Goal: Task Accomplishment & Management: Manage account settings

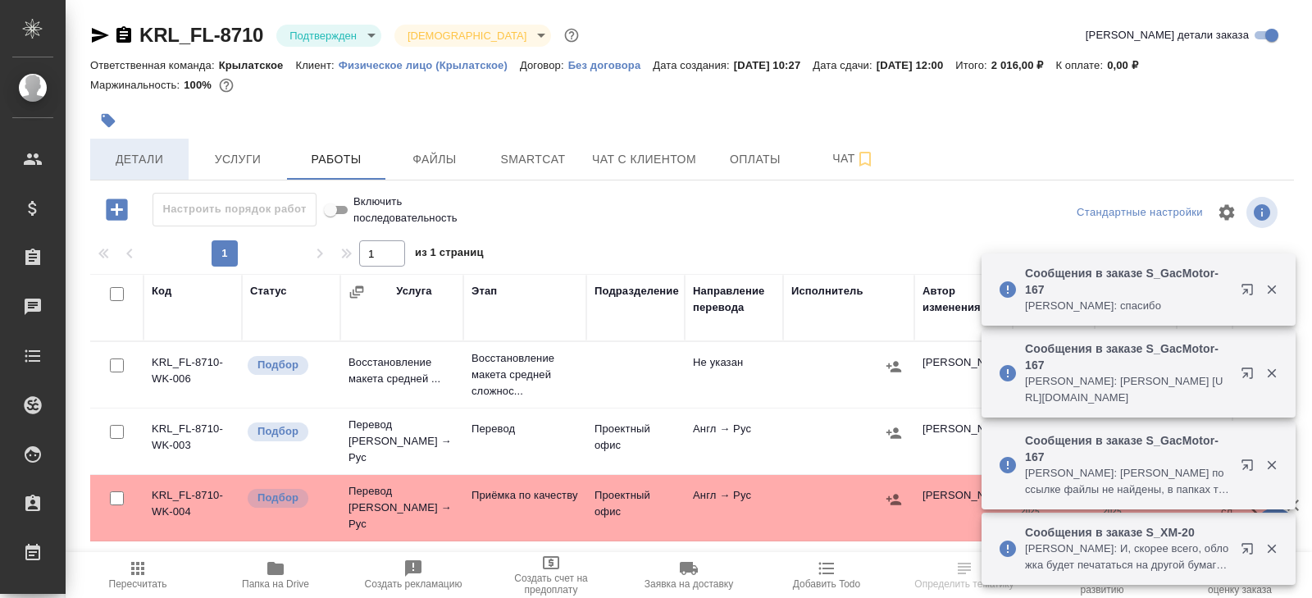
click at [134, 171] on button "Детали" at bounding box center [139, 159] width 98 height 41
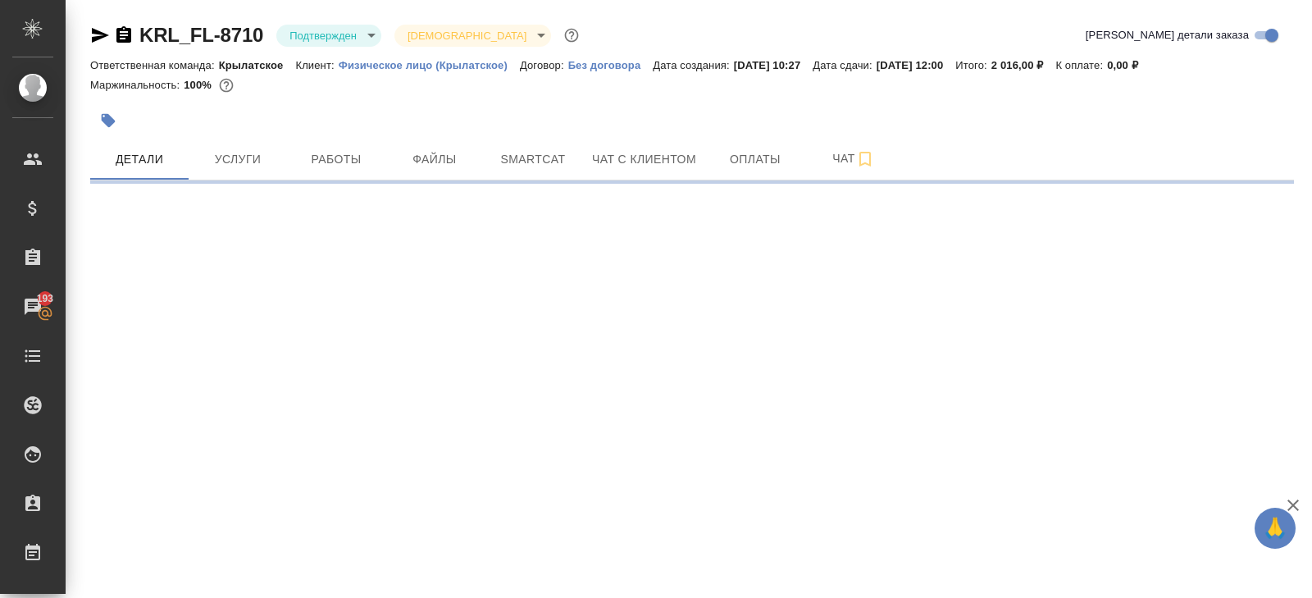
select select "RU"
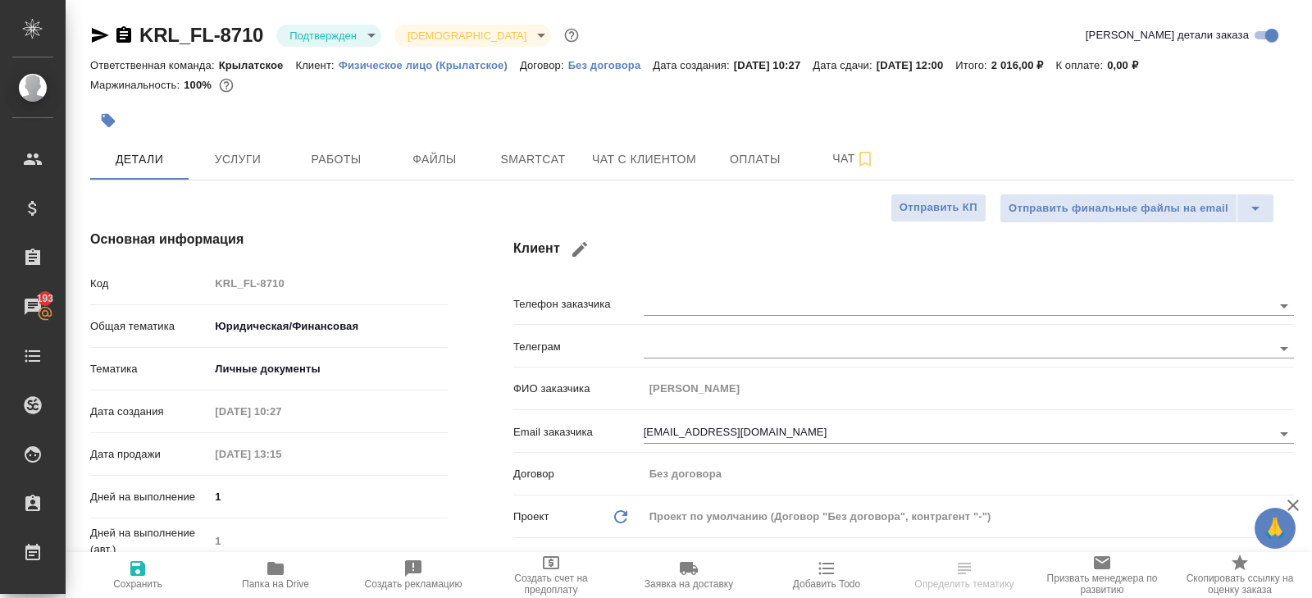
type textarea "x"
type input "Газизов Ринат"
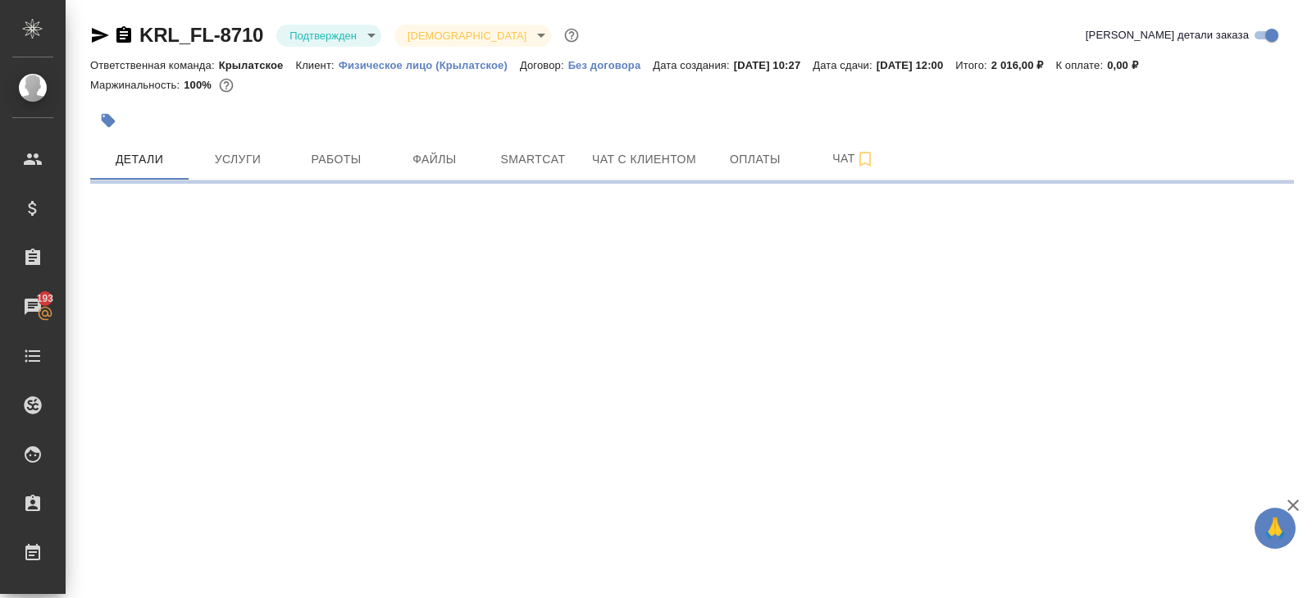
click at [676, 327] on div ".cls-1 fill:#fff; AWATERA Belyakova Yulia Клиенты Спецификации Заказы 193 Чаты …" at bounding box center [656, 299] width 1312 height 598
select select "RU"
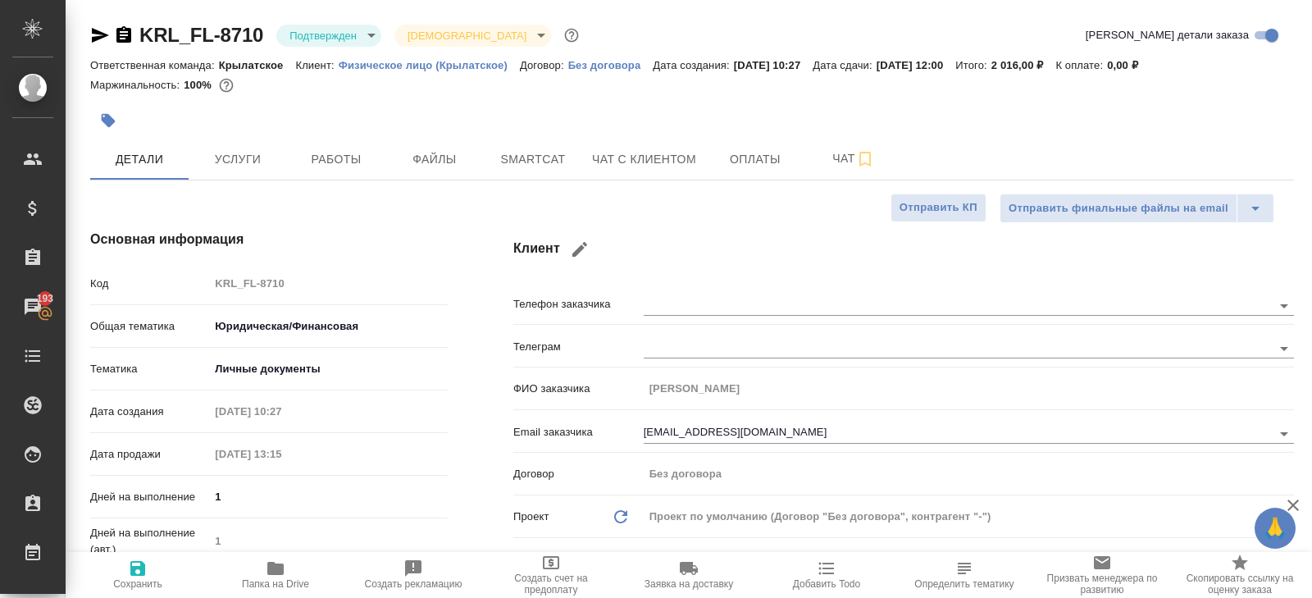
type textarea "x"
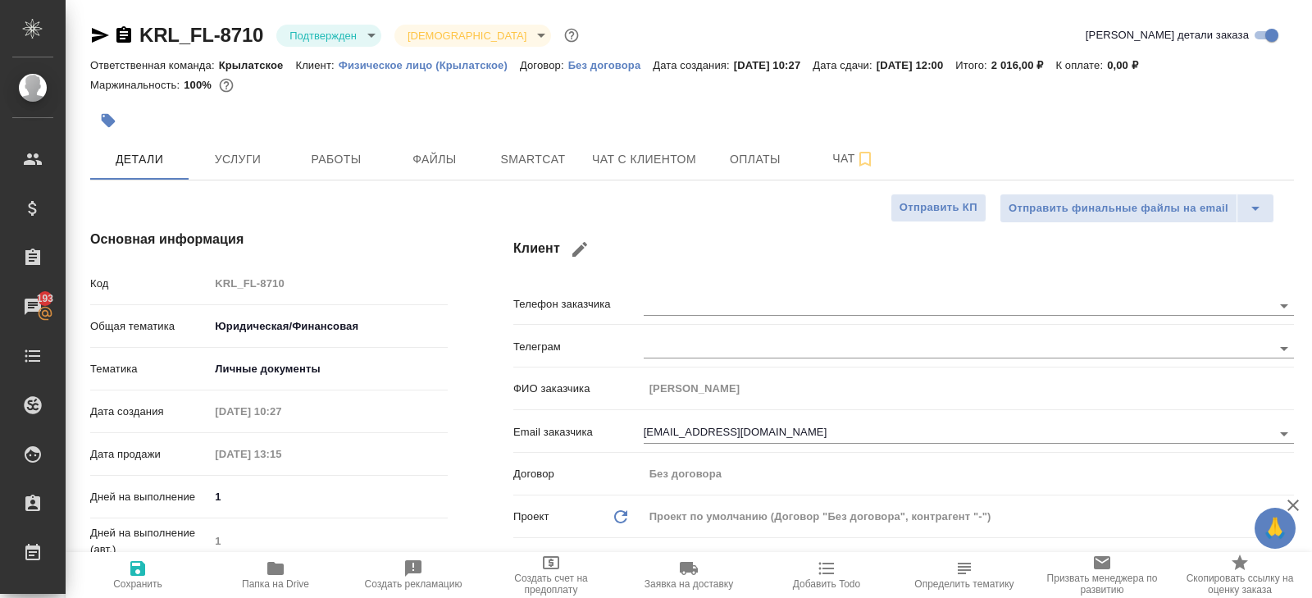
type textarea "x"
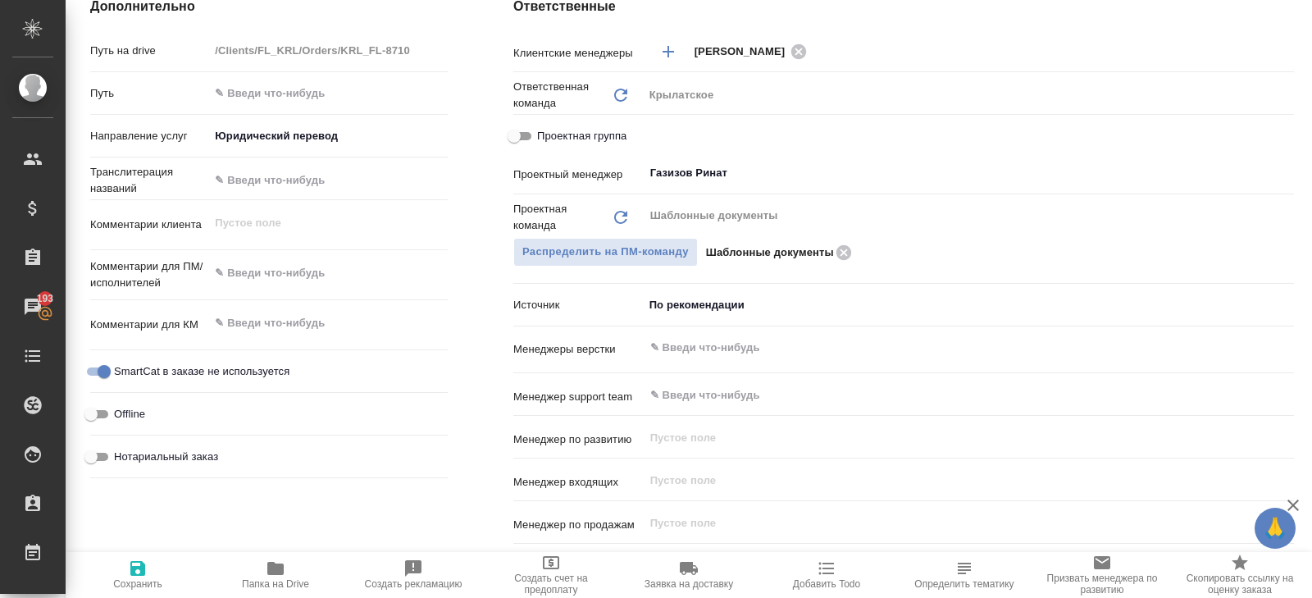
scroll to position [726, 0]
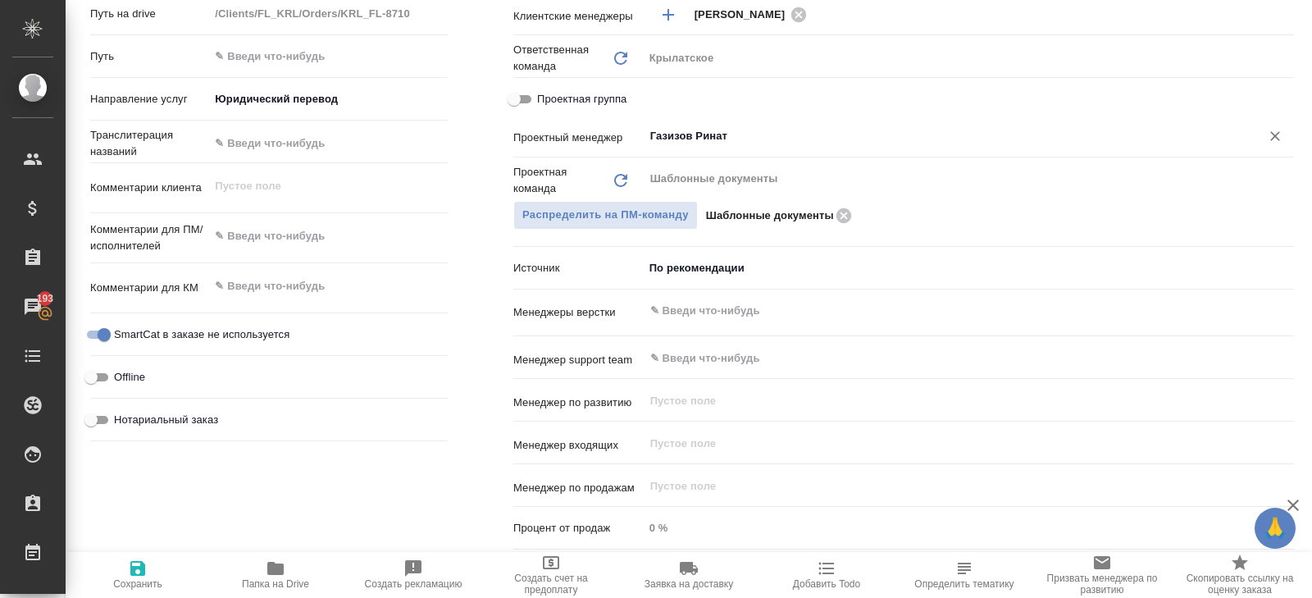
click at [685, 135] on input "Газизов Ринат" at bounding box center [941, 136] width 585 height 20
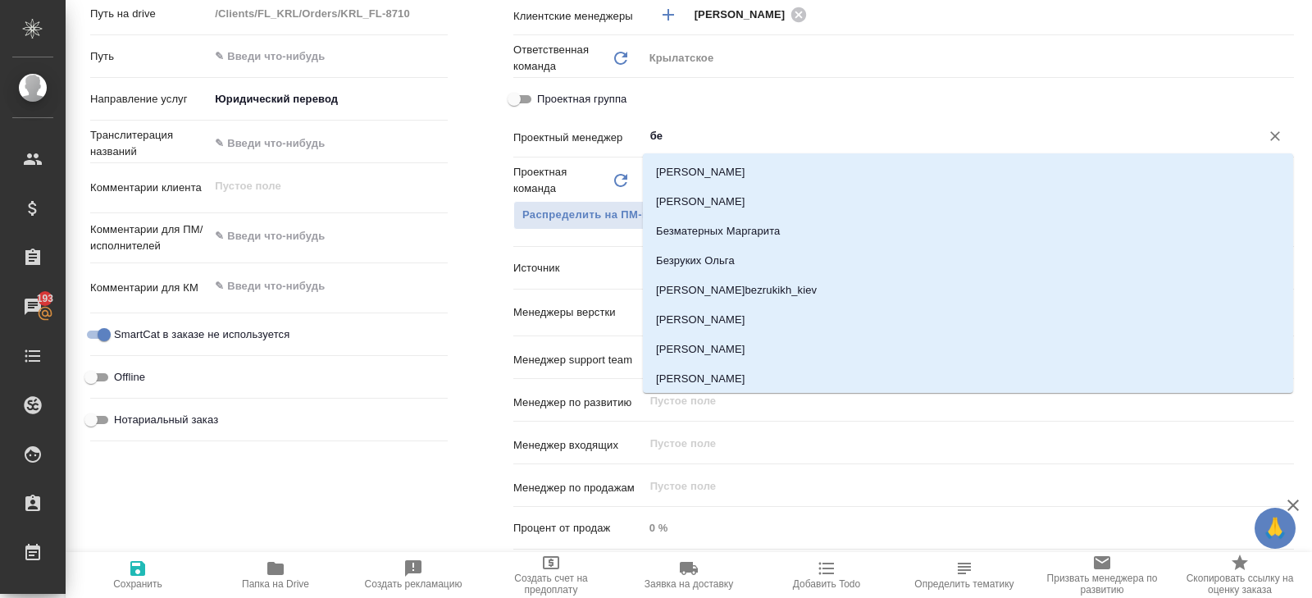
type input "бел"
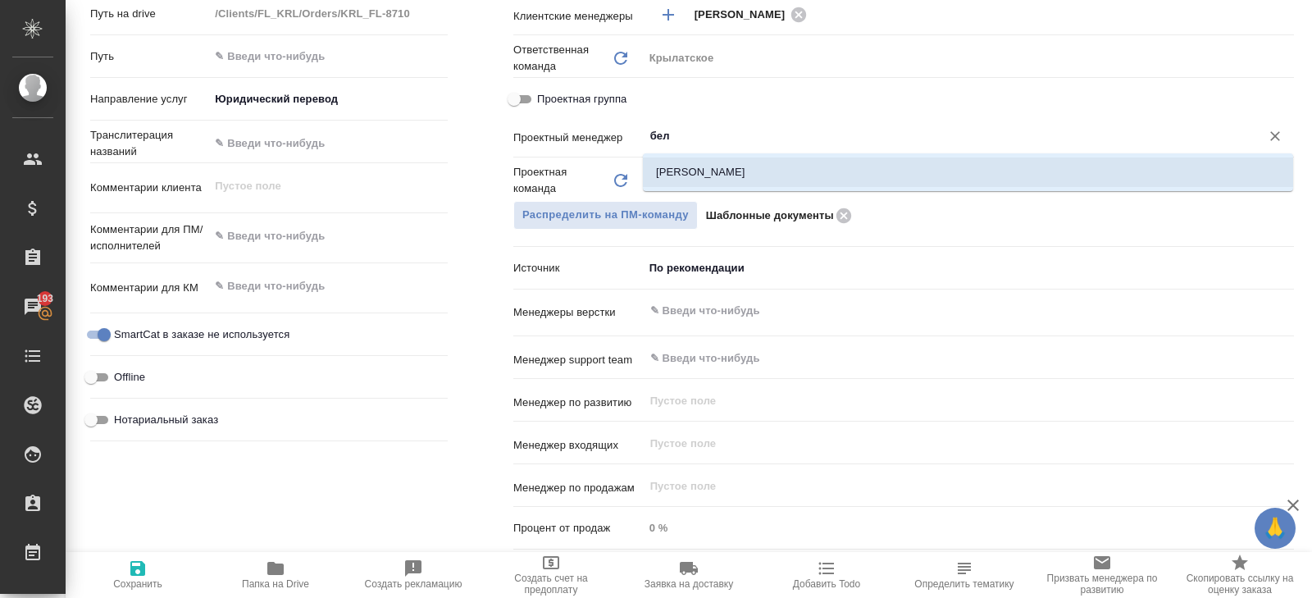
click at [685, 162] on li "[PERSON_NAME]" at bounding box center [968, 172] width 650 height 30
type textarea "x"
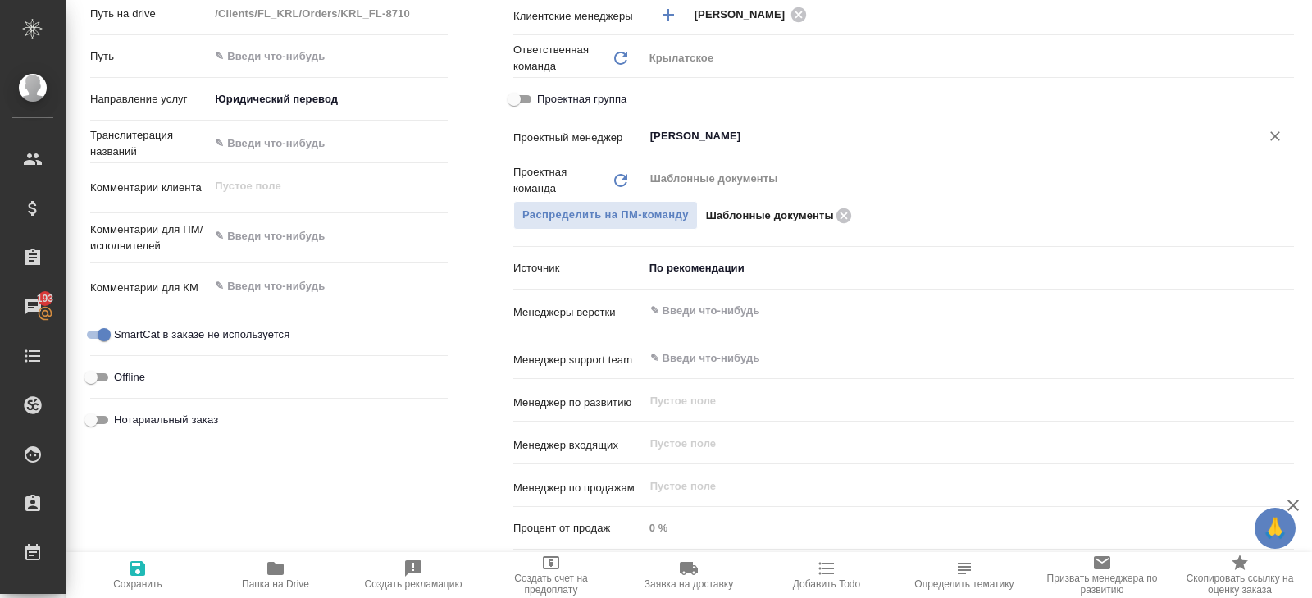
type input "[PERSON_NAME]"
click at [132, 572] on icon "button" at bounding box center [137, 568] width 15 height 15
type textarea "x"
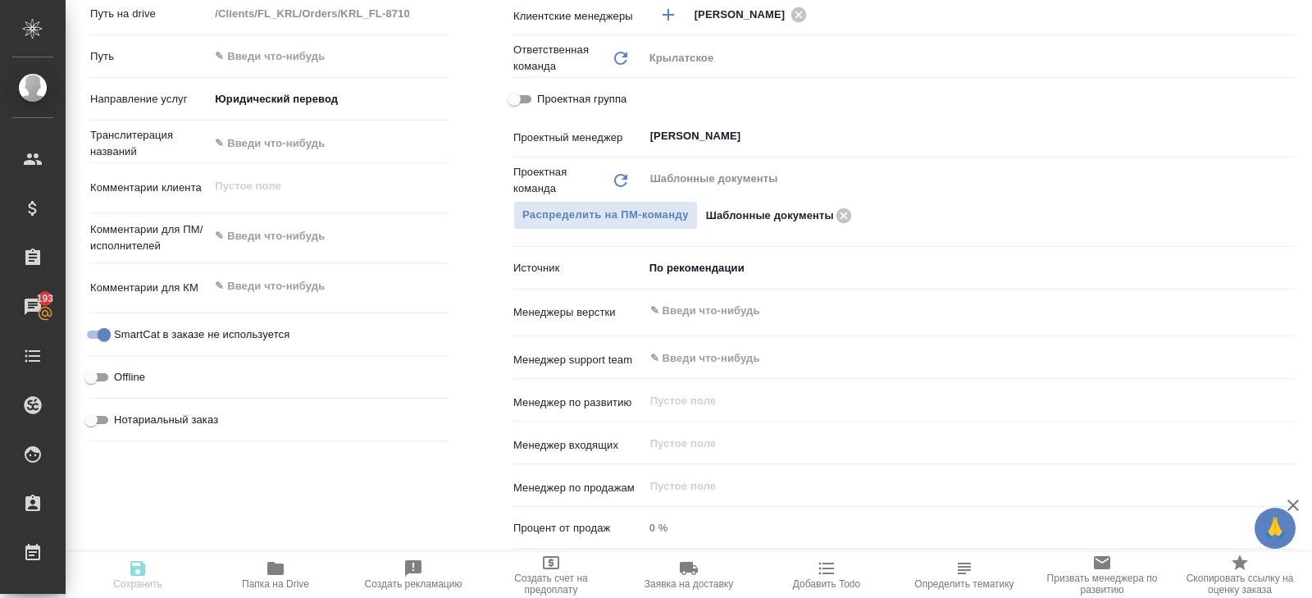
type textarea "x"
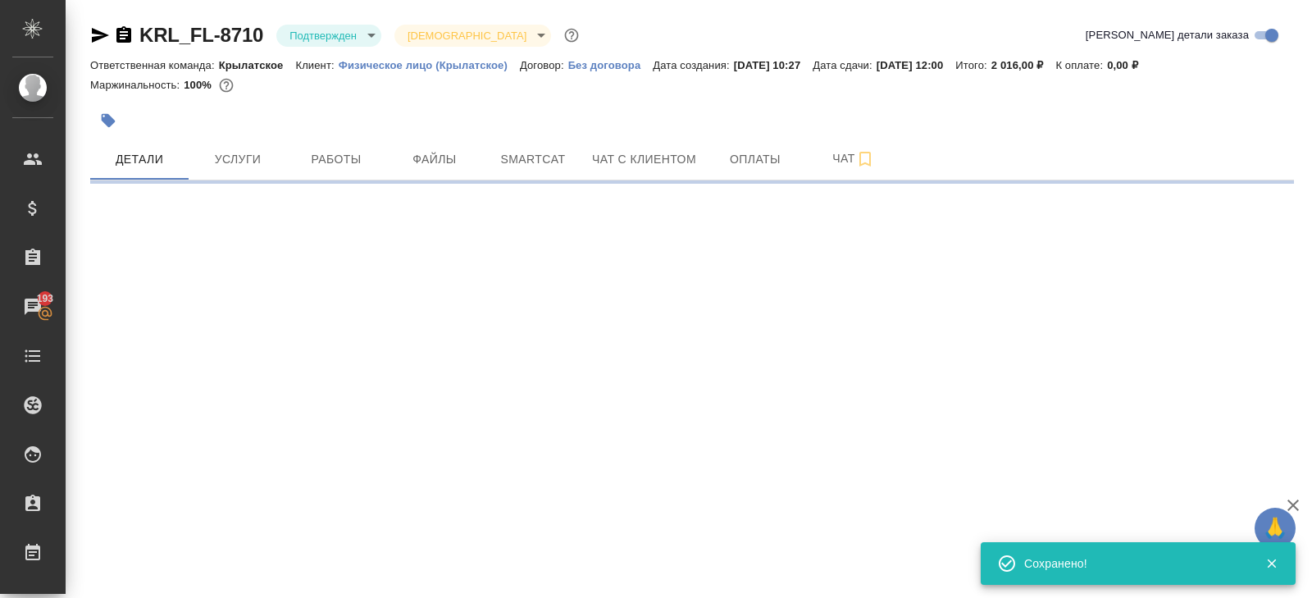
select select "RU"
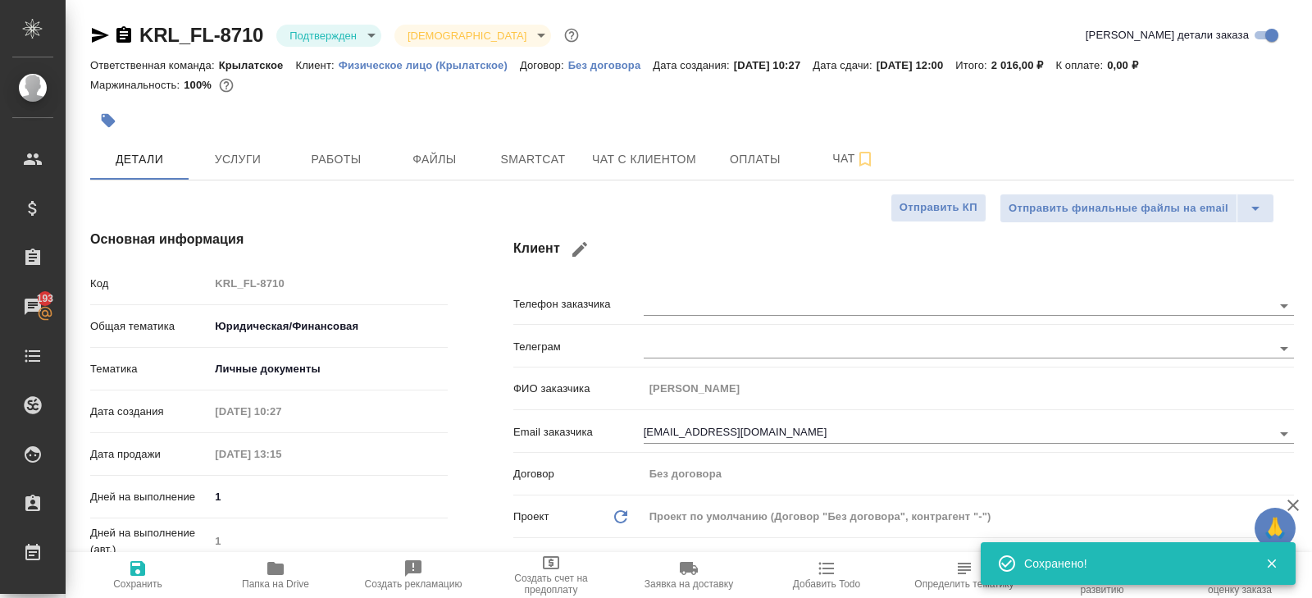
type textarea "x"
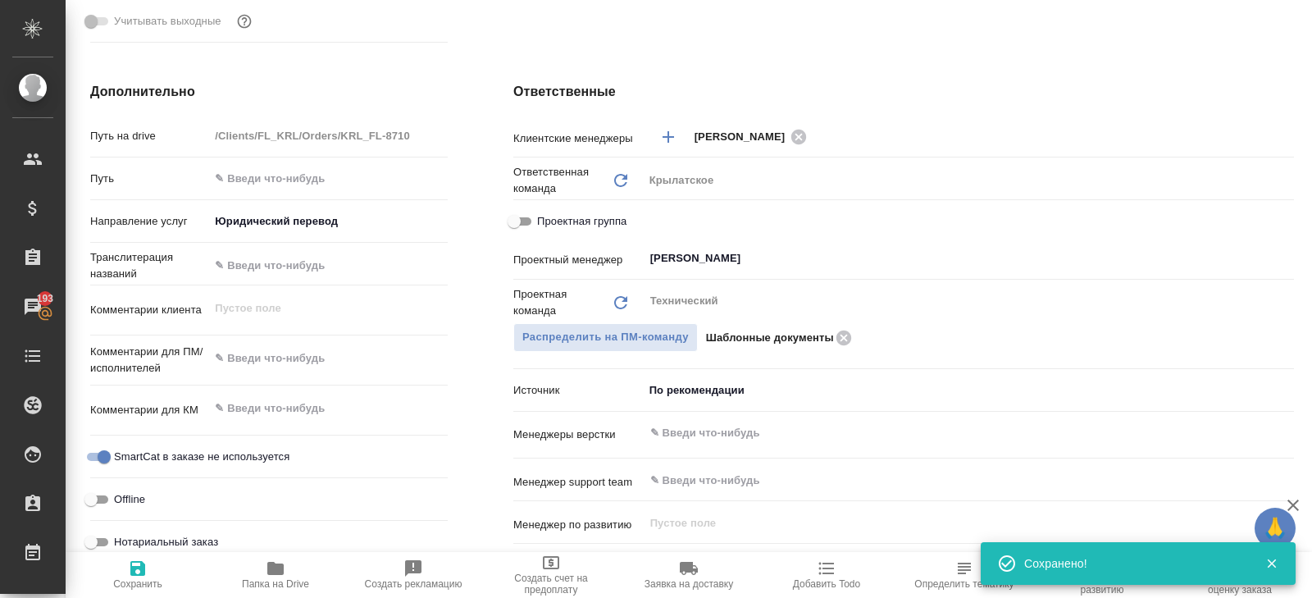
scroll to position [613, 0]
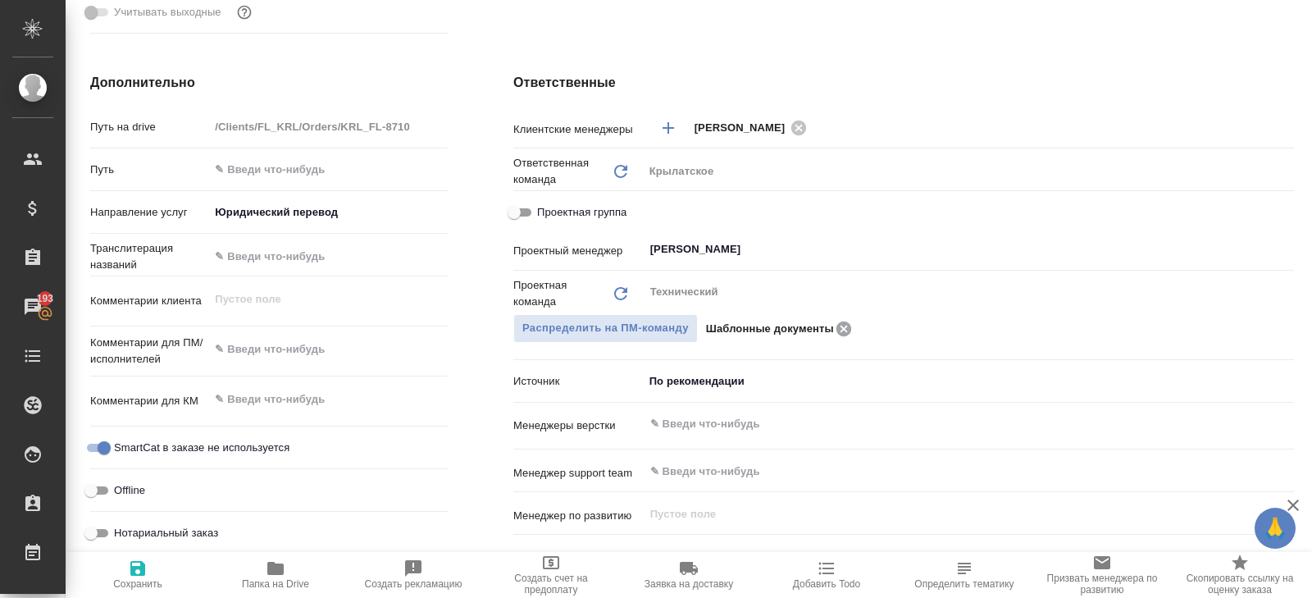
click at [843, 325] on icon at bounding box center [844, 329] width 20 height 18
type textarea "x"
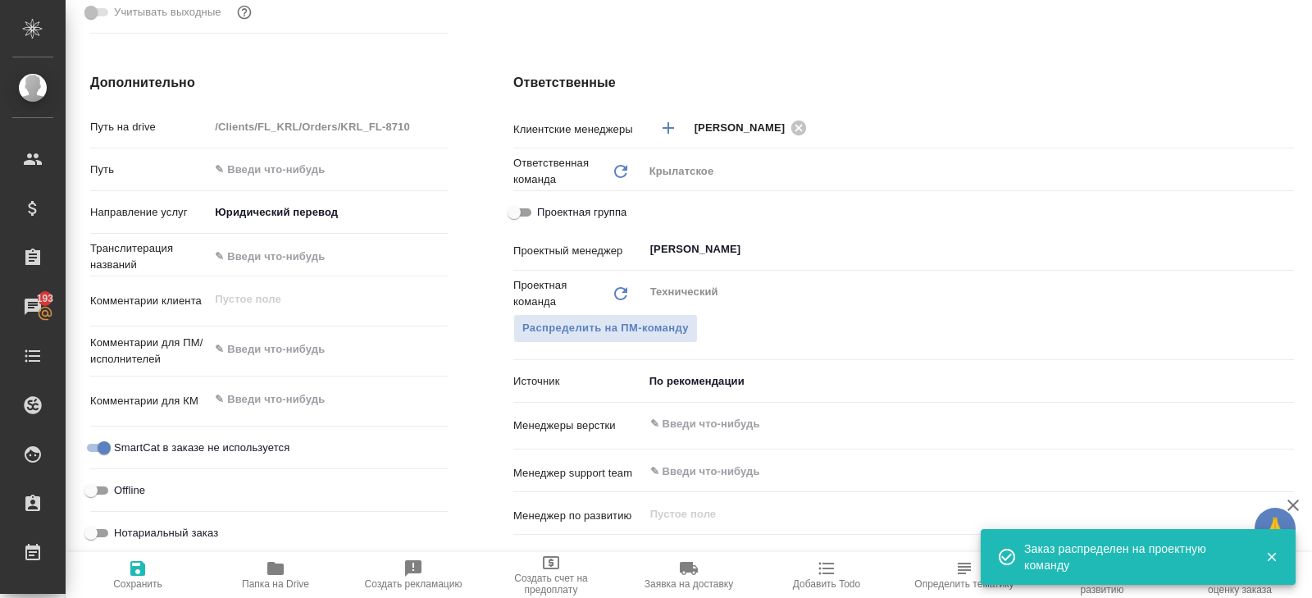
click at [143, 568] on icon "button" at bounding box center [137, 568] width 15 height 15
type textarea "x"
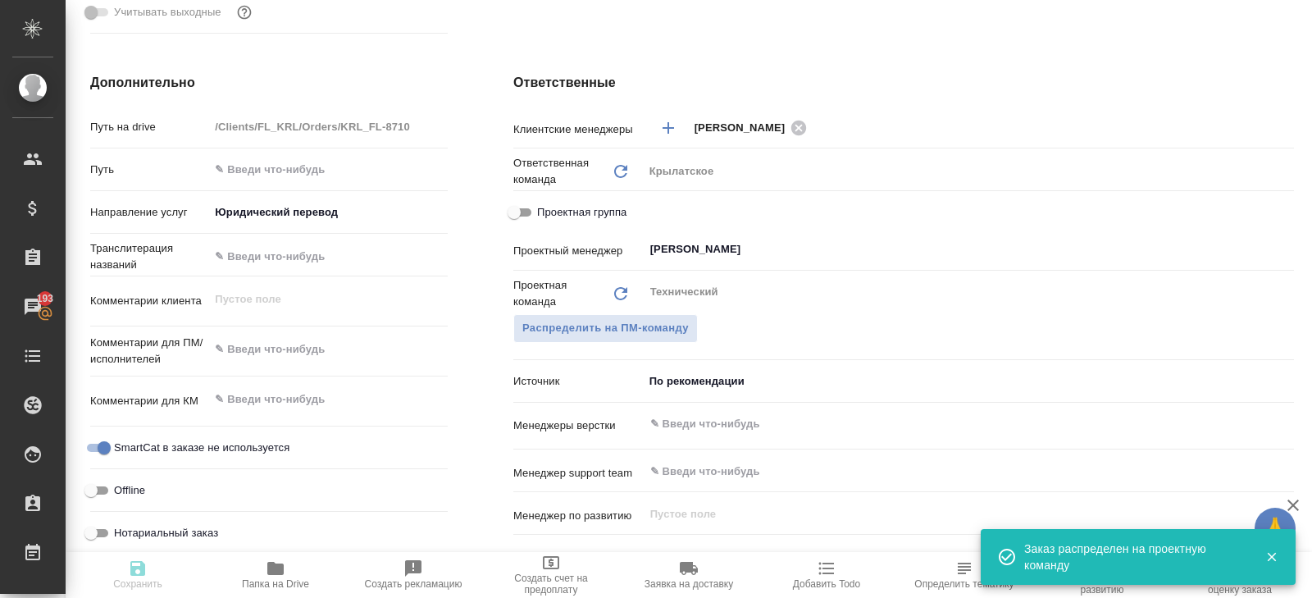
type textarea "x"
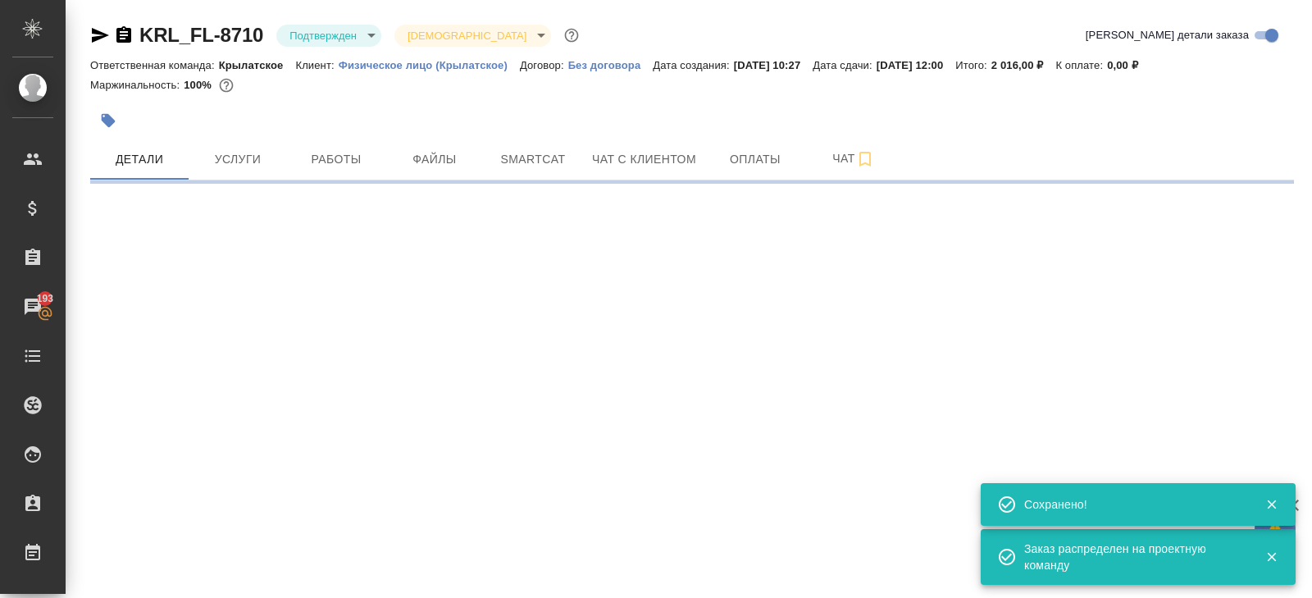
scroll to position [0, 0]
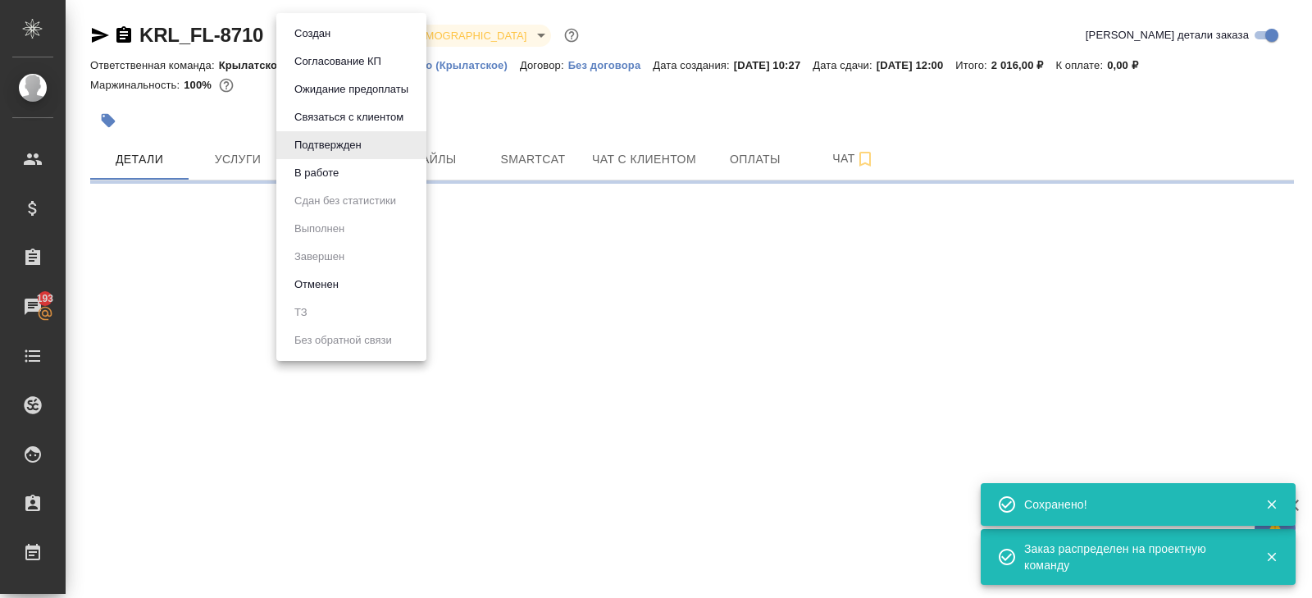
click at [338, 33] on body "🙏 .cls-1 fill:#fff; AWATERA Belyakova Yulia Клиенты Спецификации Заказы 193 Чат…" at bounding box center [656, 299] width 1312 height 598
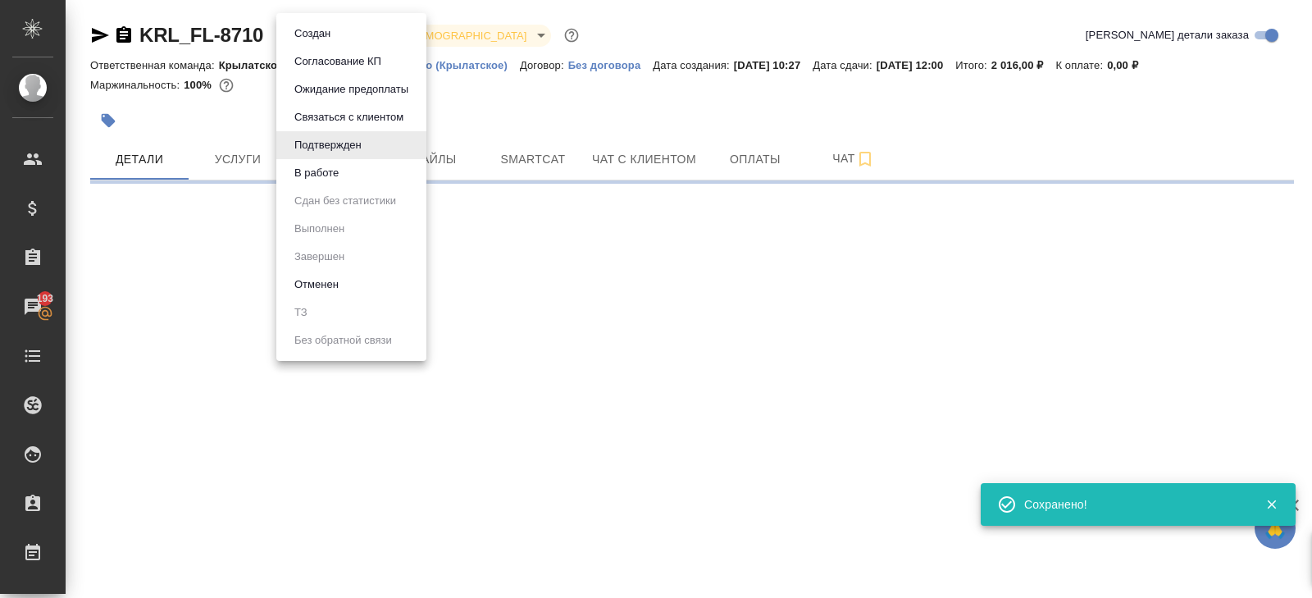
click at [321, 171] on button "В работе" at bounding box center [316, 173] width 54 height 18
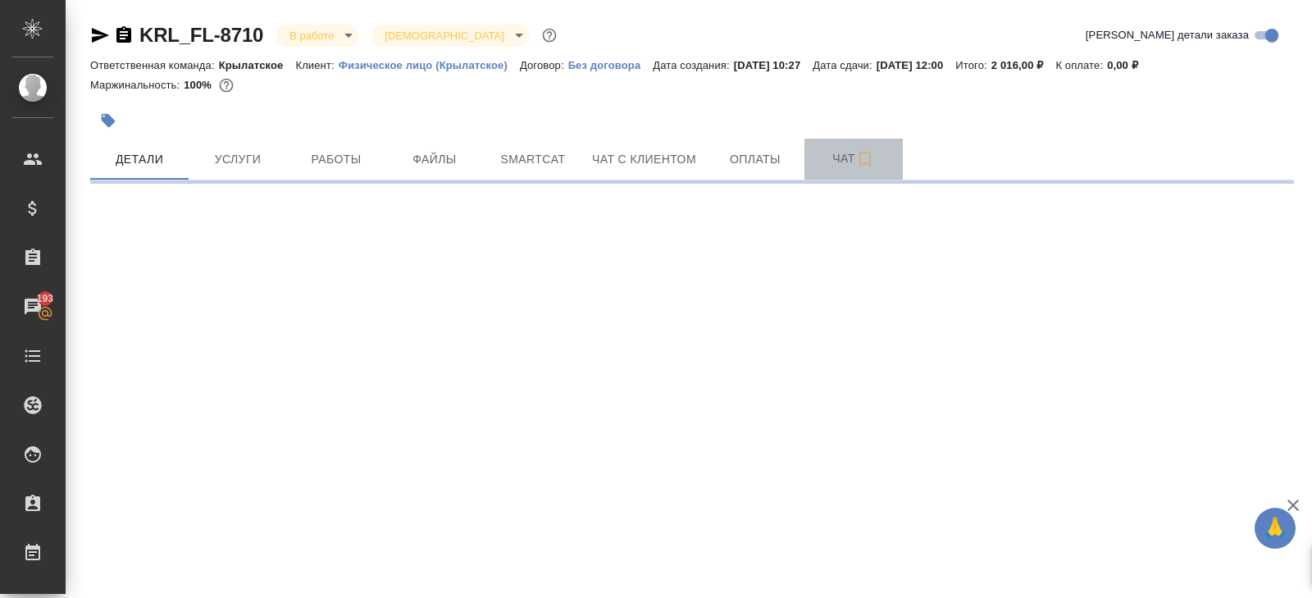
click at [846, 141] on button "Чат" at bounding box center [853, 159] width 98 height 41
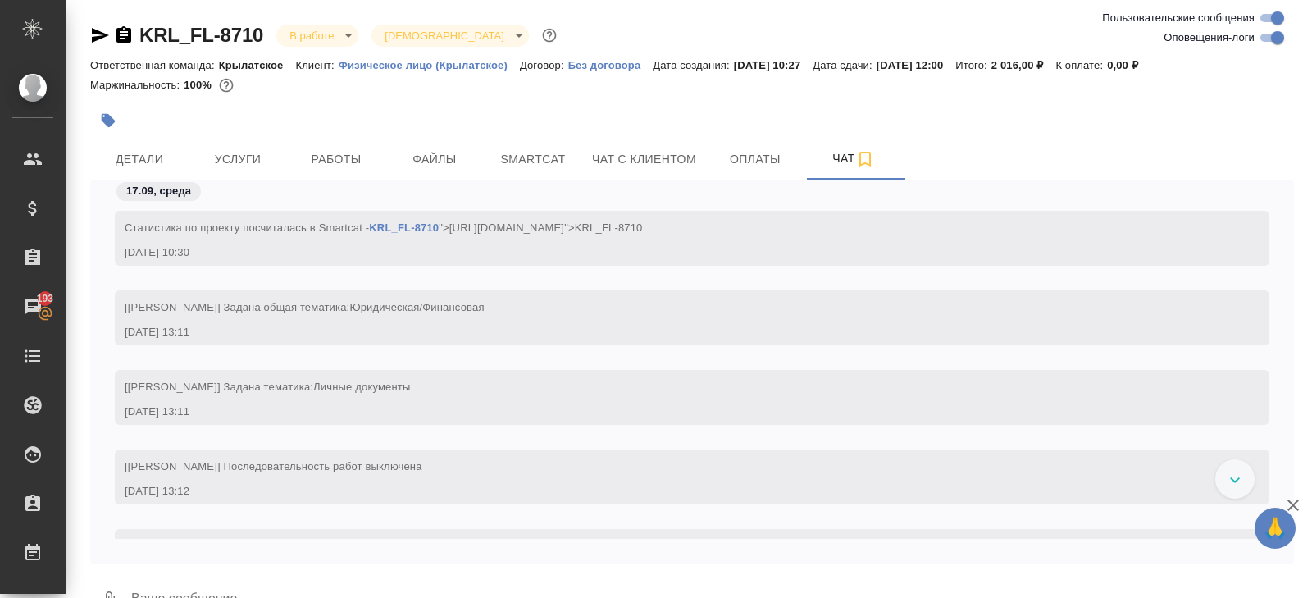
scroll to position [1660, 0]
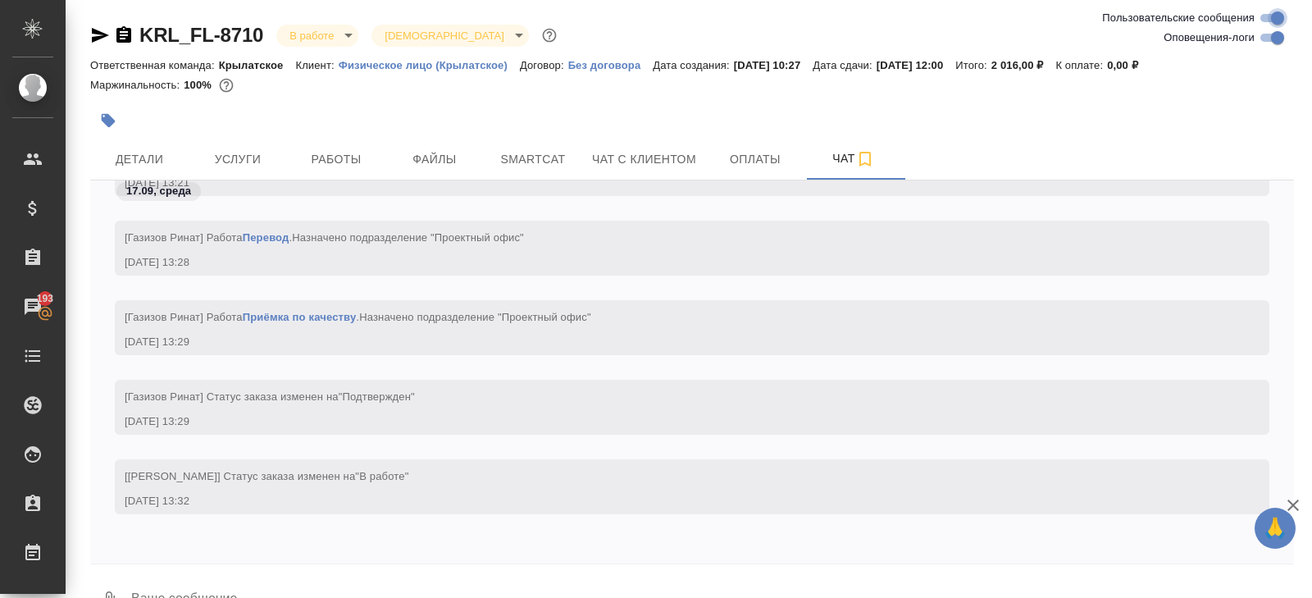
click at [1267, 26] on input "Пользовательские сообщения" at bounding box center [1277, 18] width 59 height 20
checkbox input "false"
click at [1271, 44] on input "Оповещения-логи" at bounding box center [1277, 38] width 59 height 20
checkbox input "false"
click at [1271, 25] on input "Пользовательские сообщения" at bounding box center [1264, 18] width 59 height 20
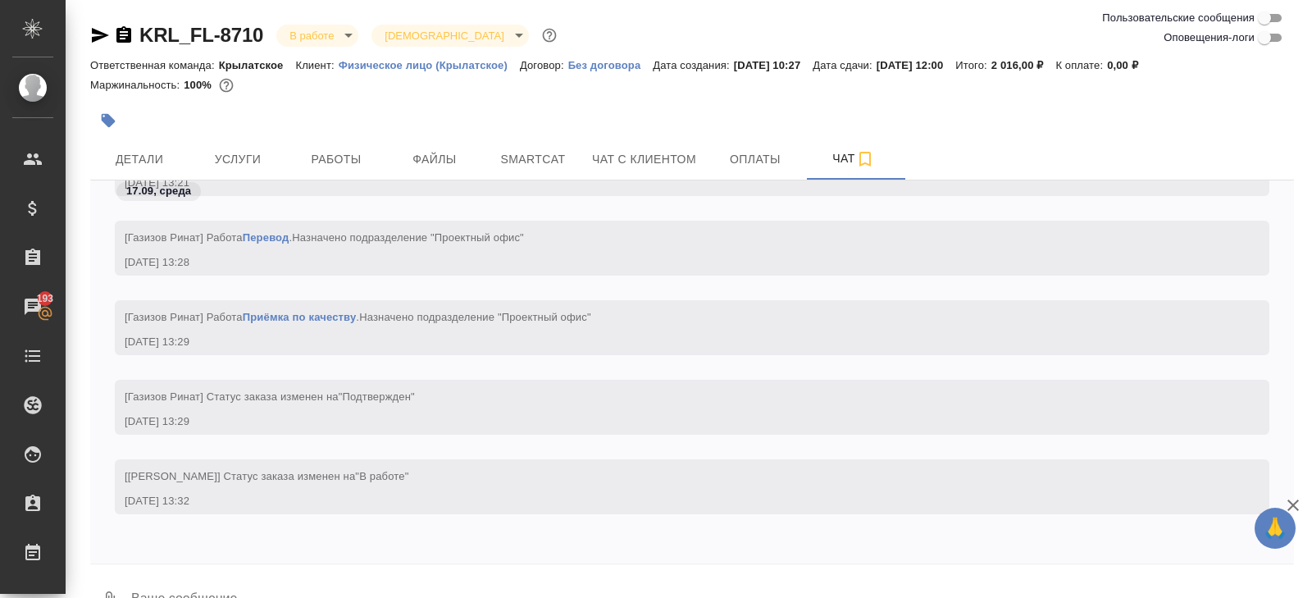
checkbox input "true"
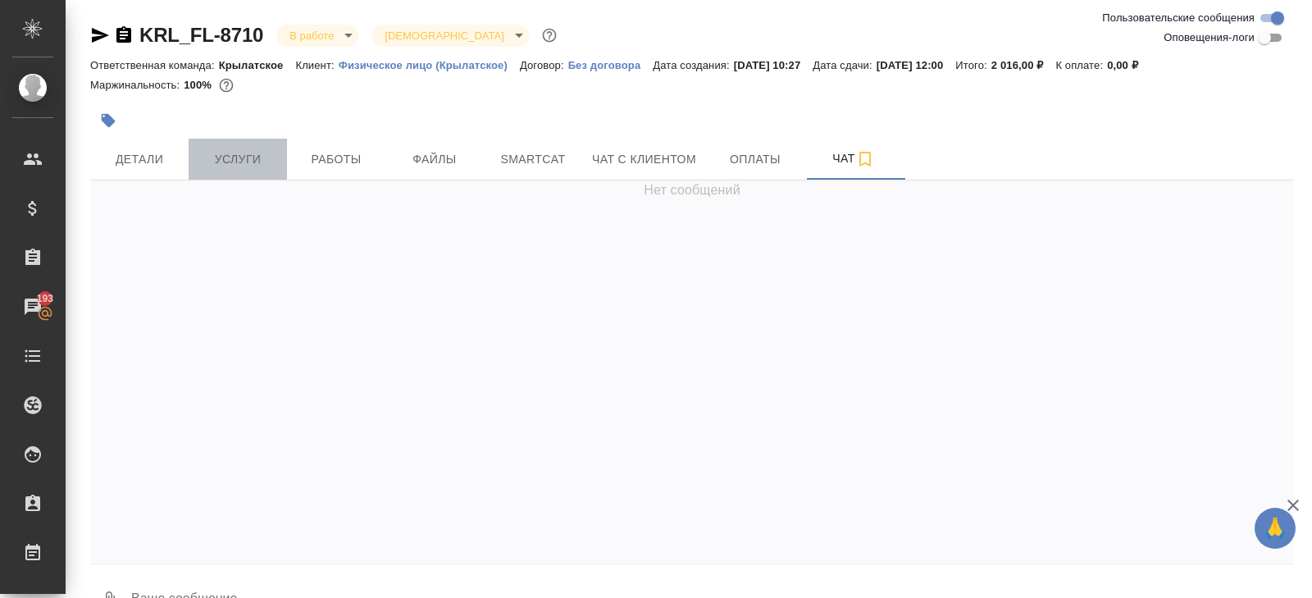
click at [191, 164] on button "Услуги" at bounding box center [238, 159] width 98 height 41
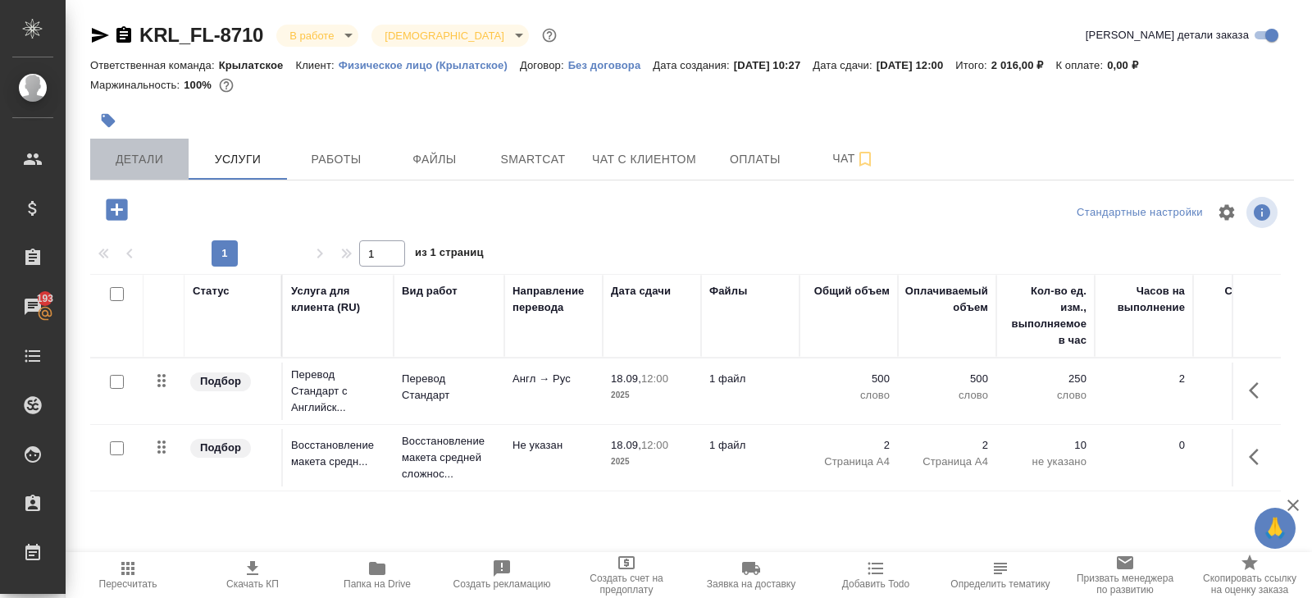
click at [151, 158] on span "Детали" at bounding box center [139, 159] width 79 height 20
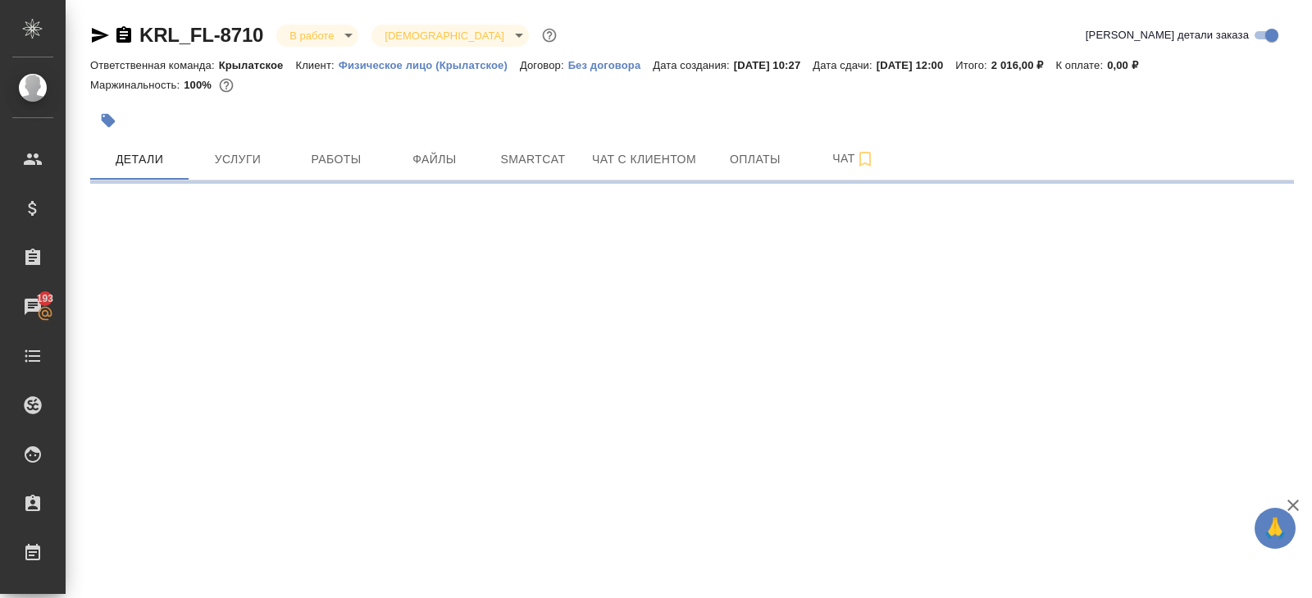
select select "RU"
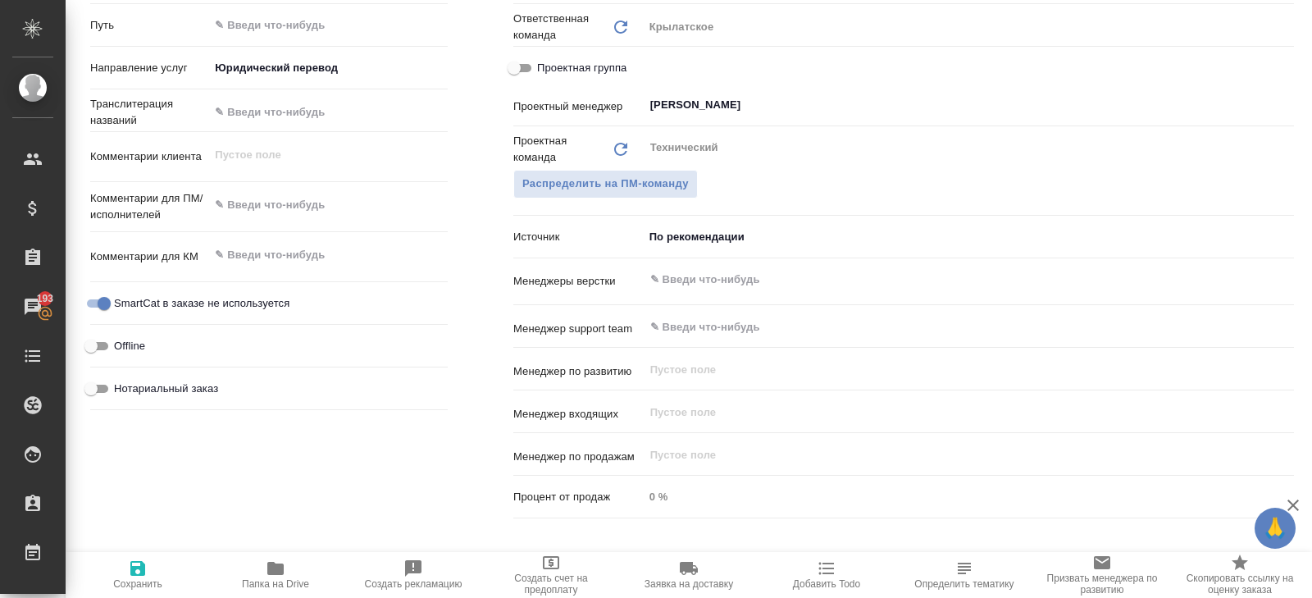
scroll to position [735, 0]
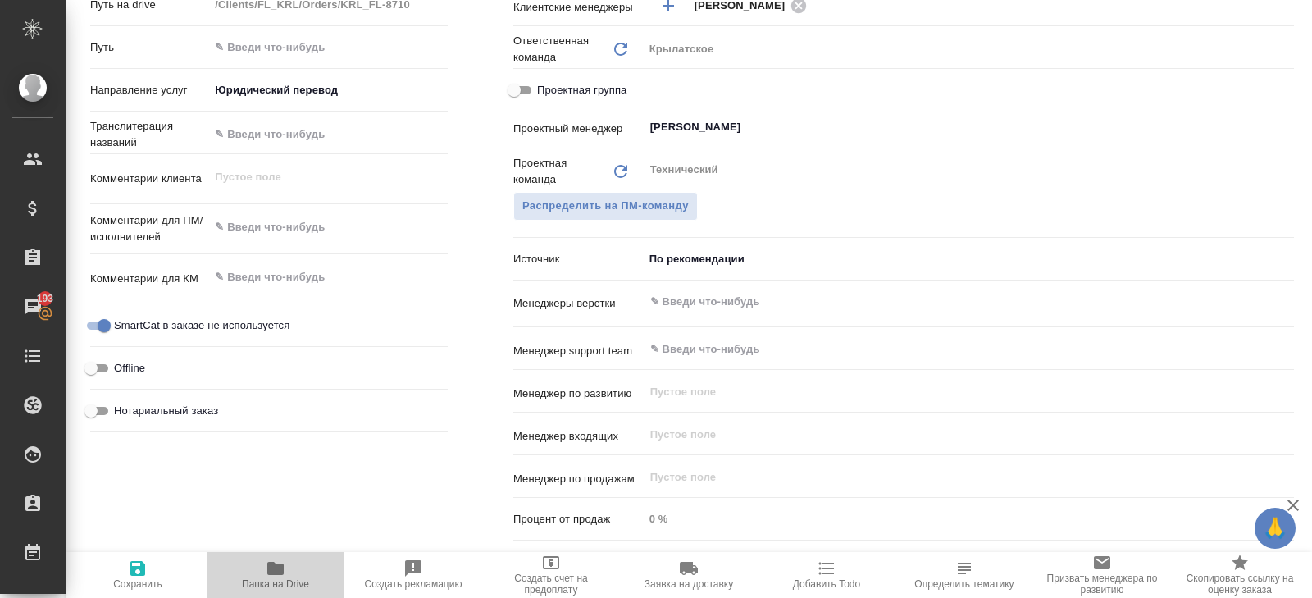
click at [287, 569] on span "Папка на Drive" at bounding box center [275, 573] width 118 height 31
type textarea "x"
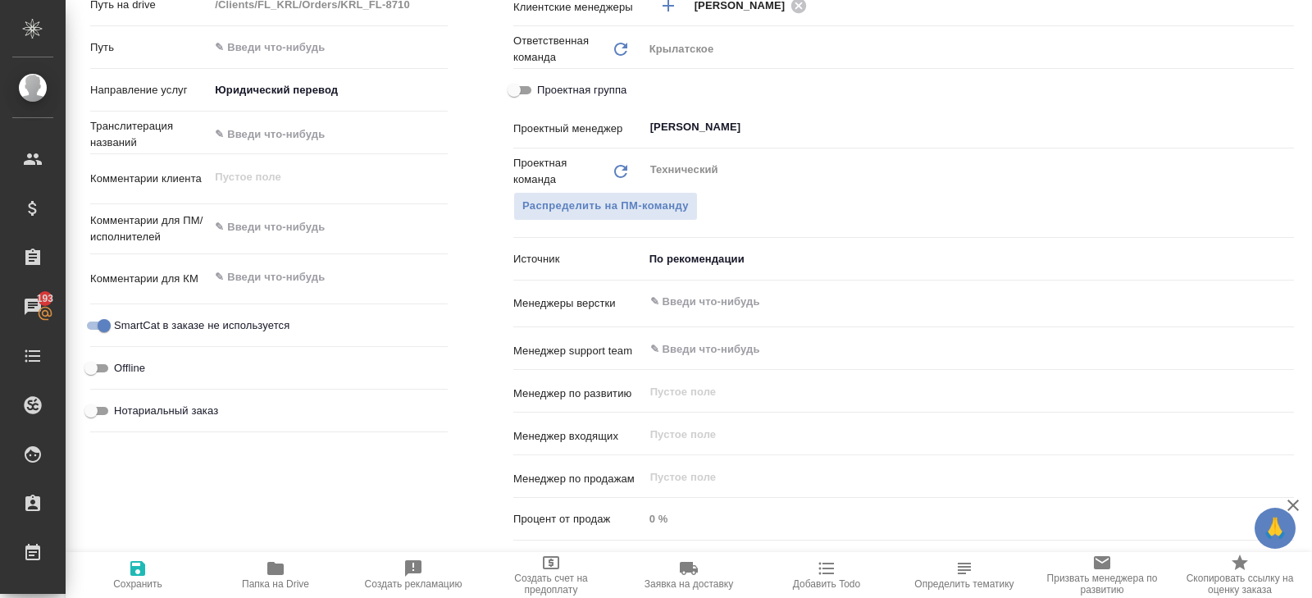
type textarea "x"
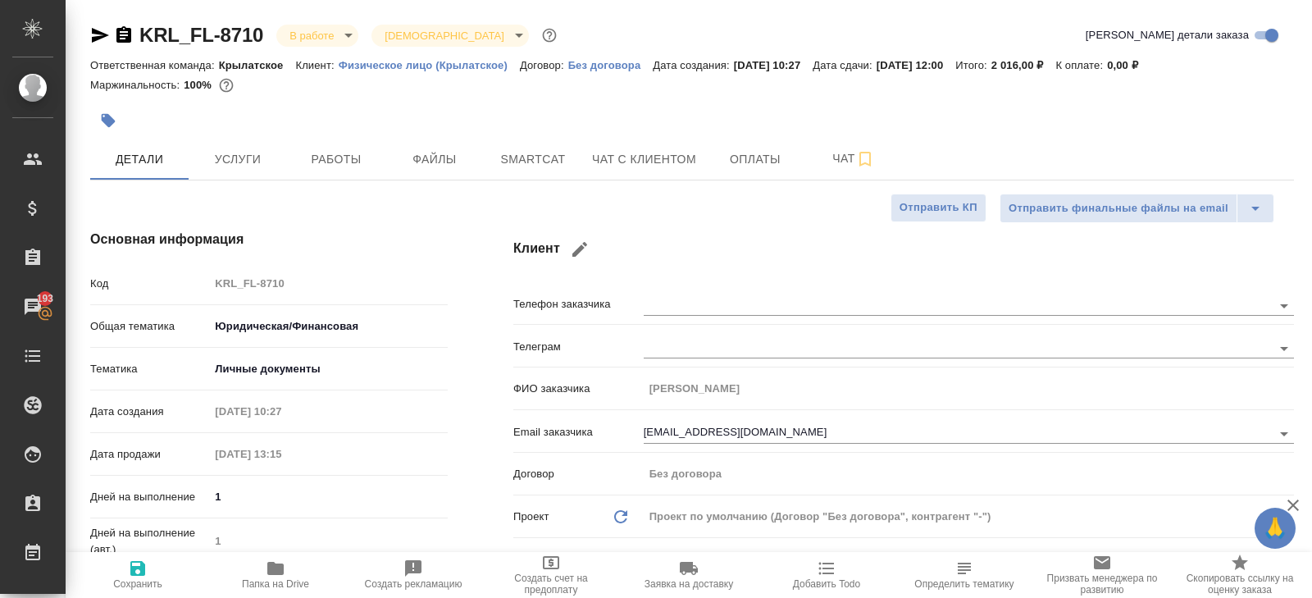
click at [276, 335] on body "🙏 .cls-1 fill:#fff; AWATERA Belyakova Yulia Клиенты Спецификации Заказы 193 Чат…" at bounding box center [656, 299] width 1312 height 598
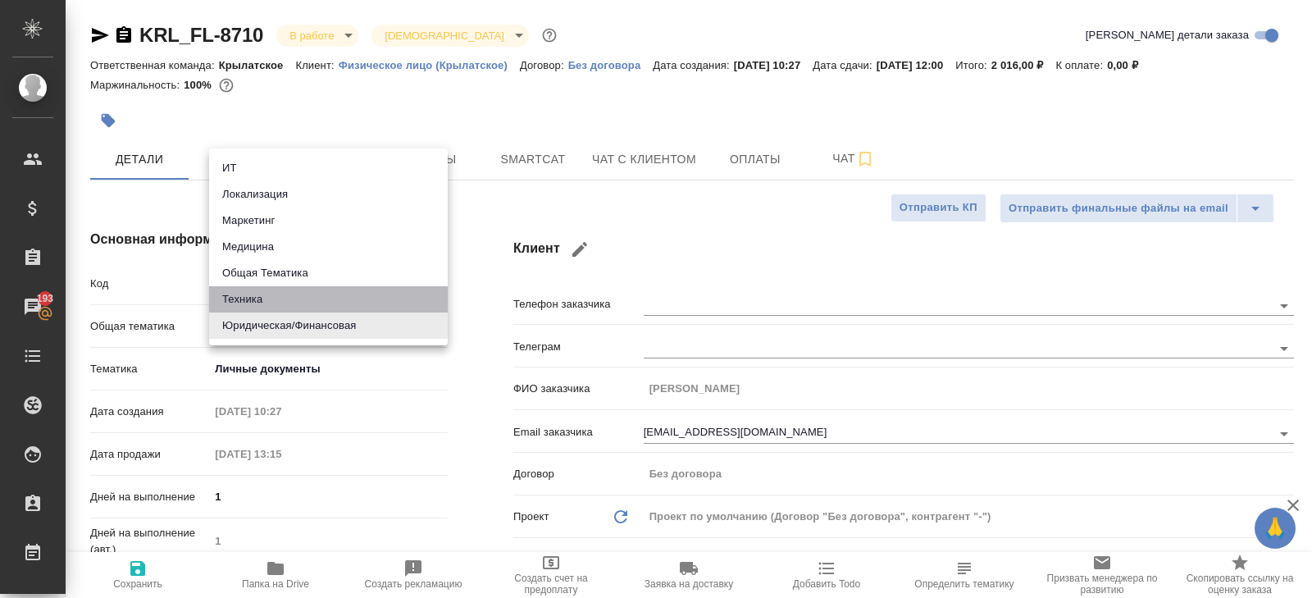
click at [246, 300] on li "Техника" at bounding box center [328, 299] width 239 height 26
type input "tech"
type textarea "x"
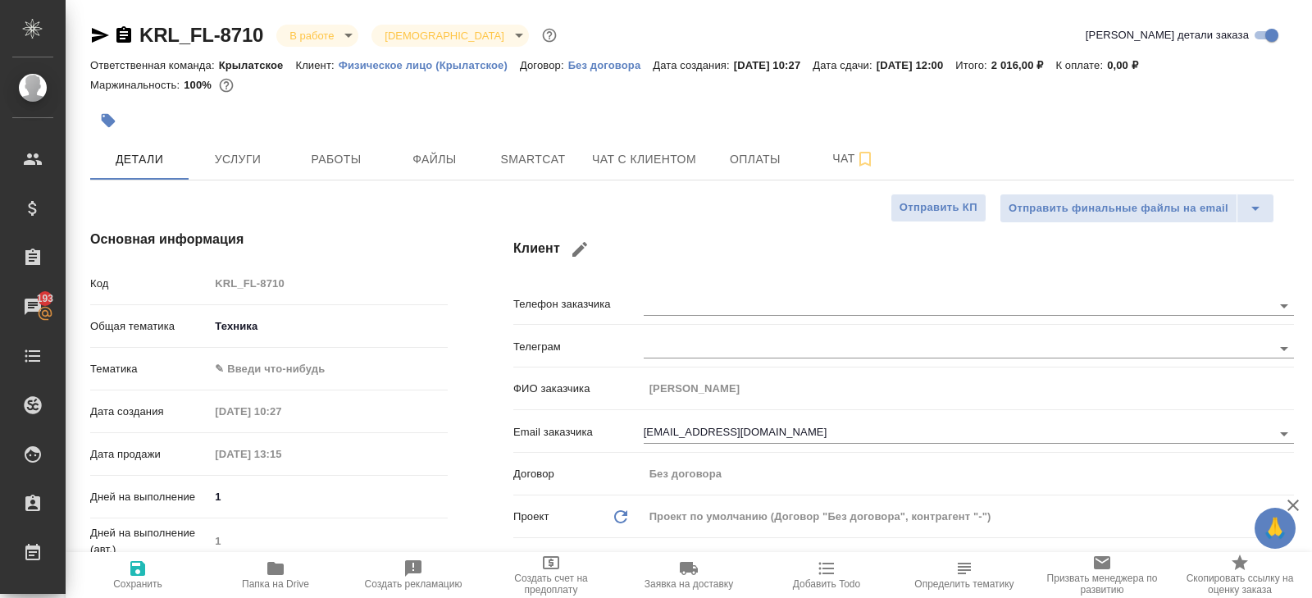
click at [248, 371] on body "🙏 .cls-1 fill:#fff; AWATERA Belyakova Yulia Клиенты Спецификации Заказы 193 Чат…" at bounding box center [656, 299] width 1312 height 598
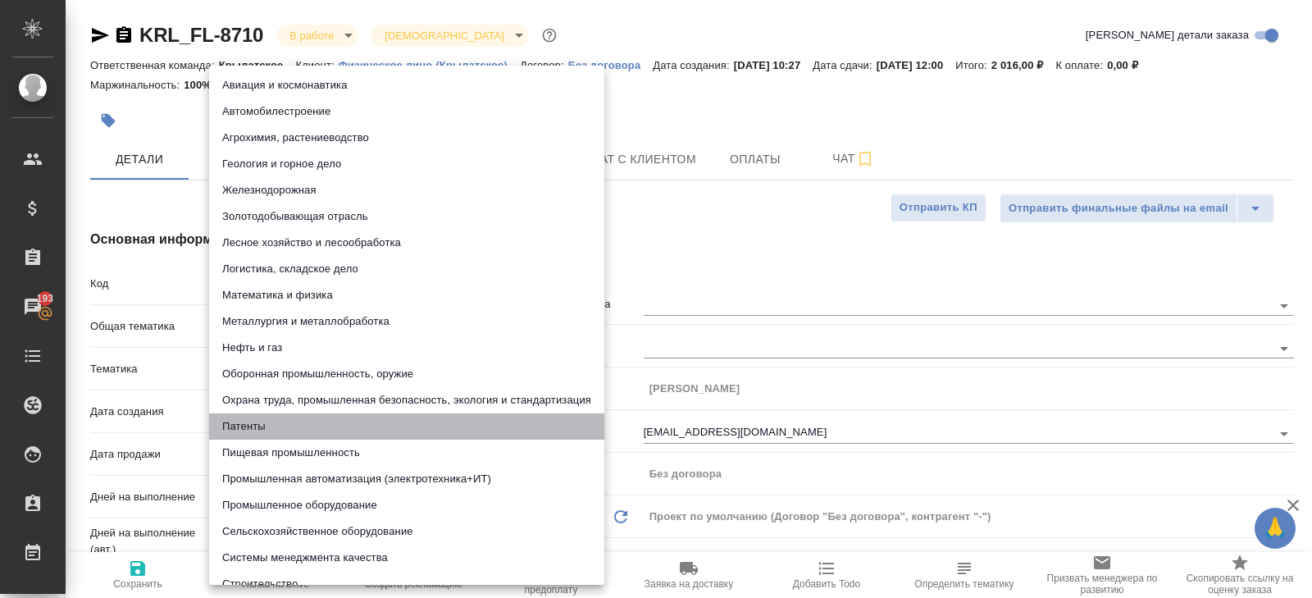
click at [256, 426] on li "Патенты" at bounding box center [406, 426] width 395 height 26
type input "5a8b8b956a9677013d343d19"
type textarea "x"
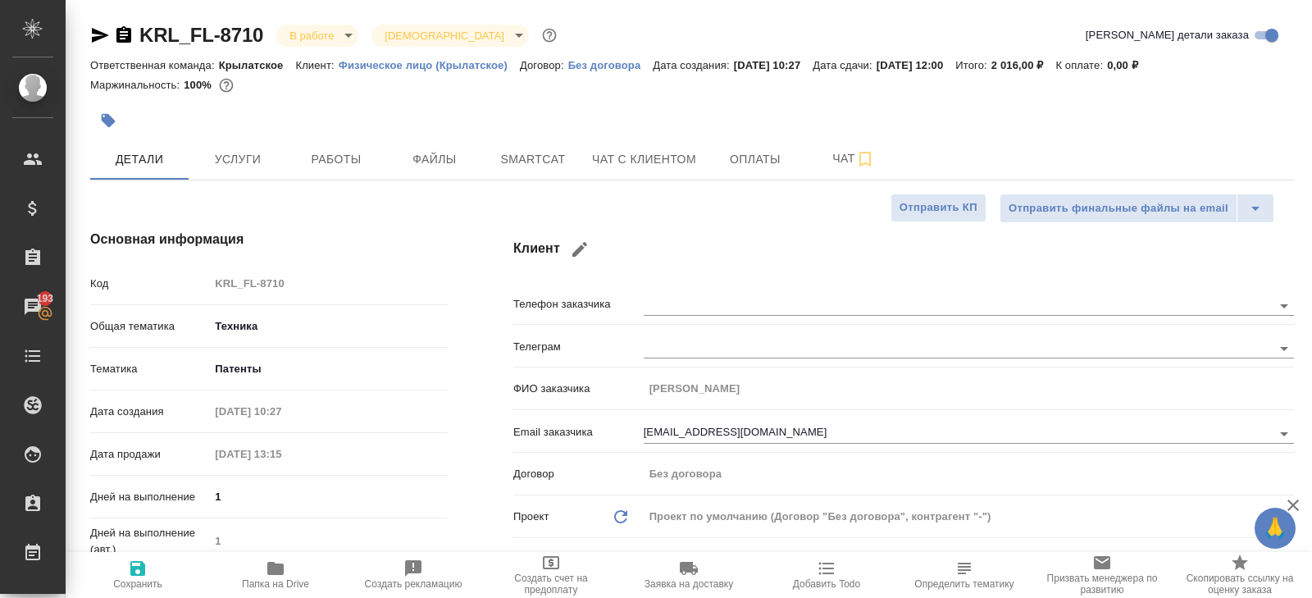
click at [139, 581] on span "Сохранить" at bounding box center [137, 583] width 49 height 11
type textarea "x"
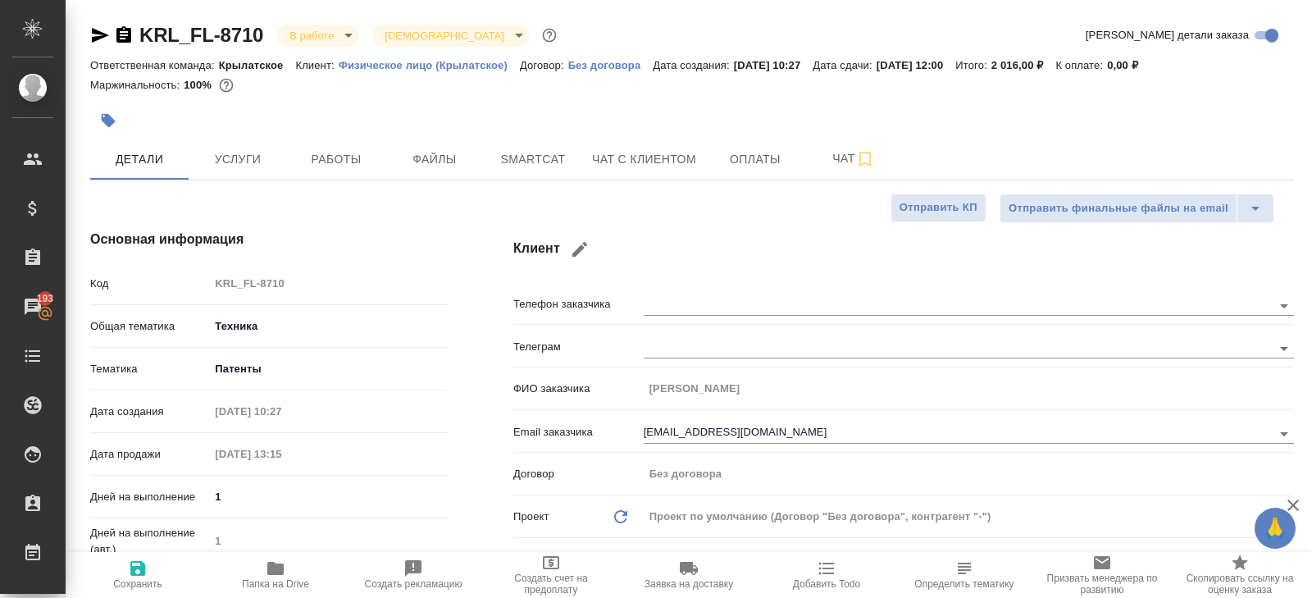
type textarea "x"
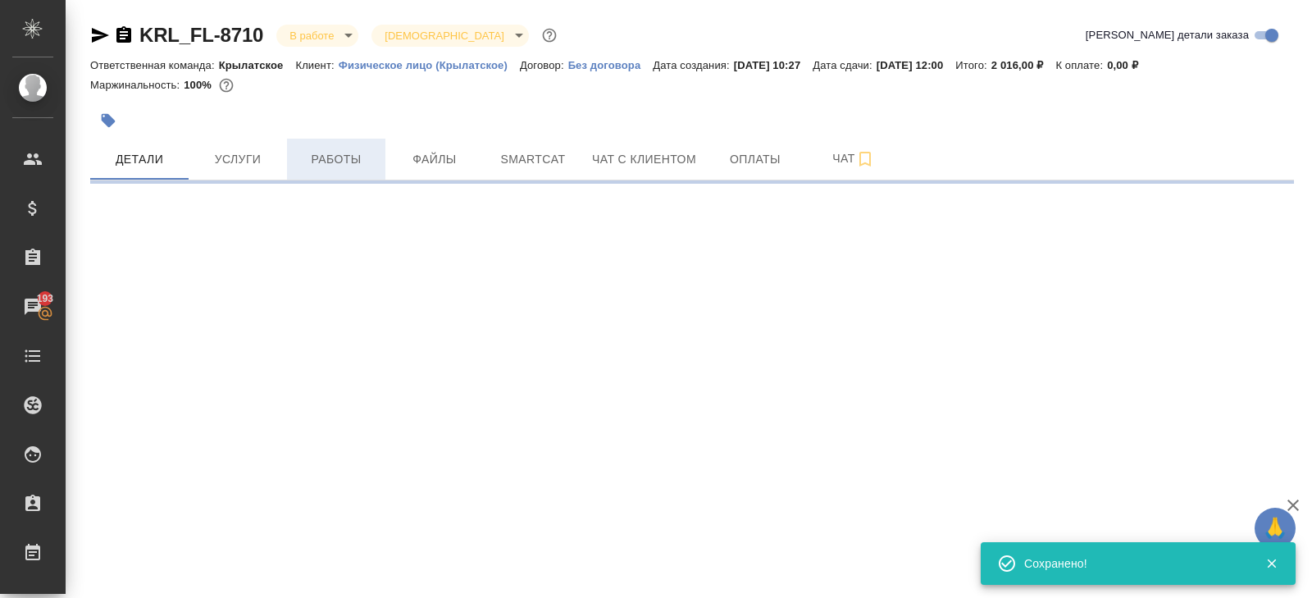
click at [344, 162] on span "Работы" at bounding box center [336, 159] width 79 height 20
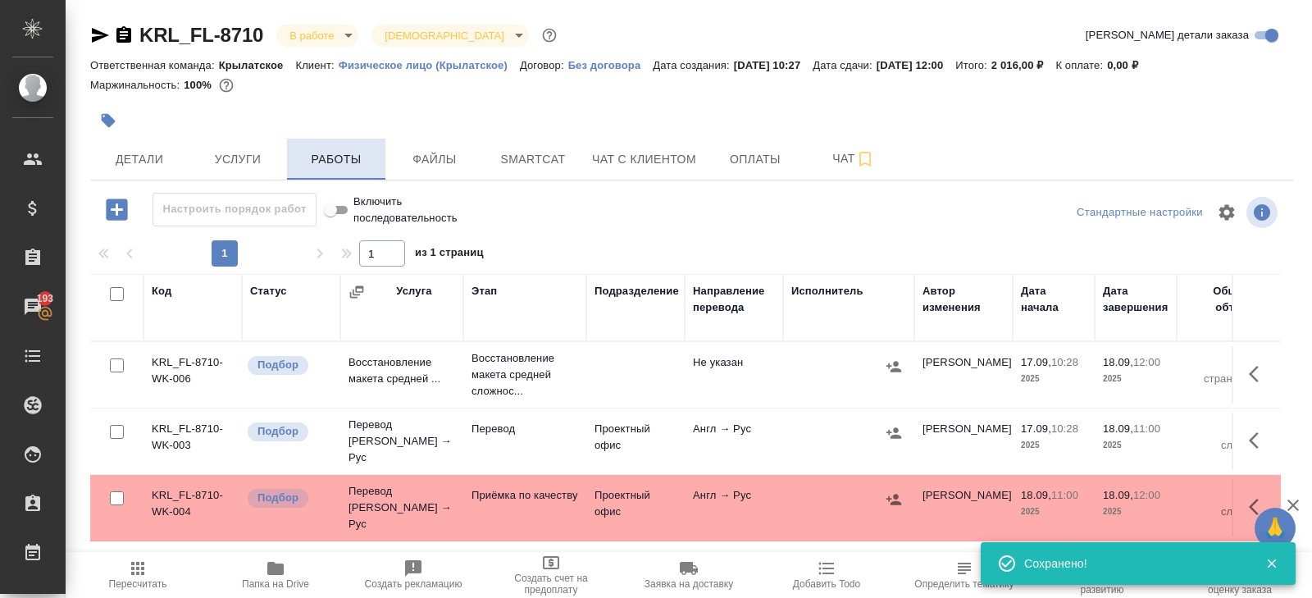
scroll to position [31, 0]
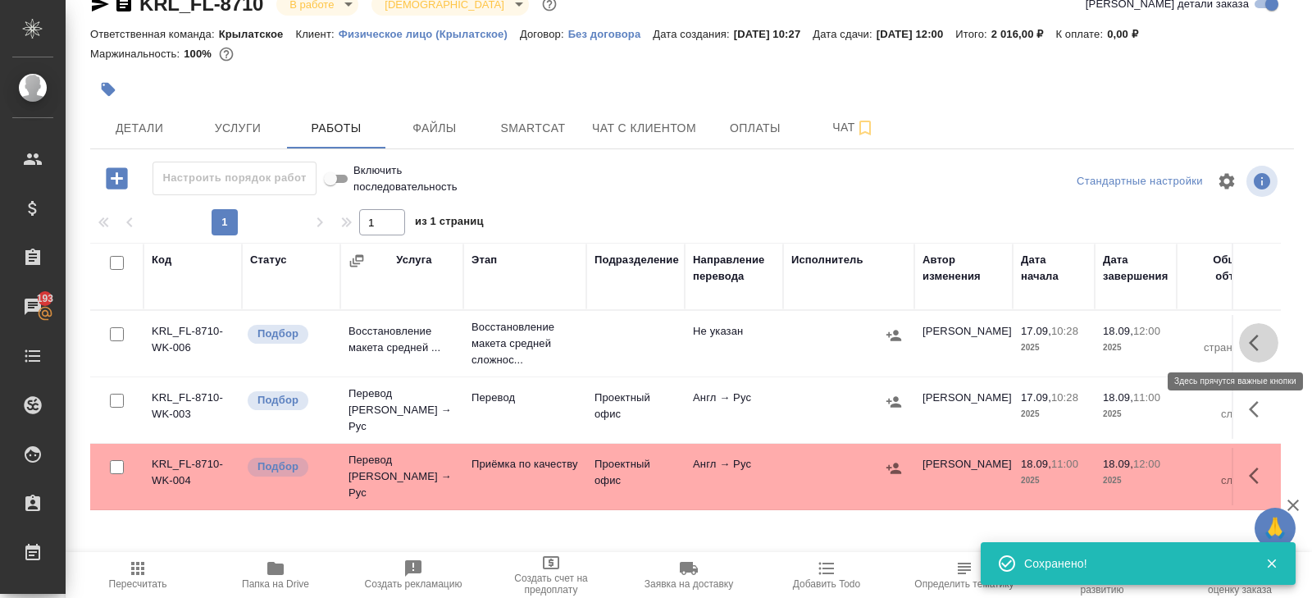
click at [1259, 342] on icon "button" at bounding box center [1259, 343] width 20 height 20
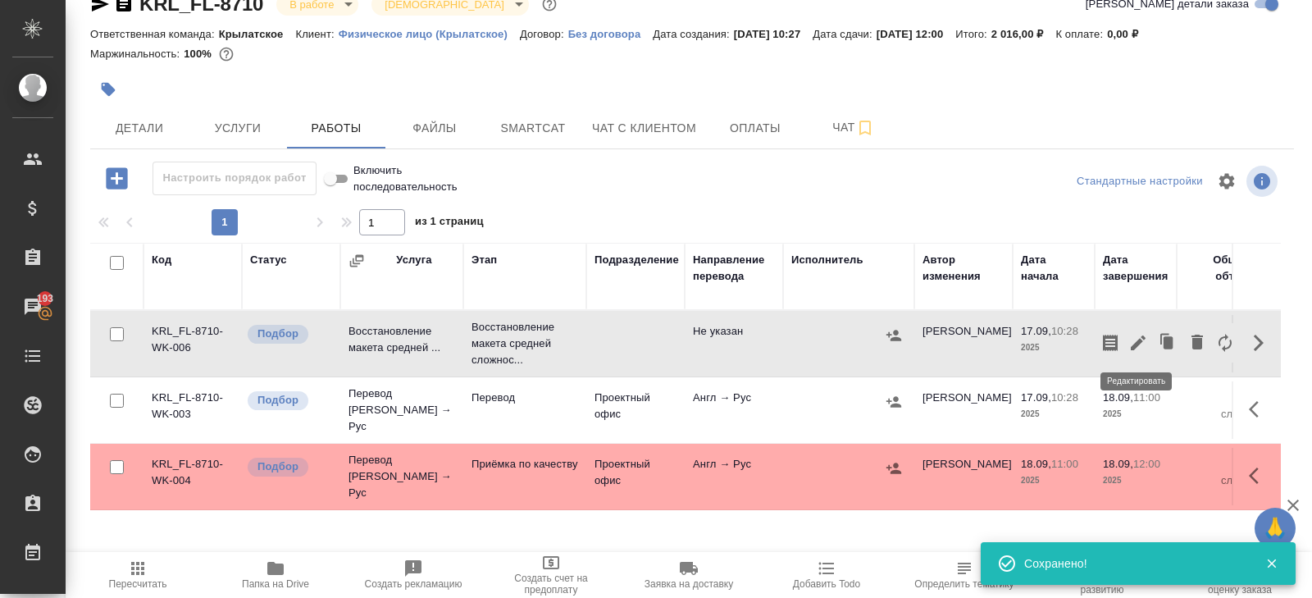
click at [1141, 344] on icon "button" at bounding box center [1138, 343] width 20 height 20
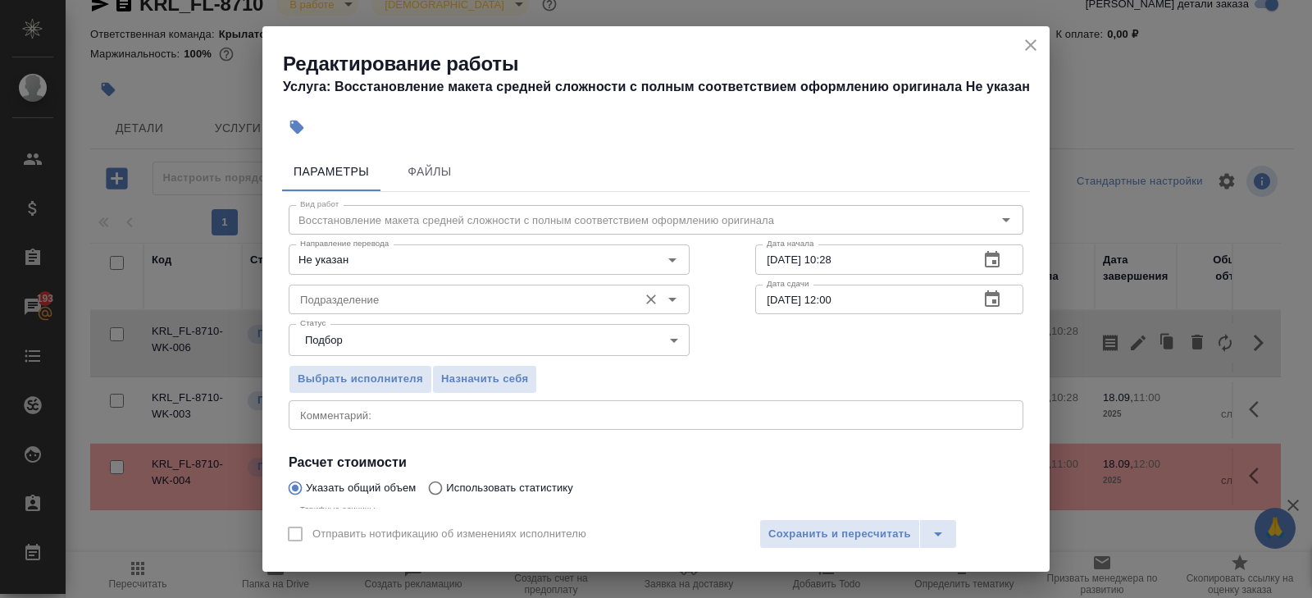
click at [480, 288] on div "Подразделение" at bounding box center [489, 300] width 401 height 30
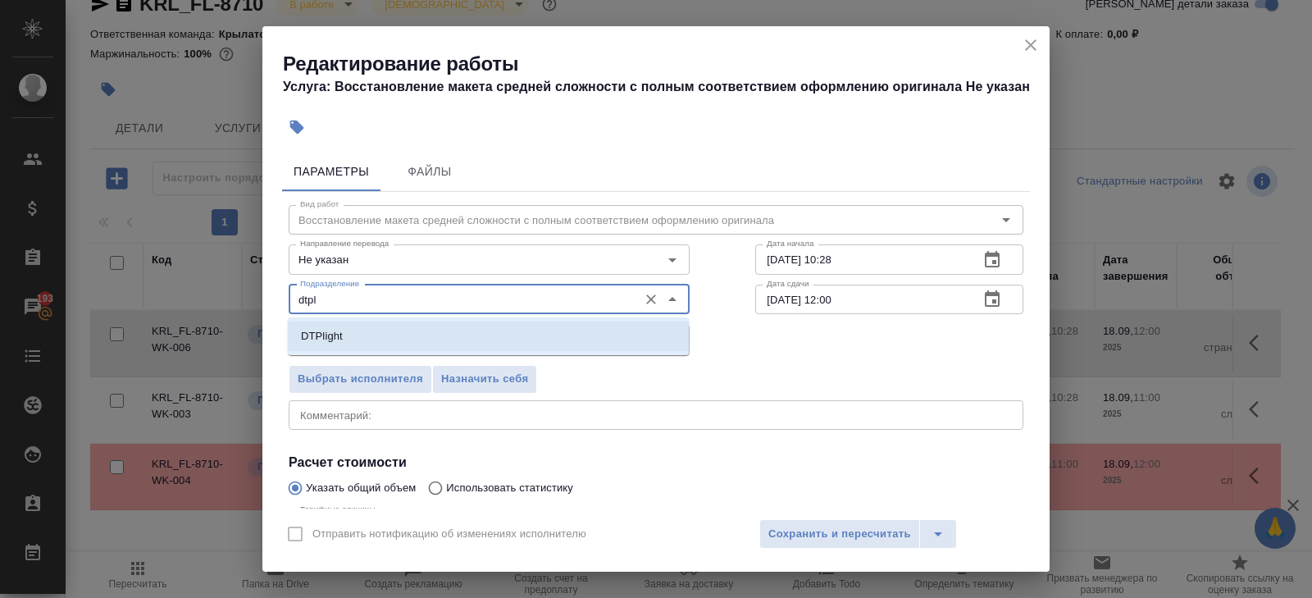
click at [353, 337] on li "DTPlight" at bounding box center [488, 336] width 401 height 30
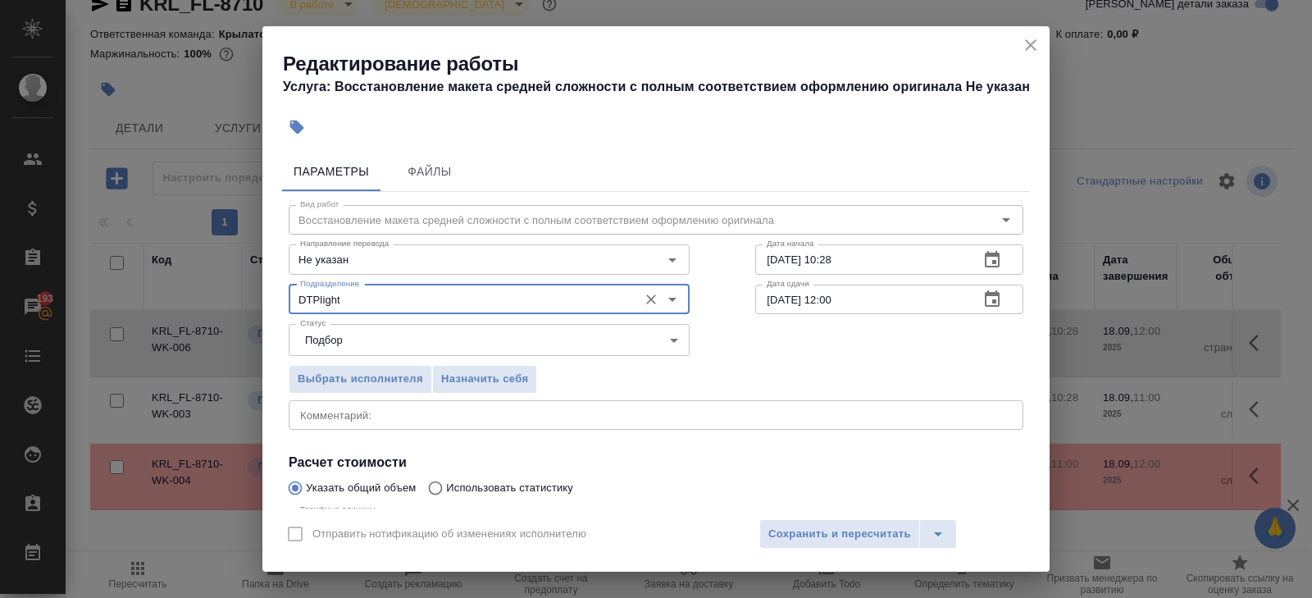
scroll to position [174, 0]
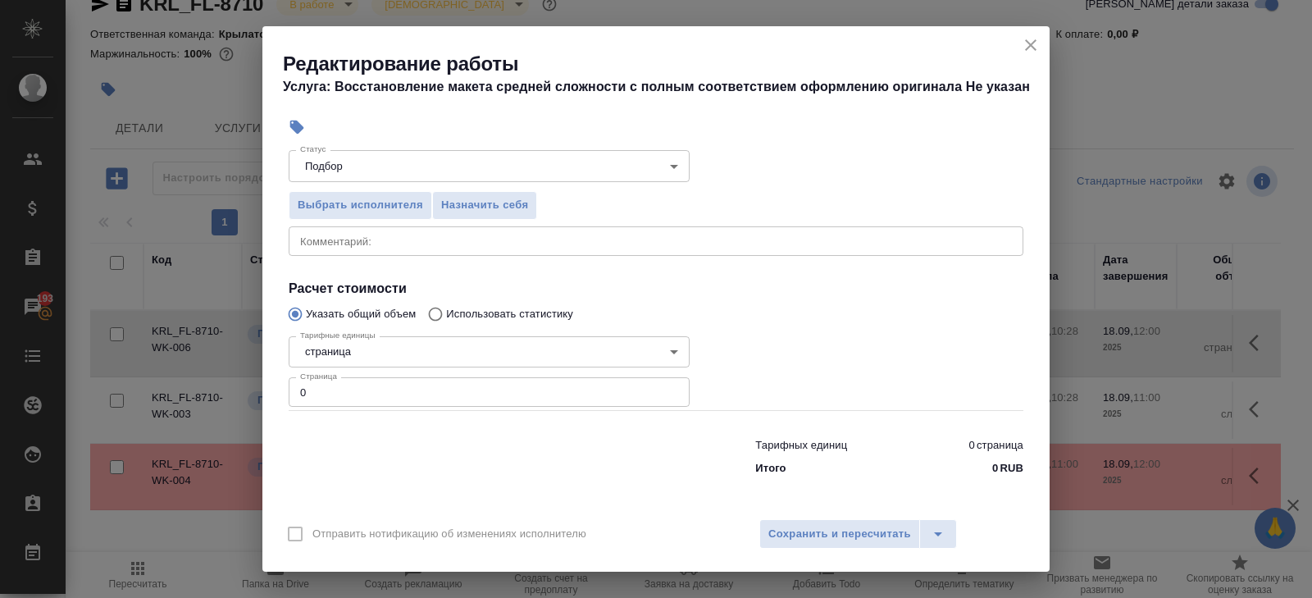
type input "DTPlight"
drag, startPoint x: 345, startPoint y: 390, endPoint x: 220, endPoint y: 390, distance: 125.5
click at [220, 390] on div "Редактирование работы Услуга: Восстановление макета средней сложности с полным …" at bounding box center [656, 299] width 1312 height 598
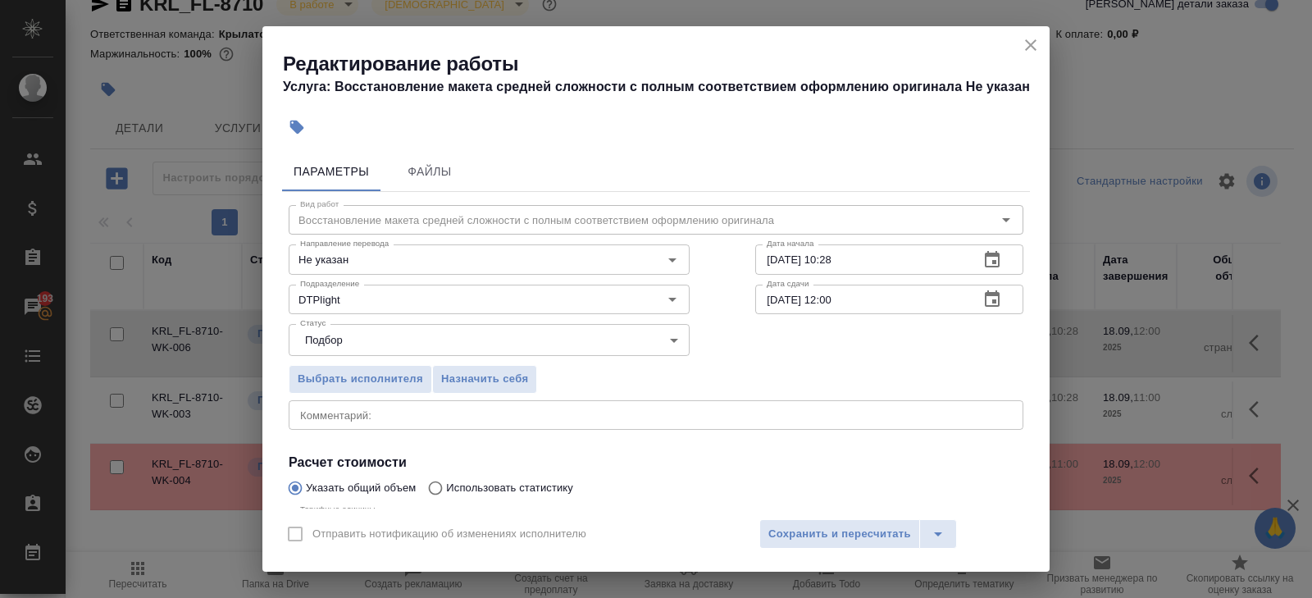
type input "1"
click at [1005, 258] on button "button" at bounding box center [991, 259] width 39 height 39
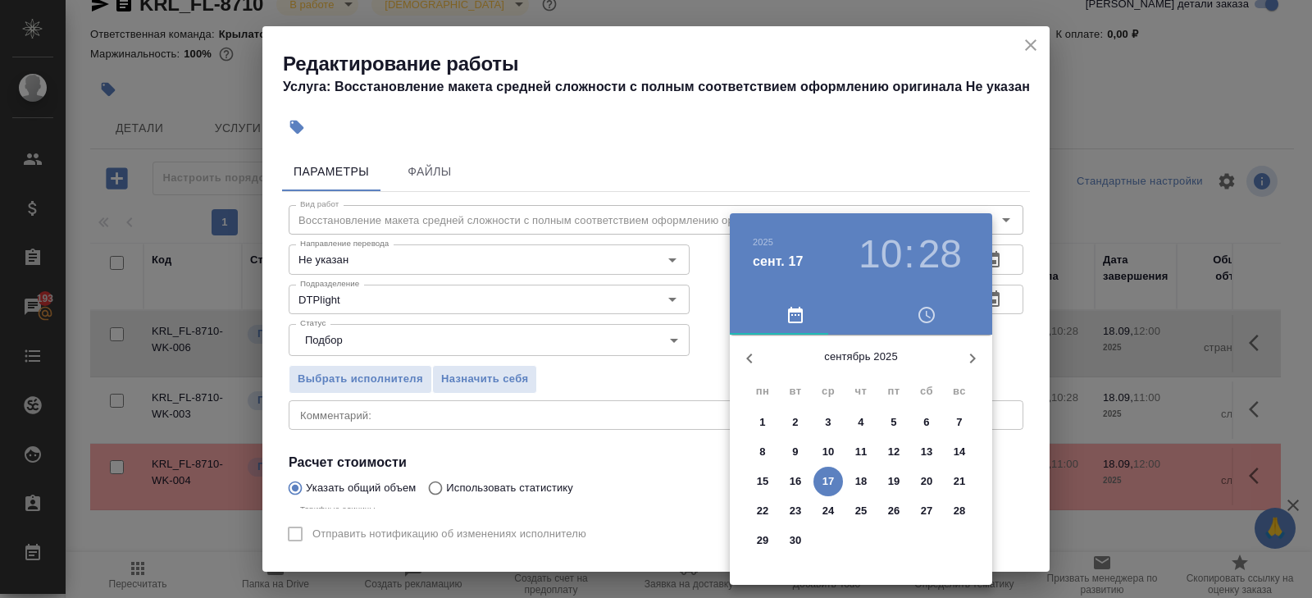
click at [827, 479] on p "17" at bounding box center [828, 481] width 12 height 16
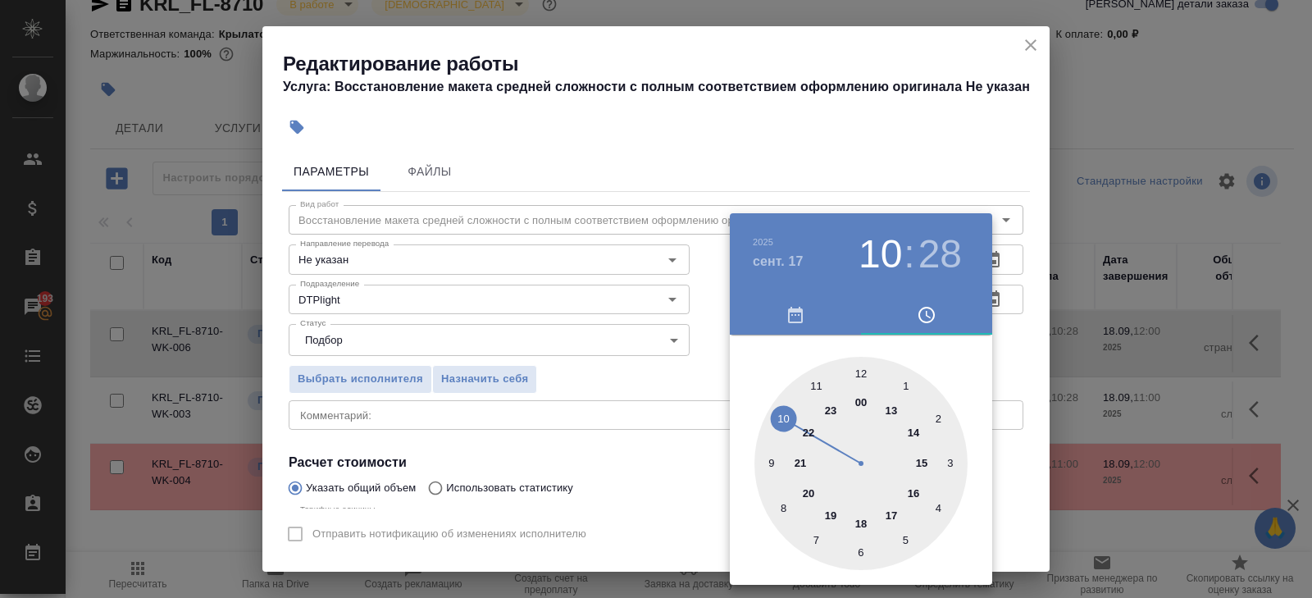
click at [891, 411] on div at bounding box center [860, 463] width 213 height 213
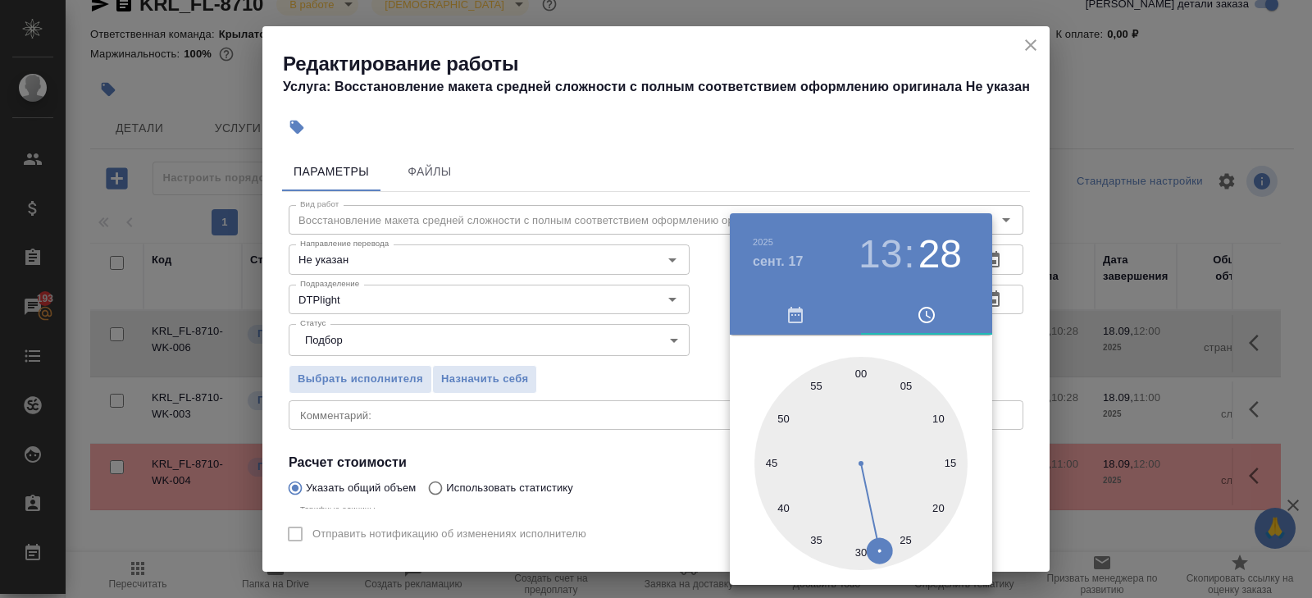
click at [855, 553] on div at bounding box center [860, 463] width 213 height 213
click at [859, 552] on div at bounding box center [860, 463] width 213 height 213
click at [940, 442] on div at bounding box center [860, 463] width 213 height 213
type input "17.09.2025 13:30"
click at [860, 548] on div at bounding box center [860, 463] width 213 height 213
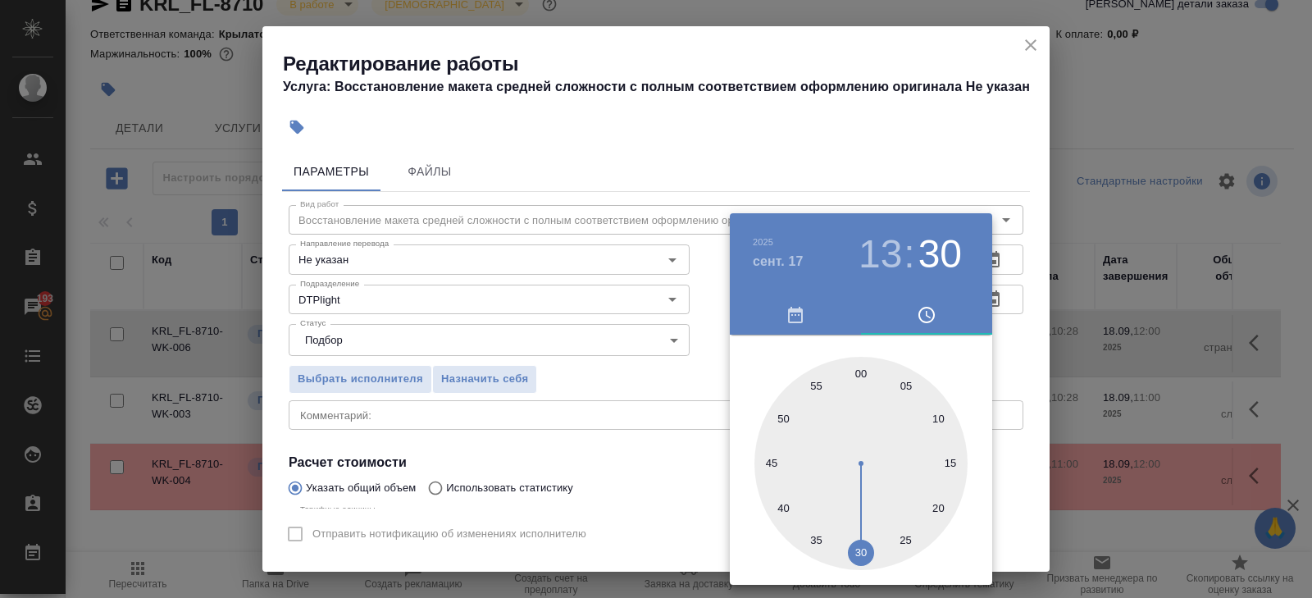
click at [1020, 350] on div at bounding box center [656, 299] width 1312 height 598
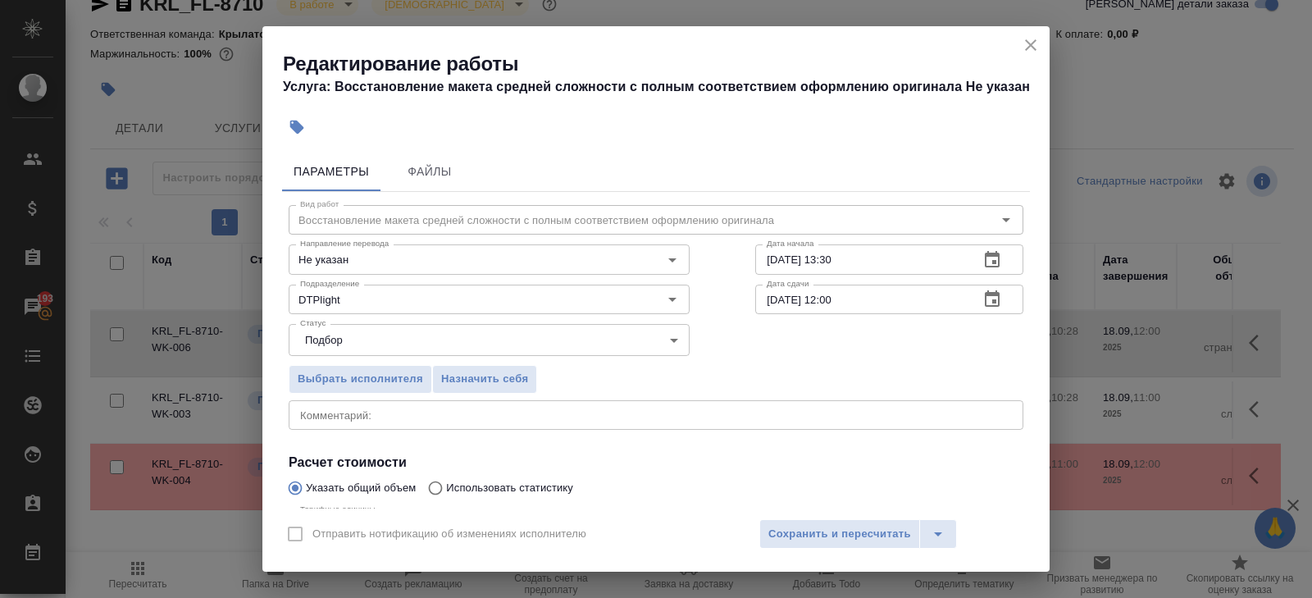
click at [994, 299] on icon "button" at bounding box center [992, 298] width 15 height 16
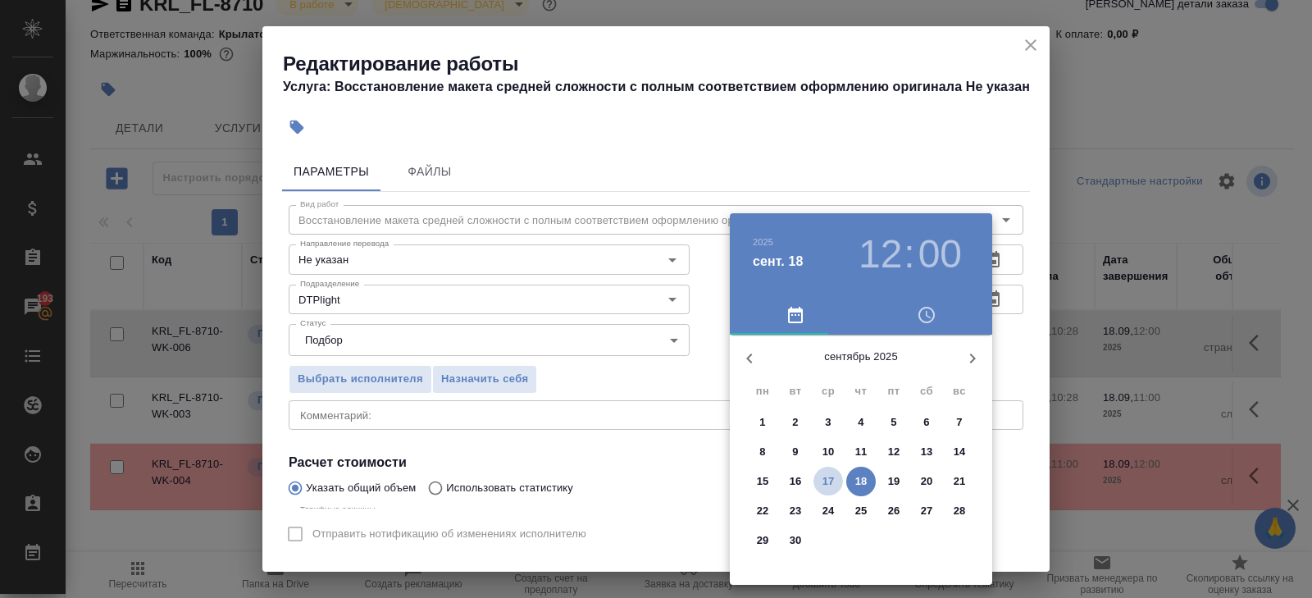
click at [833, 479] on p "17" at bounding box center [828, 481] width 12 height 16
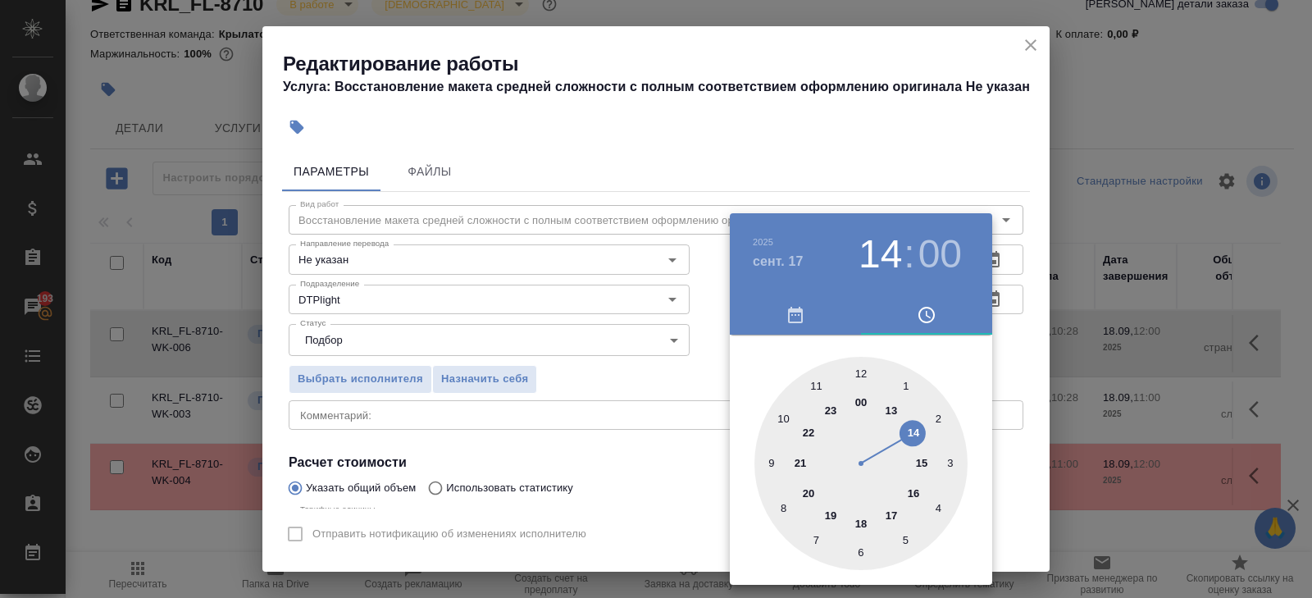
click at [909, 436] on div at bounding box center [860, 463] width 213 height 213
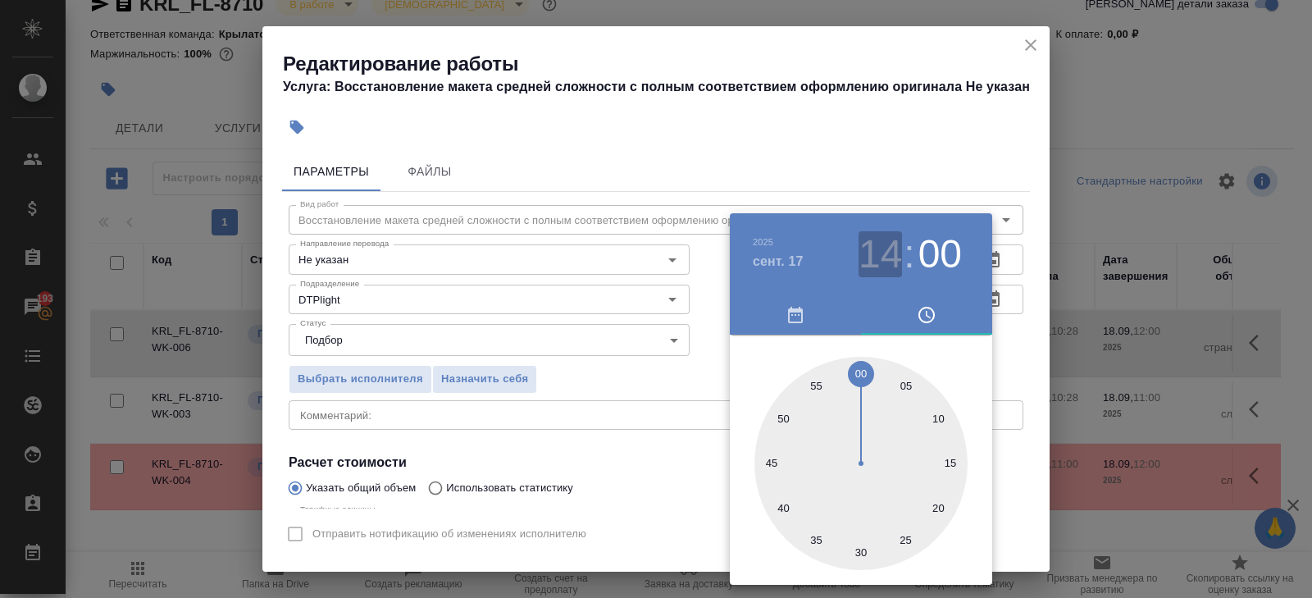
click at [899, 254] on h3 "14" at bounding box center [879, 254] width 43 height 46
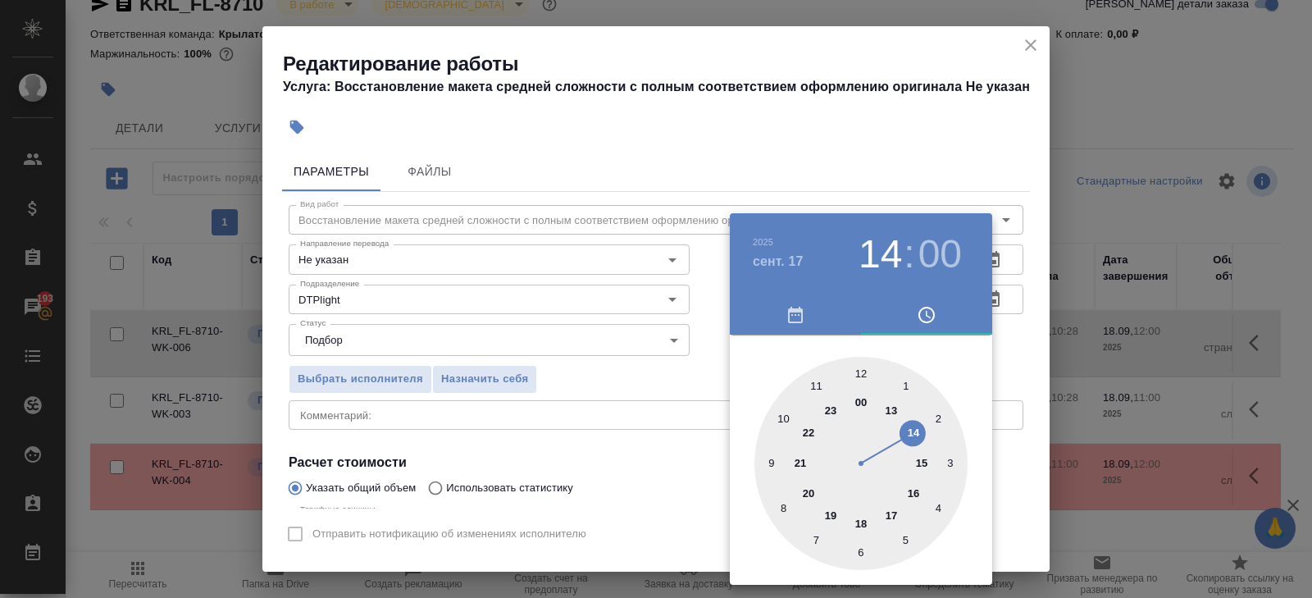
type input "17.09.2025 15:00"
click at [920, 457] on div at bounding box center [860, 463] width 213 height 213
click at [1023, 350] on div at bounding box center [656, 299] width 1312 height 598
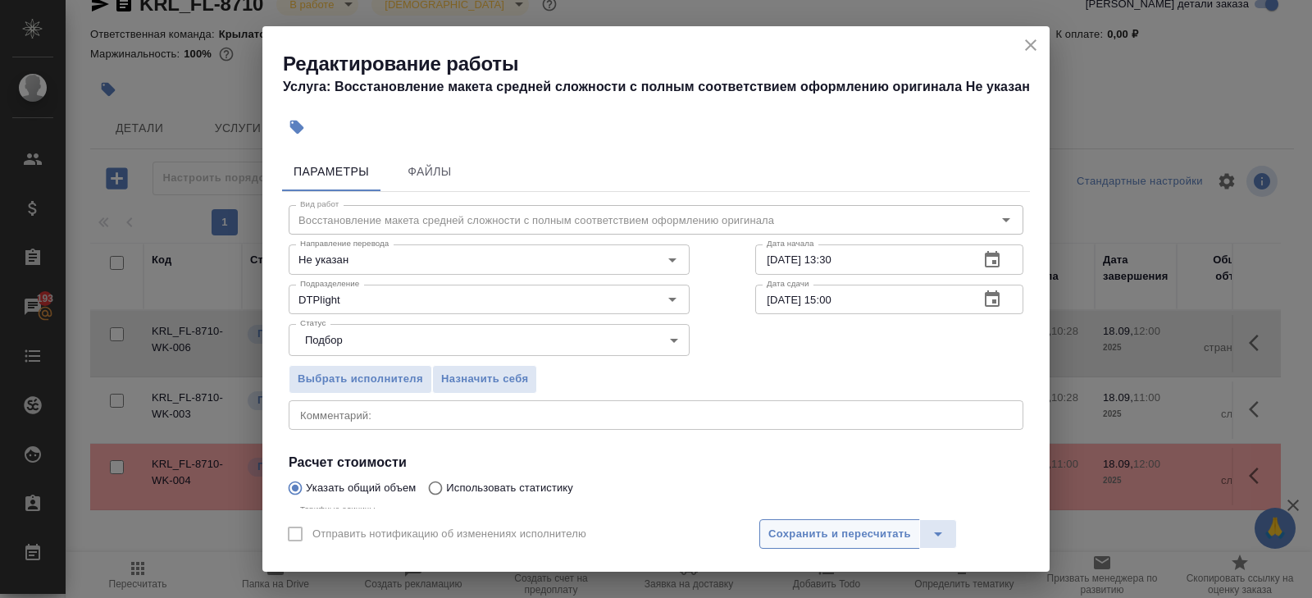
click at [819, 530] on span "Сохранить и пересчитать" at bounding box center [839, 534] width 143 height 19
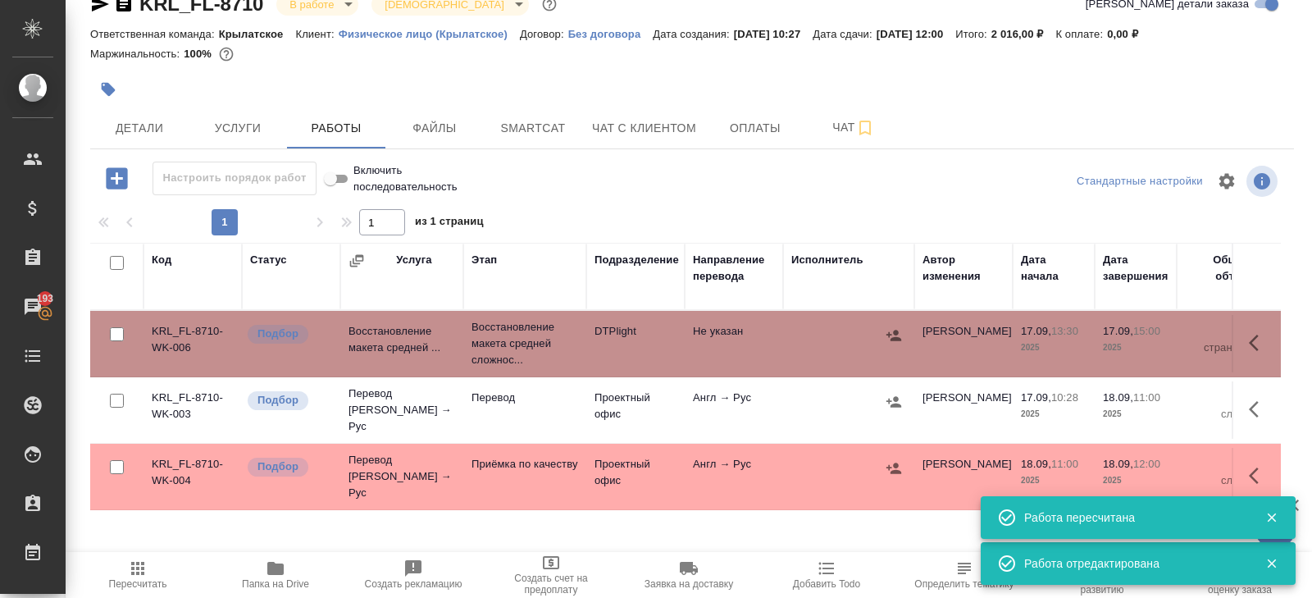
click at [1251, 338] on icon "button" at bounding box center [1254, 343] width 10 height 16
click at [1141, 344] on icon "button" at bounding box center [1138, 343] width 20 height 20
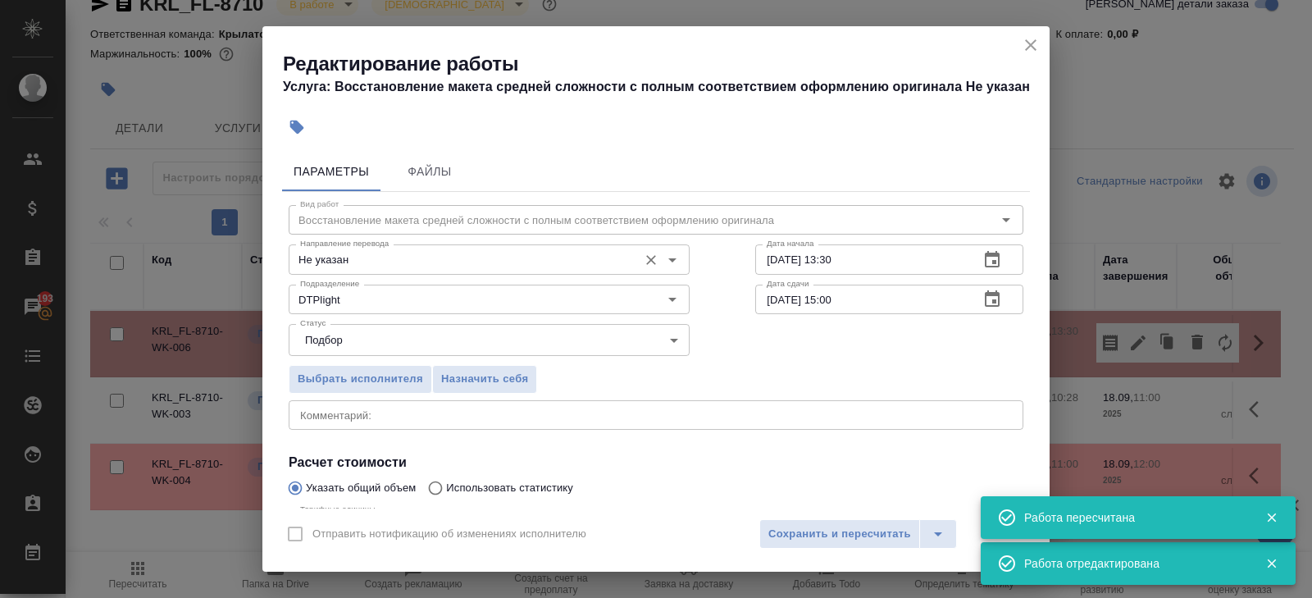
click at [374, 268] on input "Не указан" at bounding box center [462, 259] width 336 height 20
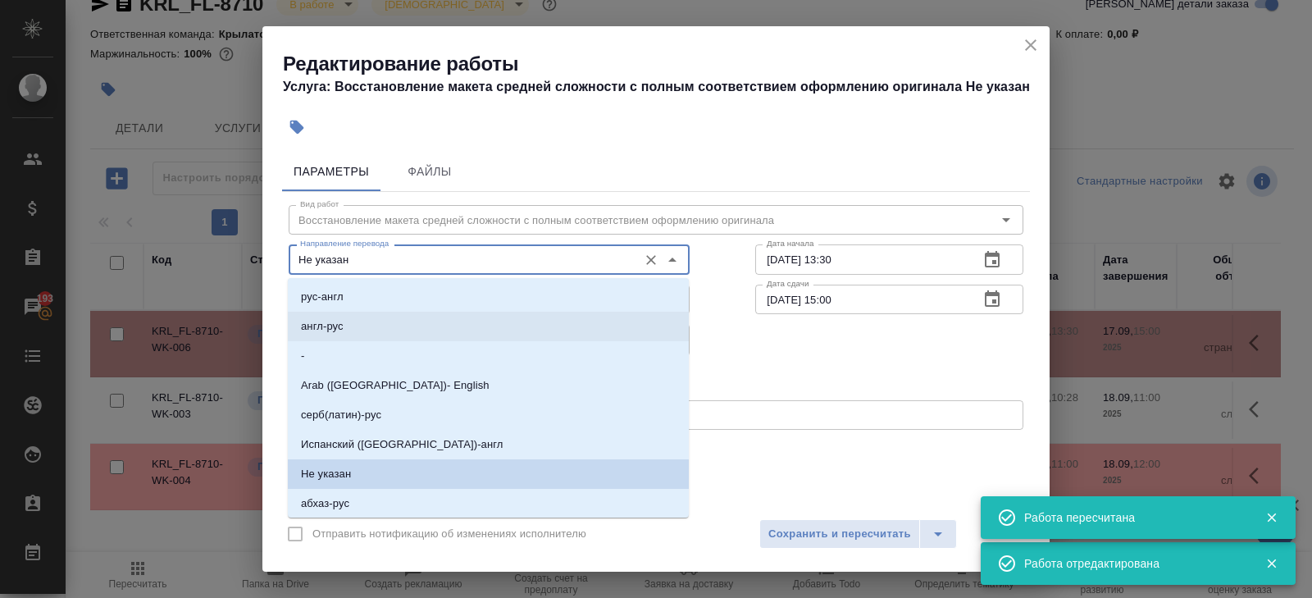
click at [348, 317] on li "англ-рус" at bounding box center [488, 327] width 401 height 30
type input "англ-рус"
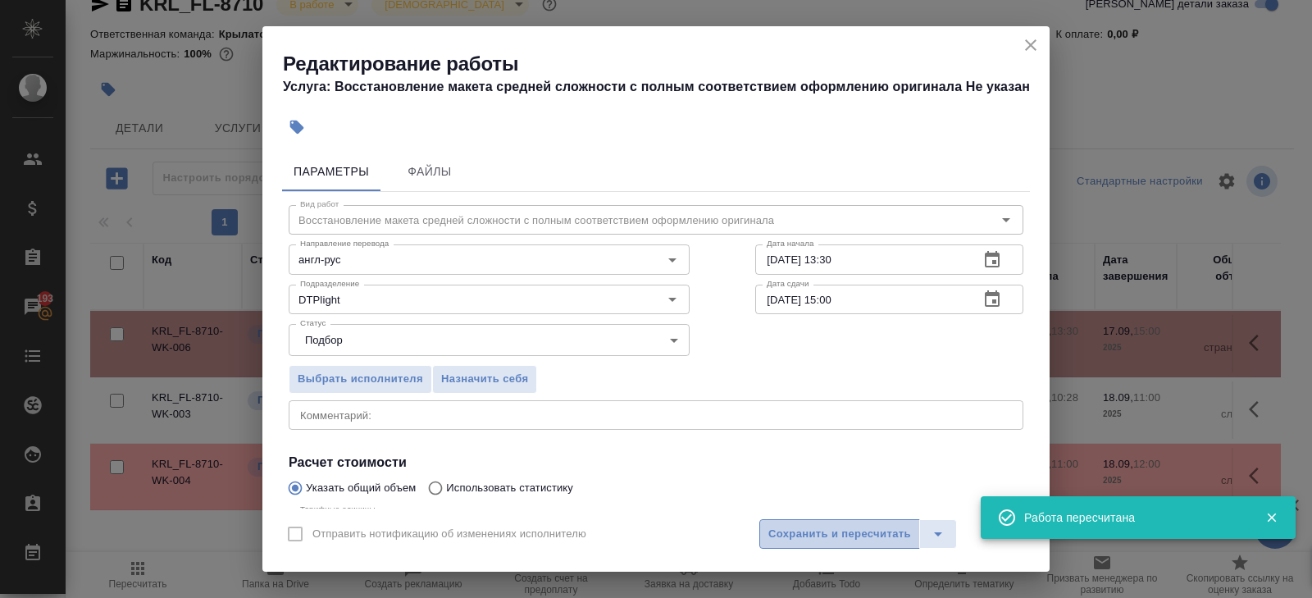
click at [799, 527] on span "Сохранить и пересчитать" at bounding box center [839, 534] width 143 height 19
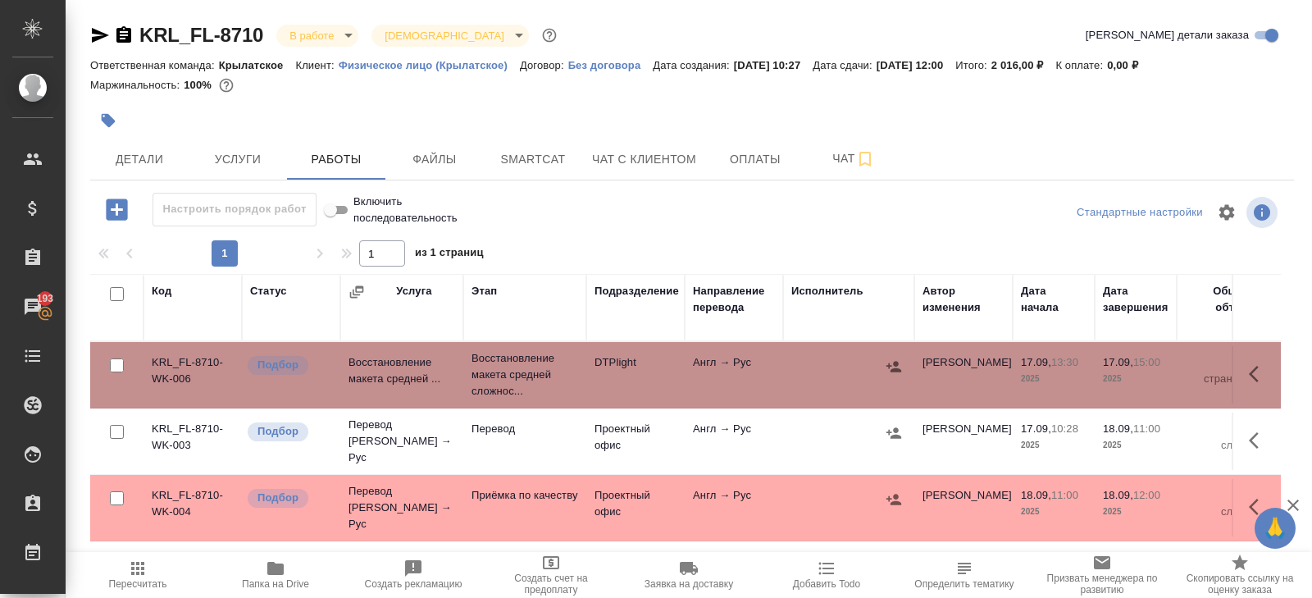
click at [143, 576] on icon "button" at bounding box center [138, 568] width 20 height 20
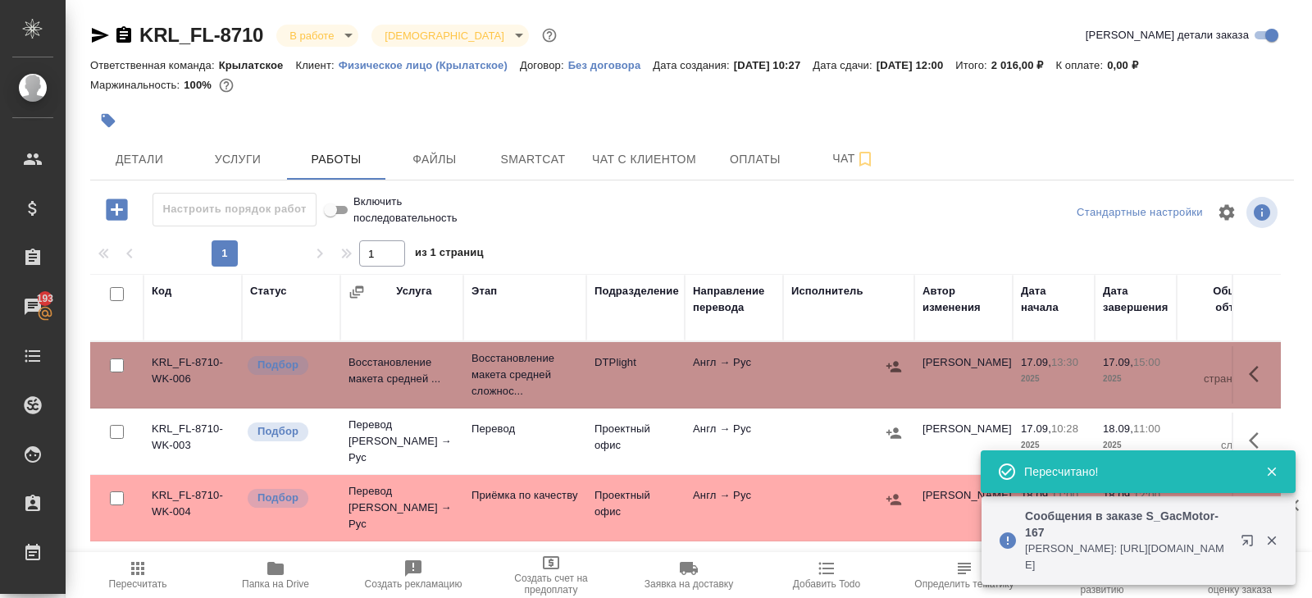
click at [1250, 537] on icon "button" at bounding box center [1251, 544] width 20 height 20
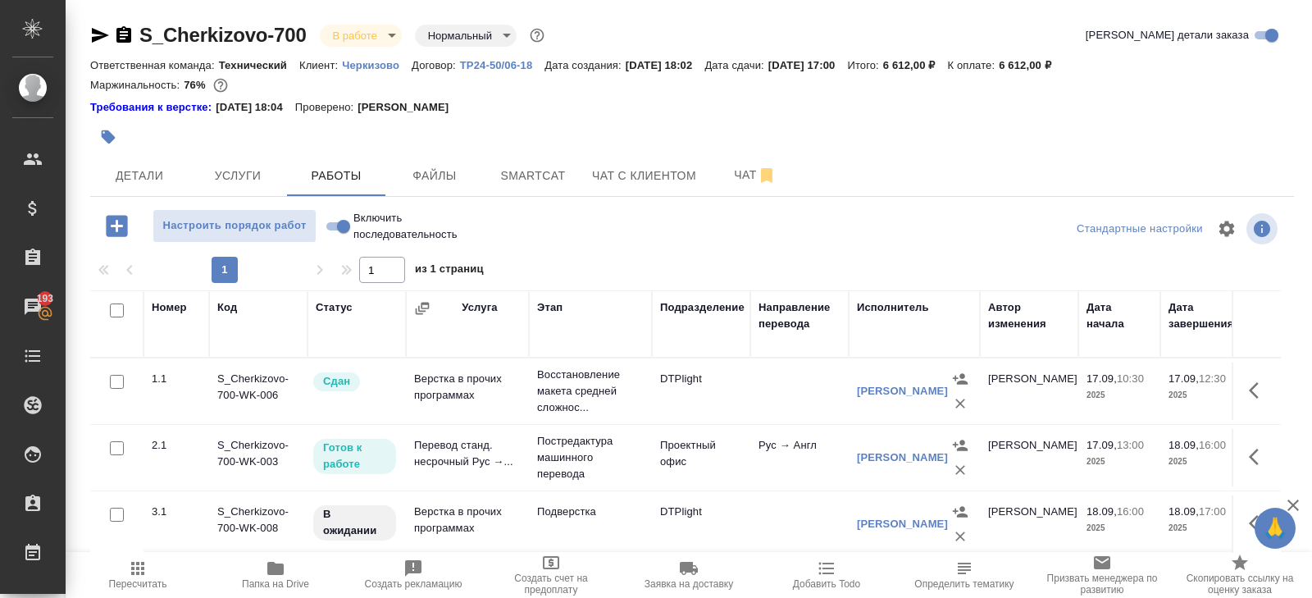
click at [156, 576] on span "Пересчитать" at bounding box center [138, 573] width 118 height 31
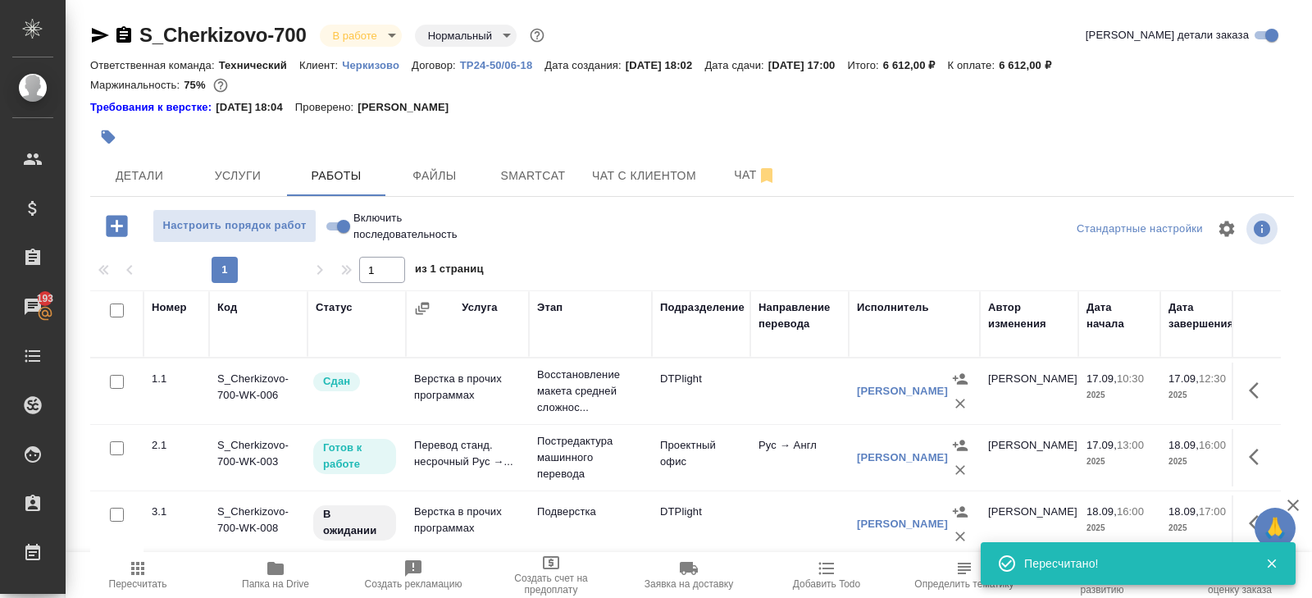
scroll to position [103, 0]
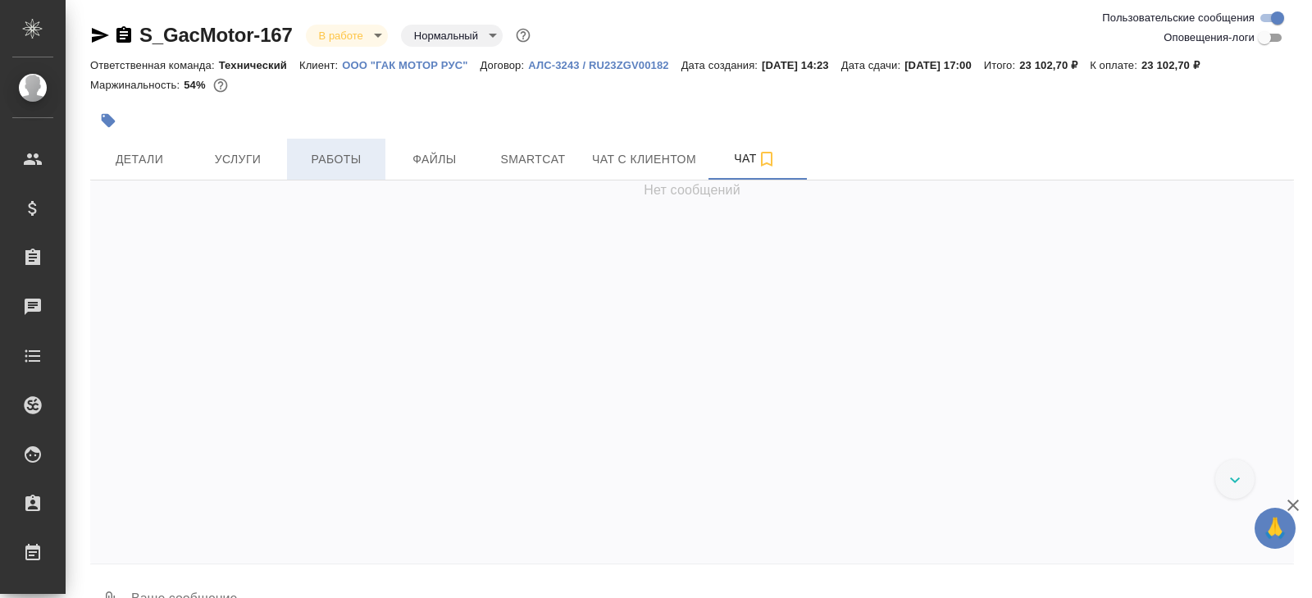
scroll to position [400, 0]
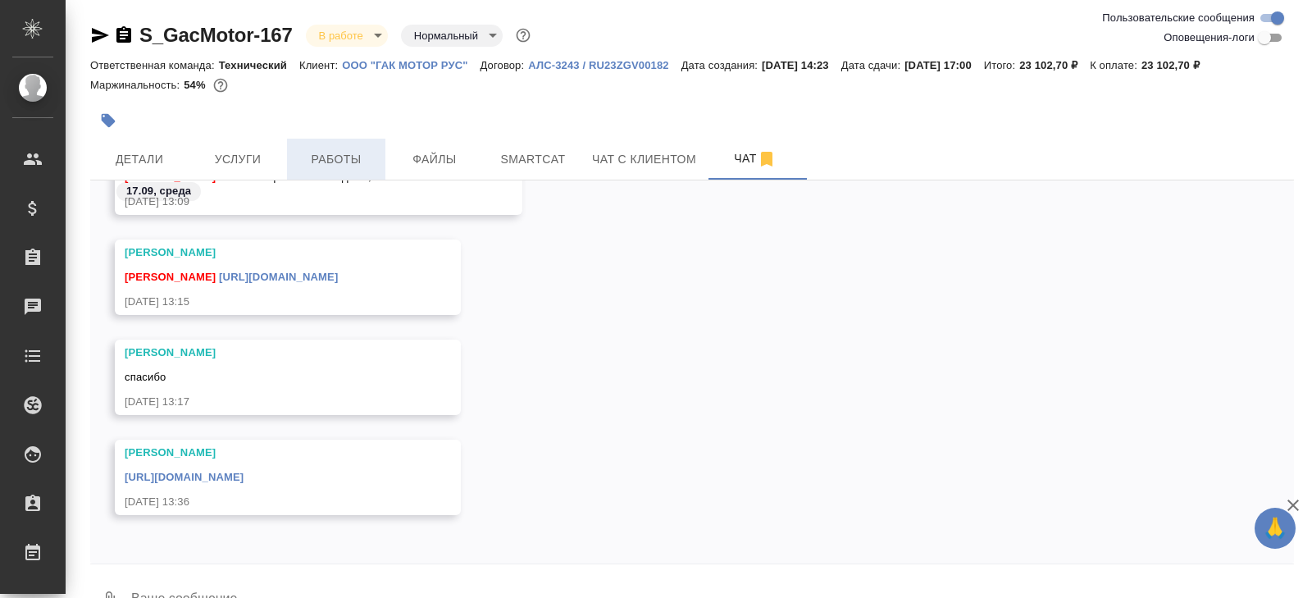
click at [351, 164] on span "Работы" at bounding box center [336, 159] width 79 height 20
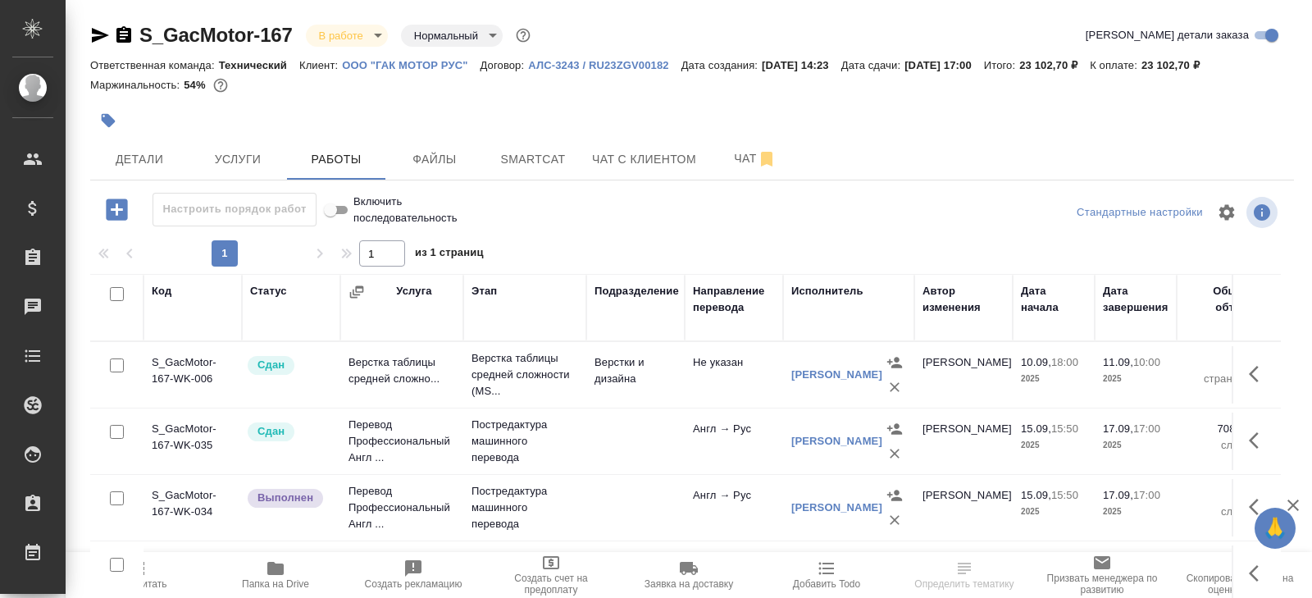
scroll to position [87, 0]
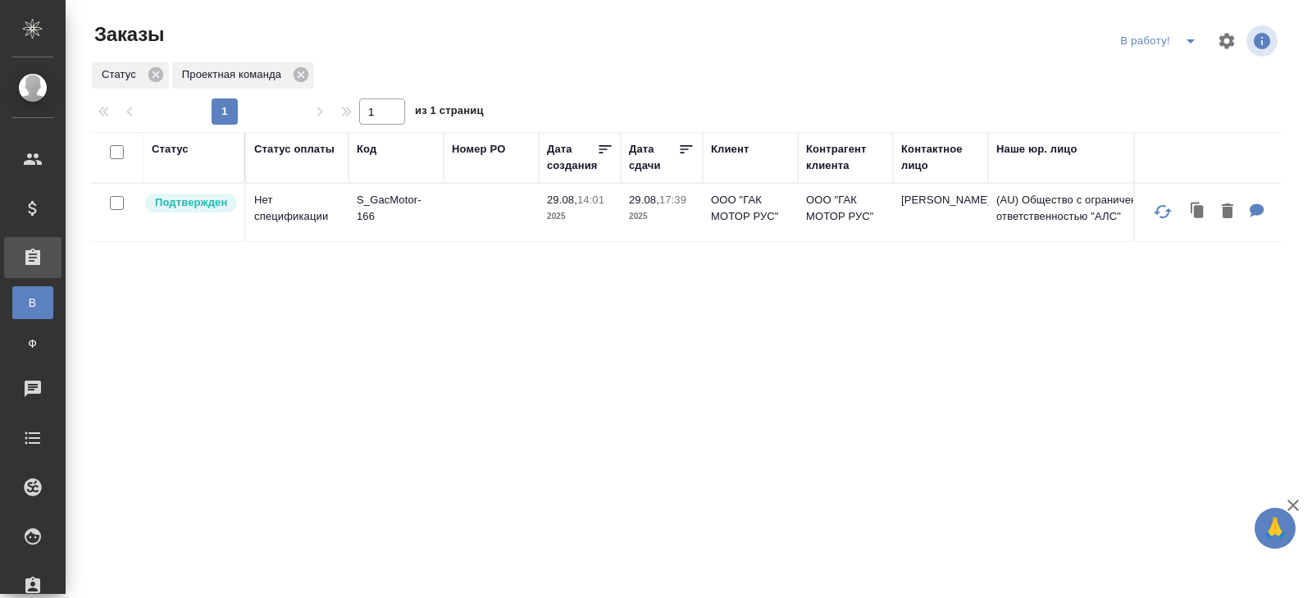
click at [1200, 40] on span "split button" at bounding box center [1190, 41] width 25 height 20
click at [1165, 90] on li "начислить" at bounding box center [1160, 100] width 91 height 26
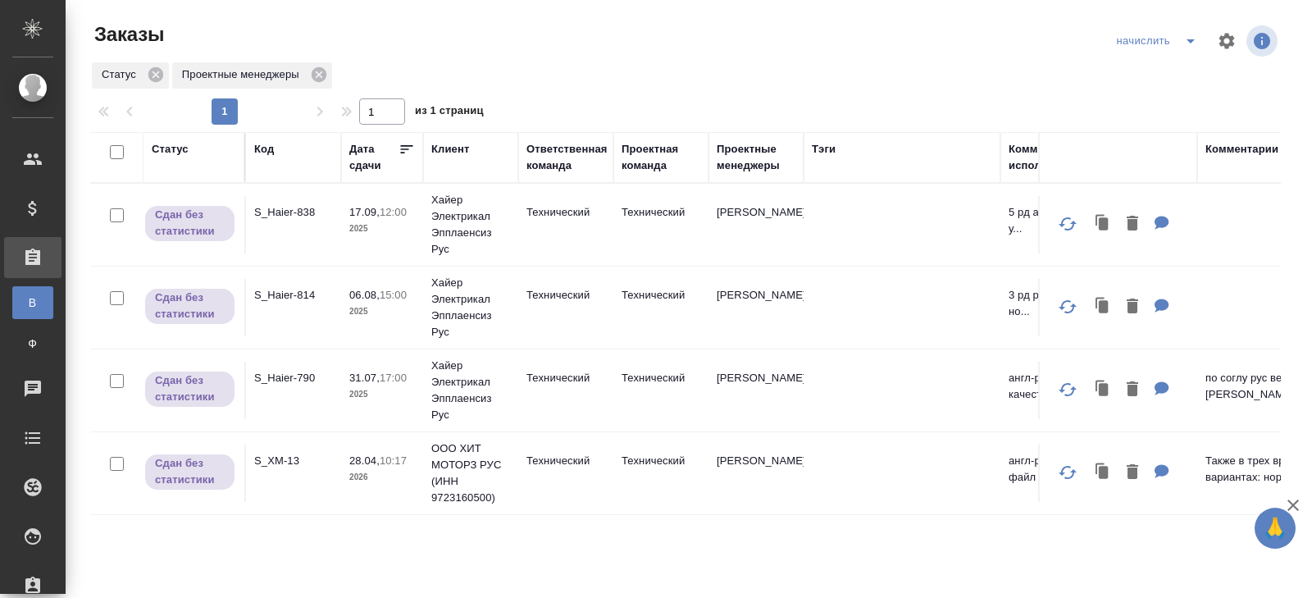
click at [1188, 43] on icon "split button" at bounding box center [1191, 41] width 20 height 20
click at [1156, 98] on li "ПМ" at bounding box center [1158, 100] width 96 height 26
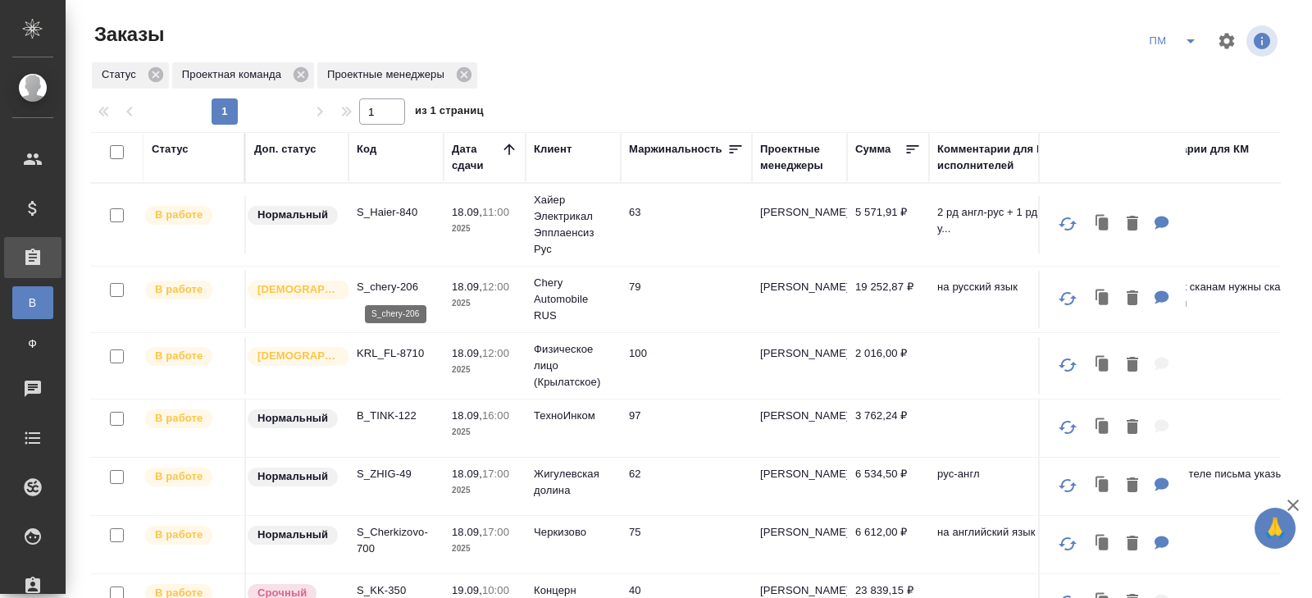
click at [383, 279] on p "S_chery-206" at bounding box center [396, 287] width 79 height 16
click at [388, 214] on p "S_Haier-840" at bounding box center [396, 212] width 79 height 16
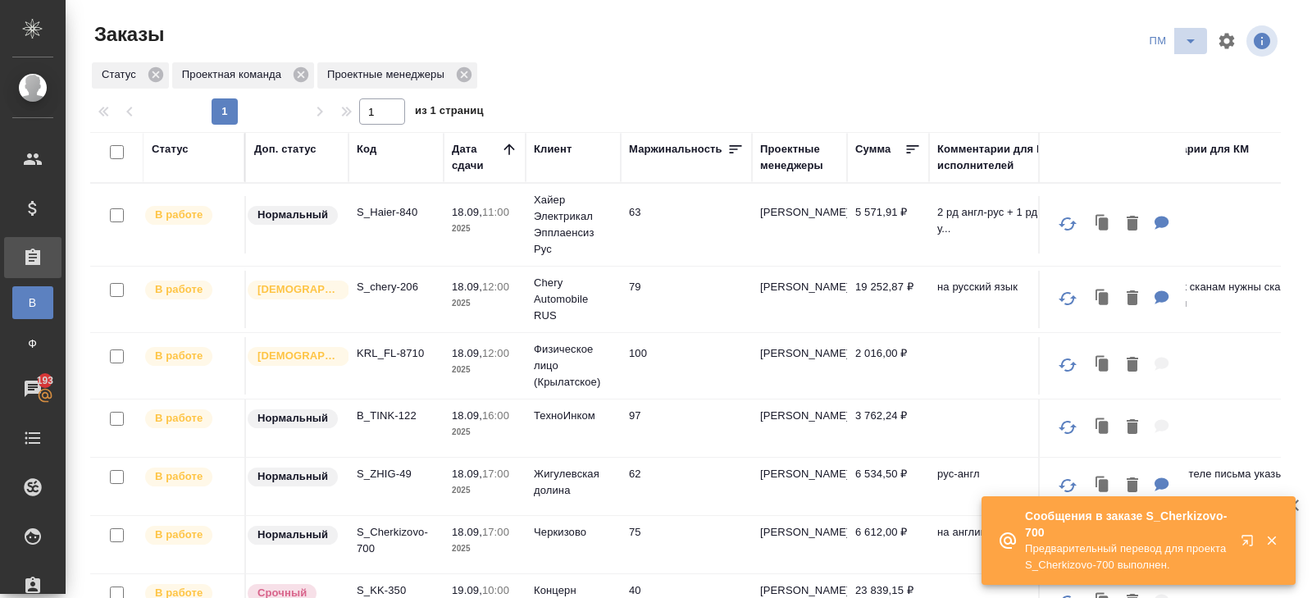
click at [1185, 46] on icon "split button" at bounding box center [1191, 41] width 20 height 20
click at [1172, 69] on li "В работу!" at bounding box center [1173, 74] width 83 height 26
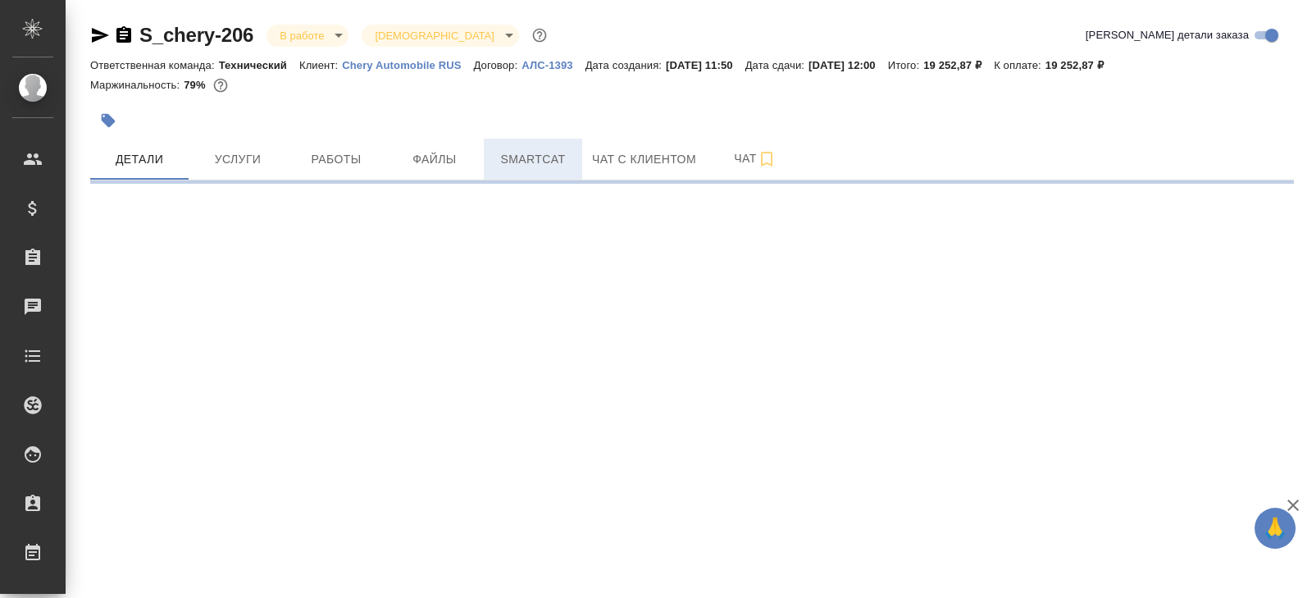
click at [538, 170] on button "Smartcat" at bounding box center [533, 159] width 98 height 41
select select "RU"
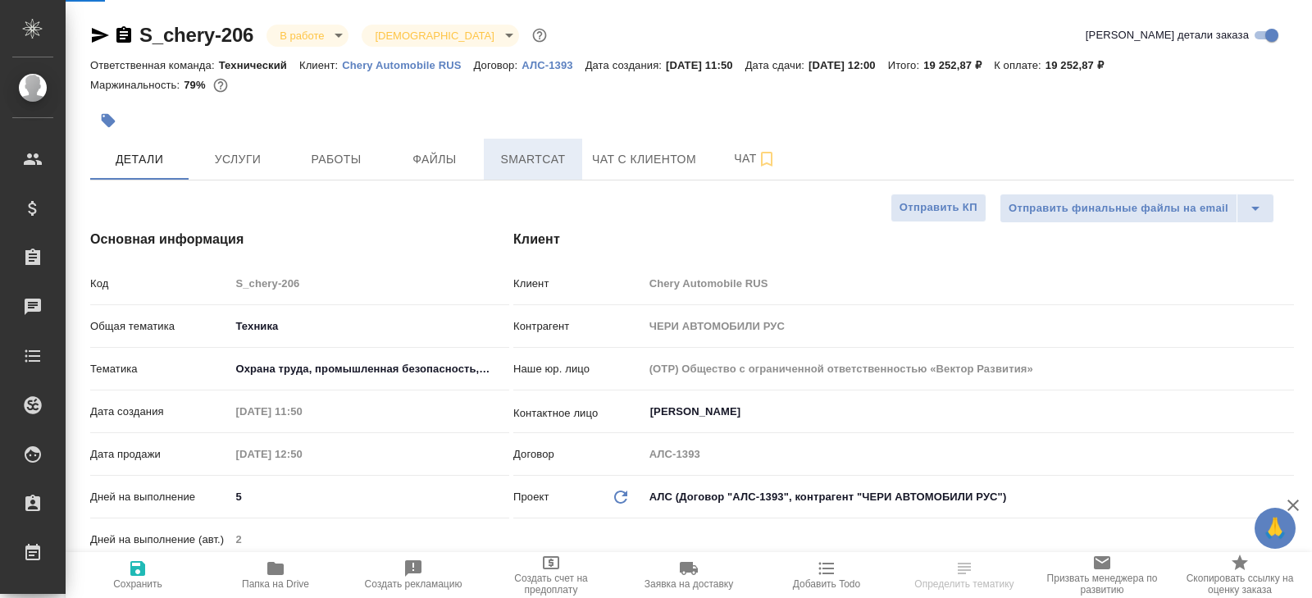
type textarea "x"
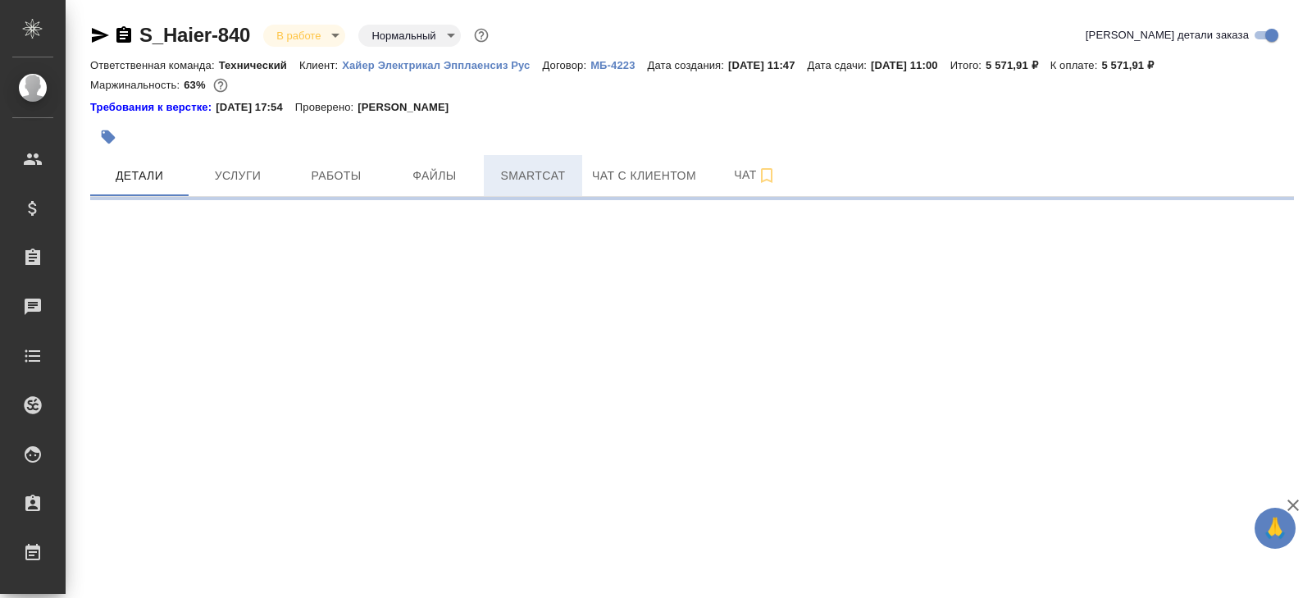
select select "RU"
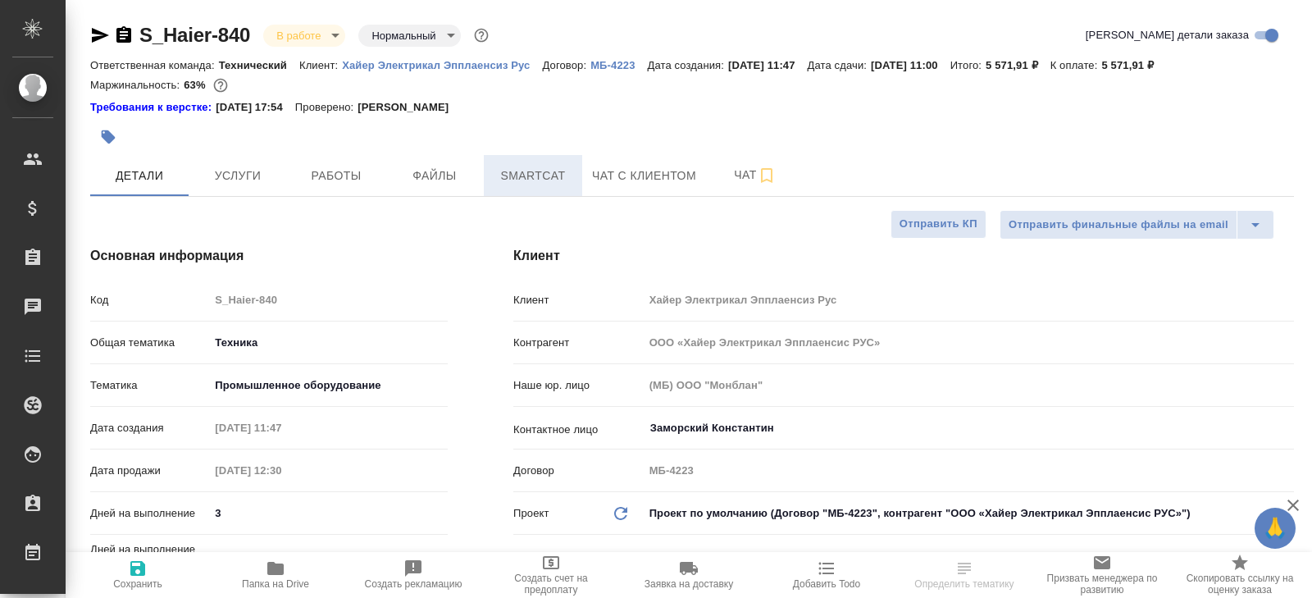
click at [549, 177] on span "Smartcat" at bounding box center [533, 176] width 79 height 20
type textarea "x"
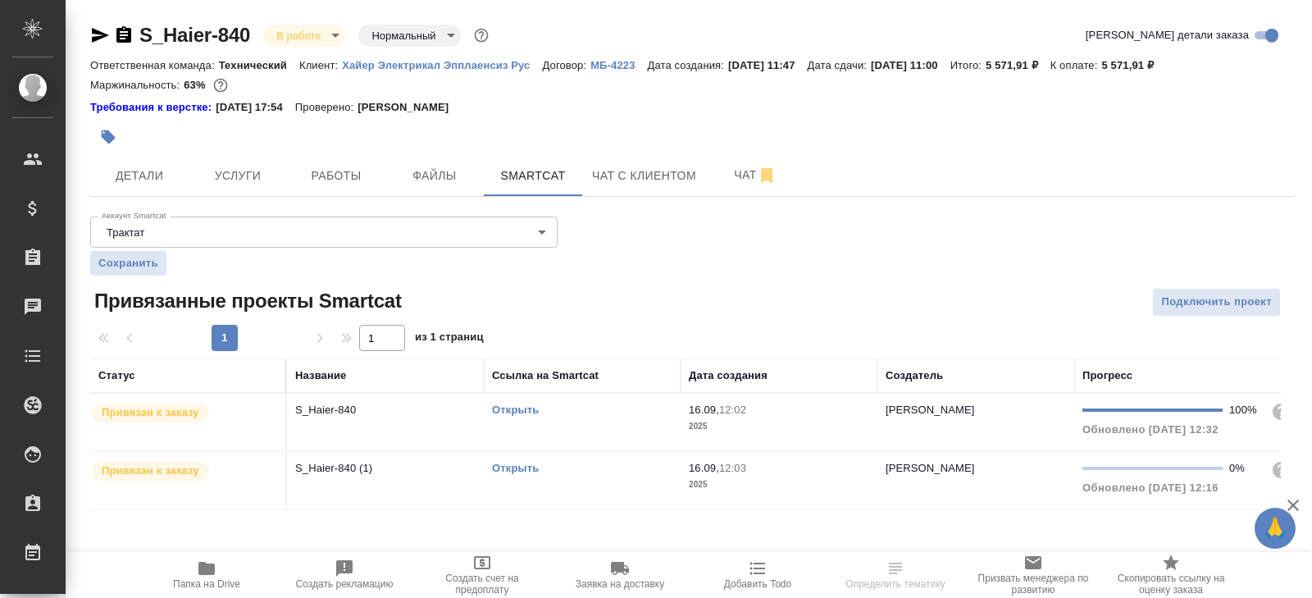
click at [514, 408] on link "Открыть" at bounding box center [515, 409] width 47 height 12
click at [357, 157] on button "Работы" at bounding box center [336, 175] width 98 height 41
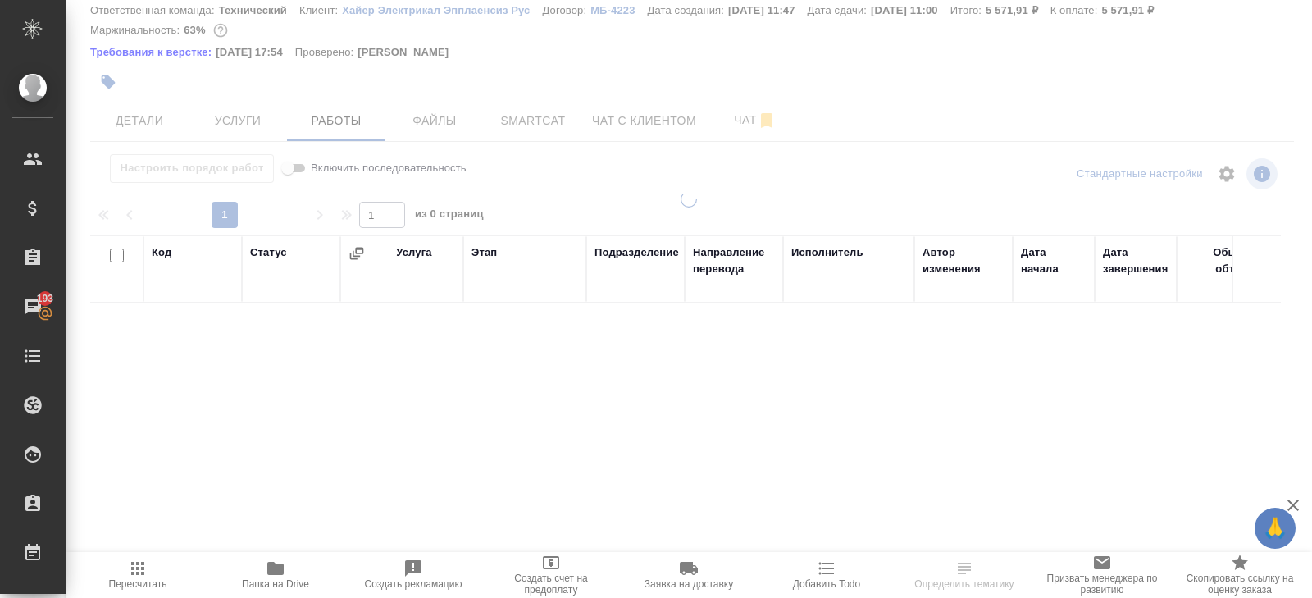
scroll to position [103, 0]
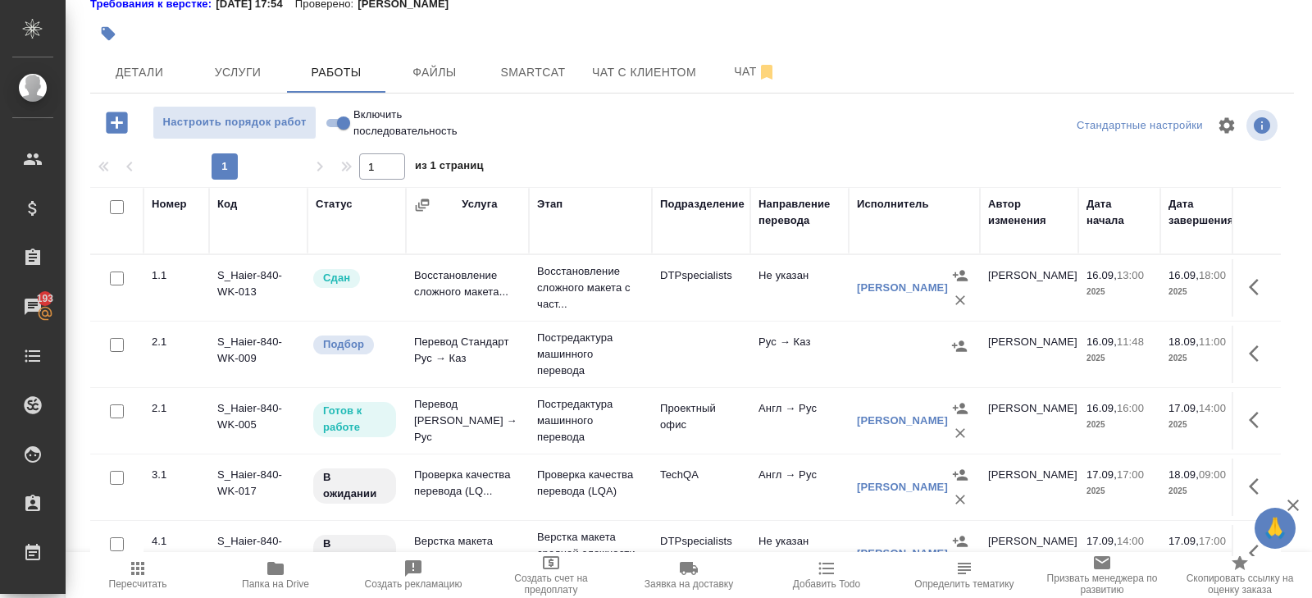
click at [263, 576] on span "Папка на Drive" at bounding box center [275, 573] width 118 height 31
click at [516, 448] on tr "2.1 S_Haier-840-WK-005 Готов к работе Перевод [PERSON_NAME] → [PERSON_NAME] маш…" at bounding box center [1051, 421] width 1923 height 66
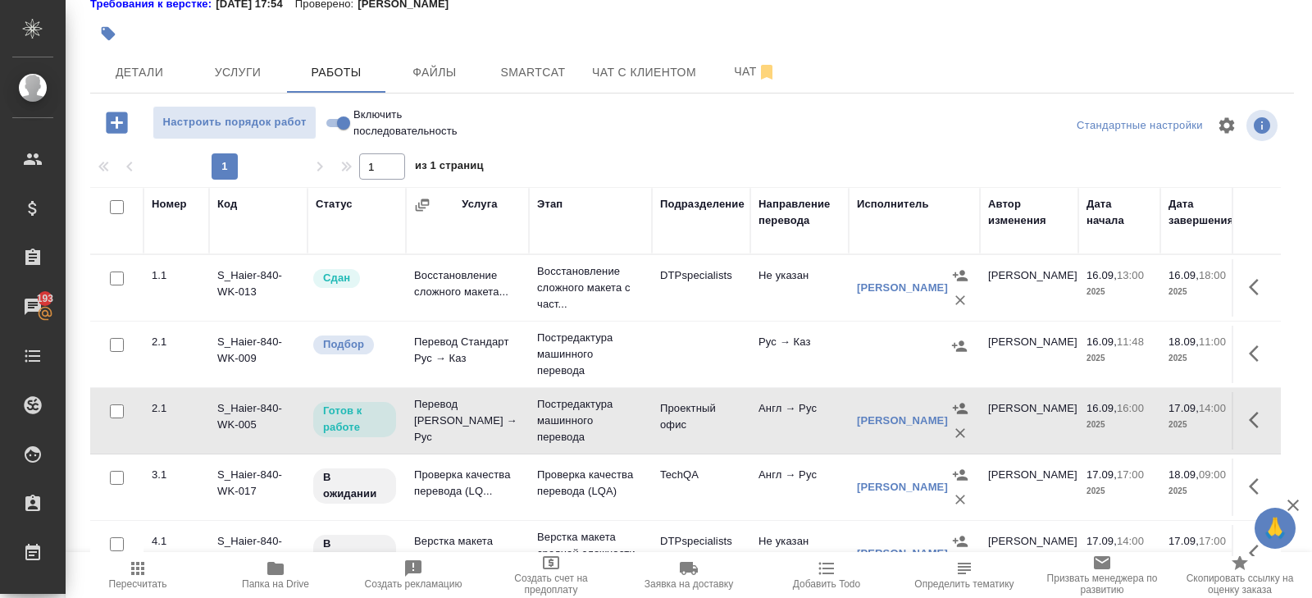
click at [516, 447] on td "Перевод Стандарт Англ → Рус" at bounding box center [467, 421] width 123 height 66
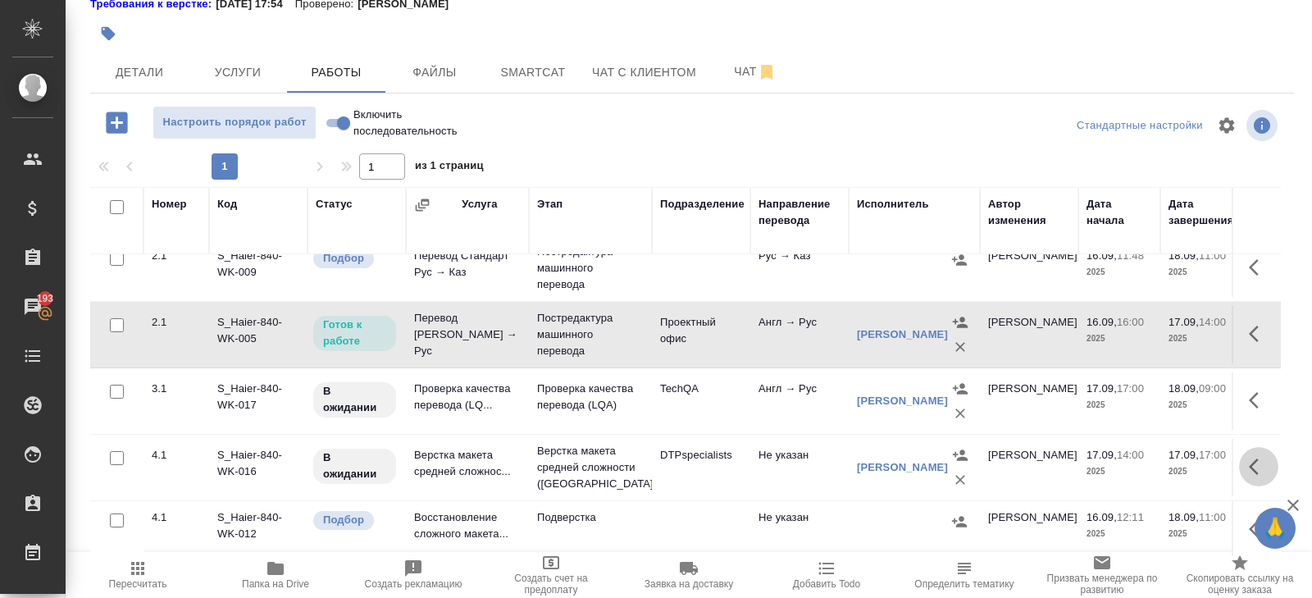
click at [1248, 462] on button "button" at bounding box center [1258, 466] width 39 height 39
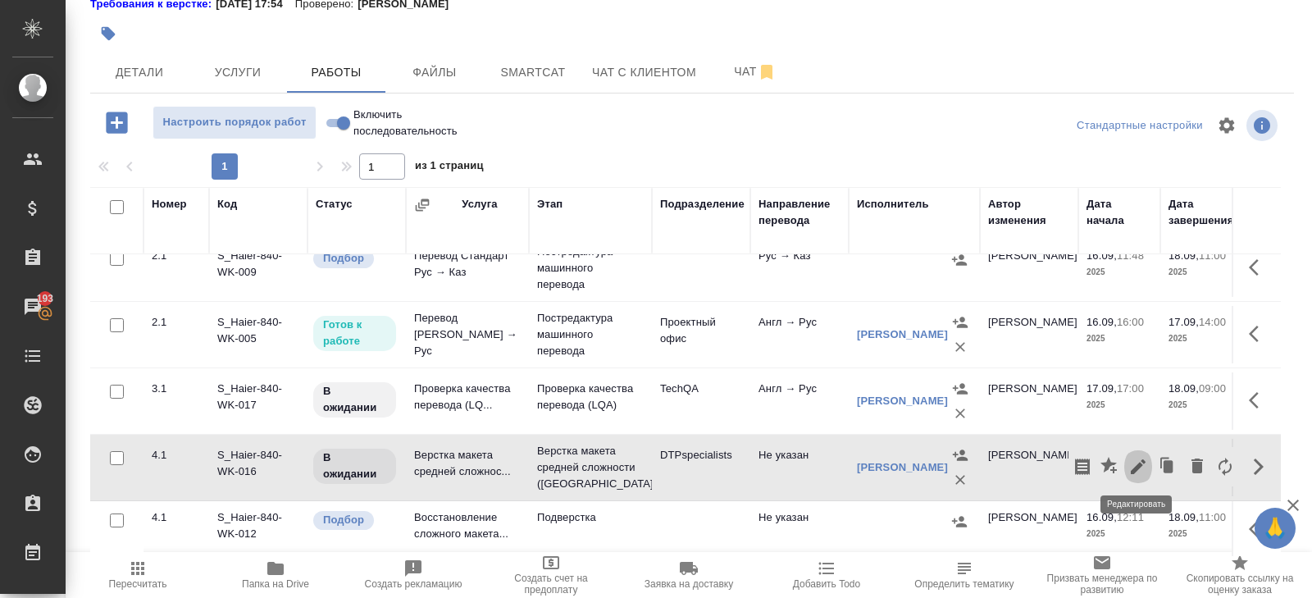
click at [1137, 471] on icon "button" at bounding box center [1138, 467] width 20 height 20
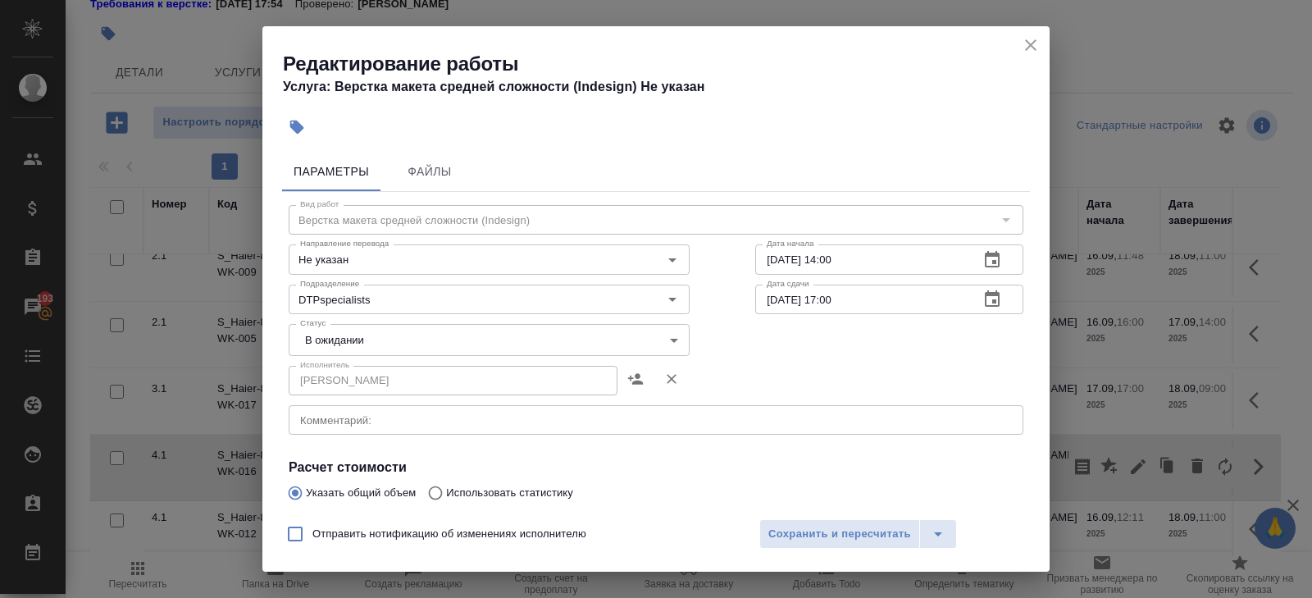
click at [458, 412] on div "x Комментарий:" at bounding box center [656, 420] width 735 height 30
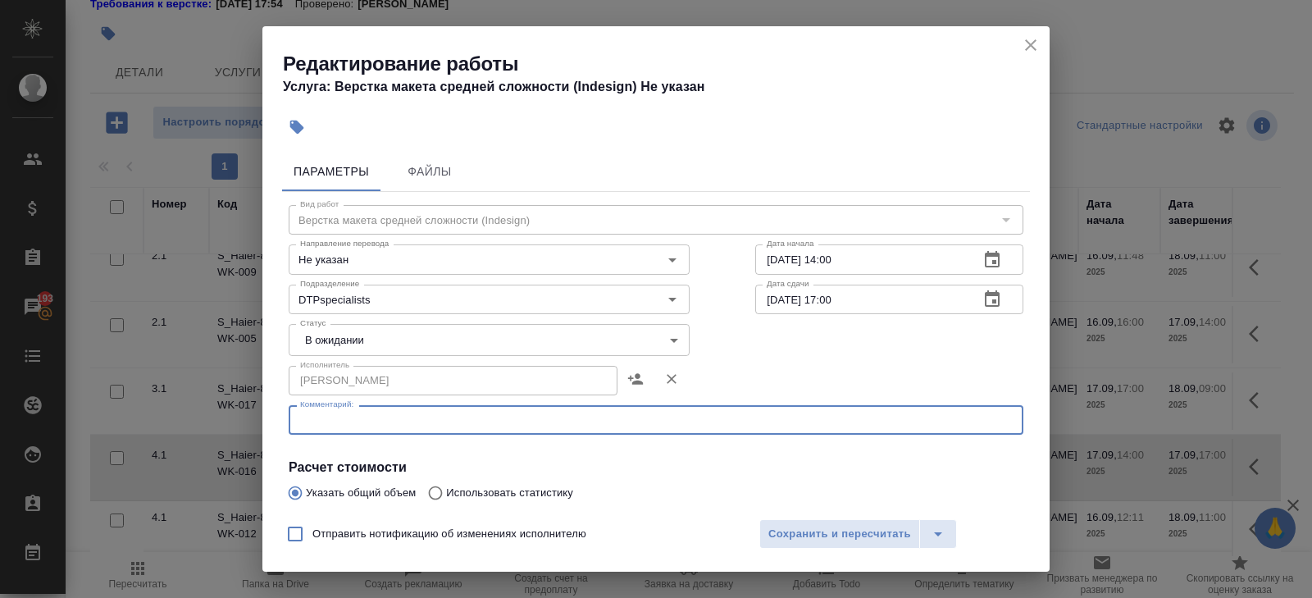
paste textarea "https://drive.awatera.com/s/3DeH4osPAoAQSDw"
type textarea "https://drive.awatera.com/s/3DeH4osPAoAQSDw"
click at [317, 333] on body "🙏 .cls-1 fill:#fff; AWATERA Belyakova Yulia Клиенты Спецификации Заказы 193 Чат…" at bounding box center [656, 299] width 1312 height 598
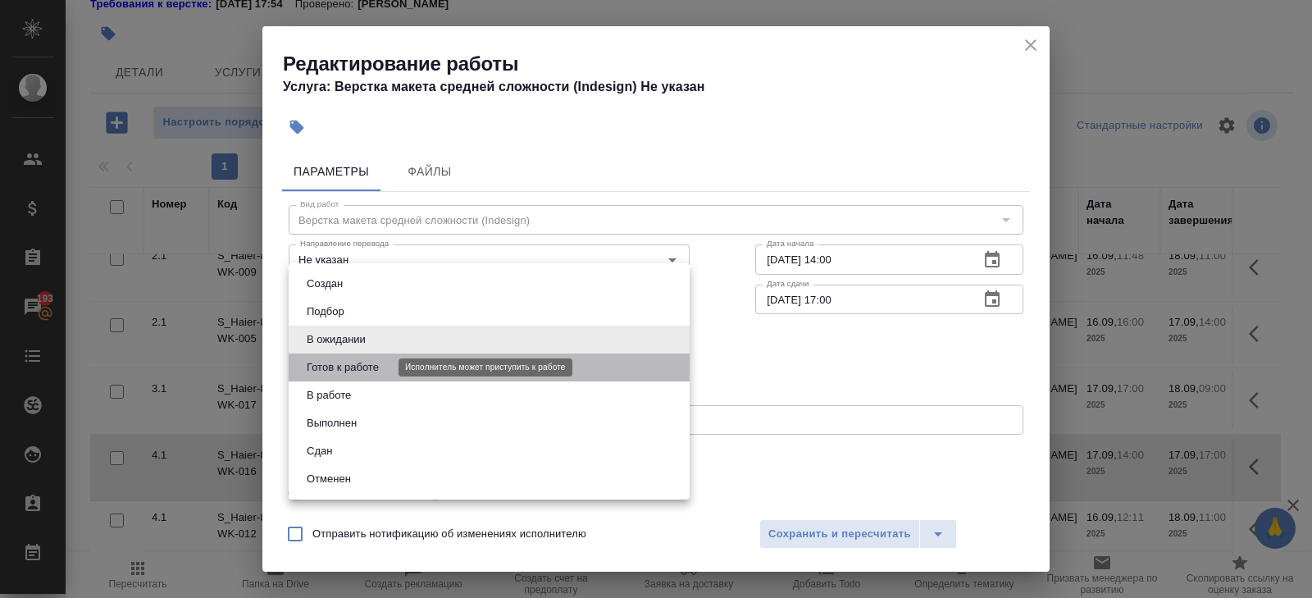
click at [320, 368] on button "Готов к работе" at bounding box center [343, 367] width 82 height 18
type input "readyForWork"
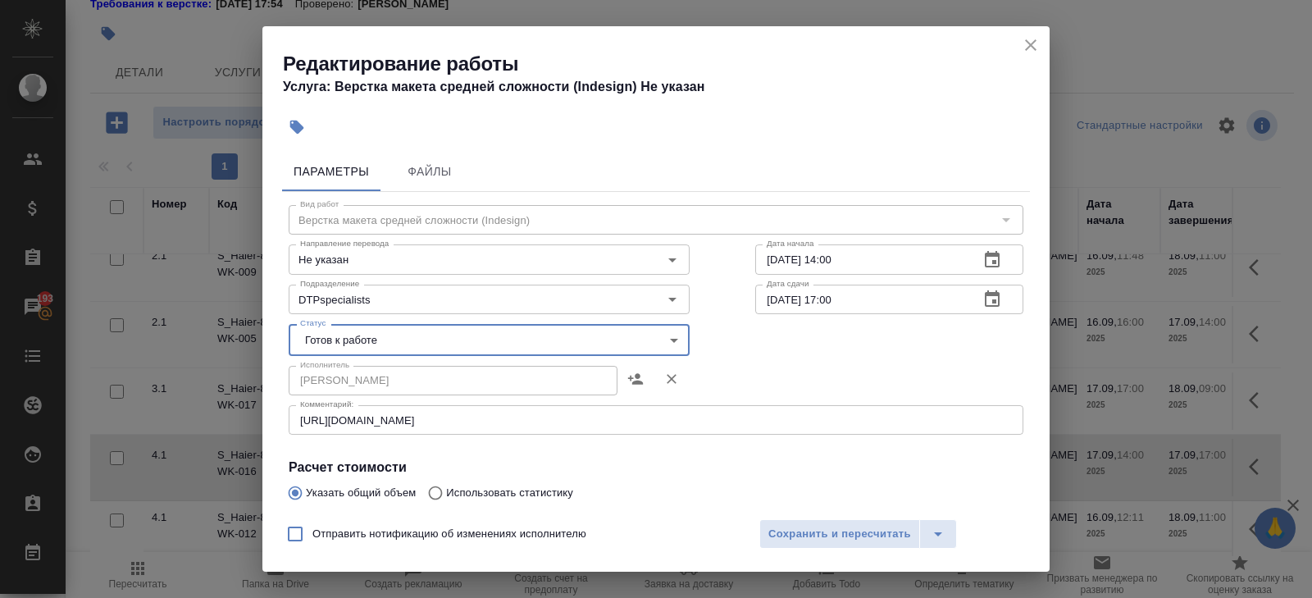
click at [804, 535] on span "Сохранить и пересчитать" at bounding box center [839, 534] width 143 height 19
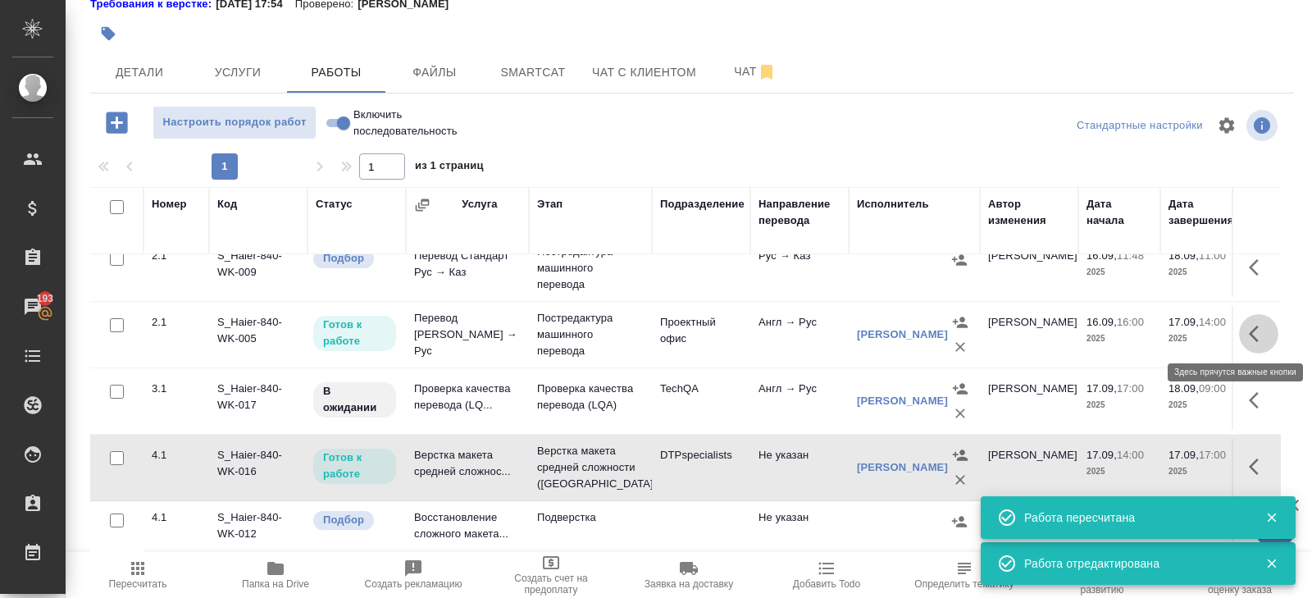
drag, startPoint x: 1252, startPoint y: 330, endPoint x: 1241, endPoint y: 330, distance: 11.5
click at [1252, 330] on icon "button" at bounding box center [1254, 334] width 10 height 16
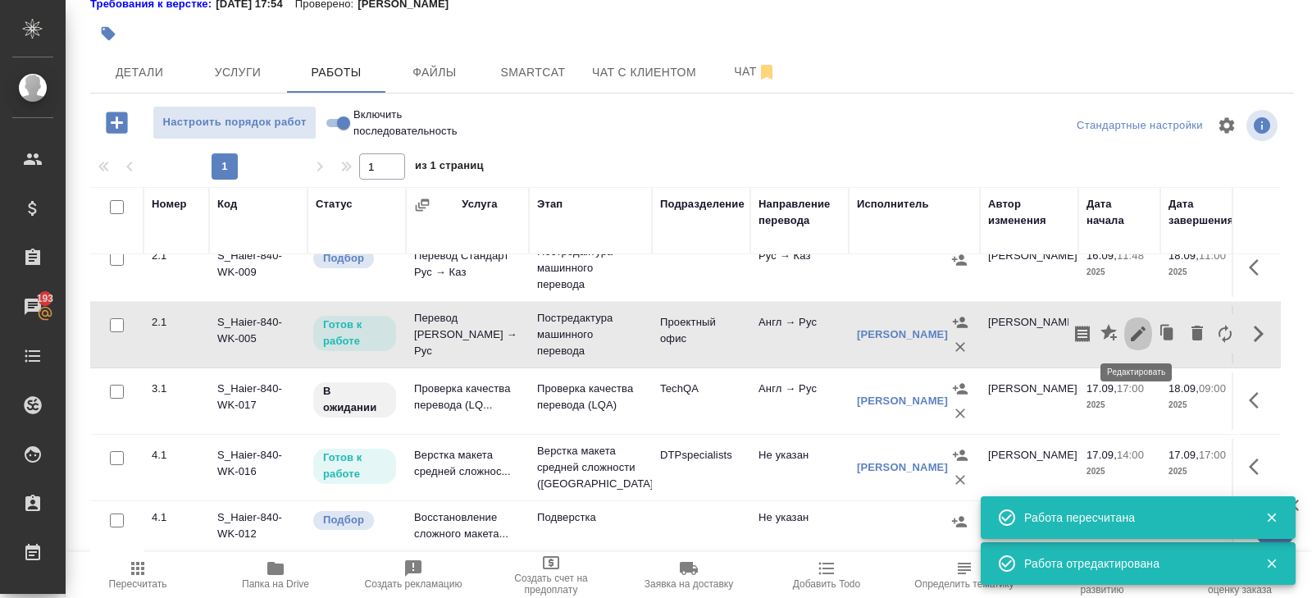
click at [1135, 331] on icon "button" at bounding box center [1138, 333] width 15 height 15
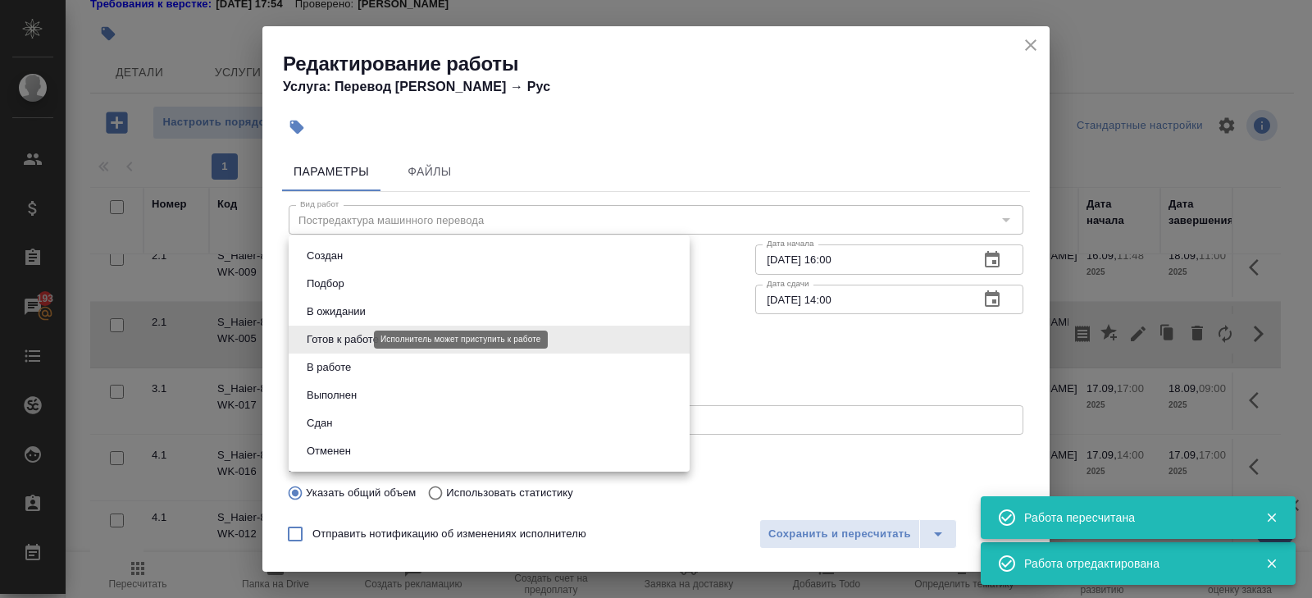
click at [352, 338] on body "🙏 .cls-1 fill:#fff; AWATERA Belyakova Yulia Клиенты Спецификации Заказы 193 Чат…" at bounding box center [656, 299] width 1312 height 598
click at [343, 372] on button "В работе" at bounding box center [329, 367] width 54 height 18
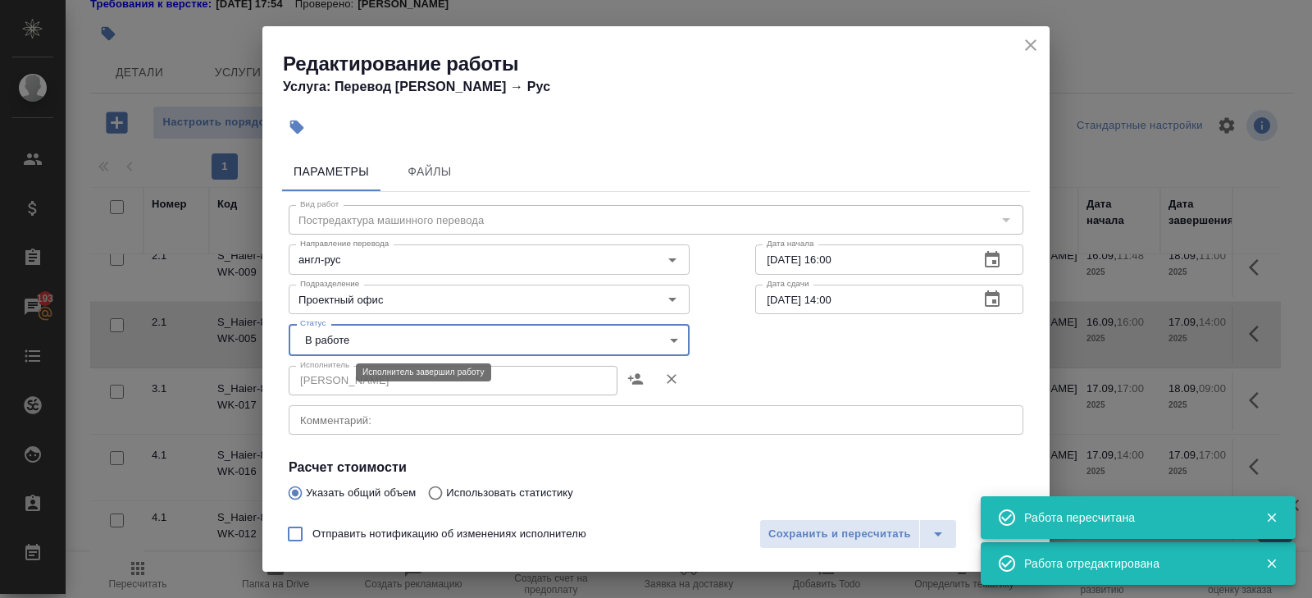
click at [333, 344] on body "🙏 .cls-1 fill:#fff; AWATERA Belyakova Yulia Клиенты Спецификации Заказы 193 Чат…" at bounding box center [656, 299] width 1312 height 598
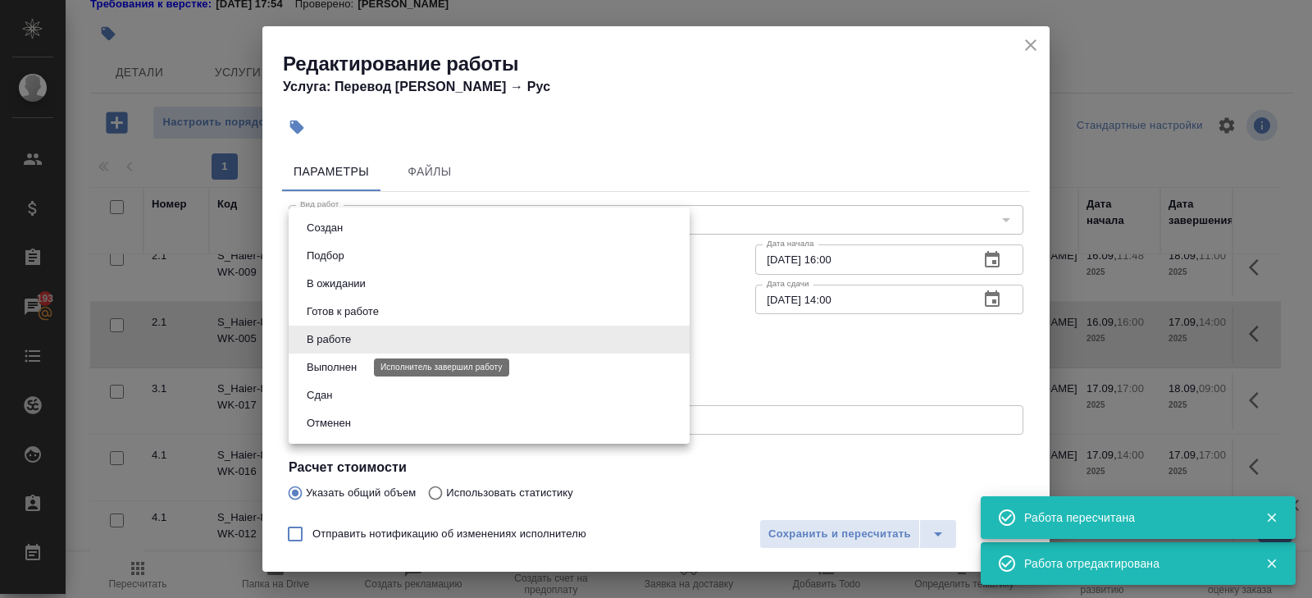
click at [333, 369] on button "Выполнен" at bounding box center [332, 367] width 60 height 18
type input "completed"
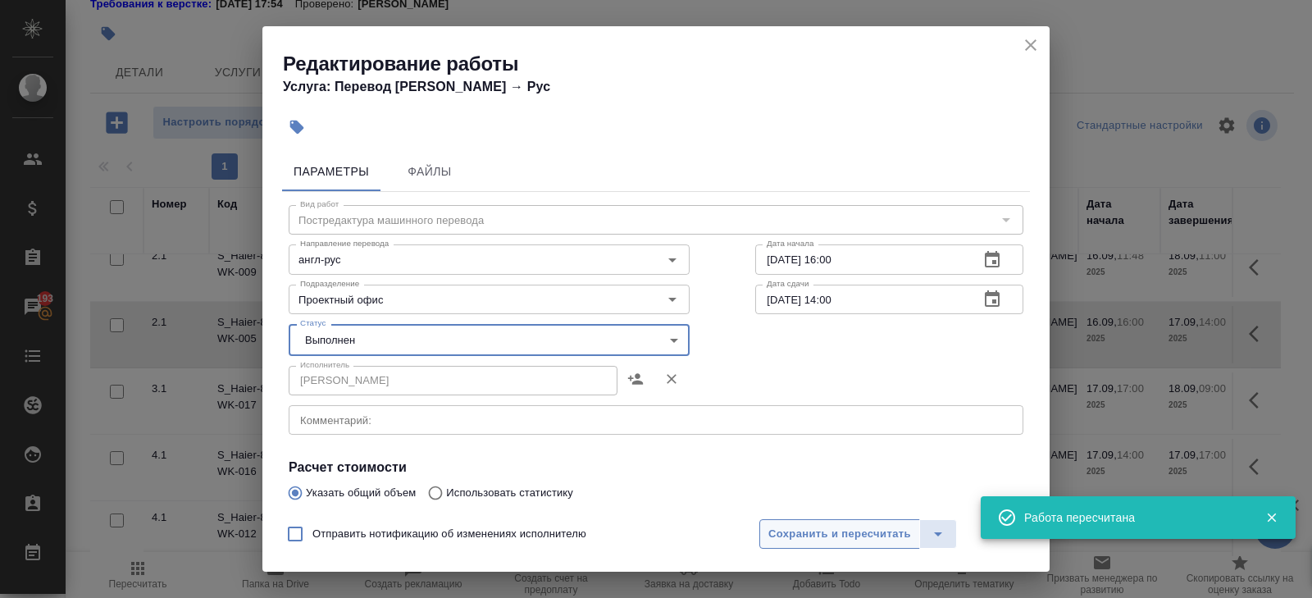
click at [770, 526] on span "Сохранить и пересчитать" at bounding box center [839, 534] width 143 height 19
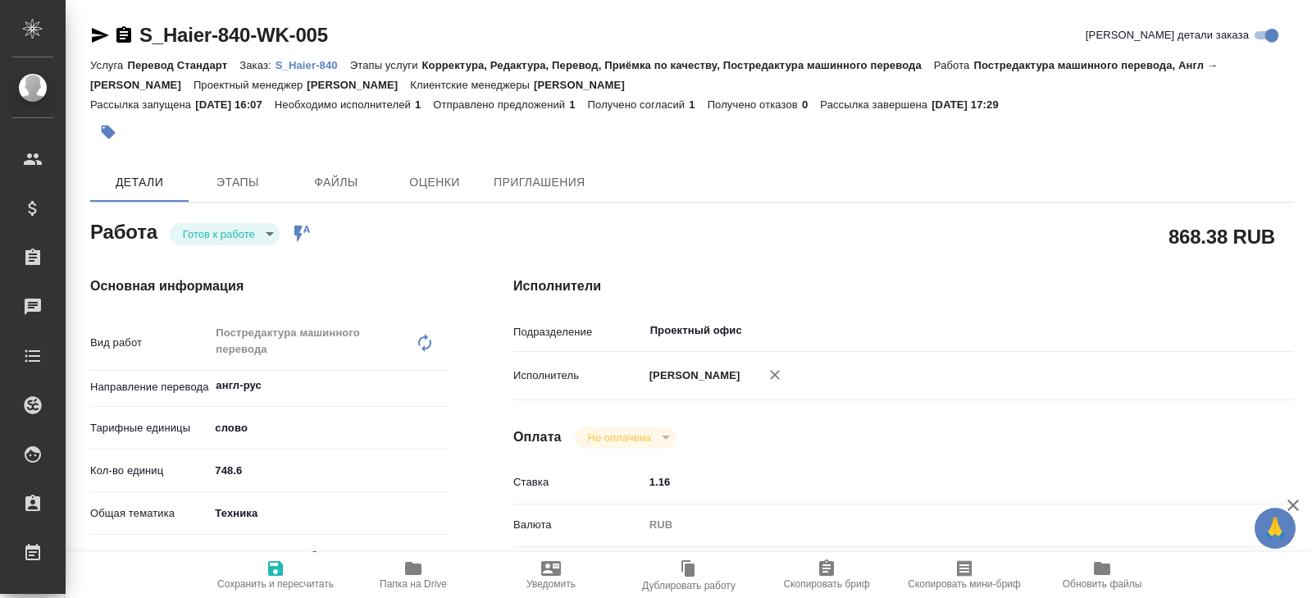
type textarea "x"
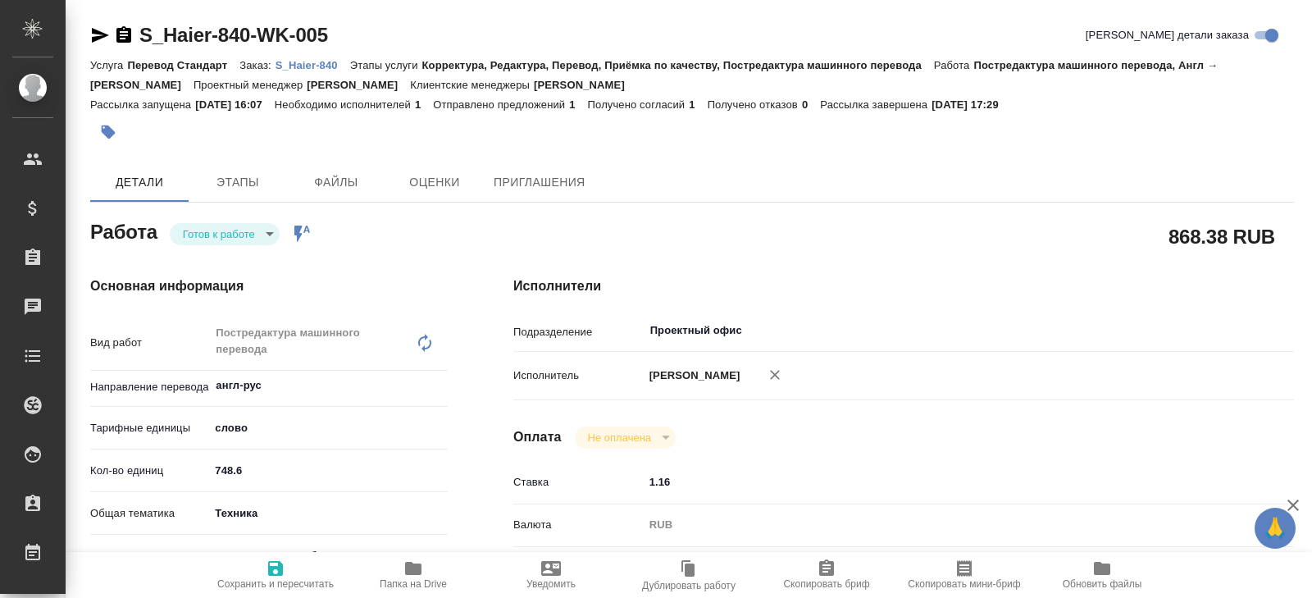
type textarea "x"
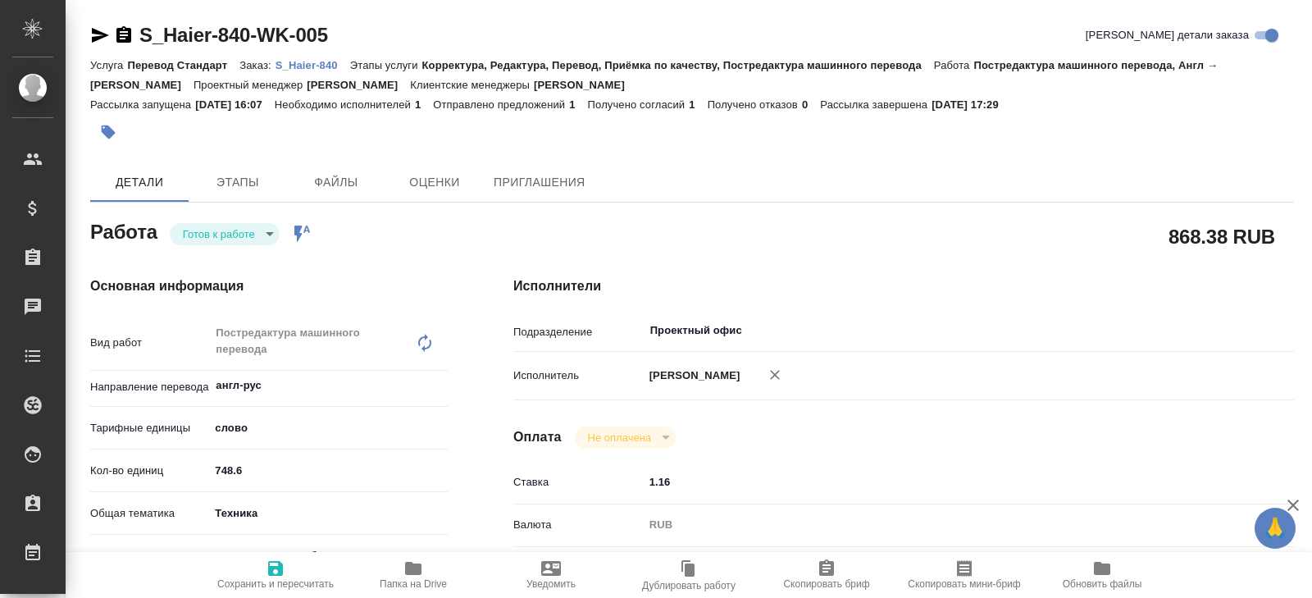
type textarea "x"
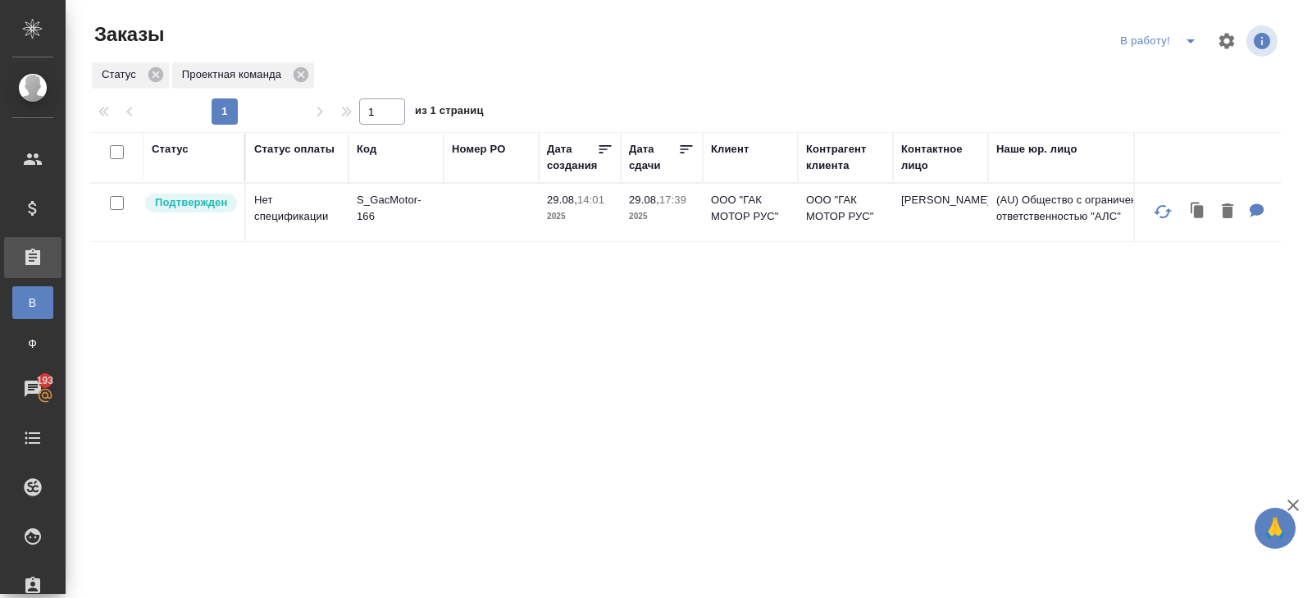
click at [1183, 43] on icon "split button" at bounding box center [1191, 41] width 20 height 20
click at [1164, 71] on li "ПМ" at bounding box center [1160, 74] width 91 height 26
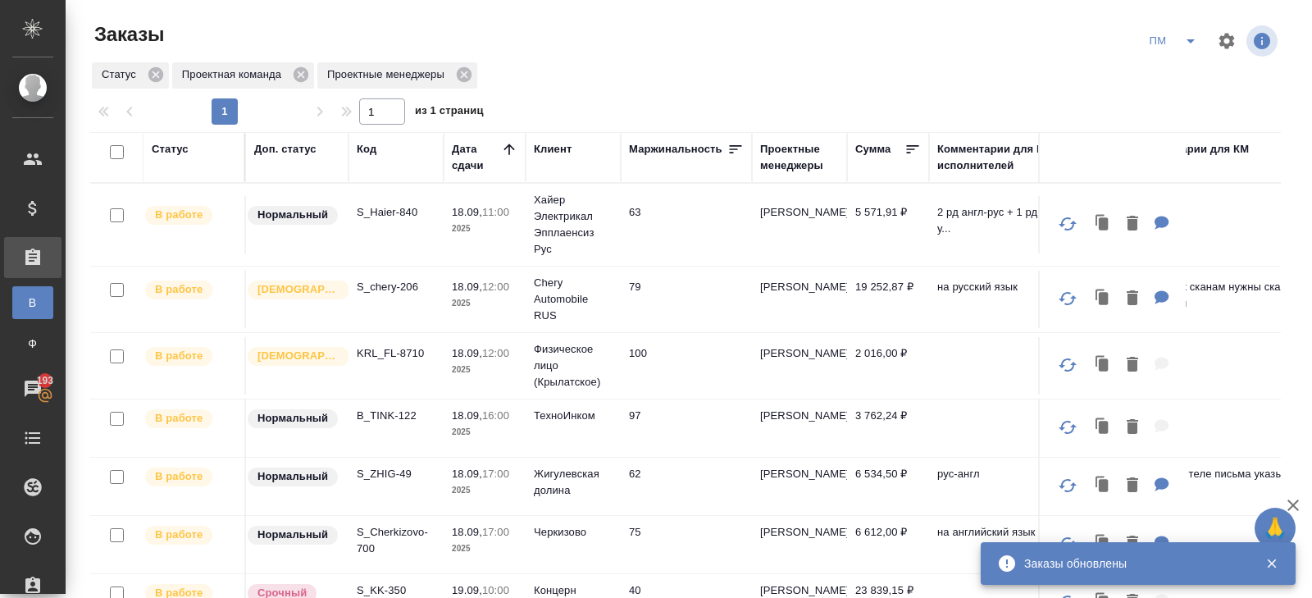
click at [1188, 42] on icon "split button" at bounding box center [1191, 41] width 20 height 20
click at [1184, 87] on li "начислить" at bounding box center [1173, 100] width 83 height 26
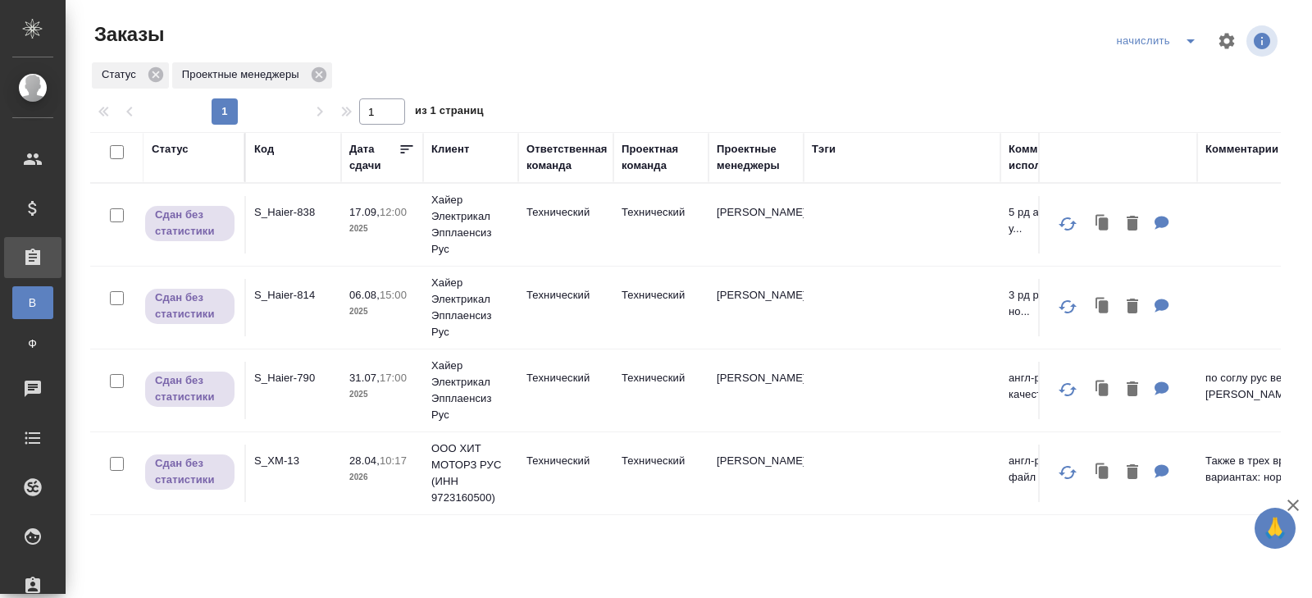
click at [1188, 40] on icon "split button" at bounding box center [1190, 41] width 8 height 4
click at [1180, 69] on li "В работу!" at bounding box center [1158, 74] width 96 height 26
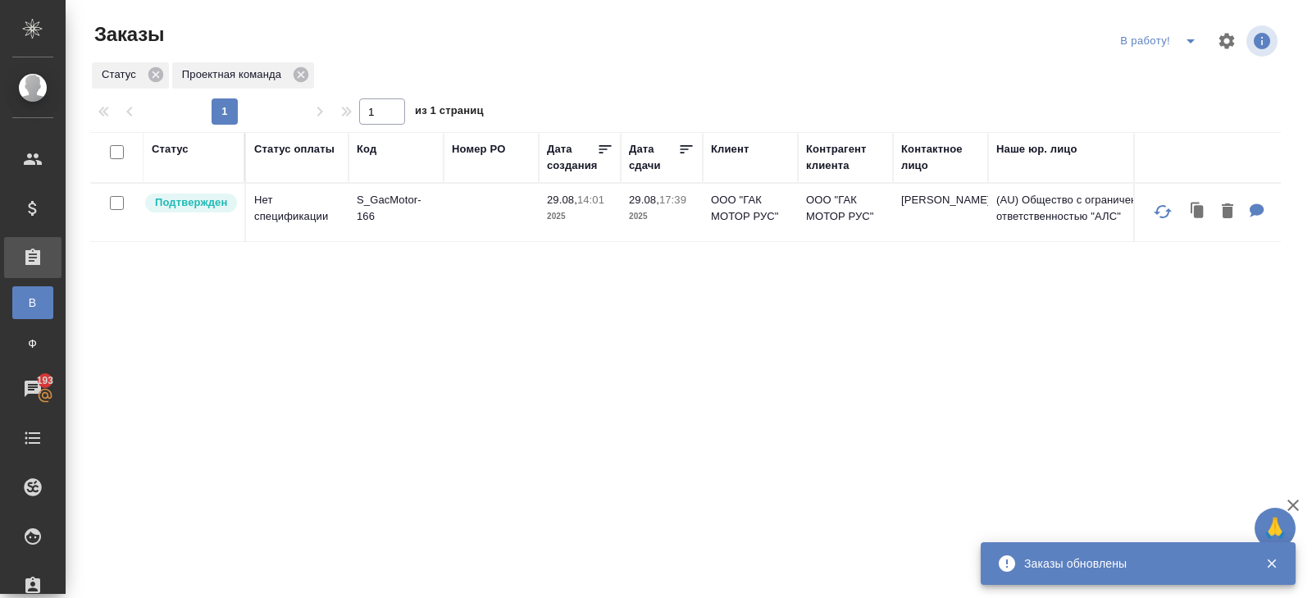
click at [1191, 33] on icon "split button" at bounding box center [1191, 41] width 20 height 20
click at [1188, 62] on li "ПМ" at bounding box center [1160, 74] width 91 height 26
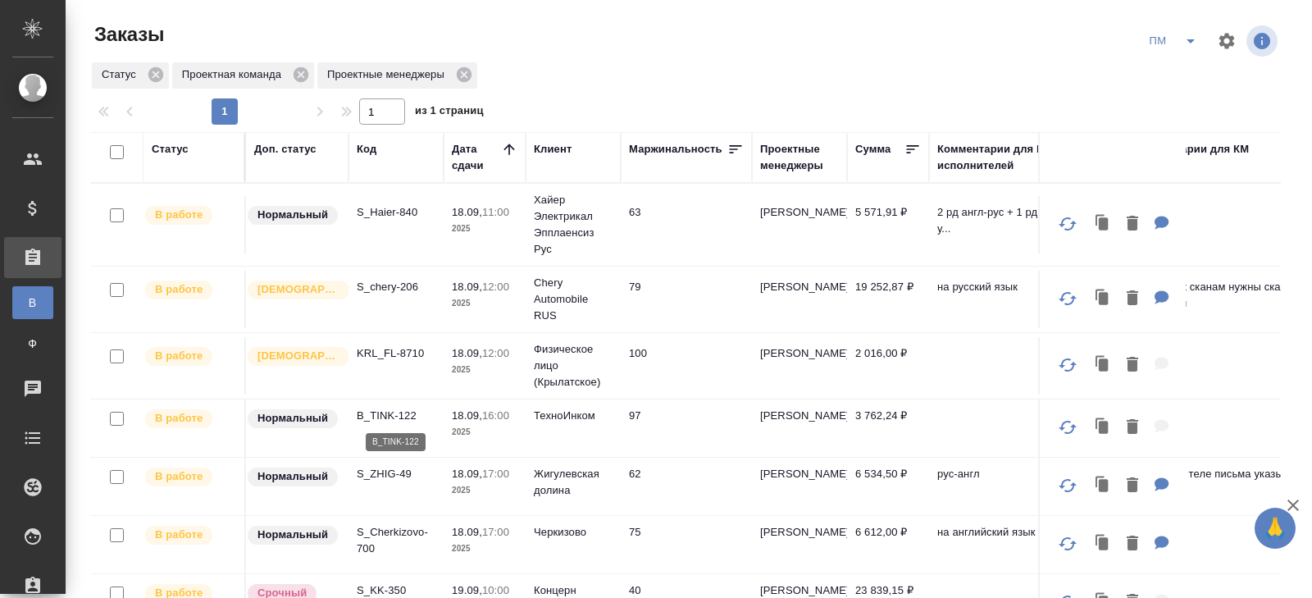
click at [387, 413] on p "B_TINK-122" at bounding box center [396, 416] width 79 height 16
click at [1188, 47] on icon "split button" at bounding box center [1191, 41] width 20 height 20
click at [1187, 72] on li "В работу!" at bounding box center [1173, 74] width 83 height 26
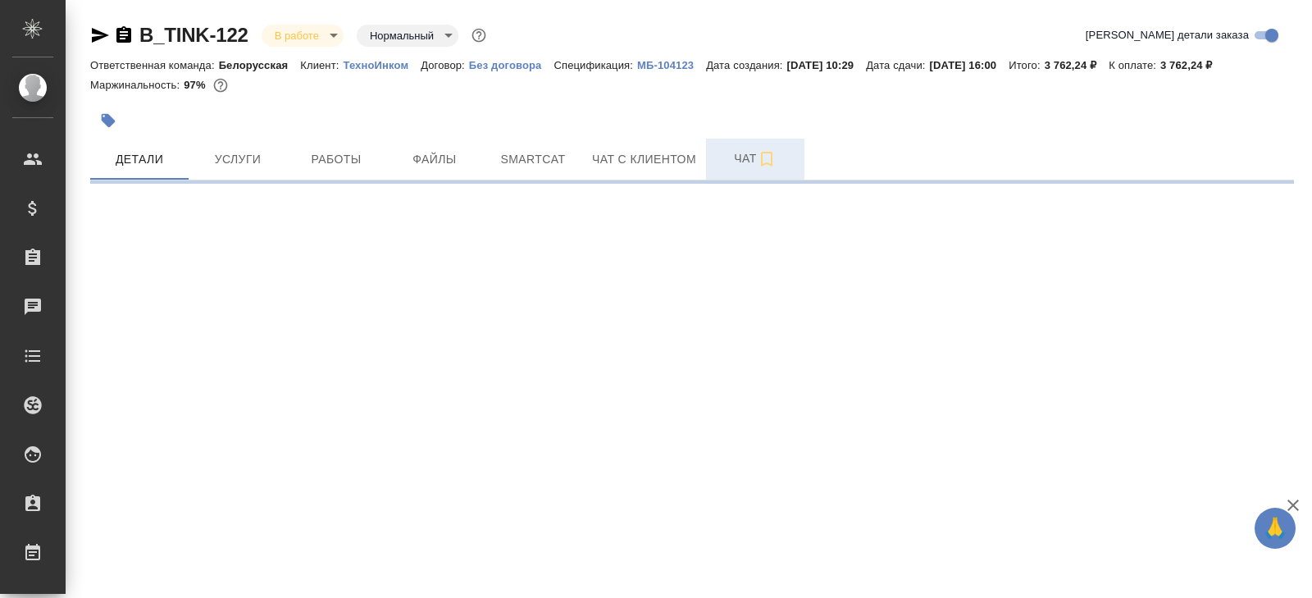
select select "RU"
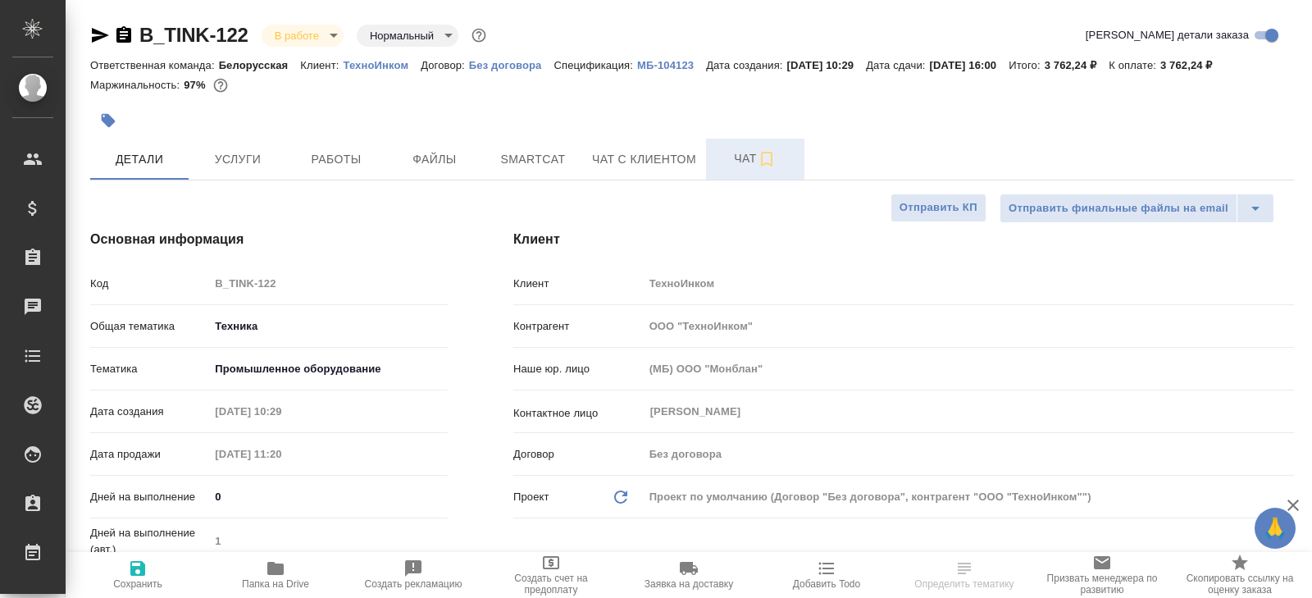
type textarea "x"
click at [757, 157] on span "Чат" at bounding box center [755, 158] width 79 height 20
type textarea "x"
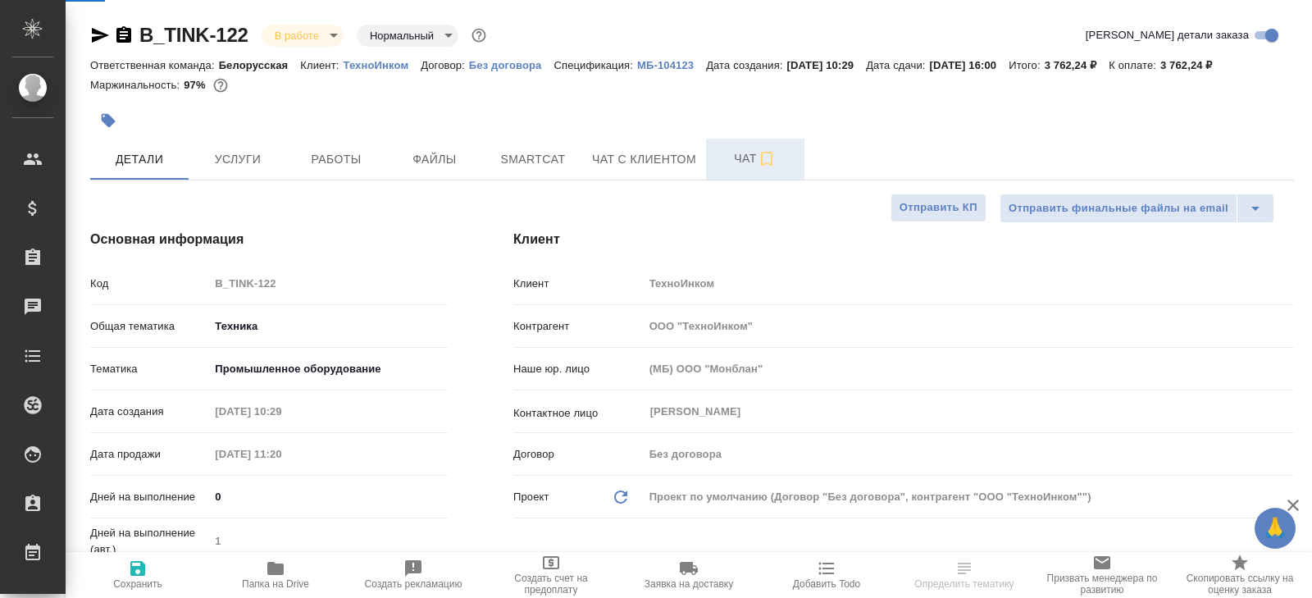
type textarea "x"
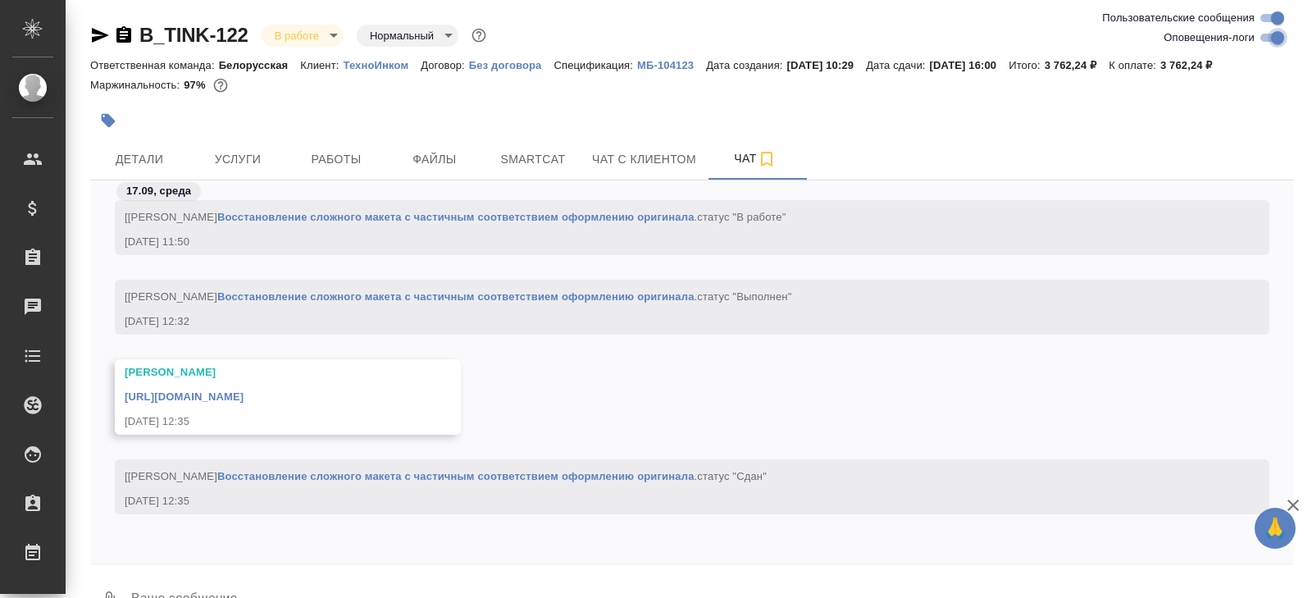
click at [1274, 45] on input "Оповещения-логи" at bounding box center [1277, 38] width 59 height 20
checkbox input "false"
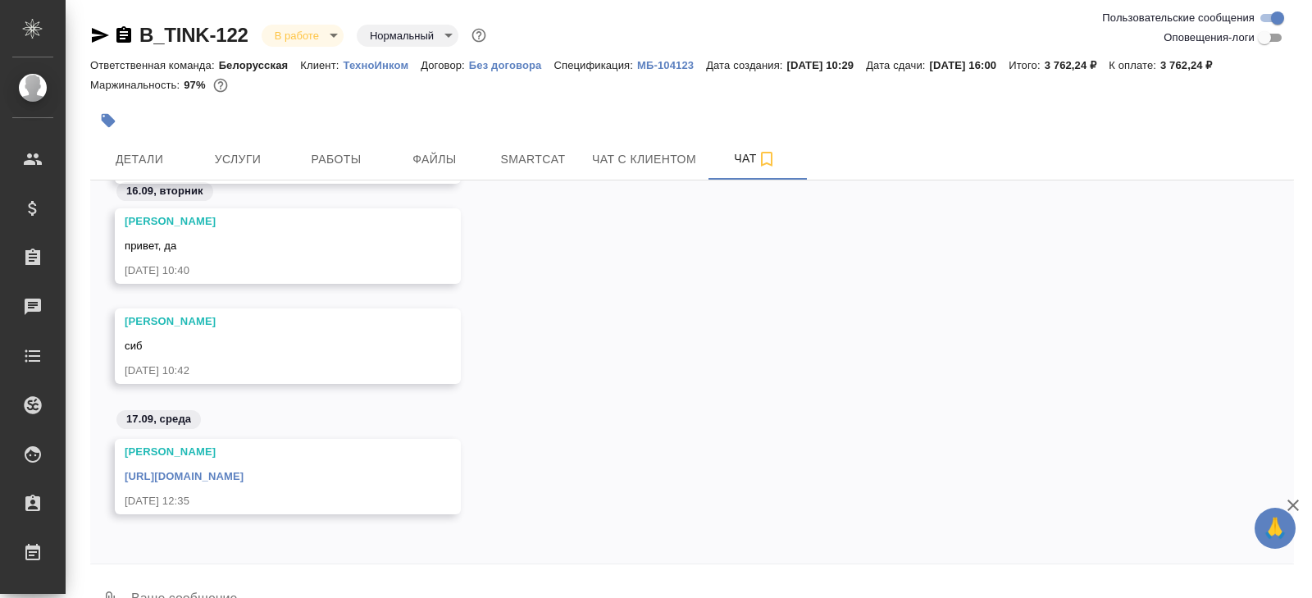
scroll to position [231, 0]
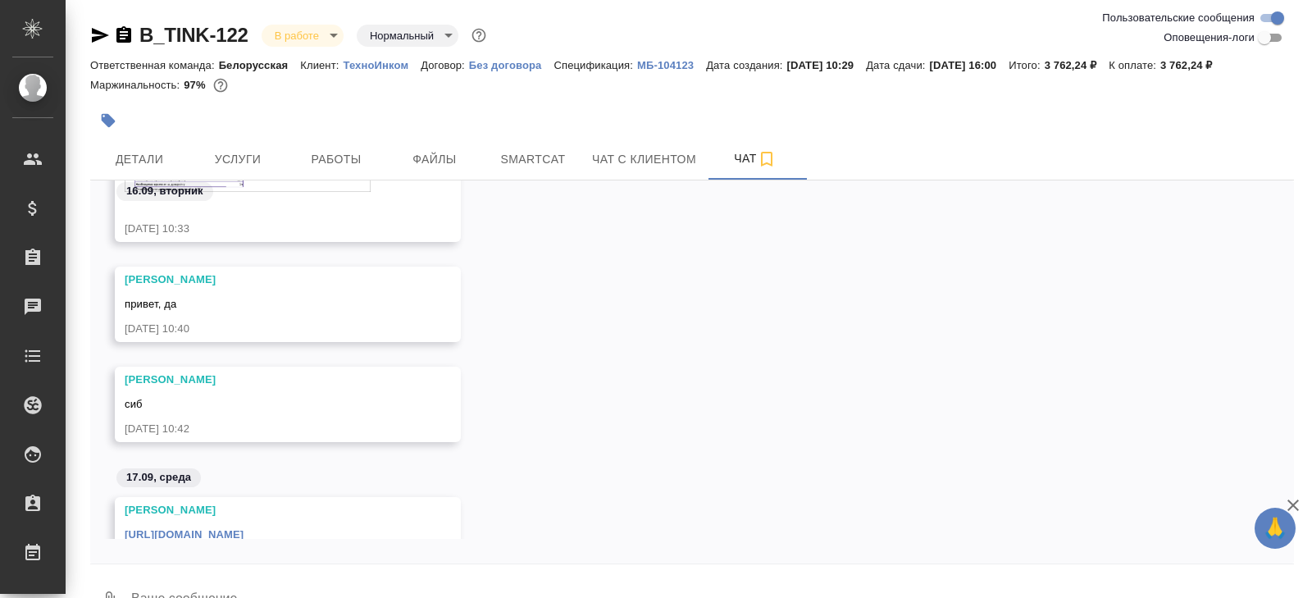
click at [486, 474] on div "17.09, среда" at bounding box center [692, 482] width 1204 height 30
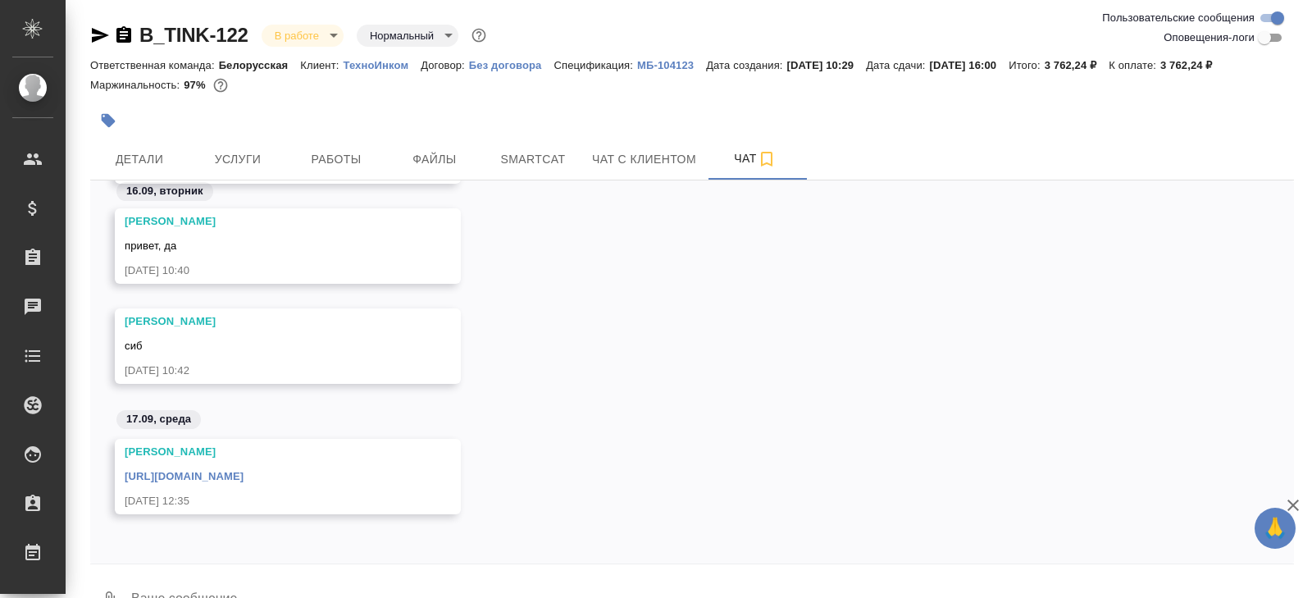
scroll to position [39, 0]
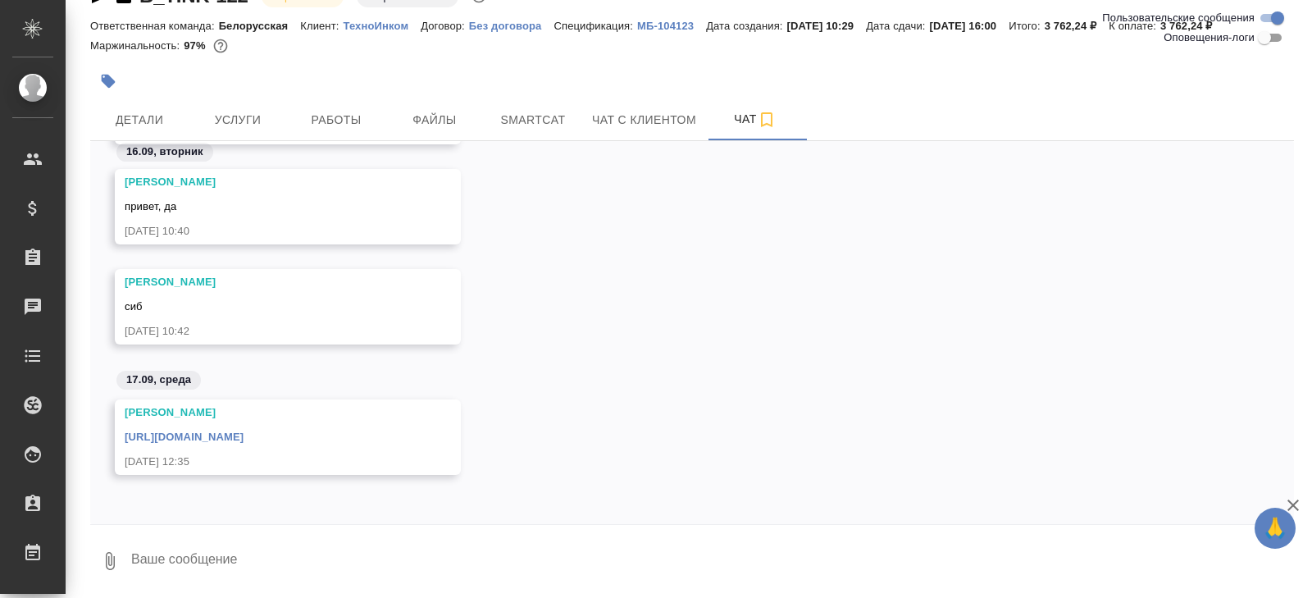
click at [244, 435] on link "https://drive.awatera.com/apps/files/files/10372230?dir=/Shares/%D0%A2%D0%B5%D1…" at bounding box center [184, 436] width 119 height 12
click at [553, 121] on span "Smartcat" at bounding box center [533, 120] width 79 height 20
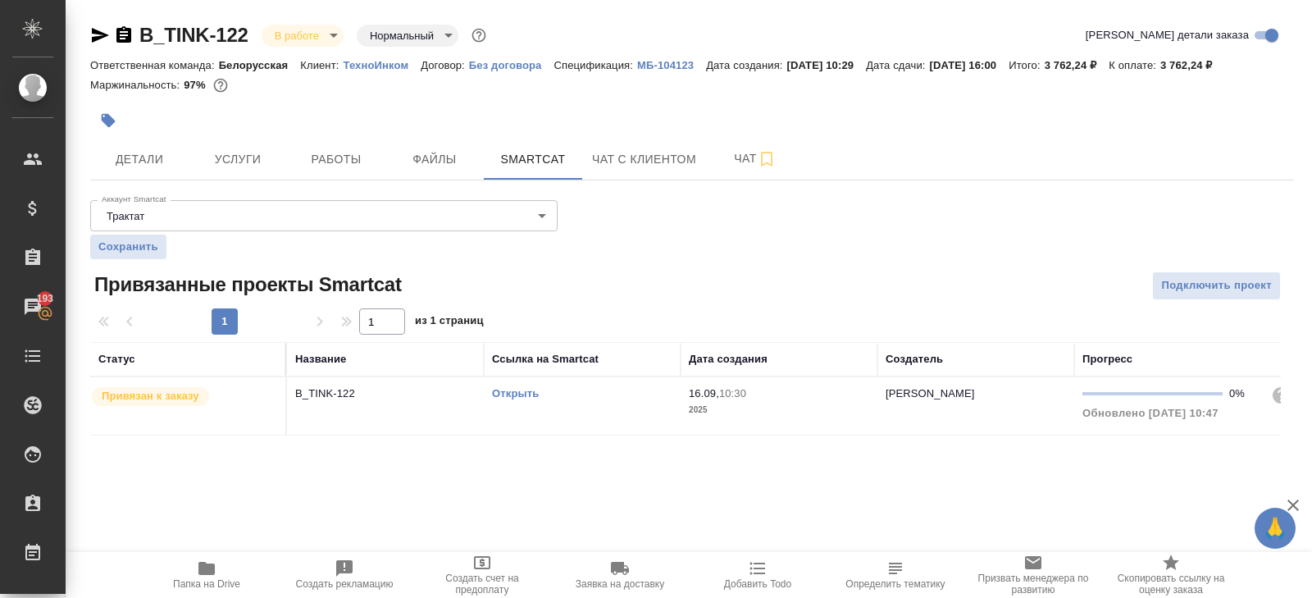
click at [526, 391] on link "Открыть" at bounding box center [515, 393] width 47 height 12
click at [752, 163] on span "Чат" at bounding box center [755, 158] width 79 height 20
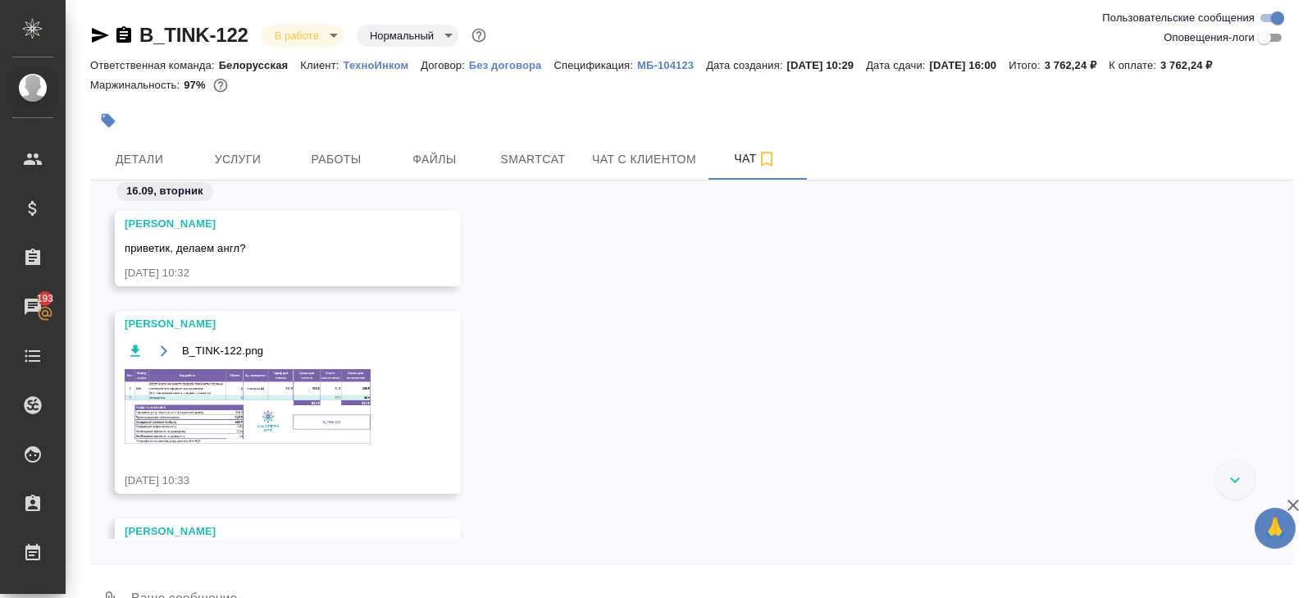
click at [296, 404] on img at bounding box center [248, 406] width 246 height 75
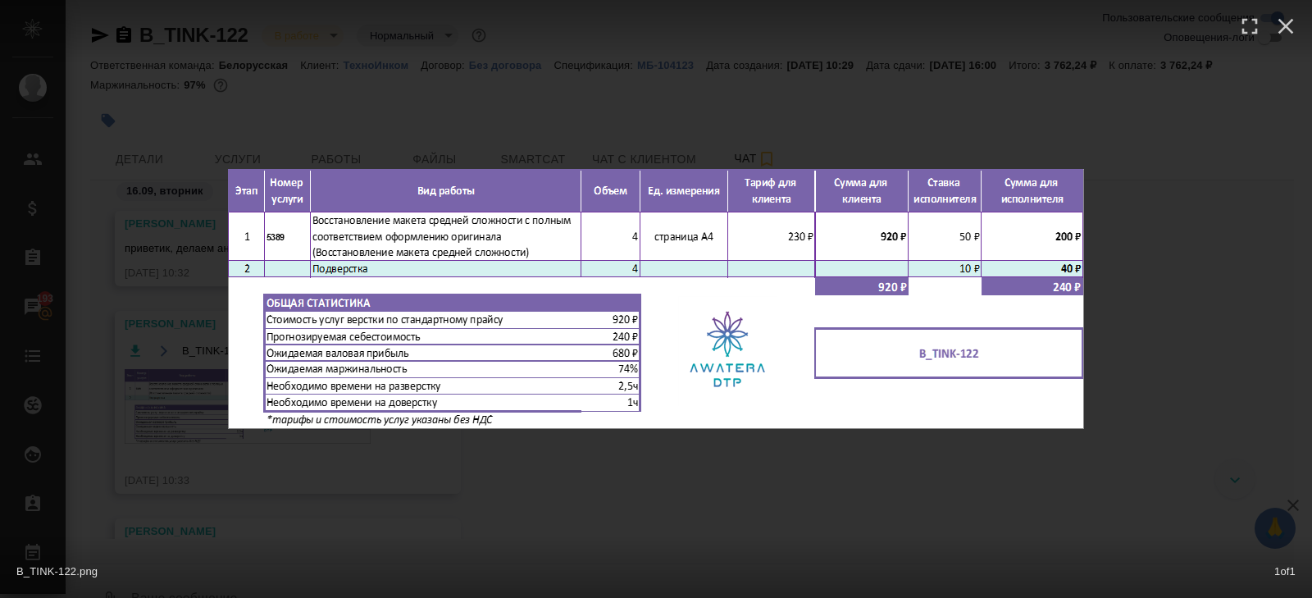
click at [410, 507] on div "B_TINK-122.png 1 of 1" at bounding box center [656, 299] width 1312 height 598
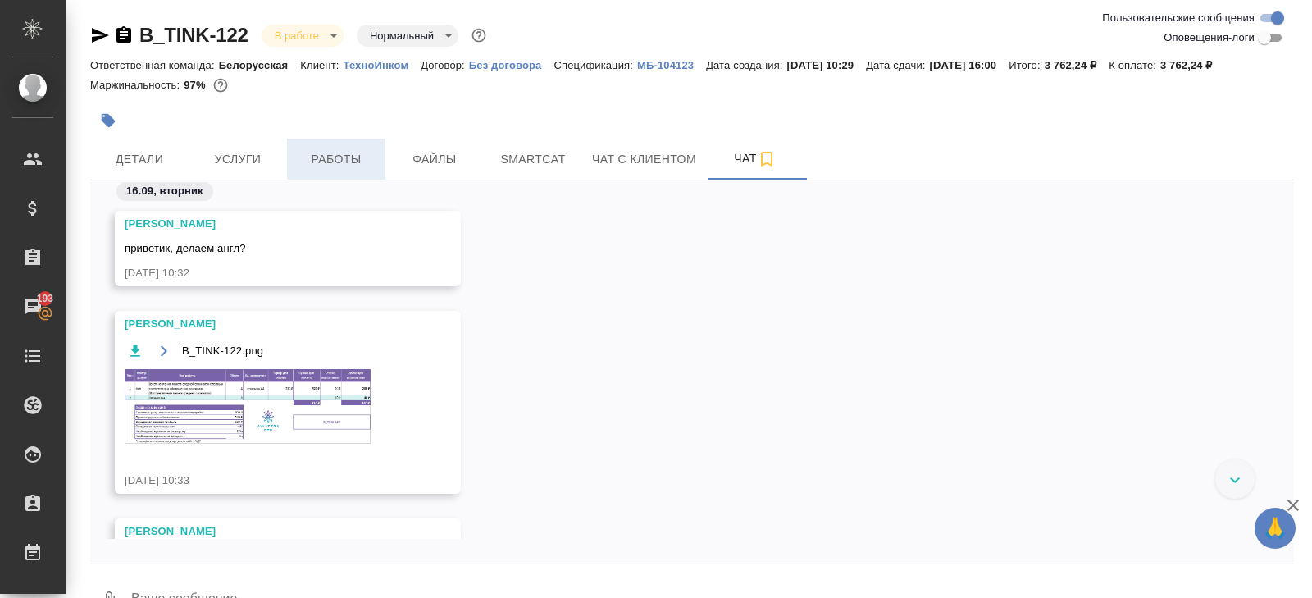
click at [343, 157] on span "Работы" at bounding box center [336, 159] width 79 height 20
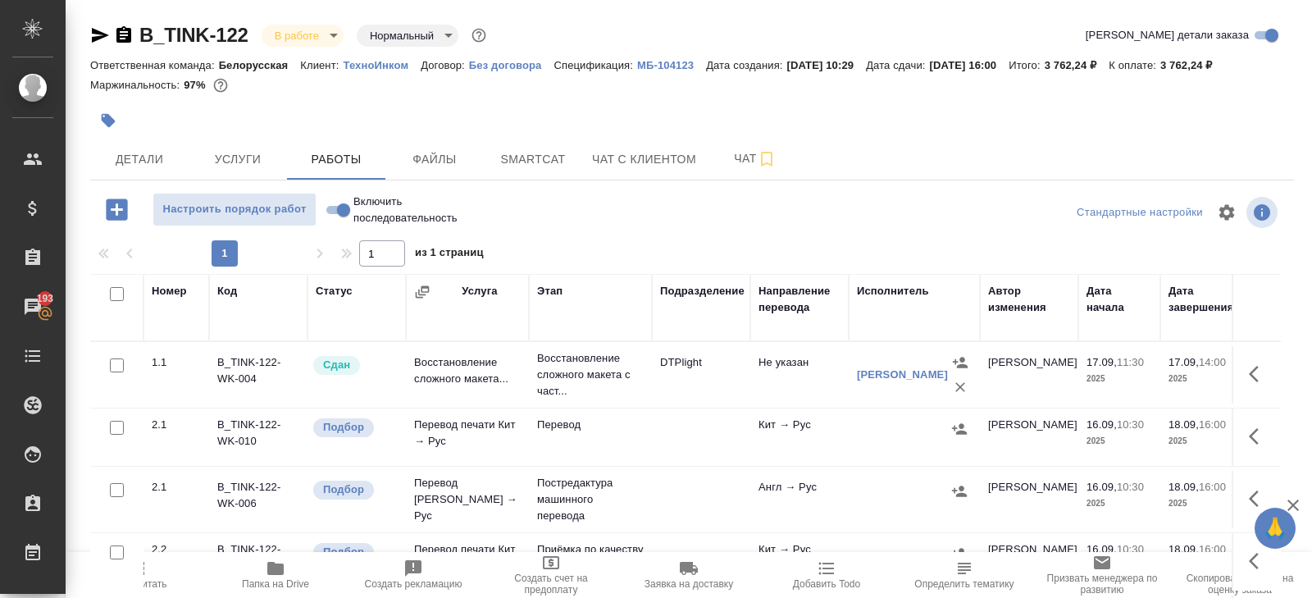
scroll to position [87, 0]
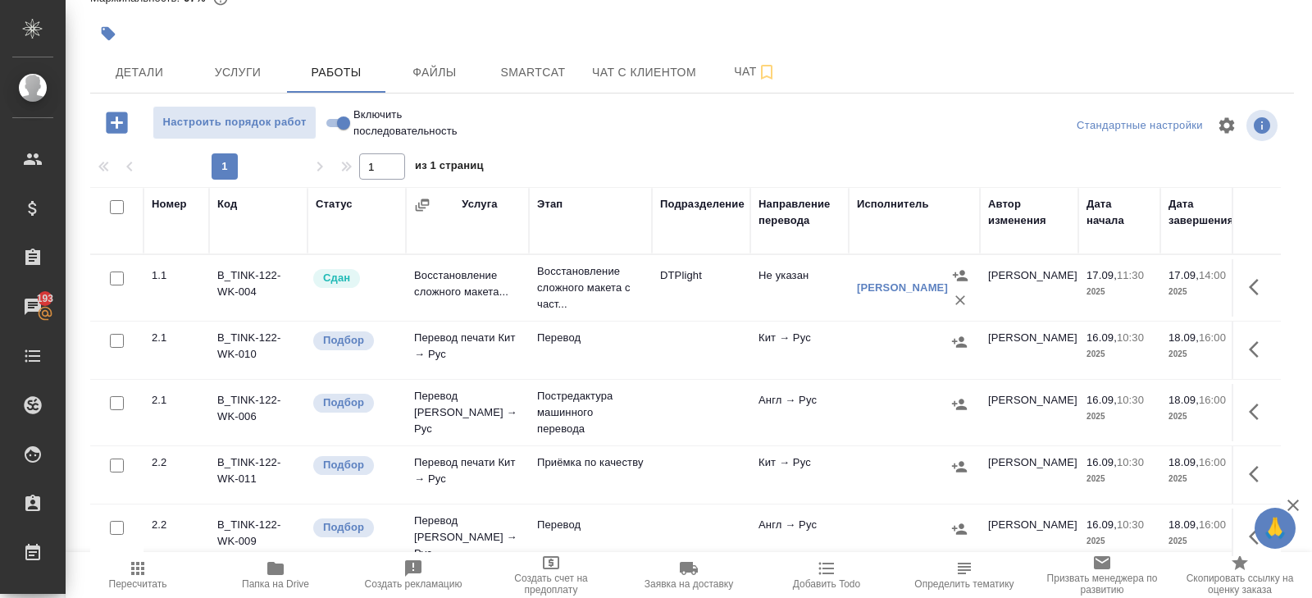
click at [116, 205] on input "checkbox" at bounding box center [117, 207] width 14 height 14
checkbox input "true"
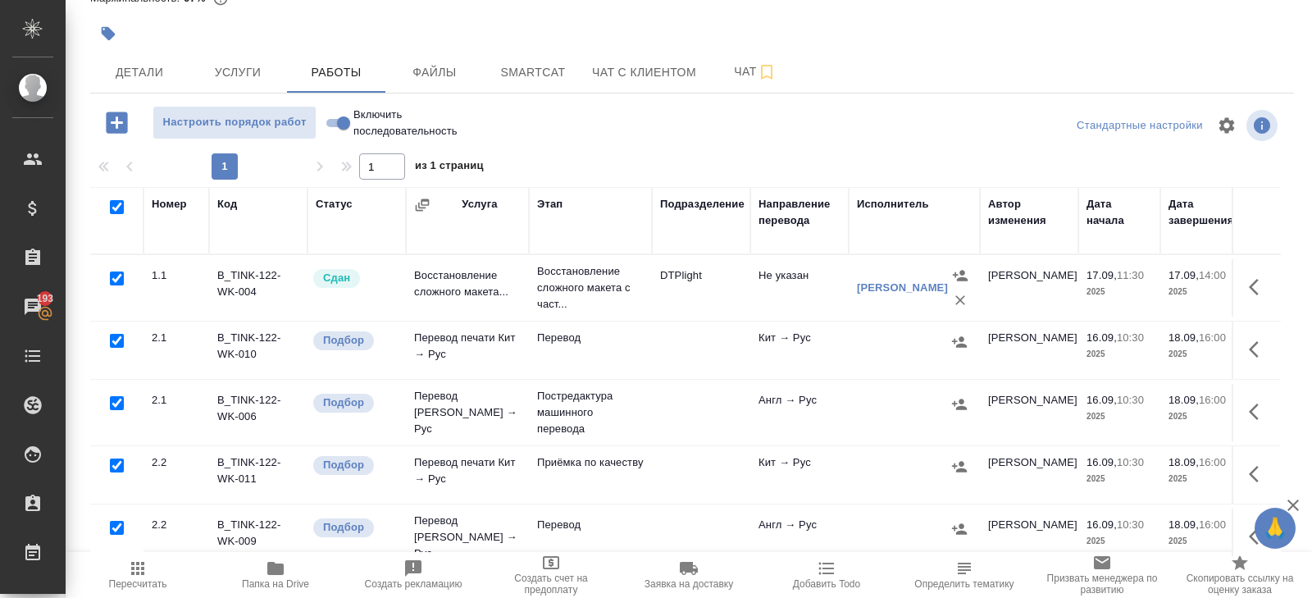
checkbox input "true"
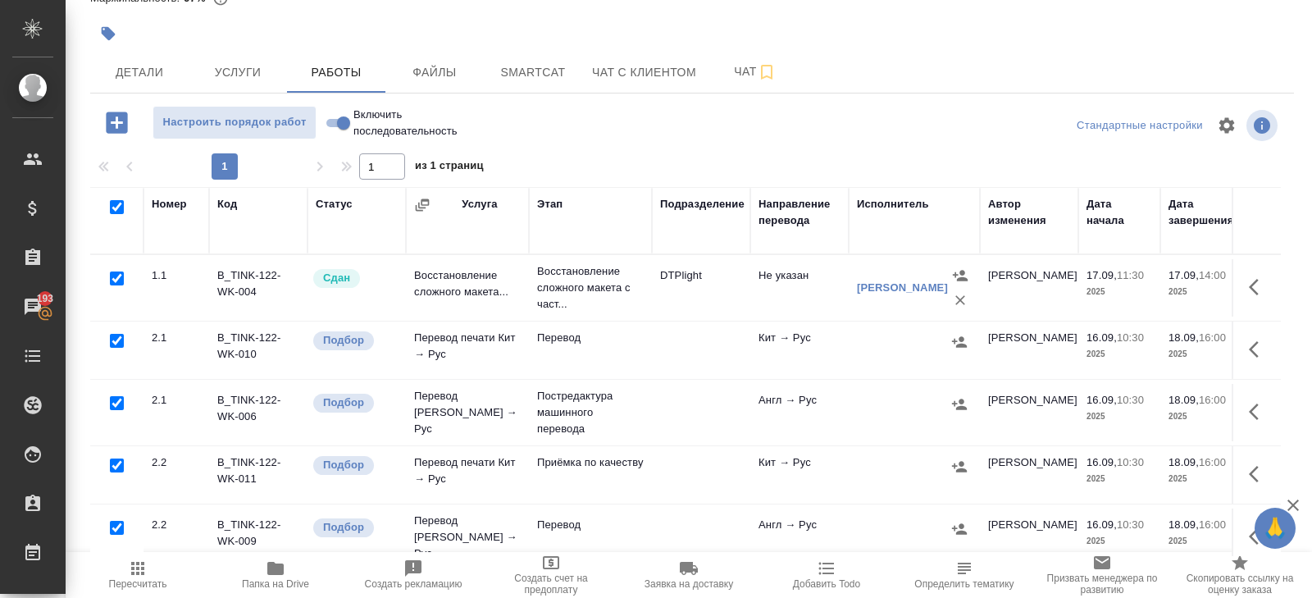
checkbox input "true"
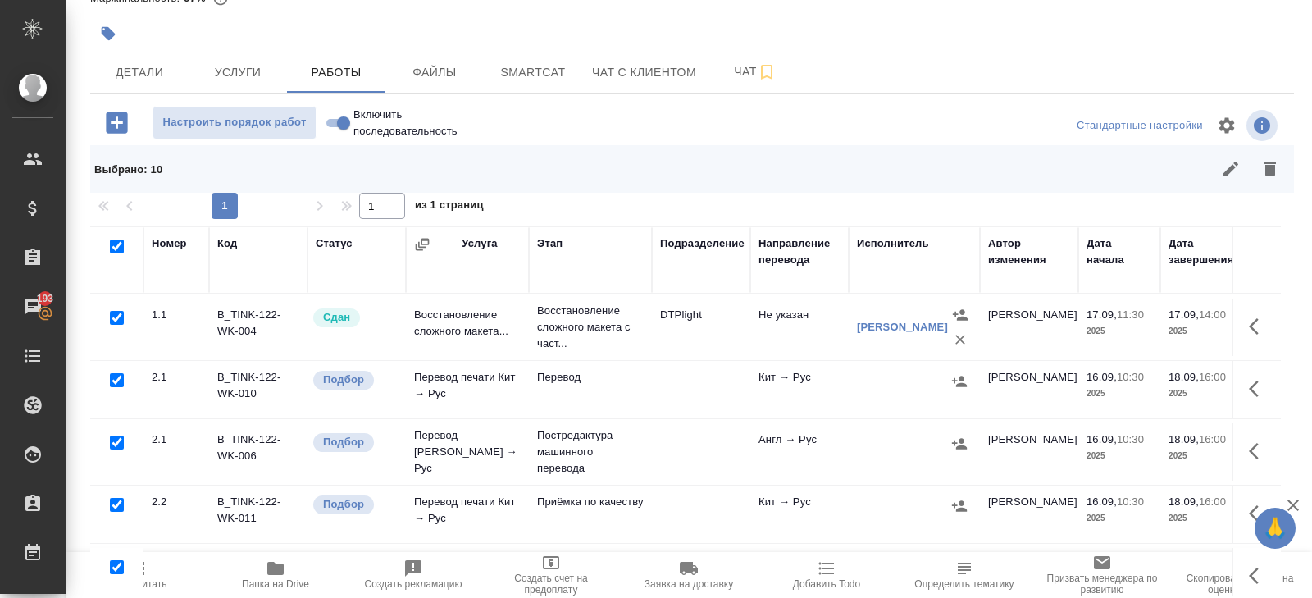
click at [116, 317] on input "checkbox" at bounding box center [117, 318] width 14 height 14
checkbox input "false"
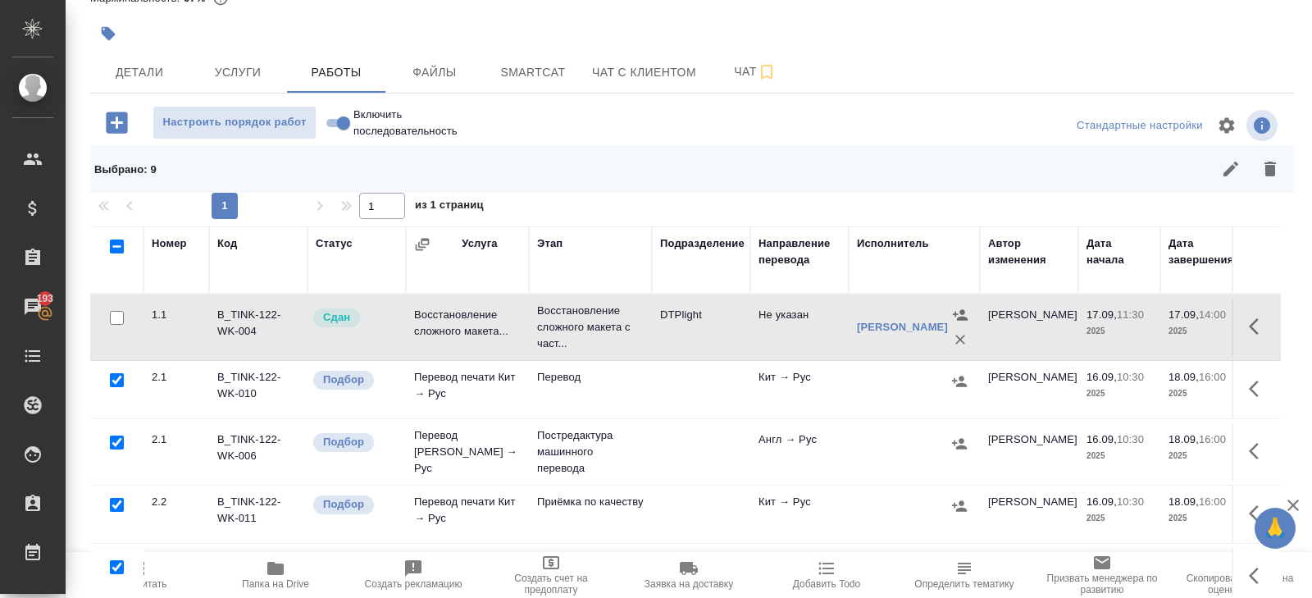
click at [118, 442] on input "checkbox" at bounding box center [117, 442] width 14 height 14
checkbox input "false"
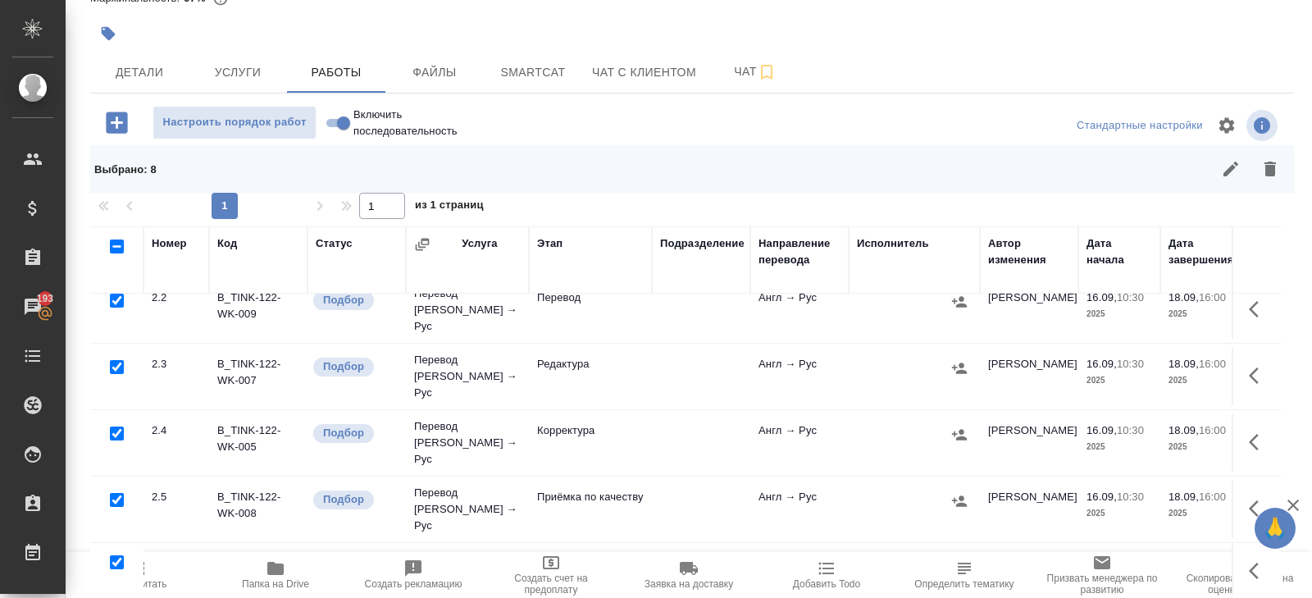
scroll to position [293, 0]
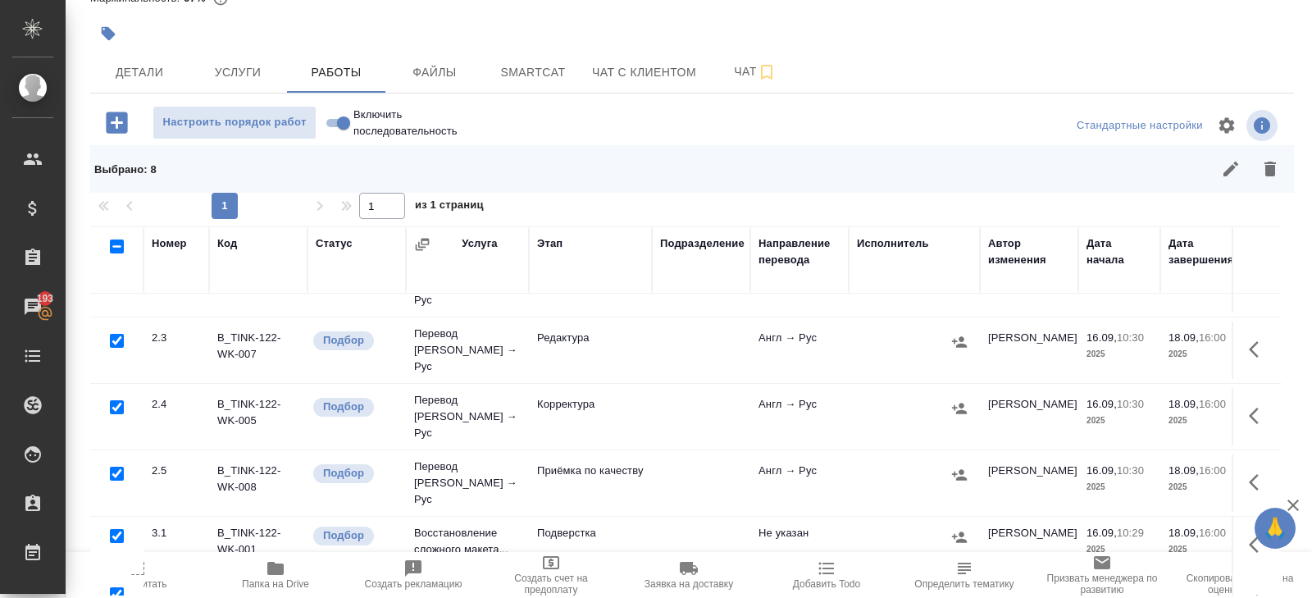
click at [113, 529] on input "checkbox" at bounding box center [117, 536] width 14 height 14
checkbox input "false"
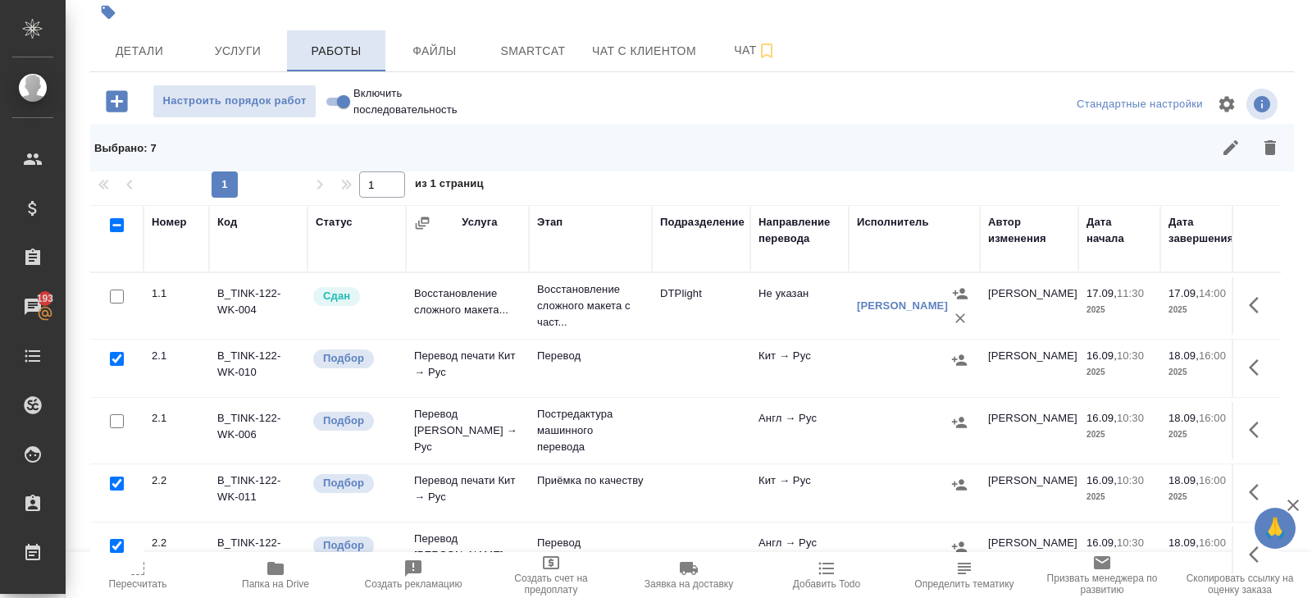
scroll to position [125, 0]
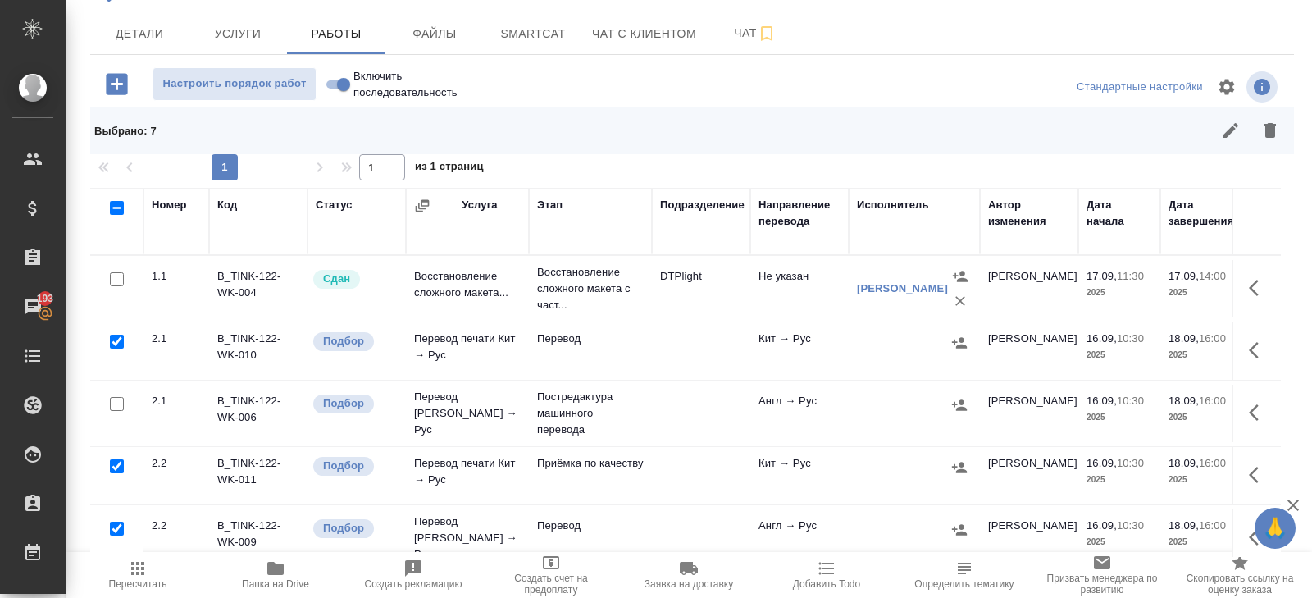
click at [119, 339] on input "checkbox" at bounding box center [117, 342] width 14 height 14
checkbox input "false"
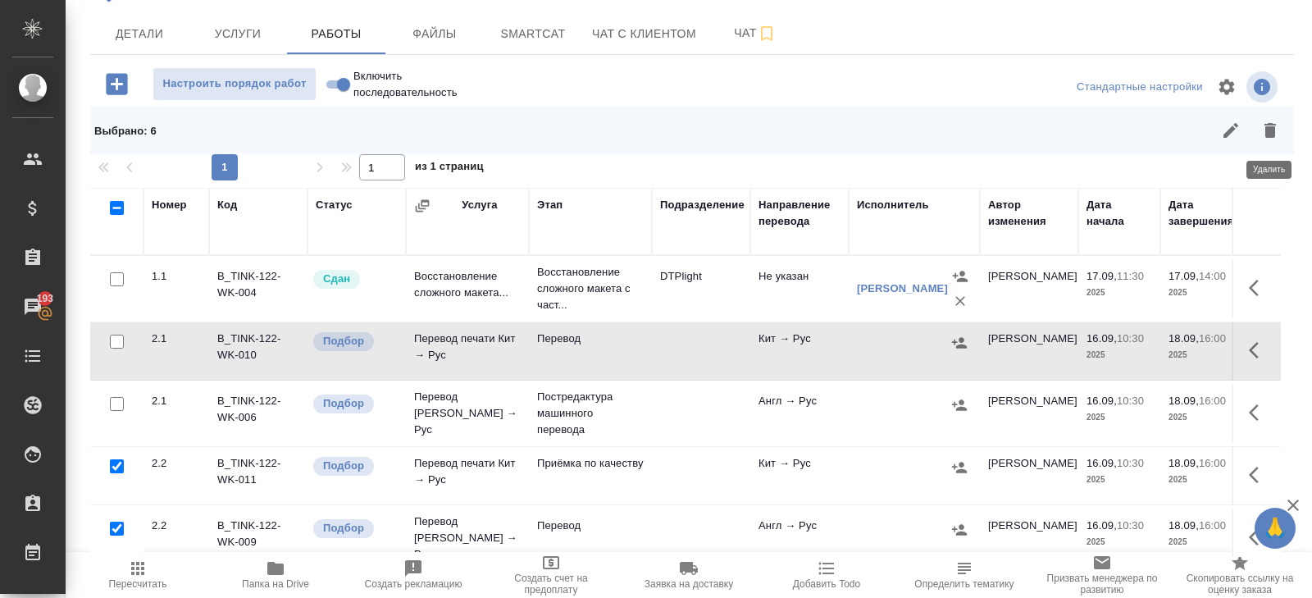
click at [1264, 134] on icon "button" at bounding box center [1270, 131] width 20 height 20
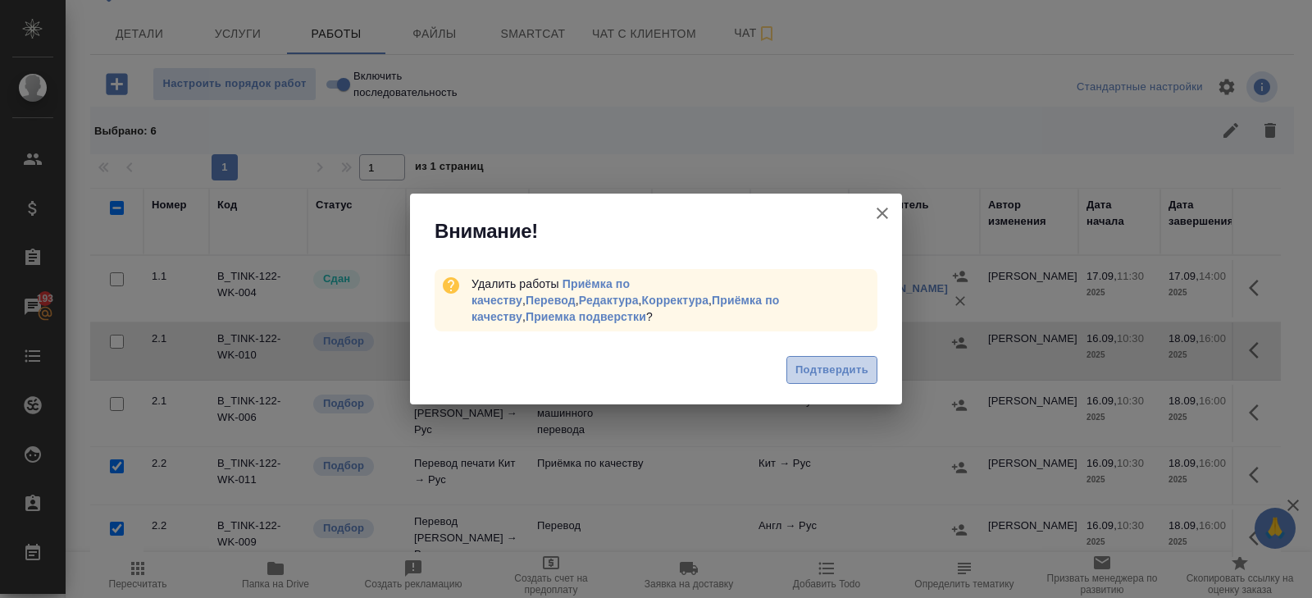
click at [849, 356] on button "Подтвердить" at bounding box center [831, 370] width 91 height 29
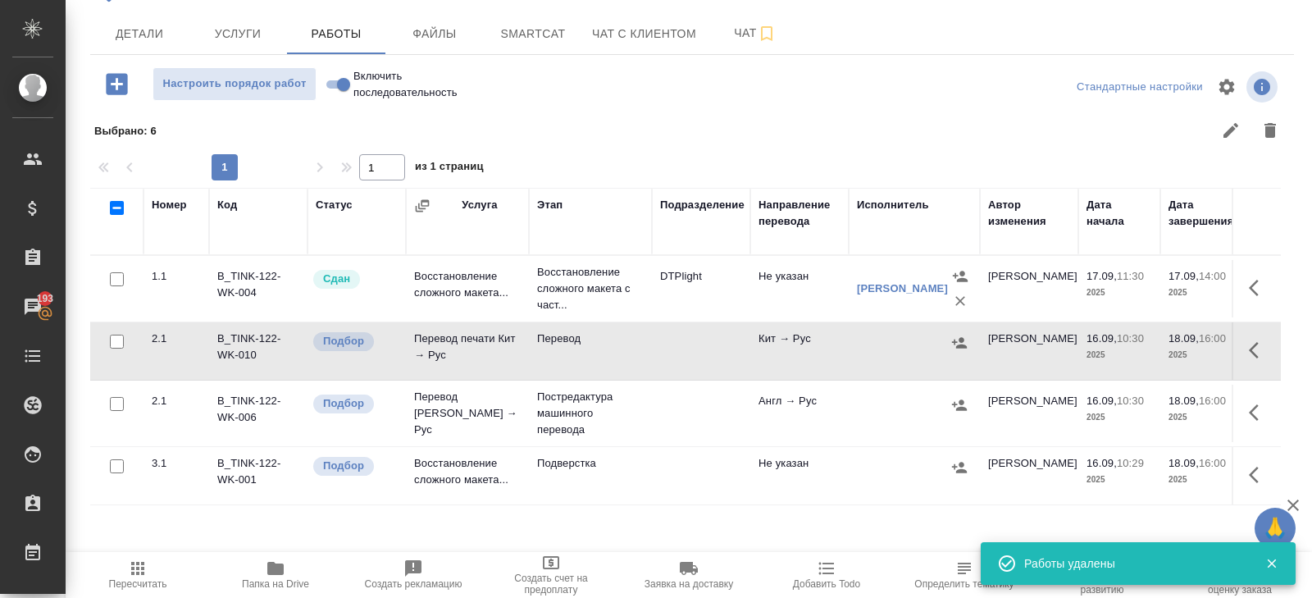
click at [133, 35] on span "Детали" at bounding box center [139, 34] width 79 height 20
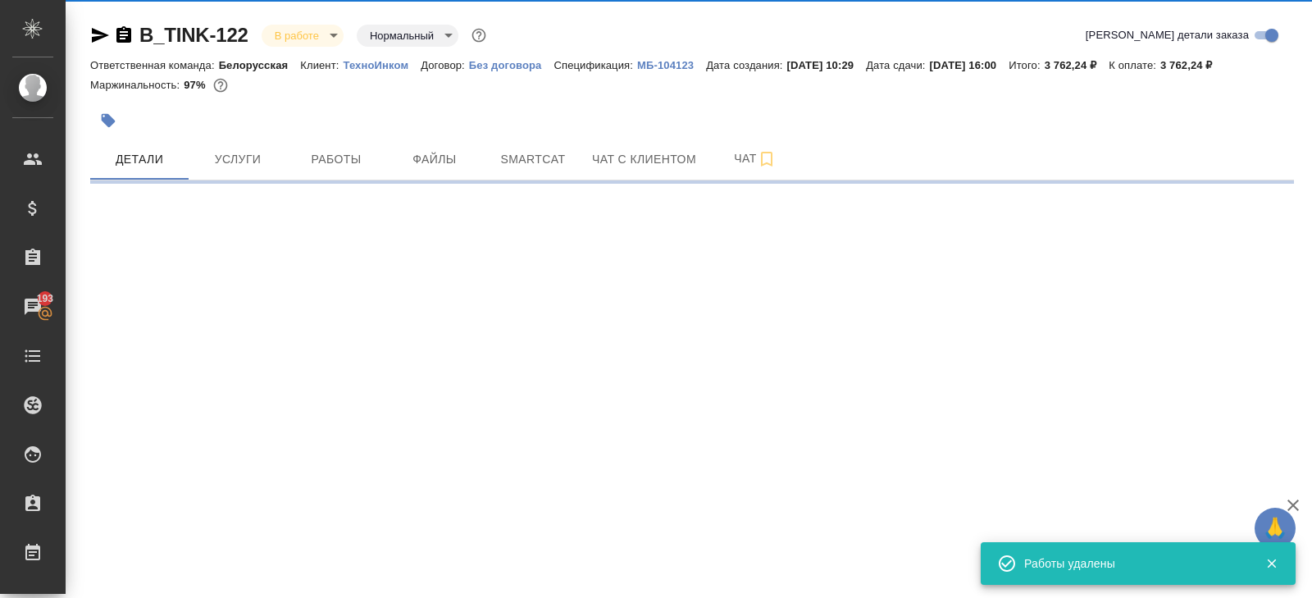
select select "RU"
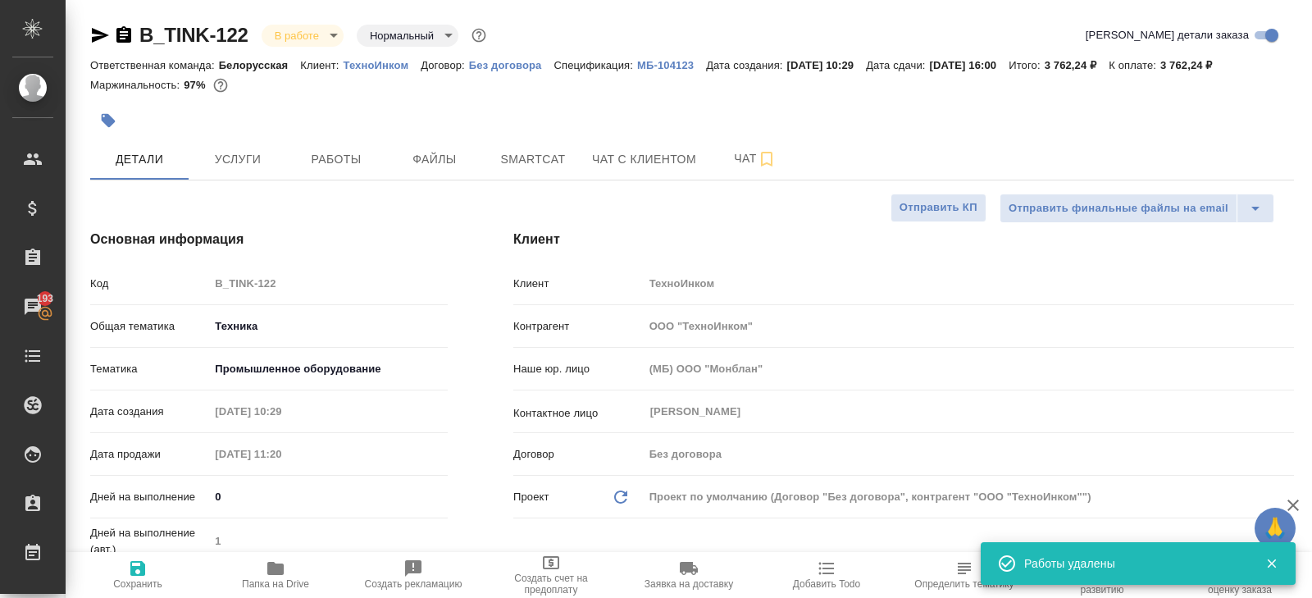
type textarea "x"
click at [324, 168] on span "Работы" at bounding box center [336, 159] width 79 height 20
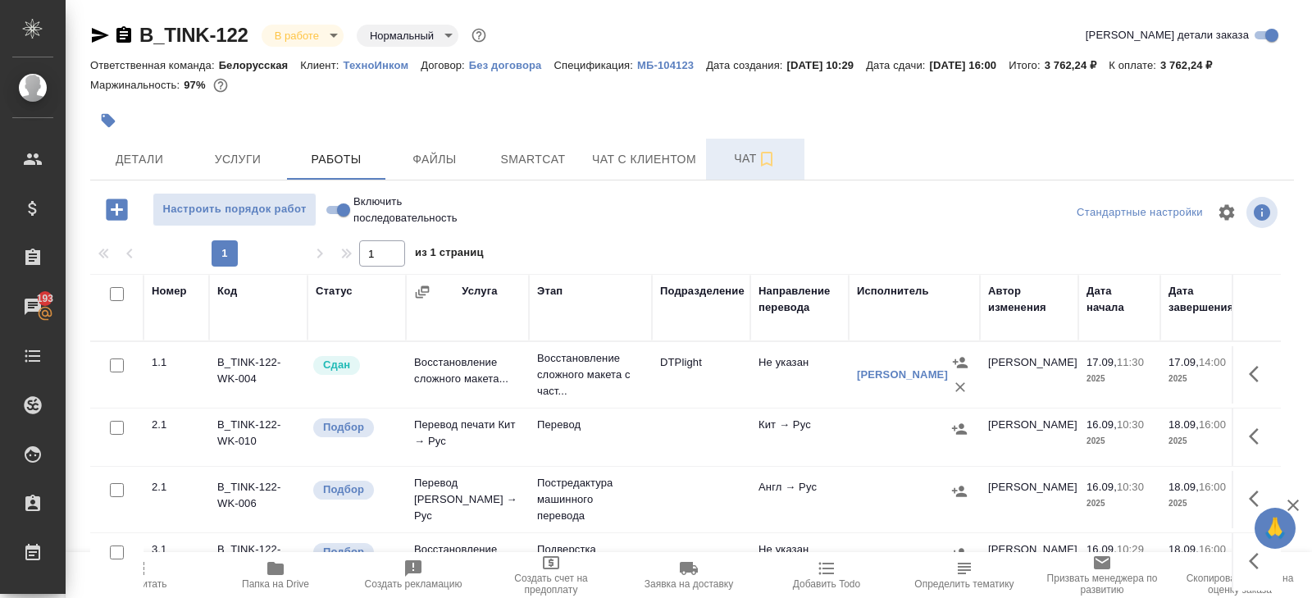
click at [749, 155] on span "Чат" at bounding box center [755, 158] width 79 height 20
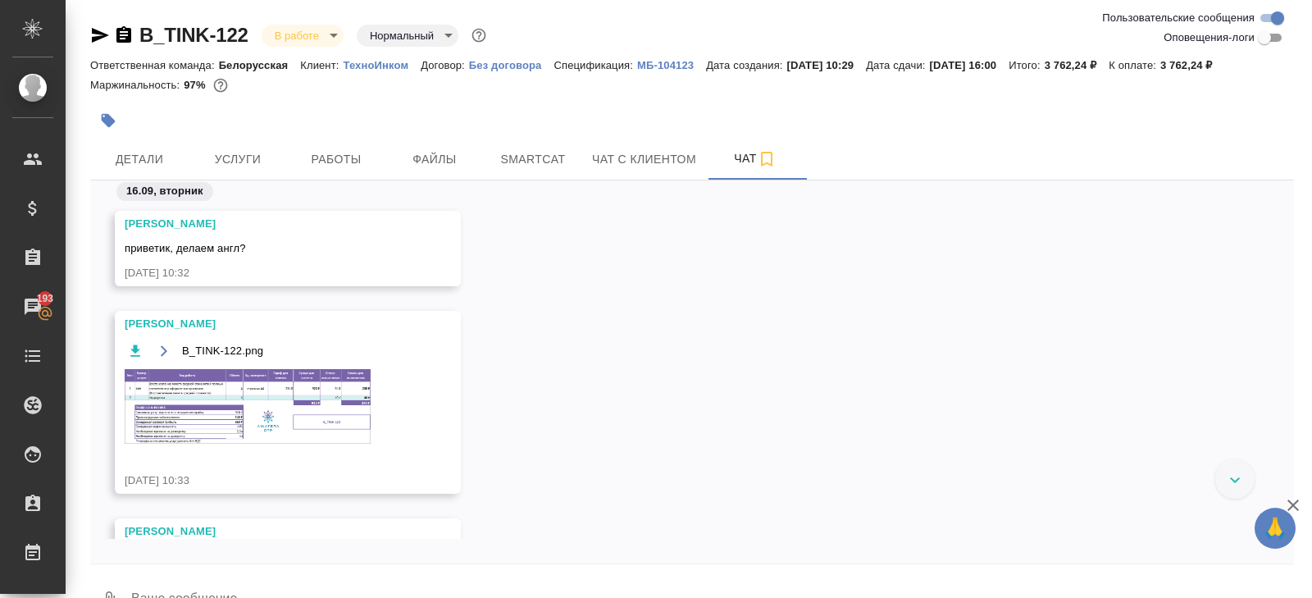
click at [325, 391] on img at bounding box center [248, 406] width 246 height 75
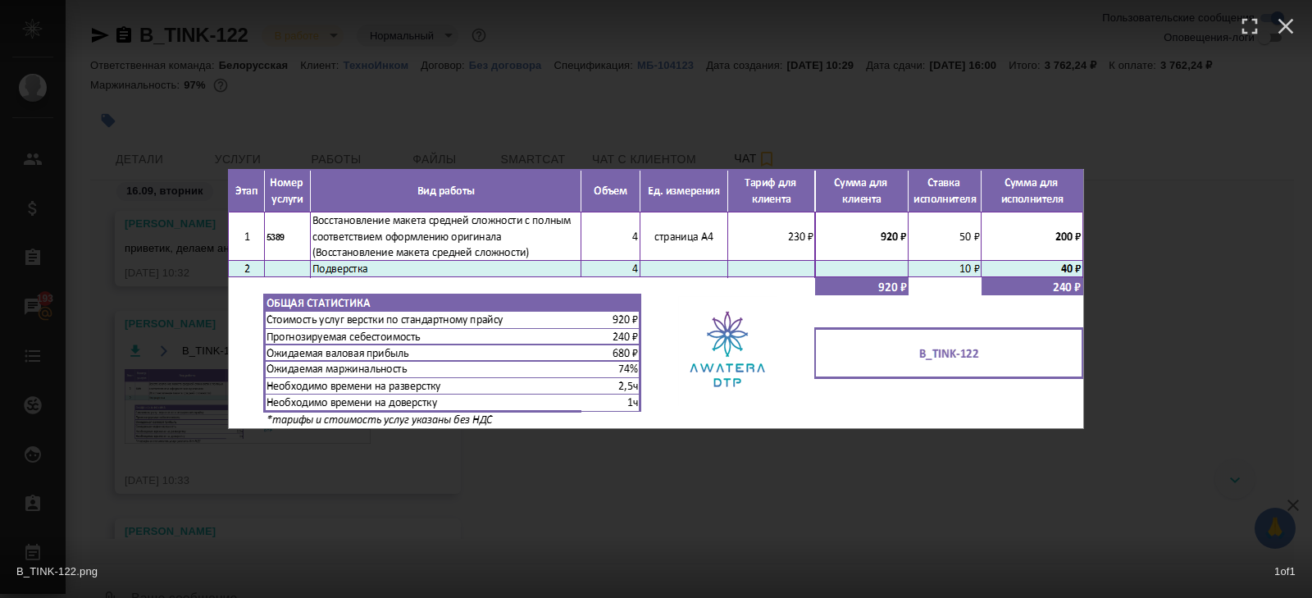
click at [412, 471] on div "B_TINK-122.png 1 of 1" at bounding box center [656, 299] width 1312 height 598
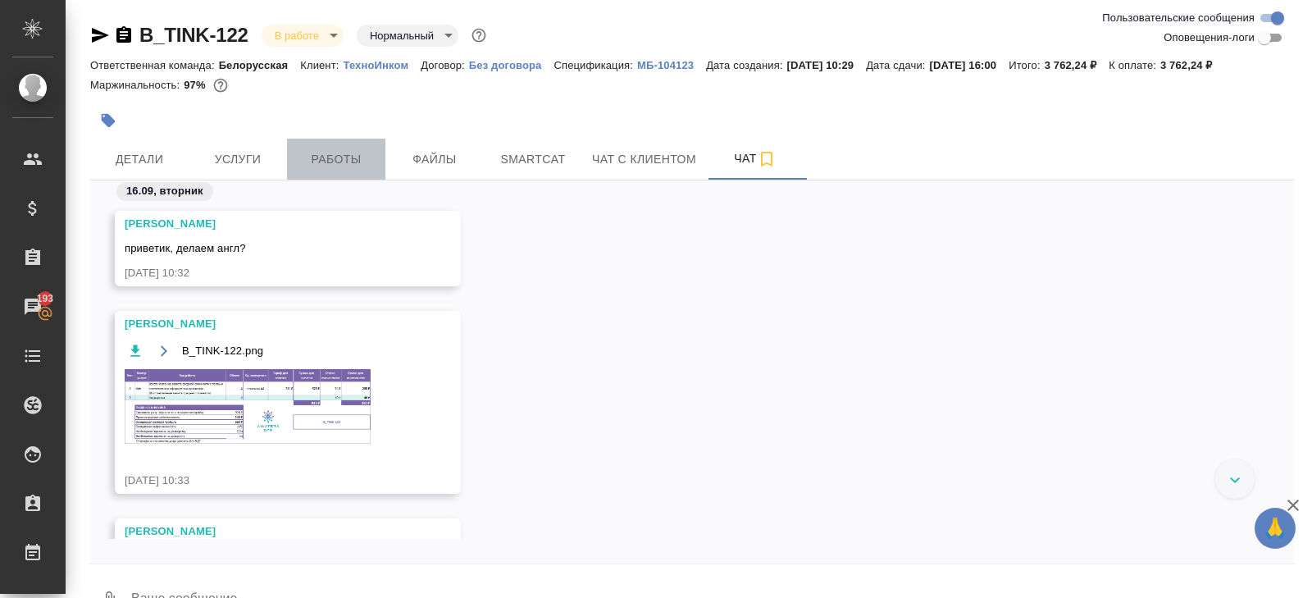
click at [344, 161] on span "Работы" at bounding box center [336, 159] width 79 height 20
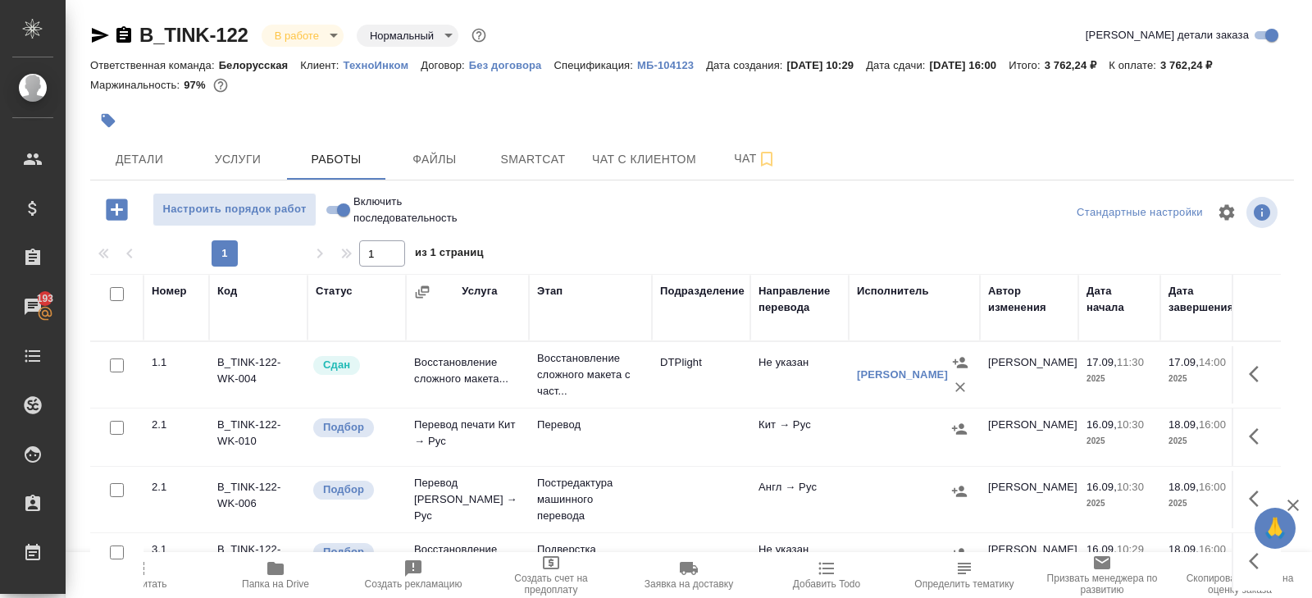
scroll to position [87, 0]
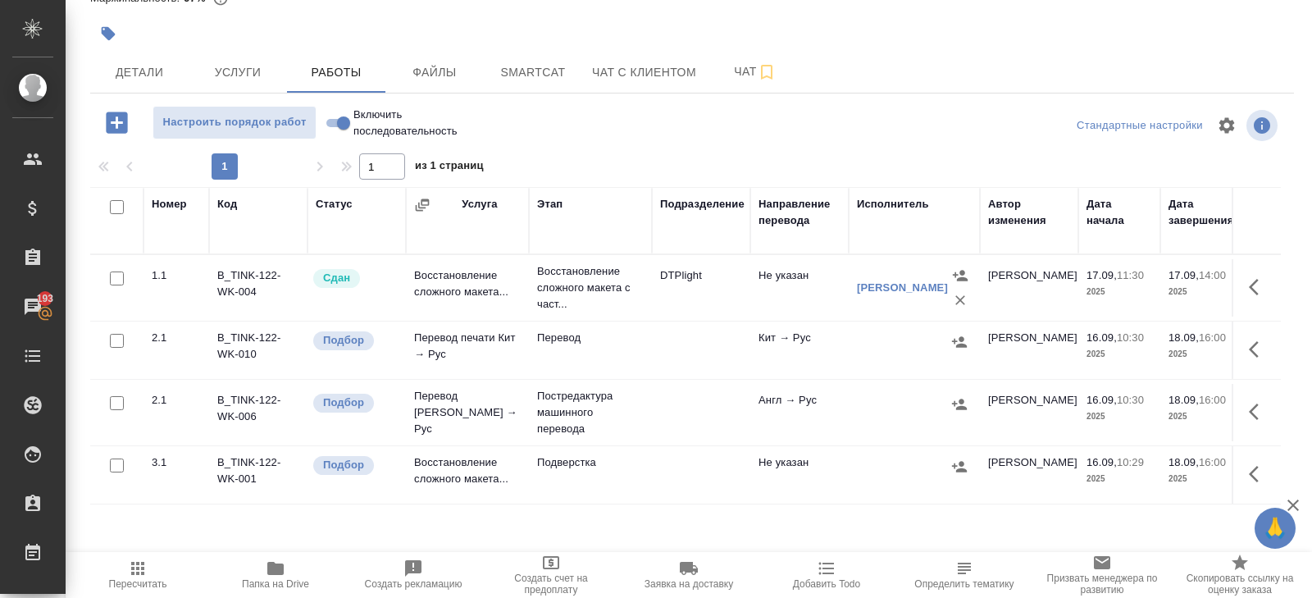
click at [1253, 474] on icon "button" at bounding box center [1254, 474] width 10 height 16
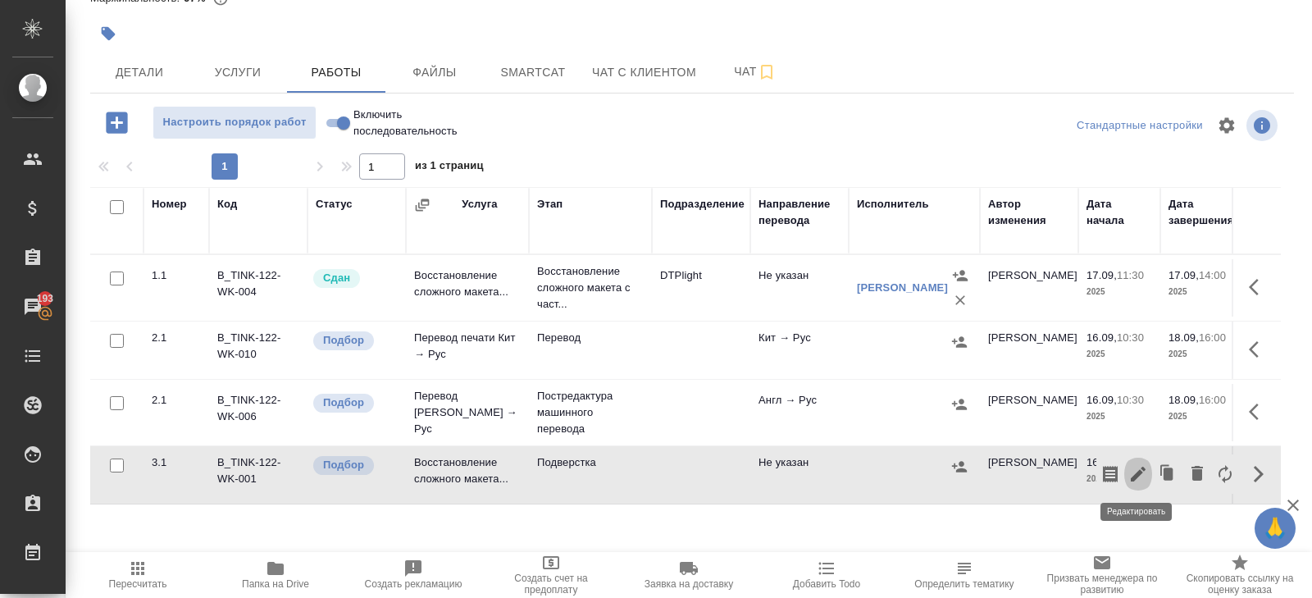
click at [1141, 472] on icon "button" at bounding box center [1138, 474] width 20 height 20
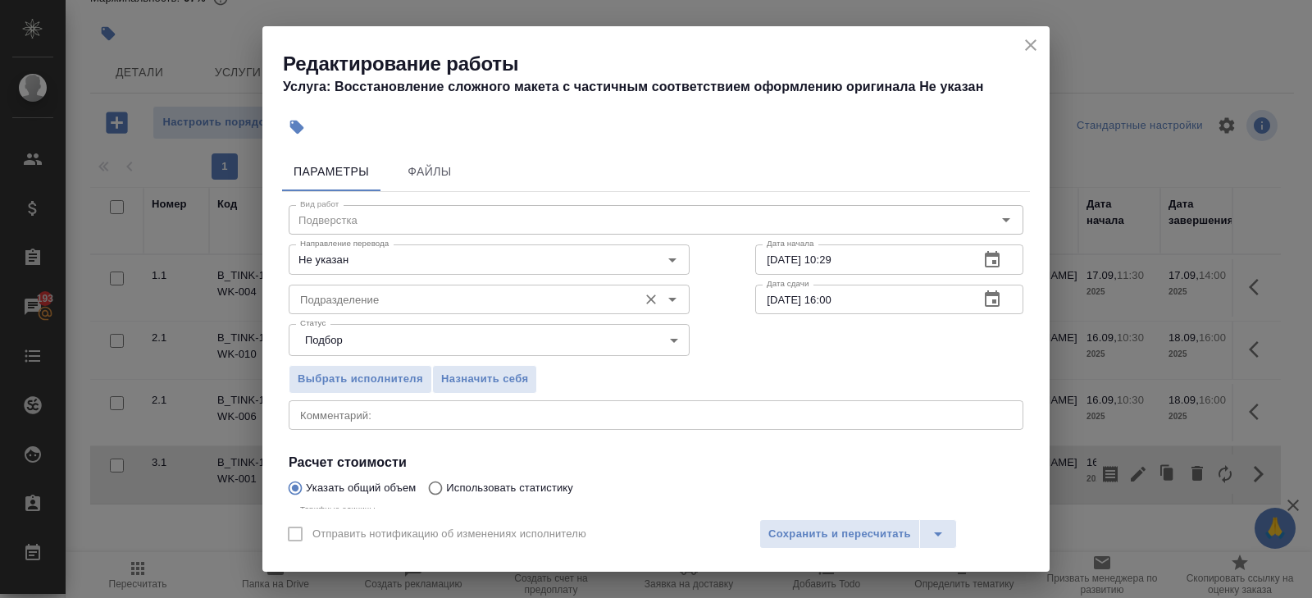
click at [474, 307] on input "Подразделение" at bounding box center [462, 299] width 336 height 20
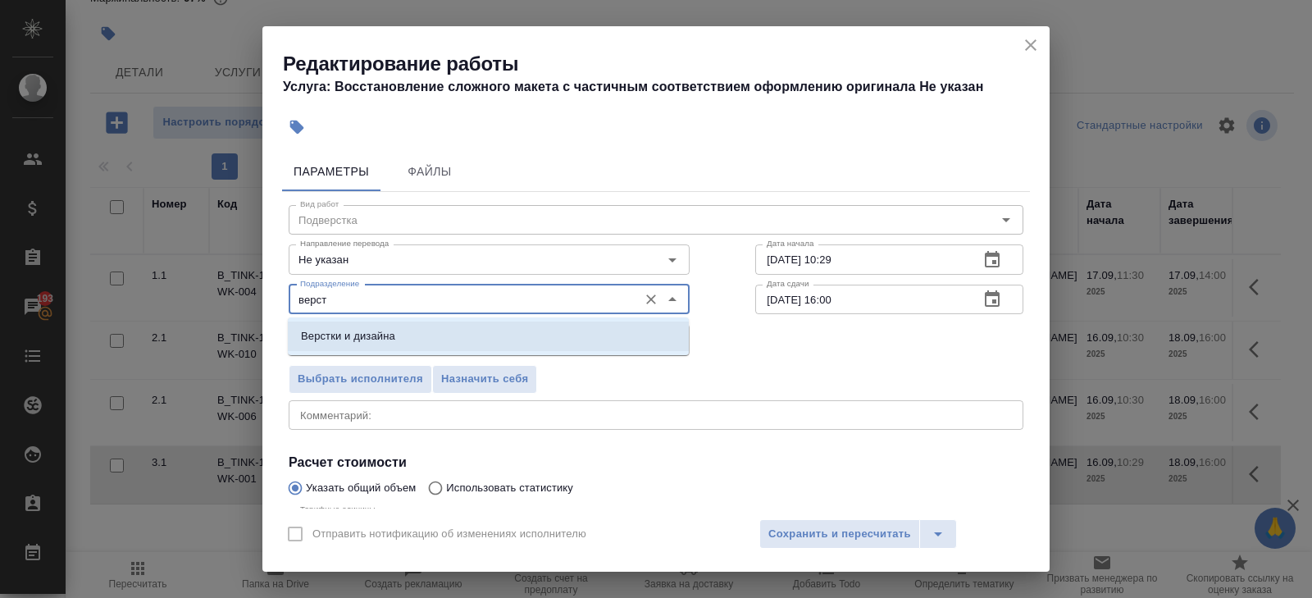
click at [460, 335] on li "Верстки и дизайна" at bounding box center [488, 336] width 401 height 30
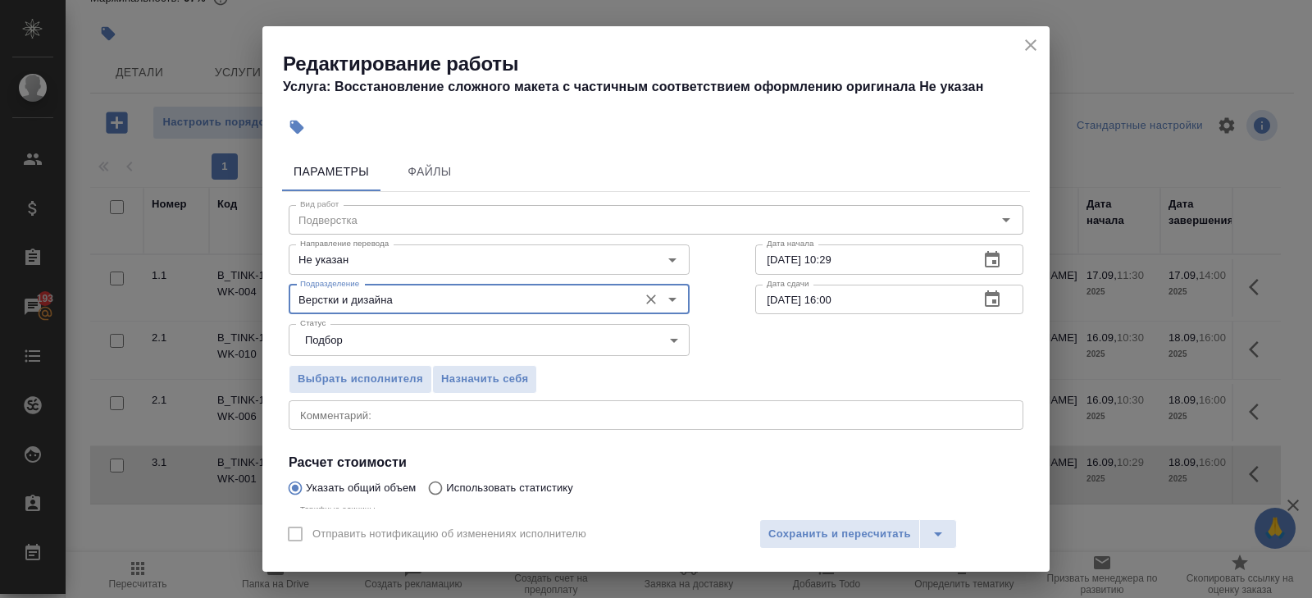
scroll to position [174, 0]
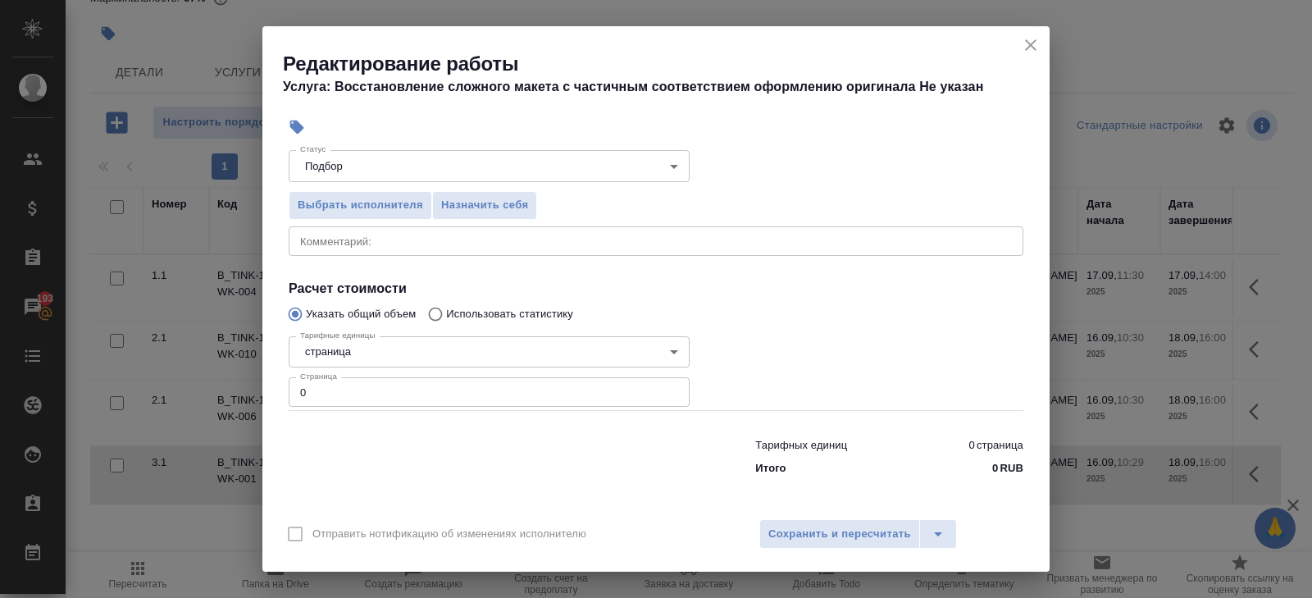
type input "Верстки и дизайна"
click at [424, 387] on input "0" at bounding box center [489, 392] width 401 height 30
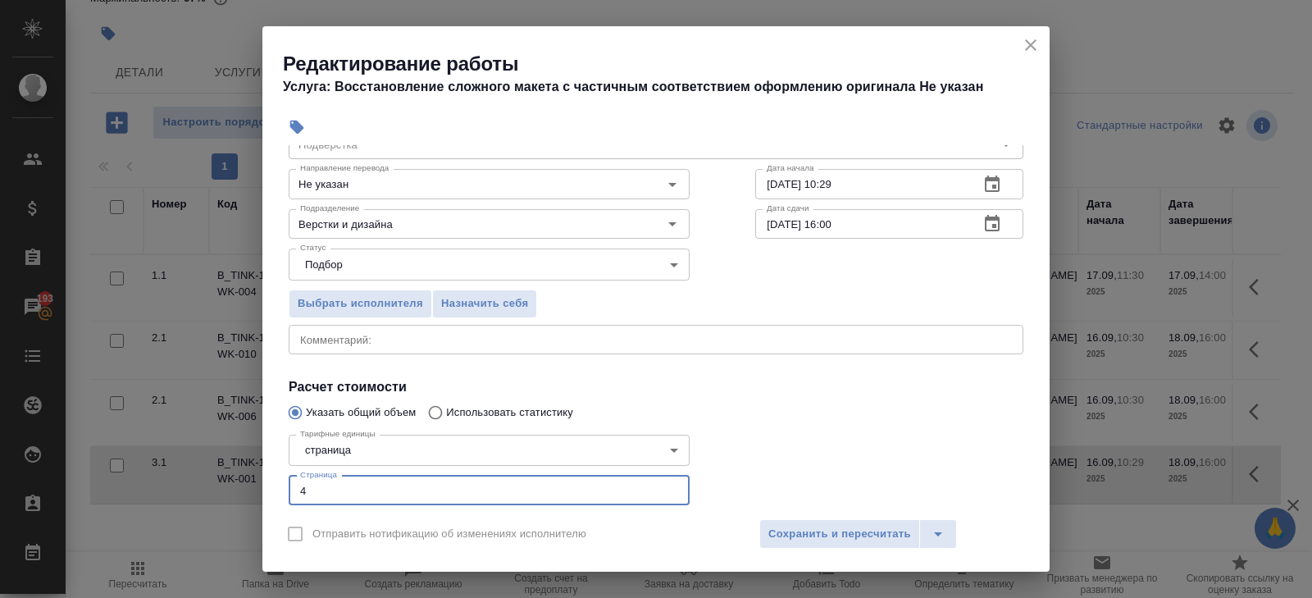
scroll to position [37, 0]
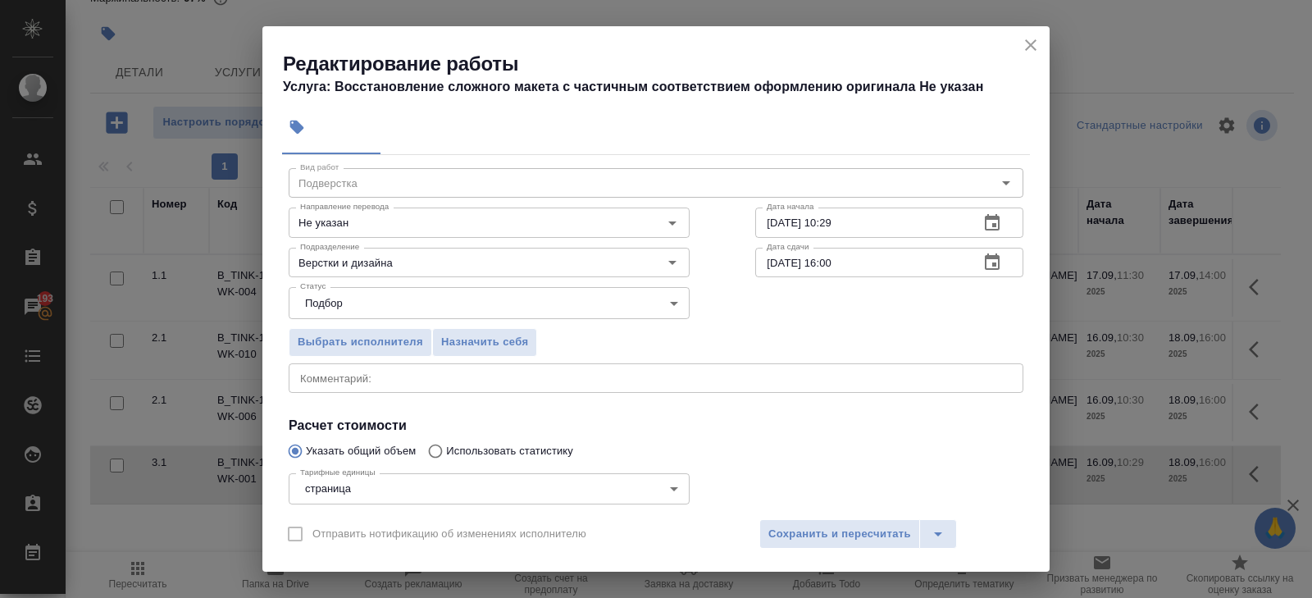
type input "4"
click at [990, 224] on icon "button" at bounding box center [992, 223] width 20 height 20
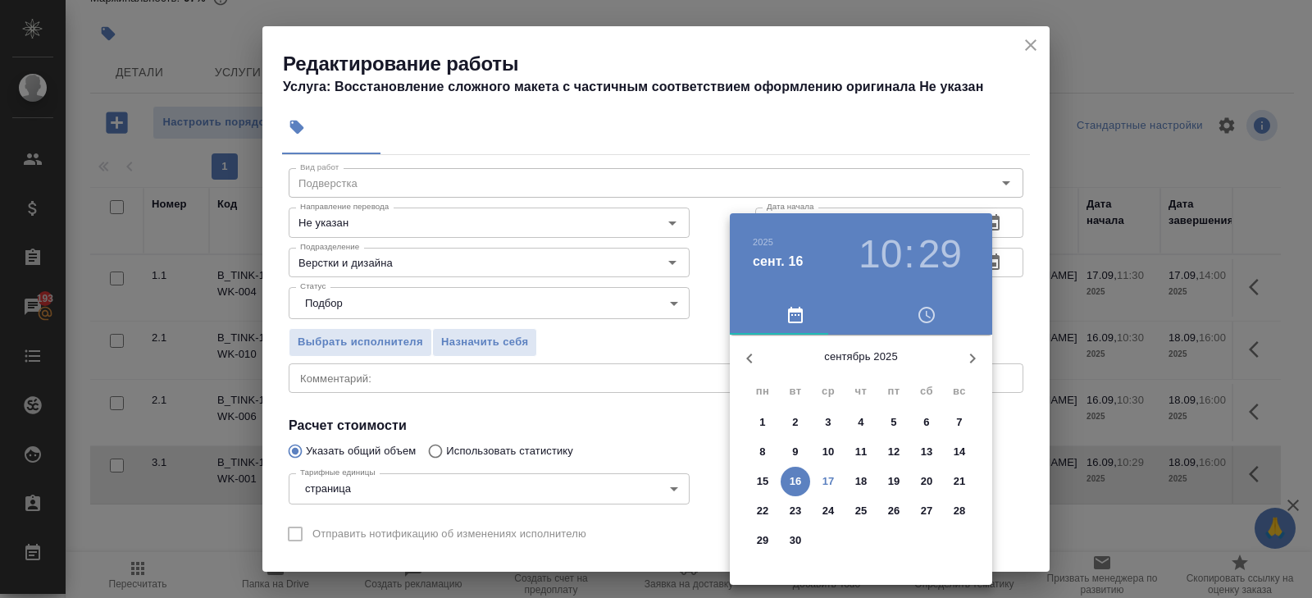
click at [860, 480] on p "18" at bounding box center [861, 481] width 12 height 16
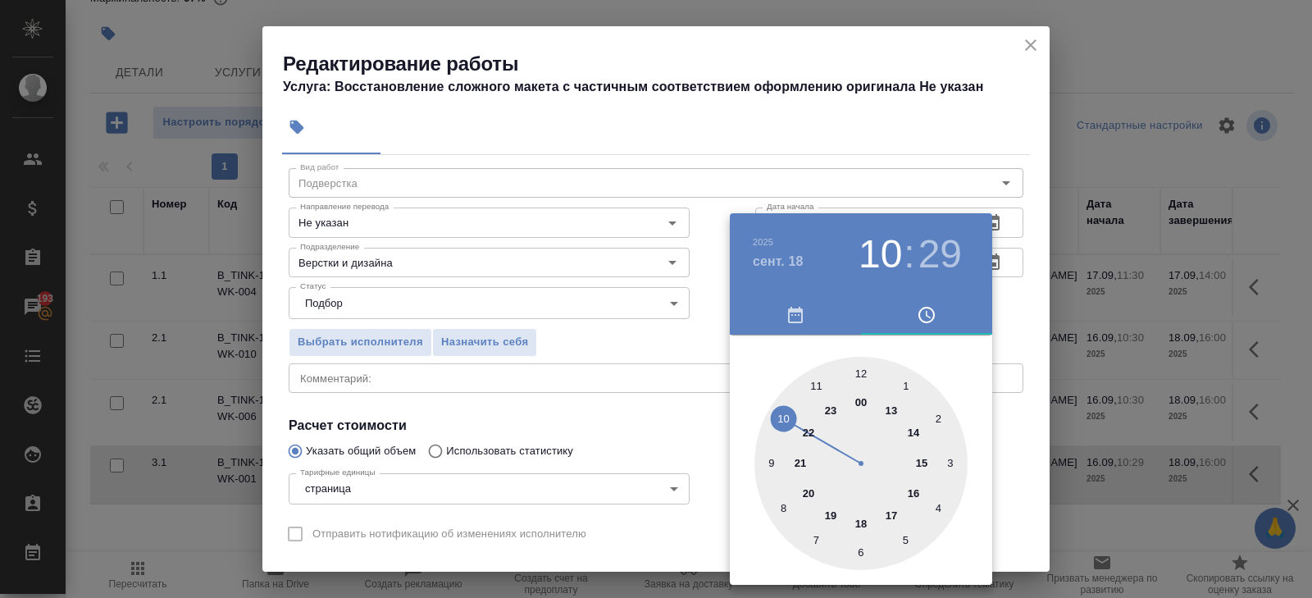
click at [926, 455] on div at bounding box center [860, 463] width 213 height 213
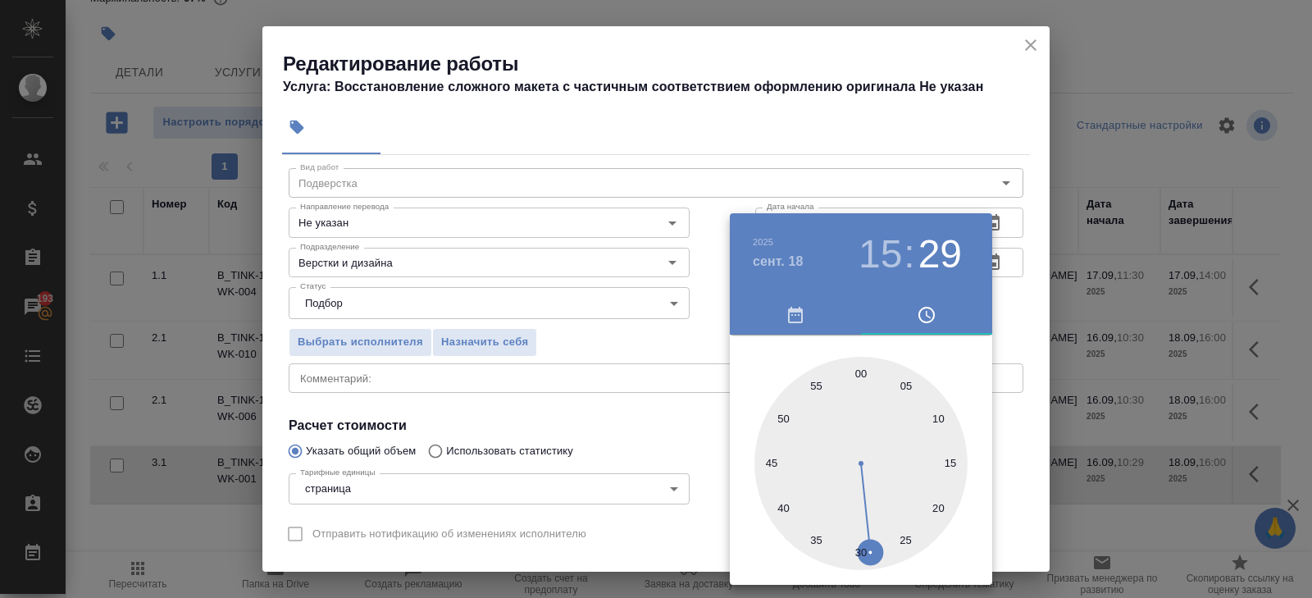
type input "18.09.2025 15:00"
click at [859, 372] on div at bounding box center [860, 463] width 213 height 213
click at [681, 420] on div at bounding box center [656, 299] width 1312 height 598
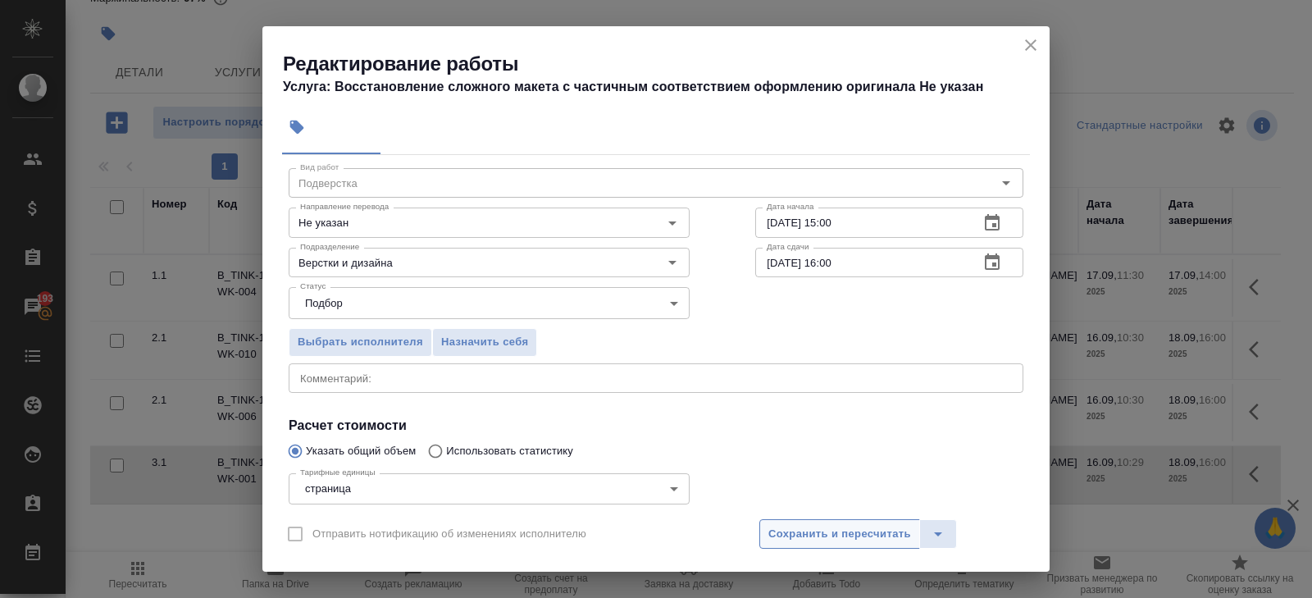
click at [778, 533] on span "Сохранить и пересчитать" at bounding box center [839, 534] width 143 height 19
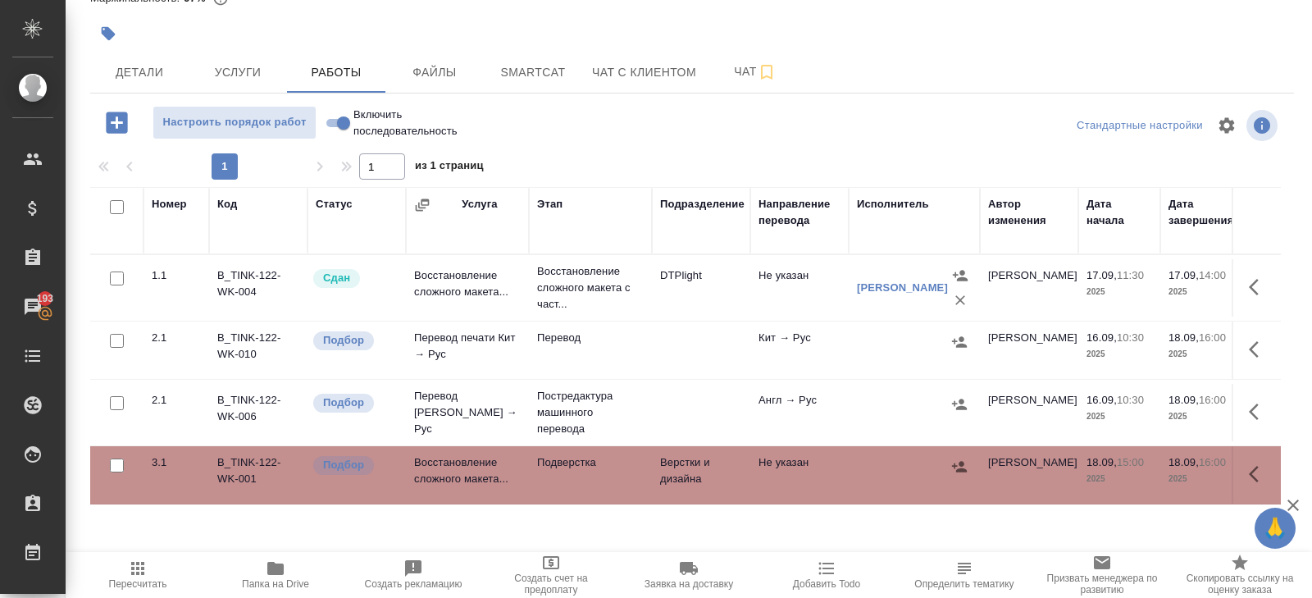
click at [1246, 352] on button "button" at bounding box center [1258, 349] width 39 height 39
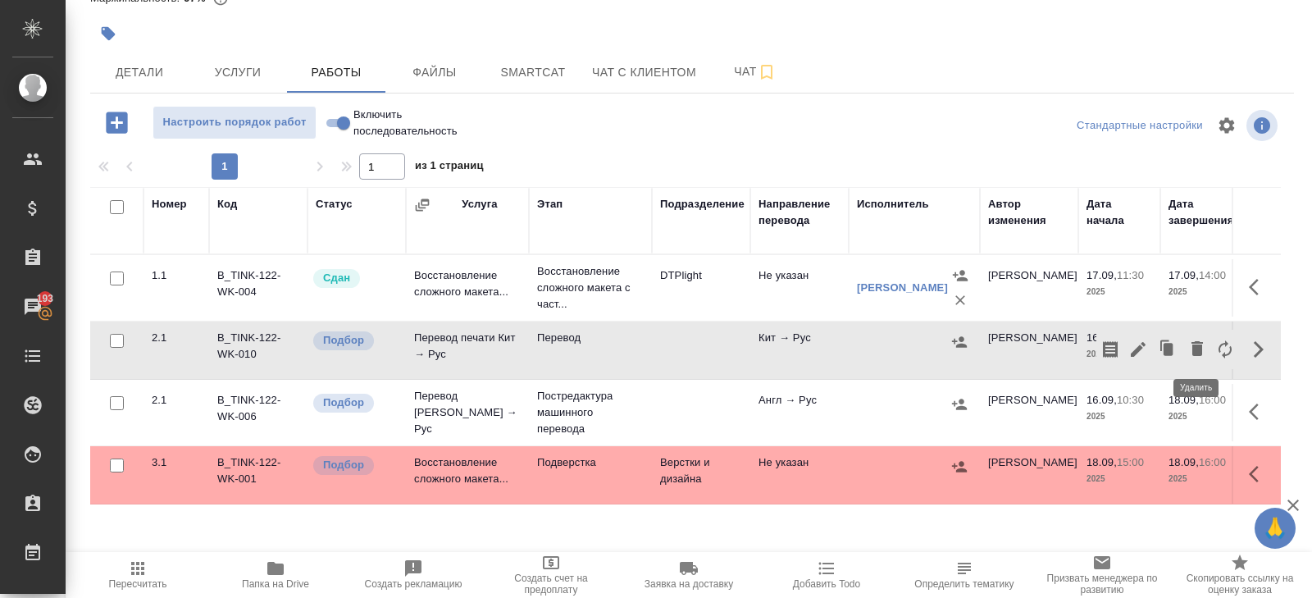
click at [1194, 348] on icon "button" at bounding box center [1196, 348] width 11 height 15
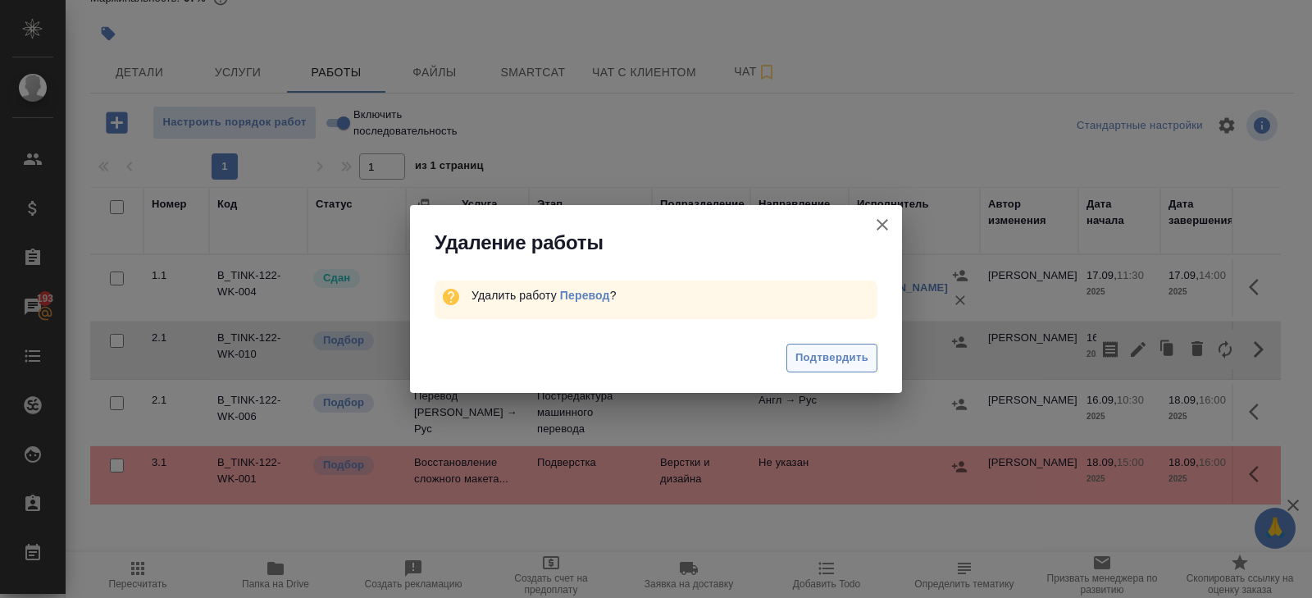
click at [830, 353] on span "Подтвердить" at bounding box center [831, 357] width 73 height 19
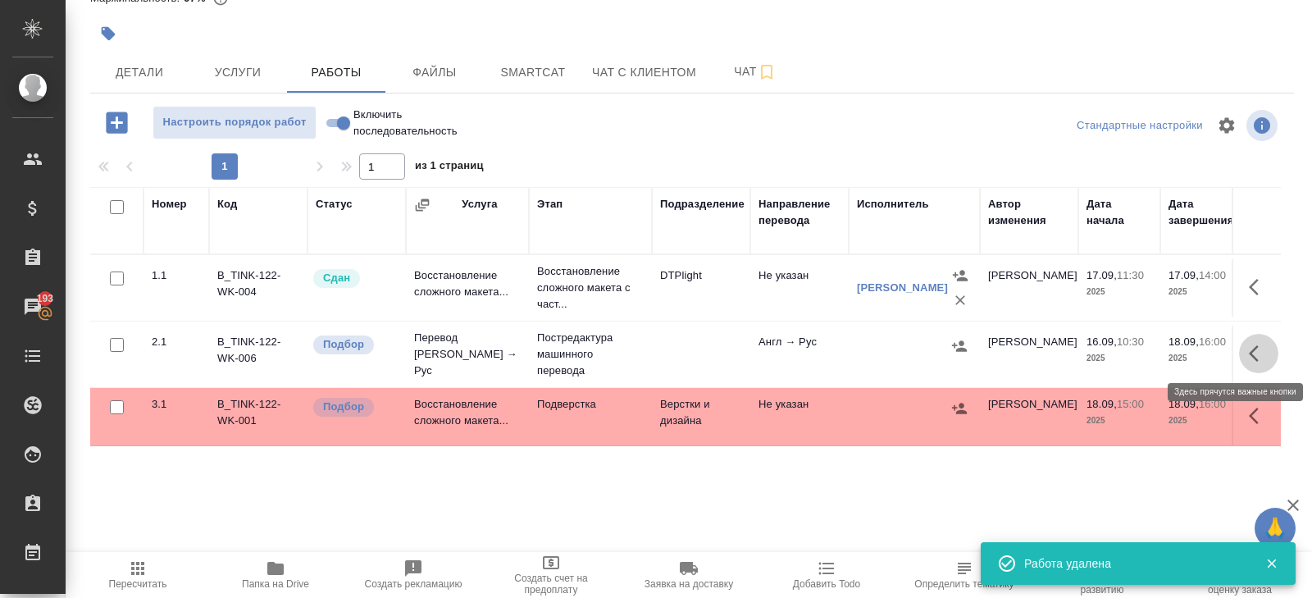
click at [1255, 350] on icon "button" at bounding box center [1259, 354] width 20 height 20
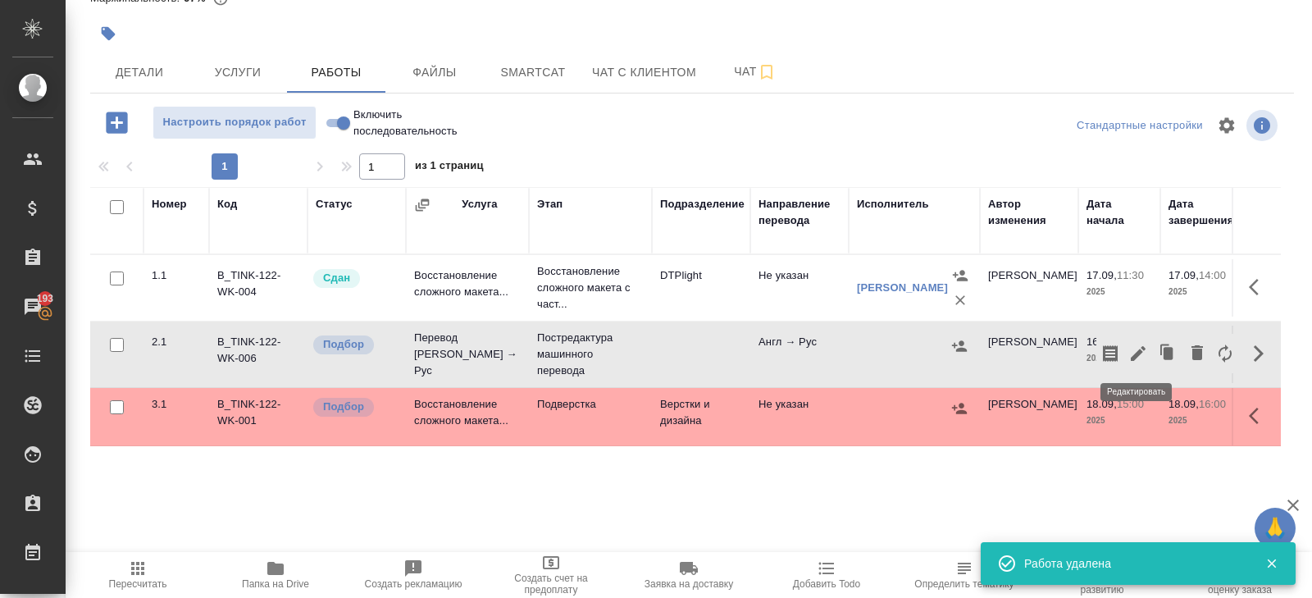
click at [1134, 349] on icon "button" at bounding box center [1138, 354] width 20 height 20
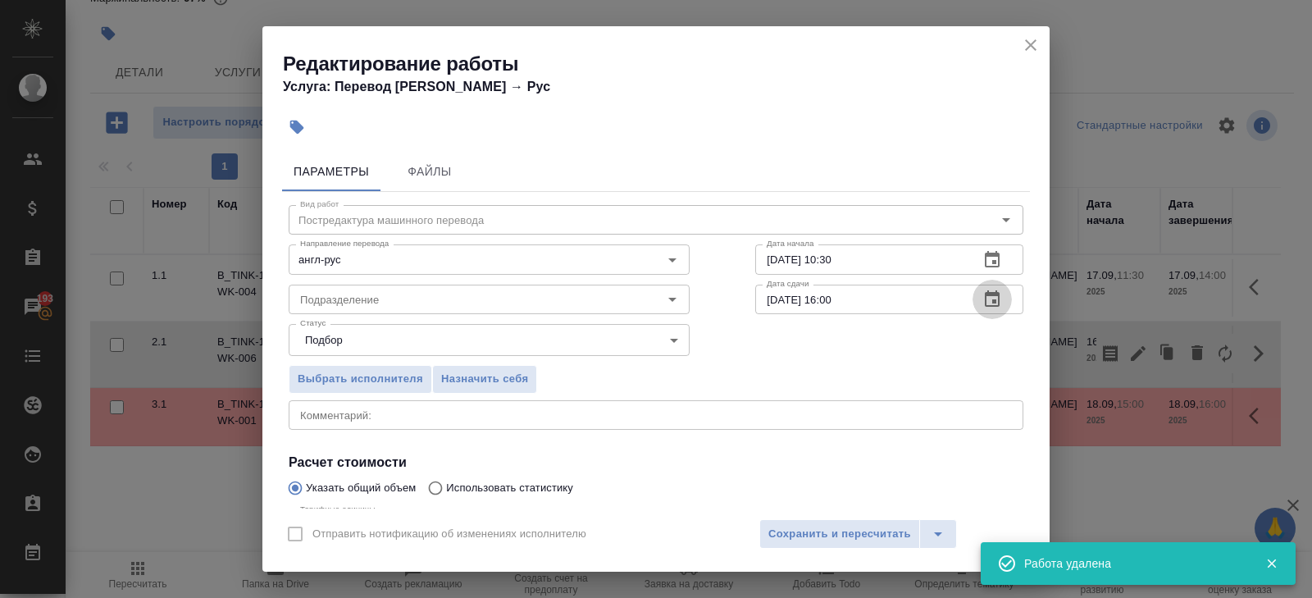
click at [993, 298] on icon "button" at bounding box center [992, 299] width 20 height 20
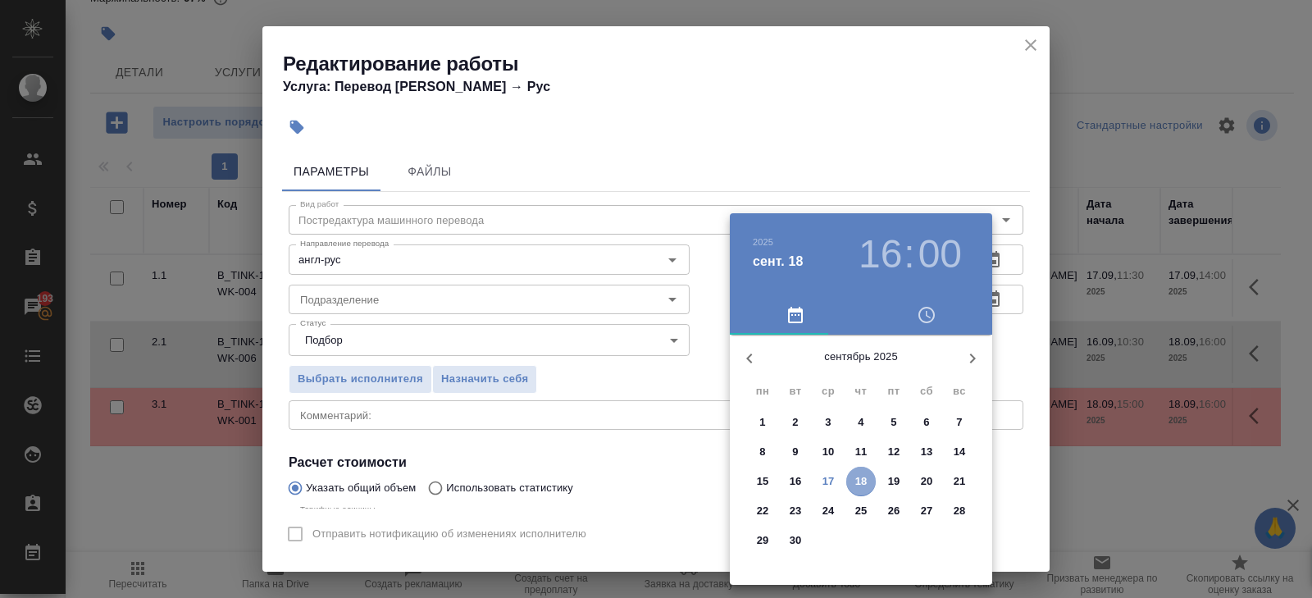
click at [866, 477] on p "18" at bounding box center [861, 481] width 12 height 16
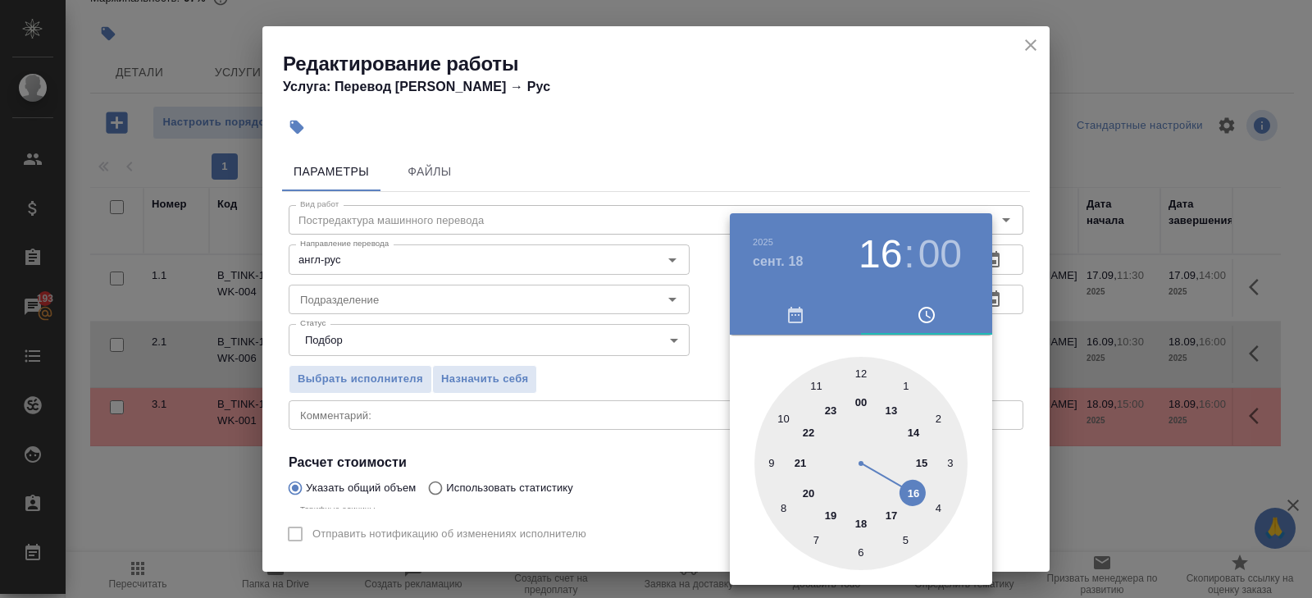
type input "18.09.2025 15:00"
click at [917, 460] on div at bounding box center [860, 463] width 213 height 213
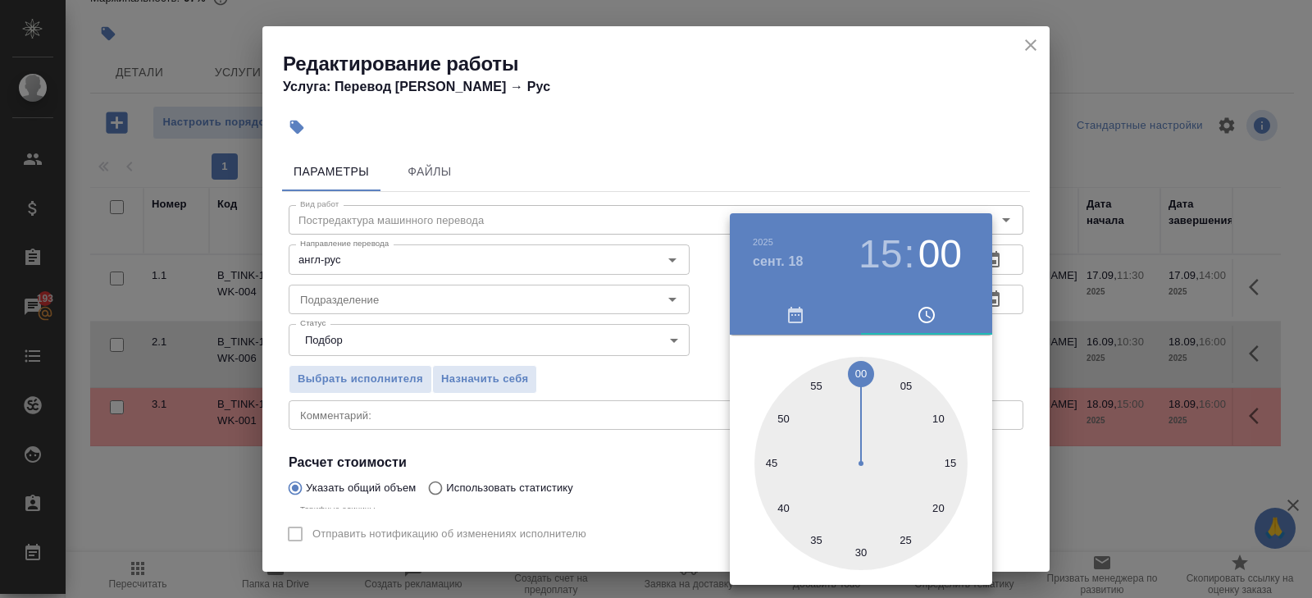
click at [1026, 224] on div at bounding box center [656, 299] width 1312 height 598
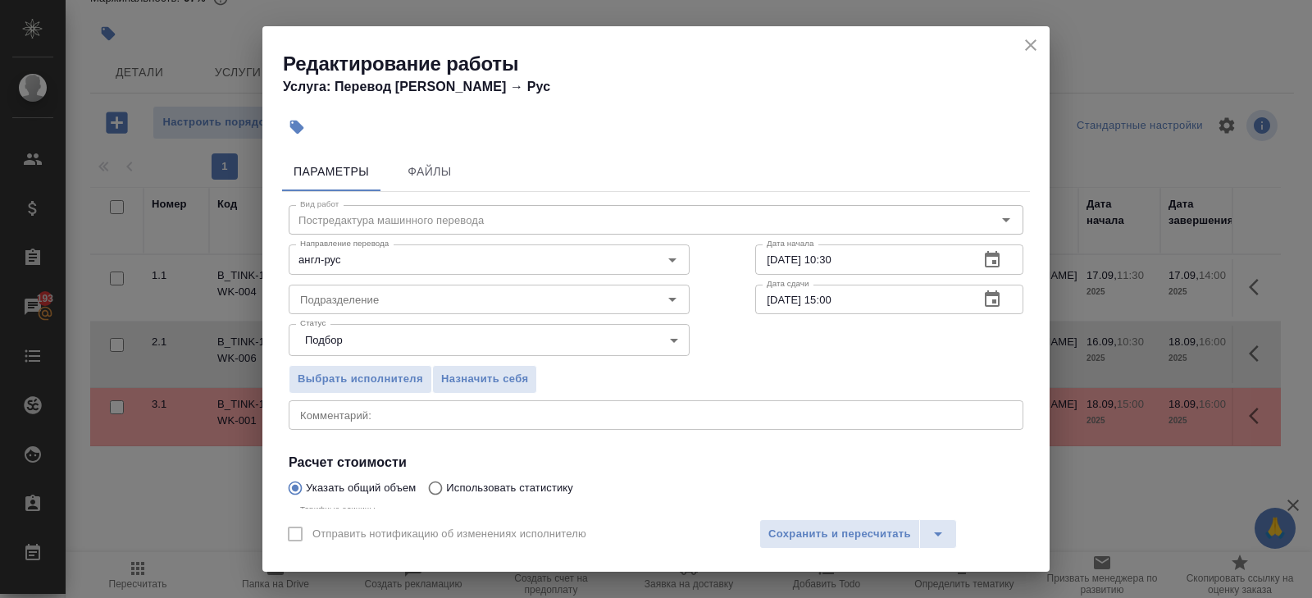
click at [990, 264] on icon "button" at bounding box center [992, 260] width 20 height 20
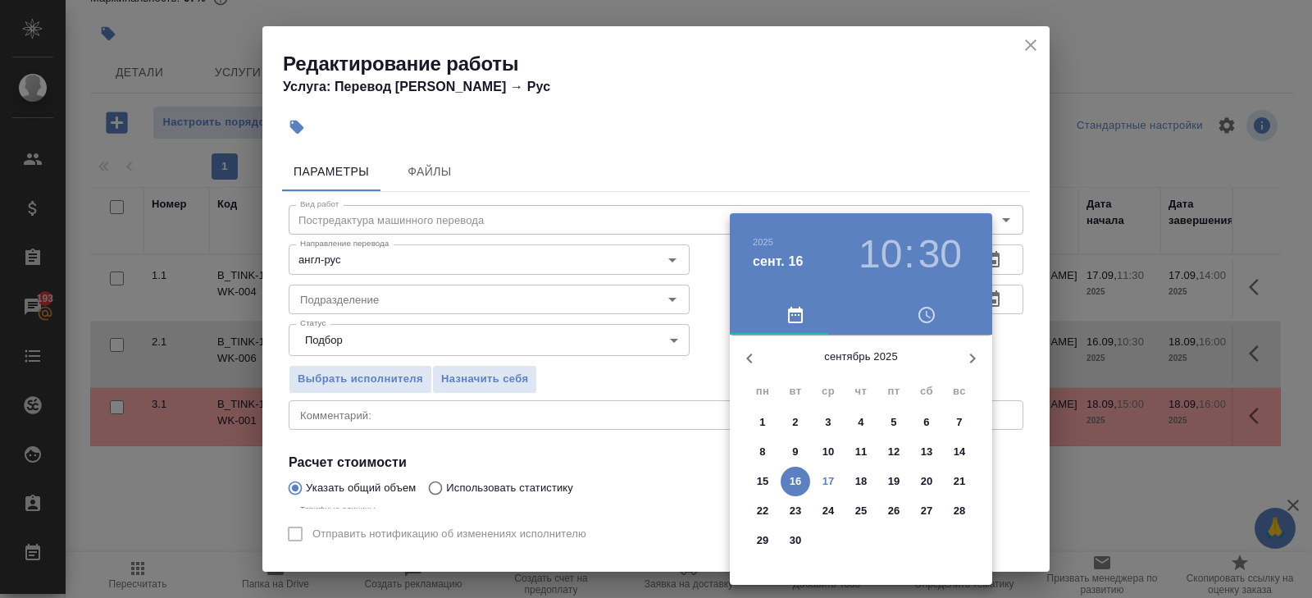
click at [833, 481] on p "17" at bounding box center [828, 481] width 12 height 16
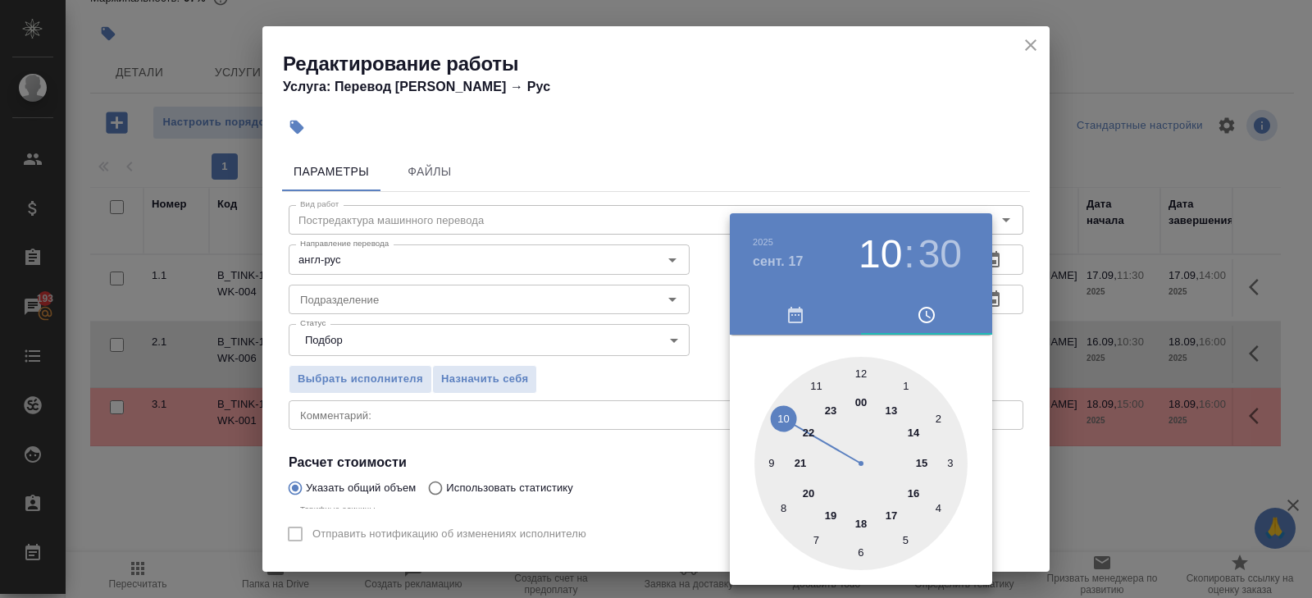
click at [913, 429] on div at bounding box center [860, 463] width 213 height 213
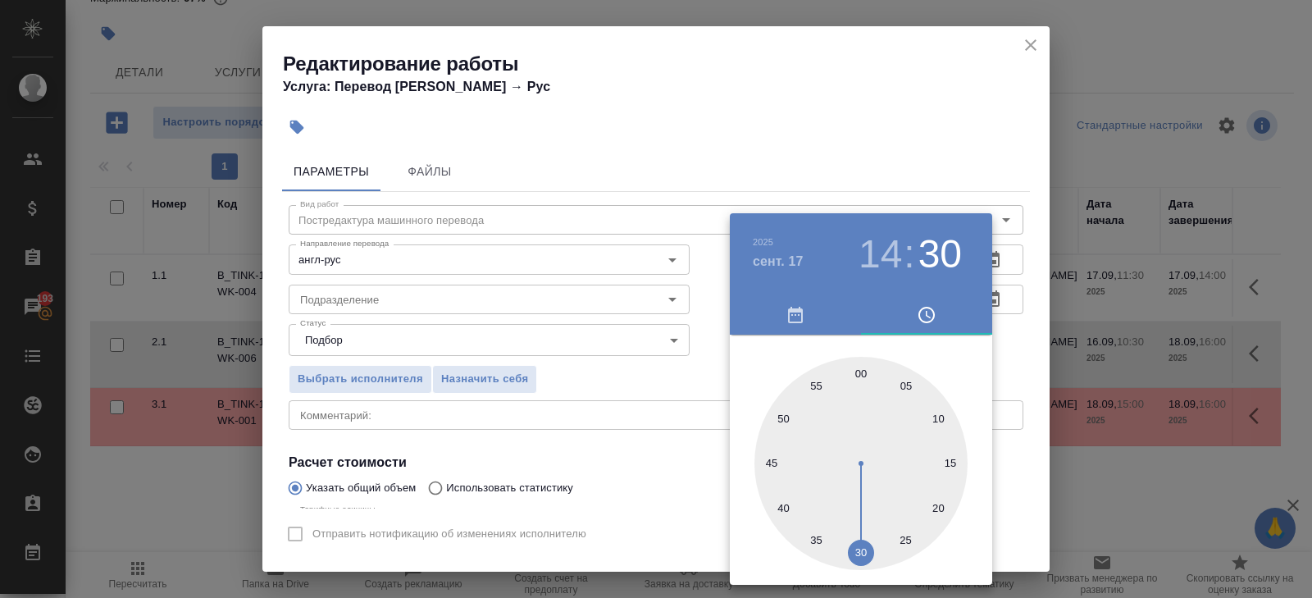
type input "17.09.2025 14:00"
click at [863, 375] on div at bounding box center [860, 463] width 213 height 213
click at [594, 393] on div at bounding box center [656, 299] width 1312 height 598
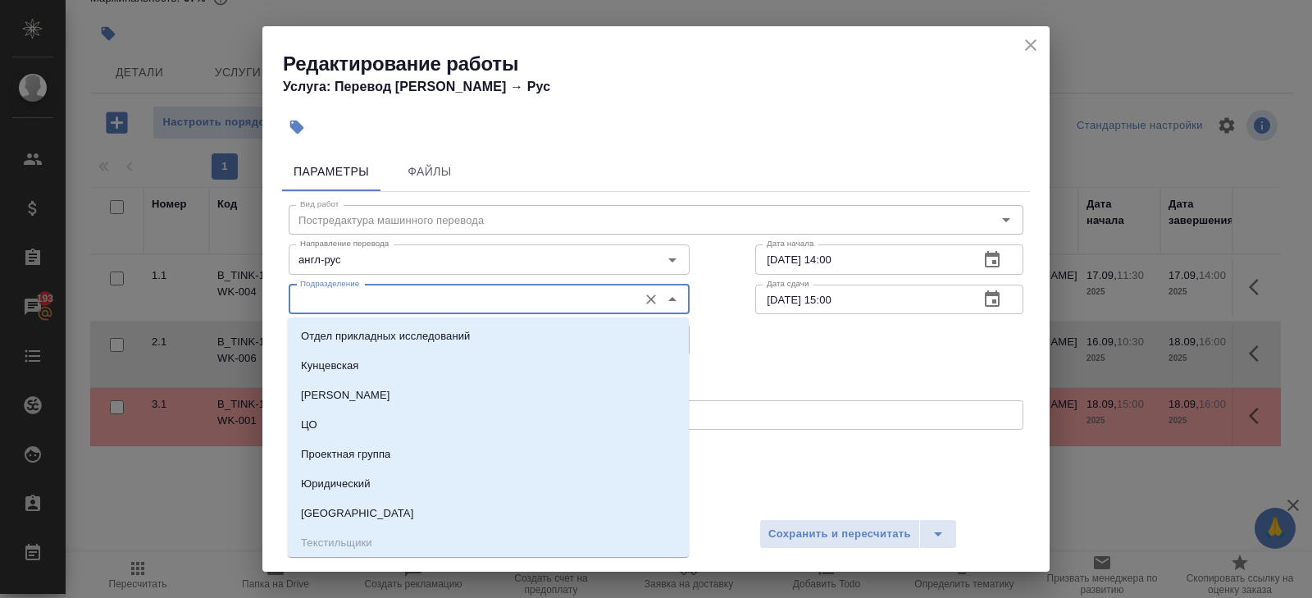
click at [337, 297] on input "Подразделение" at bounding box center [462, 299] width 336 height 20
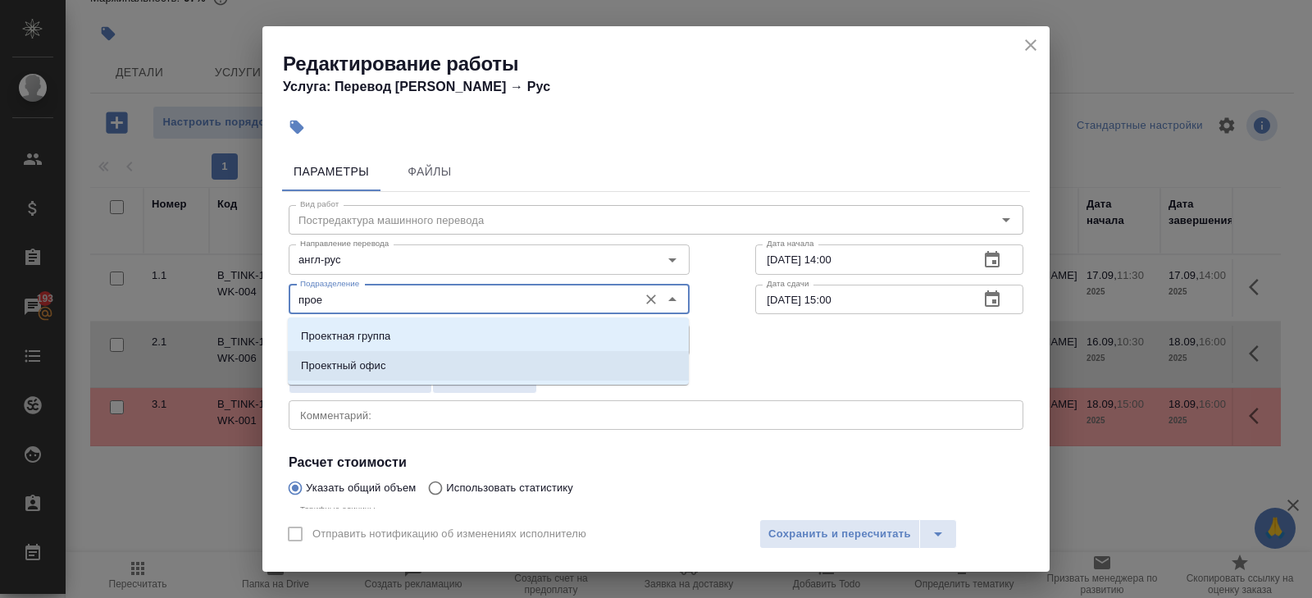
click at [339, 372] on p "Проектный офис" at bounding box center [343, 365] width 85 height 16
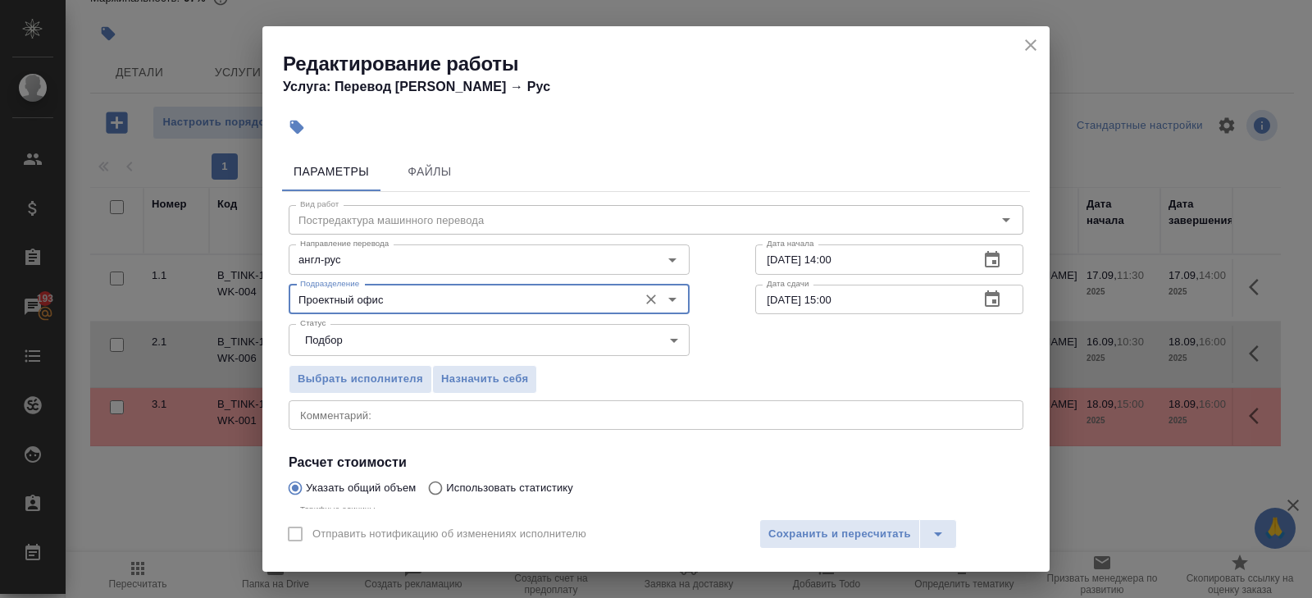
scroll to position [174, 0]
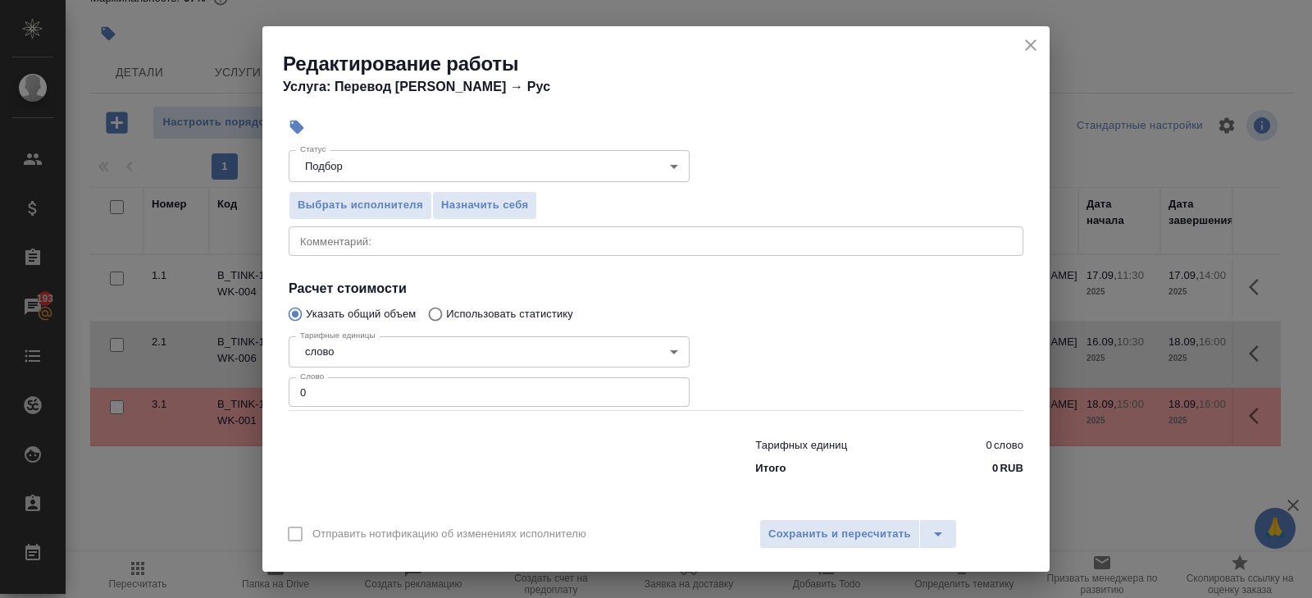
type input "Проектный офис"
drag, startPoint x: 327, startPoint y: 396, endPoint x: 92, endPoint y: 355, distance: 238.9
click at [92, 355] on div "Редактирование работы Услуга: Перевод Стандарт Англ → Рус Параметры Файлы Вид р…" at bounding box center [656, 299] width 1312 height 598
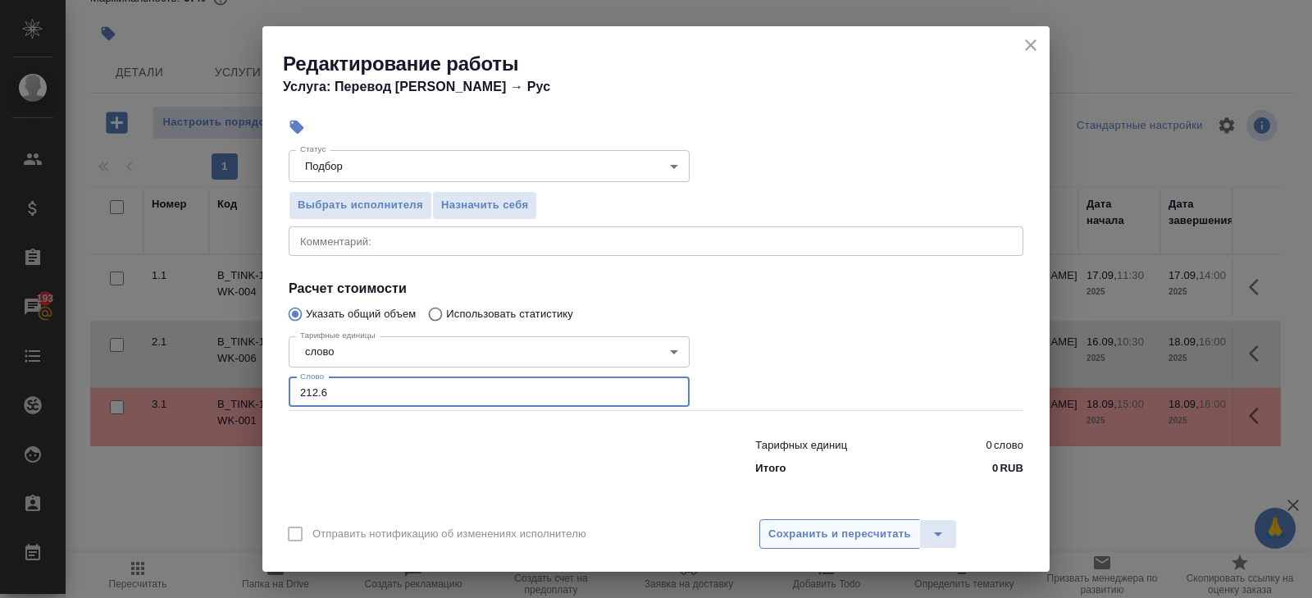
type input "212.6"
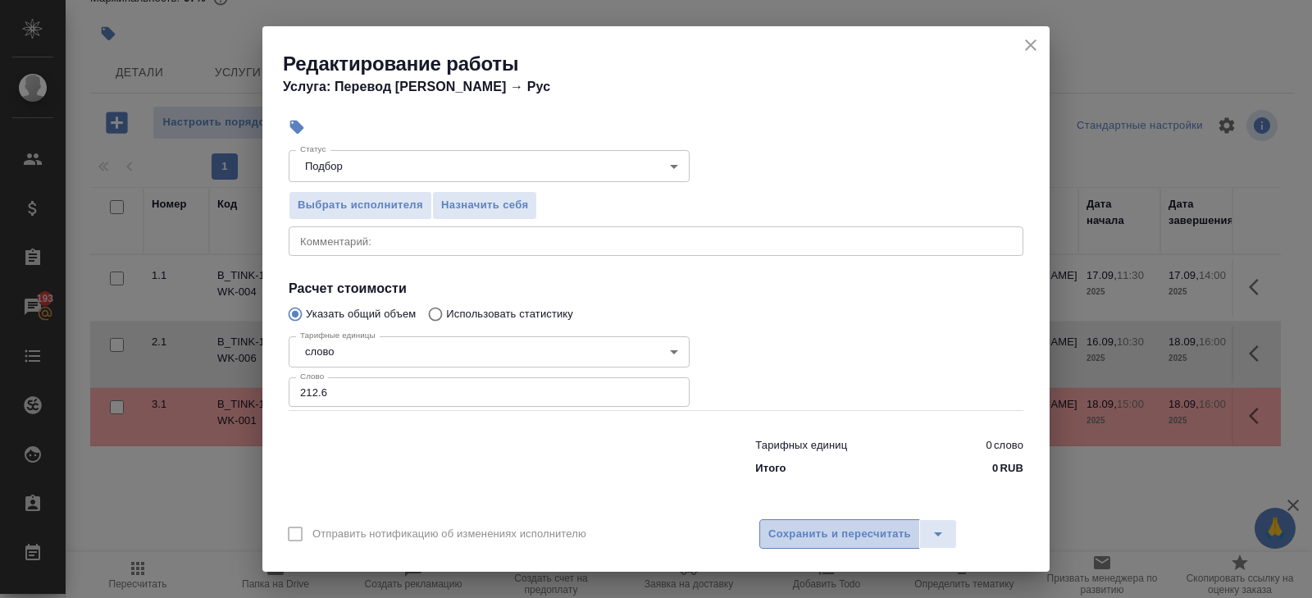
click at [860, 538] on span "Сохранить и пересчитать" at bounding box center [839, 534] width 143 height 19
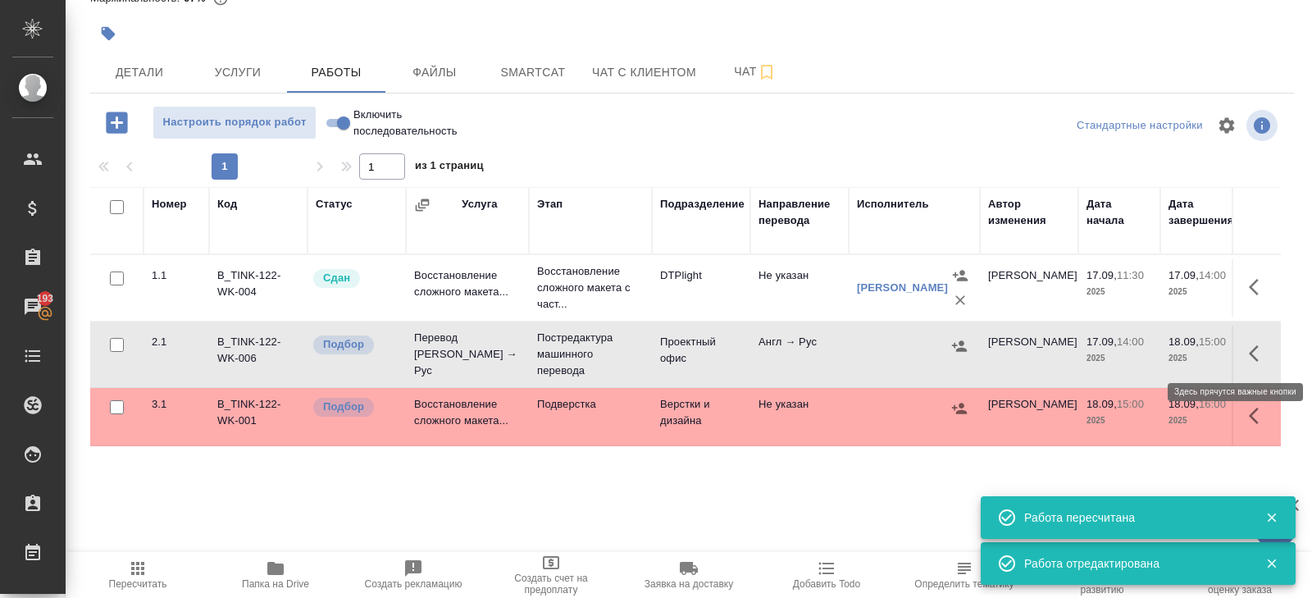
click at [1251, 350] on icon "button" at bounding box center [1254, 353] width 10 height 16
click at [1105, 350] on icon "button" at bounding box center [1110, 353] width 15 height 16
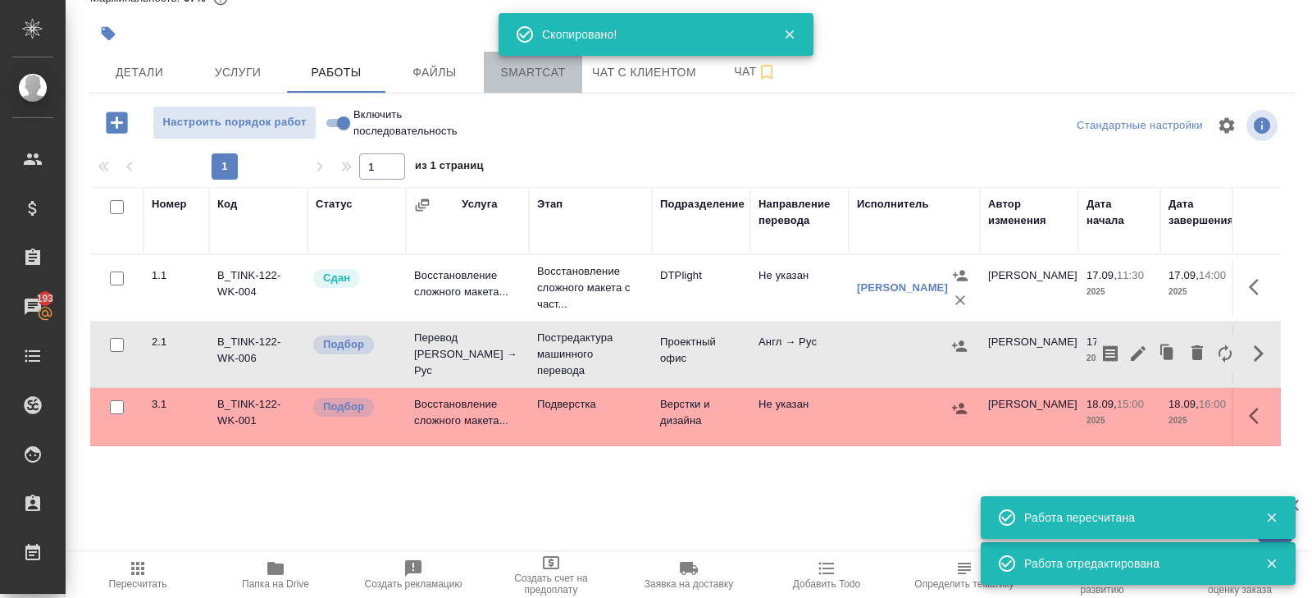
click at [558, 80] on span "Smartcat" at bounding box center [533, 72] width 79 height 20
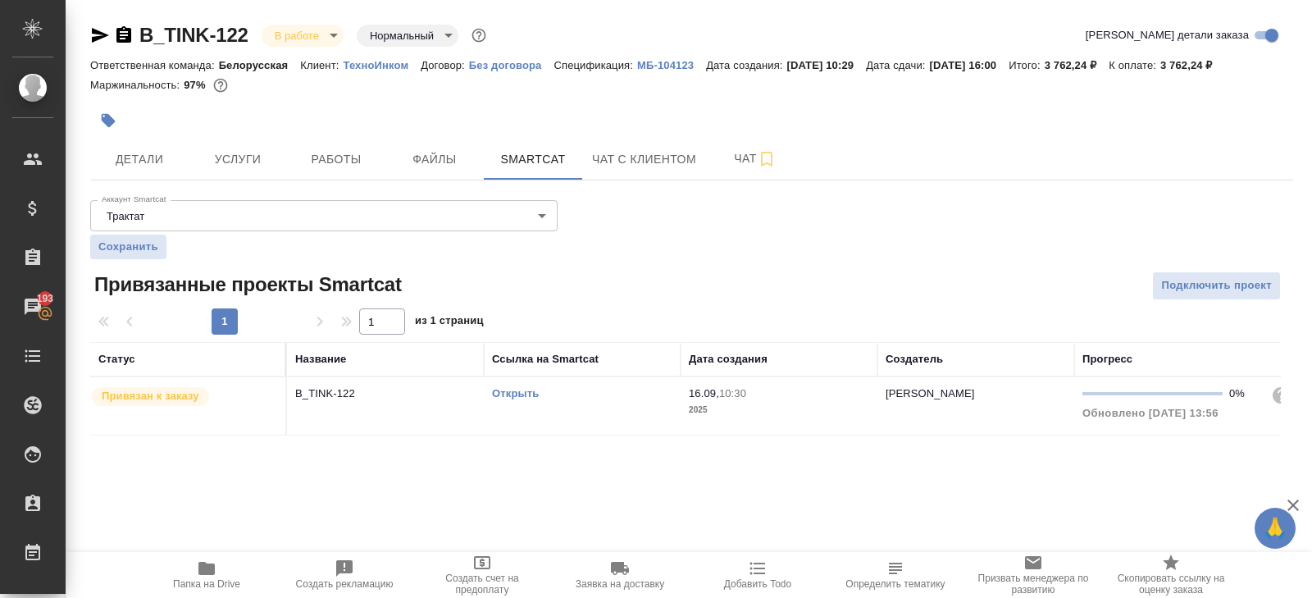
click at [668, 385] on div "Открыть" at bounding box center [582, 393] width 180 height 16
click at [355, 158] on span "Работы" at bounding box center [336, 159] width 79 height 20
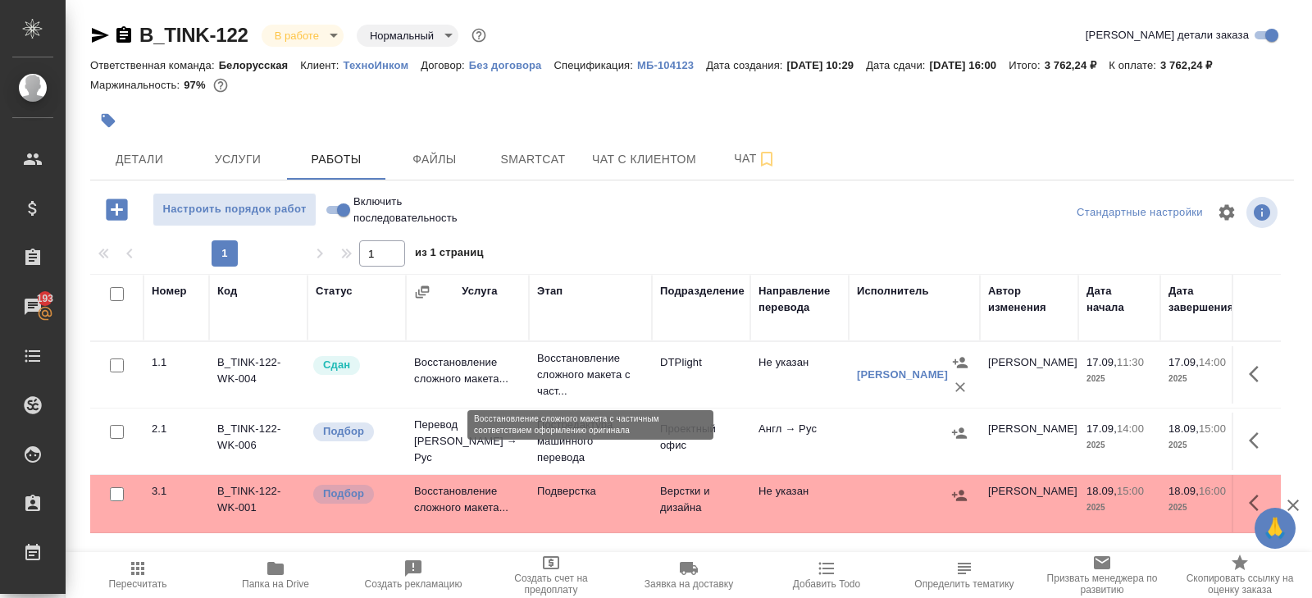
scroll to position [87, 0]
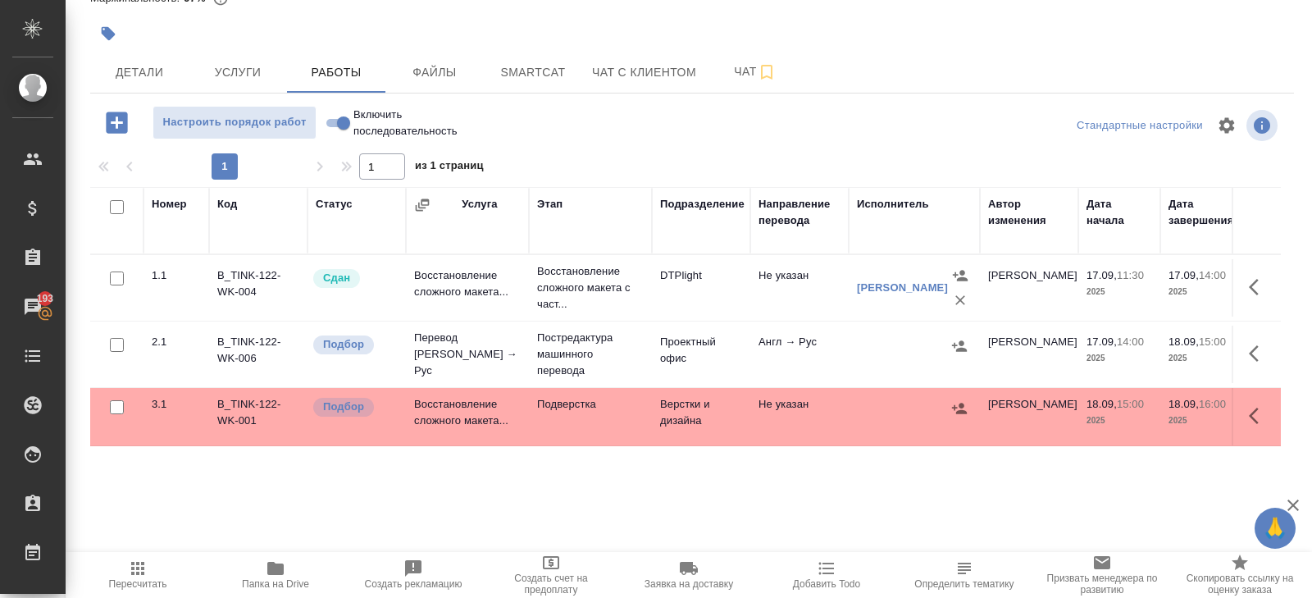
click at [144, 572] on icon "button" at bounding box center [138, 568] width 20 height 20
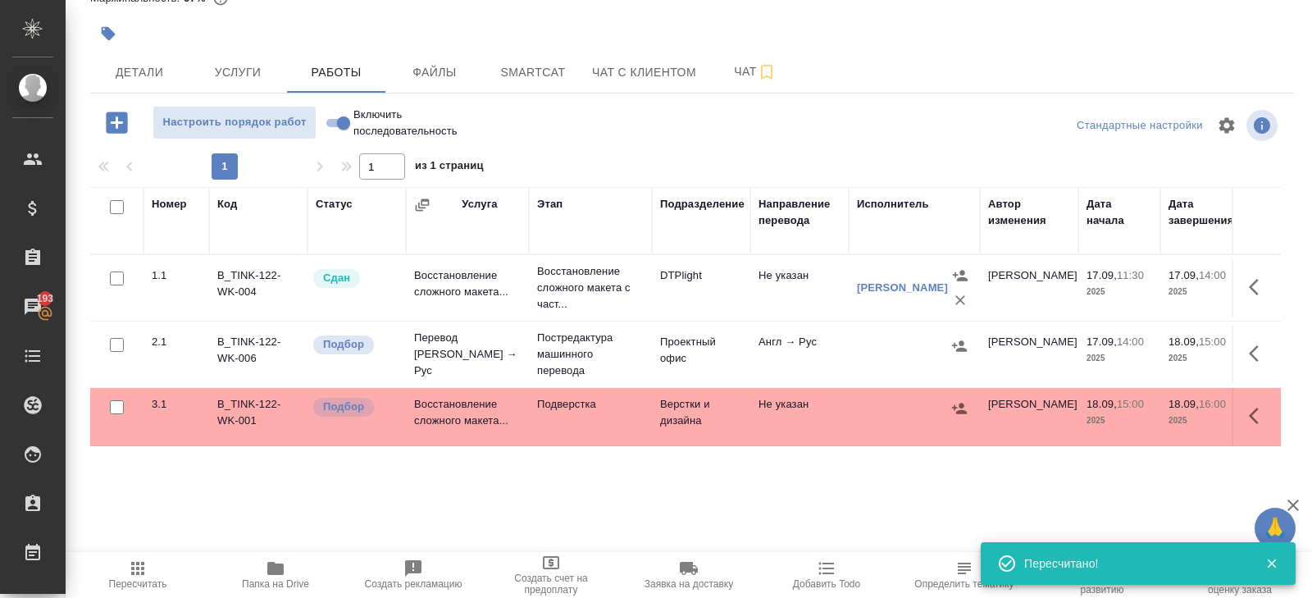
click at [144, 572] on icon "button" at bounding box center [138, 568] width 20 height 20
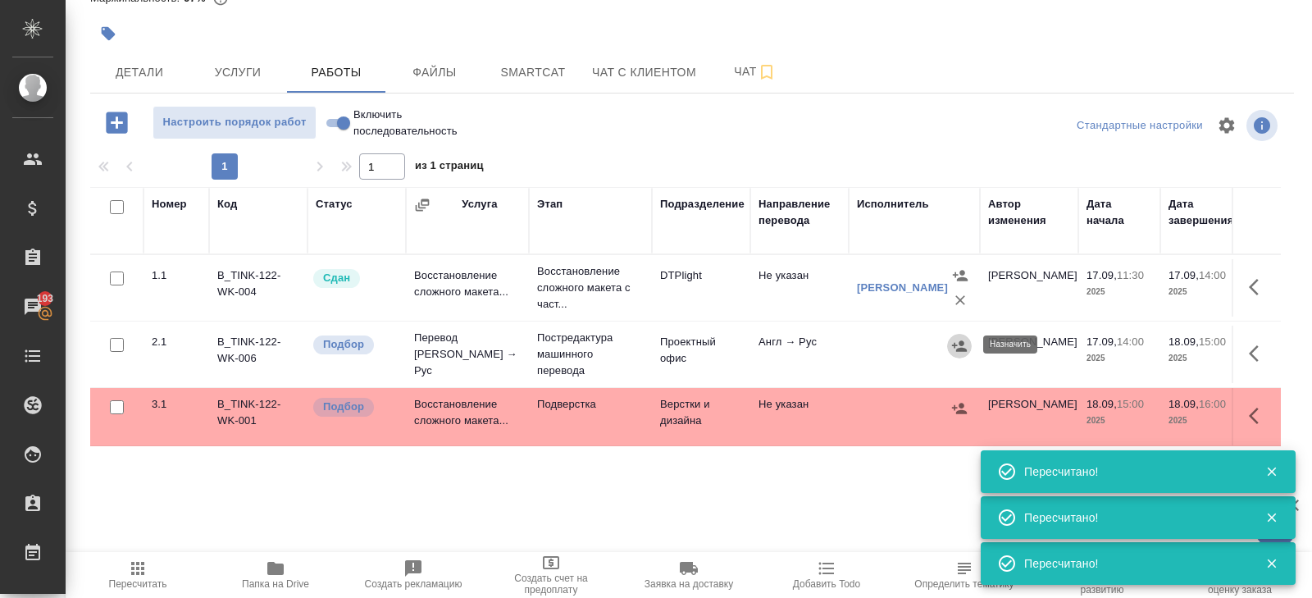
click at [957, 344] on icon "button" at bounding box center [959, 346] width 16 height 16
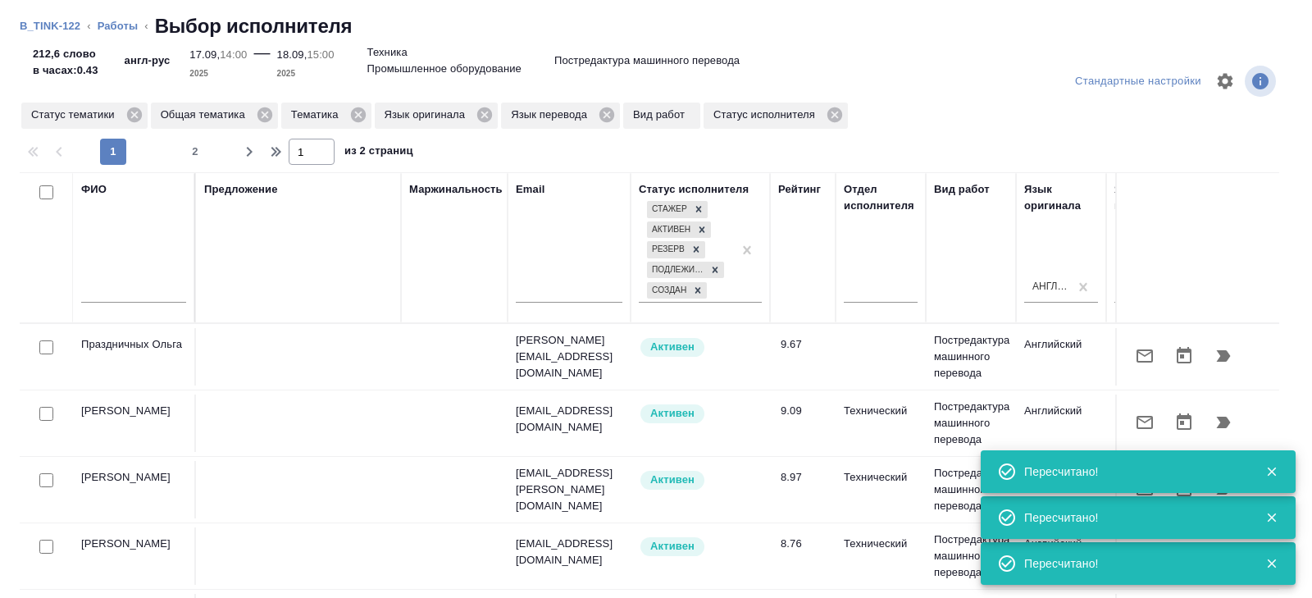
scroll to position [0, 1122]
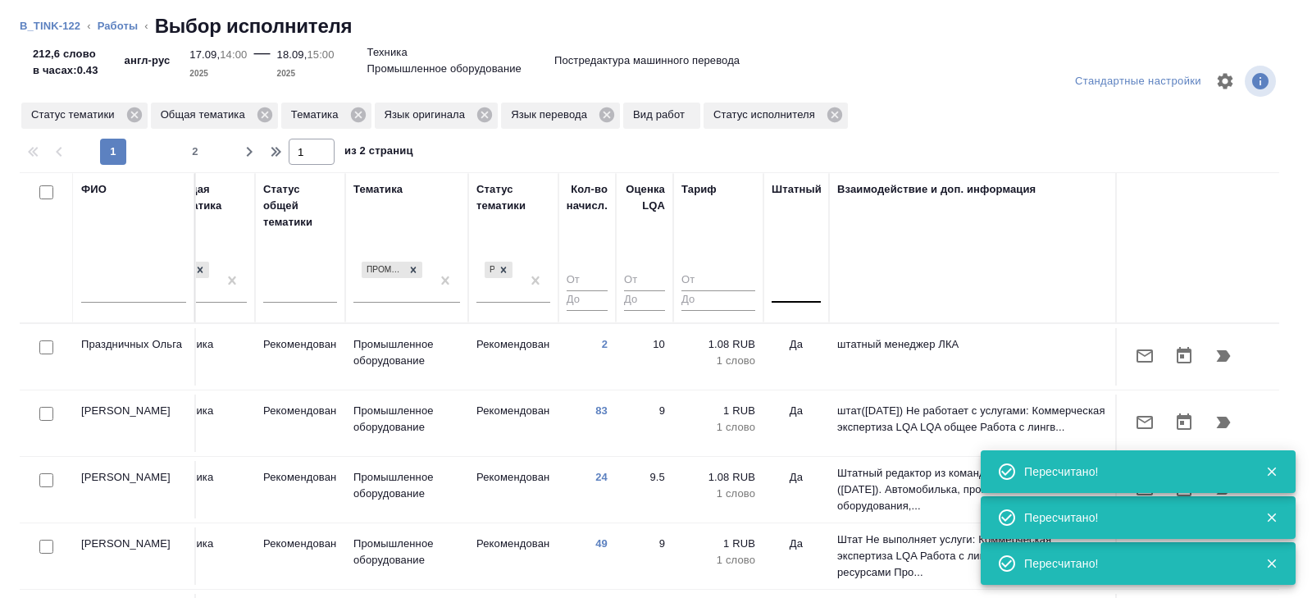
click at [800, 298] on div at bounding box center [796, 286] width 49 height 31
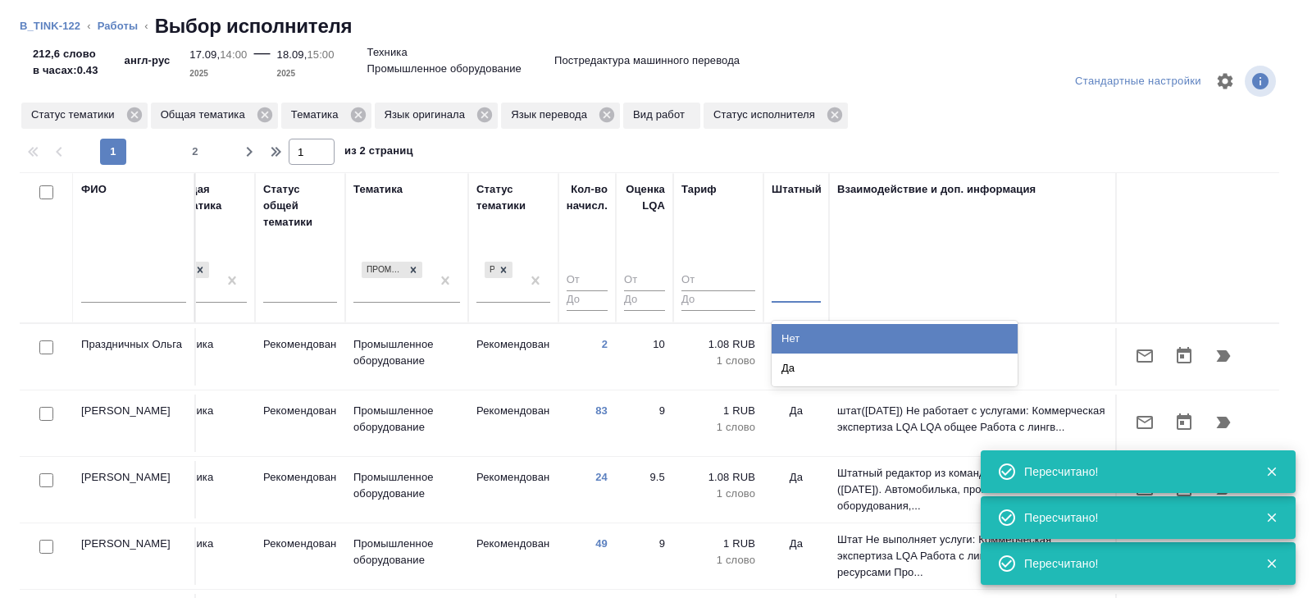
click at [800, 337] on div "Нет" at bounding box center [895, 339] width 246 height 30
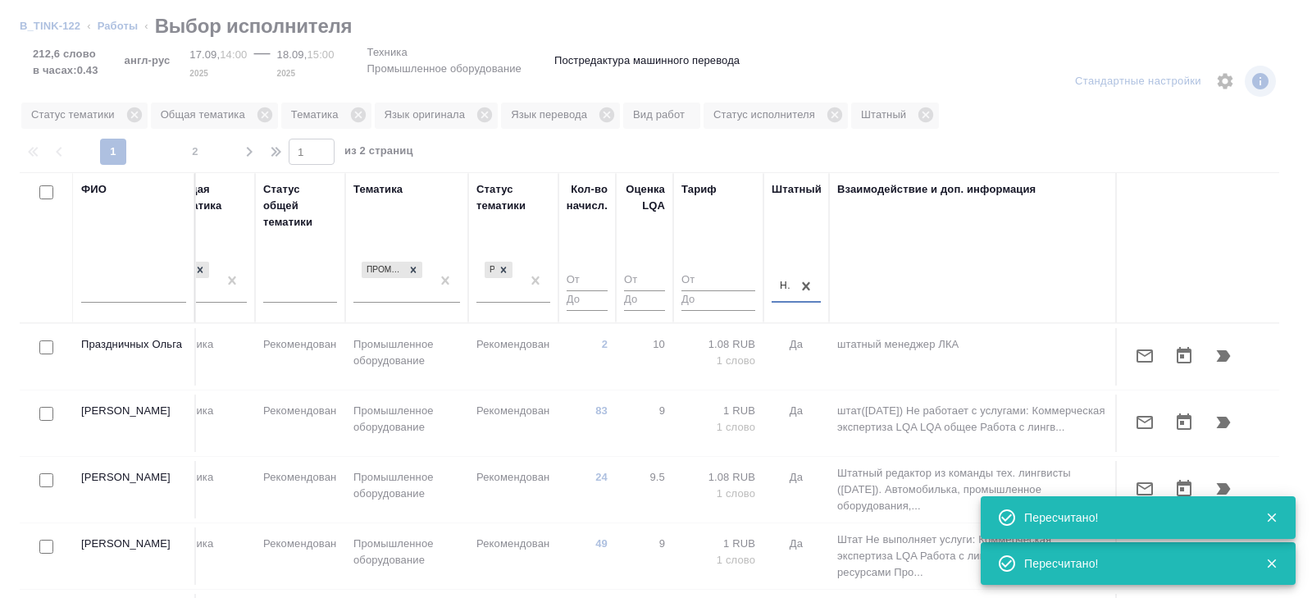
type input "1"
click at [600, 276] on input "1" at bounding box center [587, 281] width 41 height 20
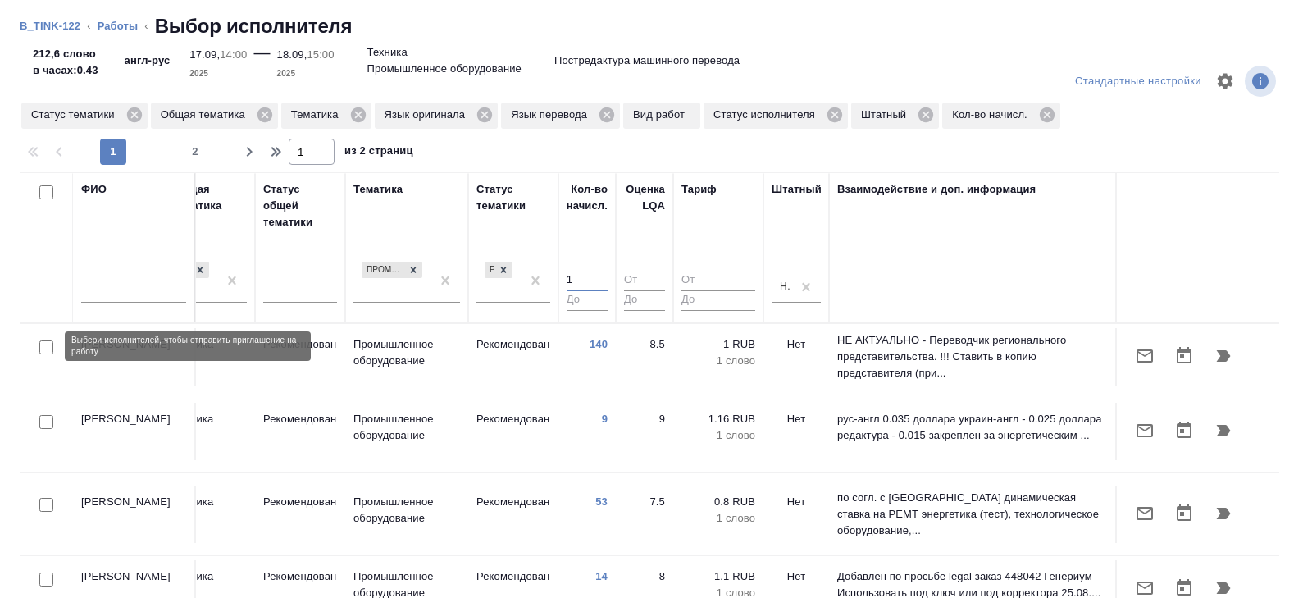
click at [44, 347] on input "checkbox" at bounding box center [46, 347] width 14 height 14
checkbox input "true"
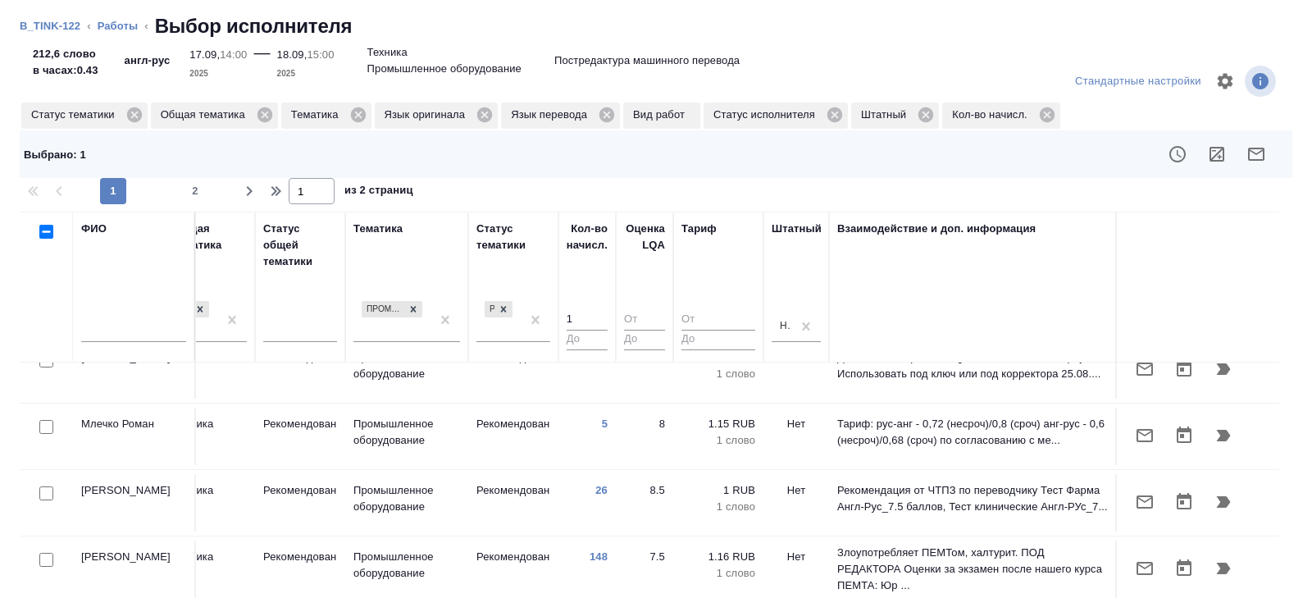
scroll to position [273, 1122]
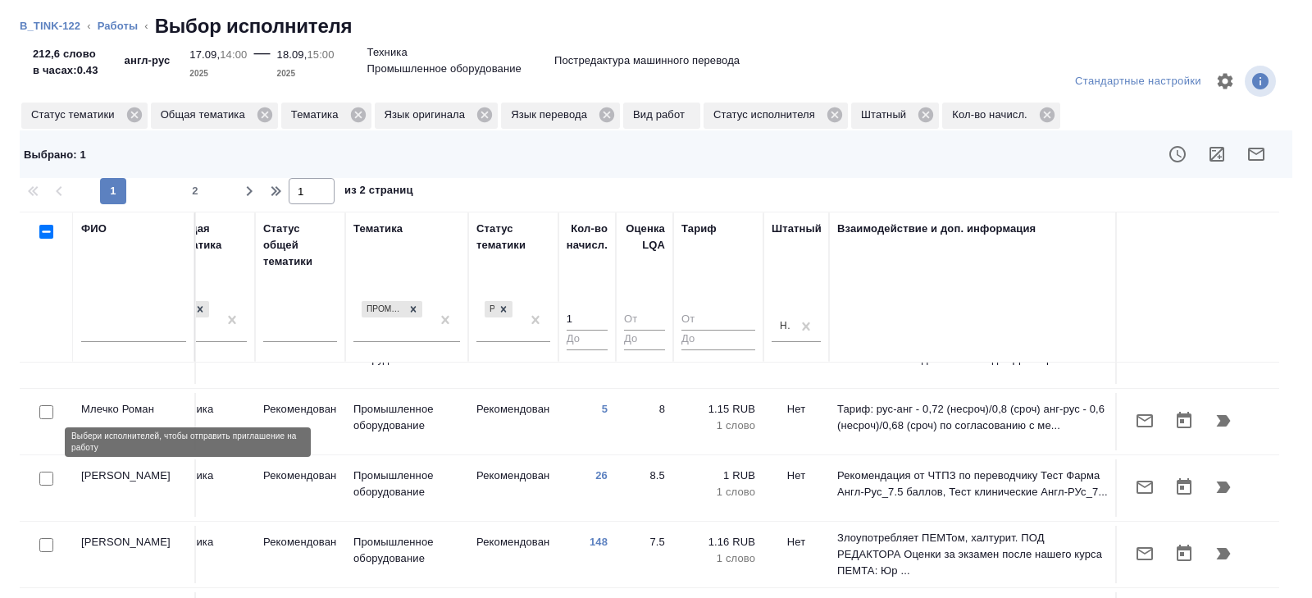
click at [45, 471] on input "checkbox" at bounding box center [46, 478] width 14 height 14
checkbox input "true"
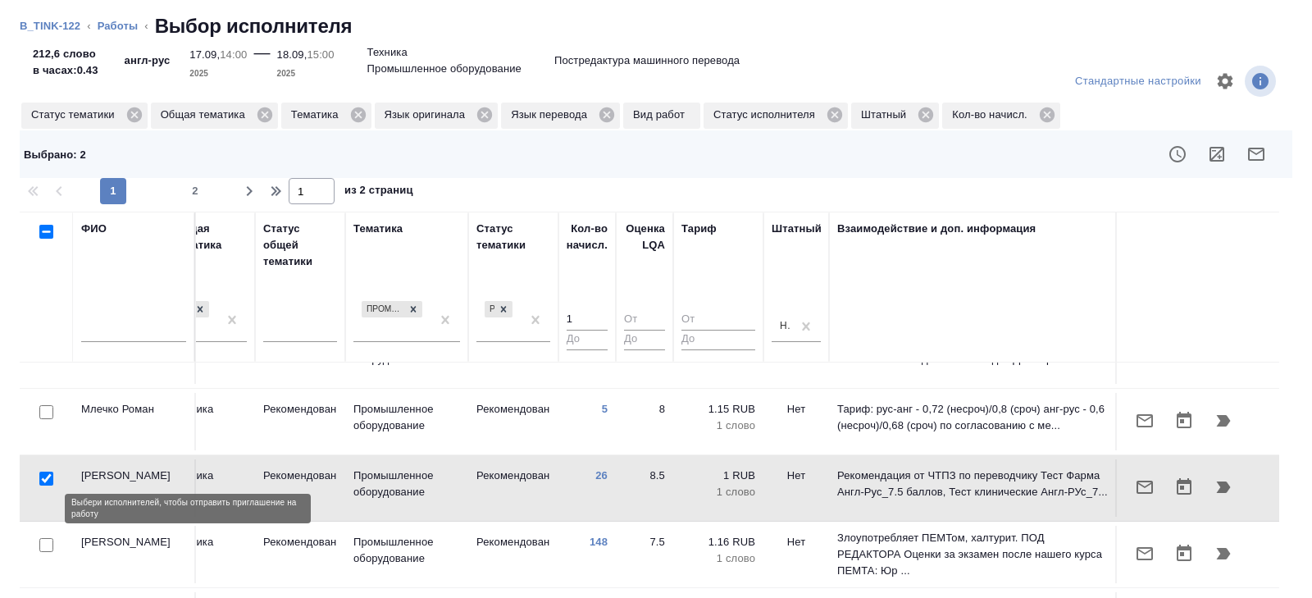
click at [45, 538] on input "checkbox" at bounding box center [46, 545] width 14 height 14
checkbox input "true"
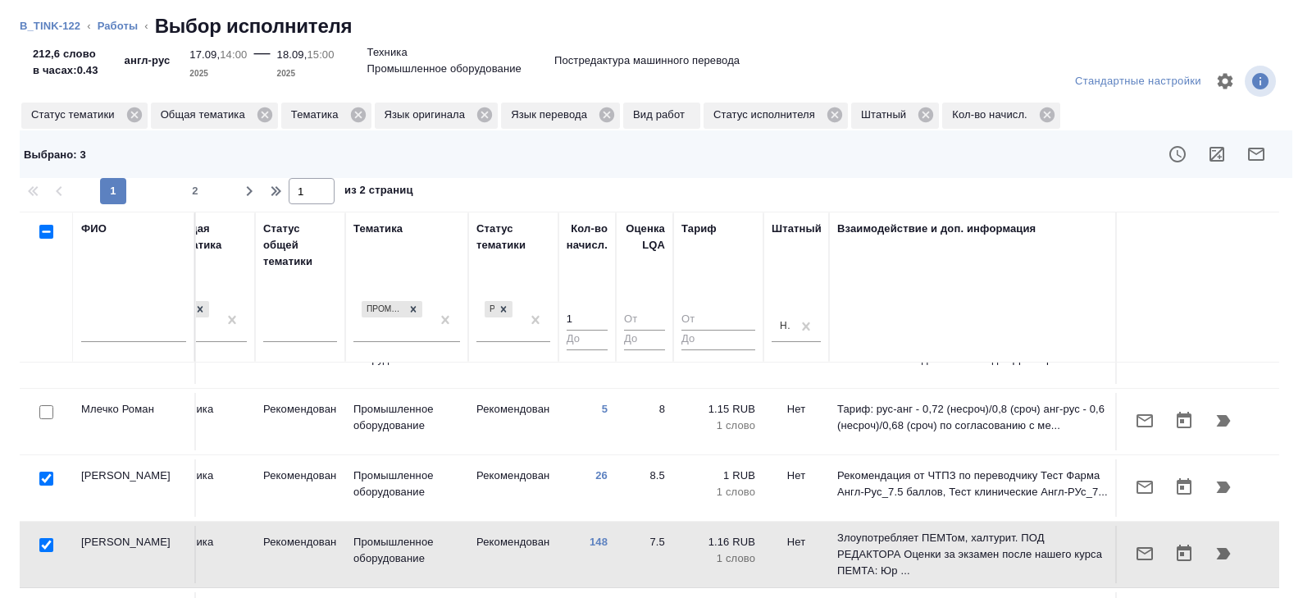
drag, startPoint x: 45, startPoint y: 444, endPoint x: 45, endPoint y: 528, distance: 84.5
click at [45, 471] on input "checkbox" at bounding box center [46, 478] width 14 height 14
checkbox input "false"
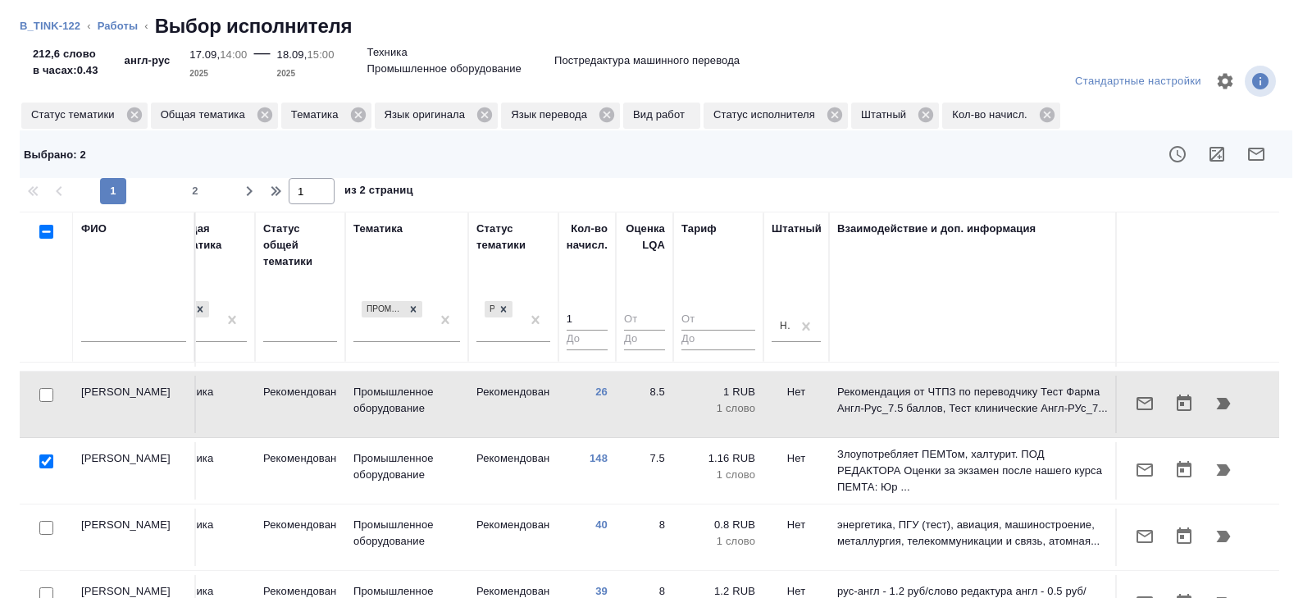
scroll to position [357, 1122]
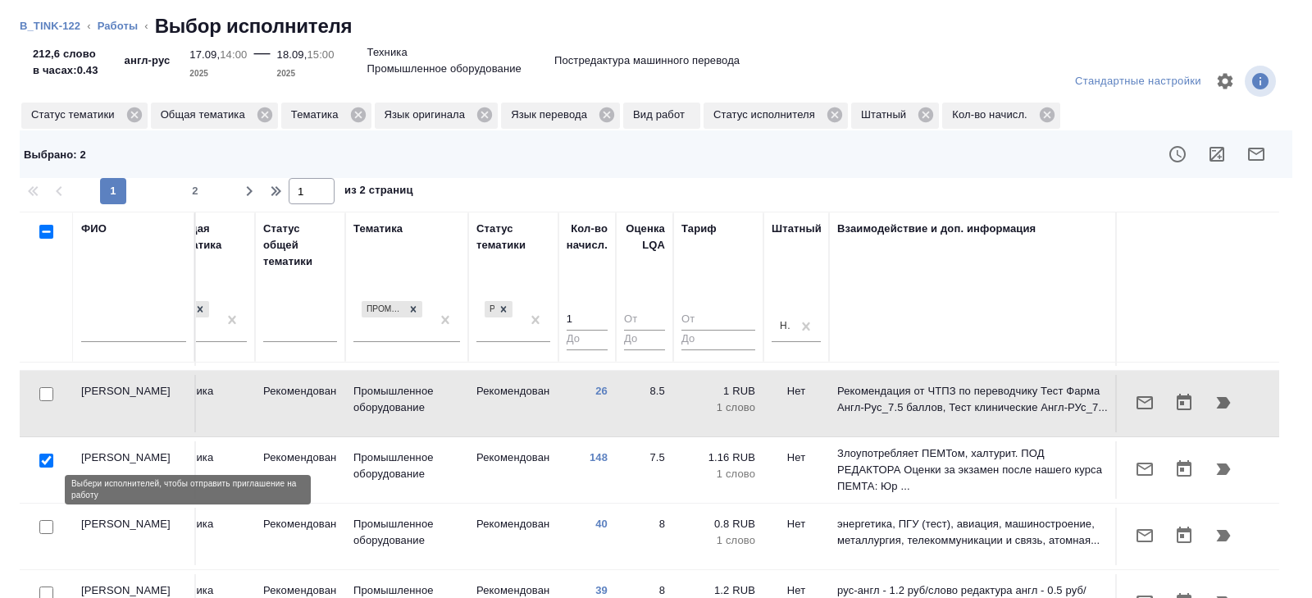
click at [47, 520] on input "checkbox" at bounding box center [46, 527] width 14 height 14
checkbox input "true"
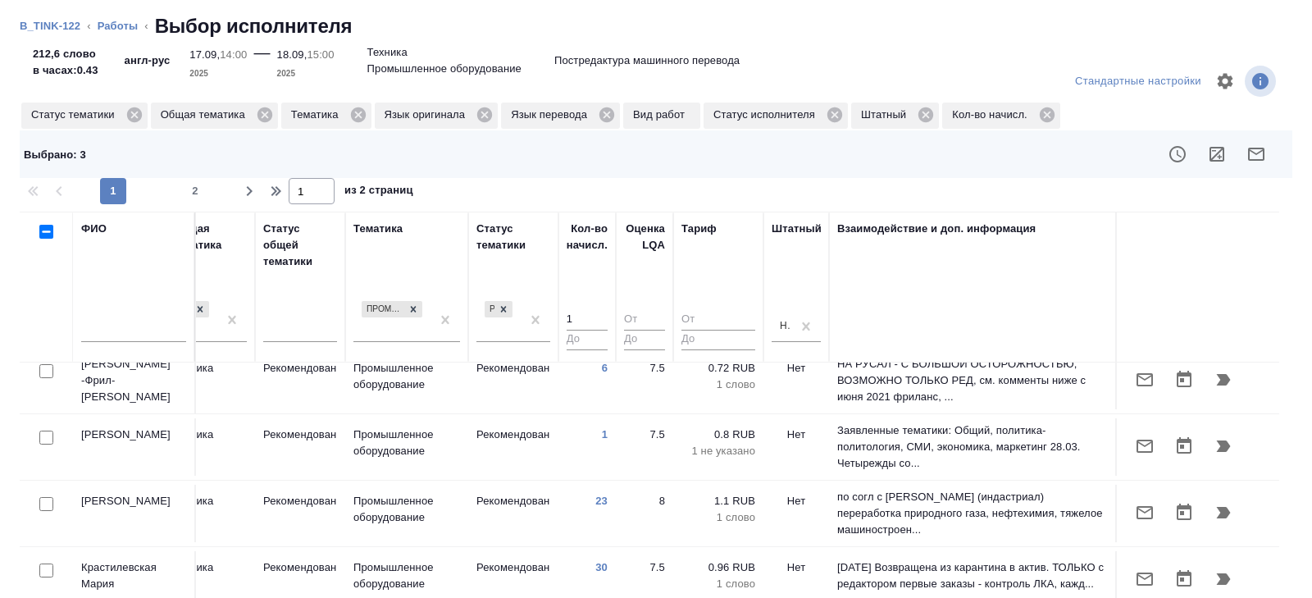
scroll to position [1004, 1122]
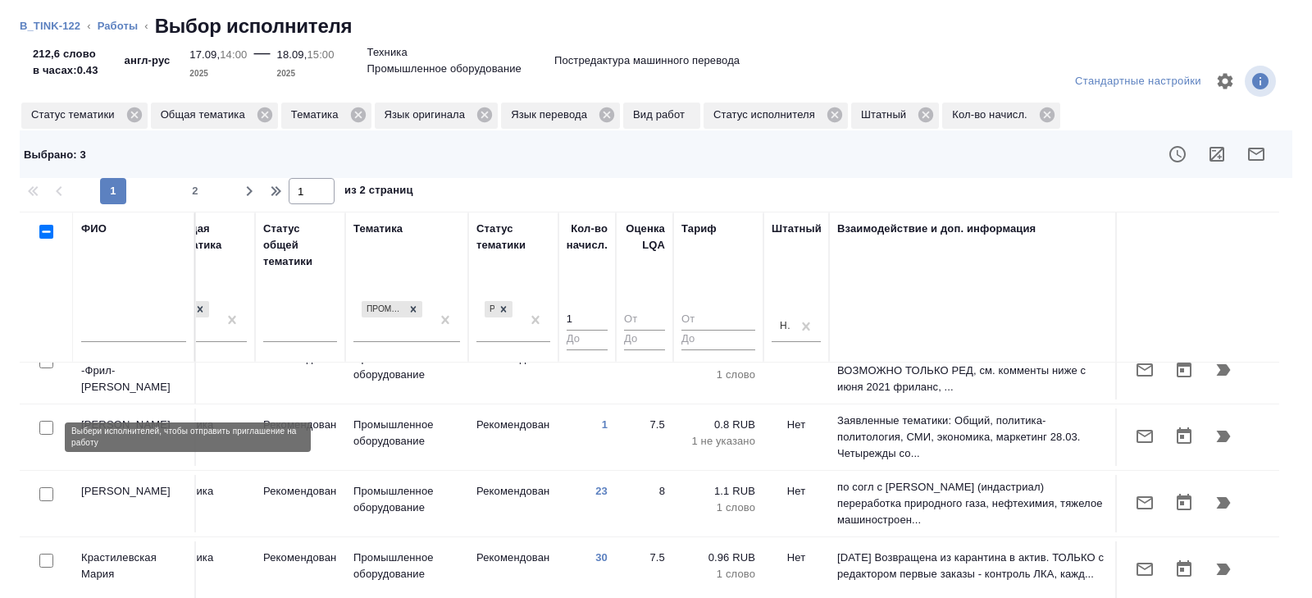
click at [47, 487] on input "checkbox" at bounding box center [46, 494] width 14 height 14
checkbox input "true"
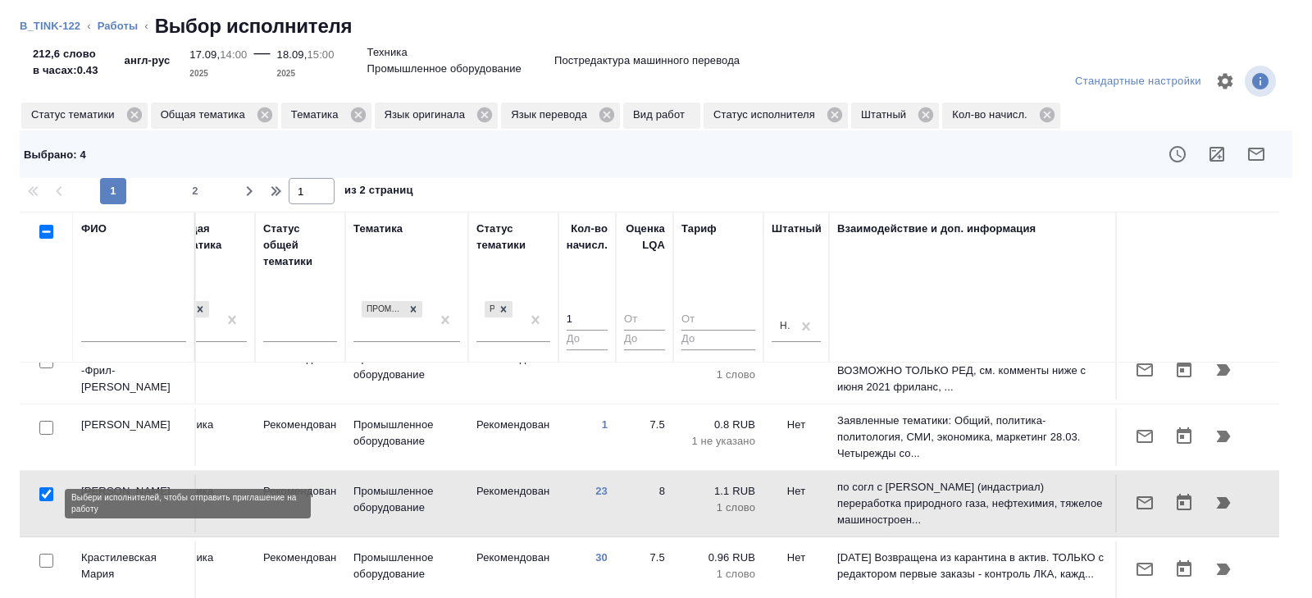
click at [47, 553] on input "checkbox" at bounding box center [46, 560] width 14 height 14
checkbox input "true"
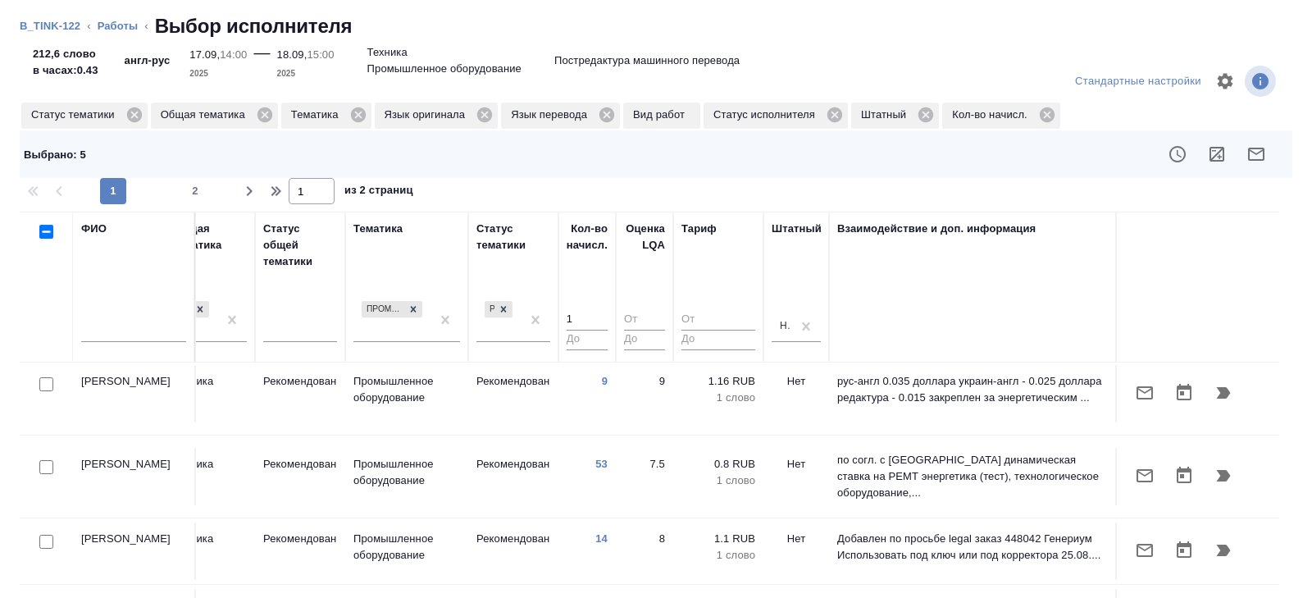
scroll to position [0, 1122]
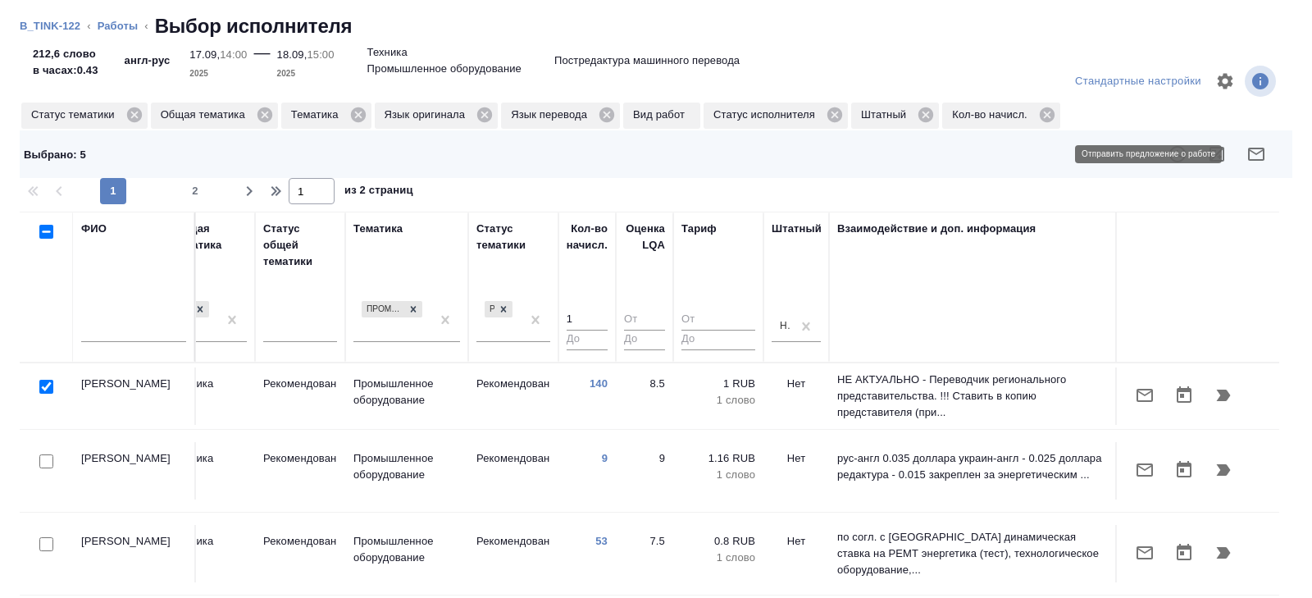
click at [1260, 152] on icon "button" at bounding box center [1256, 154] width 16 height 13
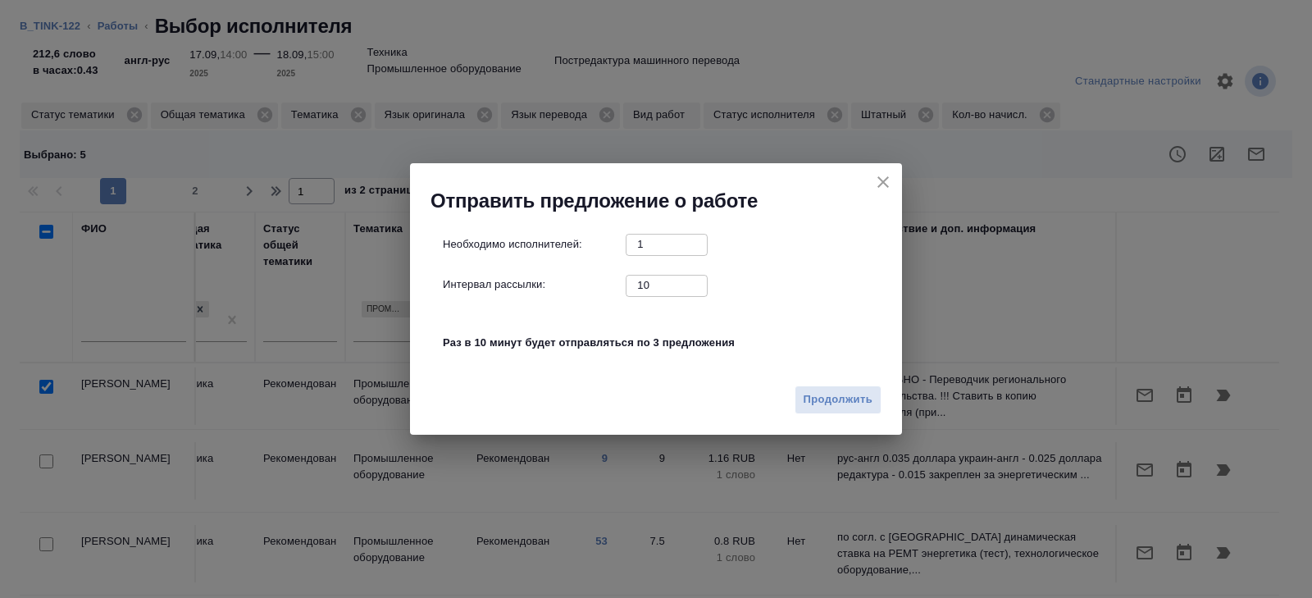
drag, startPoint x: 658, startPoint y: 287, endPoint x: 383, endPoint y: 227, distance: 281.1
click at [383, 227] on div "Отправить предложение о работе Необходимо исполнителей: 1 ​ Интервал рассылки: …" at bounding box center [656, 299] width 1312 height 598
type input "0"
click at [827, 409] on button "Продолжить" at bounding box center [838, 399] width 87 height 29
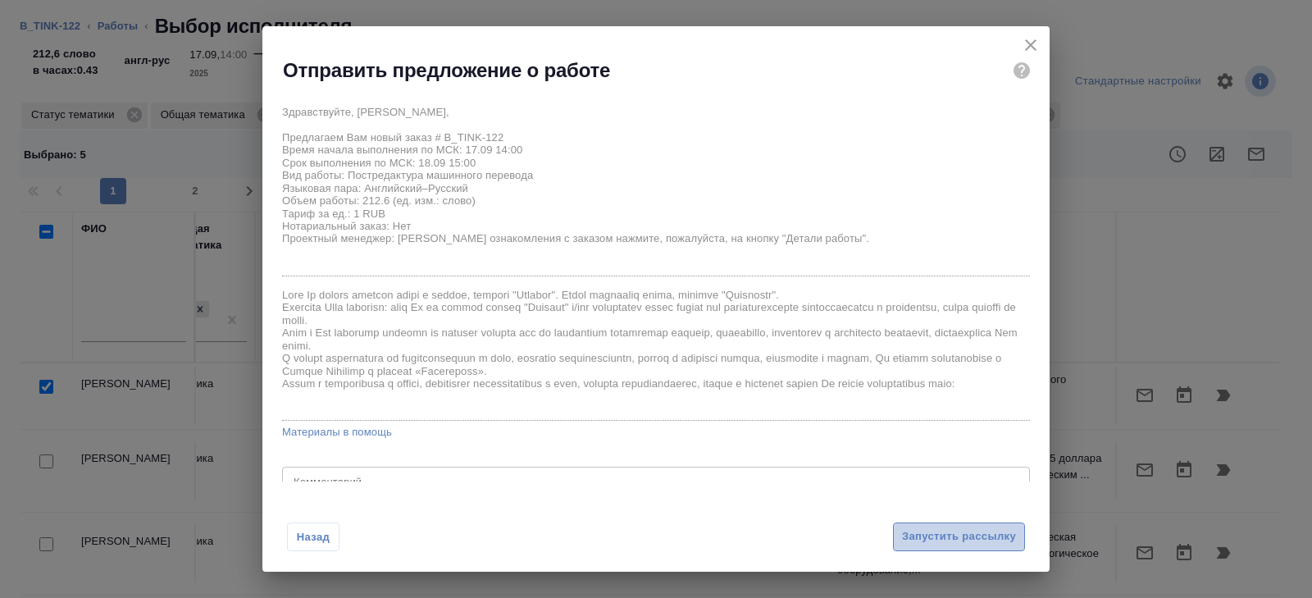
click at [920, 531] on span "Запустить рассылку" at bounding box center [959, 536] width 114 height 19
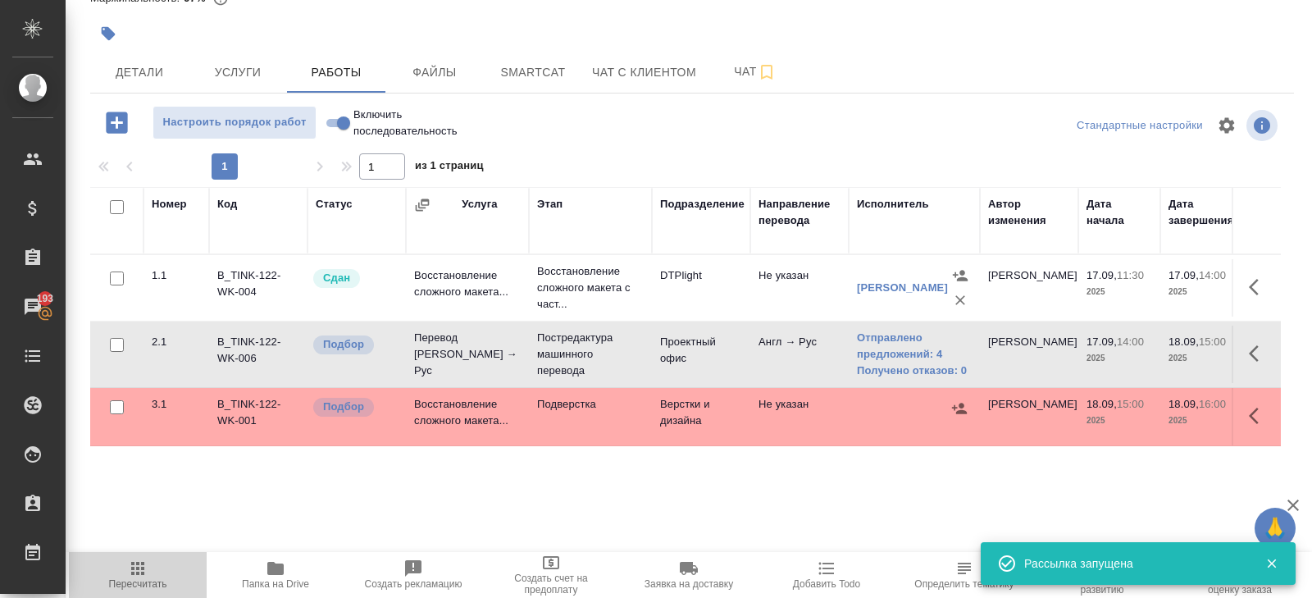
click at [133, 594] on button "Пересчитать" at bounding box center [138, 575] width 138 height 46
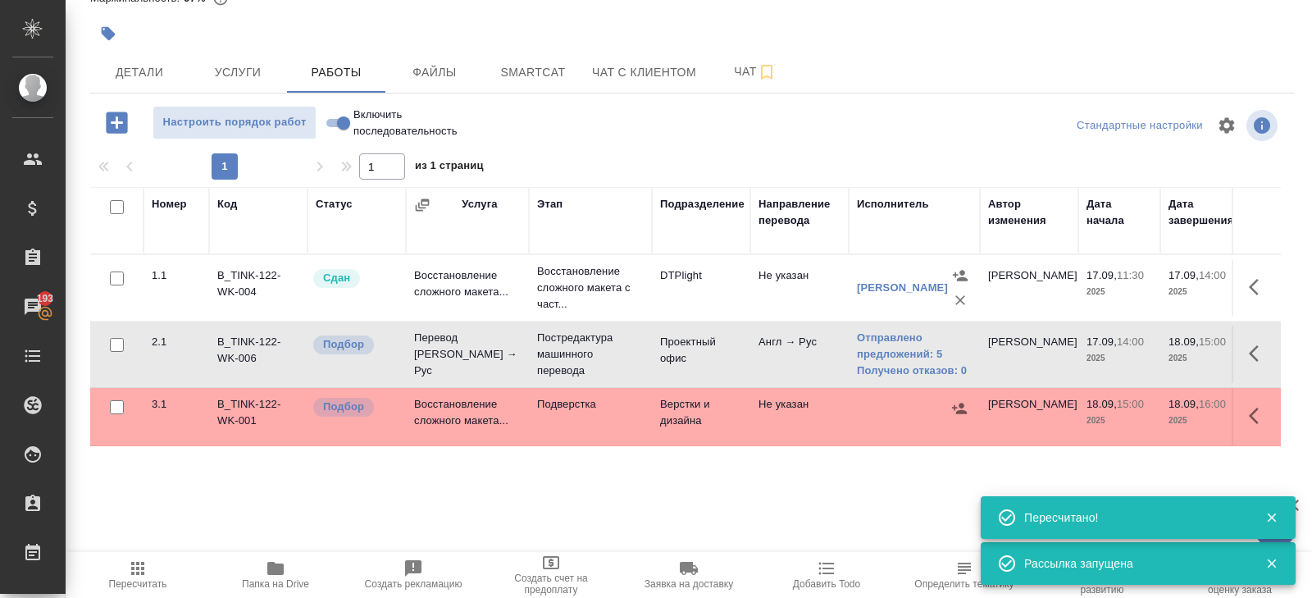
click at [167, 562] on span "Пересчитать" at bounding box center [138, 573] width 118 height 31
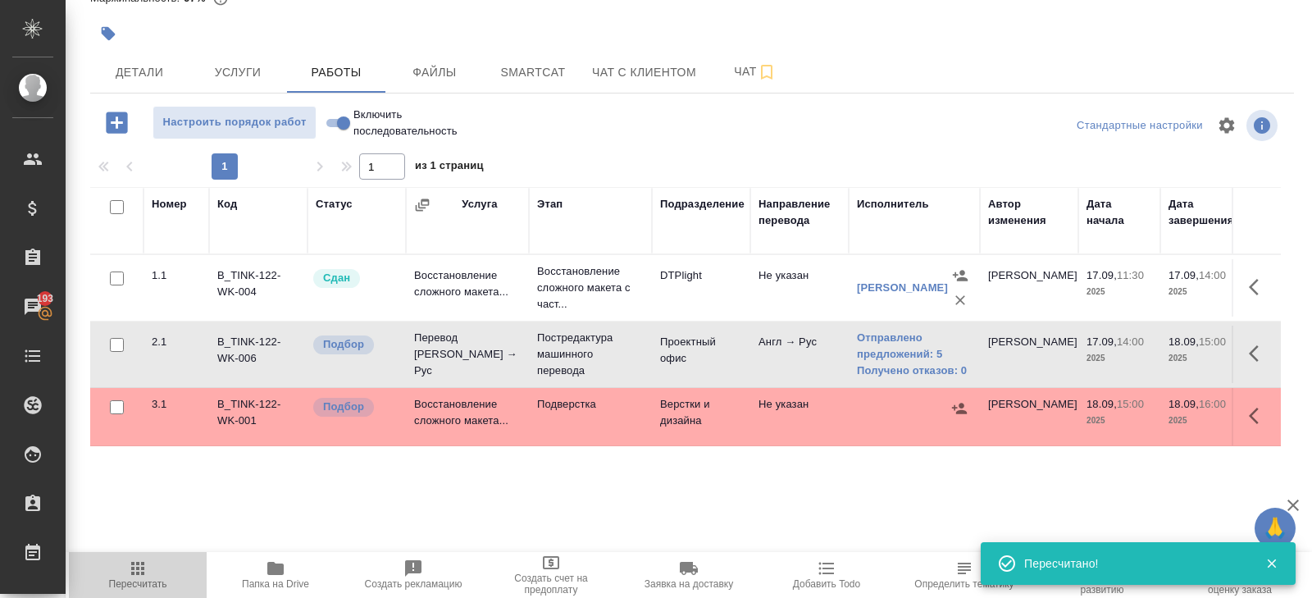
click at [159, 575] on span "Пересчитать" at bounding box center [138, 573] width 118 height 31
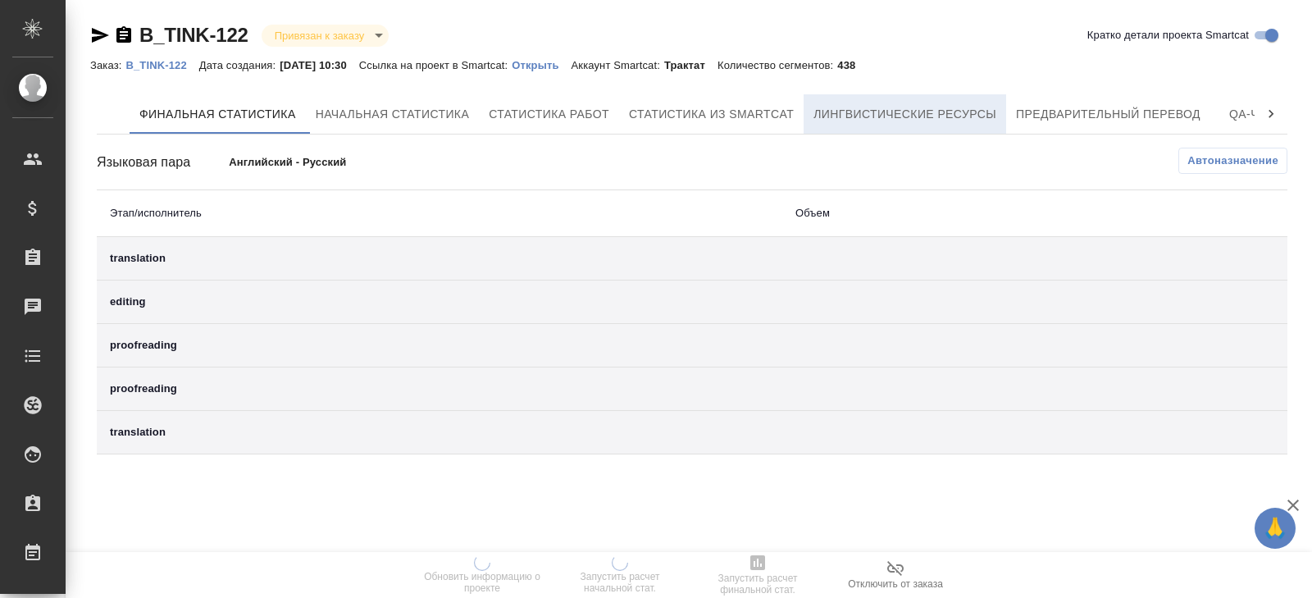
click at [889, 127] on button "Лингвистические ресурсы" at bounding box center [905, 113] width 203 height 39
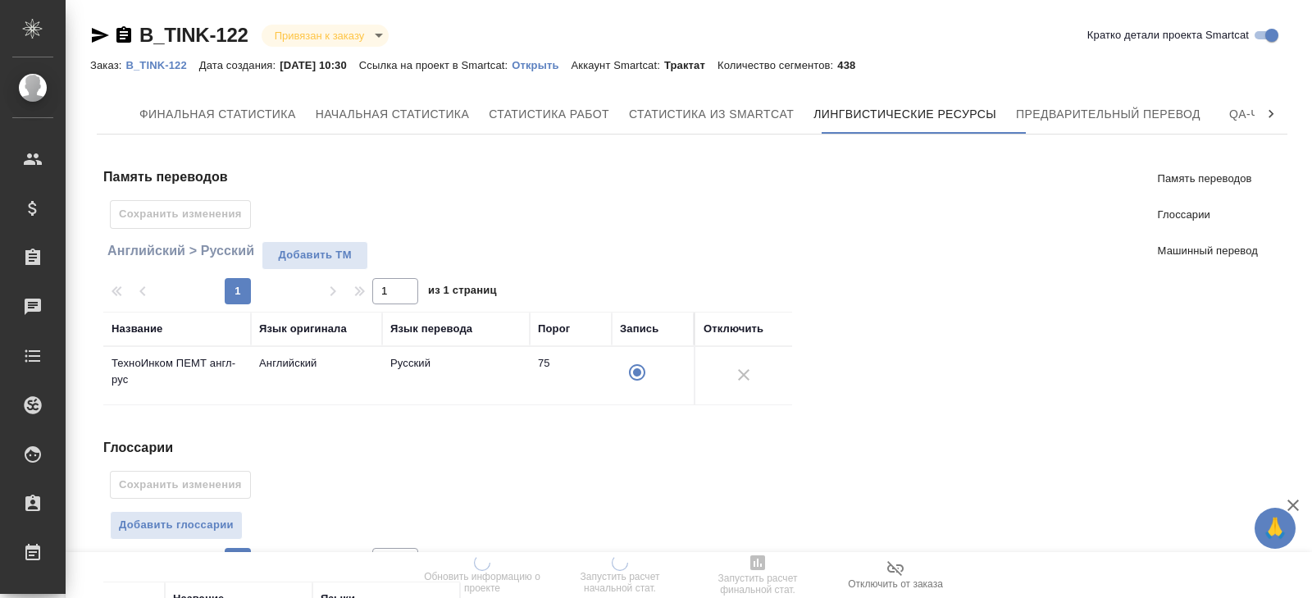
scroll to position [321, 0]
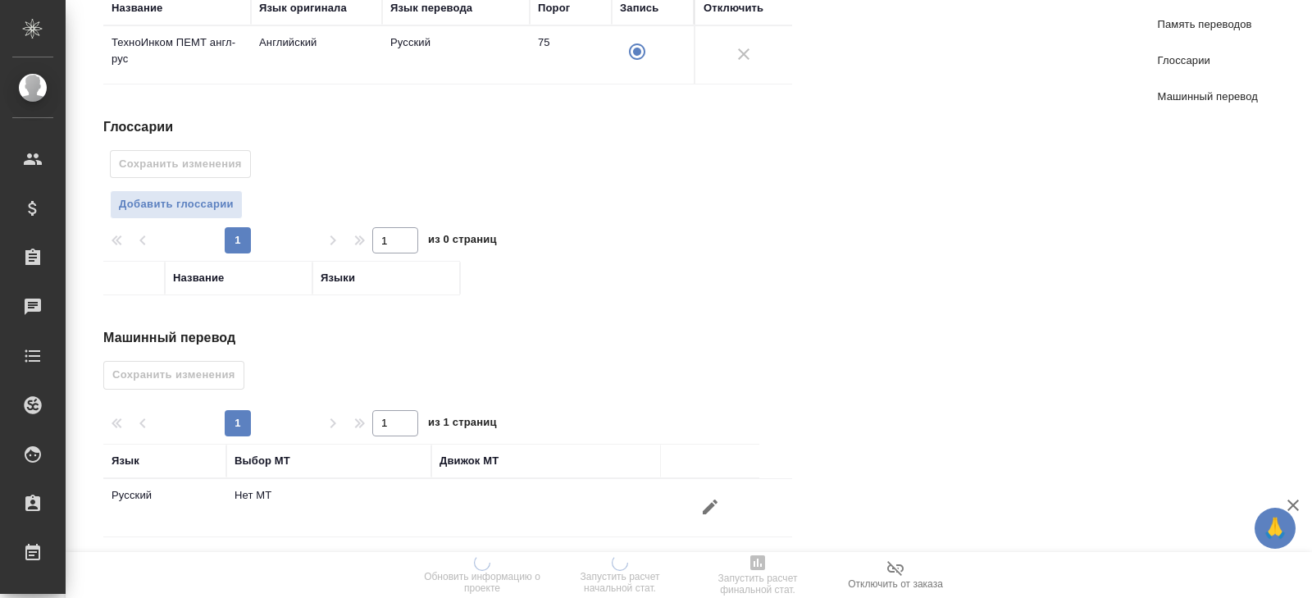
click at [708, 497] on icon "button" at bounding box center [710, 507] width 20 height 20
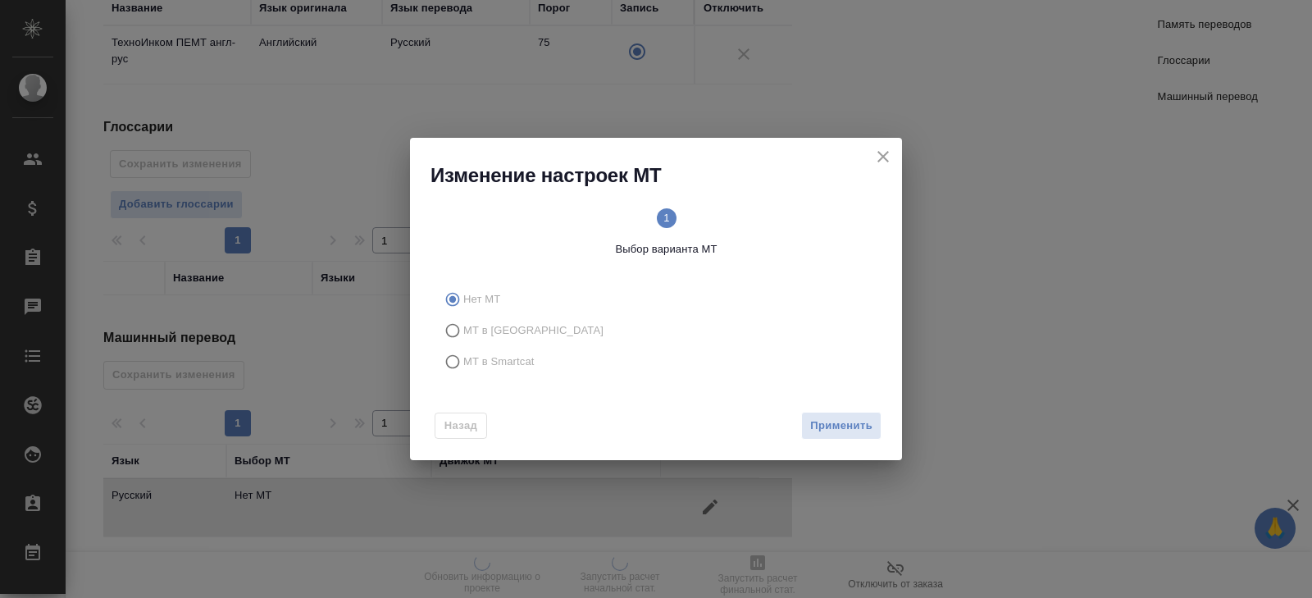
click at [490, 359] on span "МТ в Smartcat" at bounding box center [498, 361] width 71 height 16
click at [463, 359] on input "МТ в Smartcat" at bounding box center [450, 361] width 26 height 31
radio input "true"
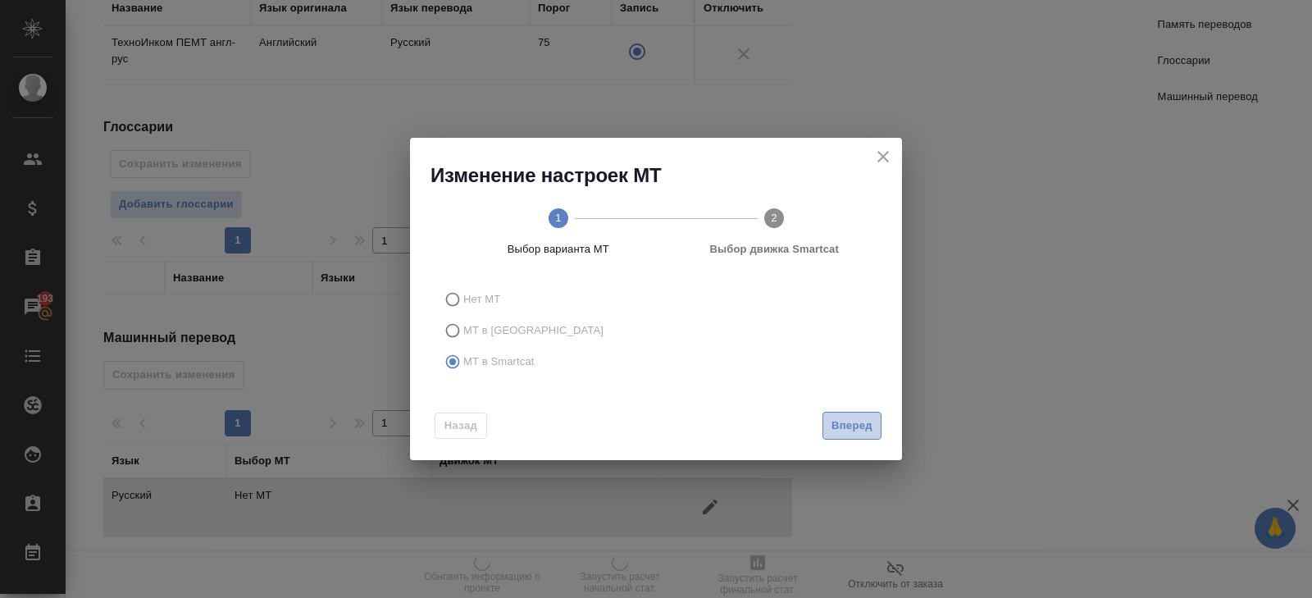
click at [836, 424] on span "Вперед" at bounding box center [851, 426] width 41 height 19
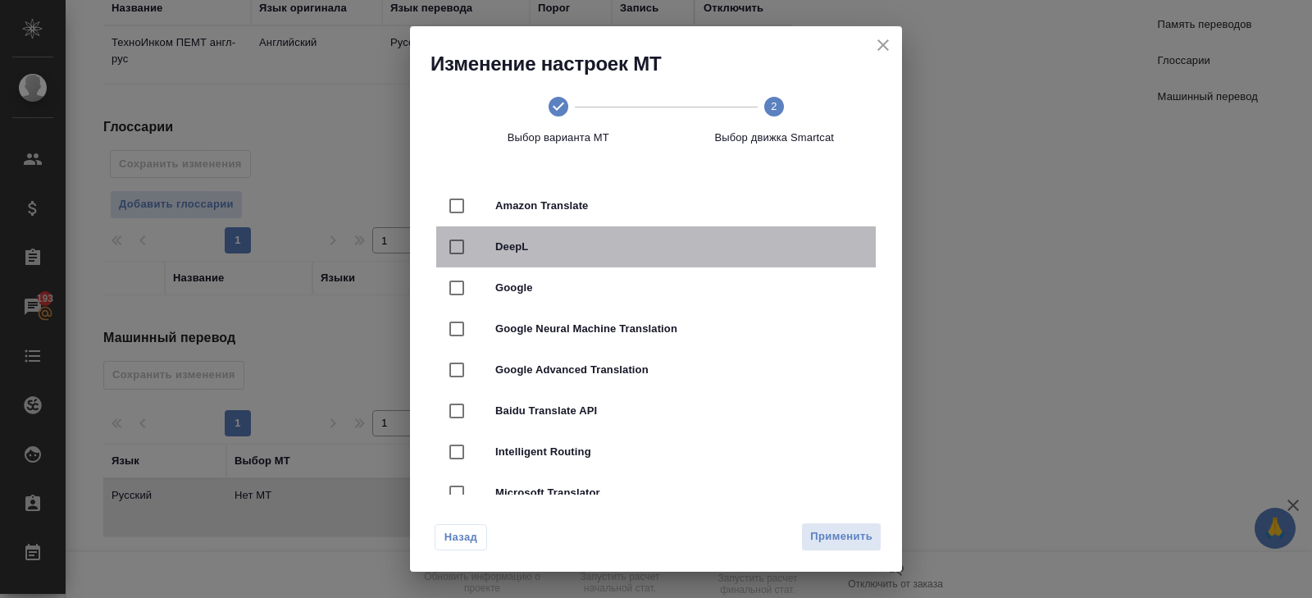
click at [521, 248] on span "DeepL" at bounding box center [678, 247] width 367 height 16
checkbox input "true"
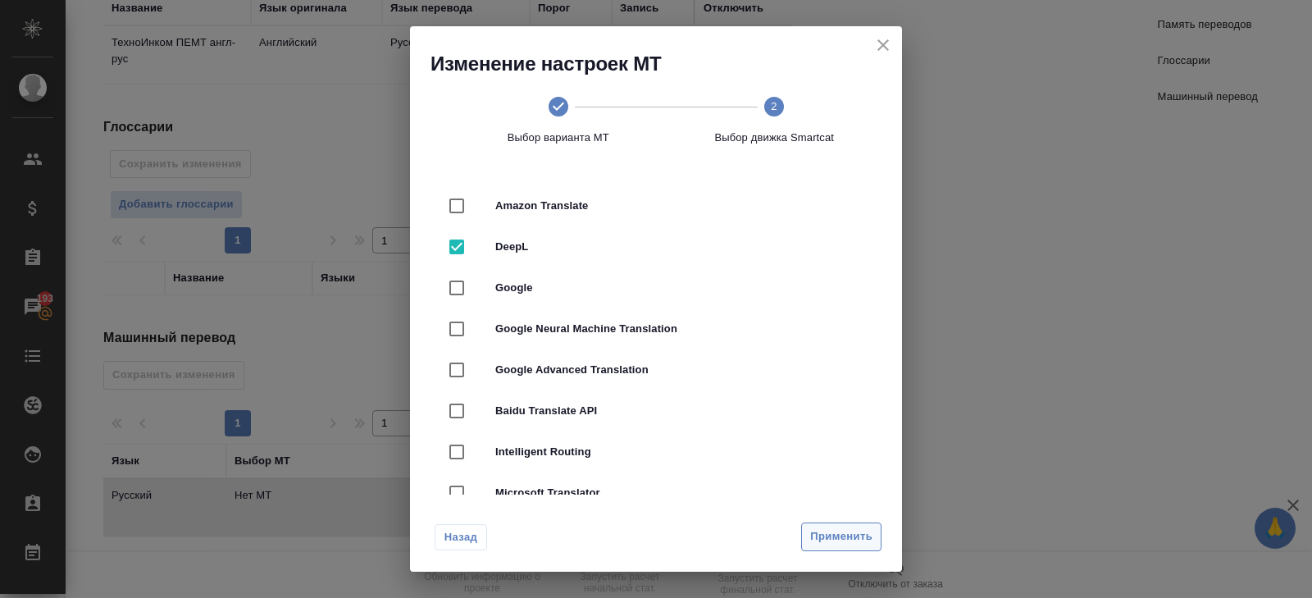
click at [820, 539] on span "Применить" at bounding box center [841, 536] width 62 height 19
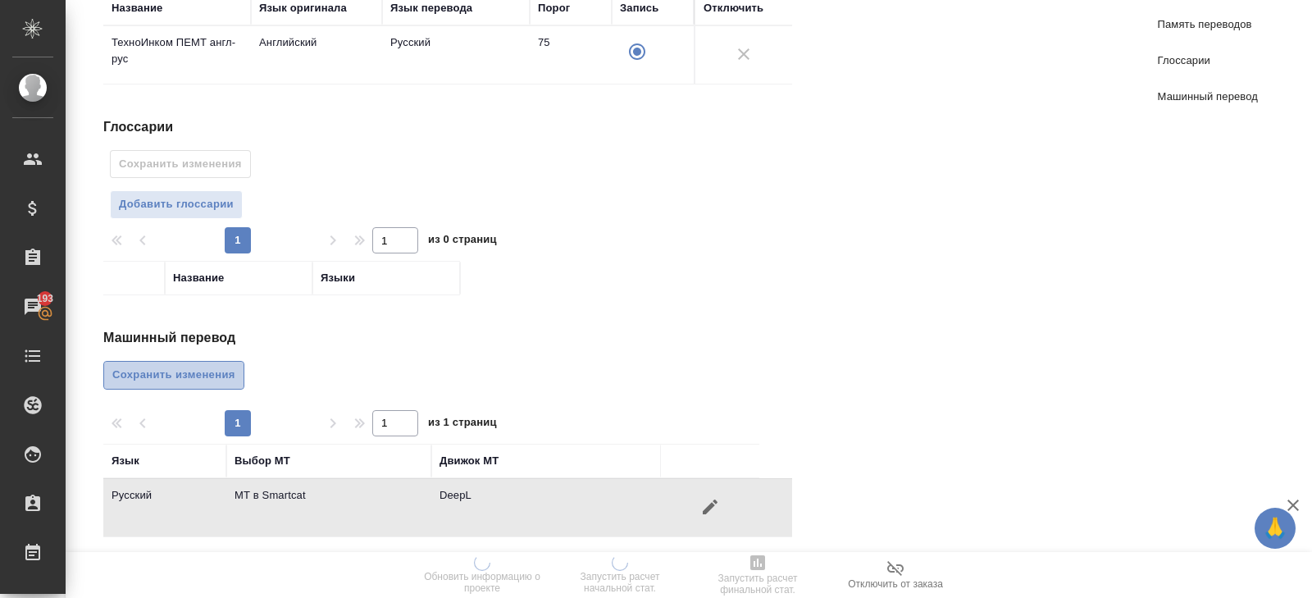
click at [193, 367] on span "Сохранить изменения" at bounding box center [173, 375] width 123 height 19
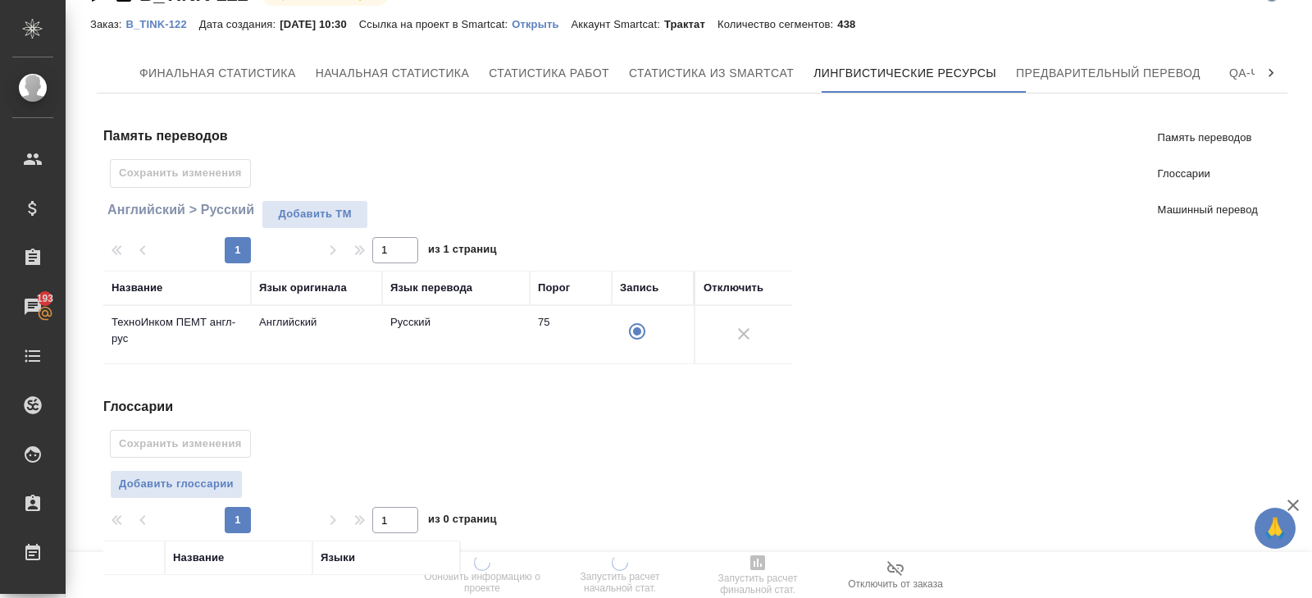
scroll to position [0, 0]
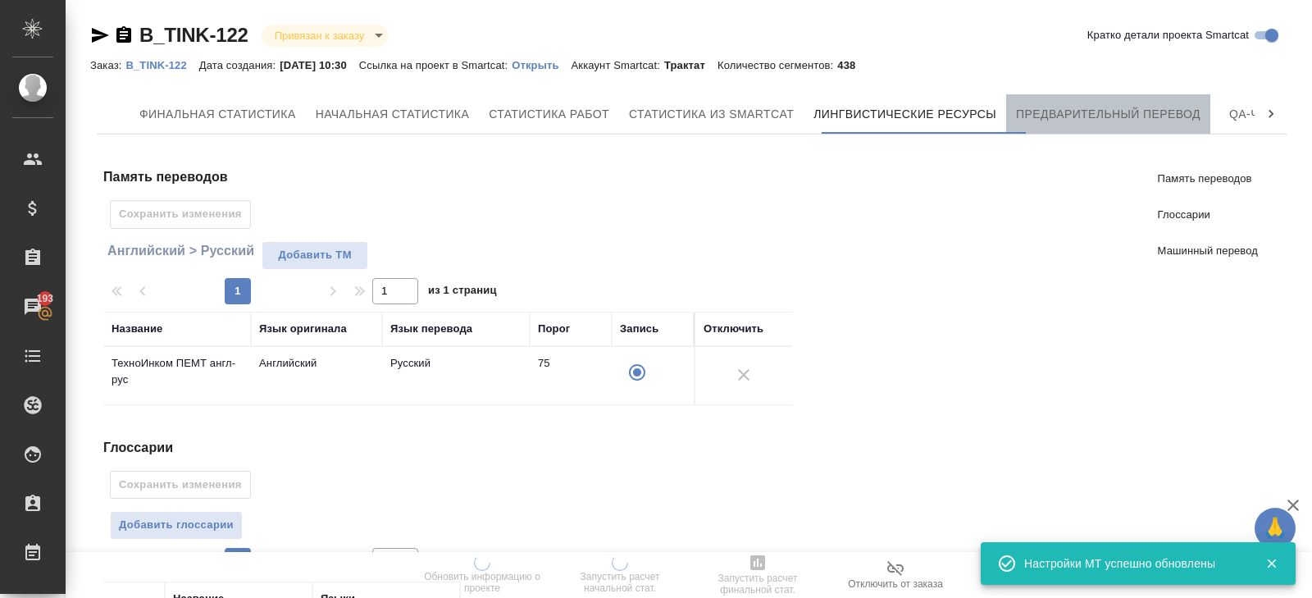
click at [1066, 116] on span "Предварительный перевод" at bounding box center [1108, 114] width 184 height 20
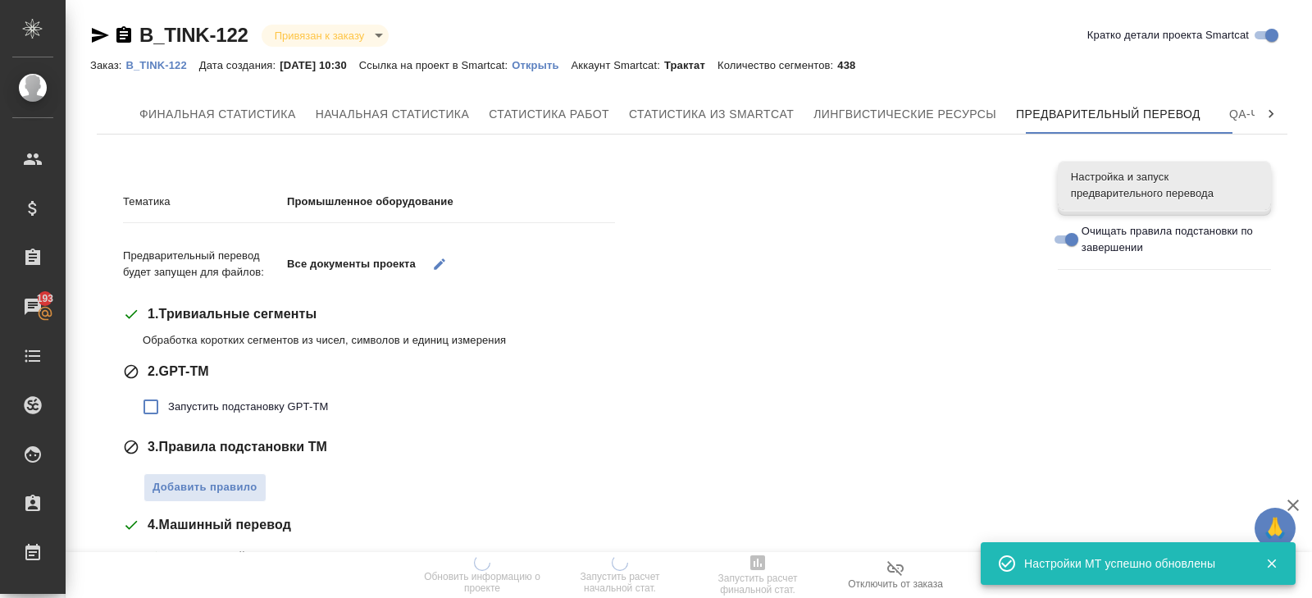
click at [175, 405] on span "Запустить подстановку GPT-TM" at bounding box center [248, 406] width 160 height 16
click at [168, 405] on input "Запустить подстановку GPT-TM" at bounding box center [151, 406] width 34 height 34
checkbox input "true"
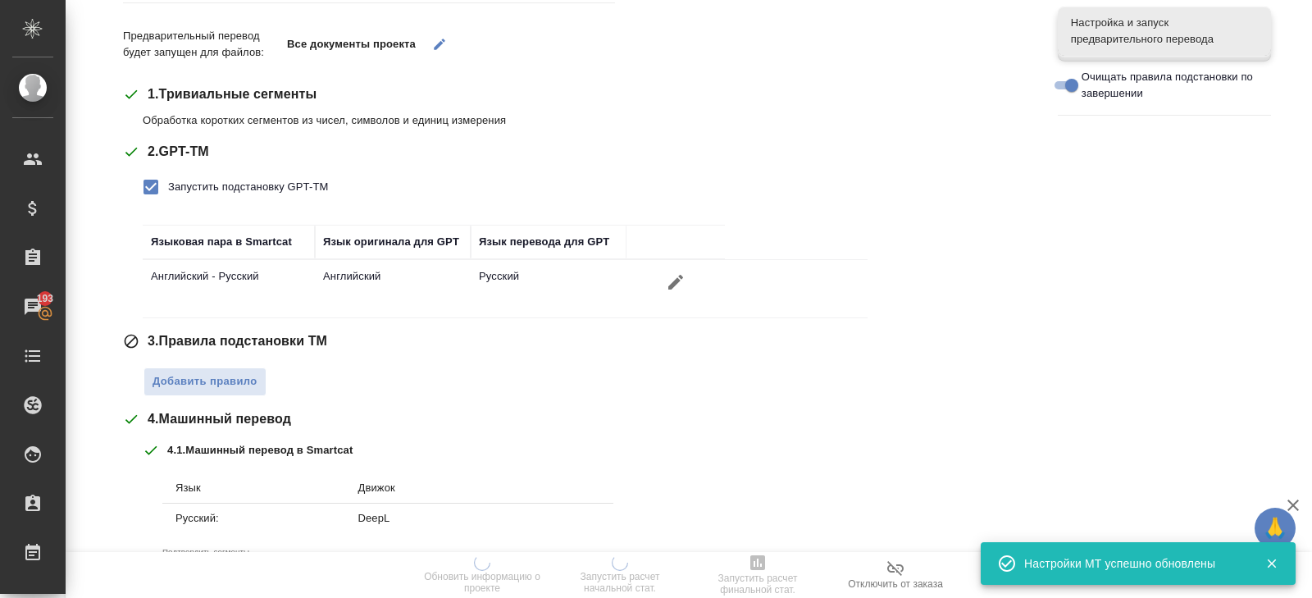
scroll to position [222, 0]
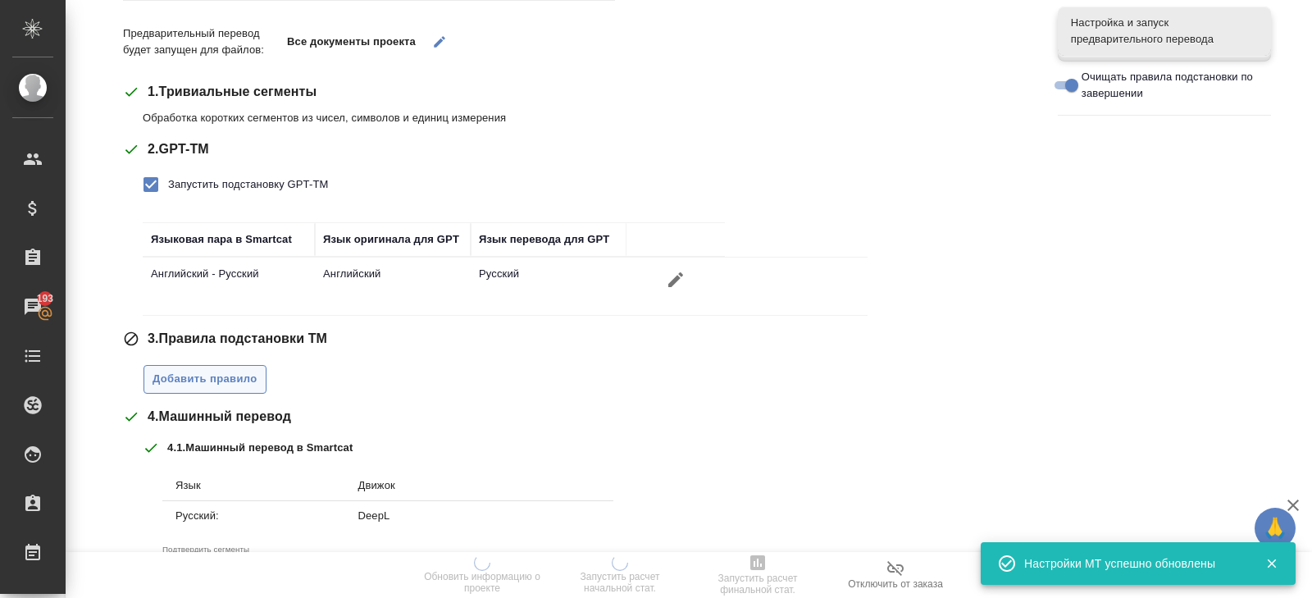
click at [205, 370] on span "Добавить правило" at bounding box center [205, 379] width 105 height 19
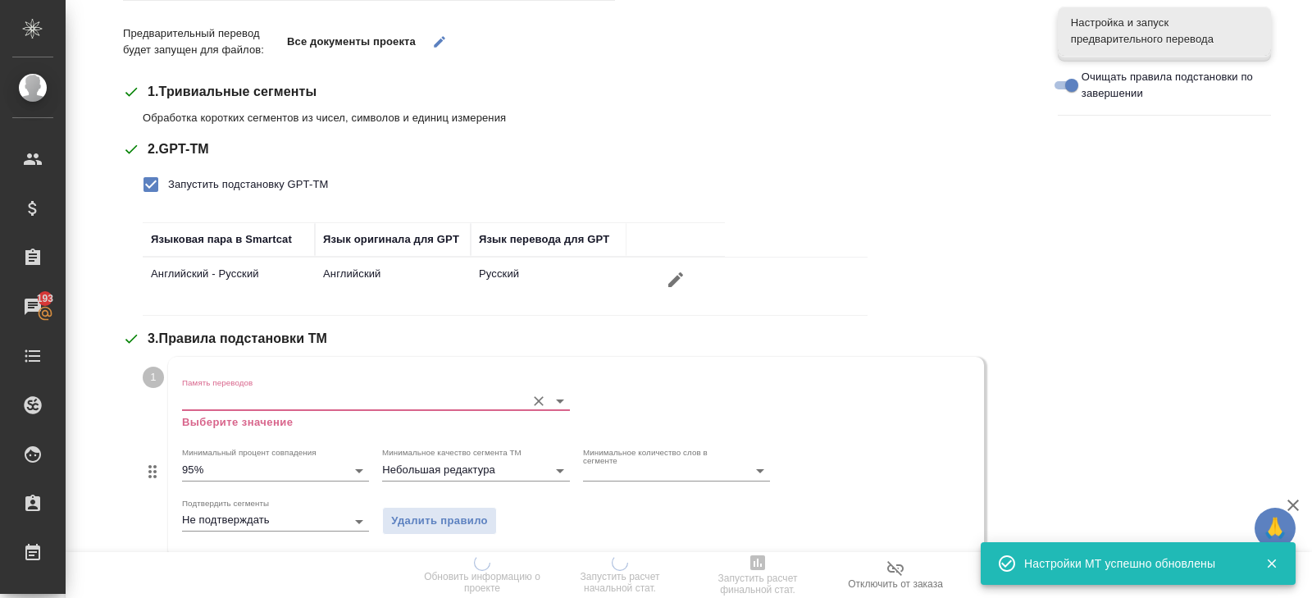
click at [205, 401] on input "Память переводов" at bounding box center [349, 400] width 335 height 20
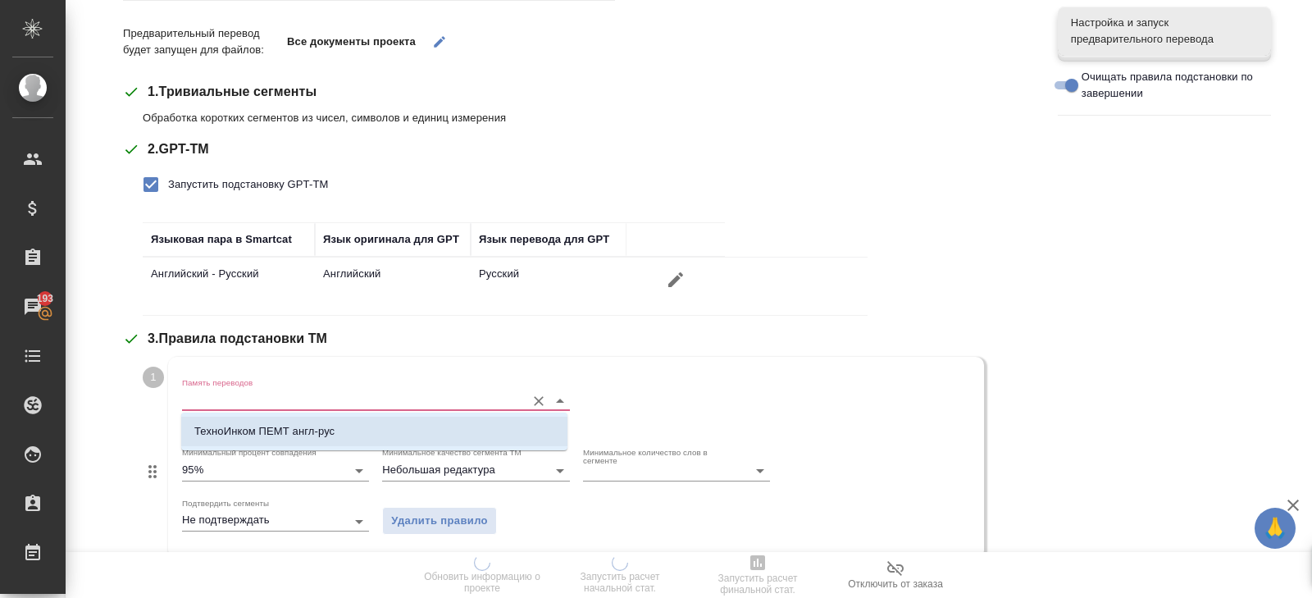
click at [206, 426] on p "ТехноИнком ПЕМТ англ-рус" at bounding box center [264, 431] width 140 height 16
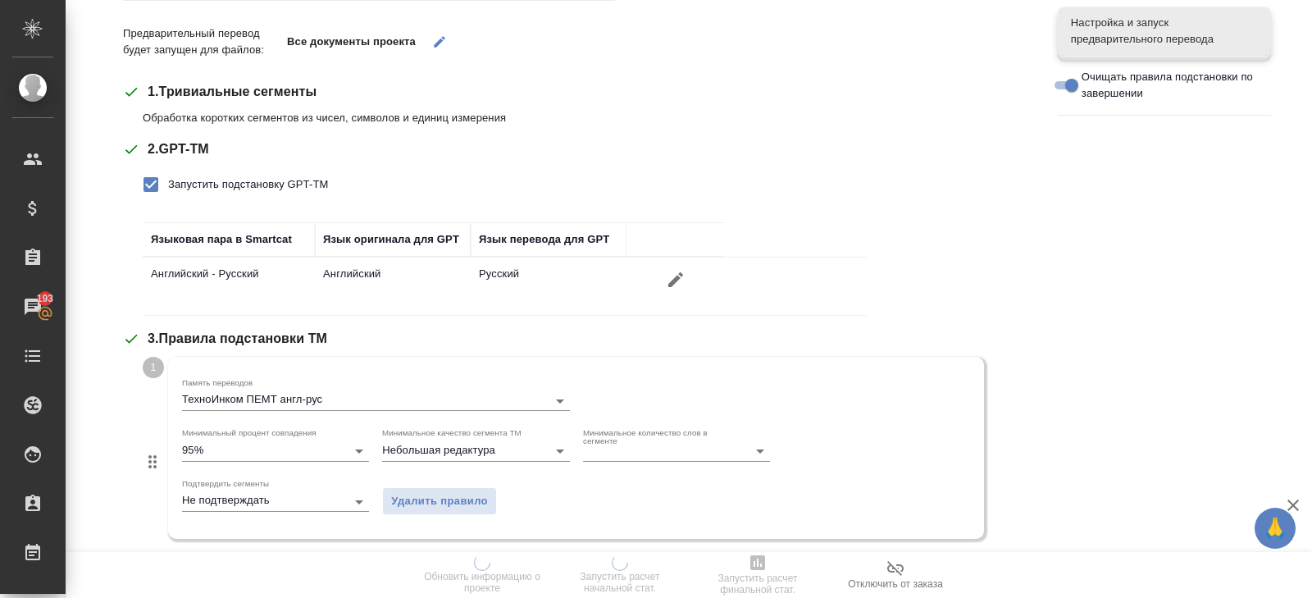
scroll to position [630, 0]
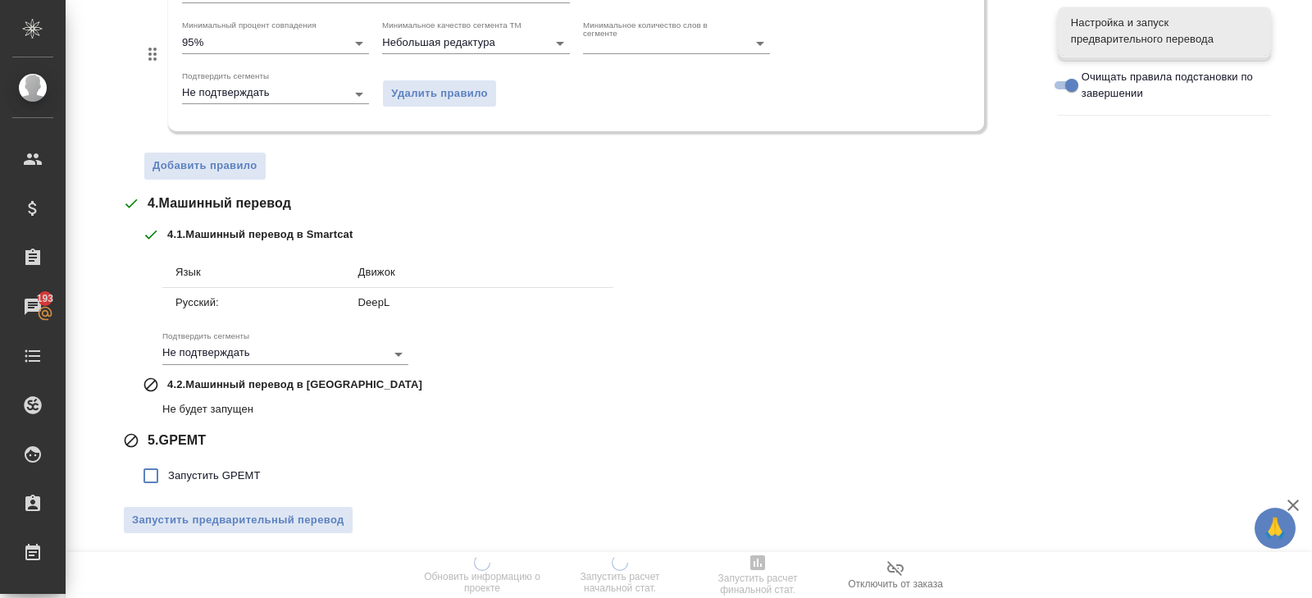
click at [203, 453] on div "5 . GPEMT Запустить GPEMT" at bounding box center [578, 461] width 910 height 62
click at [203, 475] on span "Запустить GPEMT" at bounding box center [214, 475] width 93 height 16
click at [168, 475] on input "Запустить GPEMT" at bounding box center [151, 475] width 34 height 34
checkbox input "true"
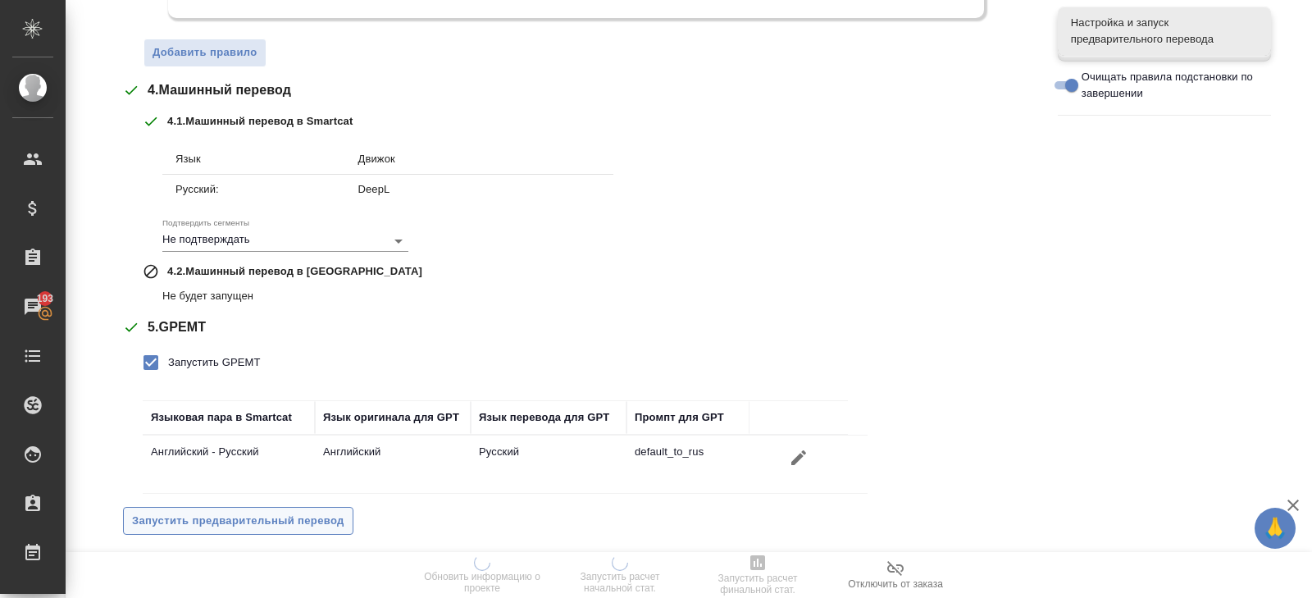
click at [205, 512] on span "Запустить предварительный перевод" at bounding box center [238, 521] width 212 height 19
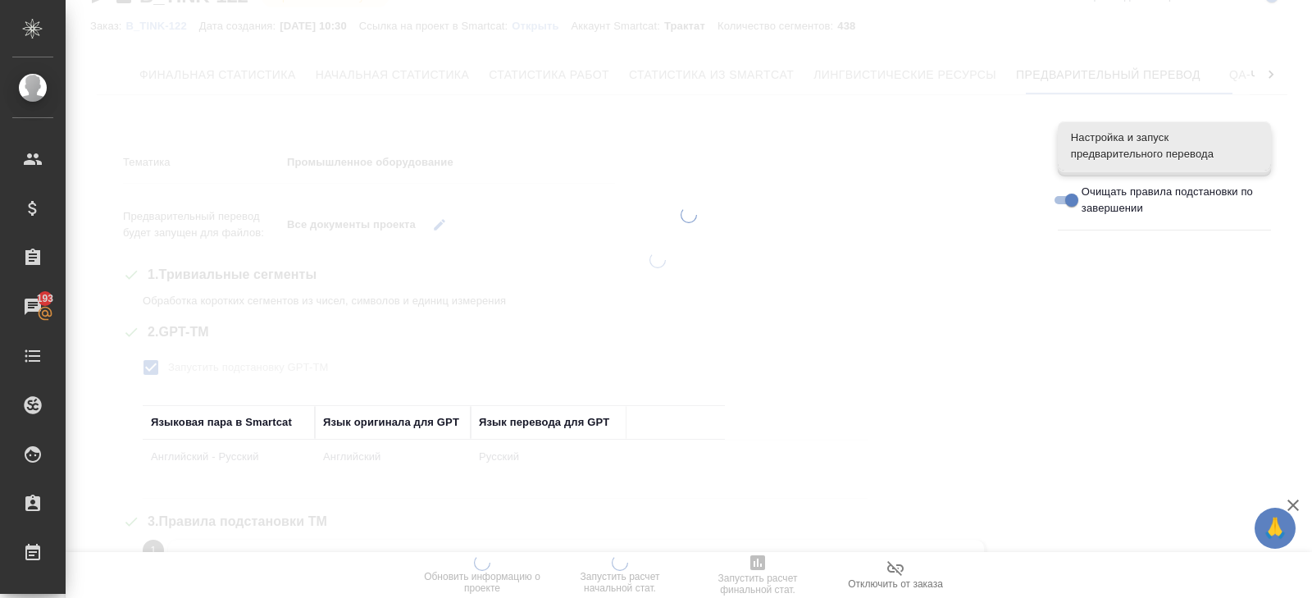
scroll to position [0, 0]
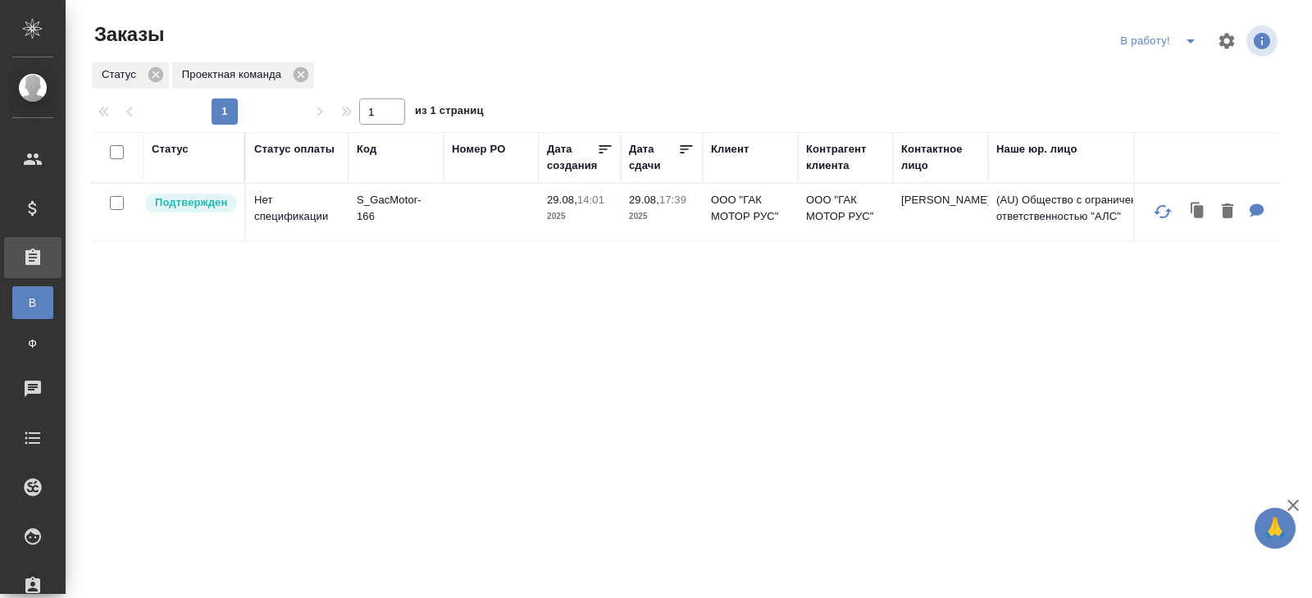
click at [1190, 43] on icon "split button" at bounding box center [1191, 41] width 20 height 20
click at [1179, 76] on li "ПМ" at bounding box center [1160, 74] width 91 height 26
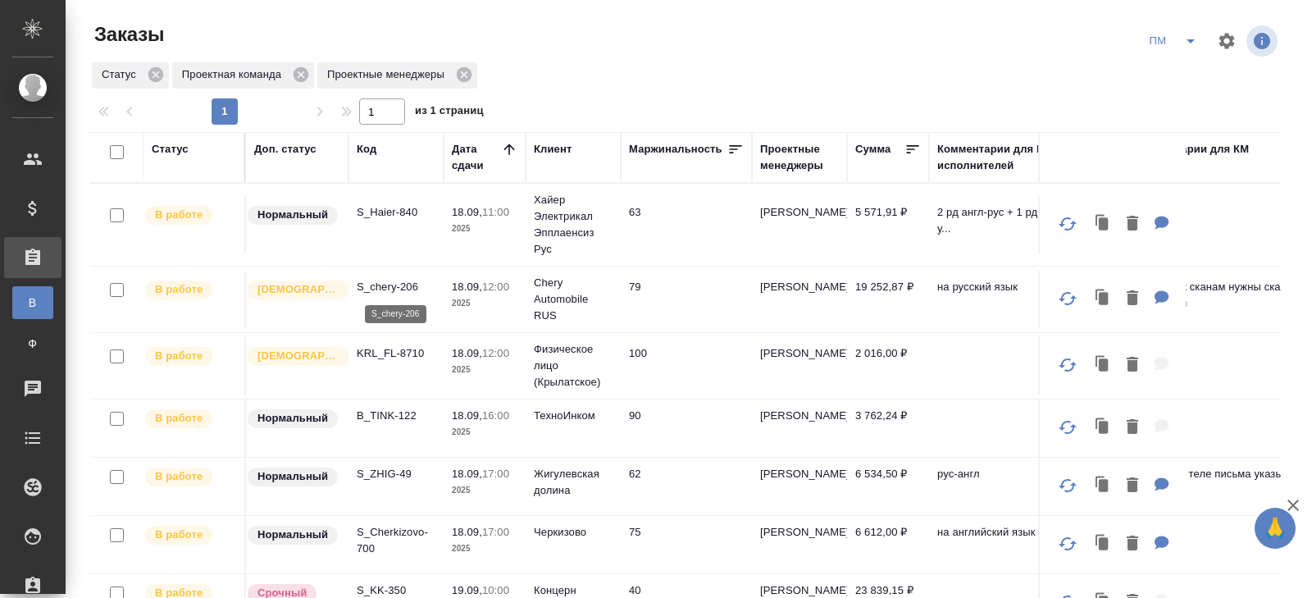
click at [394, 288] on p "S_chery-206" at bounding box center [396, 287] width 79 height 16
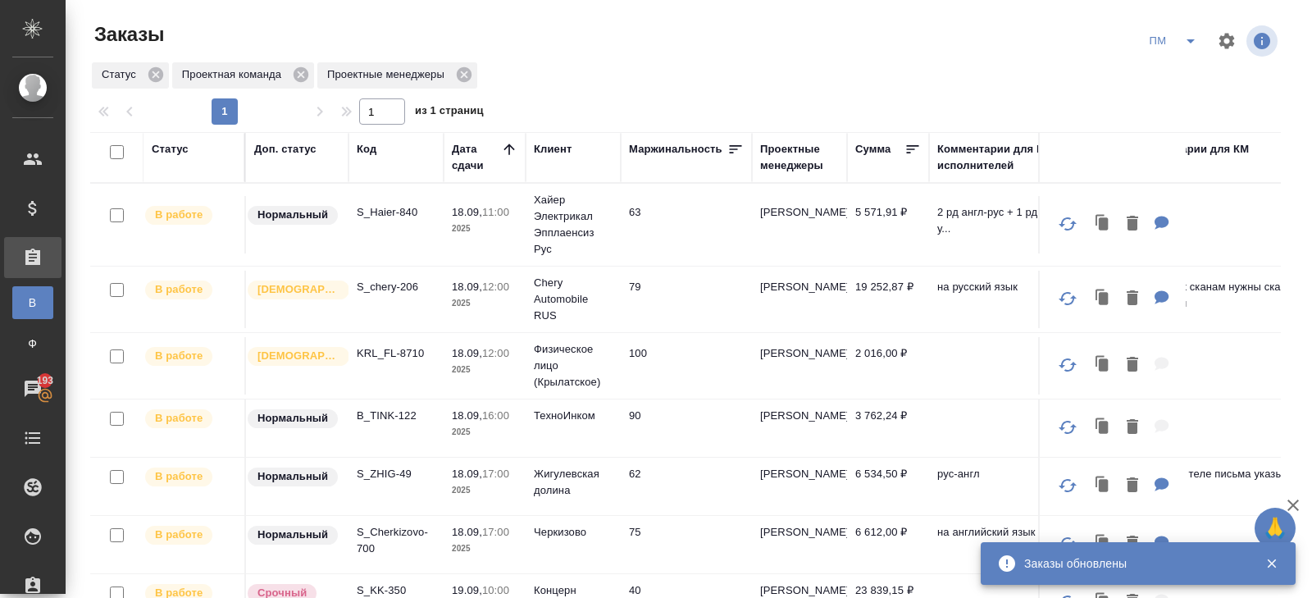
click at [1198, 37] on icon "split button" at bounding box center [1191, 41] width 20 height 20
click at [1166, 80] on li "В работу!" at bounding box center [1173, 74] width 83 height 26
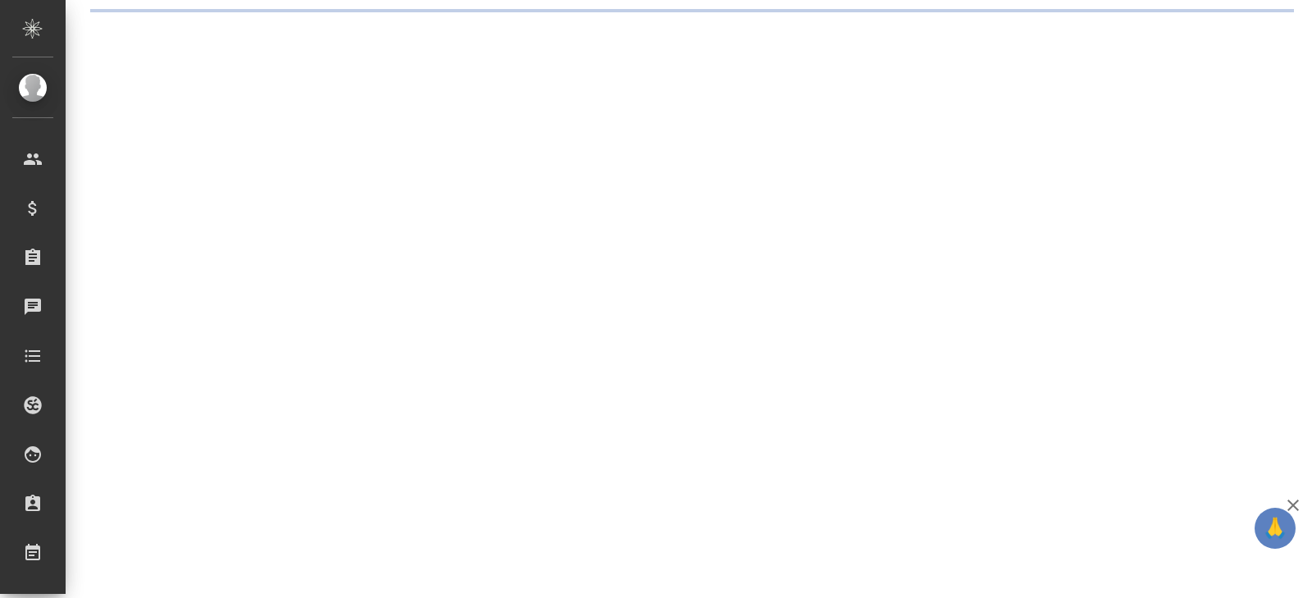
select select "RU"
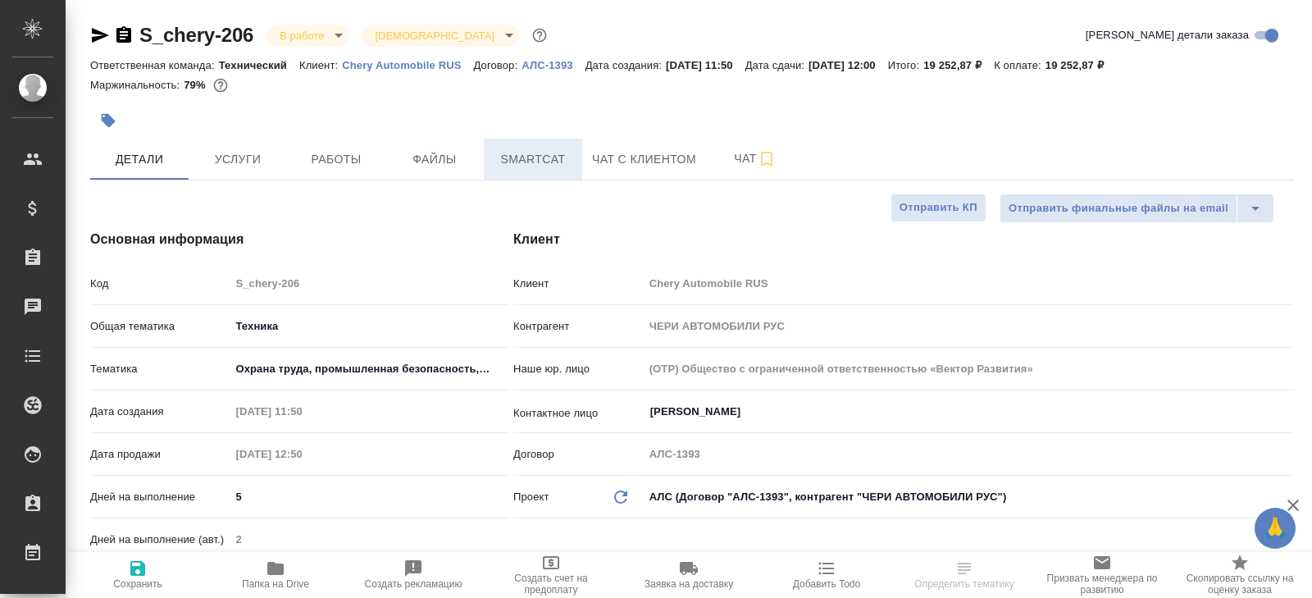
type textarea "x"
click at [538, 171] on button "Smartcat" at bounding box center [533, 159] width 98 height 41
type textarea "x"
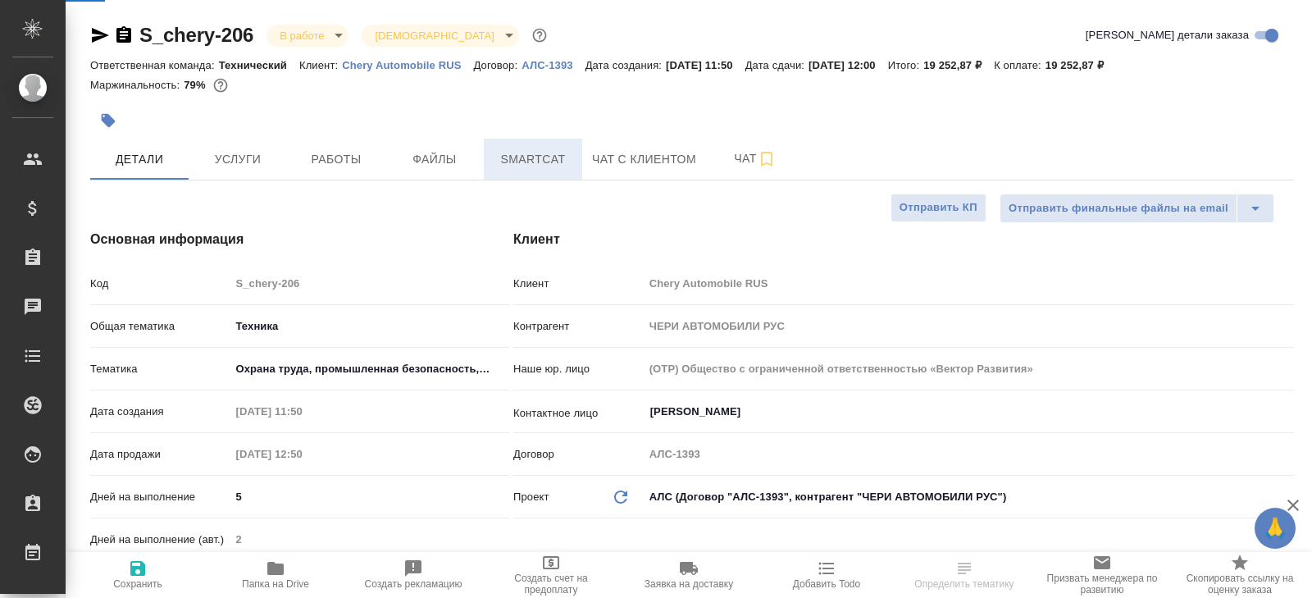
type textarea "x"
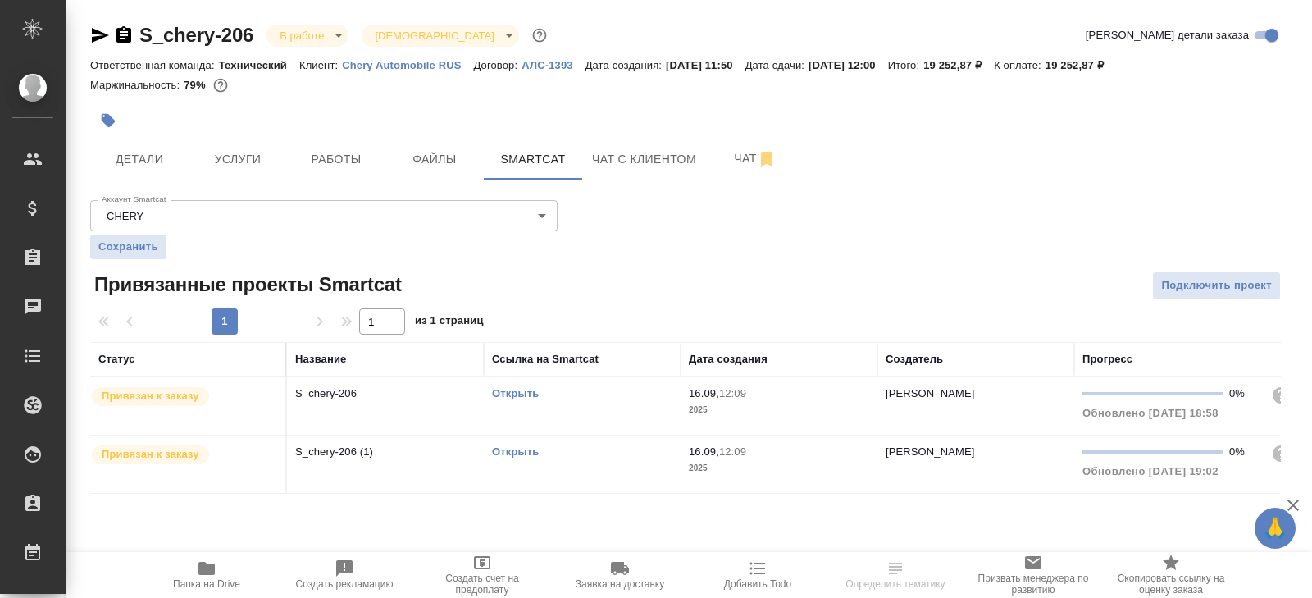
click at [507, 391] on link "Открыть" at bounding box center [515, 393] width 47 height 12
click at [518, 449] on link "Открыть" at bounding box center [515, 451] width 47 height 12
click at [219, 576] on span "Папка на Drive" at bounding box center [207, 573] width 118 height 31
click at [336, 165] on span "Работы" at bounding box center [336, 159] width 79 height 20
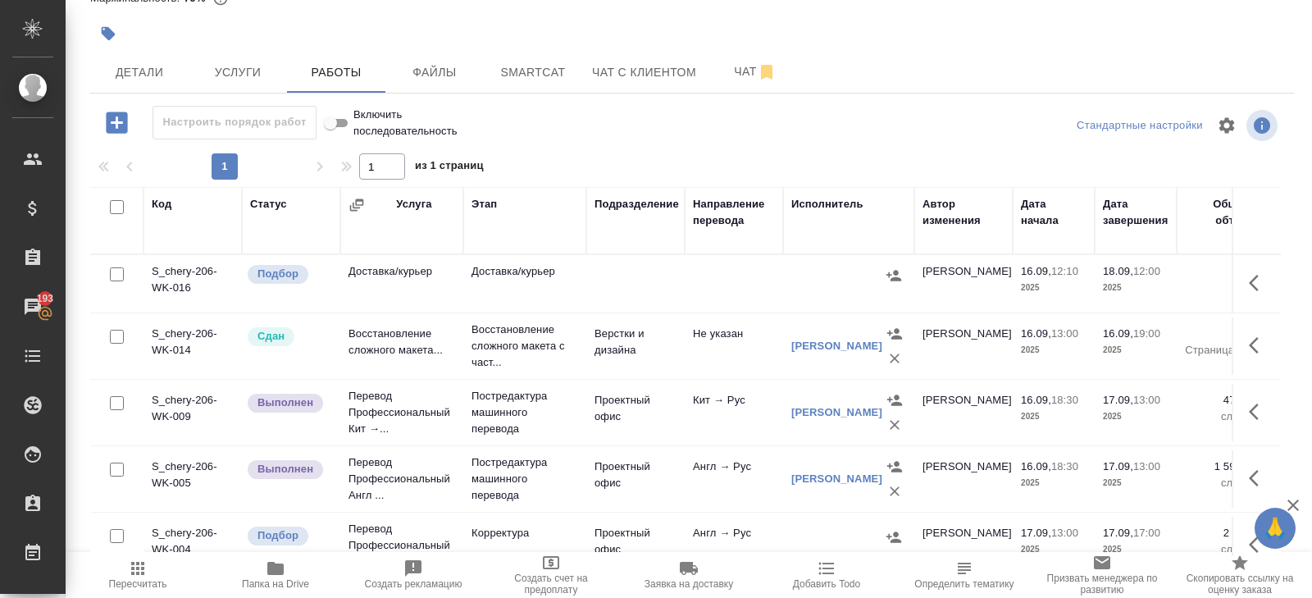
scroll to position [71, 0]
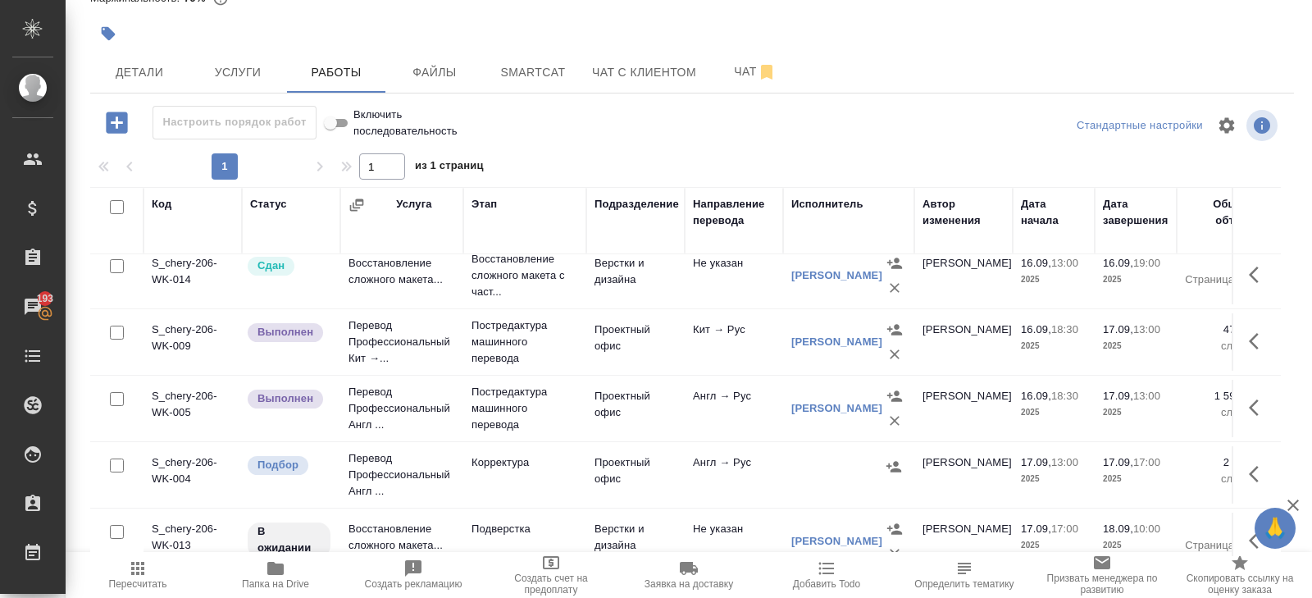
click at [622, 403] on td "Проектный офис" at bounding box center [635, 408] width 98 height 57
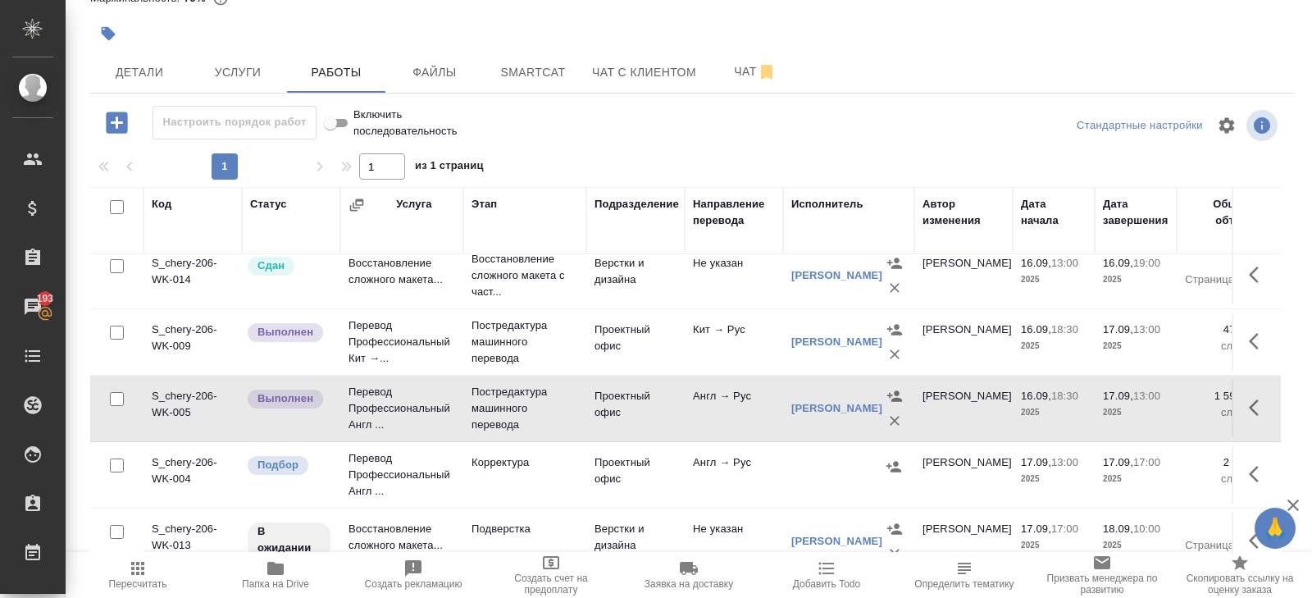
click at [622, 403] on td "Проектный офис" at bounding box center [635, 408] width 98 height 57
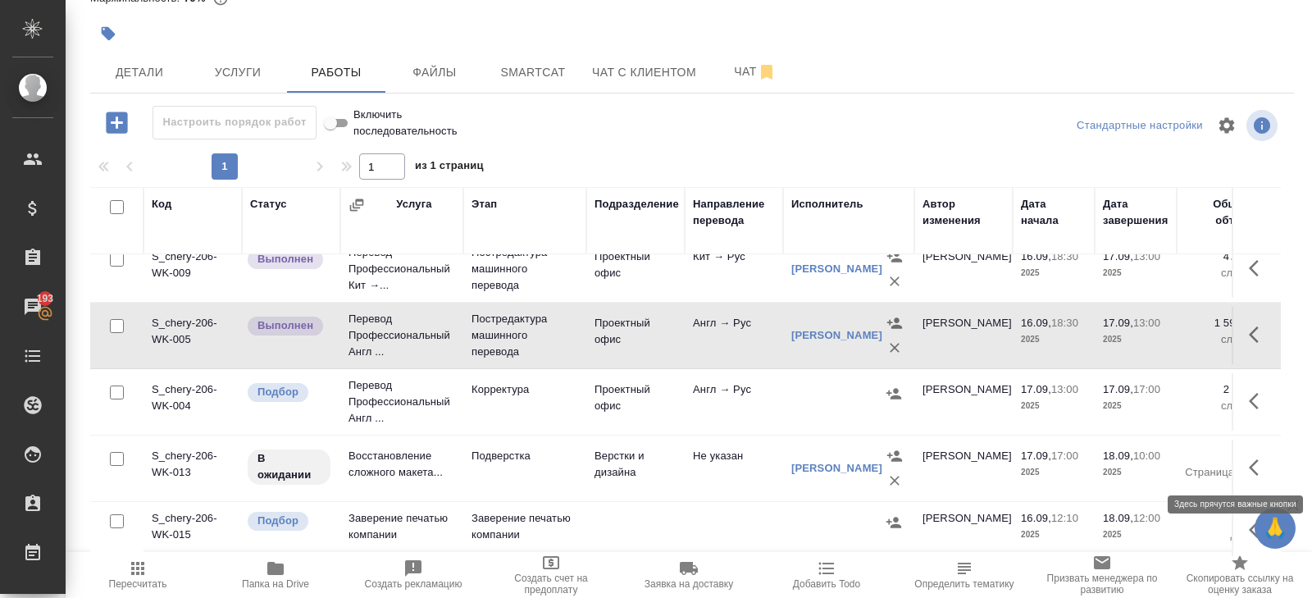
click at [1252, 467] on icon "button" at bounding box center [1259, 468] width 20 height 20
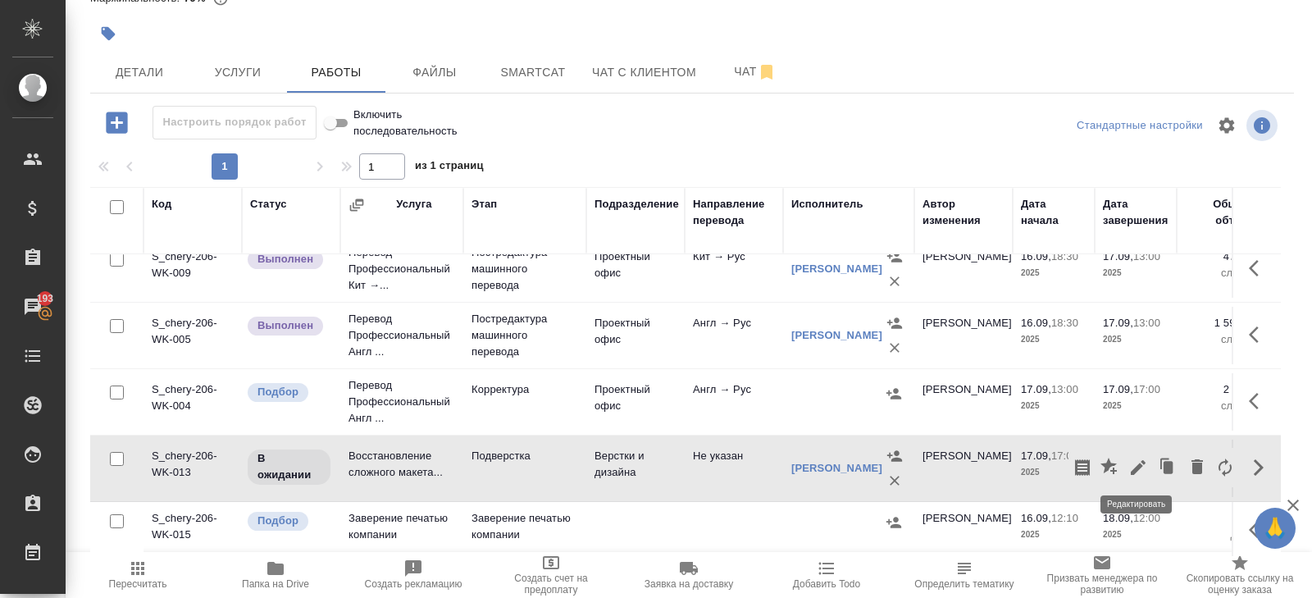
click at [1139, 467] on icon "button" at bounding box center [1138, 468] width 20 height 20
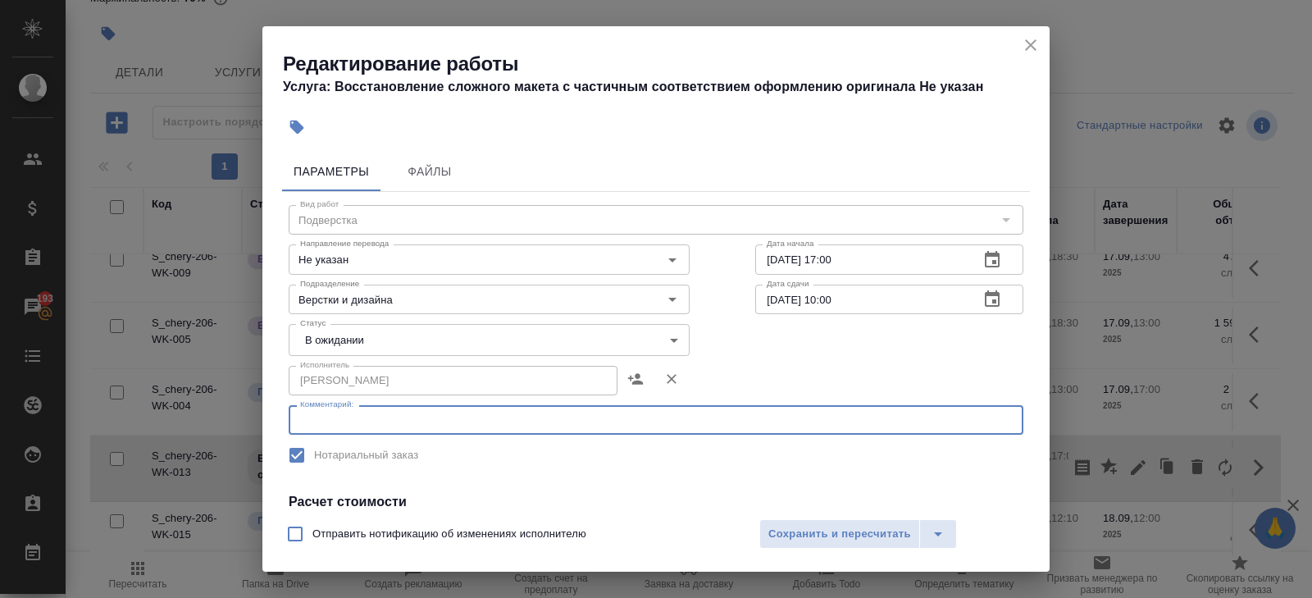
click at [403, 421] on textarea at bounding box center [656, 420] width 712 height 12
paste textarea "[URL][DOMAIN_NAME]"
type textarea "[URL][DOMAIN_NAME]"
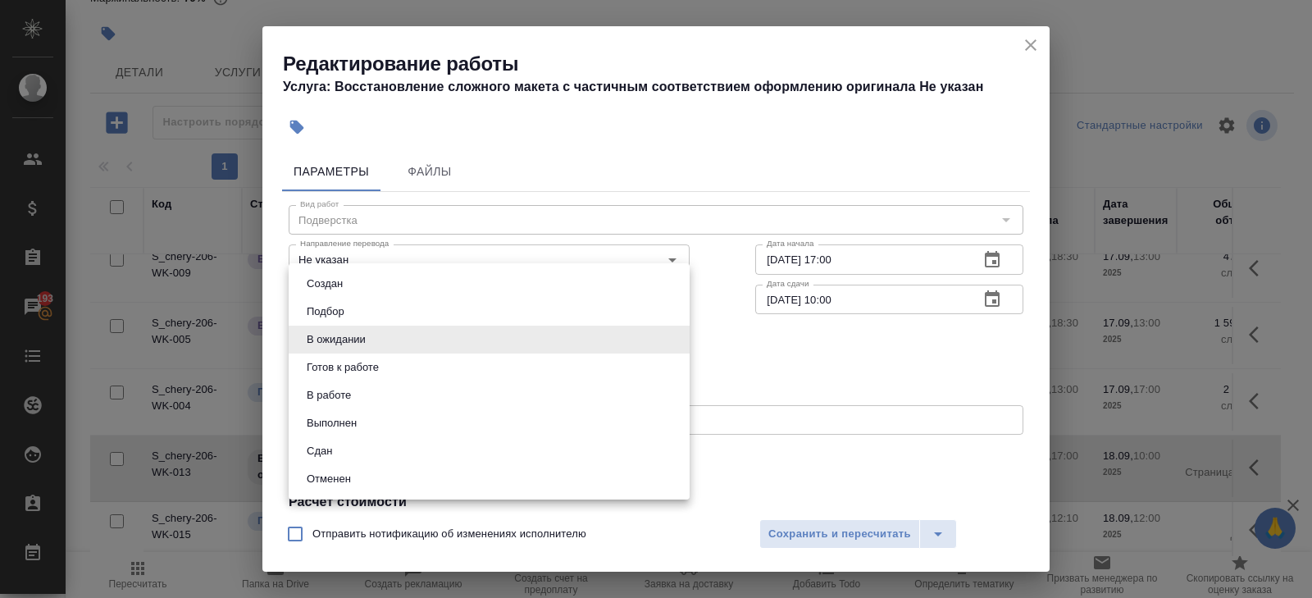
click at [341, 348] on body "🙏 .cls-1 fill:#fff; AWATERA [PERSON_NAME] Спецификации Заказы 193 Чаты Todo Про…" at bounding box center [656, 299] width 1312 height 598
click at [341, 360] on button "Готов к работе" at bounding box center [343, 367] width 82 height 18
type input "readyForWork"
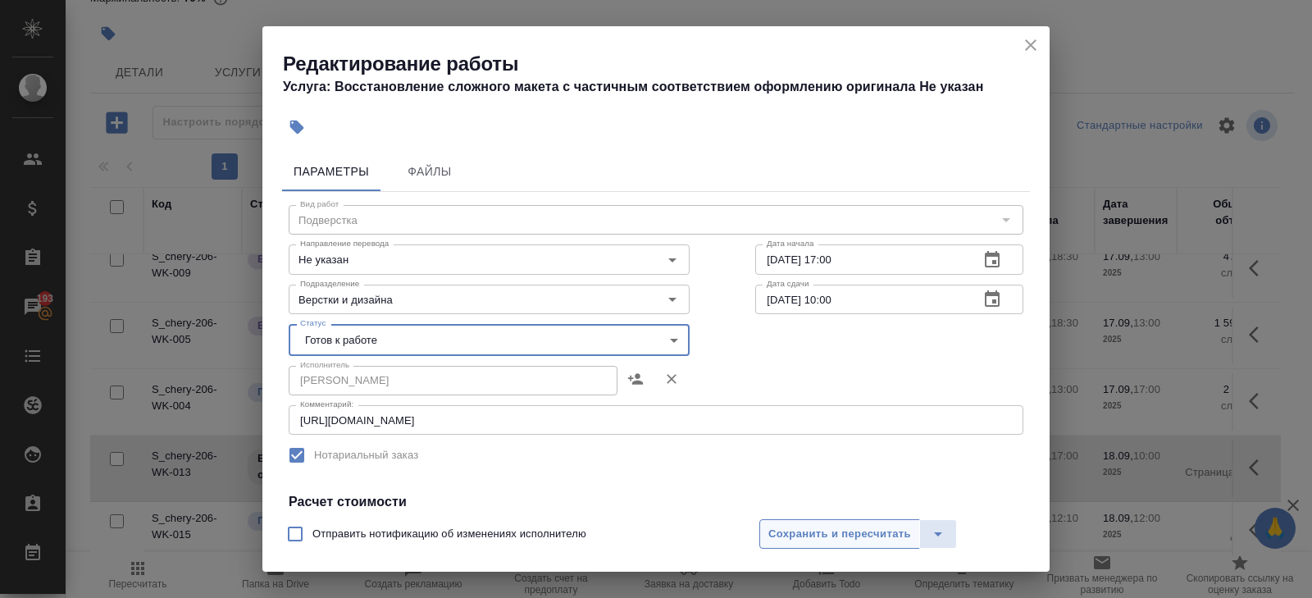
click at [799, 537] on span "Сохранить и пересчитать" at bounding box center [839, 534] width 143 height 19
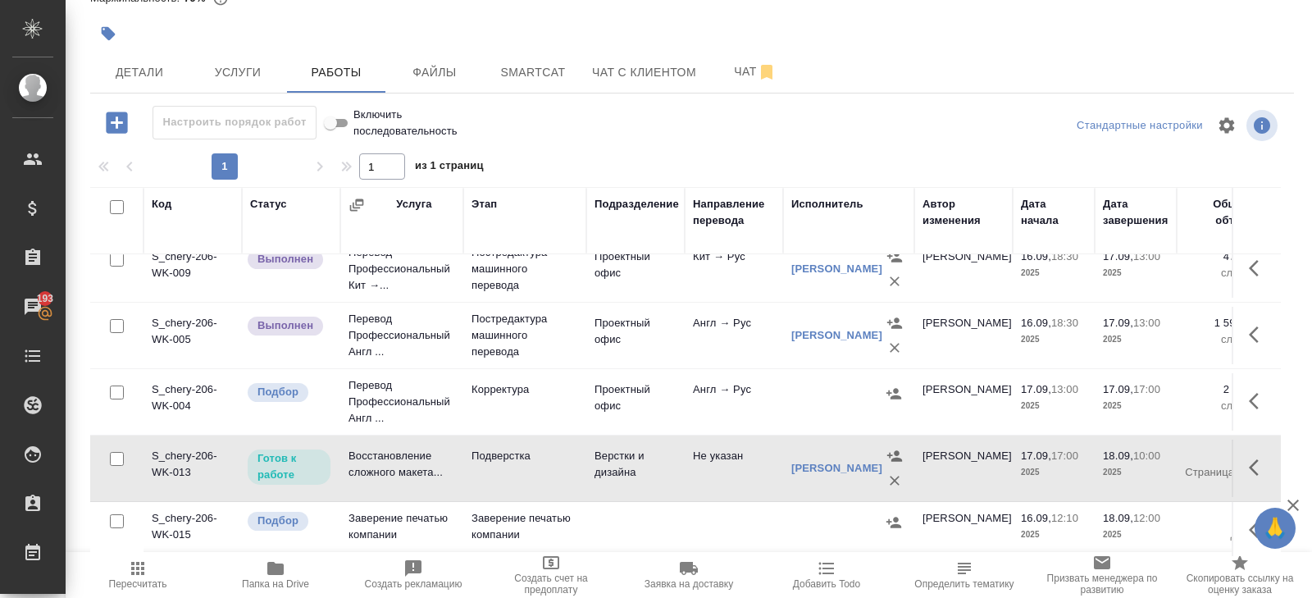
scroll to position [0, 0]
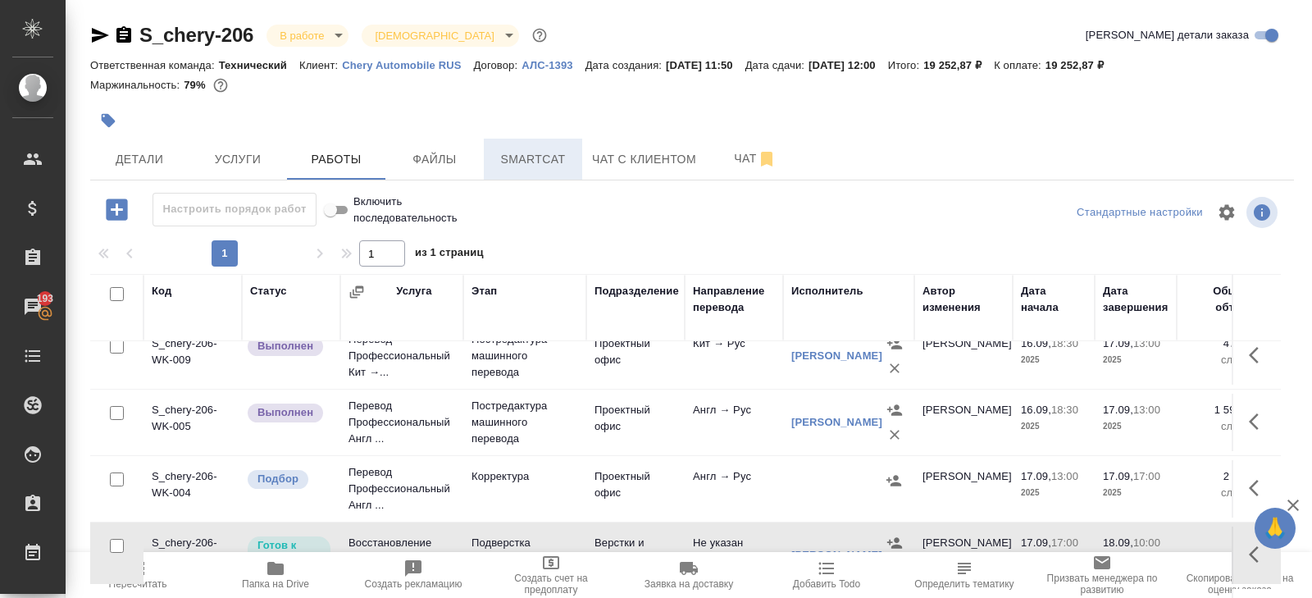
click at [534, 156] on span "Smartcat" at bounding box center [533, 159] width 79 height 20
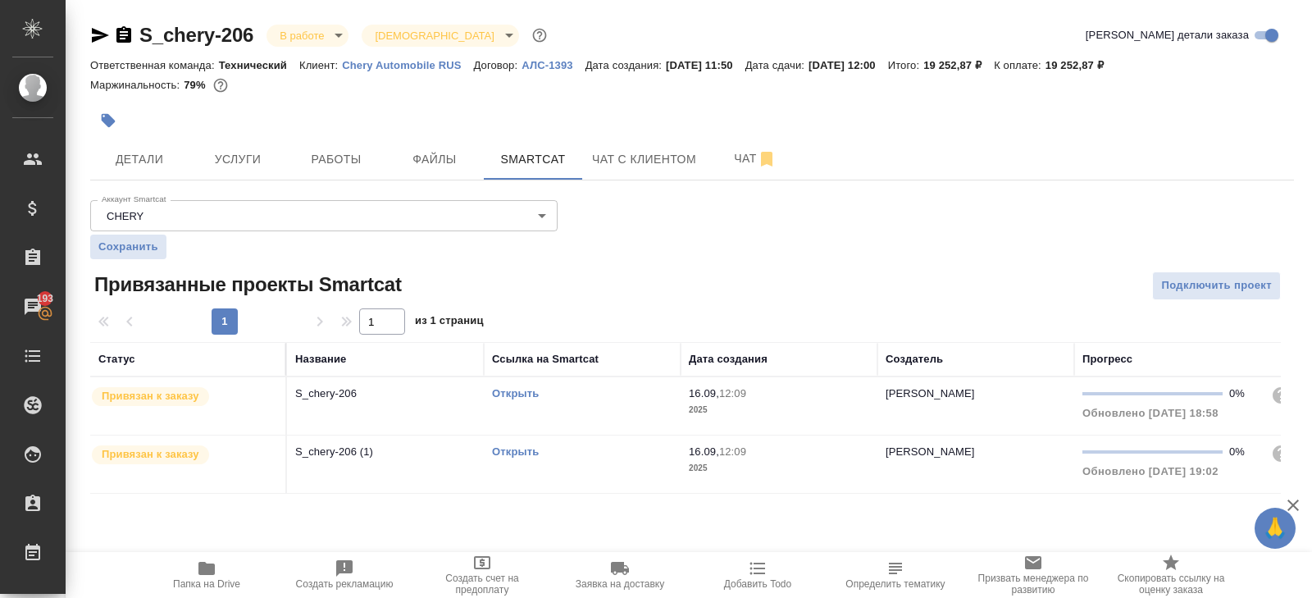
click at [608, 415] on td "Открыть" at bounding box center [582, 405] width 197 height 57
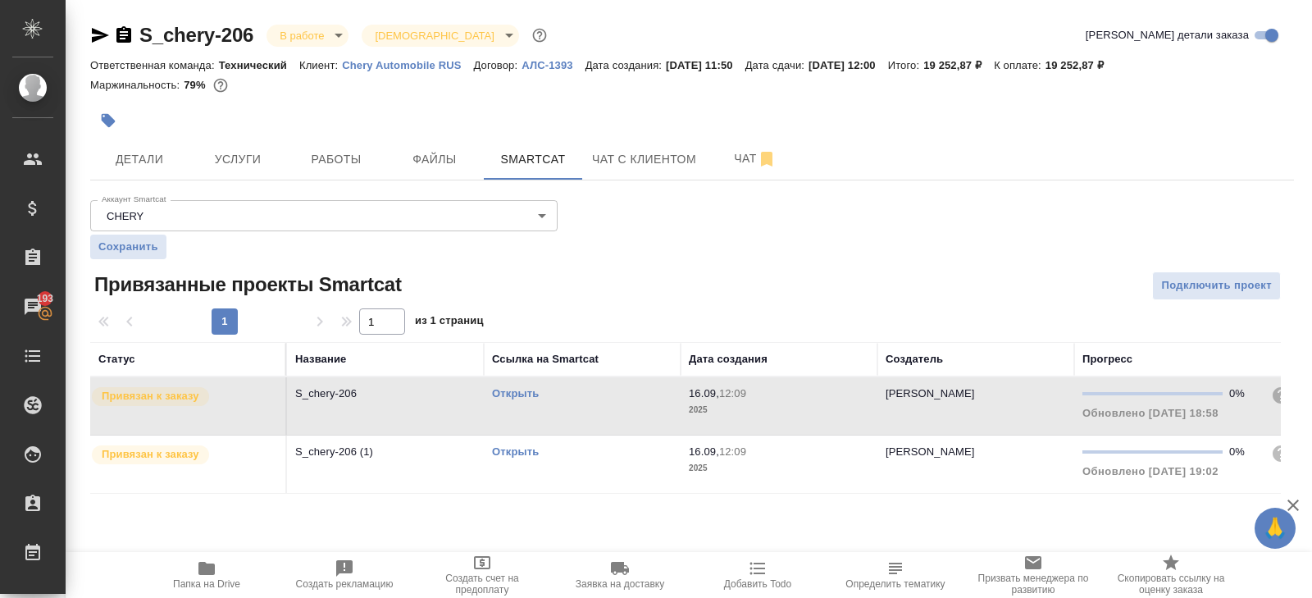
click at [588, 476] on td "Открыть" at bounding box center [582, 463] width 197 height 57
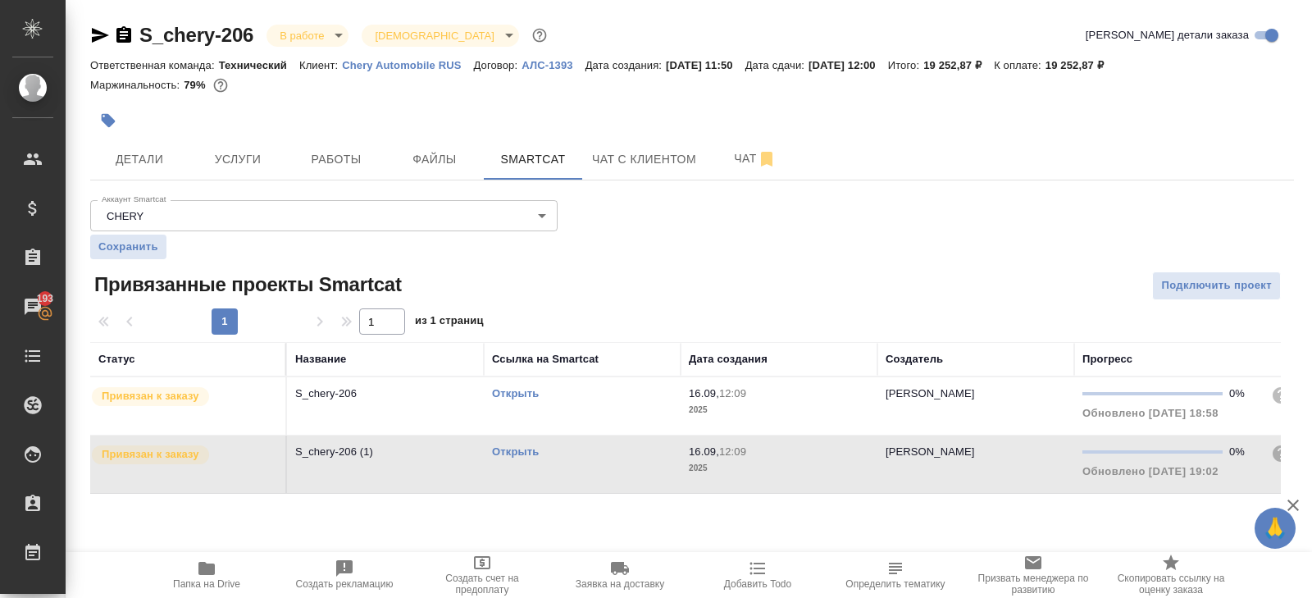
click at [588, 476] on td "Открыть" at bounding box center [582, 463] width 197 height 57
click at [359, 158] on span "Работы" at bounding box center [336, 159] width 79 height 20
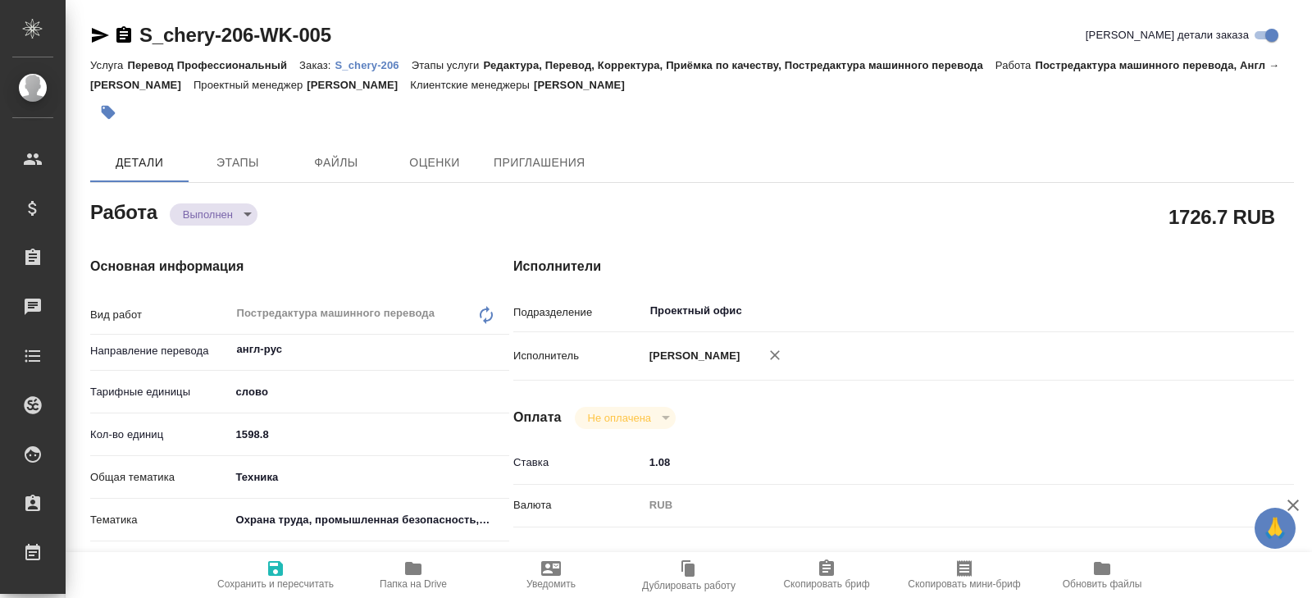
type textarea "x"
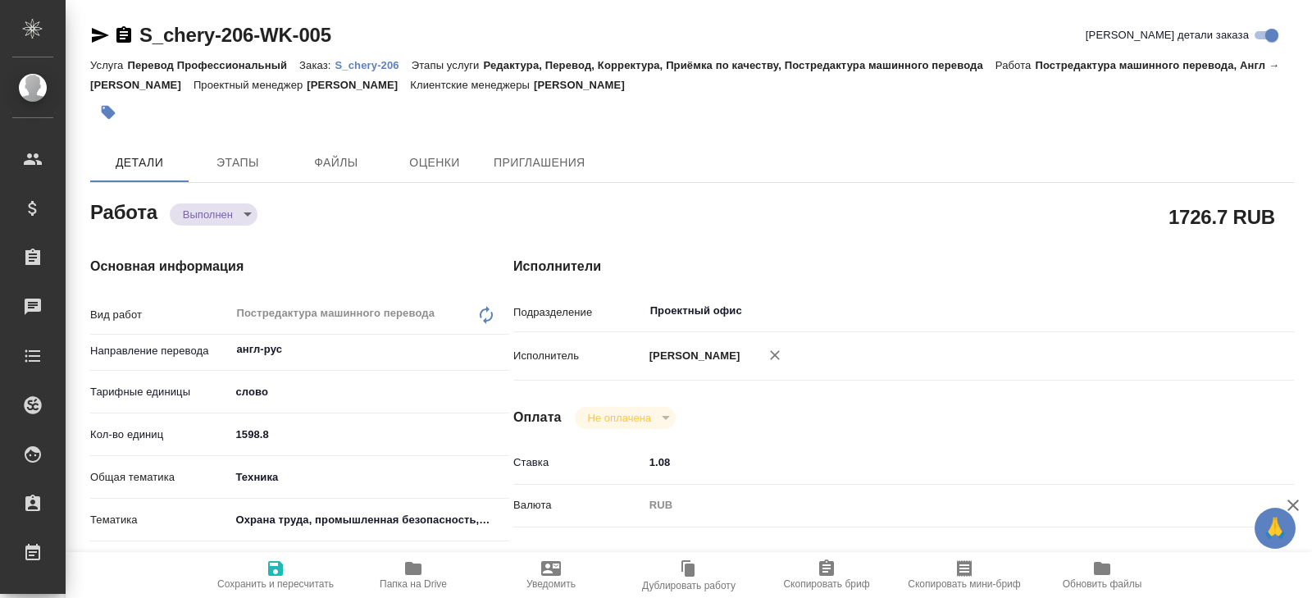
type textarea "x"
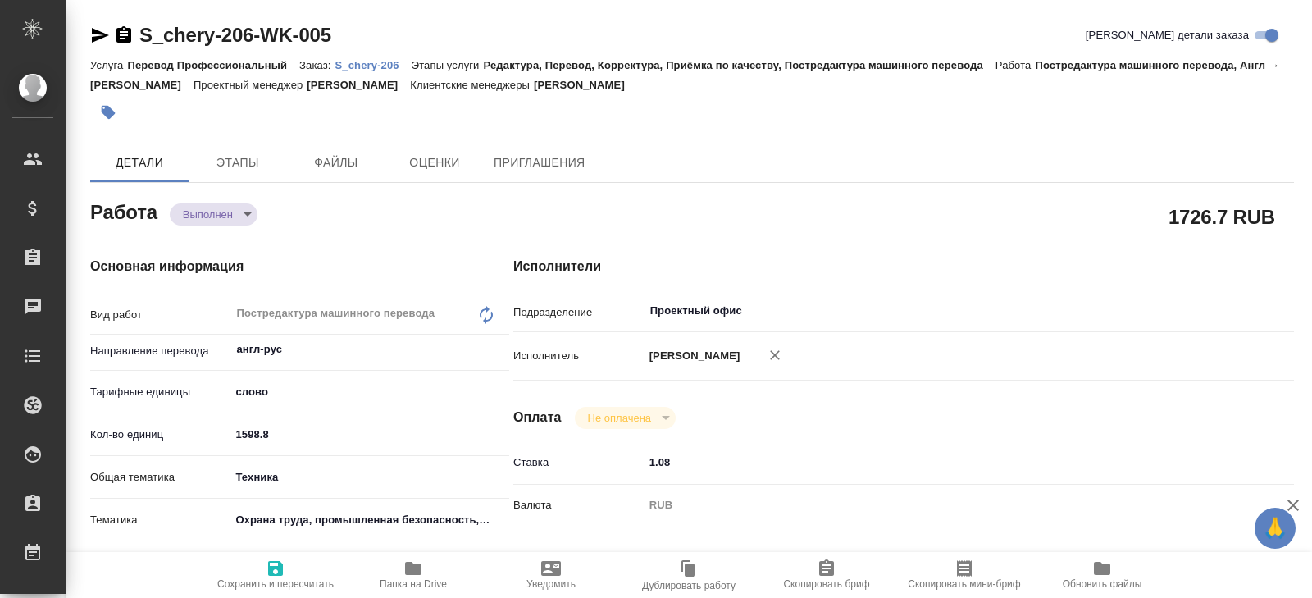
type textarea "x"
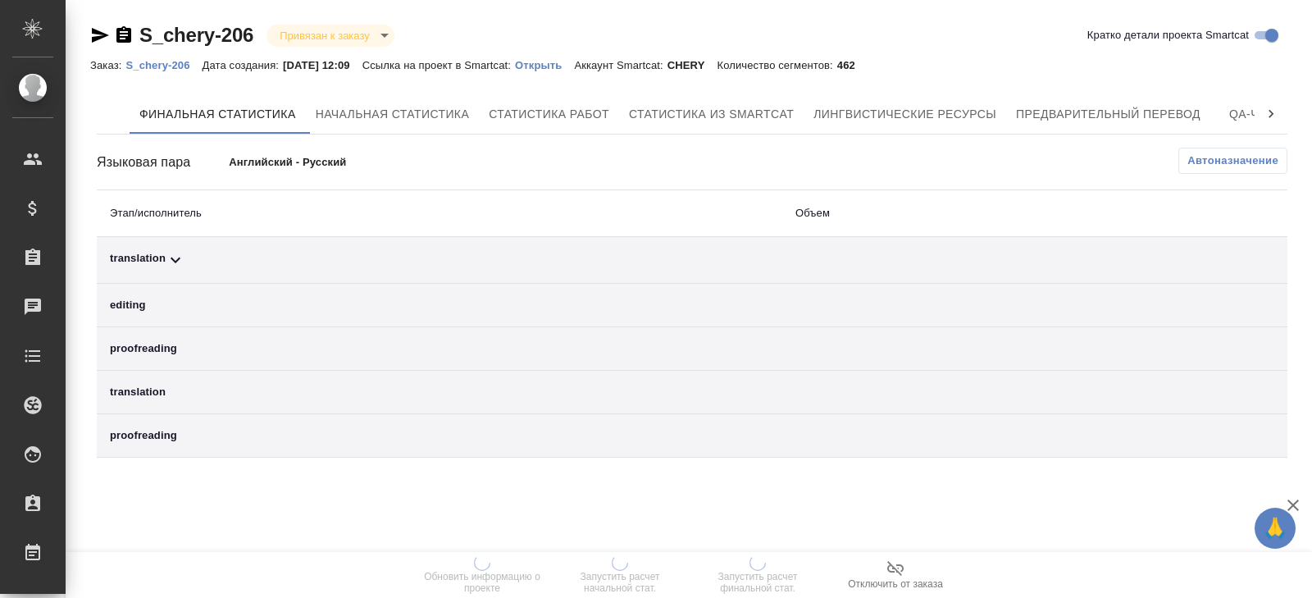
click at [1222, 168] on button "Автоназначение" at bounding box center [1232, 161] width 109 height 26
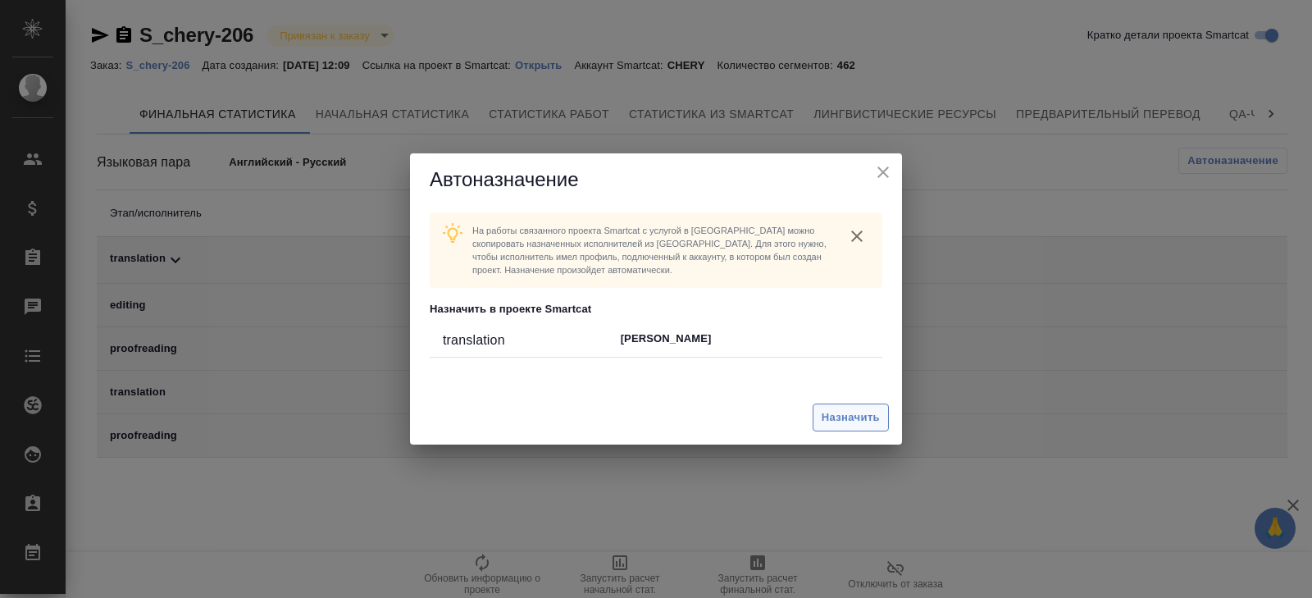
click at [840, 422] on span "Назначить" at bounding box center [851, 417] width 58 height 19
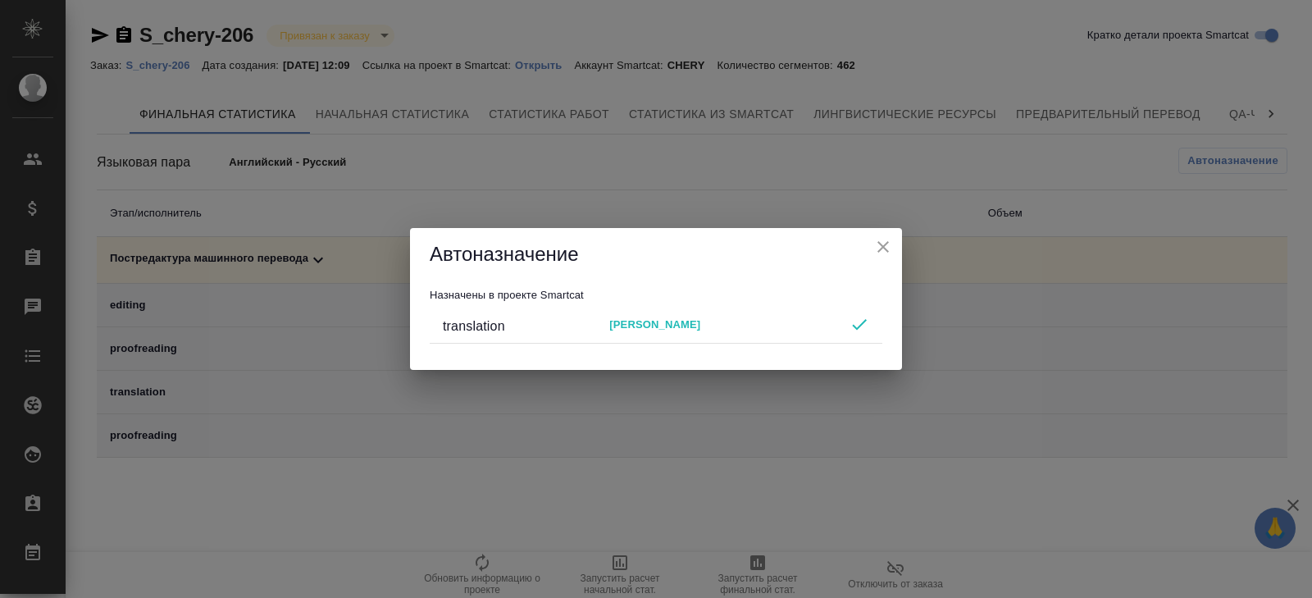
click at [765, 512] on div "Автоназначение Назначены в проекте Smartcat translation Tsaturyan Robert" at bounding box center [656, 299] width 1312 height 598
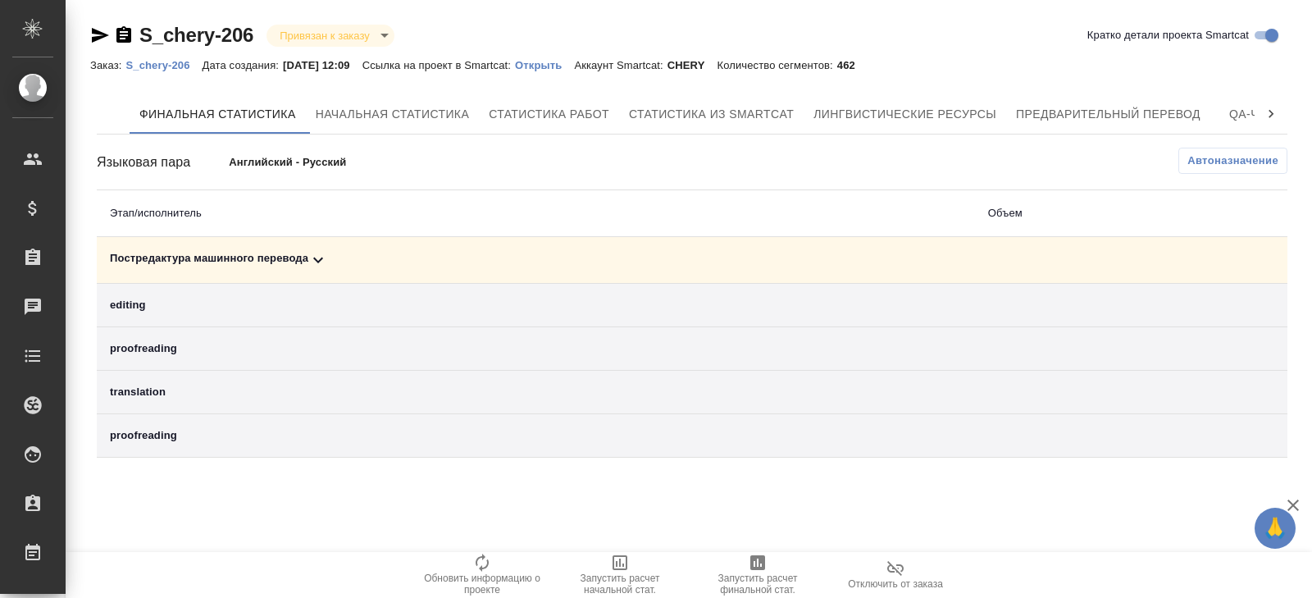
click at [769, 585] on span "Запустить расчет финальной стат." at bounding box center [758, 583] width 118 height 23
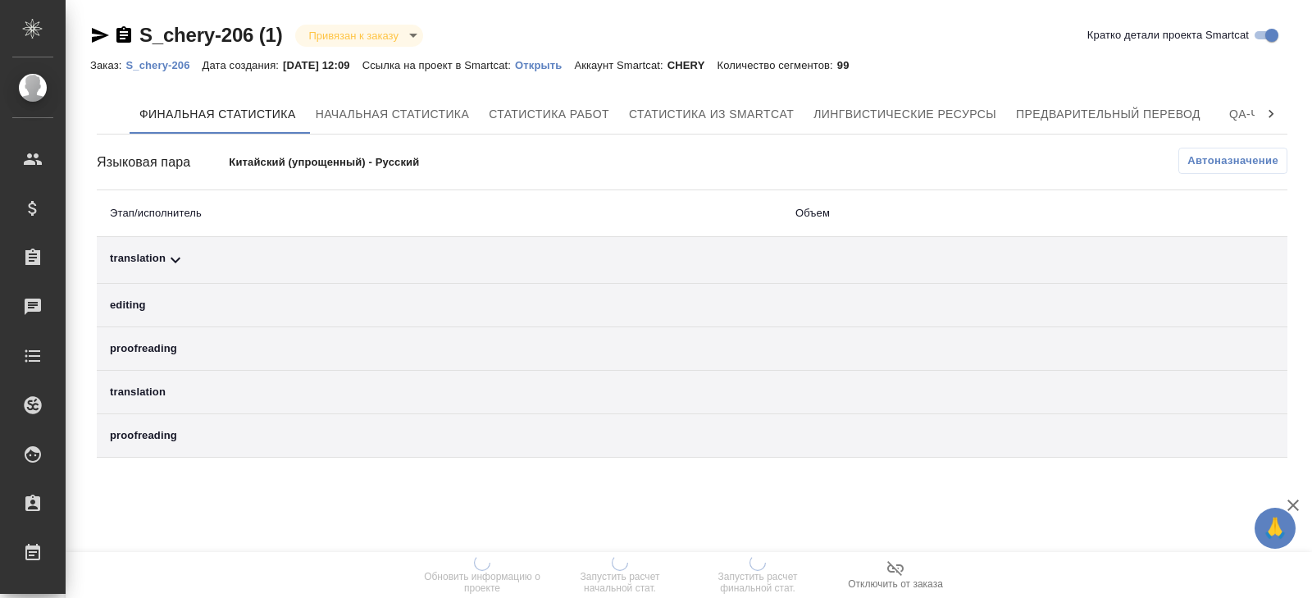
click at [1195, 175] on div "Автоназначение" at bounding box center [891, 162] width 794 height 29
click at [1195, 166] on span "Автоназначение" at bounding box center [1232, 161] width 91 height 16
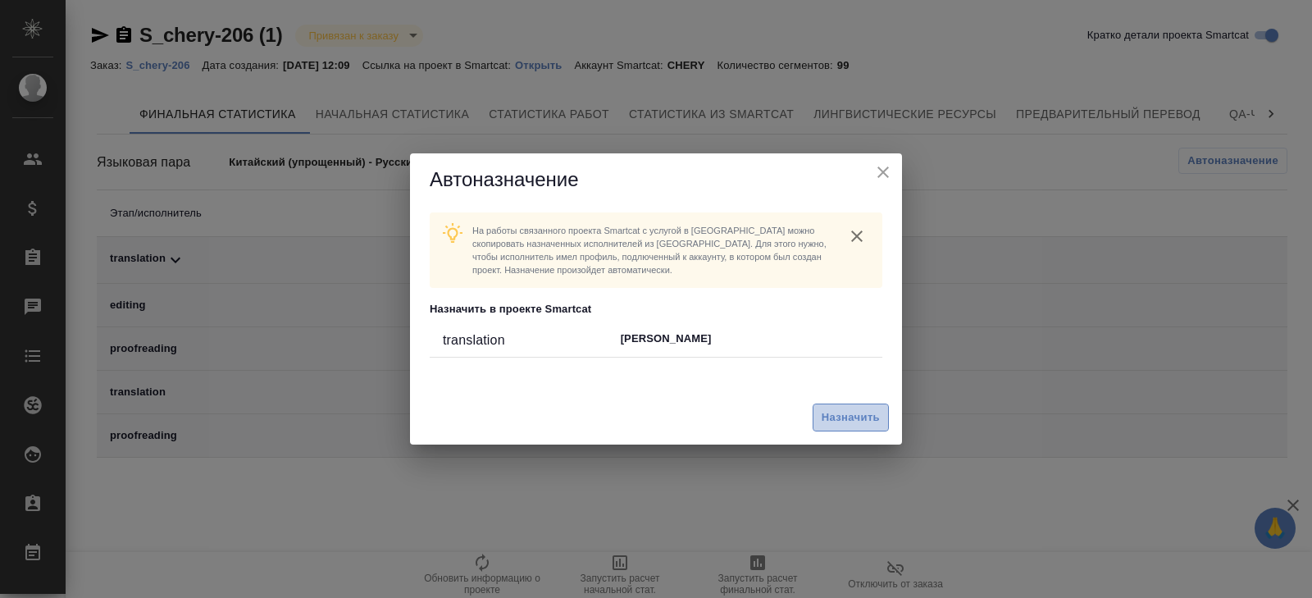
click at [831, 421] on span "Назначить" at bounding box center [851, 417] width 58 height 19
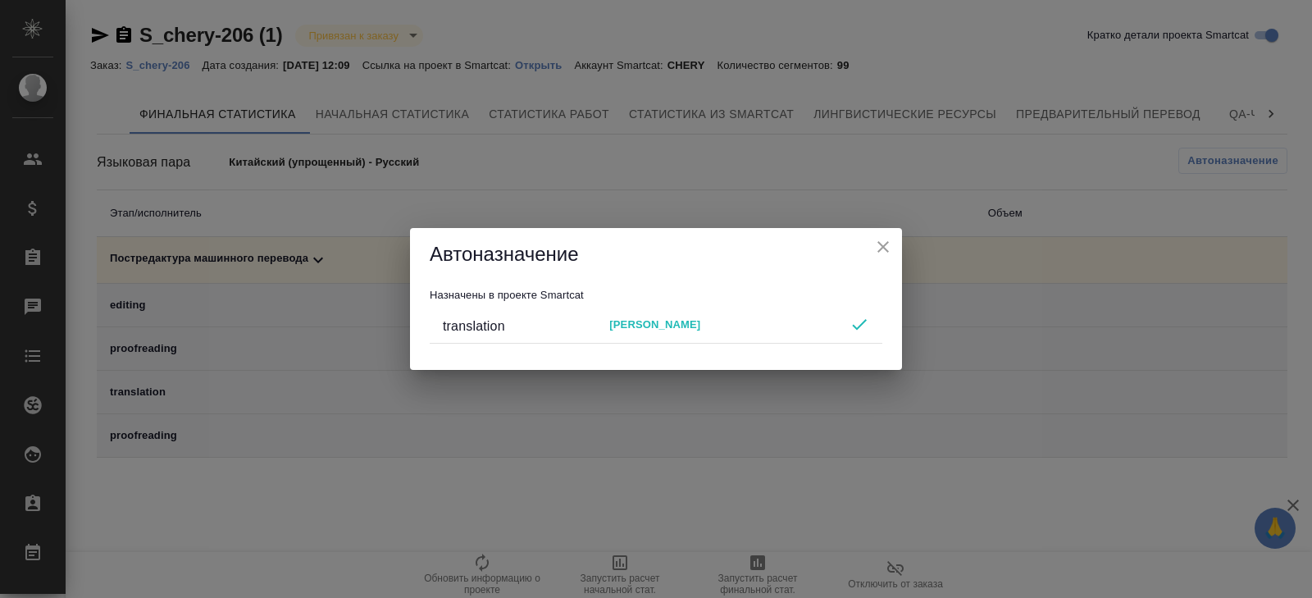
click at [754, 494] on div "Автоназначение Назначены в проекте Smartcat translation [PERSON_NAME]" at bounding box center [656, 299] width 1312 height 598
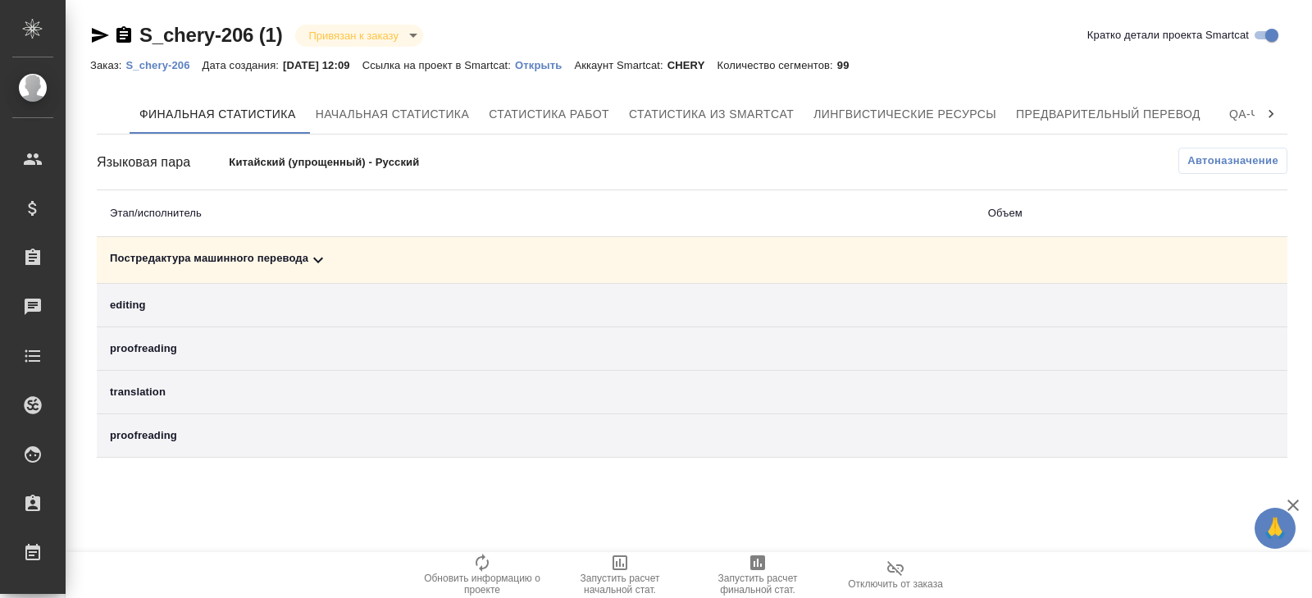
click at [765, 567] on icon "button" at bounding box center [758, 563] width 20 height 20
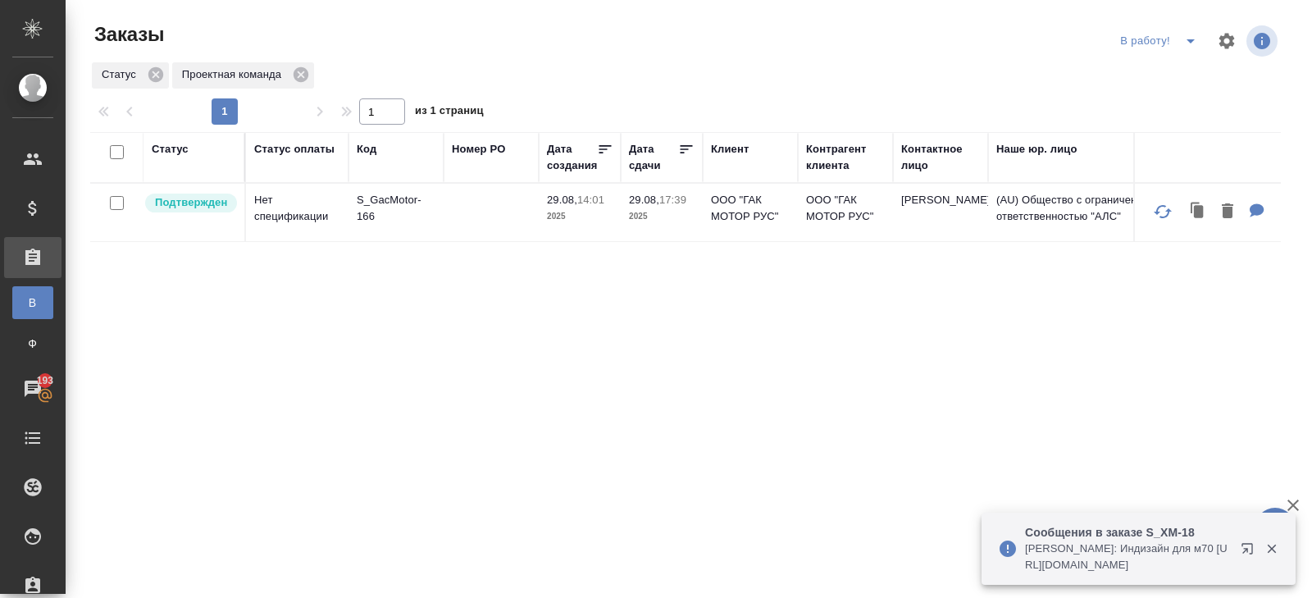
click at [1258, 550] on button "button" at bounding box center [1272, 548] width 34 height 15
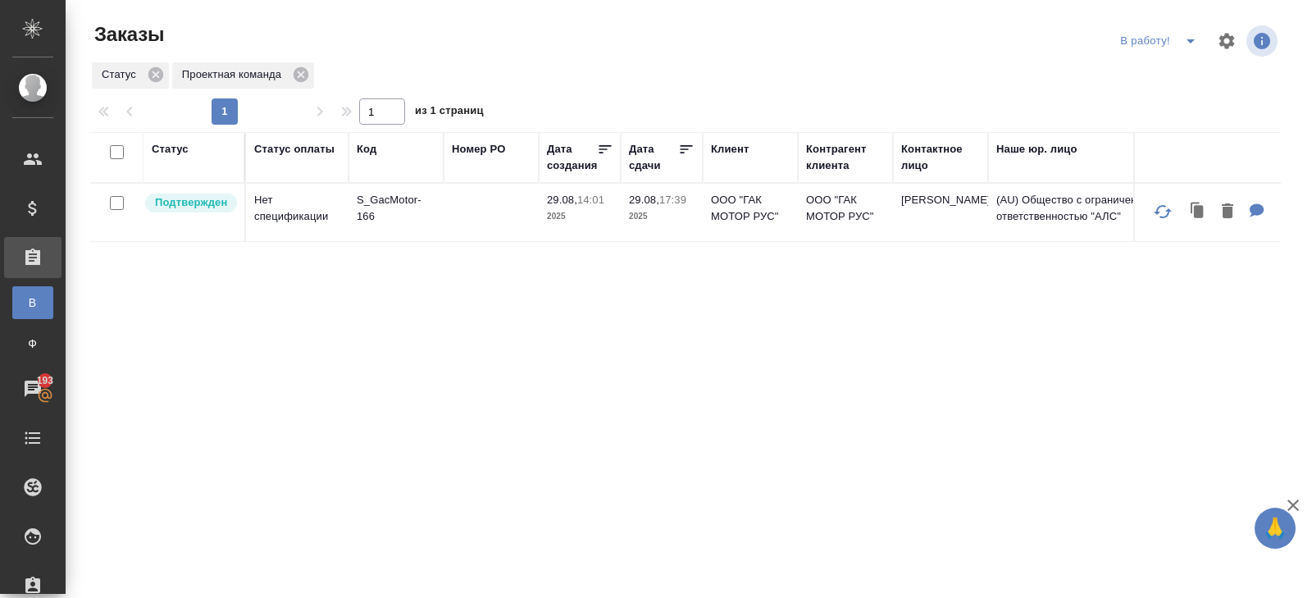
click at [1181, 38] on icon "split button" at bounding box center [1191, 41] width 20 height 20
click at [1169, 76] on li "ПМ" at bounding box center [1160, 74] width 91 height 26
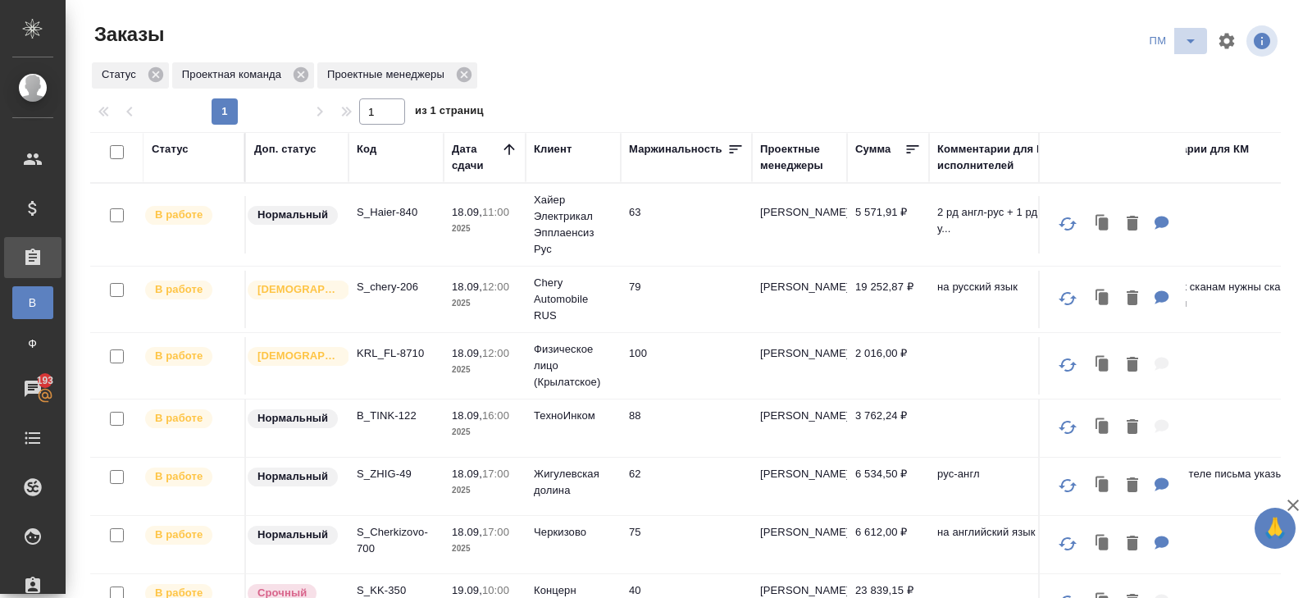
click at [1181, 43] on icon "split button" at bounding box center [1191, 41] width 20 height 20
click at [1180, 75] on li "В работу!" at bounding box center [1173, 74] width 83 height 26
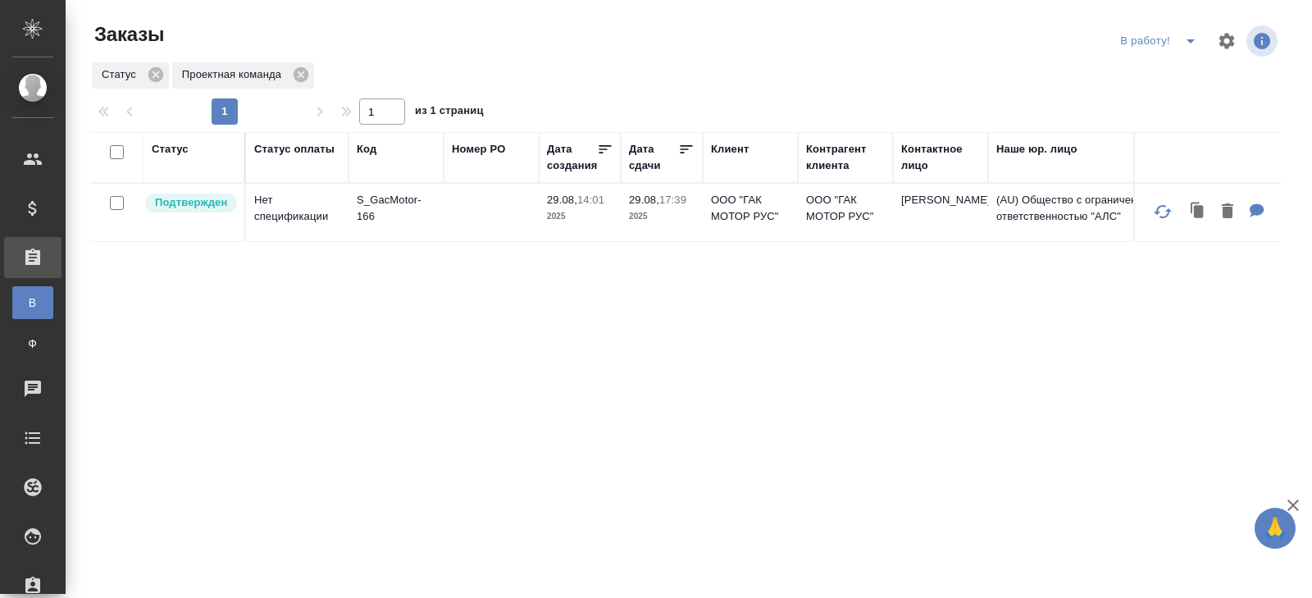
click at [1186, 48] on icon "split button" at bounding box center [1191, 41] width 20 height 20
click at [1177, 75] on li "ПМ" at bounding box center [1160, 74] width 91 height 26
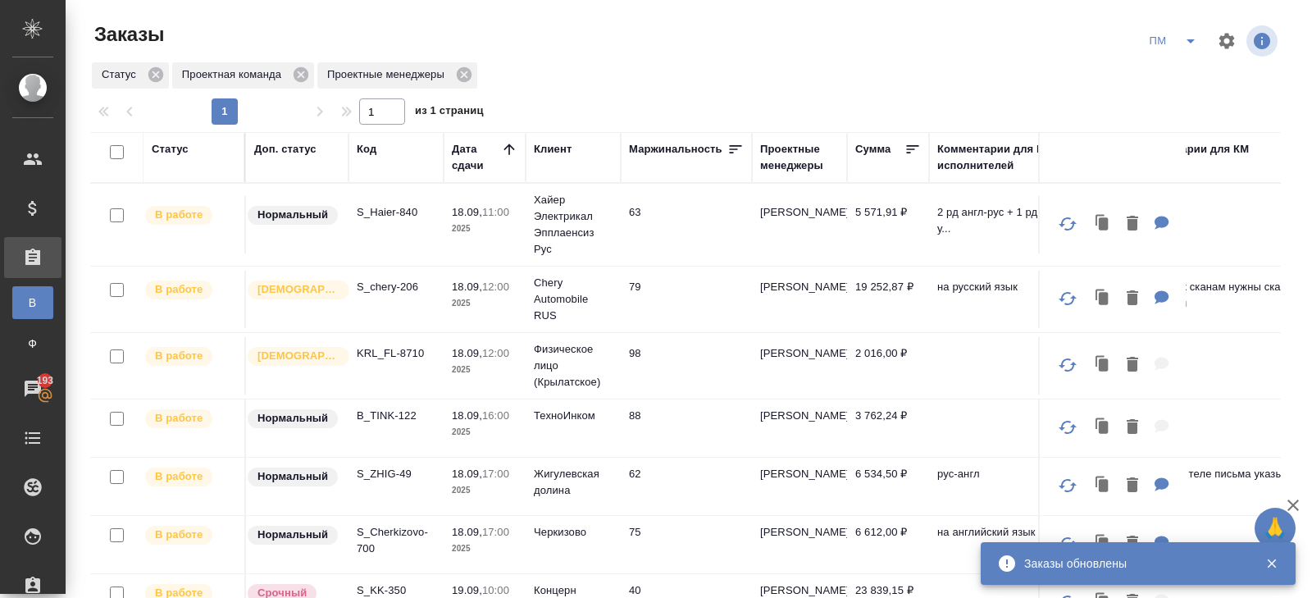
click at [1183, 43] on icon "split button" at bounding box center [1191, 41] width 20 height 20
click at [1183, 77] on li "В работу!" at bounding box center [1173, 74] width 83 height 26
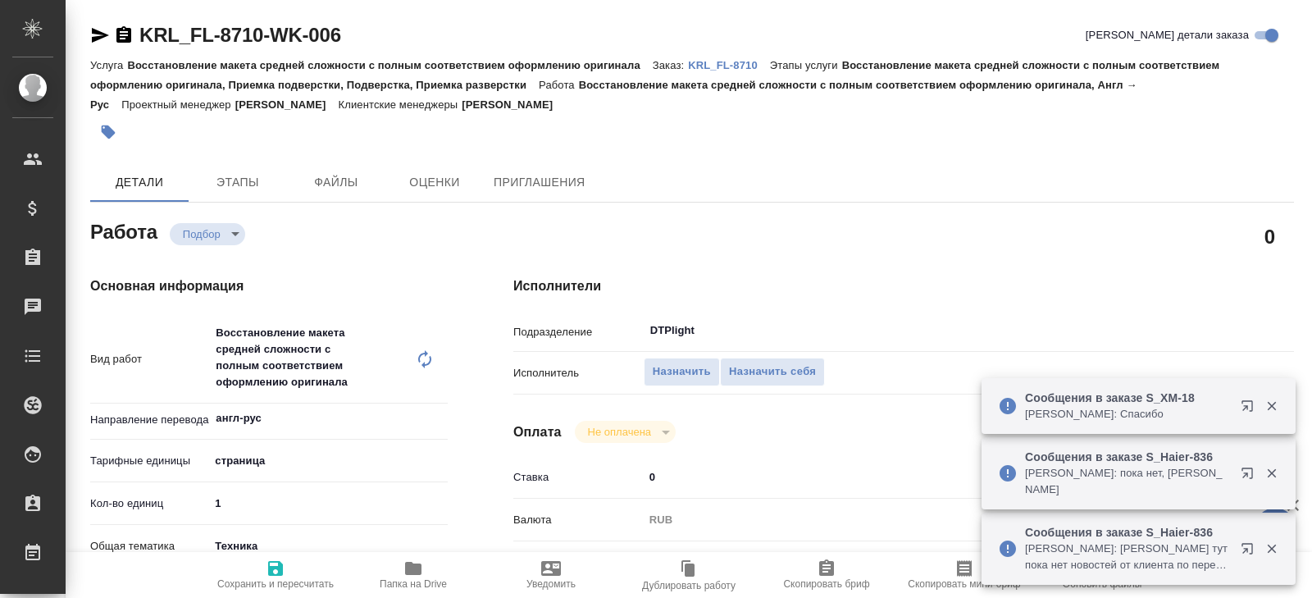
type textarea "x"
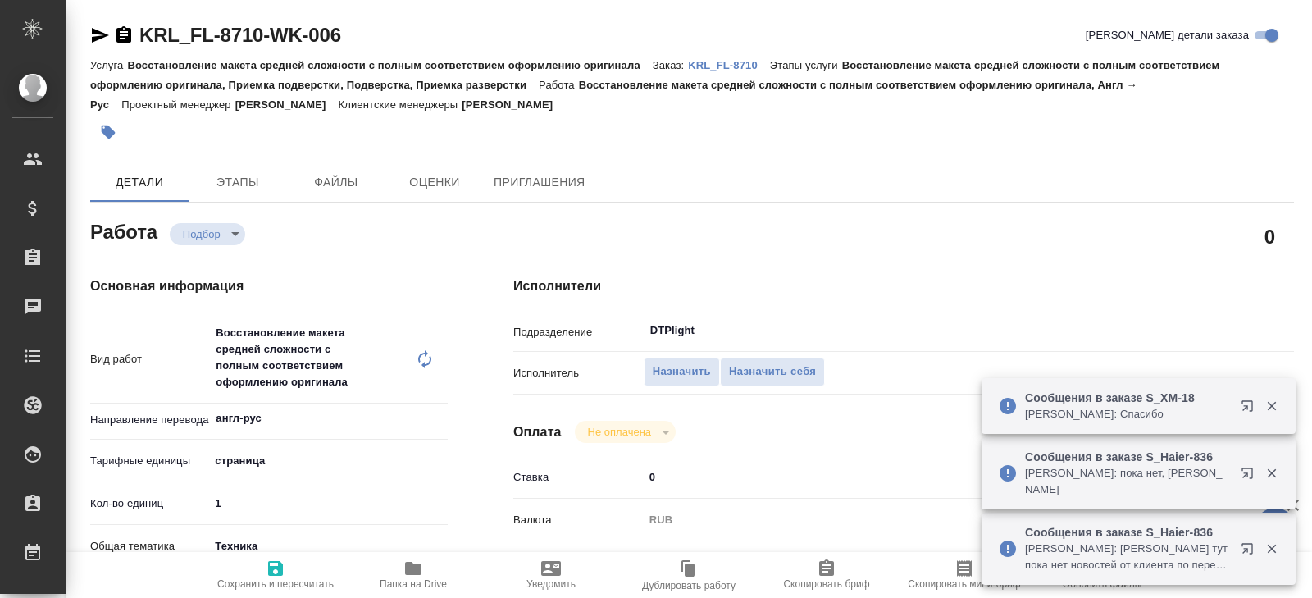
type textarea "x"
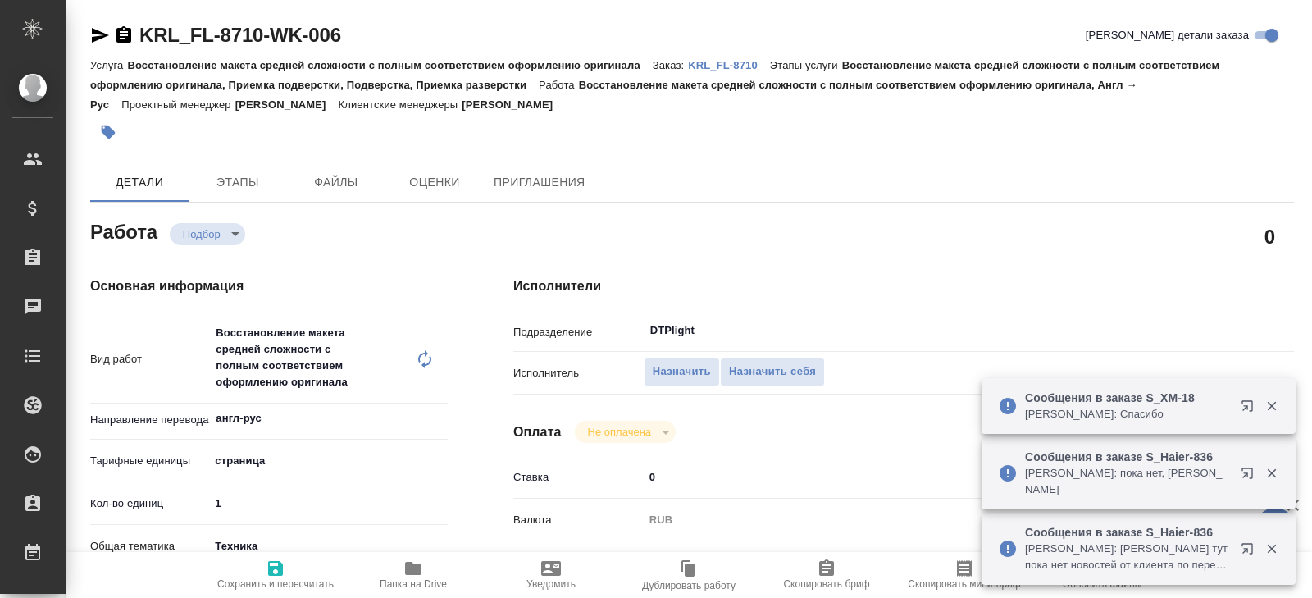
type textarea "x"
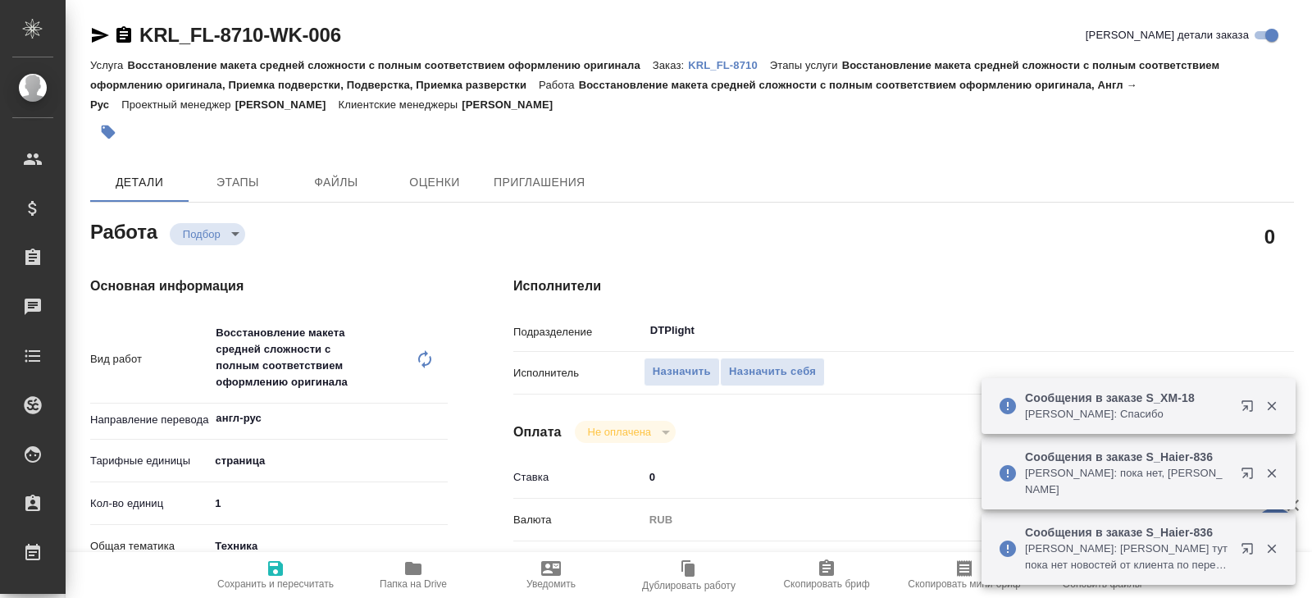
type textarea "x"
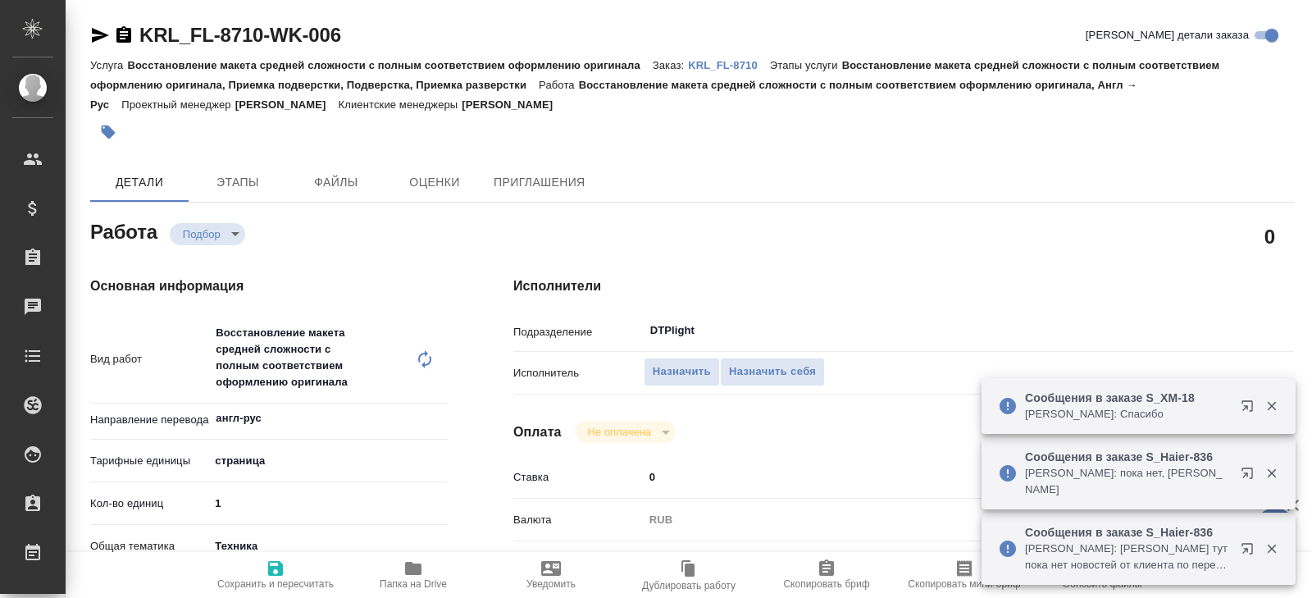
type textarea "x"
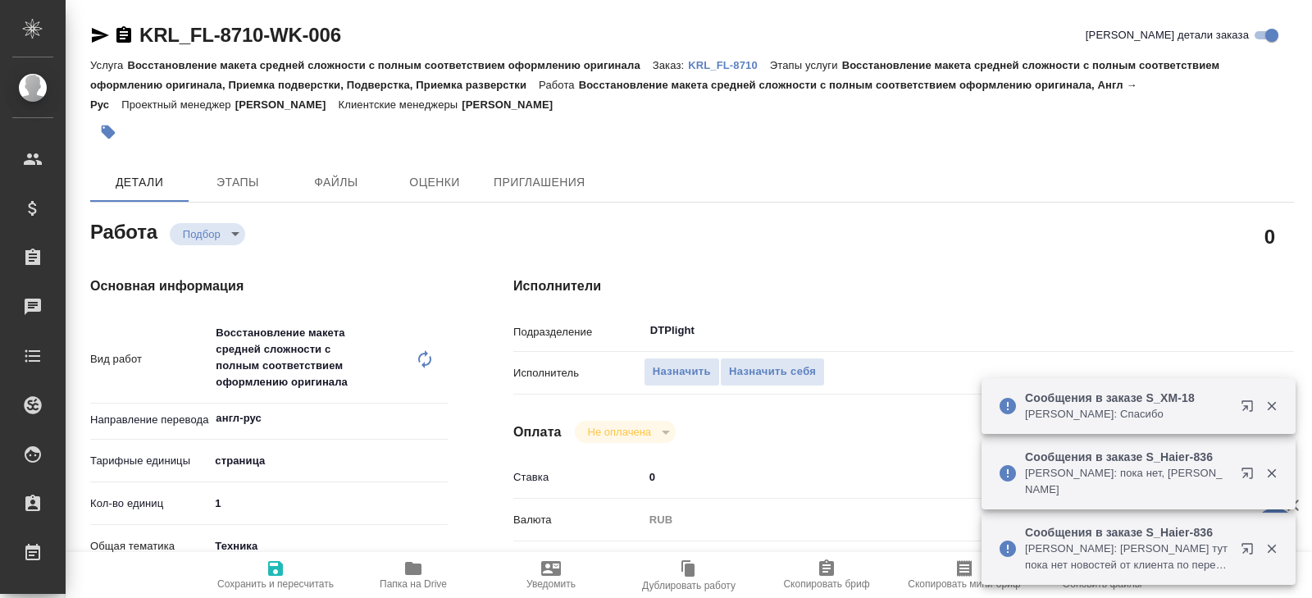
type textarea "x"
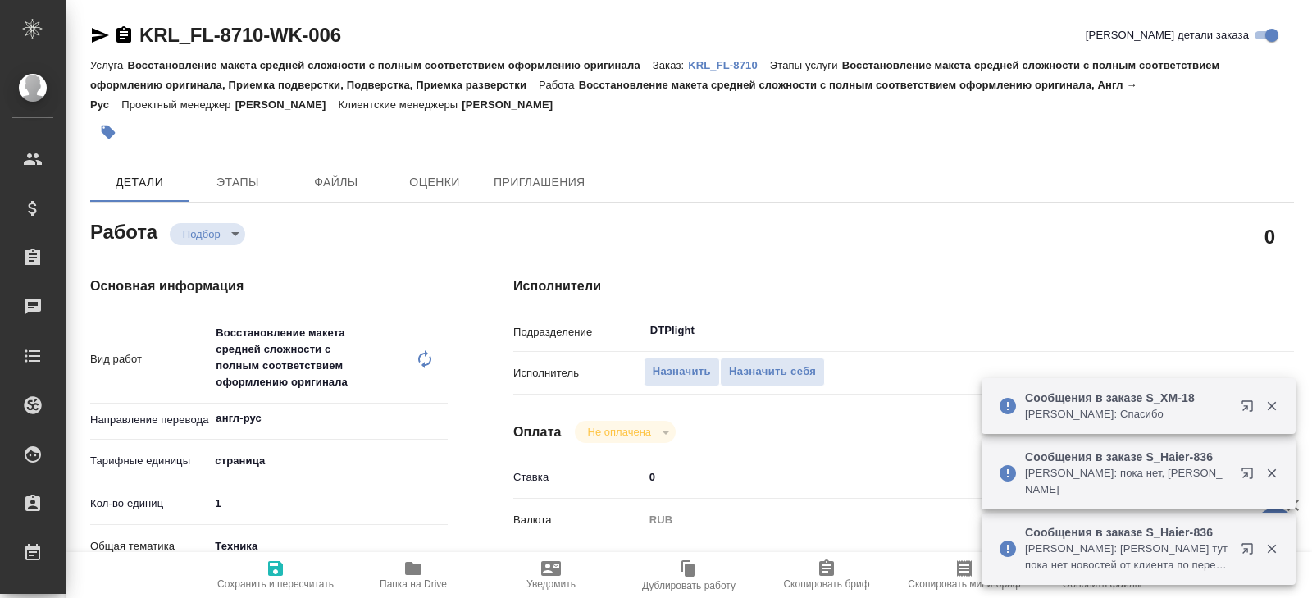
type textarea "x"
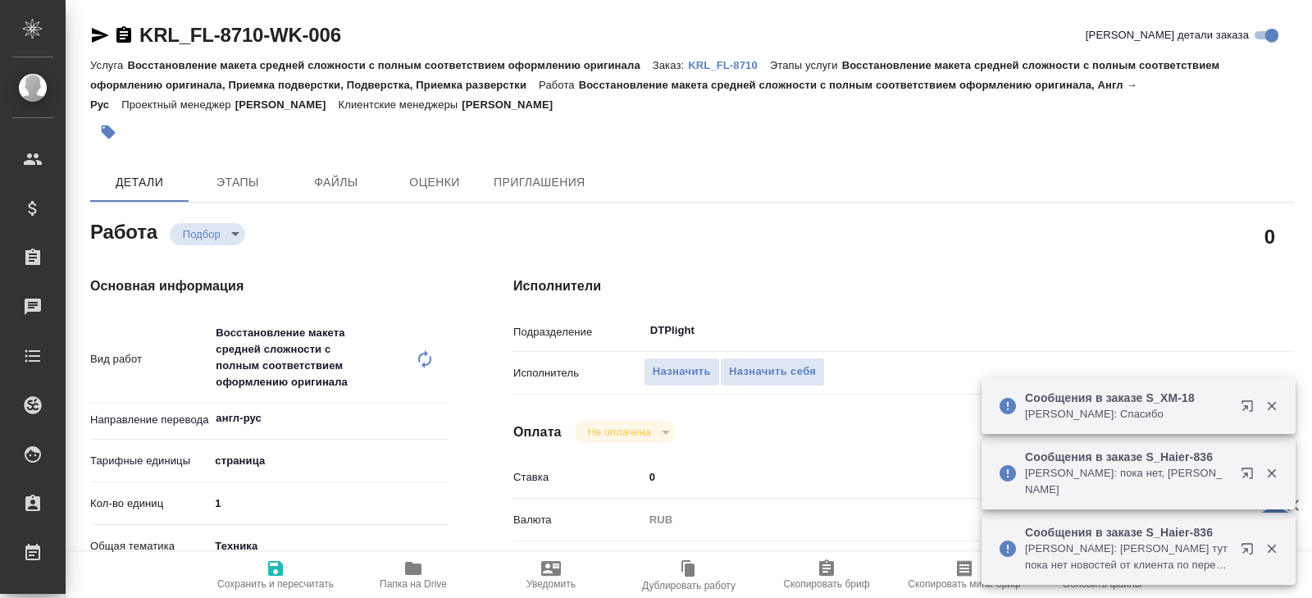
click at [713, 66] on p "KRL_FL-8710" at bounding box center [729, 65] width 82 height 12
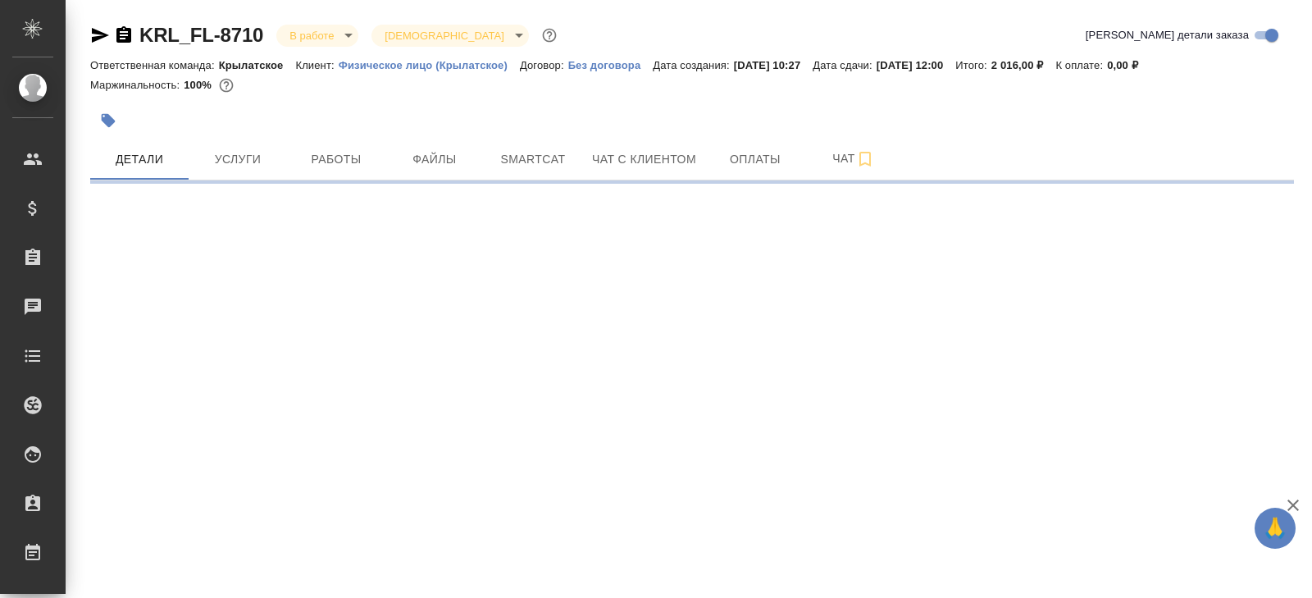
select select "RU"
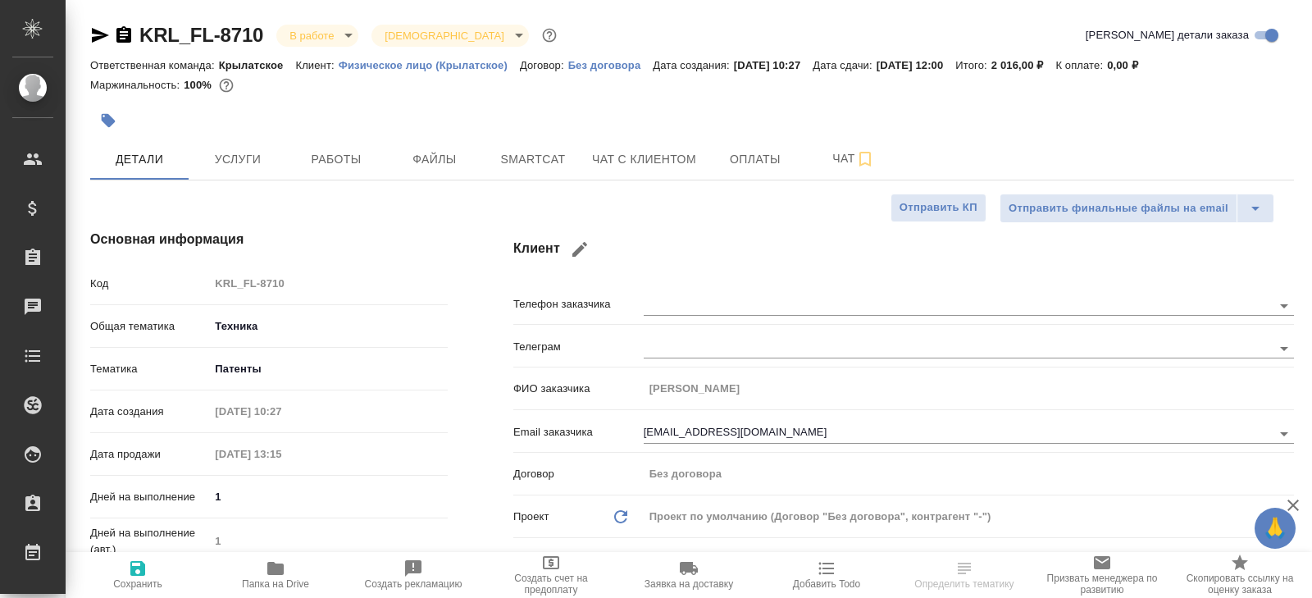
type textarea "x"
click at [340, 572] on button "Папка на Drive" at bounding box center [276, 575] width 138 height 46
click at [280, 582] on span "Папка на Drive" at bounding box center [275, 583] width 67 height 11
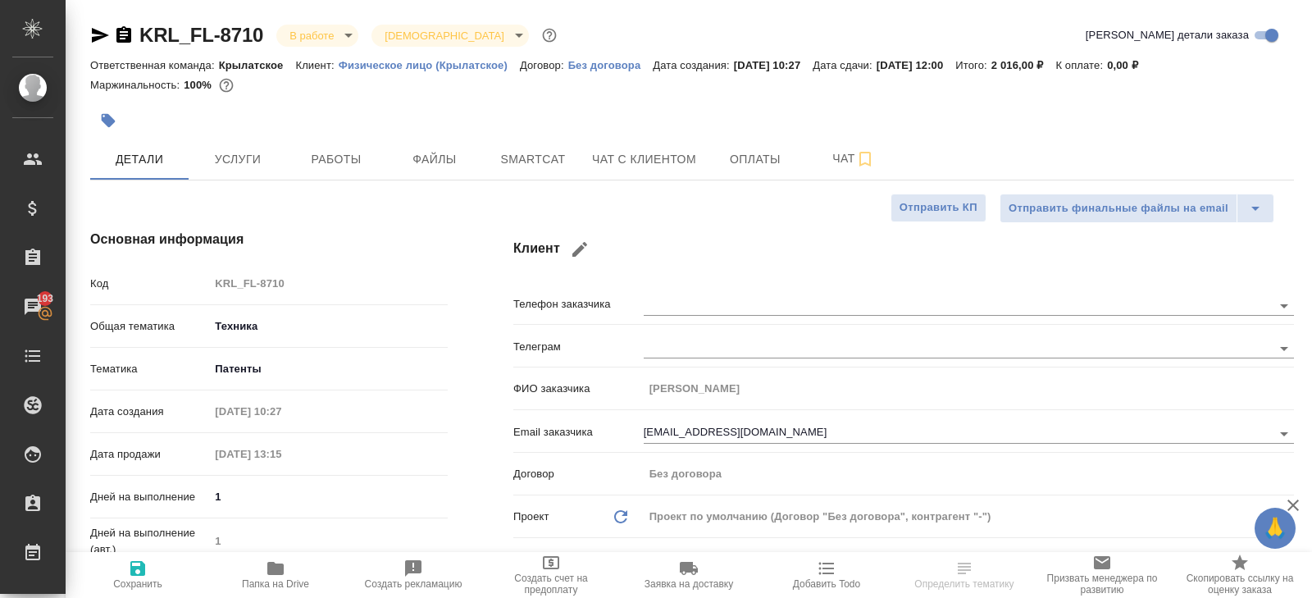
type textarea "x"
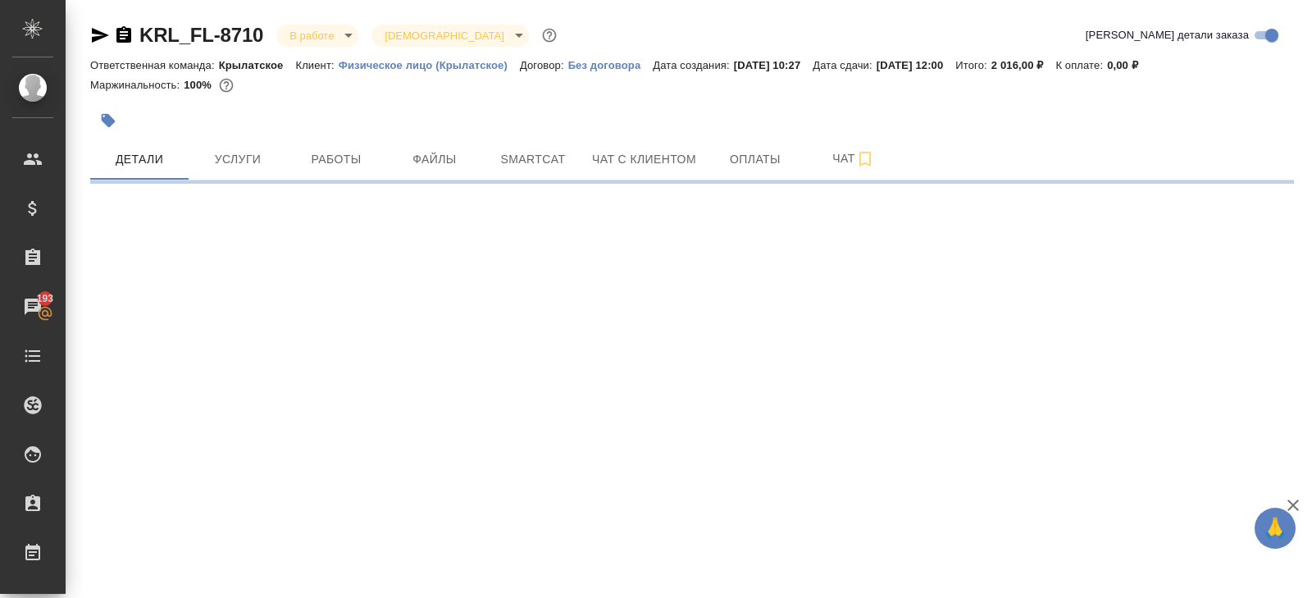
select select "RU"
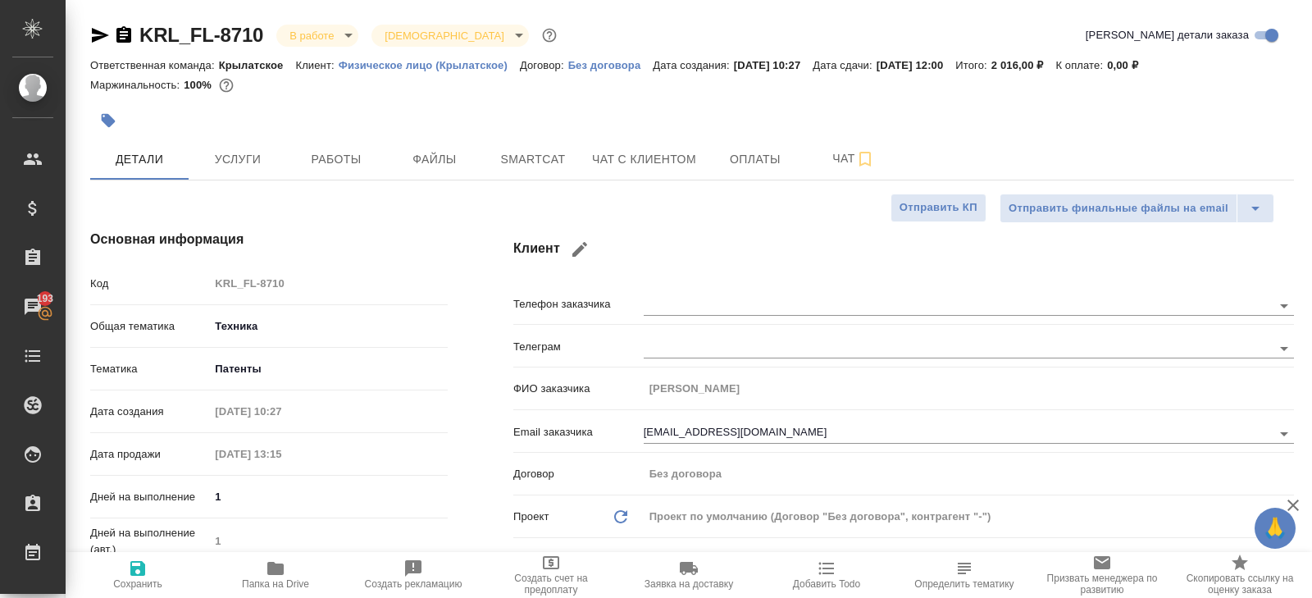
type textarea "x"
click at [332, 169] on button "Работы" at bounding box center [336, 159] width 98 height 41
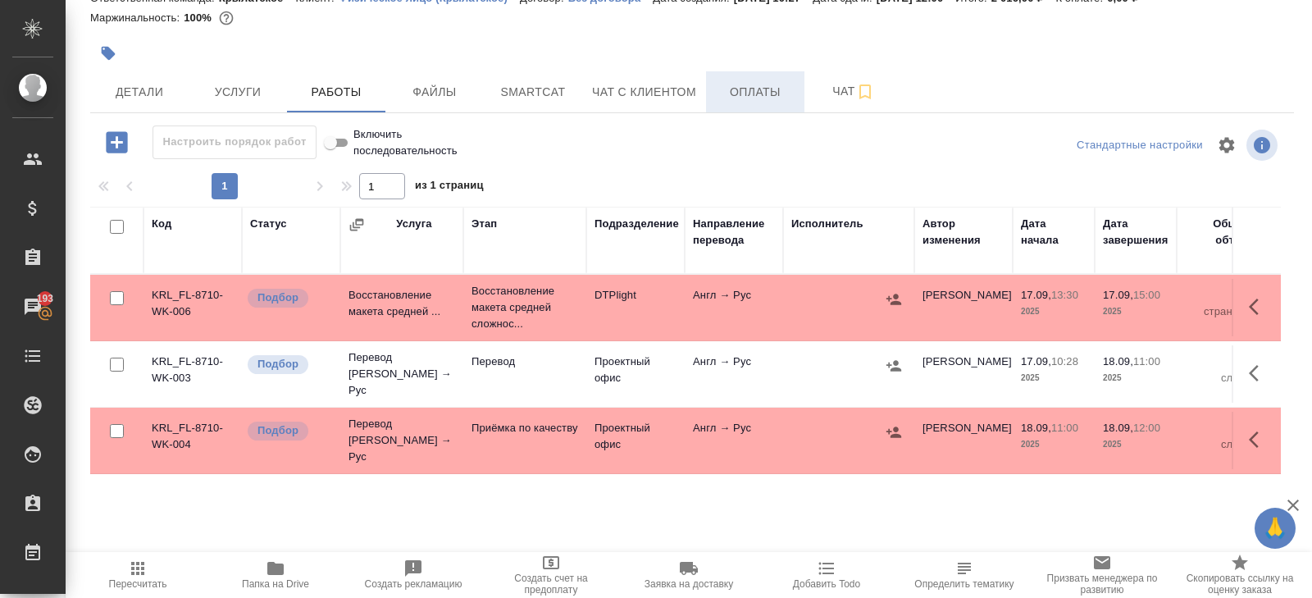
scroll to position [87, 0]
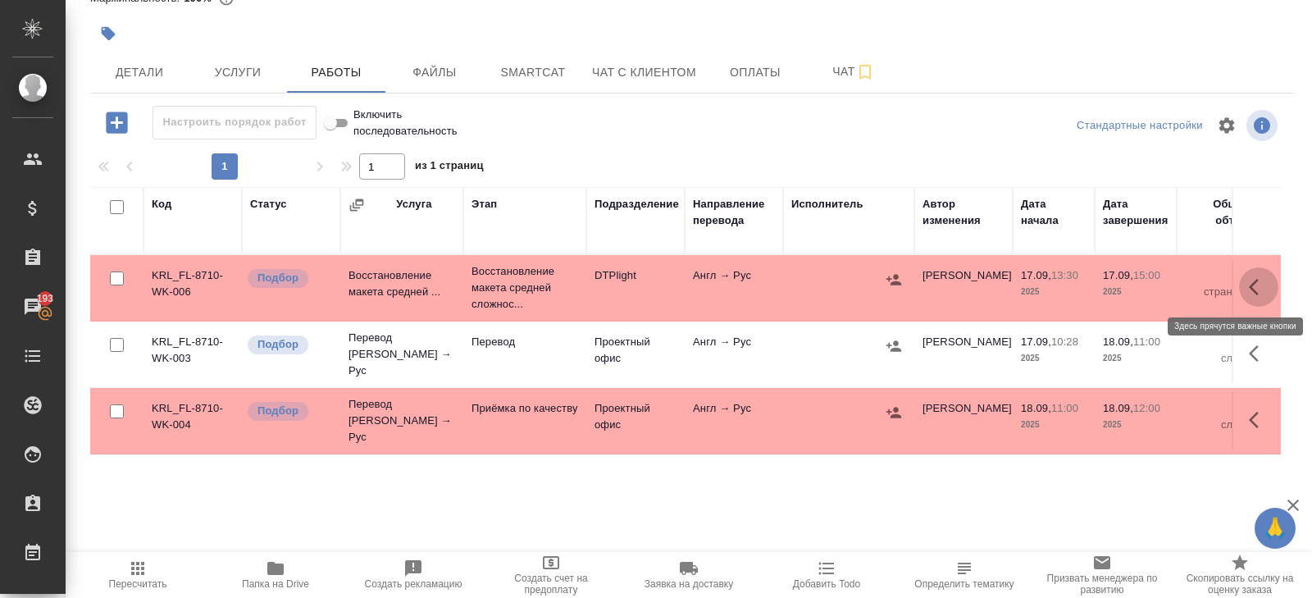
click at [1261, 286] on icon "button" at bounding box center [1259, 287] width 20 height 20
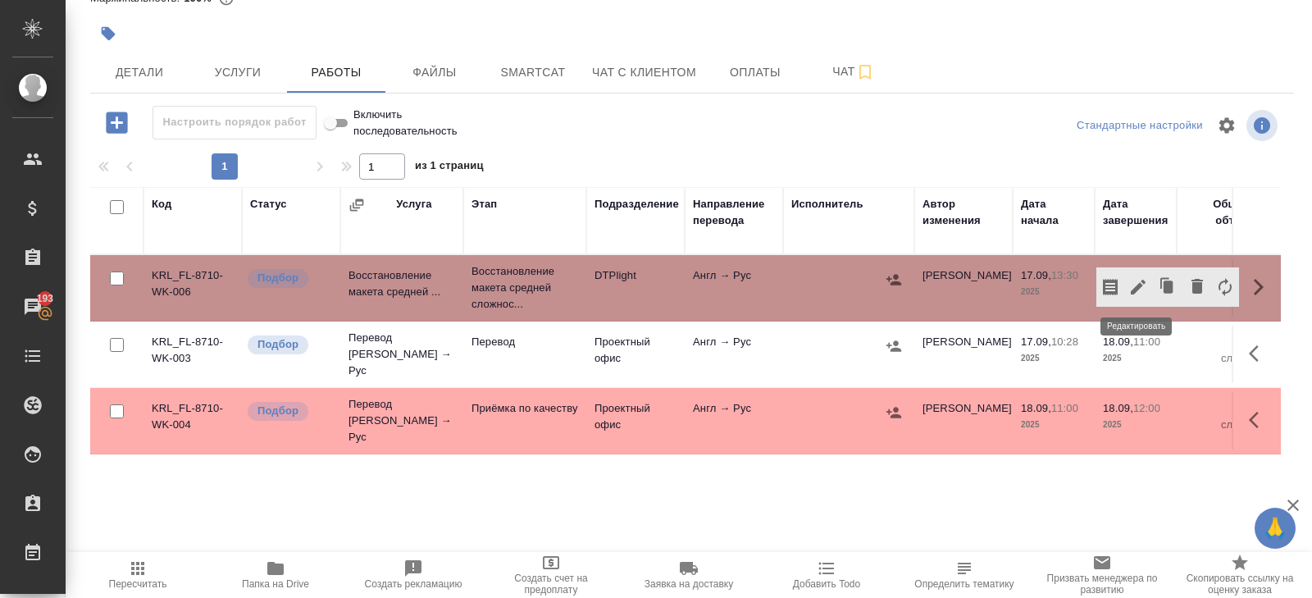
click at [1139, 288] on icon "button" at bounding box center [1138, 287] width 20 height 20
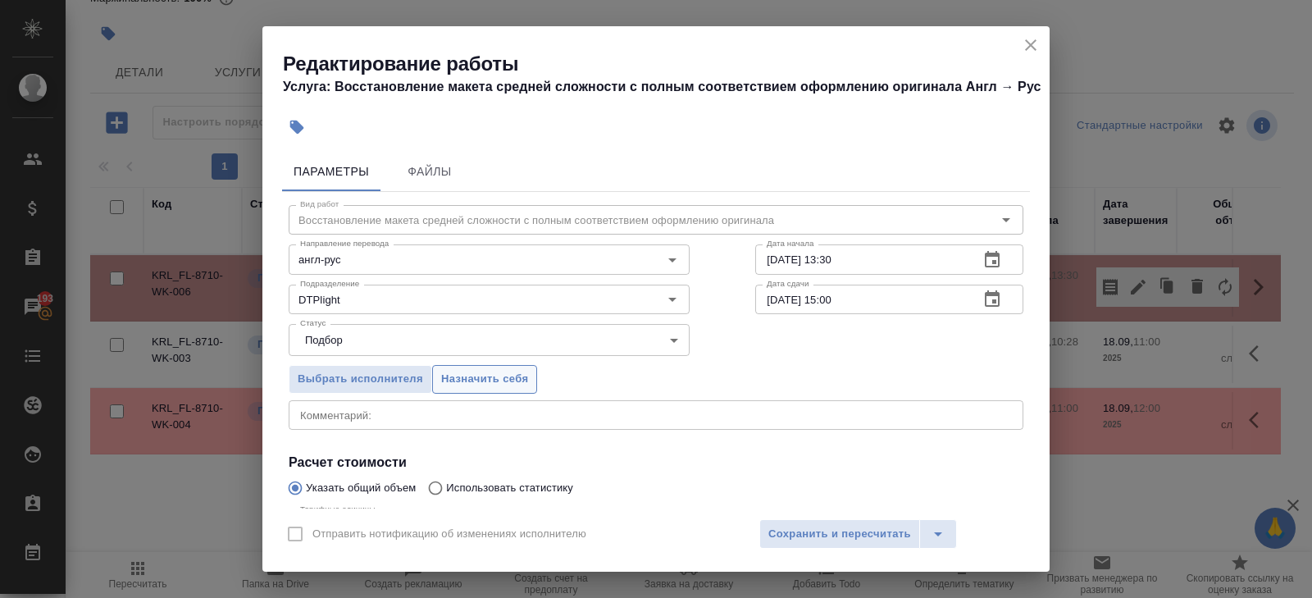
scroll to position [194, 0]
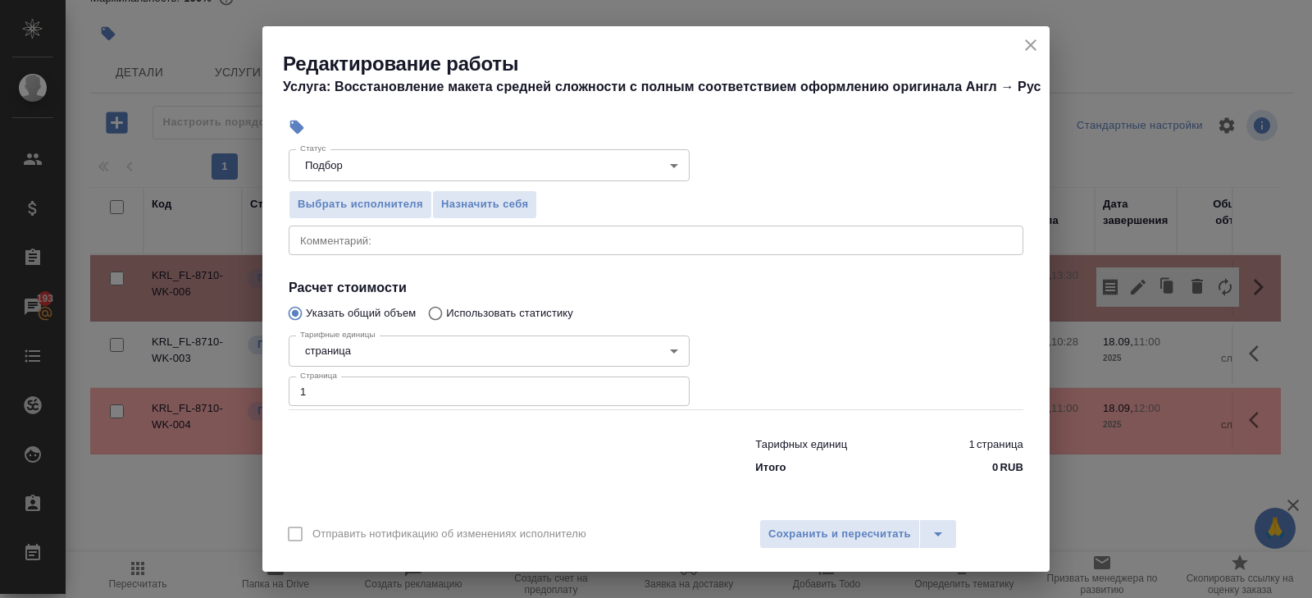
click at [318, 390] on input "1" at bounding box center [489, 391] width 401 height 30
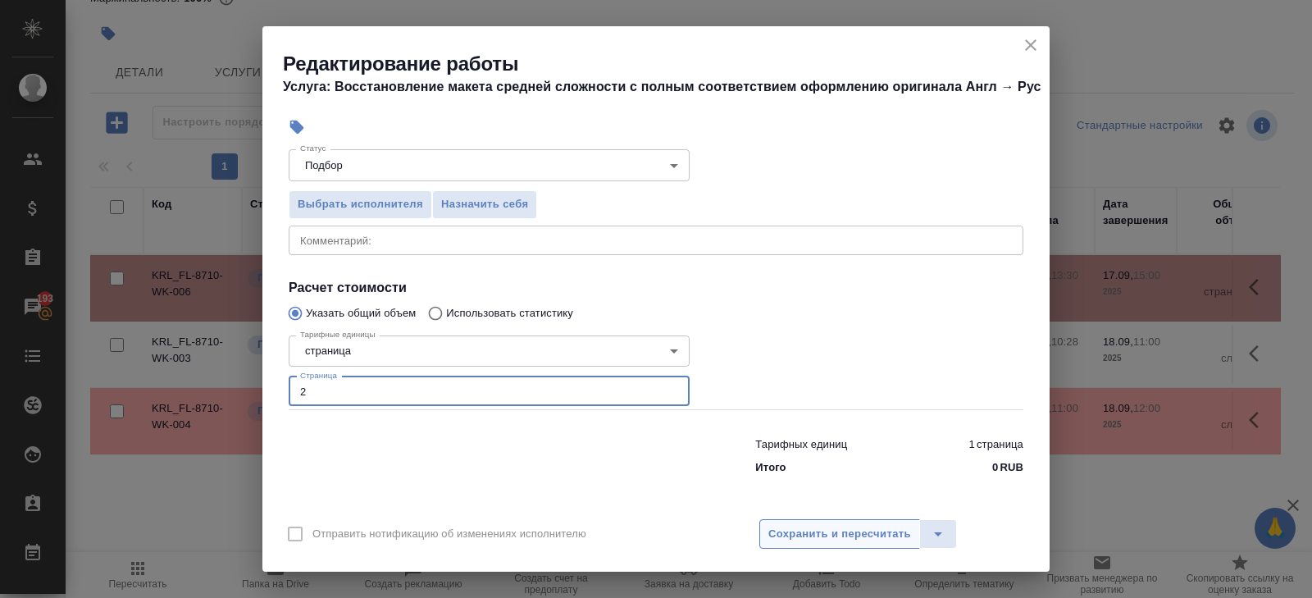
type input "2"
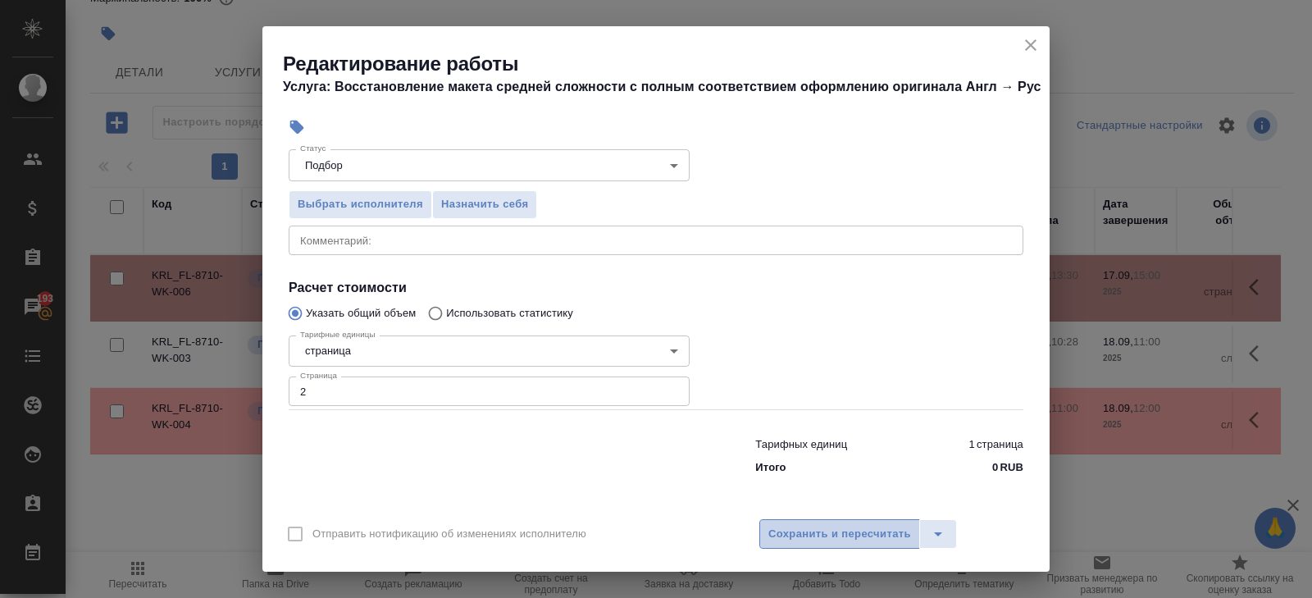
click at [774, 531] on span "Сохранить и пересчитать" at bounding box center [839, 534] width 143 height 19
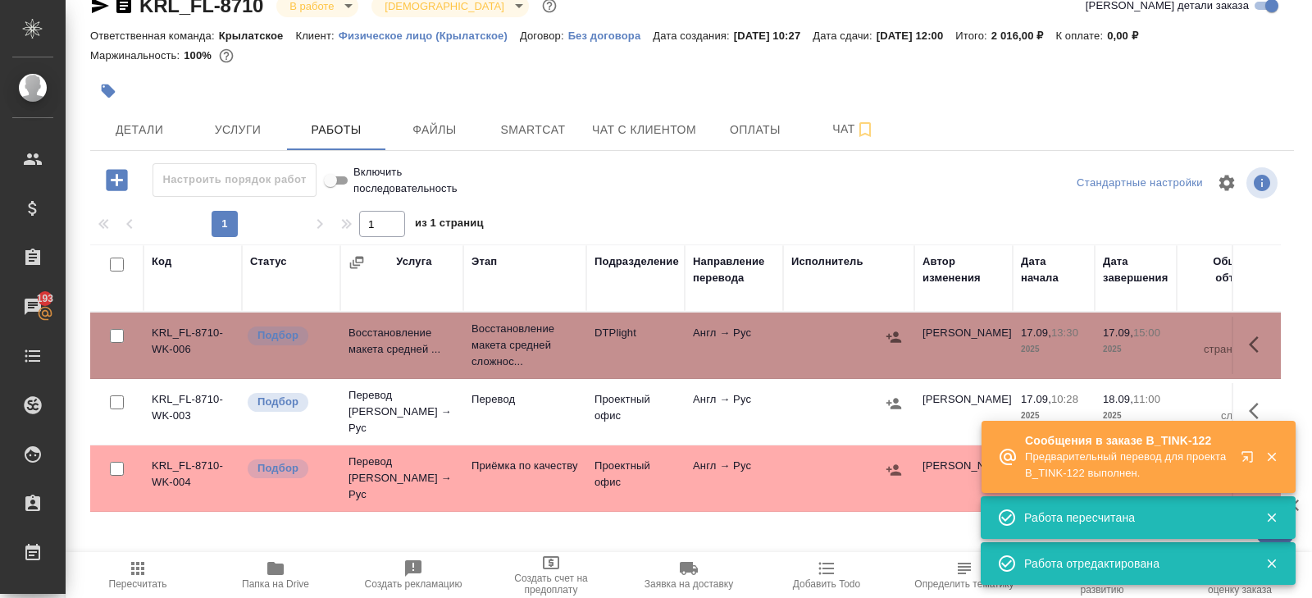
scroll to position [0, 0]
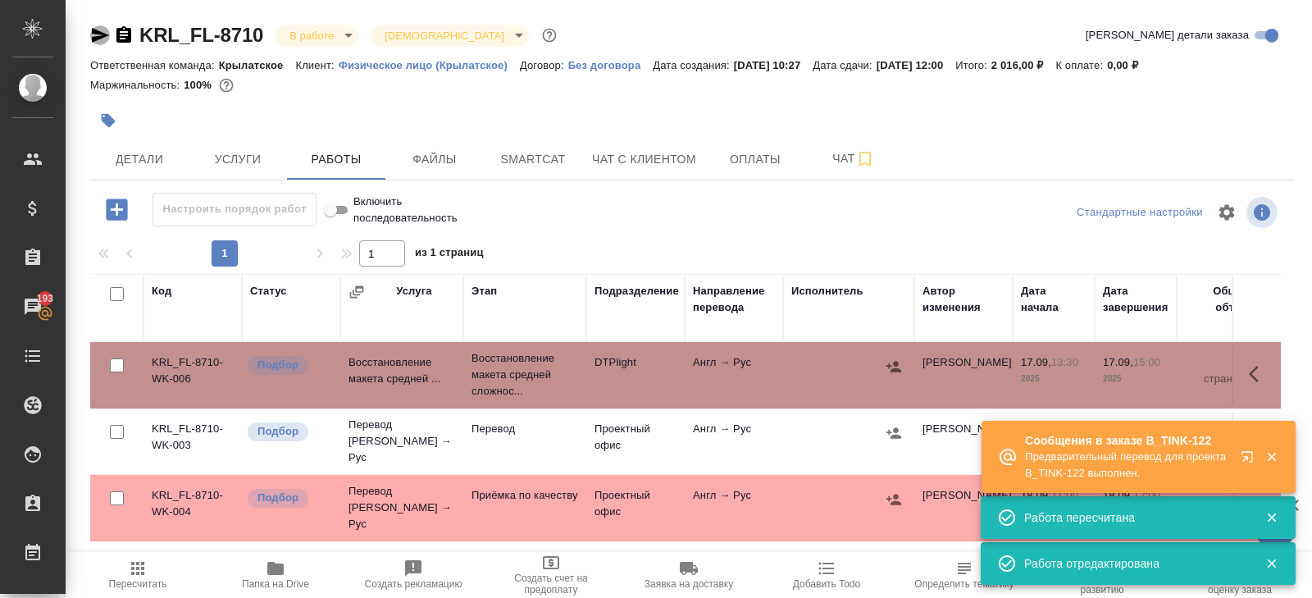
click at [95, 30] on icon "button" at bounding box center [100, 35] width 17 height 15
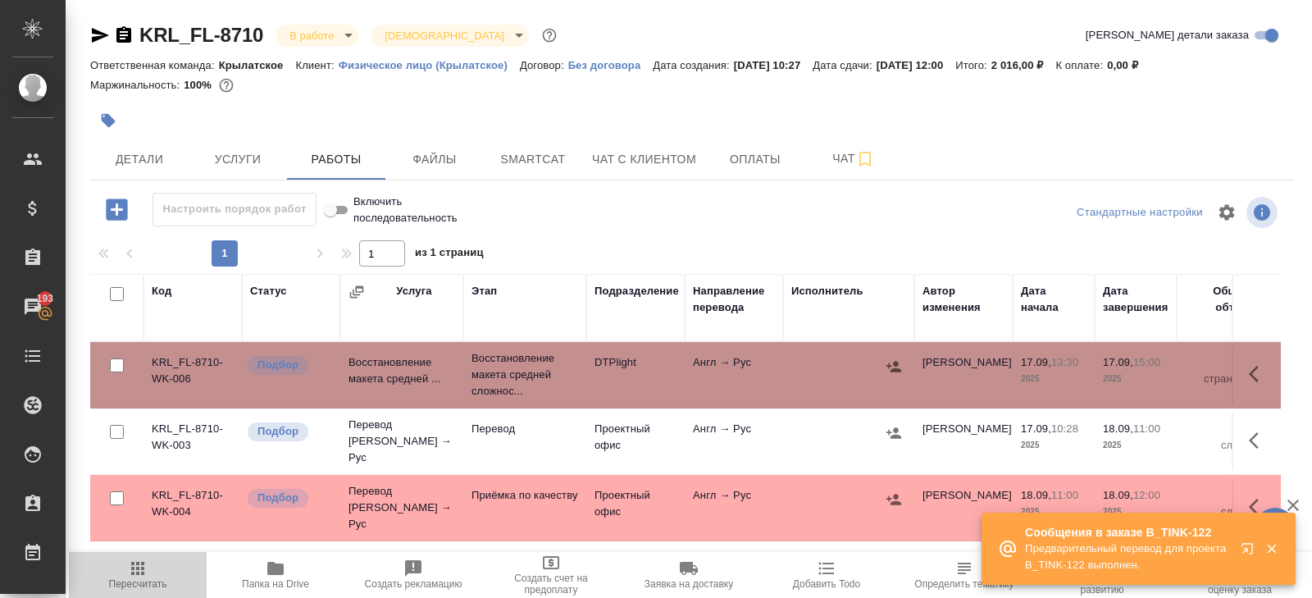
click at [136, 570] on icon "button" at bounding box center [138, 568] width 20 height 20
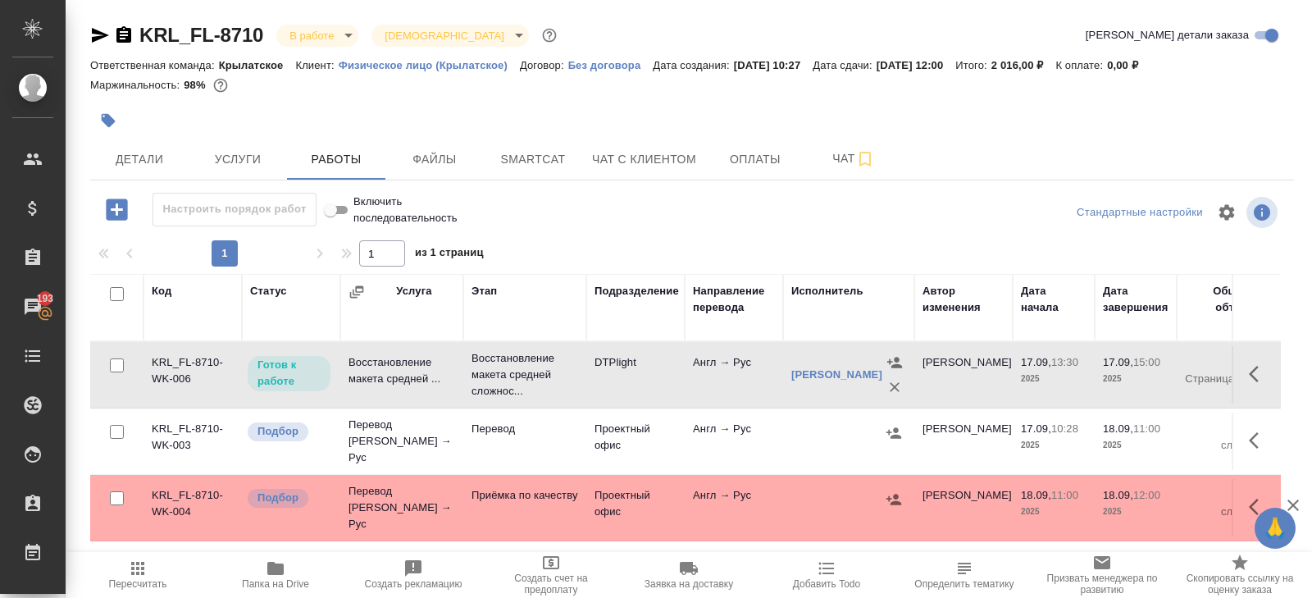
click at [129, 572] on icon "button" at bounding box center [138, 568] width 20 height 20
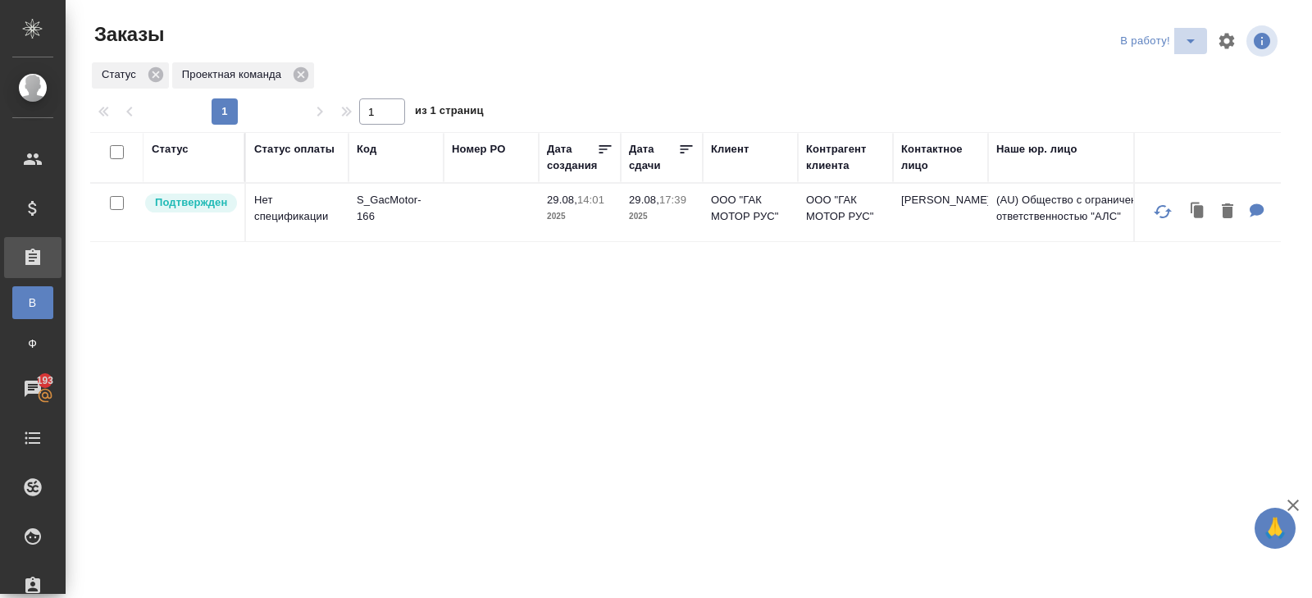
click at [1188, 35] on icon "split button" at bounding box center [1191, 41] width 20 height 20
click at [1163, 98] on li "начислить" at bounding box center [1160, 100] width 91 height 26
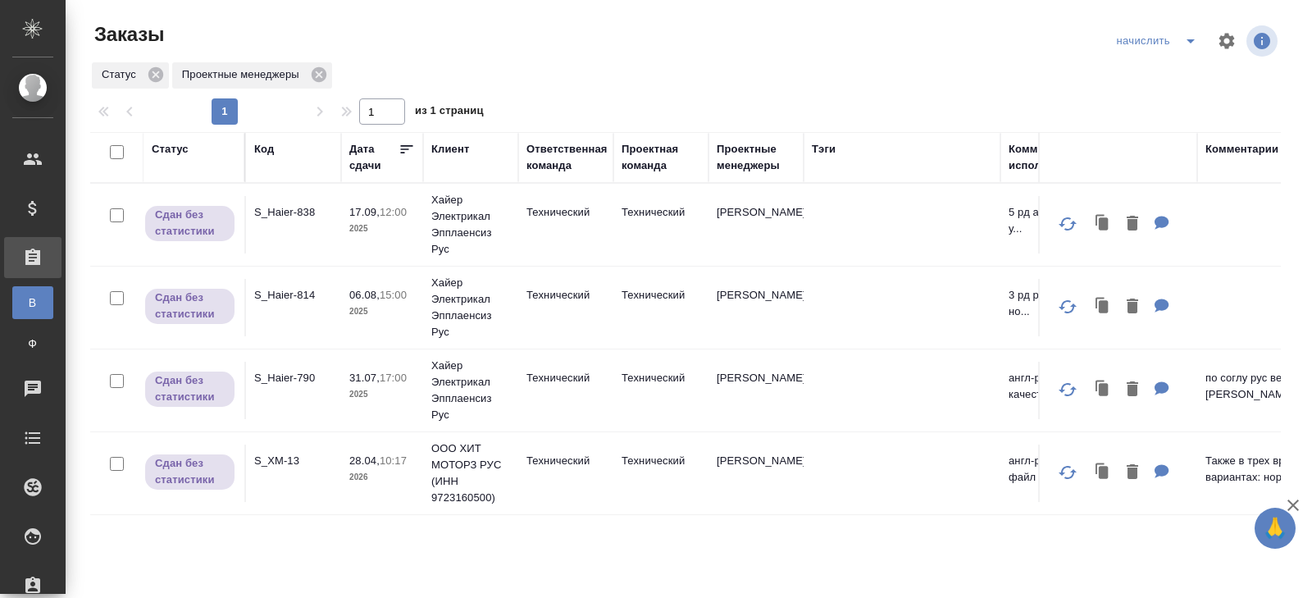
click at [1202, 43] on span "split button" at bounding box center [1190, 41] width 25 height 20
click at [1176, 71] on li "В работу!" at bounding box center [1158, 74] width 96 height 26
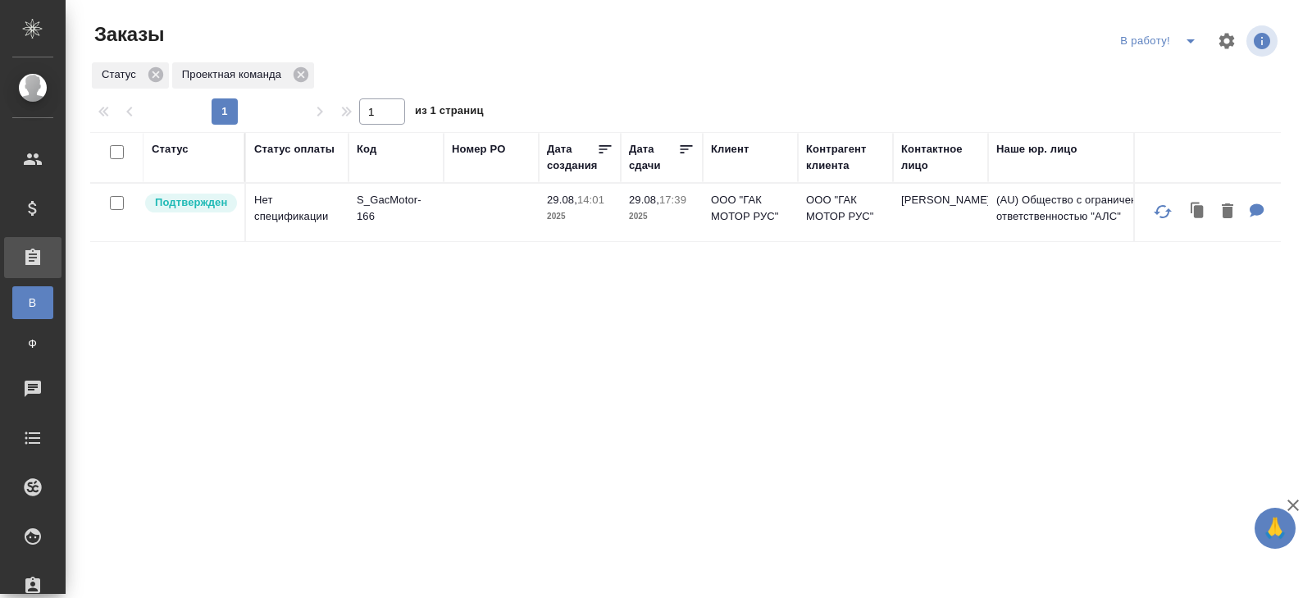
click at [1195, 43] on icon "split button" at bounding box center [1191, 41] width 20 height 20
click at [1173, 73] on li "ПМ" at bounding box center [1160, 74] width 91 height 26
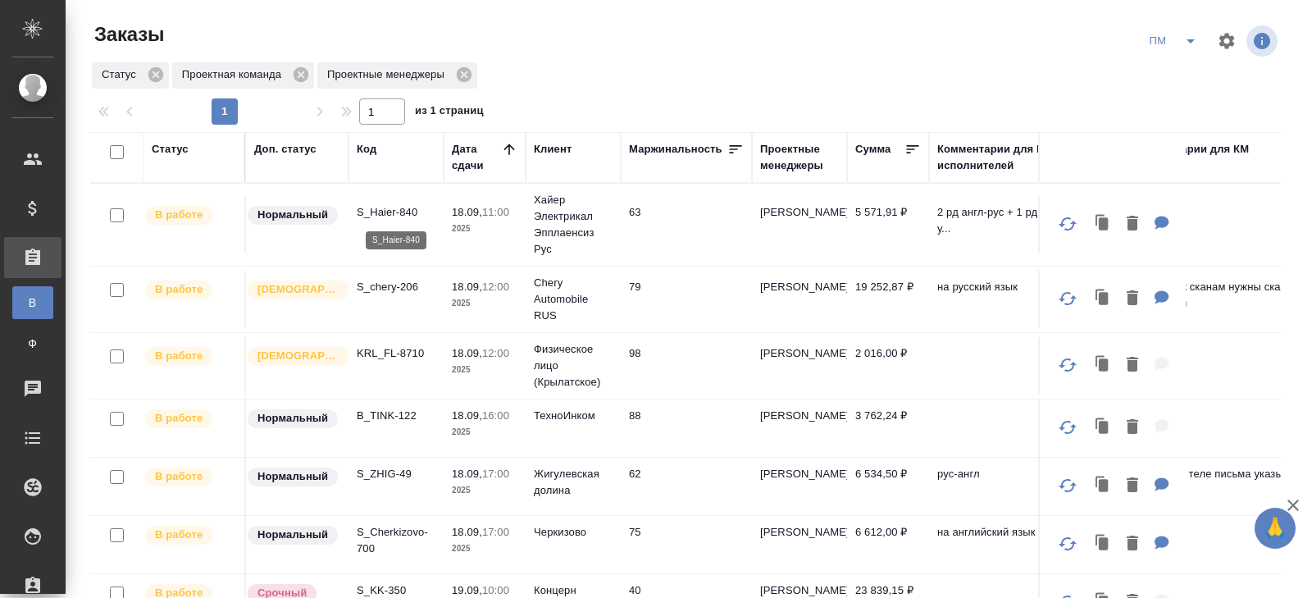
click at [385, 212] on p "S_Haier-840" at bounding box center [396, 212] width 79 height 16
click at [1183, 43] on icon "split button" at bounding box center [1191, 41] width 20 height 20
click at [1186, 61] on li "В работу!" at bounding box center [1173, 74] width 83 height 26
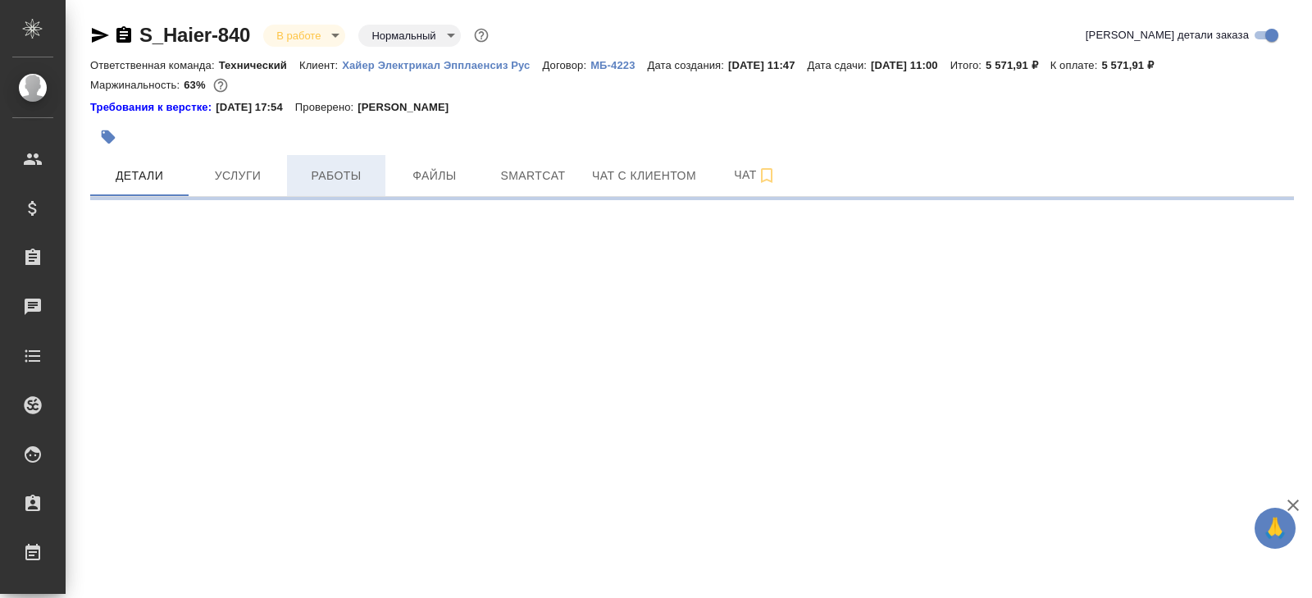
click at [350, 160] on button "Работы" at bounding box center [336, 175] width 98 height 41
select select "RU"
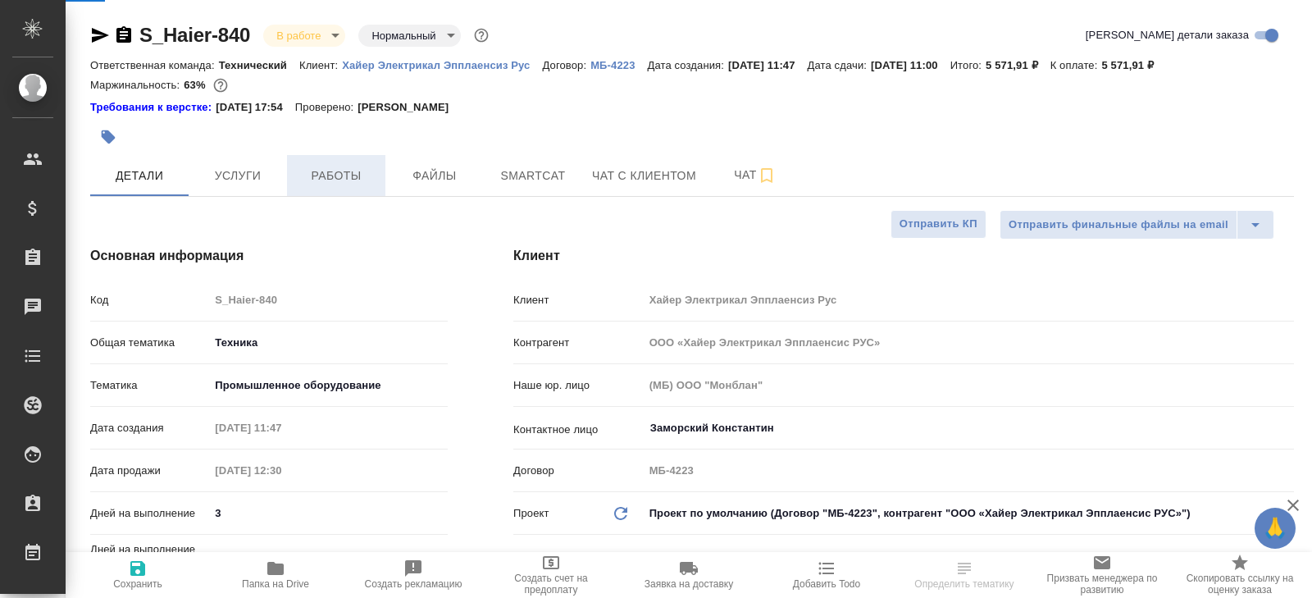
type textarea "x"
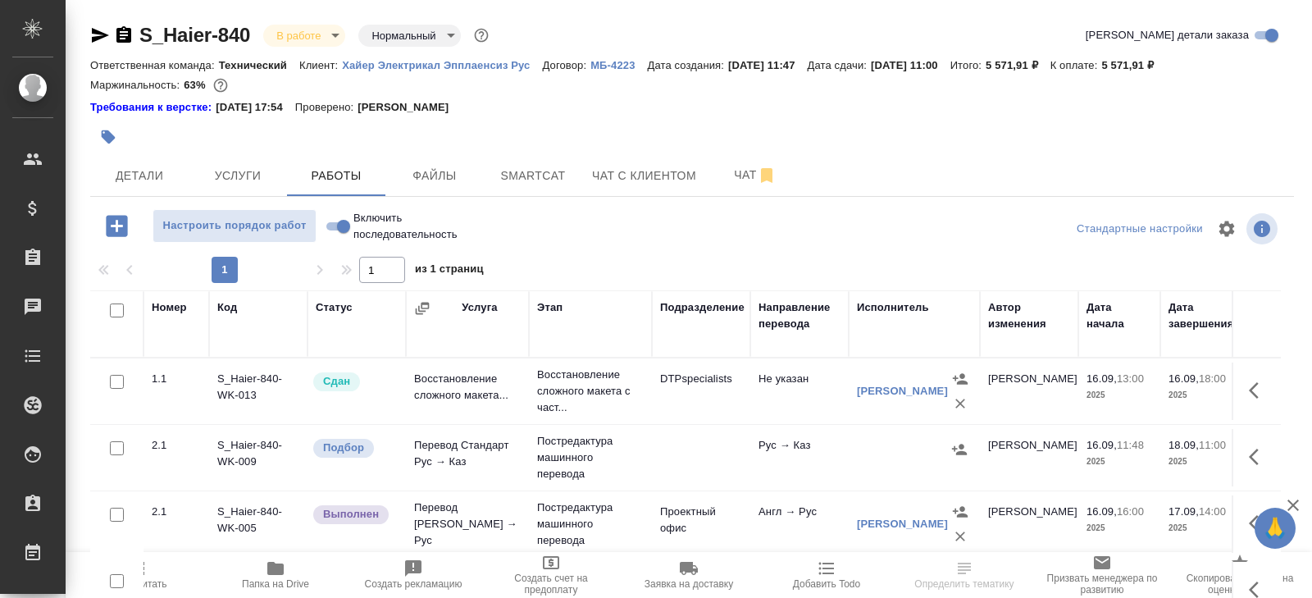
scroll to position [103, 0]
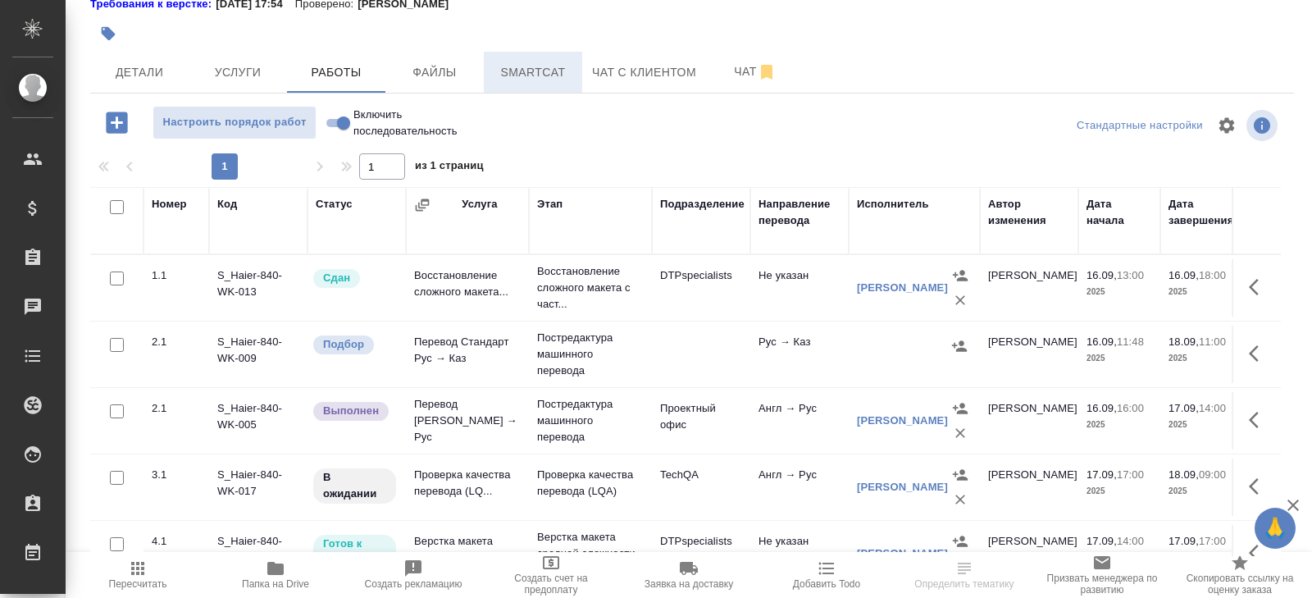
click at [552, 76] on span "Smartcat" at bounding box center [533, 72] width 79 height 20
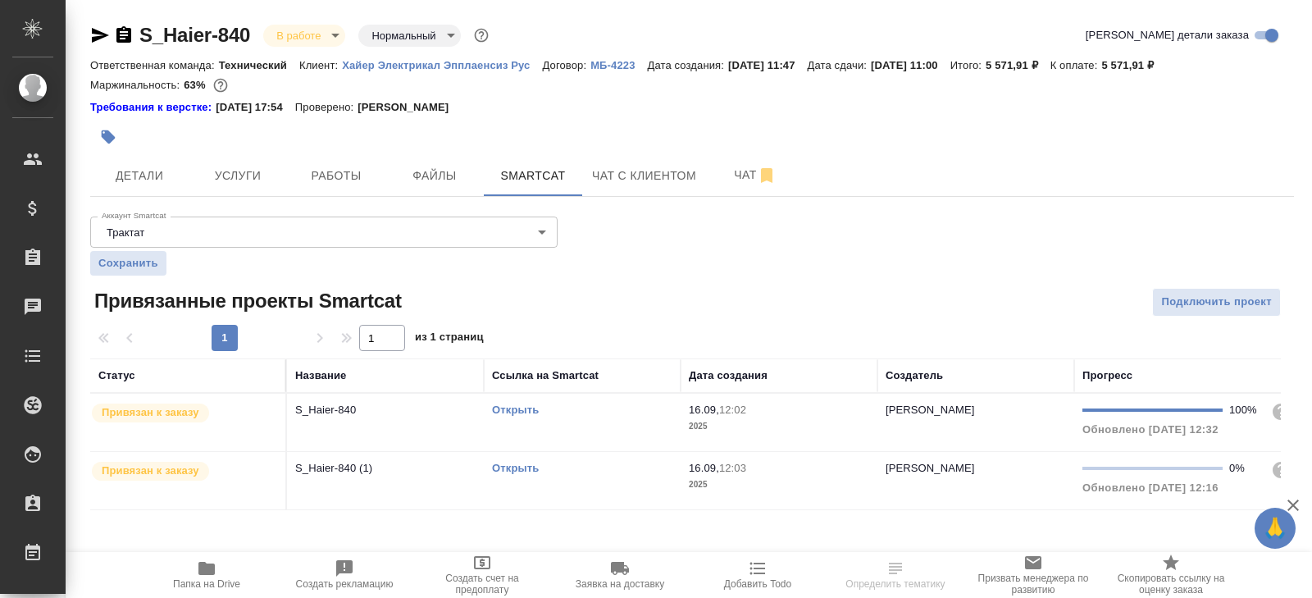
click at [596, 412] on div "Открыть" at bounding box center [582, 410] width 180 height 16
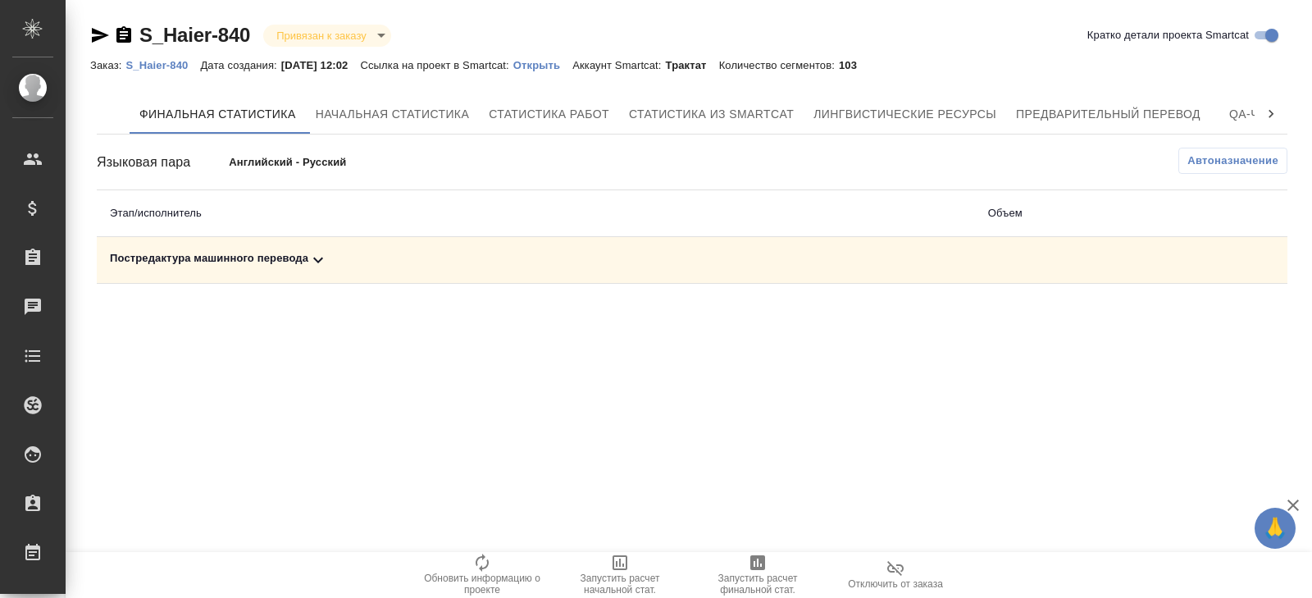
click at [1187, 157] on span "Автоназначение" at bounding box center [1232, 161] width 91 height 16
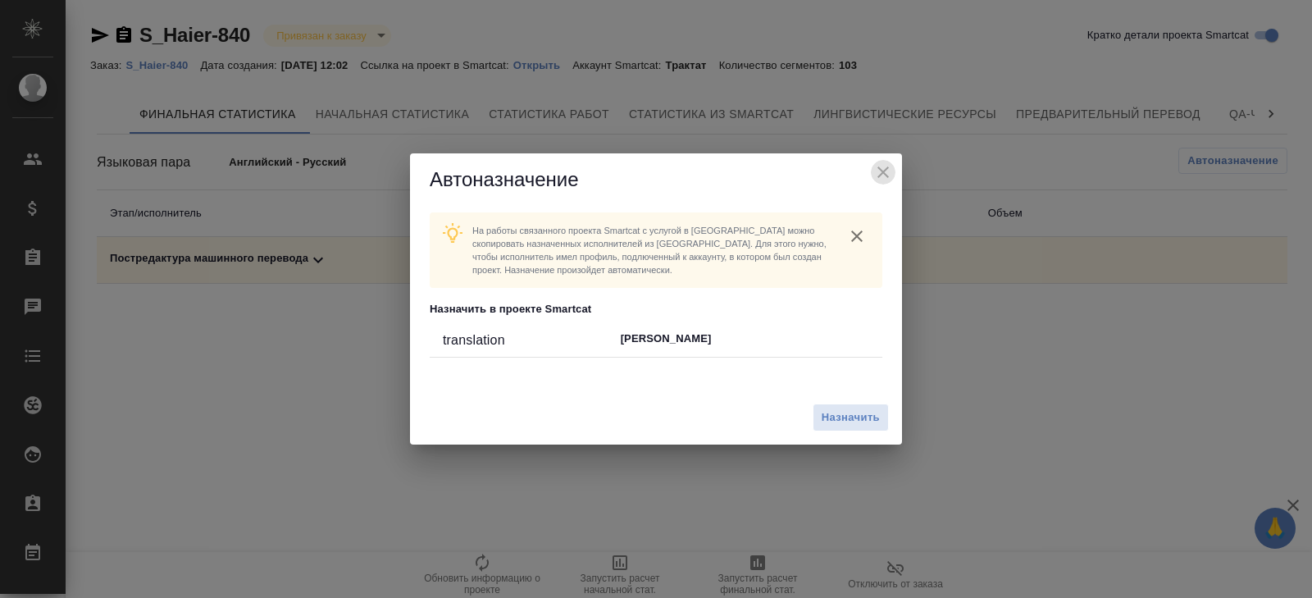
click at [875, 180] on icon "close" at bounding box center [883, 172] width 20 height 20
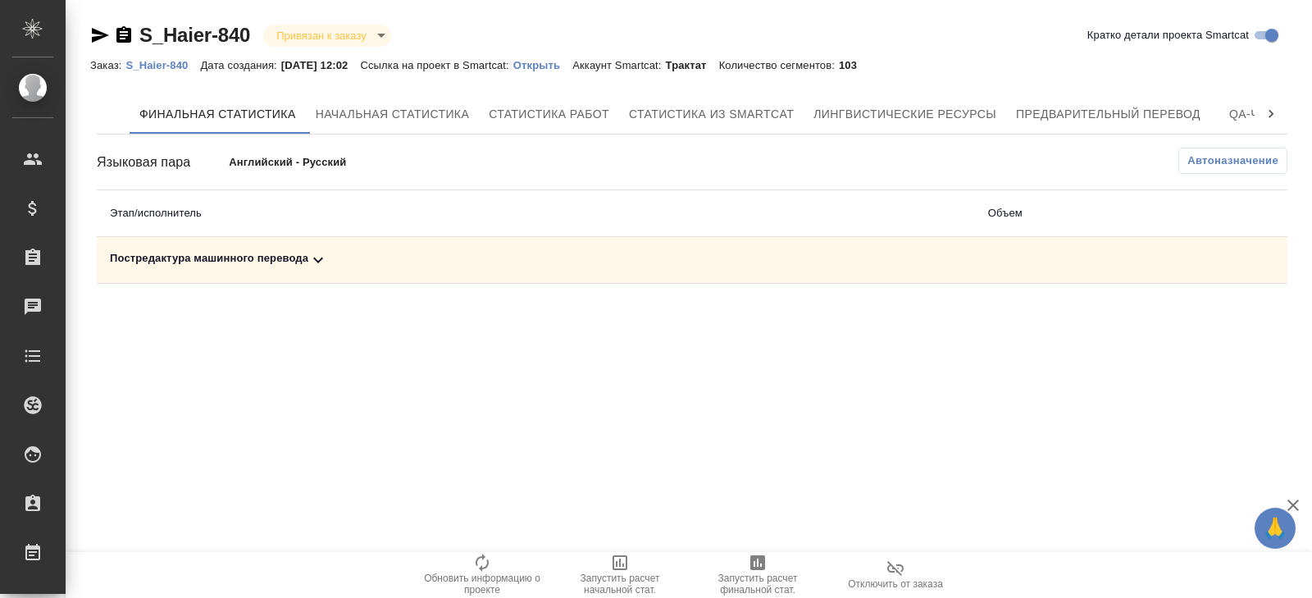
click at [311, 264] on icon at bounding box center [318, 260] width 20 height 20
click at [1232, 168] on span "Автоназначение" at bounding box center [1232, 161] width 91 height 16
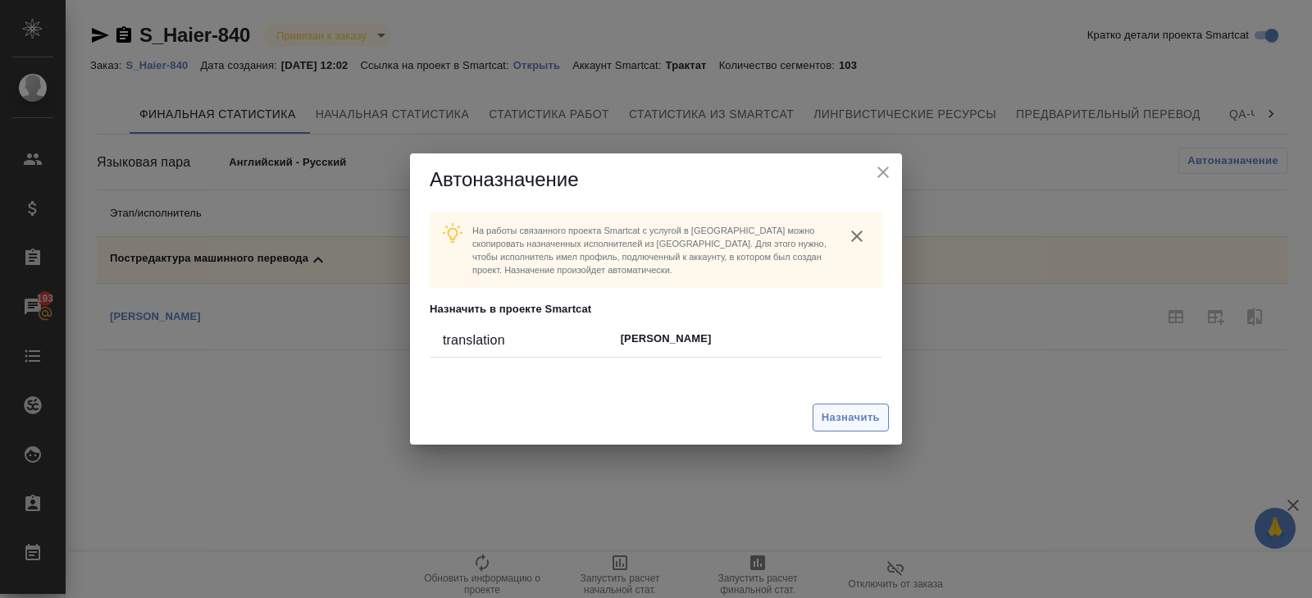
click at [858, 416] on span "Назначить" at bounding box center [851, 417] width 58 height 19
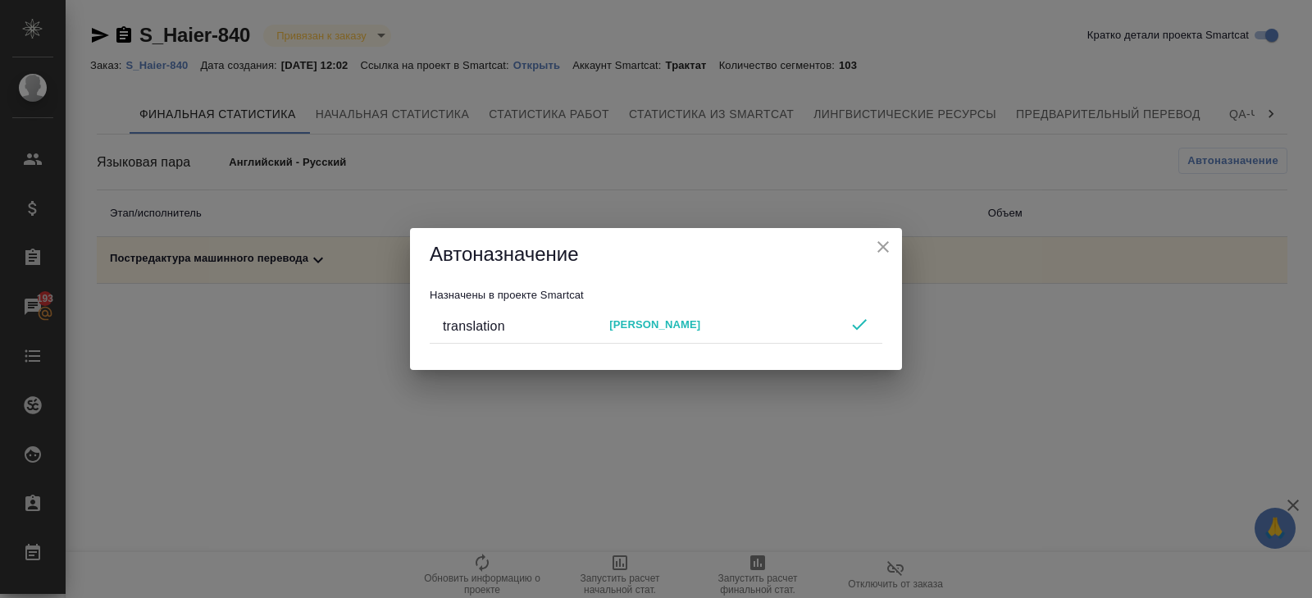
click at [880, 242] on icon "close" at bounding box center [883, 247] width 20 height 20
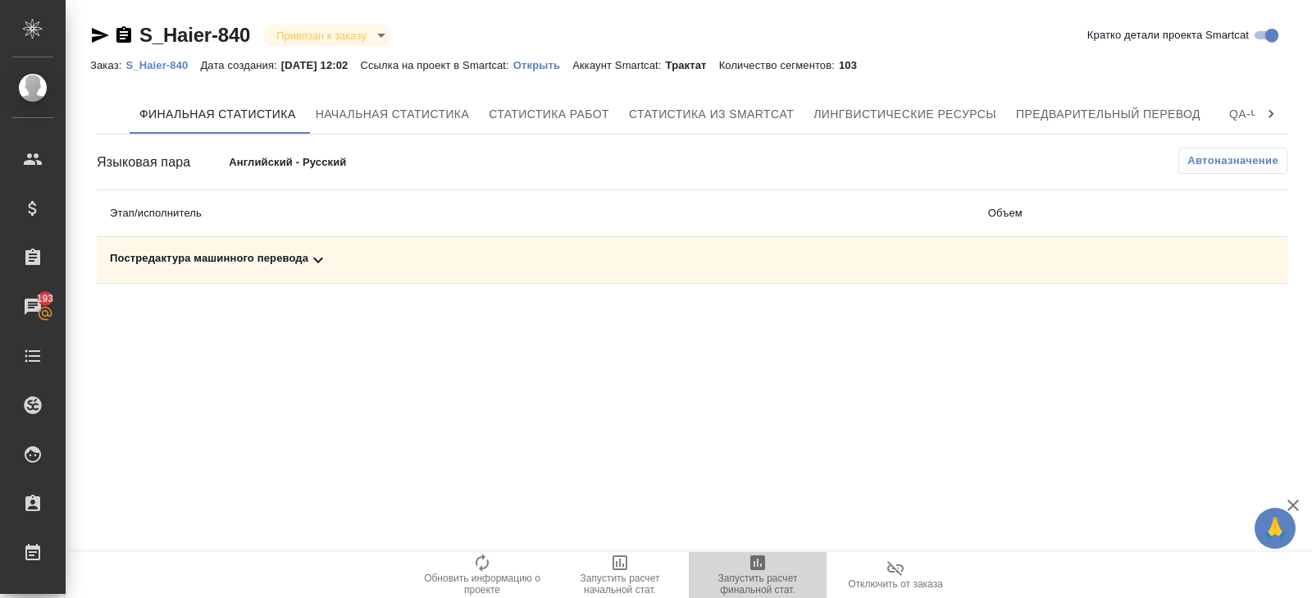
click at [744, 574] on span "Запустить расчет финальной стат." at bounding box center [758, 583] width 118 height 23
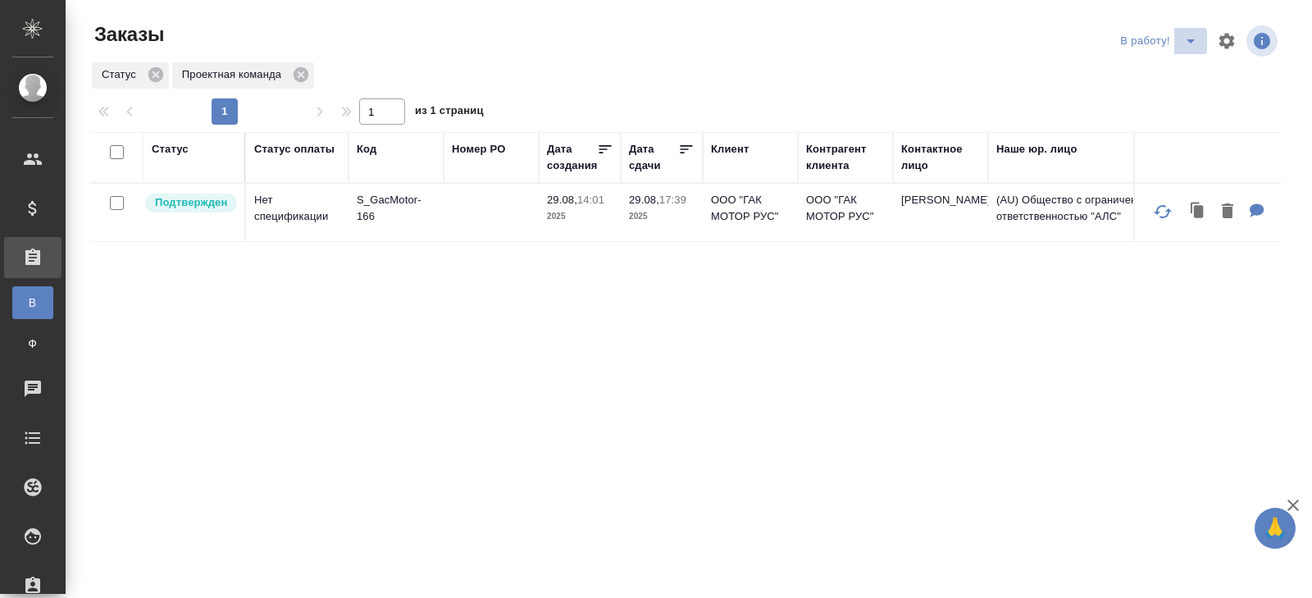
click at [1187, 39] on icon "split button" at bounding box center [1191, 41] width 20 height 20
click at [1182, 68] on li "ПМ" at bounding box center [1160, 74] width 91 height 26
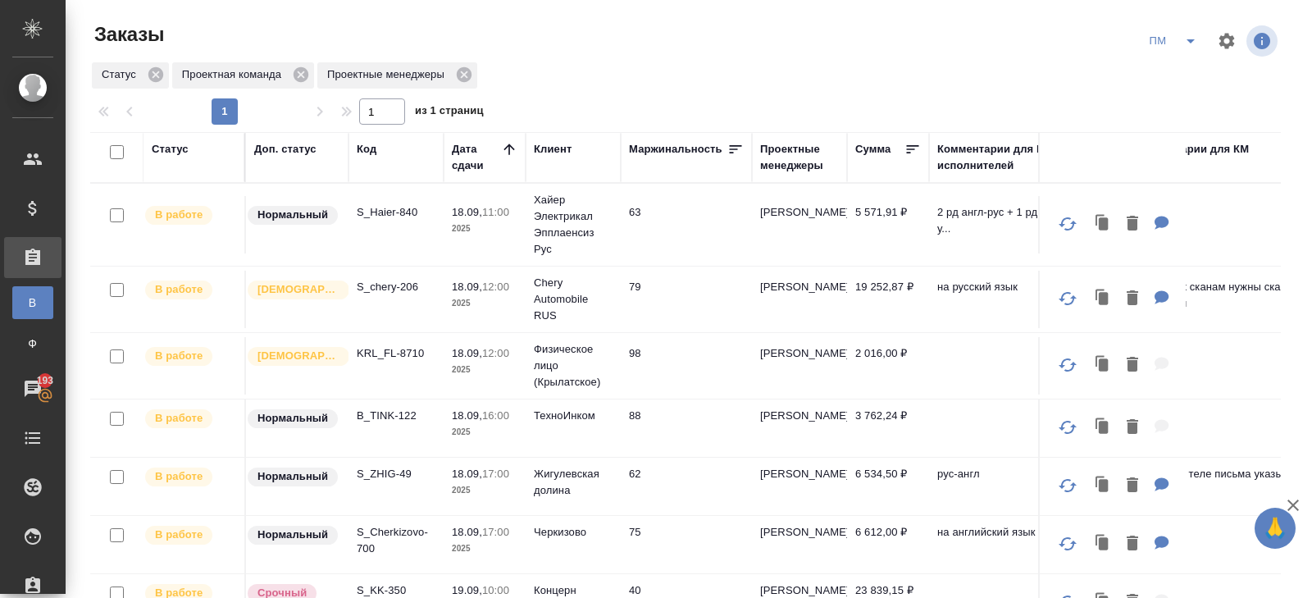
click at [1181, 43] on icon "split button" at bounding box center [1191, 41] width 20 height 20
click at [1177, 62] on li "В работу!" at bounding box center [1173, 74] width 83 height 26
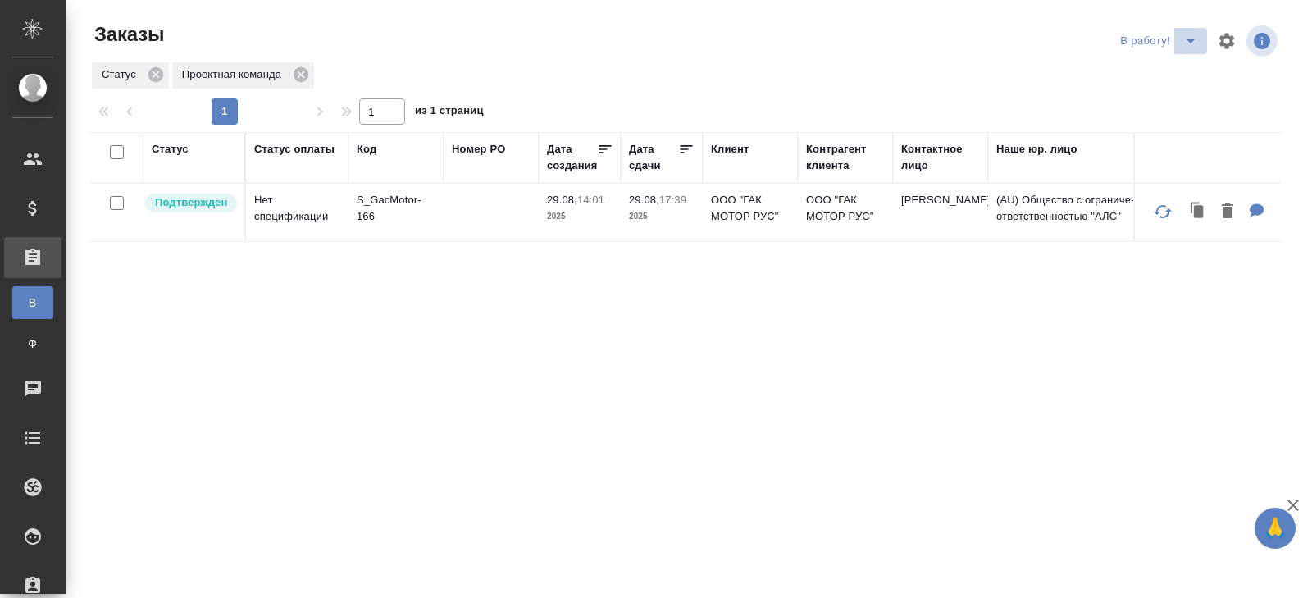
click at [1186, 43] on icon "split button" at bounding box center [1191, 41] width 20 height 20
click at [1164, 65] on li "ПМ" at bounding box center [1160, 74] width 91 height 26
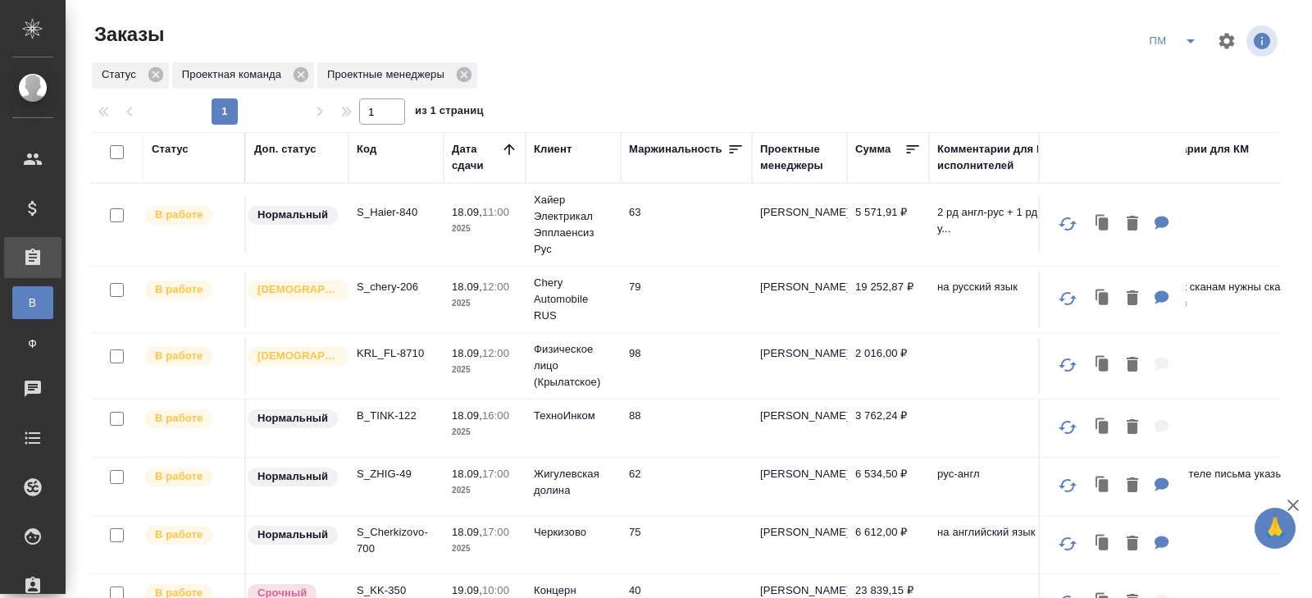
click at [383, 359] on p "KRL_FL-8710" at bounding box center [396, 353] width 79 height 16
click at [389, 352] on p "KRL_FL-8710" at bounding box center [396, 353] width 79 height 16
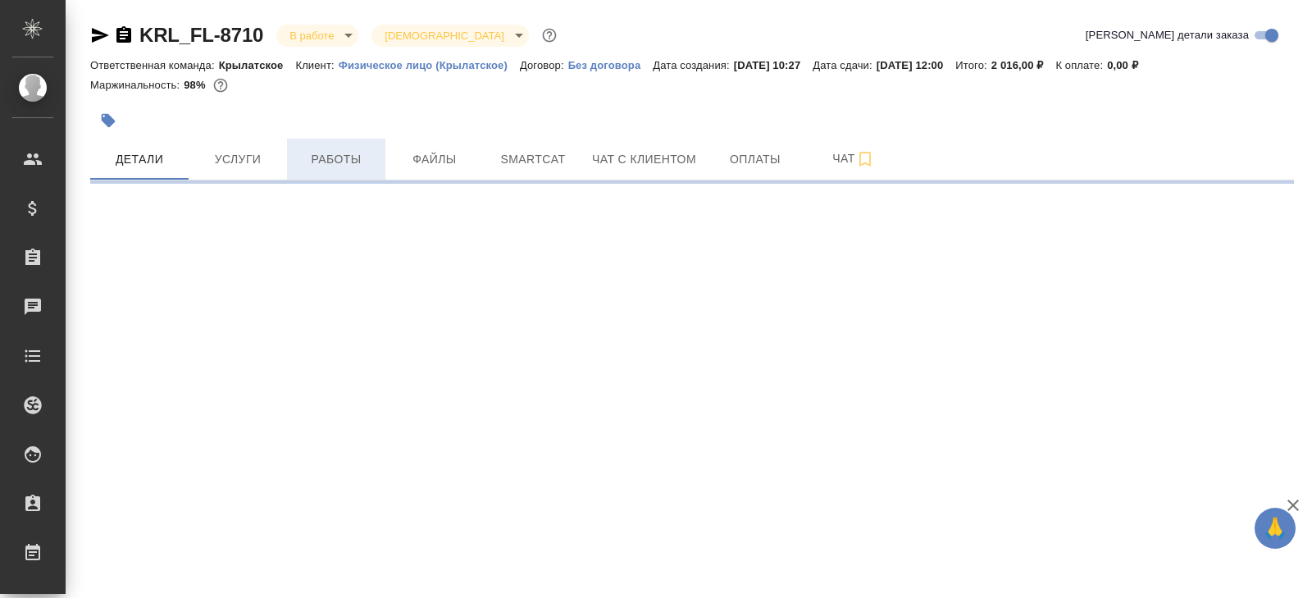
click at [360, 170] on button "Работы" at bounding box center [336, 159] width 98 height 41
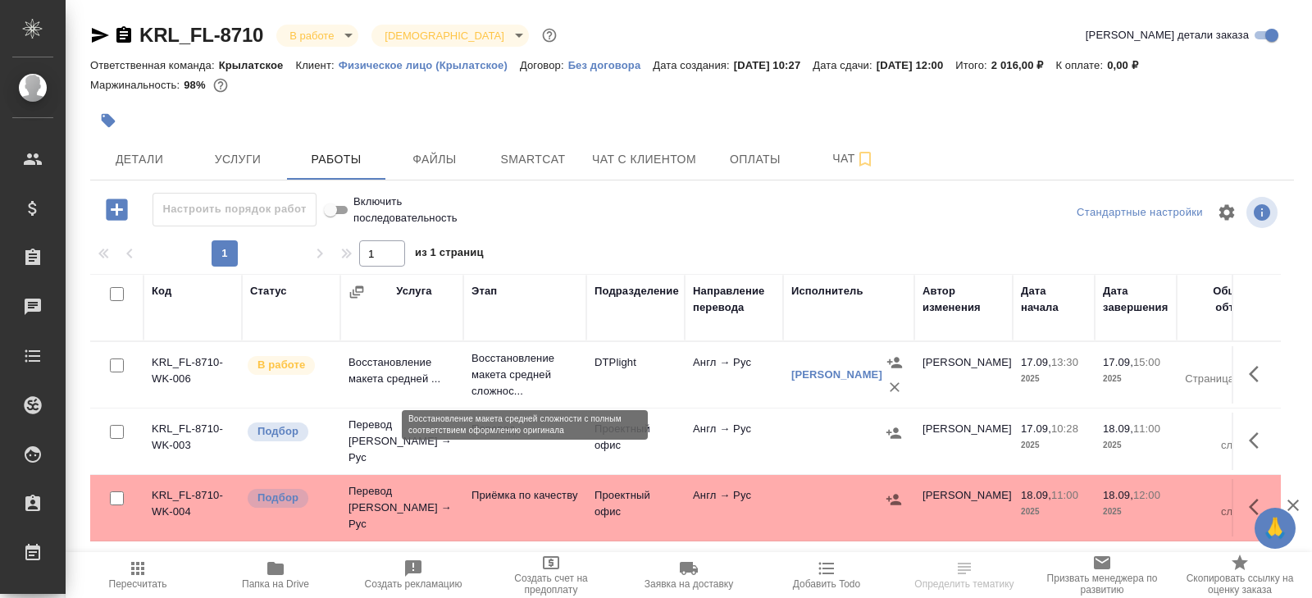
click at [554, 375] on p "Восстановление макета средней сложнос..." at bounding box center [524, 374] width 107 height 49
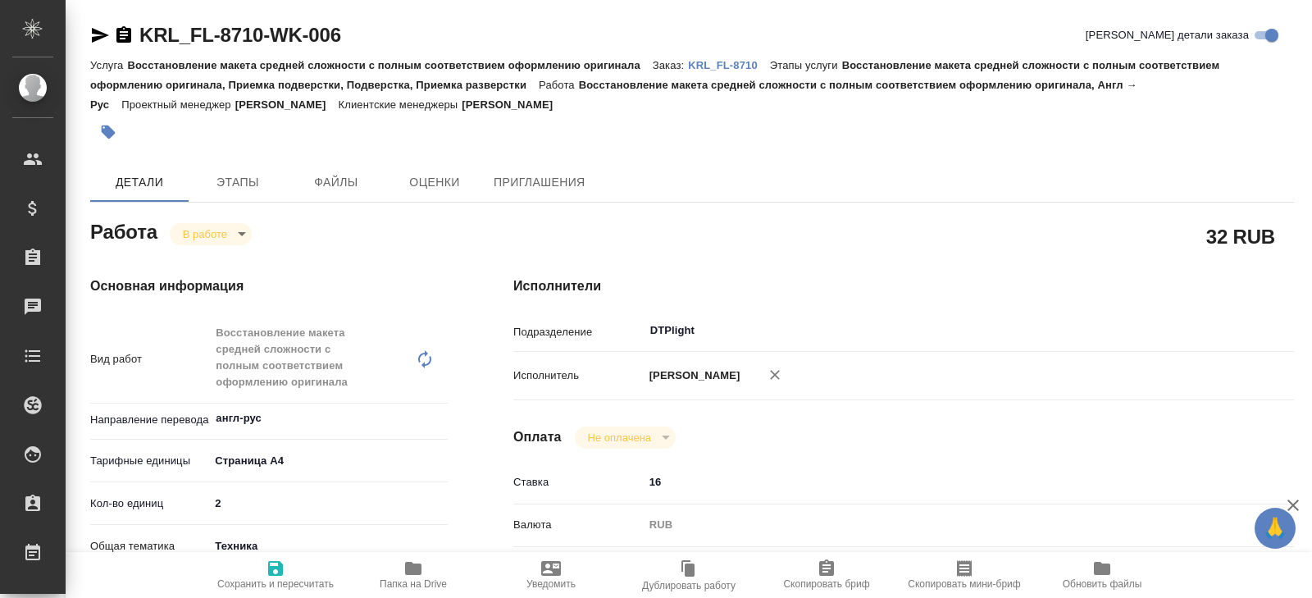
type textarea "x"
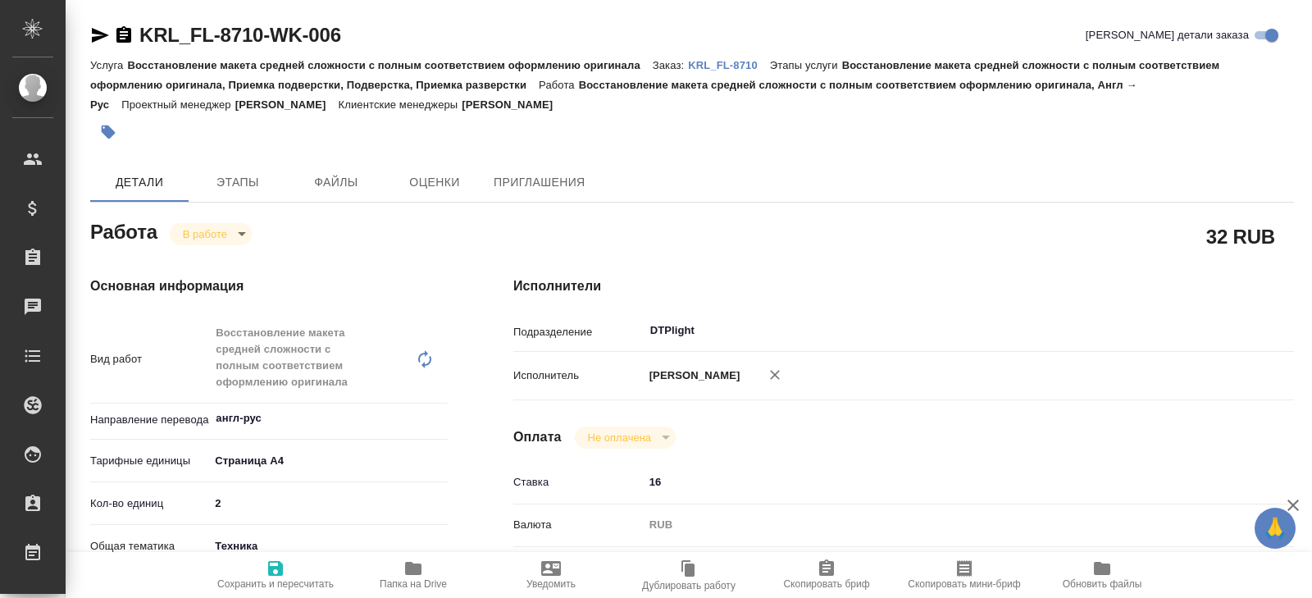
type textarea "x"
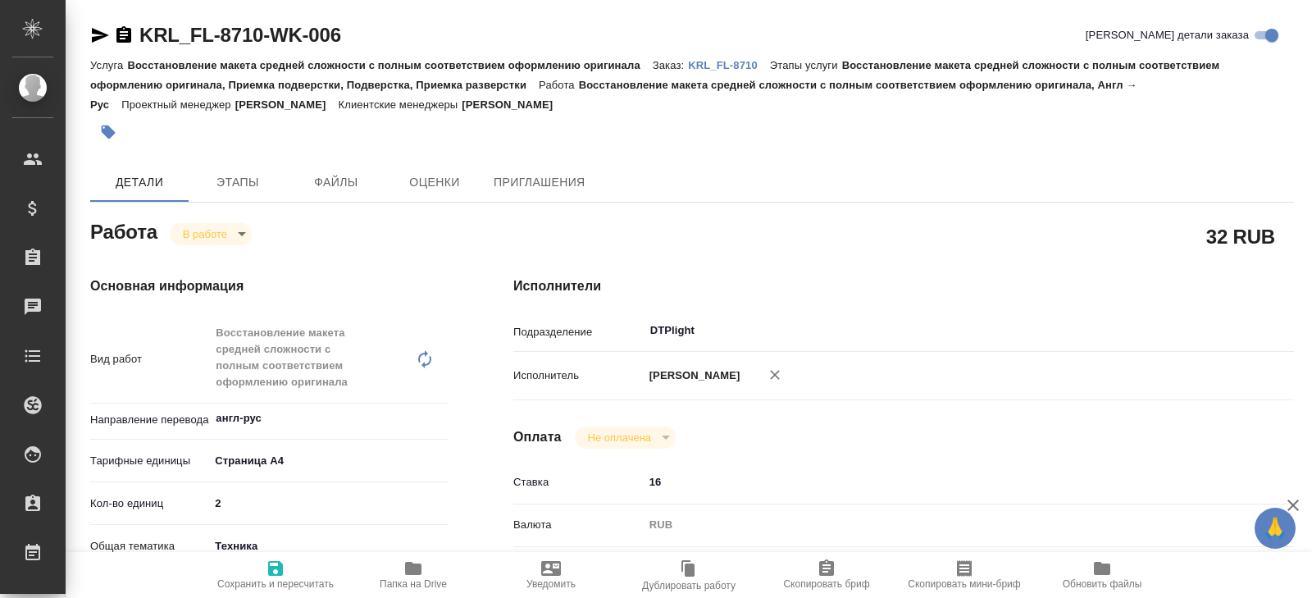
type textarea "x"
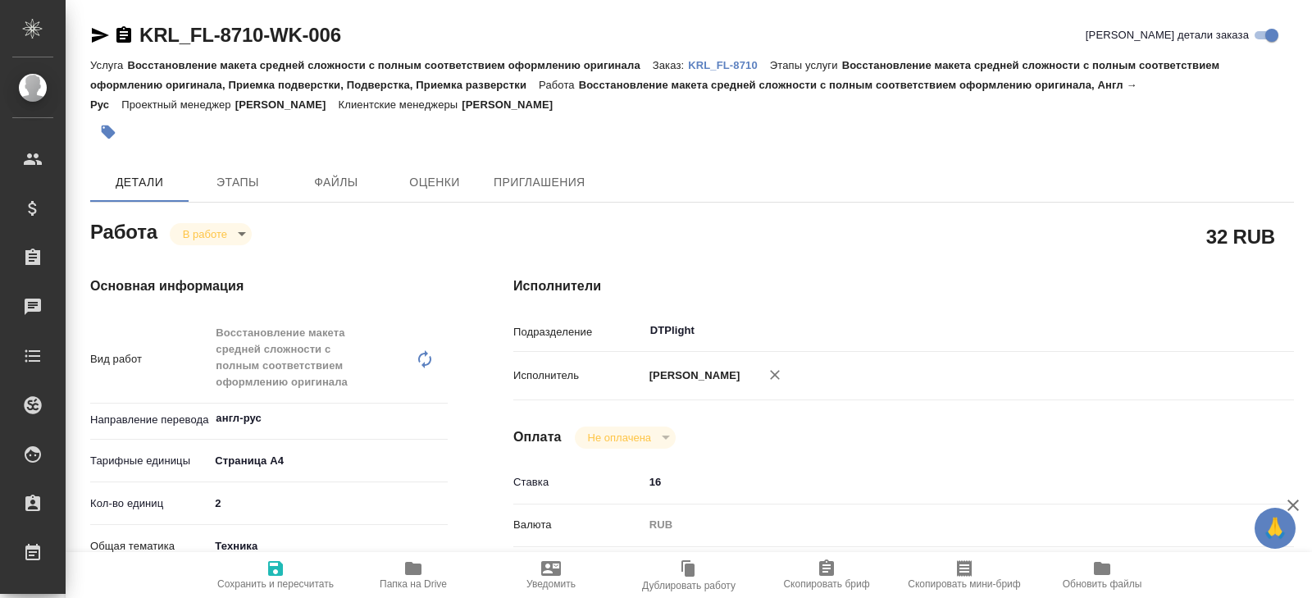
type textarea "x"
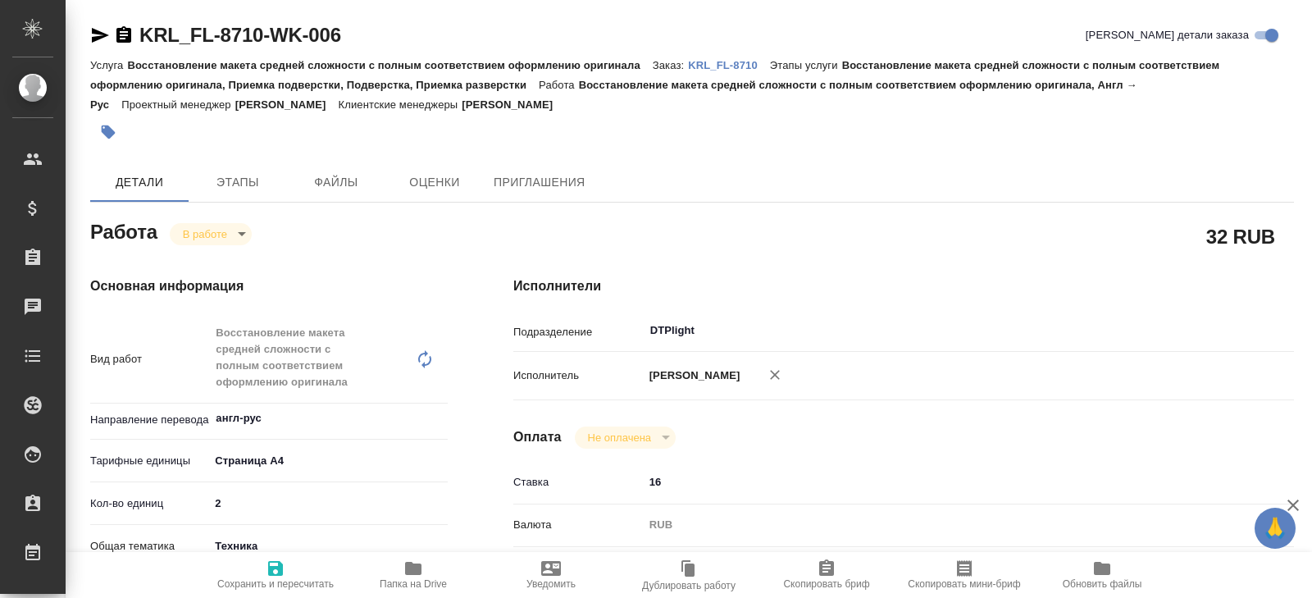
type textarea "x"
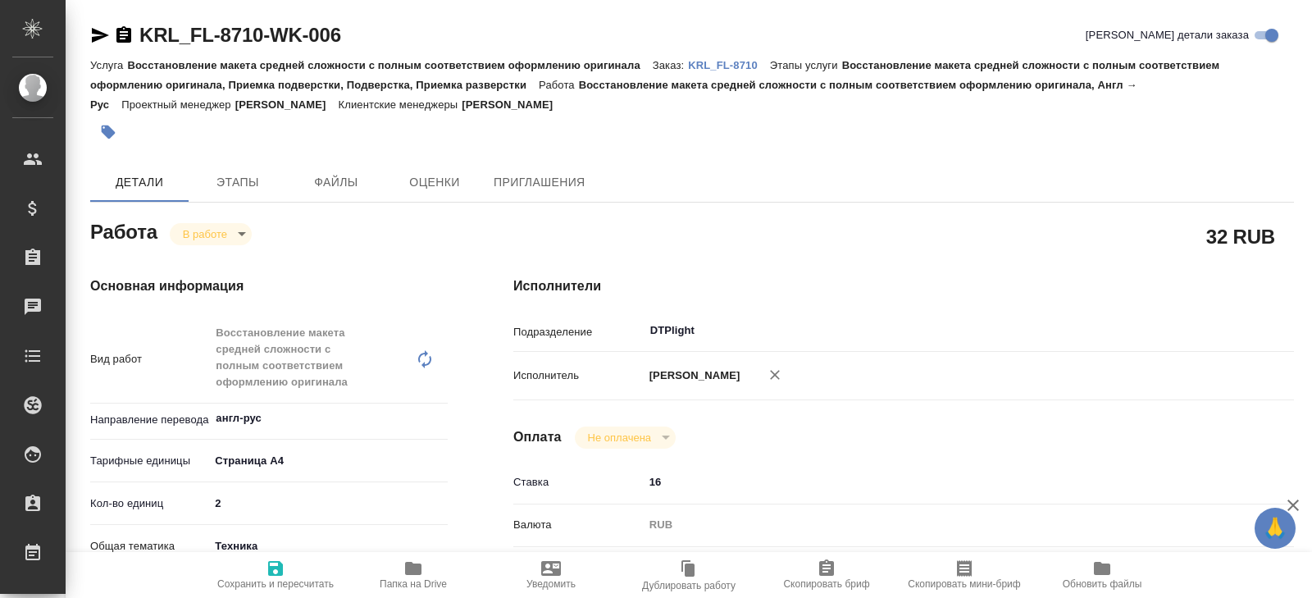
type textarea "x"
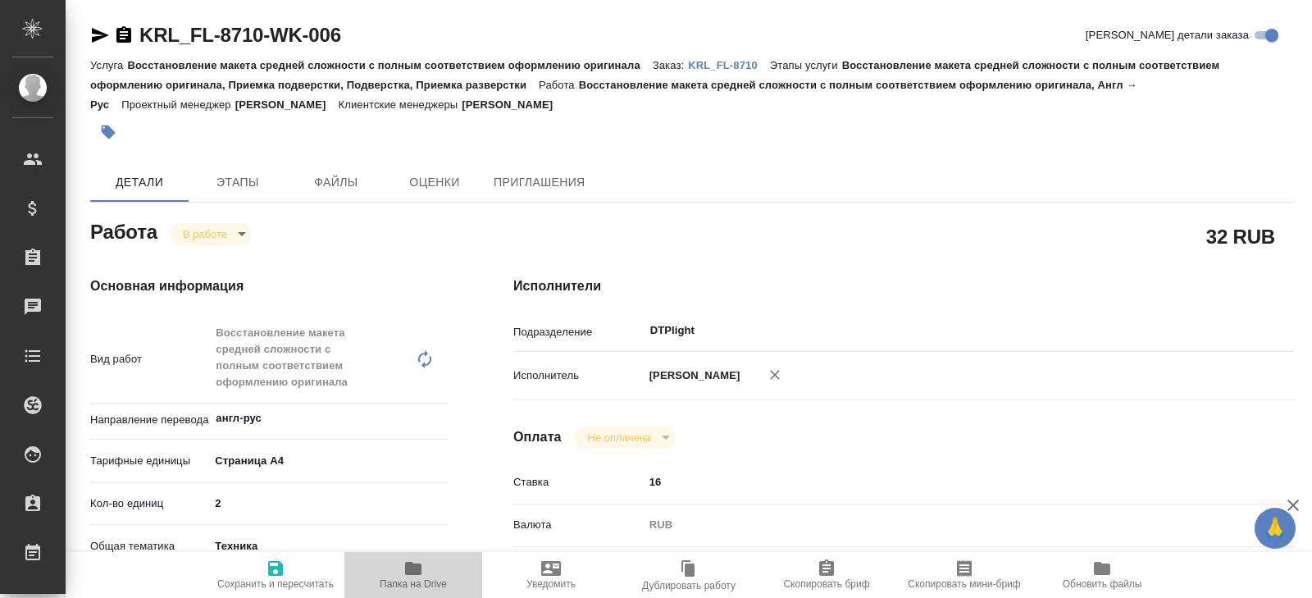
click at [406, 571] on icon "button" at bounding box center [413, 568] width 16 height 13
type textarea "x"
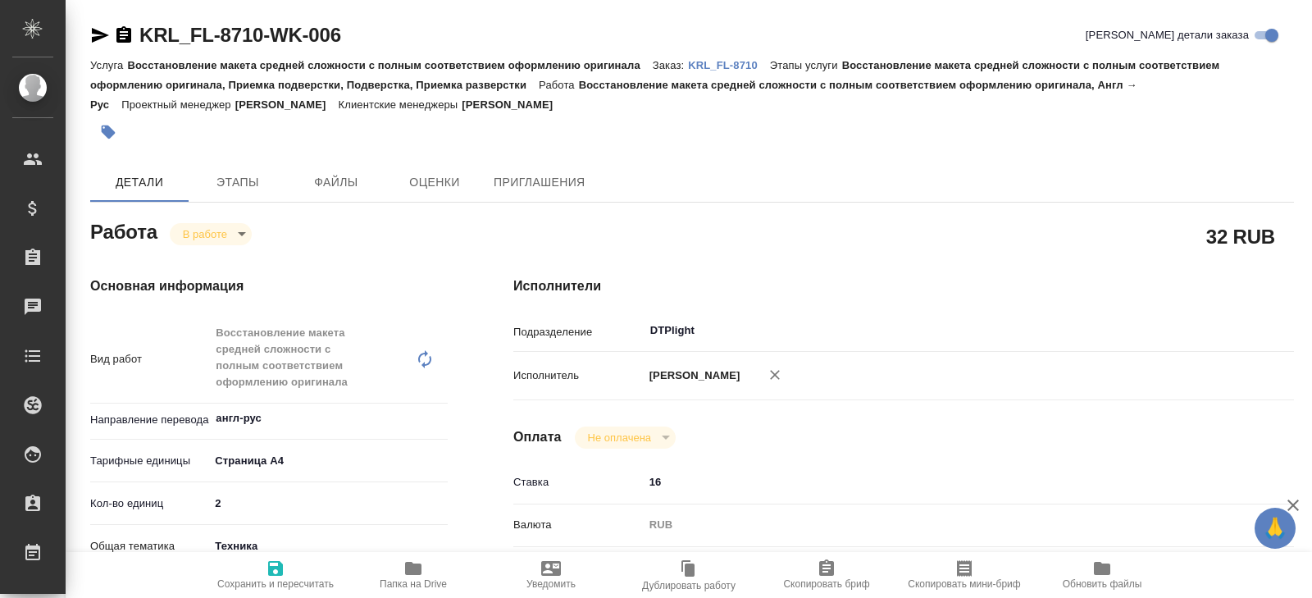
type textarea "x"
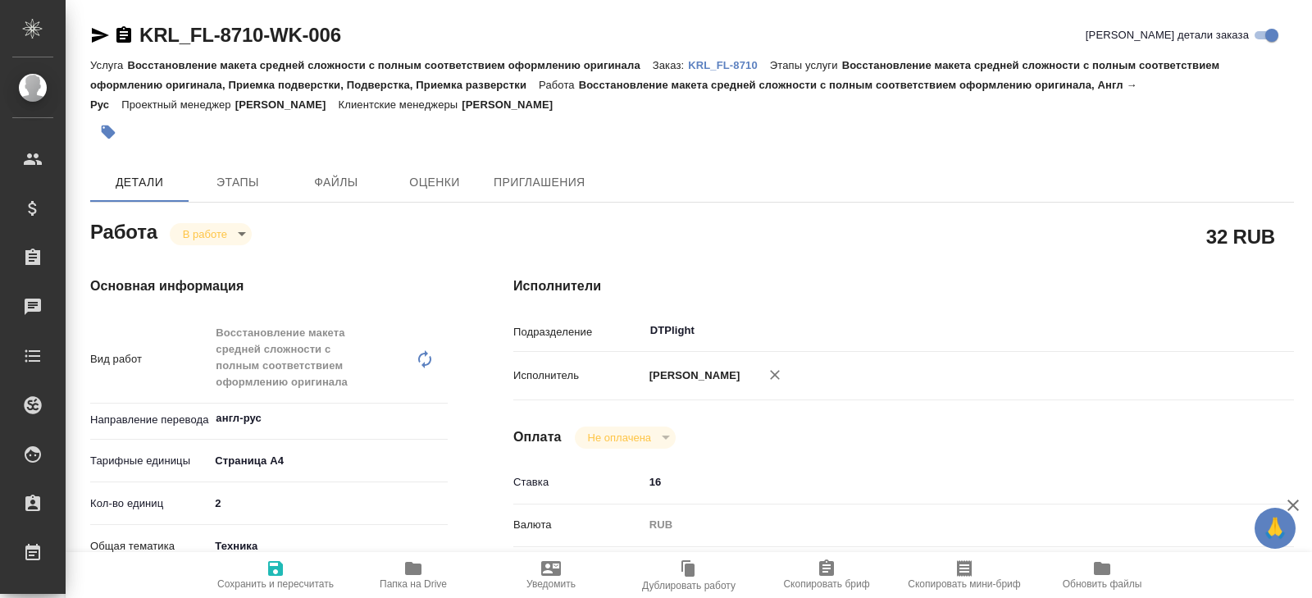
type textarea "x"
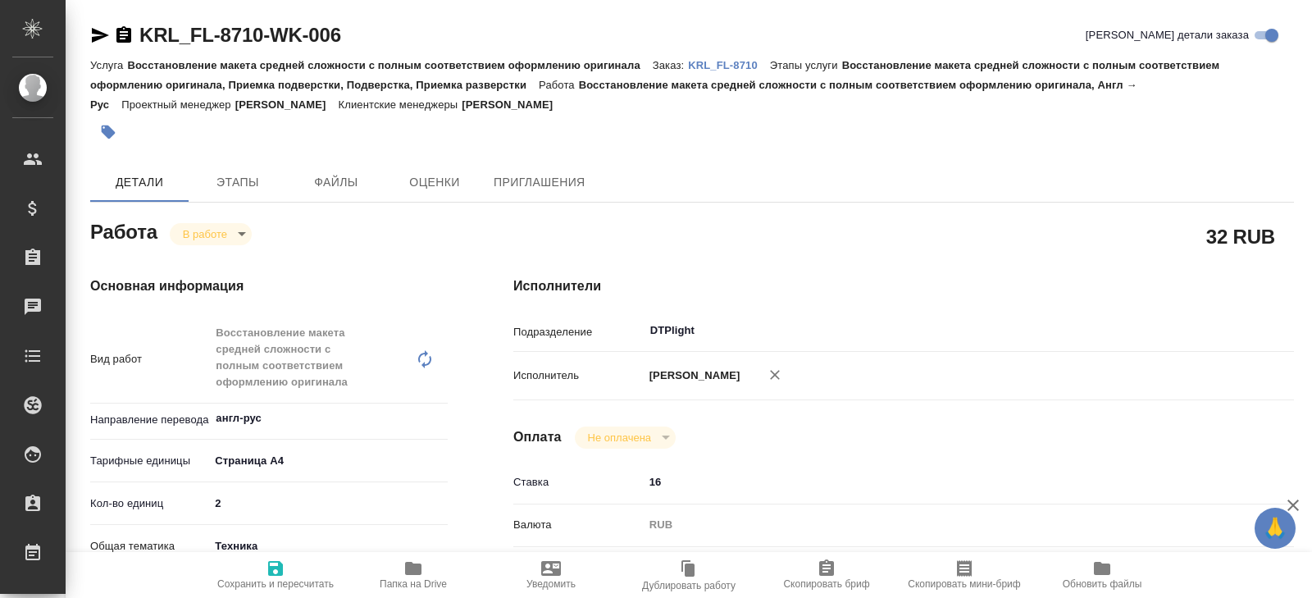
type textarea "x"
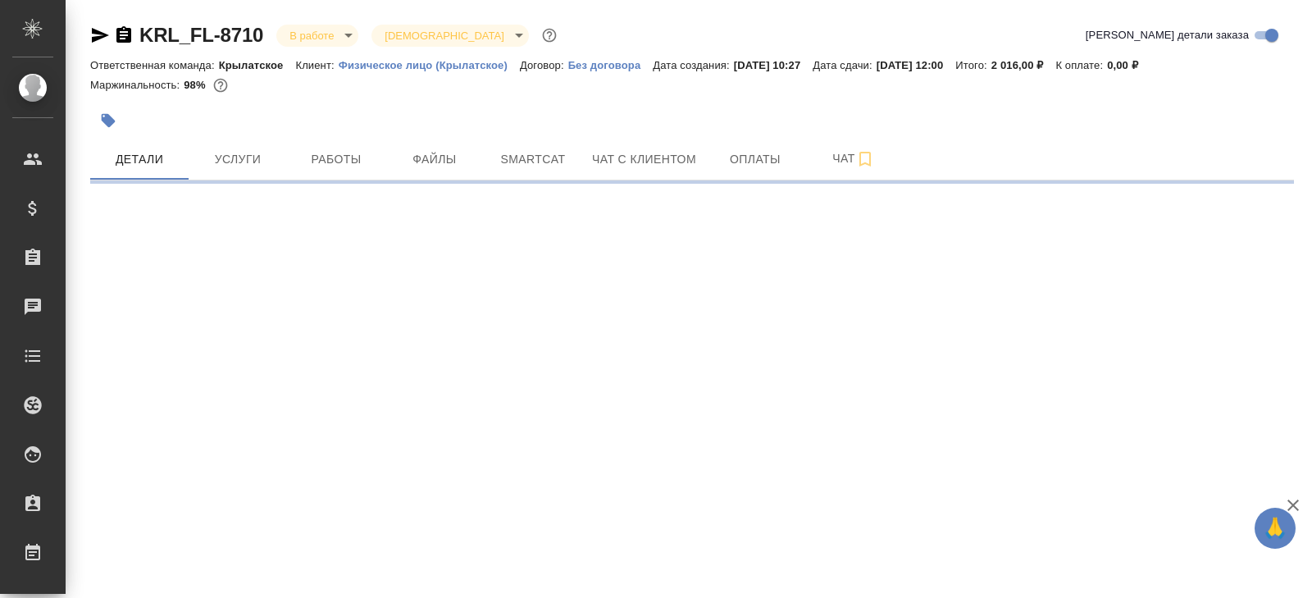
select select "RU"
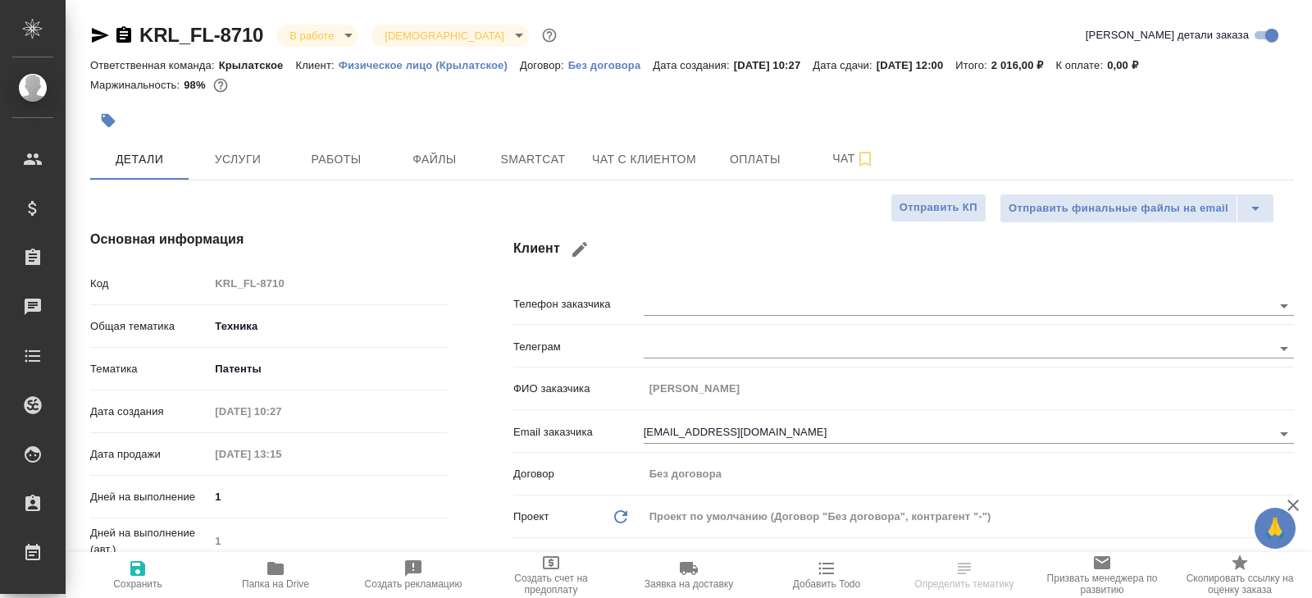
type textarea "x"
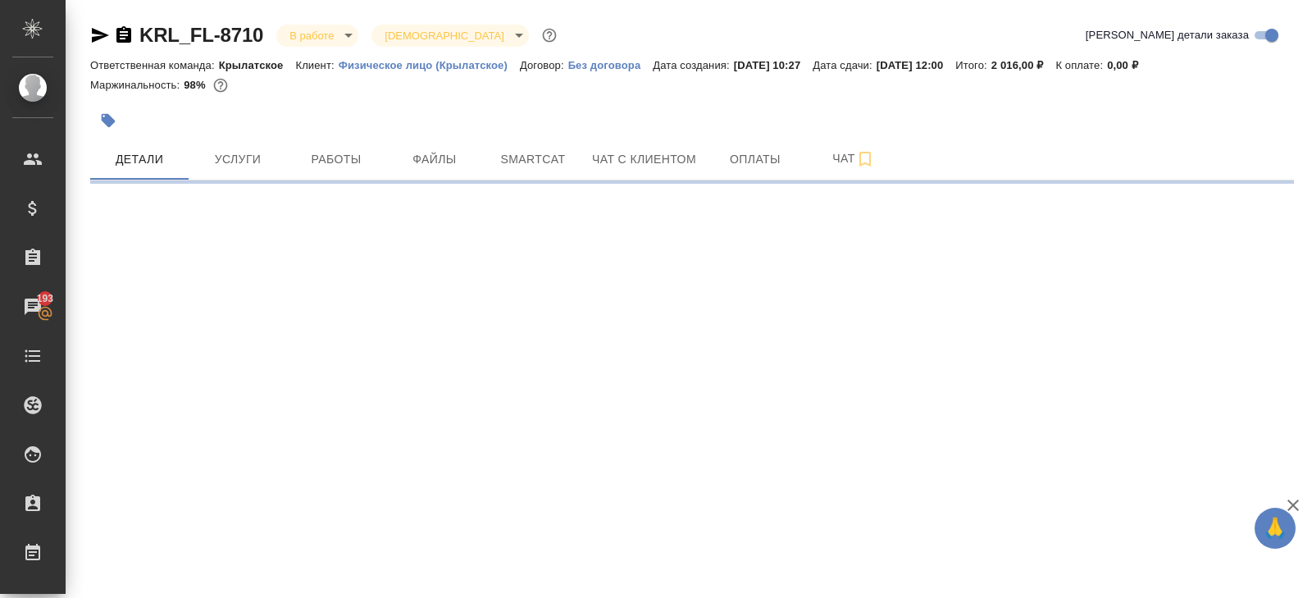
select select "RU"
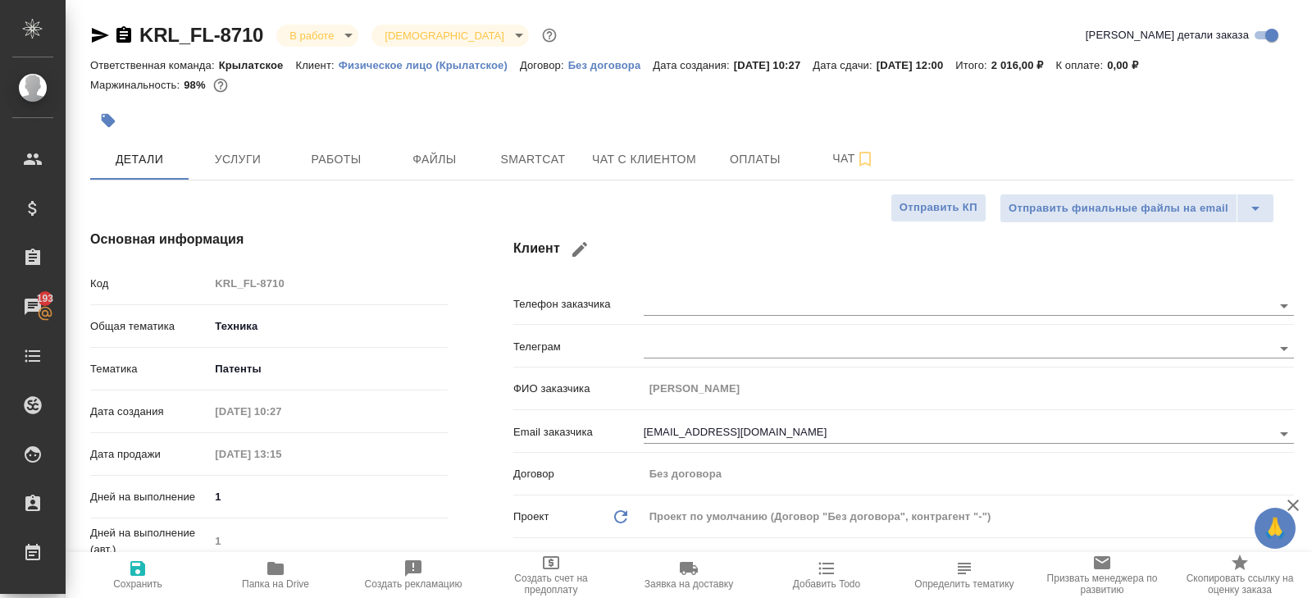
type textarea "x"
click at [274, 590] on button "Папка на Drive" at bounding box center [276, 575] width 138 height 46
type textarea "x"
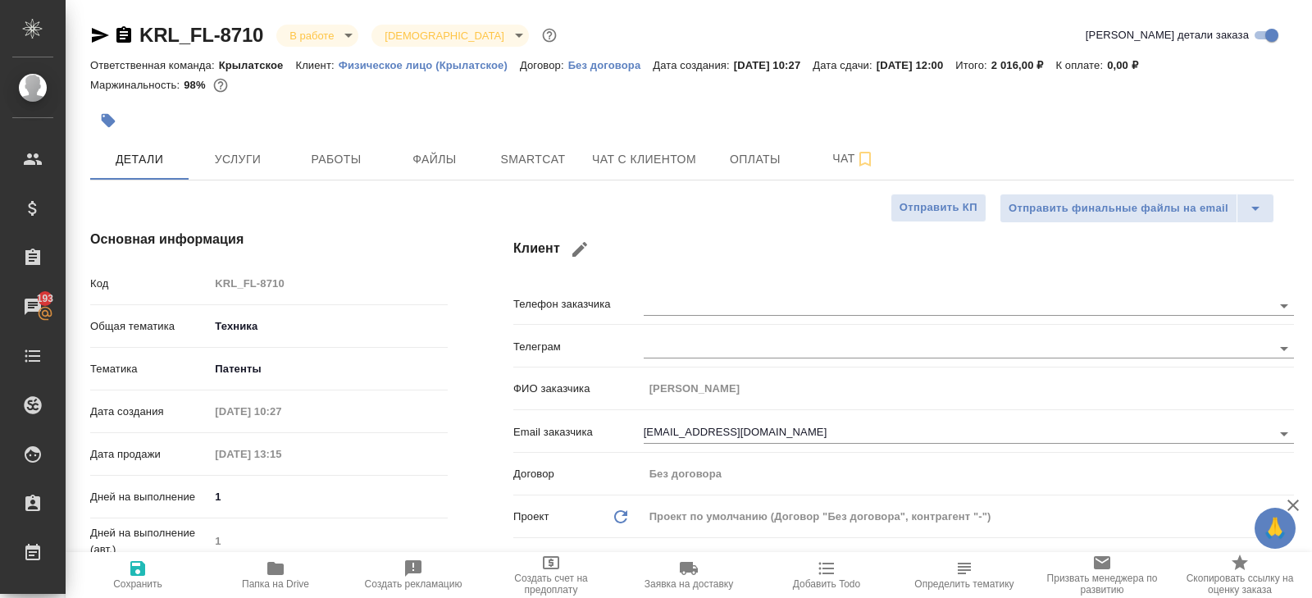
type textarea "x"
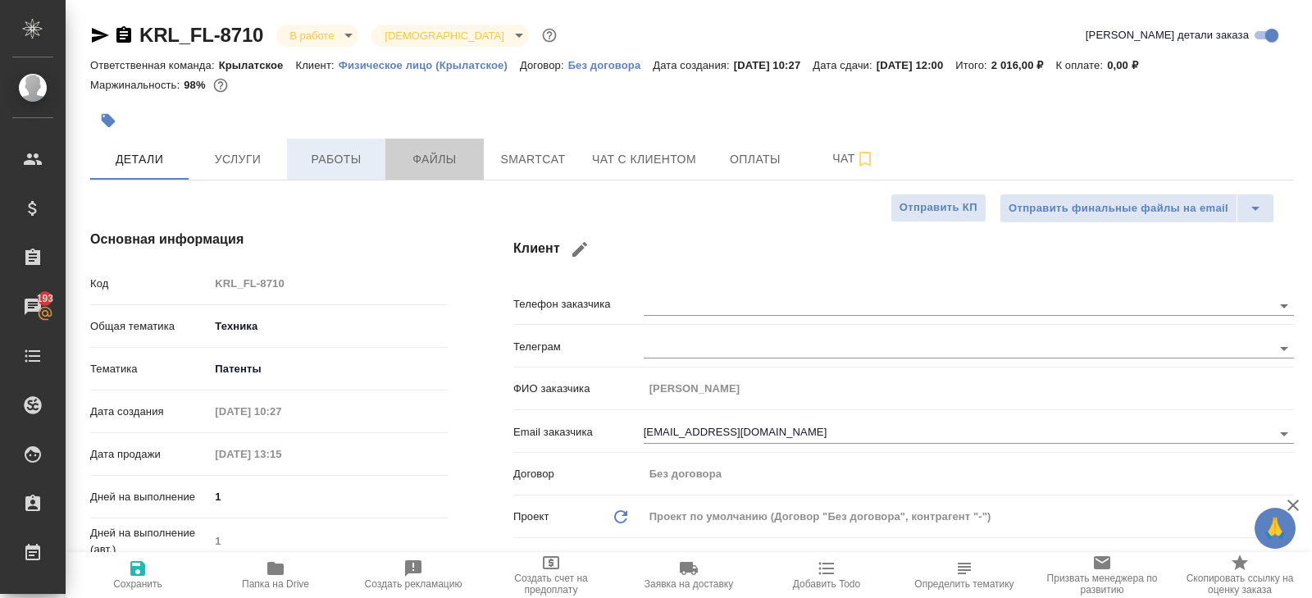
click at [384, 168] on div "Детали Услуги Работы Файлы Smartcat Чат с клиентом Оплаты Чат" at bounding box center [692, 159] width 1204 height 41
type textarea "x"
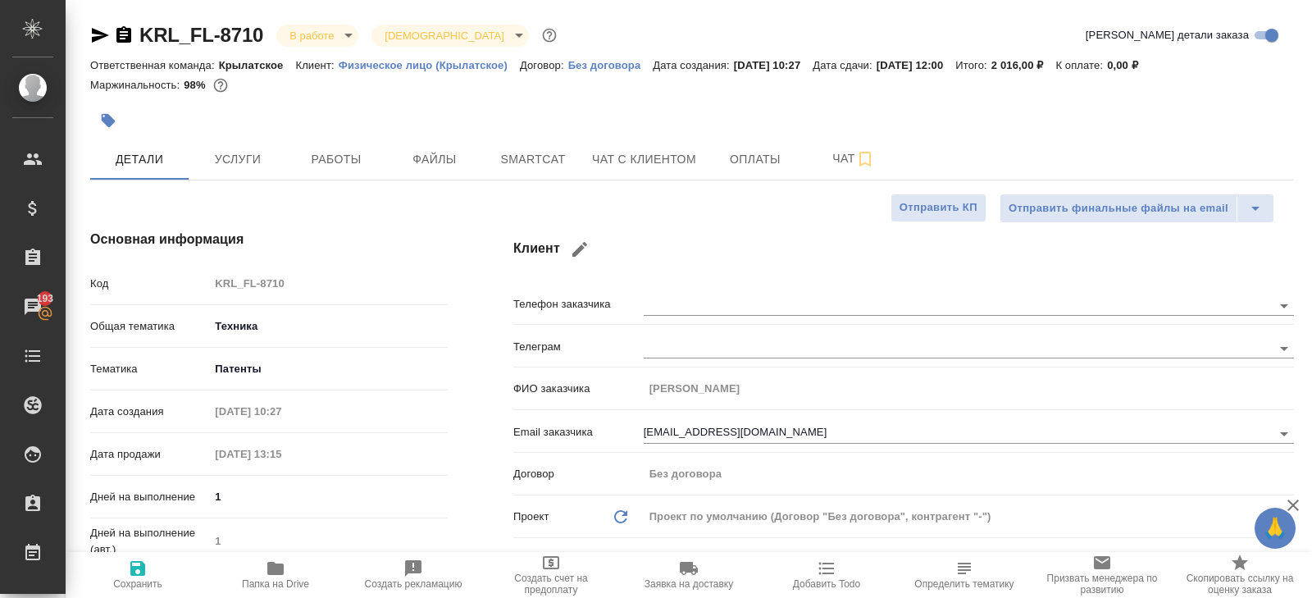
type textarea "x"
click at [544, 150] on span "Smartcat" at bounding box center [533, 159] width 79 height 20
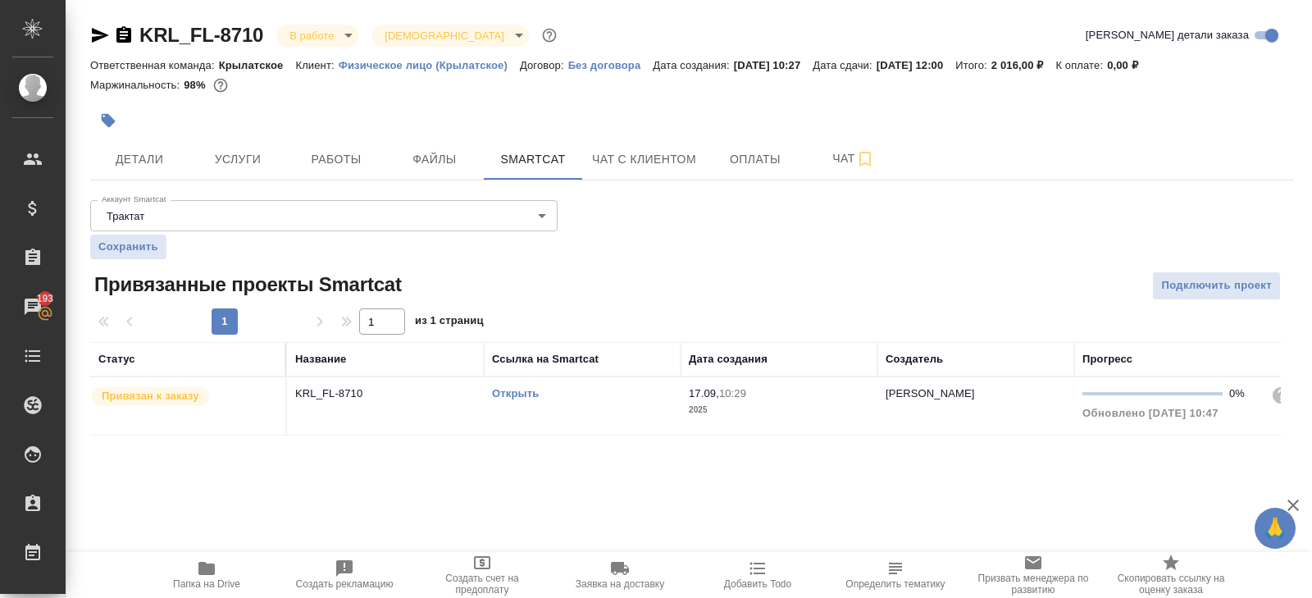
click at [518, 394] on link "Открыть" at bounding box center [515, 393] width 47 height 12
click at [849, 166] on span "Чат" at bounding box center [853, 158] width 79 height 20
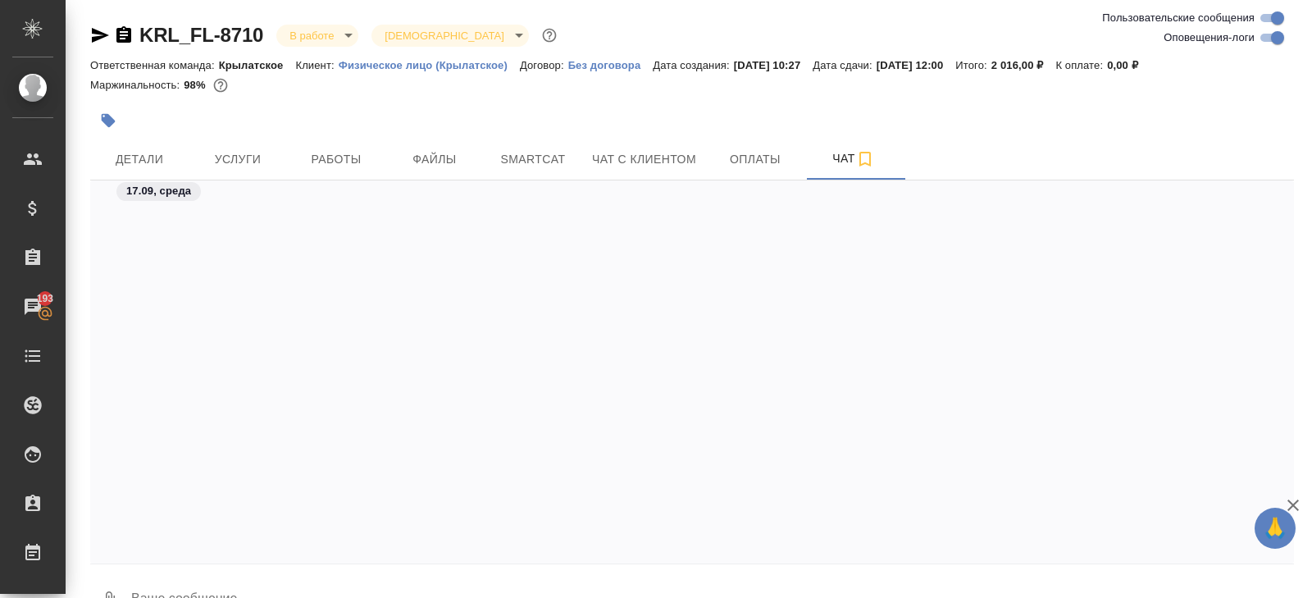
scroll to position [2584, 0]
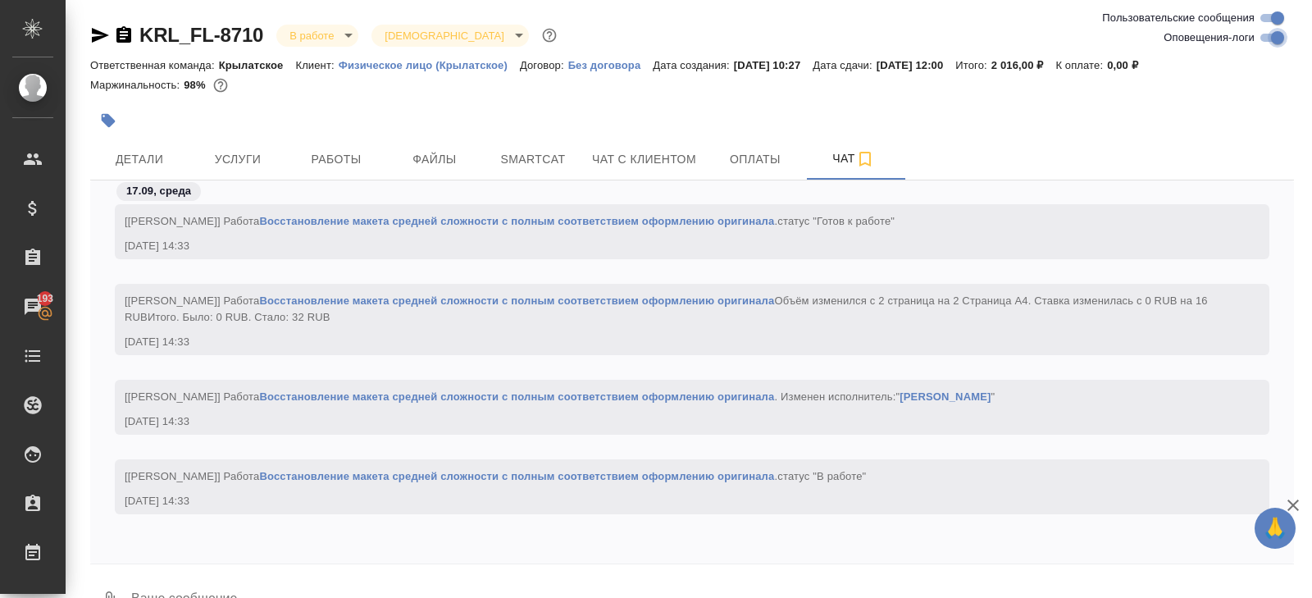
click at [1255, 43] on input "Оповещения-логи" at bounding box center [1277, 38] width 59 height 20
checkbox input "false"
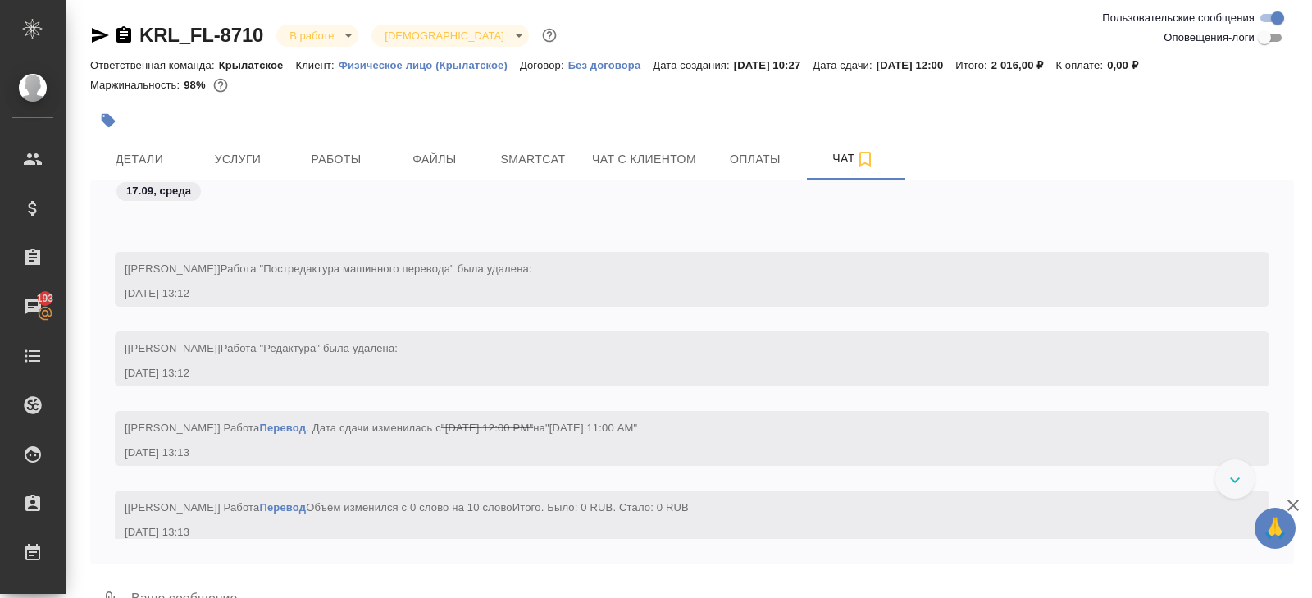
scroll to position [570, 0]
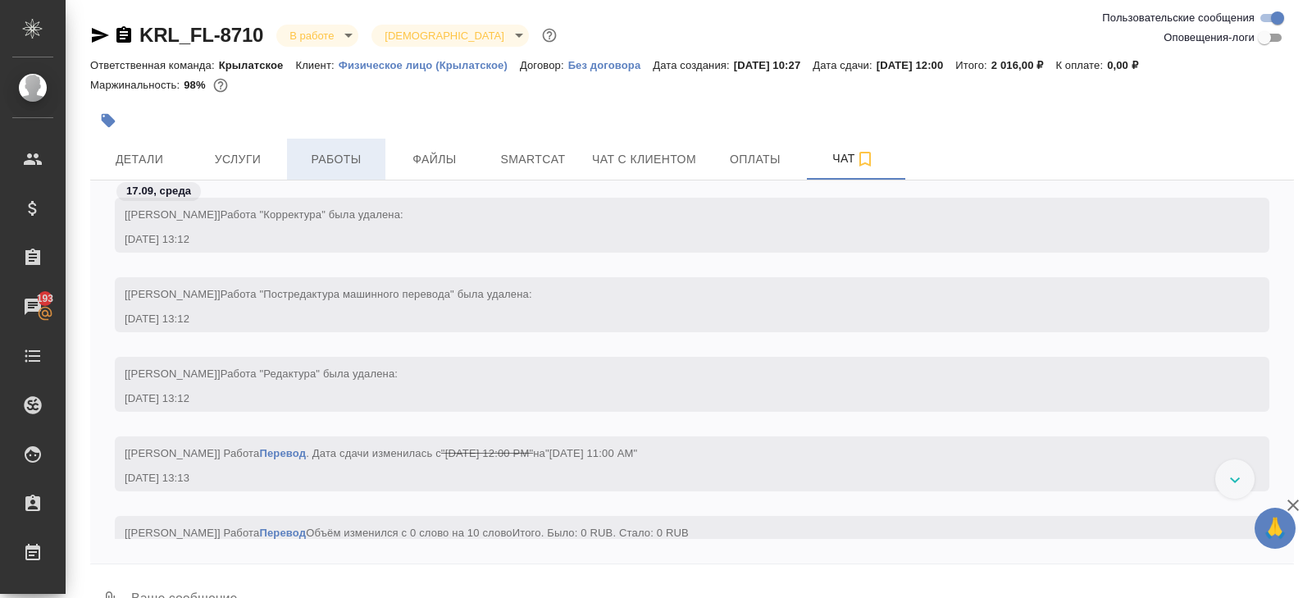
click at [362, 173] on button "Работы" at bounding box center [336, 159] width 98 height 41
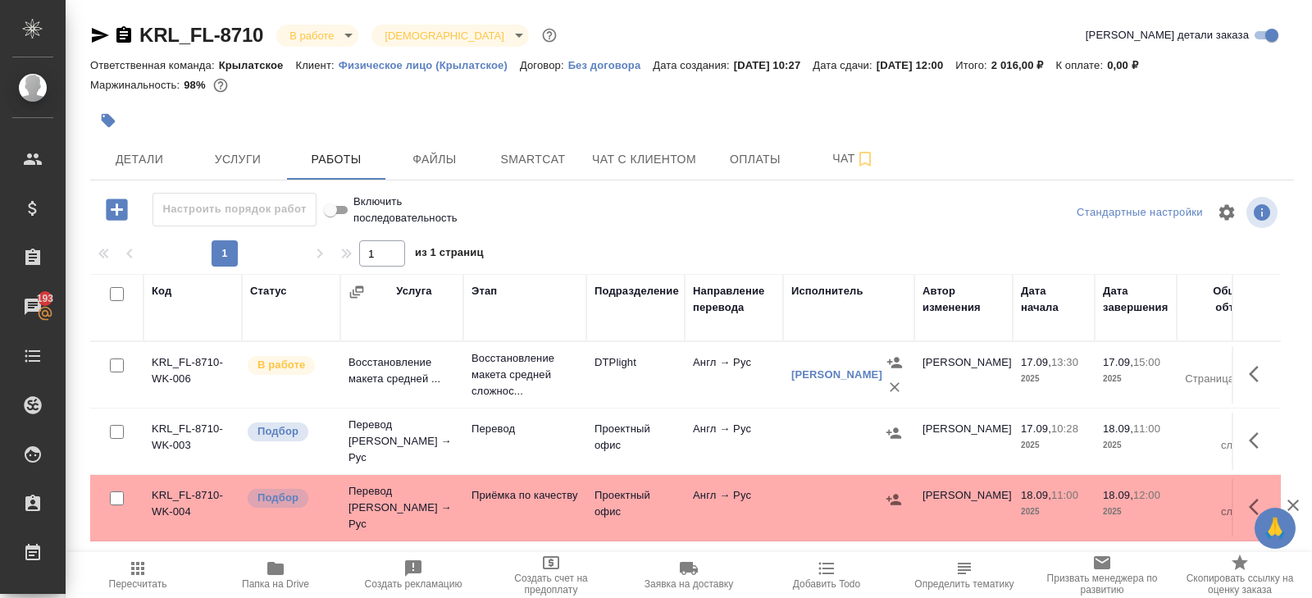
scroll to position [87, 0]
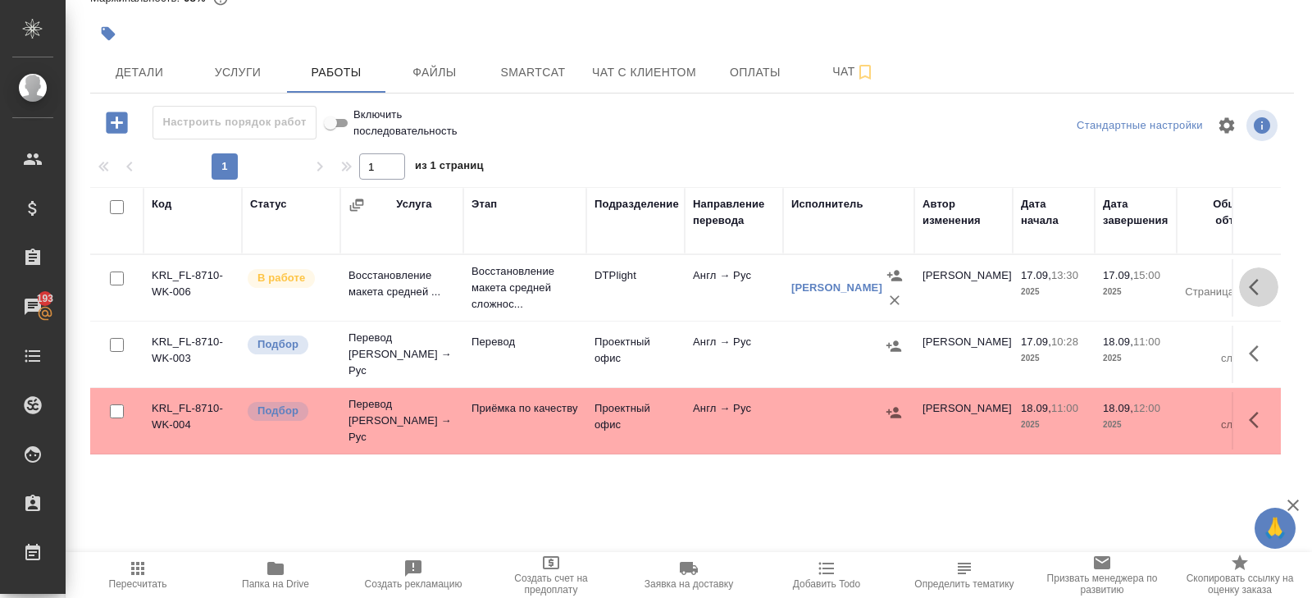
click at [1250, 284] on icon "button" at bounding box center [1259, 287] width 20 height 20
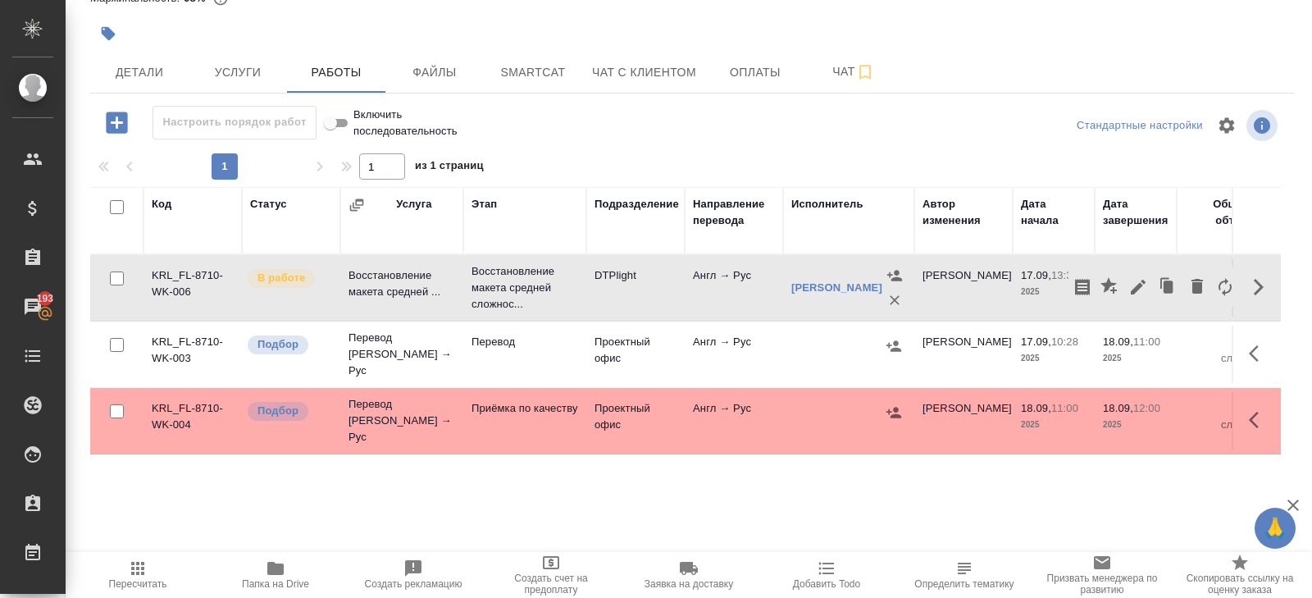
click at [1137, 295] on button "button" at bounding box center [1138, 286] width 28 height 39
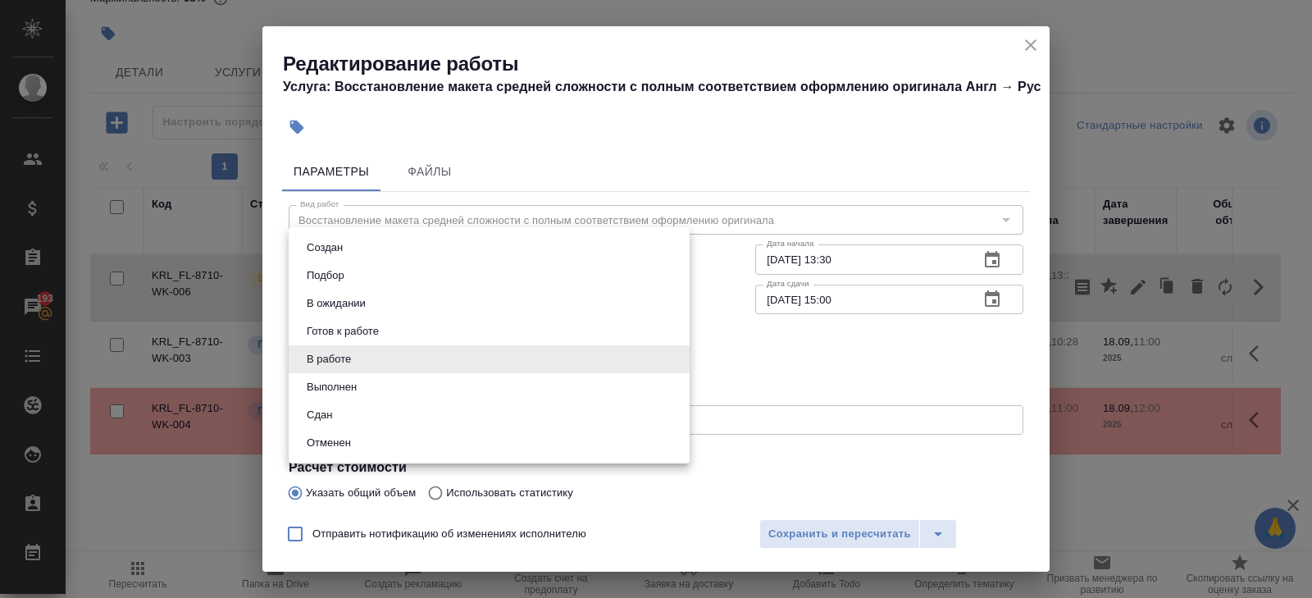
click at [324, 368] on body "🙏 .cls-1 fill:#fff; AWATERA Belyakova Yulia Клиенты Спецификации Заказы 193 Чат…" at bounding box center [656, 299] width 1312 height 598
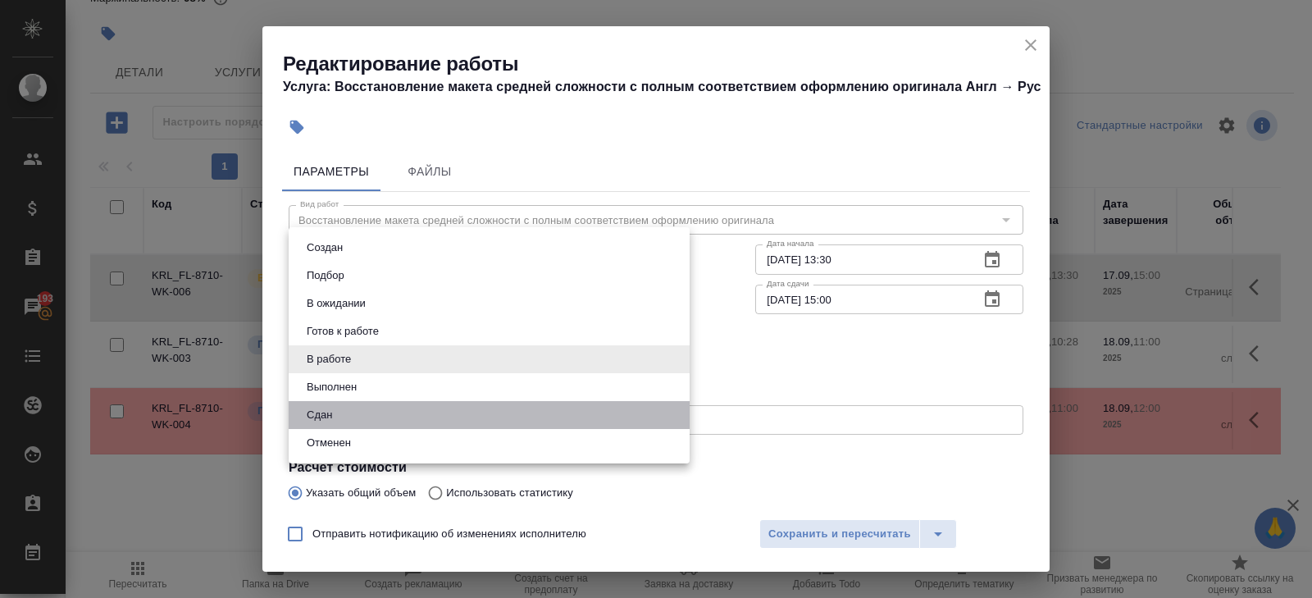
click at [330, 427] on li "Сдан" at bounding box center [489, 415] width 401 height 28
type input "closed"
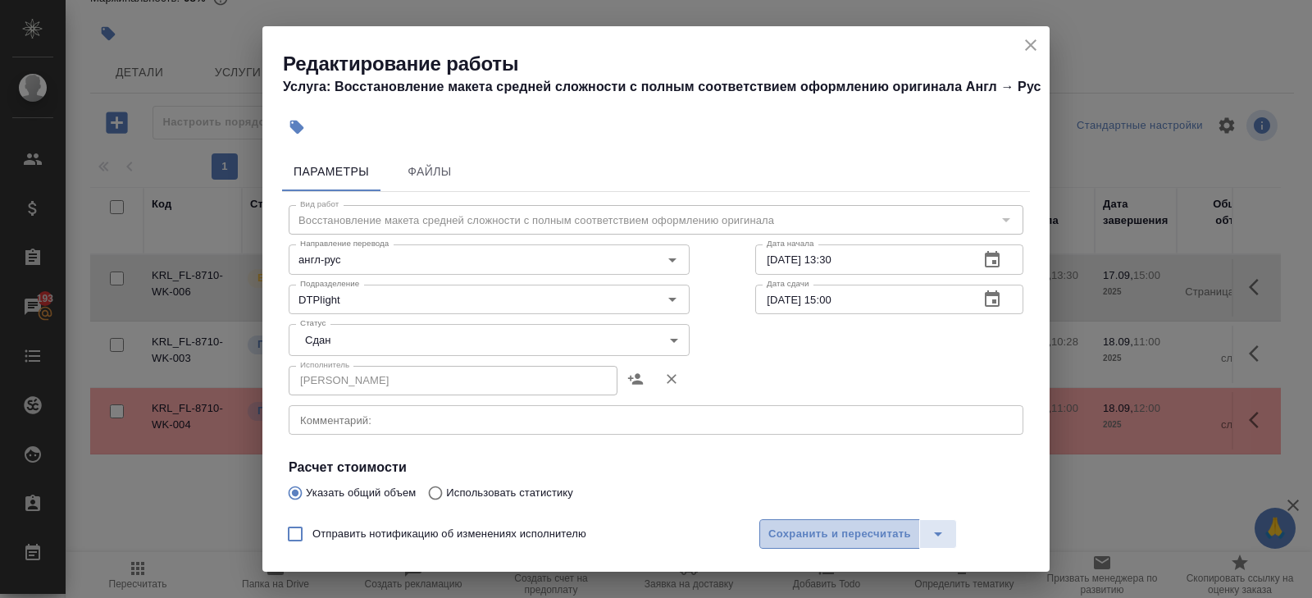
click at [783, 530] on span "Сохранить и пересчитать" at bounding box center [839, 534] width 143 height 19
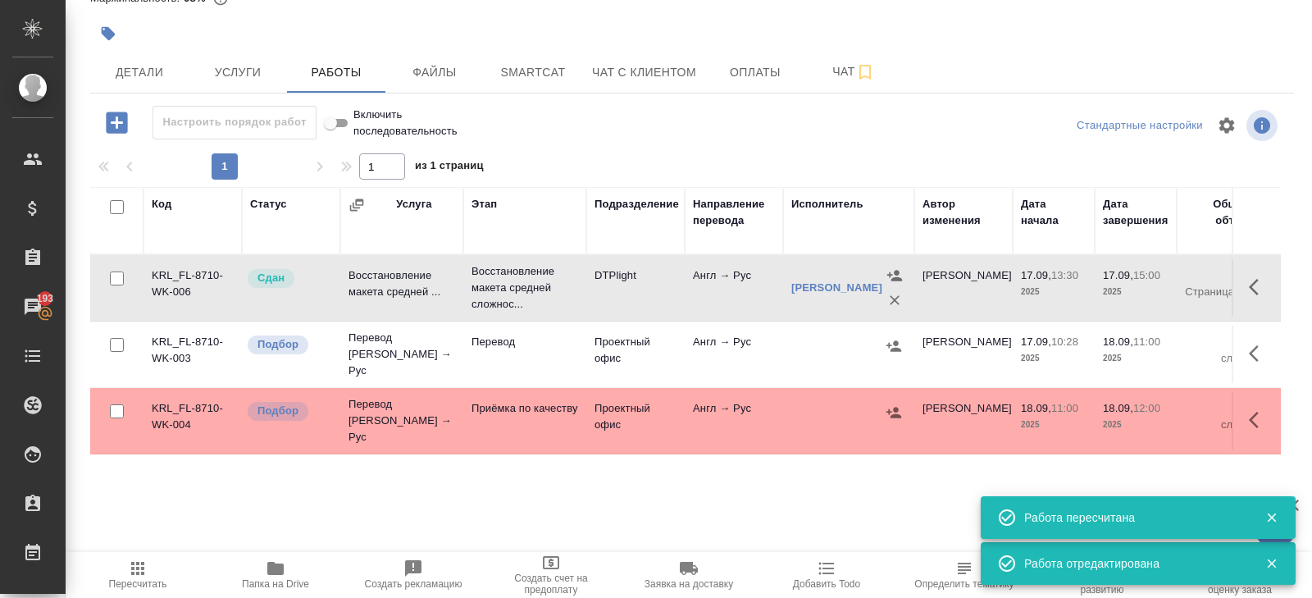
click at [111, 119] on icon "button" at bounding box center [116, 122] width 21 height 21
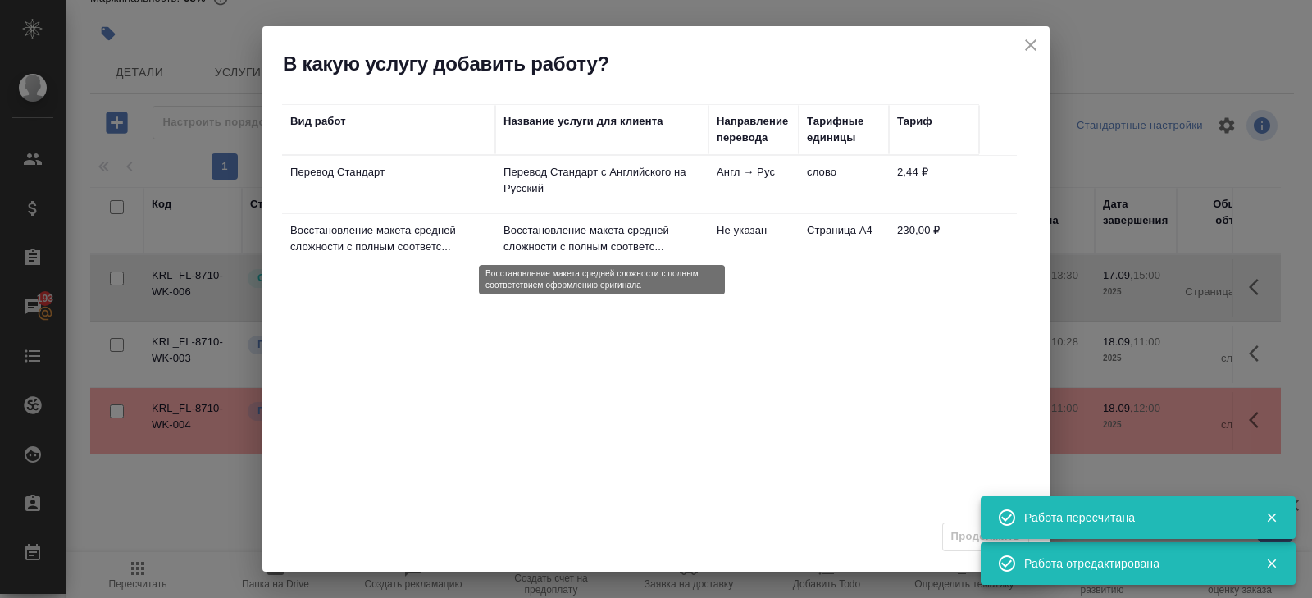
click at [627, 242] on p "Восстановление макета средней сложности с полным соответс..." at bounding box center [601, 238] width 197 height 33
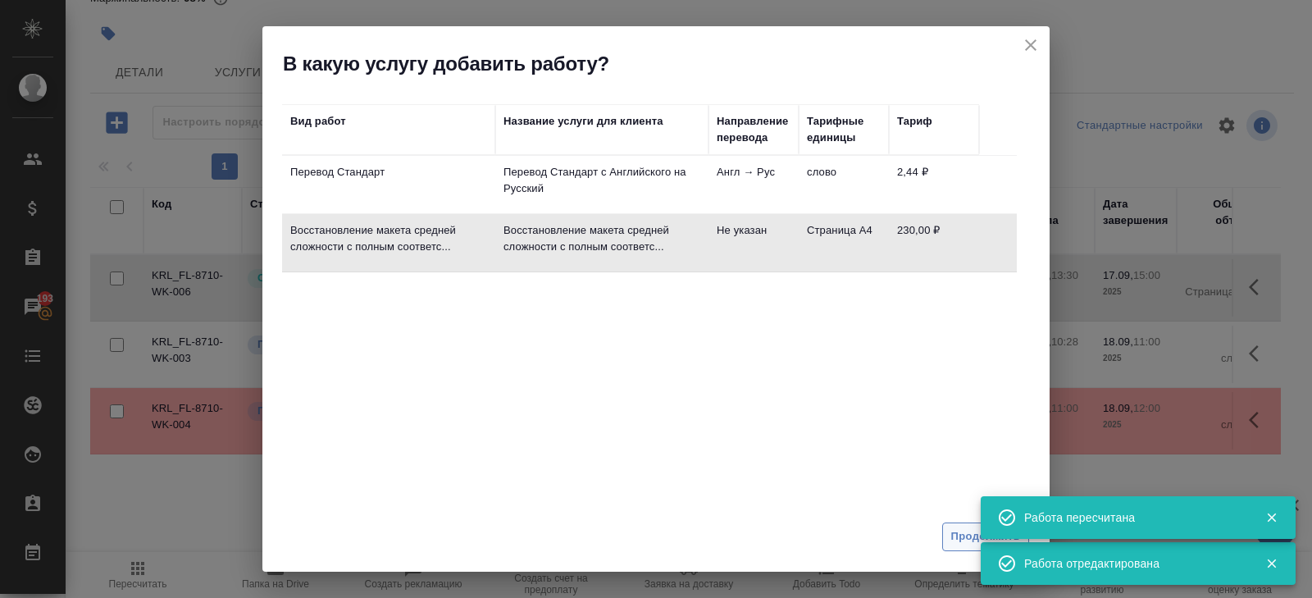
click at [963, 532] on span "Продолжить" at bounding box center [985, 536] width 69 height 19
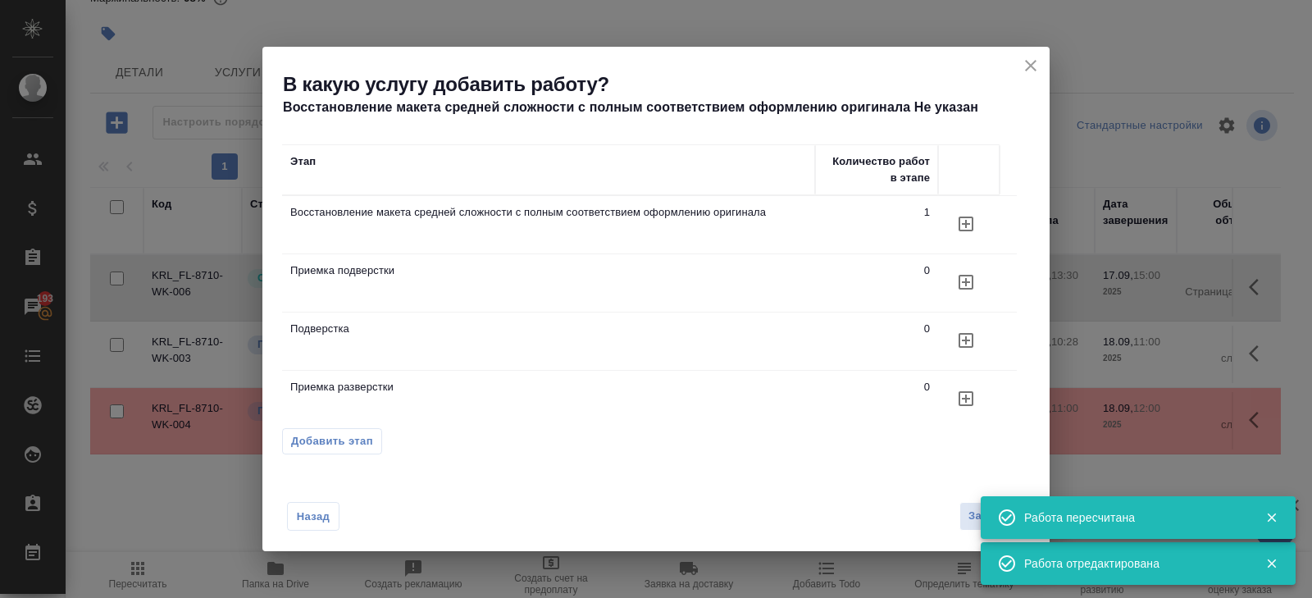
click at [957, 344] on icon "button" at bounding box center [966, 340] width 20 height 20
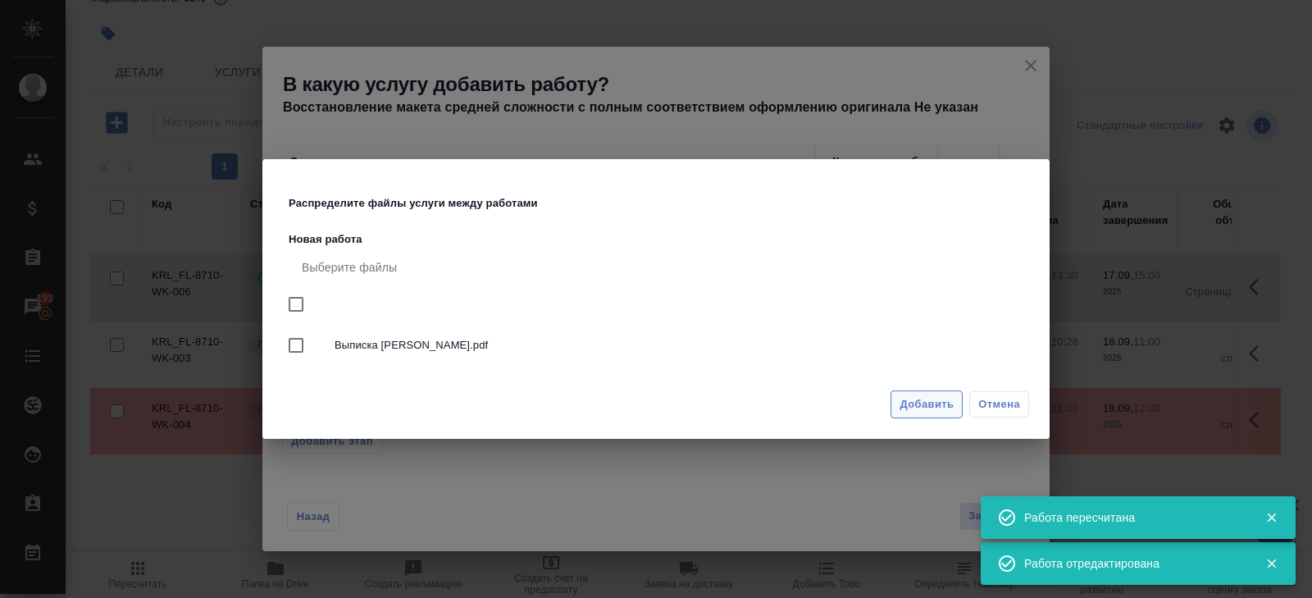
click at [956, 411] on button "Добавить" at bounding box center [926, 404] width 72 height 29
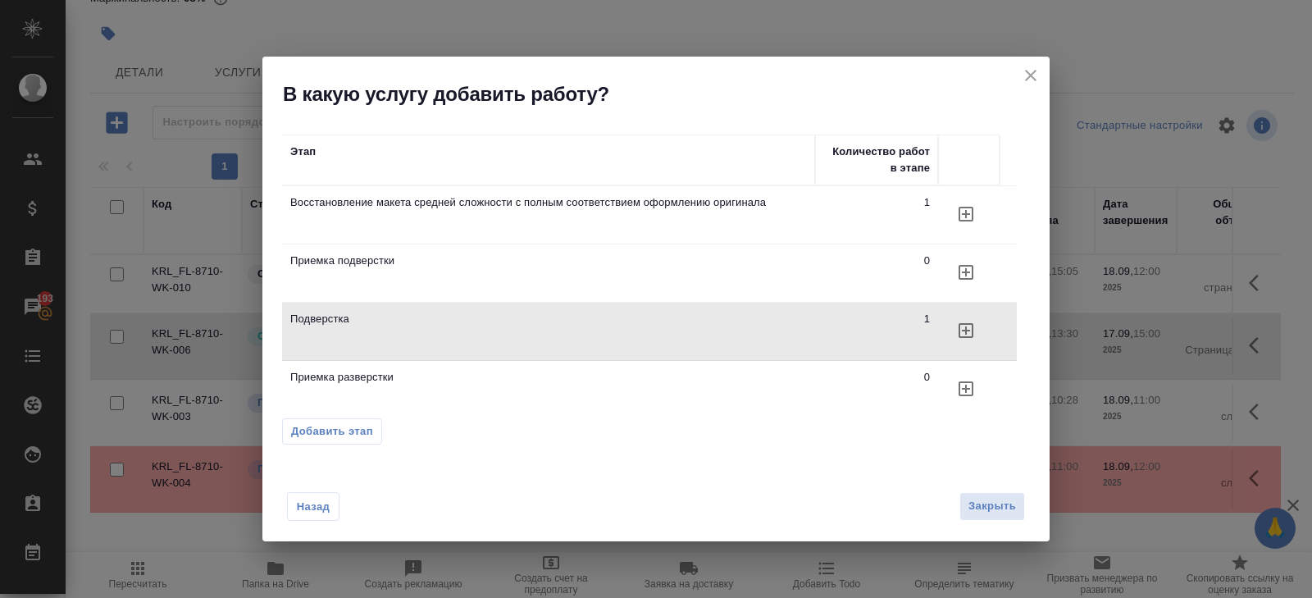
click at [993, 513] on span "Закрыть" at bounding box center [992, 506] width 48 height 19
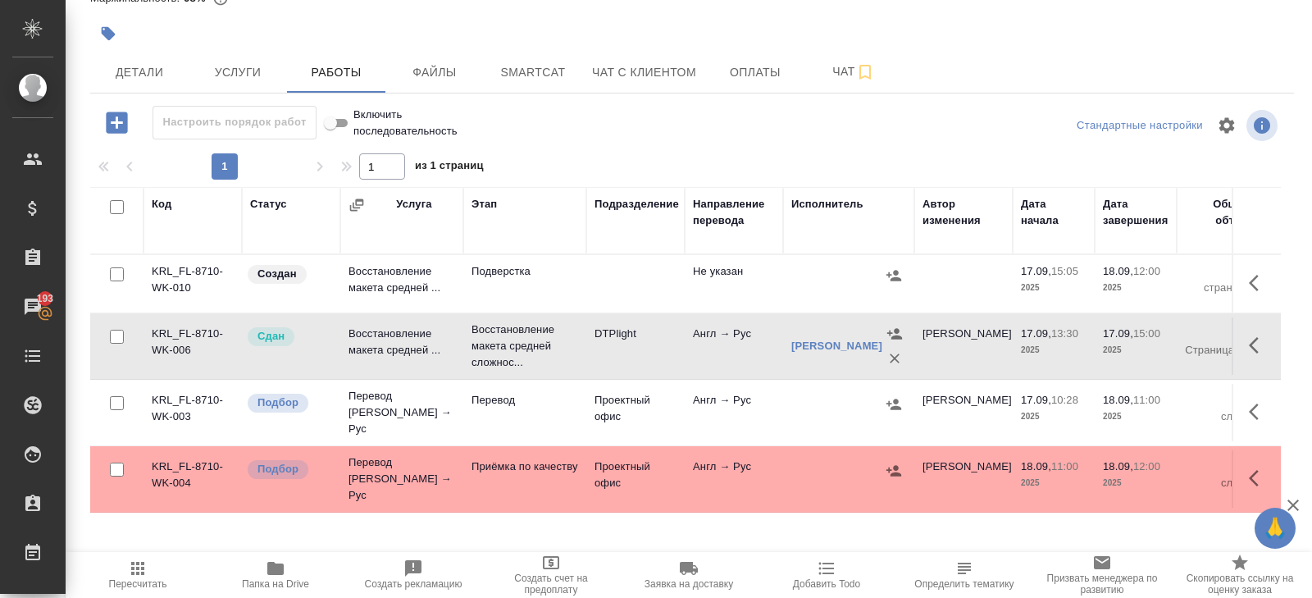
click at [1248, 285] on button "button" at bounding box center [1258, 282] width 39 height 39
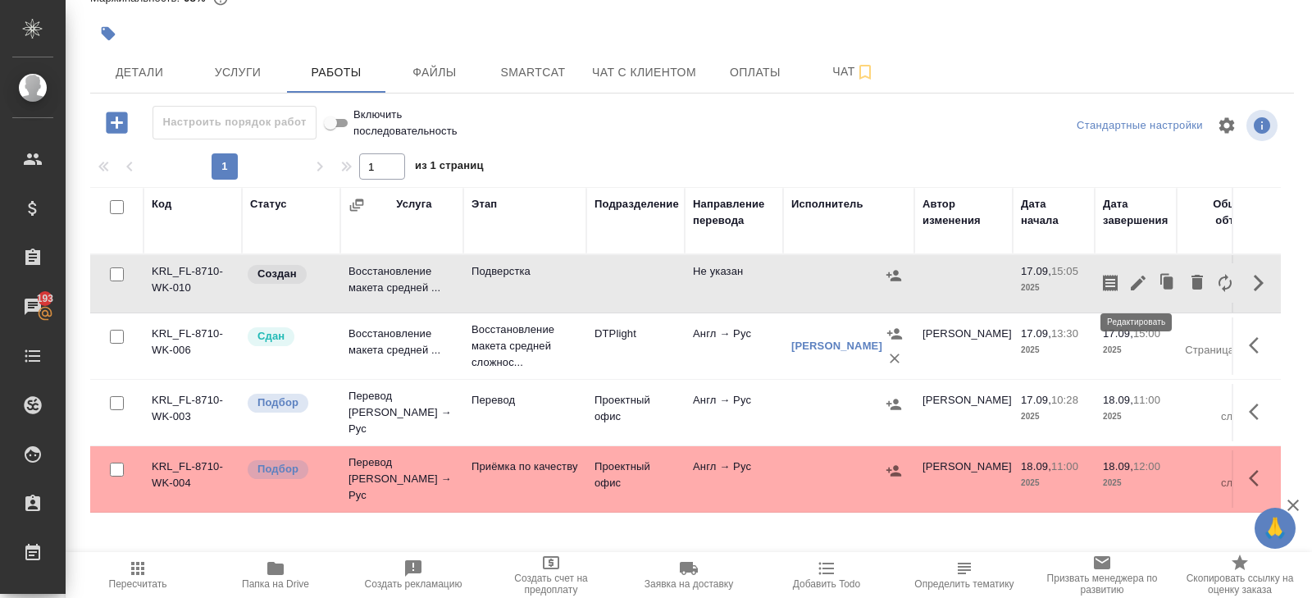
click at [1139, 285] on icon "button" at bounding box center [1138, 283] width 20 height 20
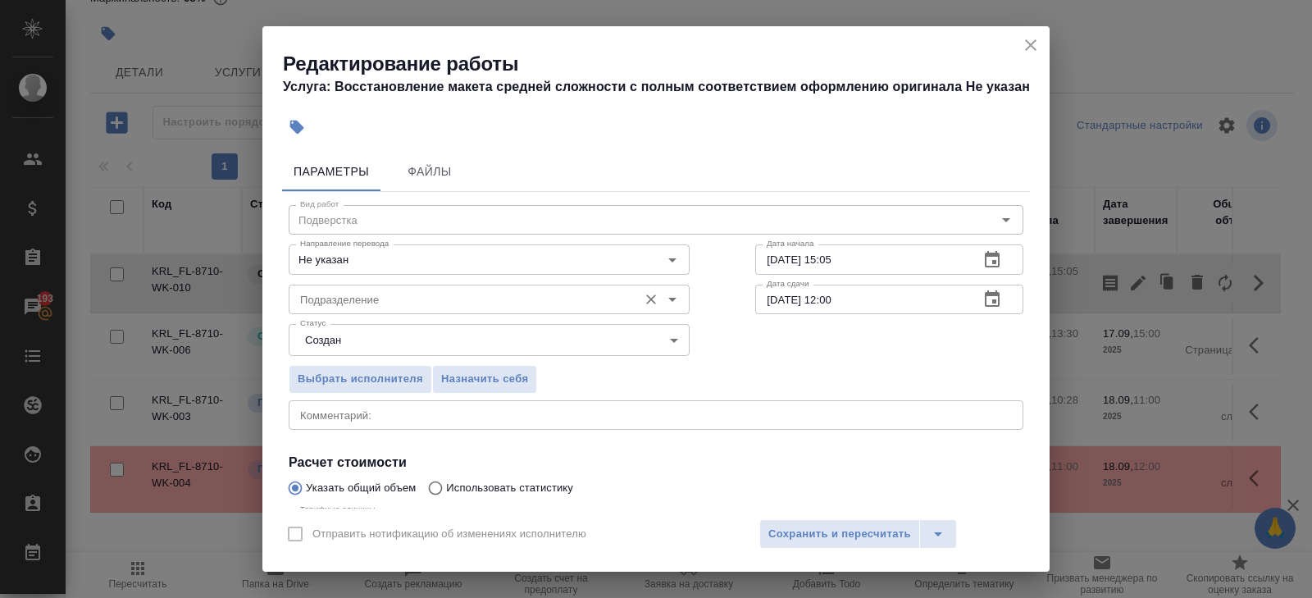
click at [473, 306] on input "Подразделение" at bounding box center [462, 299] width 336 height 20
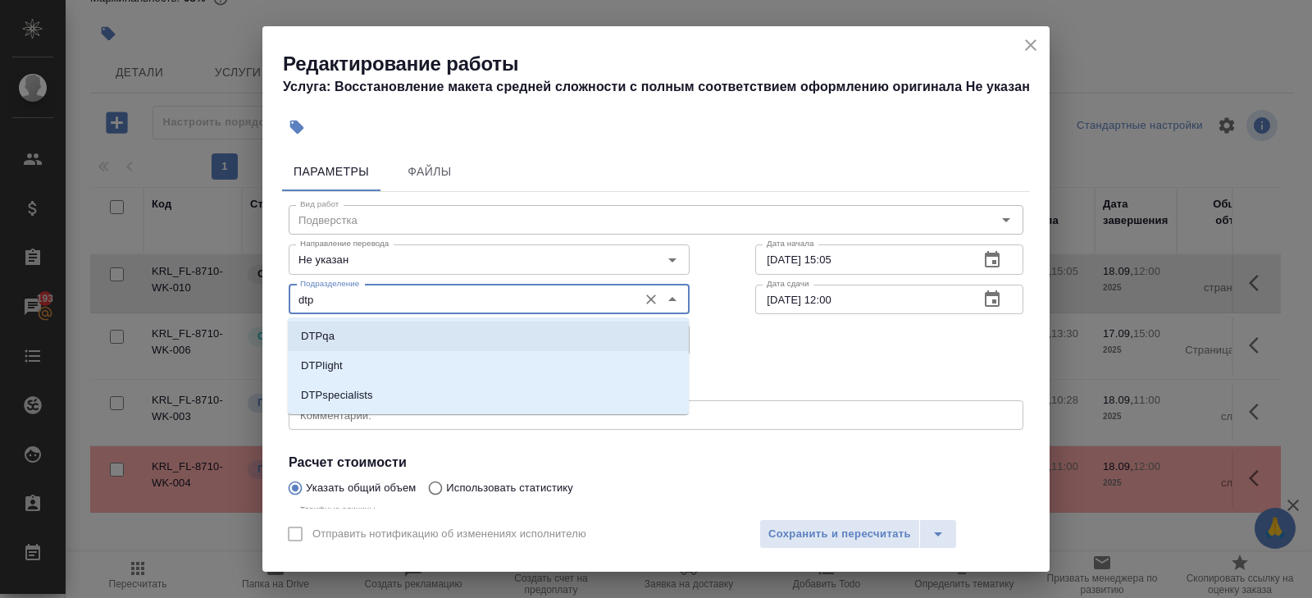
click at [383, 356] on li "DTPlight" at bounding box center [488, 366] width 401 height 30
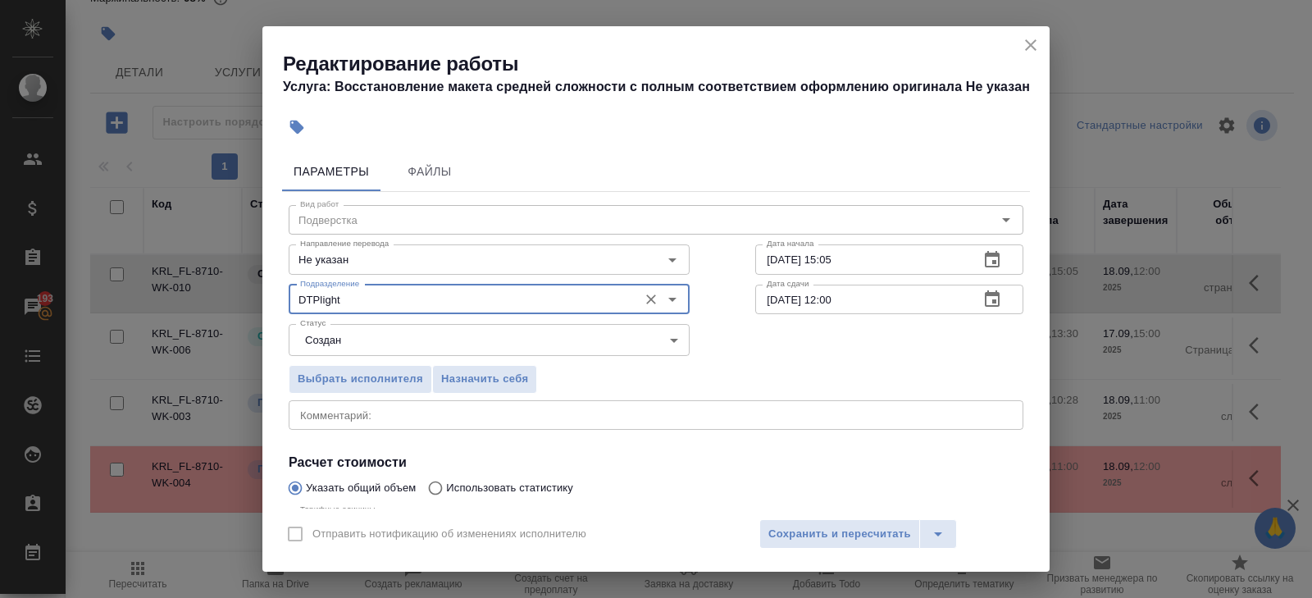
type input "DTPlight"
click at [343, 325] on body "🙏 .cls-1 fill:#fff; AWATERA Belyakova Yulia Клиенты Спецификации Заказы 193 Чат…" at bounding box center [656, 299] width 1312 height 598
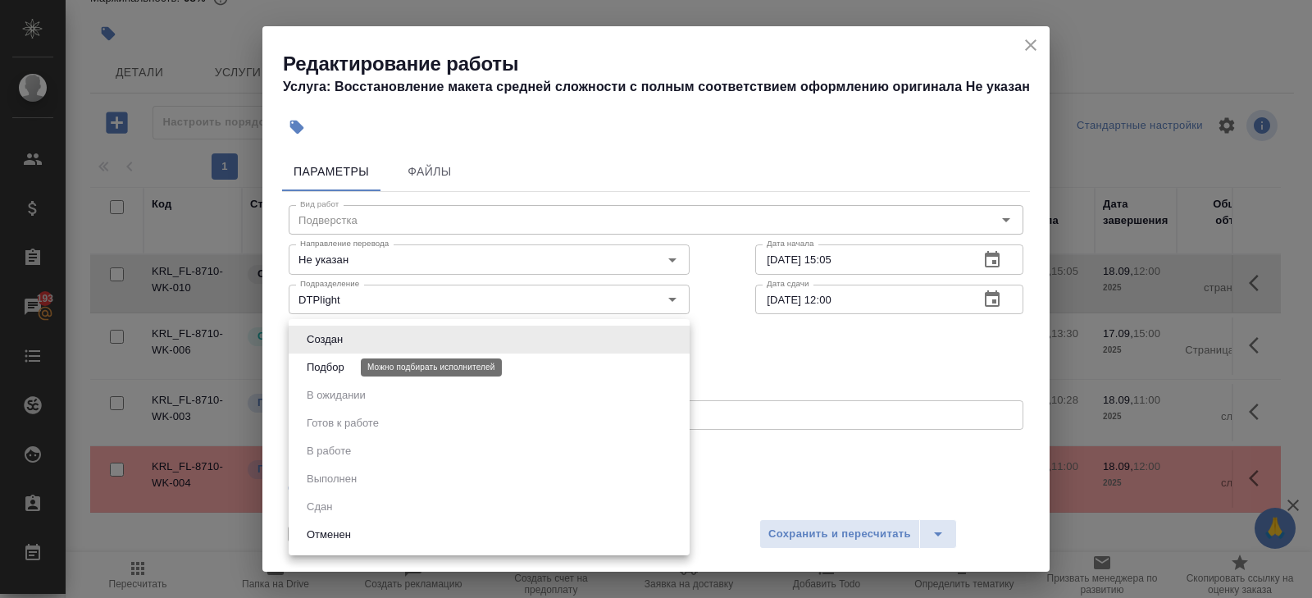
click at [332, 364] on button "Подбор" at bounding box center [326, 367] width 48 height 18
type input "recruiting"
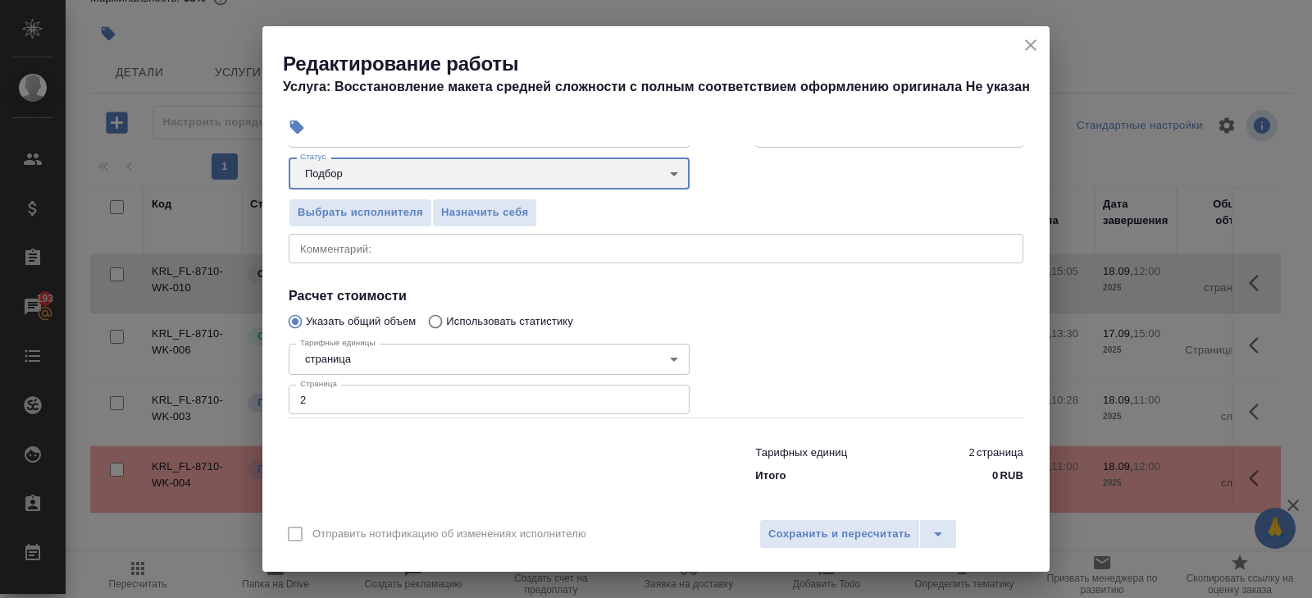
scroll to position [174, 0]
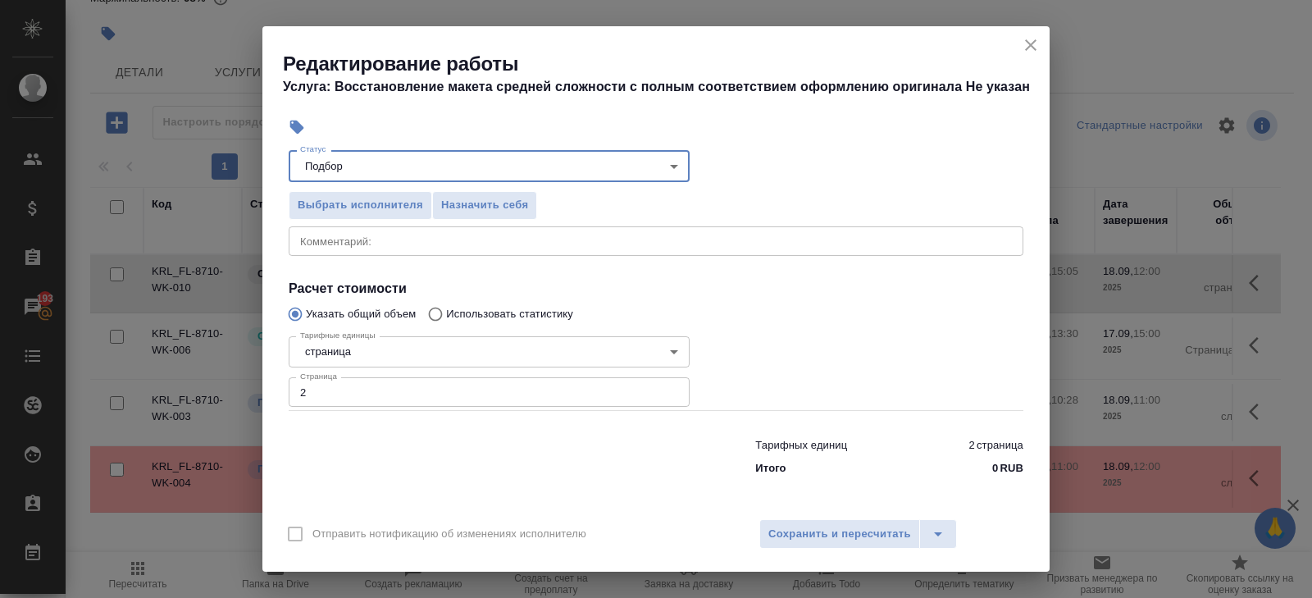
click at [347, 390] on input "2" at bounding box center [489, 392] width 401 height 30
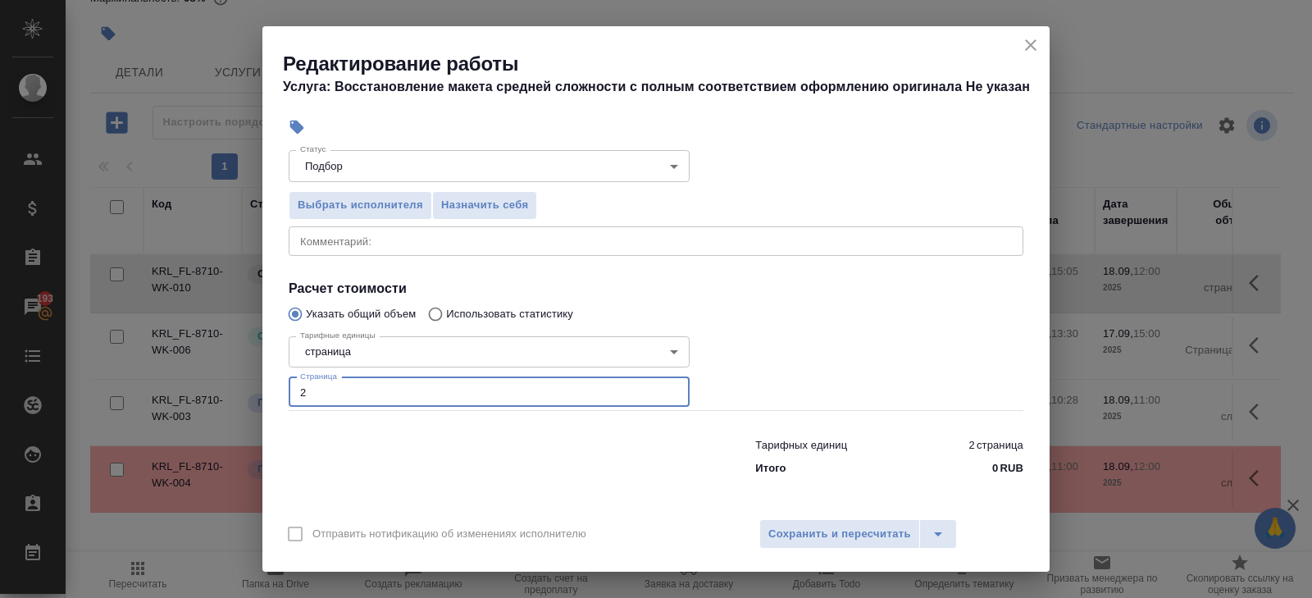
scroll to position [0, 0]
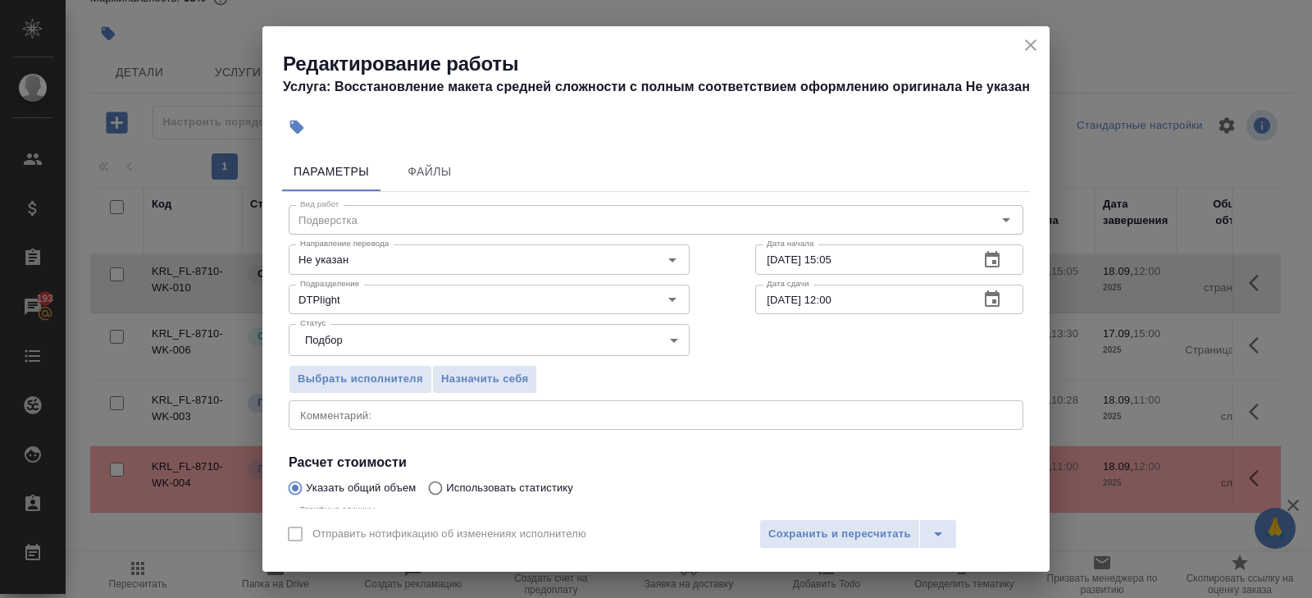
click at [990, 261] on icon "button" at bounding box center [992, 260] width 20 height 20
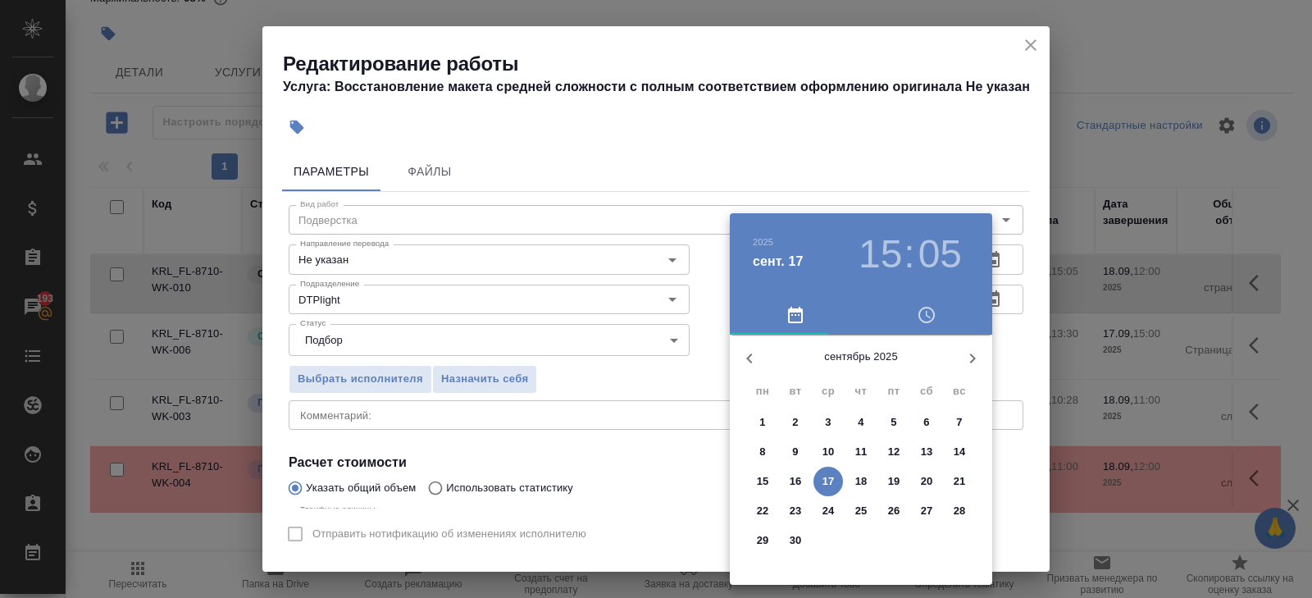
click at [859, 481] on p "18" at bounding box center [861, 481] width 12 height 16
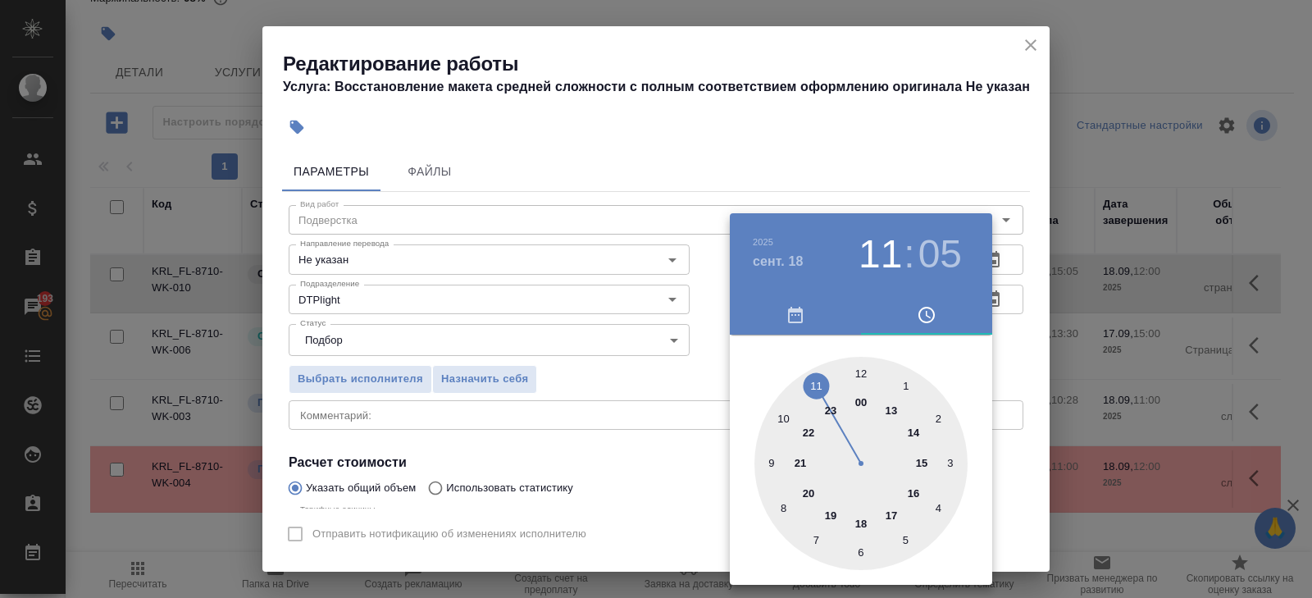
click at [821, 389] on div at bounding box center [860, 463] width 213 height 213
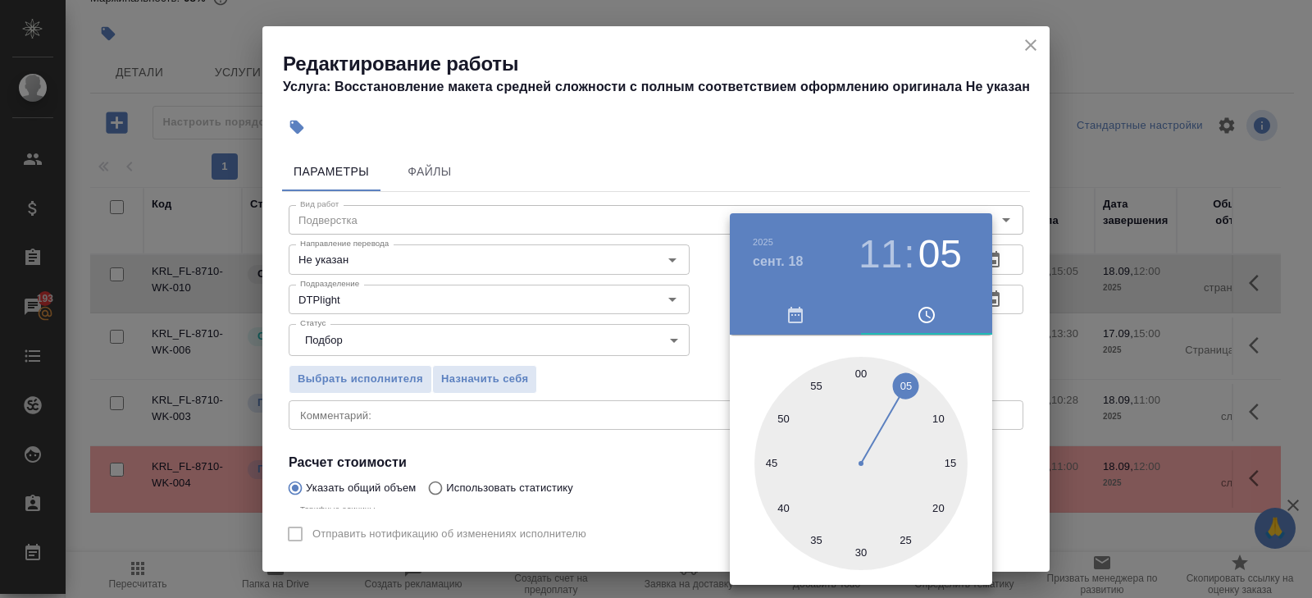
click at [858, 373] on div at bounding box center [860, 463] width 213 height 213
type input "18.09.2025 11:00"
click at [640, 425] on div at bounding box center [656, 299] width 1312 height 598
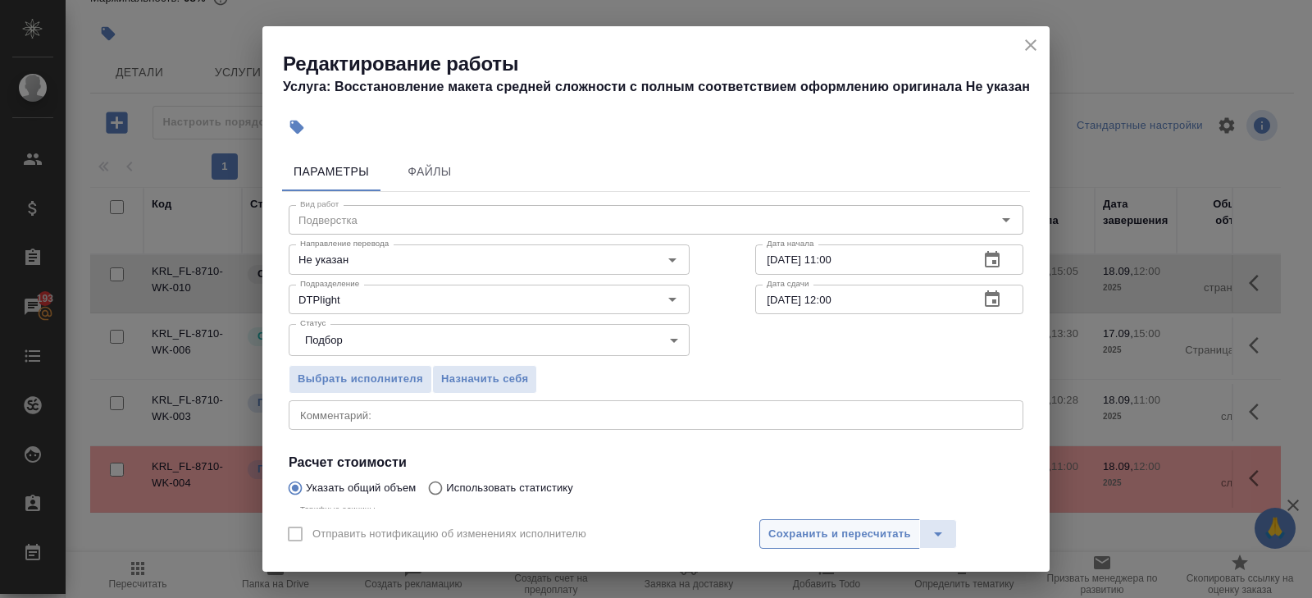
click at [779, 533] on span "Сохранить и пересчитать" at bounding box center [839, 534] width 143 height 19
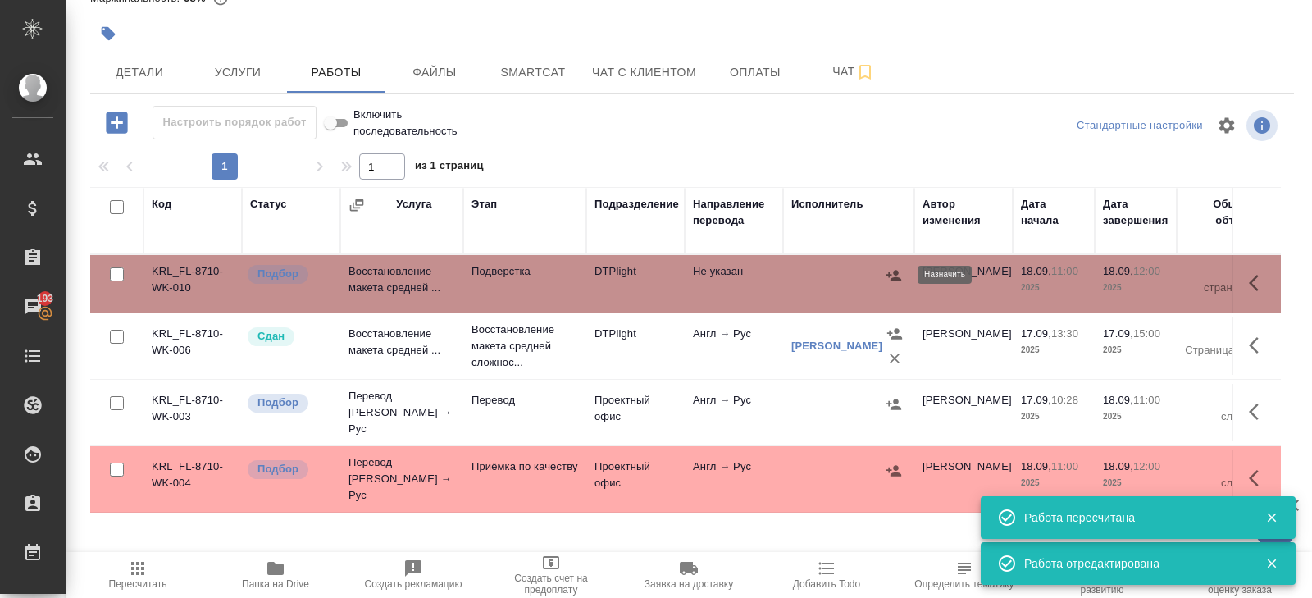
click at [896, 276] on icon "button" at bounding box center [893, 275] width 15 height 11
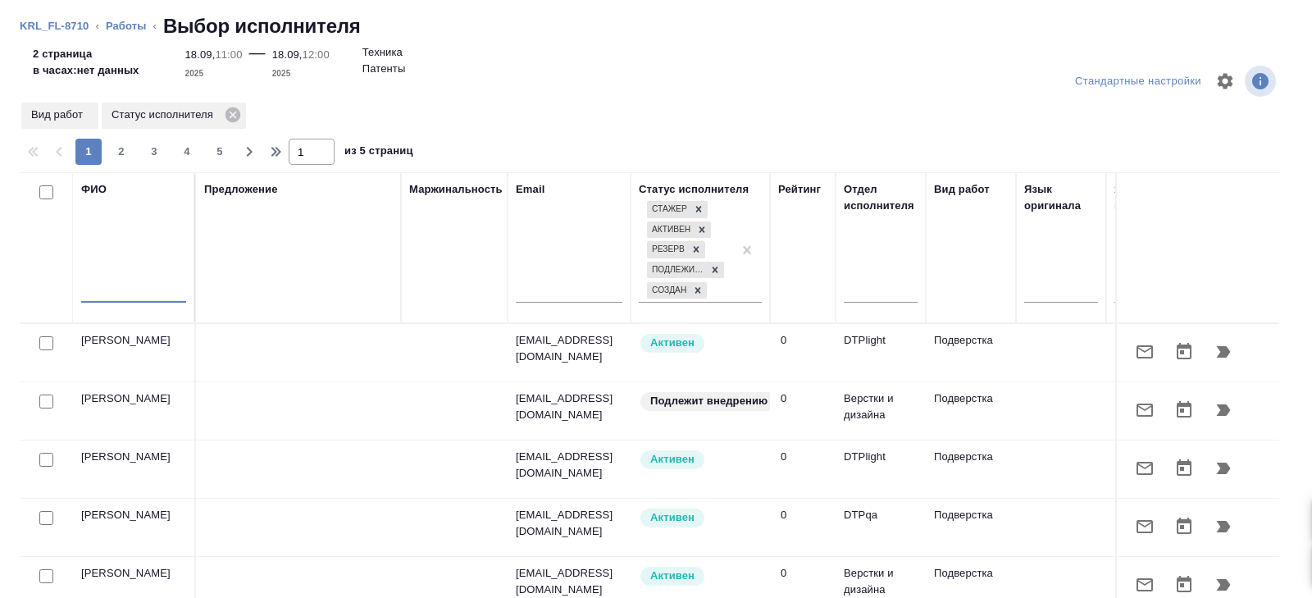
click at [157, 295] on input "text" at bounding box center [133, 292] width 105 height 20
type input "y"
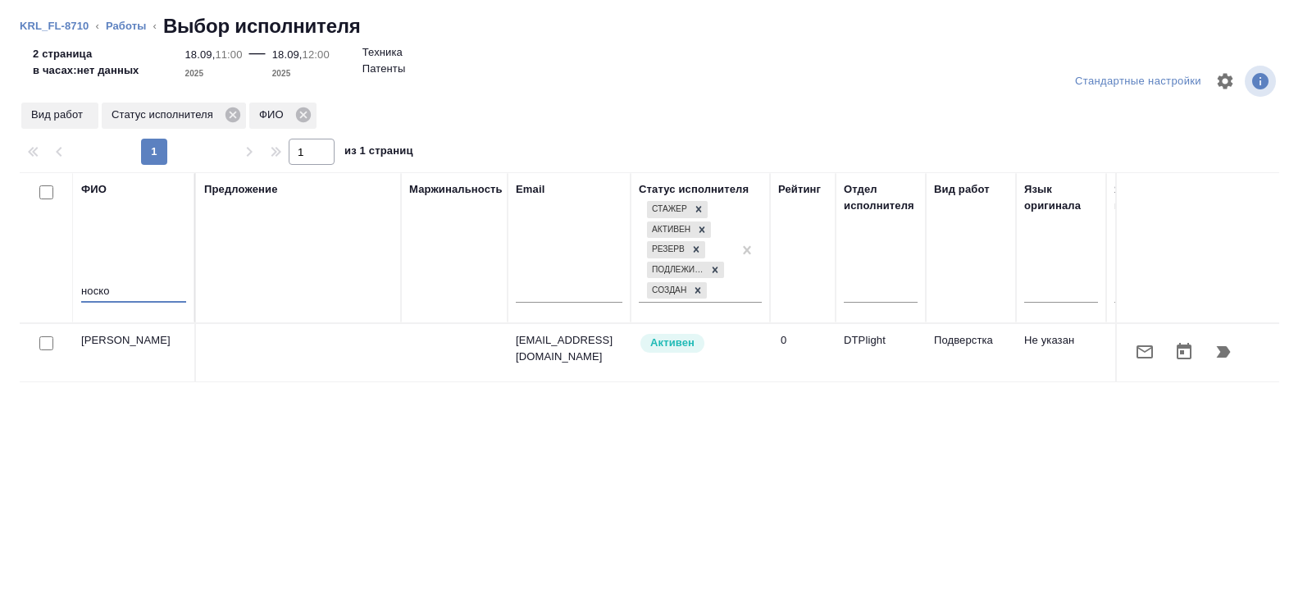
type input "носко"
click at [1233, 350] on button "button" at bounding box center [1223, 351] width 39 height 39
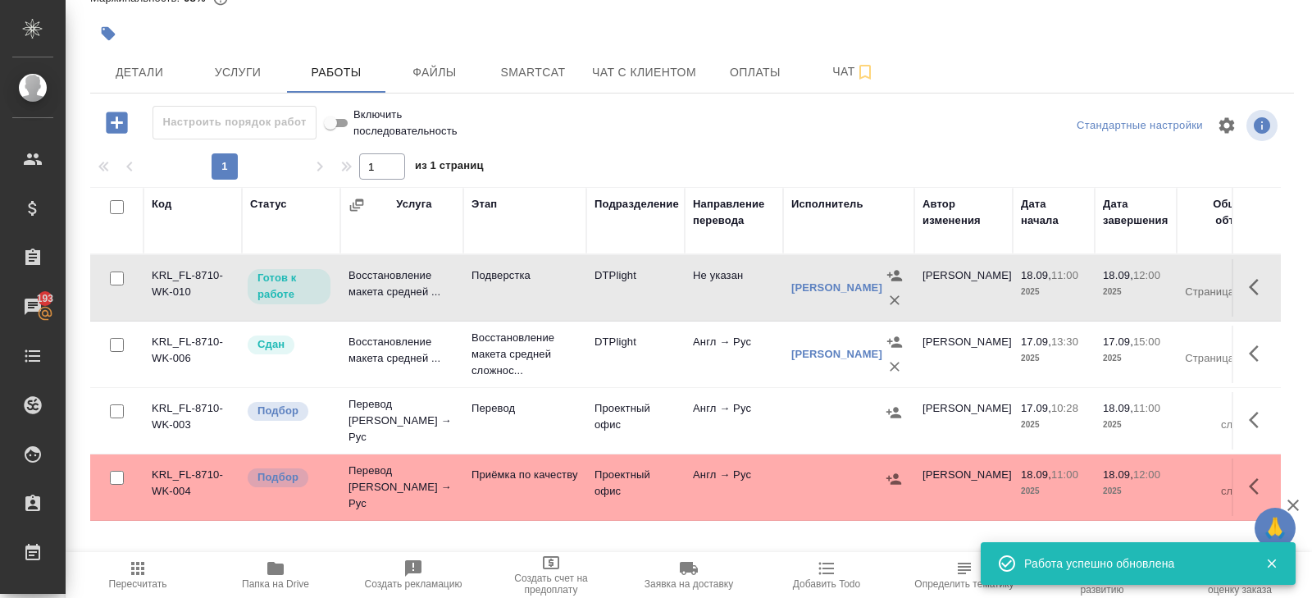
click at [1265, 280] on icon "button" at bounding box center [1259, 287] width 20 height 20
click at [1143, 286] on icon "button" at bounding box center [1138, 287] width 20 height 20
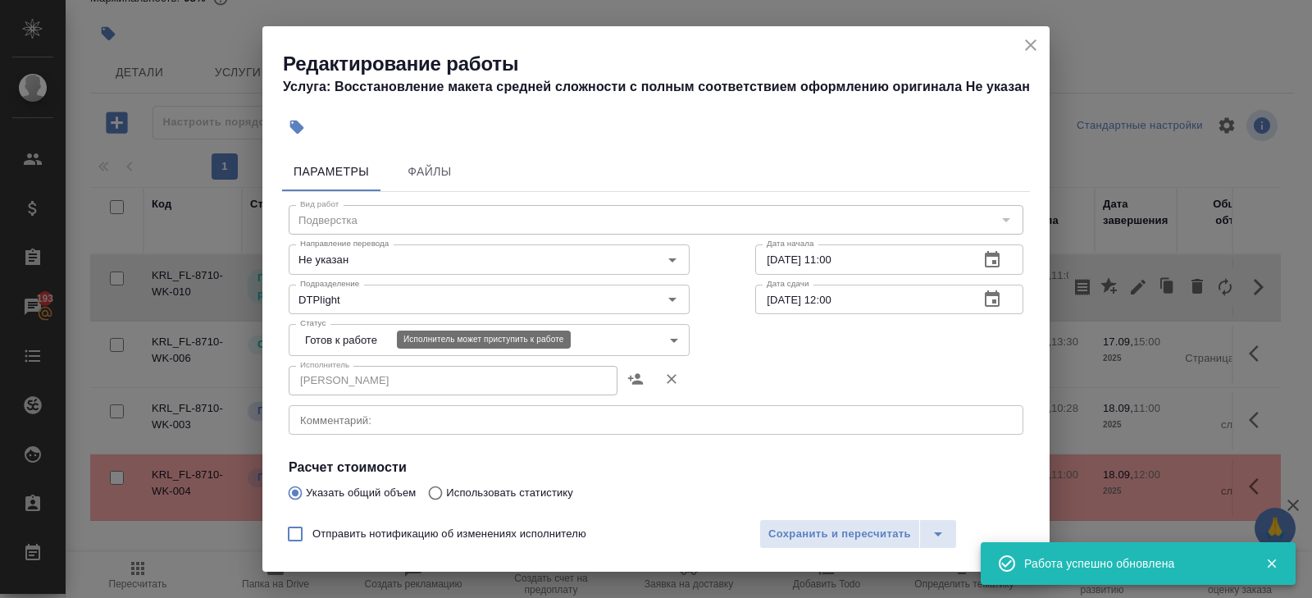
click at [332, 341] on body "🙏 .cls-1 fill:#fff; AWATERA Belyakova Yulia Клиенты Спецификации Заказы 193 Чат…" at bounding box center [656, 299] width 1312 height 598
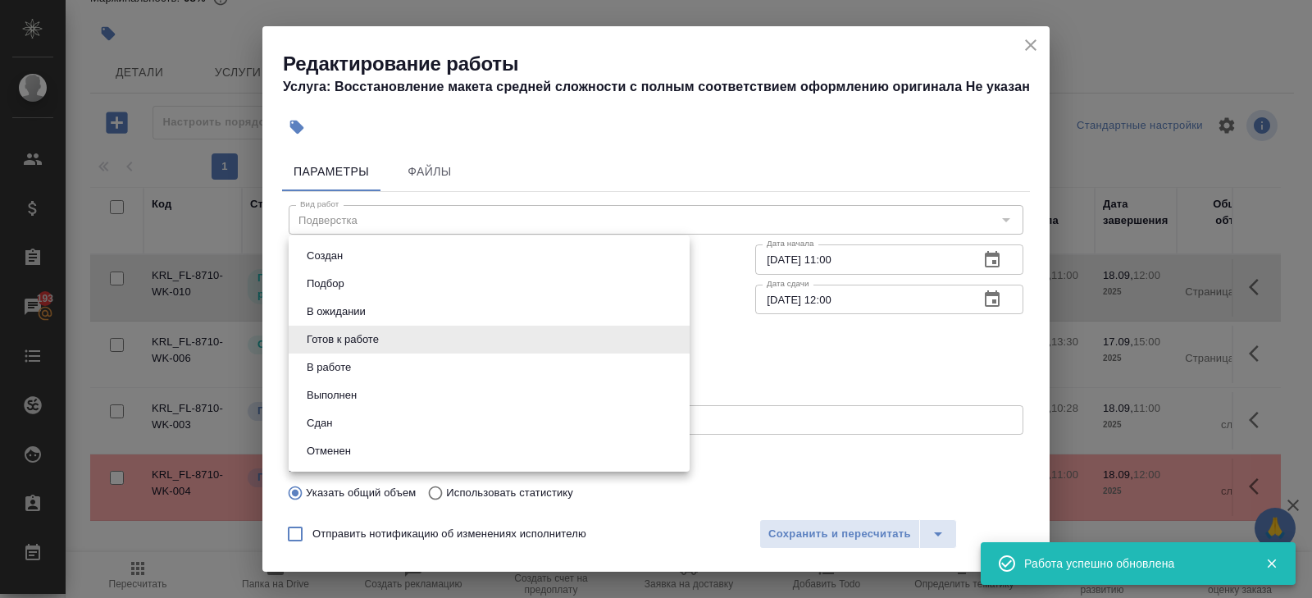
click at [332, 321] on li "В ожидании" at bounding box center [489, 312] width 401 height 28
type input "pending"
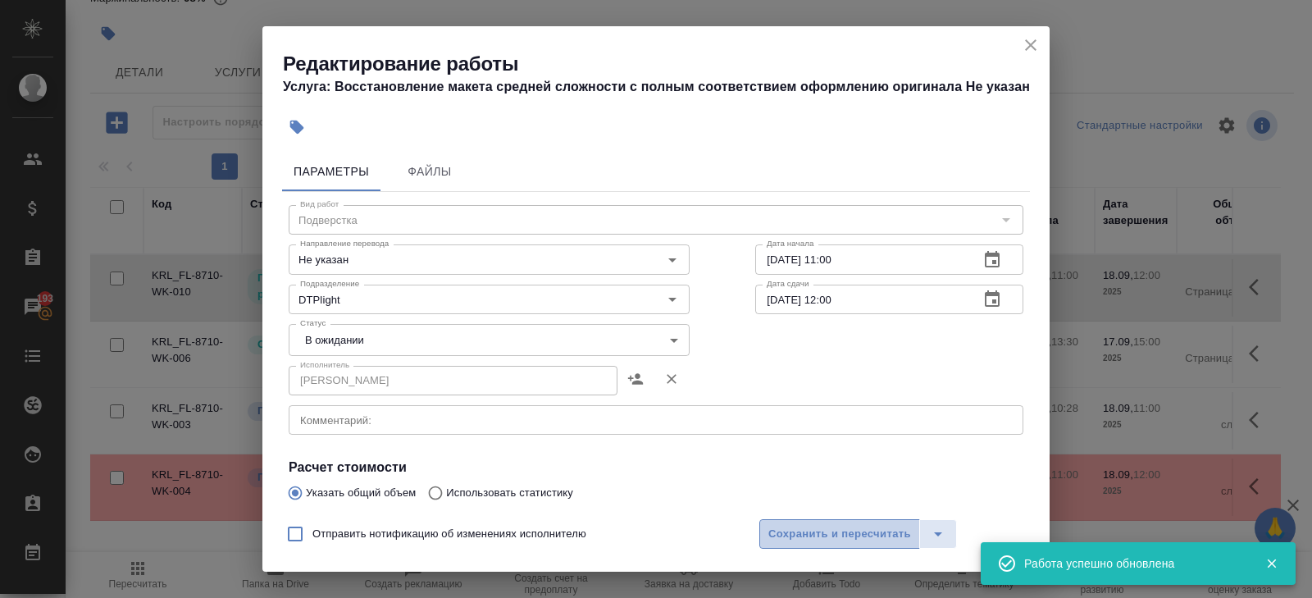
click at [772, 536] on span "Сохранить и пересчитать" at bounding box center [839, 534] width 143 height 19
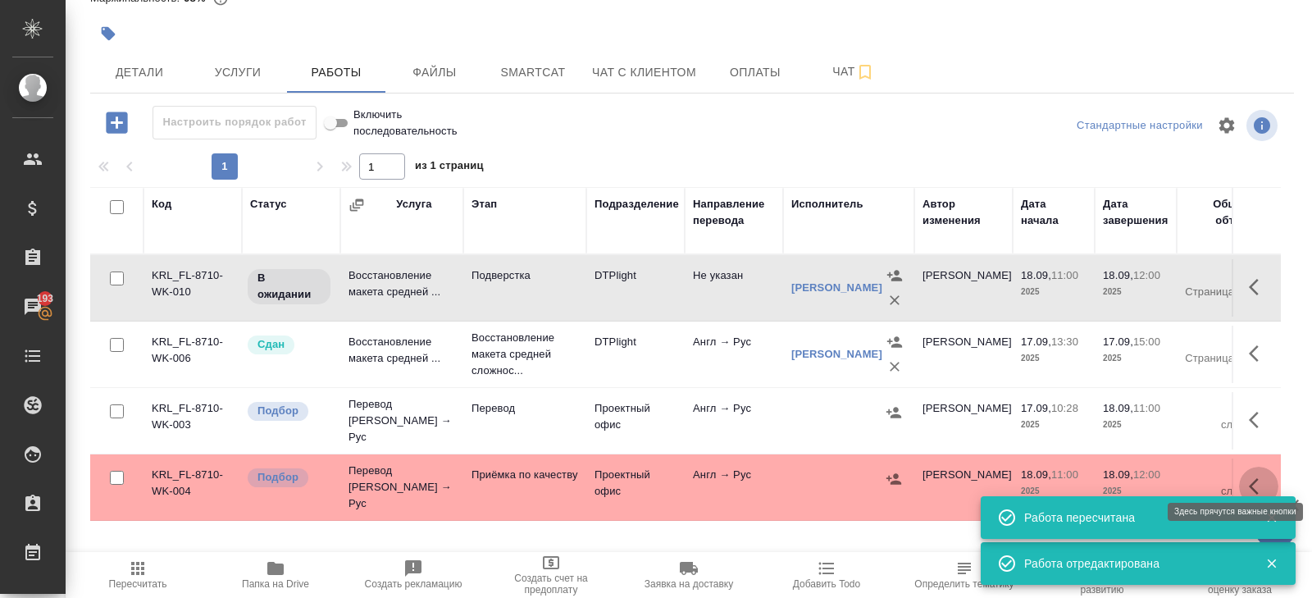
click at [1248, 474] on button "button" at bounding box center [1258, 486] width 39 height 39
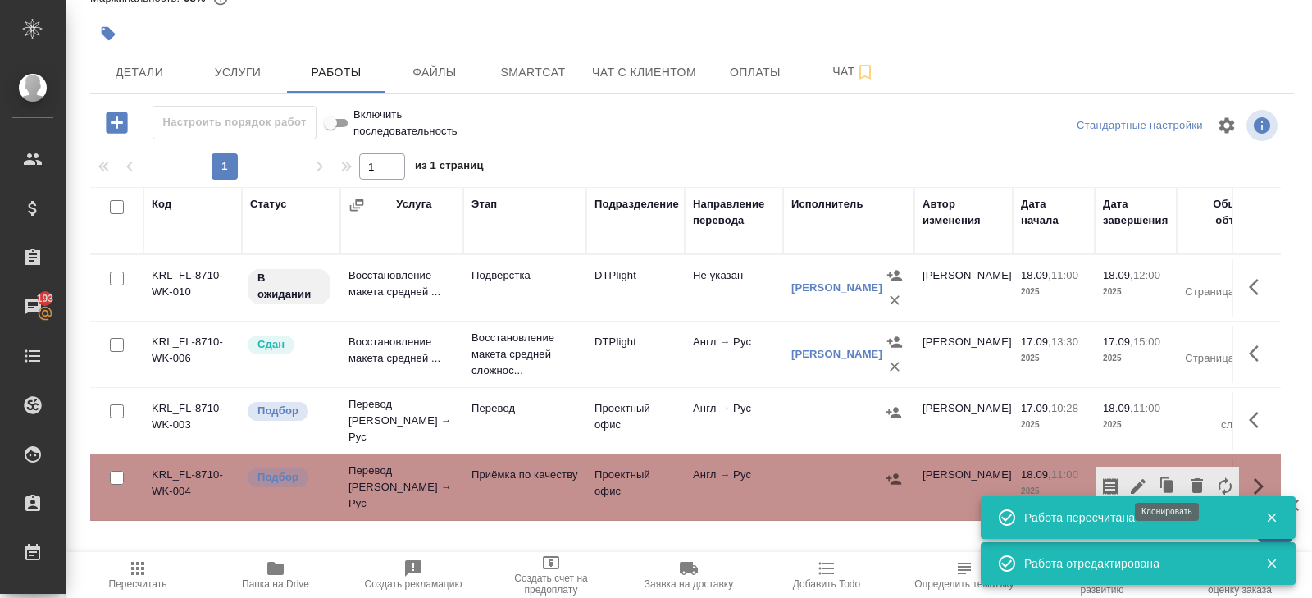
click at [1193, 478] on icon "button" at bounding box center [1196, 485] width 11 height 15
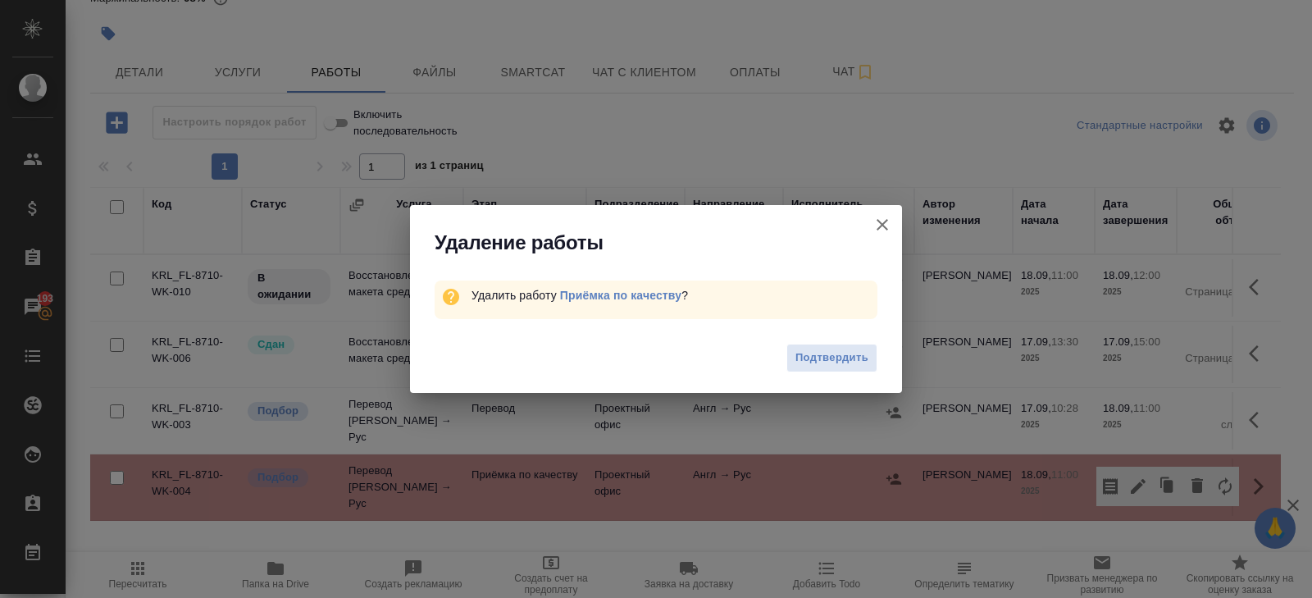
click at [819, 354] on span "Подтвердить" at bounding box center [831, 357] width 73 height 19
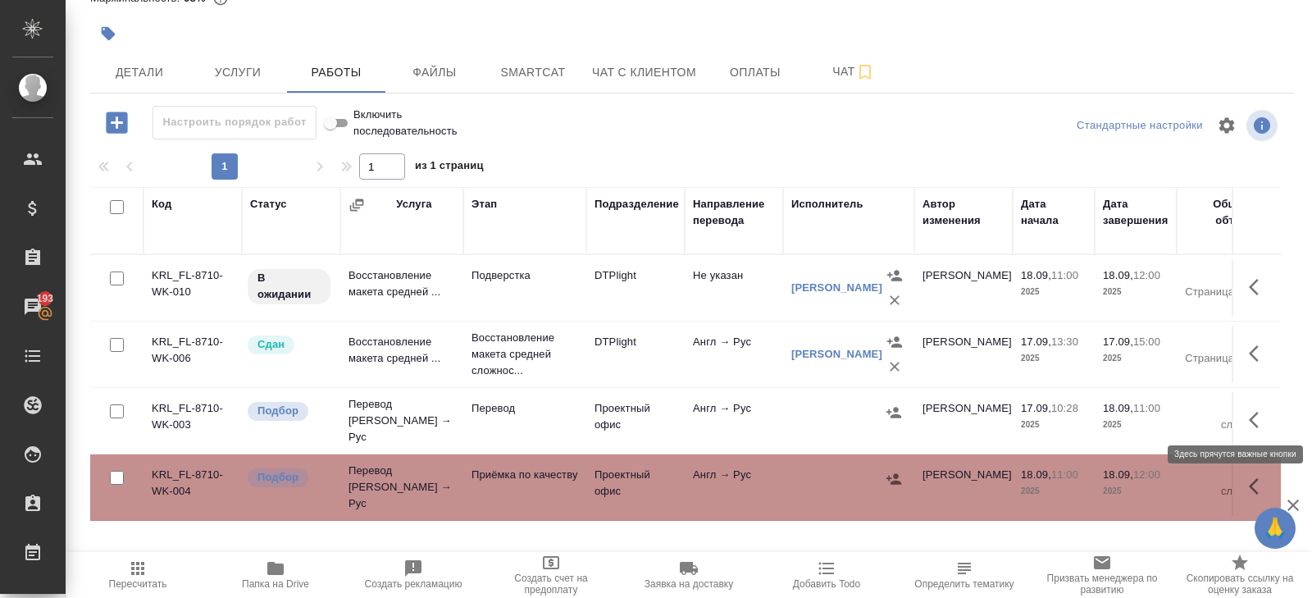
click at [1258, 419] on icon "button" at bounding box center [1259, 420] width 20 height 20
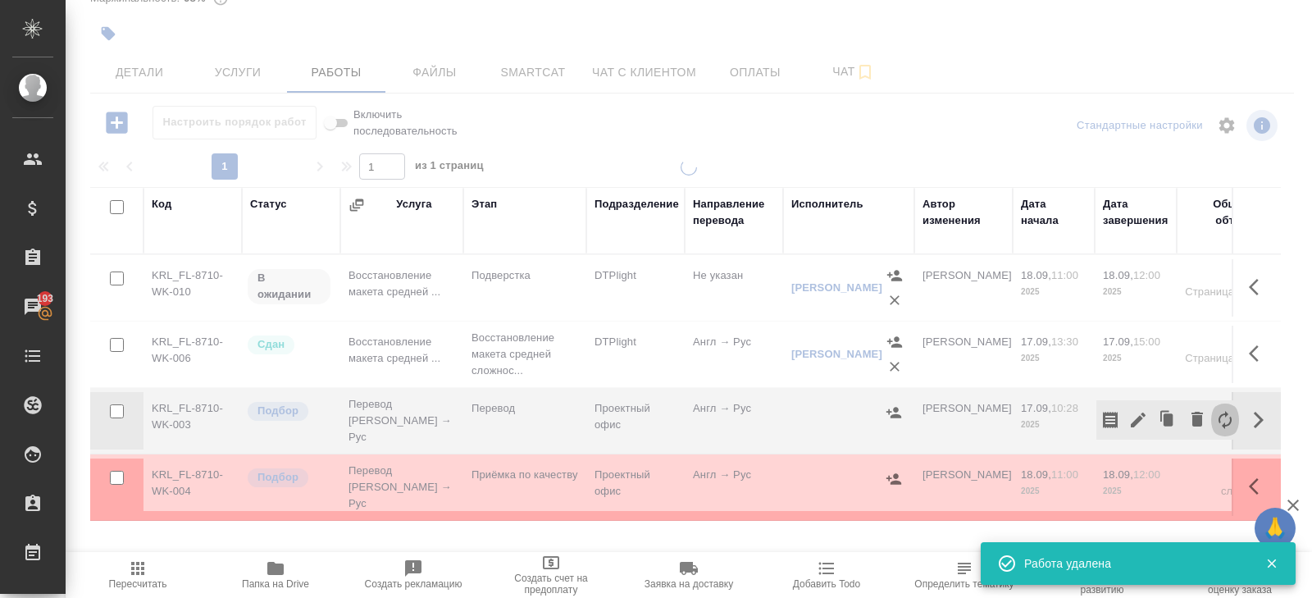
click at [1226, 417] on icon "button" at bounding box center [1225, 420] width 20 height 20
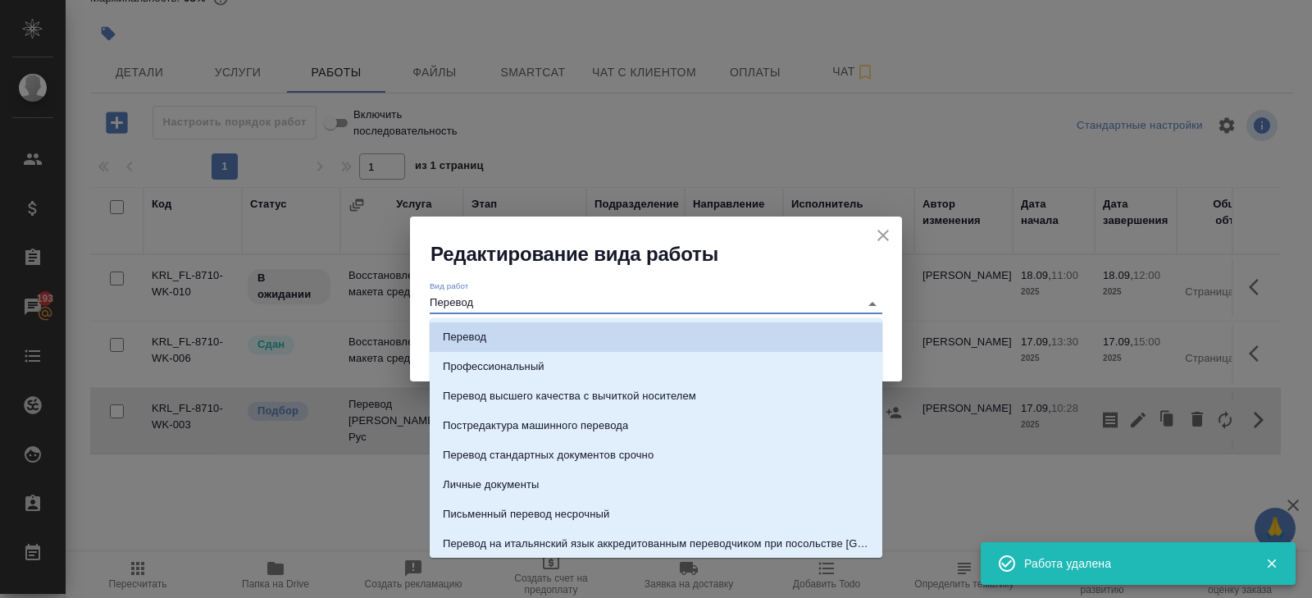
click at [535, 301] on input "Перевод" at bounding box center [640, 304] width 421 height 20
click at [535, 424] on p "Постредактура машинного перевода" at bounding box center [535, 425] width 185 height 16
type input "Постредактура машинного перевода"
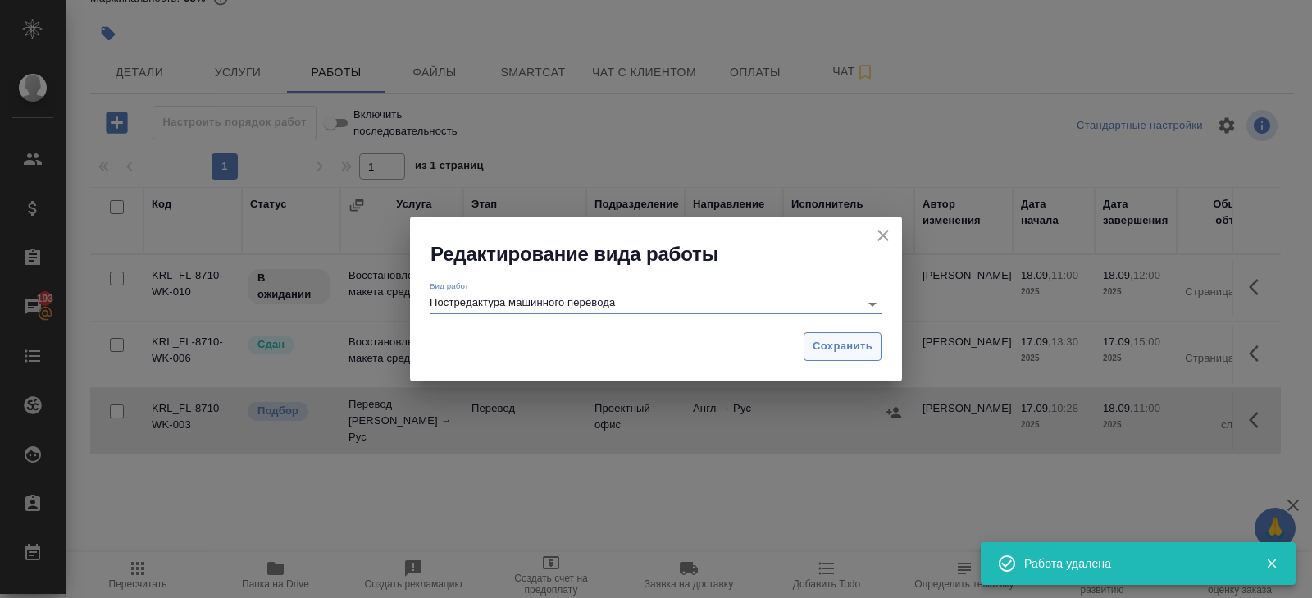
click at [841, 347] on span "Сохранить" at bounding box center [843, 346] width 60 height 19
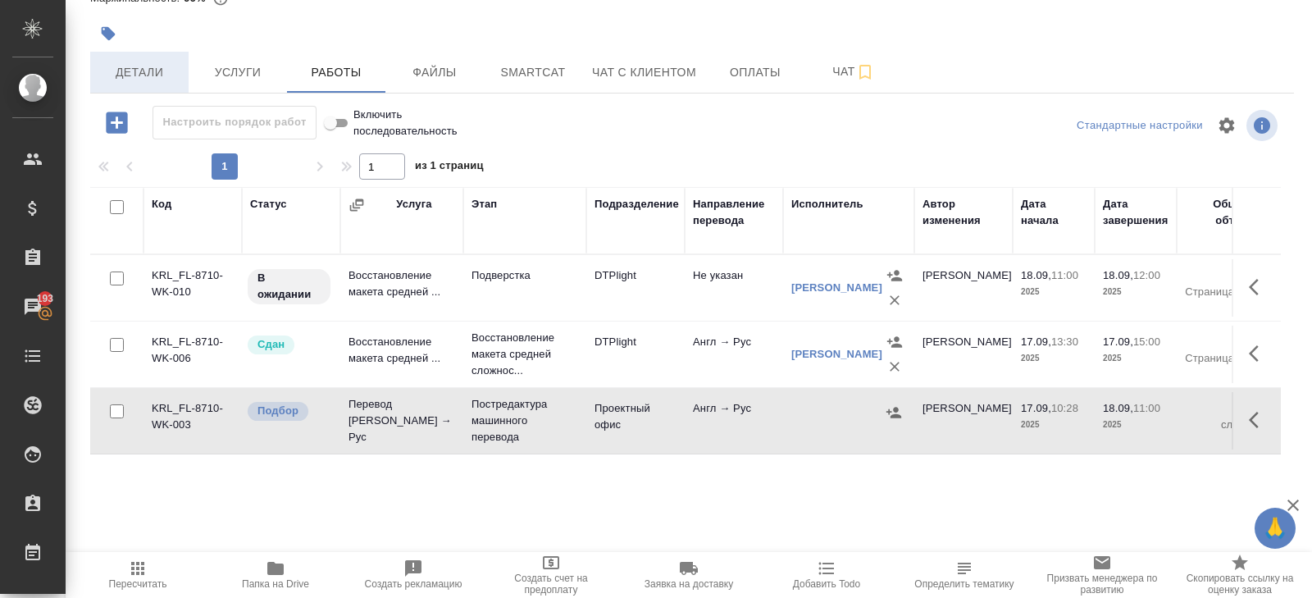
click at [165, 76] on span "Детали" at bounding box center [139, 72] width 79 height 20
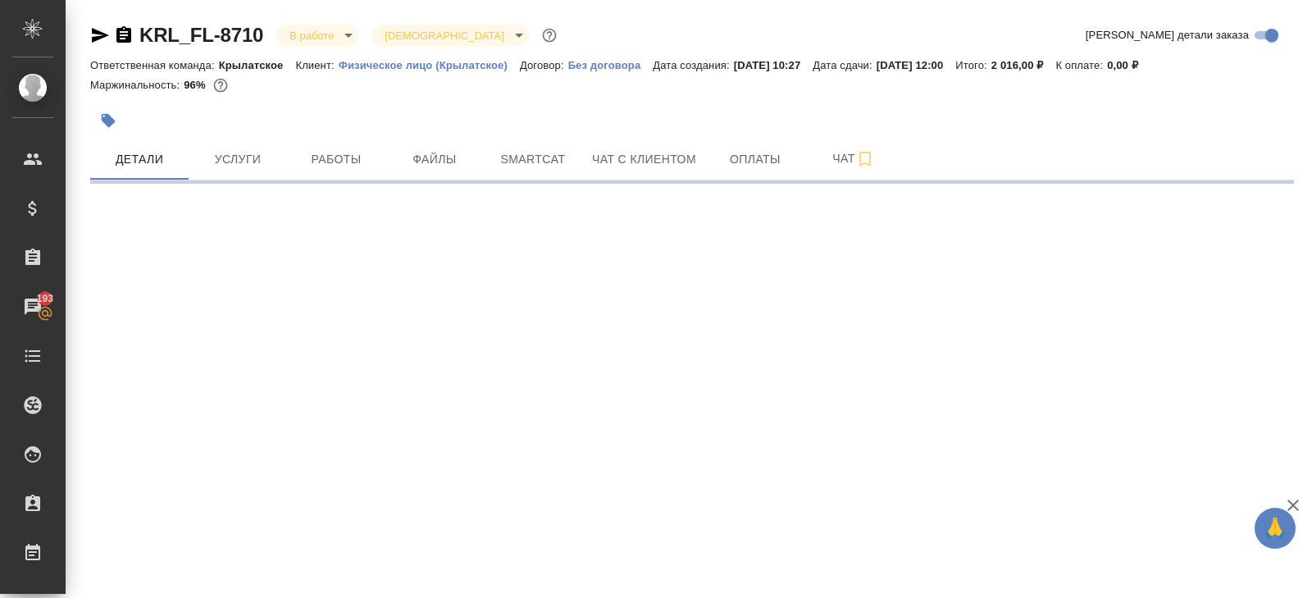
select select "RU"
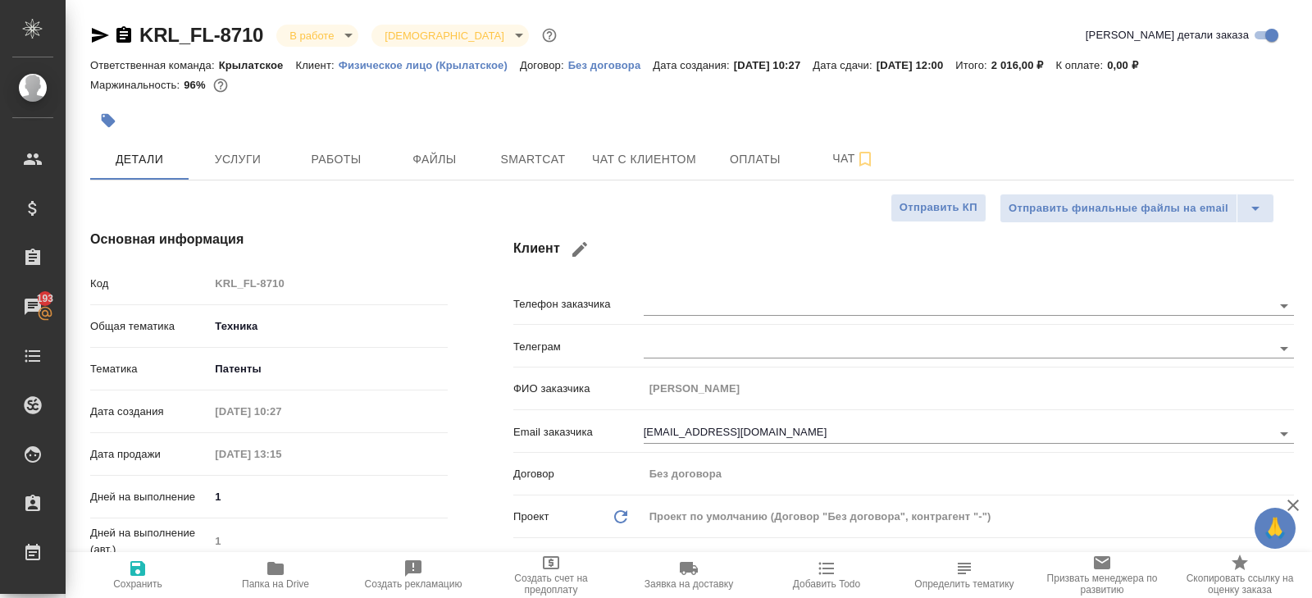
type textarea "x"
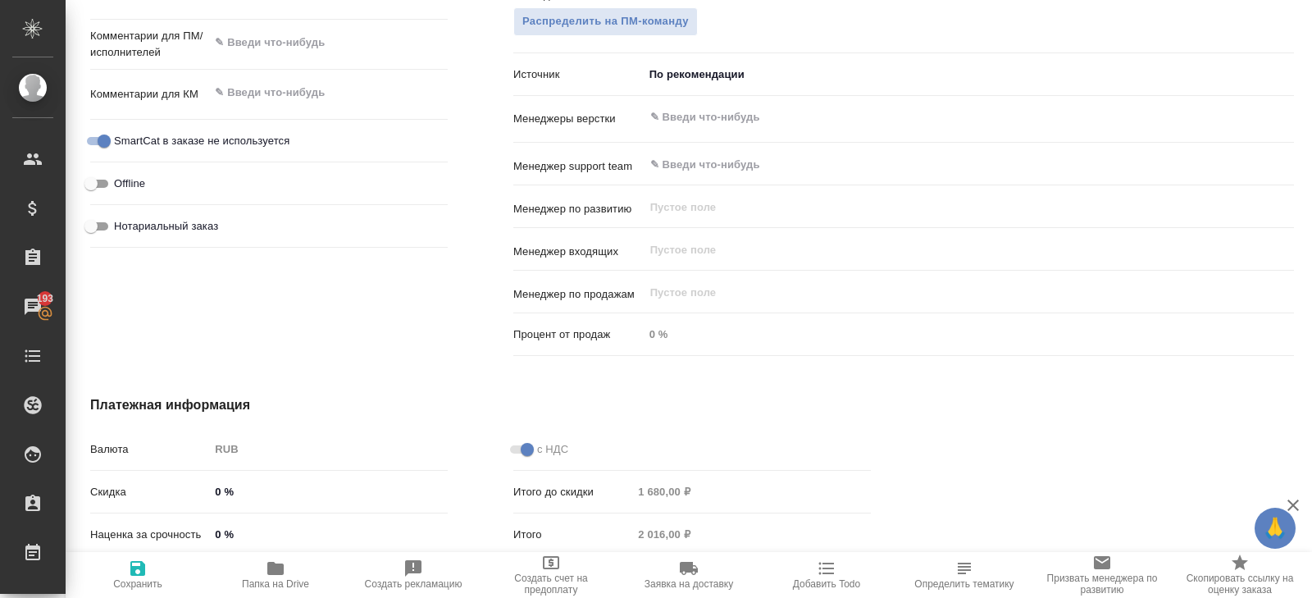
scroll to position [912, 0]
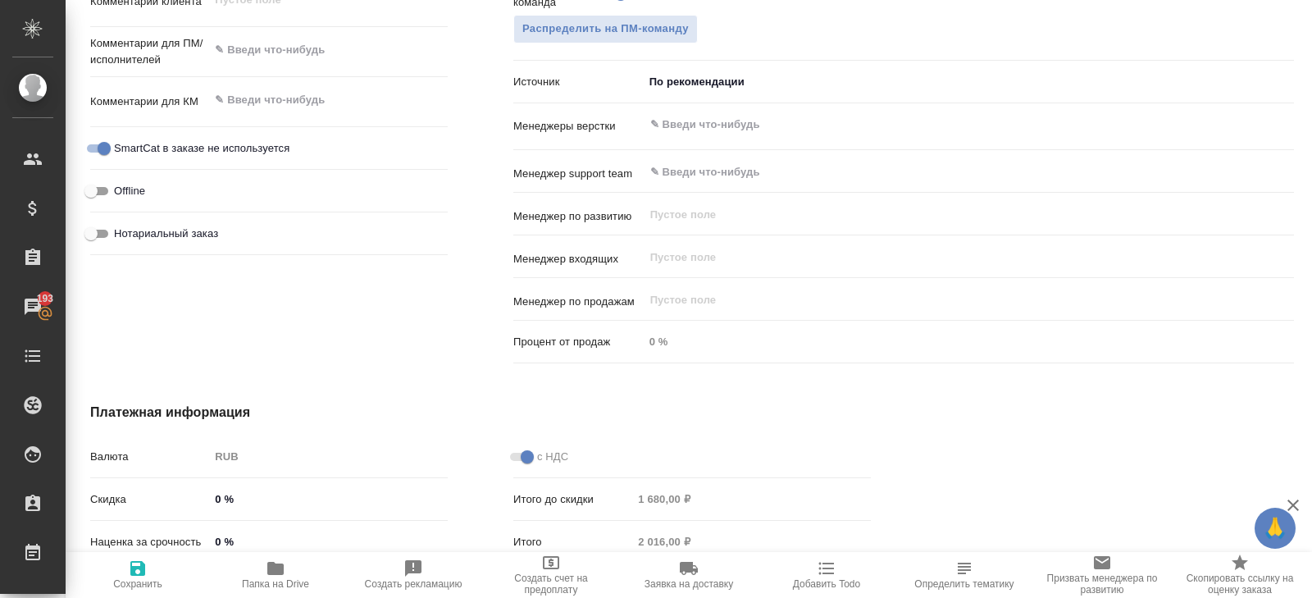
click at [187, 150] on span "SmartCat в заказе не используется" at bounding box center [201, 148] width 175 height 16
click at [134, 150] on input "SmartCat в заказе не используется" at bounding box center [104, 149] width 59 height 20
checkbox input "false"
type textarea "x"
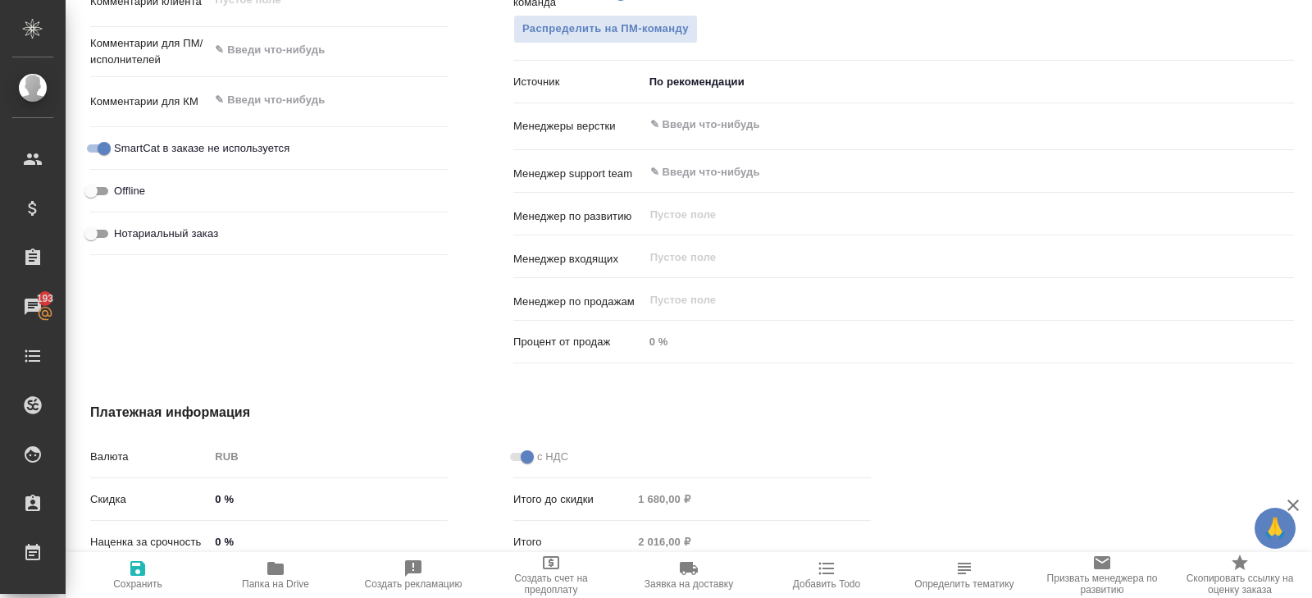
type textarea "x"
click at [134, 569] on icon "button" at bounding box center [137, 568] width 15 height 15
type textarea "x"
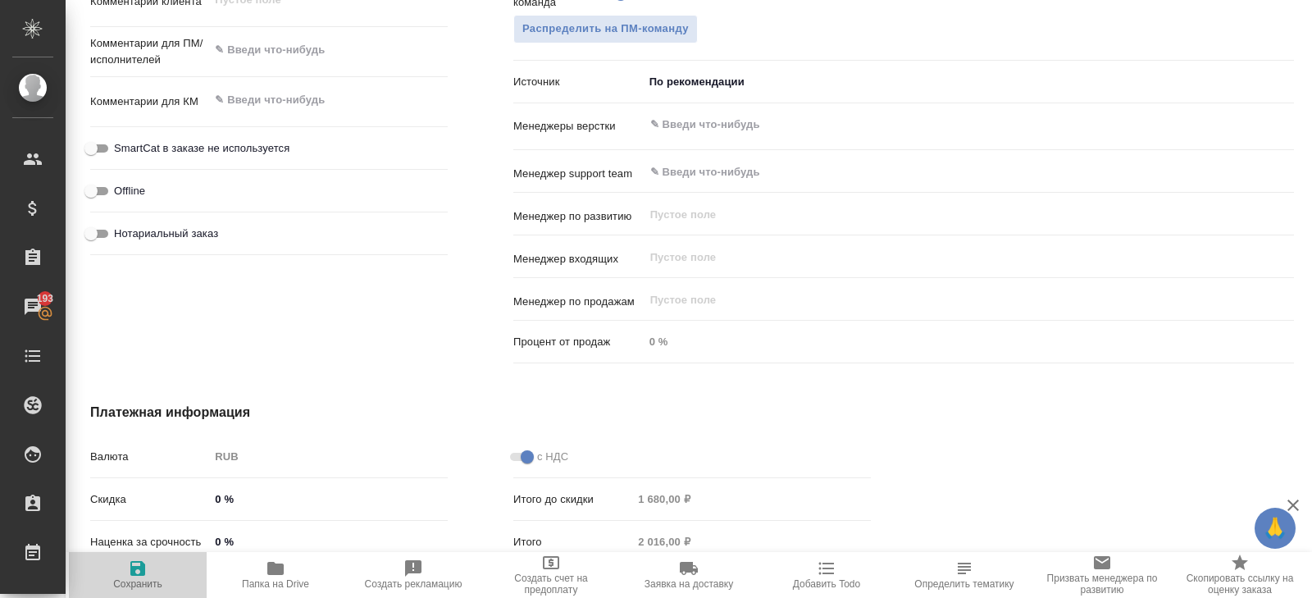
type textarea "x"
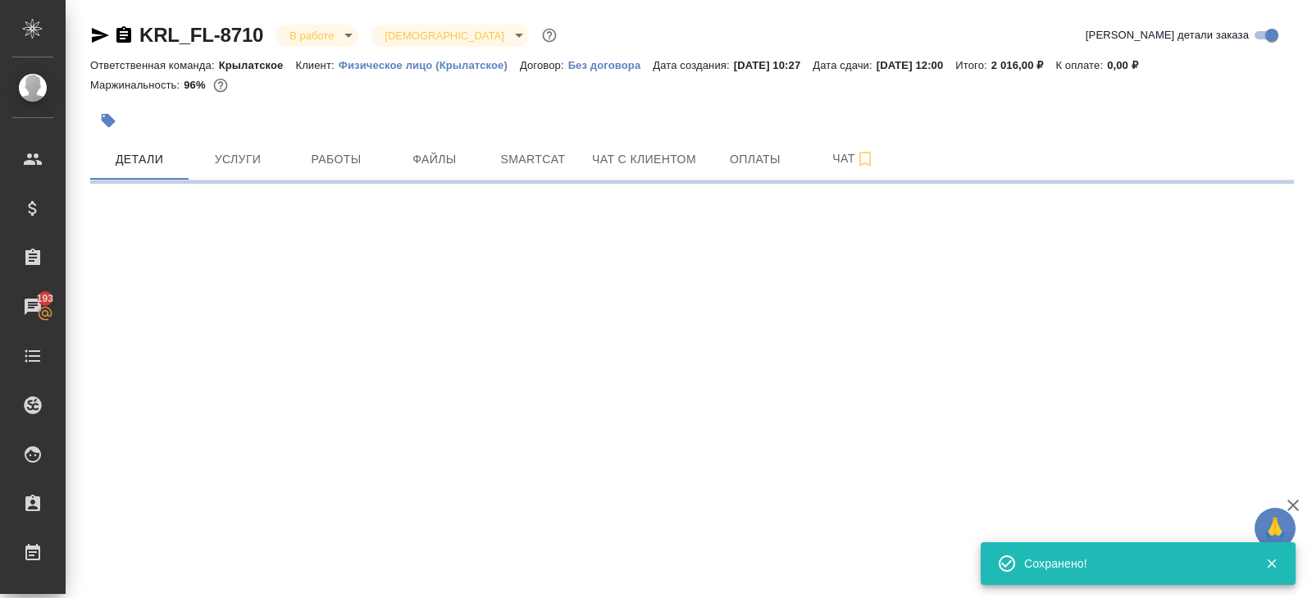
scroll to position [0, 0]
select select "RU"
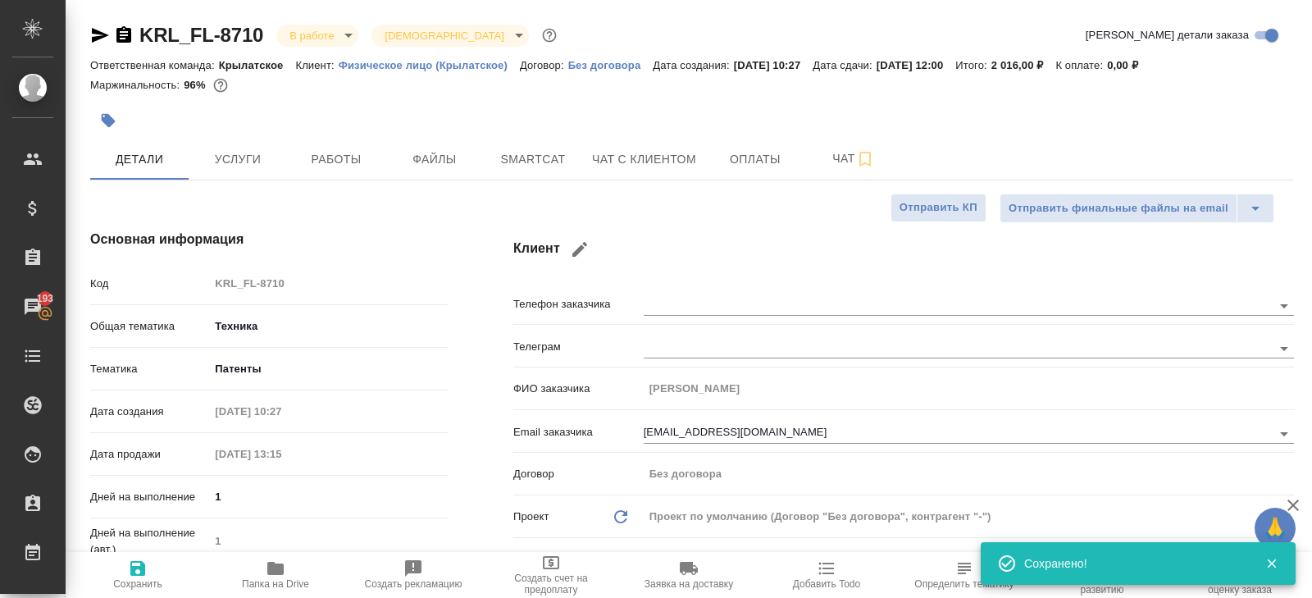
type textarea "x"
click at [319, 162] on span "Работы" at bounding box center [336, 159] width 79 height 20
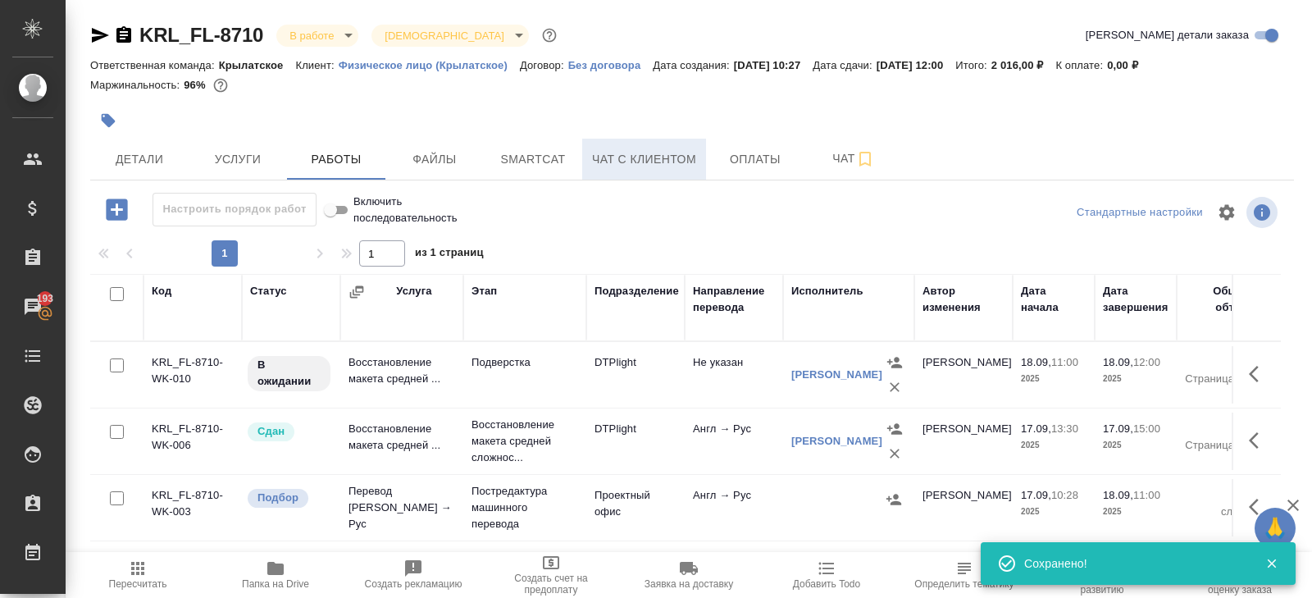
scroll to position [87, 0]
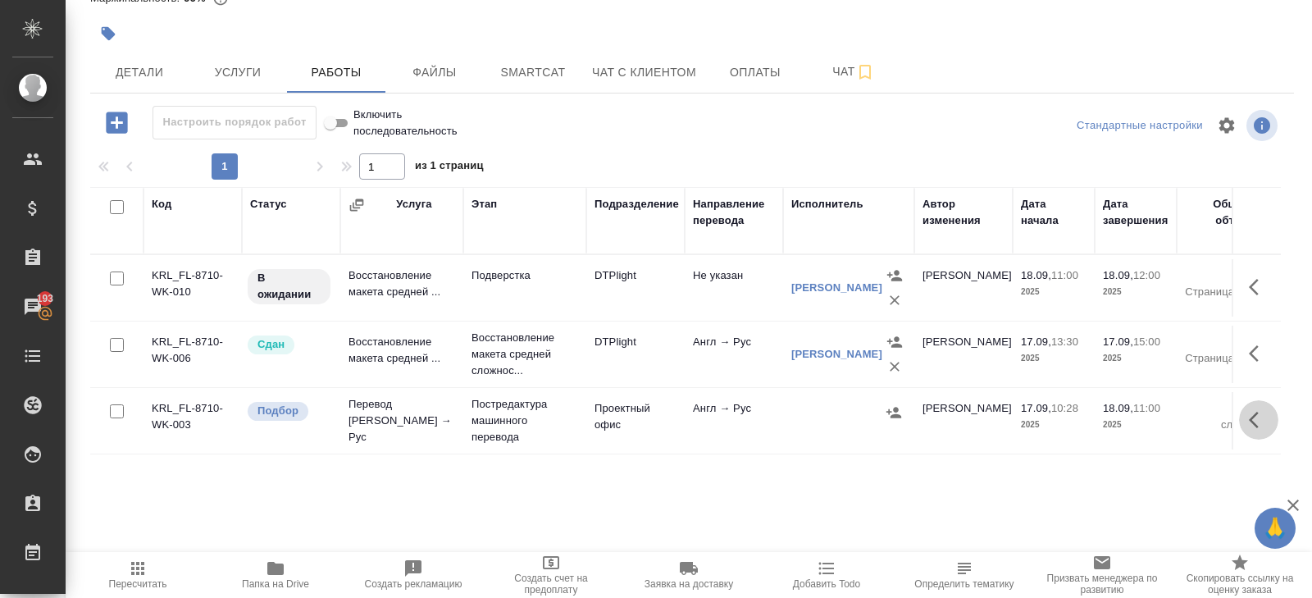
click at [1264, 411] on icon "button" at bounding box center [1259, 420] width 20 height 20
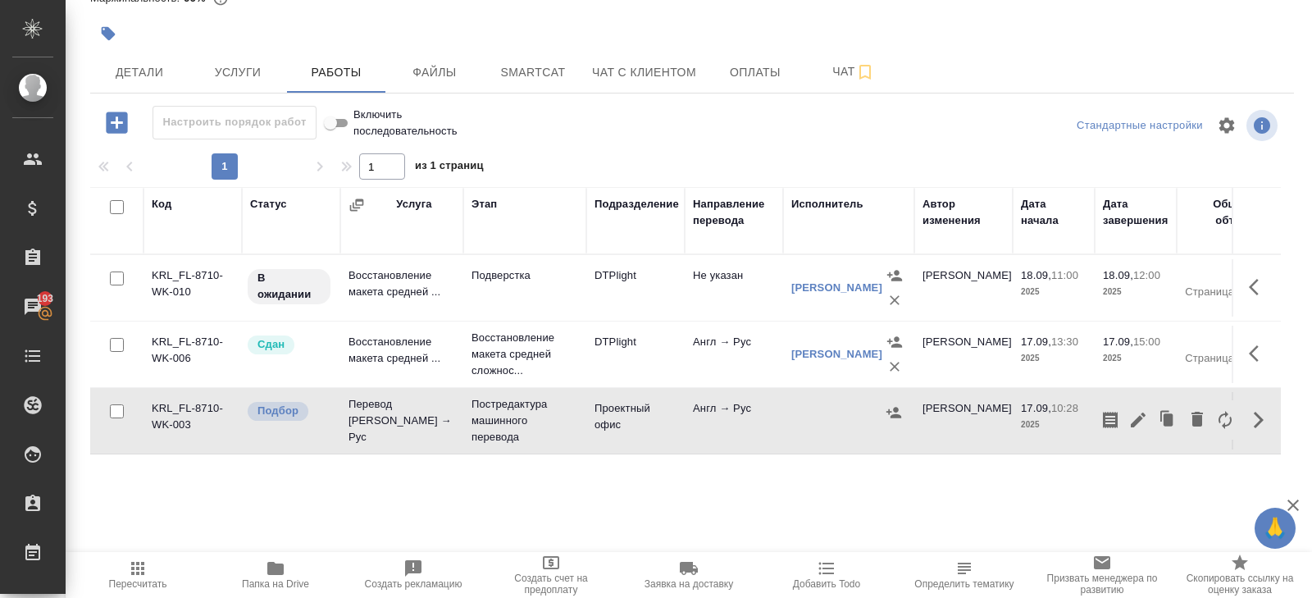
click at [1141, 421] on icon "button" at bounding box center [1138, 420] width 20 height 20
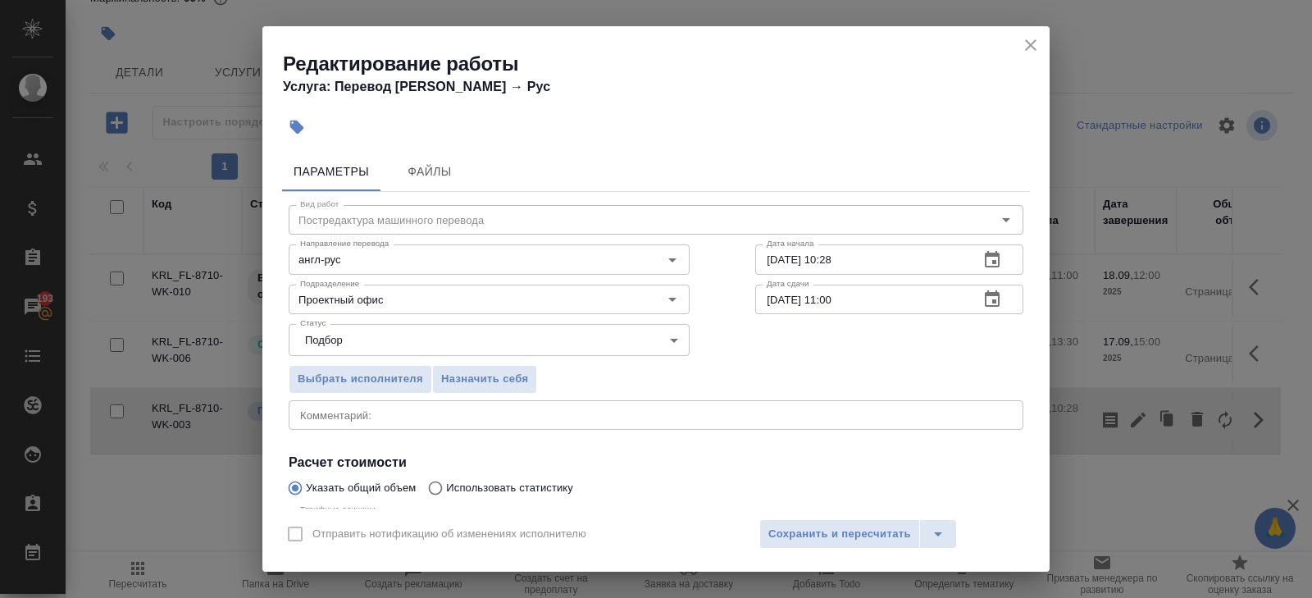
click at [995, 255] on icon "button" at bounding box center [992, 259] width 15 height 16
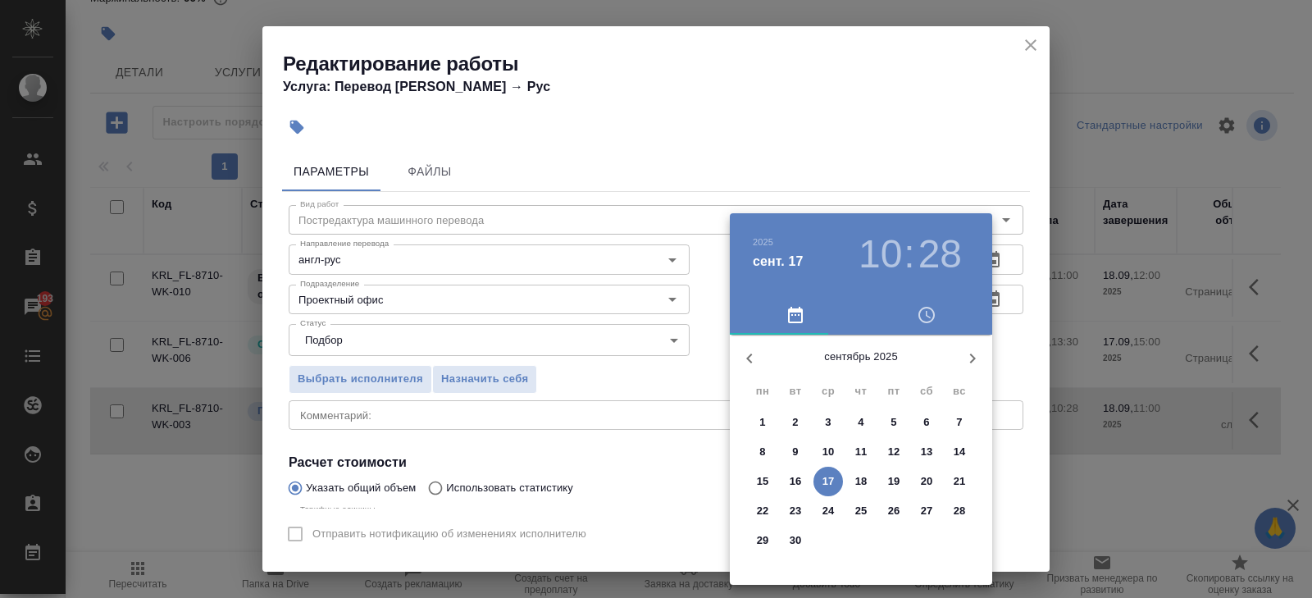
click at [827, 480] on p "17" at bounding box center [828, 481] width 12 height 16
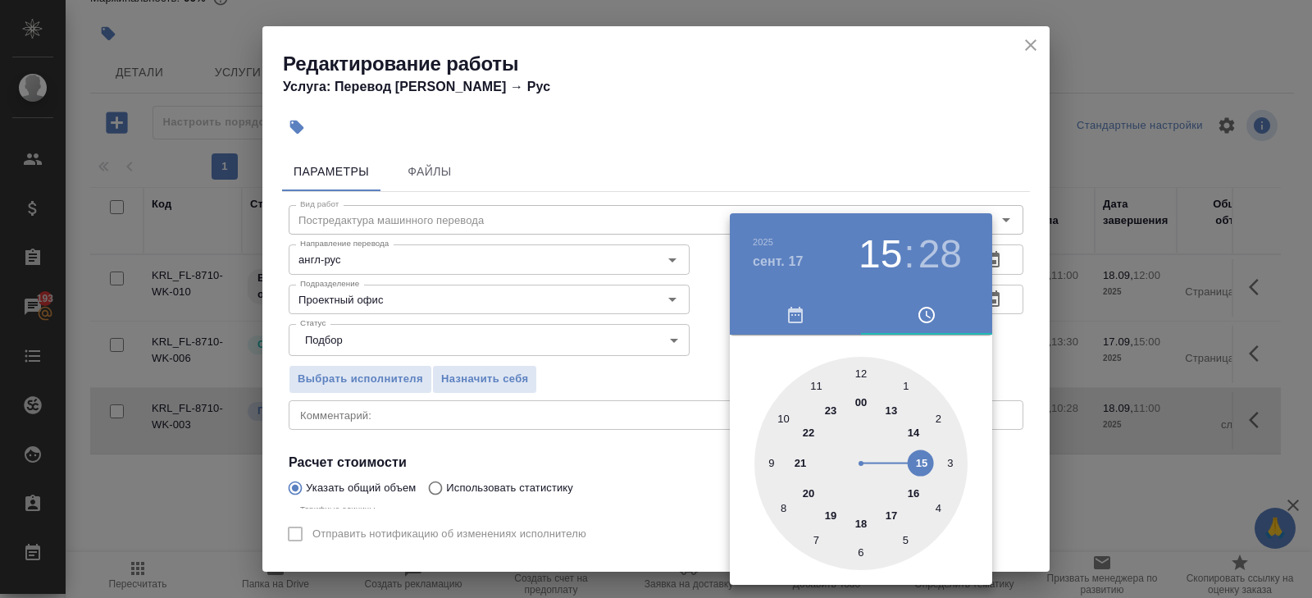
click at [922, 466] on div at bounding box center [860, 463] width 213 height 213
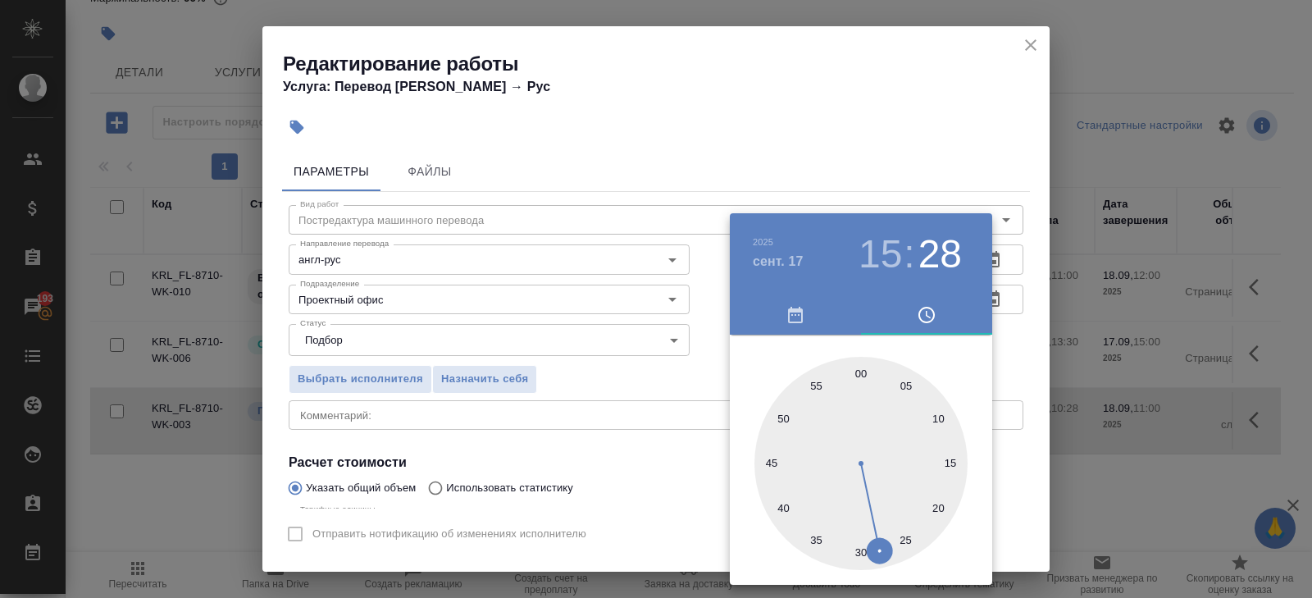
type input "[DATE] 15:00"
click at [861, 382] on div at bounding box center [860, 463] width 213 height 213
click at [994, 352] on div at bounding box center [656, 299] width 1312 height 598
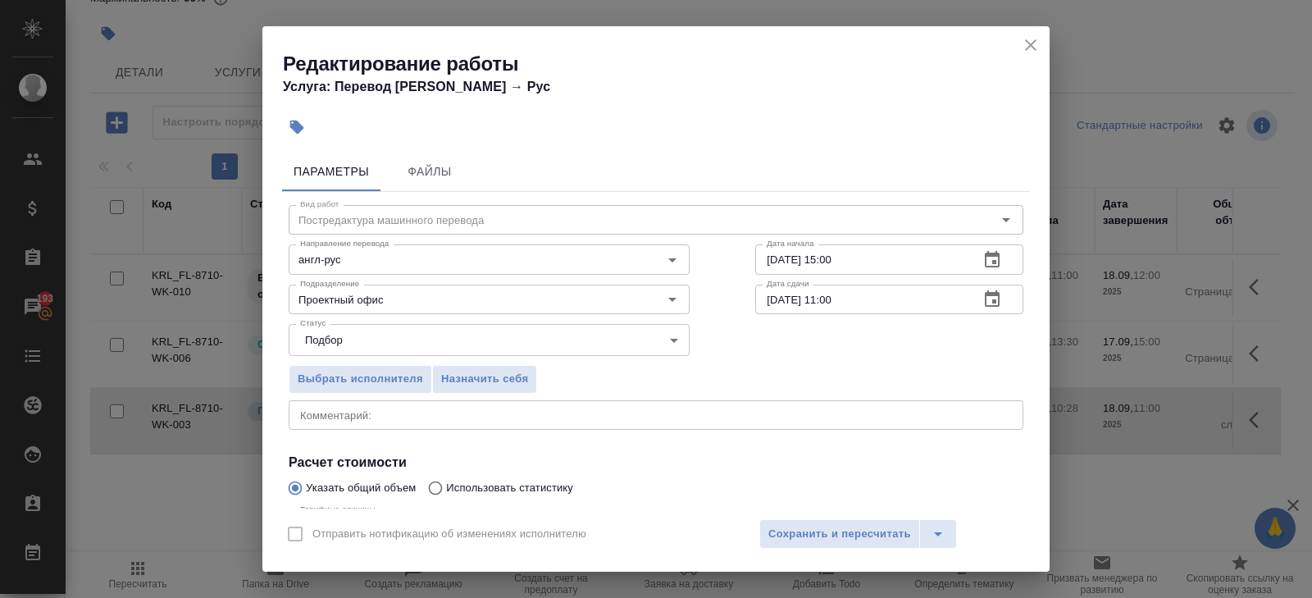
click at [998, 307] on icon "button" at bounding box center [992, 299] width 20 height 20
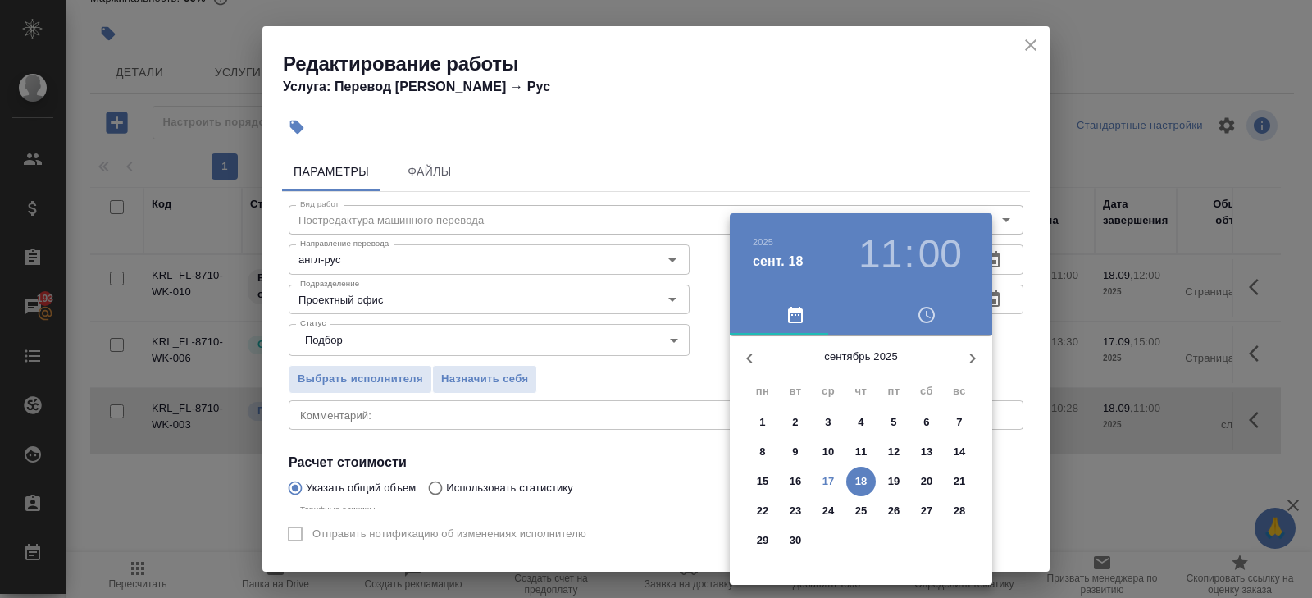
click at [855, 488] on p "18" at bounding box center [861, 481] width 12 height 16
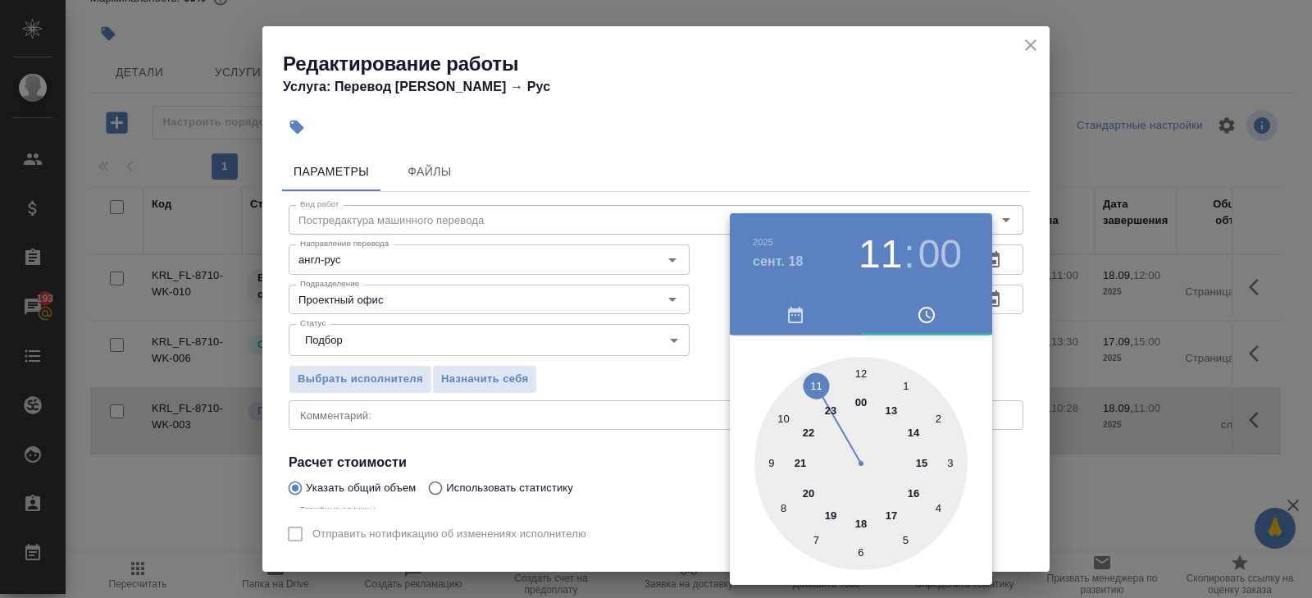
type input "18.09.2025 10:00"
click at [786, 417] on div at bounding box center [860, 463] width 213 height 213
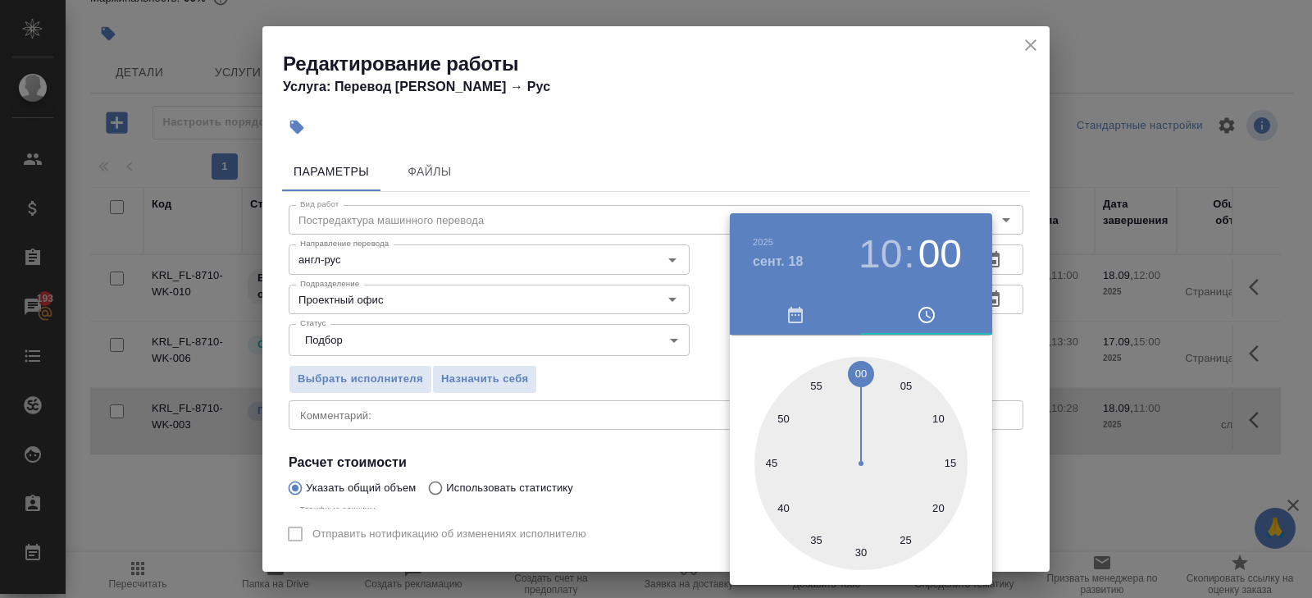
click at [465, 366] on div at bounding box center [656, 299] width 1312 height 598
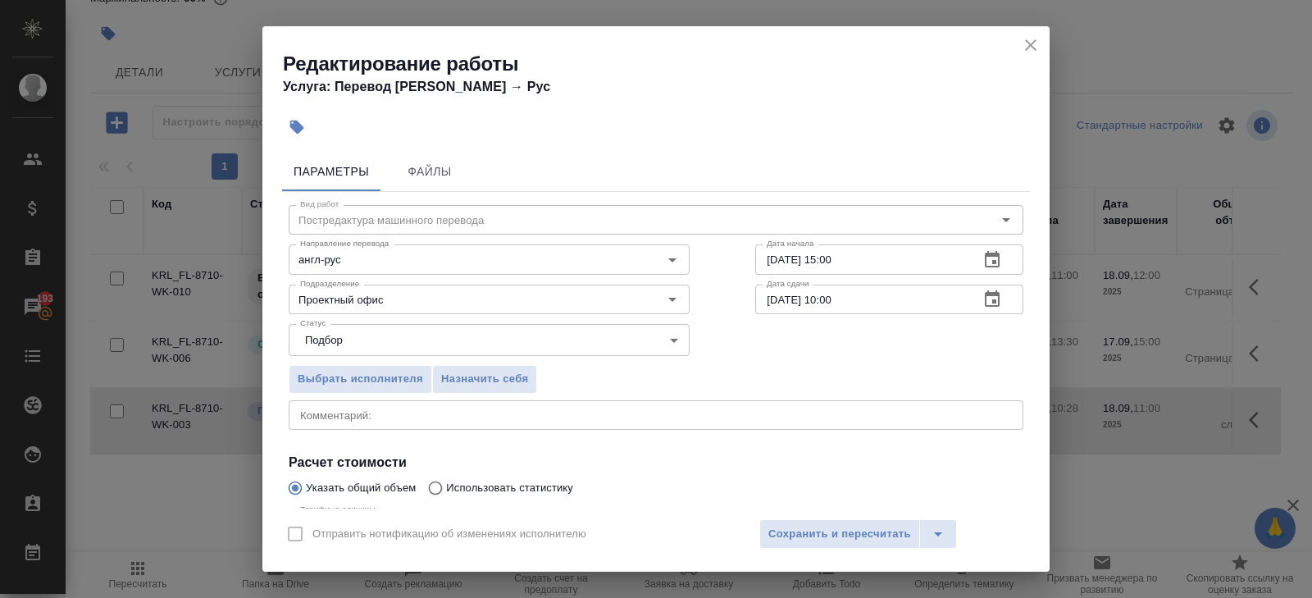
scroll to position [174, 0]
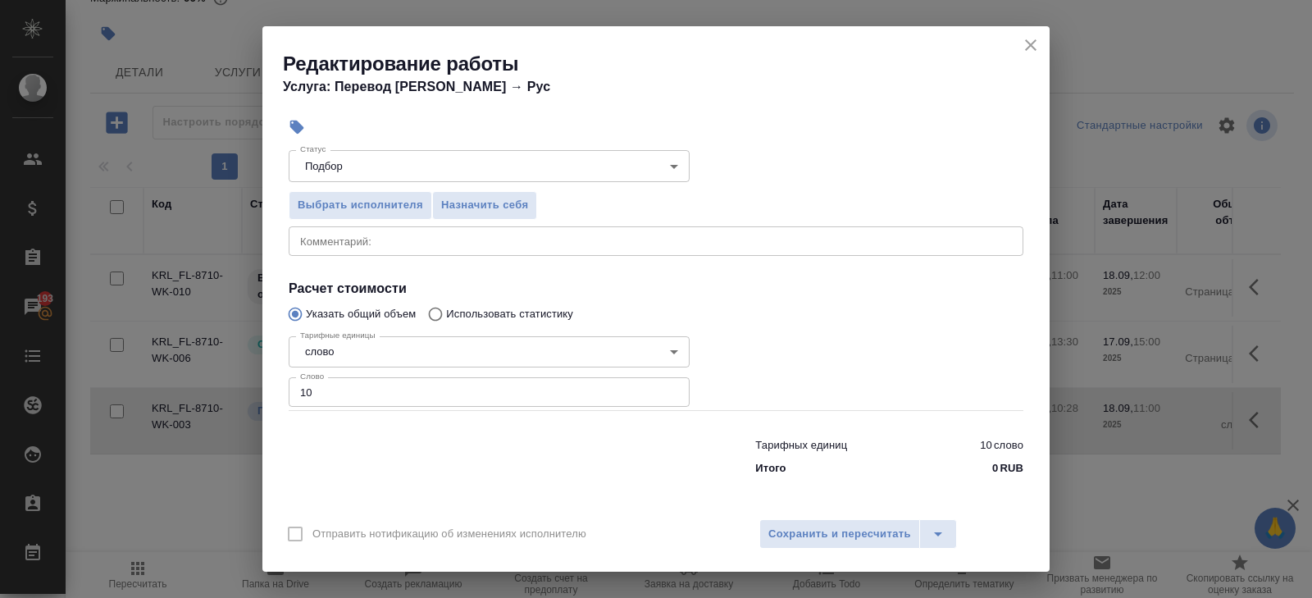
drag, startPoint x: 359, startPoint y: 395, endPoint x: 262, endPoint y: 393, distance: 97.6
click at [262, 393] on div "Параметры Файлы Вид работ Постредактура машинного перевода Вид работ Направлени…" at bounding box center [655, 326] width 787 height 363
type input "301"
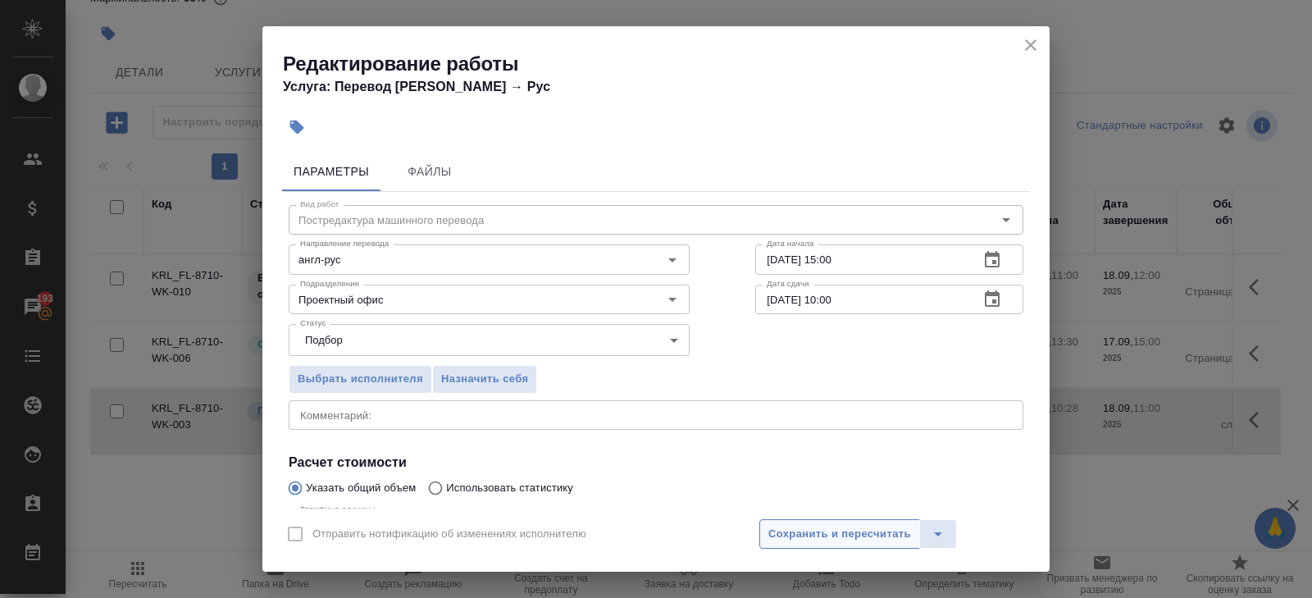
type input "301.3"
click at [786, 532] on span "Сохранить и пересчитать" at bounding box center [839, 534] width 143 height 19
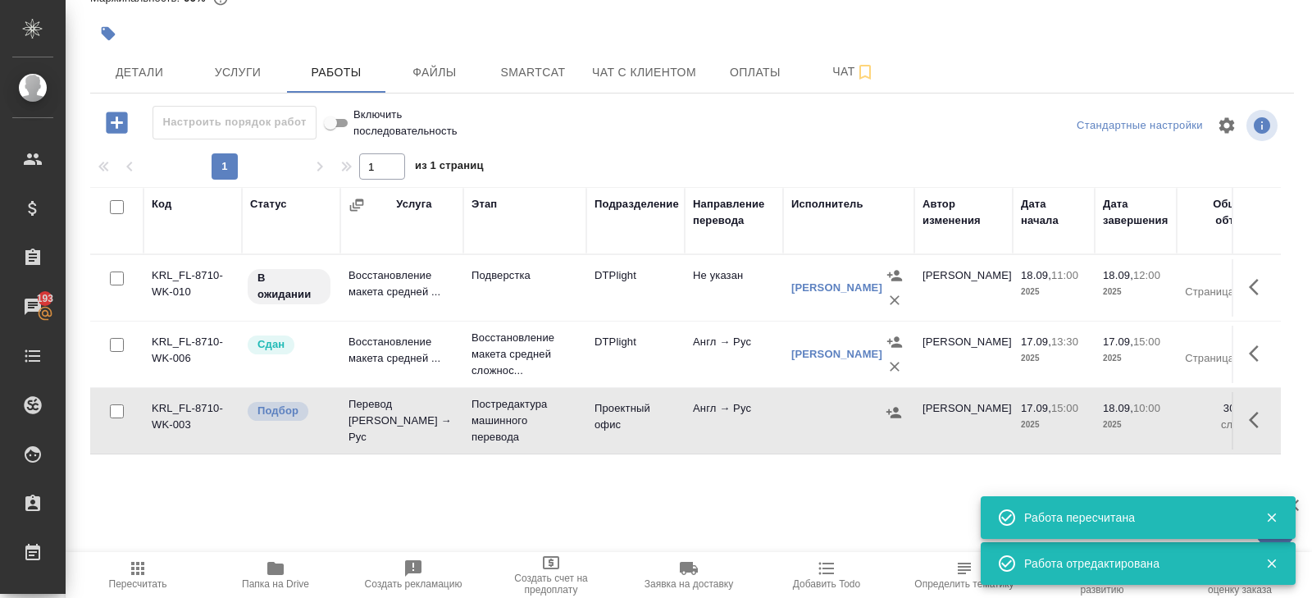
click at [1250, 424] on icon "button" at bounding box center [1259, 420] width 20 height 20
click at [1115, 417] on icon "button" at bounding box center [1110, 420] width 15 height 16
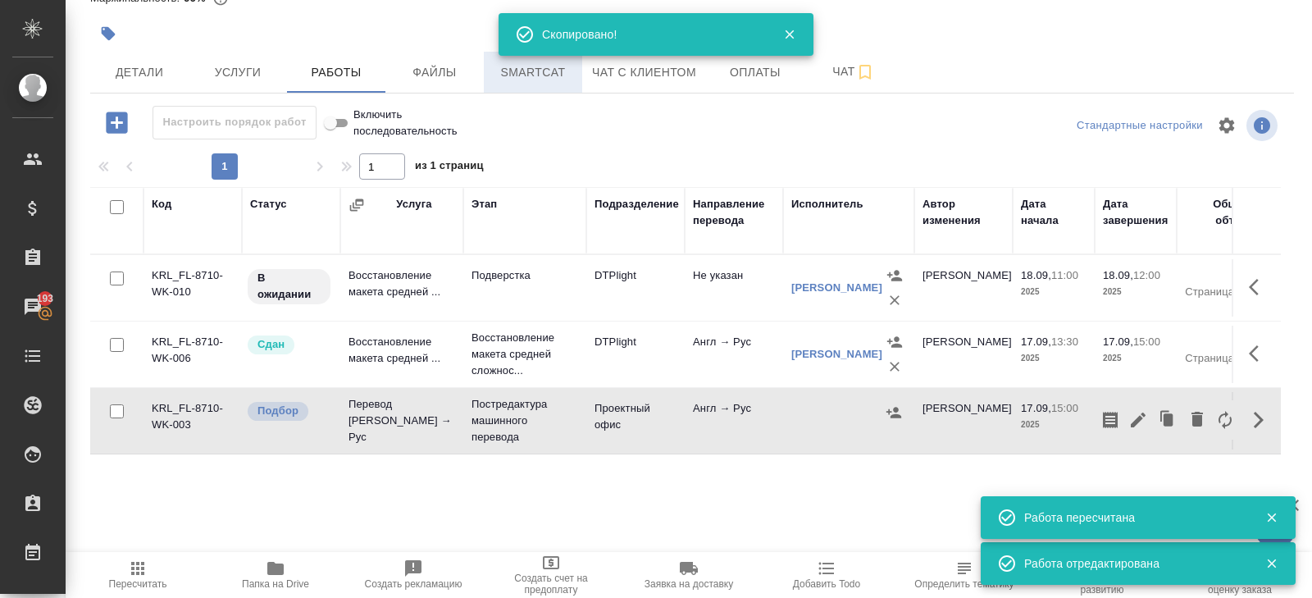
click at [522, 61] on button "Smartcat" at bounding box center [533, 72] width 98 height 41
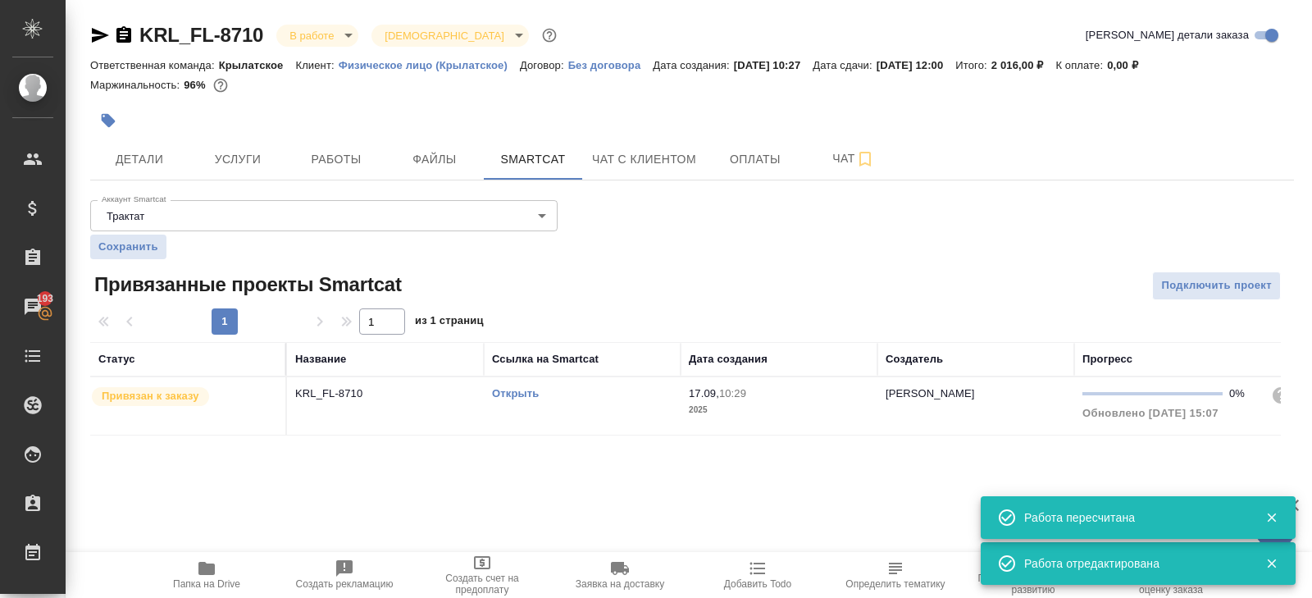
click at [584, 412] on td "Открыть" at bounding box center [582, 405] width 197 height 57
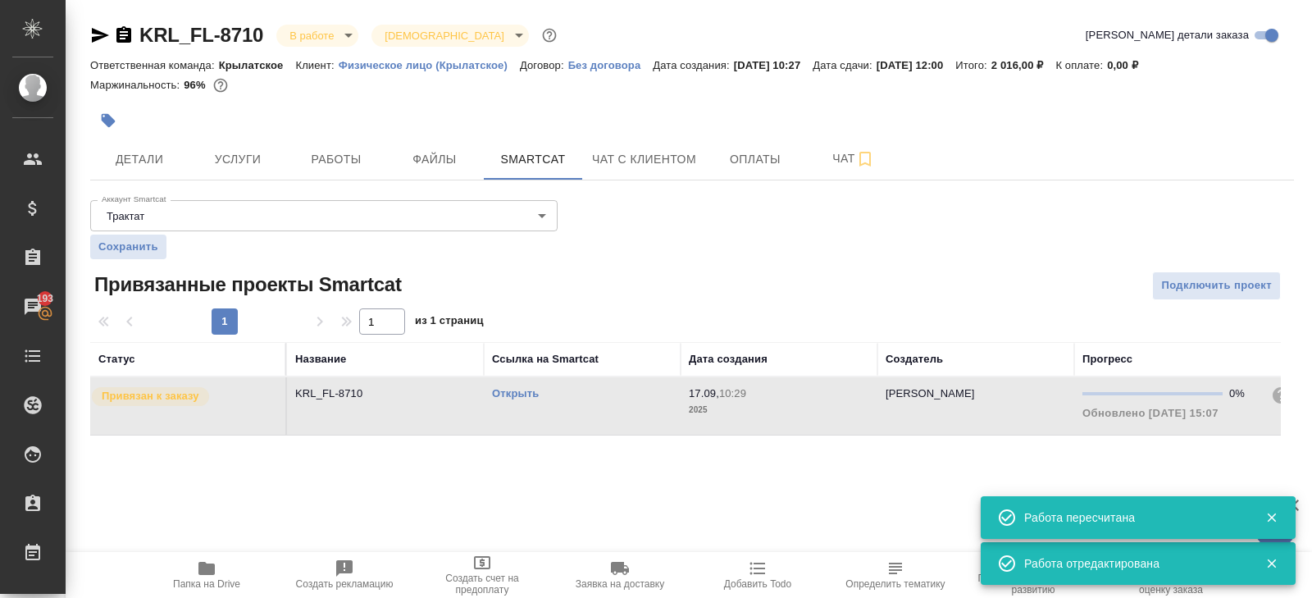
click at [327, 129] on div at bounding box center [491, 120] width 803 height 36
click at [335, 157] on span "Работы" at bounding box center [336, 159] width 79 height 20
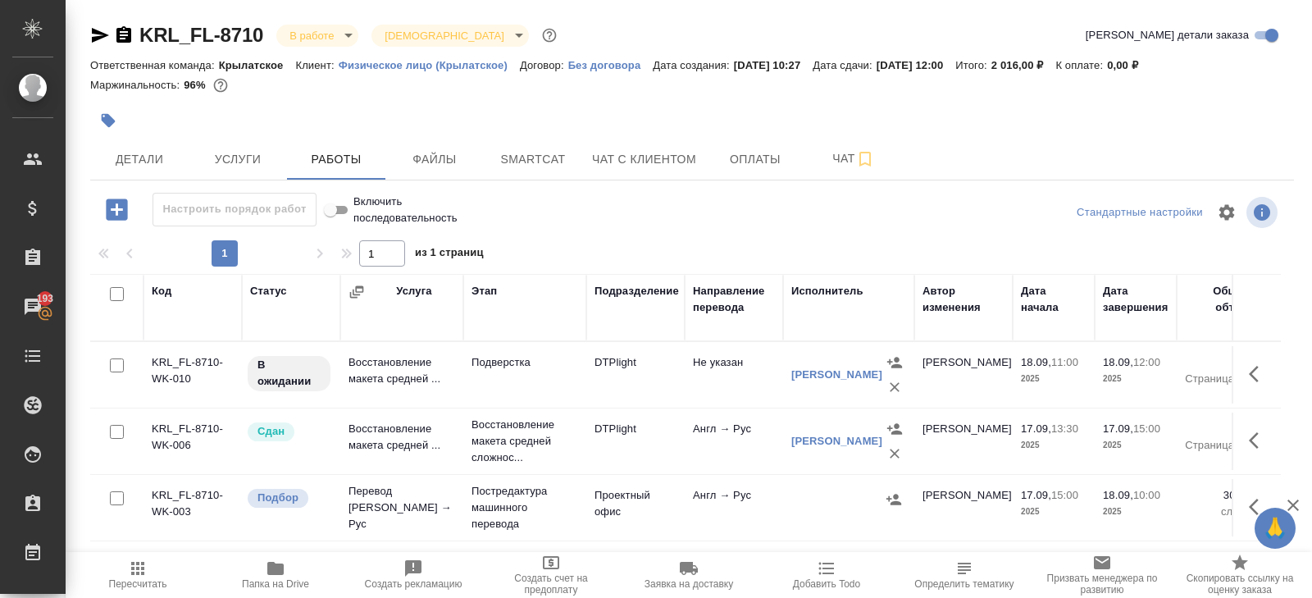
scroll to position [87, 0]
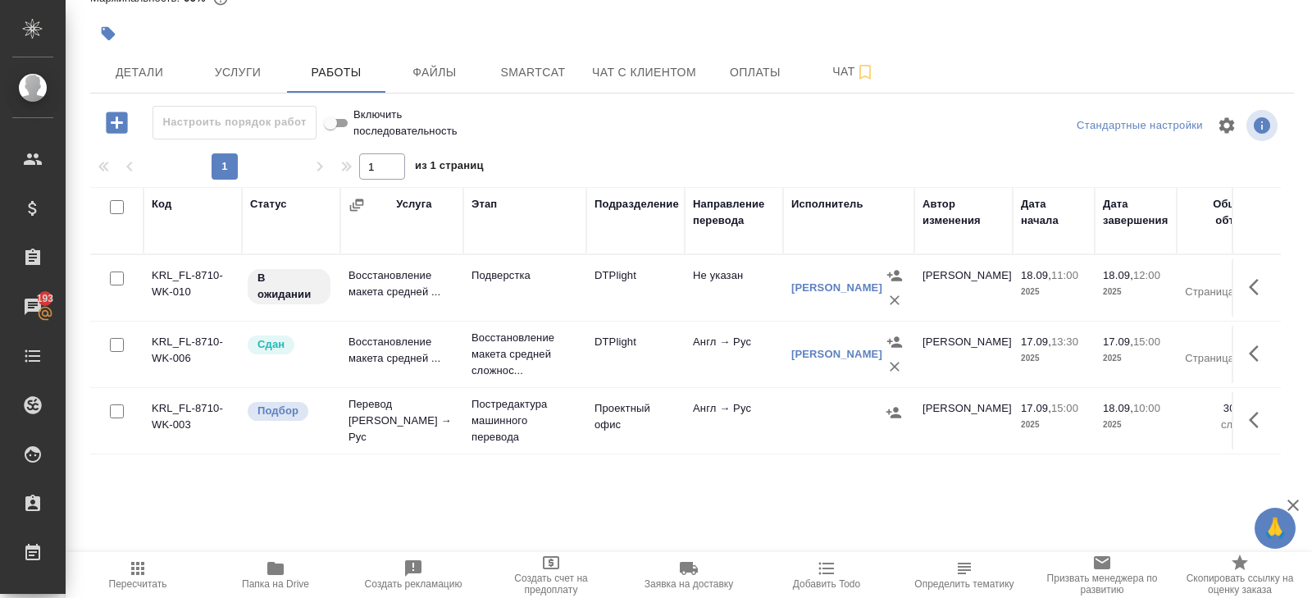
click at [139, 575] on icon "button" at bounding box center [138, 568] width 20 height 20
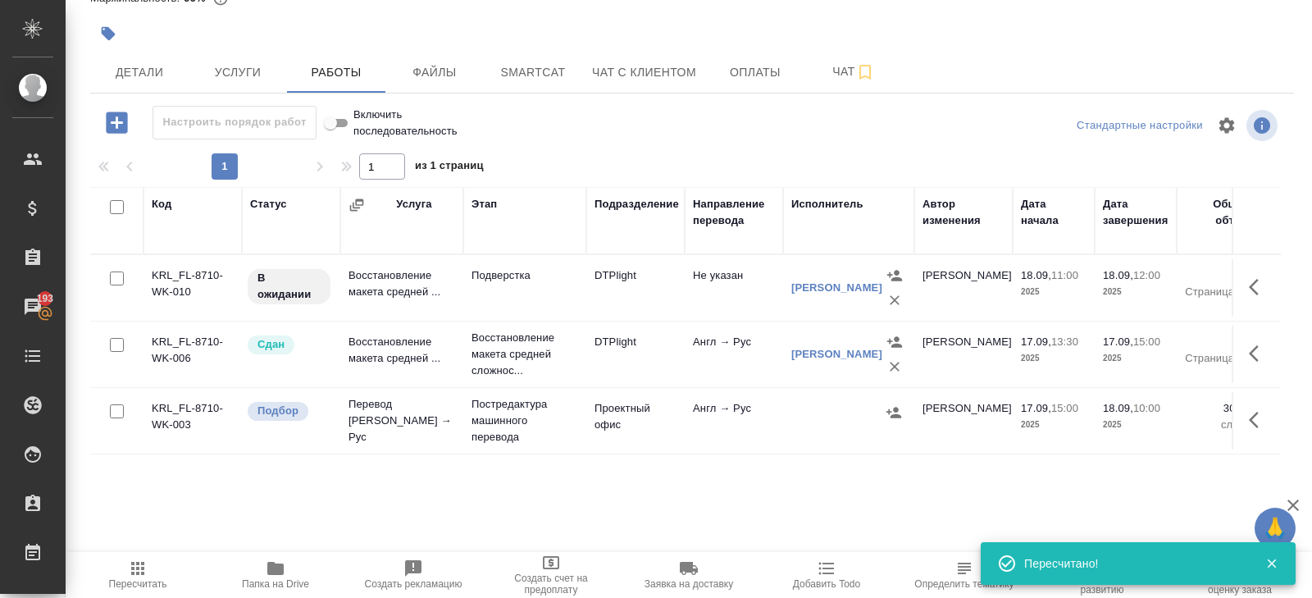
click at [148, 573] on span "Пересчитать" at bounding box center [138, 573] width 118 height 31
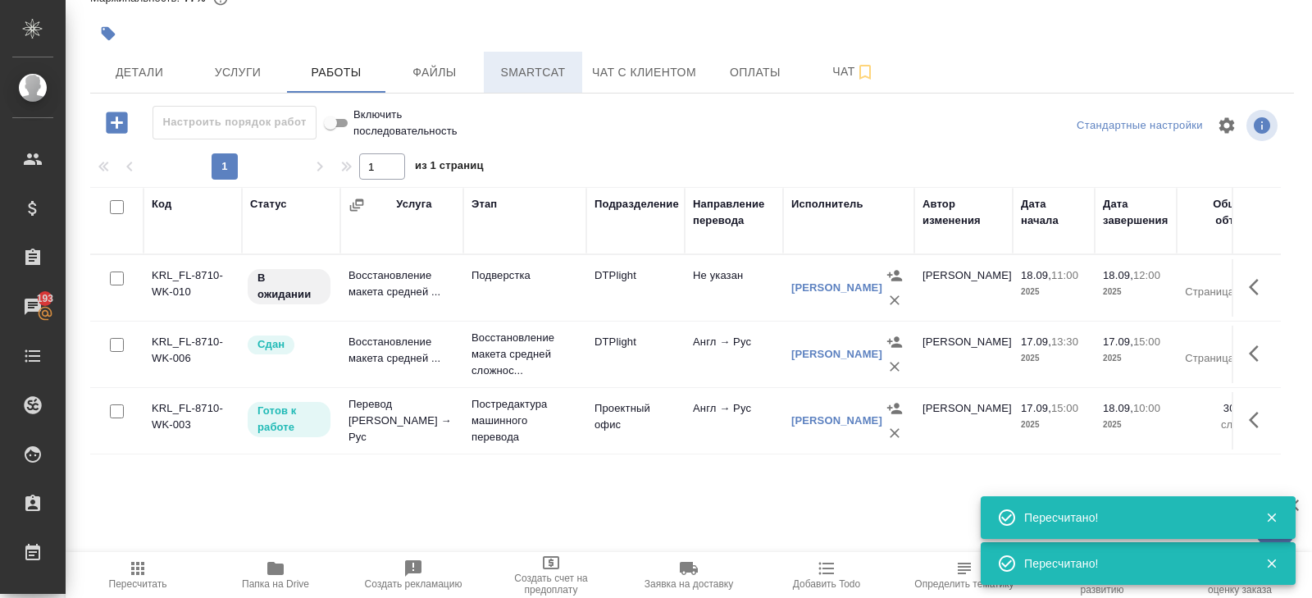
click at [561, 85] on button "Smartcat" at bounding box center [533, 72] width 98 height 41
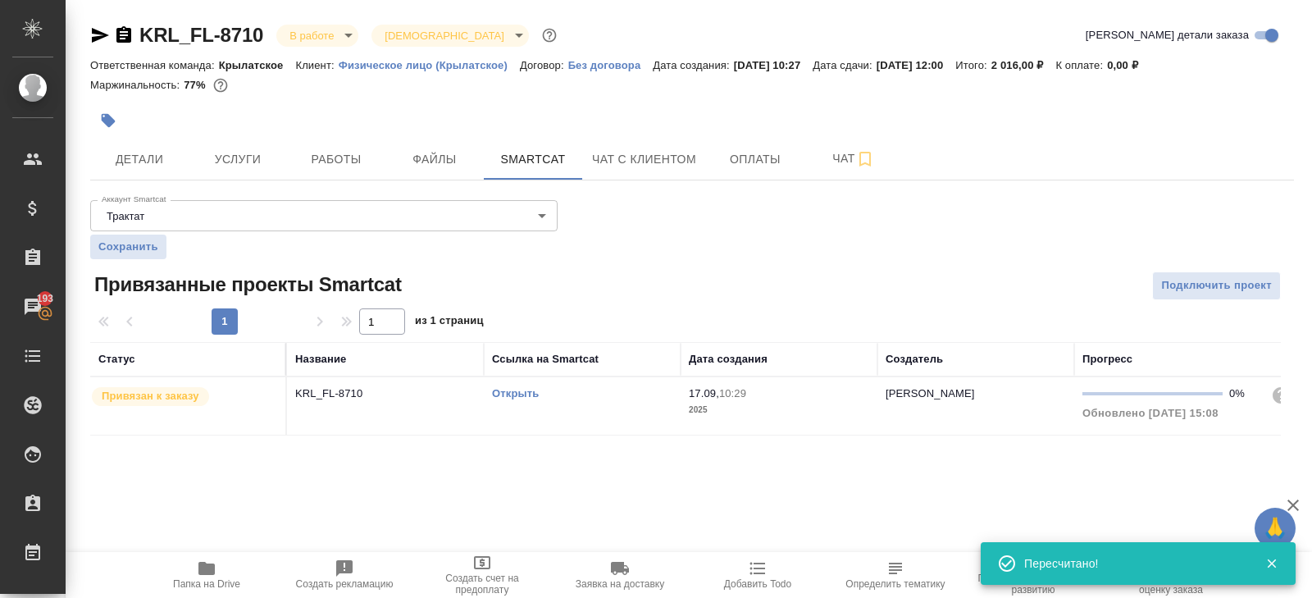
click at [519, 389] on link "Открыть" at bounding box center [515, 393] width 47 height 12
click at [328, 191] on div "KRL_FL-8710 В работе inProgress Святая троица holyTrinity Кратко детали заказа …" at bounding box center [692, 238] width 1222 height 477
click at [328, 170] on button "Работы" at bounding box center [336, 159] width 98 height 41
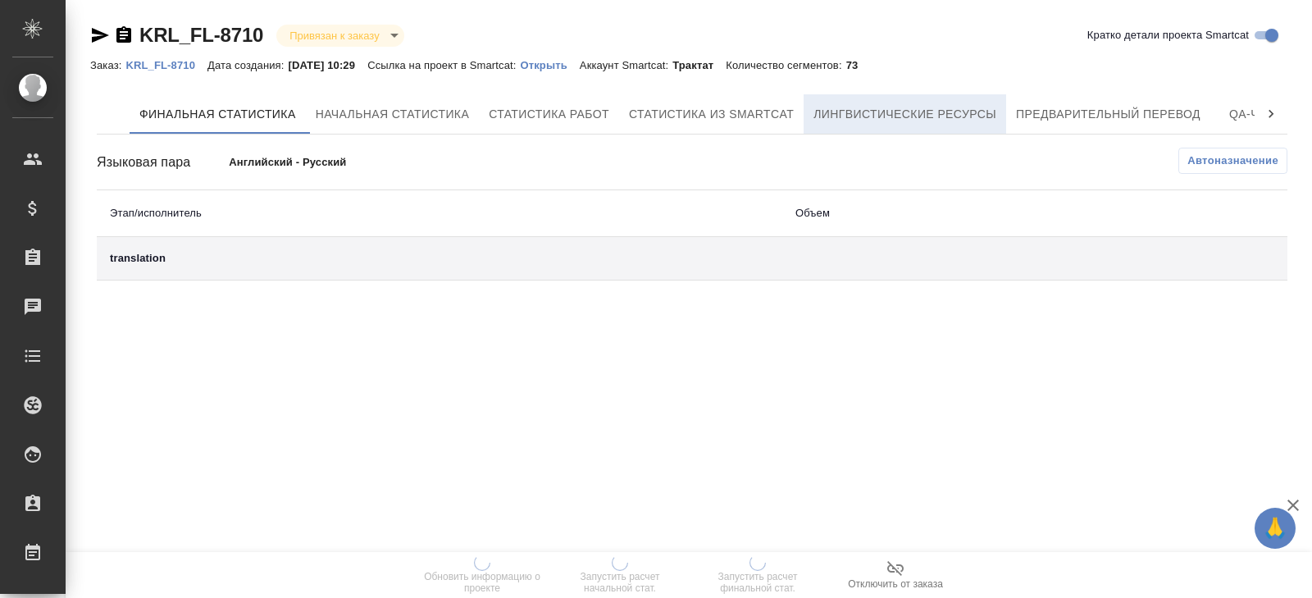
click at [971, 128] on button "Лингвистические ресурсы" at bounding box center [905, 113] width 203 height 39
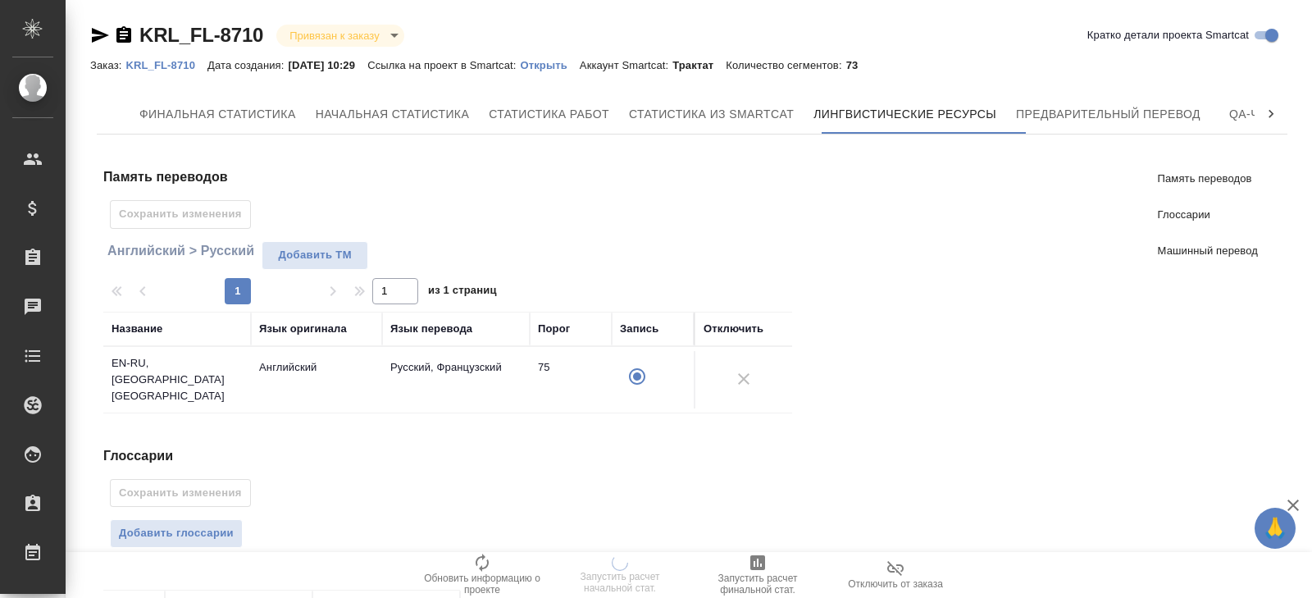
scroll to position [321, 0]
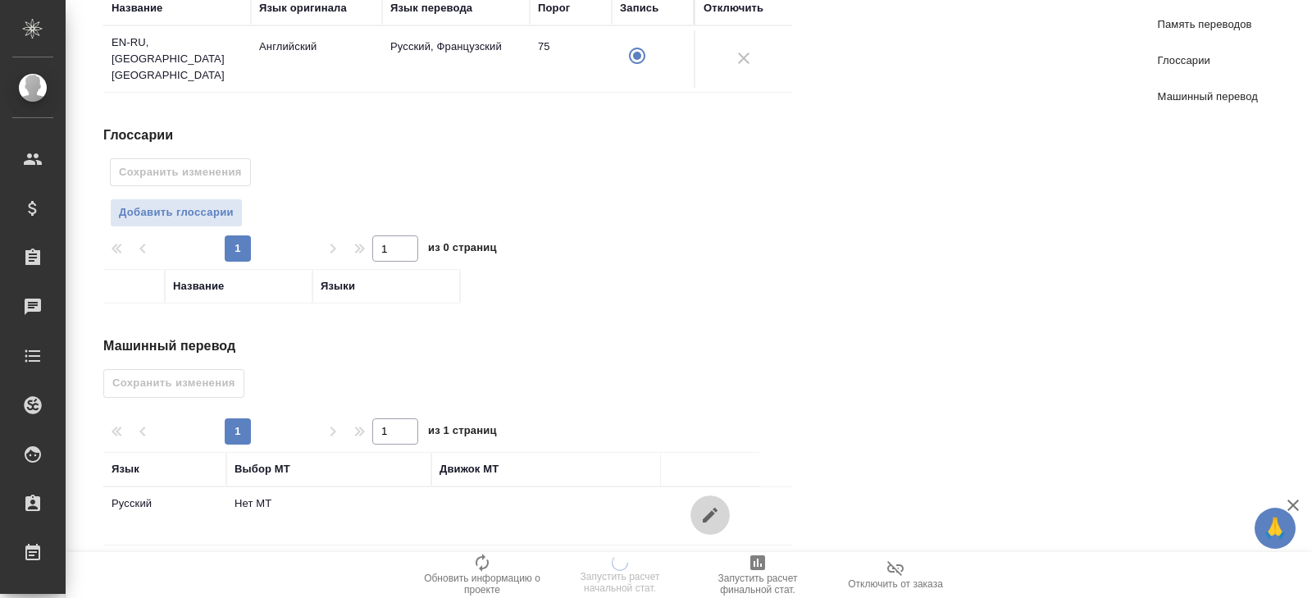
click at [717, 505] on icon "button" at bounding box center [710, 515] width 20 height 20
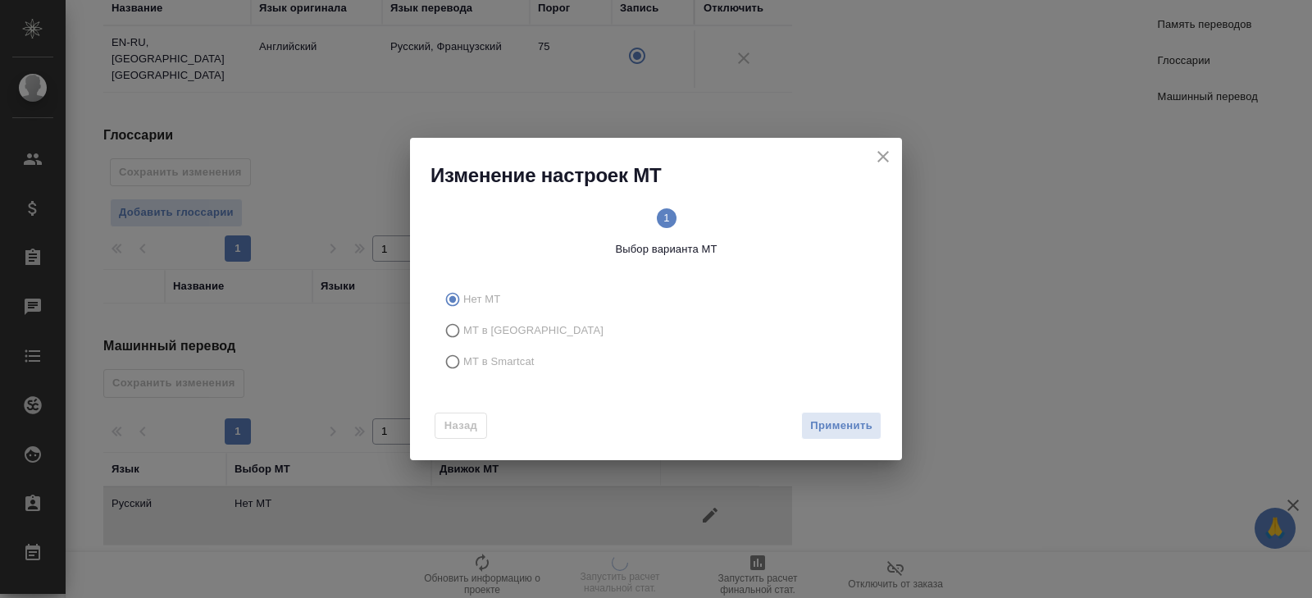
click at [494, 360] on span "МТ в Smartcat" at bounding box center [498, 361] width 71 height 16
click at [463, 360] on input "МТ в Smartcat" at bounding box center [450, 361] width 26 height 31
radio input "true"
click at [849, 422] on span "Вперед" at bounding box center [851, 426] width 41 height 19
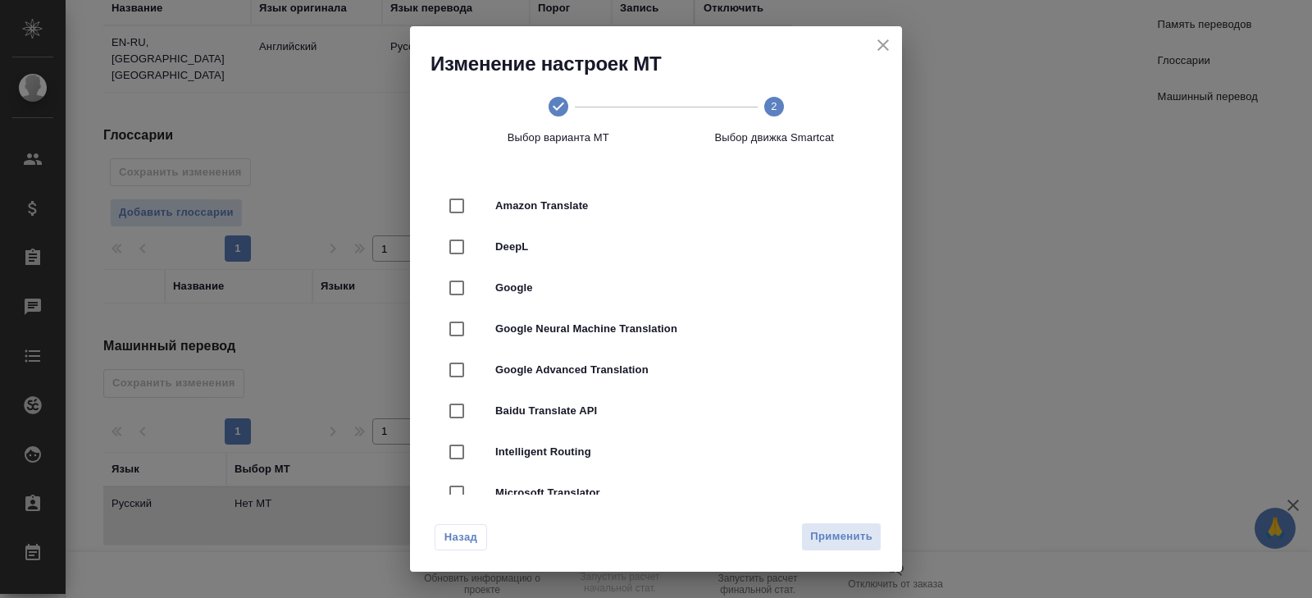
click at [485, 246] on div at bounding box center [472, 247] width 46 height 34
checkbox input "true"
click at [822, 543] on span "Применить" at bounding box center [841, 536] width 62 height 19
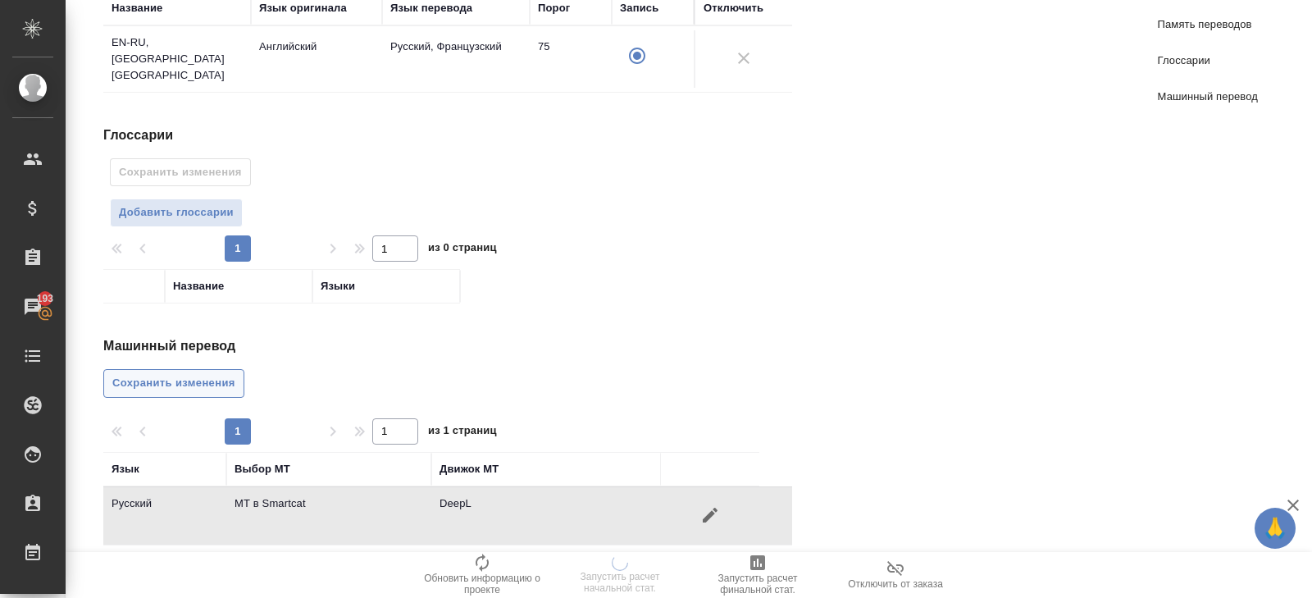
click at [190, 374] on span "Сохранить изменения" at bounding box center [173, 383] width 123 height 19
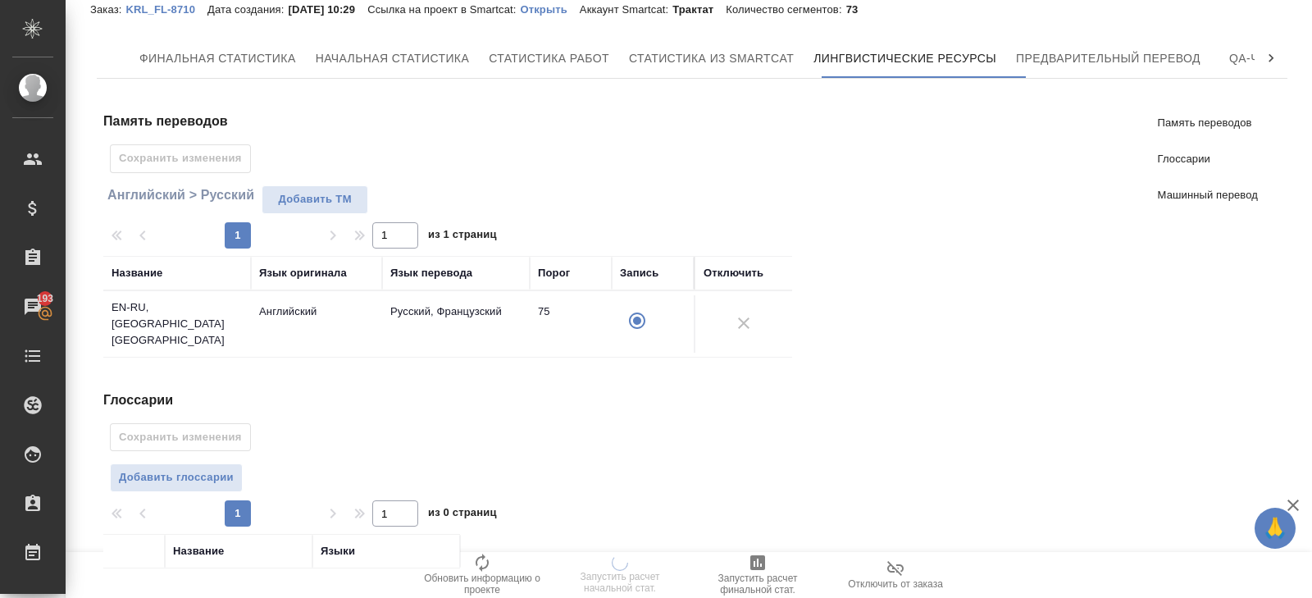
scroll to position [0, 0]
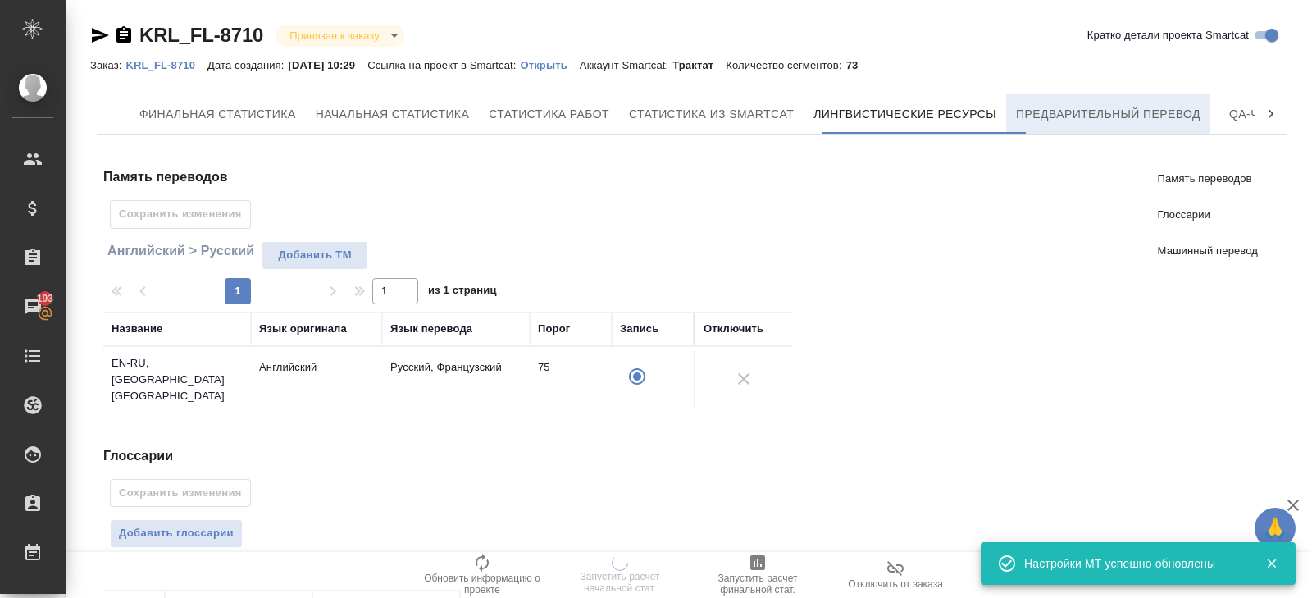
click at [1067, 116] on span "Предварительный перевод" at bounding box center [1108, 114] width 184 height 20
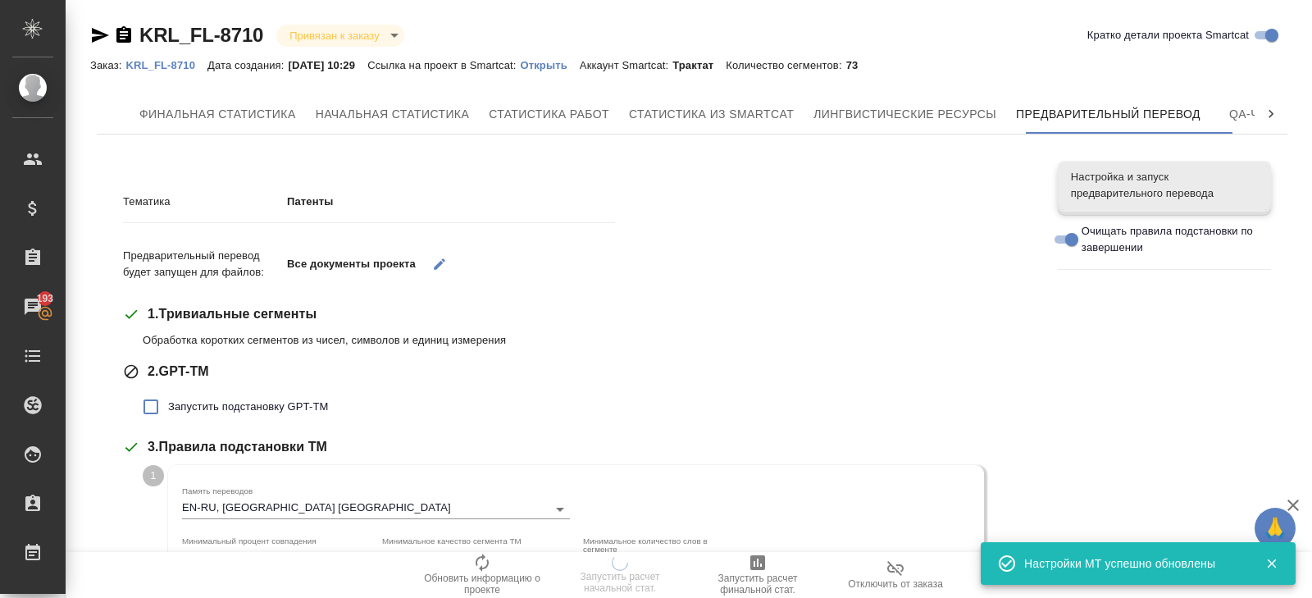
click at [184, 414] on span "Запустить подстановку GPT-TM" at bounding box center [248, 406] width 160 height 16
click at [168, 414] on input "Запустить подстановку GPT-TM" at bounding box center [151, 406] width 34 height 34
checkbox input "true"
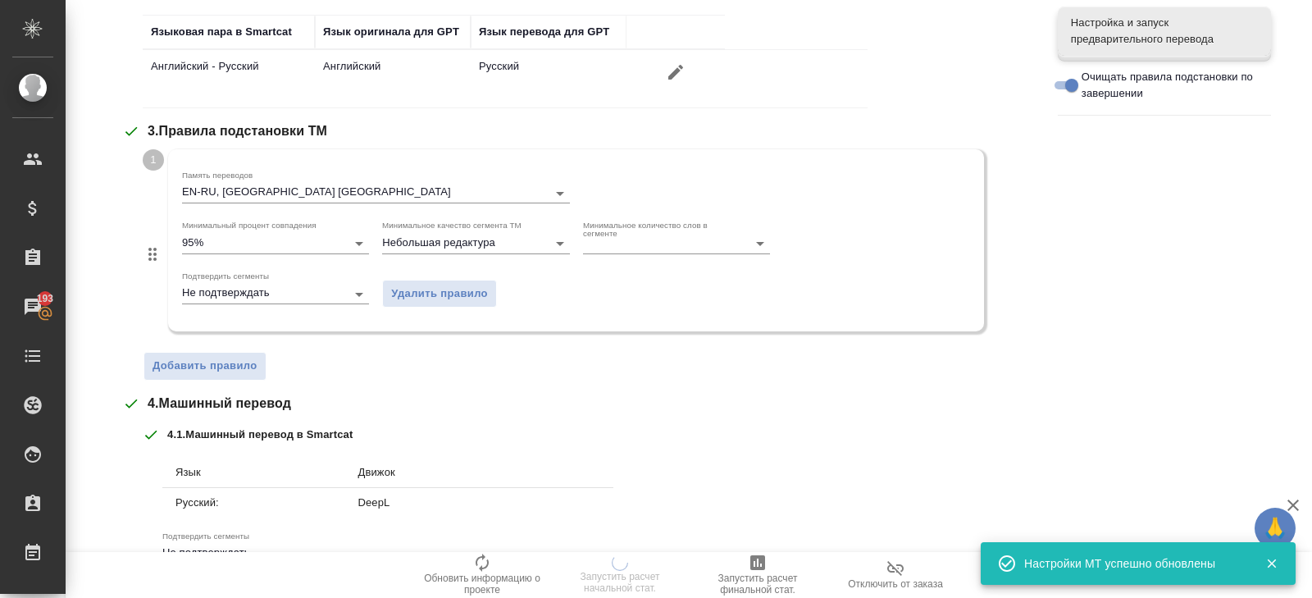
scroll to position [630, 0]
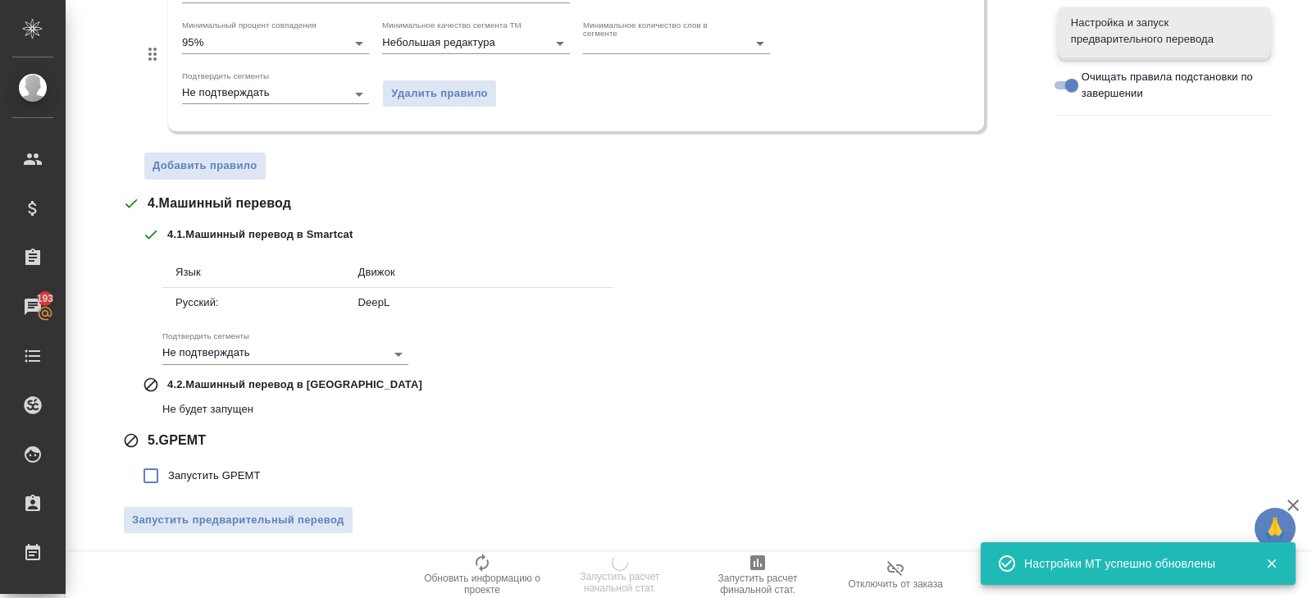
click at [203, 468] on span "Запустить GPEMT" at bounding box center [214, 475] width 93 height 16
click at [168, 468] on input "Запустить GPEMT" at bounding box center [151, 475] width 34 height 34
checkbox input "true"
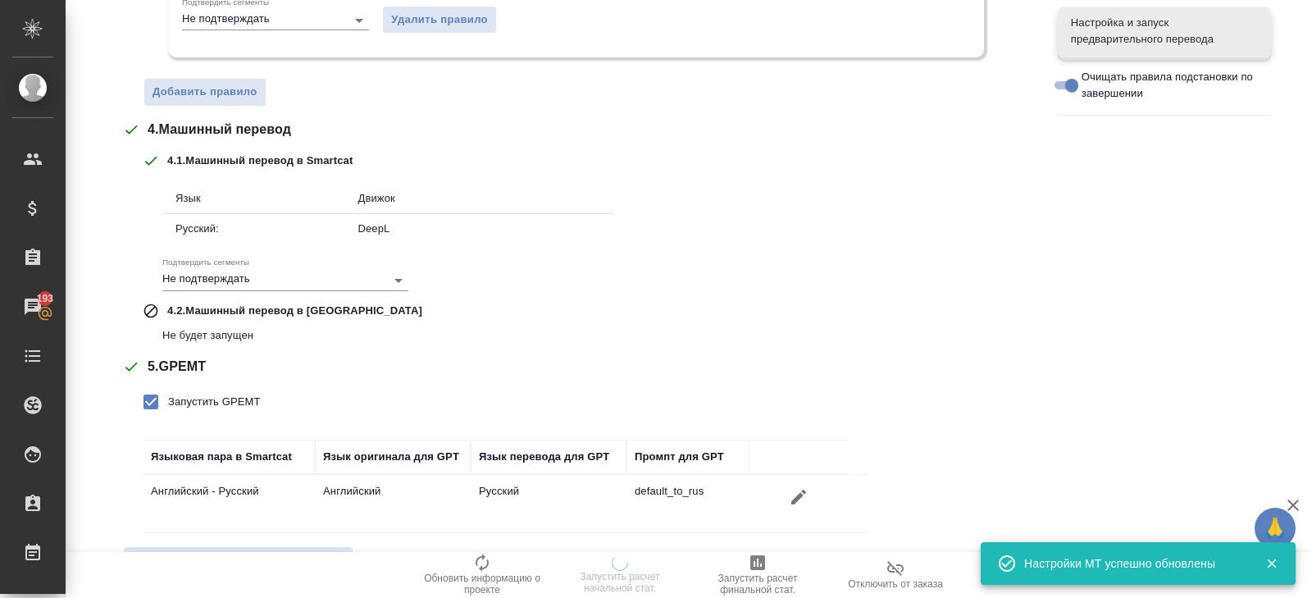
scroll to position [743, 0]
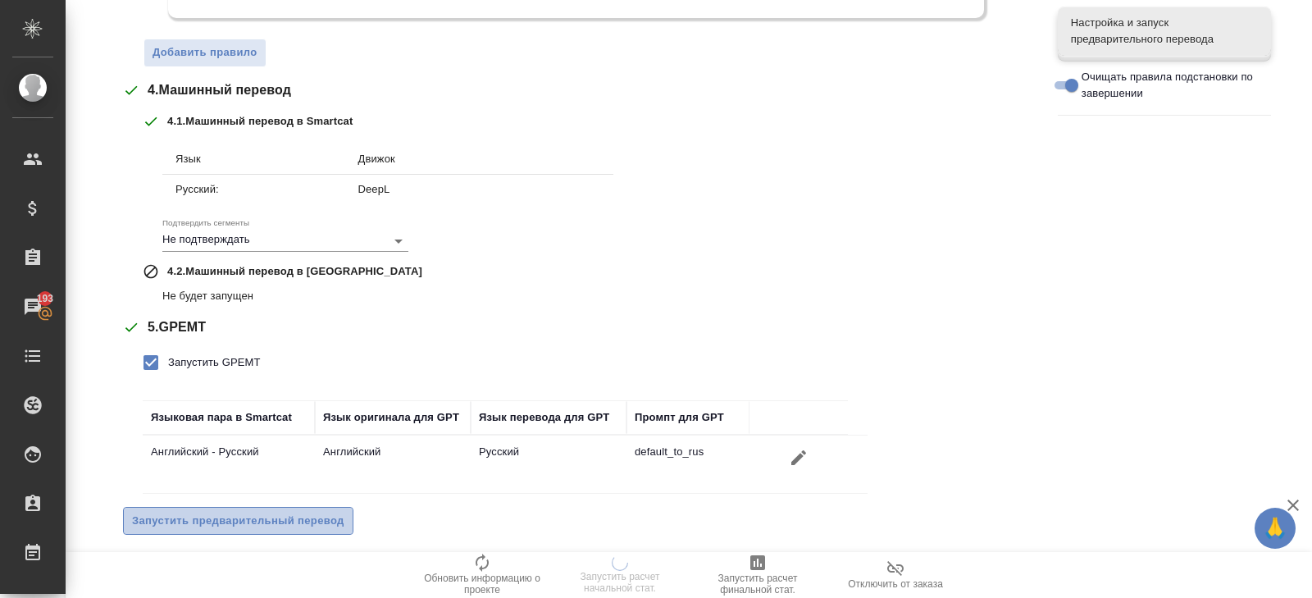
click at [273, 507] on button "Запустить предварительный перевод" at bounding box center [238, 521] width 230 height 29
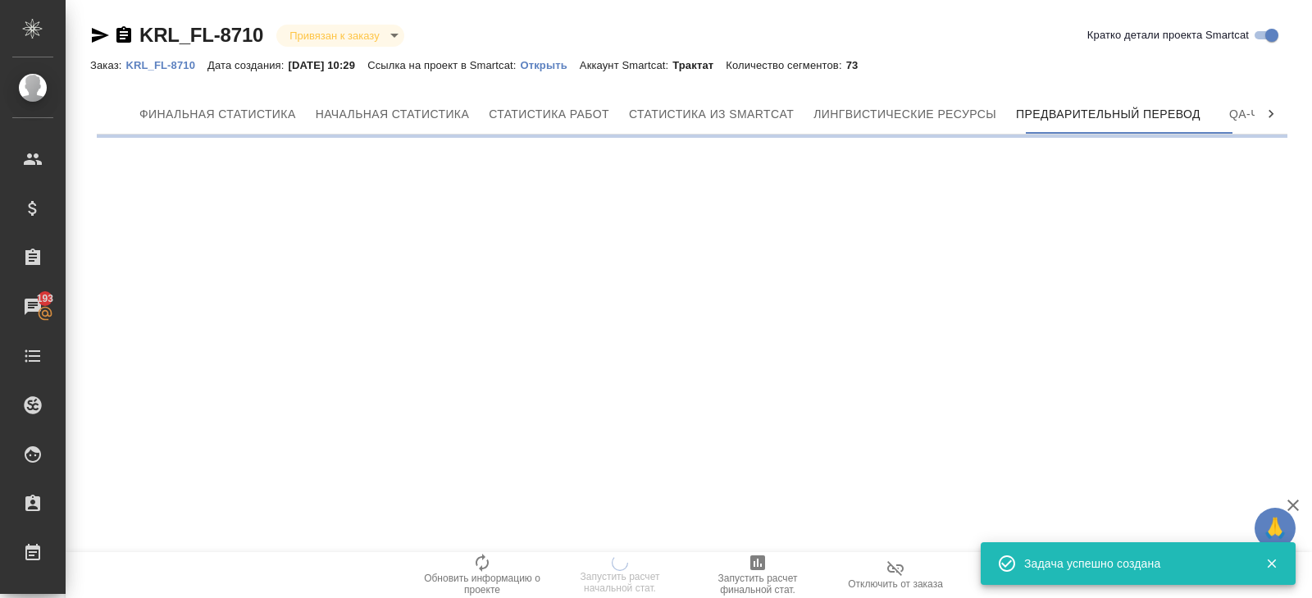
scroll to position [0, 0]
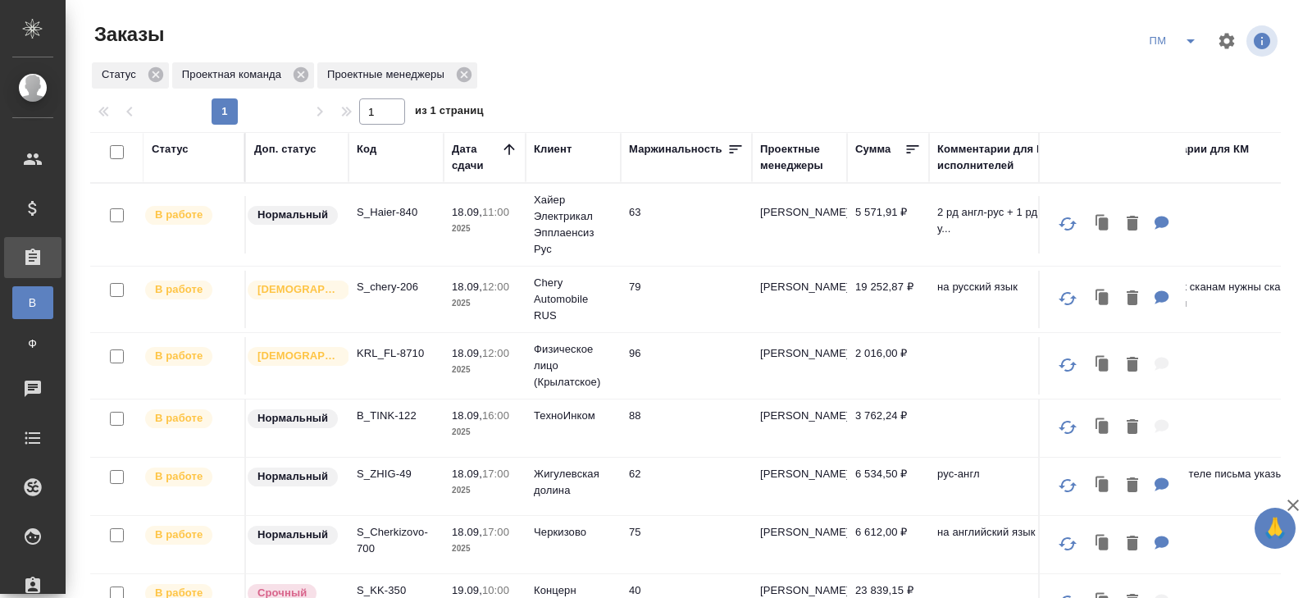
click at [1186, 43] on icon "split button" at bounding box center [1191, 41] width 20 height 20
click at [1186, 78] on li "В работу!" at bounding box center [1173, 74] width 83 height 26
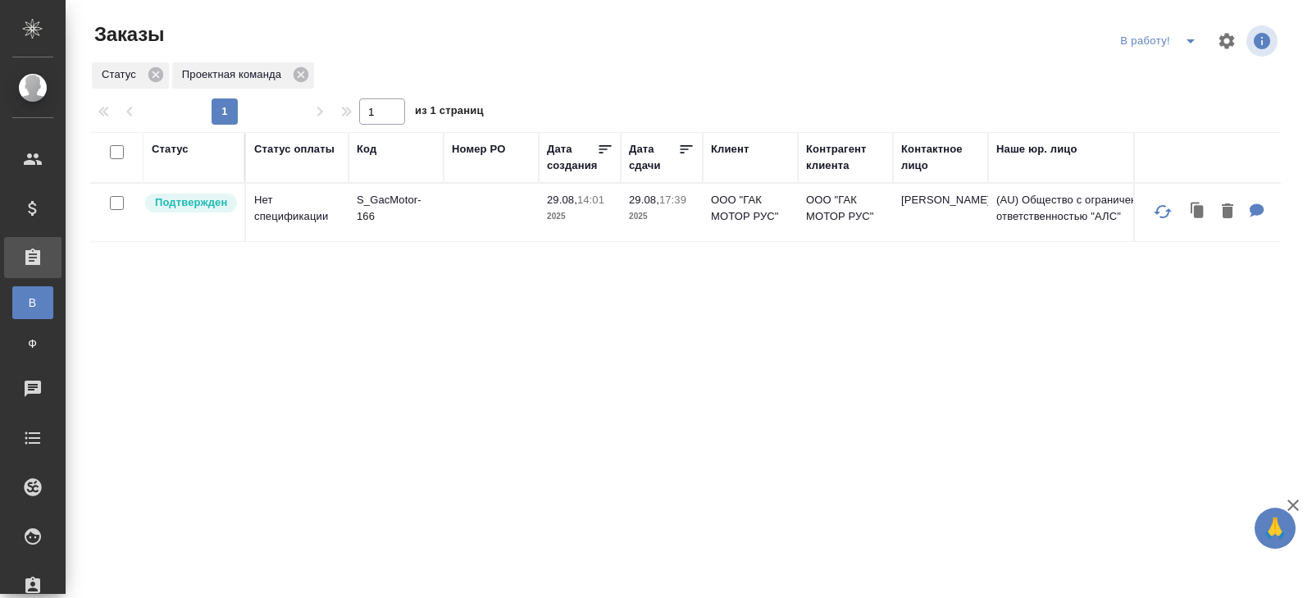
click at [1190, 39] on icon "split button" at bounding box center [1190, 41] width 8 height 4
click at [1186, 59] on ul "ПМ начислить КМ" at bounding box center [1160, 100] width 91 height 92
click at [1186, 66] on li "ПМ" at bounding box center [1160, 74] width 91 height 26
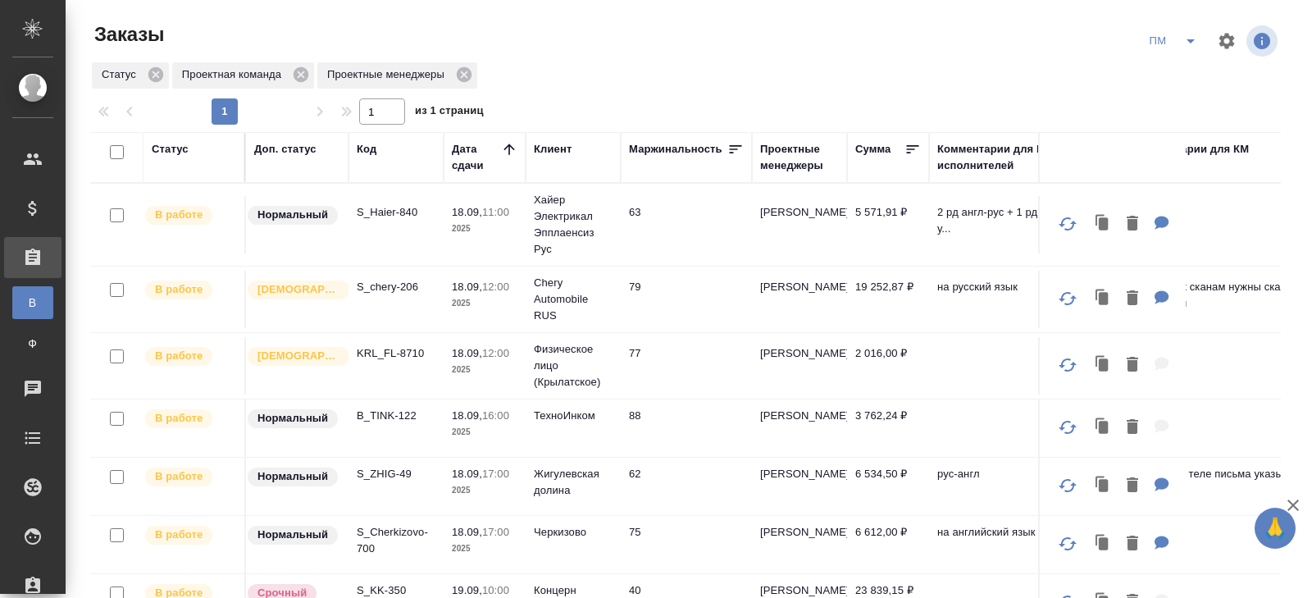
click at [386, 212] on p "S_Haier-840" at bounding box center [396, 212] width 79 height 16
click at [1182, 36] on icon "split button" at bounding box center [1191, 41] width 20 height 20
click at [1178, 77] on li "В работу!" at bounding box center [1173, 74] width 83 height 26
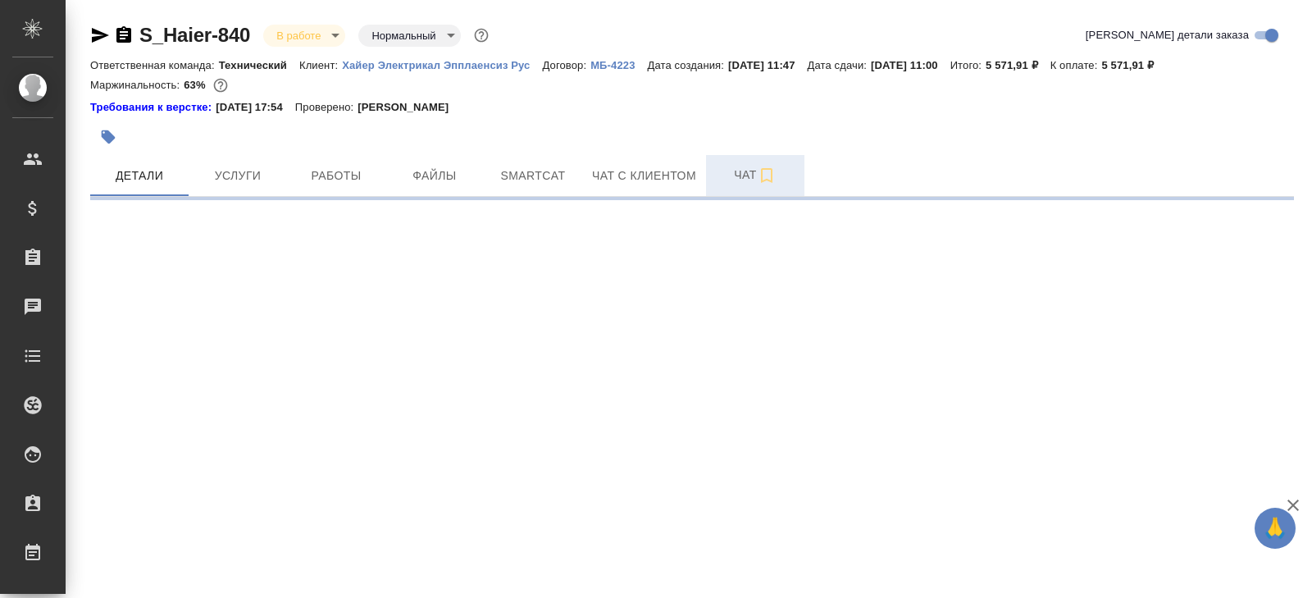
select select "RU"
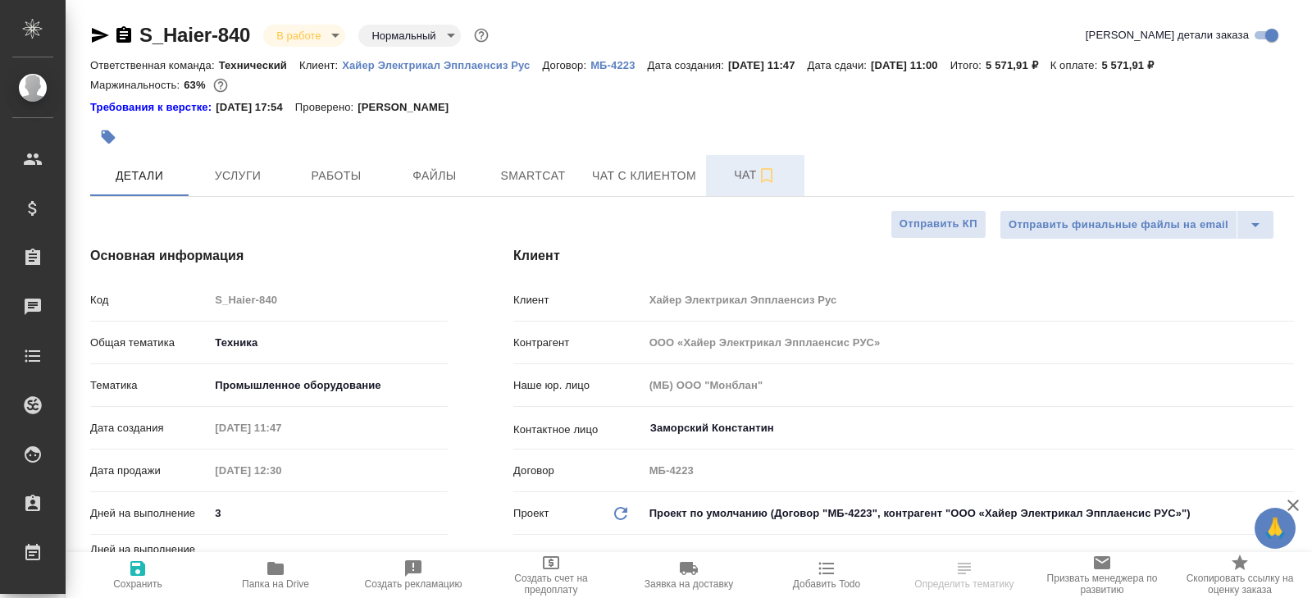
type textarea "x"
click at [729, 180] on span "Чат" at bounding box center [755, 175] width 79 height 20
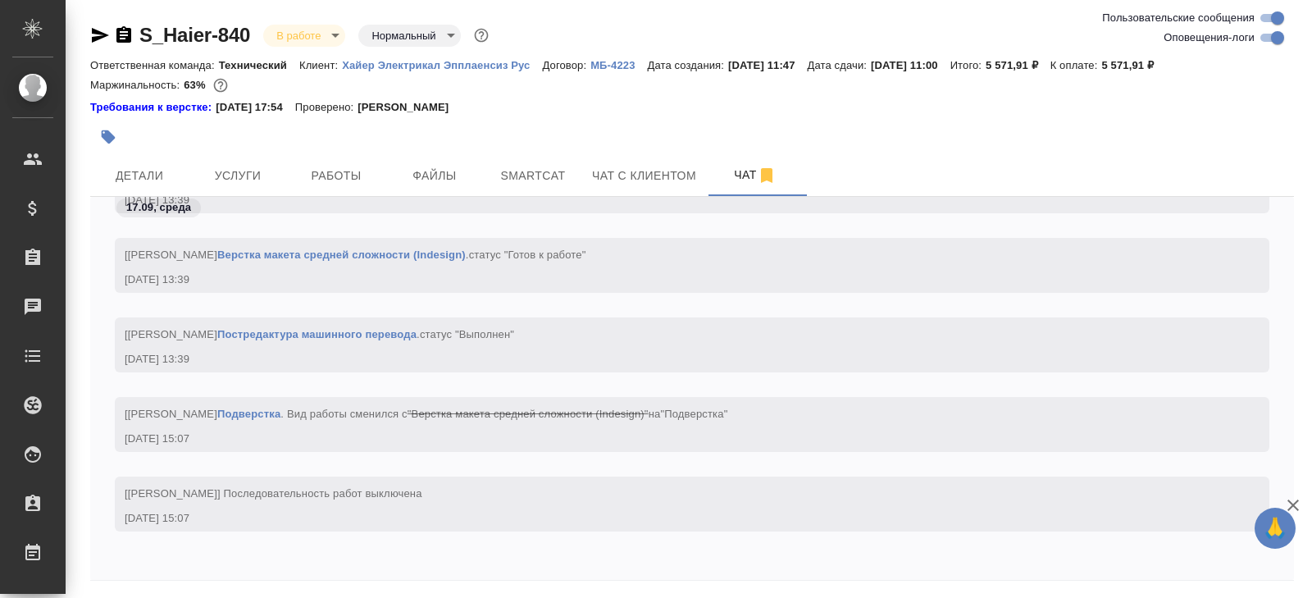
click at [1267, 38] on input "Оповещения-логи" at bounding box center [1277, 38] width 59 height 20
checkbox input "false"
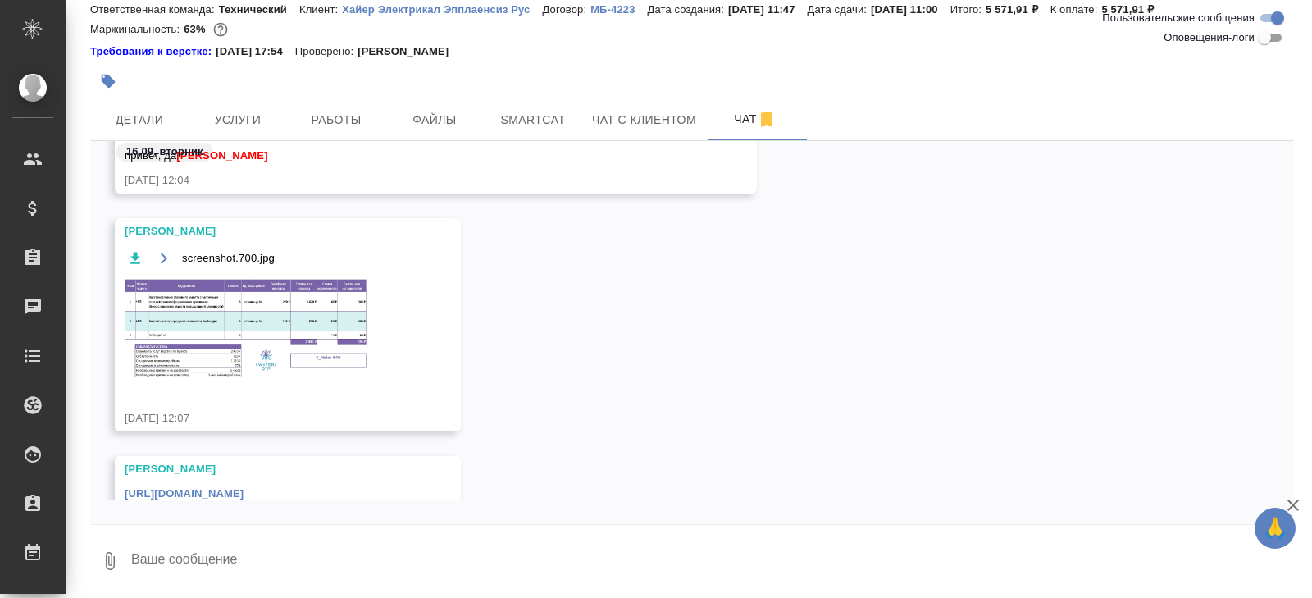
scroll to position [385, 0]
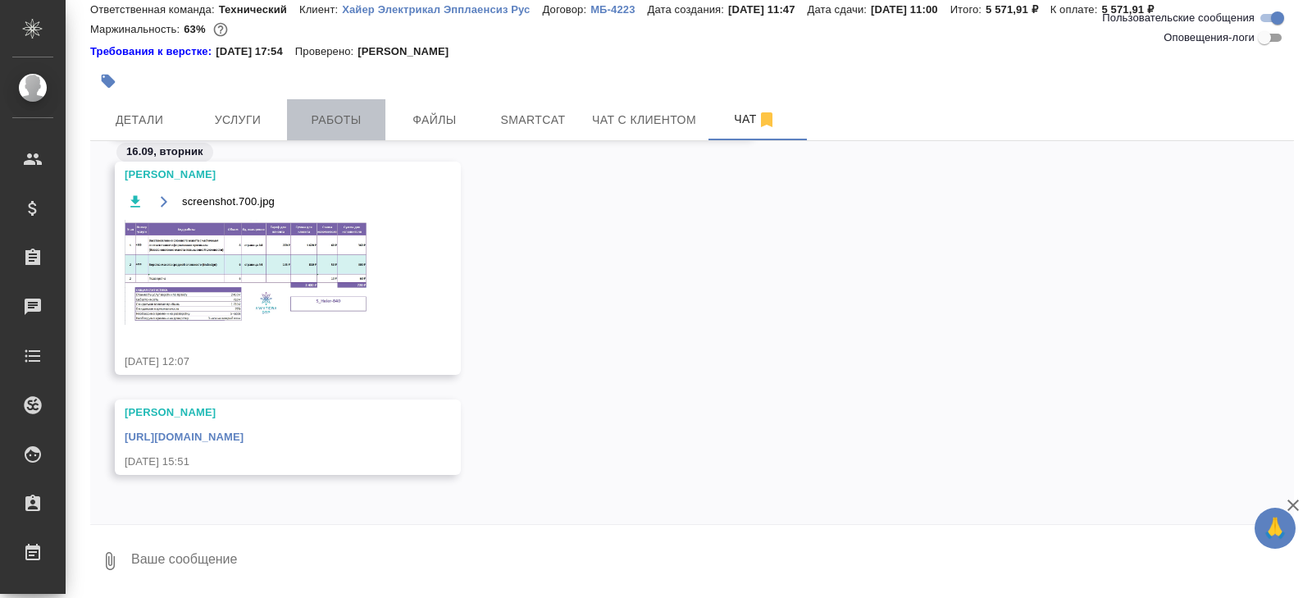
click at [324, 129] on button "Работы" at bounding box center [336, 119] width 98 height 41
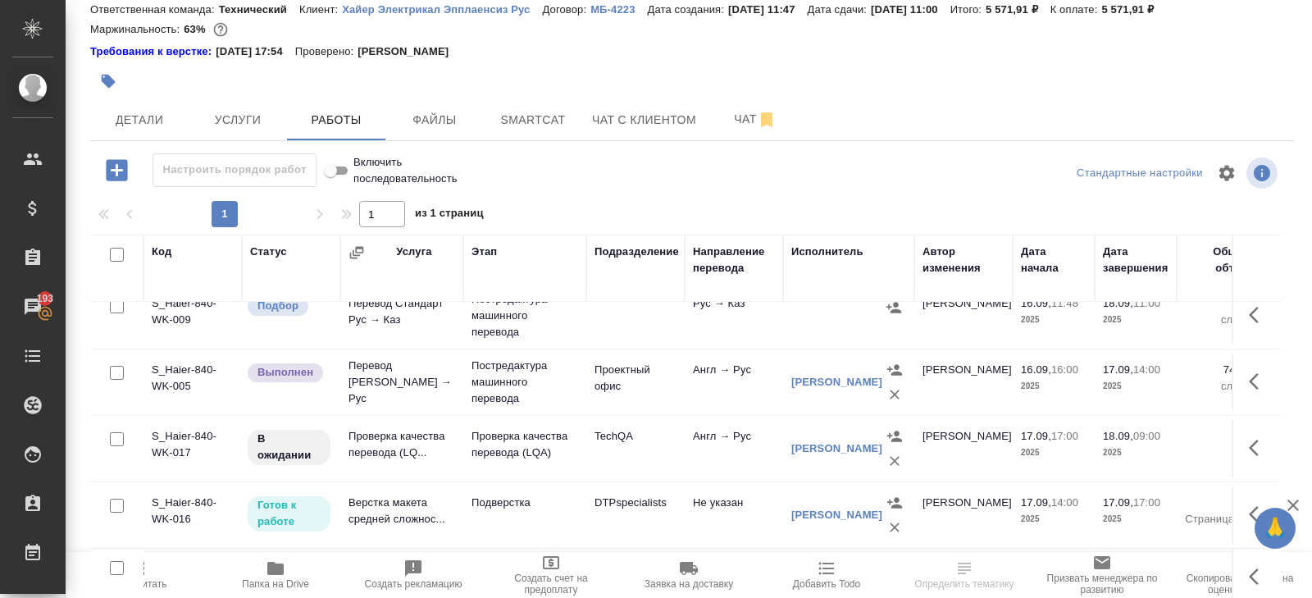
scroll to position [103, 0]
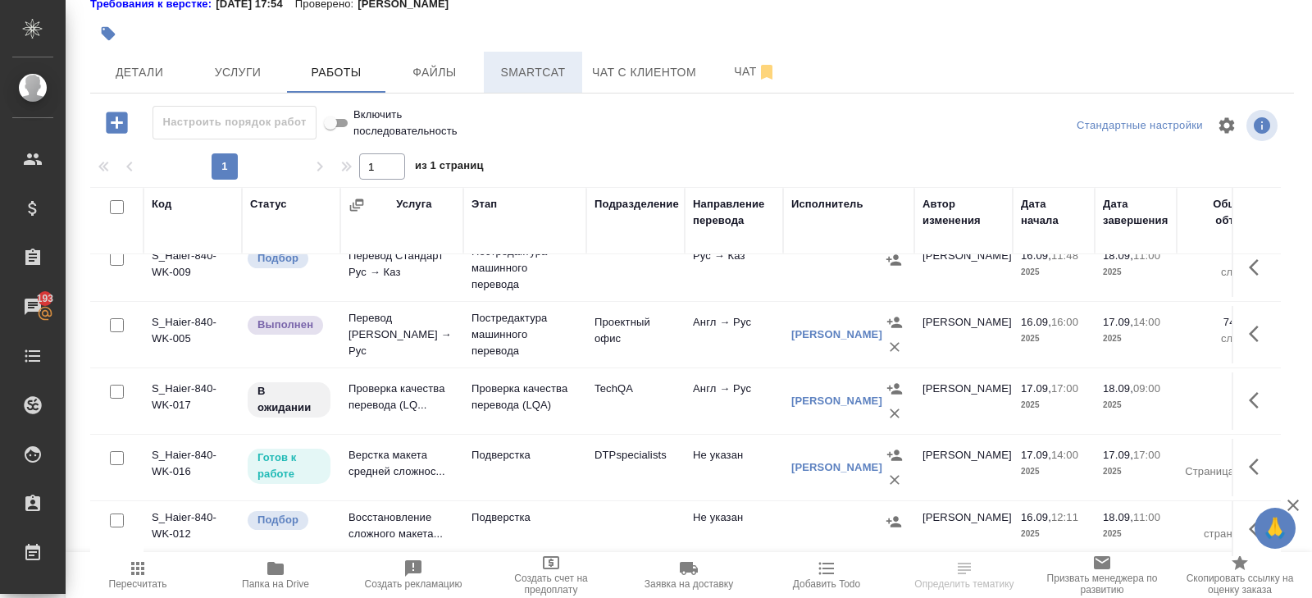
click at [535, 73] on span "Smartcat" at bounding box center [533, 72] width 79 height 20
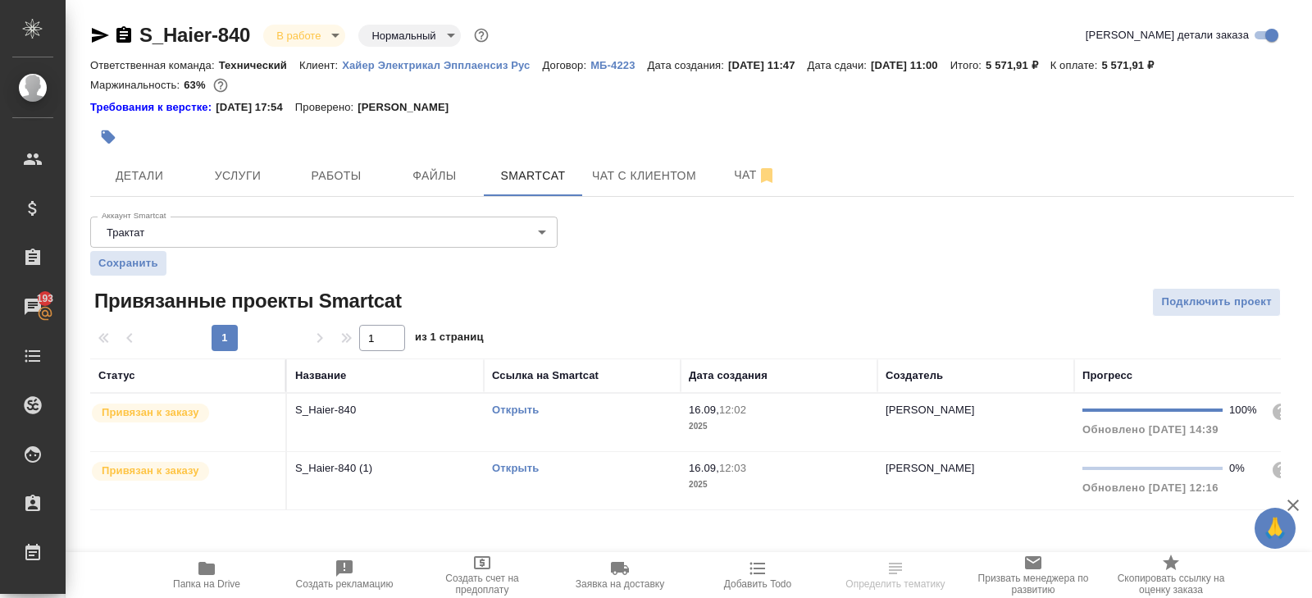
click at [597, 389] on th "Ссылка на Smartcat" at bounding box center [582, 375] width 197 height 34
click at [610, 417] on td "Открыть" at bounding box center [582, 422] width 197 height 57
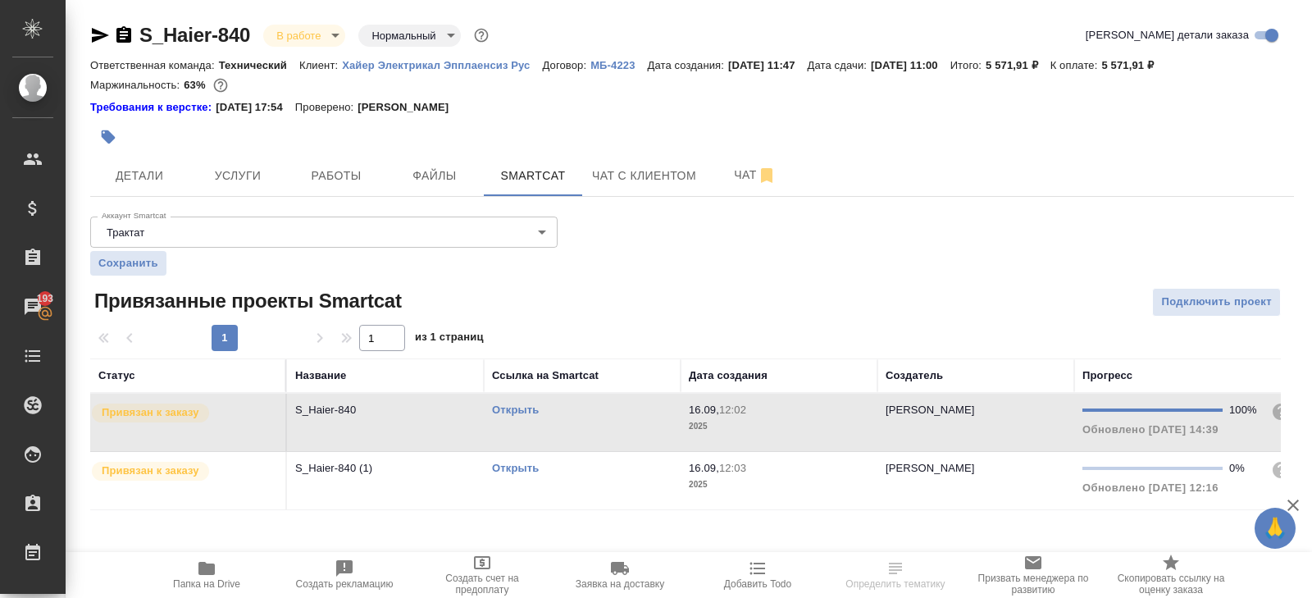
click at [610, 417] on td "Открыть" at bounding box center [582, 422] width 197 height 57
click at [344, 192] on button "Работы" at bounding box center [336, 175] width 98 height 41
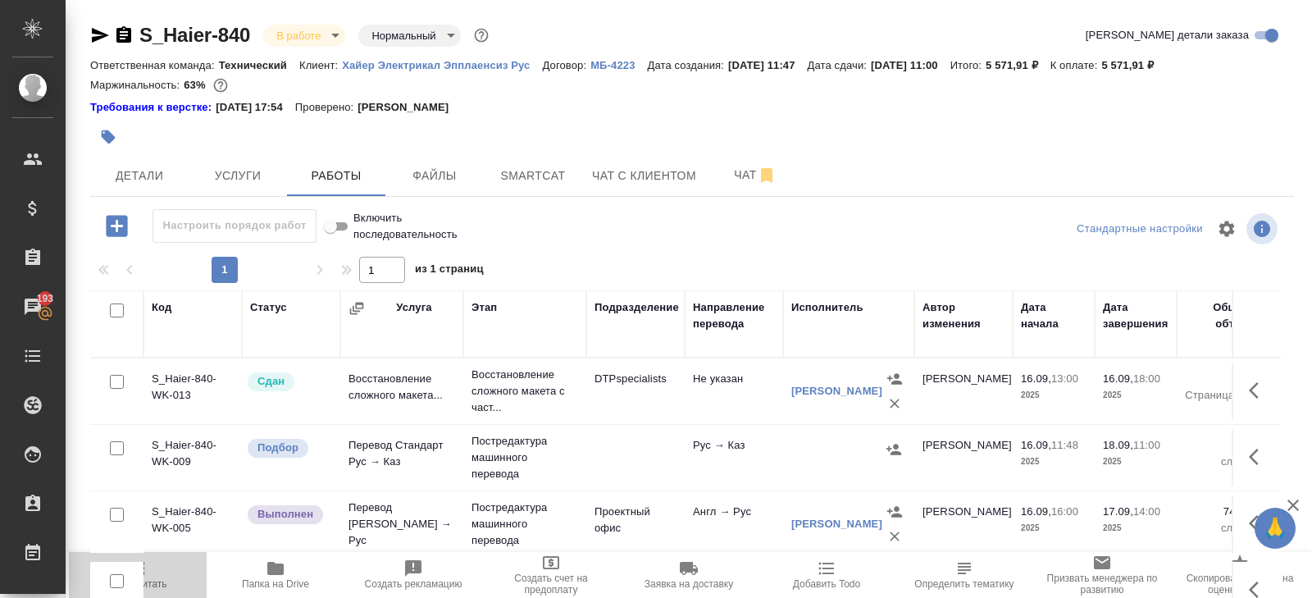
click at [154, 578] on span "Пересчитать" at bounding box center [138, 583] width 58 height 11
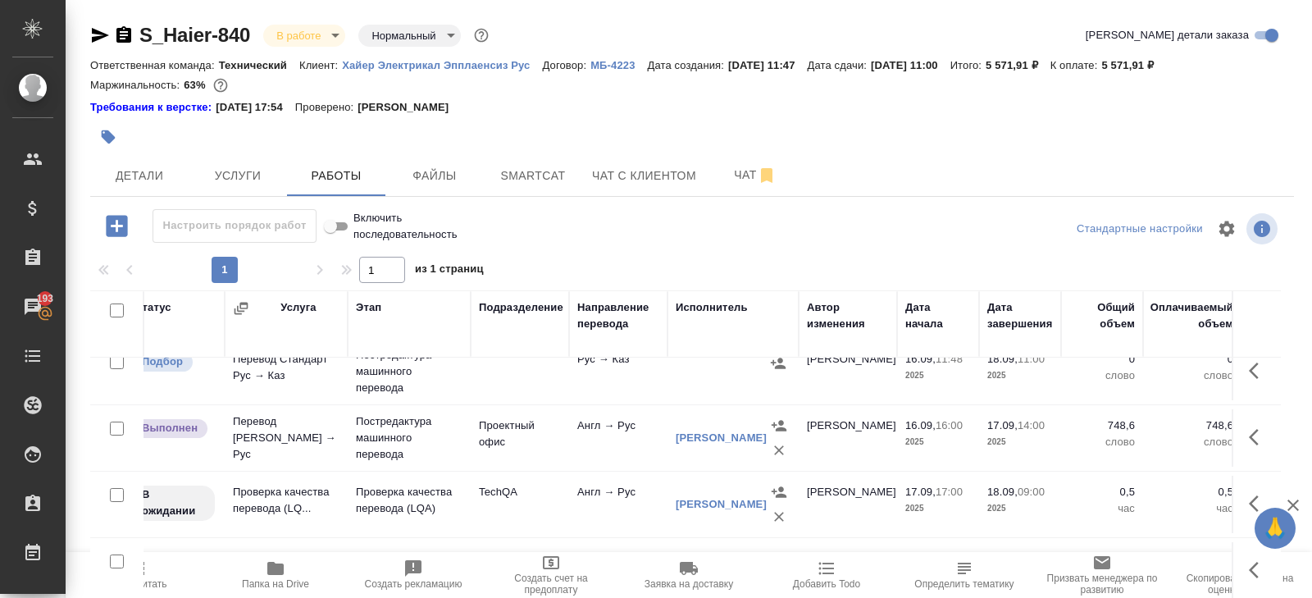
scroll to position [86, 123]
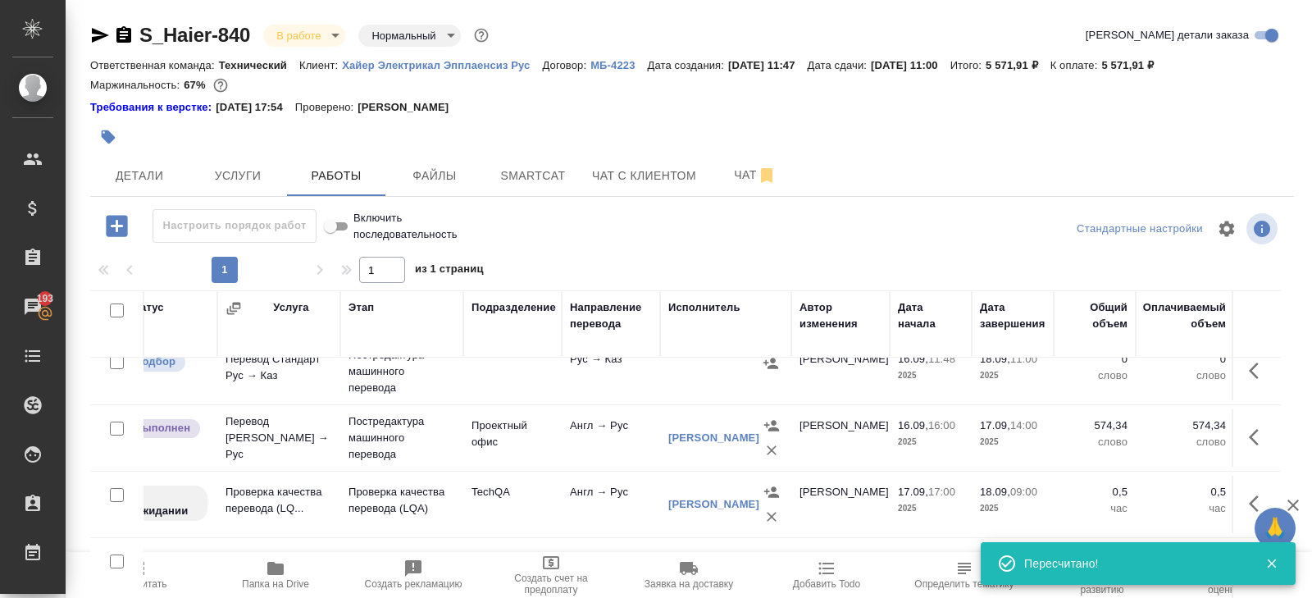
click at [1250, 432] on icon "button" at bounding box center [1259, 437] width 20 height 20
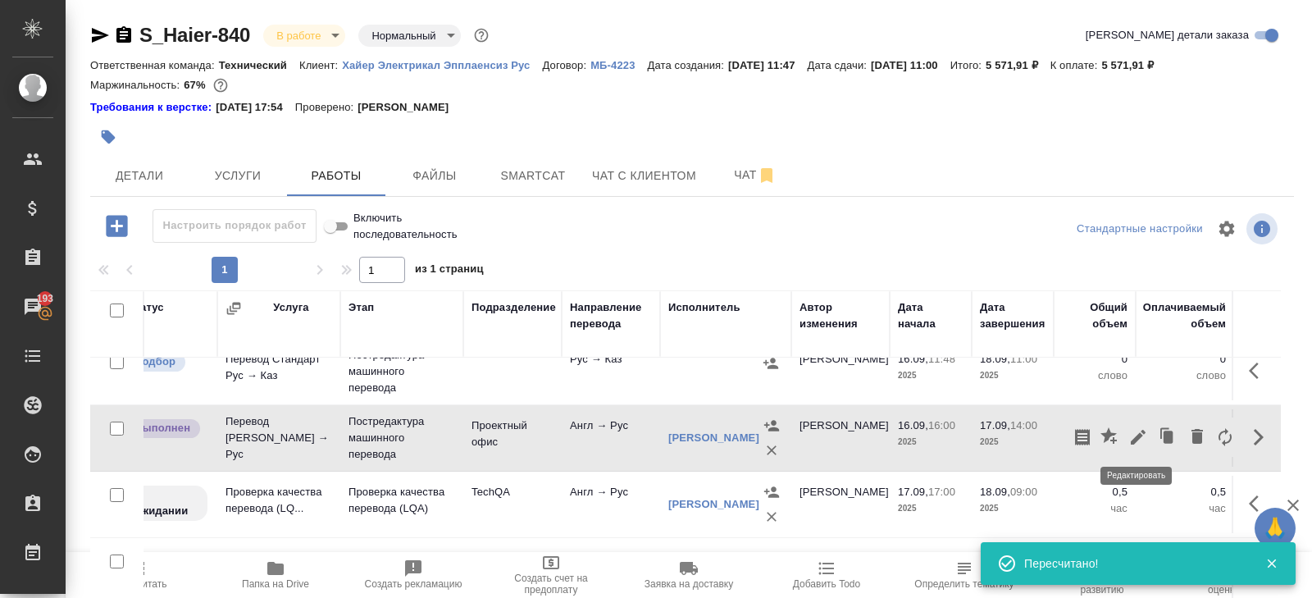
click at [1138, 436] on icon "button" at bounding box center [1138, 437] width 15 height 15
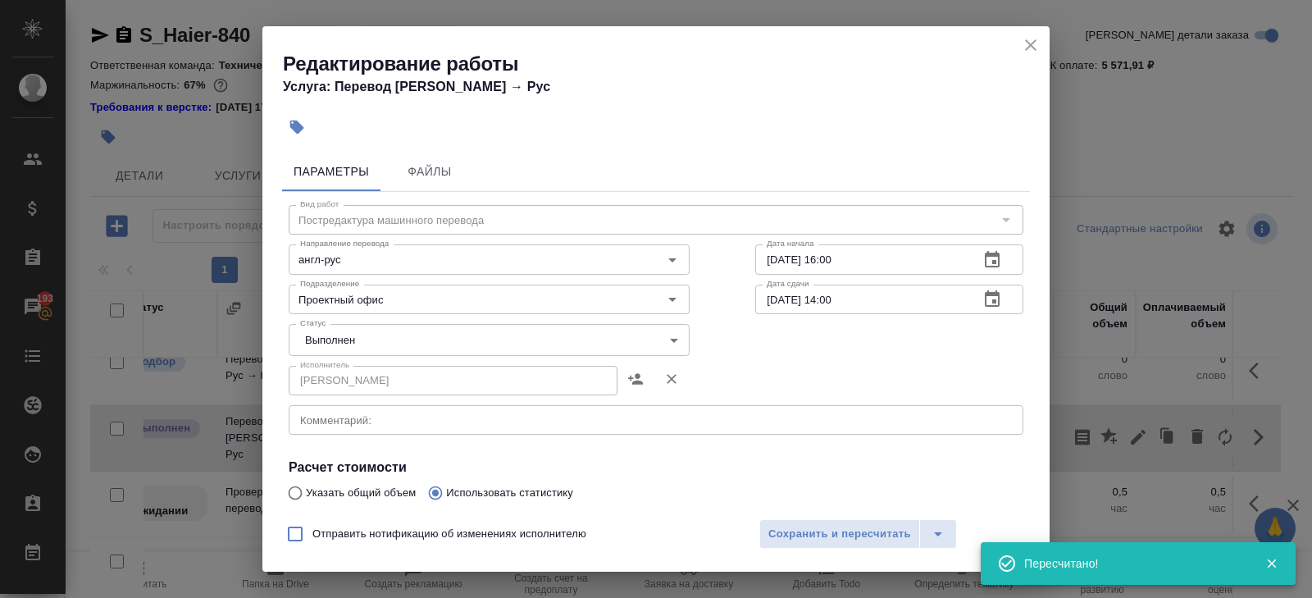
click at [363, 336] on body "🙏 .cls-1 fill:#fff; AWATERA Belyakova Yulia Клиенты Спецификации Заказы 193 Чат…" at bounding box center [656, 299] width 1312 height 598
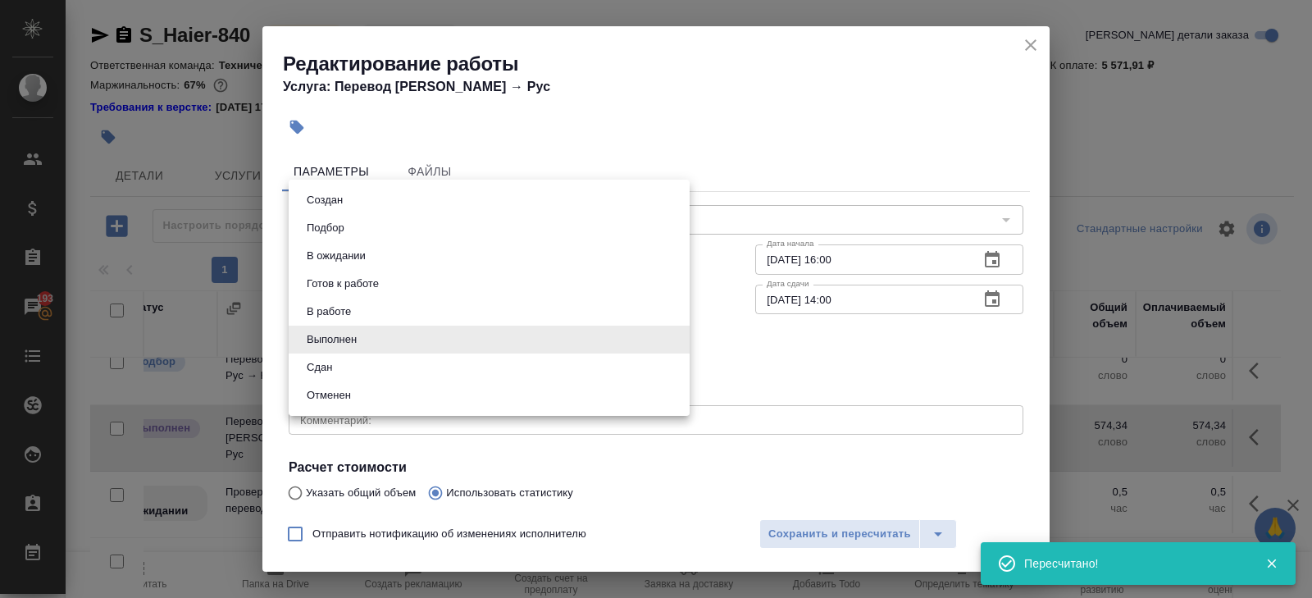
click at [352, 361] on li "Сдан" at bounding box center [489, 367] width 401 height 28
type input "closed"
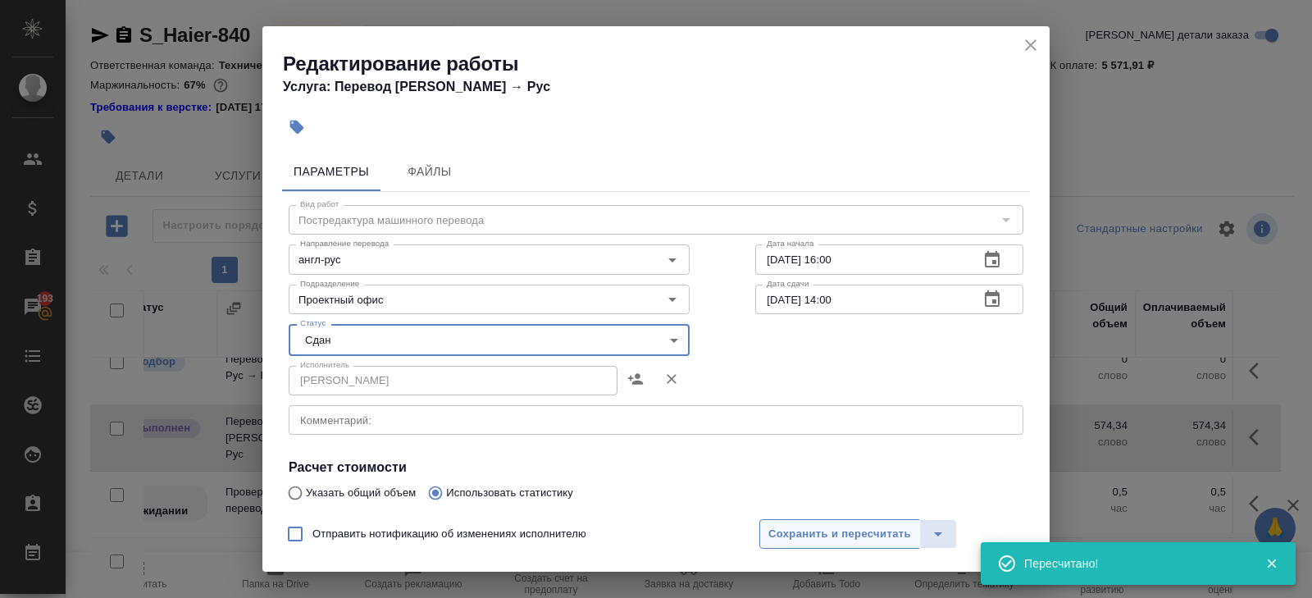
click at [787, 535] on span "Сохранить и пересчитать" at bounding box center [839, 534] width 143 height 19
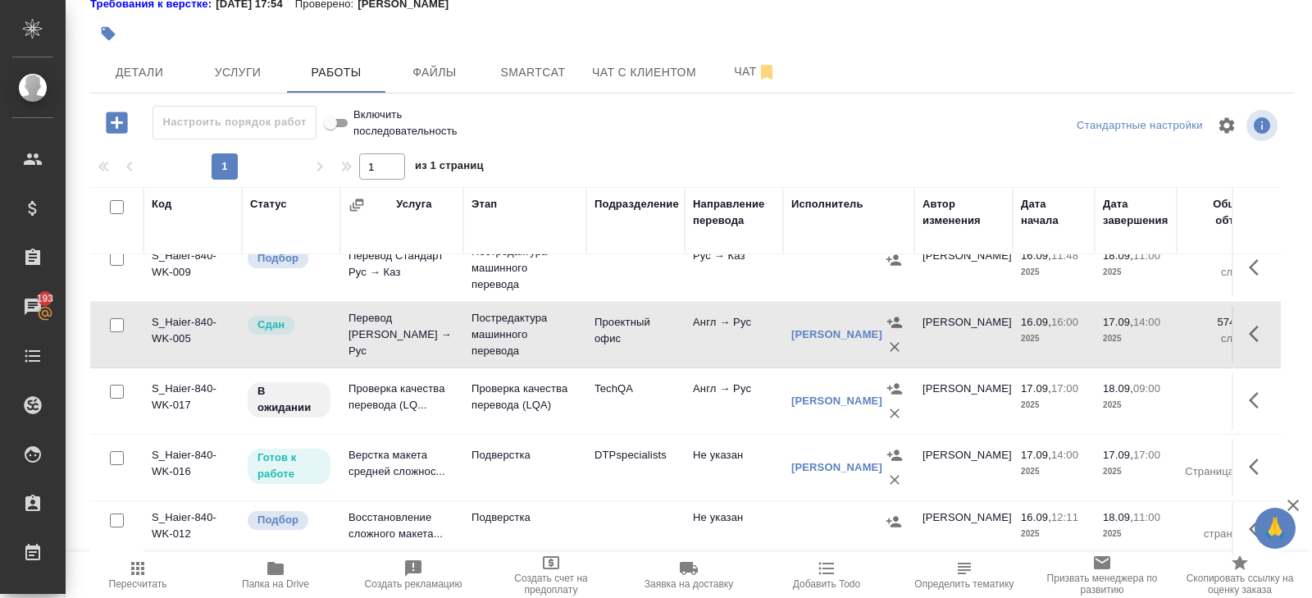
scroll to position [0, 0]
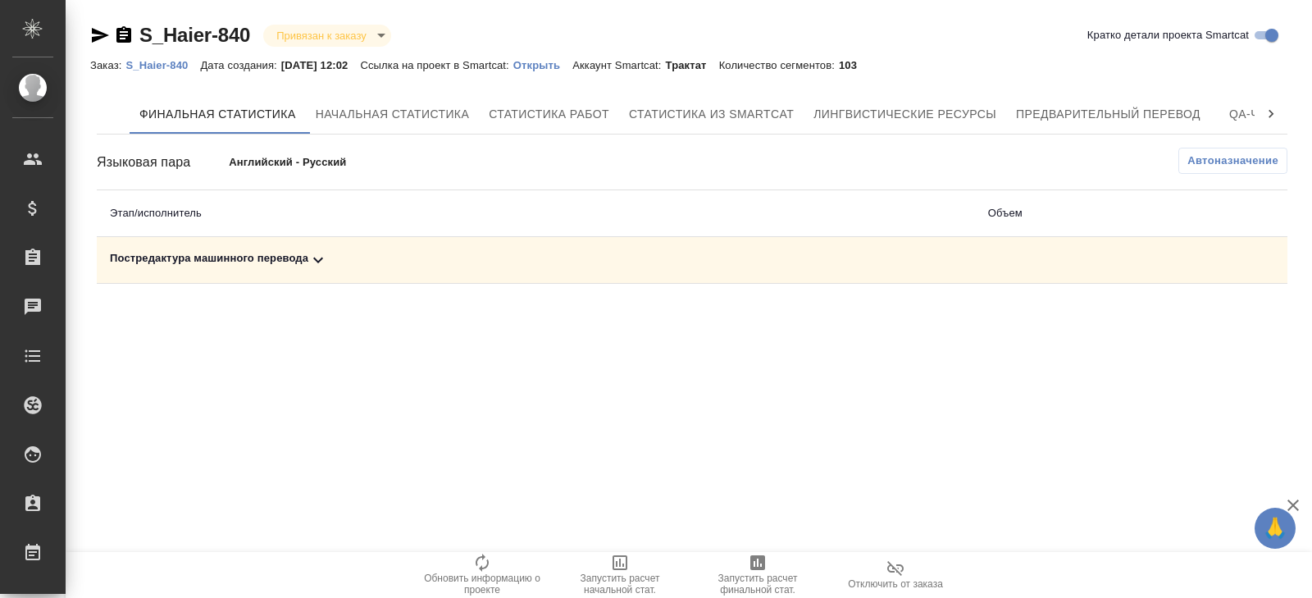
click at [330, 256] on div "Постредактура машинного перевода" at bounding box center [536, 260] width 852 height 20
click at [1216, 310] on icon "button" at bounding box center [1216, 317] width 16 height 15
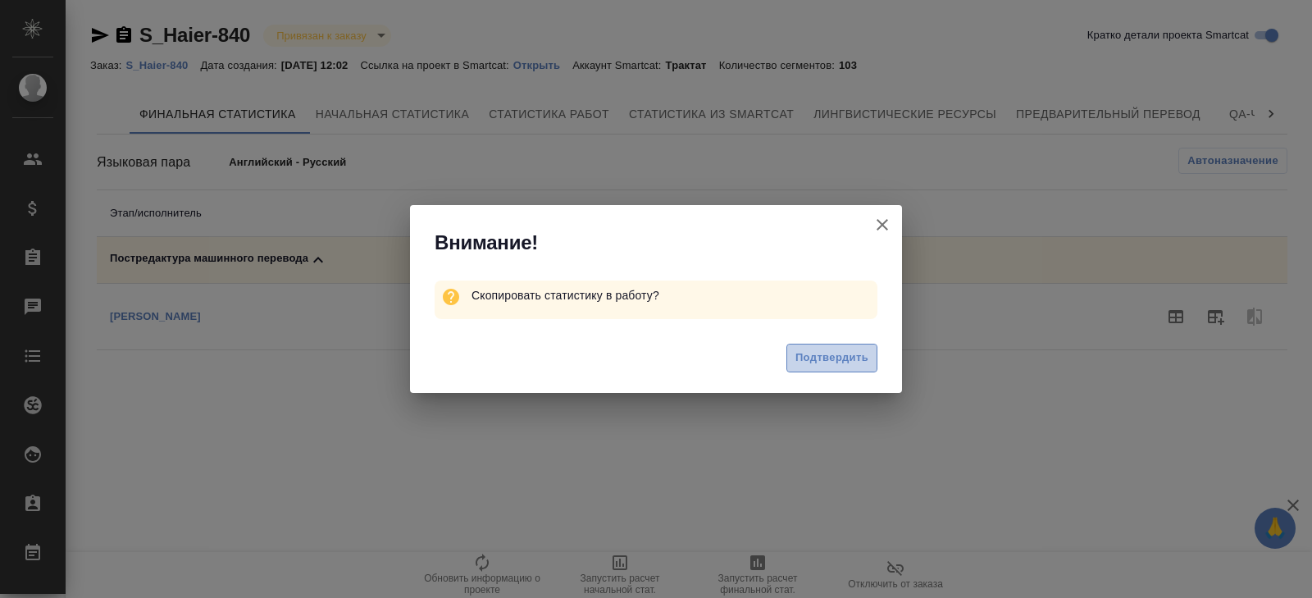
click at [845, 357] on span "Подтвердить" at bounding box center [831, 357] width 73 height 19
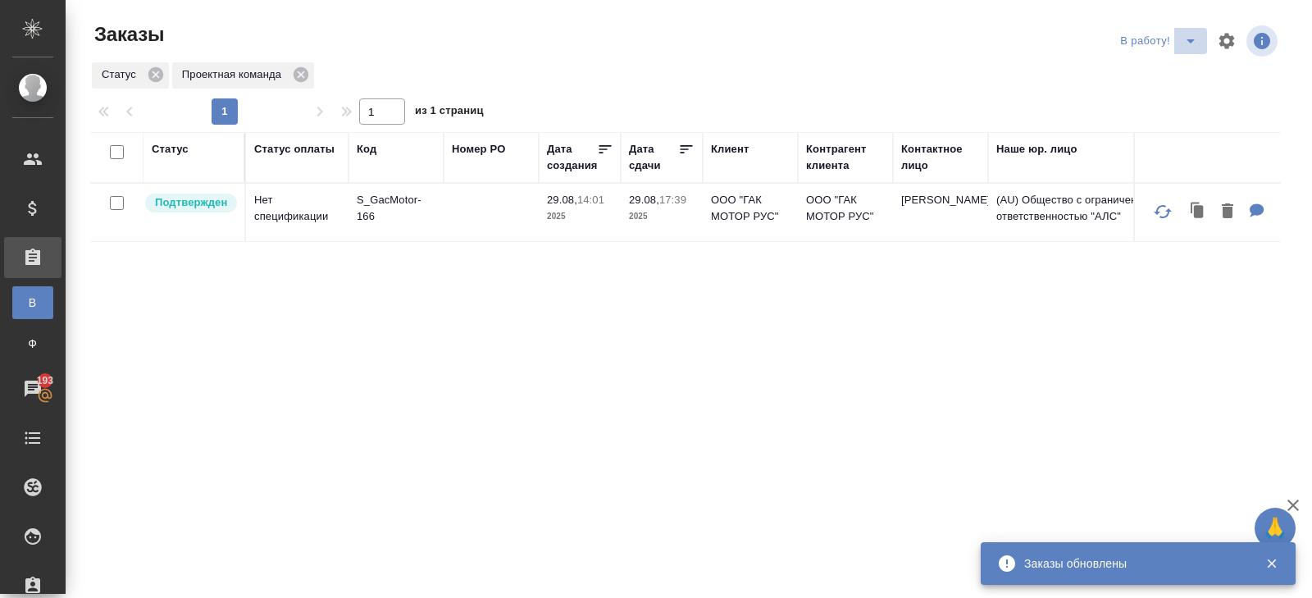
click at [1182, 43] on icon "split button" at bounding box center [1191, 41] width 20 height 20
click at [1182, 69] on li "ПМ" at bounding box center [1160, 74] width 91 height 26
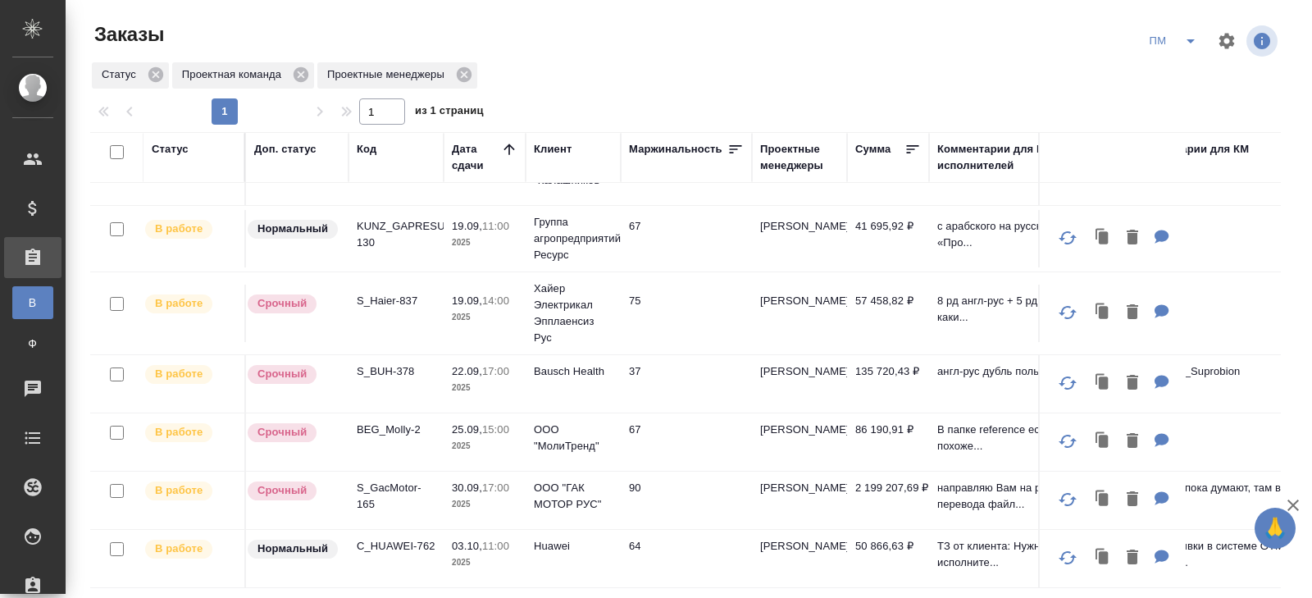
scroll to position [134, 0]
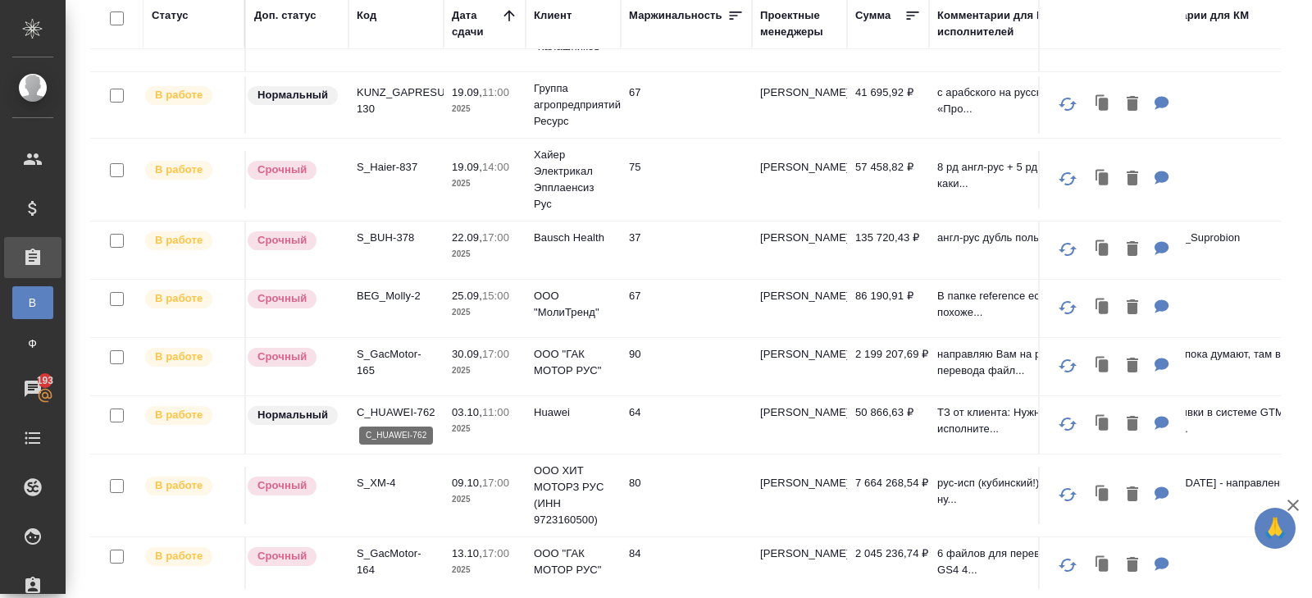
click at [385, 404] on p "C_HUAWEI-762" at bounding box center [396, 412] width 79 height 16
click at [385, 413] on p "C_HUAWEI-762" at bounding box center [396, 412] width 79 height 16
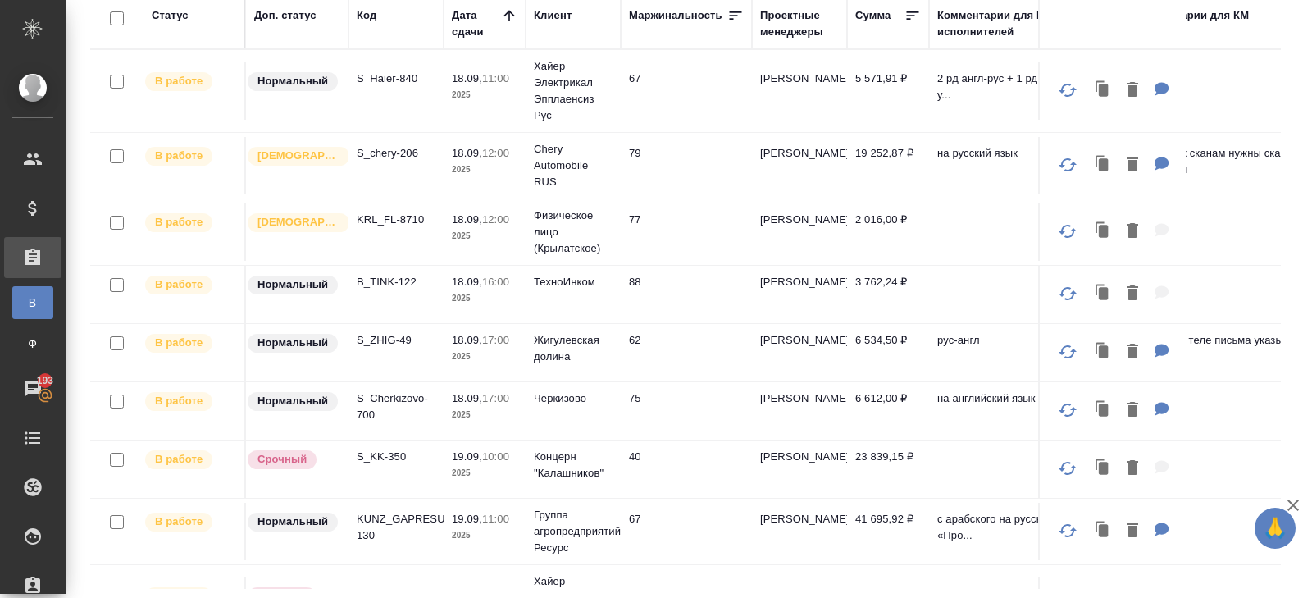
scroll to position [0, 0]
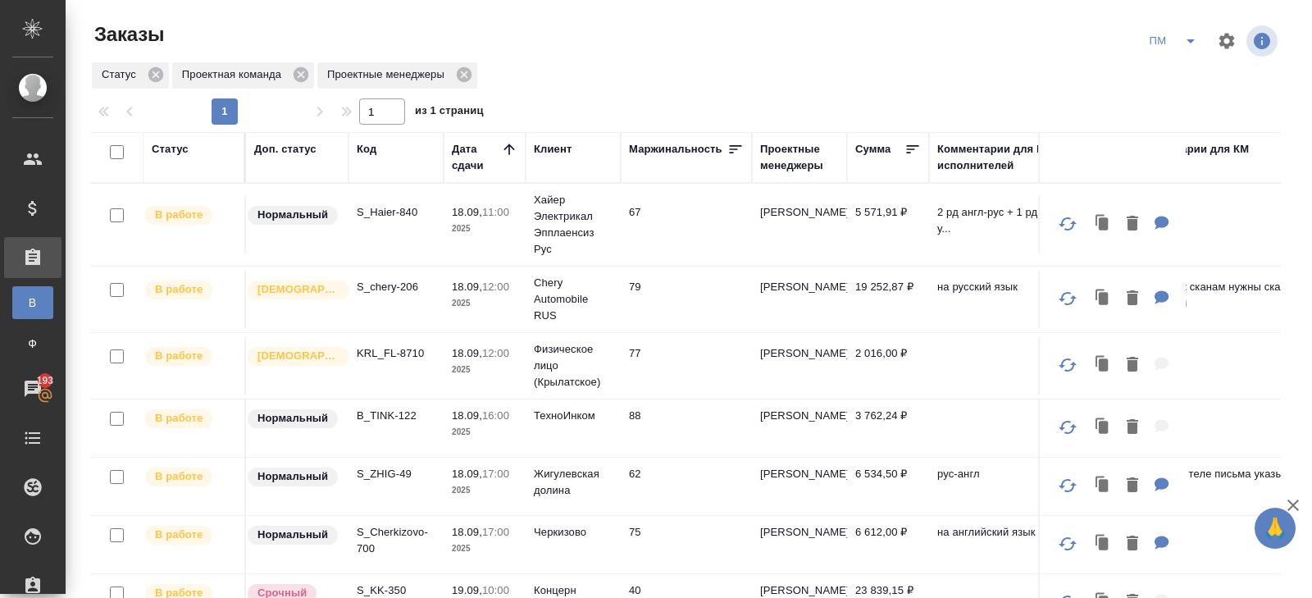
click at [1193, 38] on icon "split button" at bounding box center [1191, 41] width 20 height 20
click at [1184, 67] on li "В работу!" at bounding box center [1173, 74] width 83 height 26
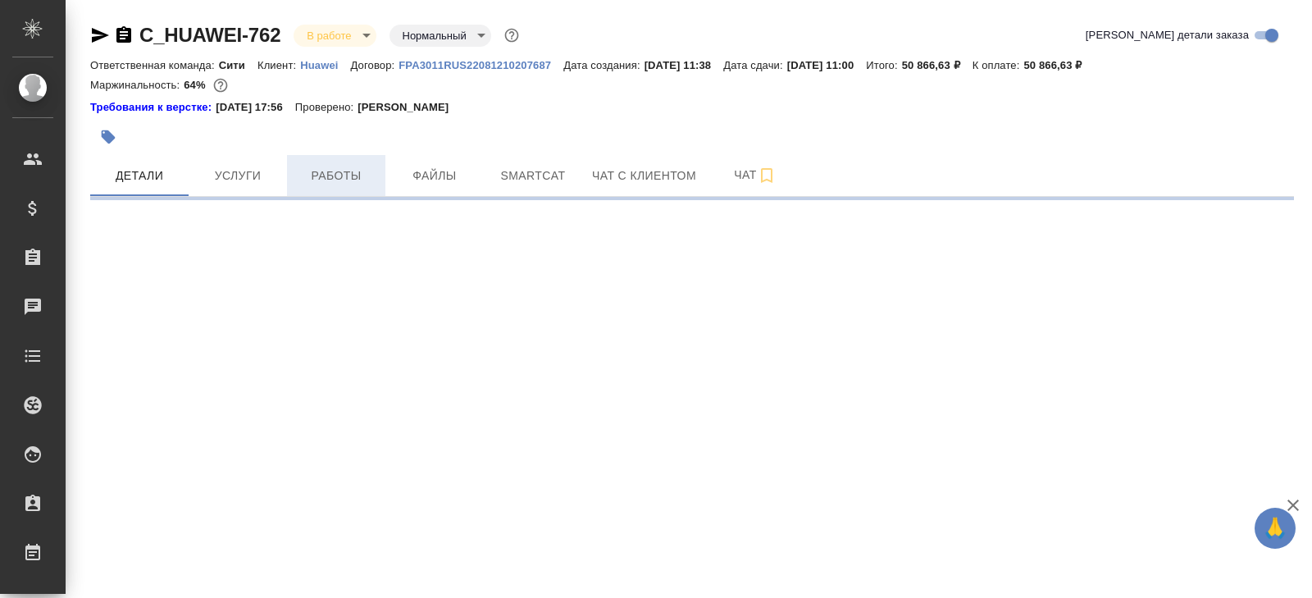
click at [353, 158] on button "Работы" at bounding box center [336, 175] width 98 height 41
select select "RU"
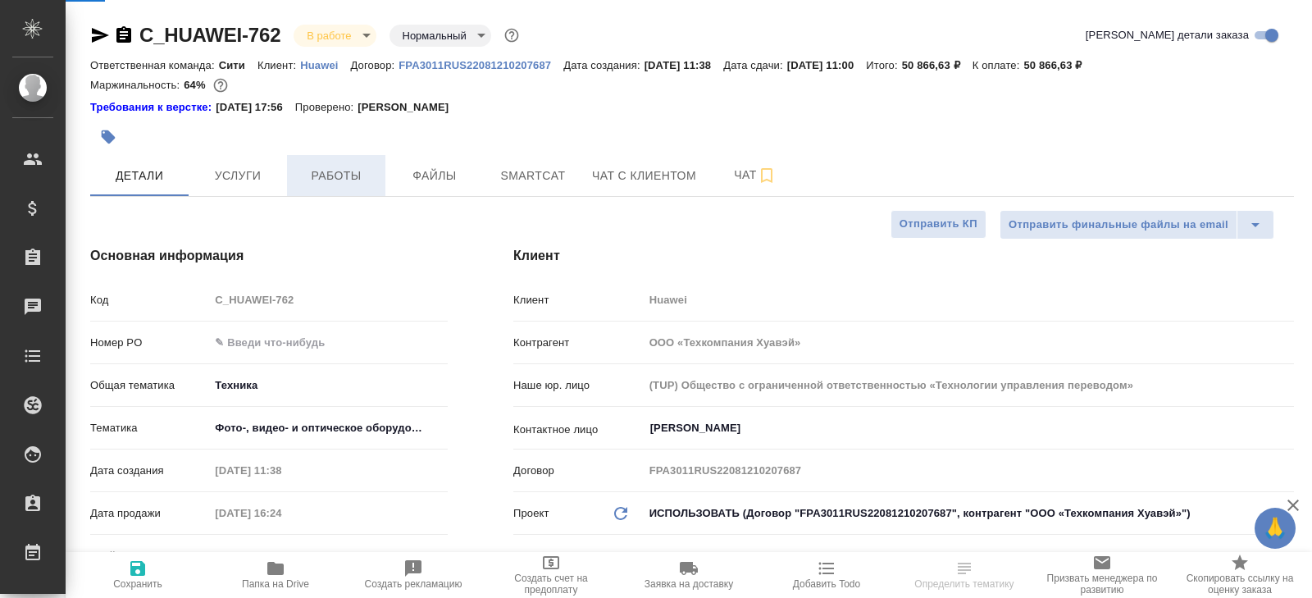
type textarea "x"
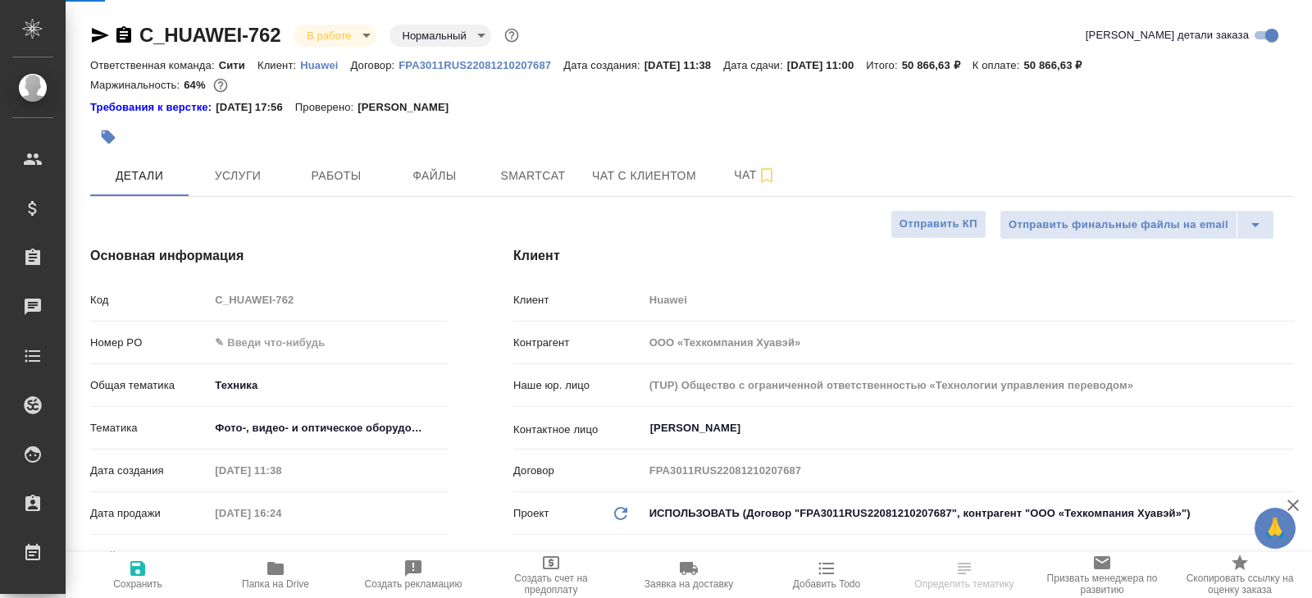
type textarea "x"
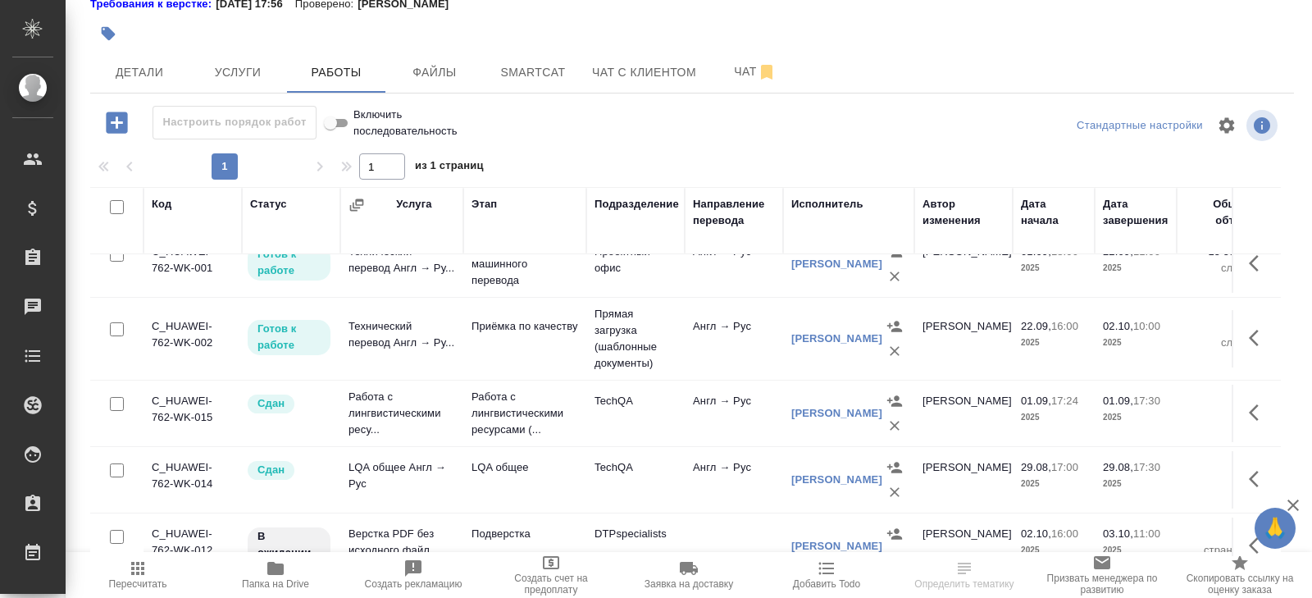
scroll to position [207, 0]
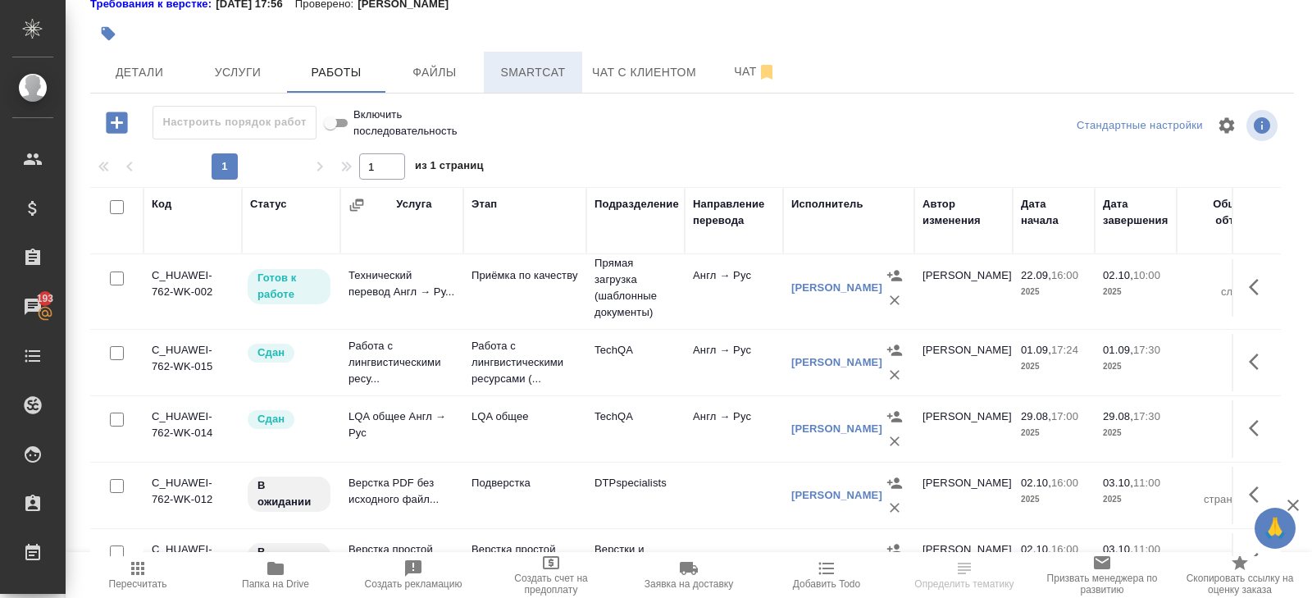
click at [511, 83] on button "Smartcat" at bounding box center [533, 72] width 98 height 41
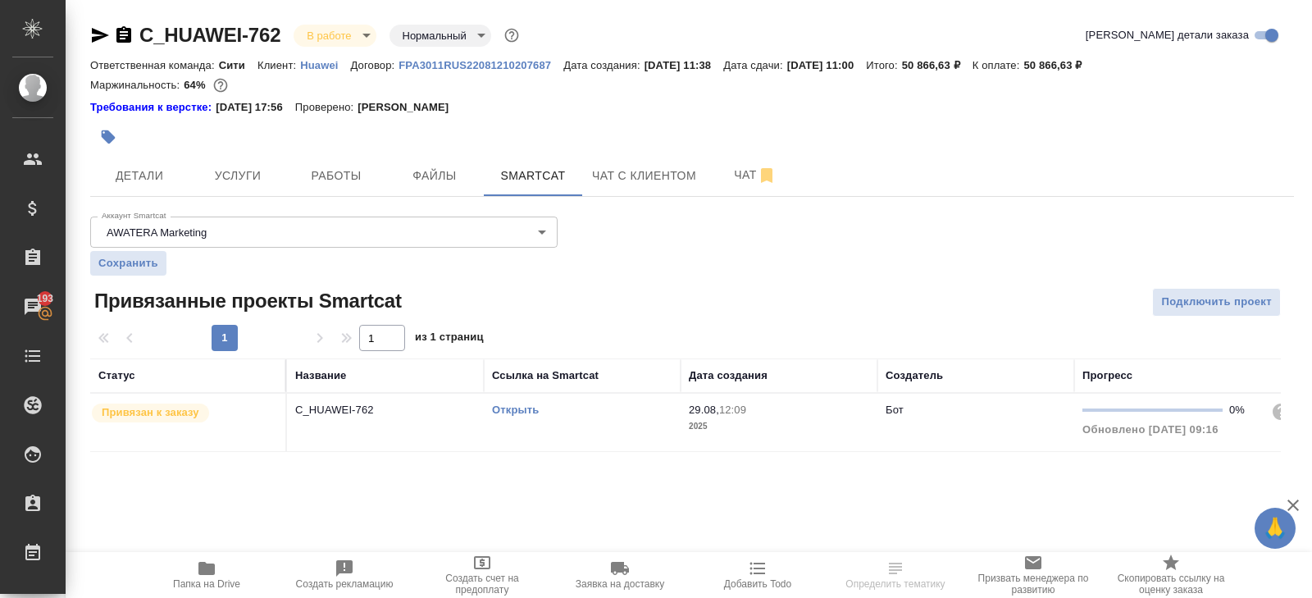
click at [517, 412] on link "Открыть" at bounding box center [515, 409] width 47 height 12
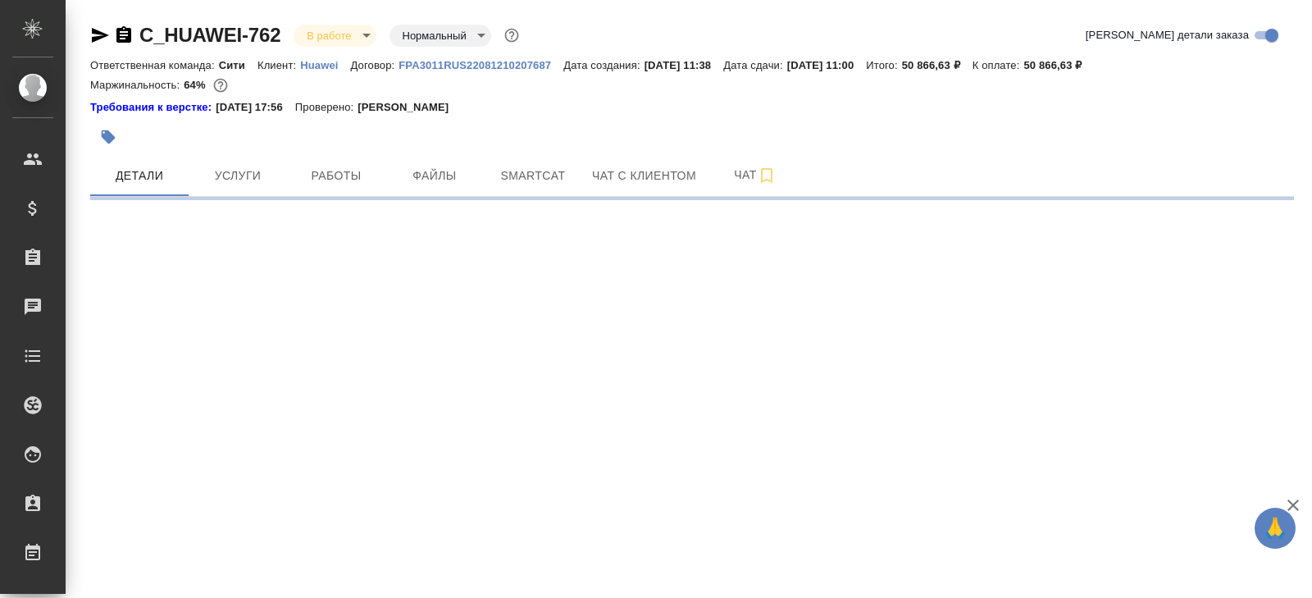
select select "RU"
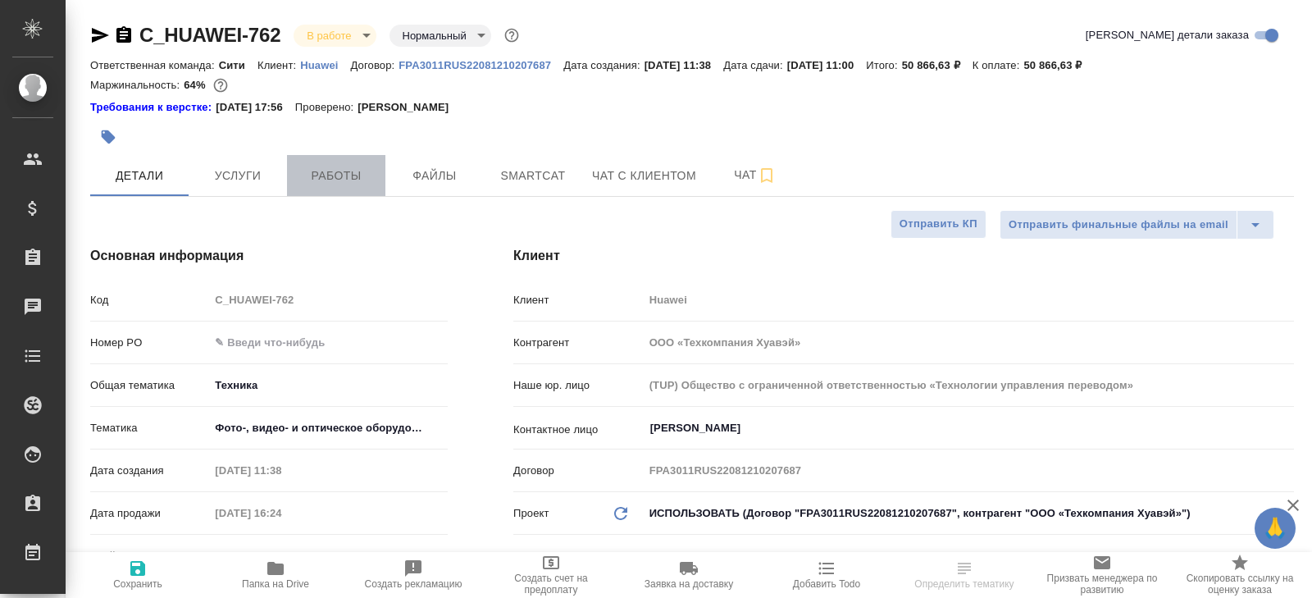
click at [317, 187] on button "Работы" at bounding box center [336, 175] width 98 height 41
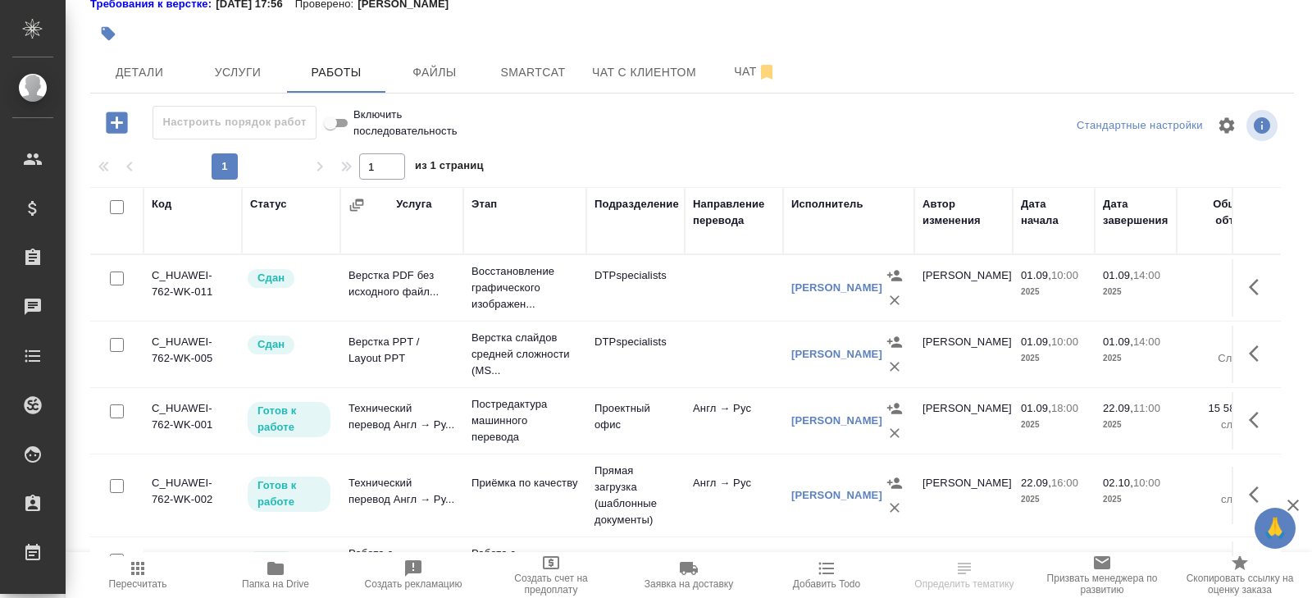
scroll to position [56, 0]
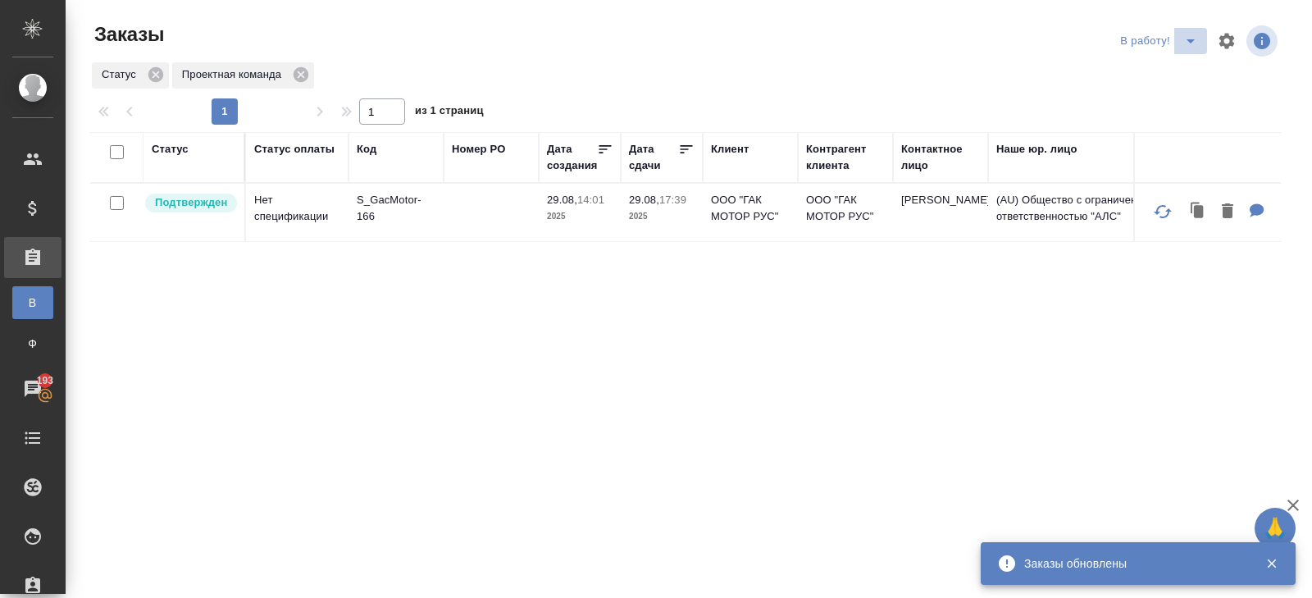
click at [1193, 35] on icon "split button" at bounding box center [1191, 41] width 20 height 20
click at [1175, 83] on li "ПМ" at bounding box center [1160, 74] width 91 height 26
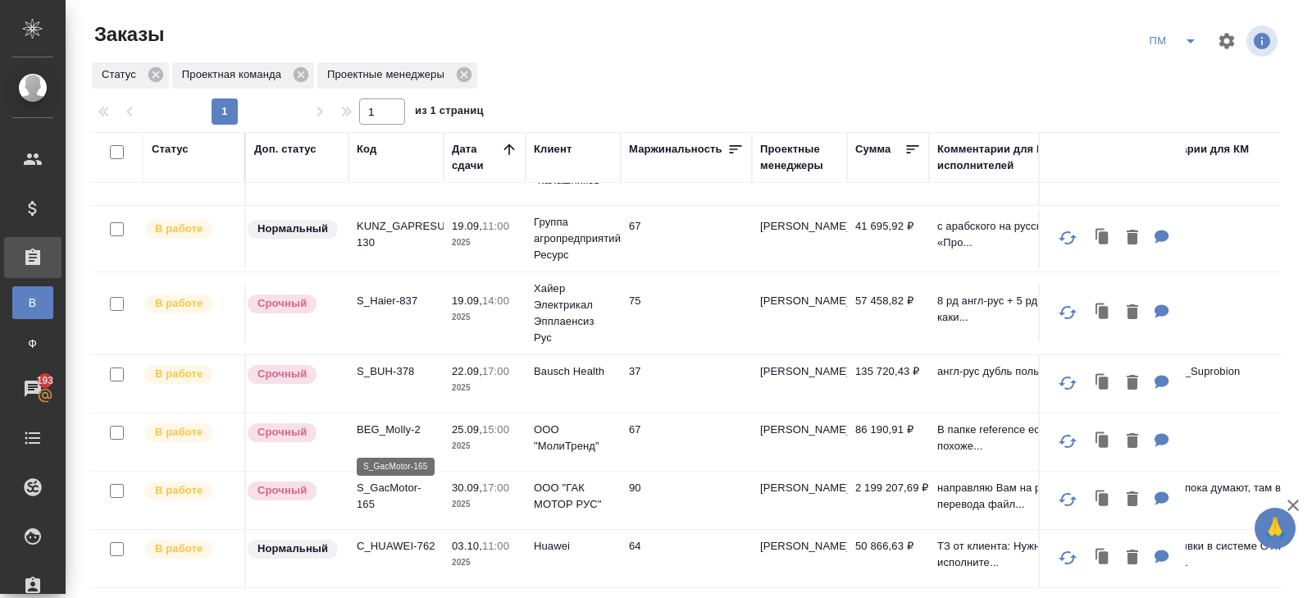
scroll to position [134, 0]
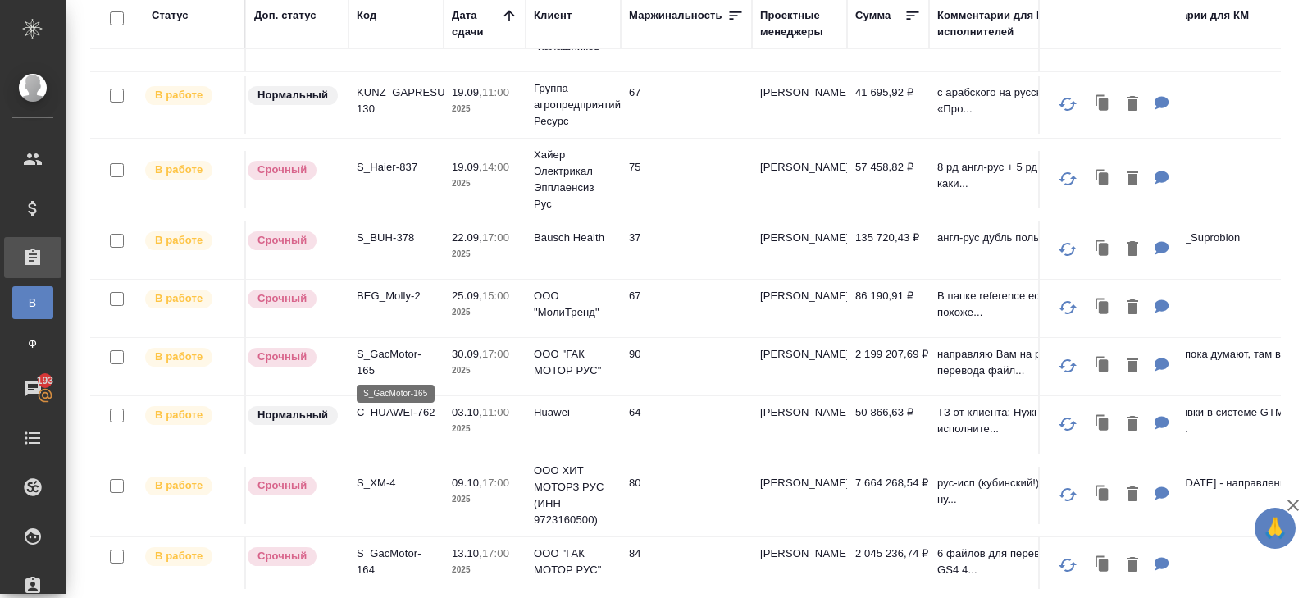
click at [382, 352] on p "S_GacMotor-165" at bounding box center [396, 362] width 79 height 33
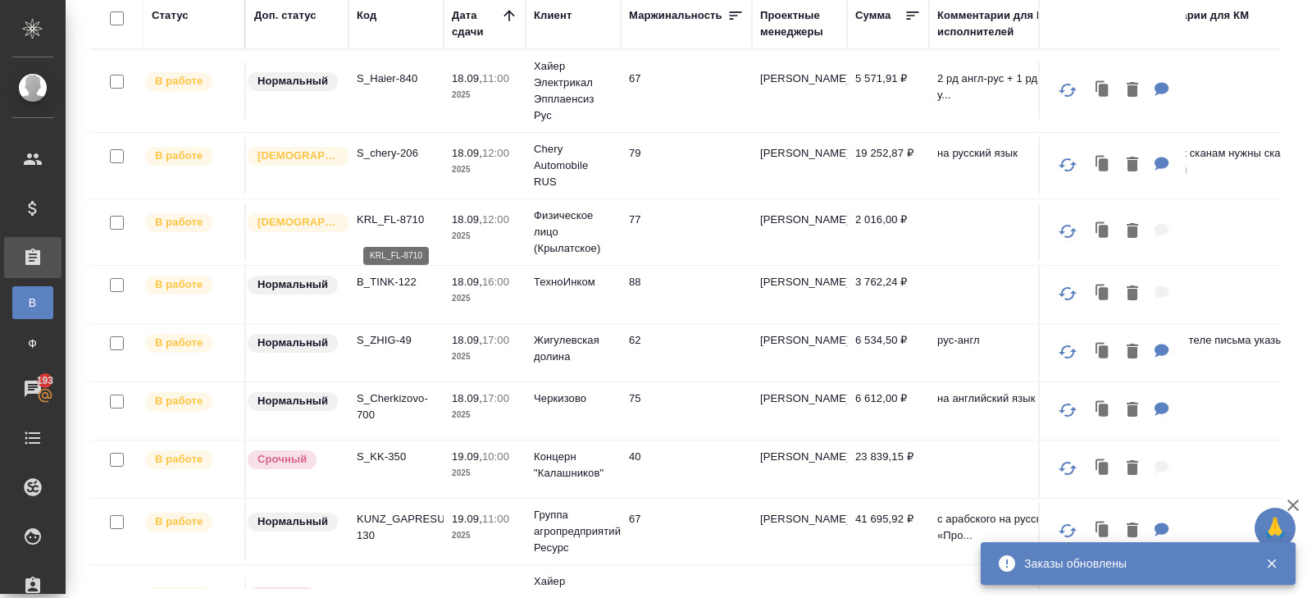
scroll to position [0, 0]
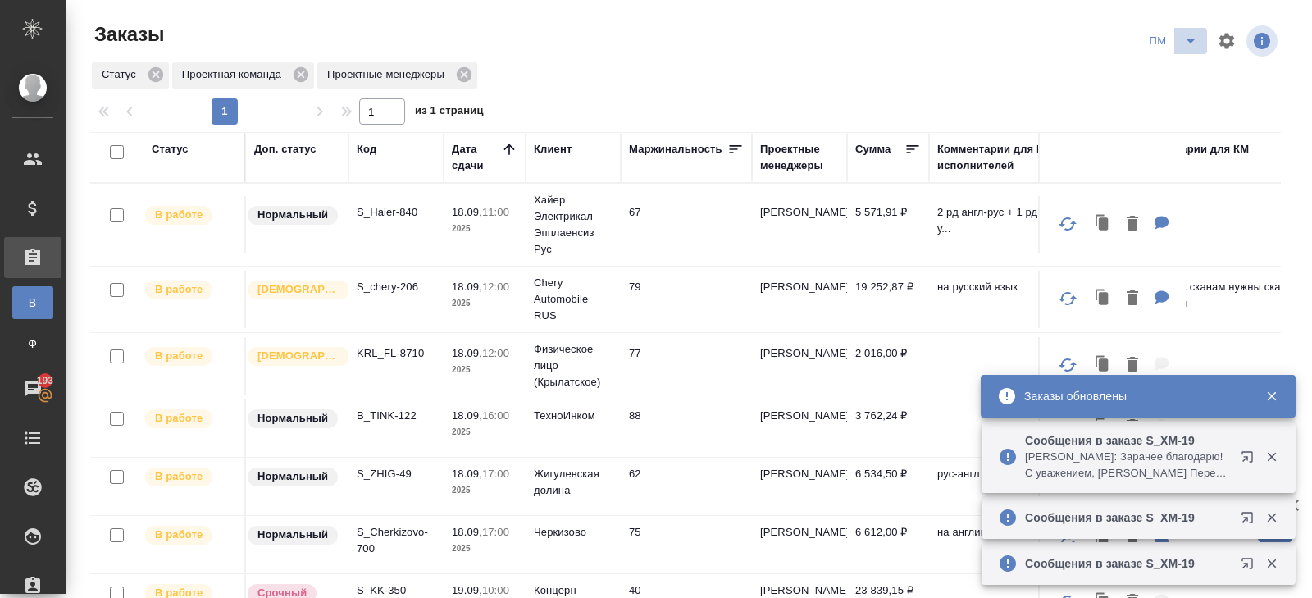
click at [1185, 46] on icon "split button" at bounding box center [1191, 41] width 20 height 20
click at [1184, 70] on li "В работу!" at bounding box center [1173, 74] width 83 height 26
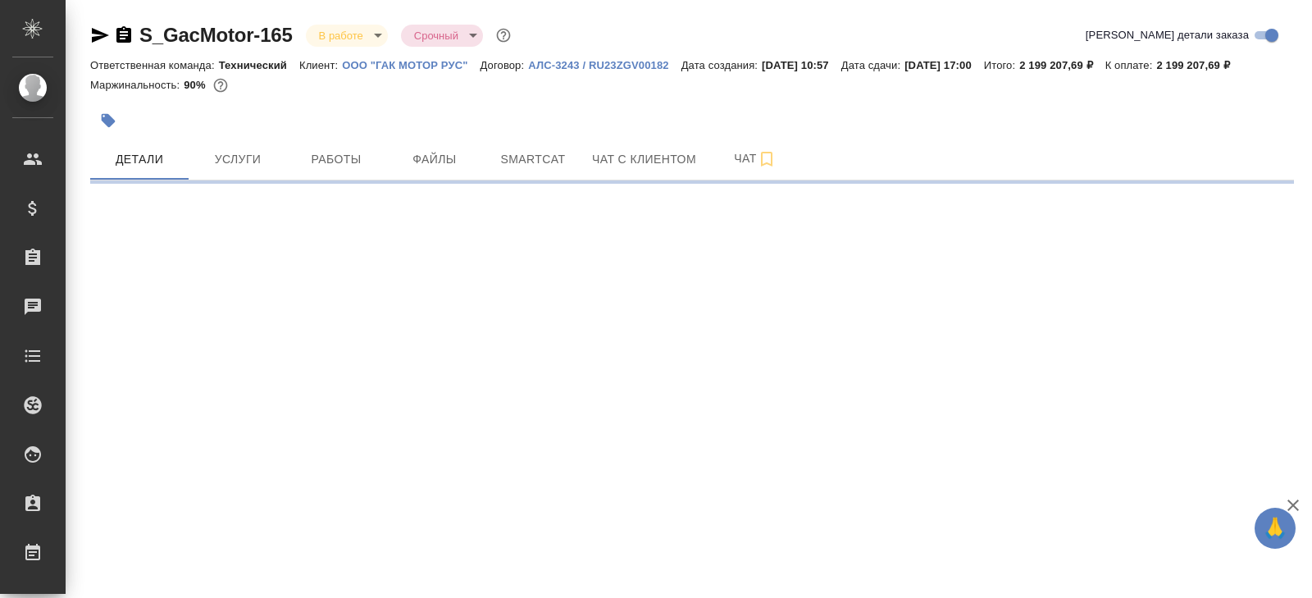
click at [327, 163] on button "Работы" at bounding box center [336, 159] width 98 height 41
select select "RU"
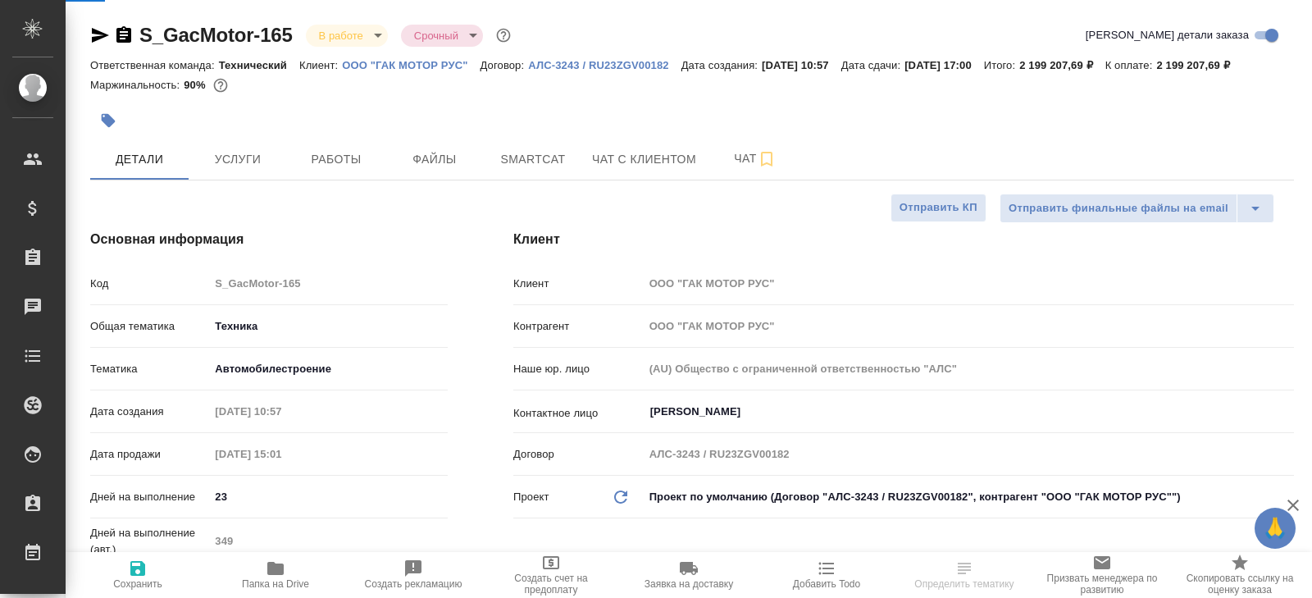
type textarea "x"
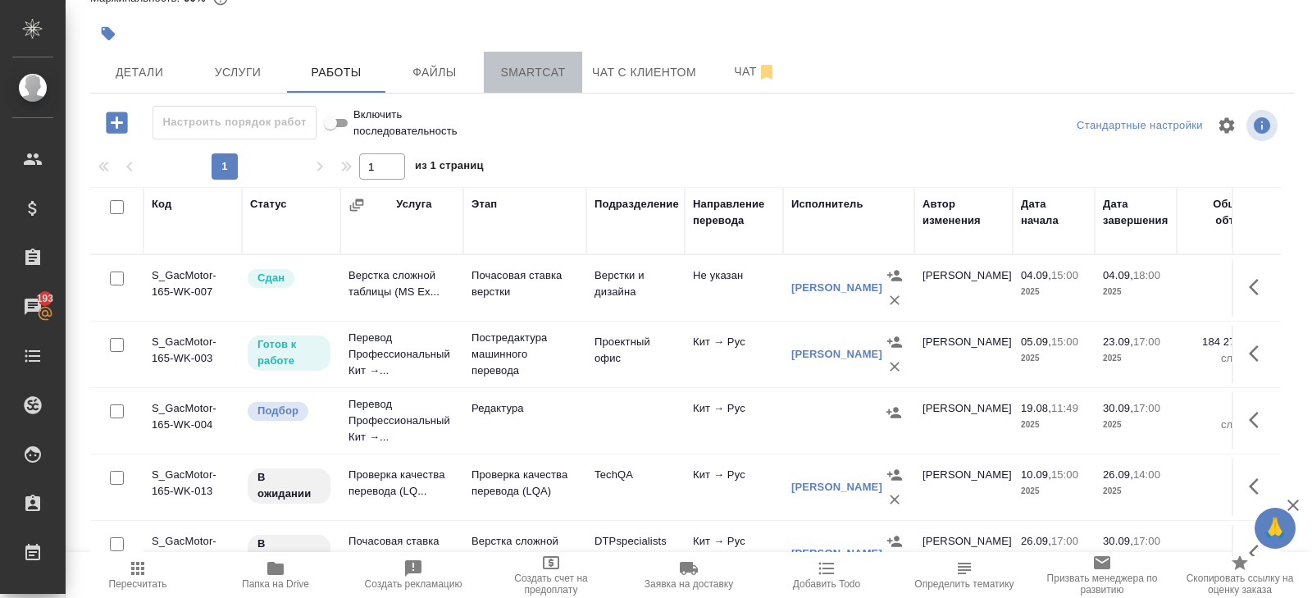
click at [519, 82] on span "Smartcat" at bounding box center [533, 72] width 79 height 20
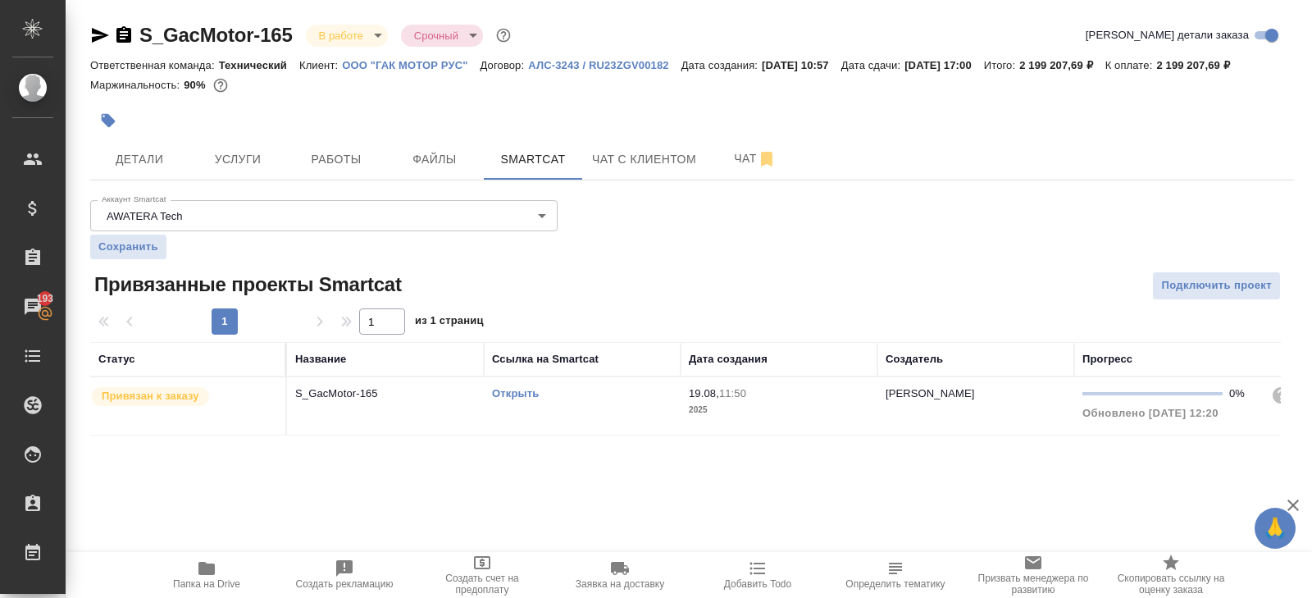
click at [522, 399] on link "Открыть" at bounding box center [515, 393] width 47 height 12
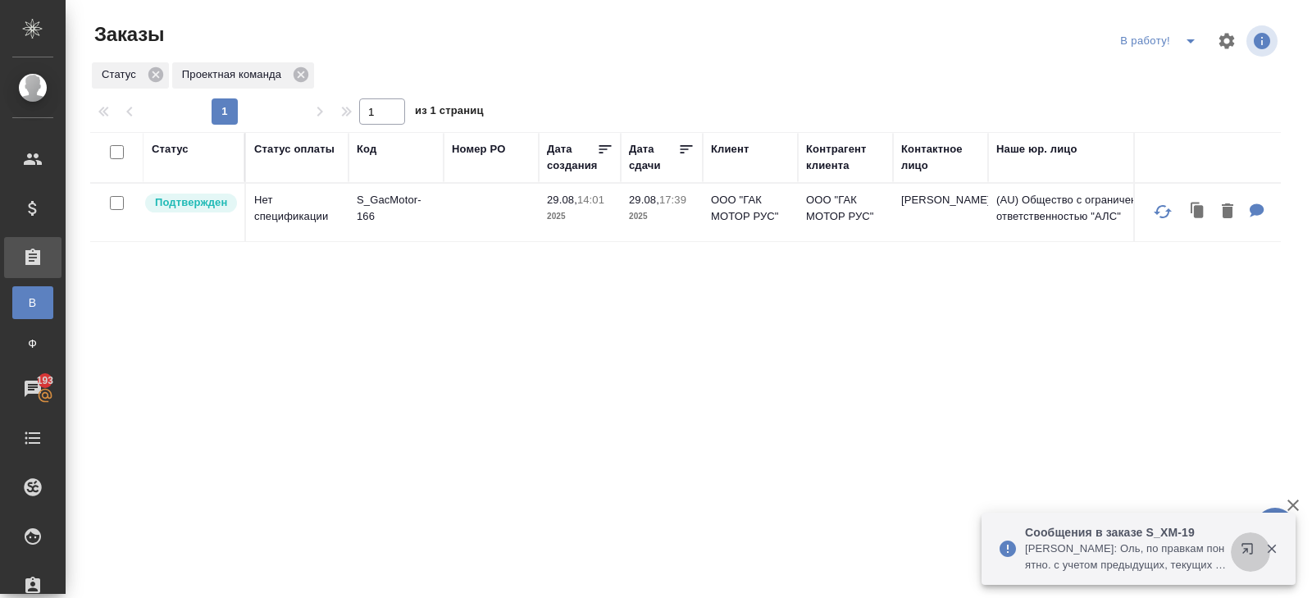
click at [1245, 545] on icon "button" at bounding box center [1251, 552] width 20 height 20
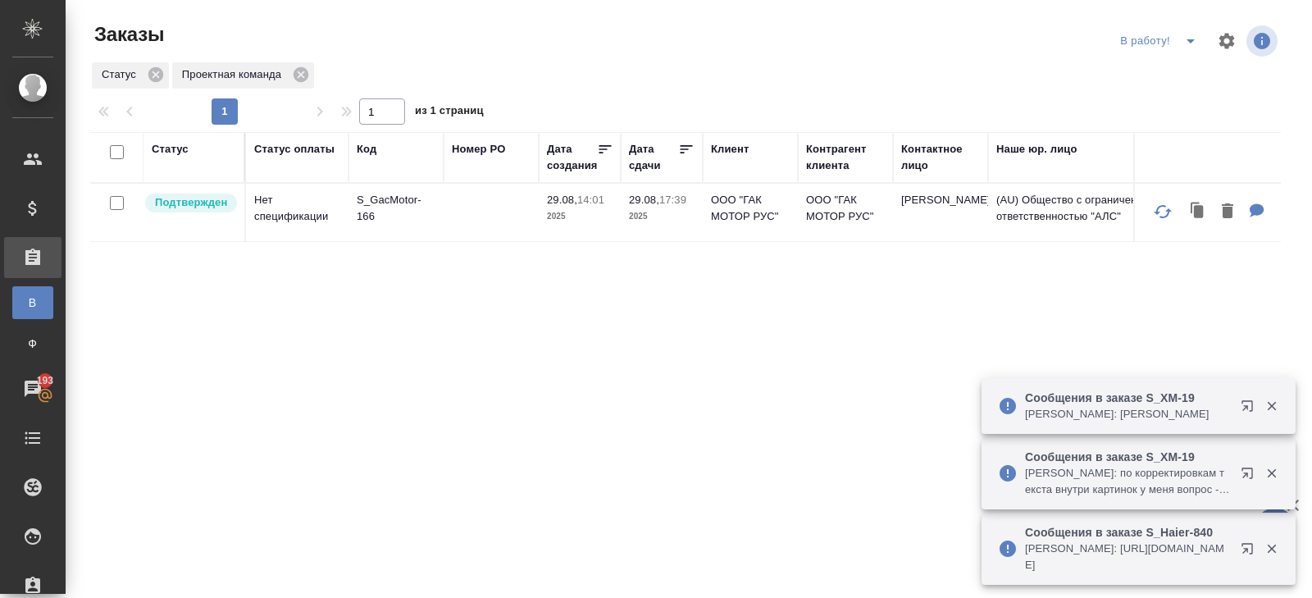
click at [1246, 547] on icon "button" at bounding box center [1251, 552] width 20 height 20
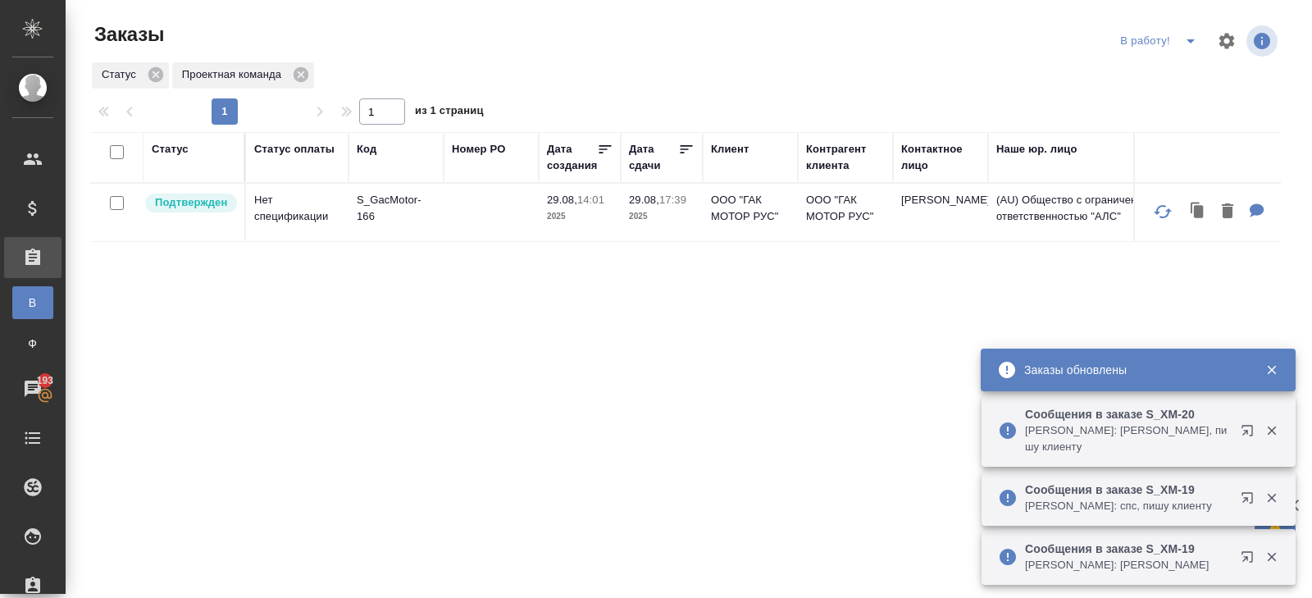
click at [1187, 43] on icon "split button" at bounding box center [1191, 41] width 20 height 20
click at [1169, 69] on li "ПМ" at bounding box center [1160, 74] width 91 height 26
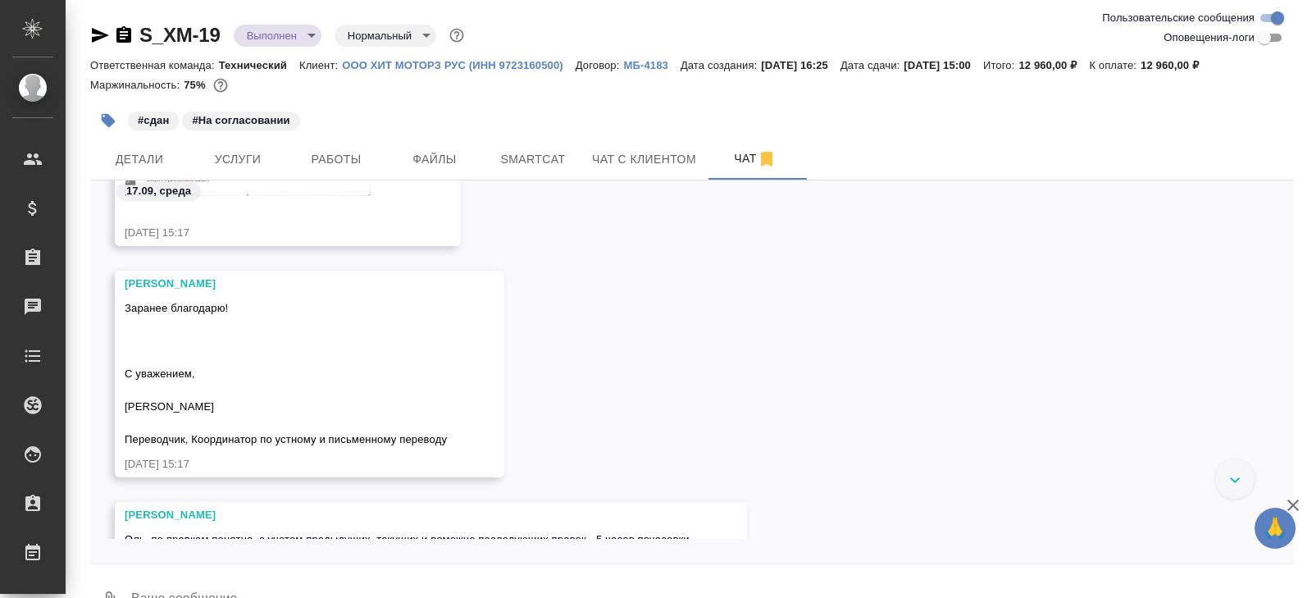
scroll to position [5645, 0]
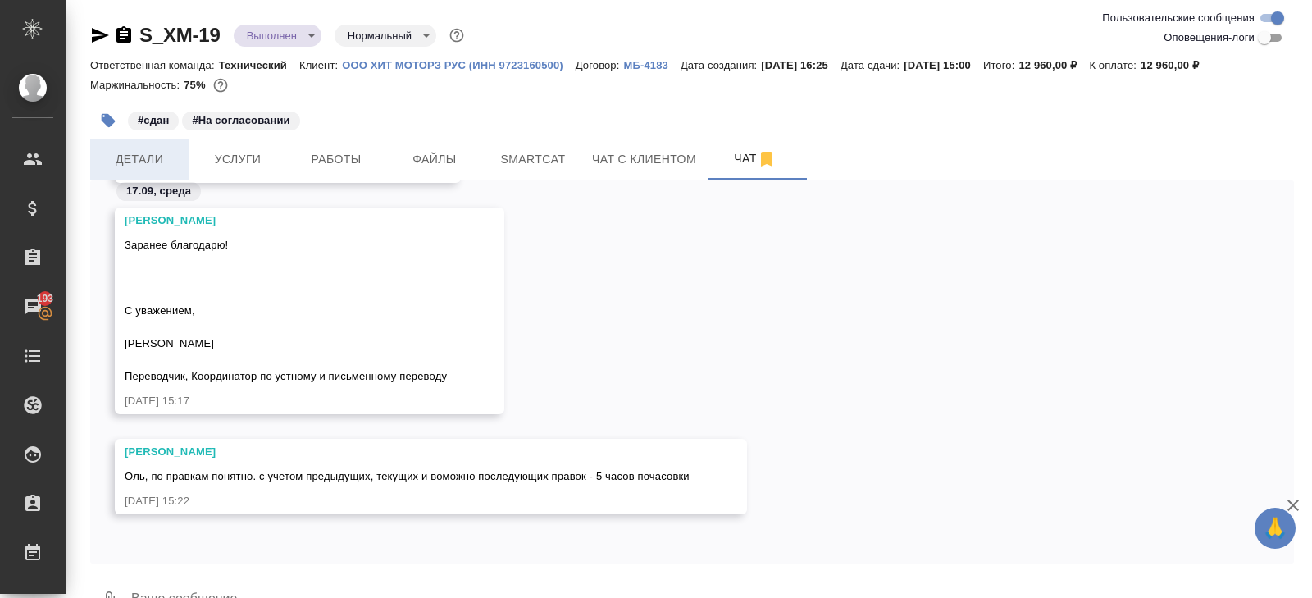
click at [156, 171] on button "Детали" at bounding box center [139, 159] width 98 height 41
select select "RU"
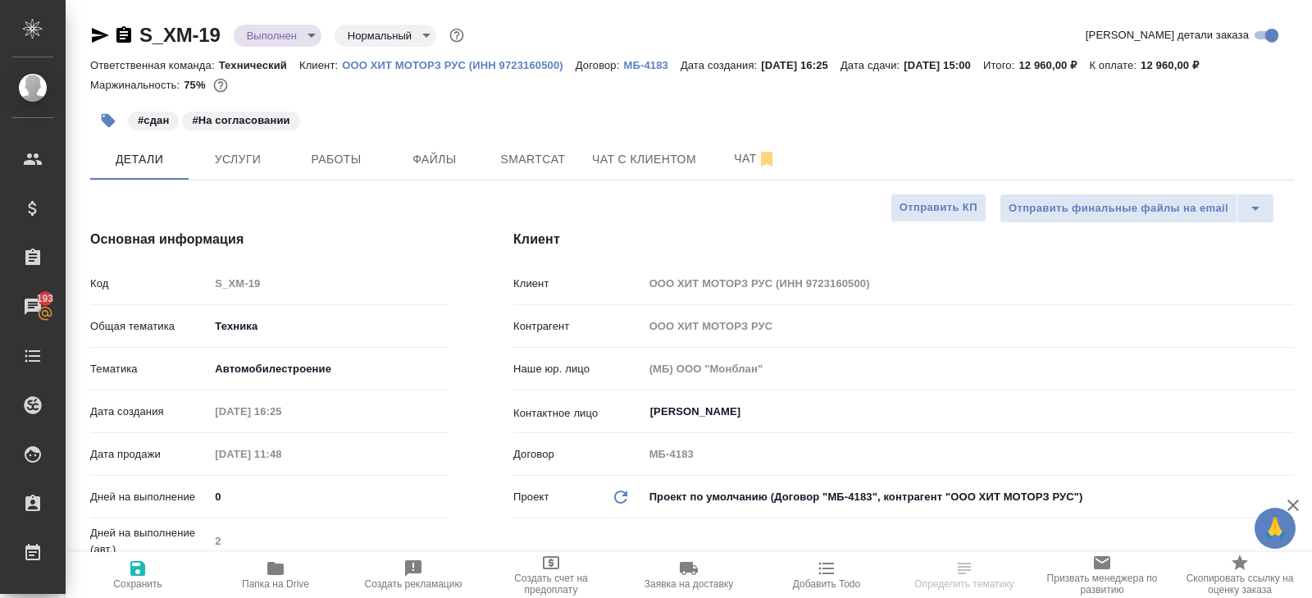
type textarea "x"
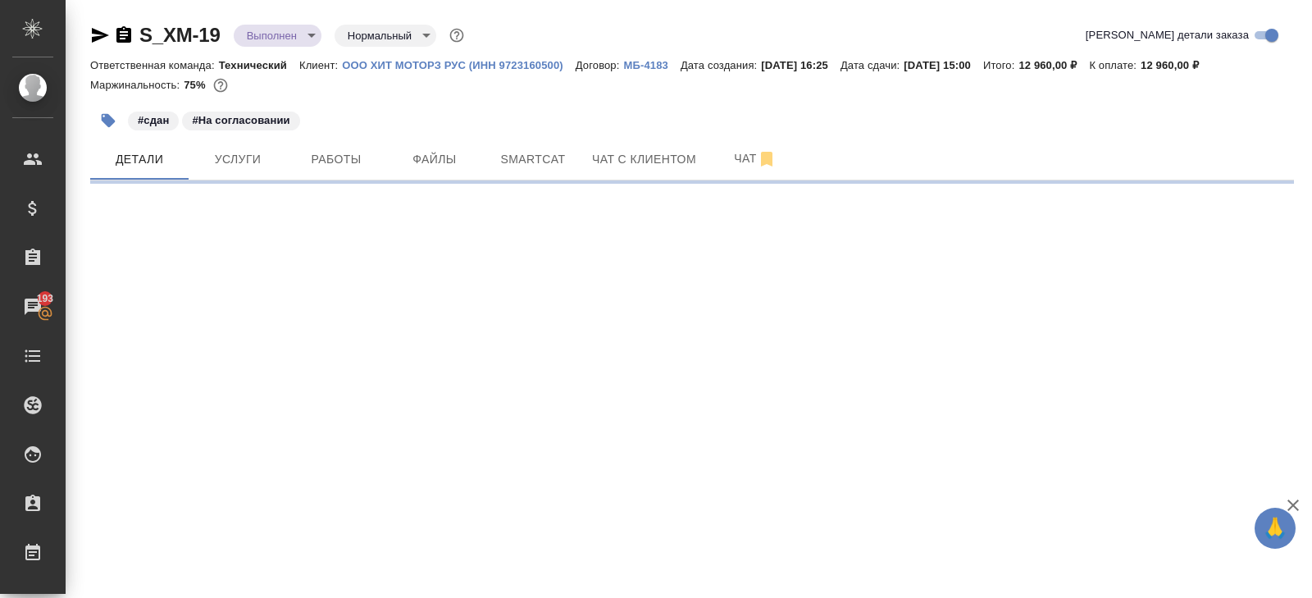
select select "RU"
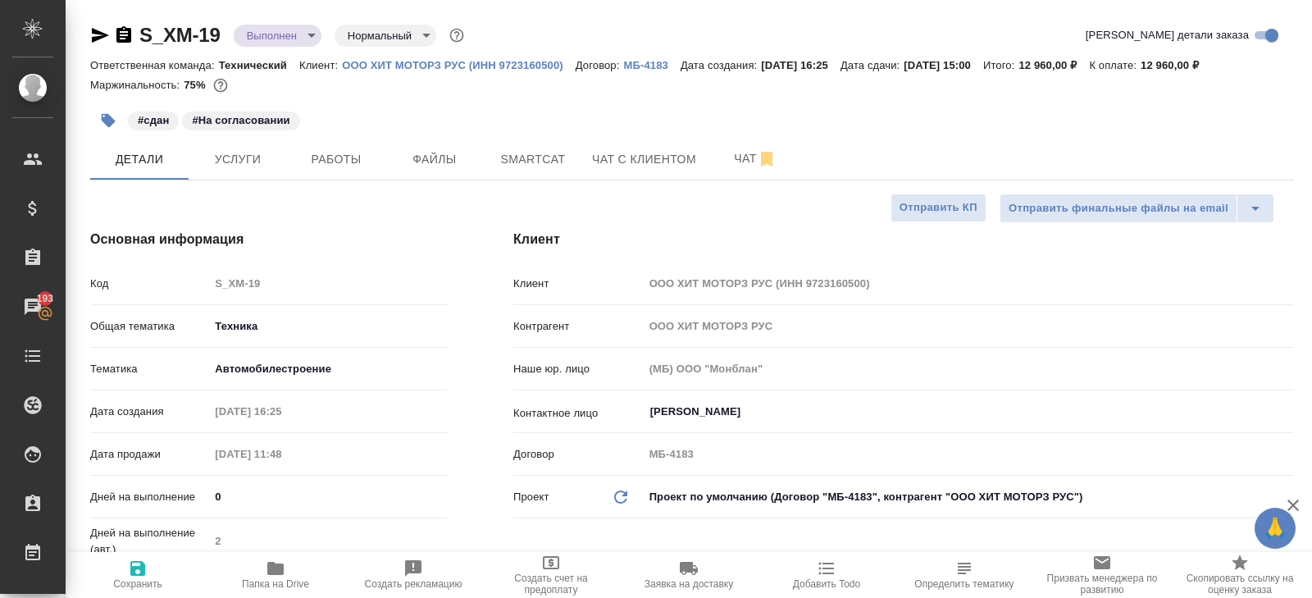
type textarea "x"
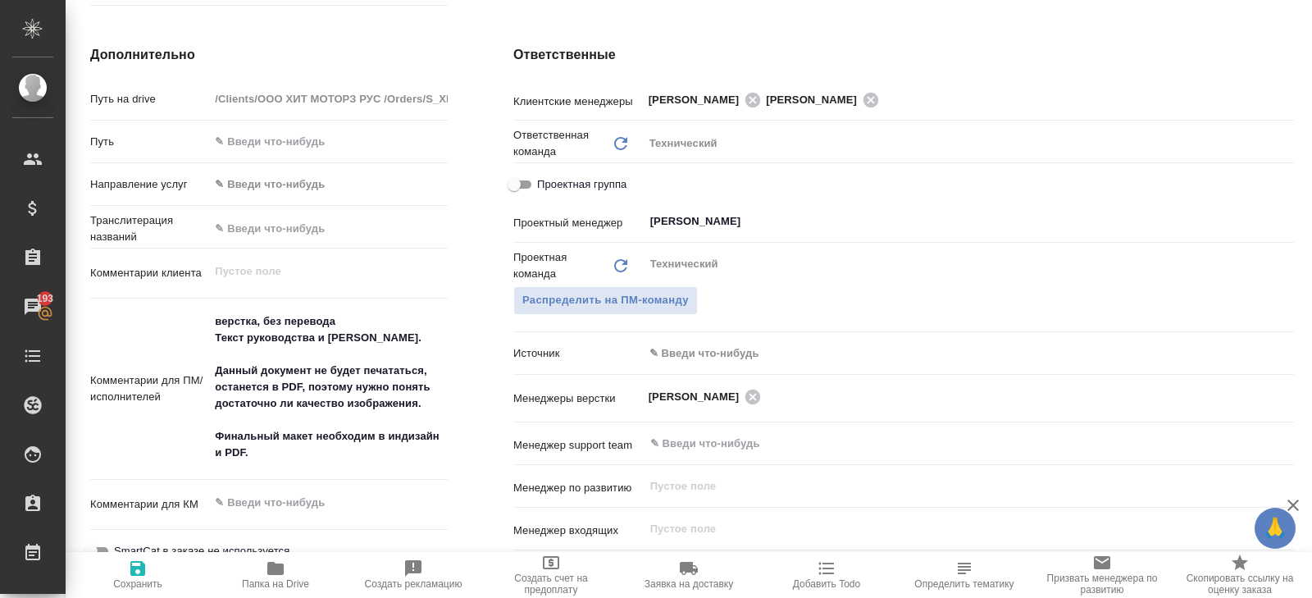
scroll to position [675, 0]
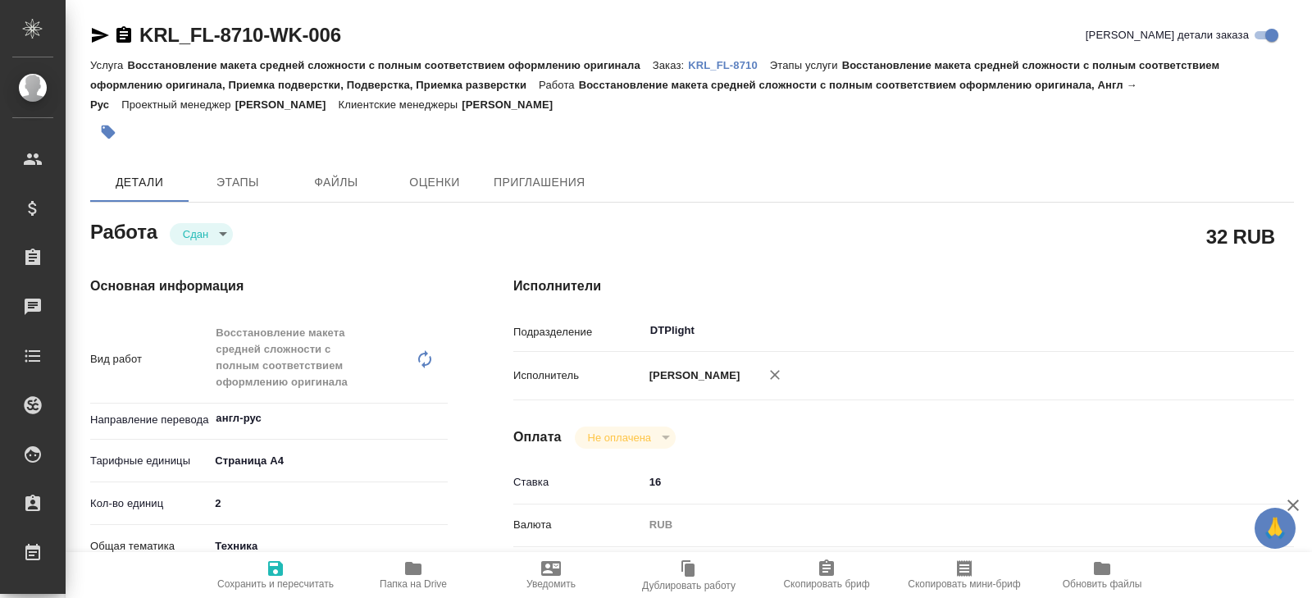
type textarea "x"
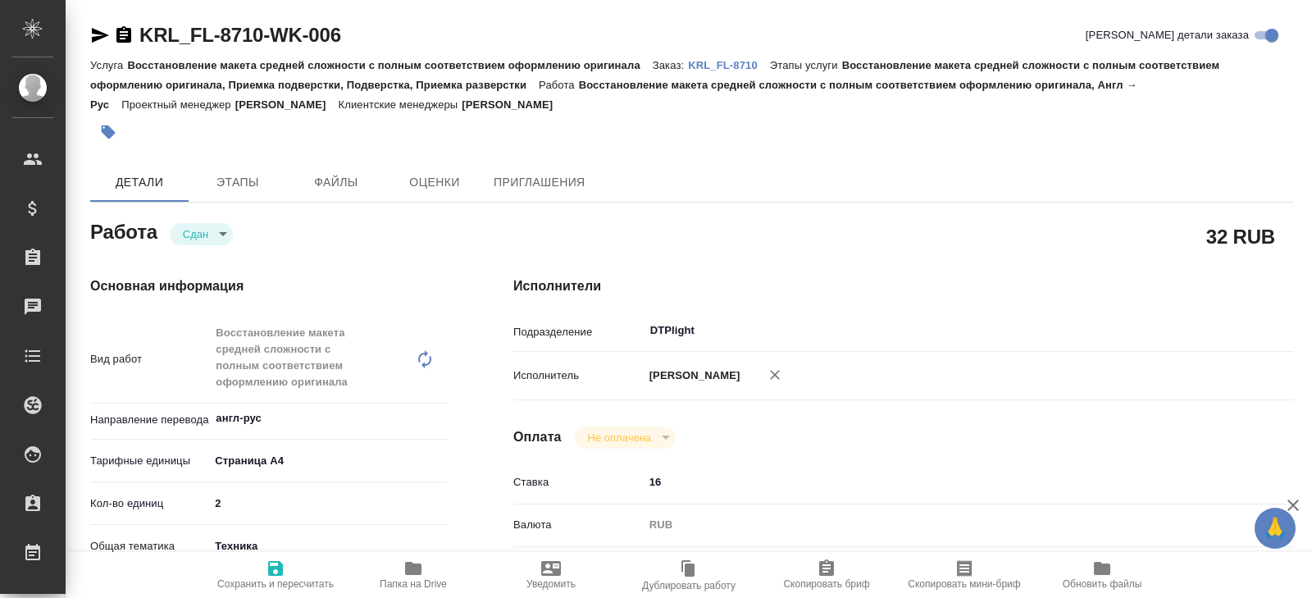
click at [741, 66] on p "KRL_FL-8710" at bounding box center [729, 65] width 82 height 12
type textarea "x"
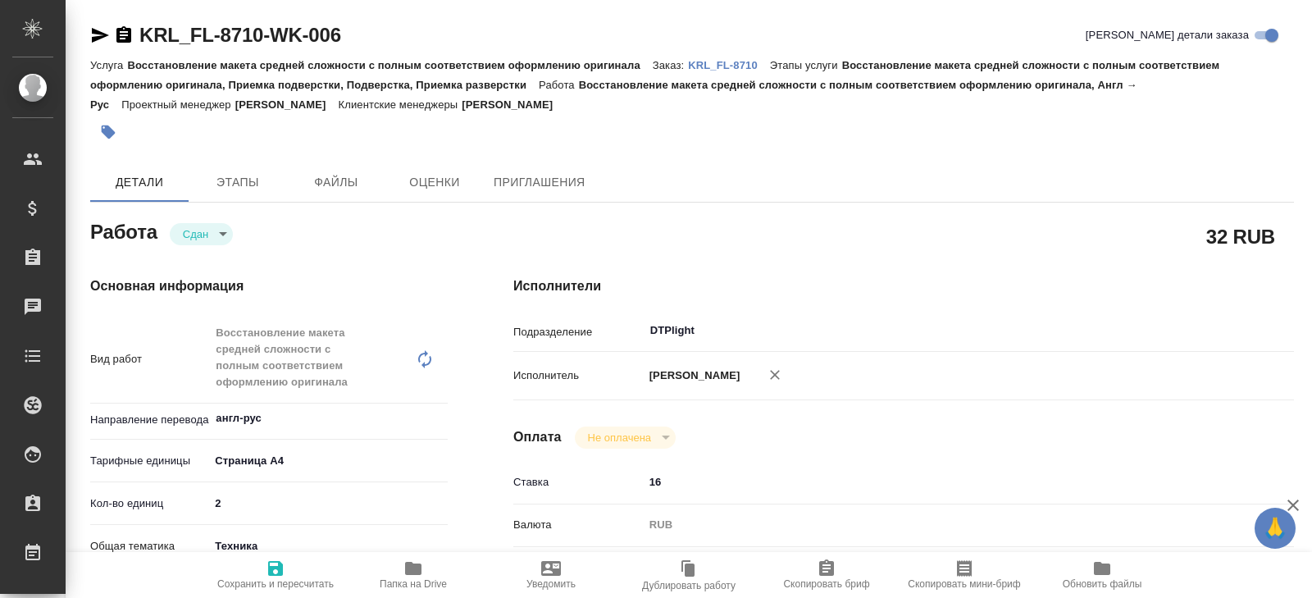
type textarea "x"
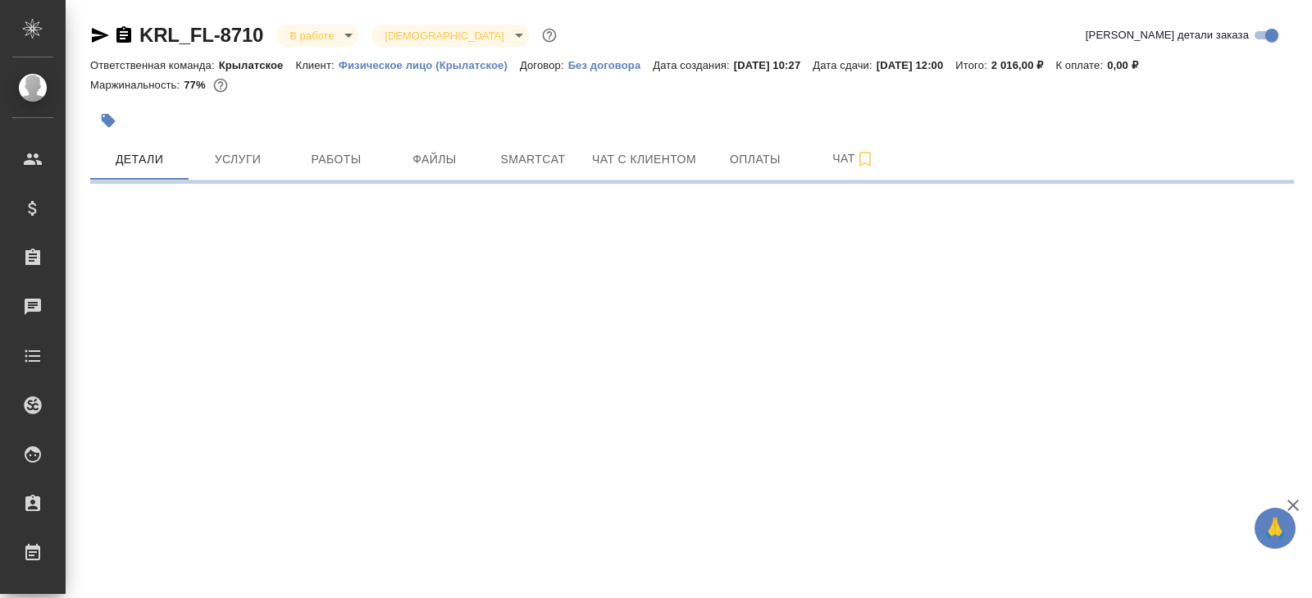
select select "RU"
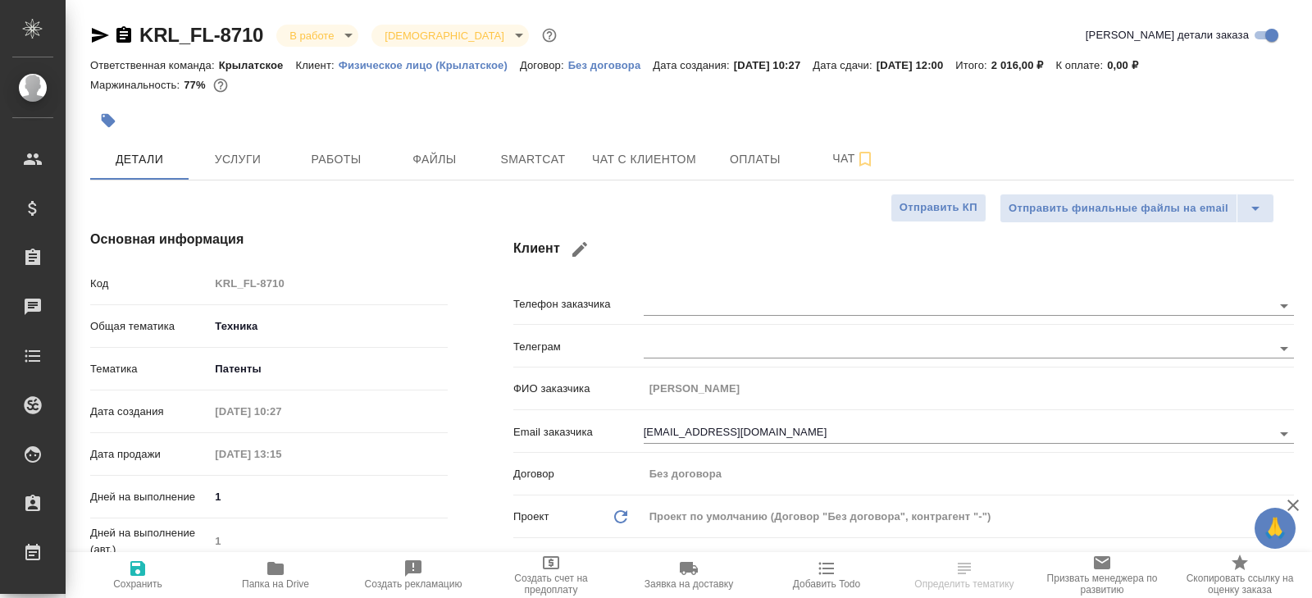
type textarea "x"
click at [279, 562] on icon "button" at bounding box center [276, 568] width 20 height 20
type textarea "x"
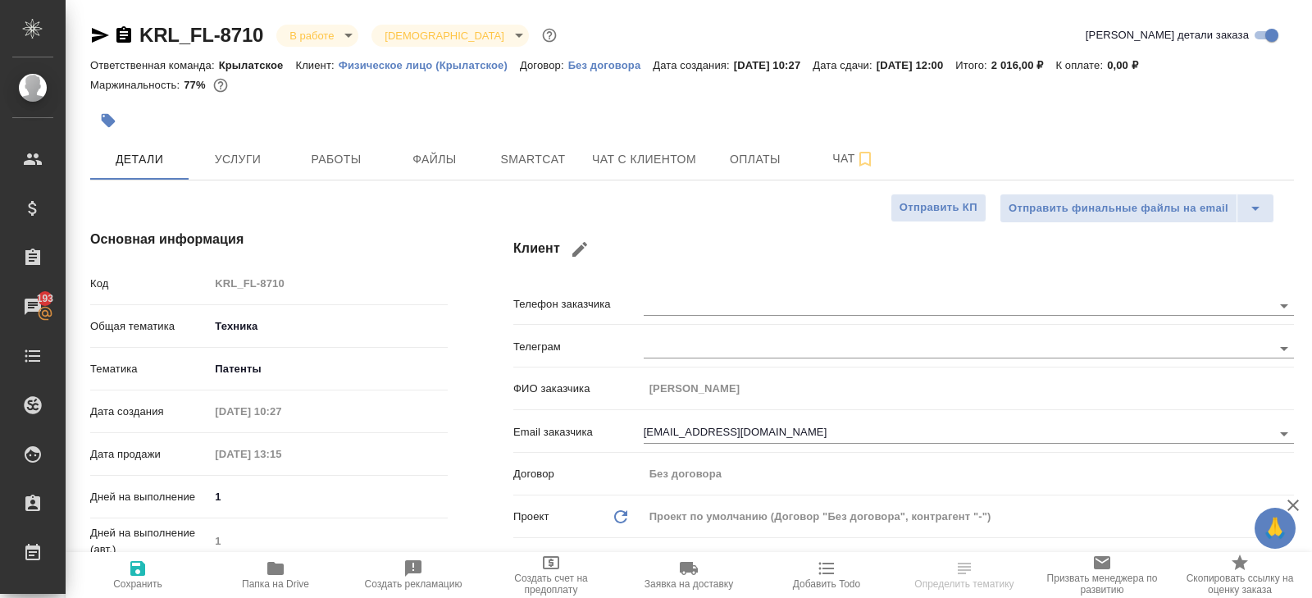
type textarea "x"
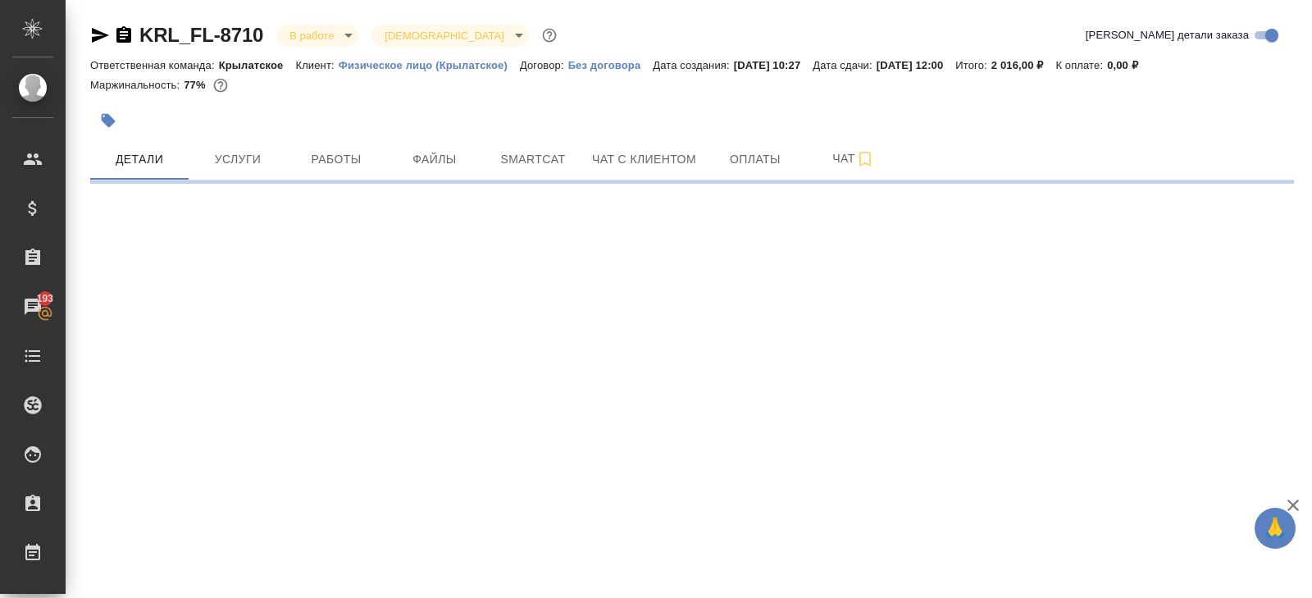
select select "RU"
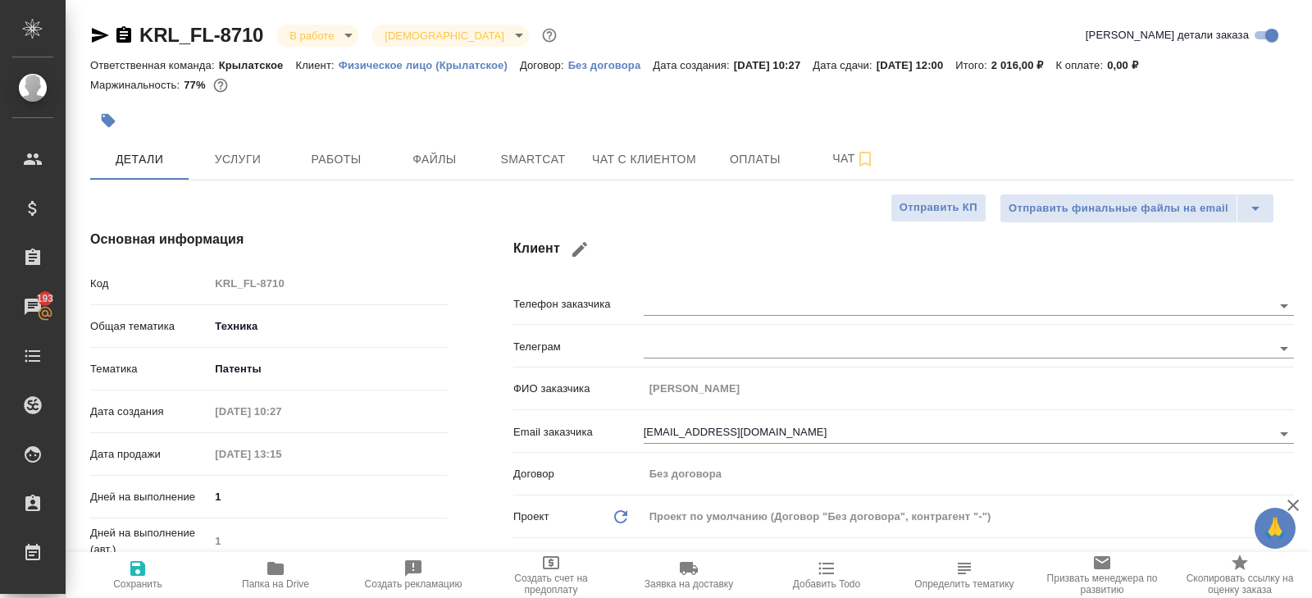
type textarea "x"
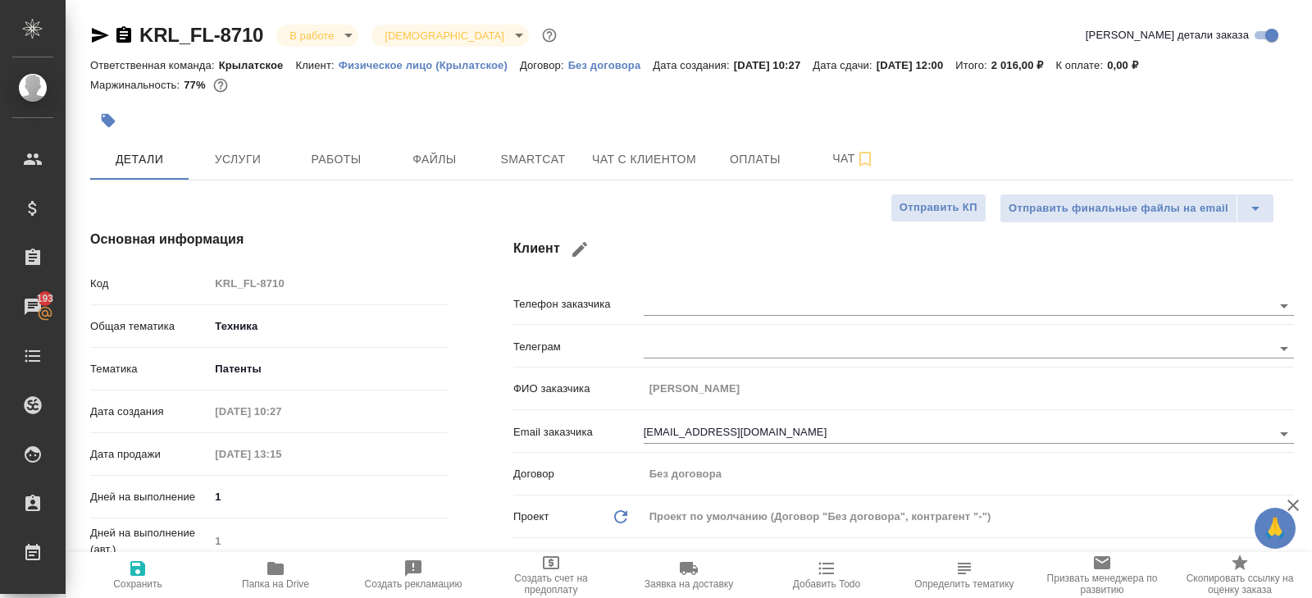
type textarea "x"
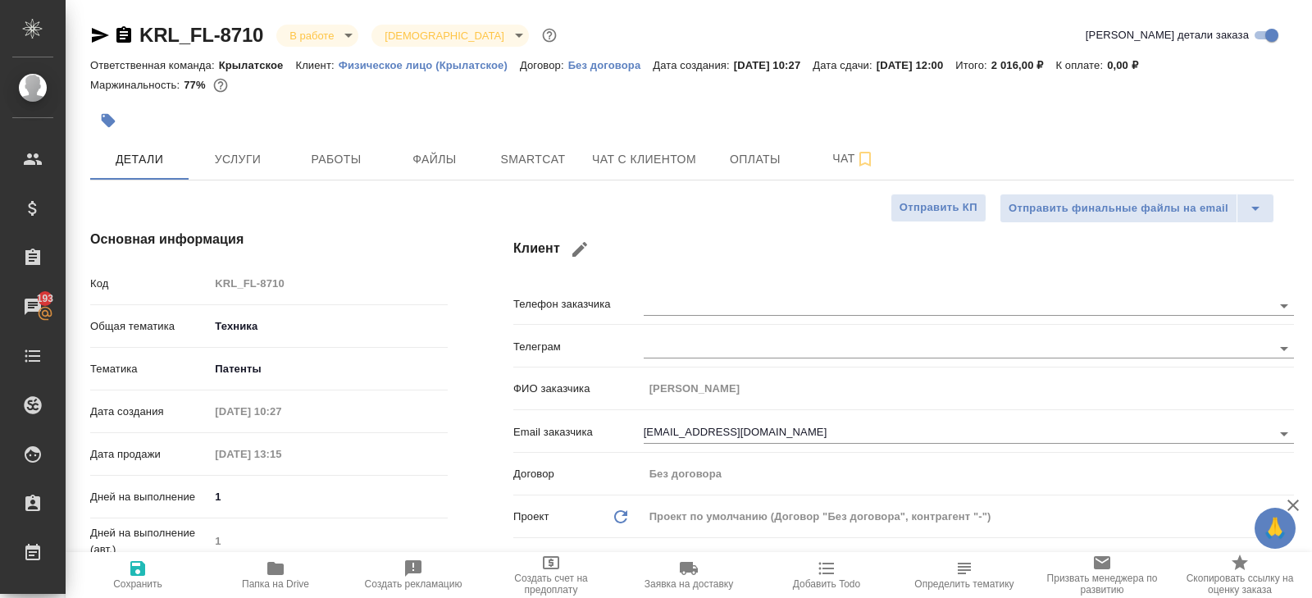
type textarea "x"
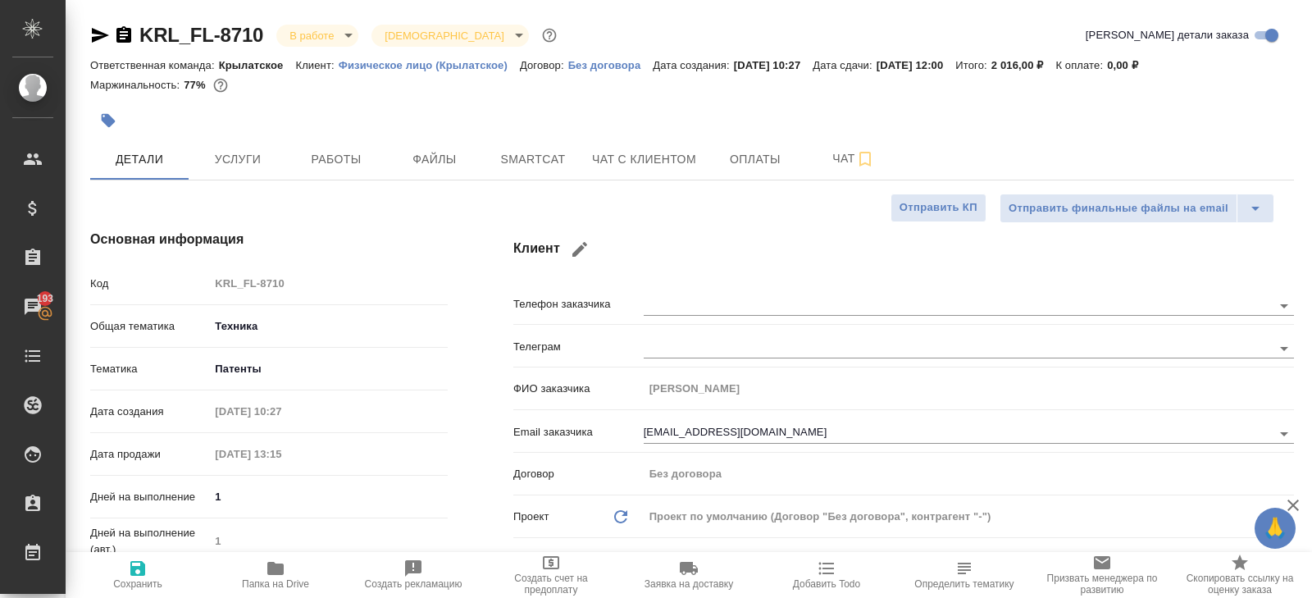
type textarea "x"
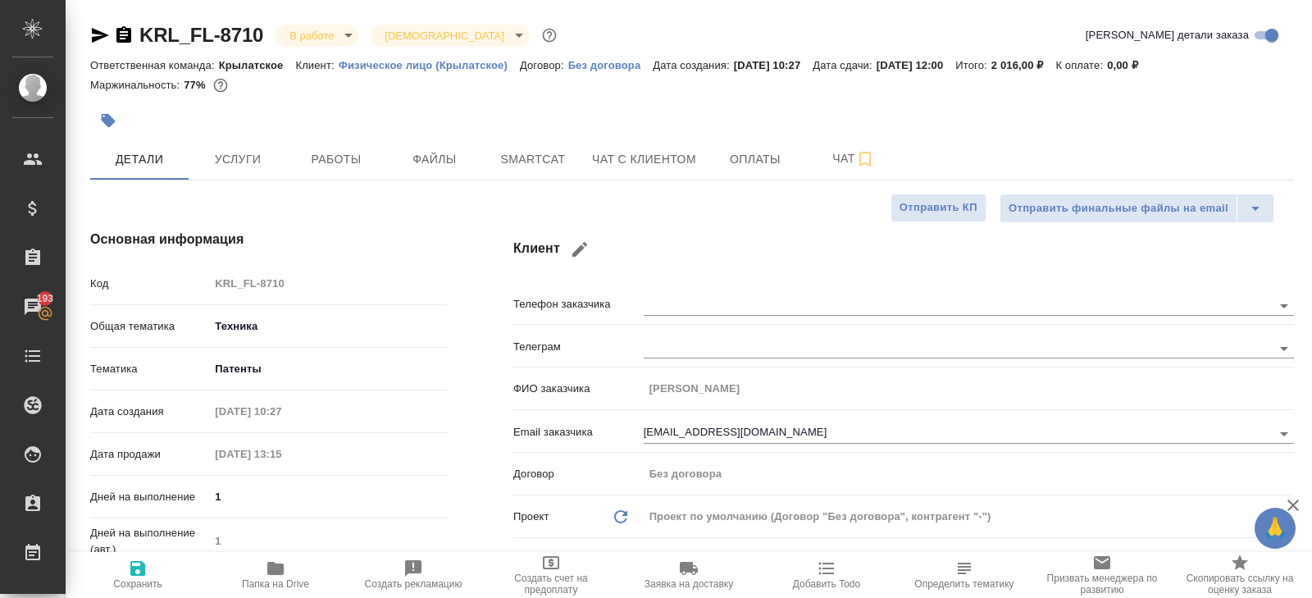
type textarea "x"
click at [331, 165] on span "Работы" at bounding box center [336, 159] width 79 height 20
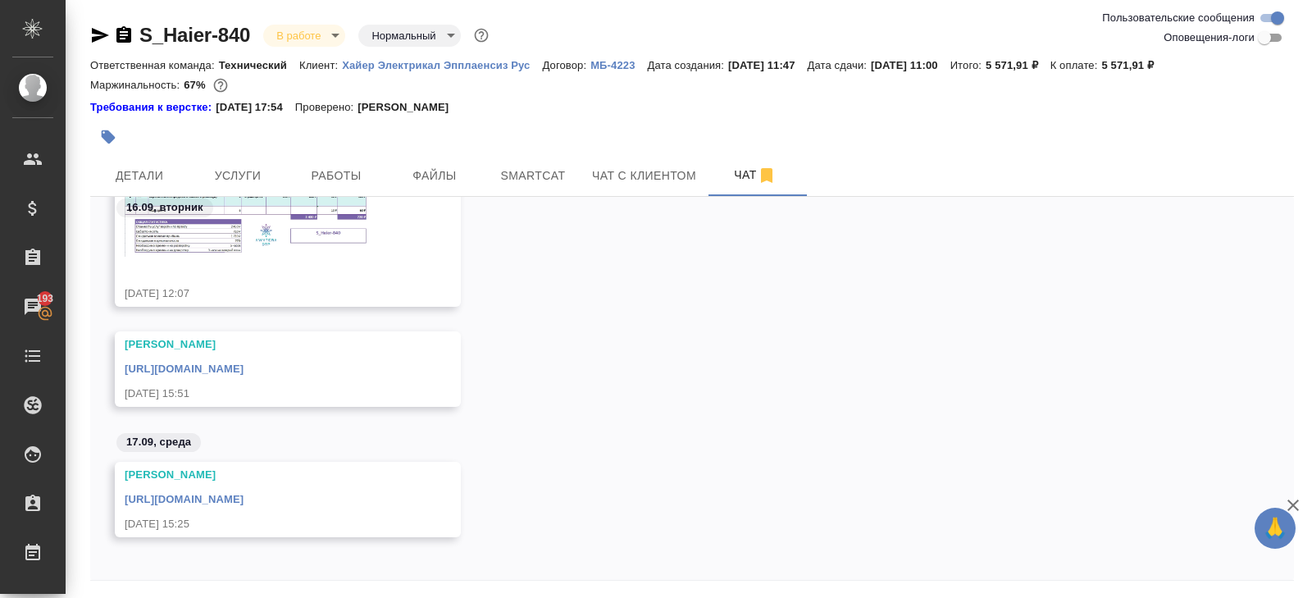
scroll to position [439, 0]
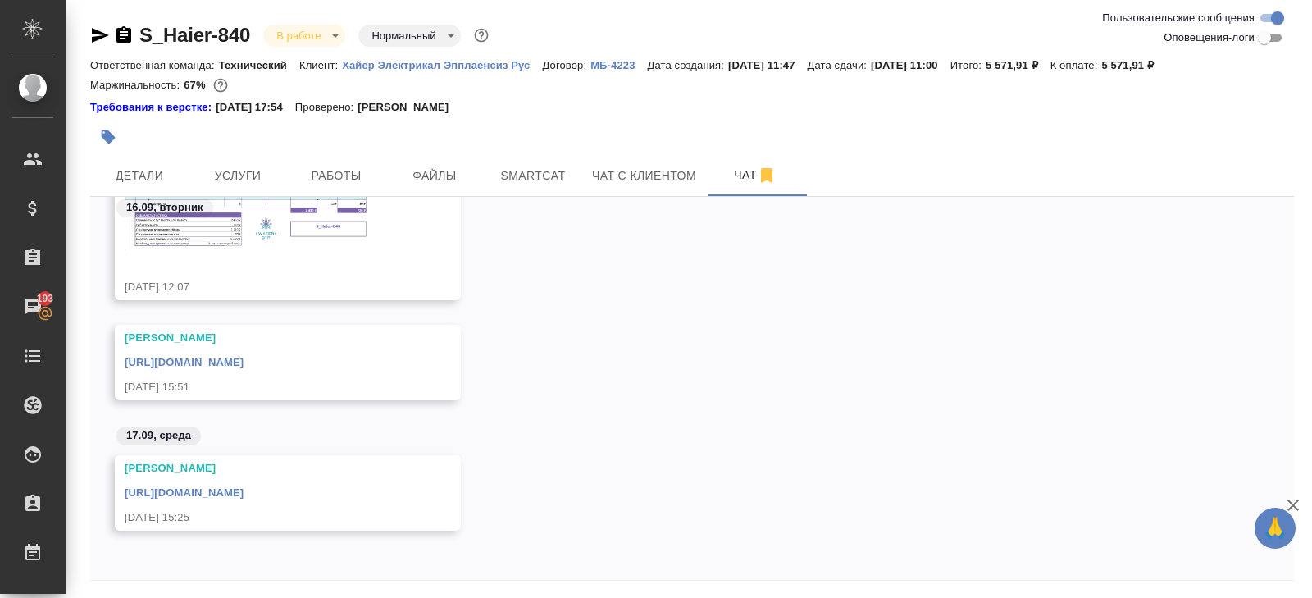
click at [244, 486] on link "[URL][DOMAIN_NAME]" at bounding box center [184, 492] width 119 height 12
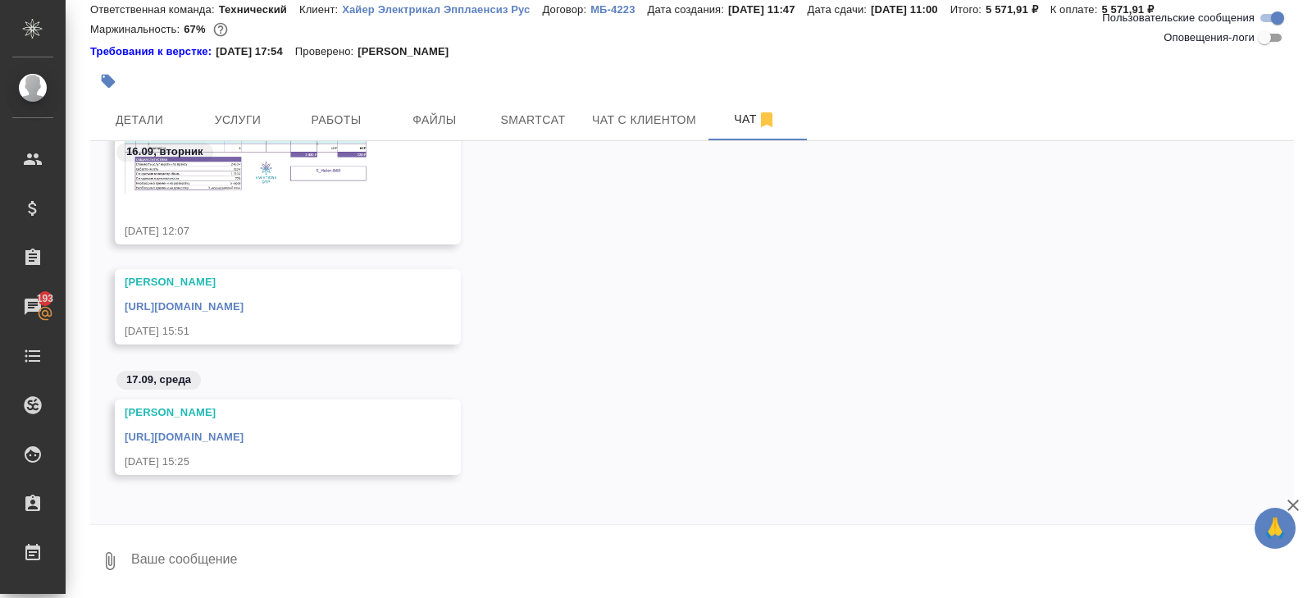
click at [272, 565] on textarea at bounding box center [712, 561] width 1164 height 56
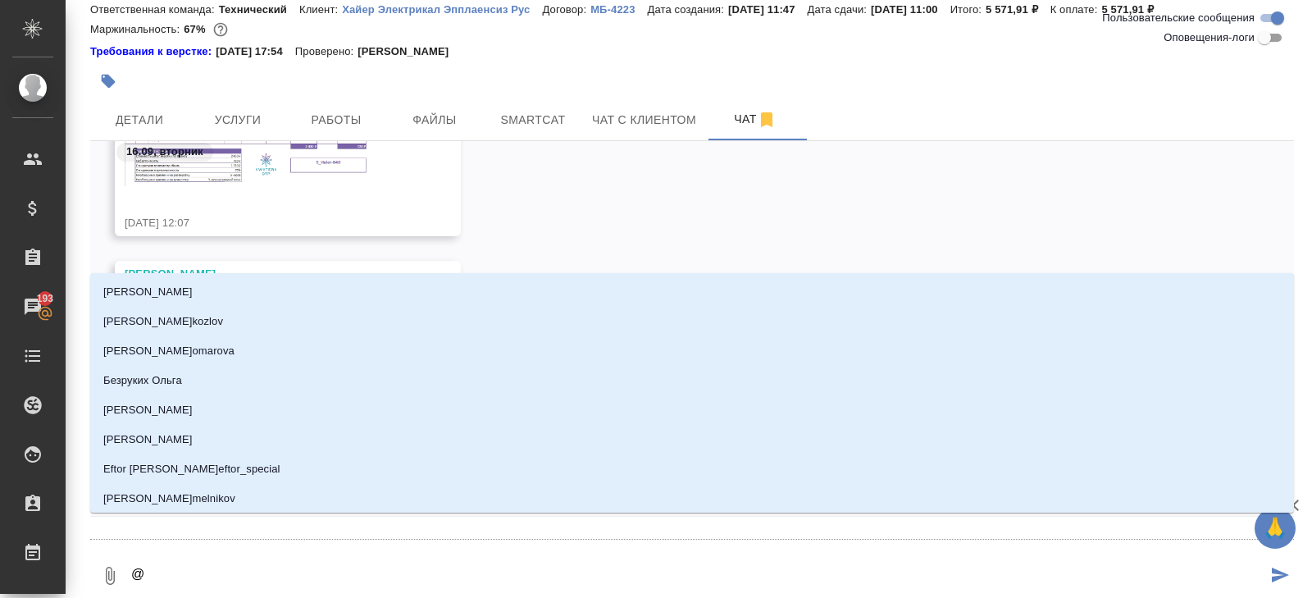
type textarea "@р"
type input "р"
type textarea "@ру"
type input "ру"
type textarea "@рум"
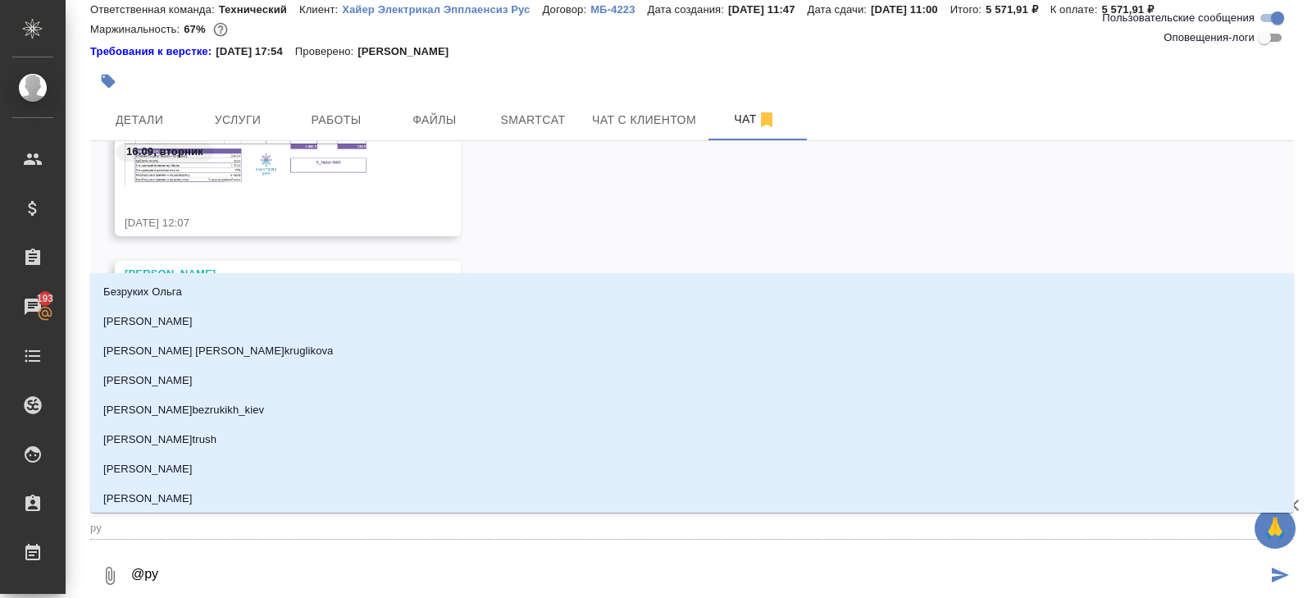
type input "рум"
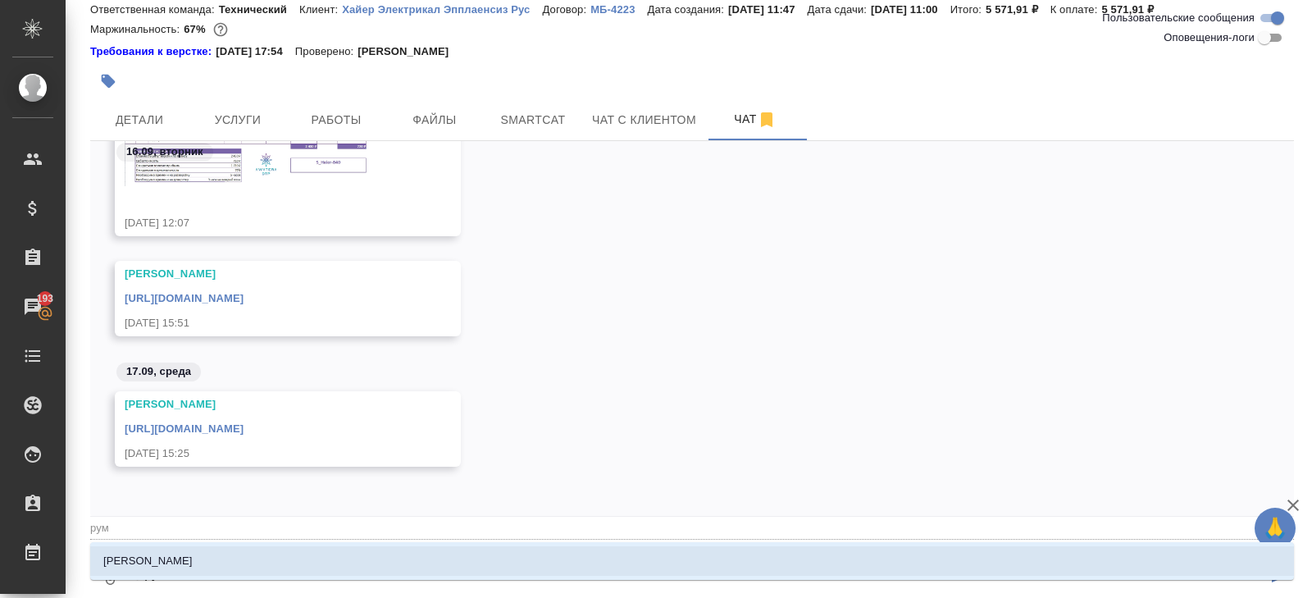
click at [221, 558] on li "[PERSON_NAME]" at bounding box center [692, 561] width 1204 height 30
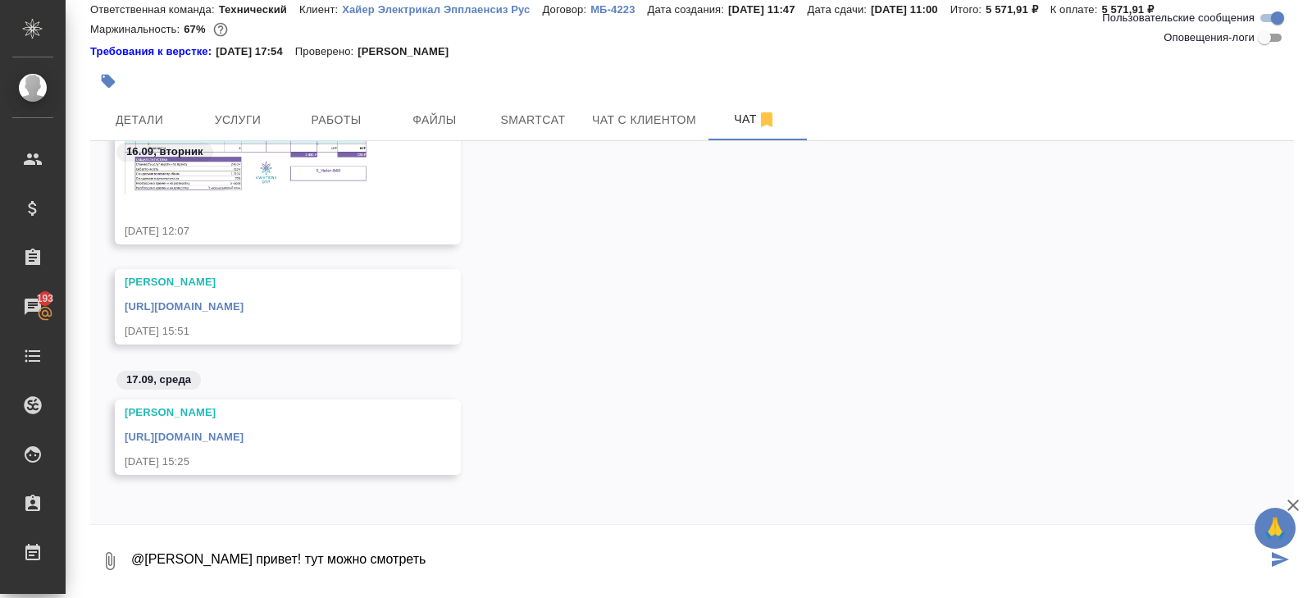
type textarea "@[PERSON_NAME] привет! тут можно смотреть"
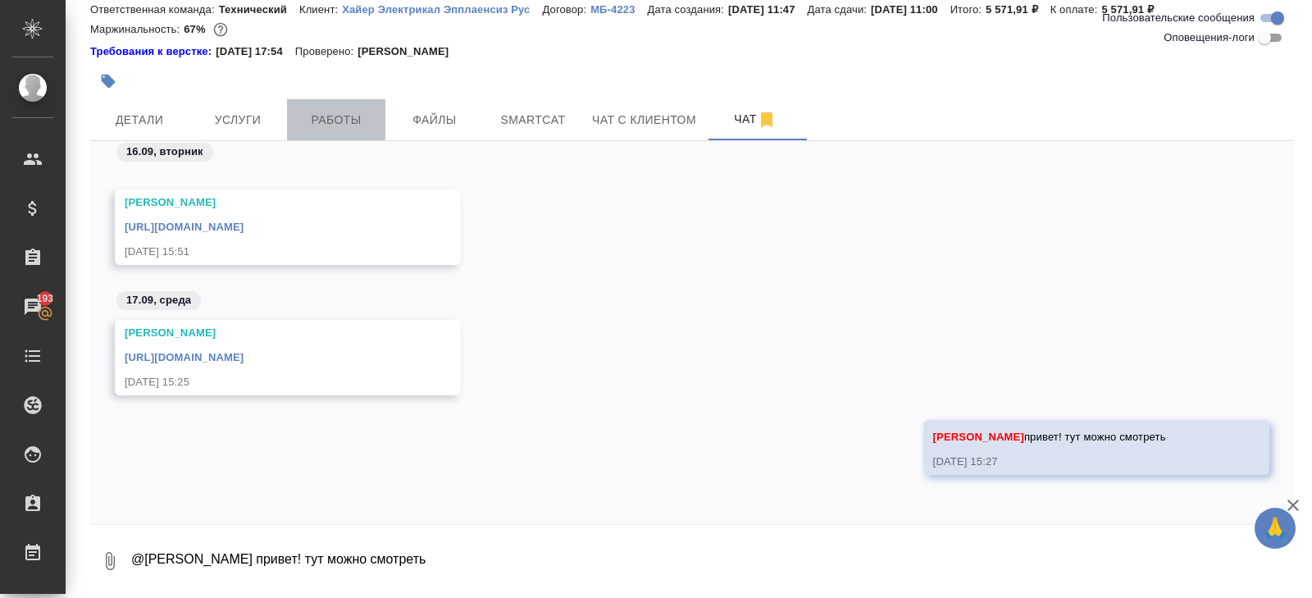
click at [358, 112] on span "Работы" at bounding box center [336, 120] width 79 height 20
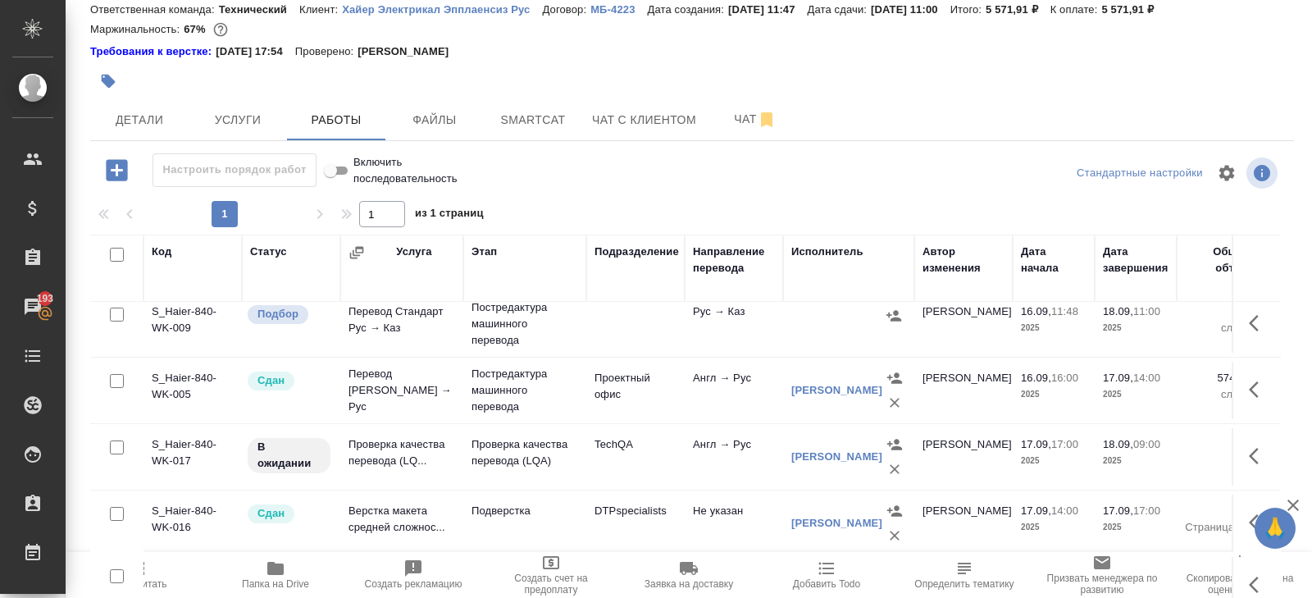
scroll to position [77, 0]
click at [754, 127] on span "Чат" at bounding box center [755, 119] width 79 height 20
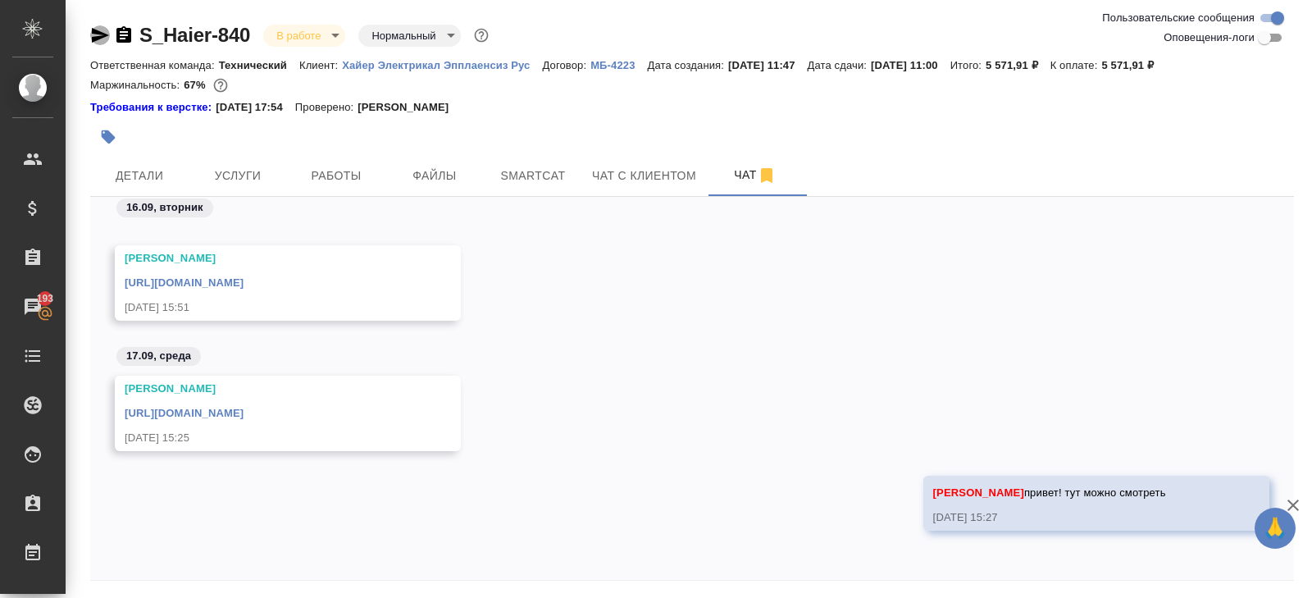
click at [98, 37] on icon "button" at bounding box center [100, 35] width 17 height 15
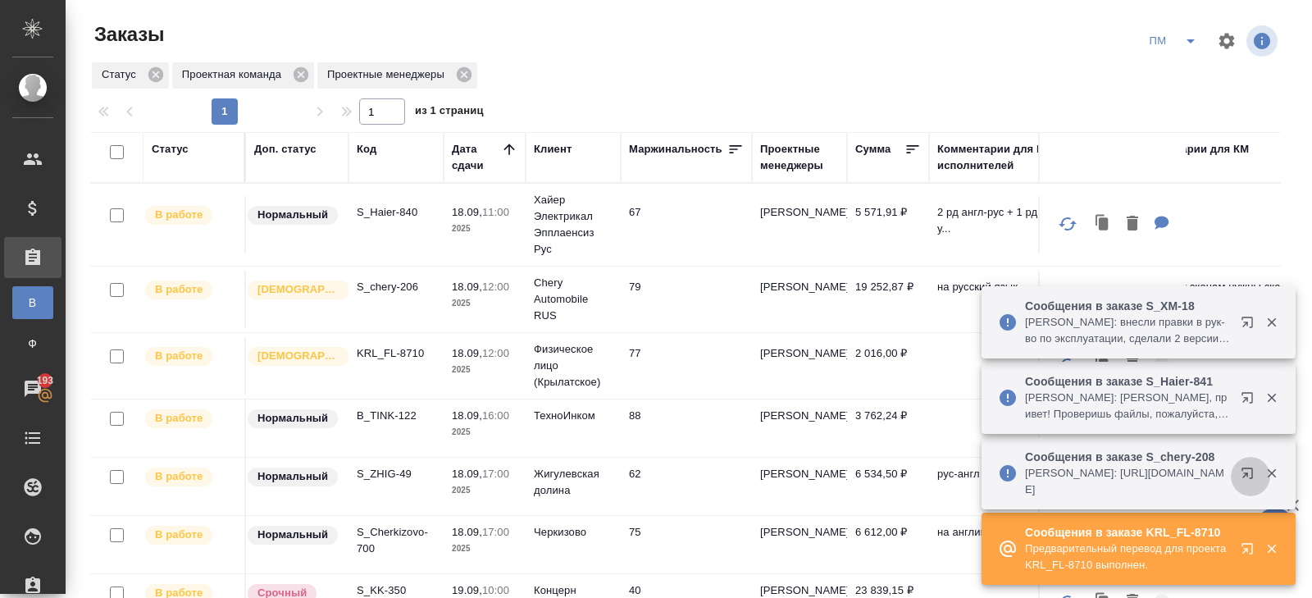
click at [1246, 476] on icon "button" at bounding box center [1251, 477] width 20 height 20
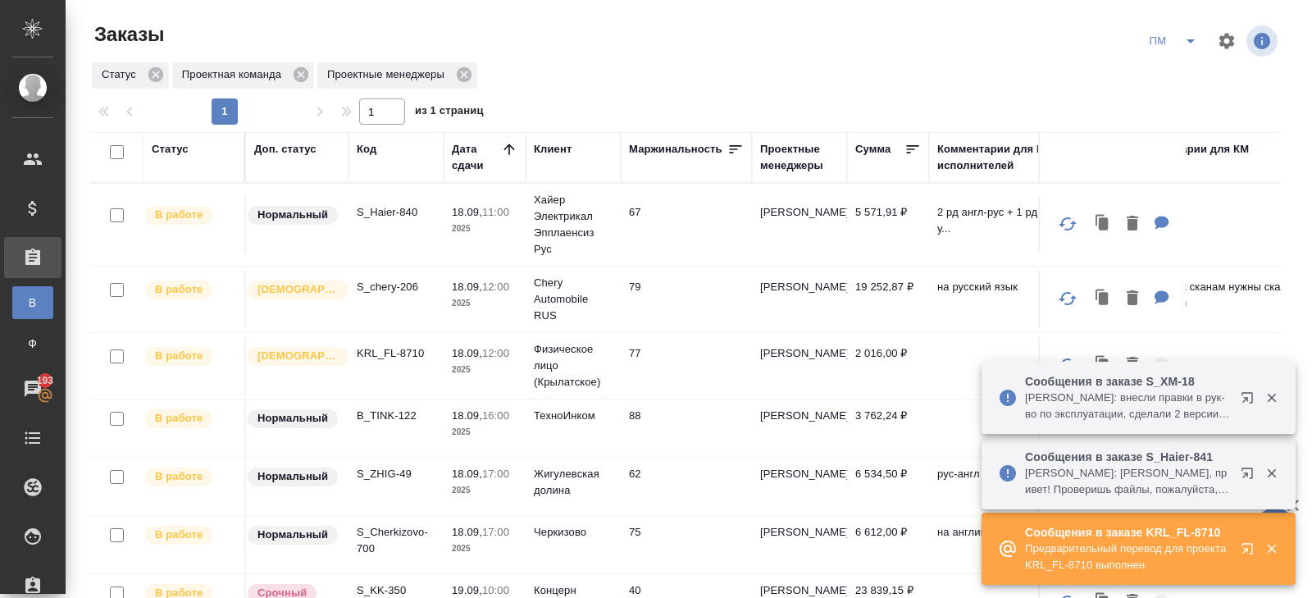
click at [1245, 476] on icon "button" at bounding box center [1251, 477] width 20 height 20
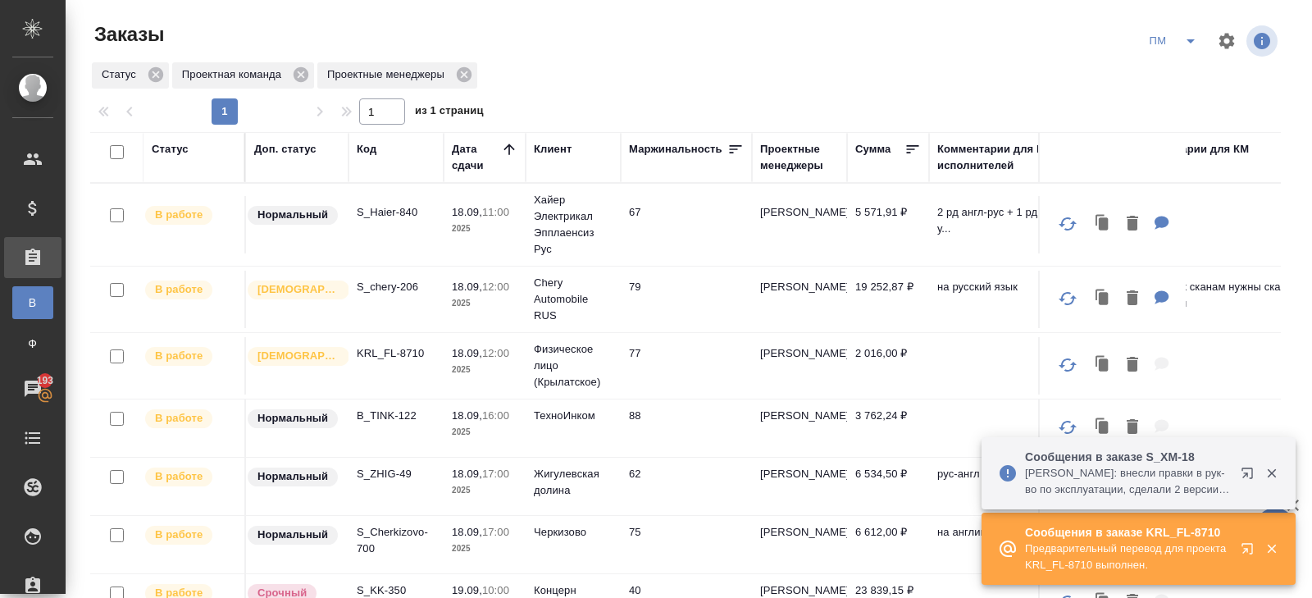
click at [1191, 55] on div "ПМ" at bounding box center [1210, 40] width 139 height 39
click at [1190, 48] on icon "split button" at bounding box center [1191, 41] width 20 height 20
click at [1190, 73] on li "В работу!" at bounding box center [1173, 74] width 83 height 26
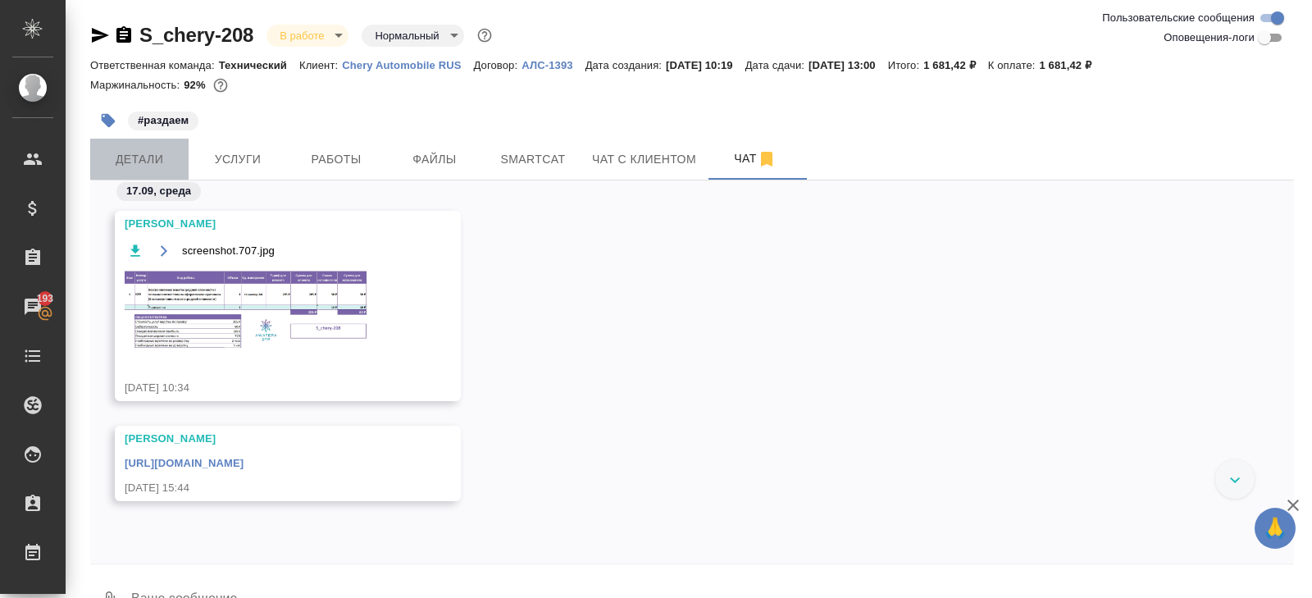
click at [140, 154] on span "Детали" at bounding box center [139, 159] width 79 height 20
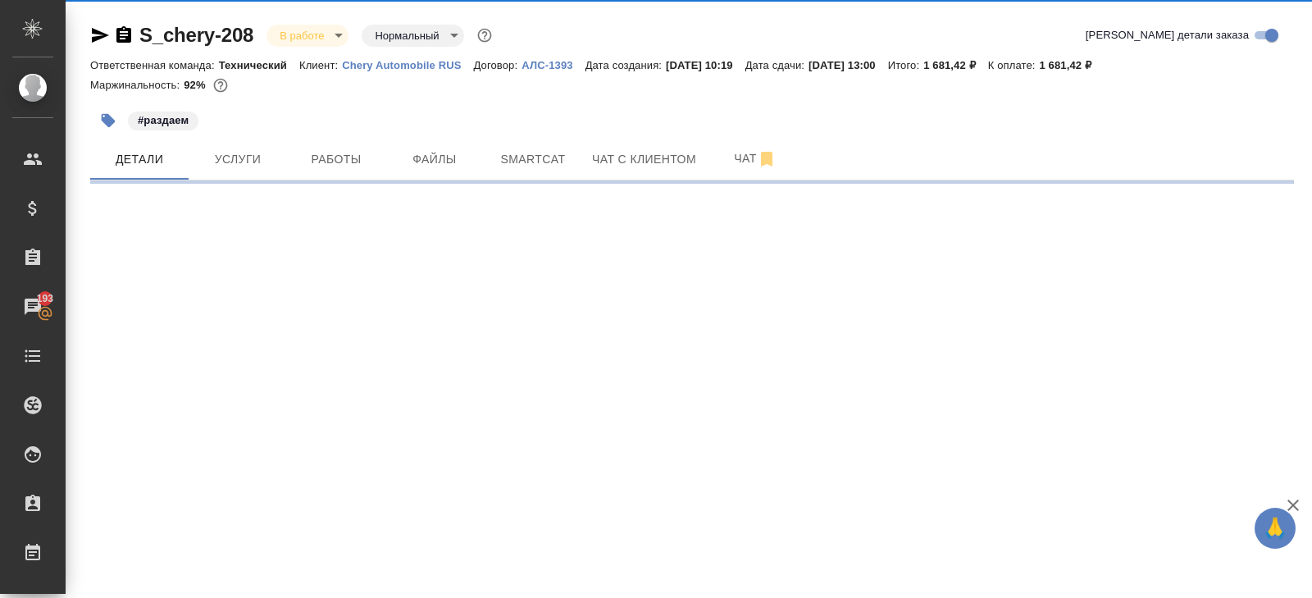
select select "RU"
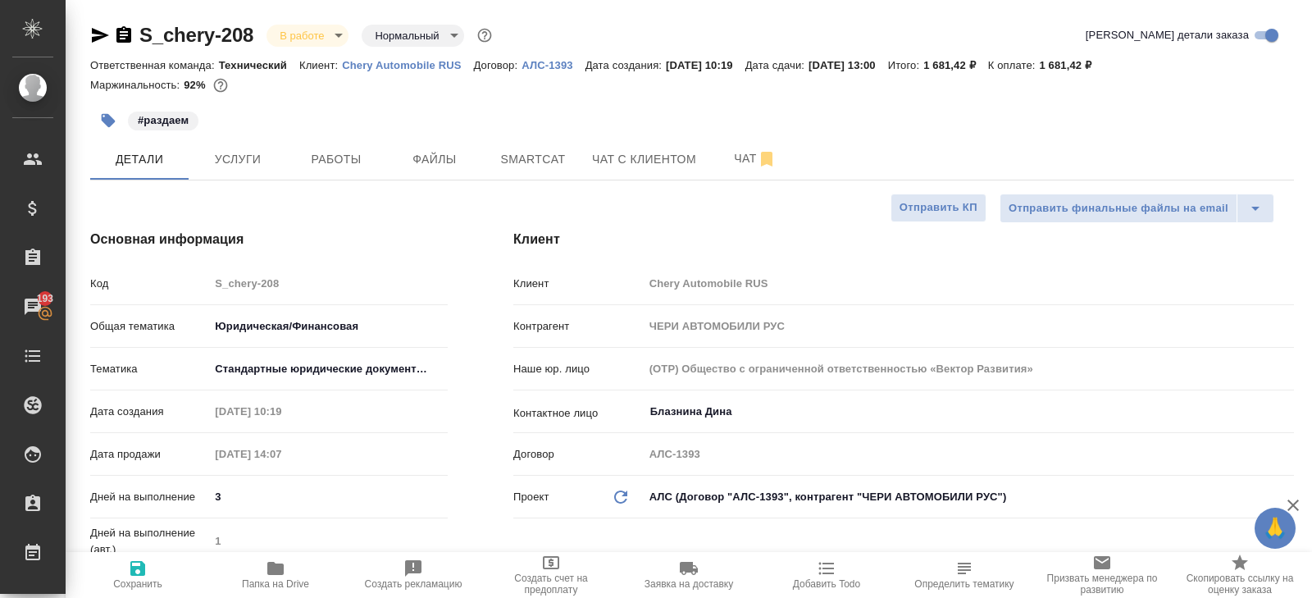
type textarea "x"
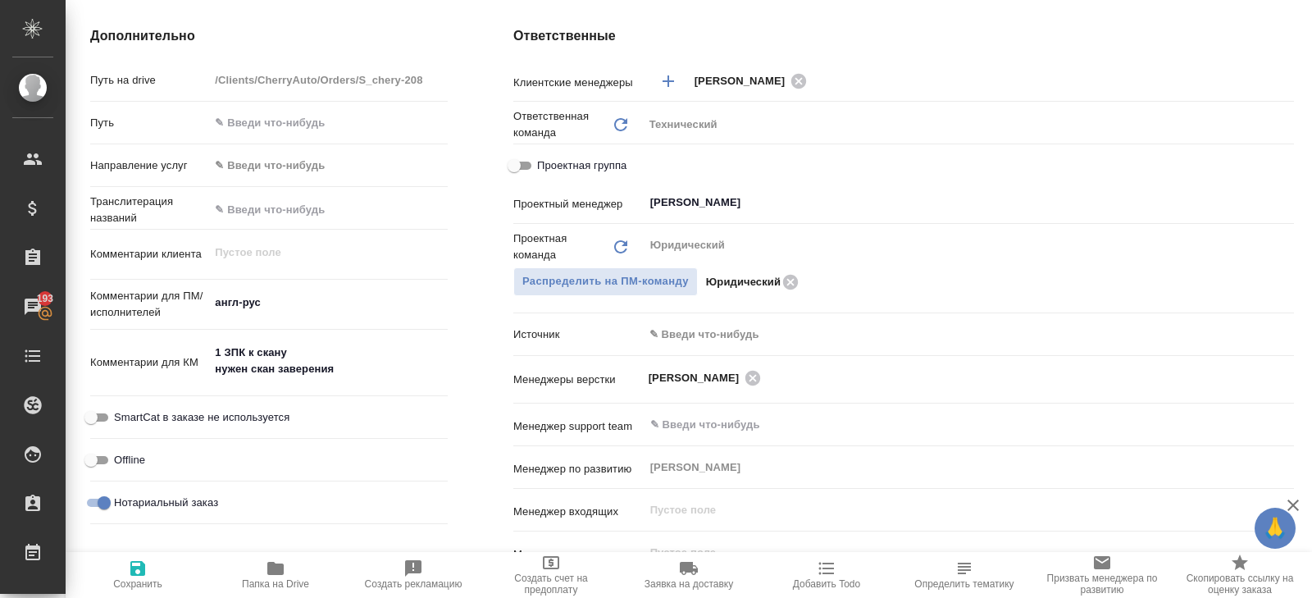
scroll to position [658, 0]
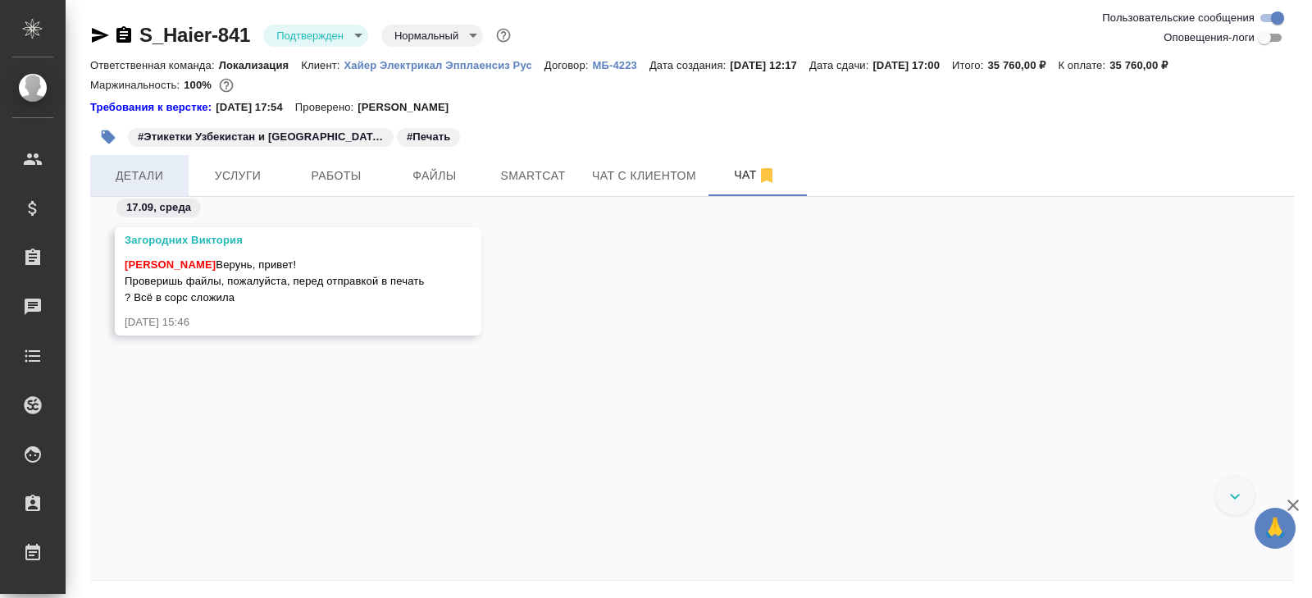
click at [167, 178] on span "Детали" at bounding box center [139, 176] width 79 height 20
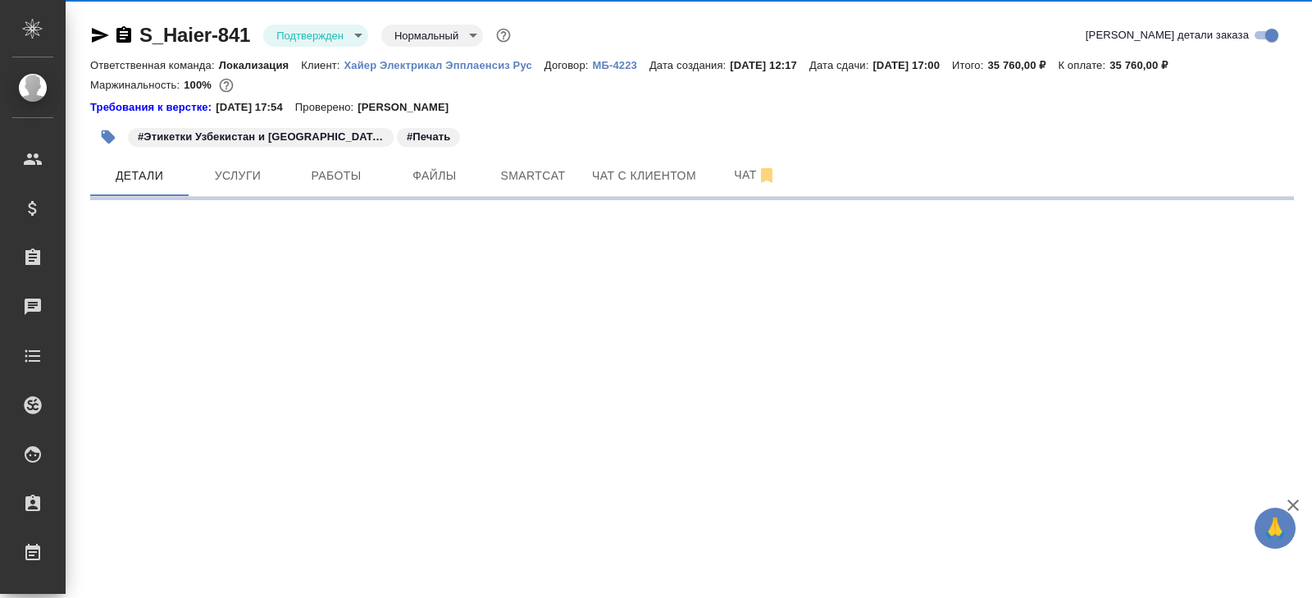
select select "RU"
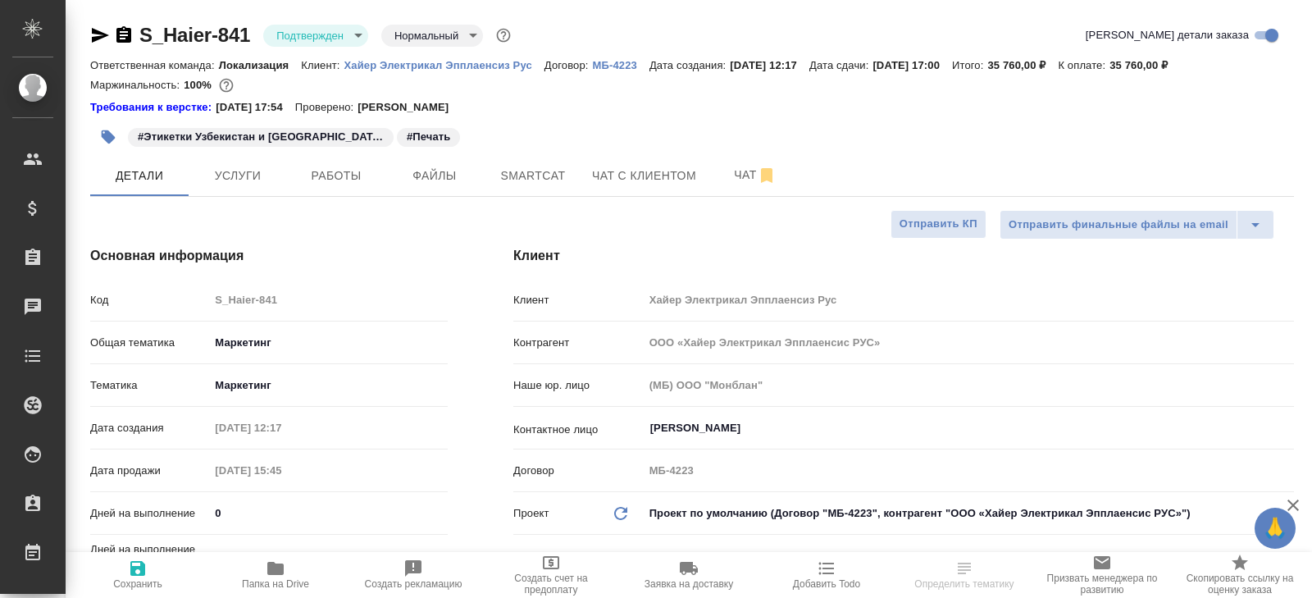
type textarea "x"
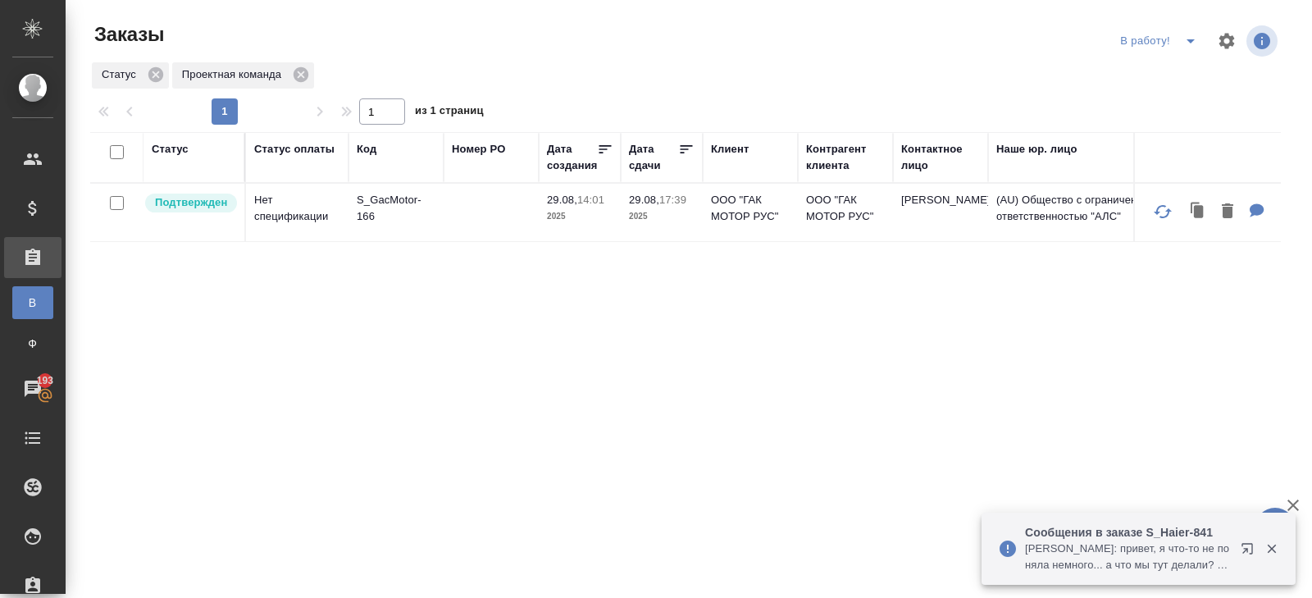
click at [1248, 547] on icon "button" at bounding box center [1251, 552] width 20 height 20
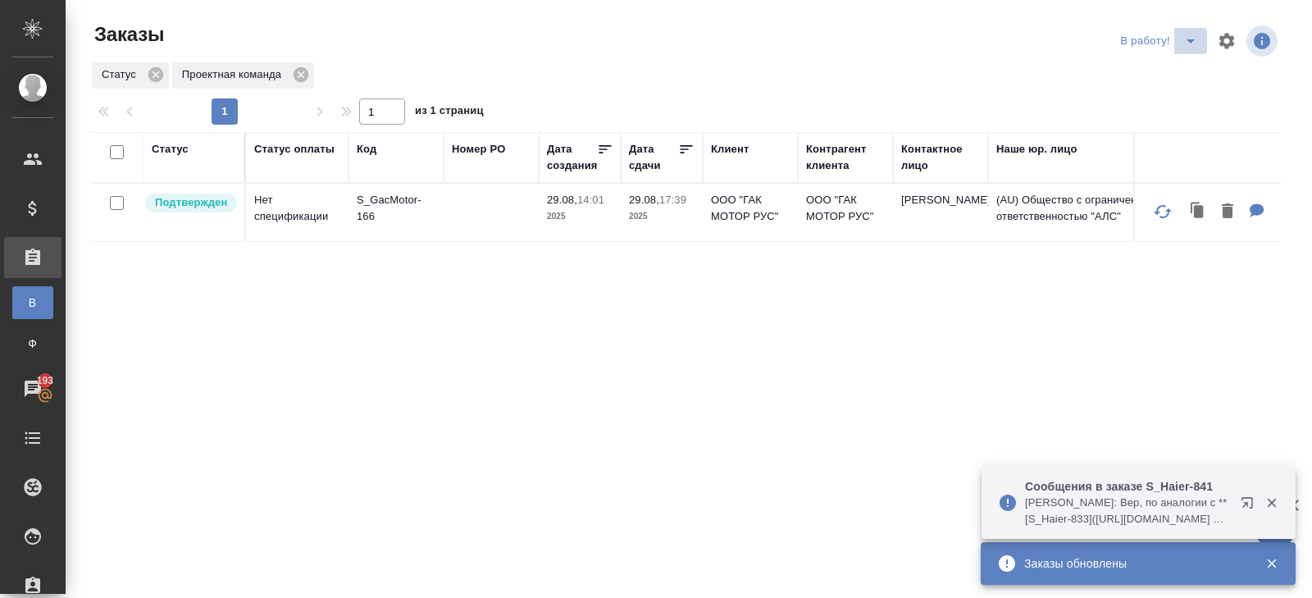
click at [1182, 46] on icon "split button" at bounding box center [1191, 41] width 20 height 20
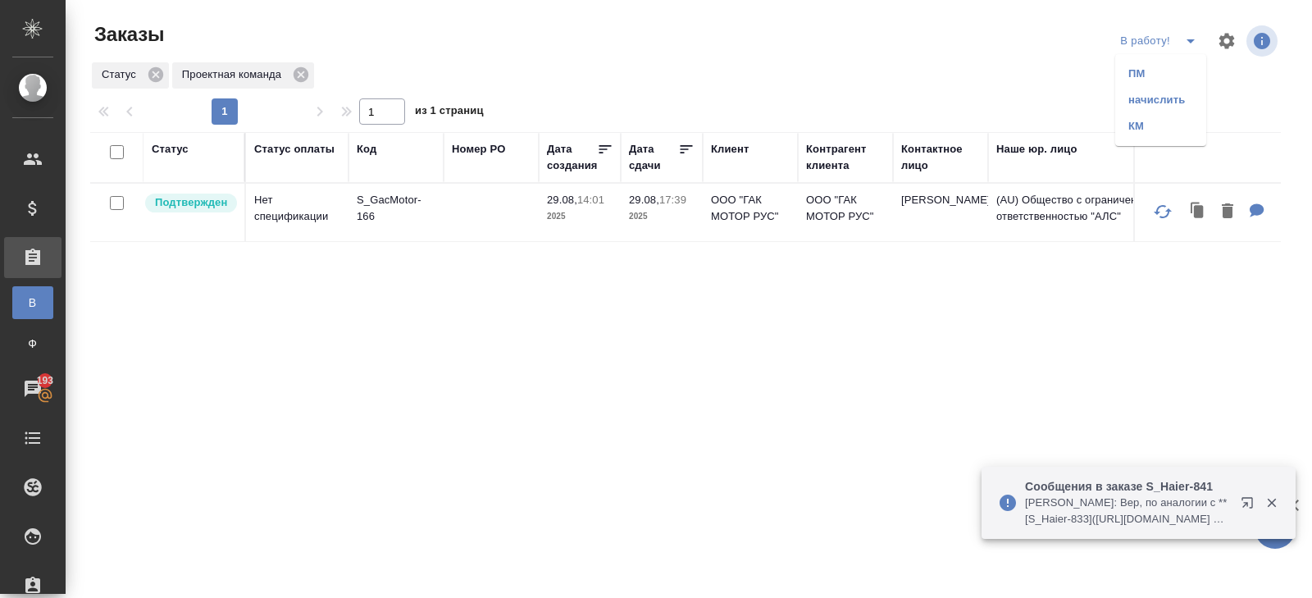
click at [1177, 73] on li "ПМ" at bounding box center [1160, 74] width 91 height 26
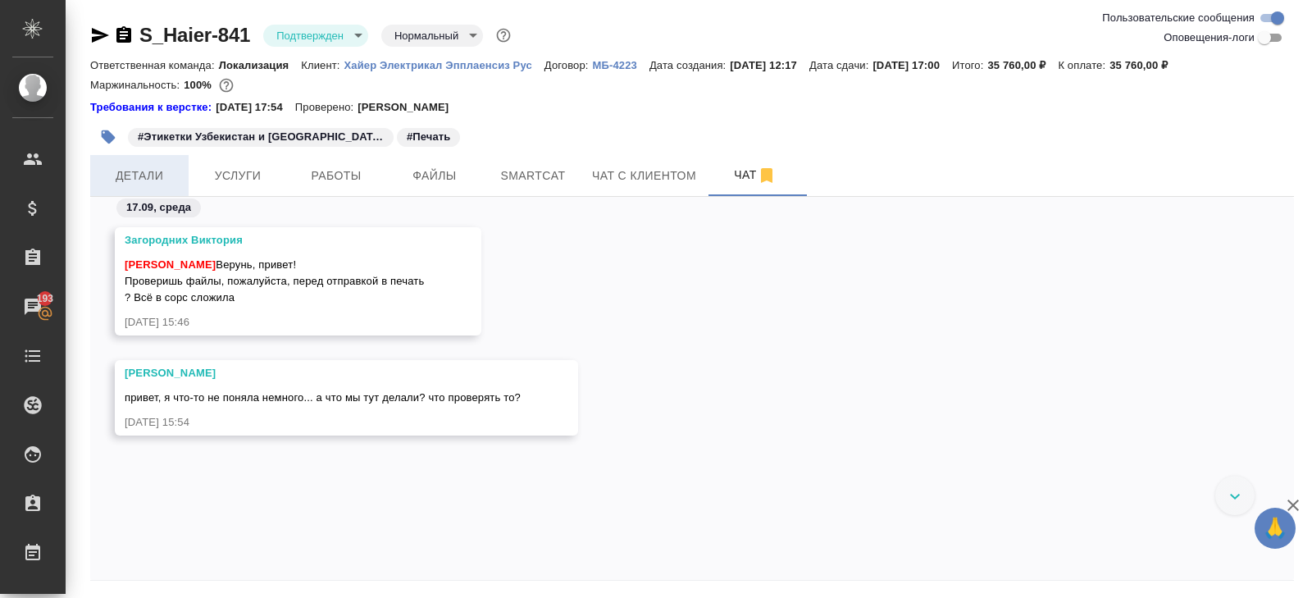
click at [130, 189] on button "Детали" at bounding box center [139, 175] width 98 height 41
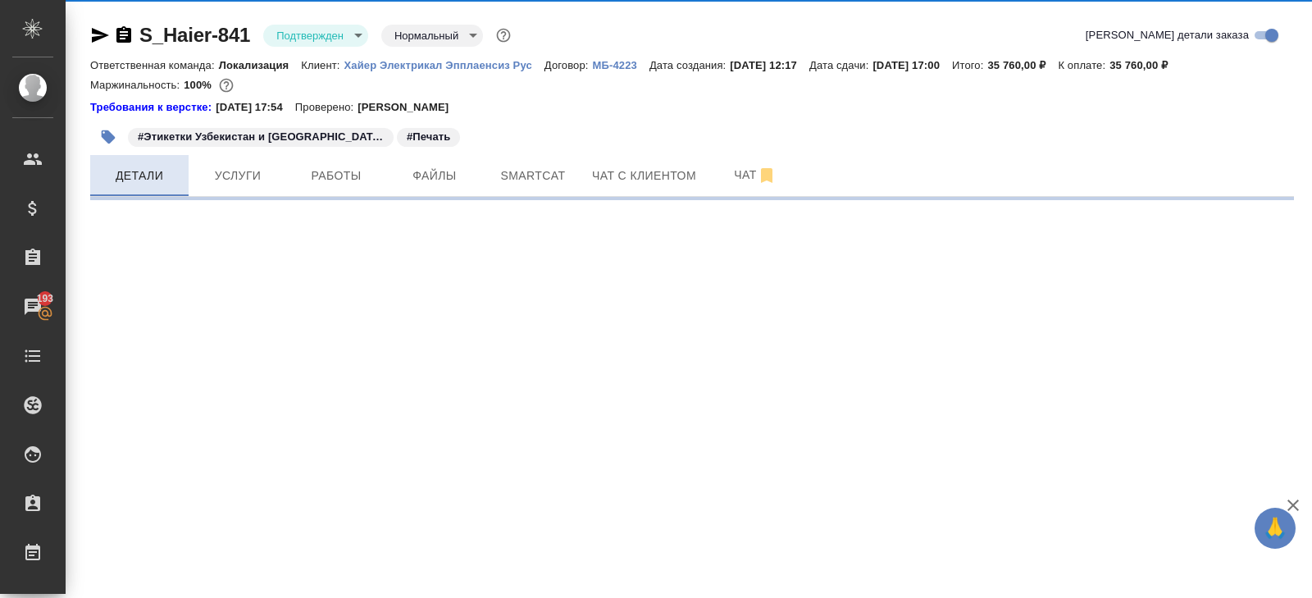
select select "RU"
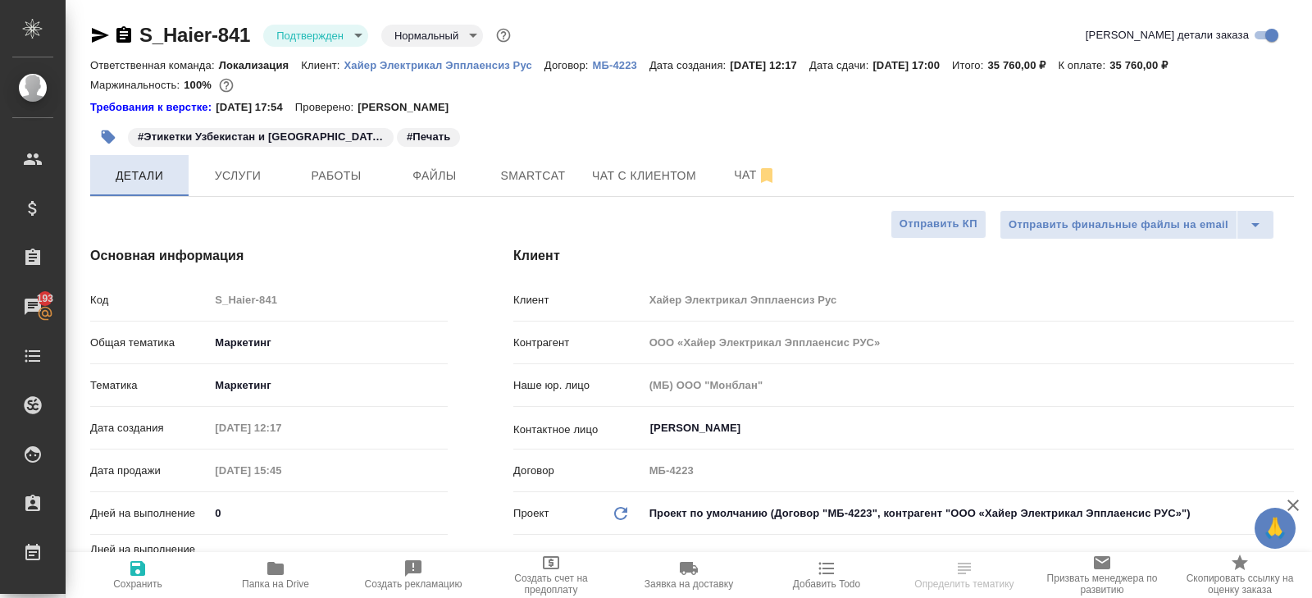
type textarea "x"
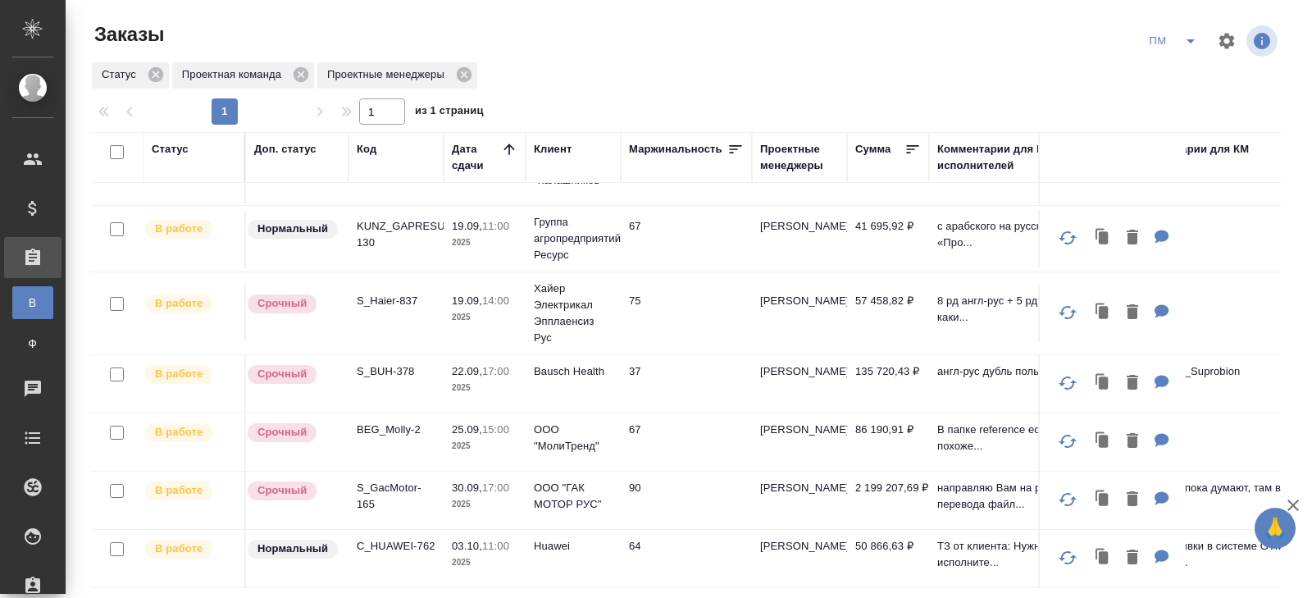
scroll to position [134, 0]
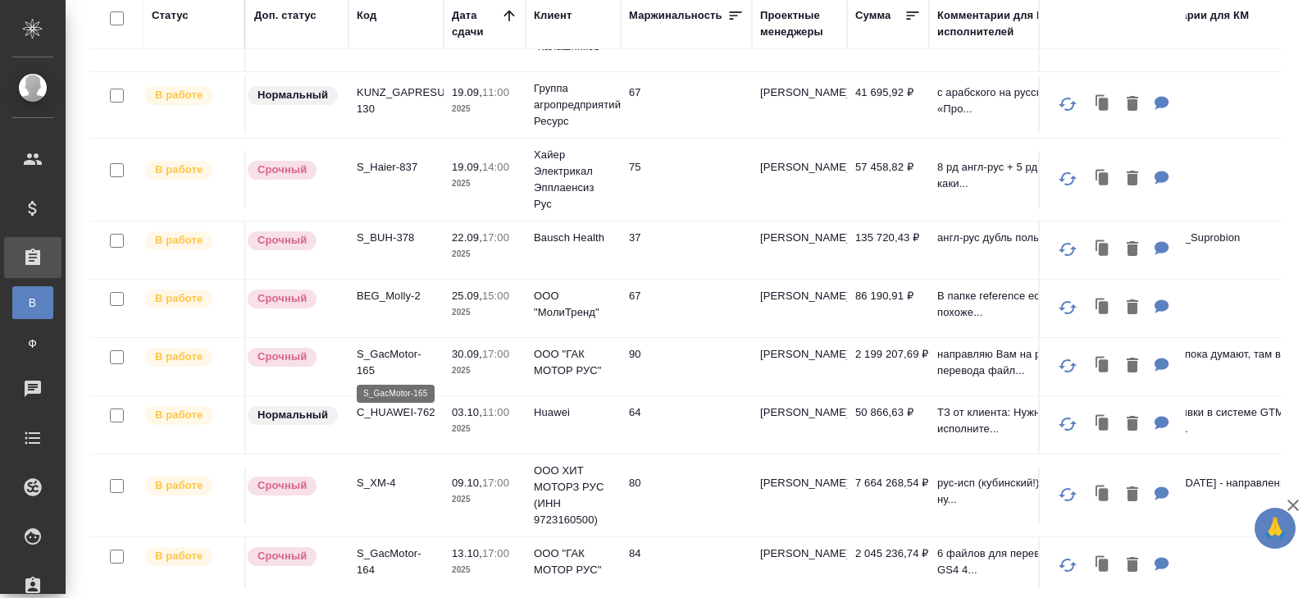
click at [371, 358] on p "S_GacMotor-165" at bounding box center [396, 362] width 79 height 33
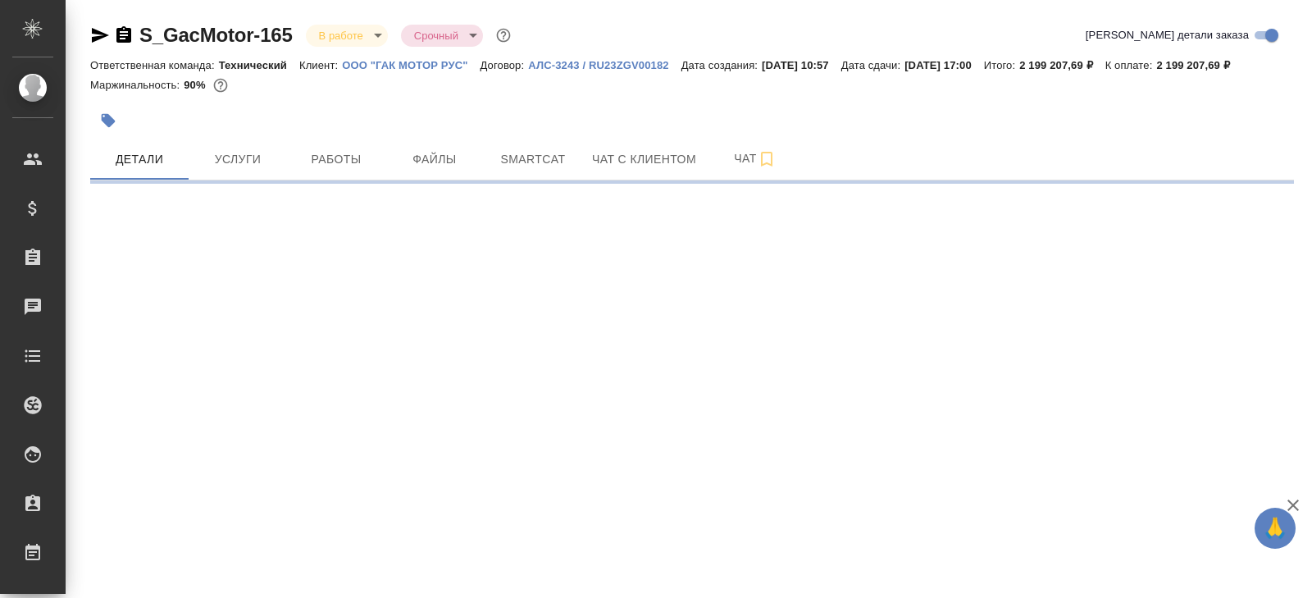
select select "RU"
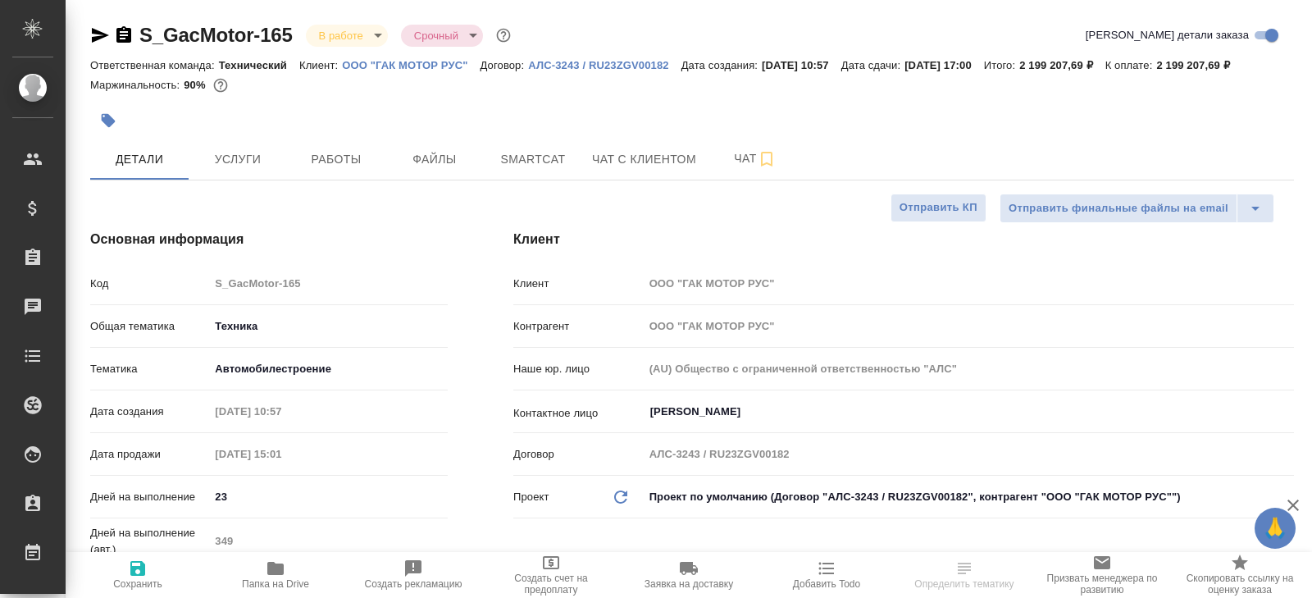
type textarea "x"
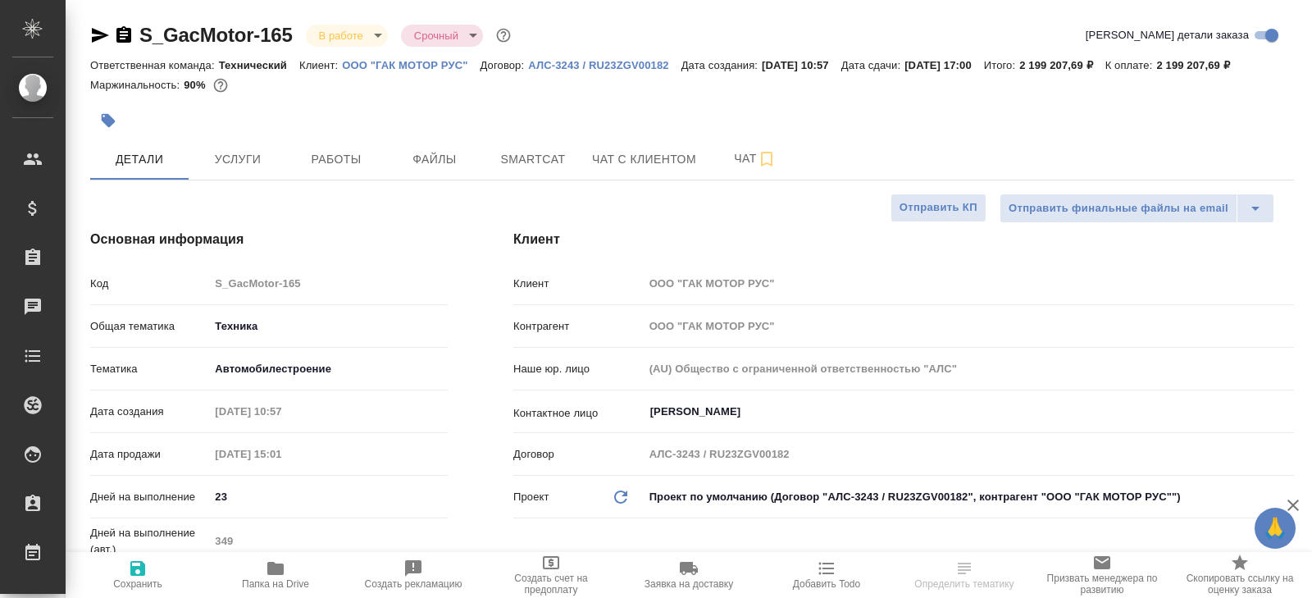
type textarea "x"
select select "RU"
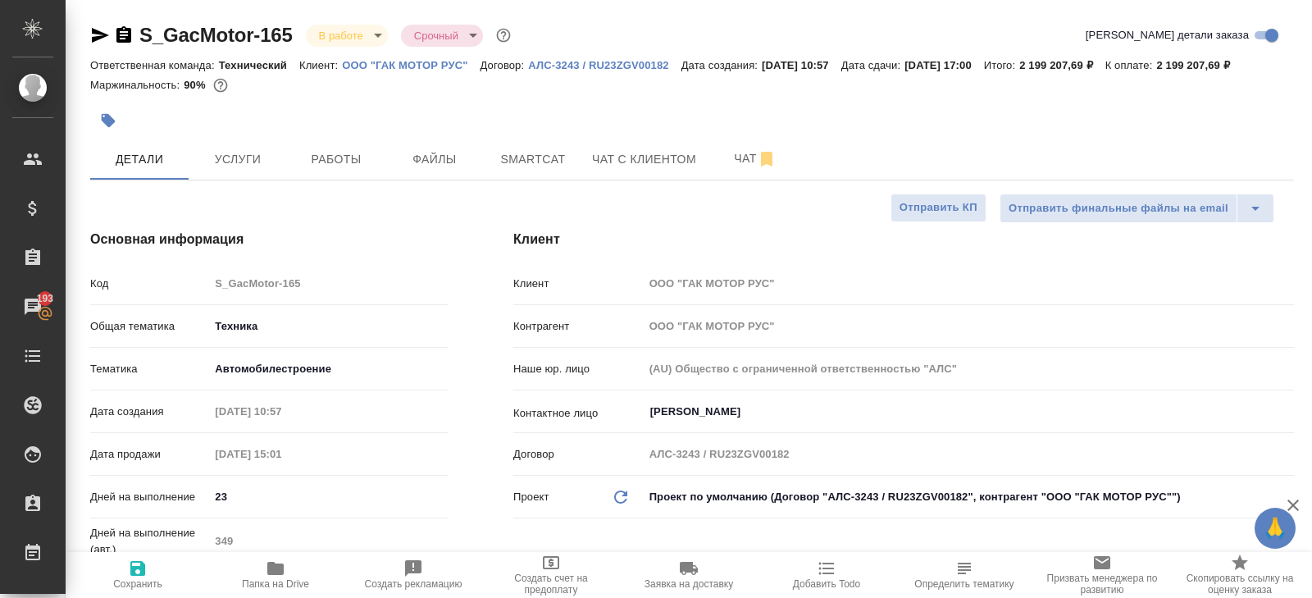
type textarea "x"
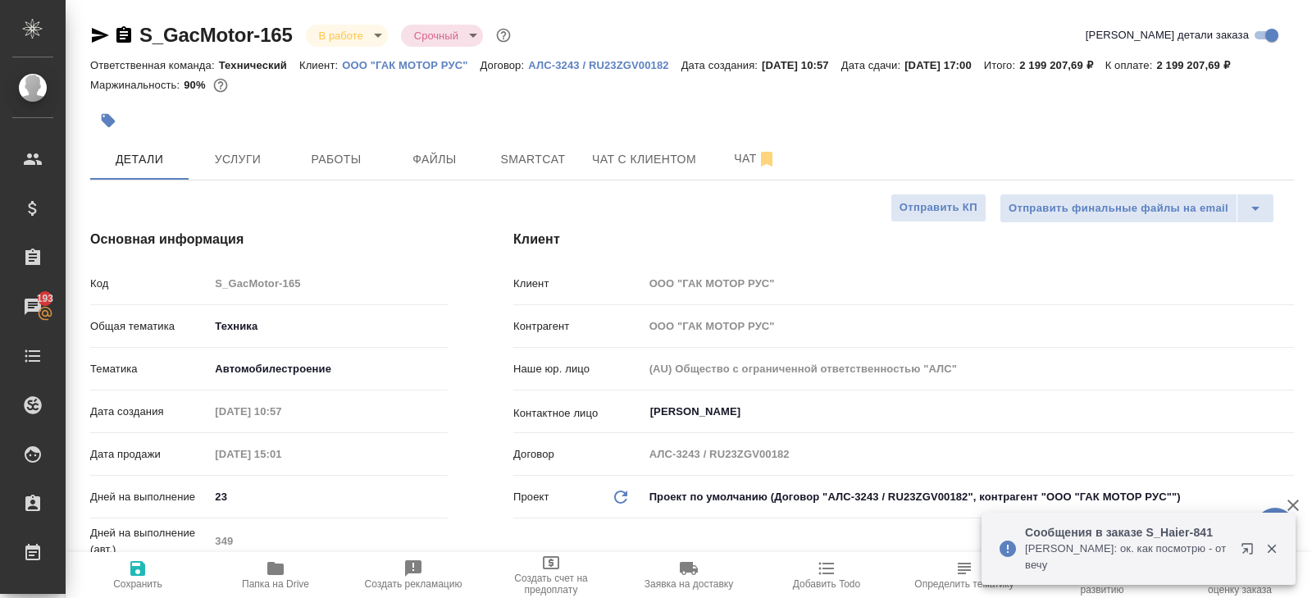
type textarea "x"
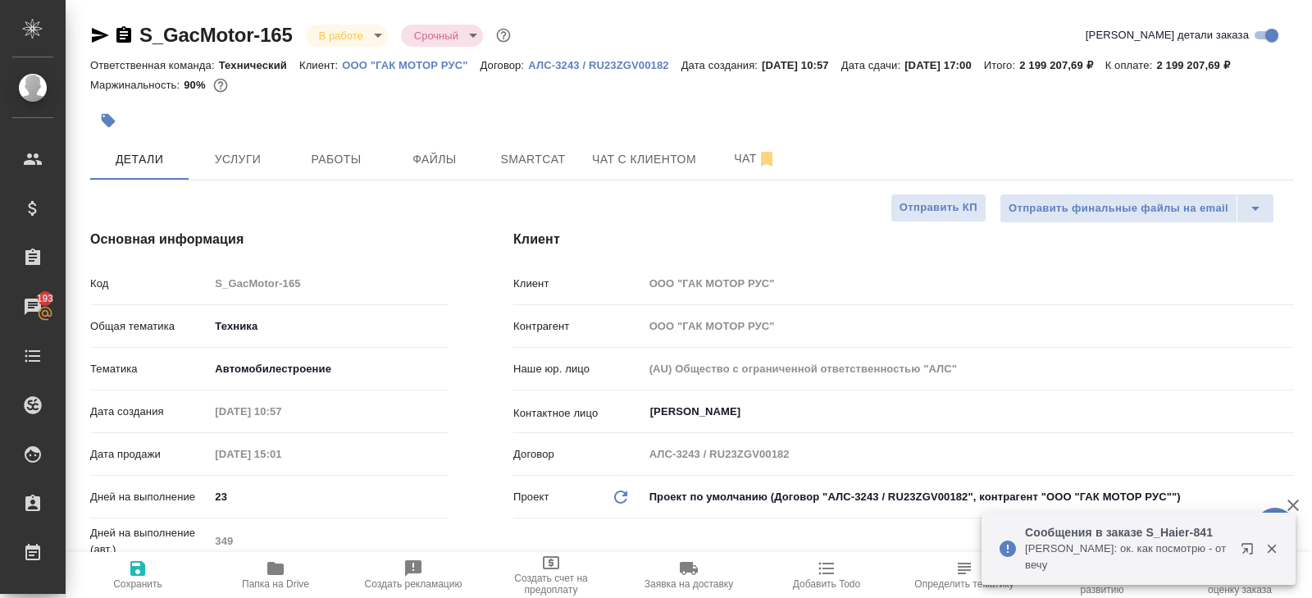
type textarea "x"
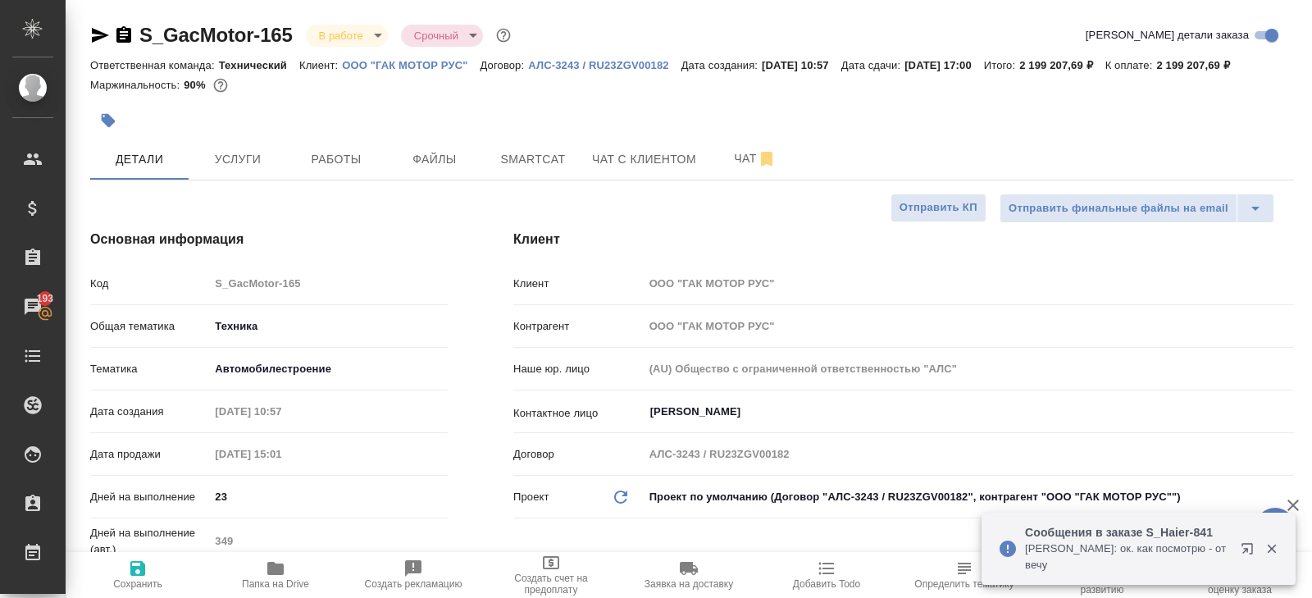
type textarea "x"
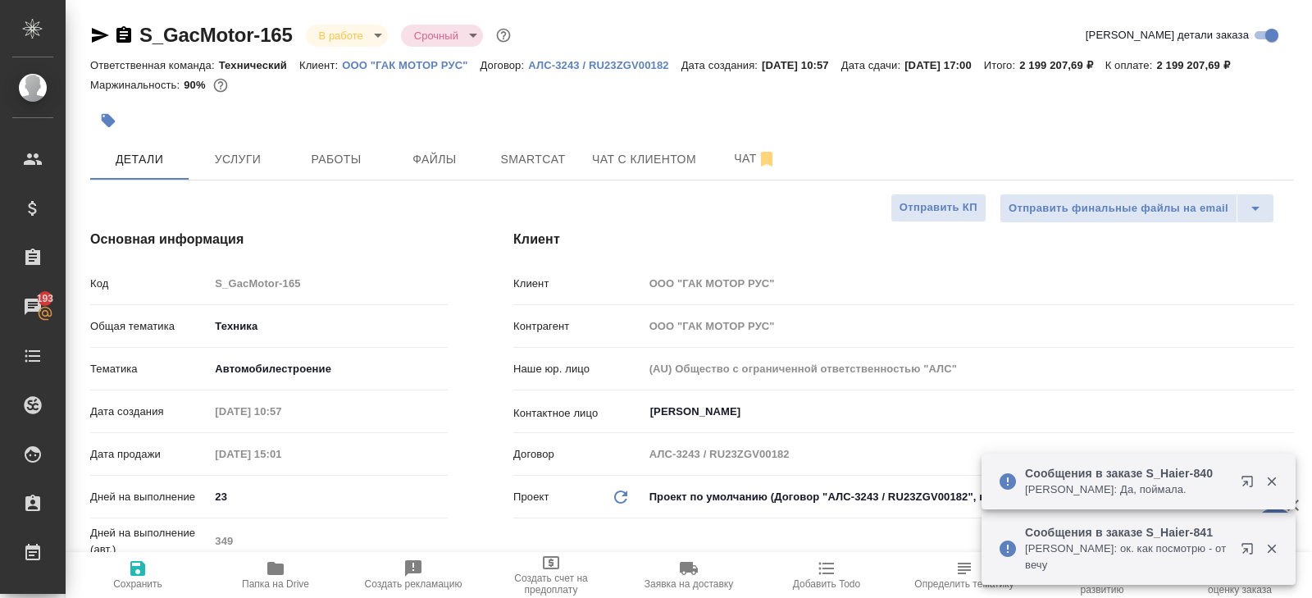
type textarea "x"
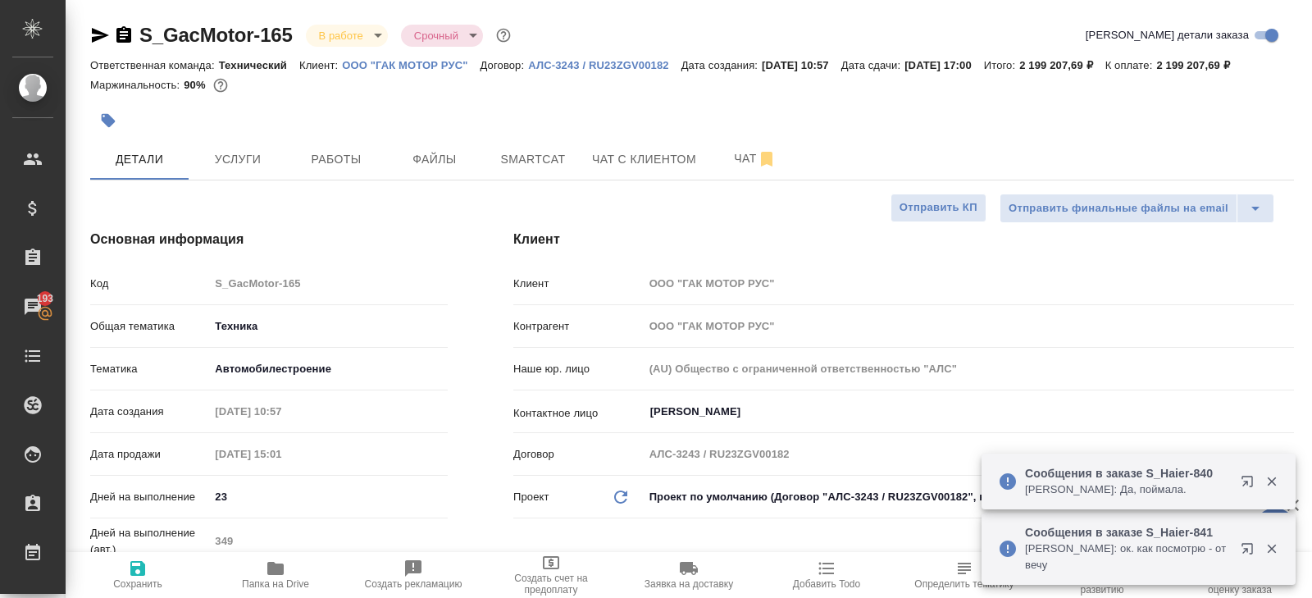
type textarea "x"
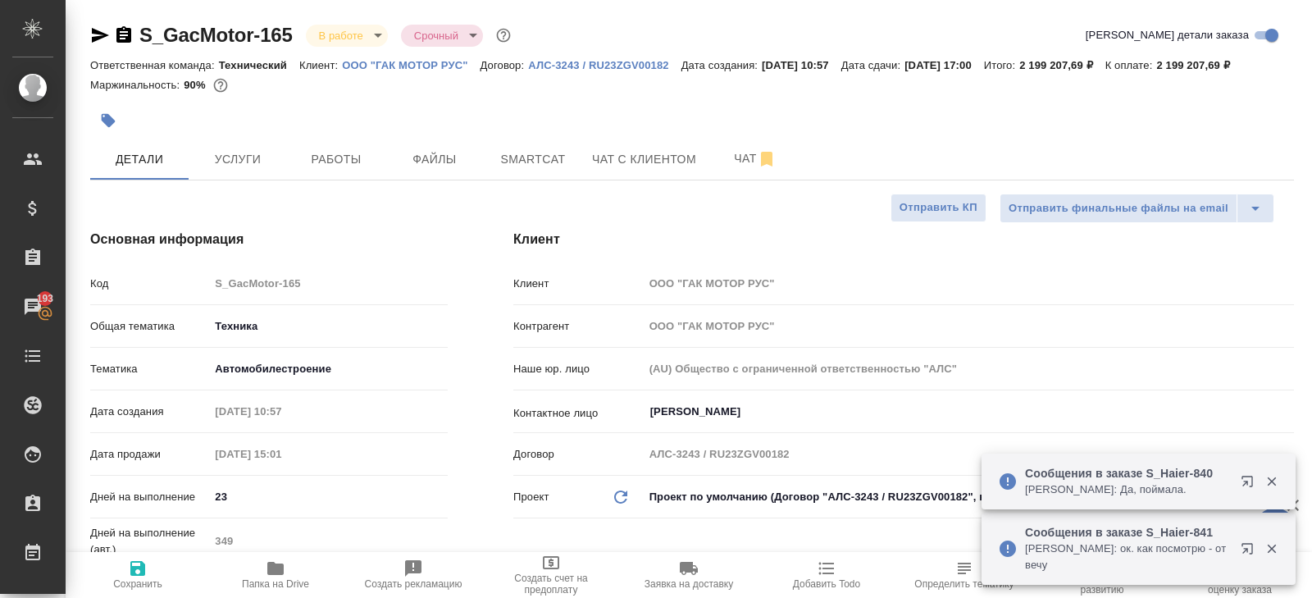
type textarea "x"
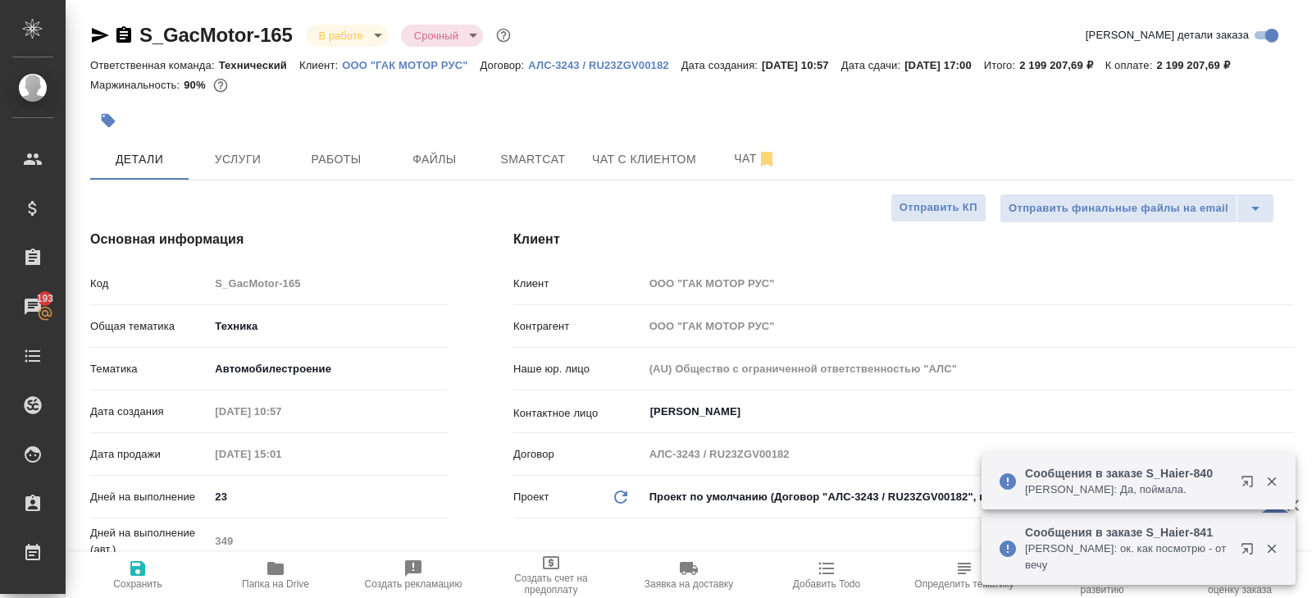
type textarea "x"
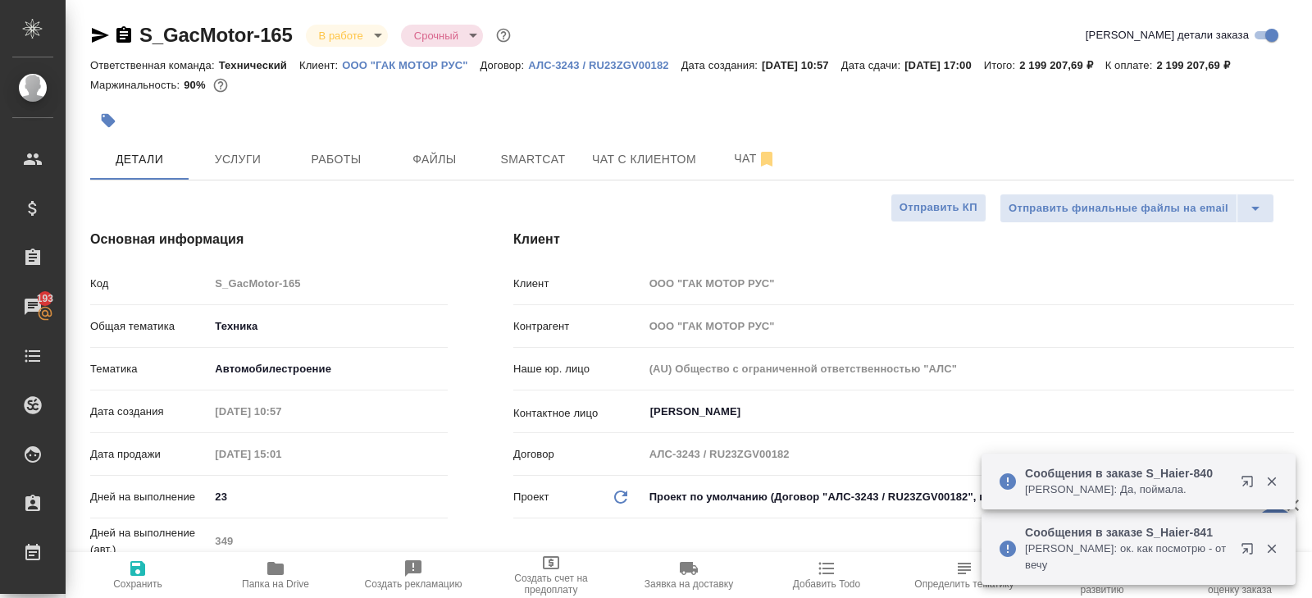
type textarea "x"
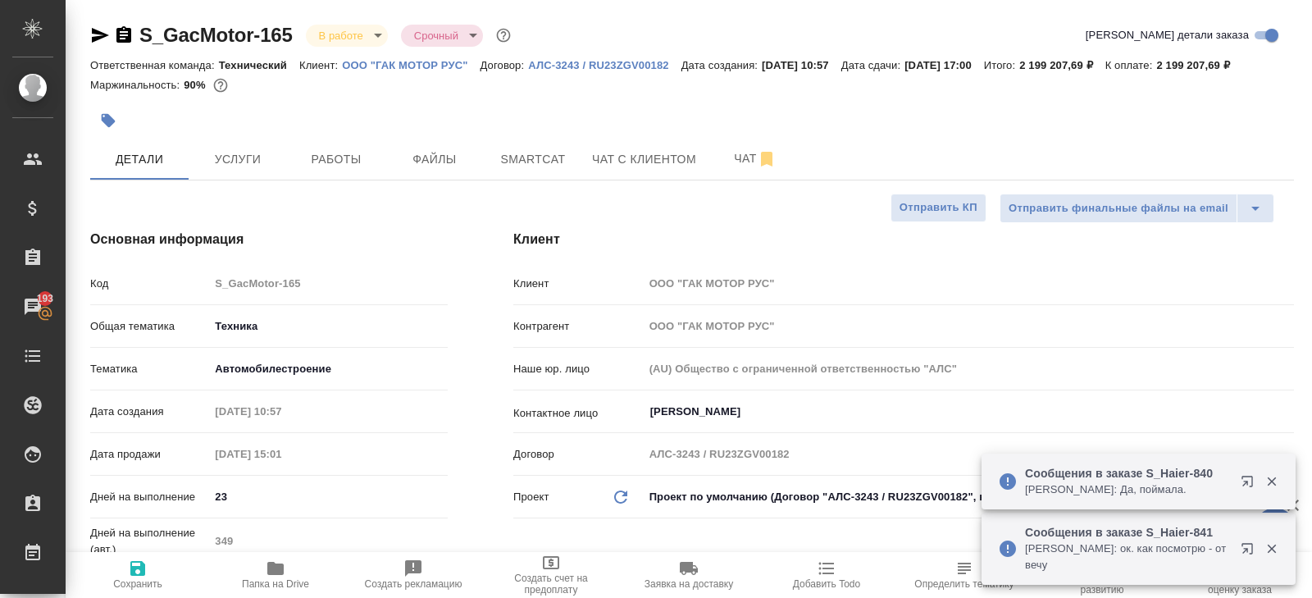
type textarea "x"
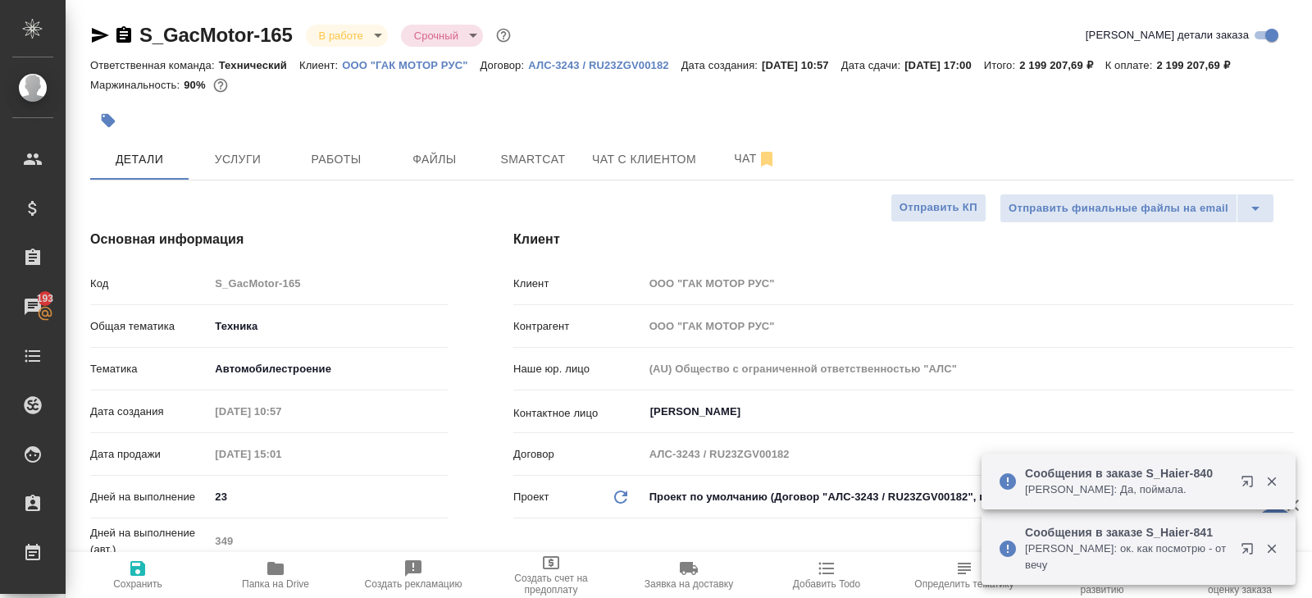
type textarea "x"
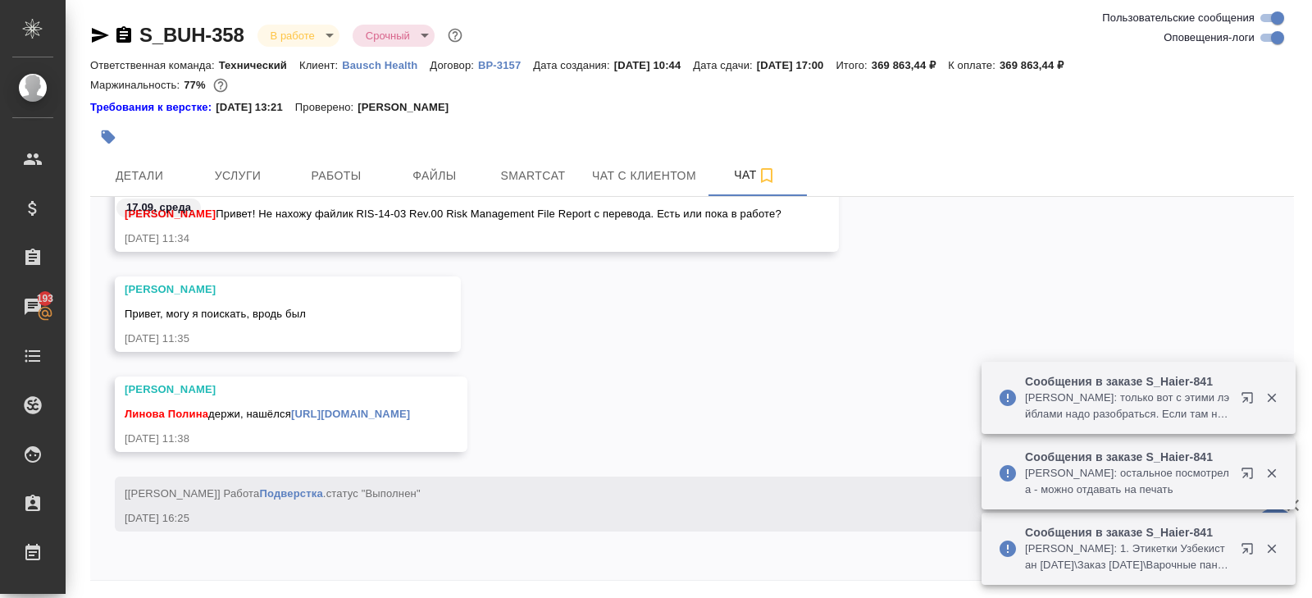
scroll to position [43857, 0]
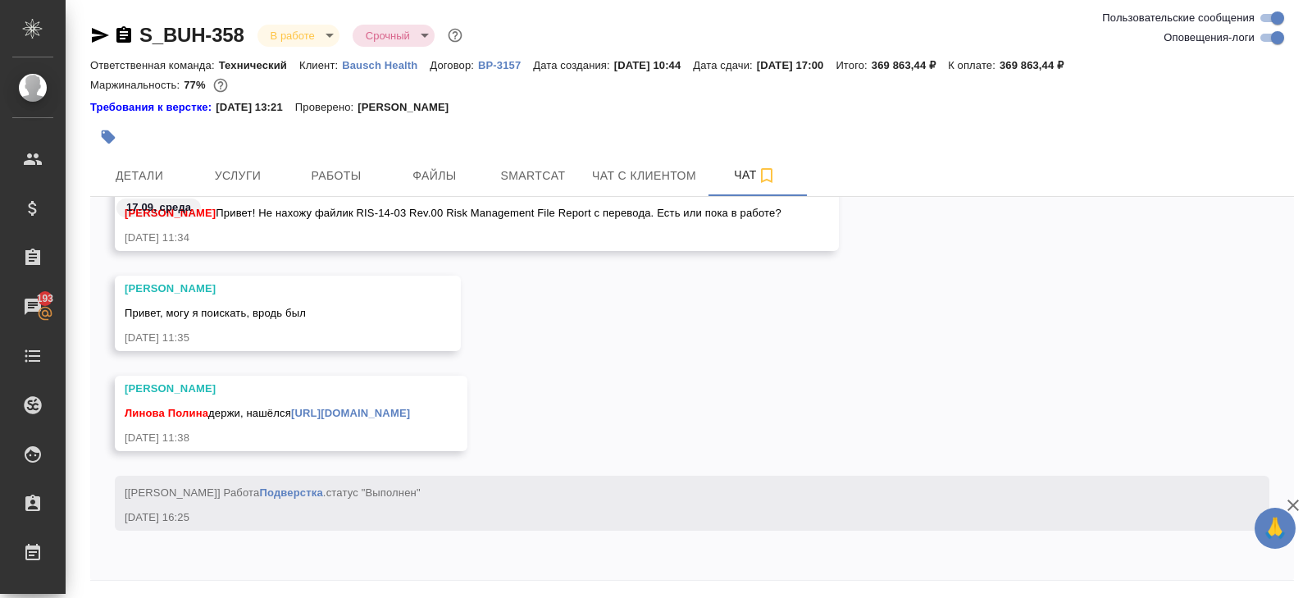
click at [1269, 36] on input "Оповещения-логи" at bounding box center [1277, 38] width 59 height 20
checkbox input "false"
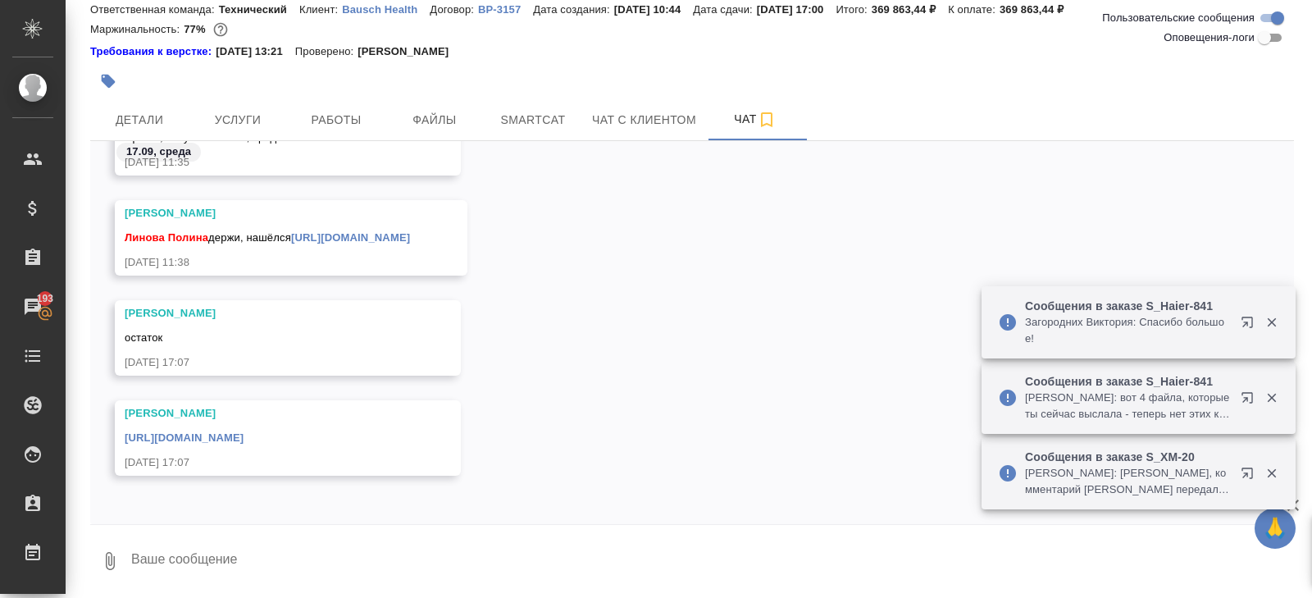
scroll to position [7739, 0]
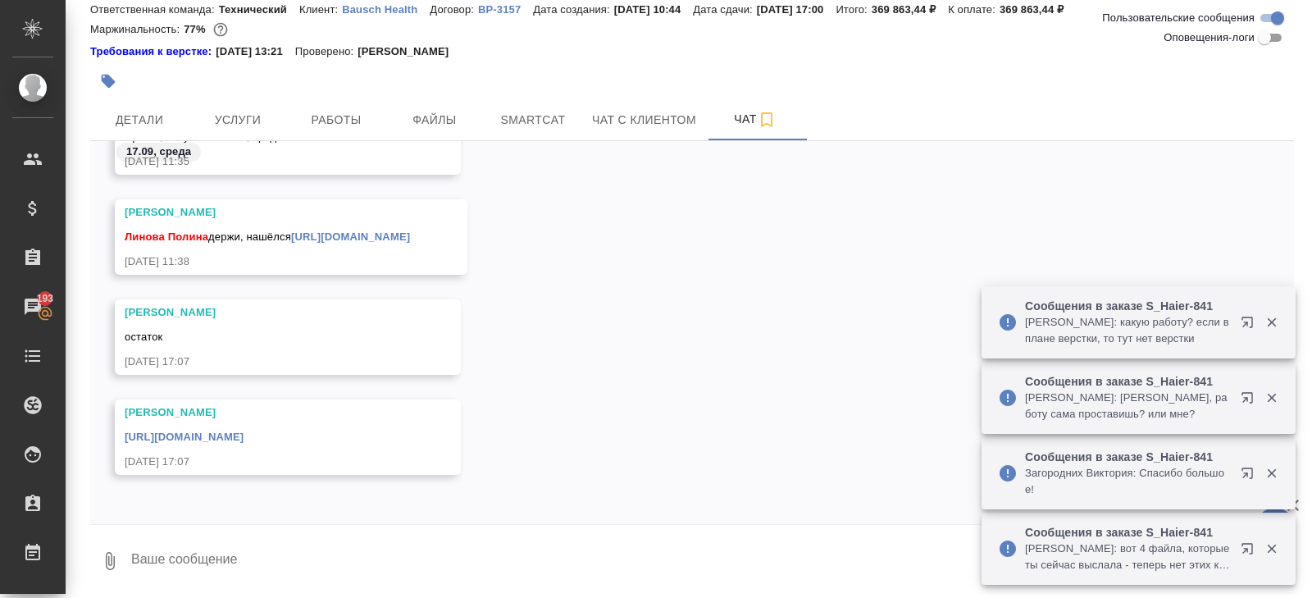
click at [244, 435] on link "https://drive.awatera.com/f/10391285" at bounding box center [184, 436] width 119 height 12
click at [158, 102] on button "Детали" at bounding box center [139, 119] width 98 height 41
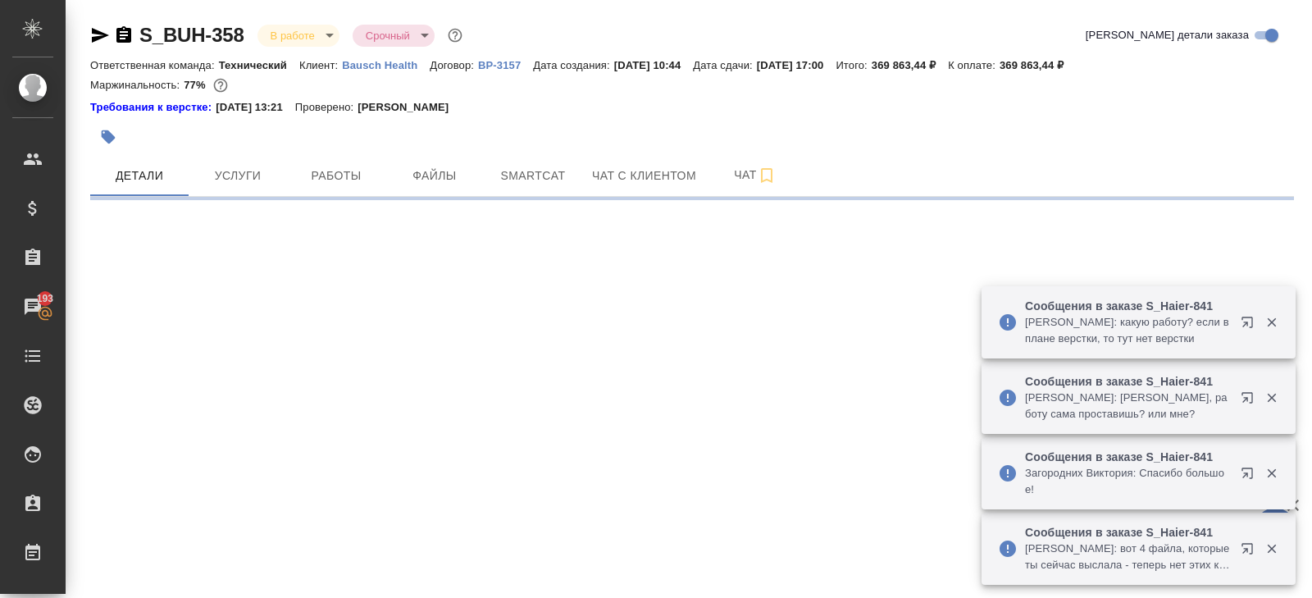
select select "RU"
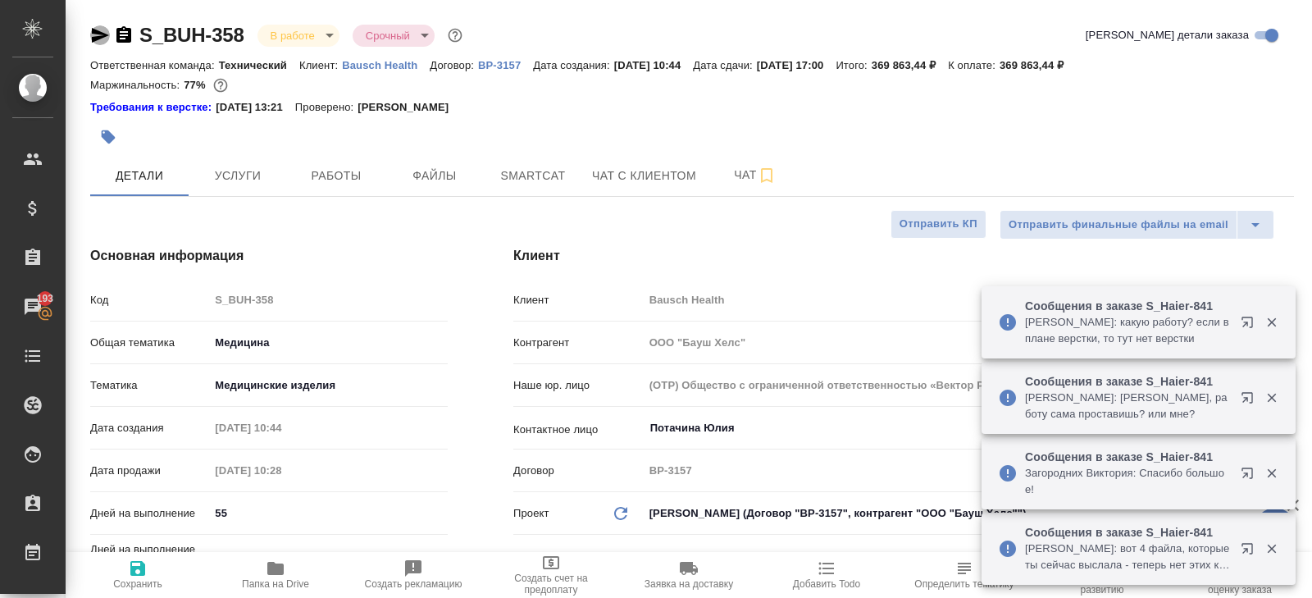
click at [95, 34] on icon "button" at bounding box center [100, 35] width 20 height 20
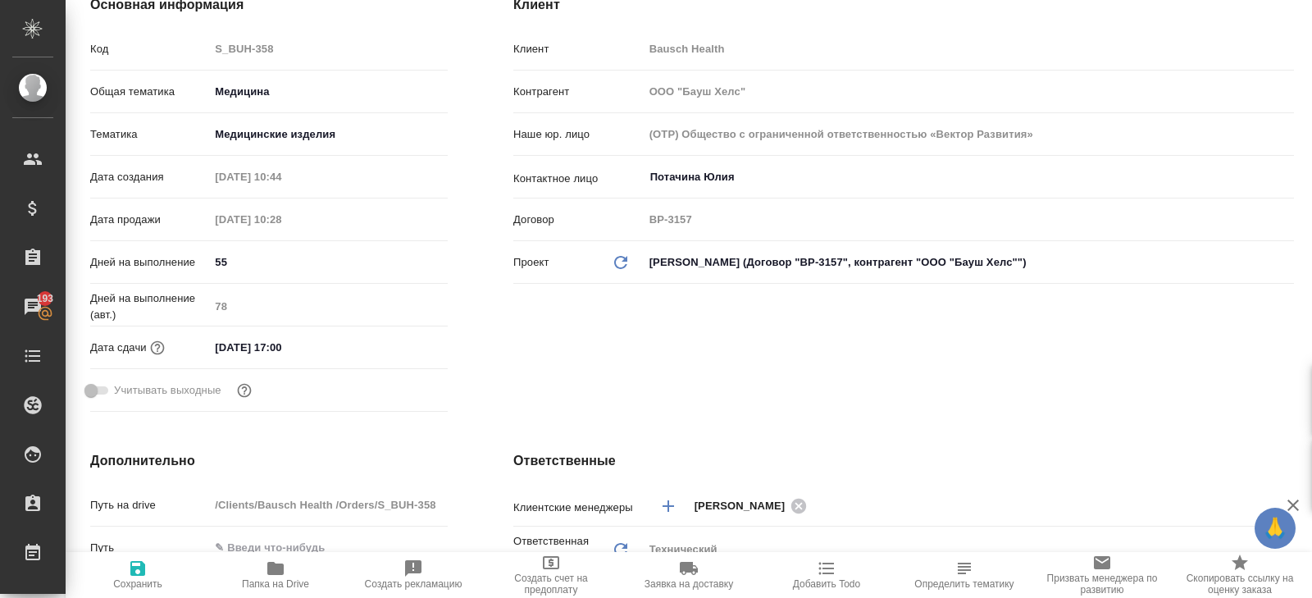
type textarea "x"
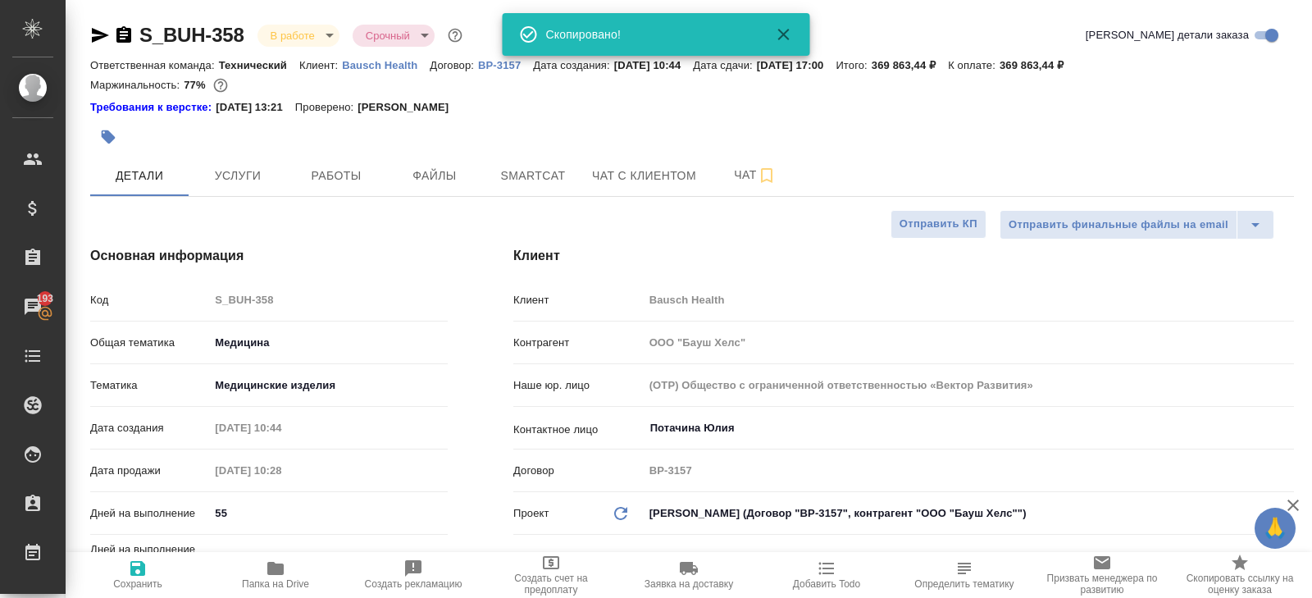
type textarea "x"
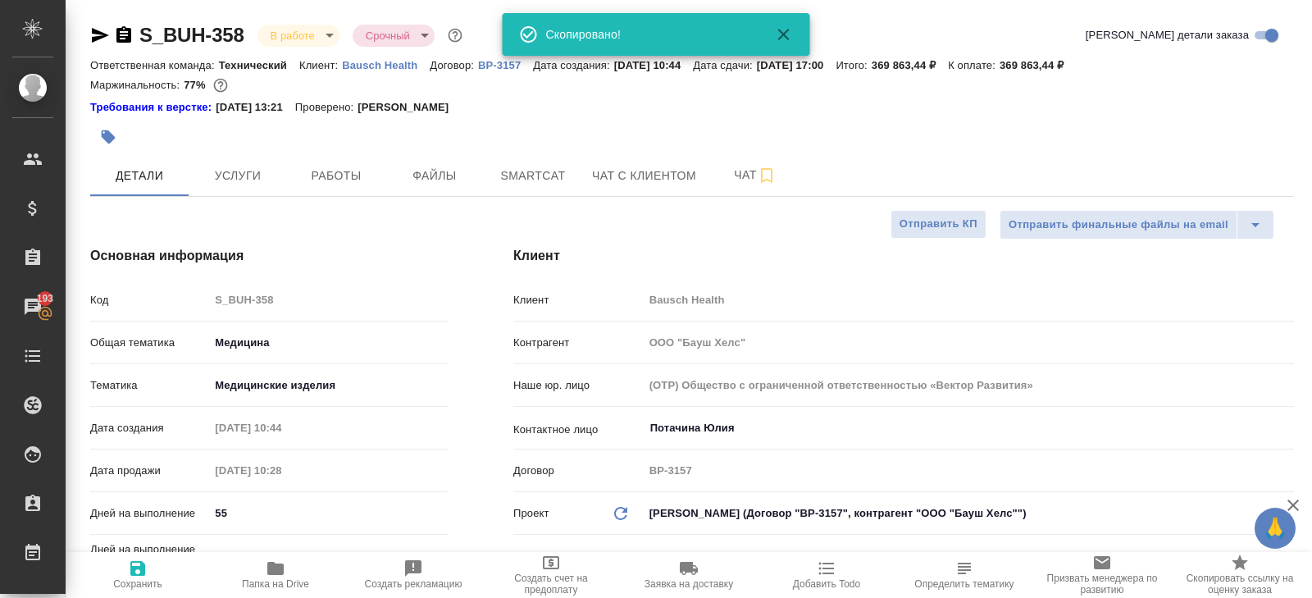
type textarea "x"
click at [301, 34] on body "🙏 .cls-1 fill:#fff; AWATERA Belyakova Yulia Клиенты Спецификации Заказы 193 Чат…" at bounding box center [656, 299] width 1312 height 598
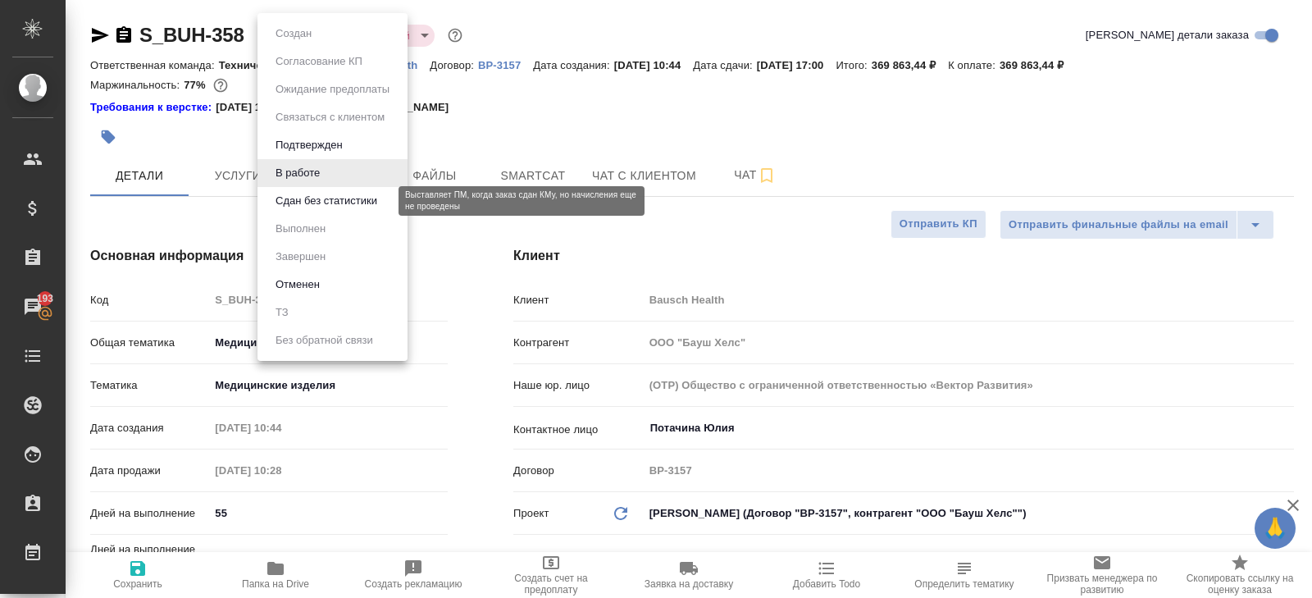
click at [297, 204] on button "Сдан без статистики" at bounding box center [327, 201] width 112 height 18
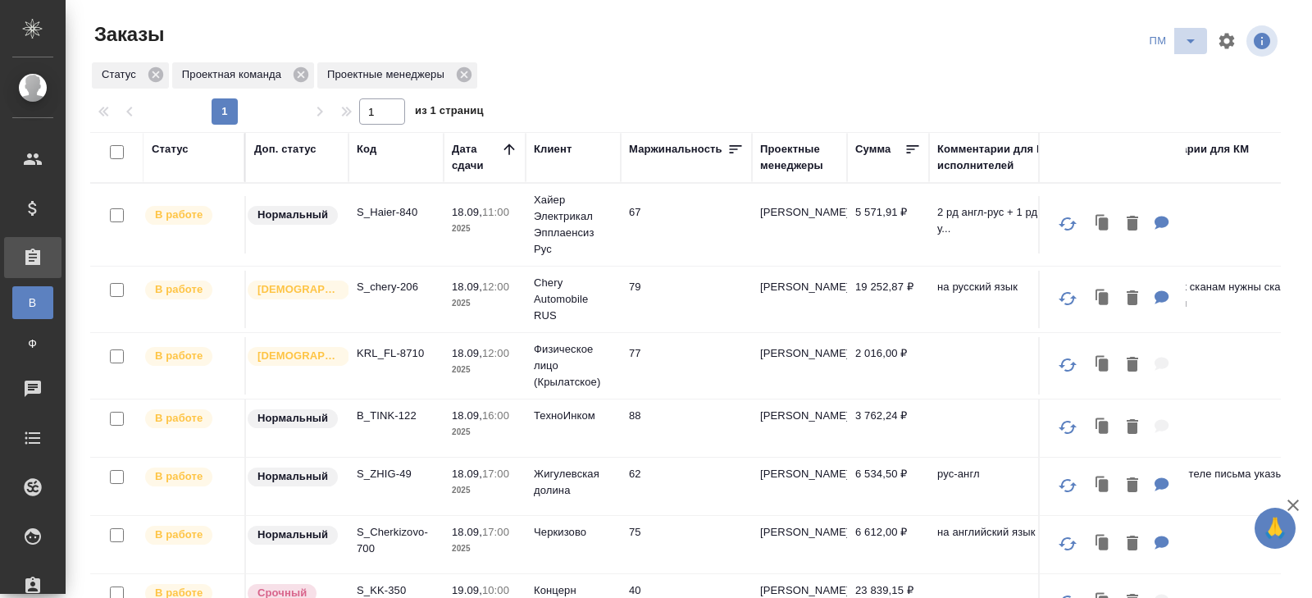
click at [1190, 42] on icon "split button" at bounding box center [1190, 41] width 8 height 4
click at [1184, 71] on li "В работу!" at bounding box center [1173, 74] width 83 height 26
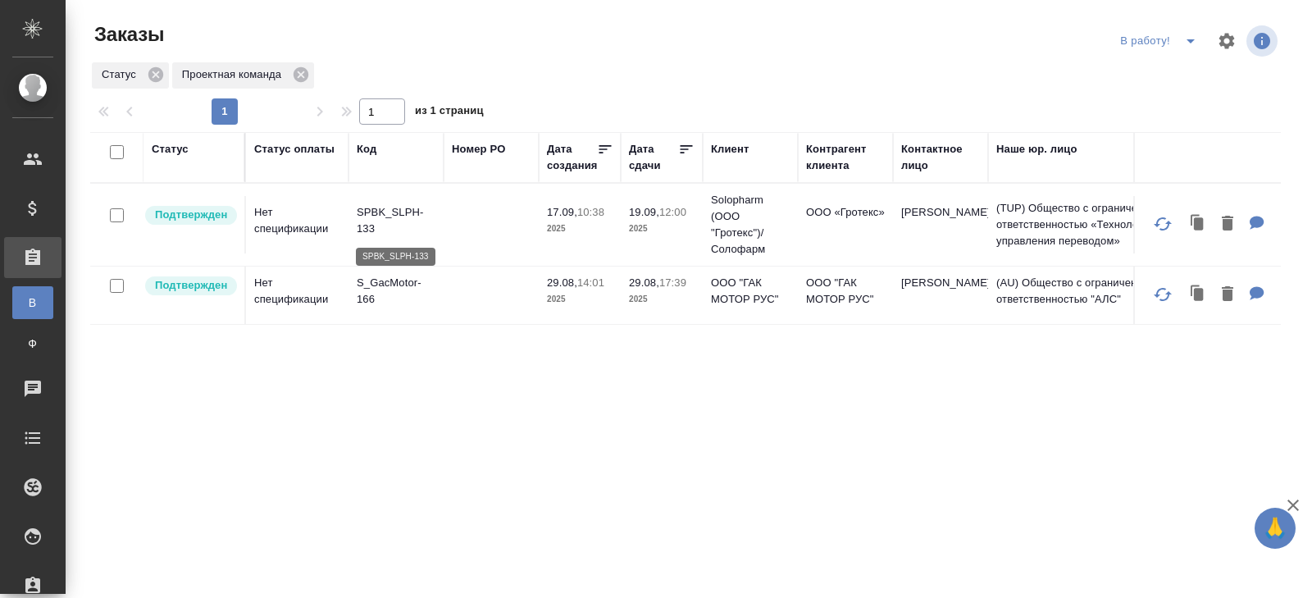
click at [374, 217] on p "SPBK_SLPH-133" at bounding box center [396, 220] width 79 height 33
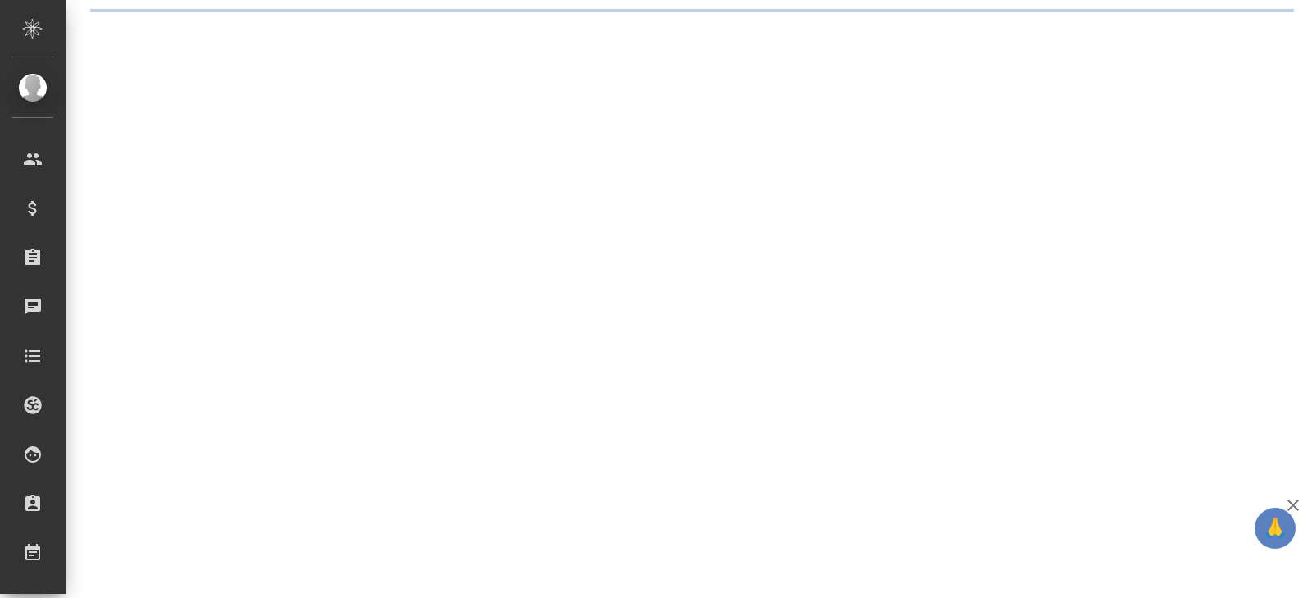
select select "RU"
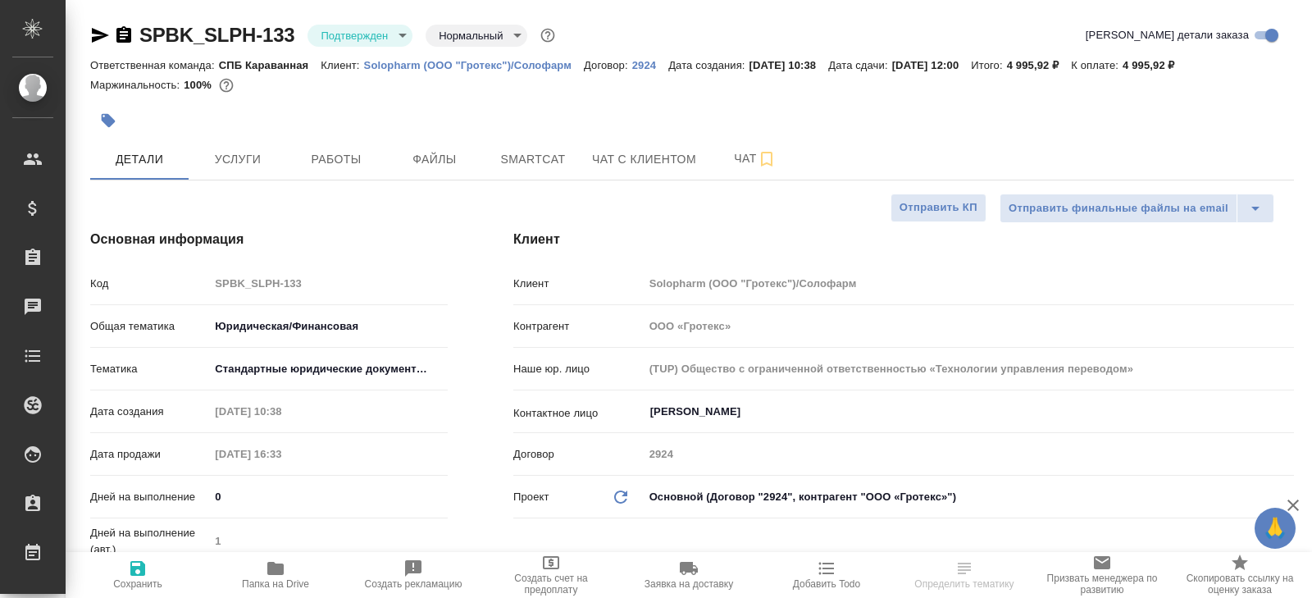
type textarea "x"
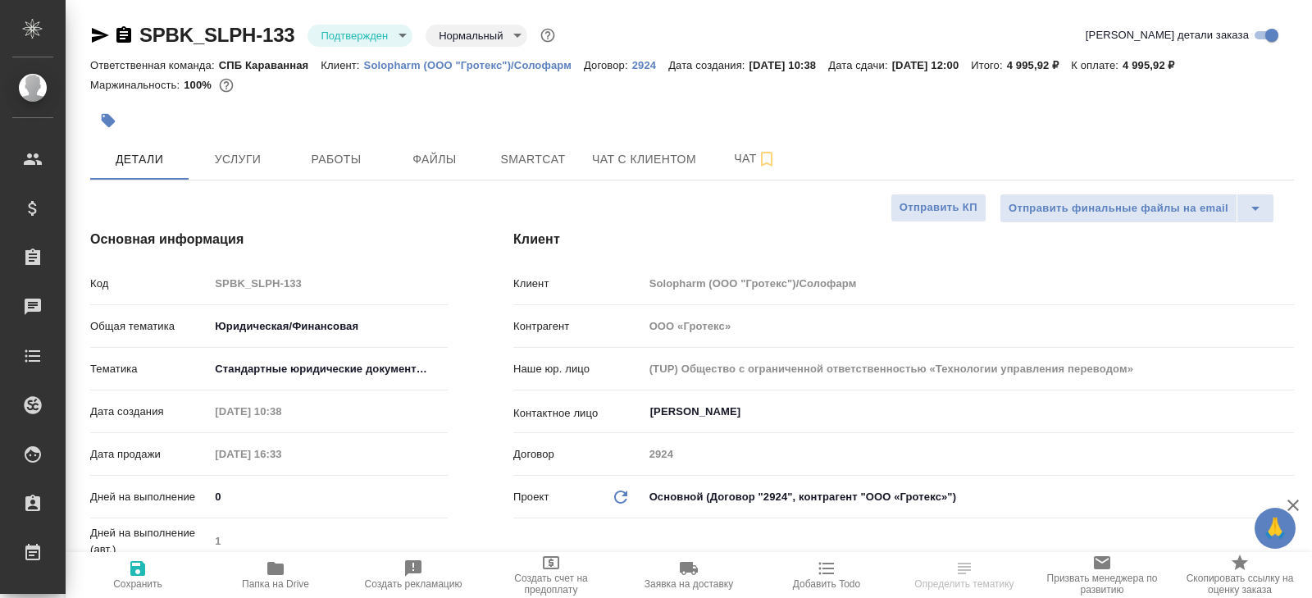
type textarea "x"
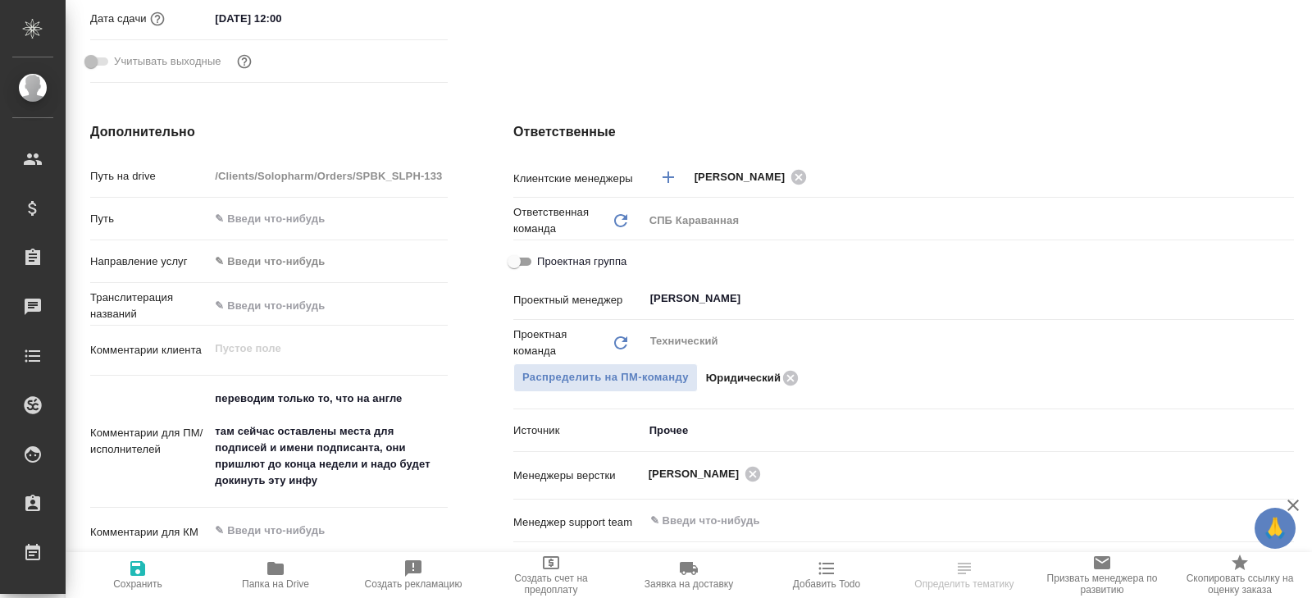
scroll to position [578, 0]
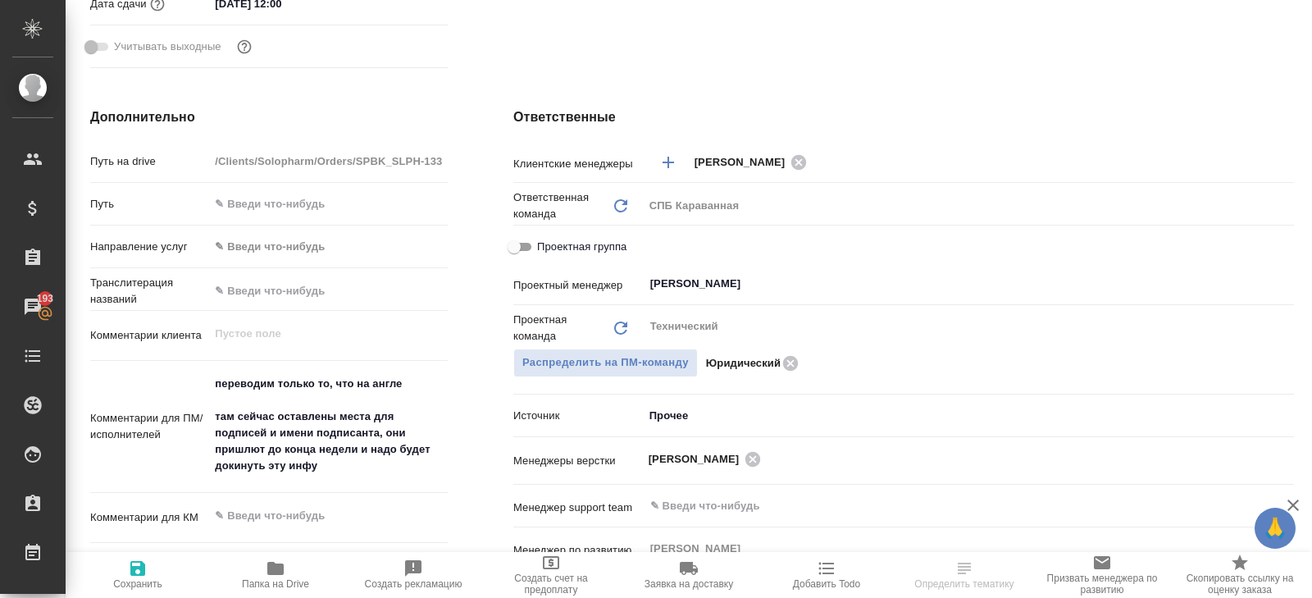
click at [275, 571] on icon "button" at bounding box center [275, 568] width 16 height 13
type textarea "x"
select select "RU"
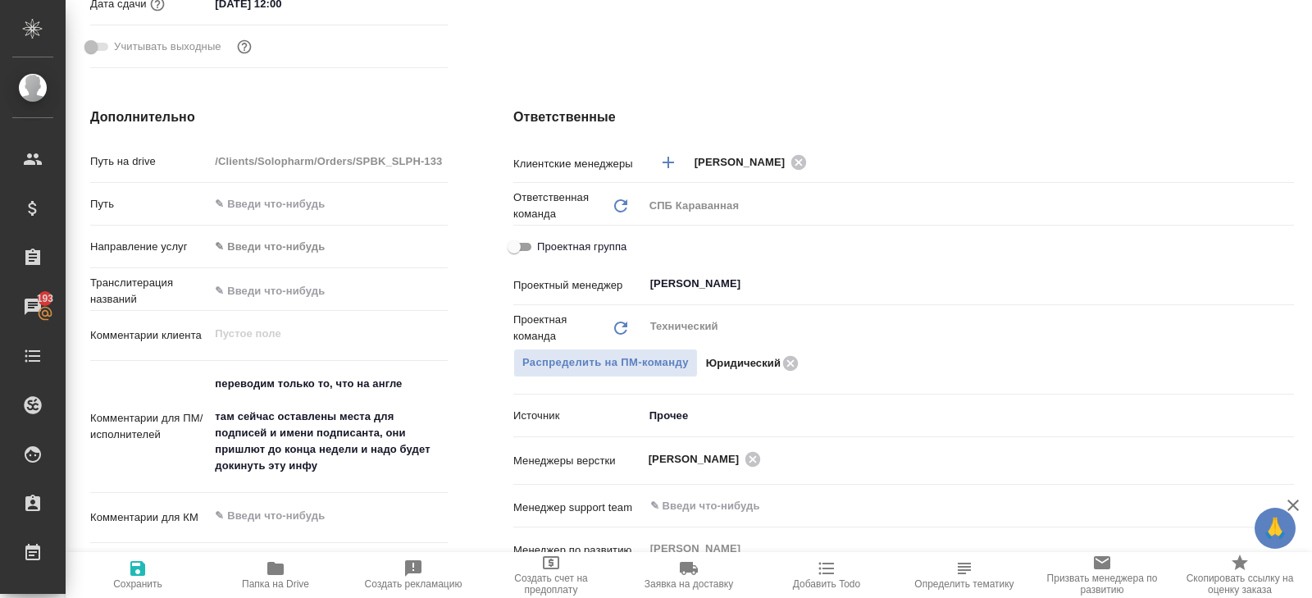
type textarea "x"
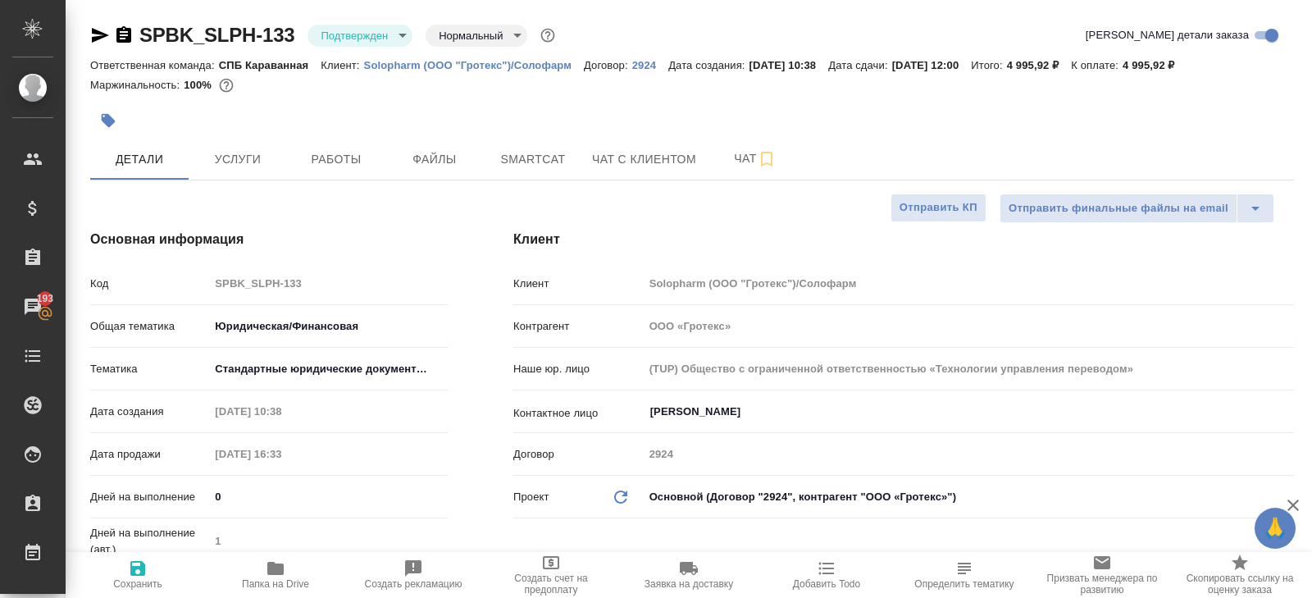
click at [98, 34] on icon "button" at bounding box center [100, 35] width 17 height 15
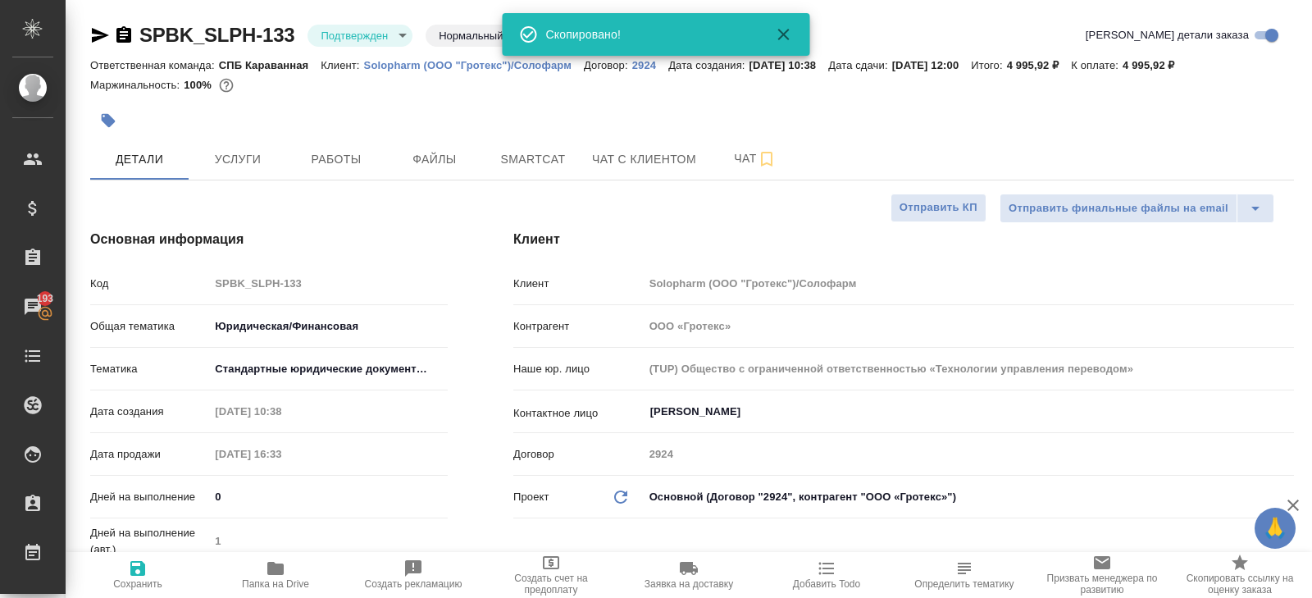
type textarea "x"
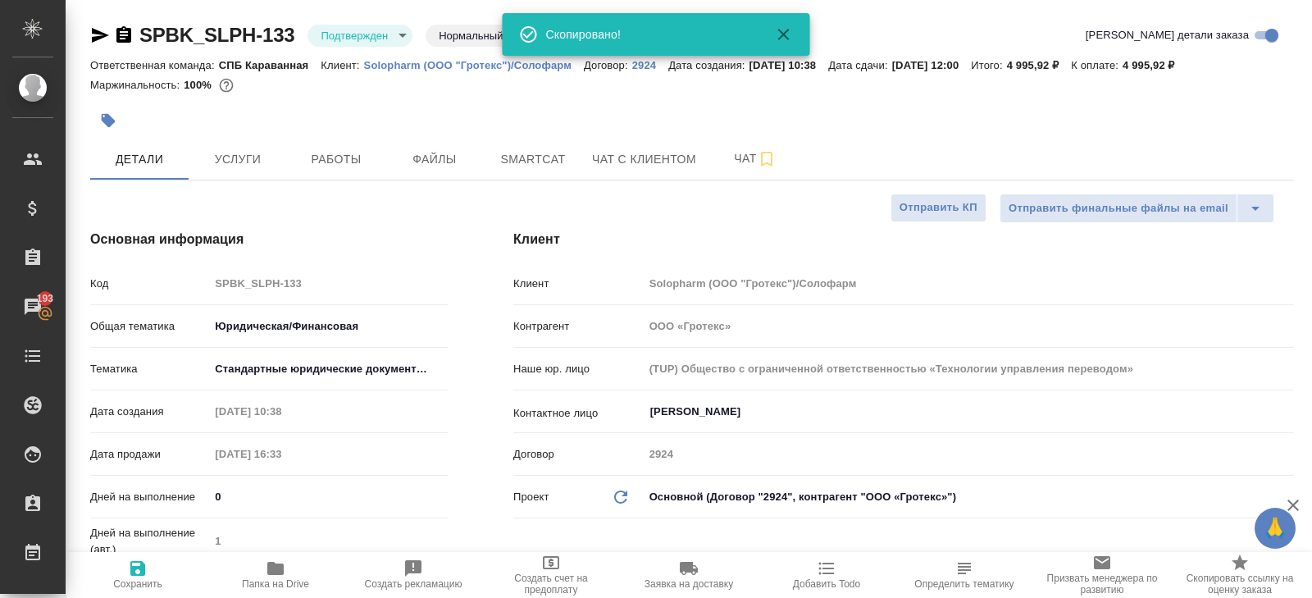
type textarea "x"
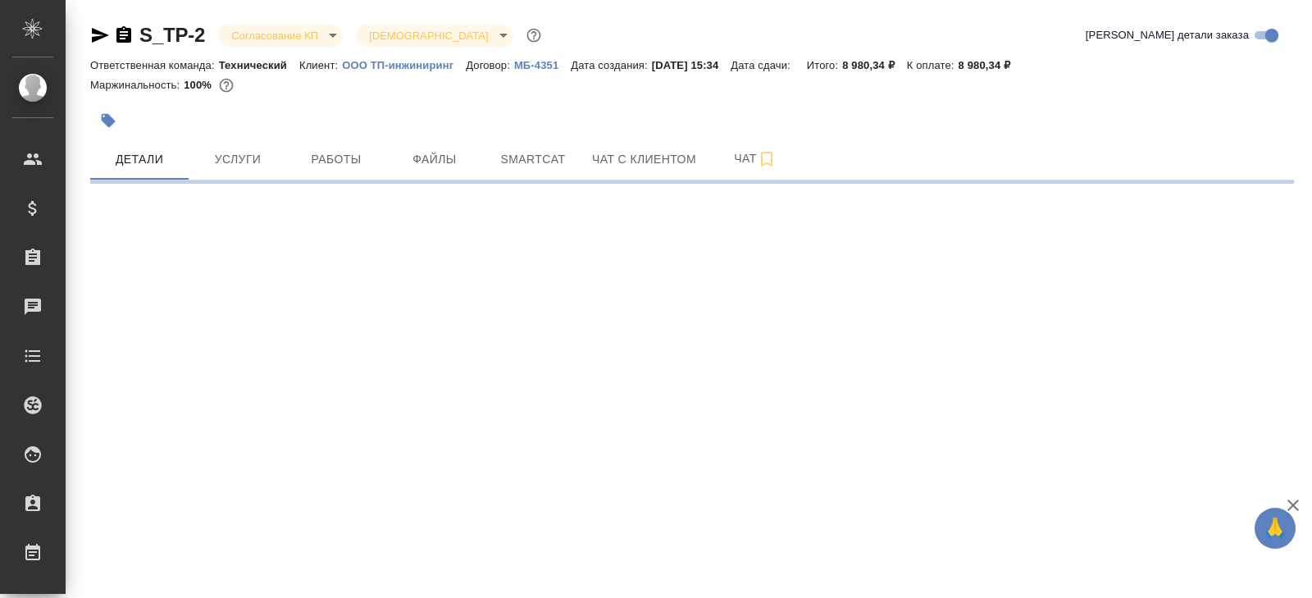
select select "RU"
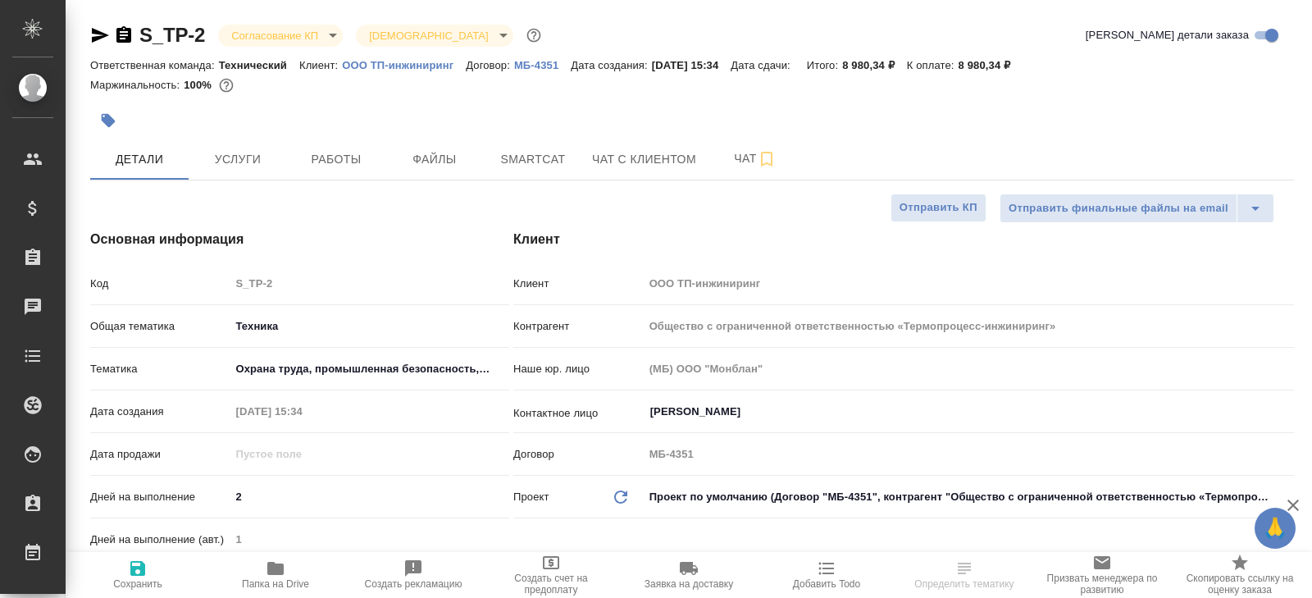
type textarea "x"
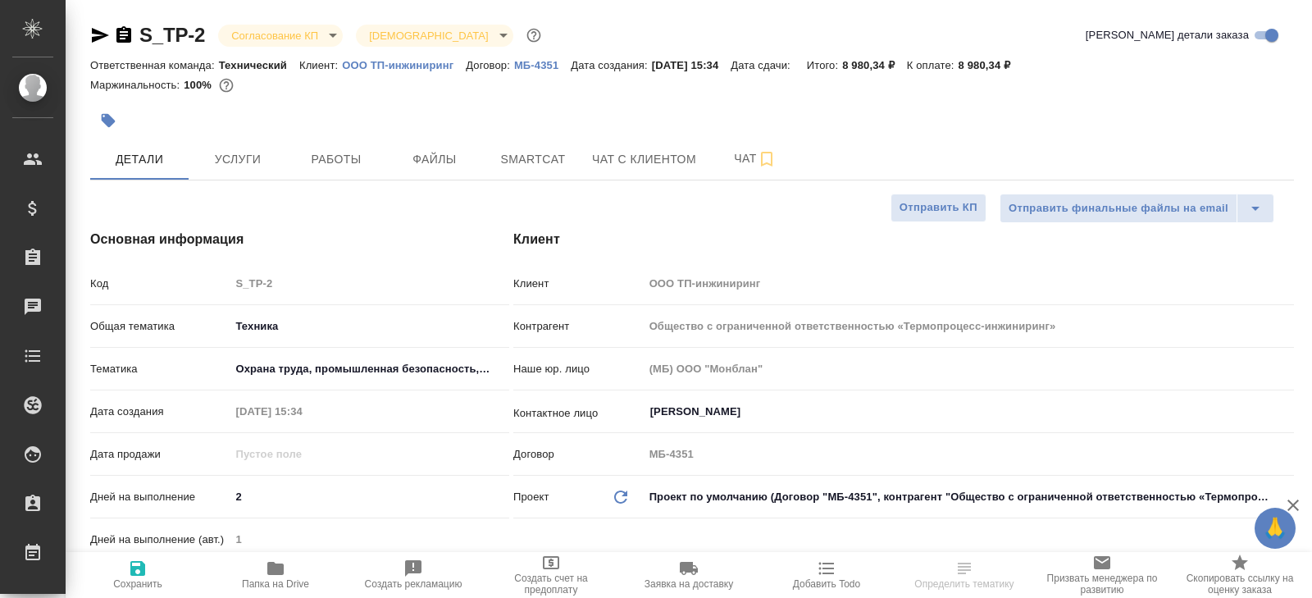
type textarea "x"
click at [225, 150] on span "Услуги" at bounding box center [237, 159] width 79 height 20
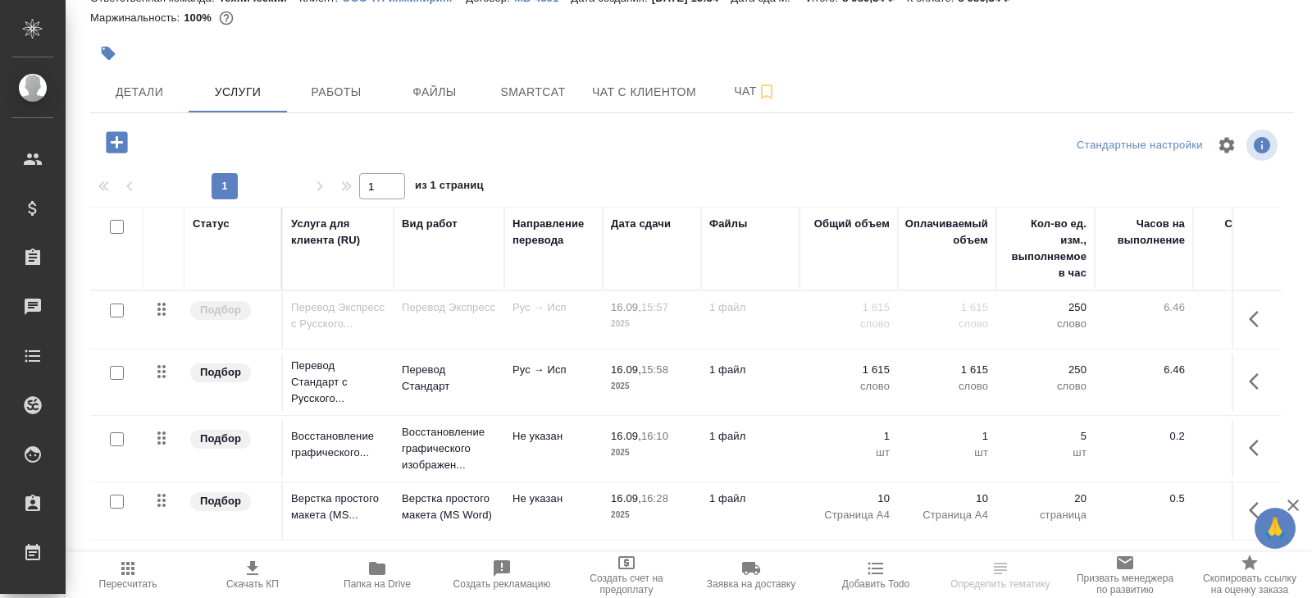
scroll to position [71, 0]
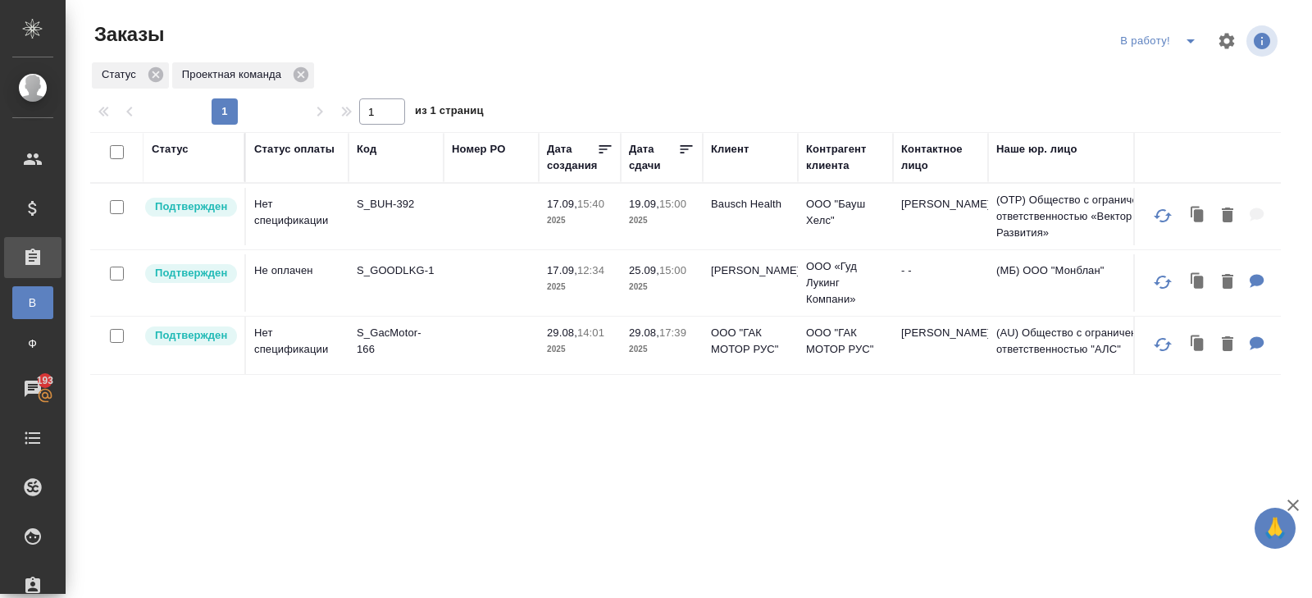
click at [380, 283] on td "S_GOODLKG-1" at bounding box center [395, 282] width 95 height 57
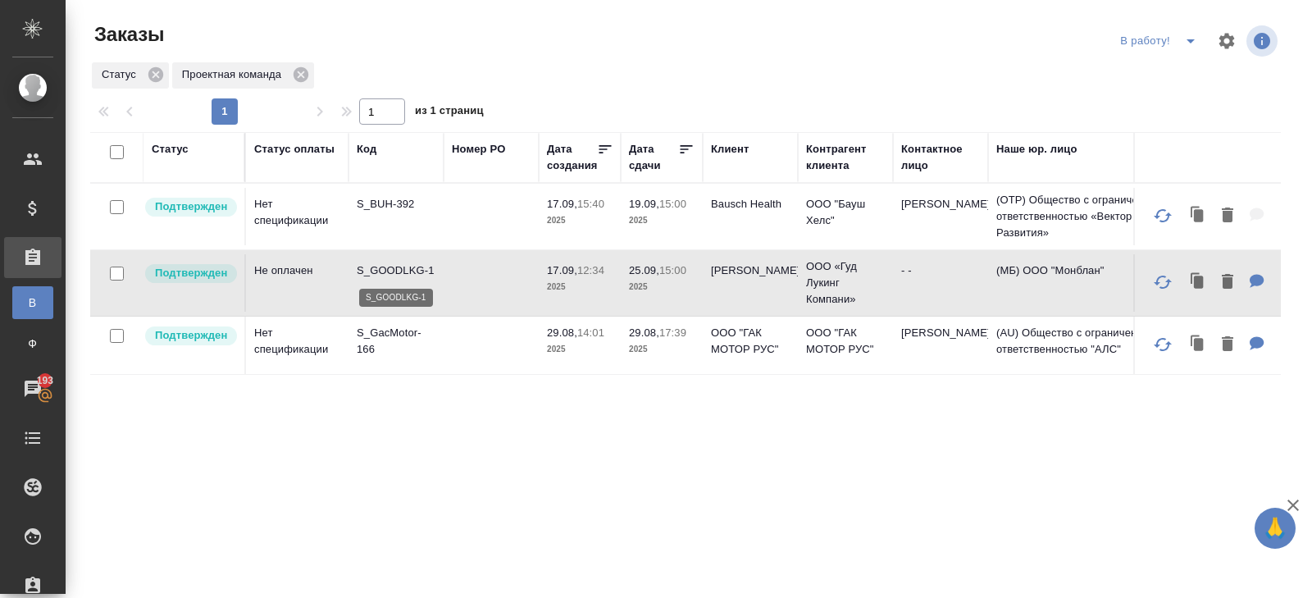
click at [380, 267] on p "S_GOODLKG-1" at bounding box center [396, 270] width 79 height 16
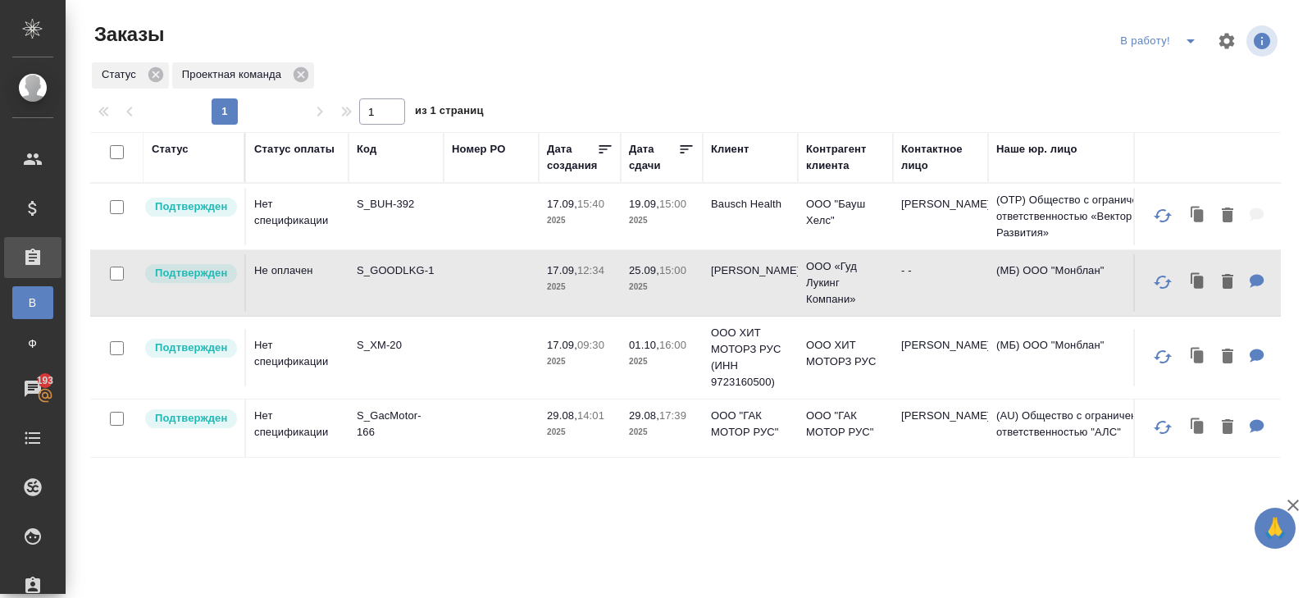
click at [377, 346] on p "S_XM-20" at bounding box center [396, 345] width 79 height 16
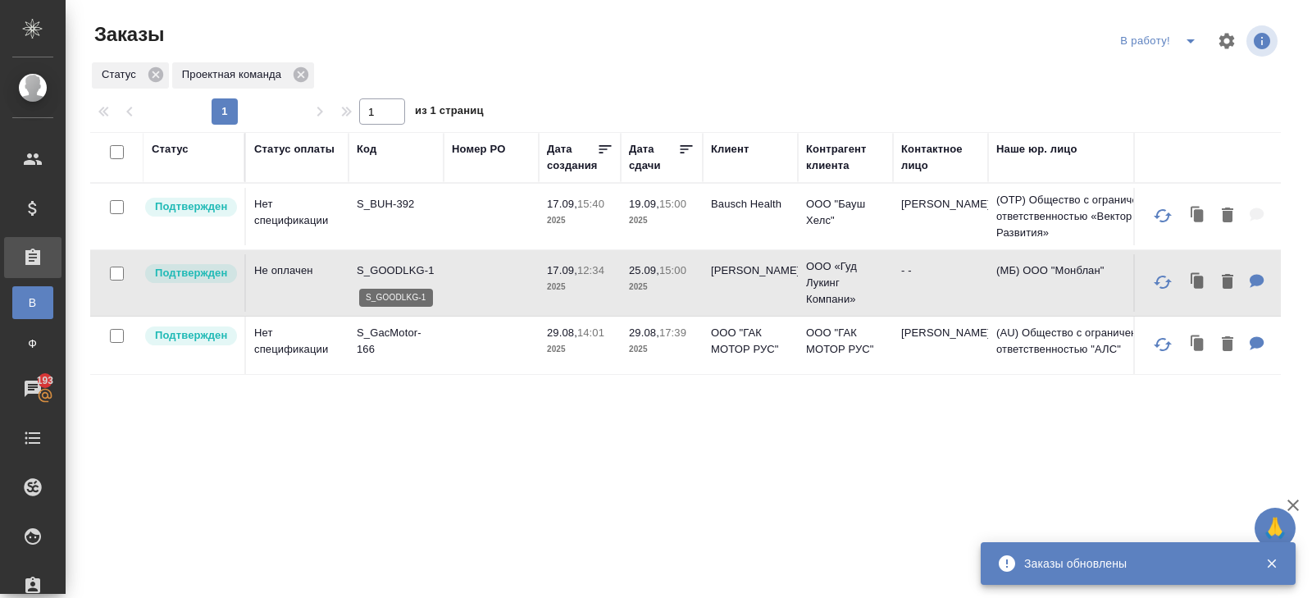
click at [385, 271] on p "S_GOODLKG-1" at bounding box center [396, 270] width 79 height 16
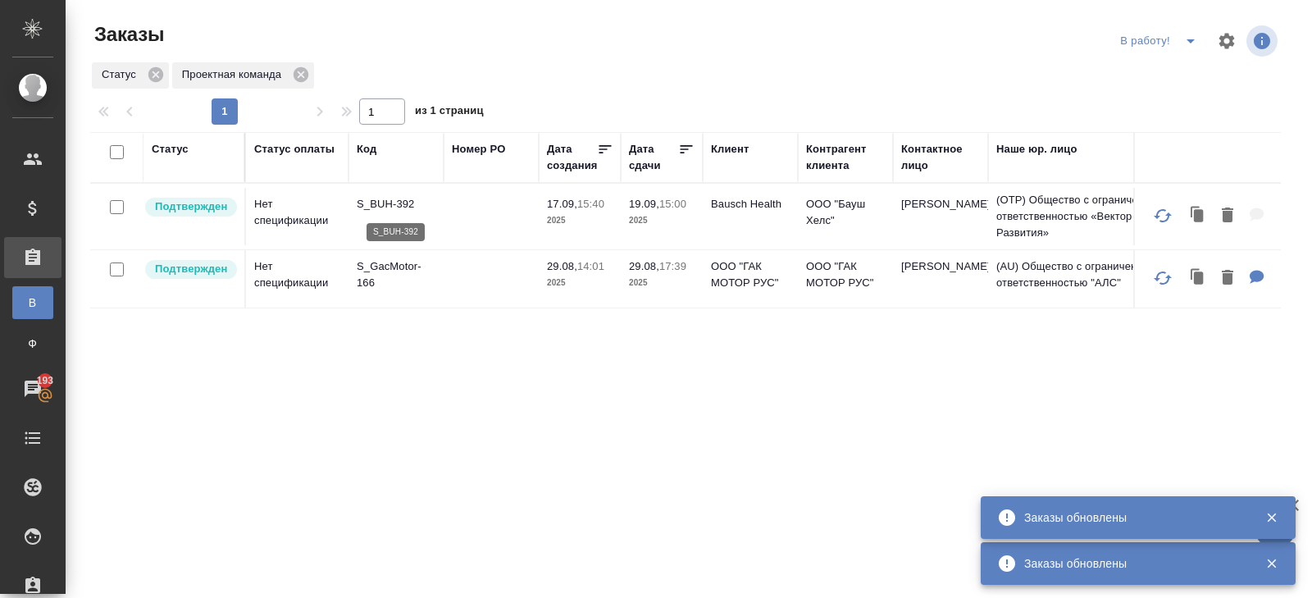
click at [380, 207] on p "S_BUH-392" at bounding box center [396, 204] width 79 height 16
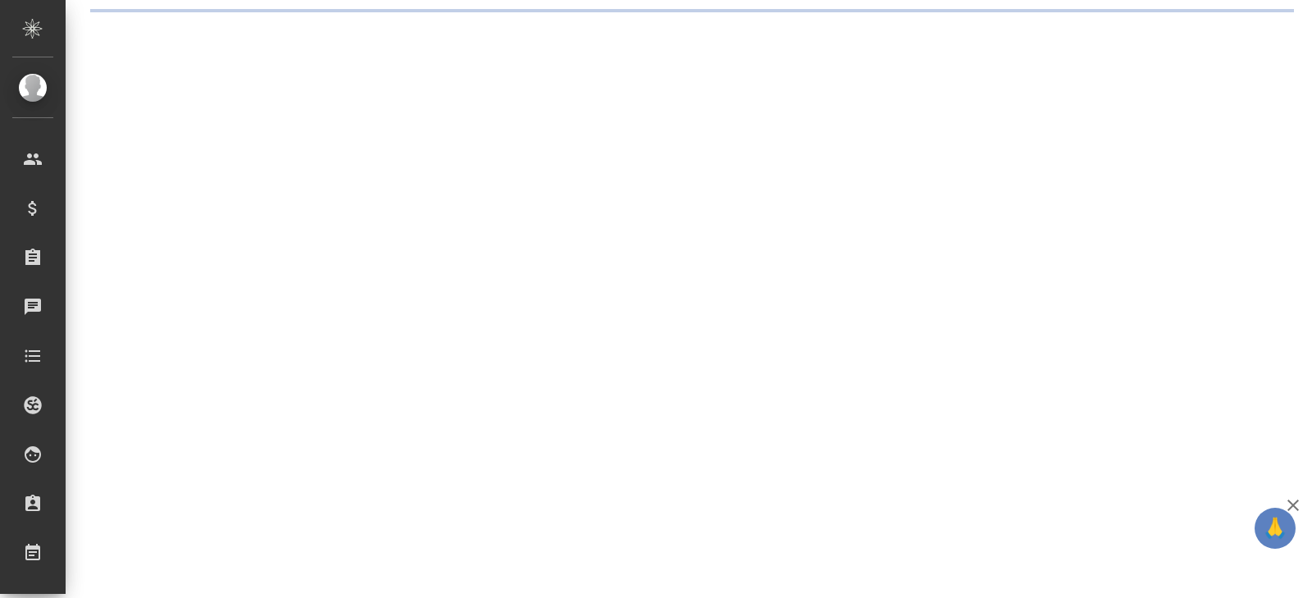
select select "RU"
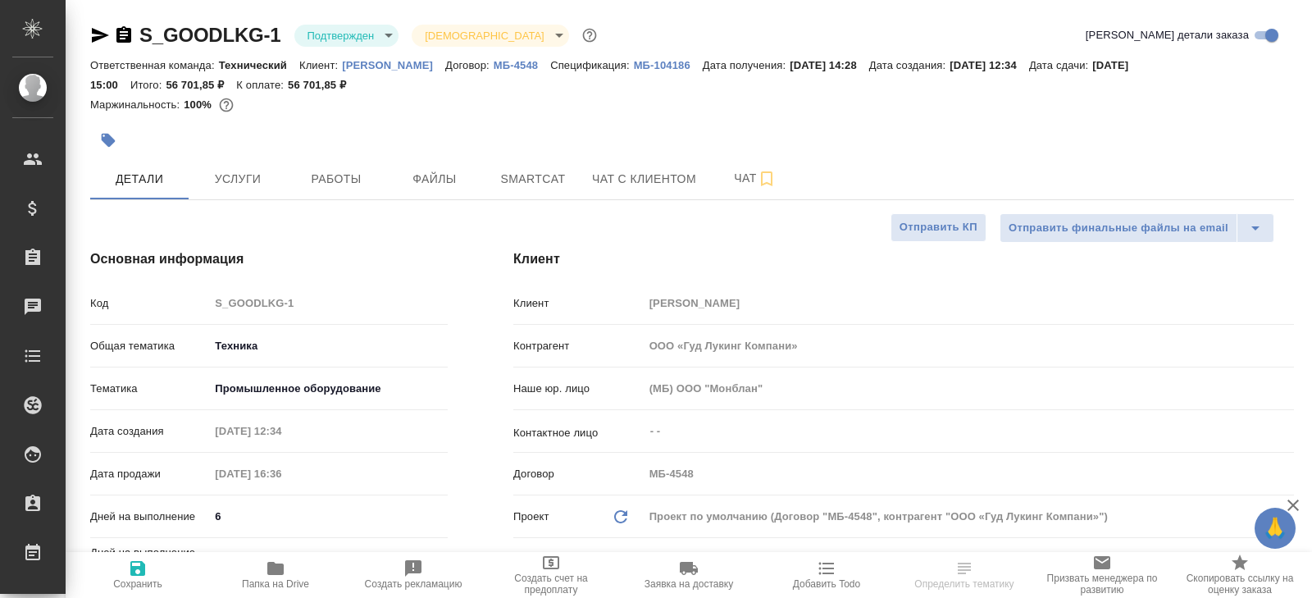
type textarea "x"
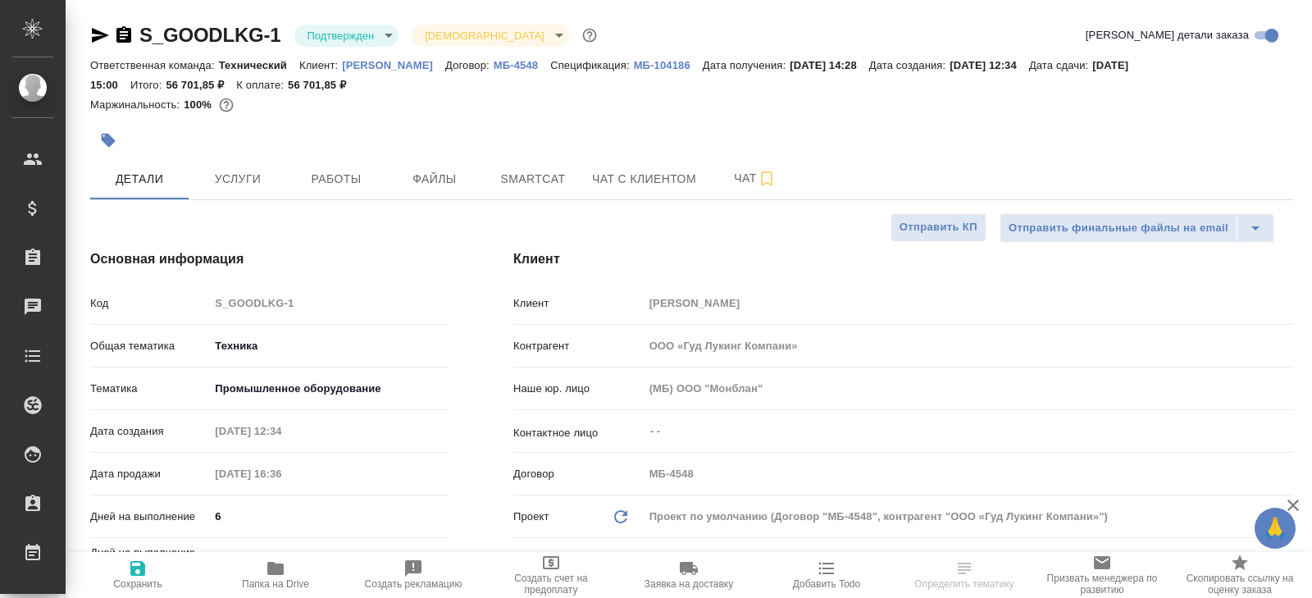
type textarea "x"
select select "RU"
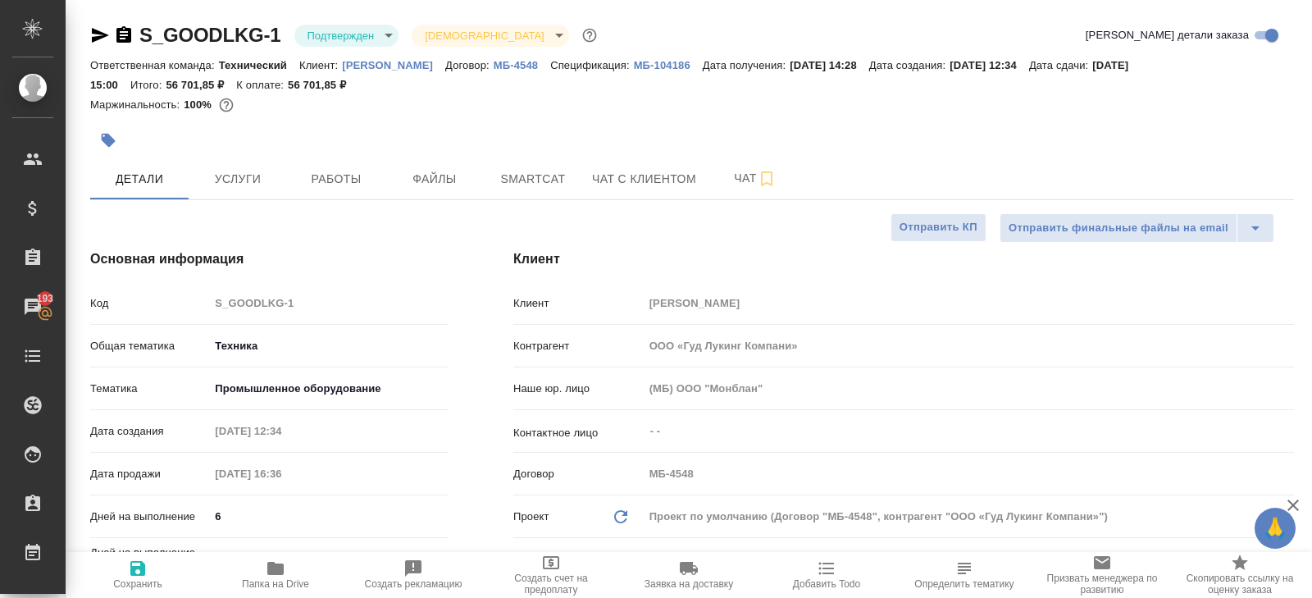
type textarea "x"
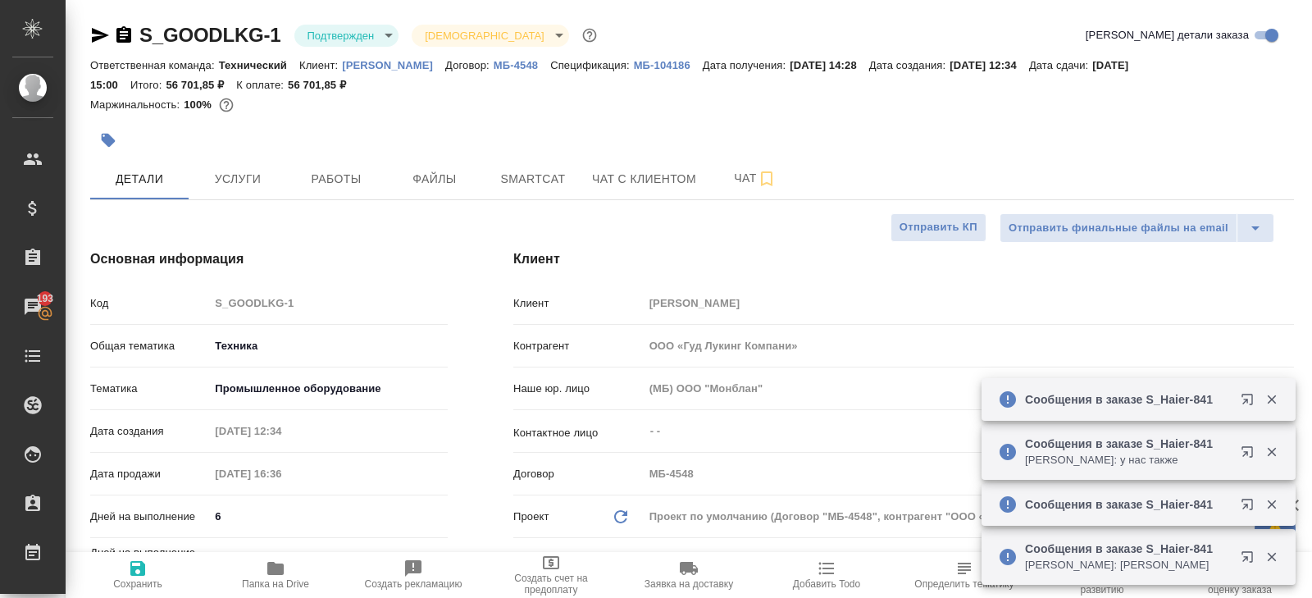
type textarea "x"
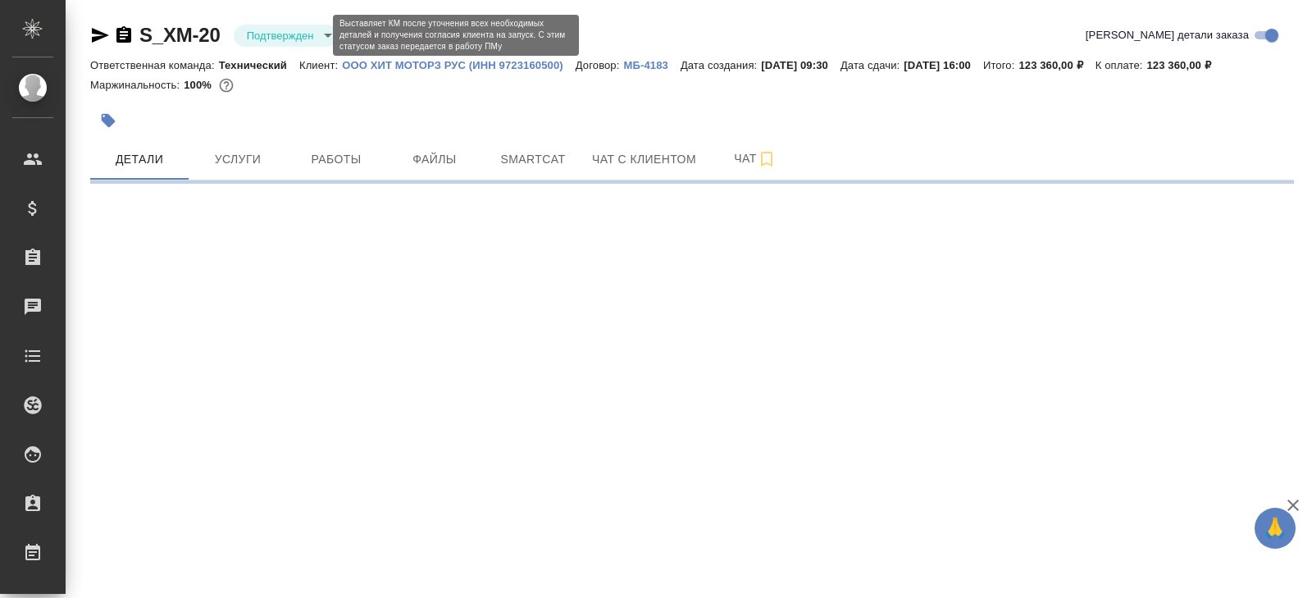
select select "RU"
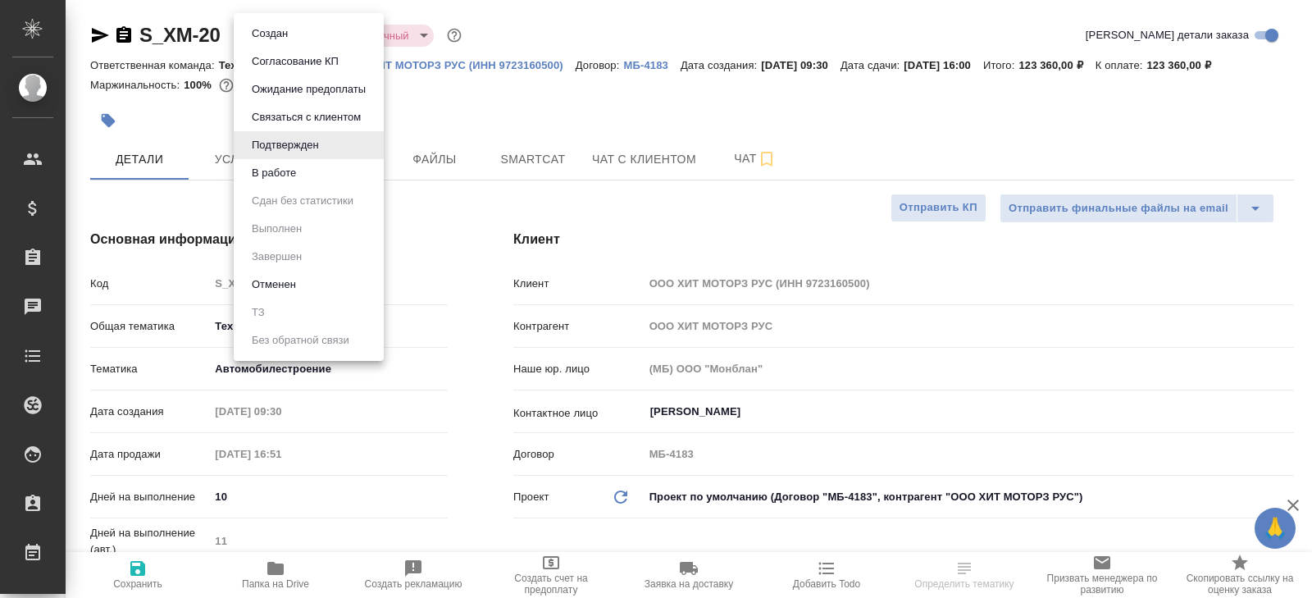
click at [279, 43] on body "🙏 .cls-1 fill:#fff; AWATERA [PERSON_NAME] Спецификации Заказы Чаты Todo Проекты…" at bounding box center [656, 299] width 1312 height 598
type textarea "x"
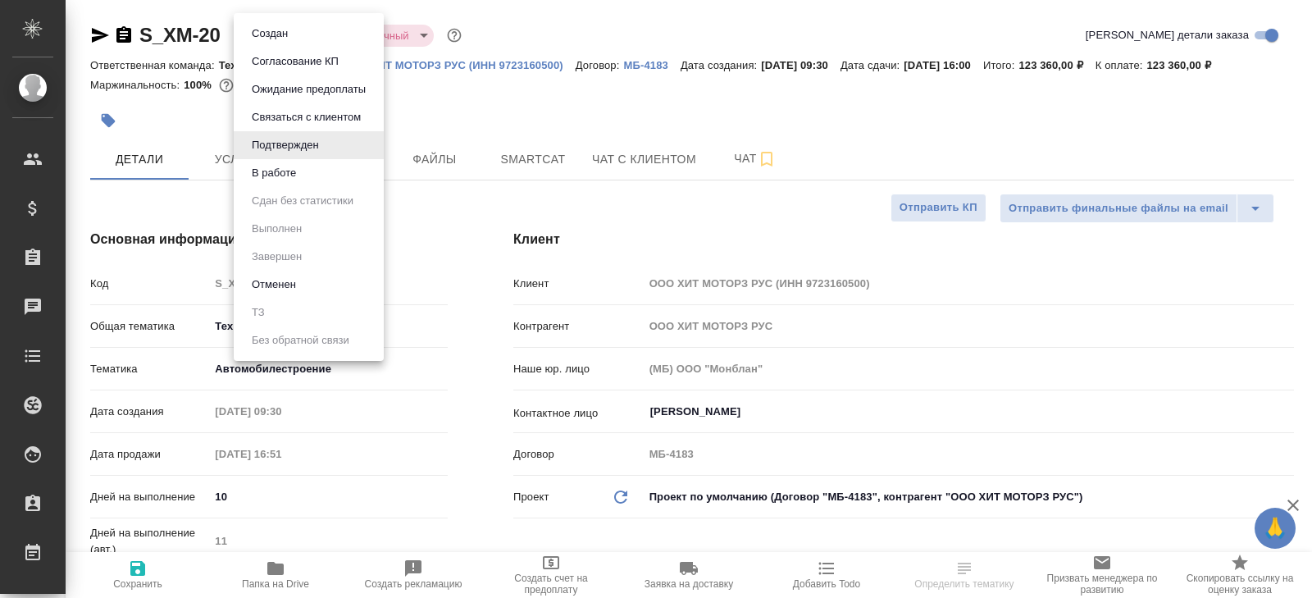
type textarea "x"
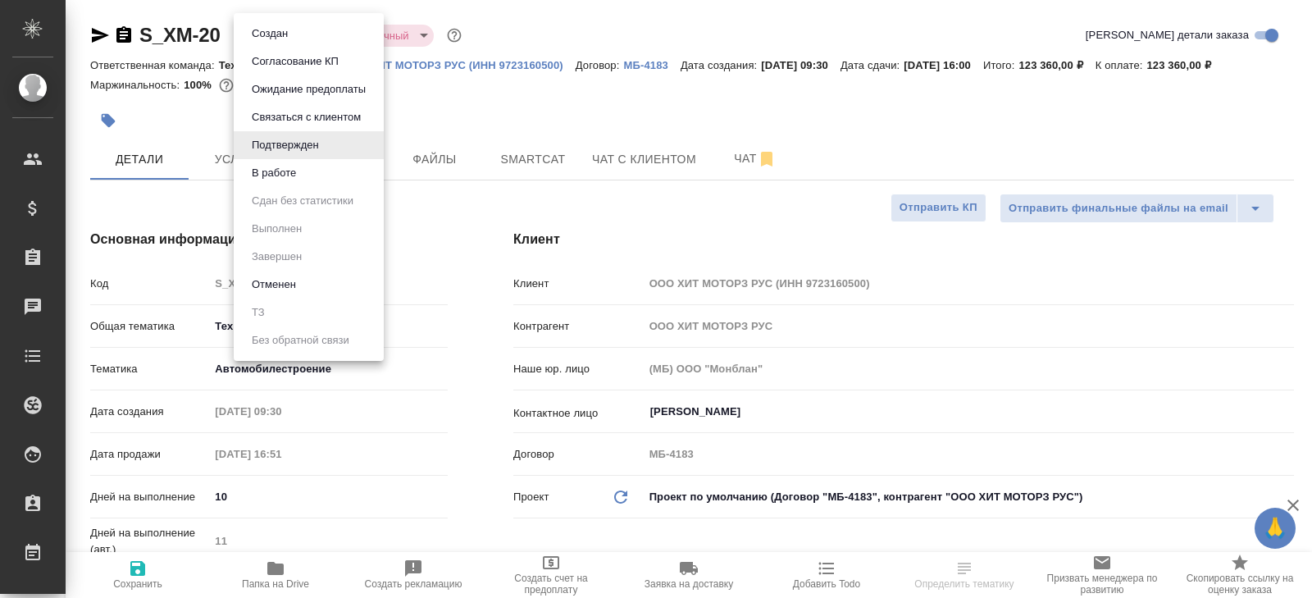
click at [269, 174] on button "В работе" at bounding box center [274, 173] width 54 height 18
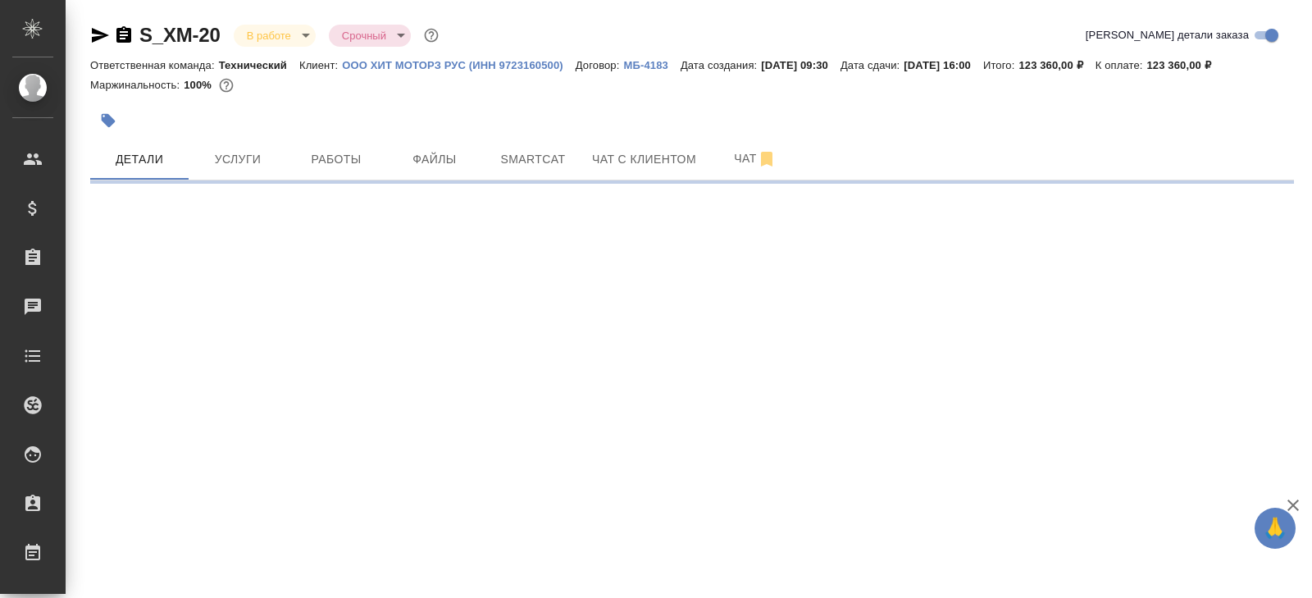
select select "RU"
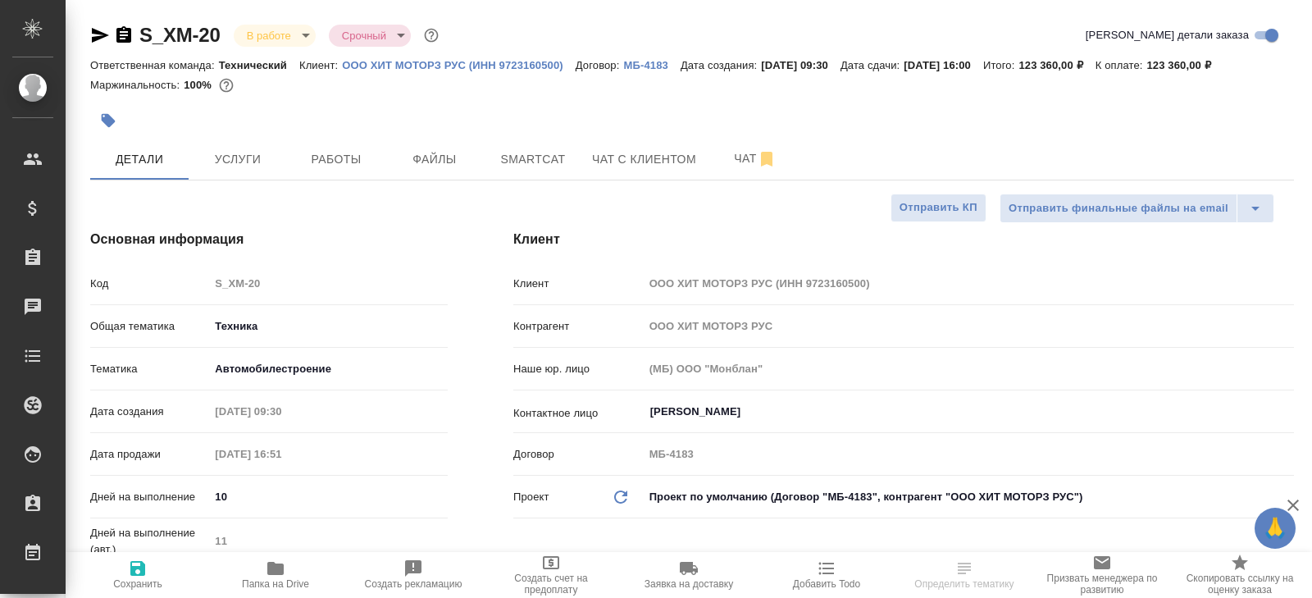
type textarea "x"
select select "RU"
type textarea "x"
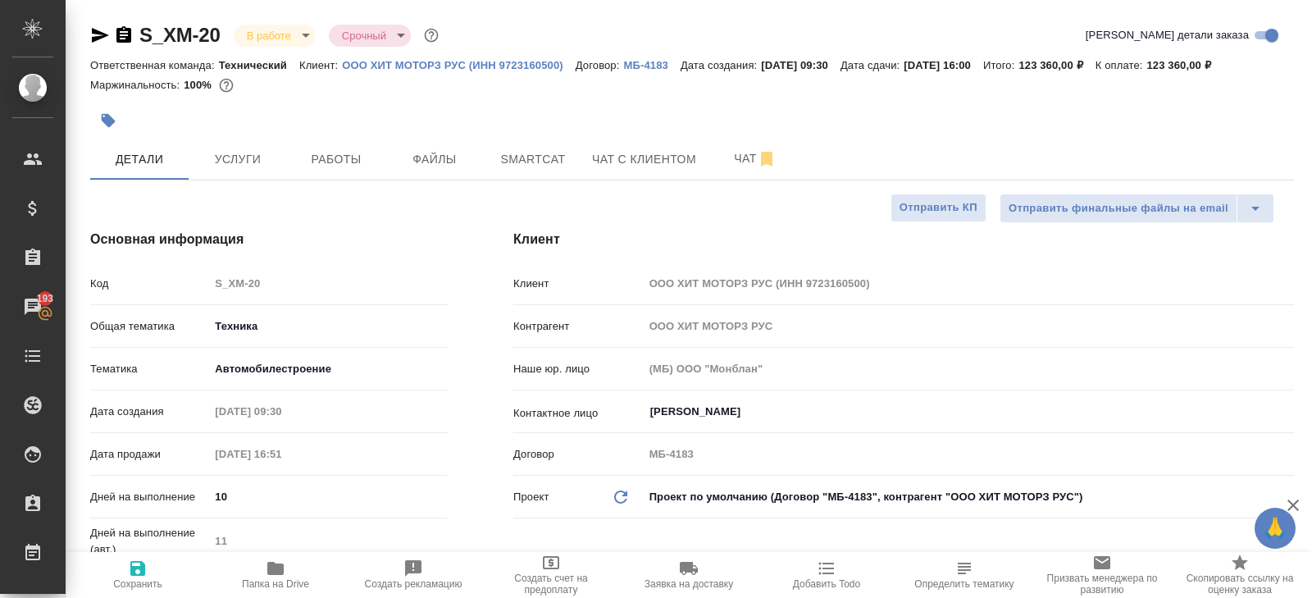
type textarea "x"
click at [758, 157] on span "Чат" at bounding box center [755, 158] width 79 height 20
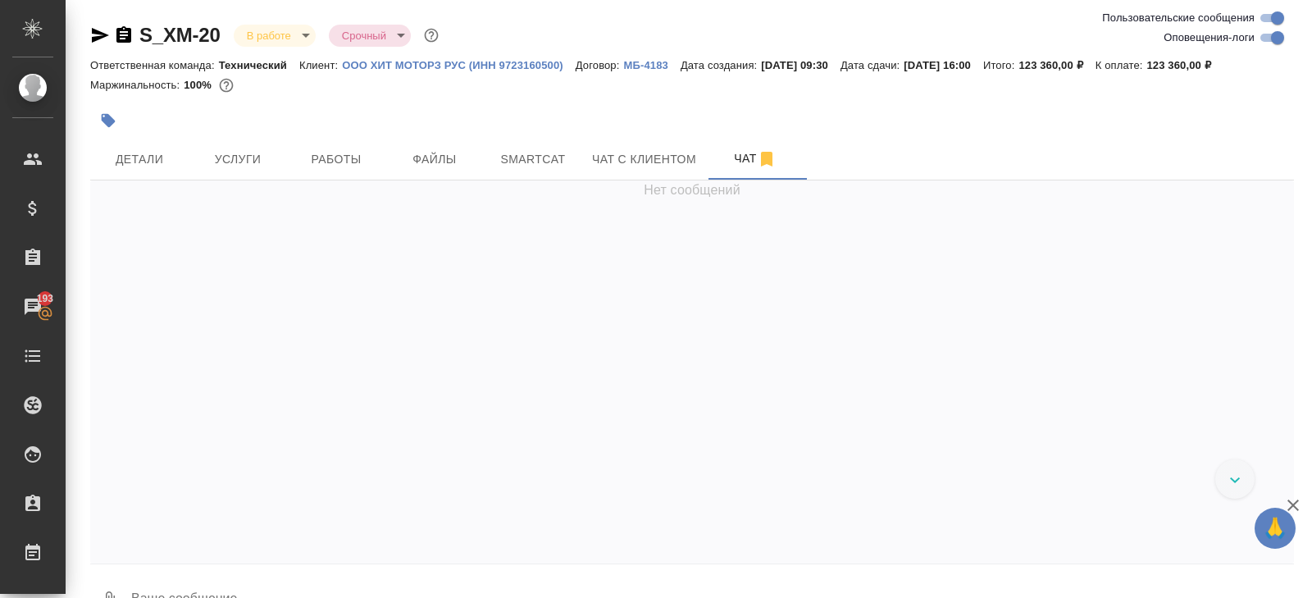
click at [1264, 38] on input "Оповещения-логи" at bounding box center [1277, 38] width 59 height 20
checkbox input "false"
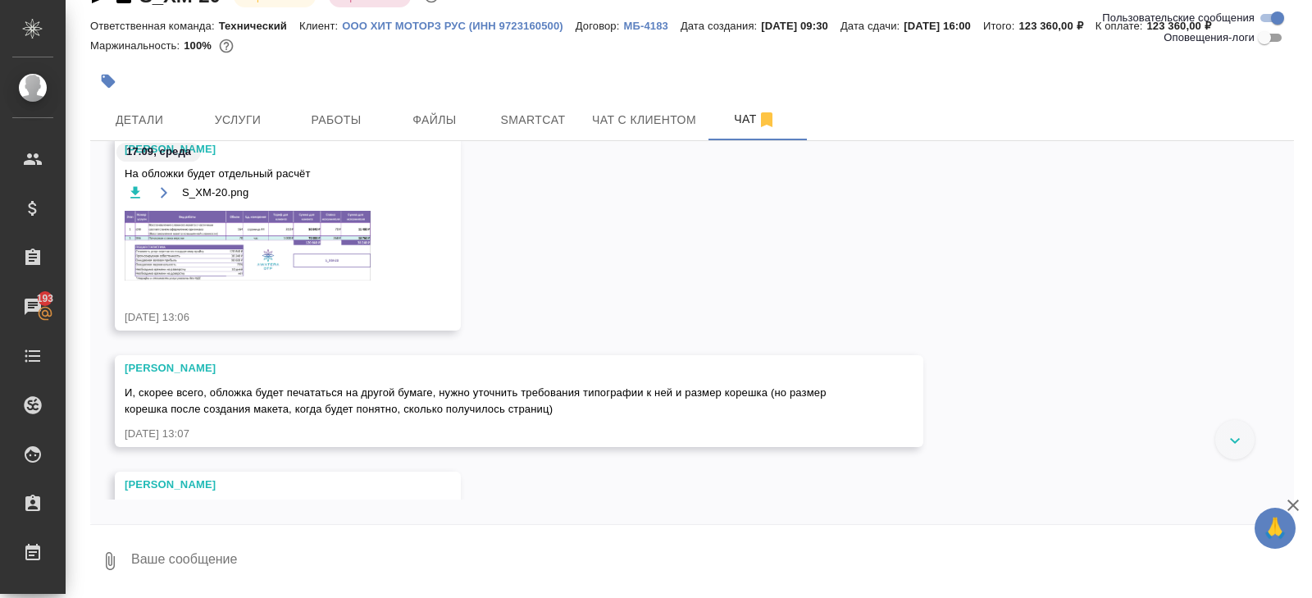
scroll to position [234, 0]
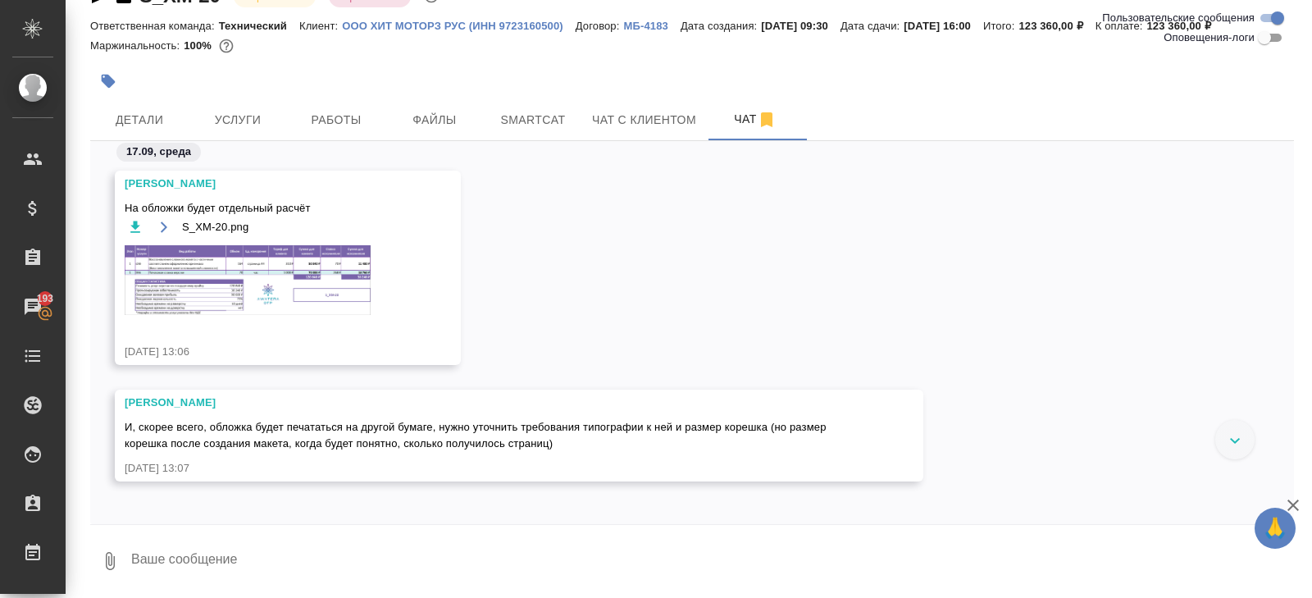
click at [254, 287] on img at bounding box center [248, 280] width 246 height 70
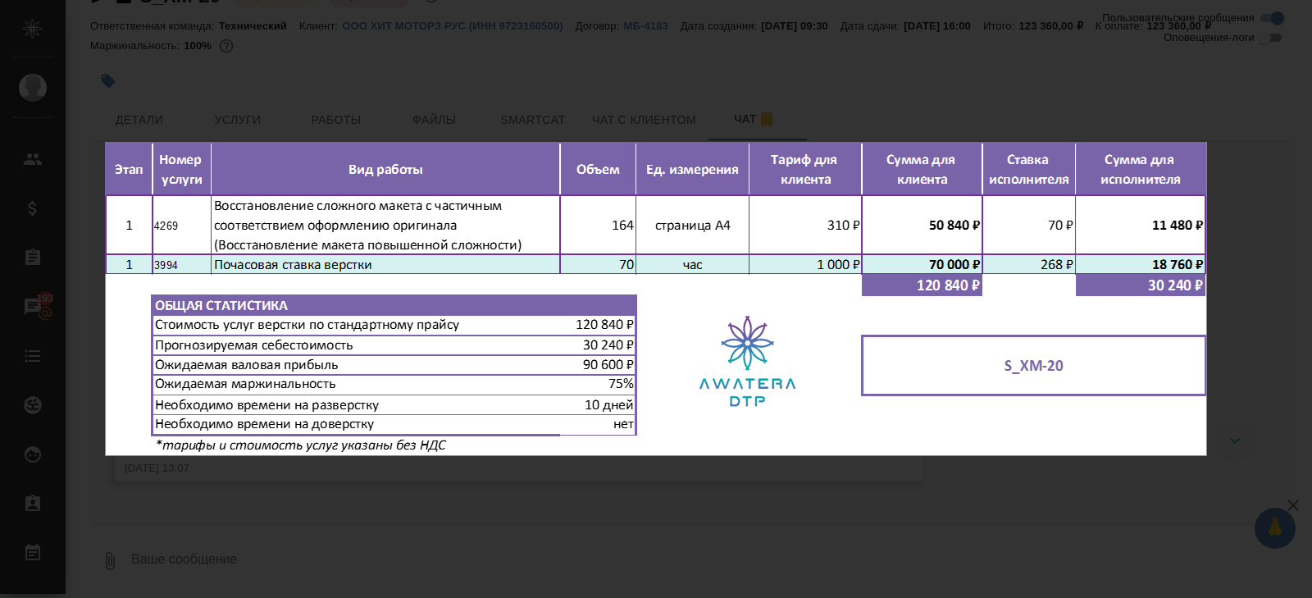
click at [325, 507] on div "S_XM-20.png 1 of 1" at bounding box center [656, 299] width 1312 height 598
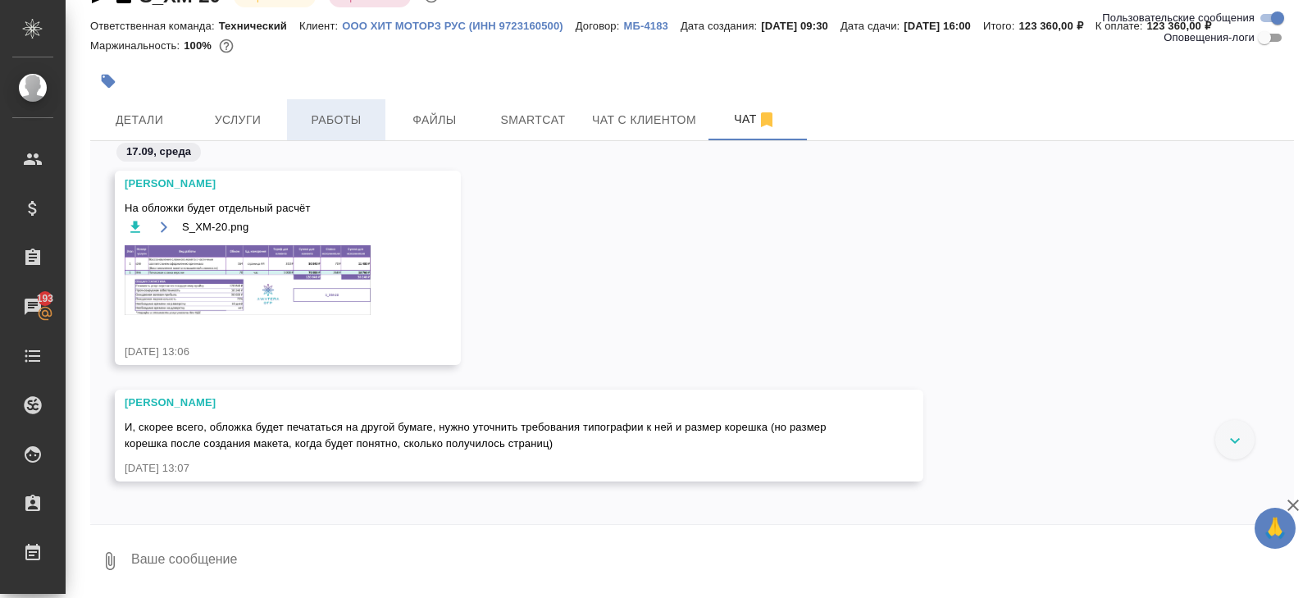
click at [344, 120] on span "Работы" at bounding box center [336, 120] width 79 height 20
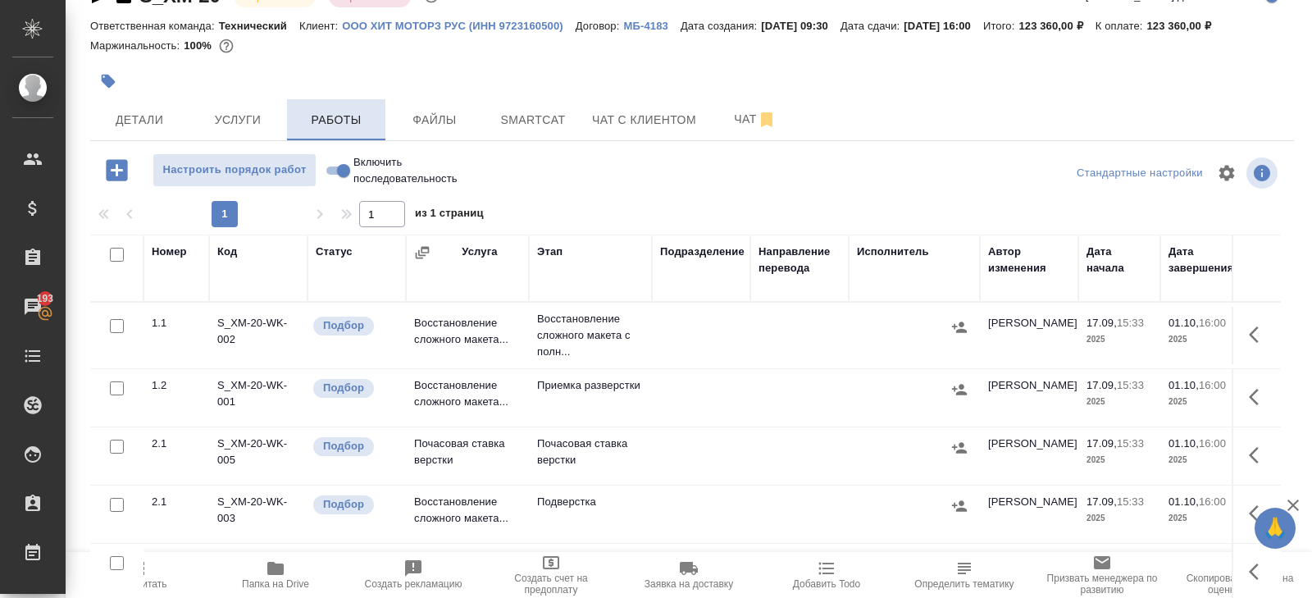
scroll to position [87, 0]
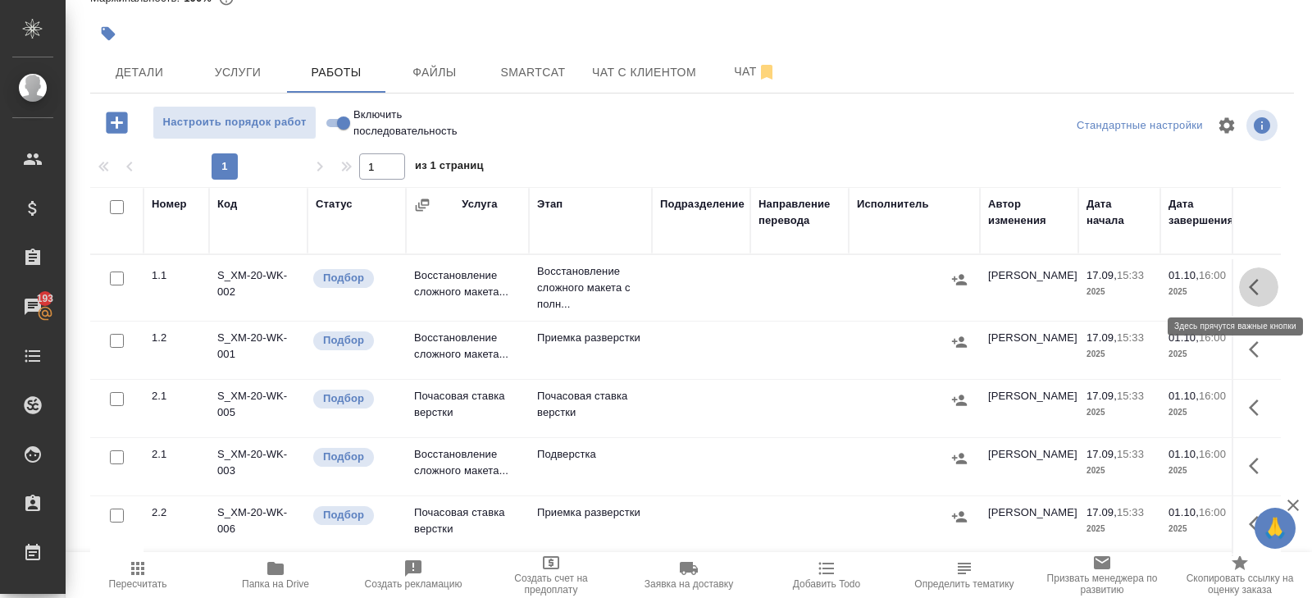
click at [1253, 294] on icon "button" at bounding box center [1259, 287] width 20 height 20
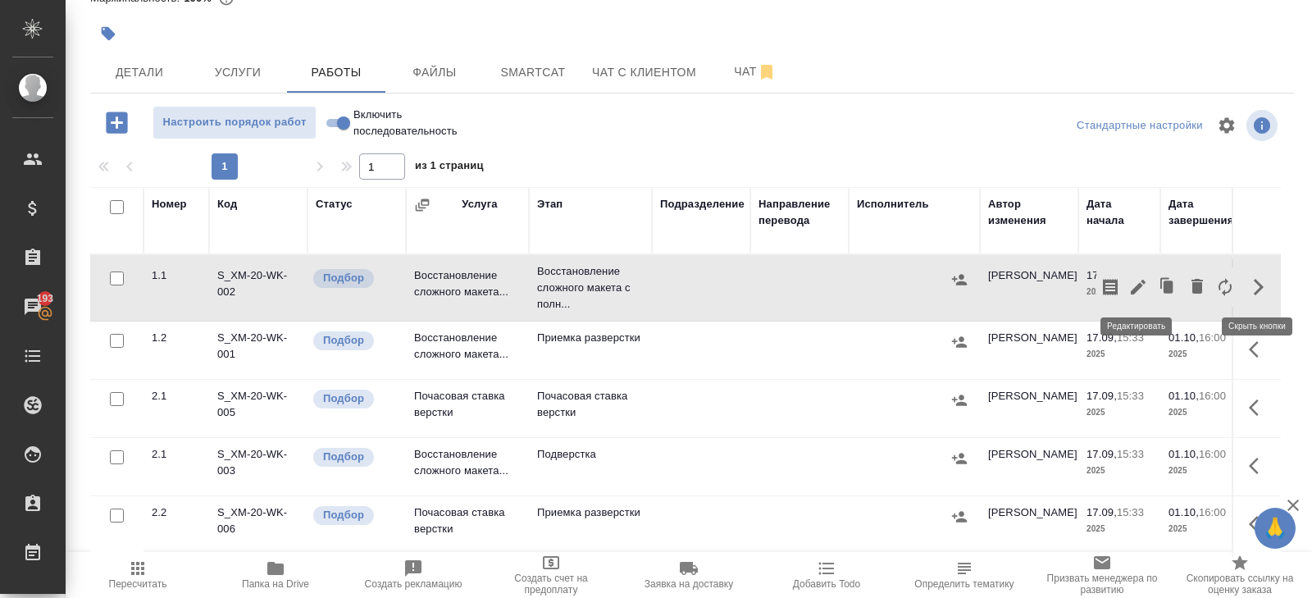
click at [1141, 288] on icon "button" at bounding box center [1138, 287] width 20 height 20
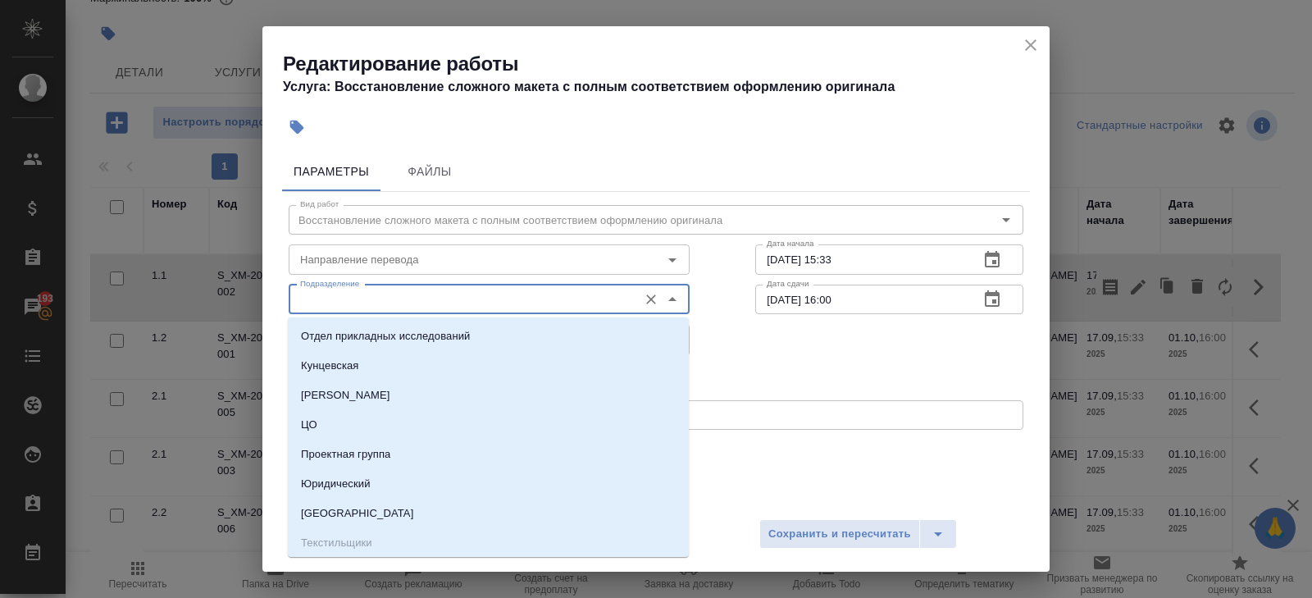
click at [416, 300] on input "Подразделение" at bounding box center [462, 299] width 336 height 20
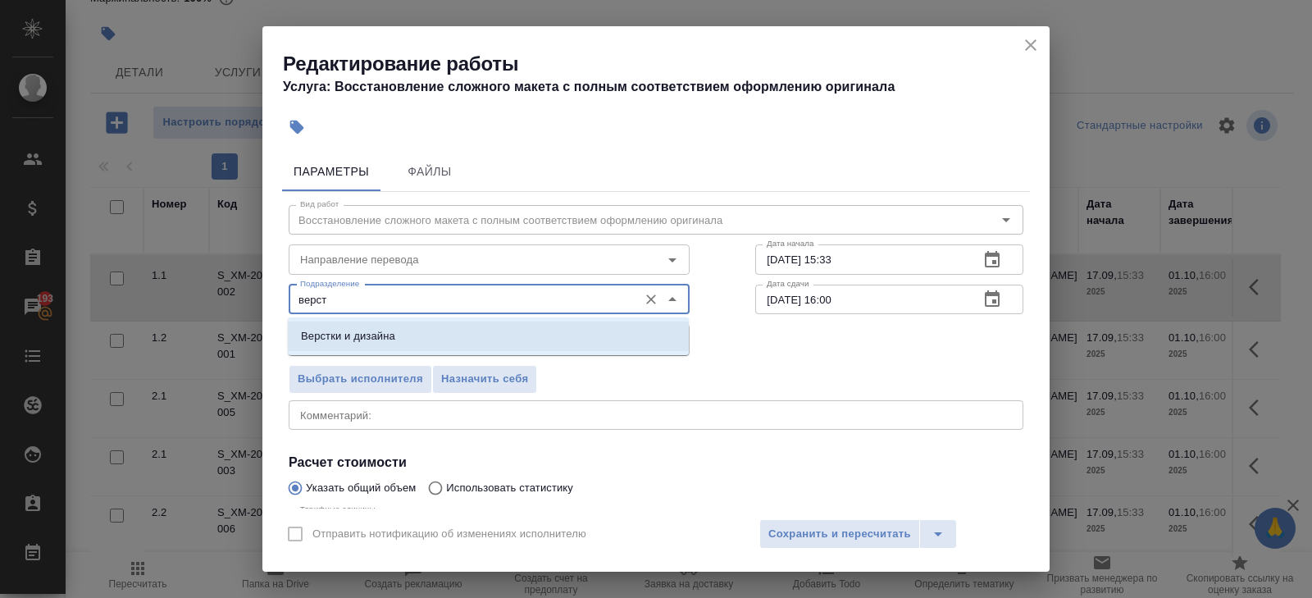
click at [355, 330] on p "Верстки и дизайна" at bounding box center [348, 336] width 94 height 16
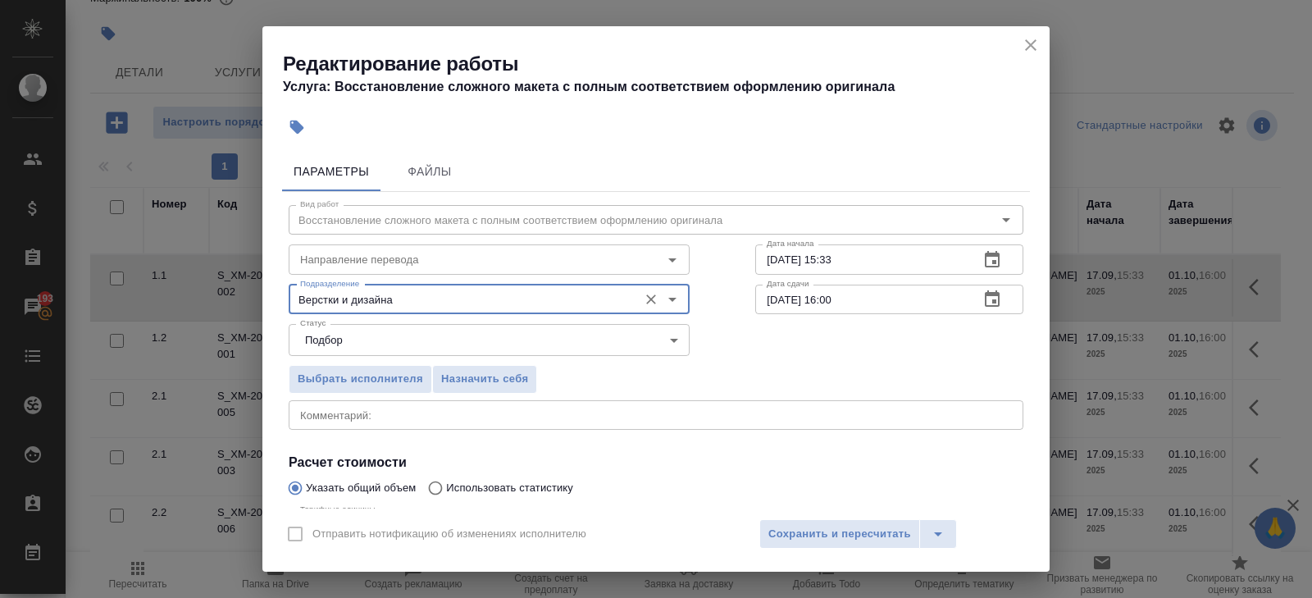
scroll to position [174, 0]
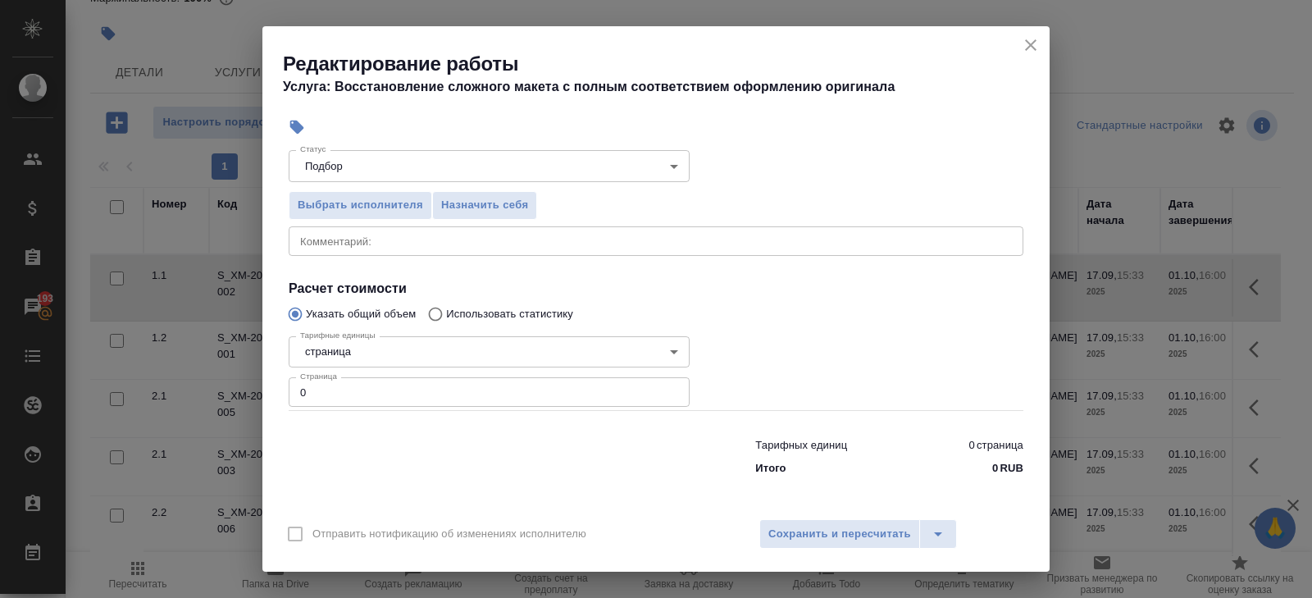
type input "Верстки и дизайна"
click at [337, 394] on input "0" at bounding box center [489, 392] width 401 height 30
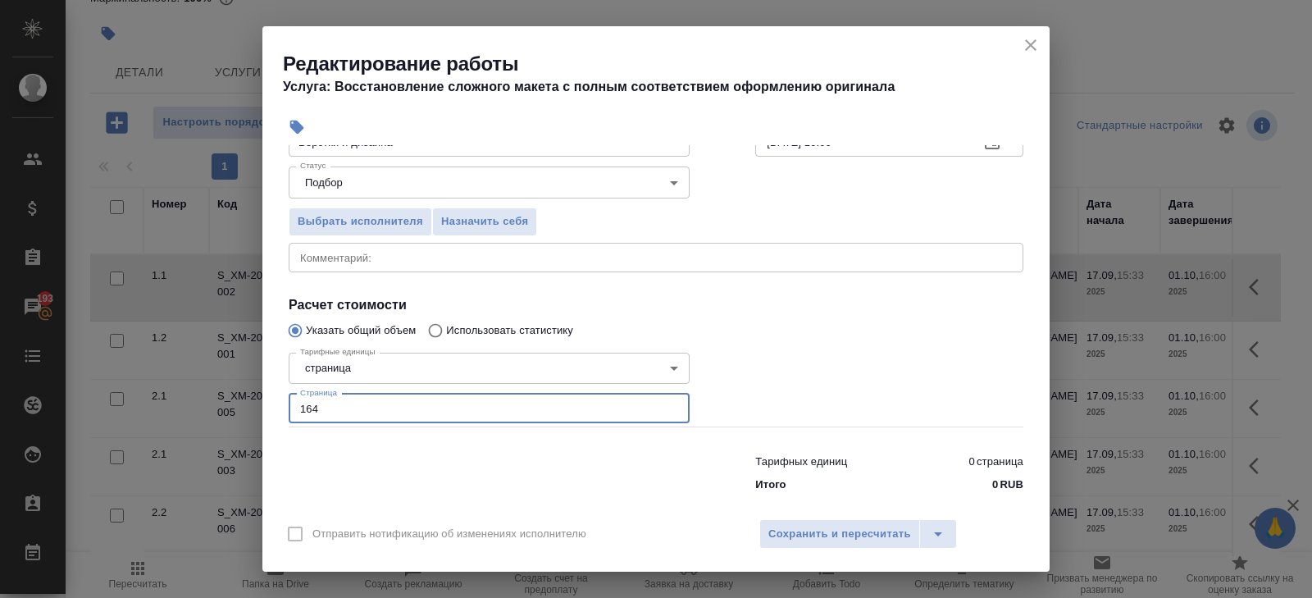
scroll to position [0, 0]
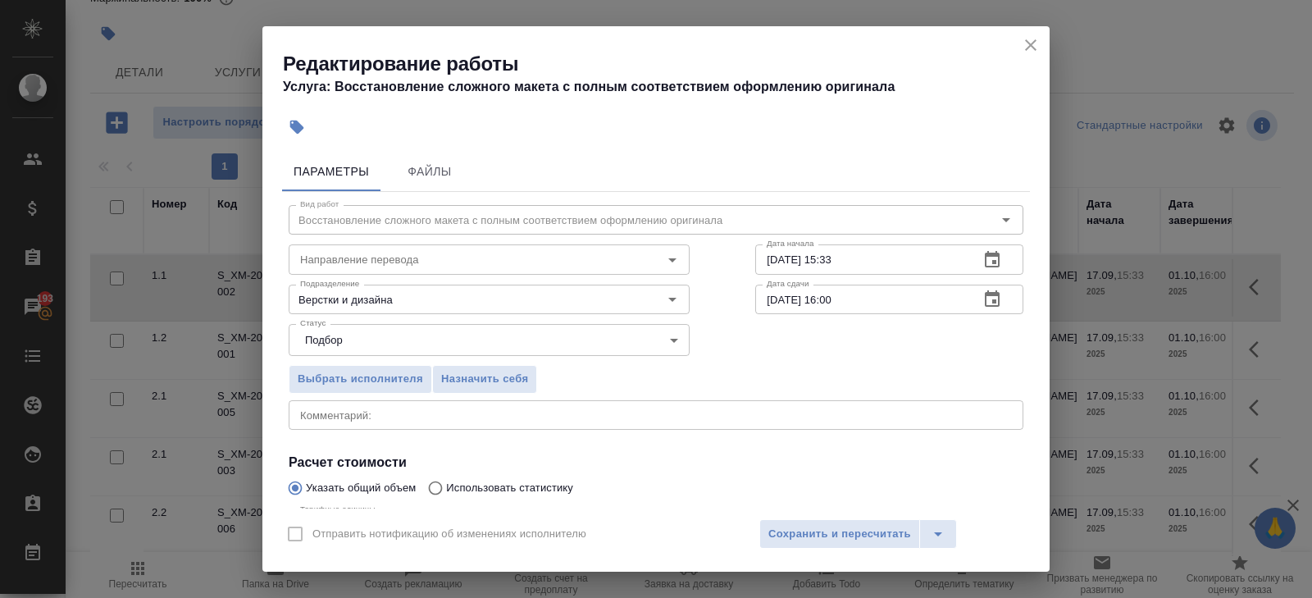
type input "164"
click at [993, 266] on icon "button" at bounding box center [992, 259] width 15 height 16
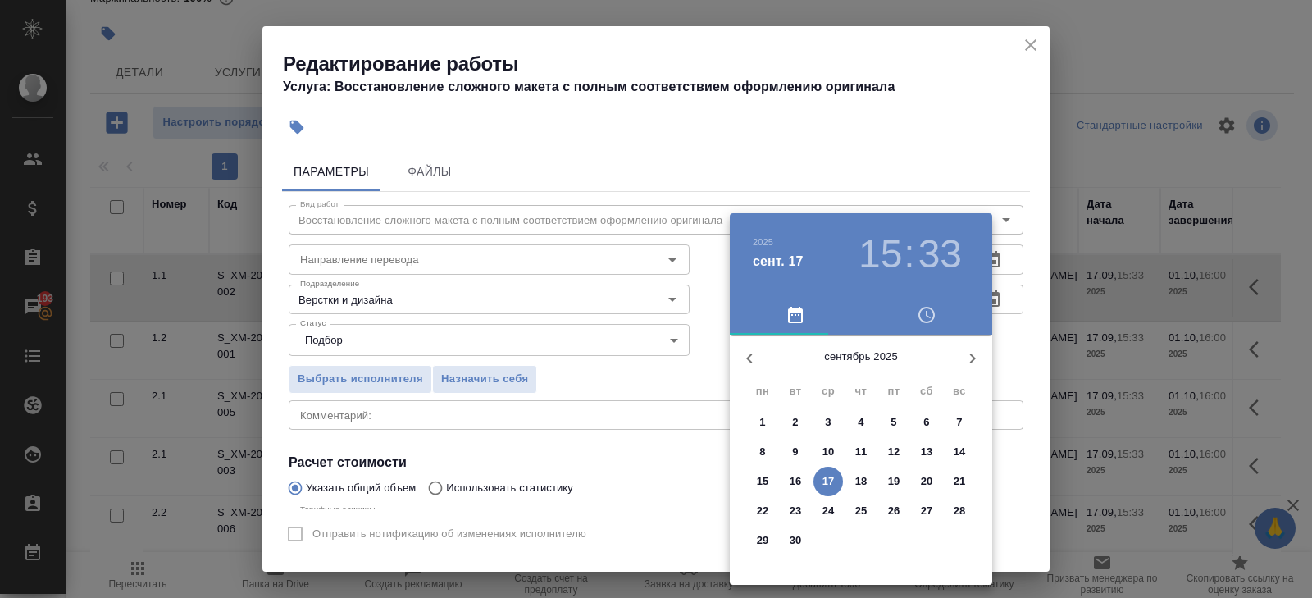
click at [827, 481] on p "17" at bounding box center [828, 481] width 12 height 16
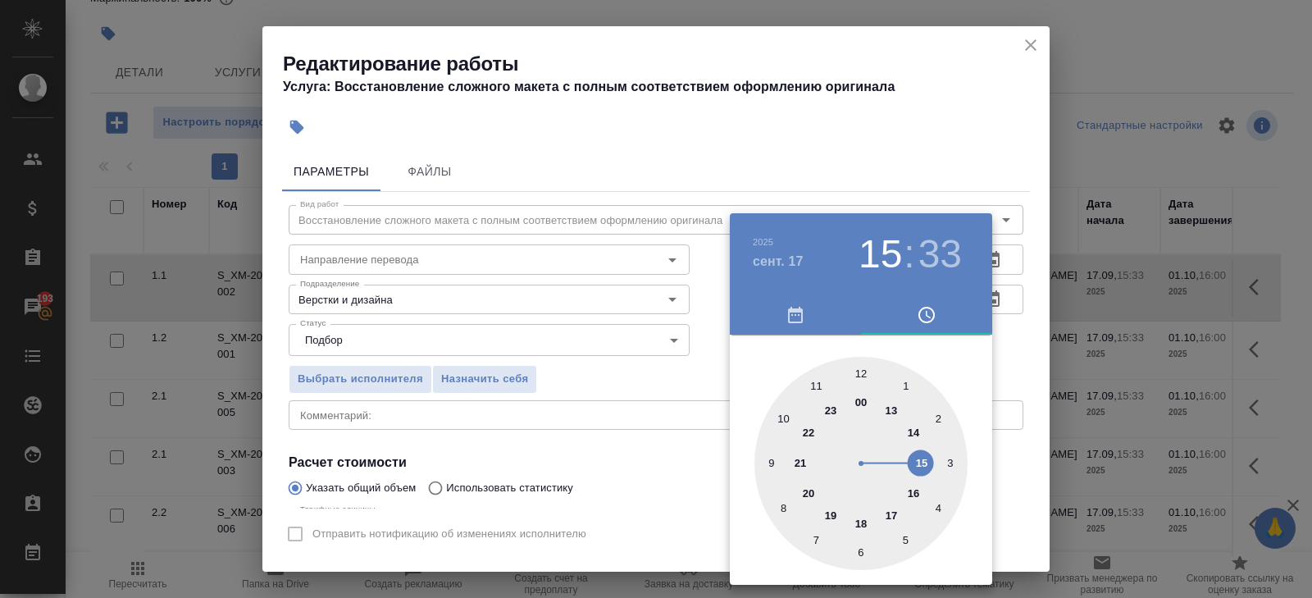
click at [896, 509] on div at bounding box center [860, 463] width 213 height 213
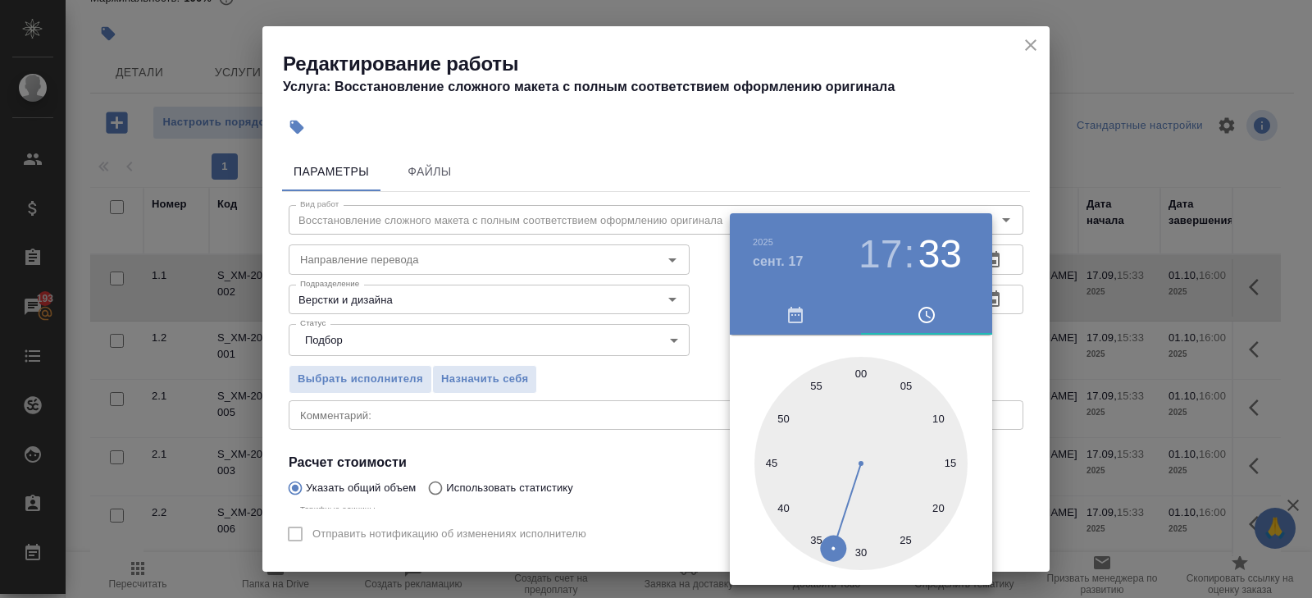
type input "[DATE] 17:00"
click at [861, 371] on div at bounding box center [860, 463] width 213 height 213
click at [1014, 304] on div at bounding box center [656, 299] width 1312 height 598
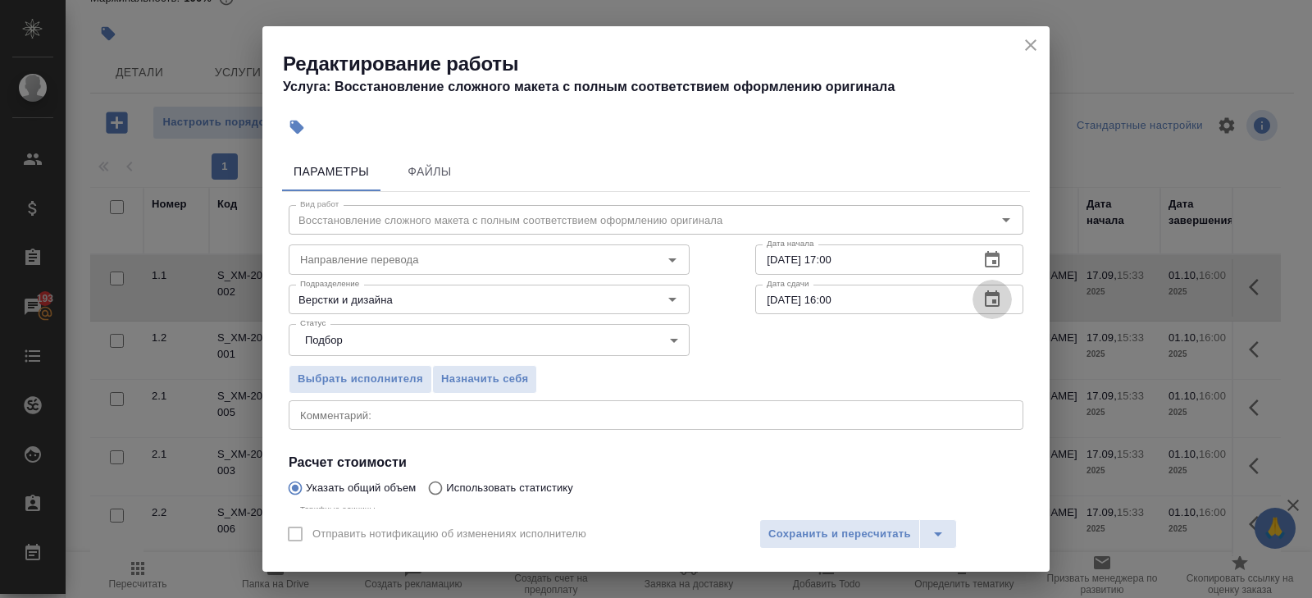
click at [992, 303] on icon "button" at bounding box center [992, 298] width 15 height 16
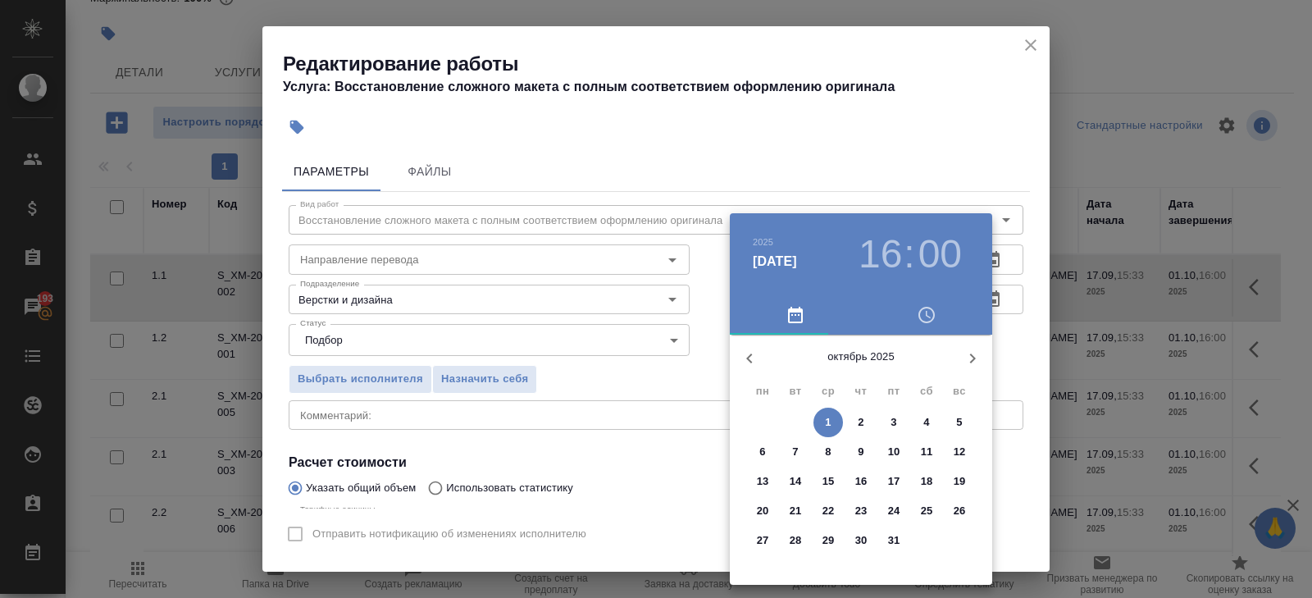
click at [750, 359] on icon "button" at bounding box center [750, 358] width 20 height 20
click at [762, 539] on p "29" at bounding box center [763, 540] width 12 height 16
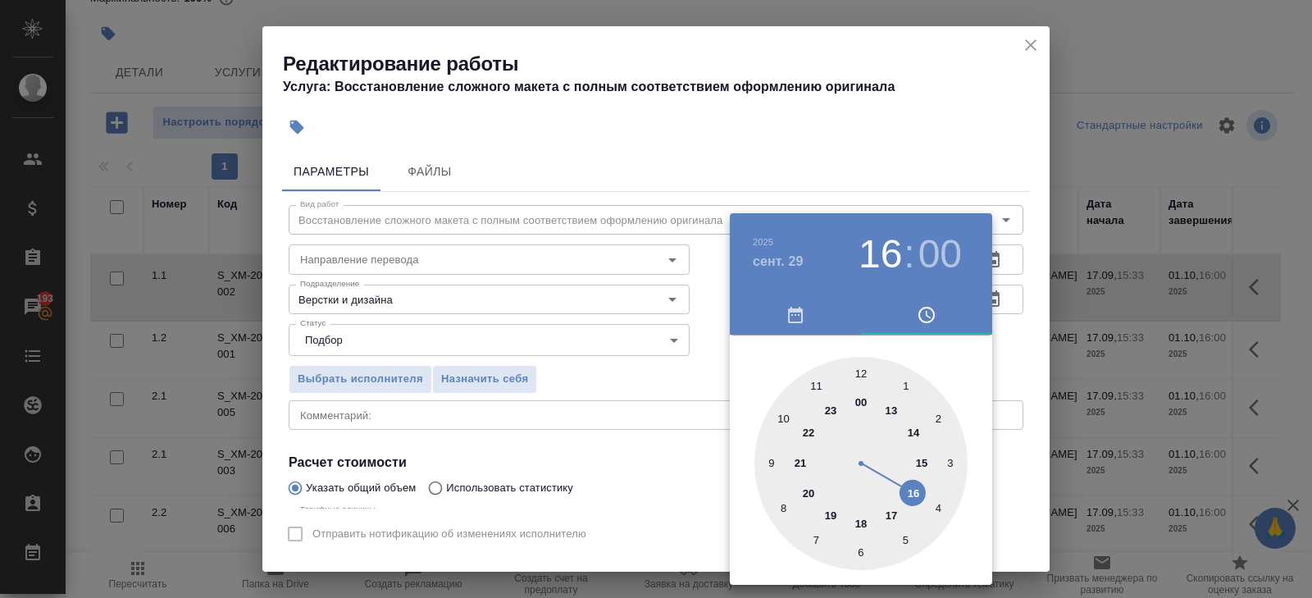
click at [786, 418] on div at bounding box center [860, 463] width 213 height 213
type input "29.09.2025 10:00"
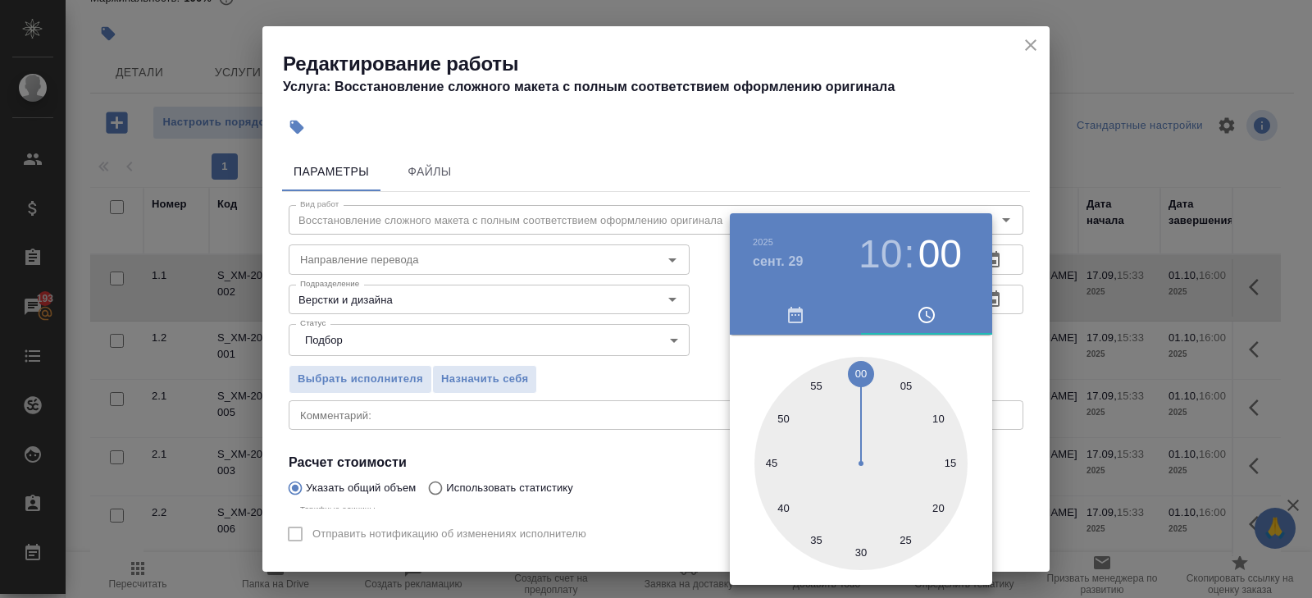
click at [668, 418] on div at bounding box center [656, 299] width 1312 height 598
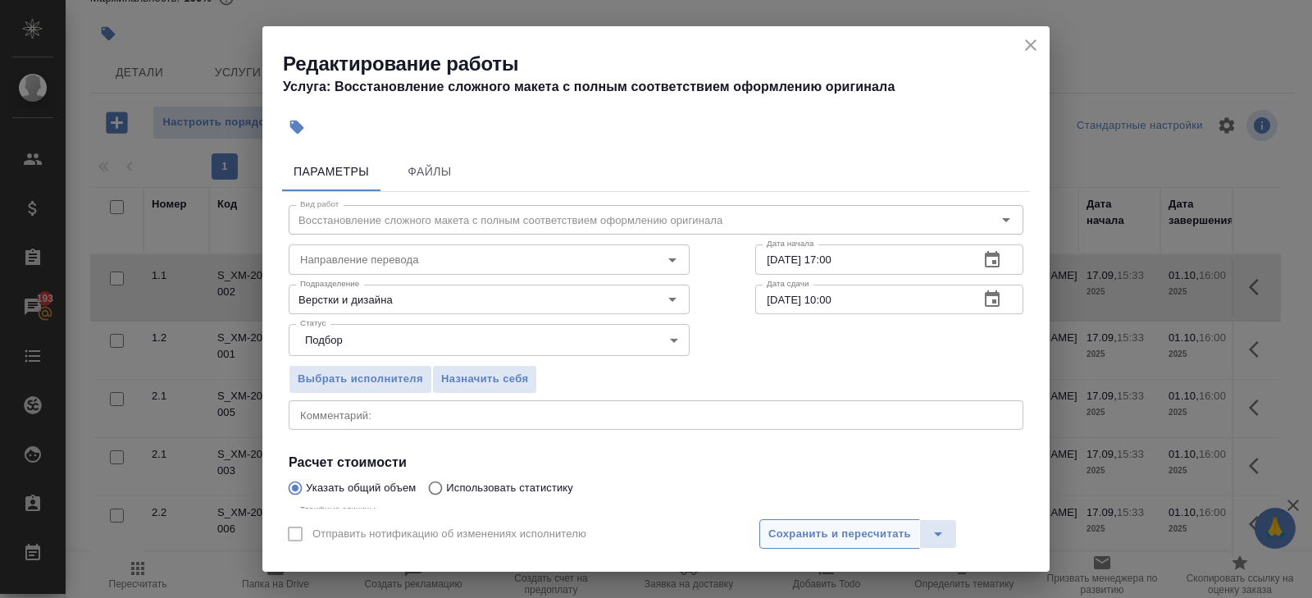
click at [773, 526] on span "Сохранить и пересчитать" at bounding box center [839, 534] width 143 height 19
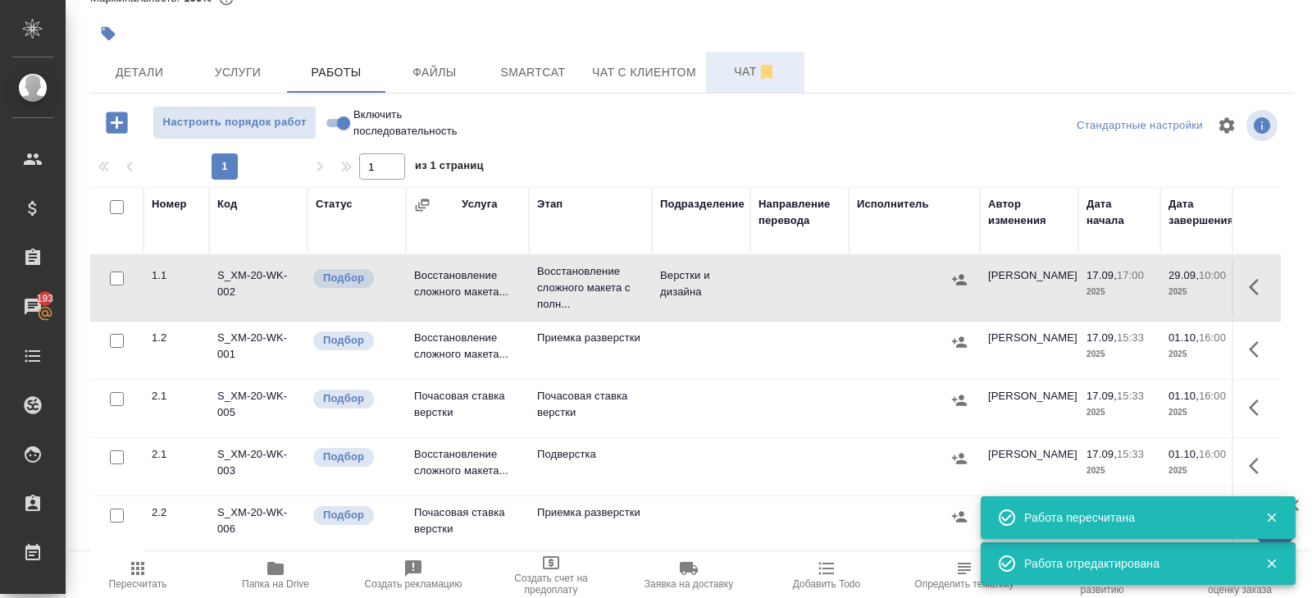
click at [749, 78] on span "Чат" at bounding box center [755, 71] width 79 height 20
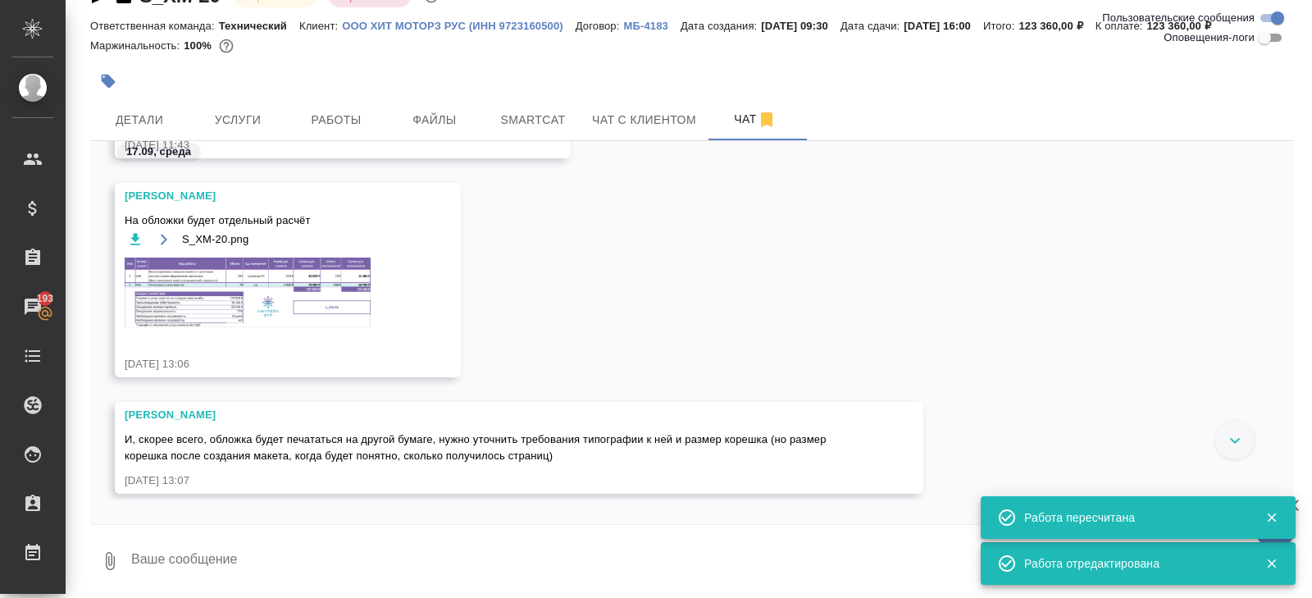
scroll to position [206, 0]
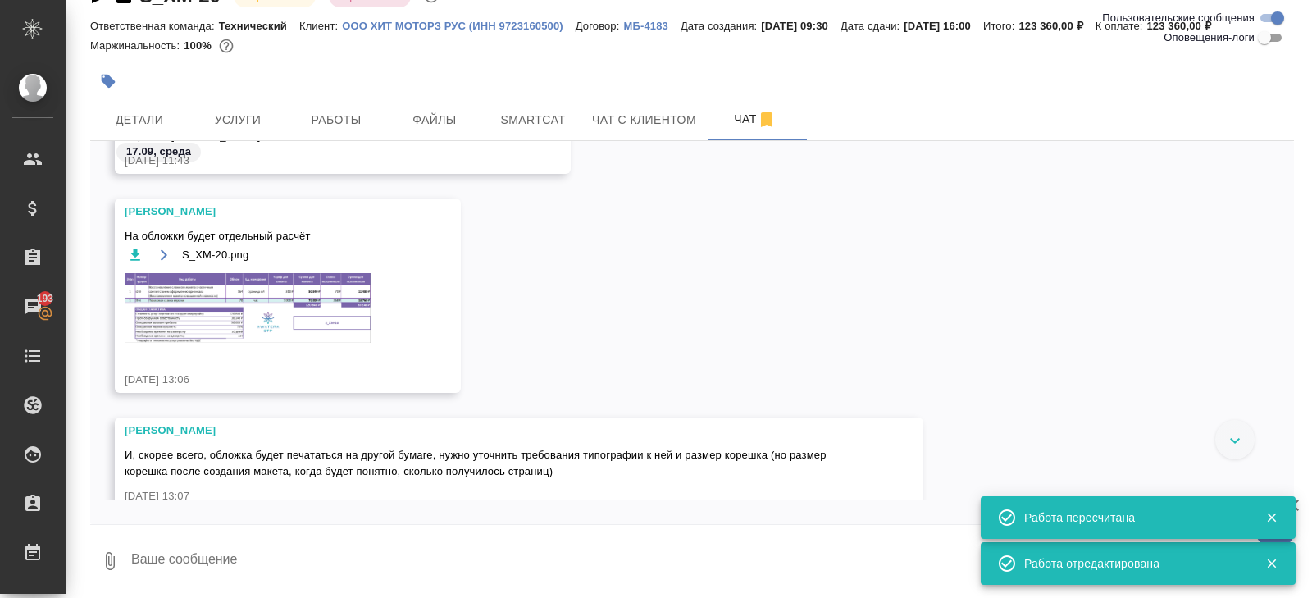
click at [285, 318] on img at bounding box center [248, 308] width 246 height 70
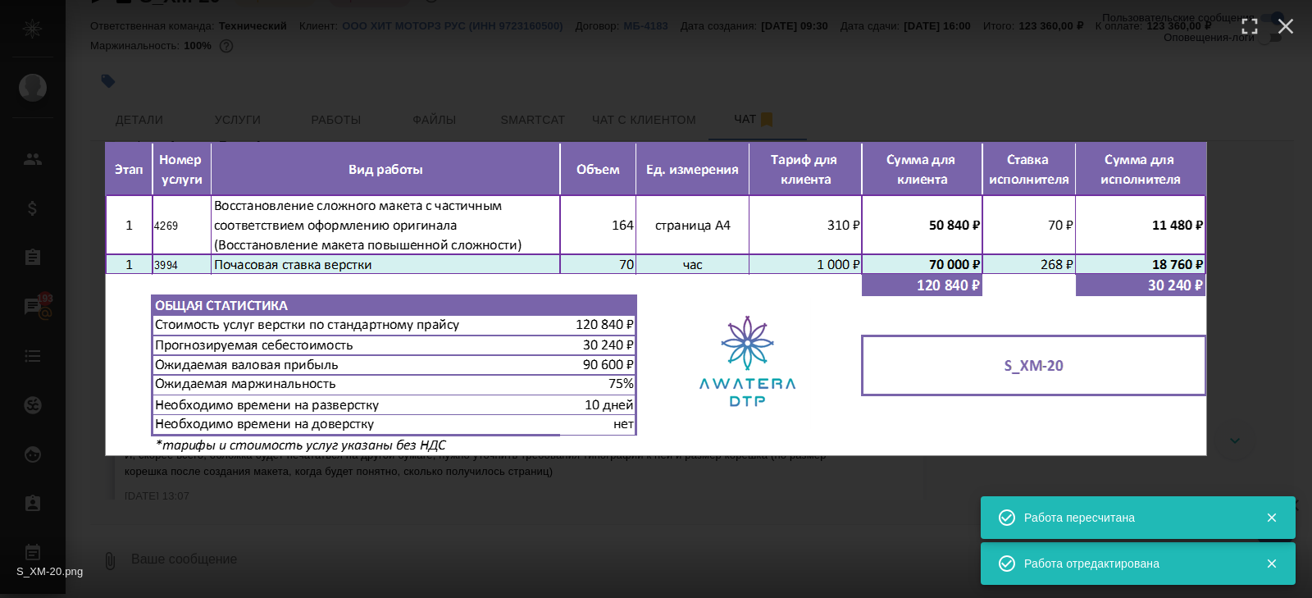
click at [313, 512] on div "S_XM-20.png 1 of 1" at bounding box center [656, 299] width 1312 height 598
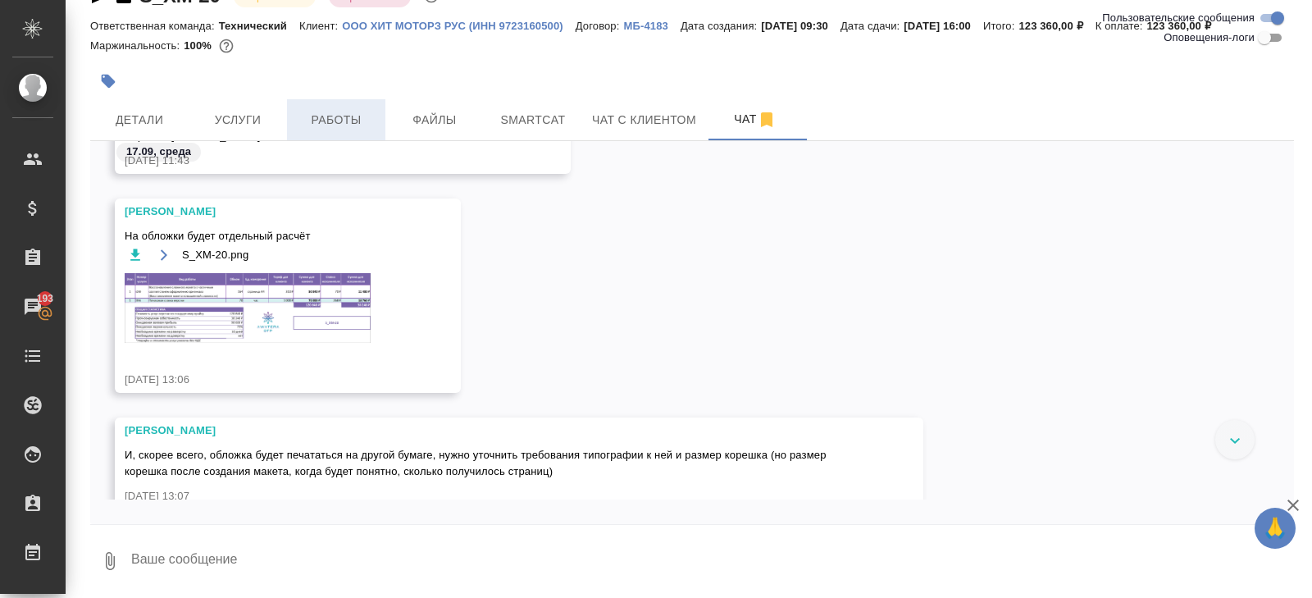
click at [321, 124] on span "Работы" at bounding box center [336, 120] width 79 height 20
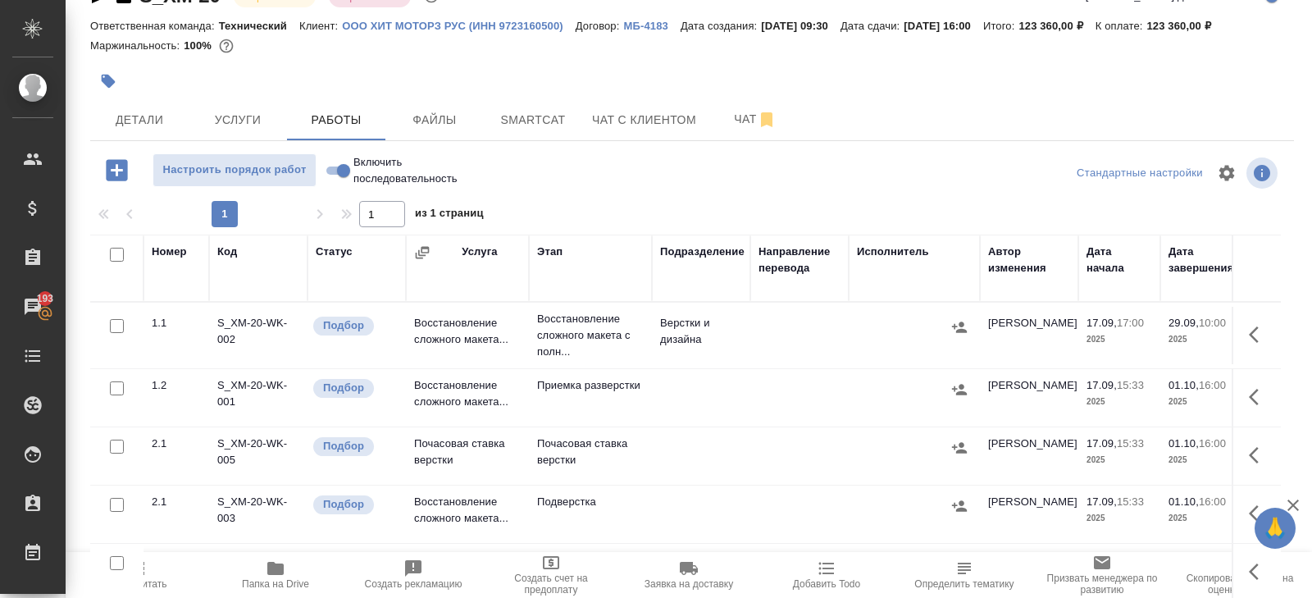
scroll to position [87, 0]
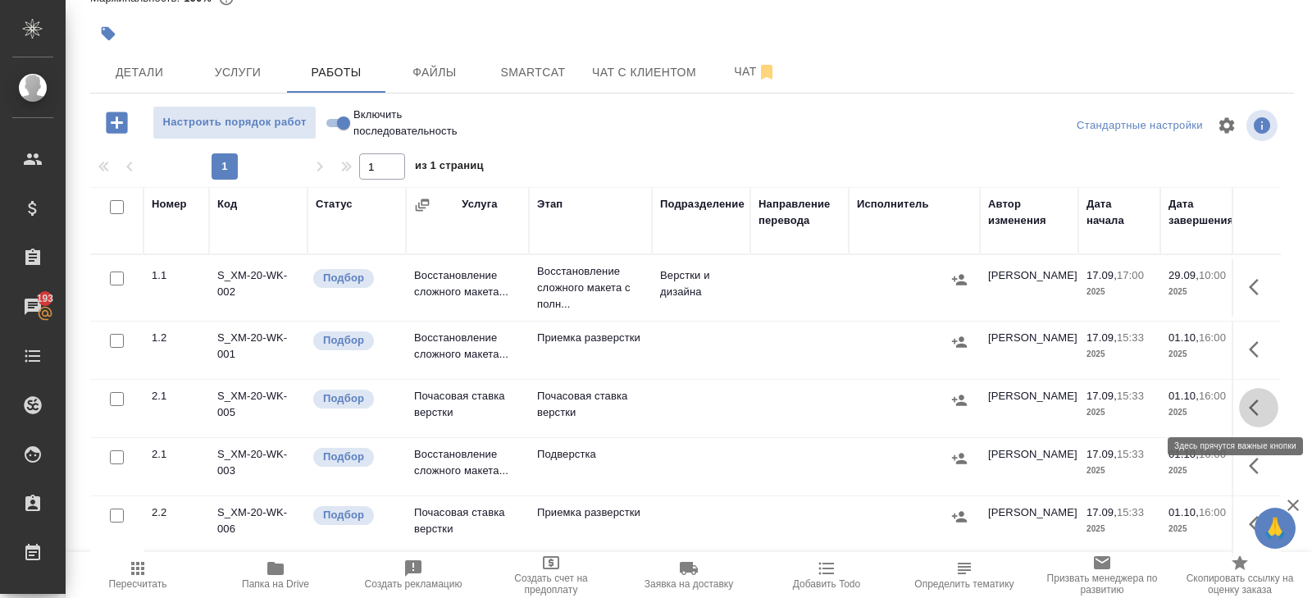
click at [1251, 409] on icon "button" at bounding box center [1259, 408] width 20 height 20
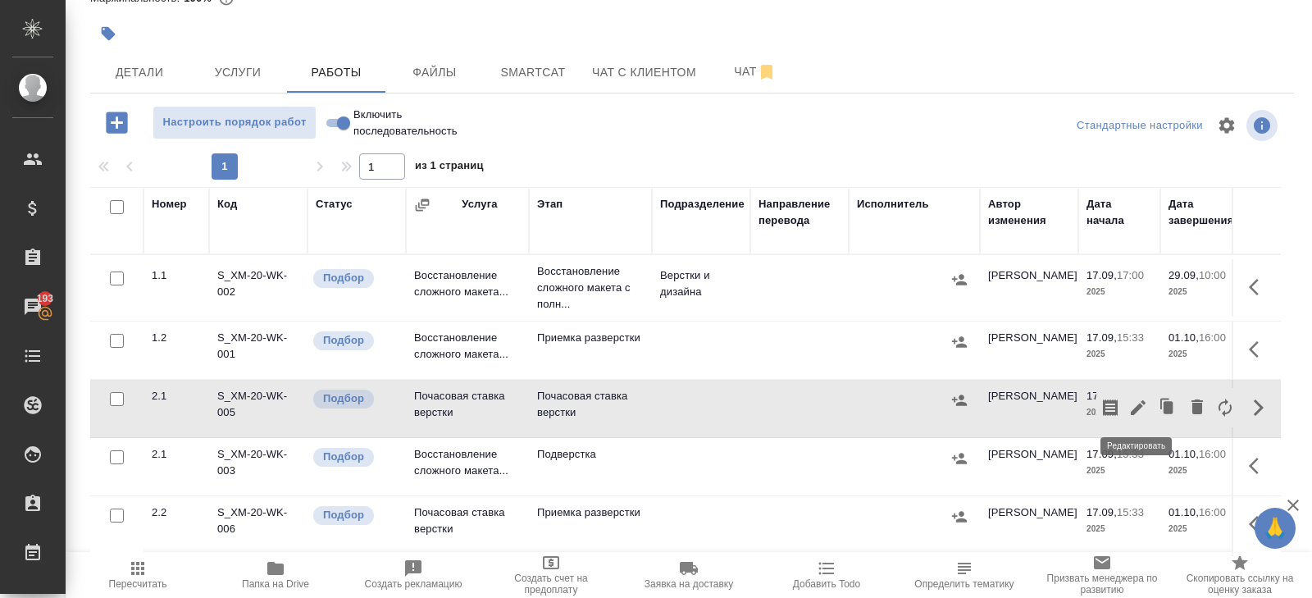
click at [1137, 405] on icon "button" at bounding box center [1138, 407] width 15 height 15
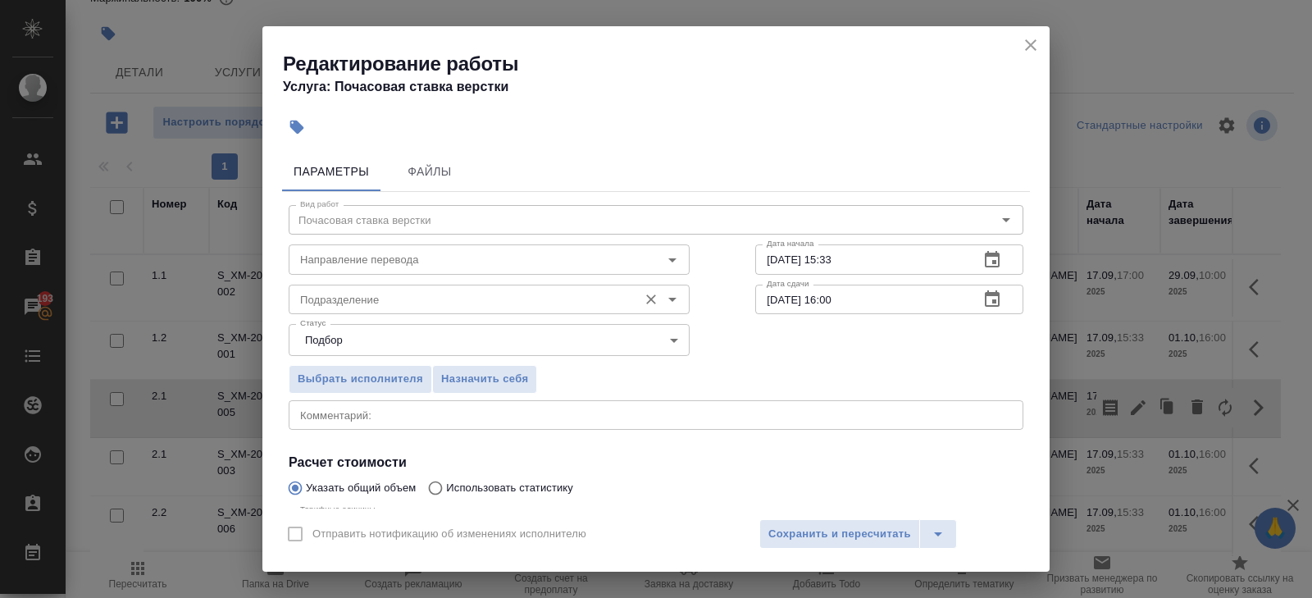
click at [402, 291] on input "Подразделение" at bounding box center [462, 299] width 336 height 20
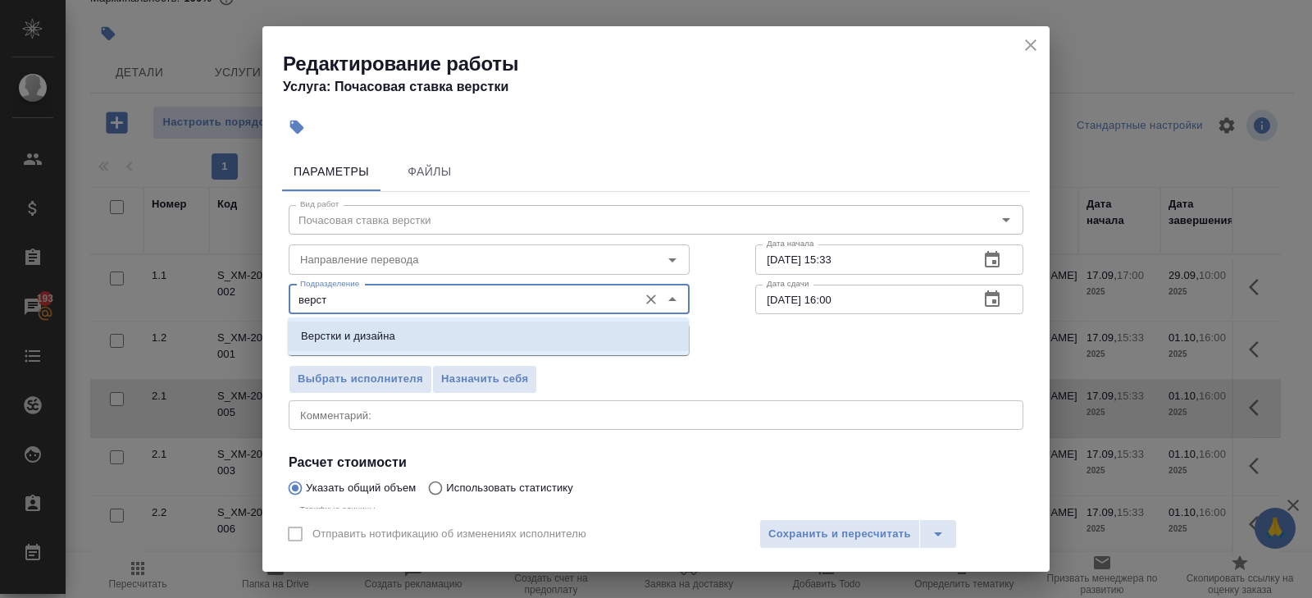
click at [363, 335] on p "Верстки и дизайна" at bounding box center [348, 336] width 94 height 16
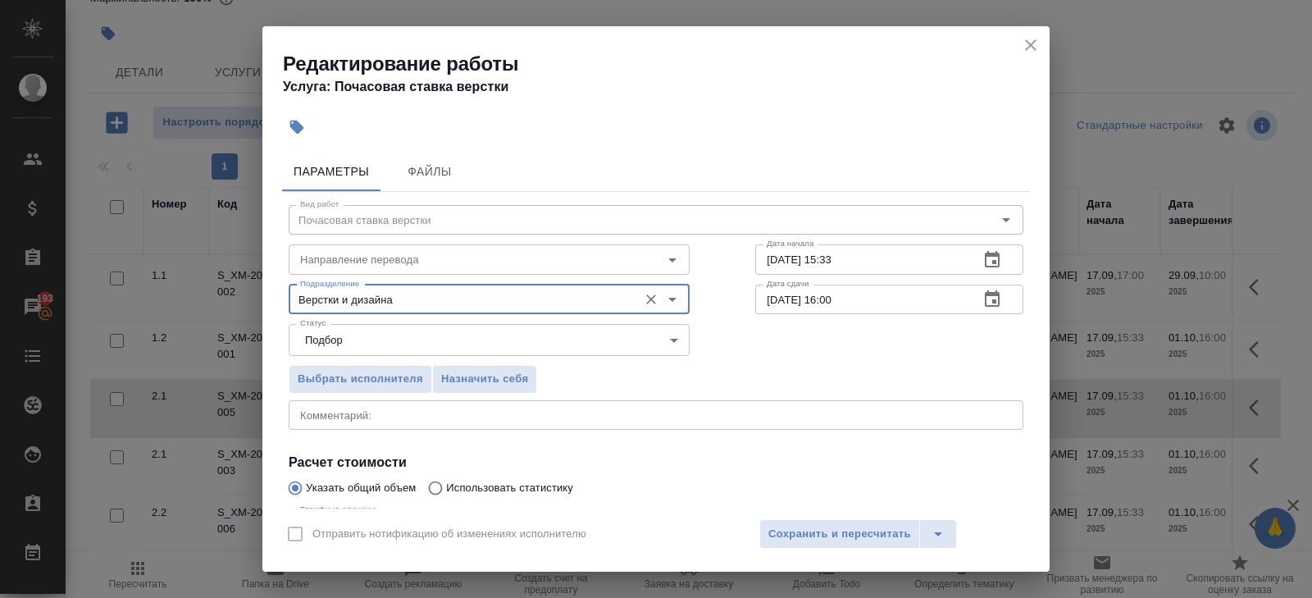
scroll to position [174, 0]
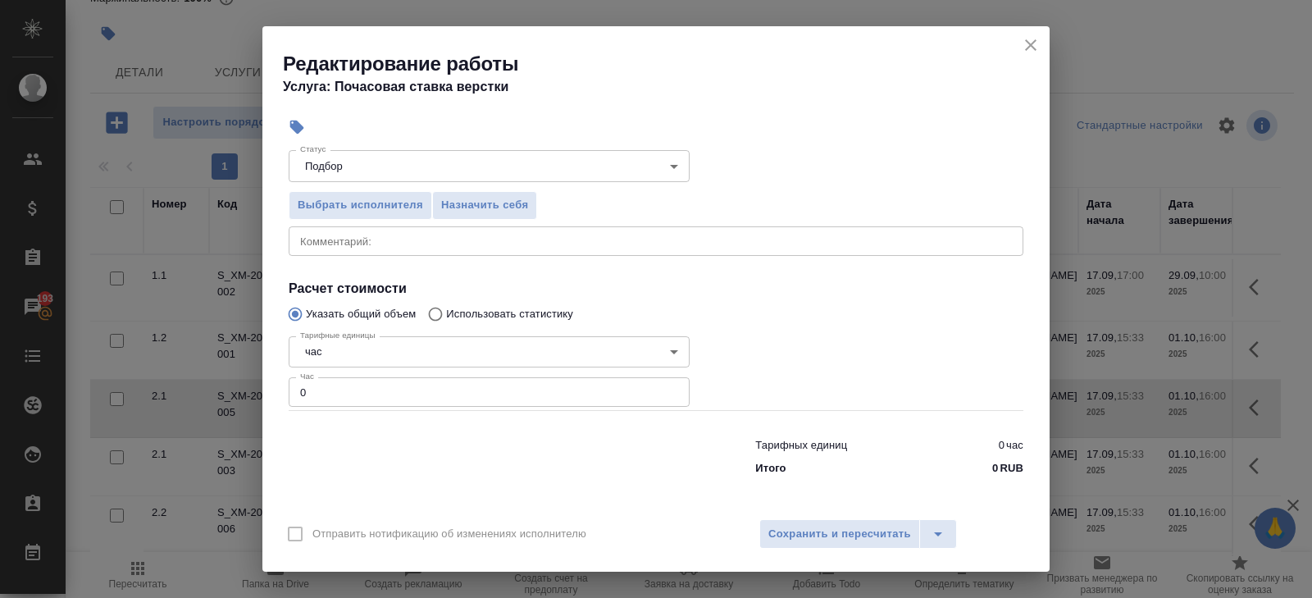
type input "Верстки и дизайна"
click at [343, 404] on input "0" at bounding box center [489, 392] width 401 height 30
type input "70"
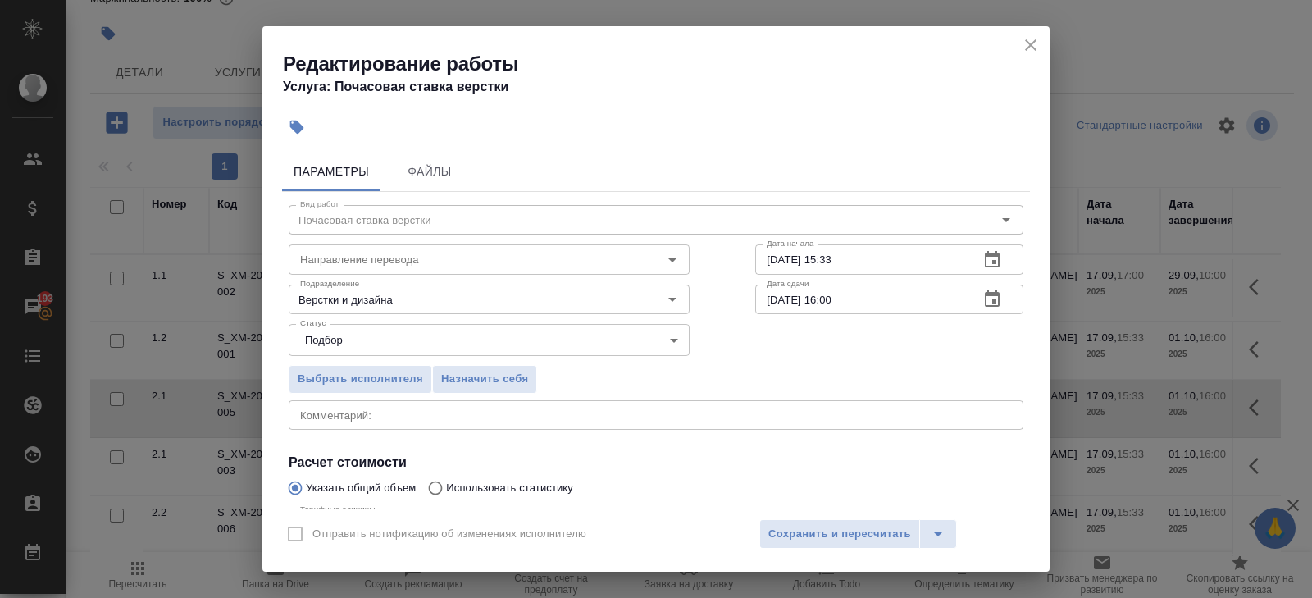
click at [954, 307] on input "01.10.2025 16:00" at bounding box center [860, 300] width 211 height 30
click at [981, 307] on button "button" at bounding box center [991, 299] width 39 height 39
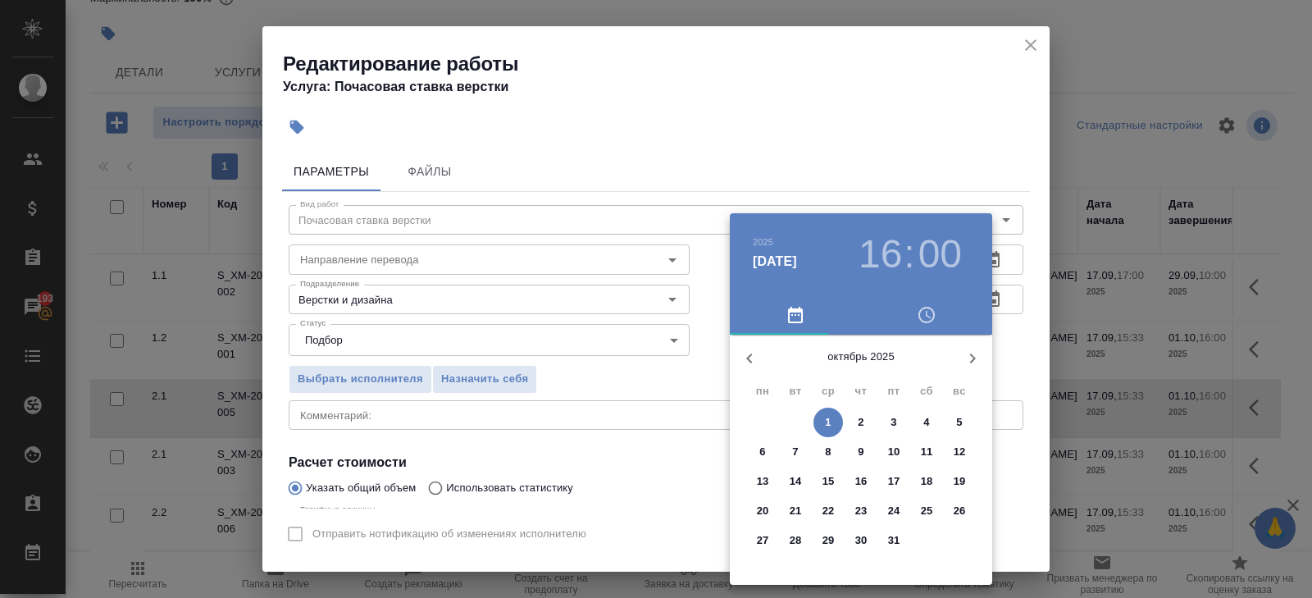
click at [745, 362] on icon "button" at bounding box center [750, 358] width 20 height 20
click at [760, 535] on p "29" at bounding box center [763, 540] width 12 height 16
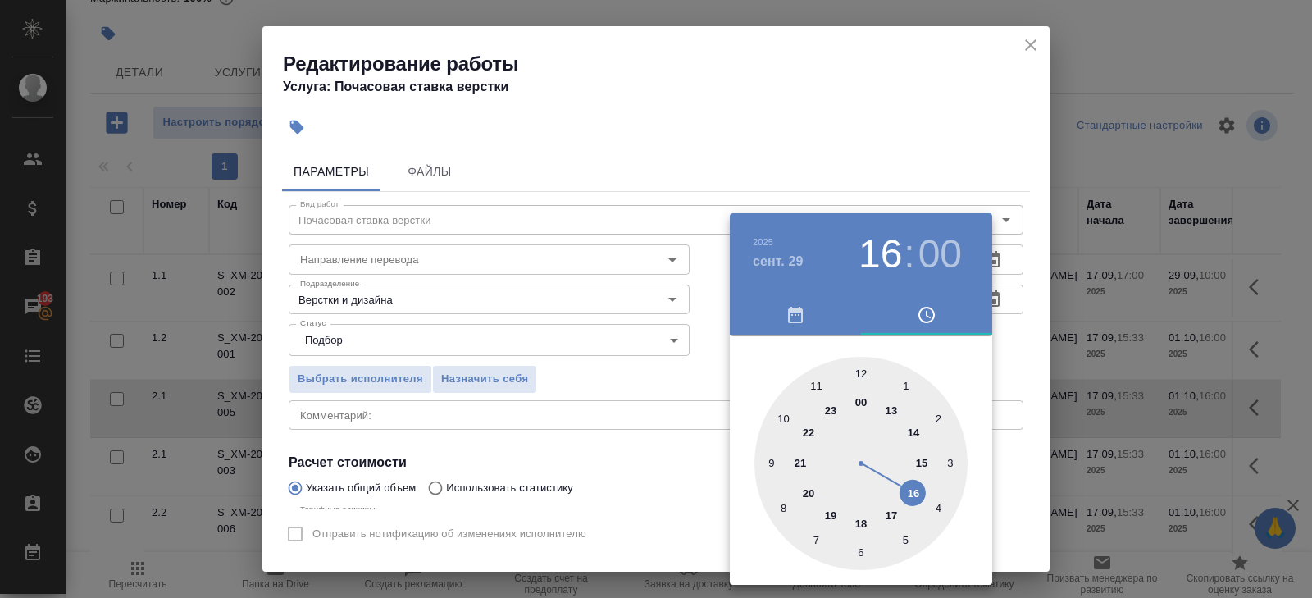
type input "29.09.2025 10:00"
click at [783, 415] on div at bounding box center [860, 463] width 213 height 213
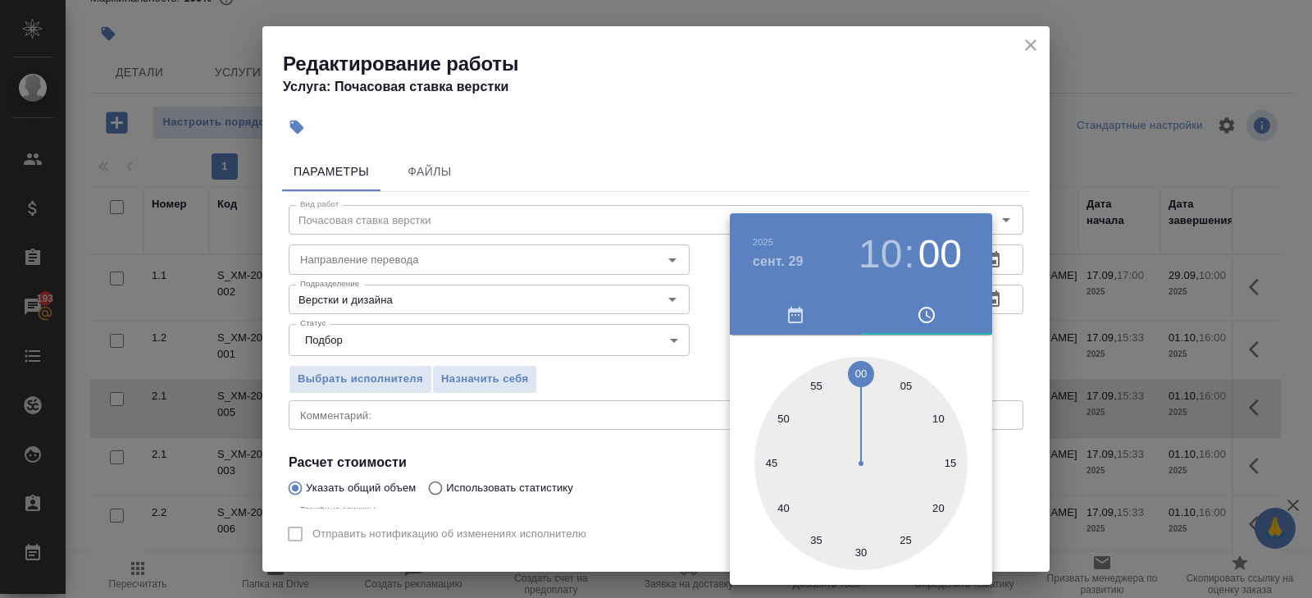
click at [949, 169] on div at bounding box center [656, 299] width 1312 height 598
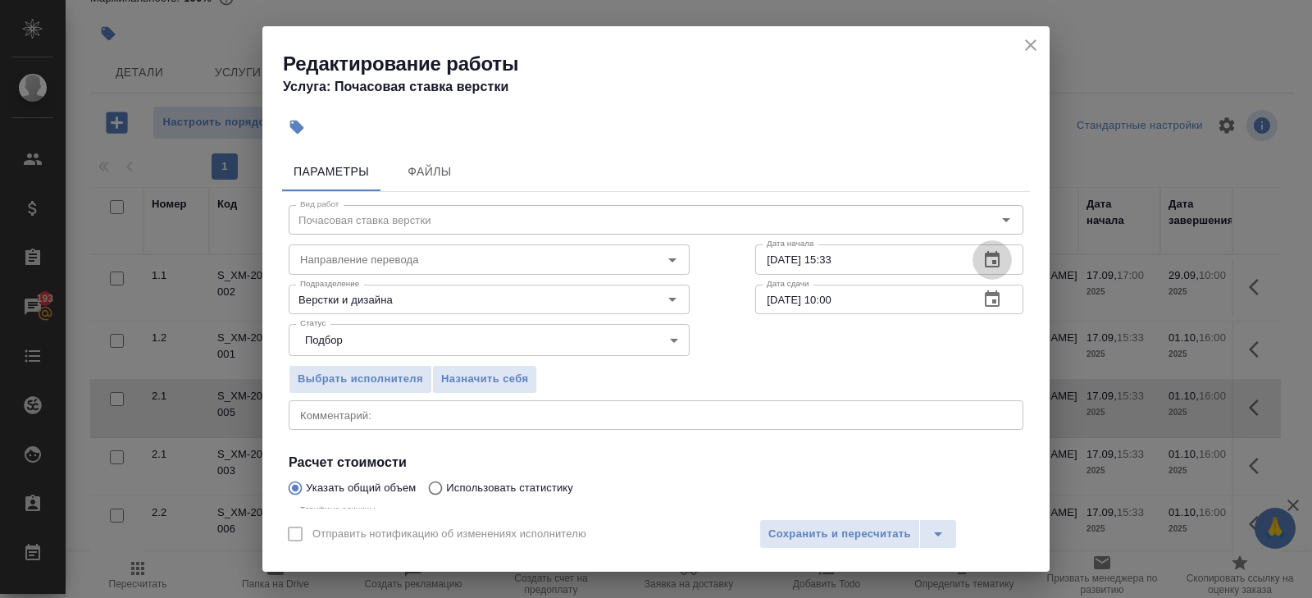
click at [989, 268] on icon "button" at bounding box center [992, 260] width 20 height 20
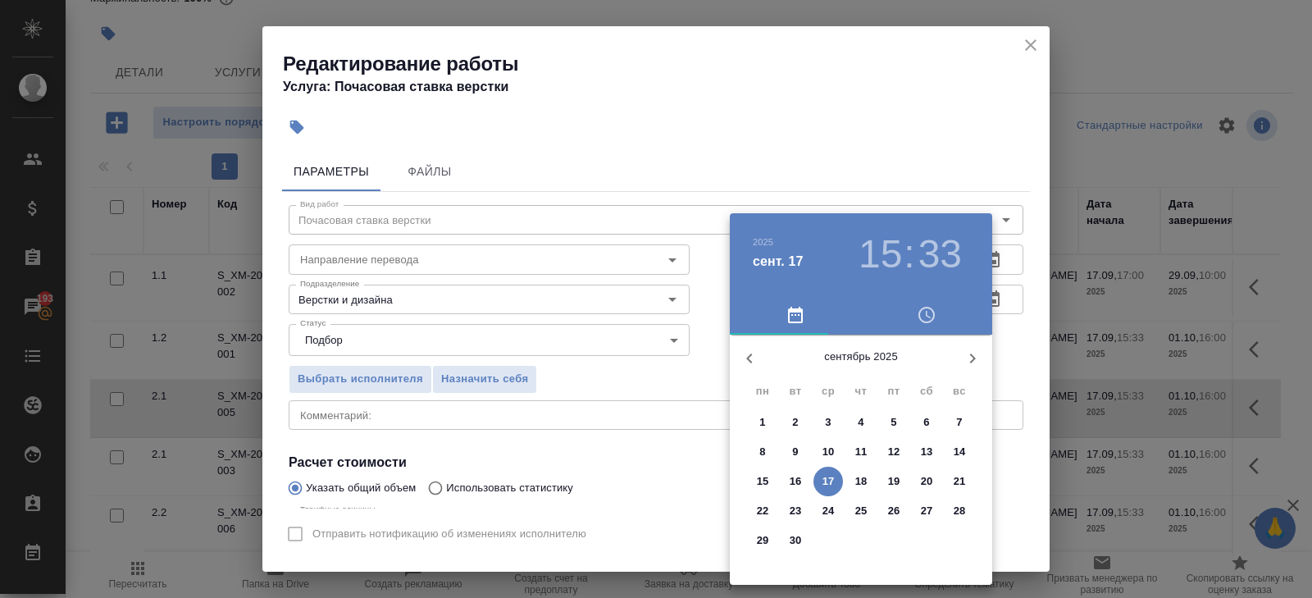
click at [831, 482] on p "17" at bounding box center [828, 481] width 12 height 16
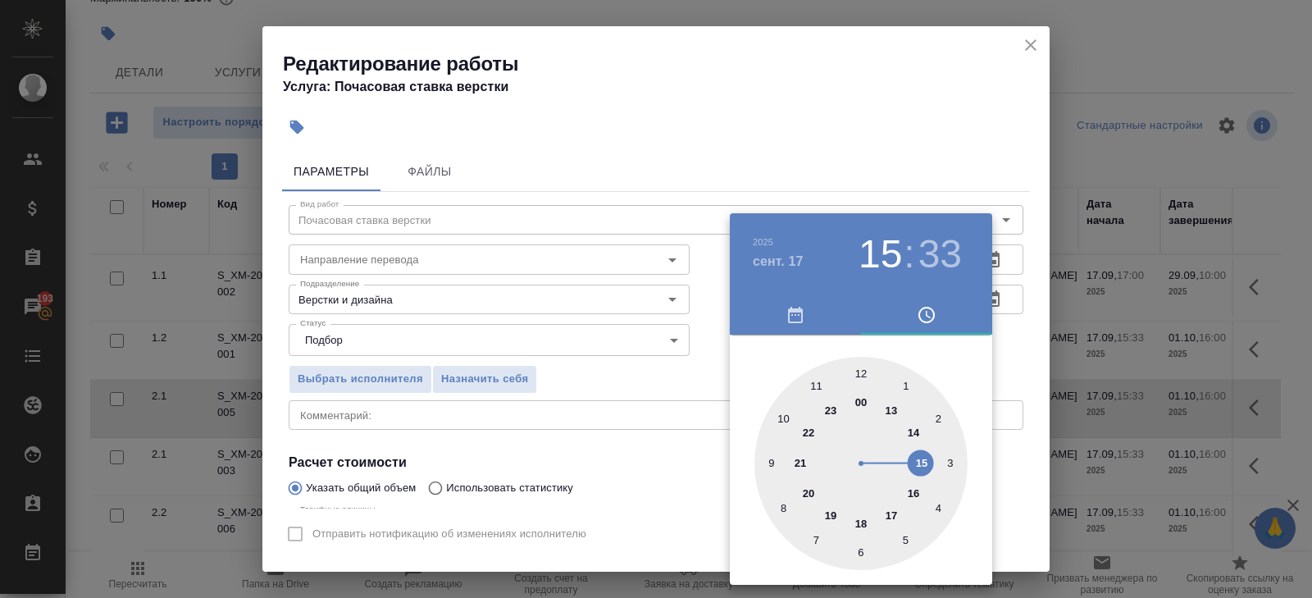
click at [895, 512] on div at bounding box center [860, 463] width 213 height 213
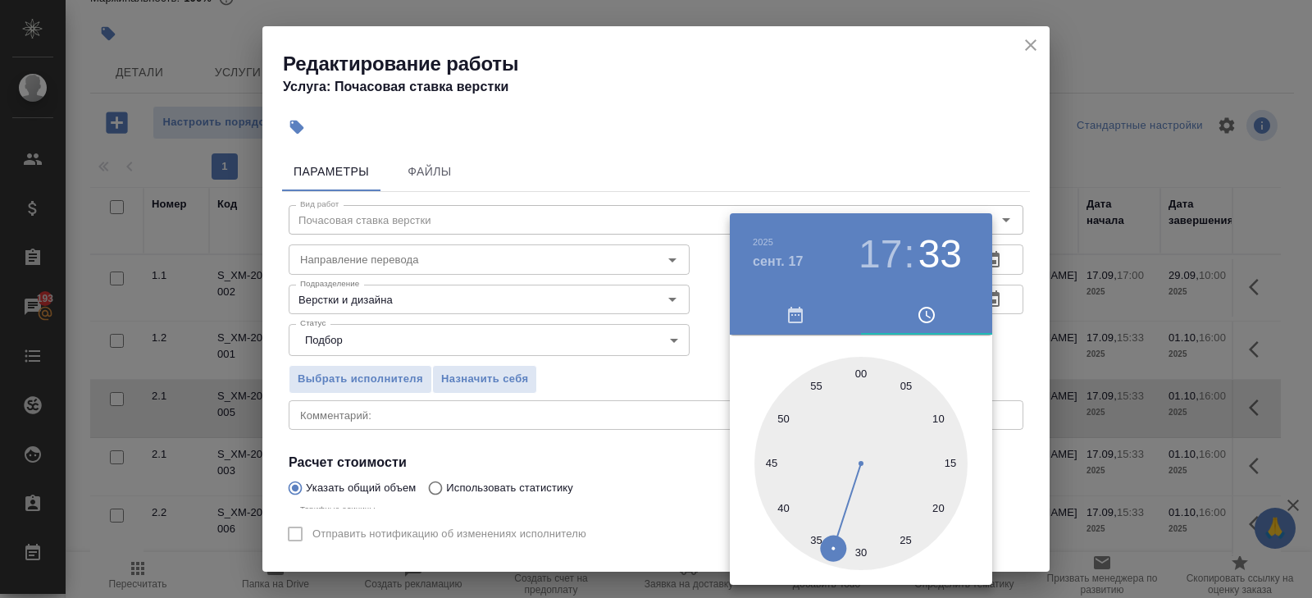
type input "17.09.2025 17:30"
click at [862, 544] on div at bounding box center [860, 463] width 213 height 213
drag, startPoint x: 658, startPoint y: 508, endPoint x: 672, endPoint y: 508, distance: 14.0
click at [657, 508] on div at bounding box center [656, 299] width 1312 height 598
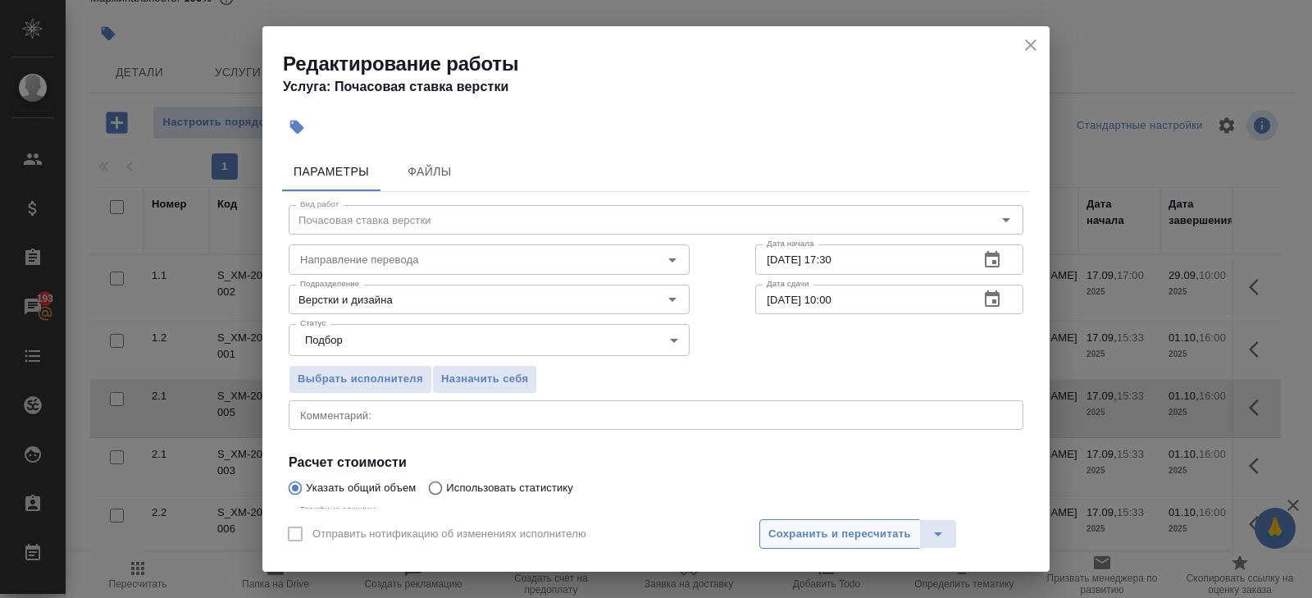
click at [774, 535] on span "Сохранить и пересчитать" at bounding box center [839, 534] width 143 height 19
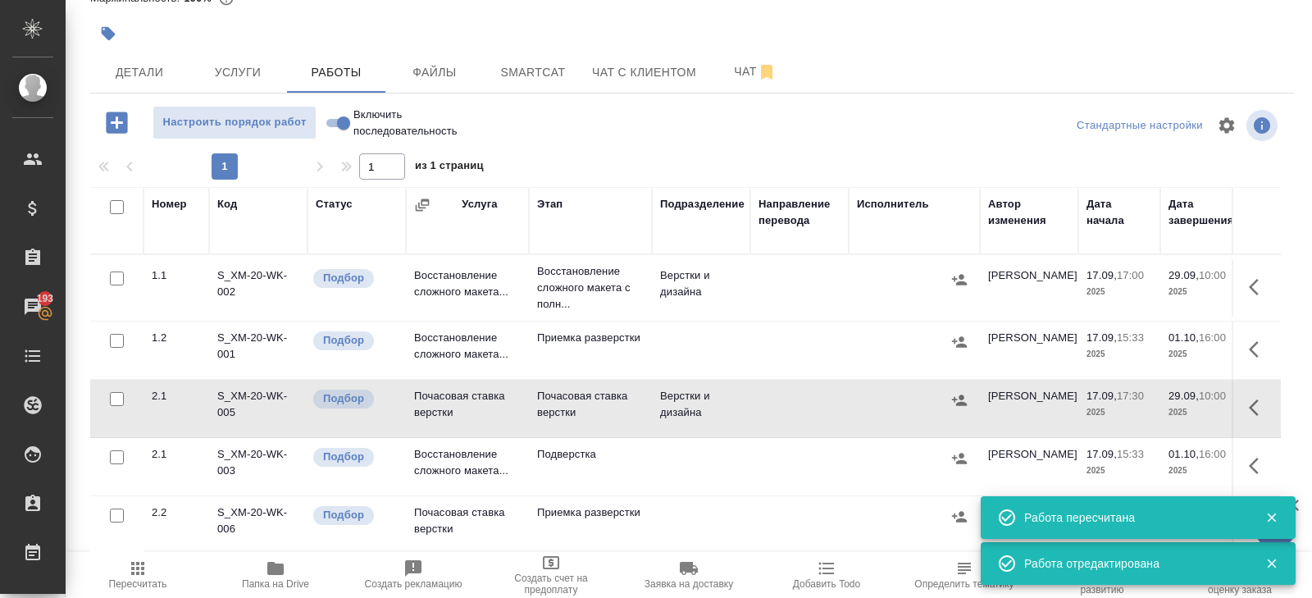
click at [114, 208] on input "checkbox" at bounding box center [117, 207] width 14 height 14
checkbox input "true"
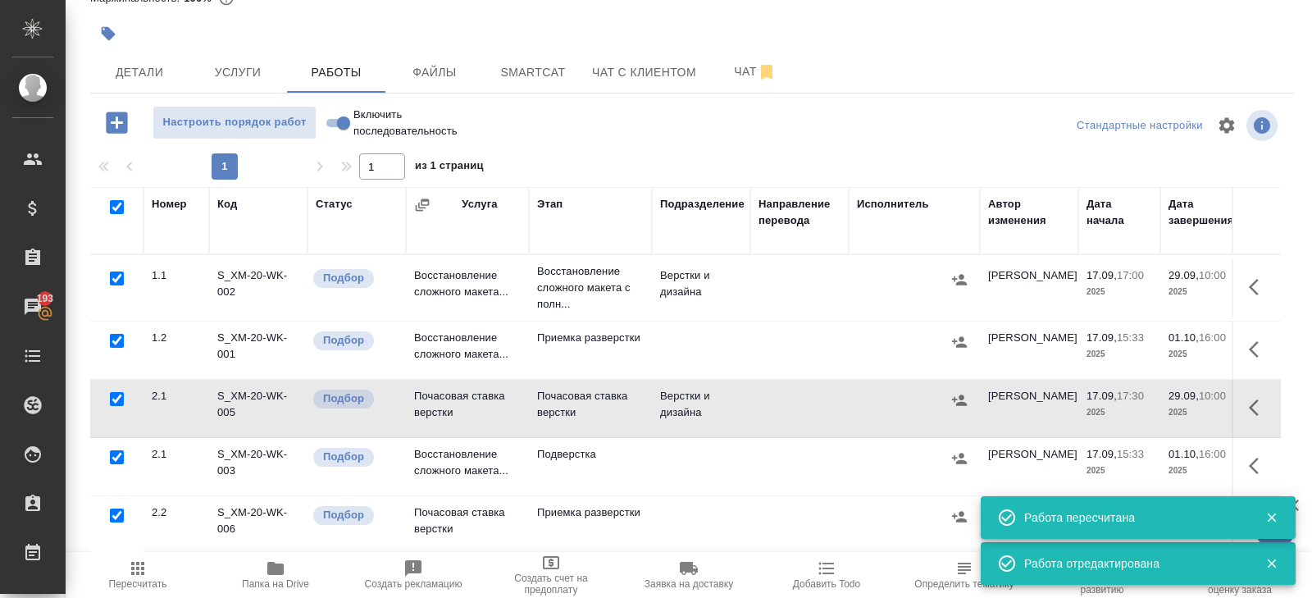
checkbox input "true"
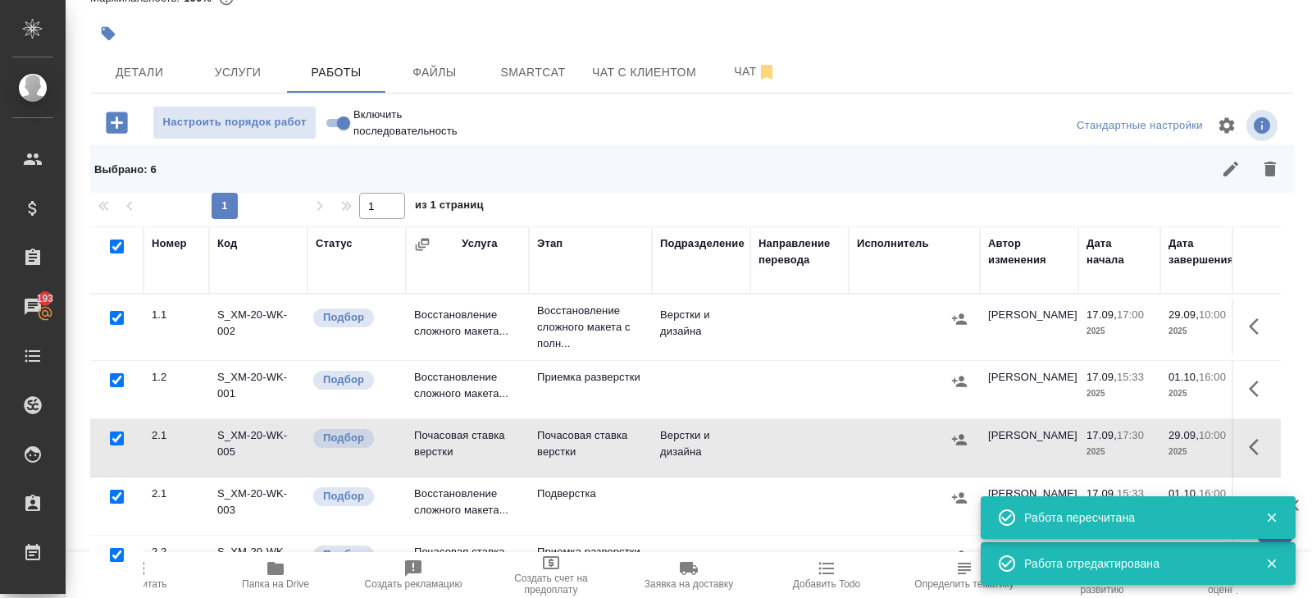
click at [116, 321] on input "checkbox" at bounding box center [117, 318] width 14 height 14
checkbox input "false"
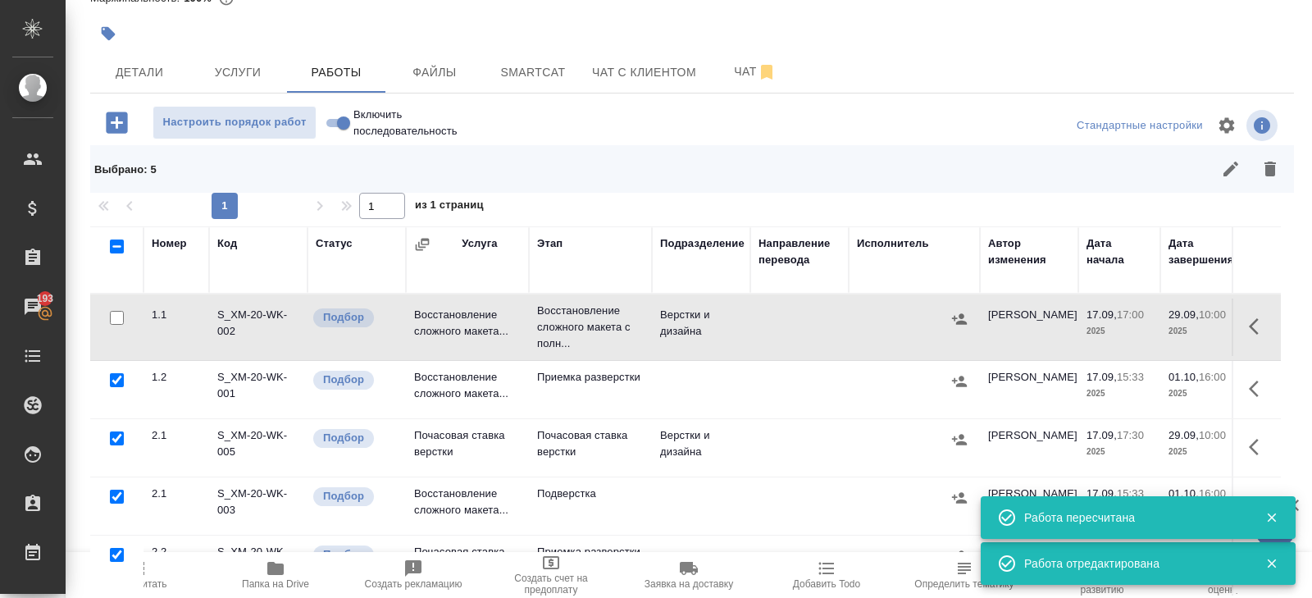
click at [117, 435] on input "checkbox" at bounding box center [117, 438] width 14 height 14
checkbox input "false"
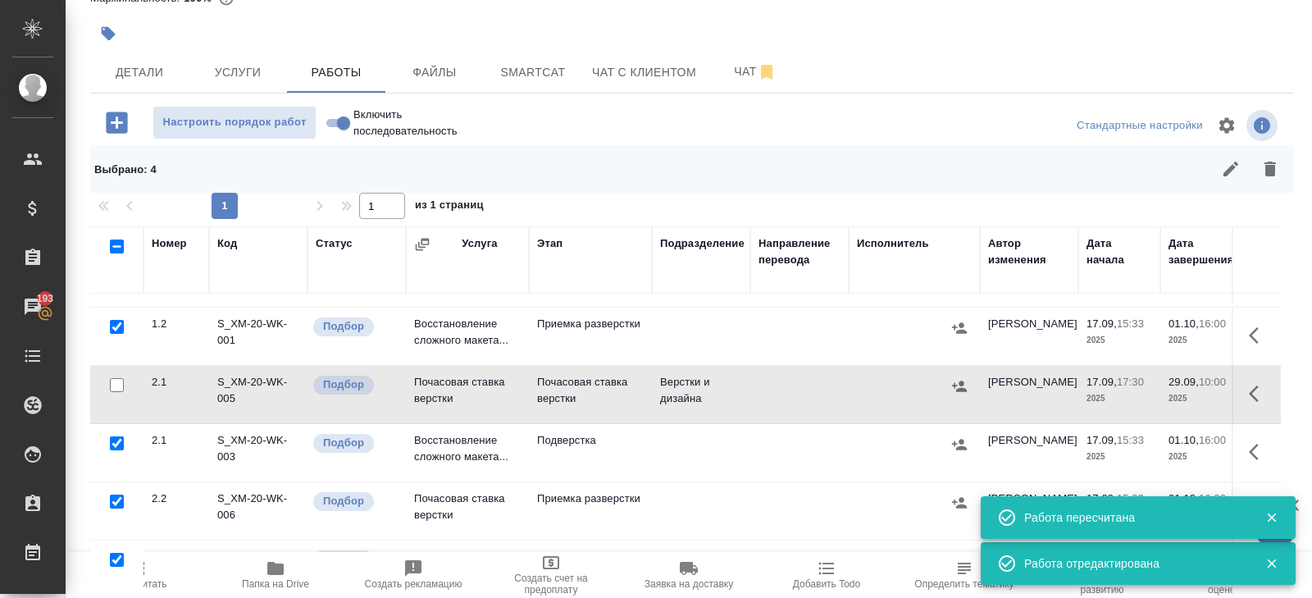
scroll to position [125, 0]
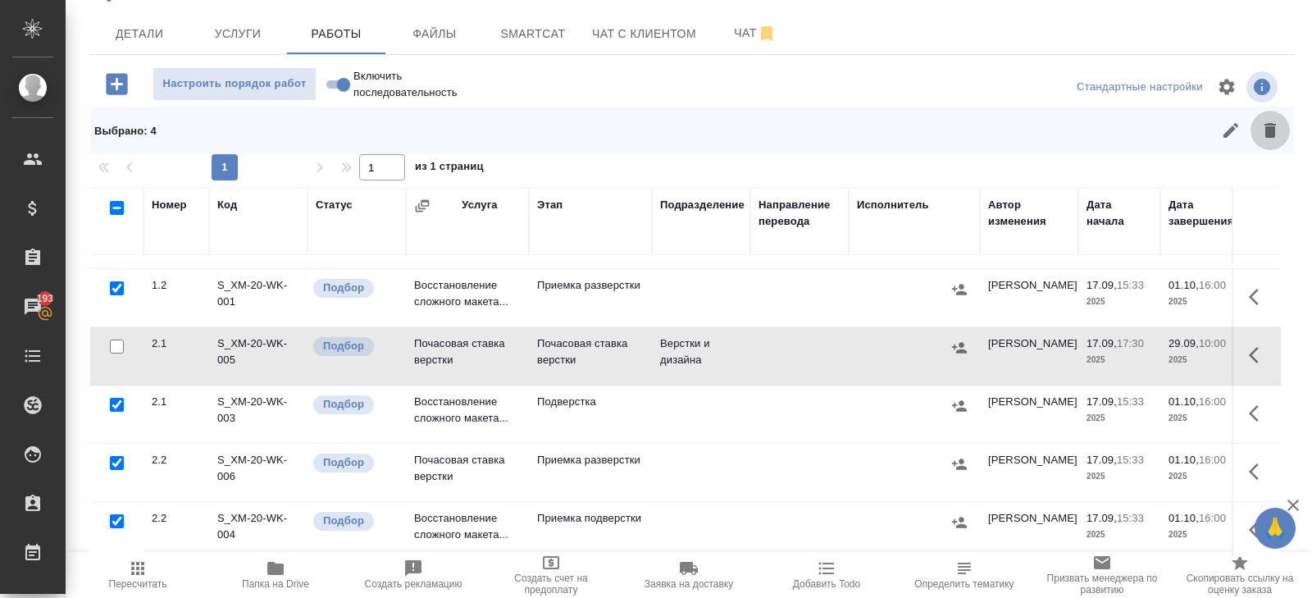
click at [1279, 121] on button "button" at bounding box center [1269, 130] width 39 height 39
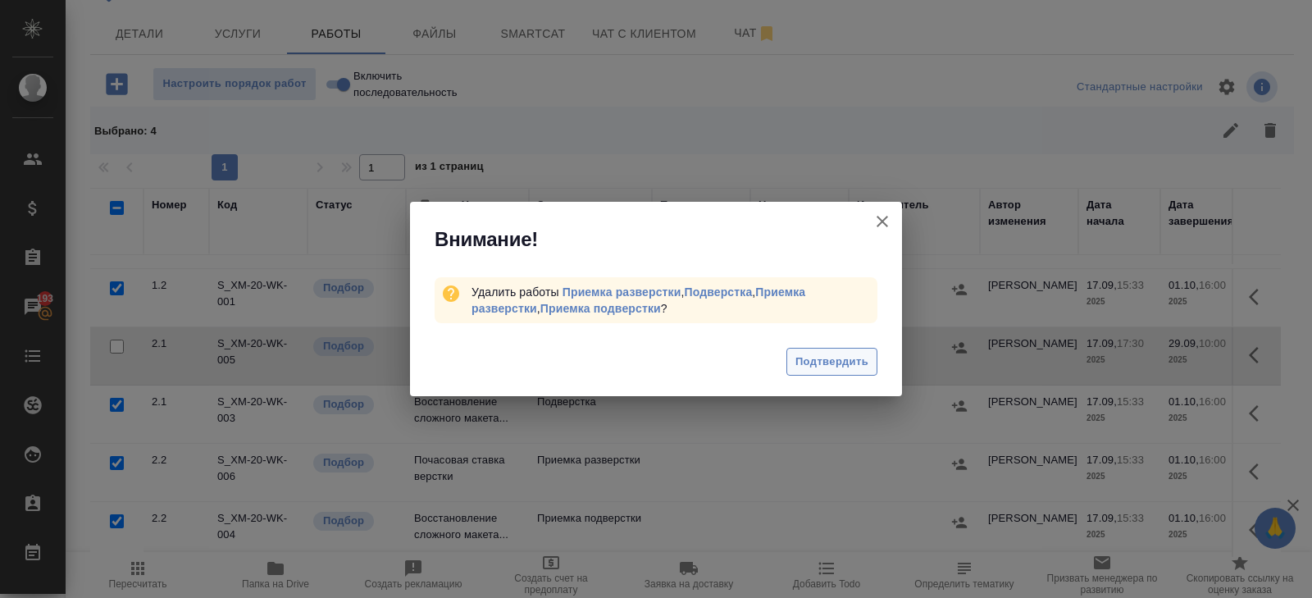
click at [821, 364] on span "Подтвердить" at bounding box center [831, 362] width 73 height 19
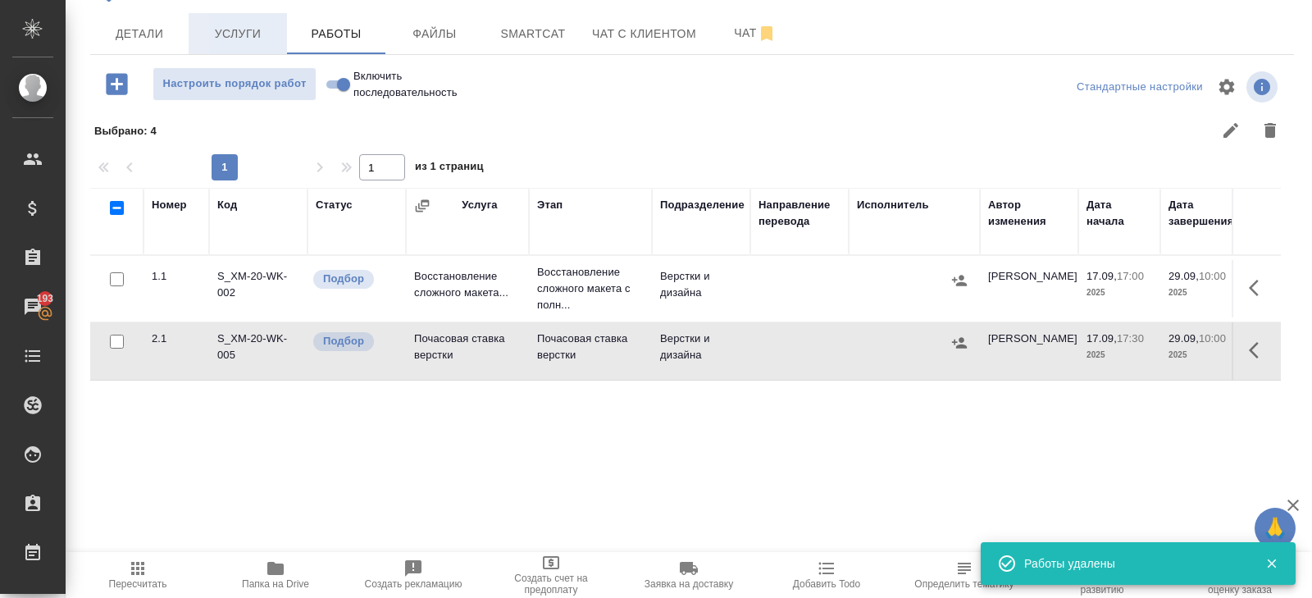
scroll to position [0, 0]
click at [243, 38] on span "Услуги" at bounding box center [237, 34] width 79 height 20
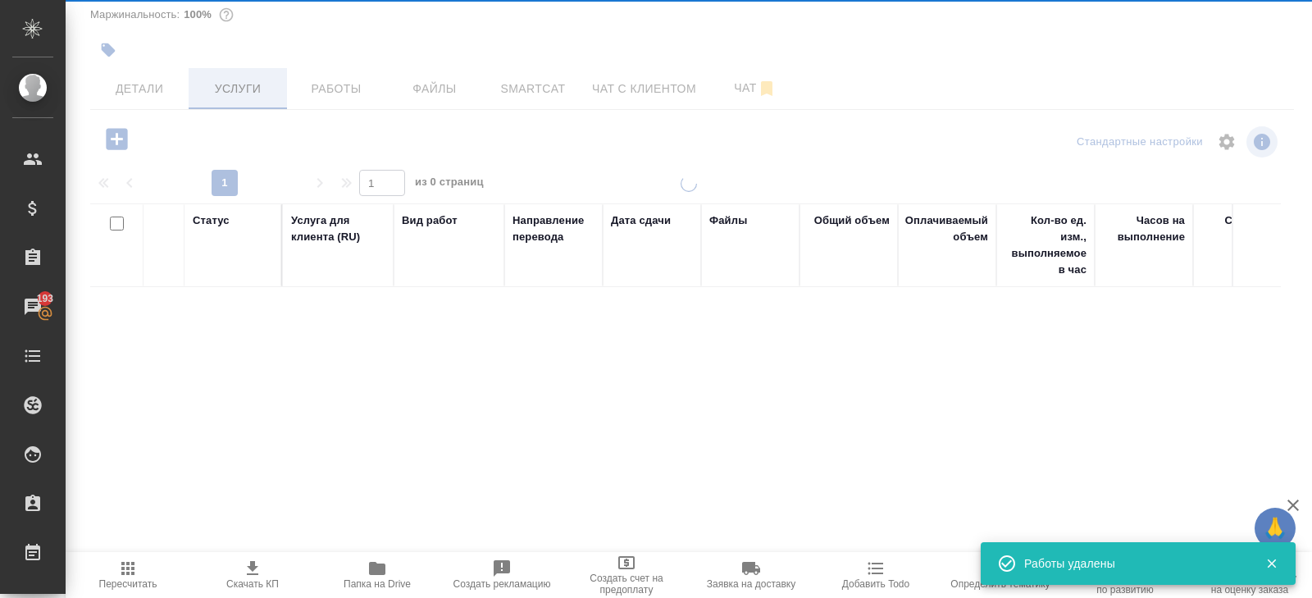
scroll to position [71, 0]
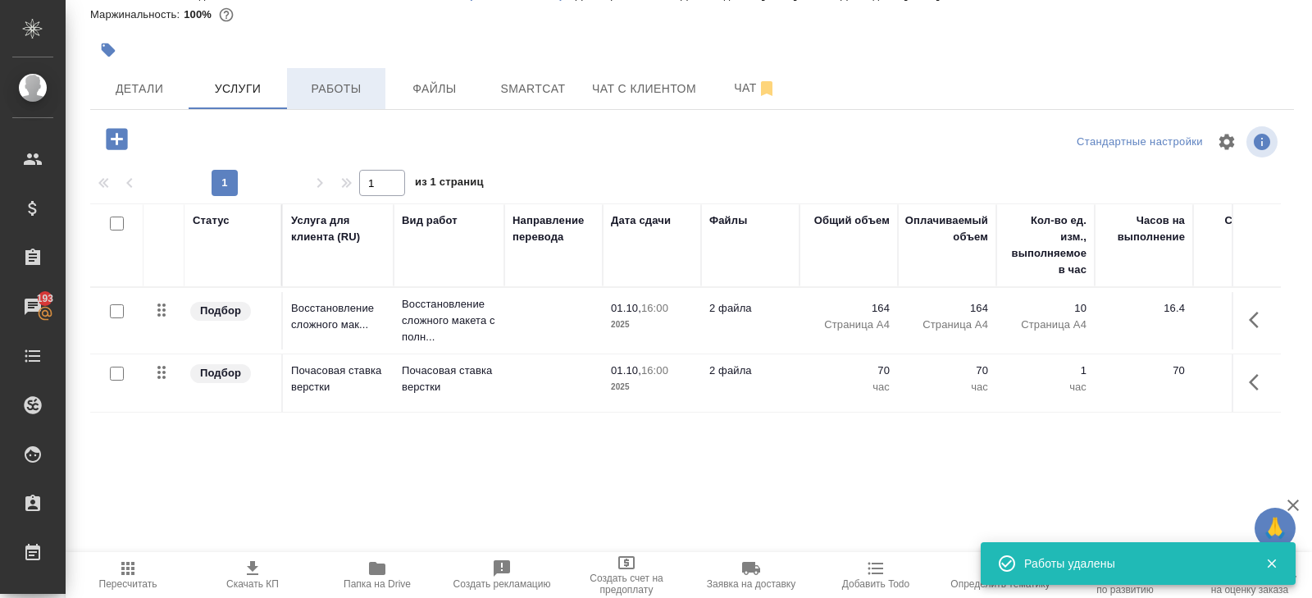
click at [354, 95] on span "Работы" at bounding box center [336, 89] width 79 height 20
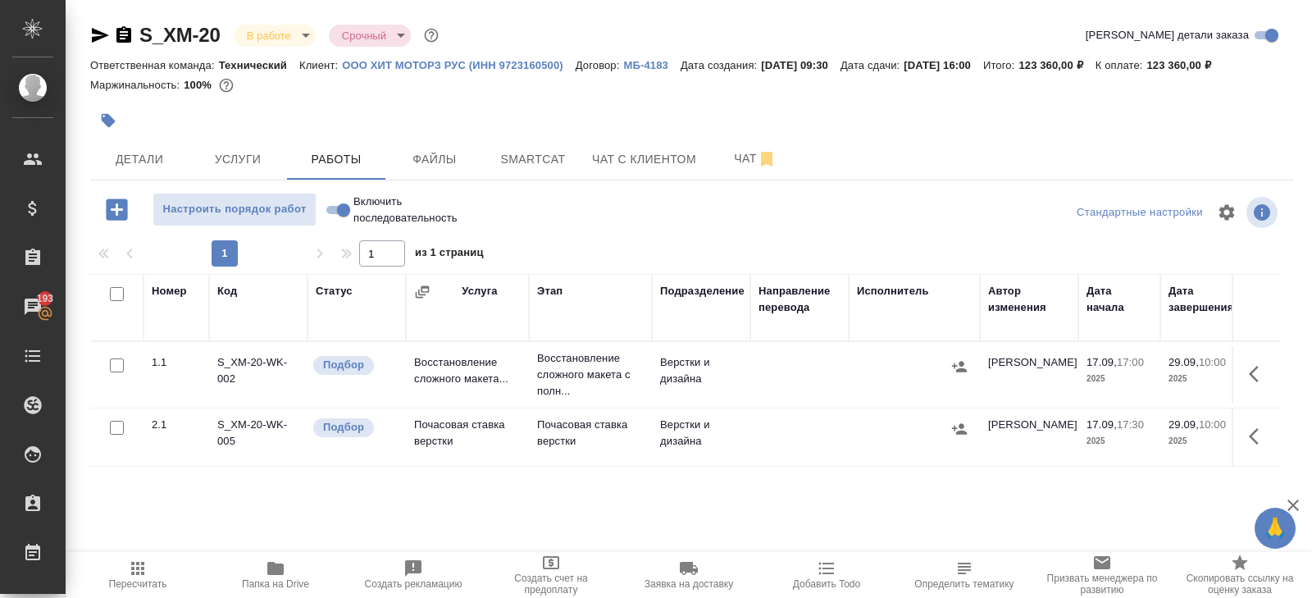
click at [140, 569] on icon "button" at bounding box center [138, 568] width 20 height 20
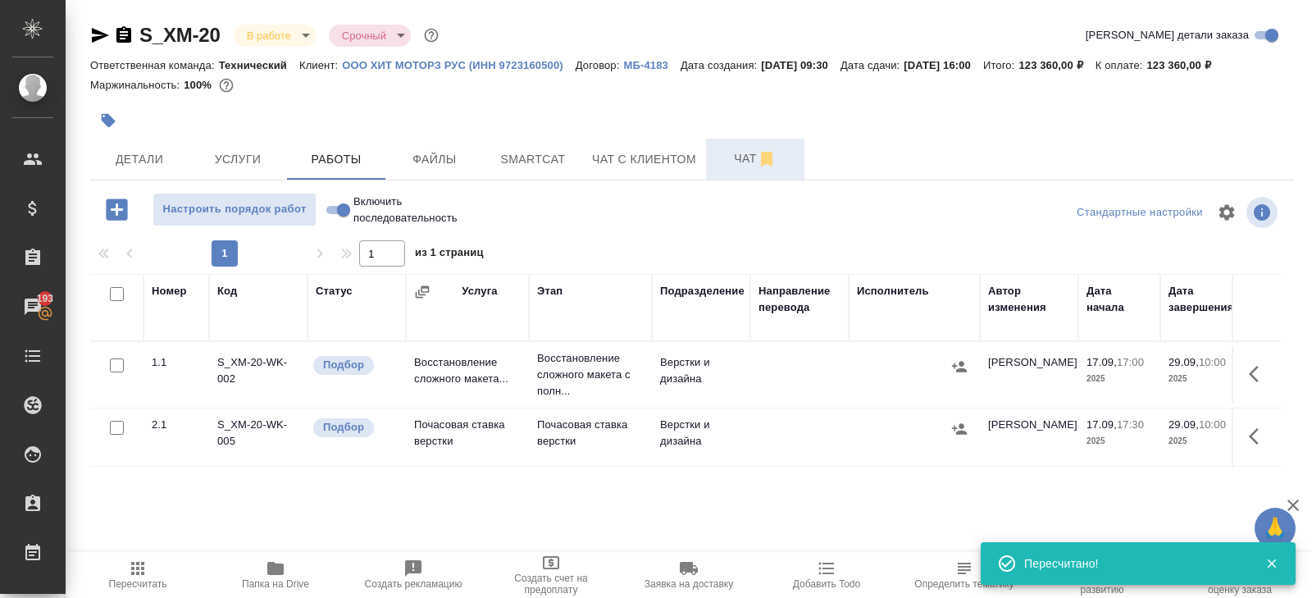
click at [737, 149] on span "Чат" at bounding box center [755, 158] width 79 height 20
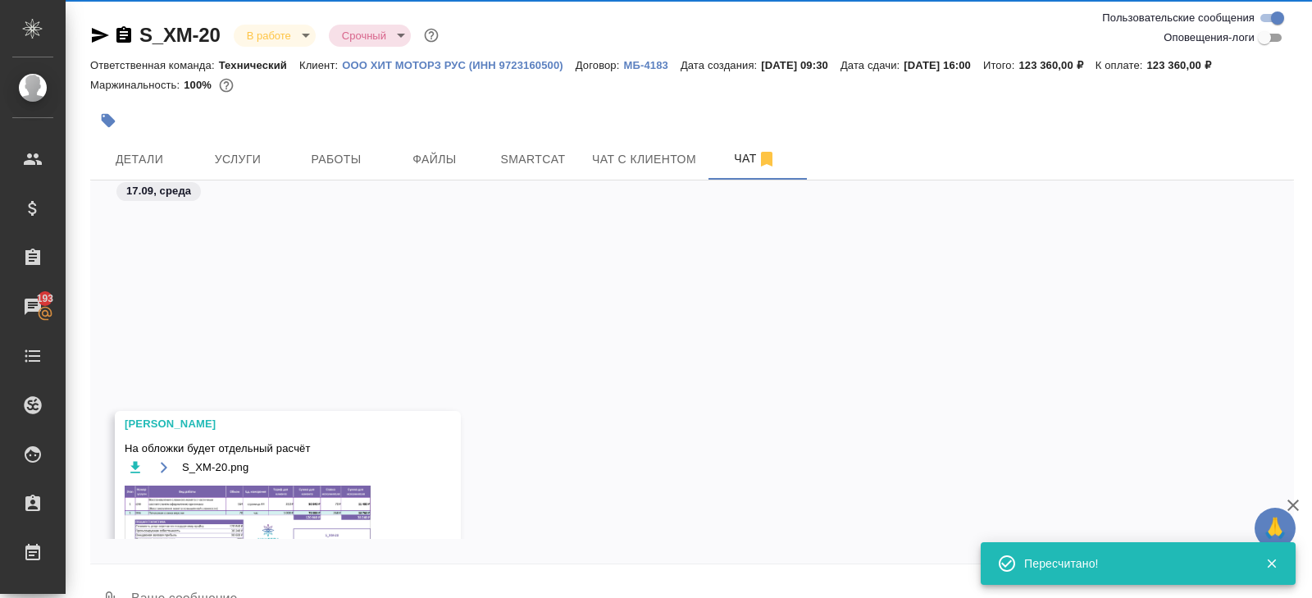
scroll to position [408, 0]
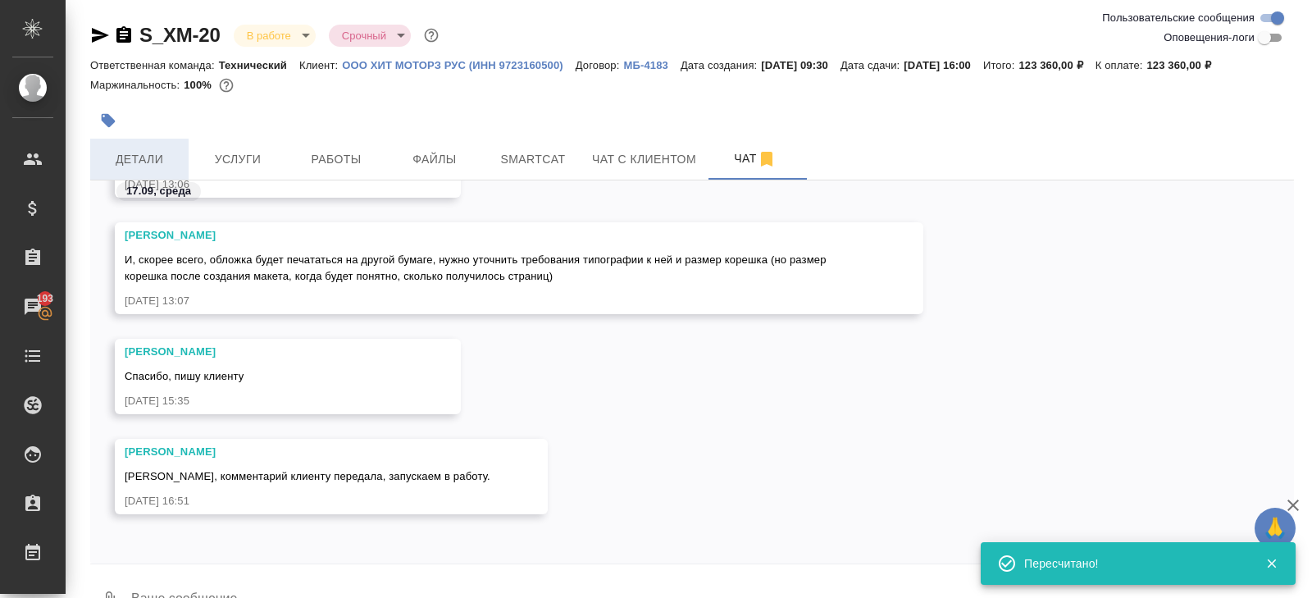
click at [138, 158] on span "Детали" at bounding box center [139, 159] width 79 height 20
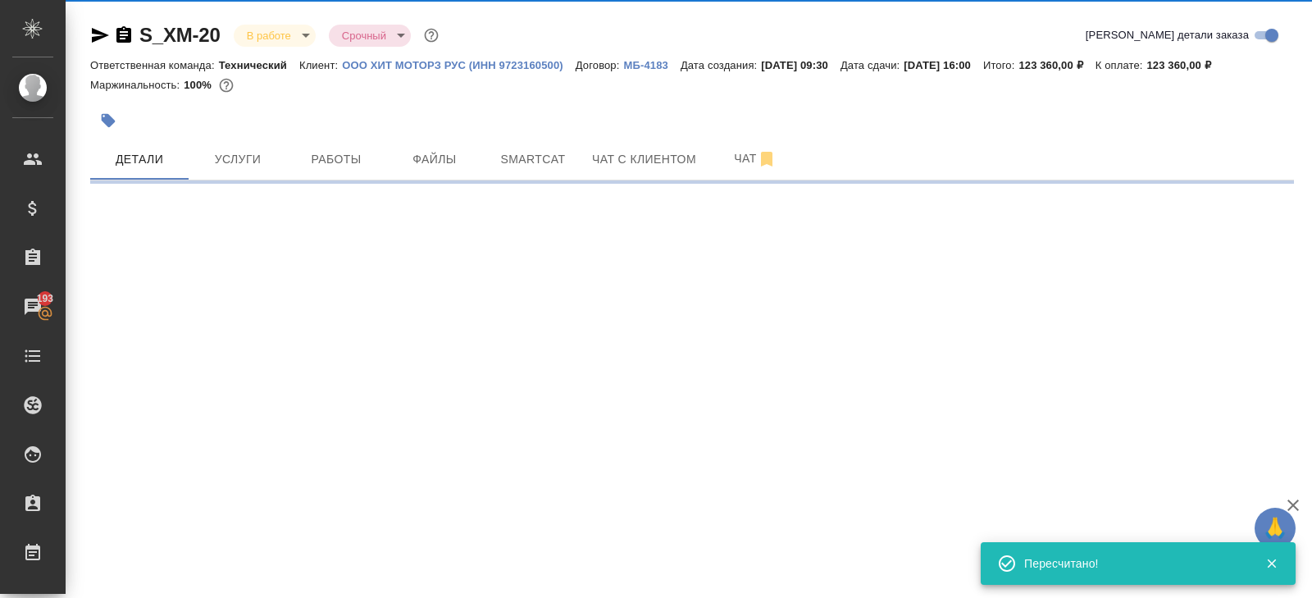
select select "RU"
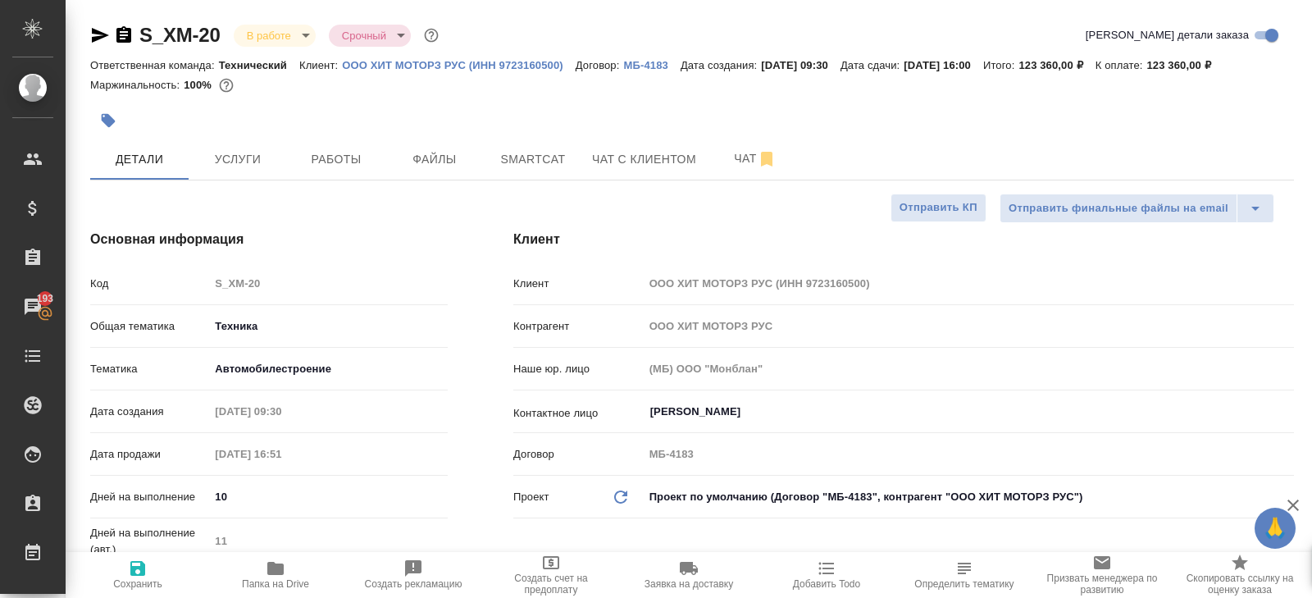
type textarea "x"
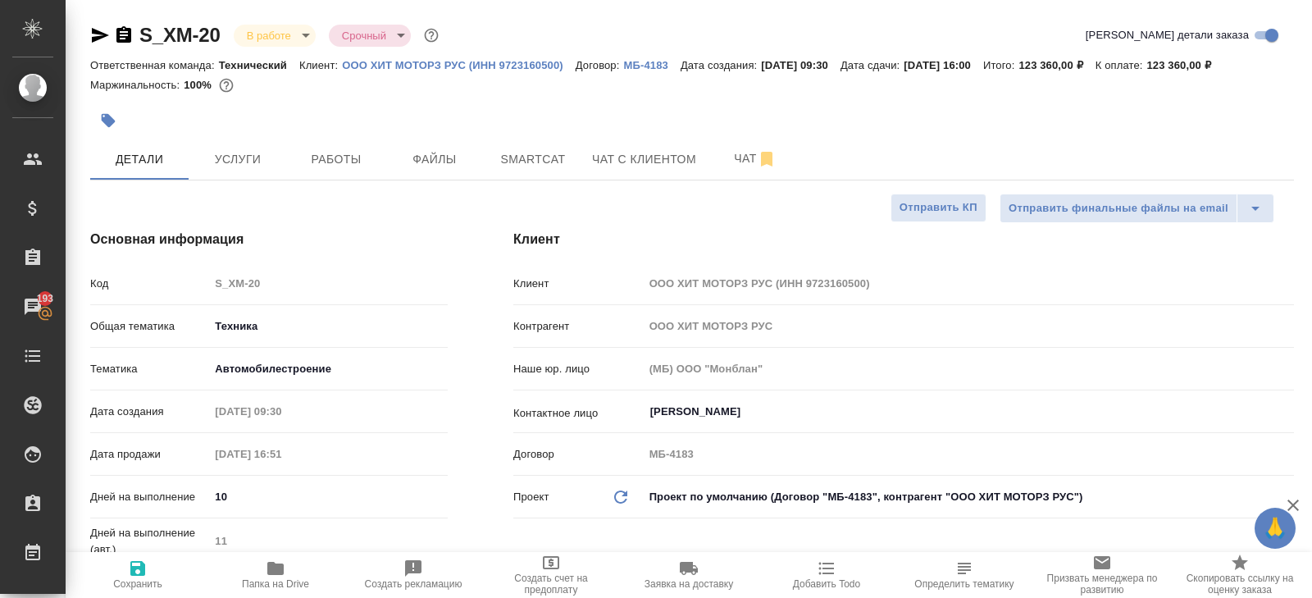
type textarea "x"
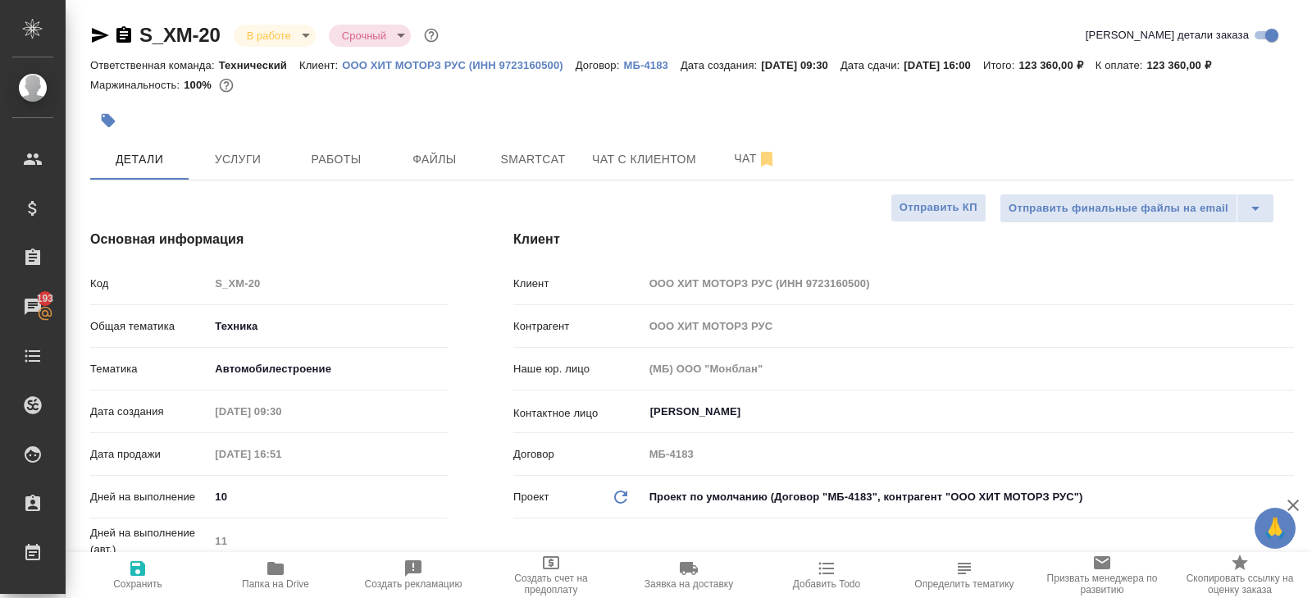
type textarea "x"
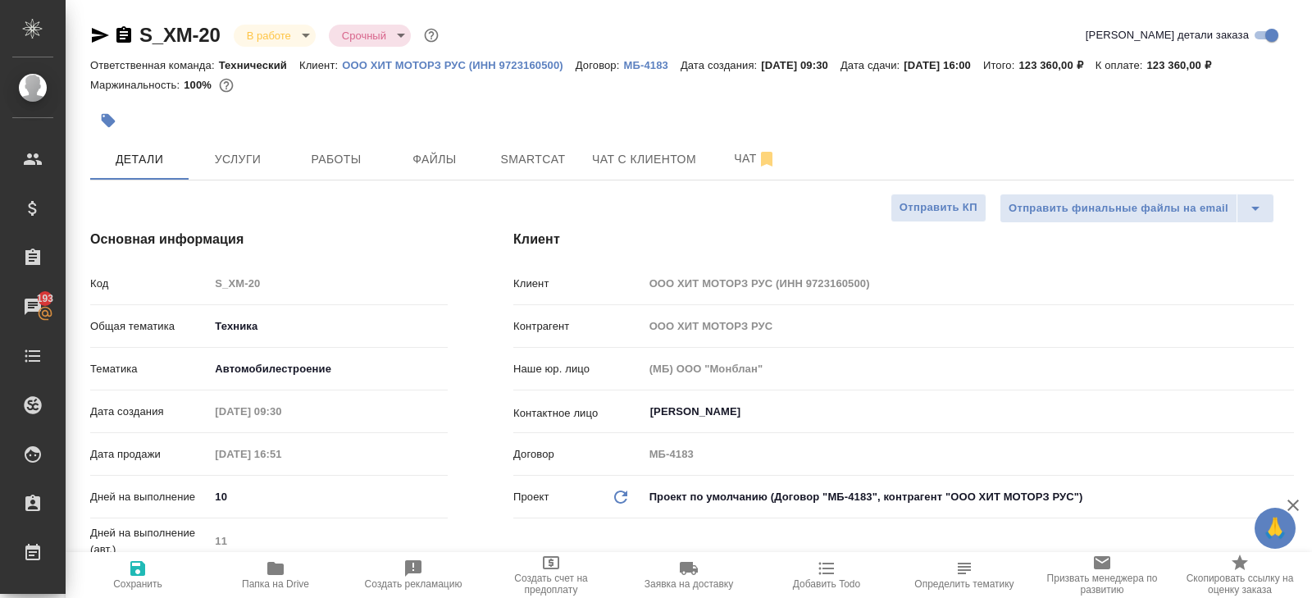
type textarea "x"
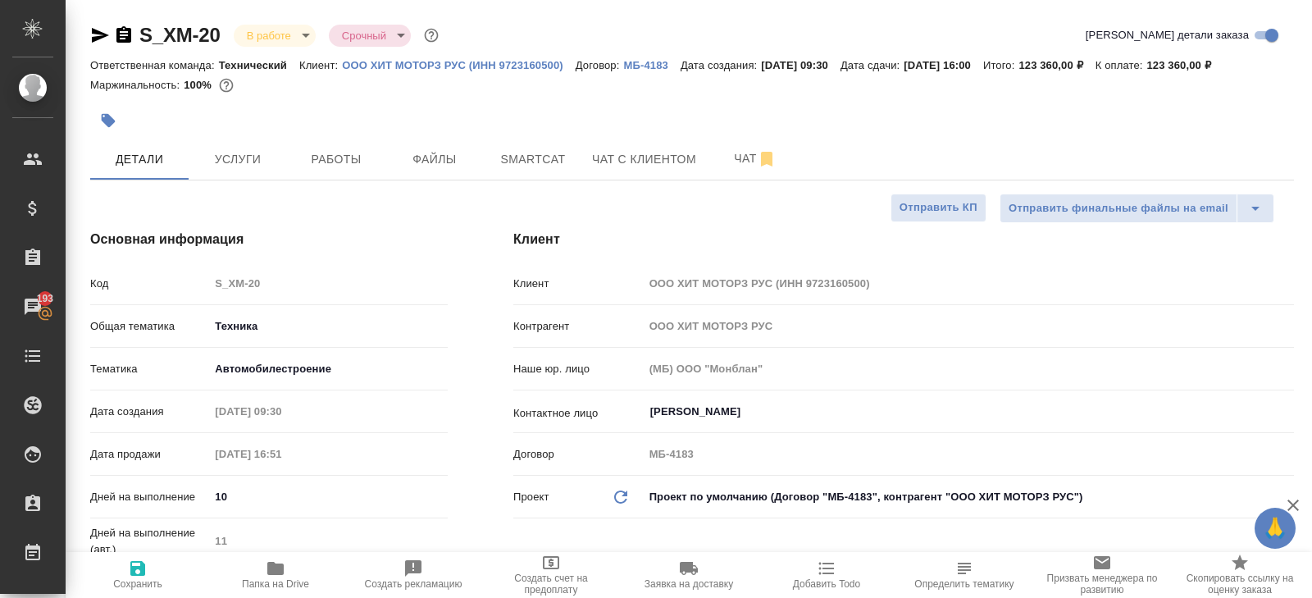
type textarea "x"
click at [330, 145] on button "Работы" at bounding box center [336, 159] width 98 height 41
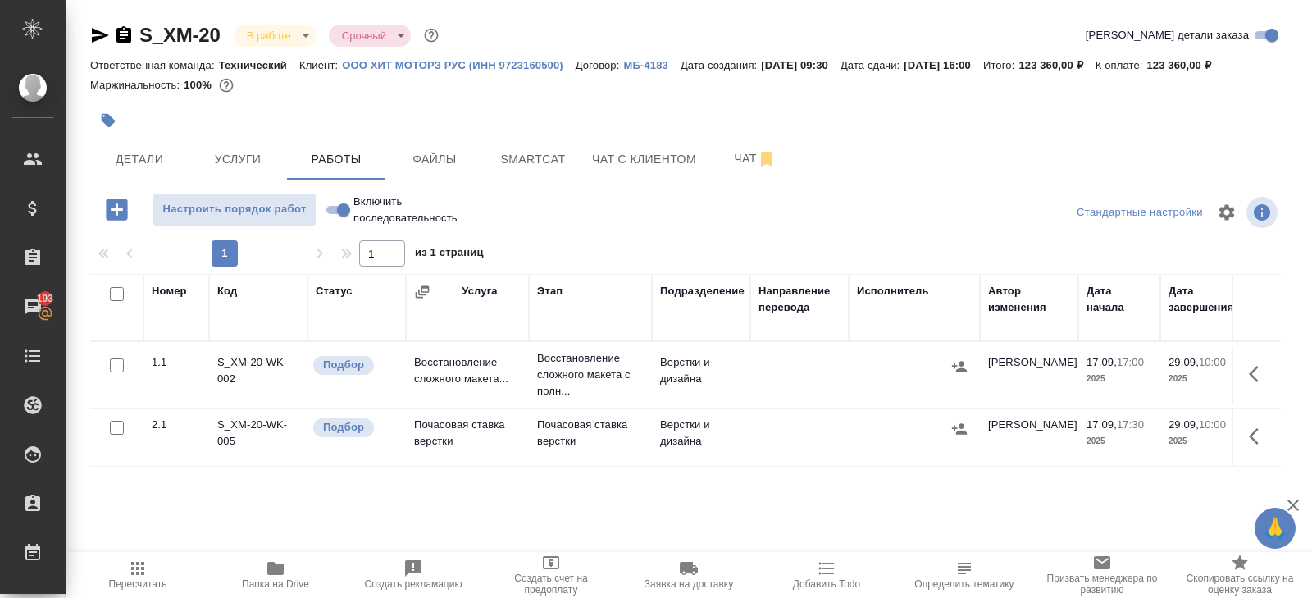
click at [138, 577] on icon "button" at bounding box center [138, 568] width 20 height 20
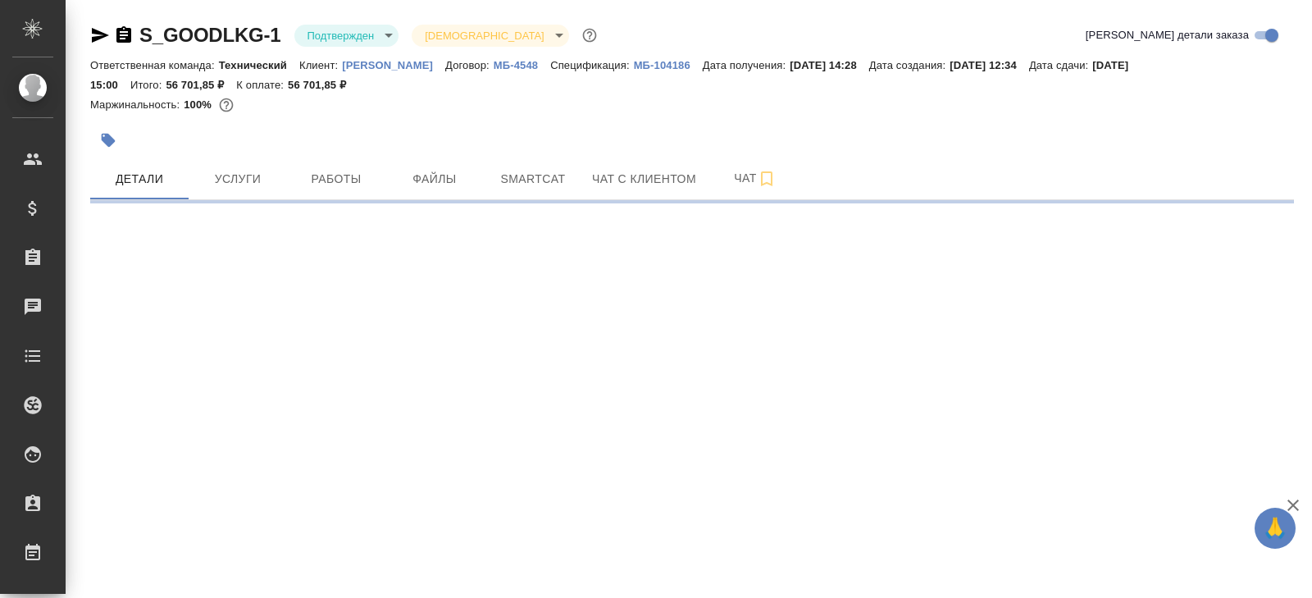
select select "RU"
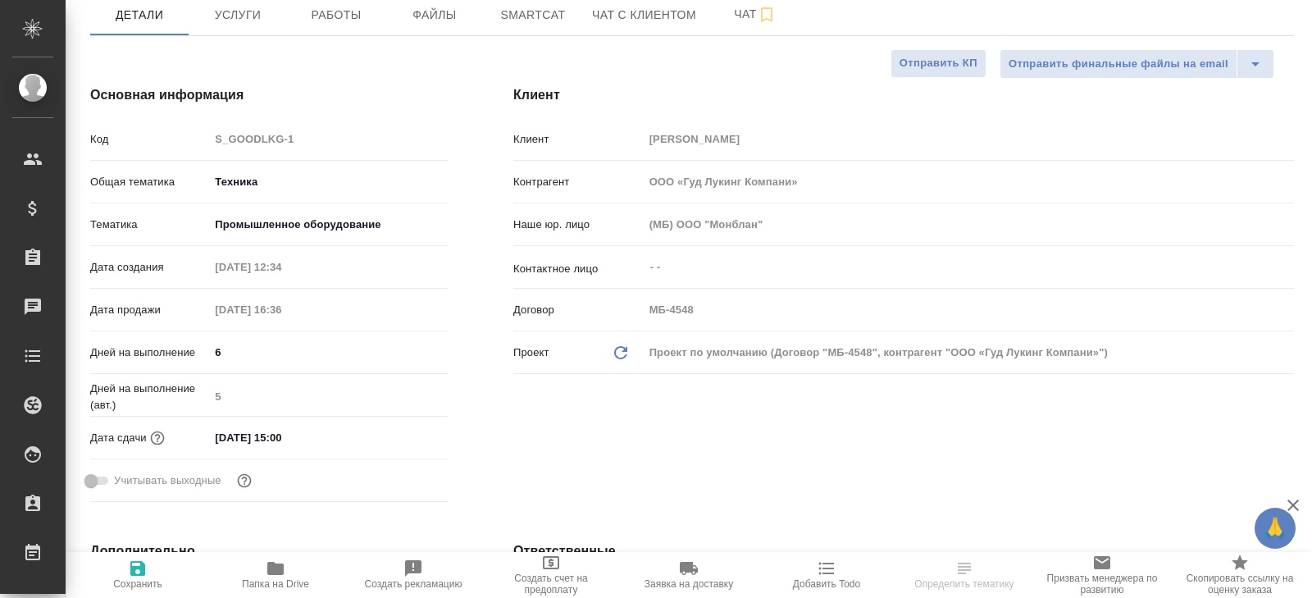
type textarea "x"
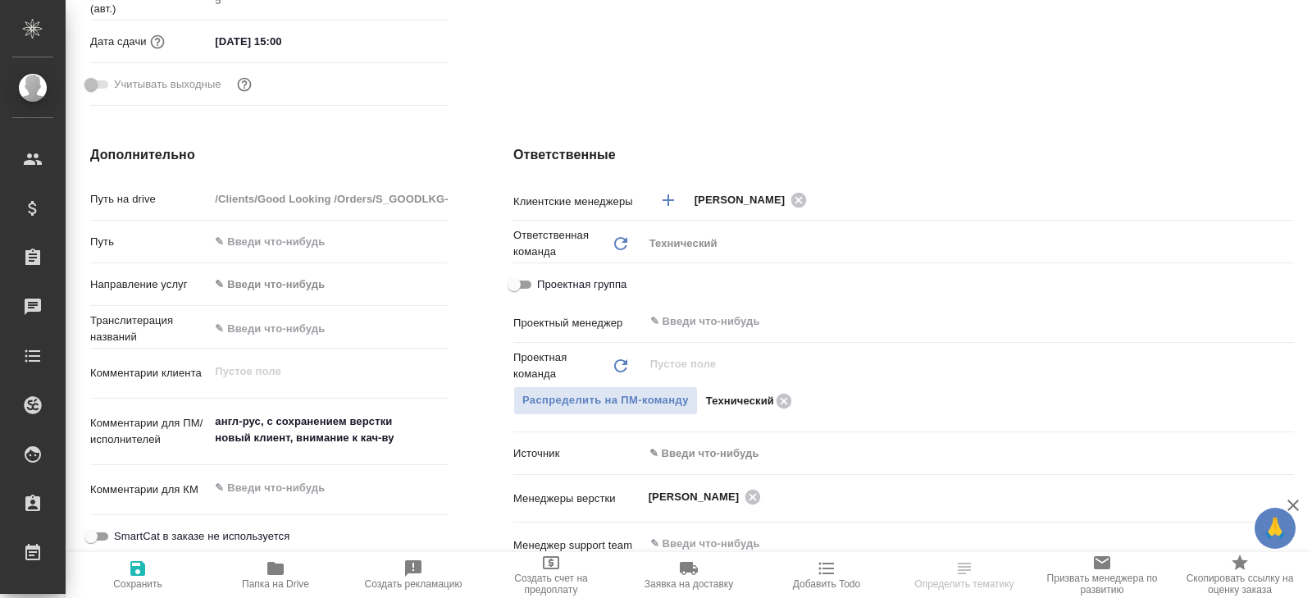
type textarea "x"
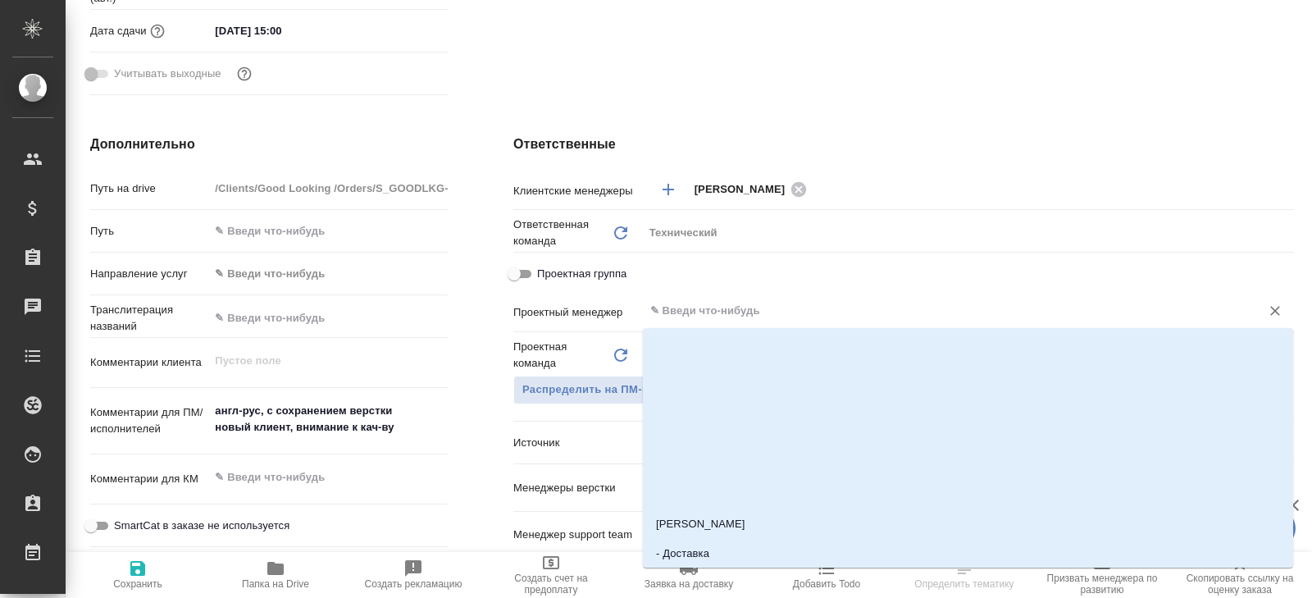
click at [679, 315] on input "text" at bounding box center [941, 311] width 585 height 20
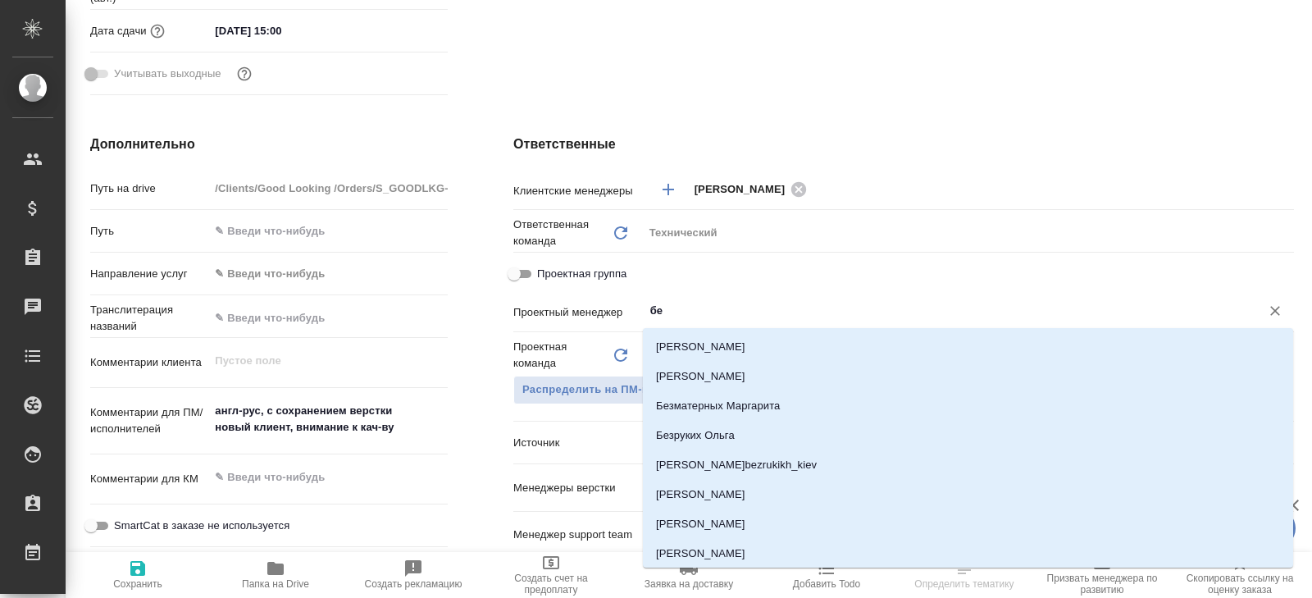
type input "бел"
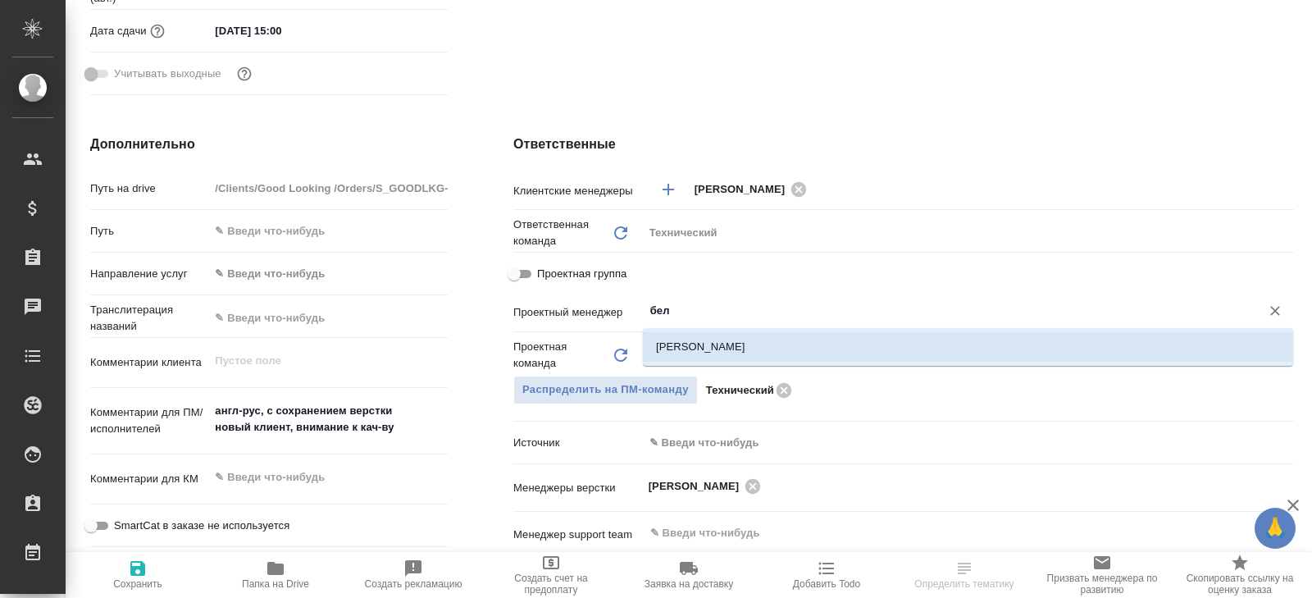
click at [695, 342] on li "[PERSON_NAME]" at bounding box center [968, 347] width 650 height 30
type textarea "x"
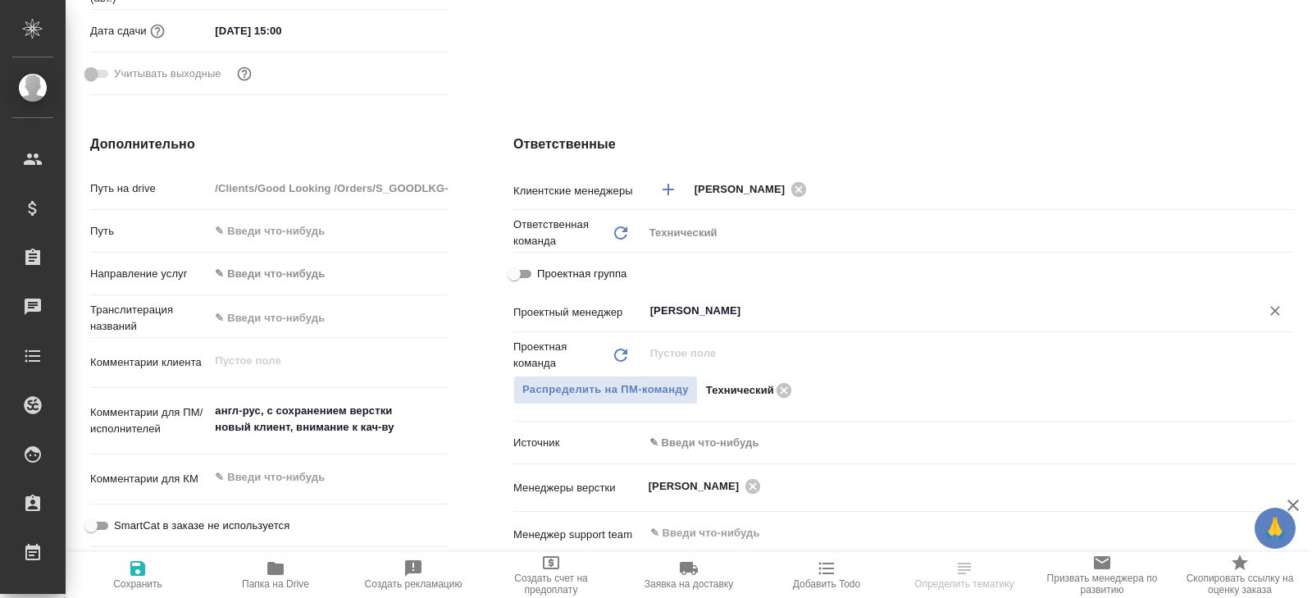
type input "[PERSON_NAME]"
click at [134, 576] on icon "button" at bounding box center [138, 568] width 20 height 20
type textarea "x"
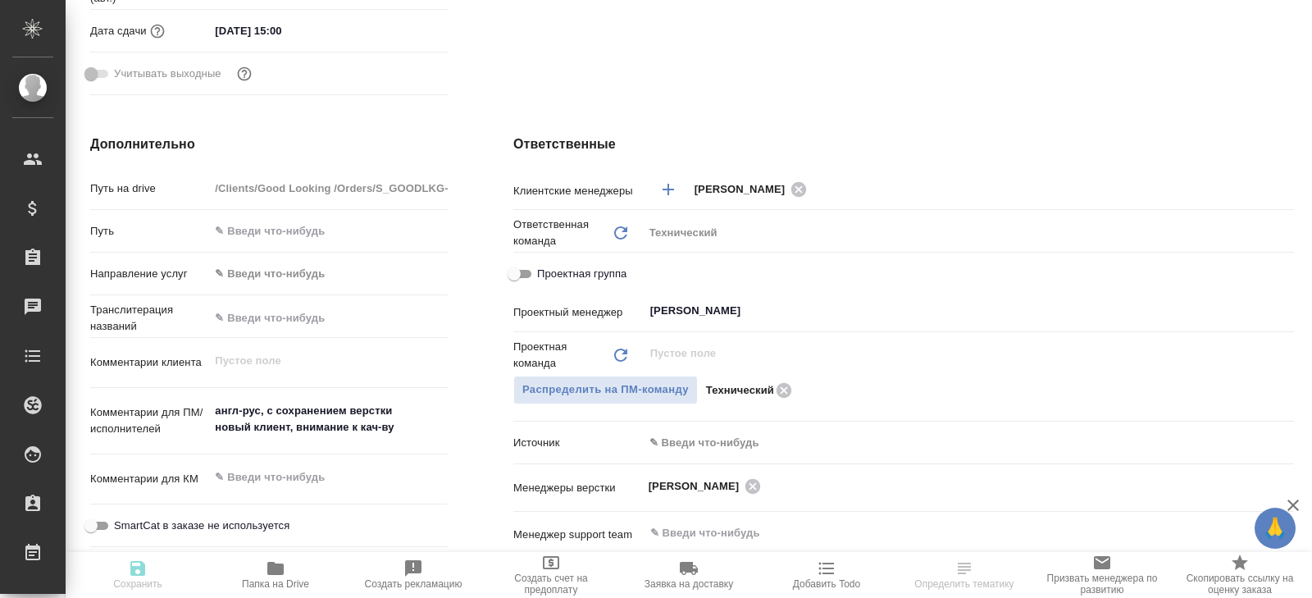
type textarea "x"
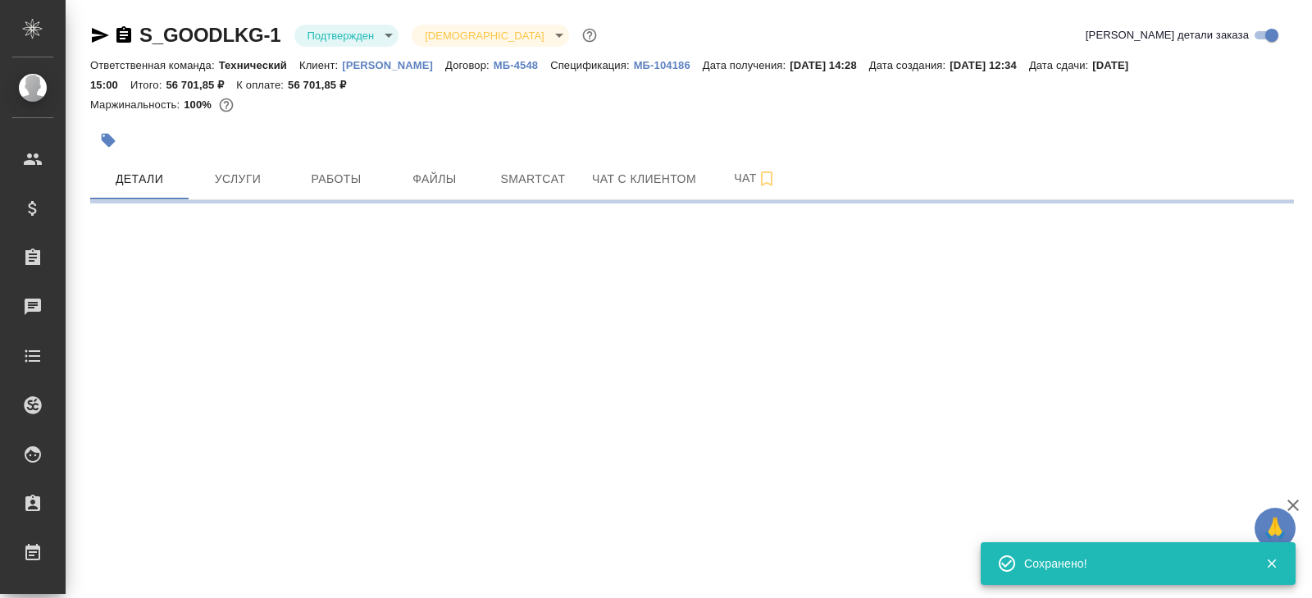
scroll to position [0, 0]
select select "RU"
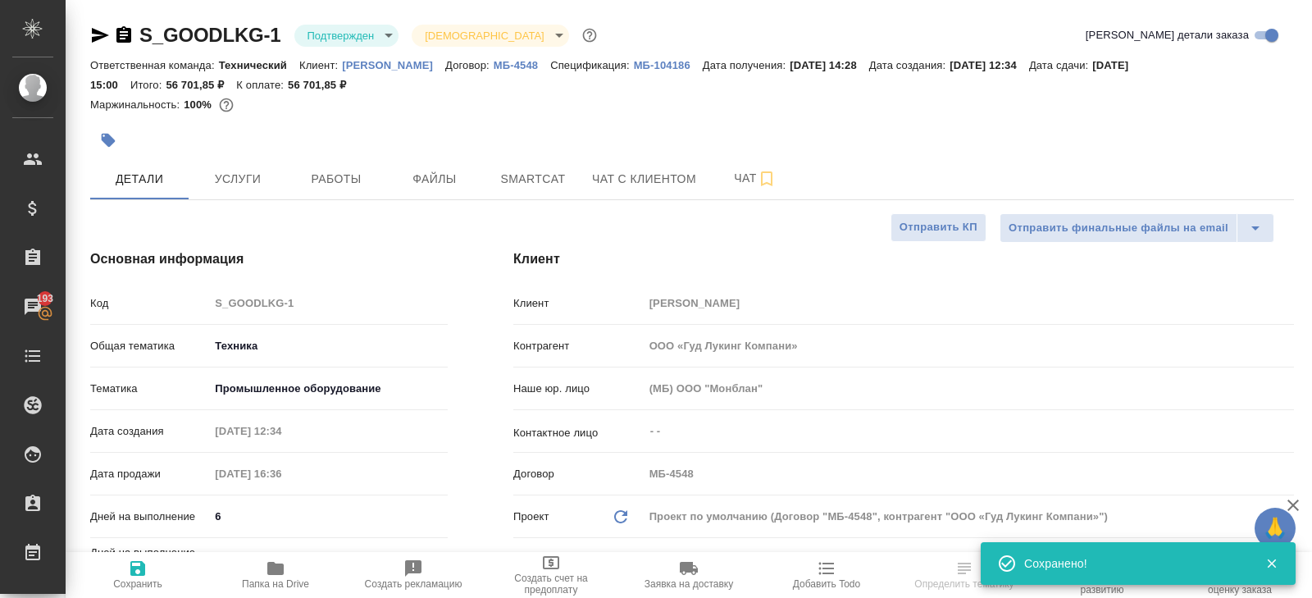
click at [333, 35] on body "🙏 .cls-1 fill:#fff; AWATERA [PERSON_NAME] Спецификации Заказы 193 Чаты Todo Про…" at bounding box center [656, 299] width 1312 height 598
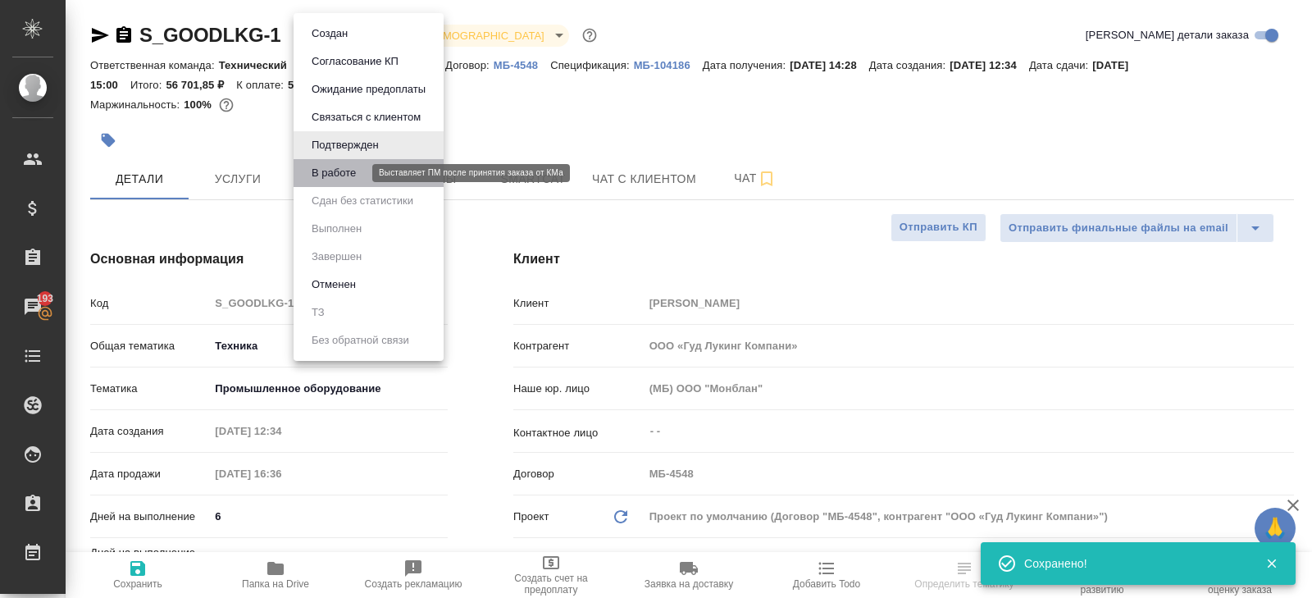
click at [322, 175] on button "В работе" at bounding box center [334, 173] width 54 height 18
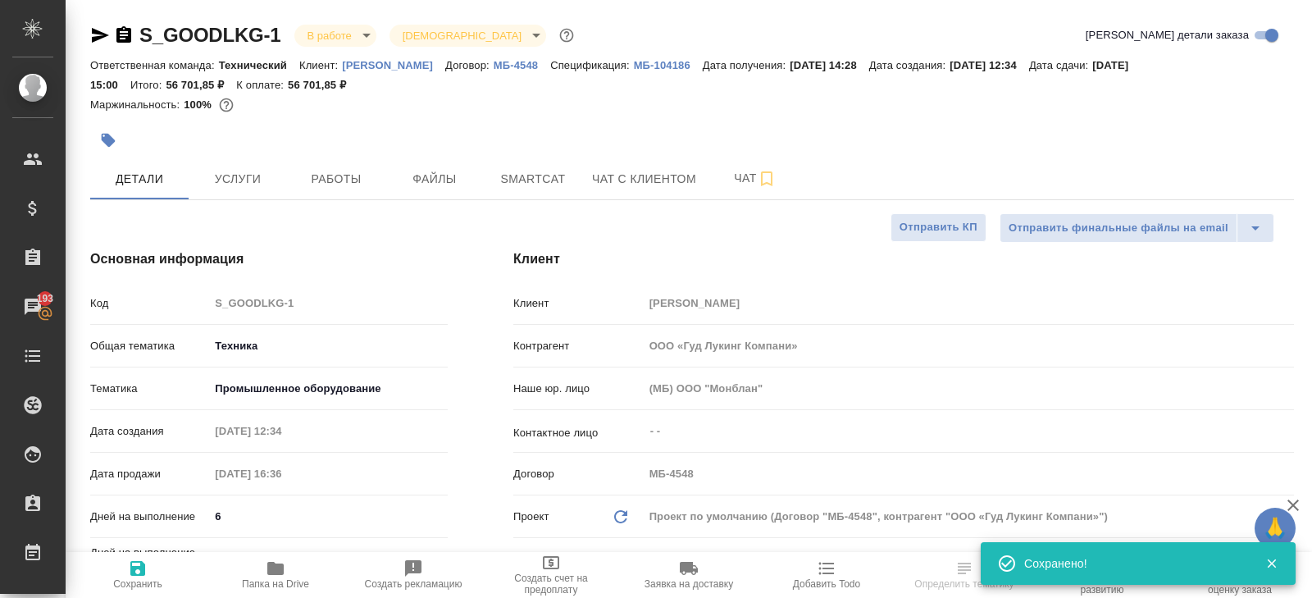
select select "RU"
type textarea "x"
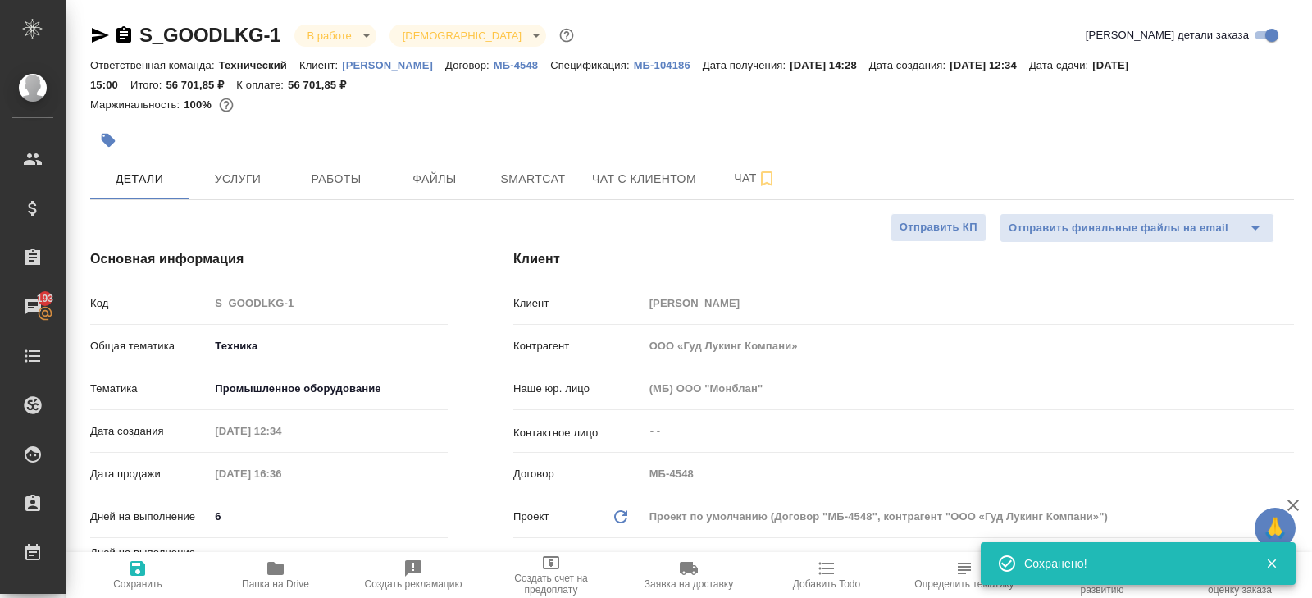
type textarea "x"
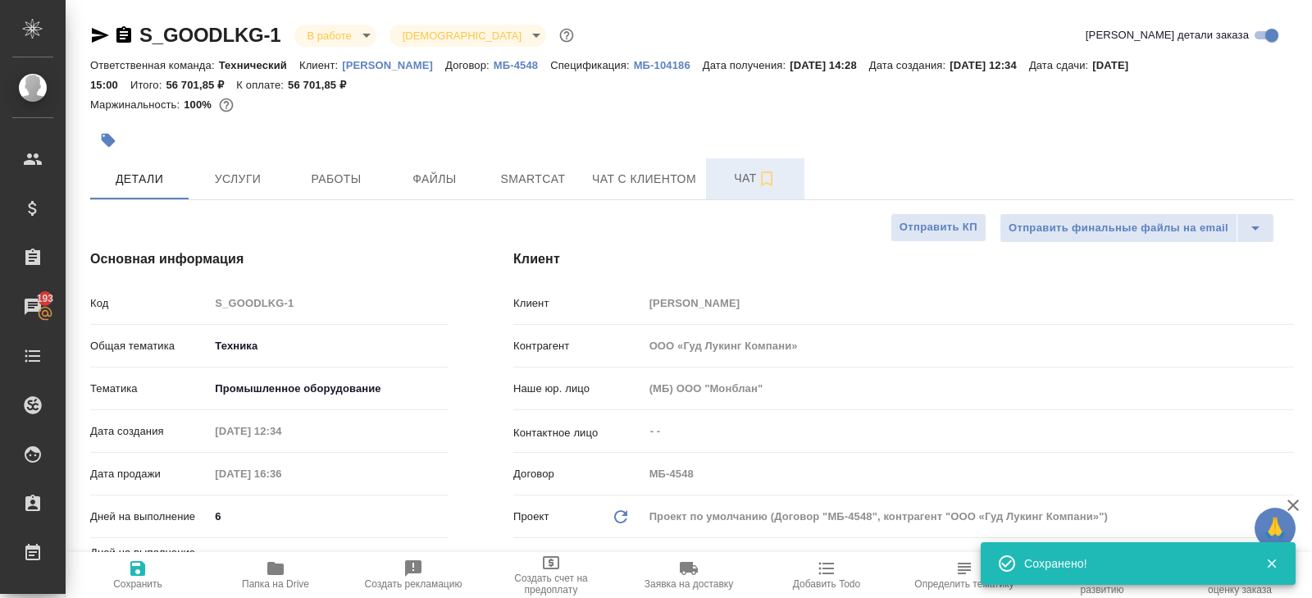
click at [744, 175] on span "Чат" at bounding box center [755, 178] width 79 height 20
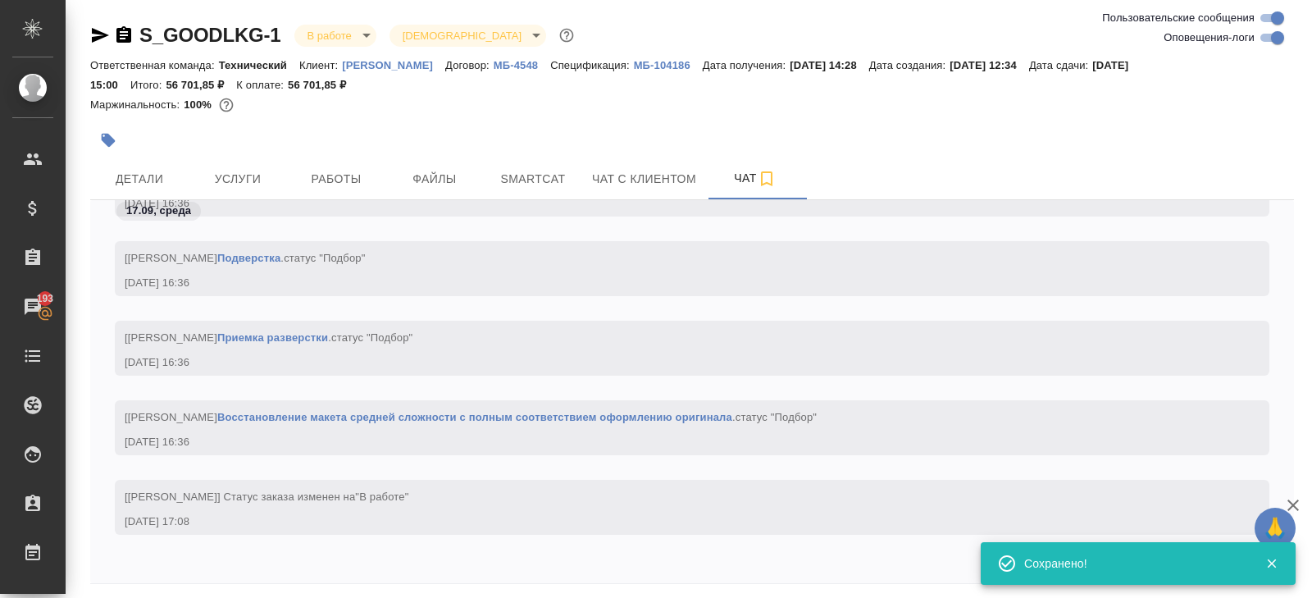
click at [1259, 46] on input "Оповещения-логи" at bounding box center [1277, 38] width 59 height 20
checkbox input "false"
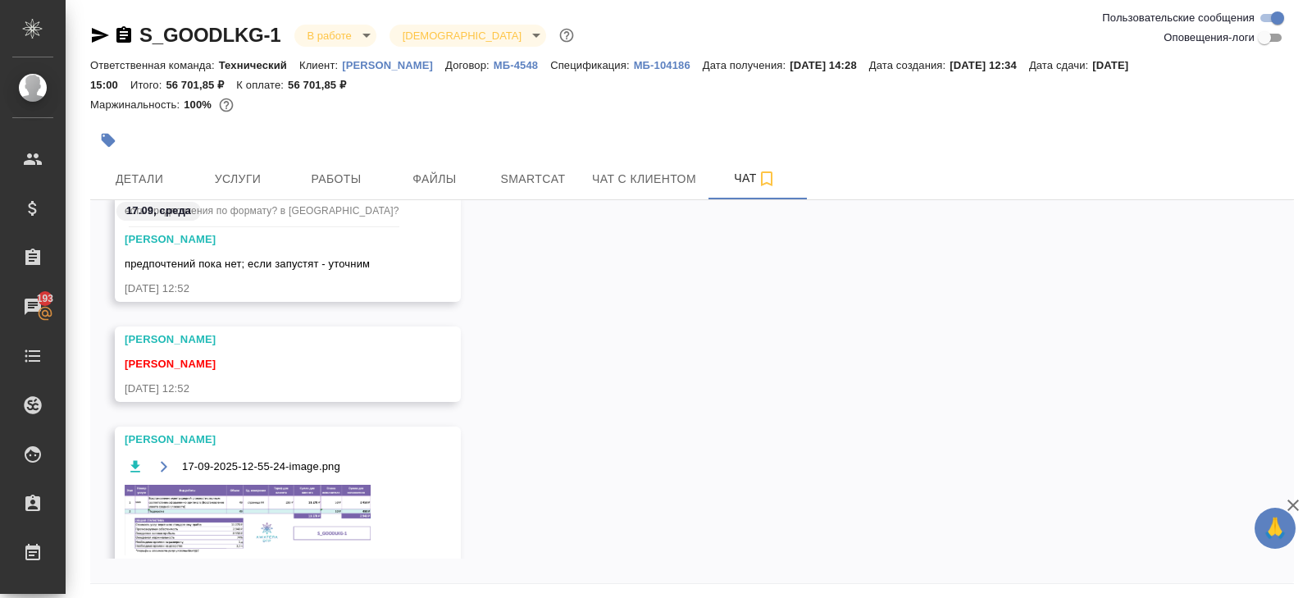
scroll to position [420, 0]
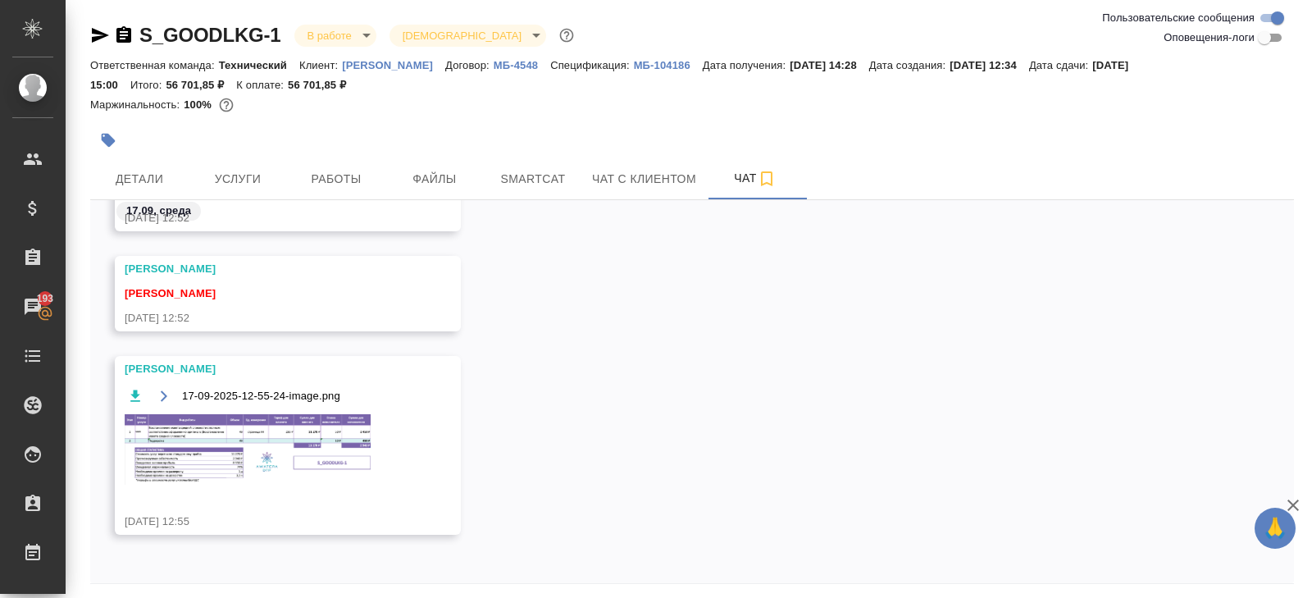
click at [248, 465] on img at bounding box center [248, 449] width 246 height 71
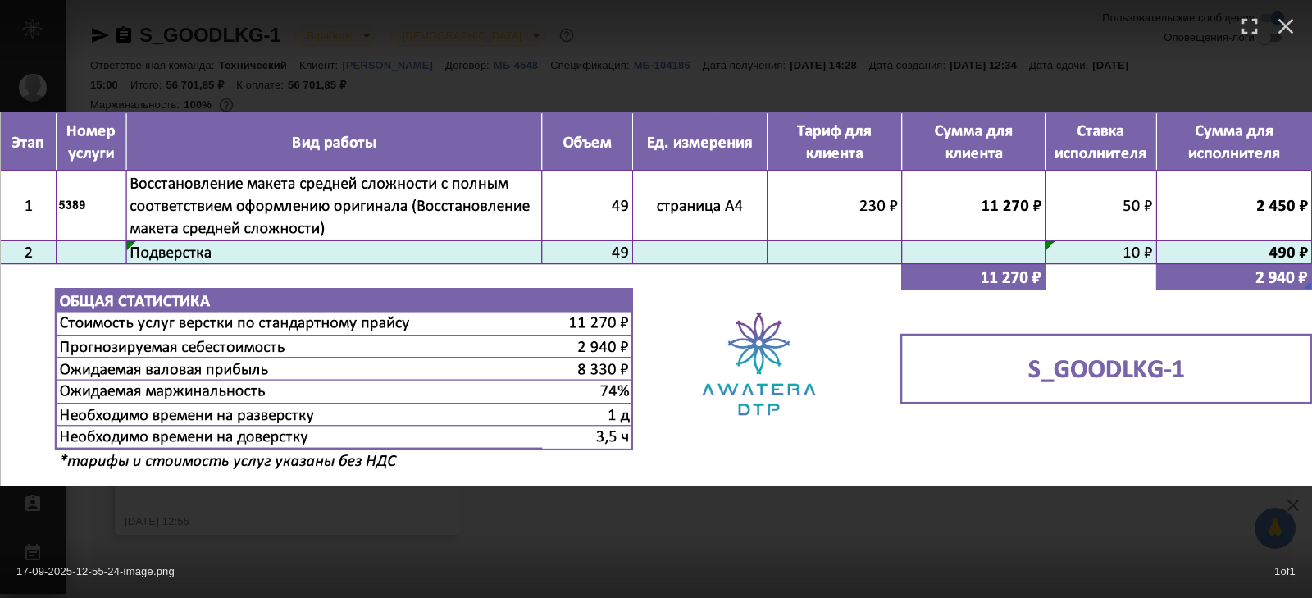
click at [340, 505] on div "17-09-2025-12-55-24-image.png 1 of 1" at bounding box center [656, 299] width 1312 height 598
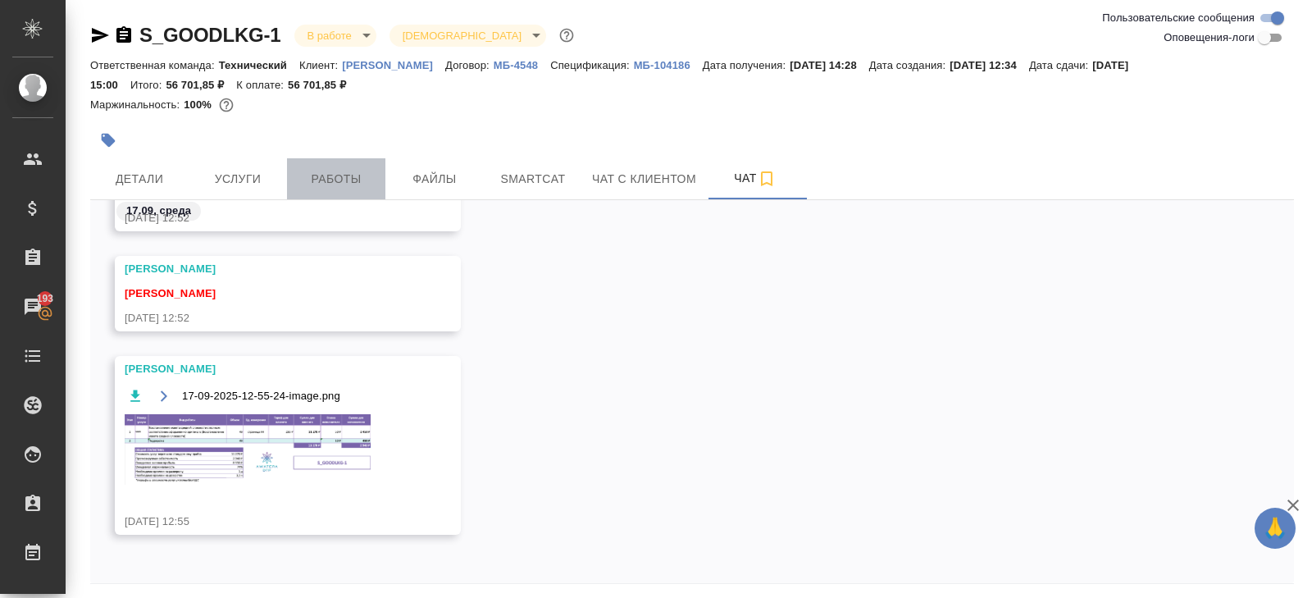
click at [335, 169] on span "Работы" at bounding box center [336, 179] width 79 height 20
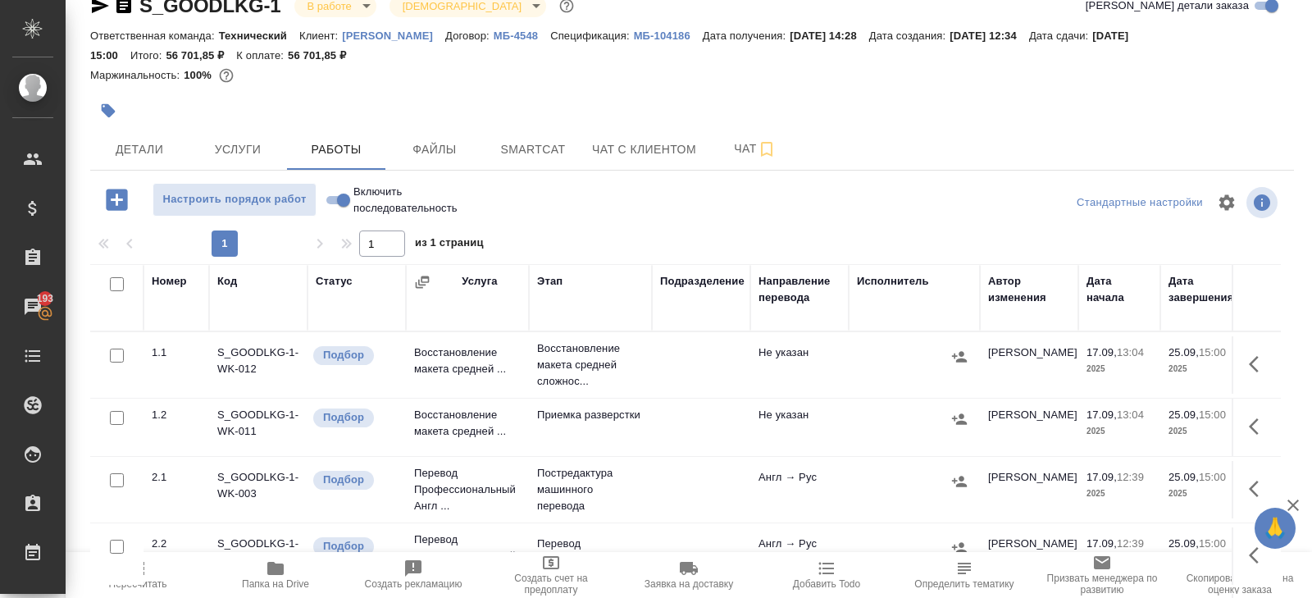
scroll to position [45, 0]
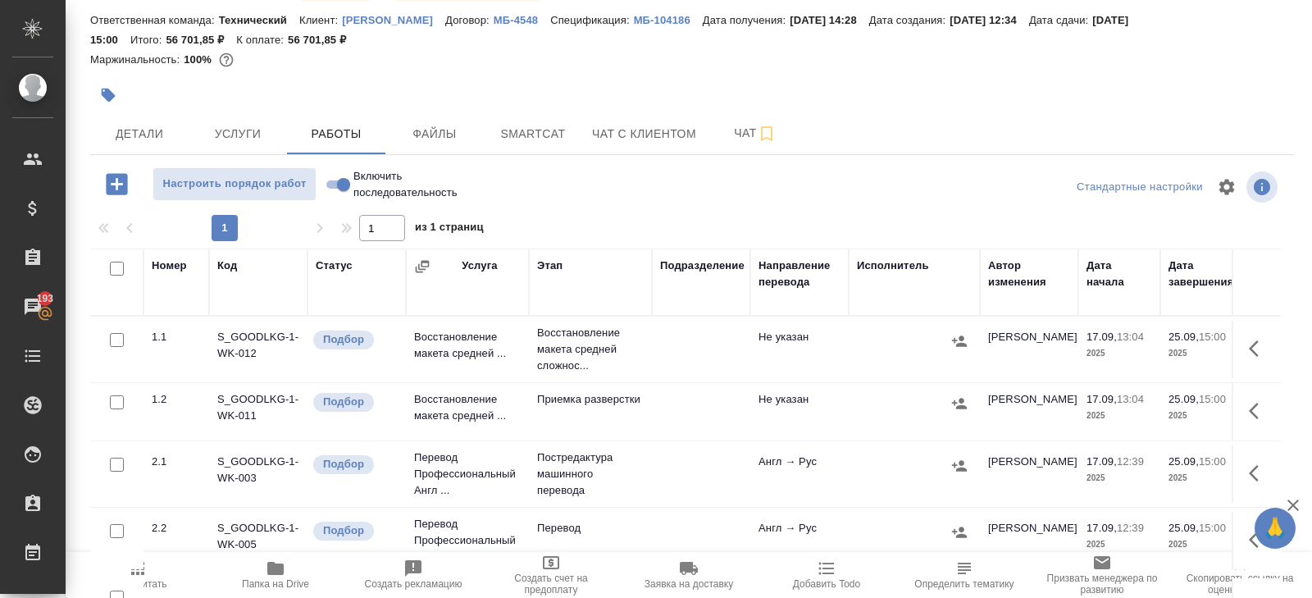
click at [1257, 351] on icon "button" at bounding box center [1259, 349] width 20 height 20
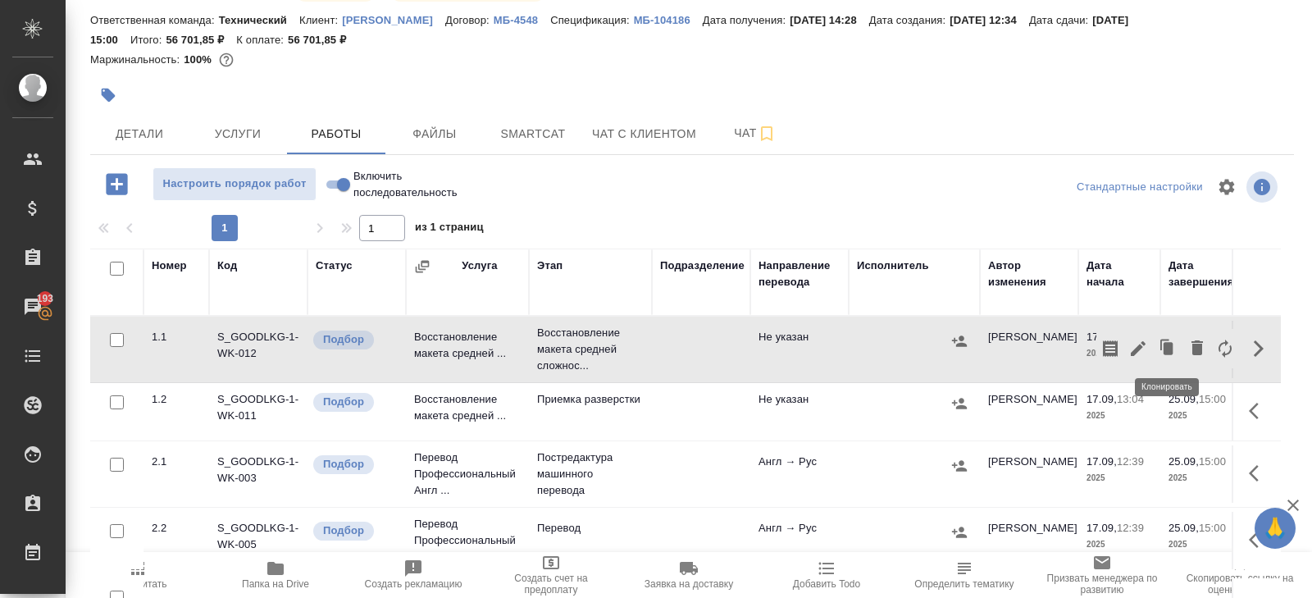
click at [1139, 348] on icon "button" at bounding box center [1138, 348] width 15 height 15
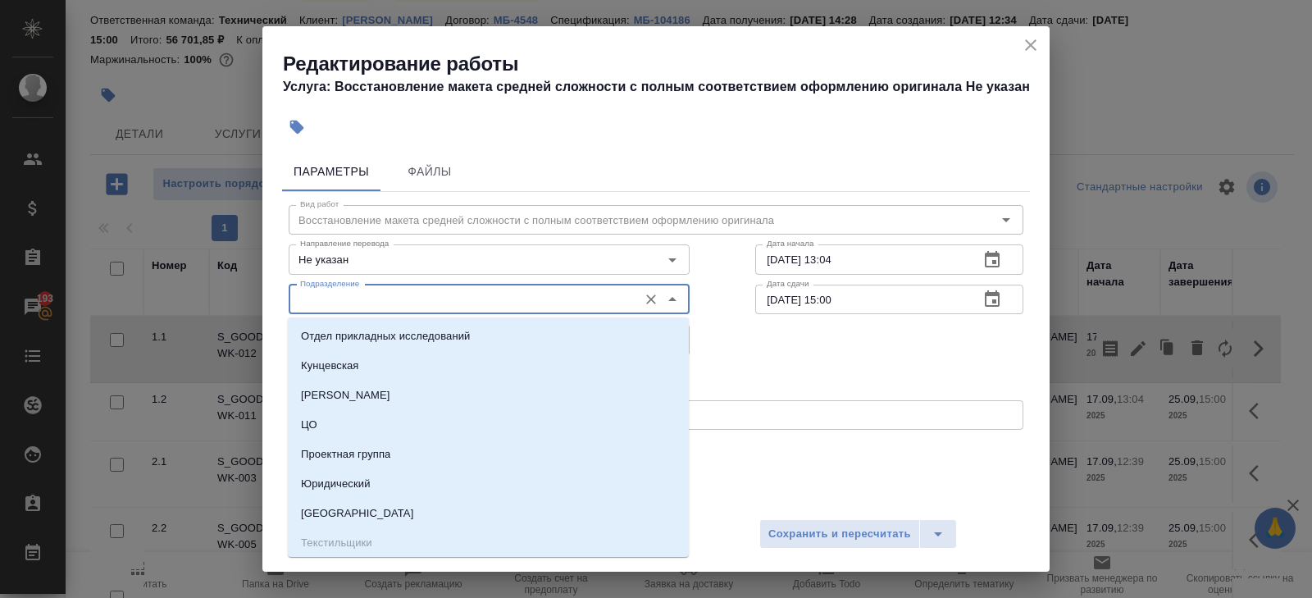
click at [504, 303] on input "Подразделение" at bounding box center [462, 299] width 336 height 20
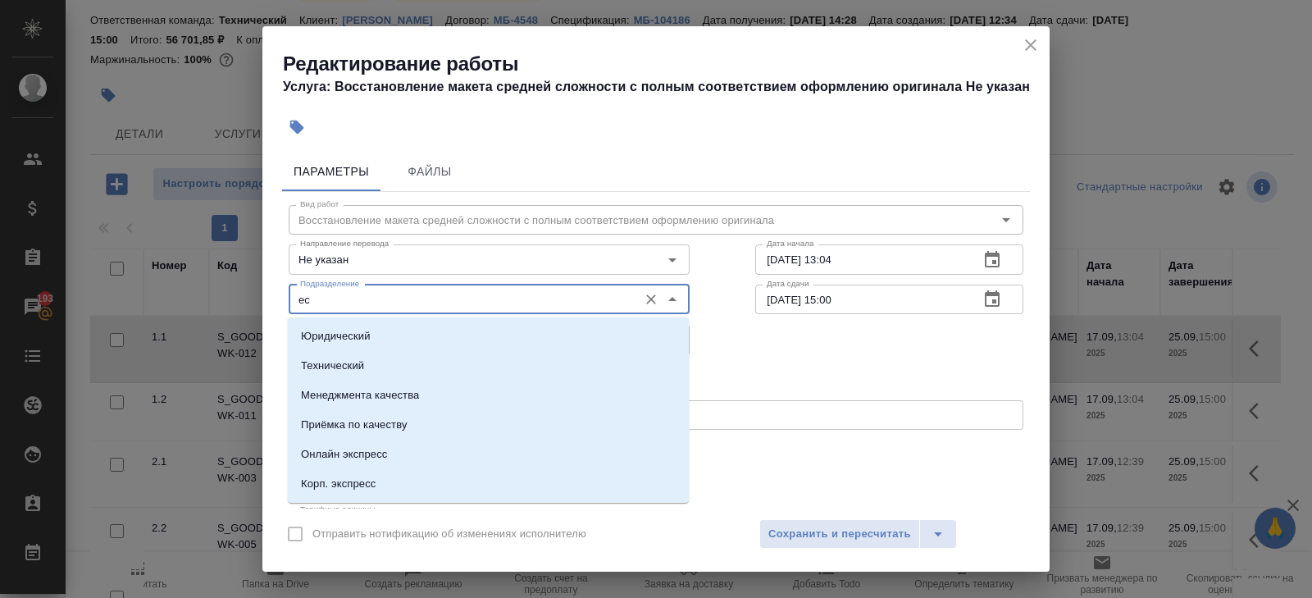
type input "е"
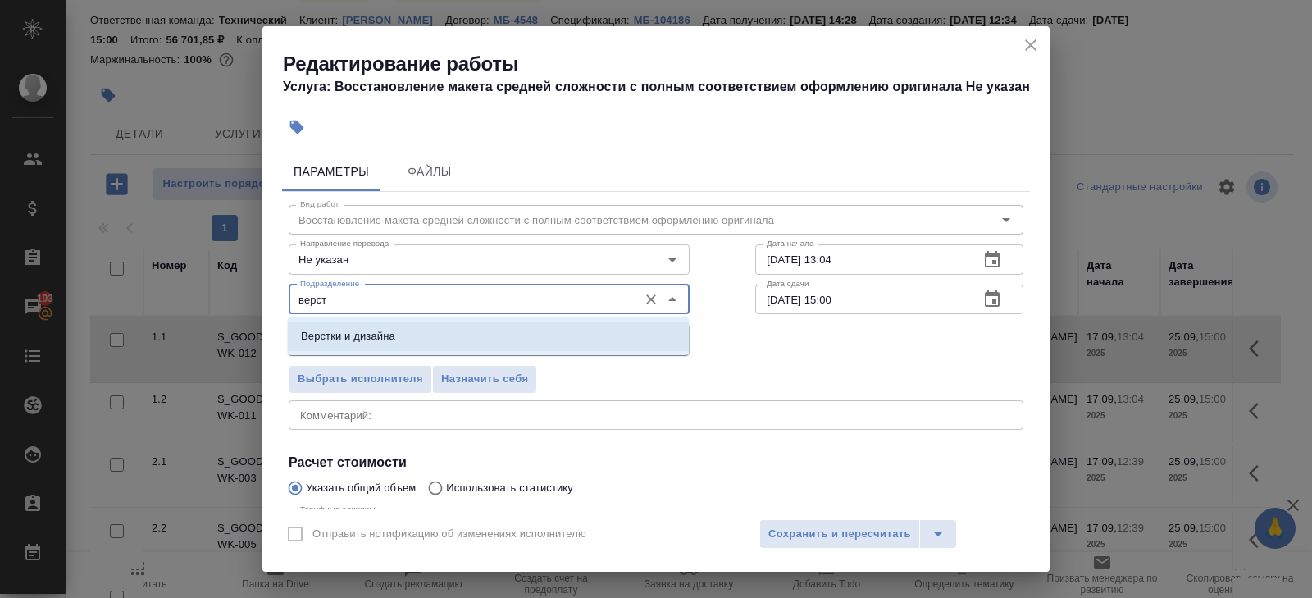
click at [447, 335] on li "Верстки и дизайна" at bounding box center [488, 336] width 401 height 30
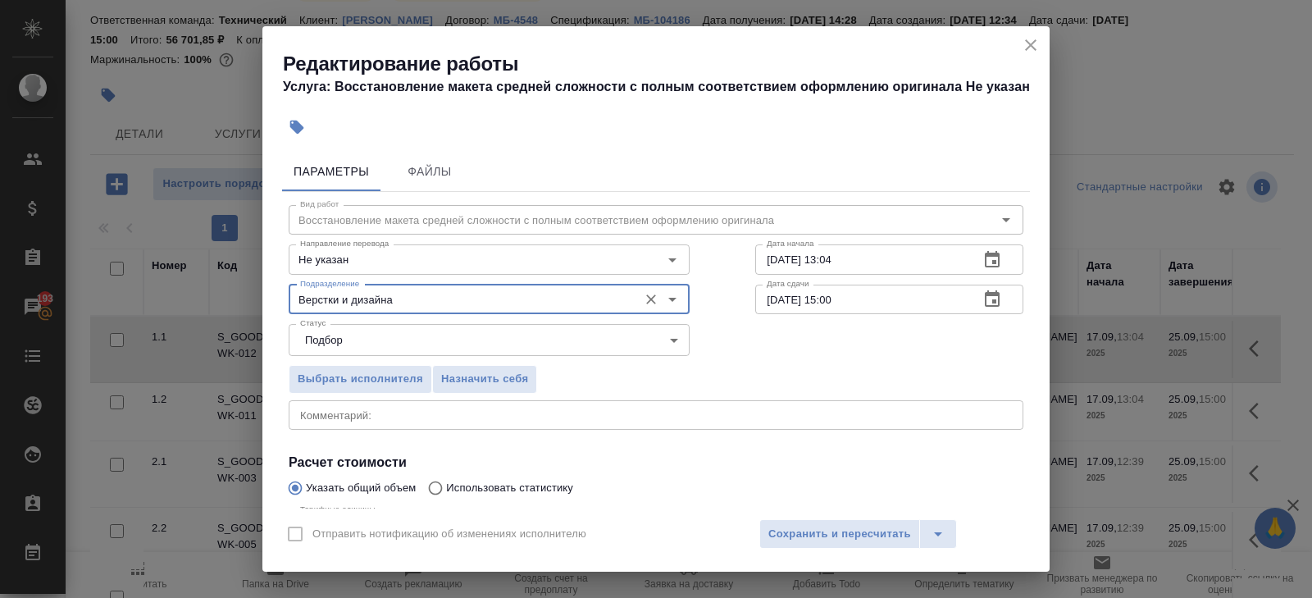
scroll to position [174, 0]
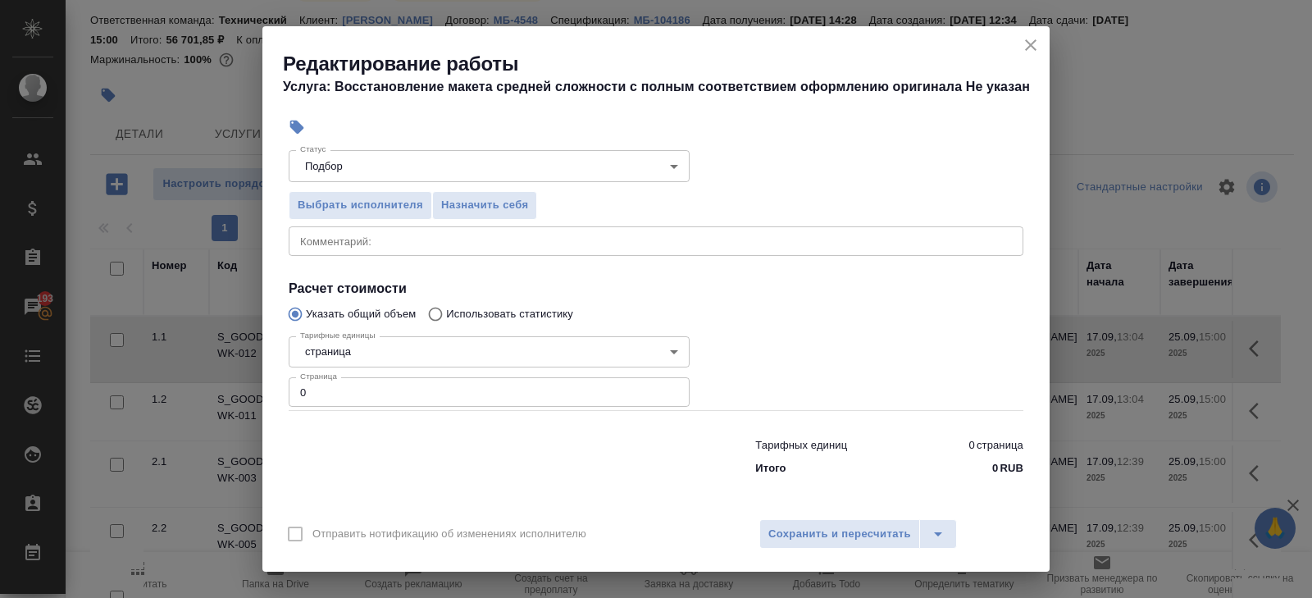
type input "Верстки и дизайна"
click at [401, 400] on input "0" at bounding box center [489, 392] width 401 height 30
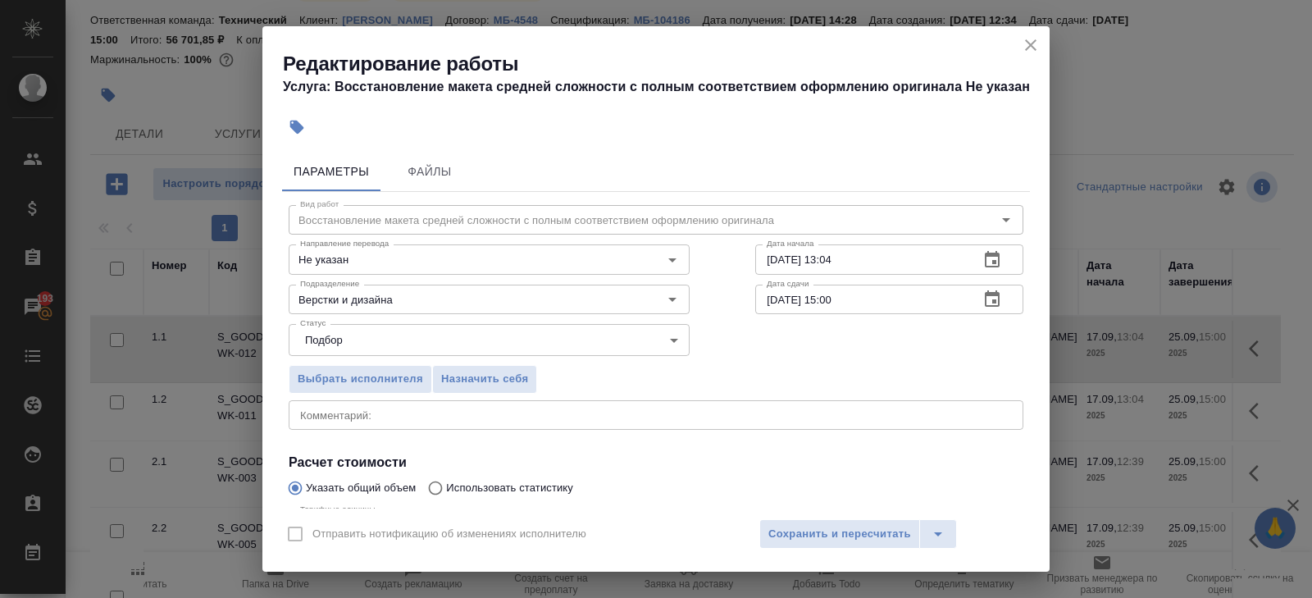
type input "49"
click at [983, 262] on icon "button" at bounding box center [992, 260] width 20 height 20
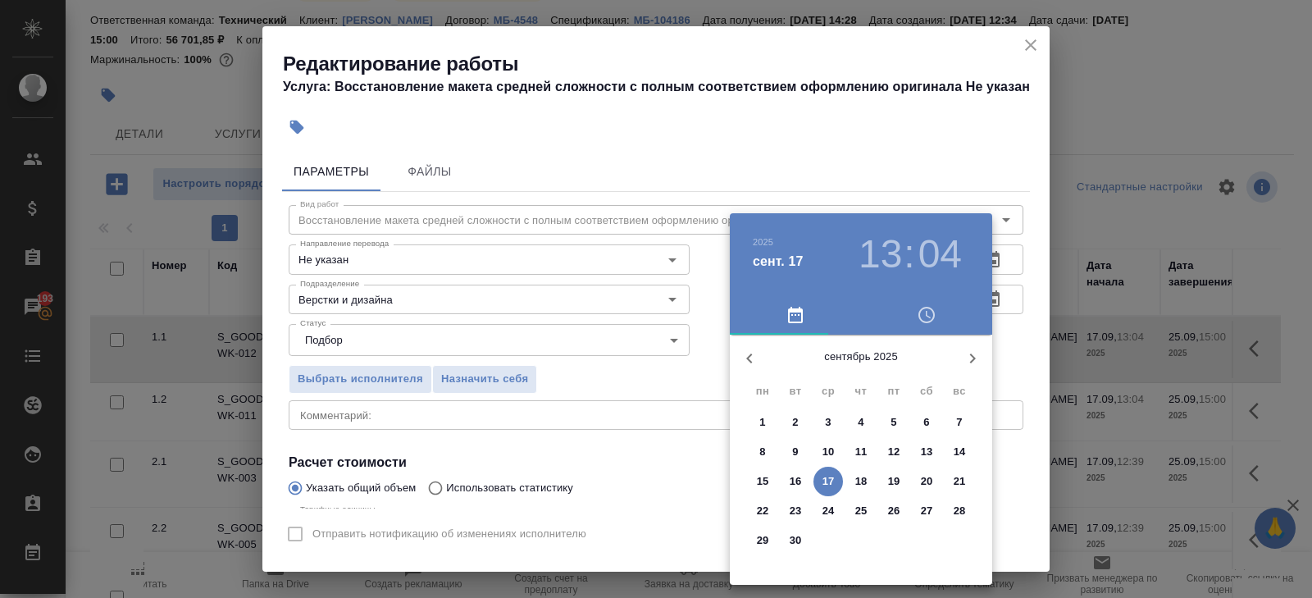
click at [831, 480] on p "17" at bounding box center [828, 481] width 12 height 16
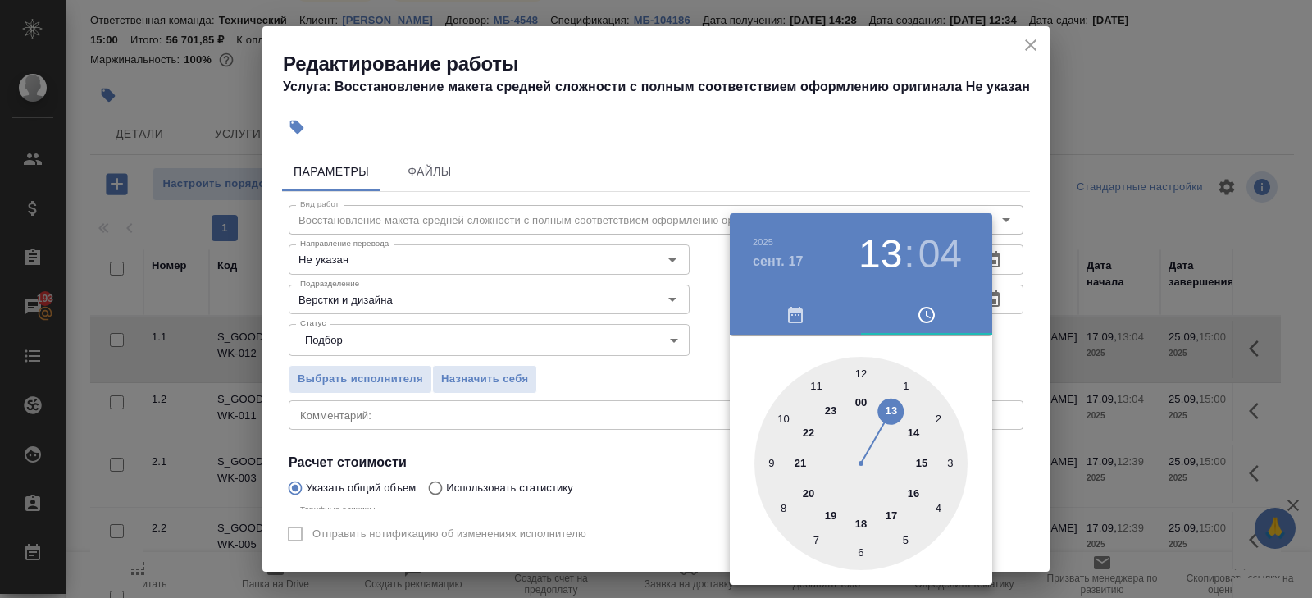
click at [892, 512] on div at bounding box center [860, 463] width 213 height 213
click at [858, 371] on div at bounding box center [860, 463] width 213 height 213
type input "17.09.2025 17:00"
click at [1050, 336] on div at bounding box center [656, 299] width 1312 height 598
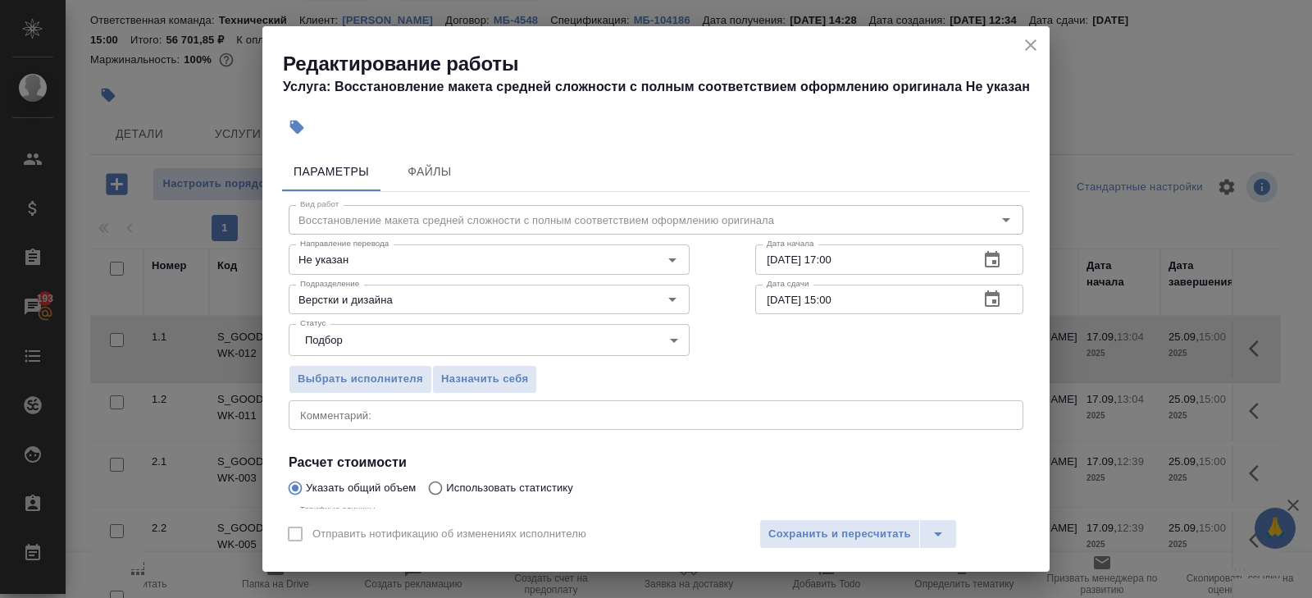
click at [988, 303] on icon "button" at bounding box center [992, 299] width 20 height 20
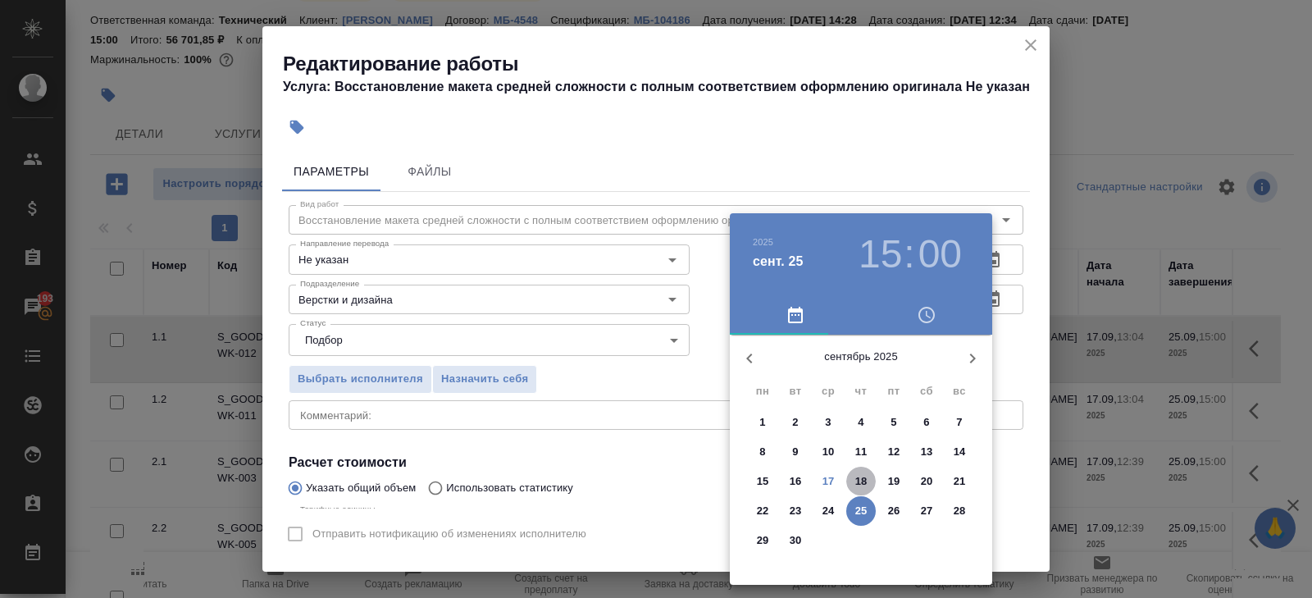
click at [866, 483] on p "18" at bounding box center [861, 481] width 12 height 16
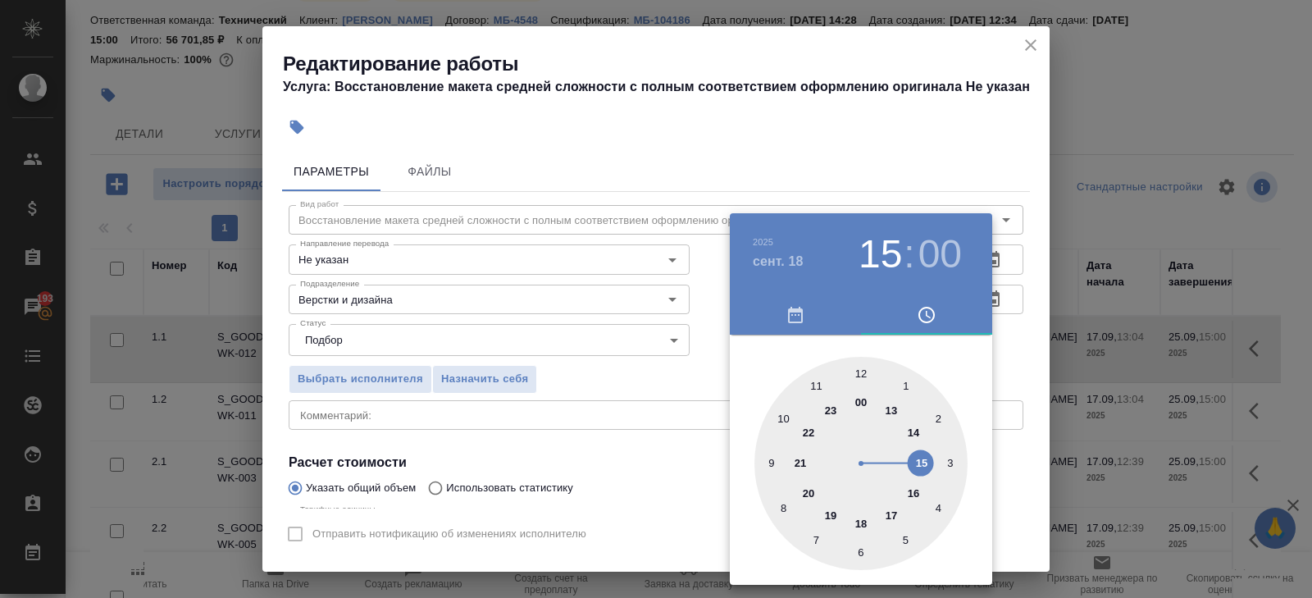
type input "18.09.2025 17:00"
click at [891, 507] on div at bounding box center [860, 463] width 213 height 213
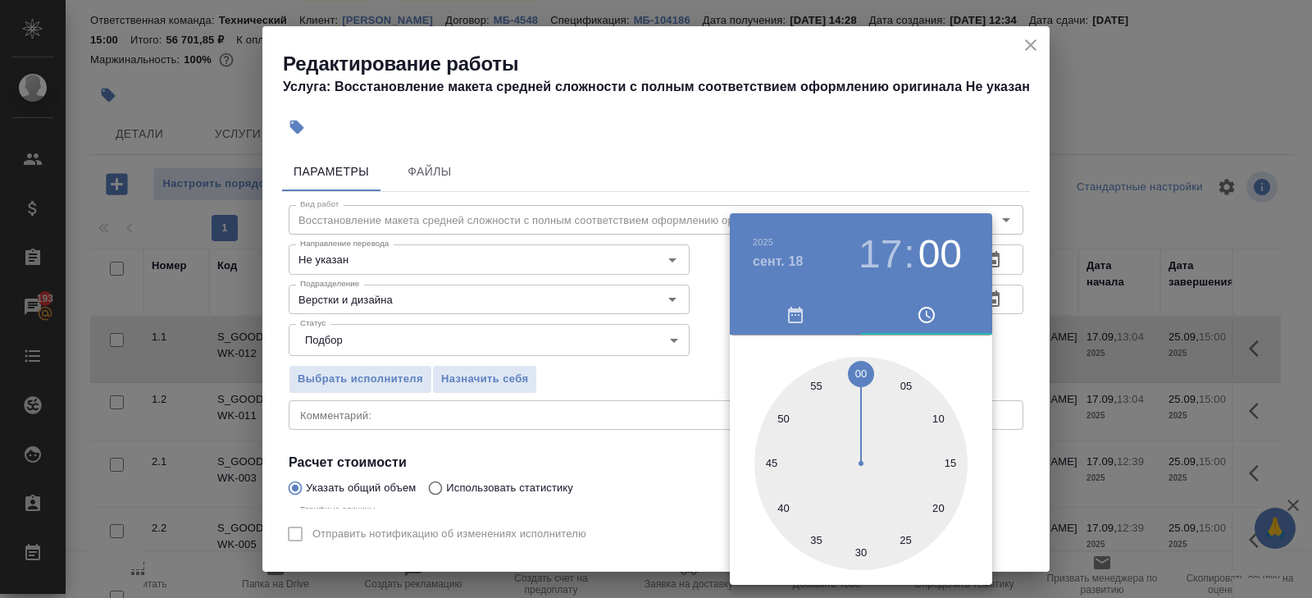
click at [621, 494] on div at bounding box center [656, 299] width 1312 height 598
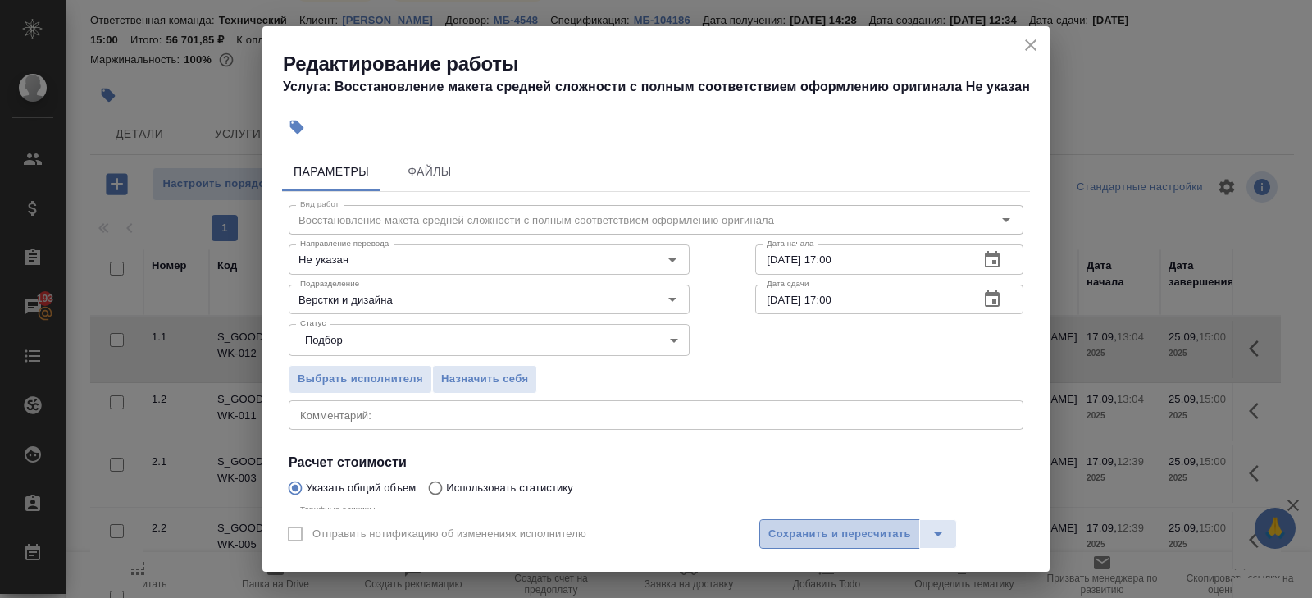
click at [775, 539] on span "Сохранить и пересчитать" at bounding box center [839, 534] width 143 height 19
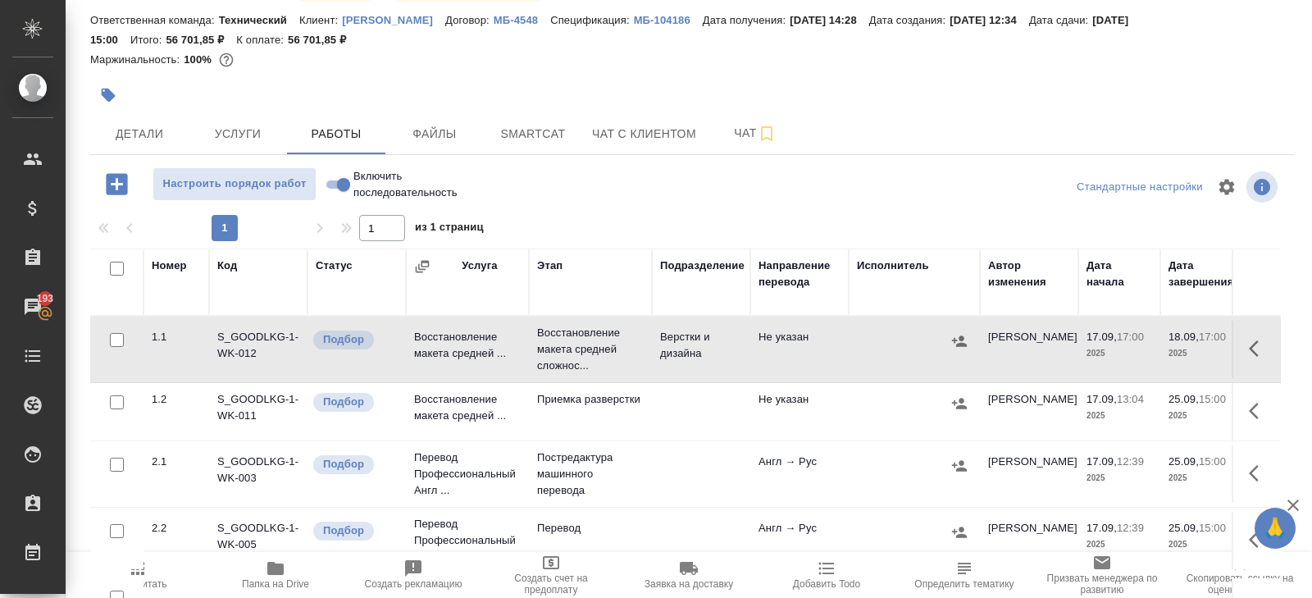
click at [266, 583] on span "Папка на Drive" at bounding box center [275, 583] width 67 height 11
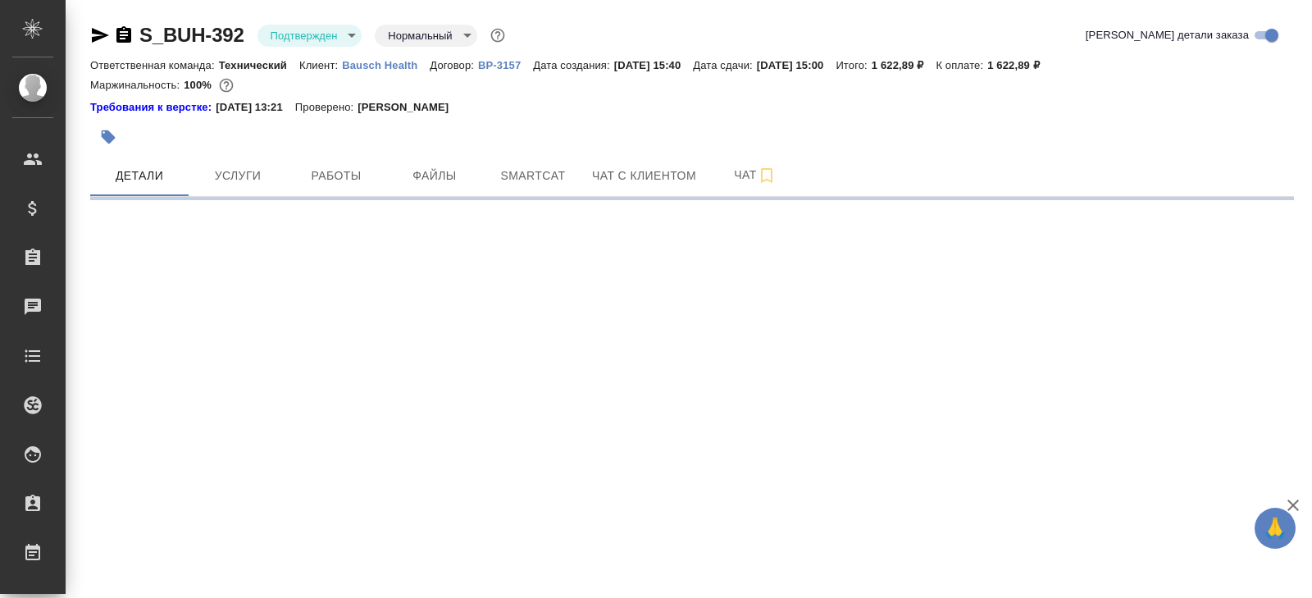
select select "RU"
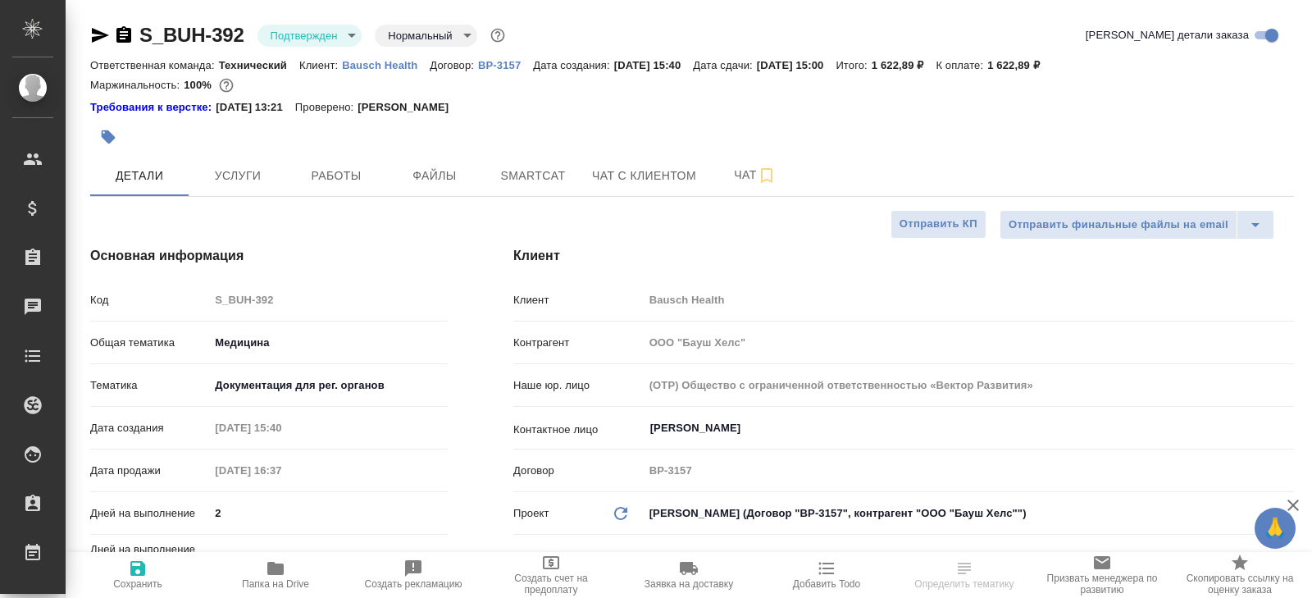
type textarea "x"
click at [726, 167] on span "Чат" at bounding box center [755, 175] width 79 height 20
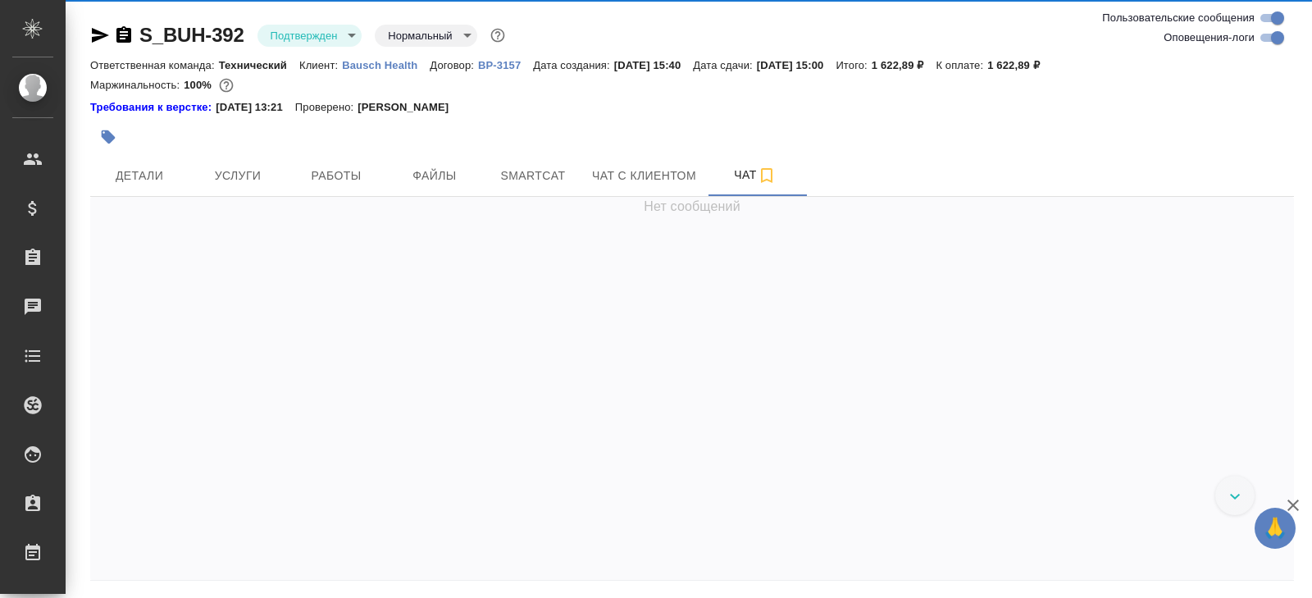
scroll to position [2748, 0]
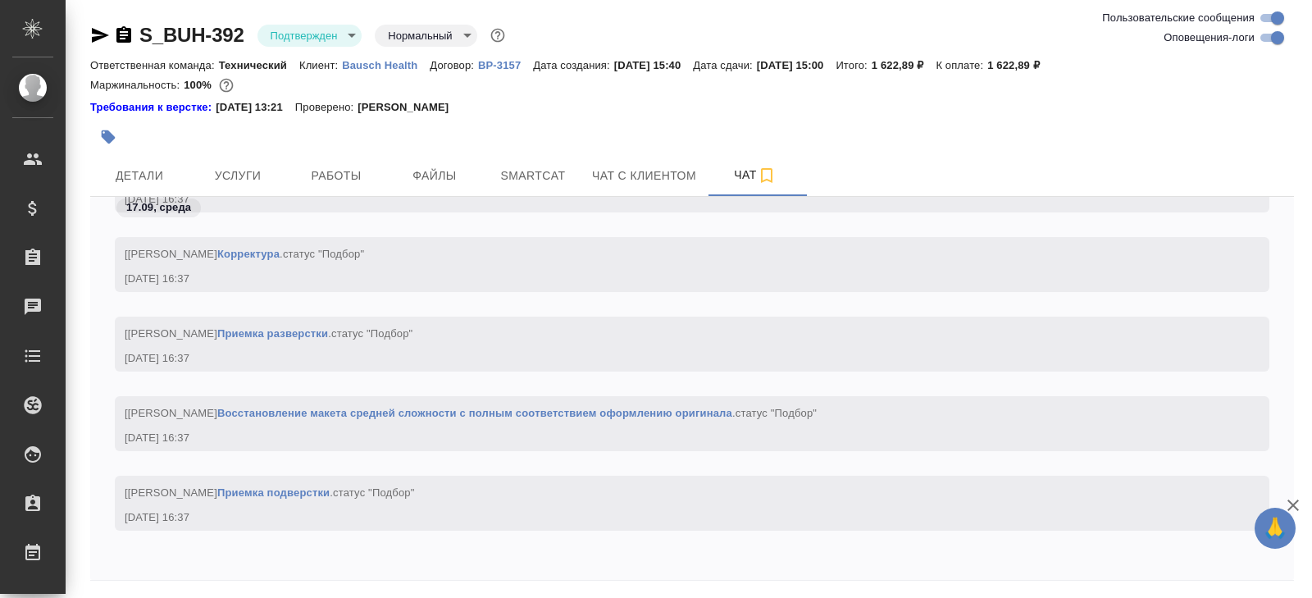
click at [1257, 39] on input "Оповещения-логи" at bounding box center [1277, 38] width 59 height 20
checkbox input "false"
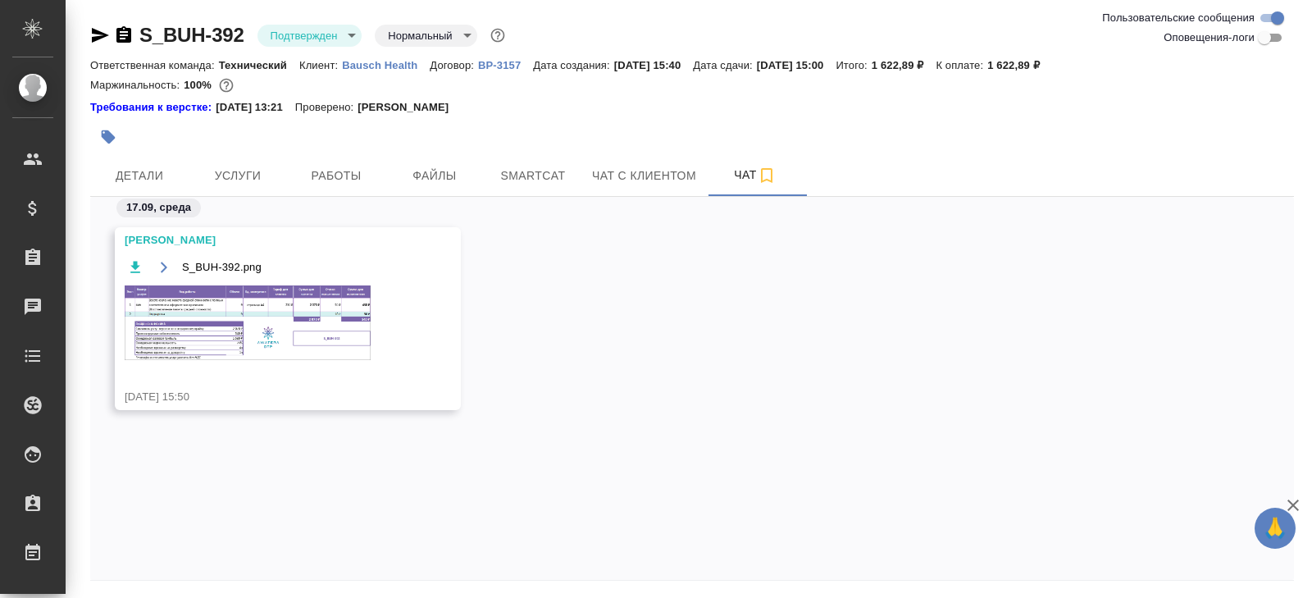
click at [248, 308] on img at bounding box center [248, 322] width 246 height 75
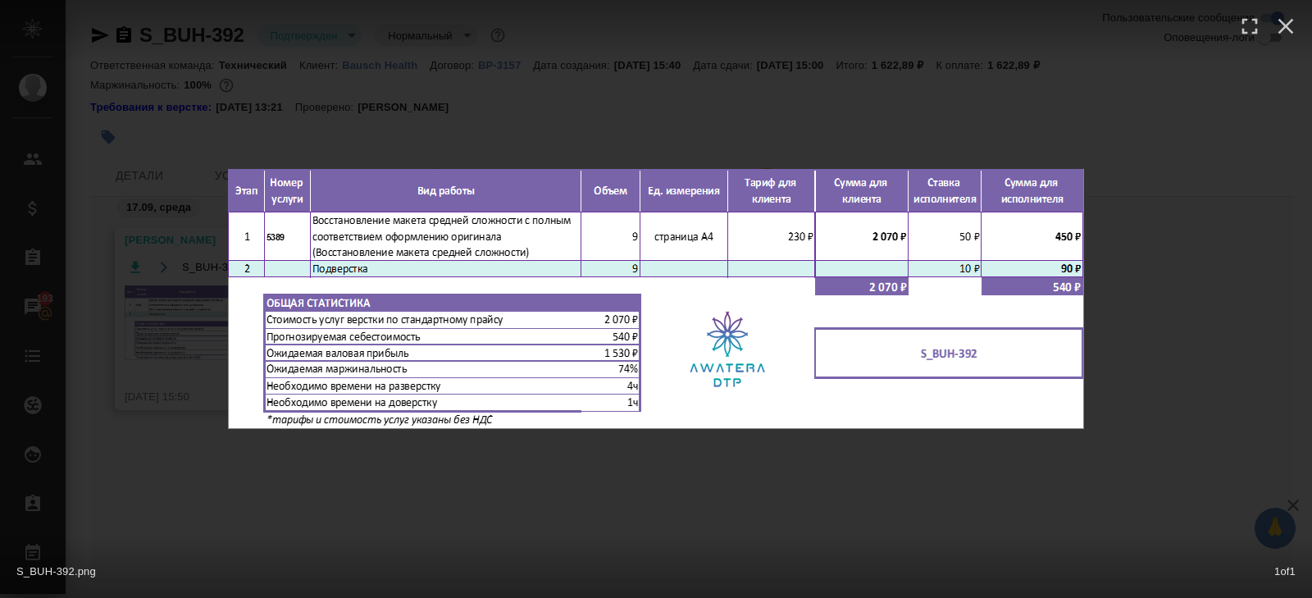
click at [235, 494] on div "S_BUH-392.png 1 of 1" at bounding box center [656, 299] width 1312 height 598
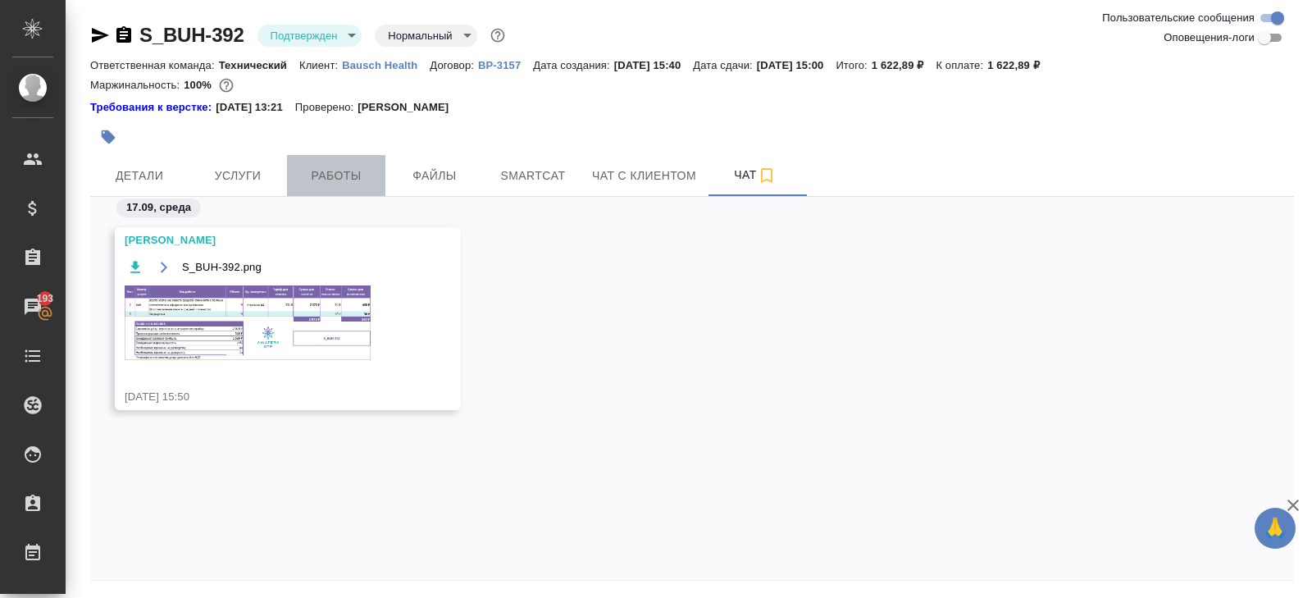
click at [344, 189] on button "Работы" at bounding box center [336, 175] width 98 height 41
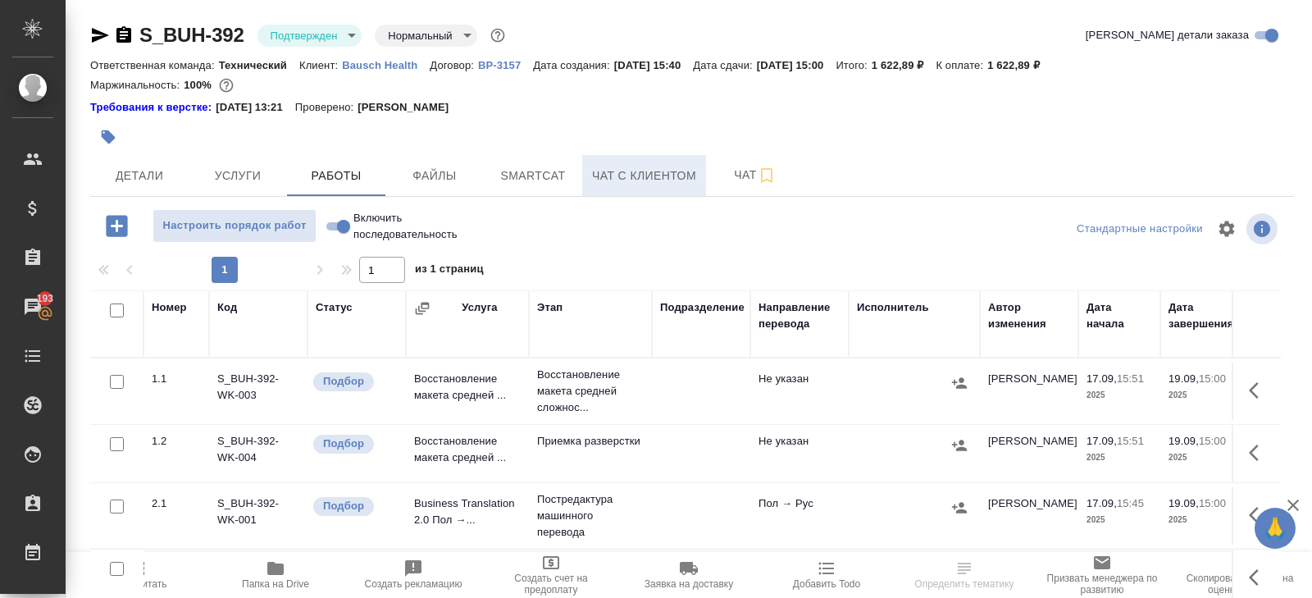
scroll to position [103, 0]
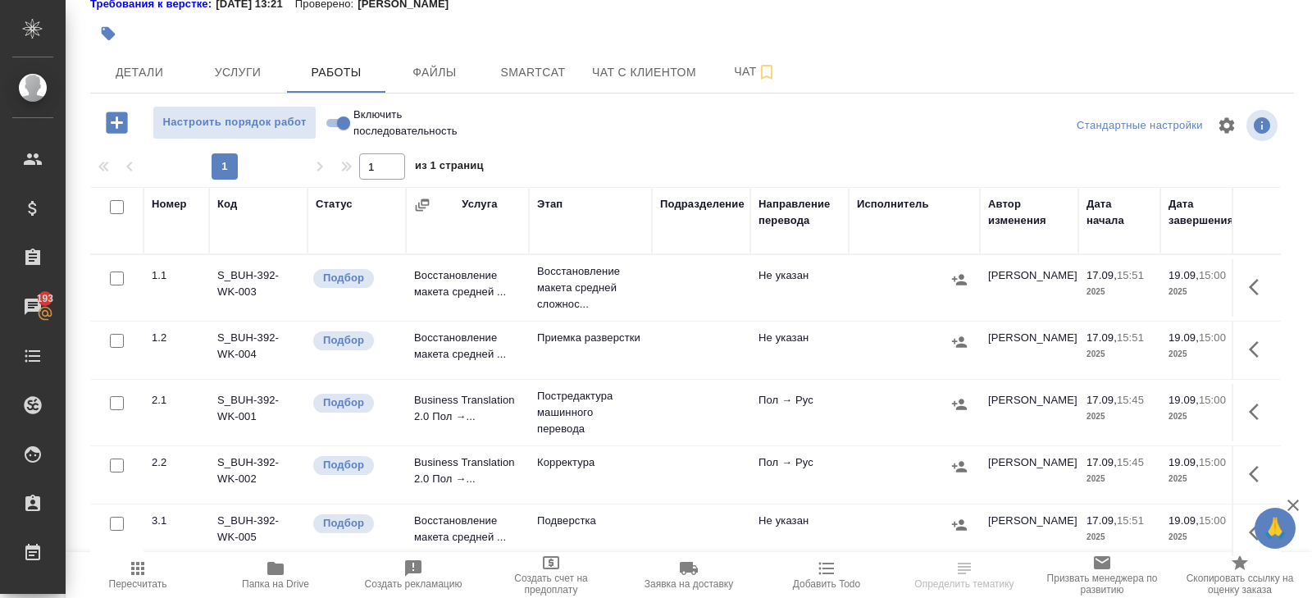
click at [1249, 282] on icon "button" at bounding box center [1259, 287] width 20 height 20
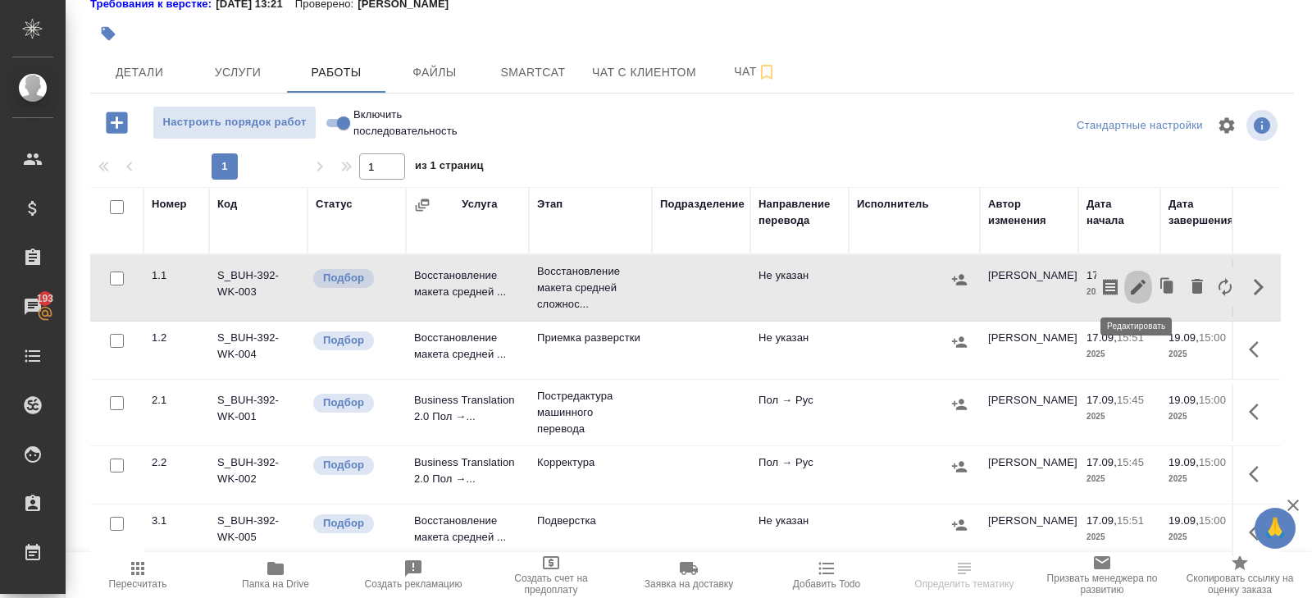
click at [1136, 288] on icon "button" at bounding box center [1138, 287] width 15 height 15
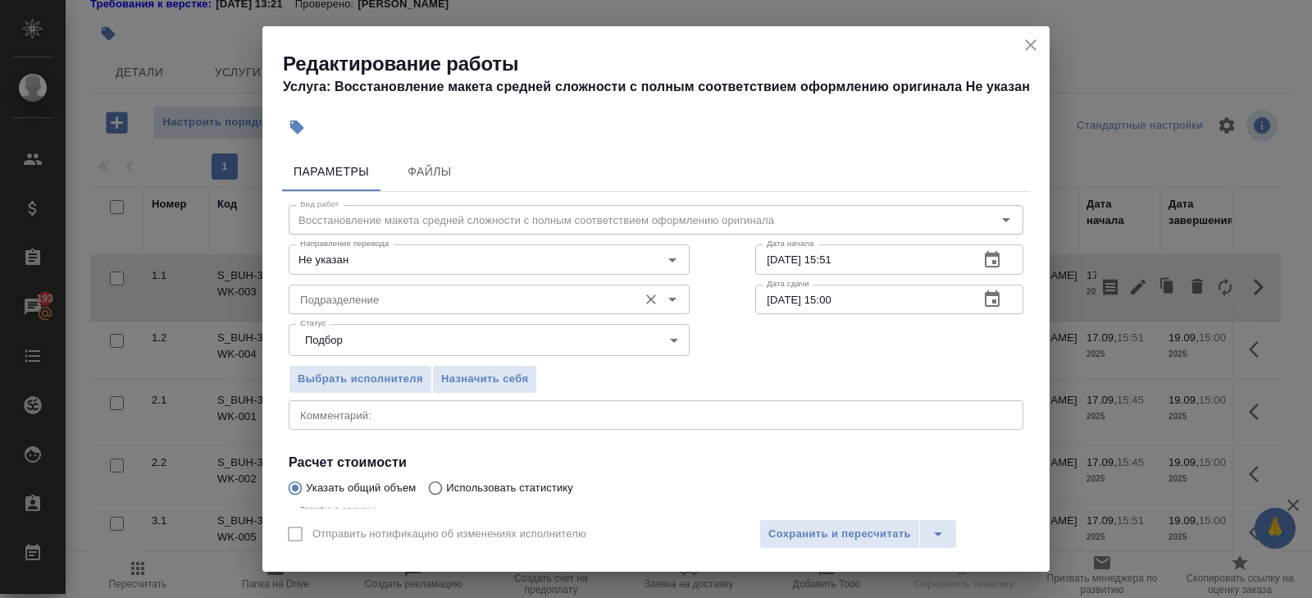
click at [417, 287] on div "Подразделение" at bounding box center [489, 300] width 401 height 30
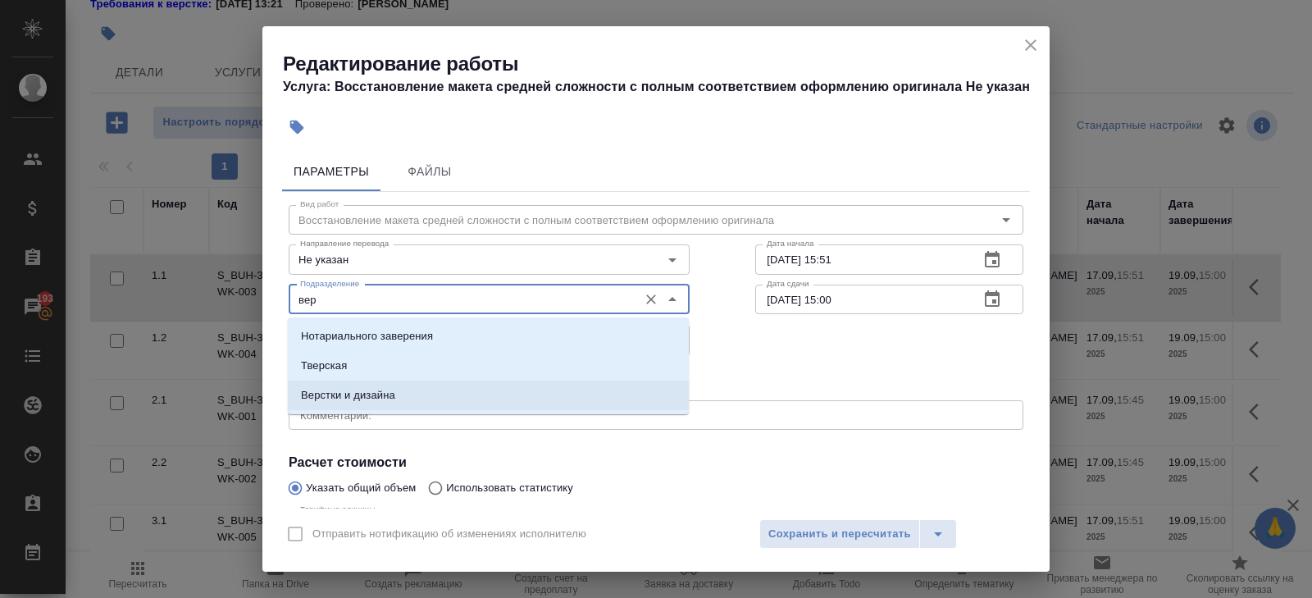
click at [384, 404] on li "Верстки и дизайна" at bounding box center [488, 395] width 401 height 30
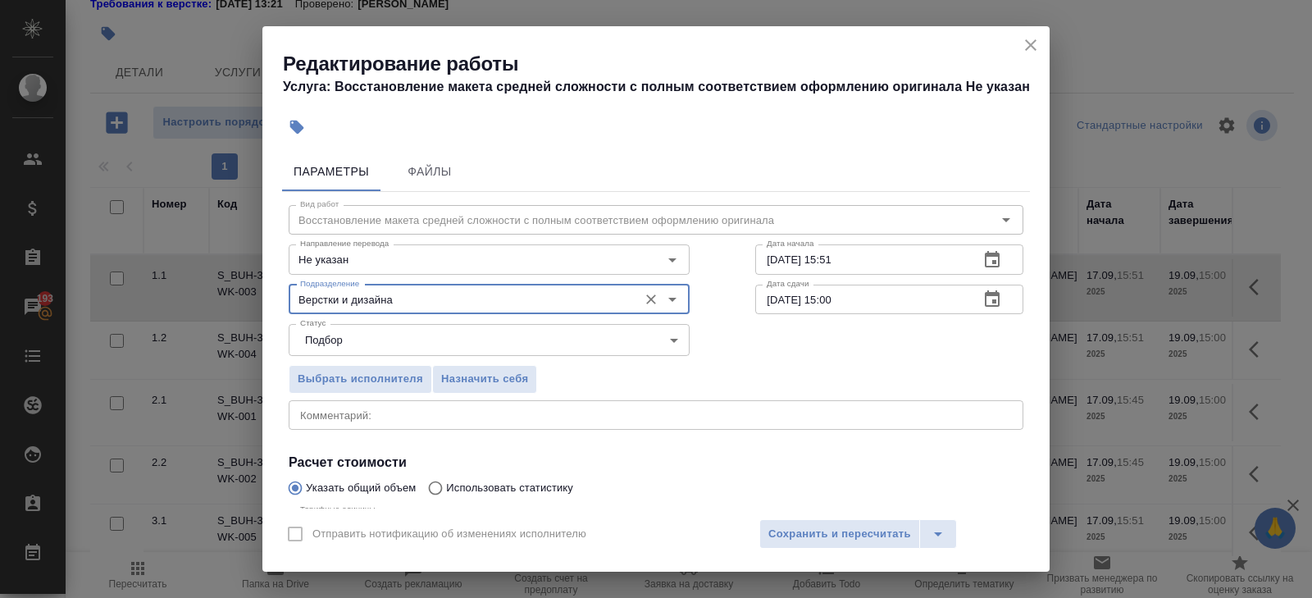
scroll to position [174, 0]
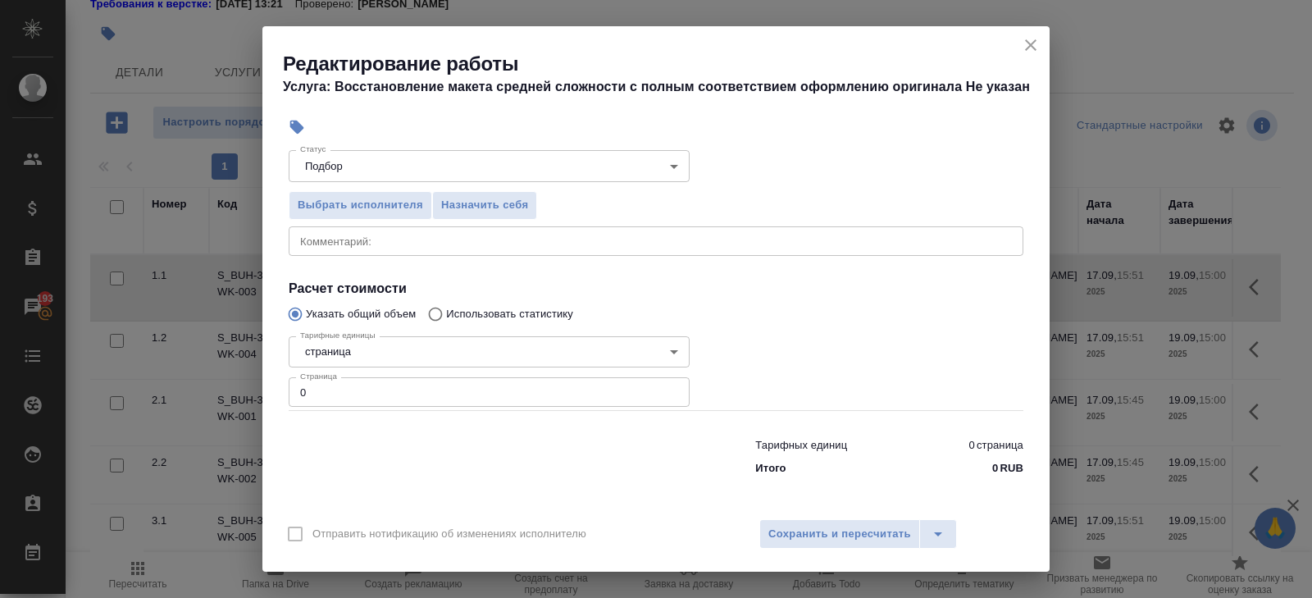
type input "Верстки и дизайна"
drag, startPoint x: 353, startPoint y: 393, endPoint x: 121, endPoint y: 374, distance: 233.6
click at [121, 374] on div "Редактирование работы Услуга: Восстановление макета средней сложности с полным …" at bounding box center [656, 299] width 1312 height 598
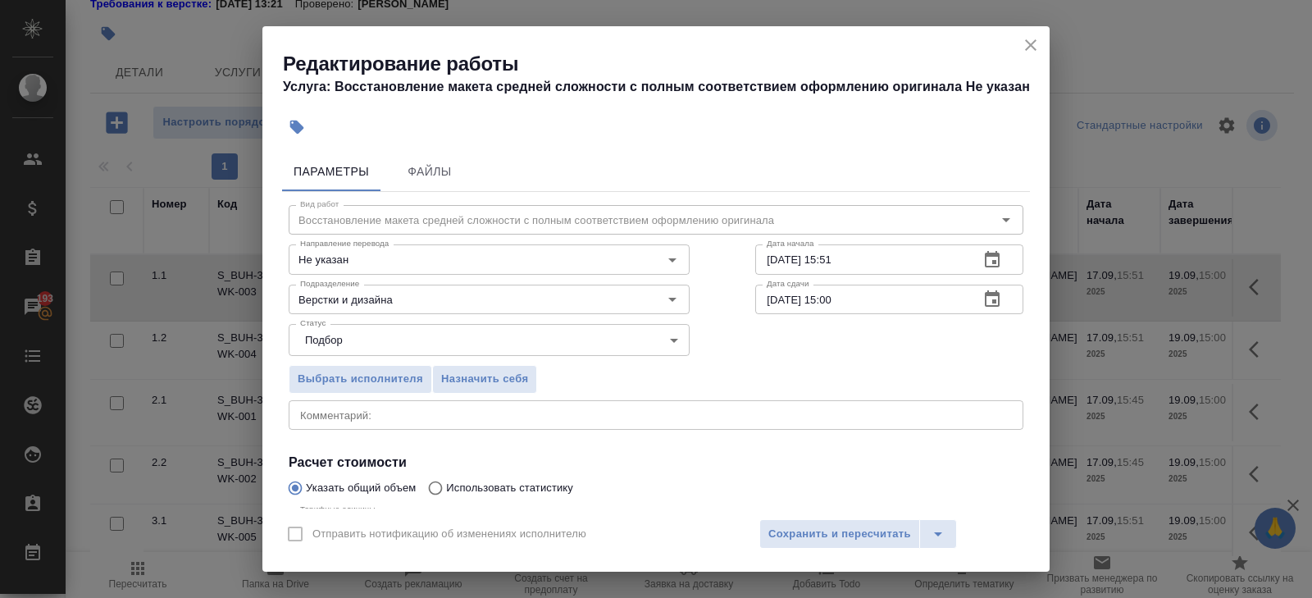
type input "9"
click at [986, 265] on icon "button" at bounding box center [992, 260] width 20 height 20
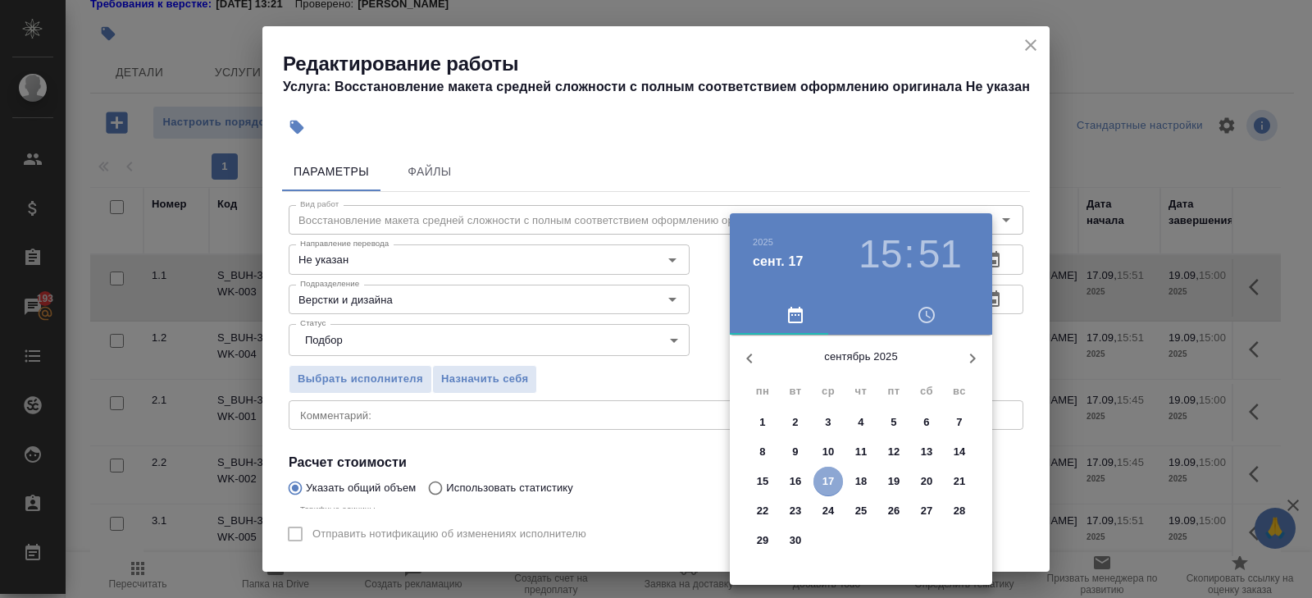
click at [822, 484] on p "17" at bounding box center [828, 481] width 12 height 16
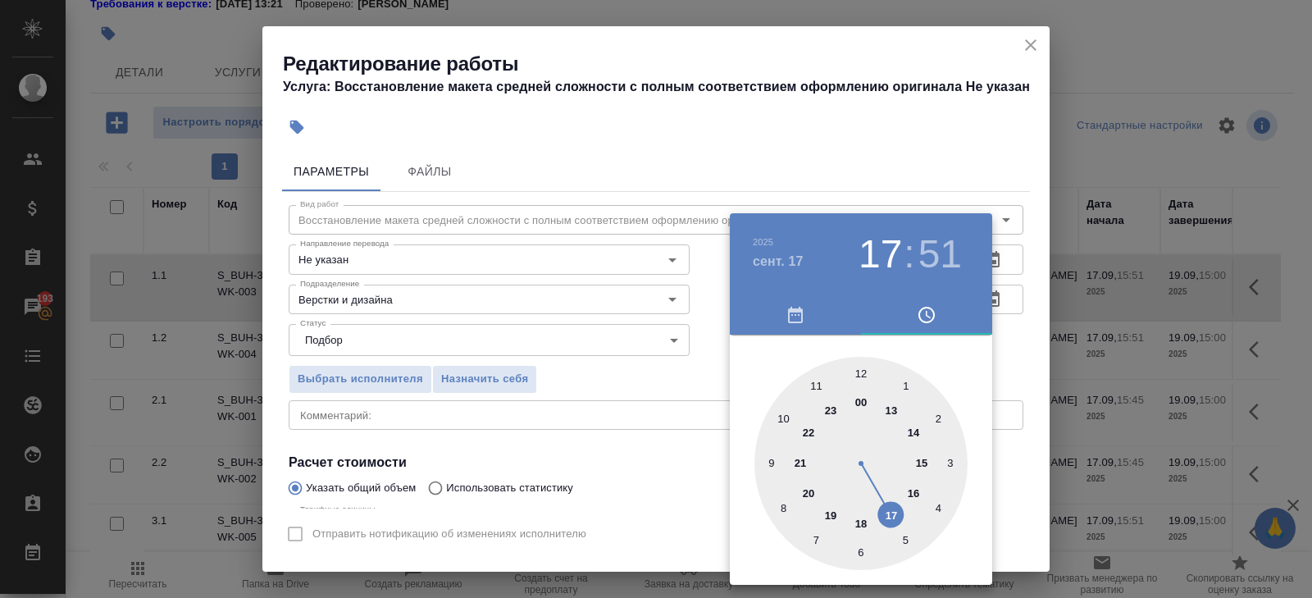
click at [891, 517] on div at bounding box center [860, 463] width 213 height 213
click at [863, 371] on div at bounding box center [860, 463] width 213 height 213
type input "17.09.2025 17:00"
click at [1009, 335] on div at bounding box center [656, 299] width 1312 height 598
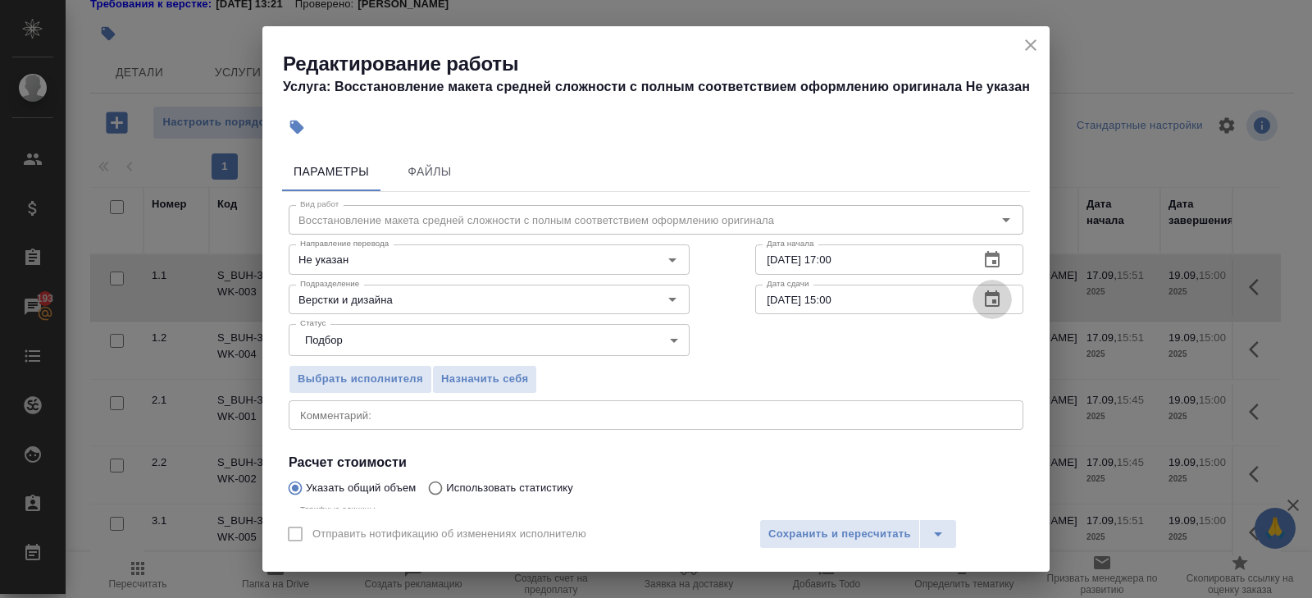
click at [995, 303] on icon "button" at bounding box center [992, 298] width 15 height 16
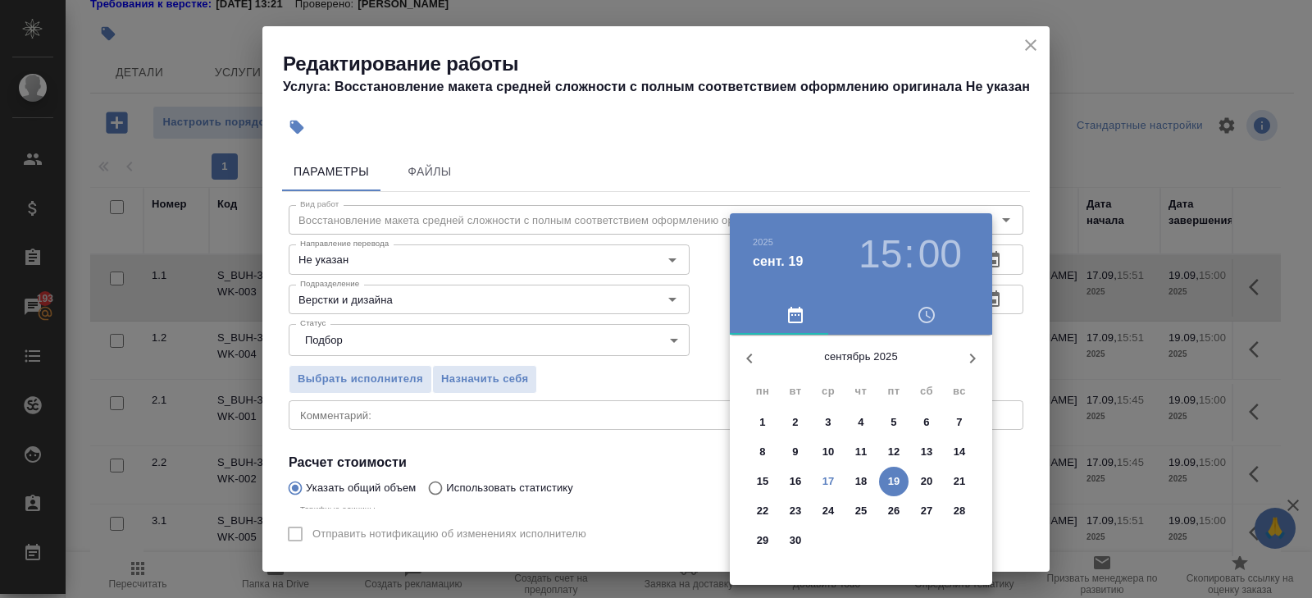
click at [854, 484] on span "18" at bounding box center [861, 481] width 30 height 16
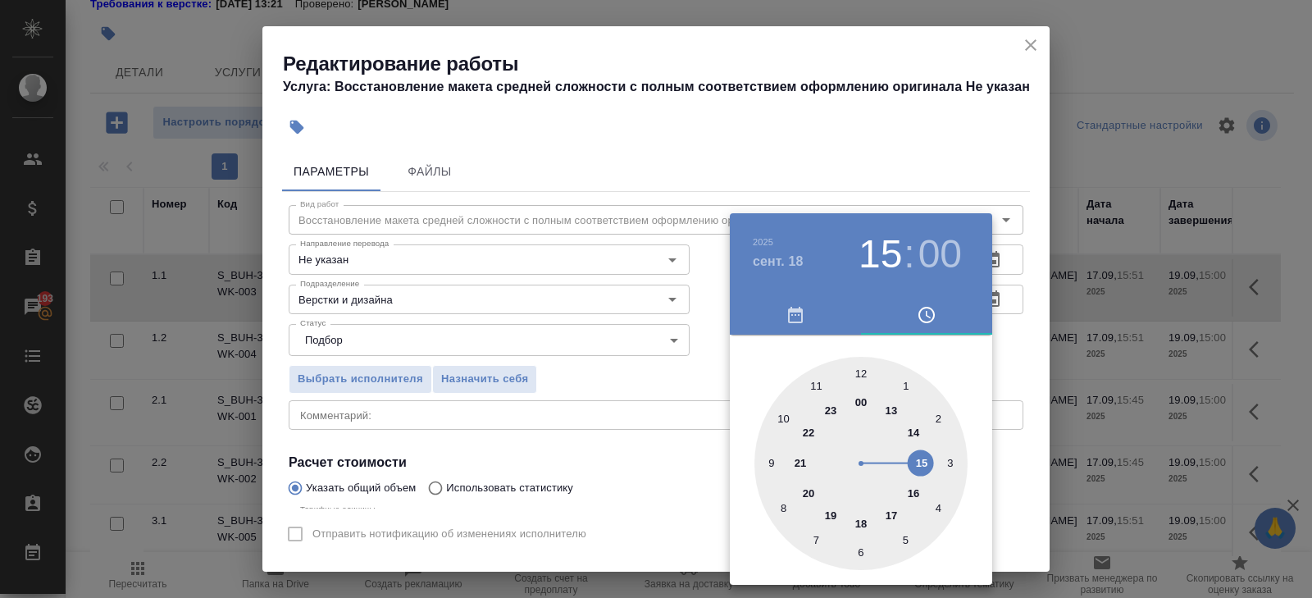
type input "18.09.2025 12:00"
click at [867, 375] on div at bounding box center [860, 463] width 213 height 213
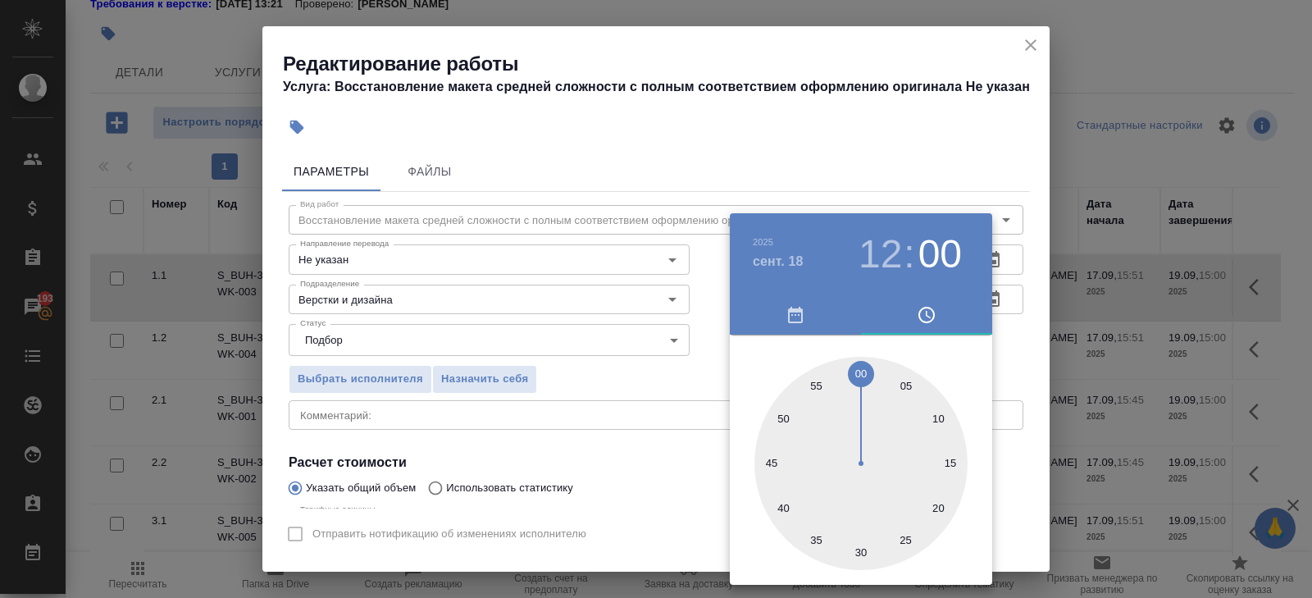
click at [623, 449] on div at bounding box center [656, 299] width 1312 height 598
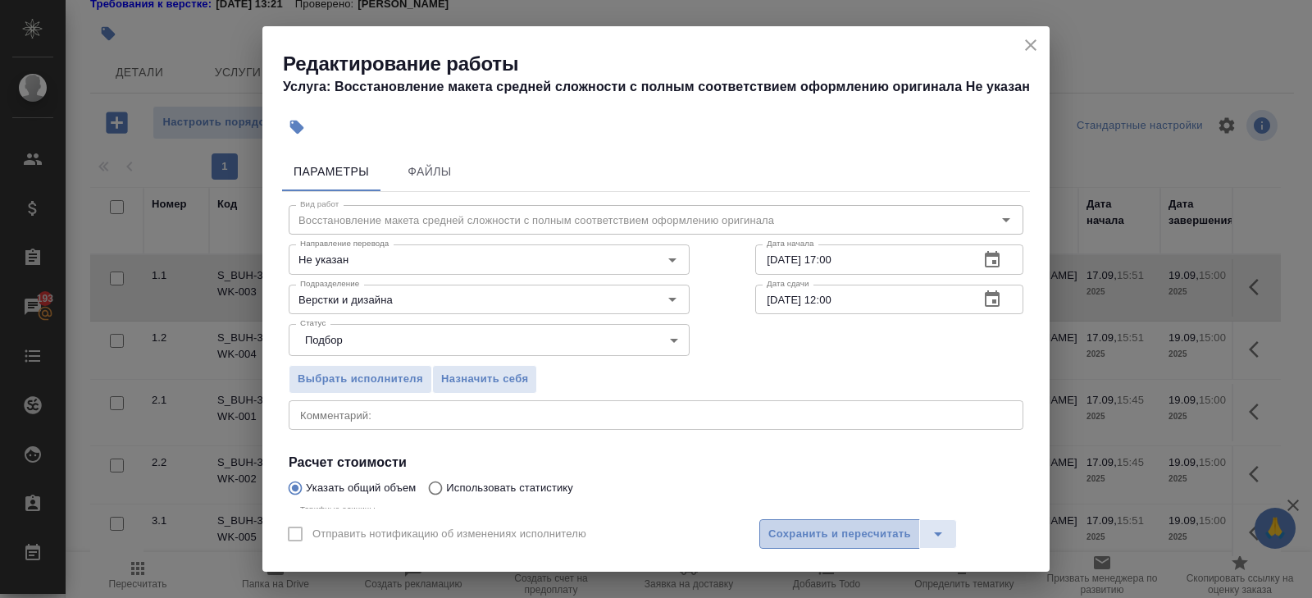
click at [779, 531] on span "Сохранить и пересчитать" at bounding box center [839, 534] width 143 height 19
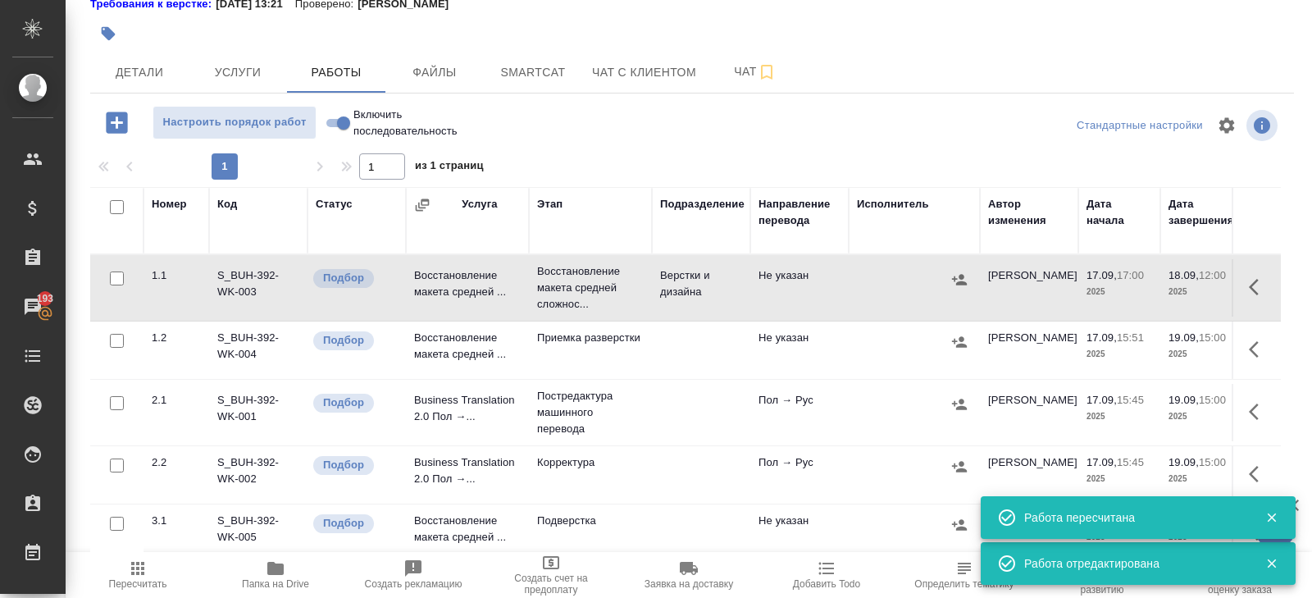
click at [142, 578] on span "Пересчитать" at bounding box center [138, 583] width 58 height 11
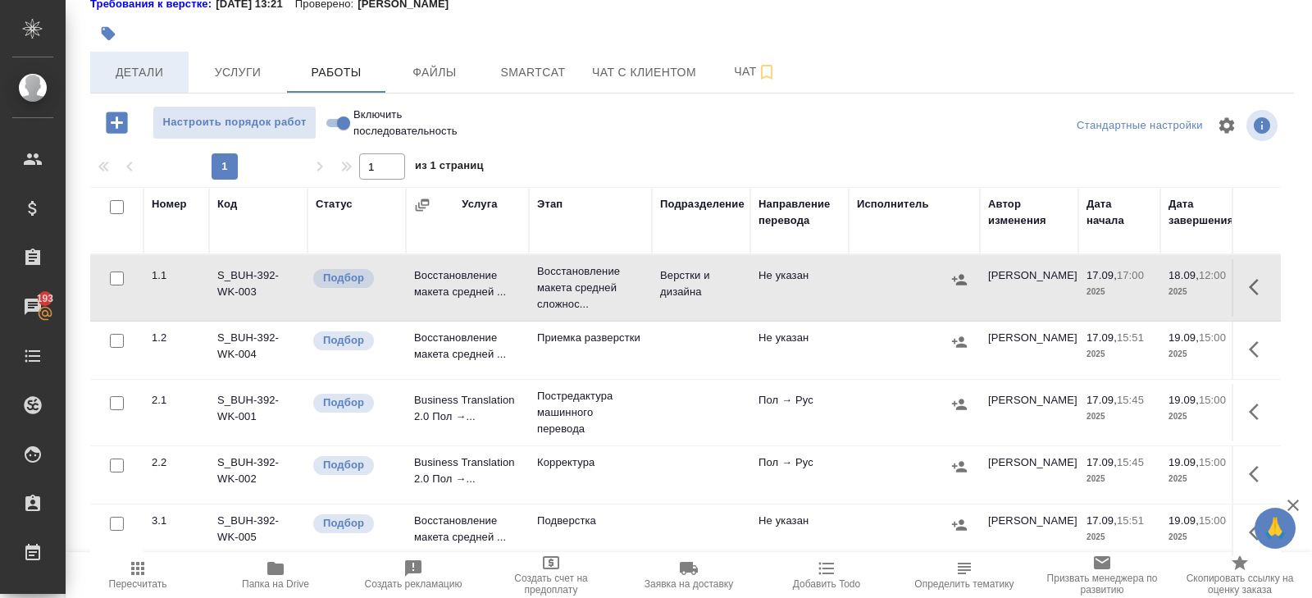
click at [141, 54] on button "Детали" at bounding box center [139, 72] width 98 height 41
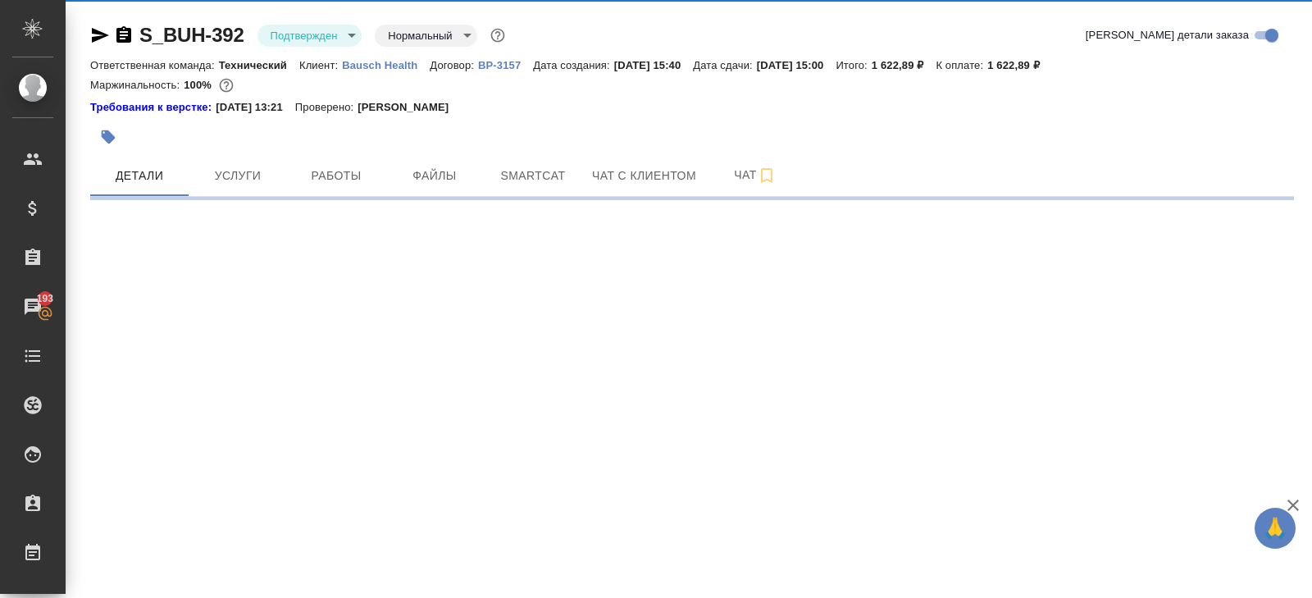
select select "RU"
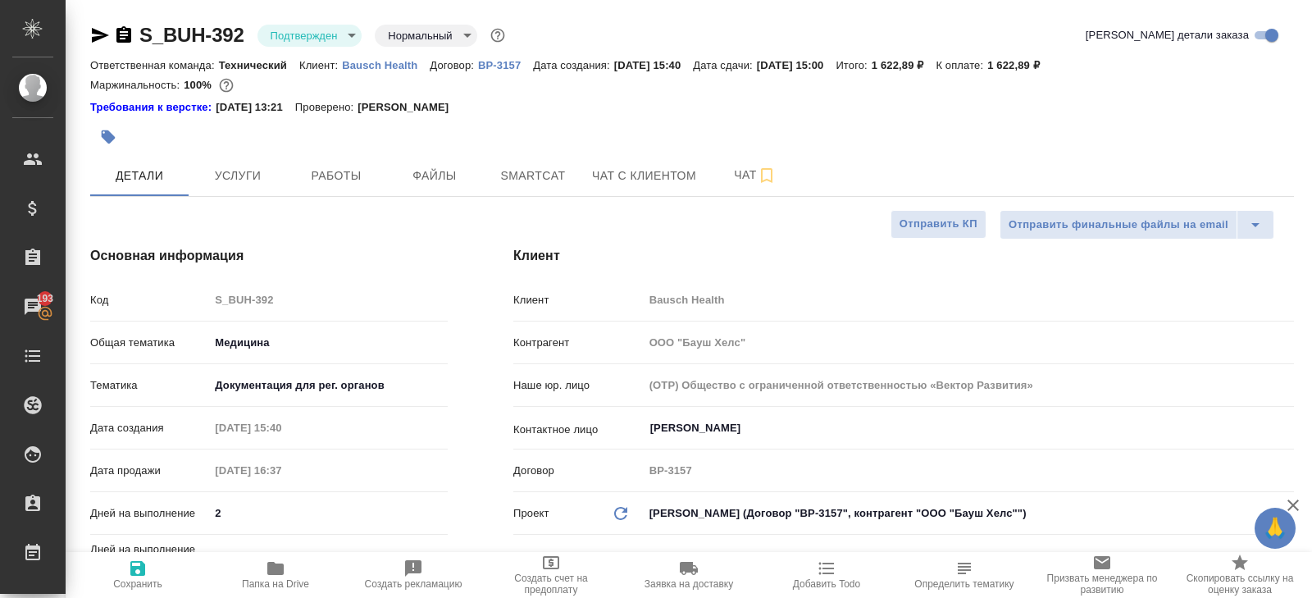
type textarea "x"
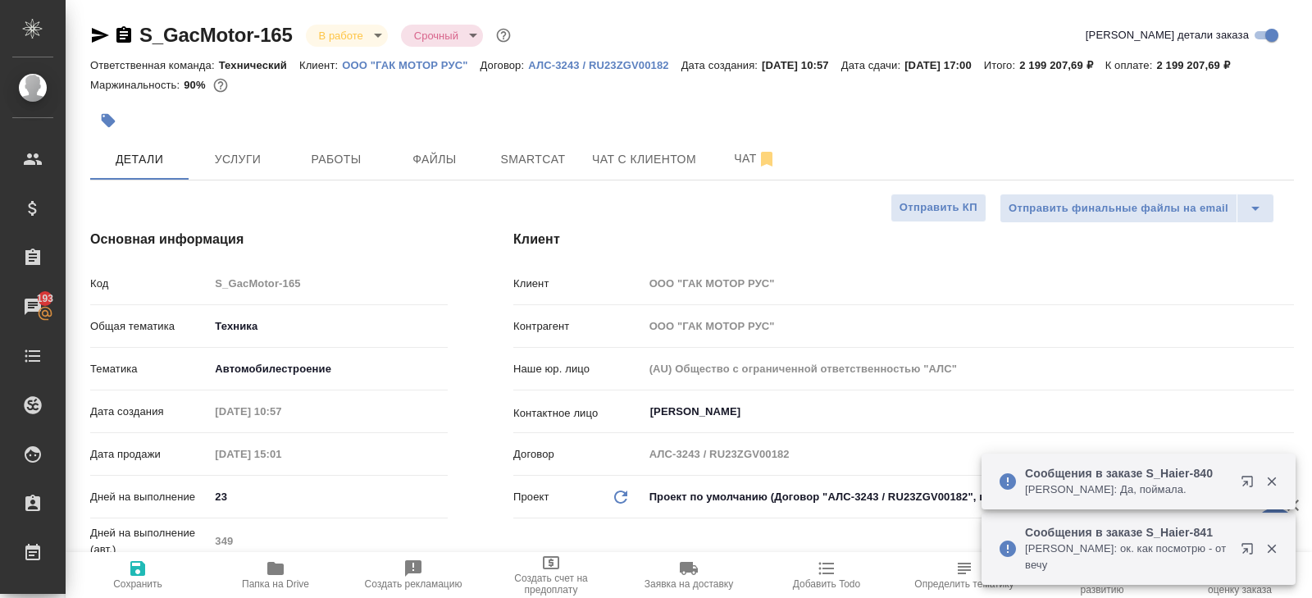
select select "RU"
click at [513, 170] on span "Smartcat" at bounding box center [533, 159] width 79 height 20
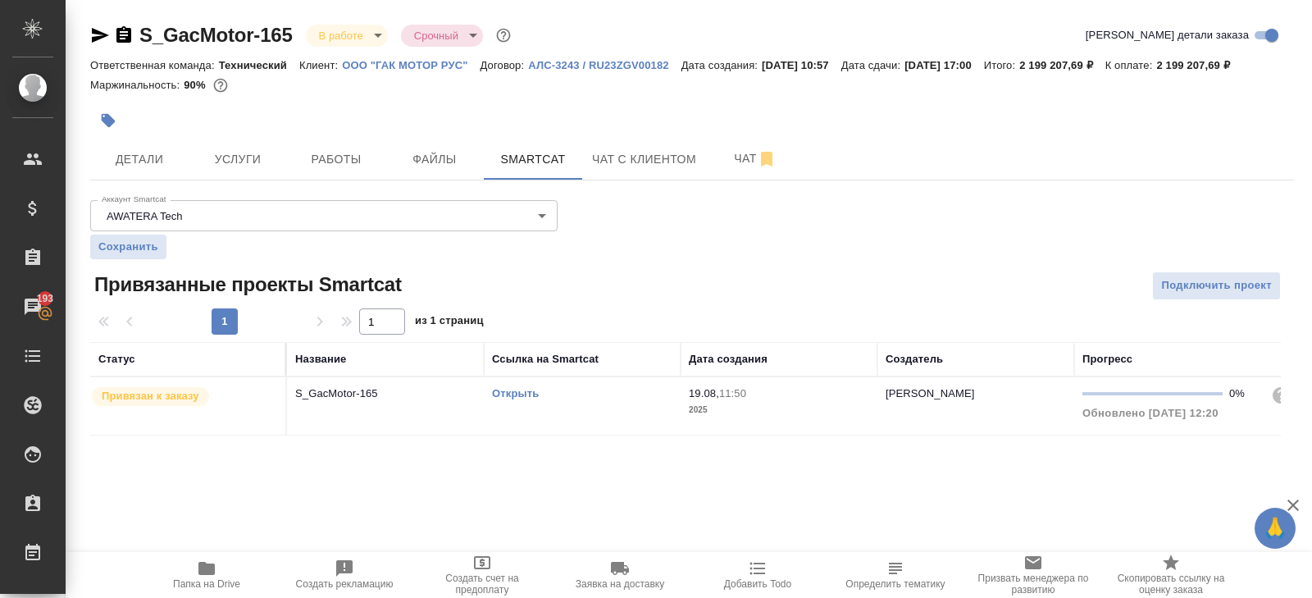
click at [508, 399] on link "Открыть" at bounding box center [515, 393] width 47 height 12
click at [349, 170] on span "Работы" at bounding box center [336, 159] width 79 height 20
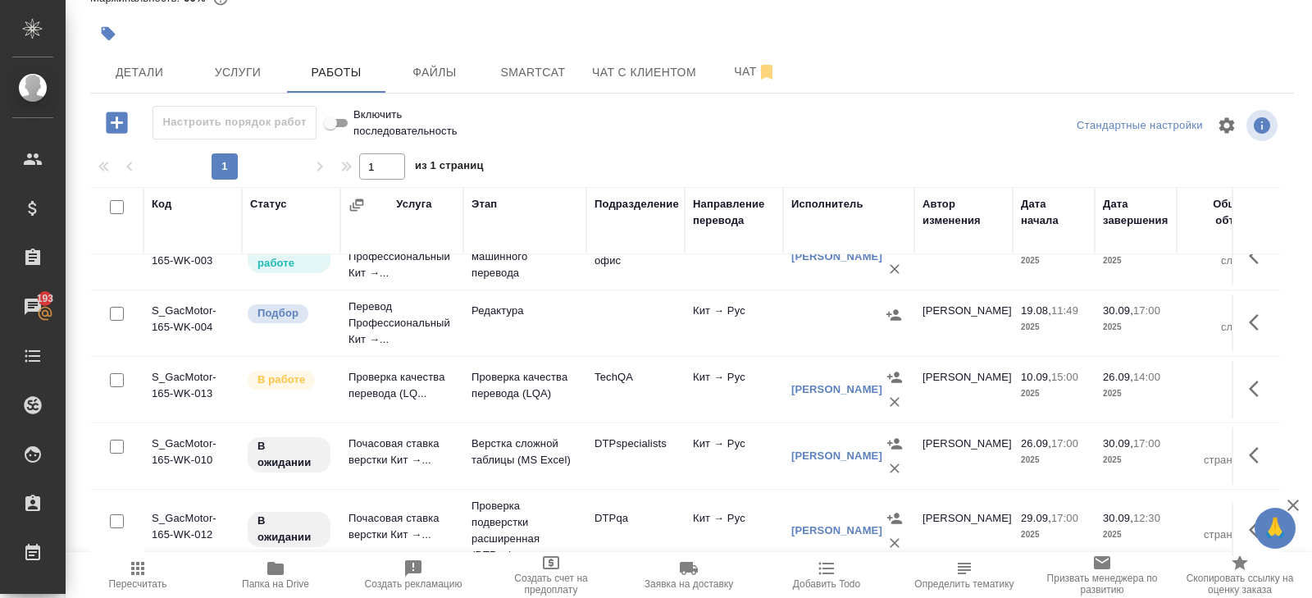
scroll to position [101, 0]
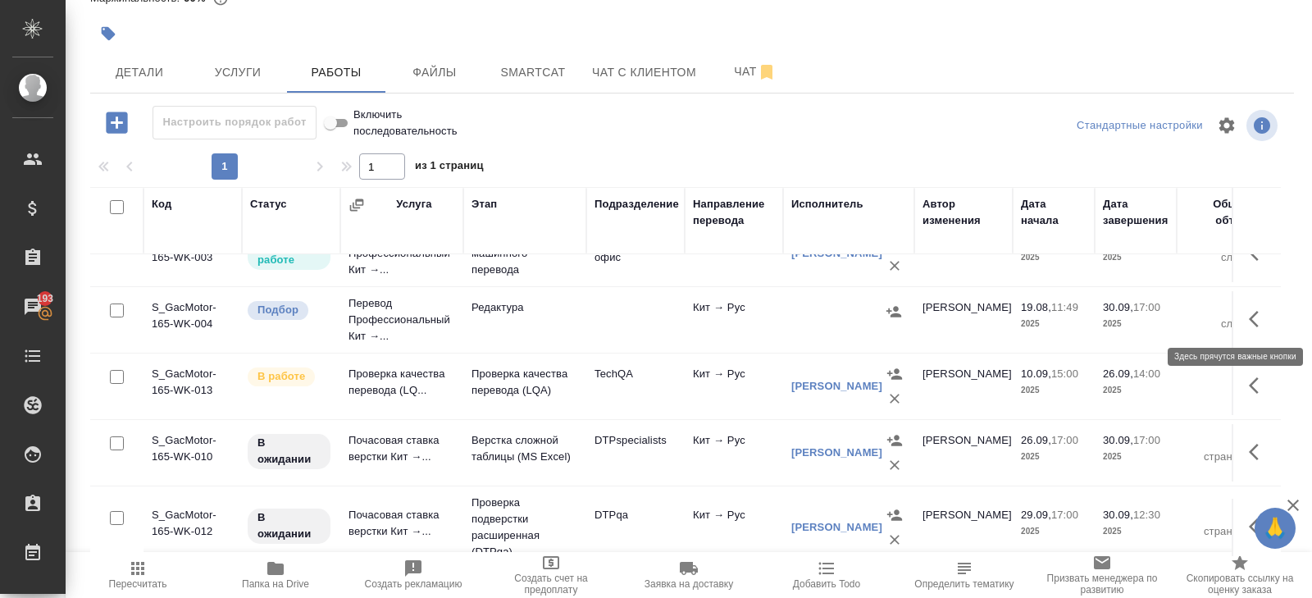
click at [1252, 313] on icon "button" at bounding box center [1254, 319] width 10 height 16
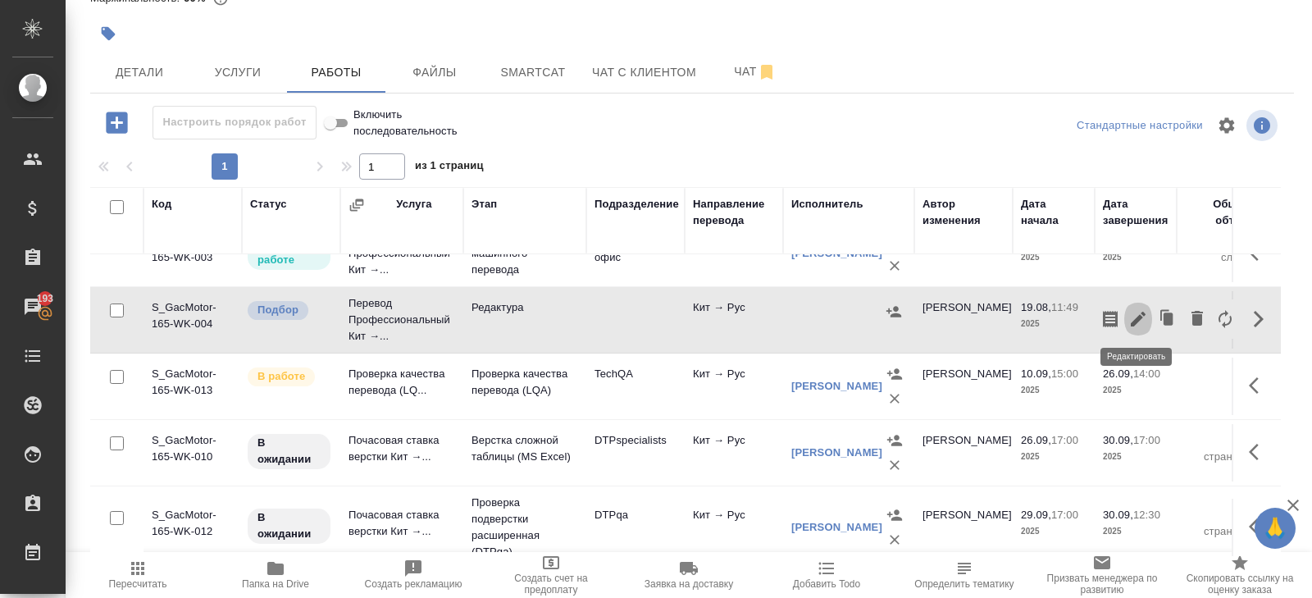
click at [1136, 314] on icon "button" at bounding box center [1138, 319] width 20 height 20
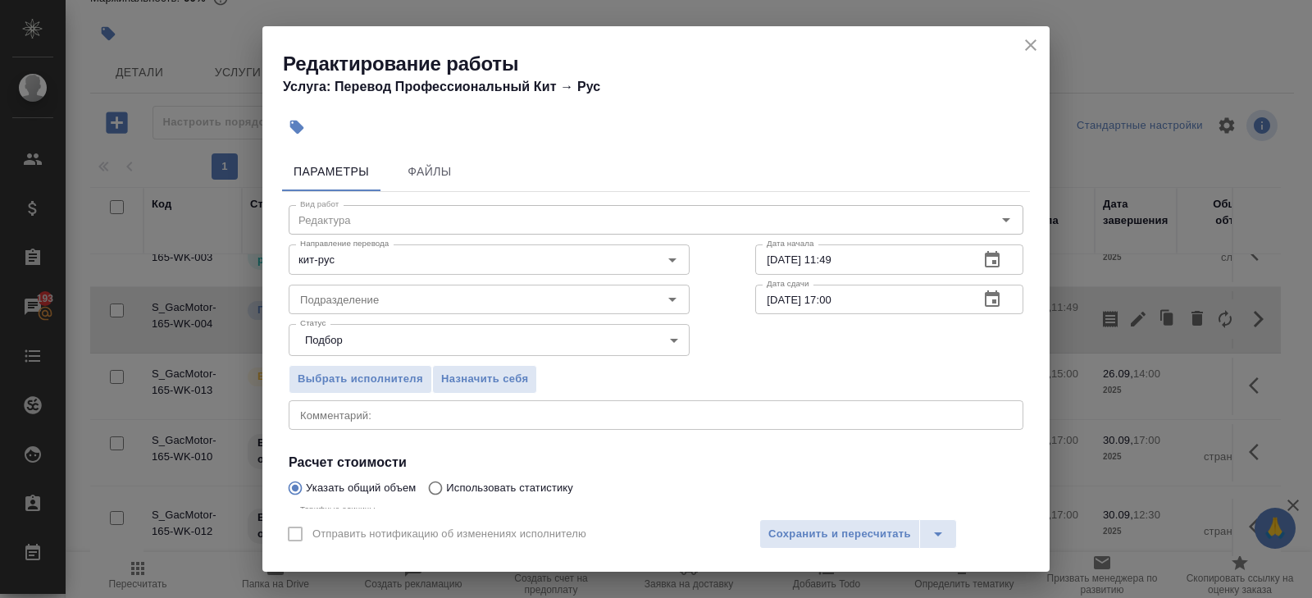
click at [990, 294] on icon "button" at bounding box center [992, 298] width 15 height 16
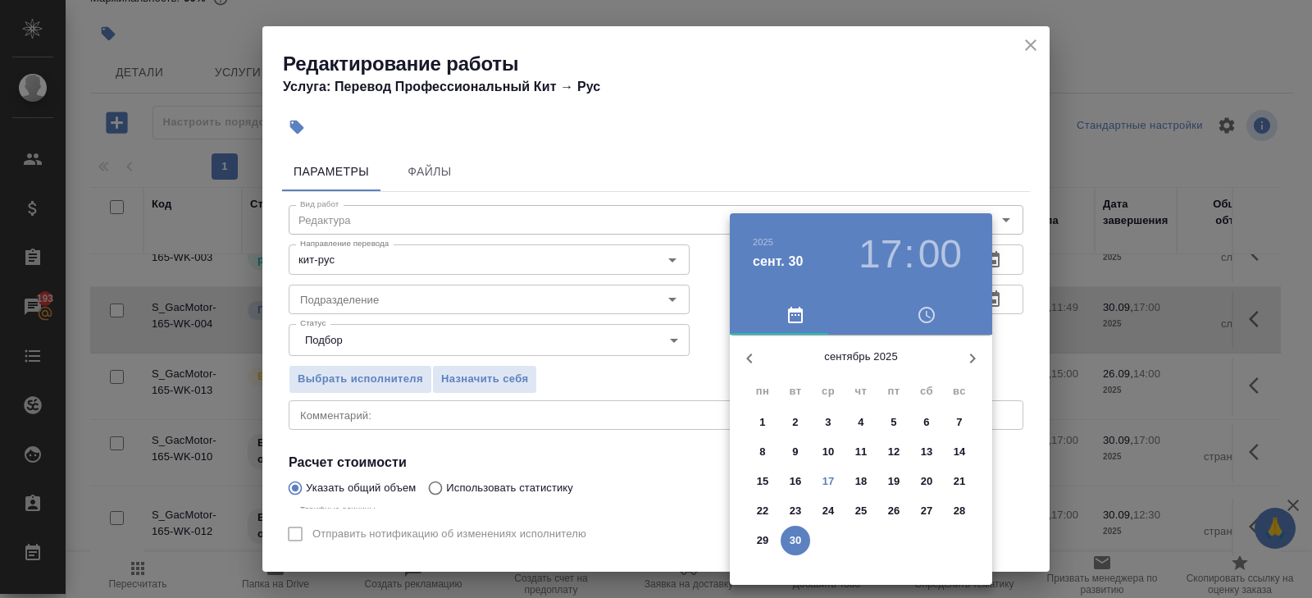
click at [894, 509] on p "26" at bounding box center [894, 511] width 12 height 16
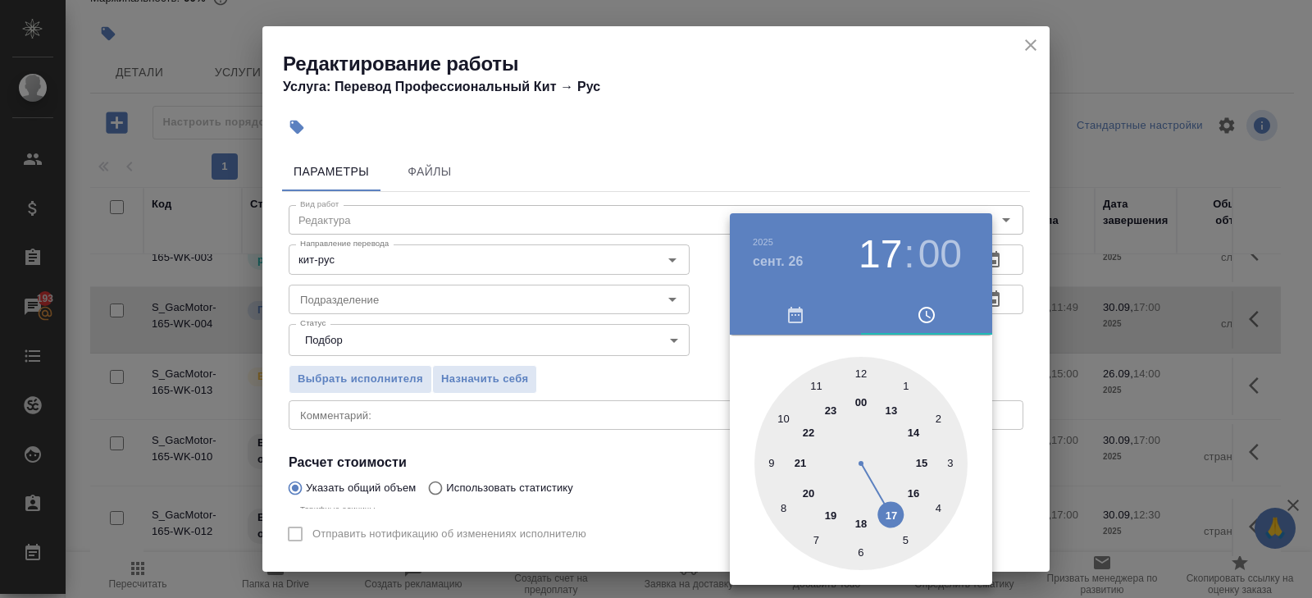
type input "26.09.2025 17:00"
click at [911, 130] on div at bounding box center [656, 299] width 1312 height 598
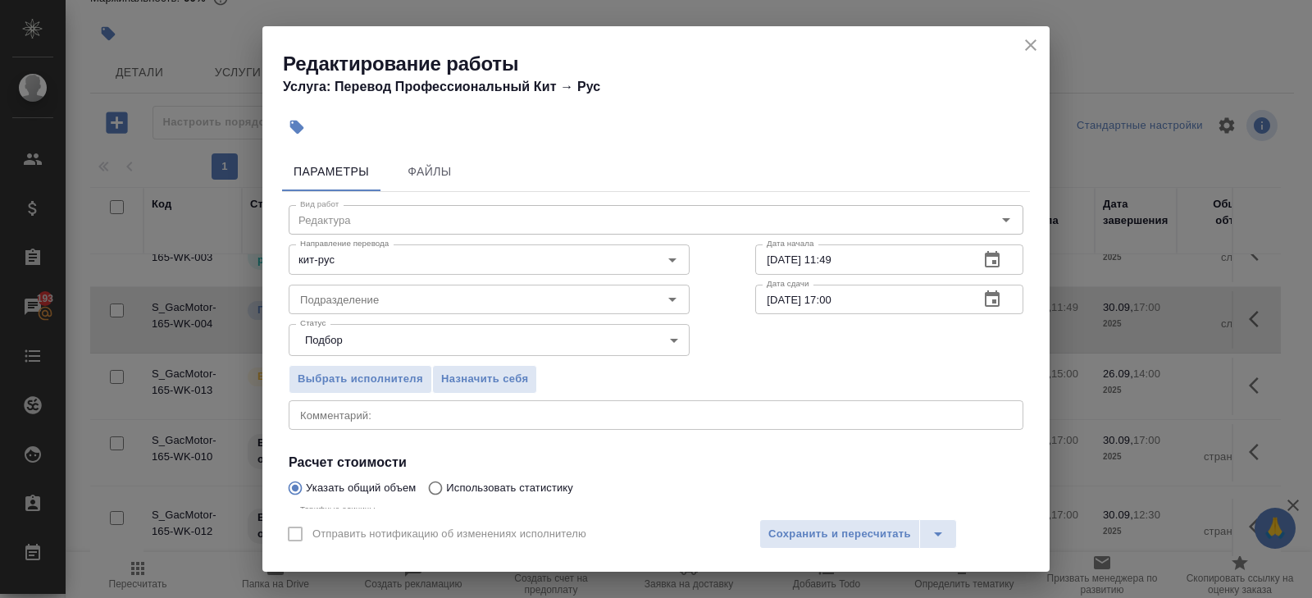
click at [990, 267] on icon "button" at bounding box center [992, 260] width 20 height 20
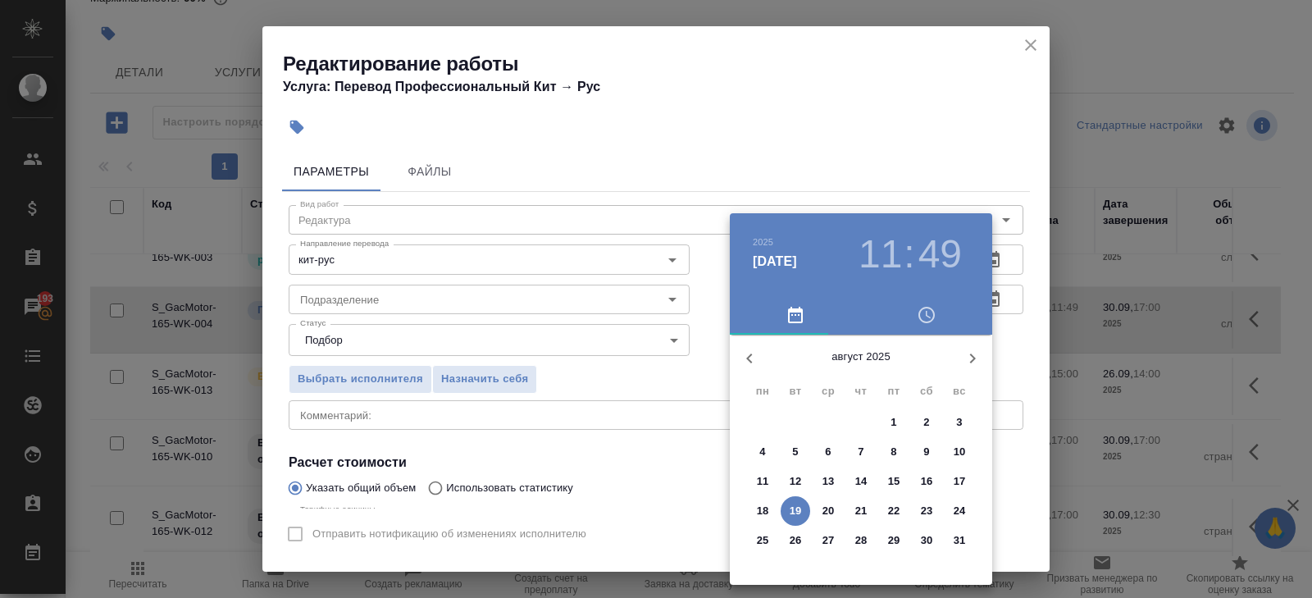
click at [971, 353] on icon "button" at bounding box center [973, 358] width 6 height 10
click at [832, 485] on p "17" at bounding box center [828, 481] width 12 height 16
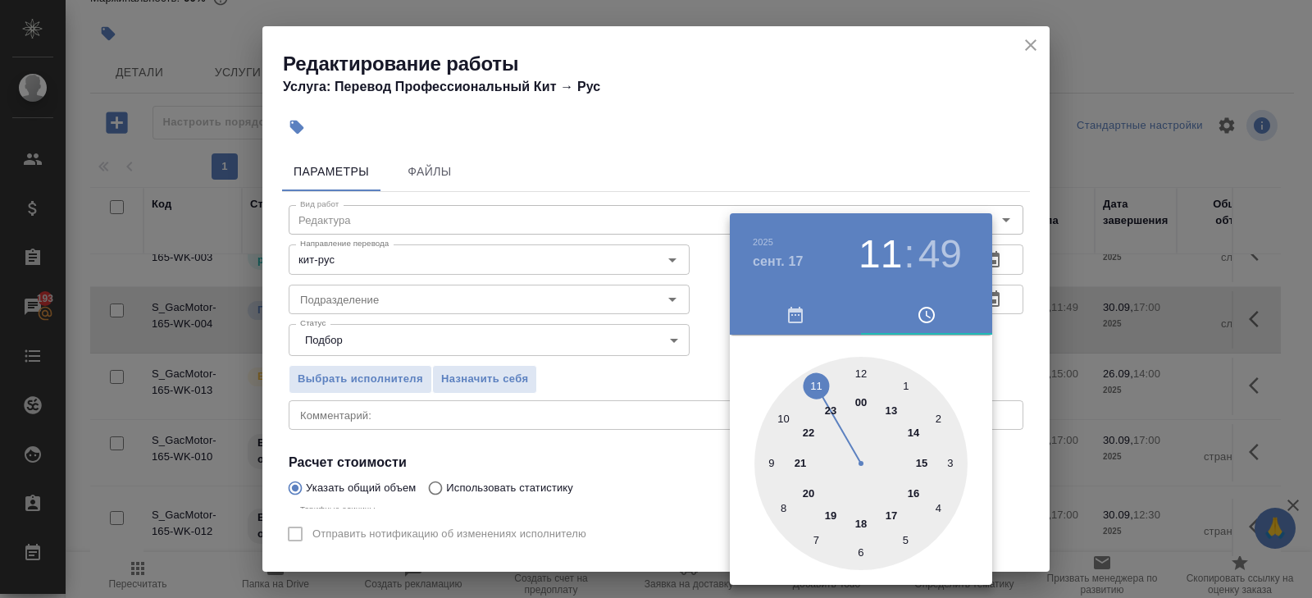
type input "17.09.2025 17:49"
click at [885, 508] on div at bounding box center [860, 463] width 213 height 213
click at [451, 301] on div at bounding box center [656, 299] width 1312 height 598
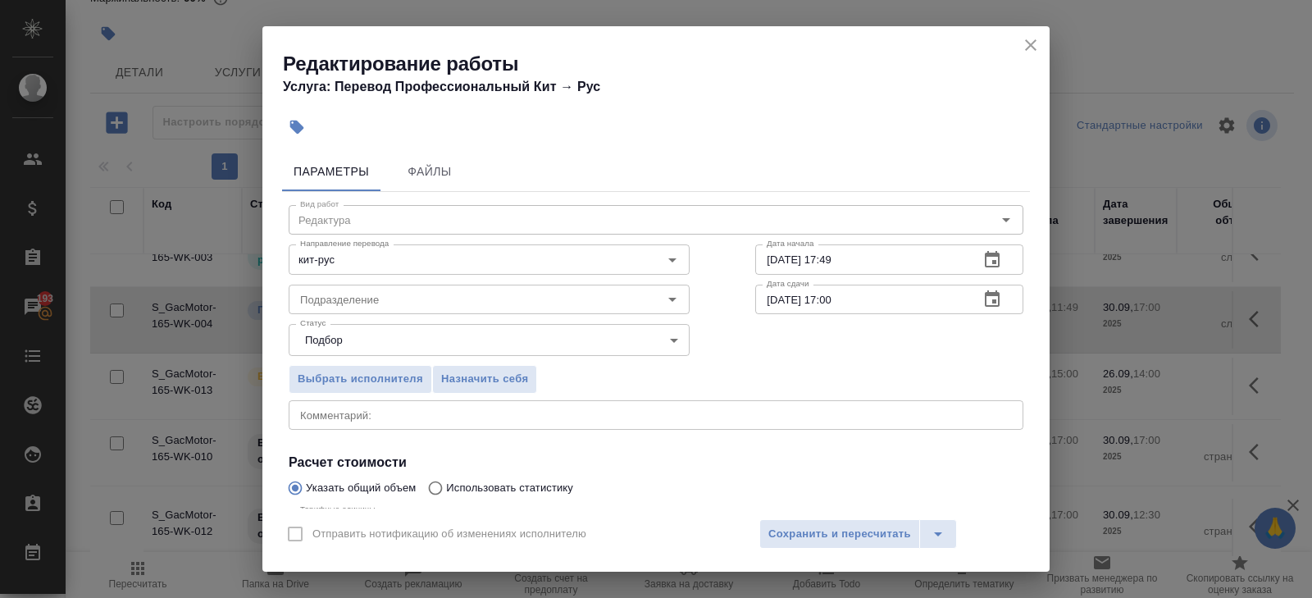
click at [423, 314] on div "Статус Подбор recruiting Статус" at bounding box center [489, 338] width 467 height 107
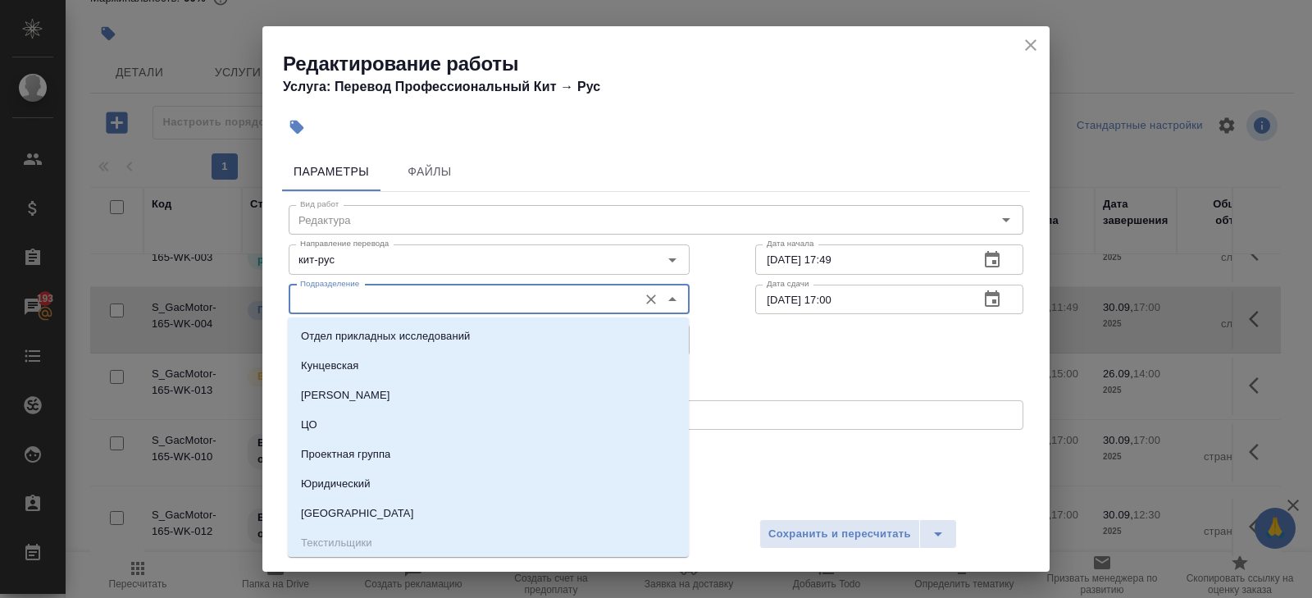
click at [412, 306] on input "Подразделение" at bounding box center [462, 299] width 336 height 20
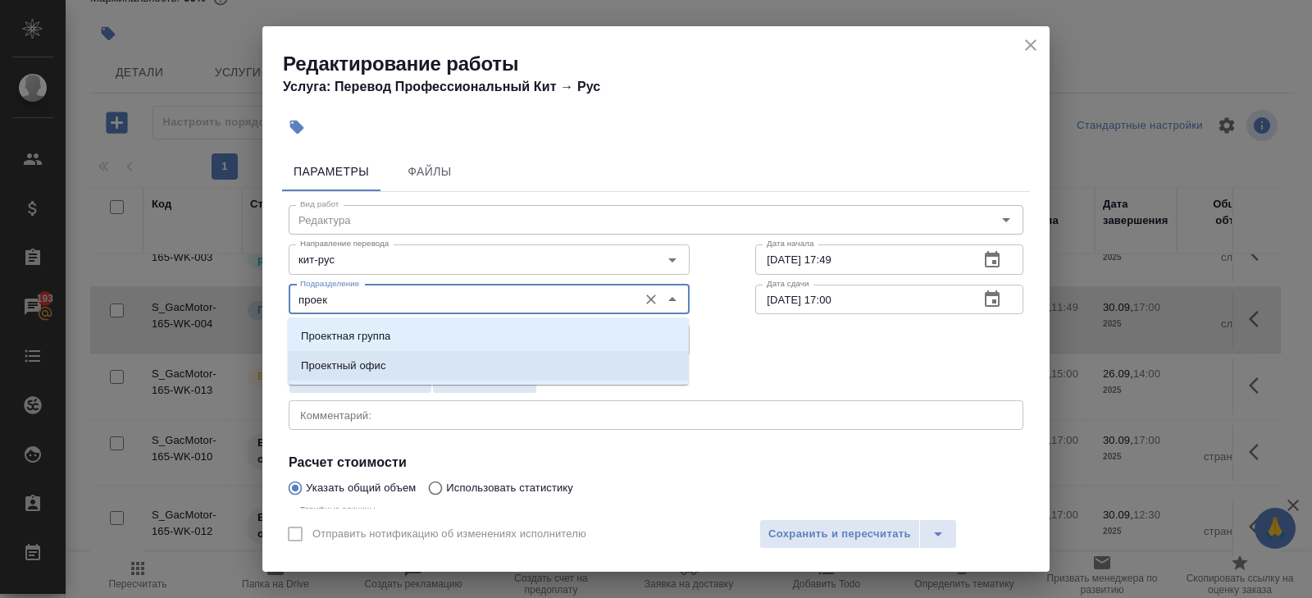
click at [381, 367] on p "Проектный офис" at bounding box center [343, 365] width 85 height 16
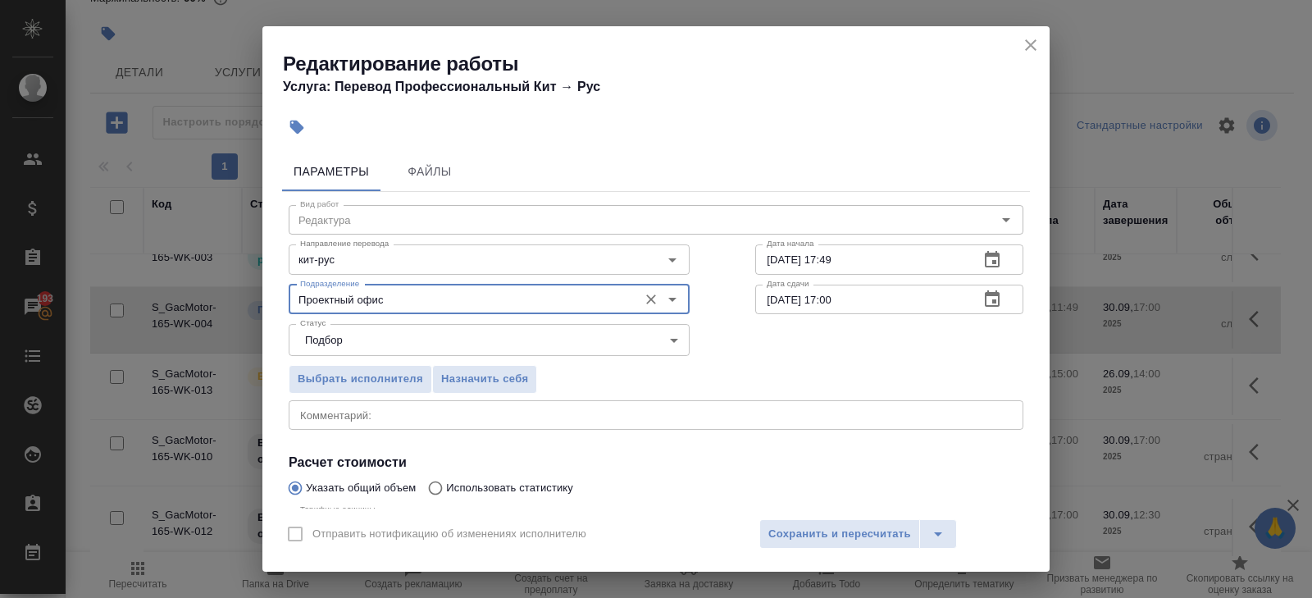
scroll to position [174, 0]
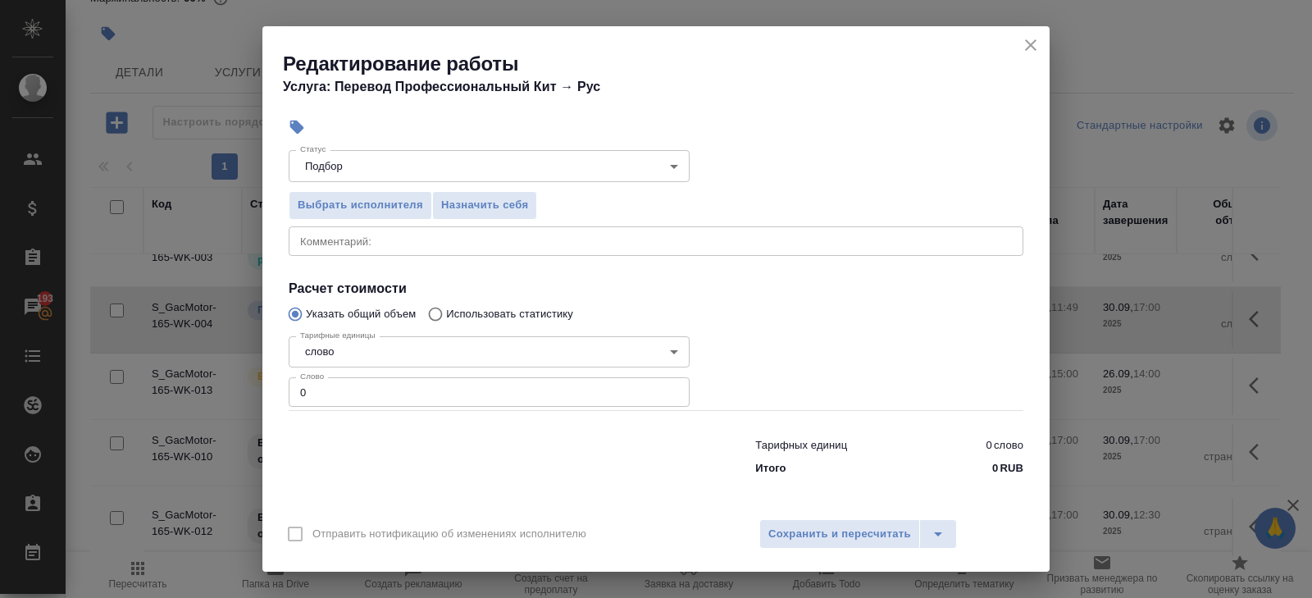
type input "Проектный офис"
drag, startPoint x: 367, startPoint y: 403, endPoint x: 22, endPoint y: 373, distance: 346.5
click at [22, 373] on div "Редактирование работы Услуга: Перевод Профессиональный Кит → Рус Параметры Файл…" at bounding box center [656, 299] width 1312 height 598
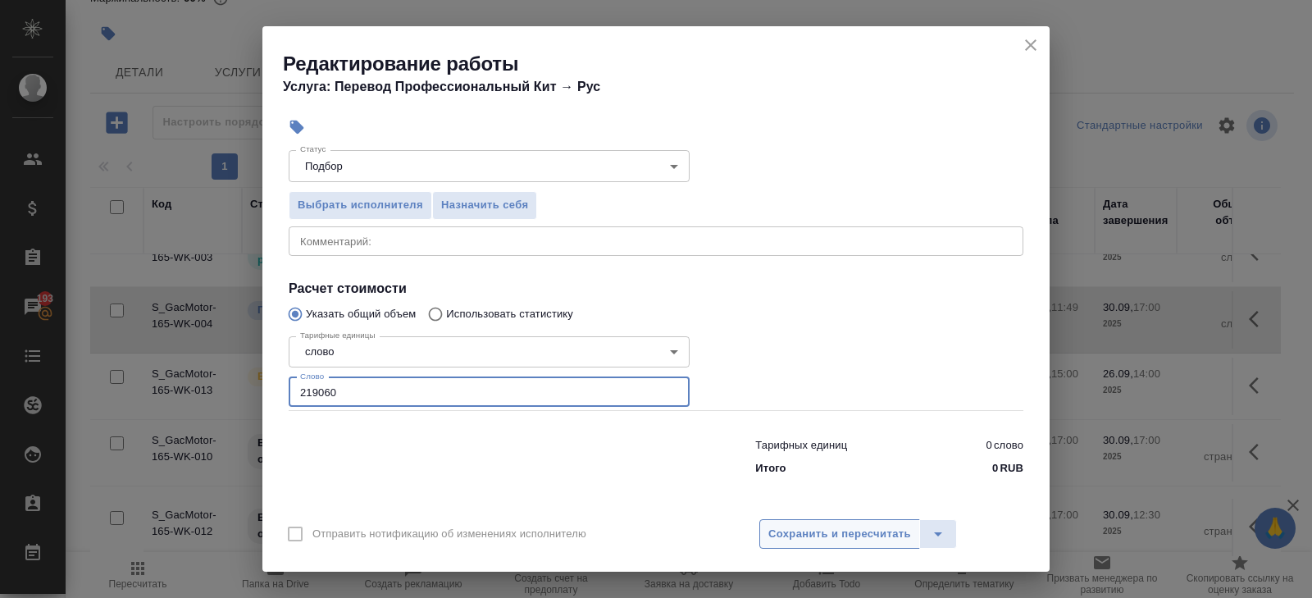
type input "219060"
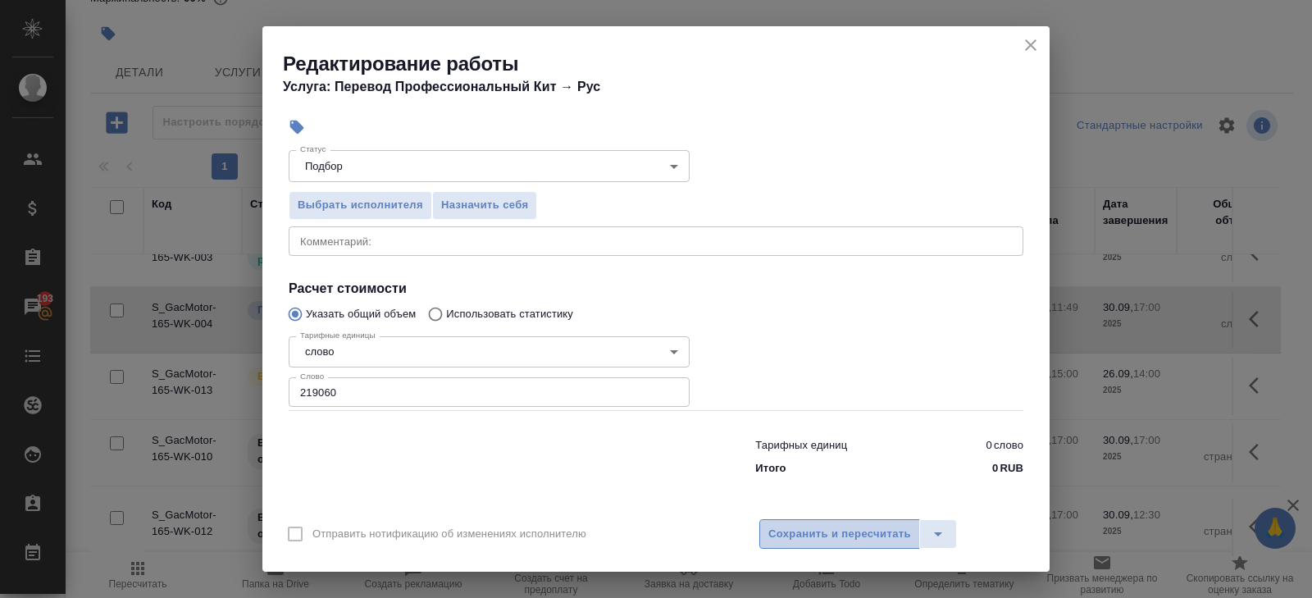
click at [813, 538] on span "Сохранить и пересчитать" at bounding box center [839, 534] width 143 height 19
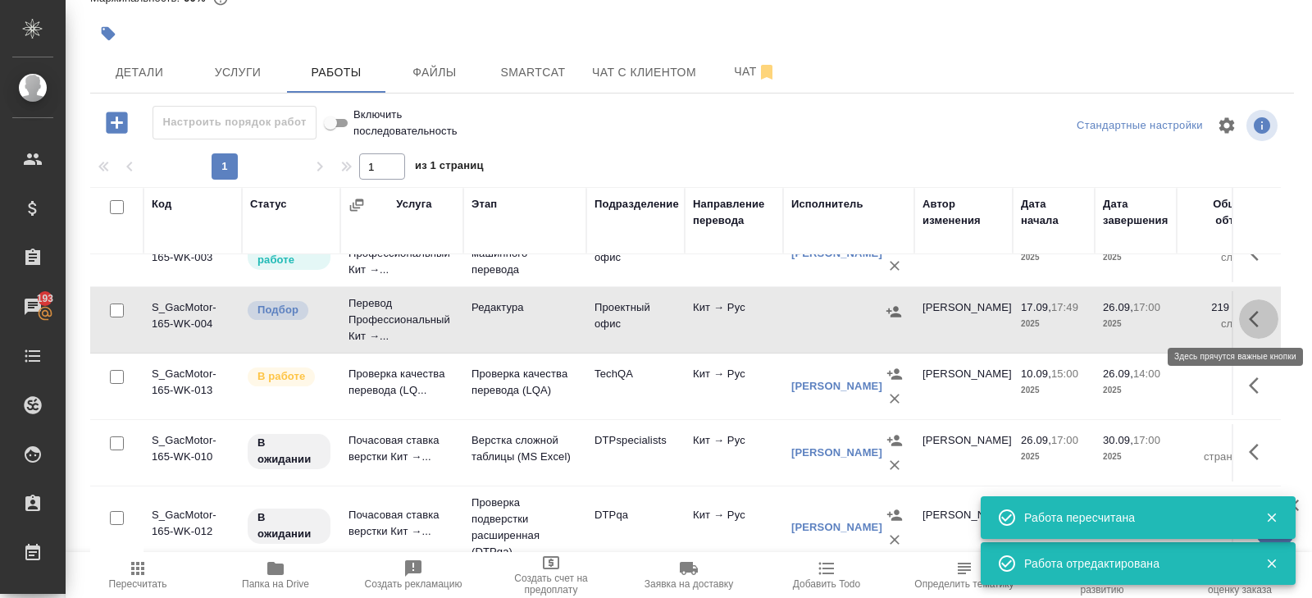
click at [1252, 321] on icon "button" at bounding box center [1259, 319] width 20 height 20
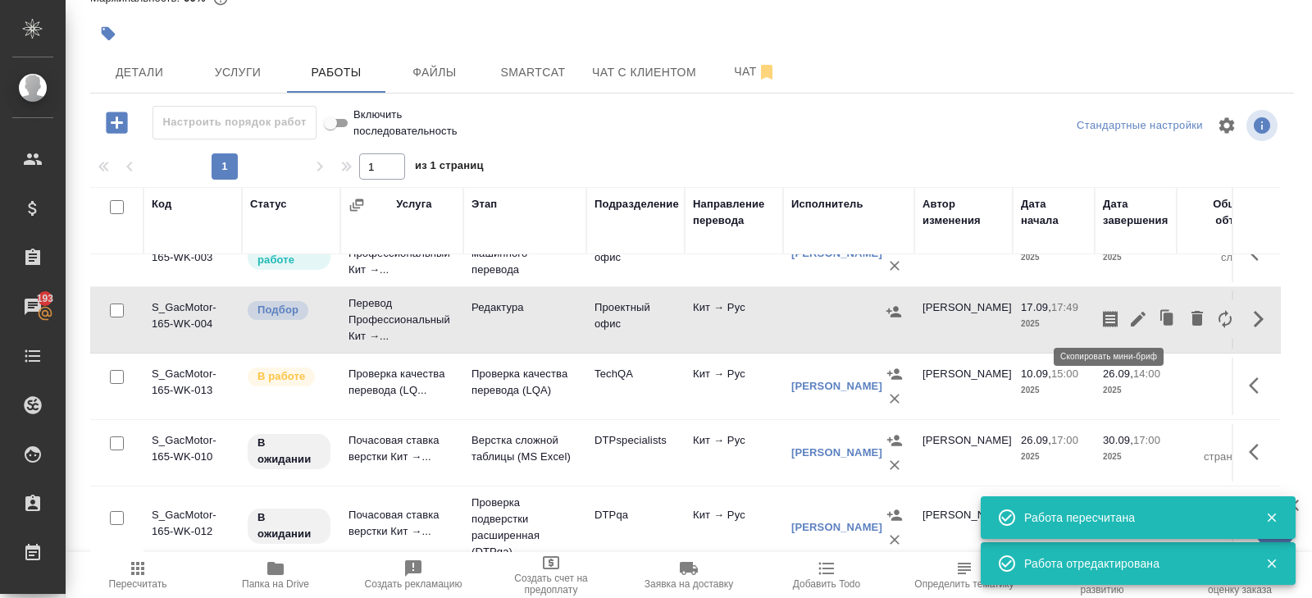
click at [1113, 319] on icon "button" at bounding box center [1110, 319] width 20 height 20
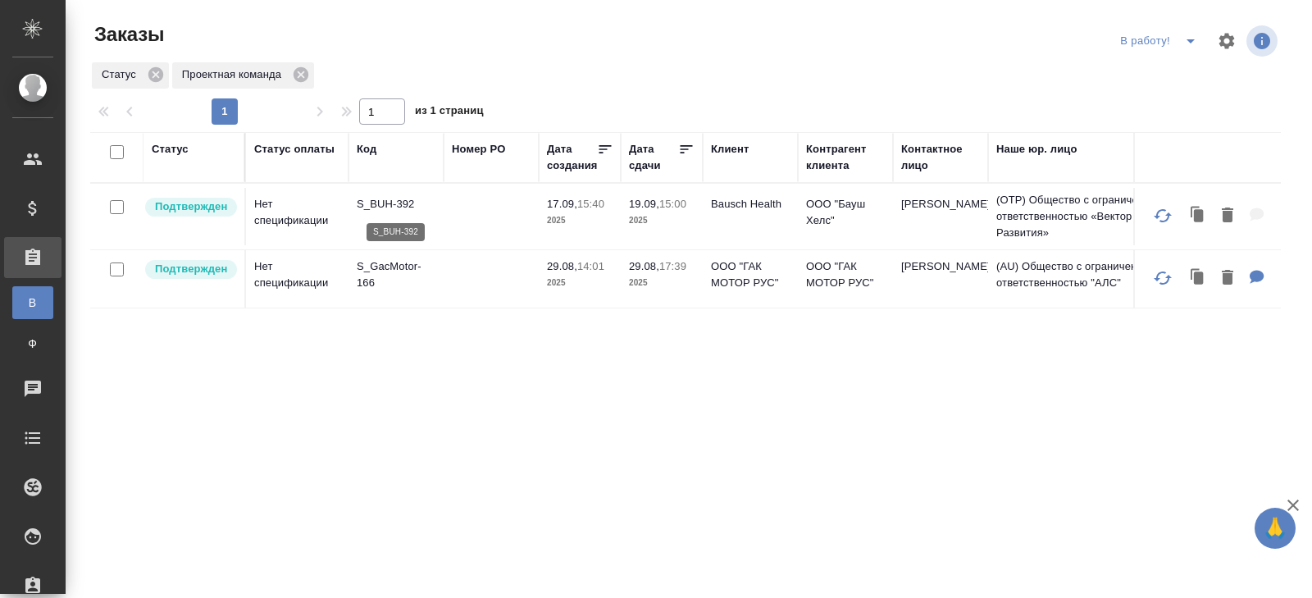
click at [383, 202] on p "S_BUH-392" at bounding box center [396, 204] width 79 height 16
click at [1184, 31] on icon "split button" at bounding box center [1191, 41] width 20 height 20
click at [1170, 71] on li "ПМ" at bounding box center [1160, 74] width 91 height 26
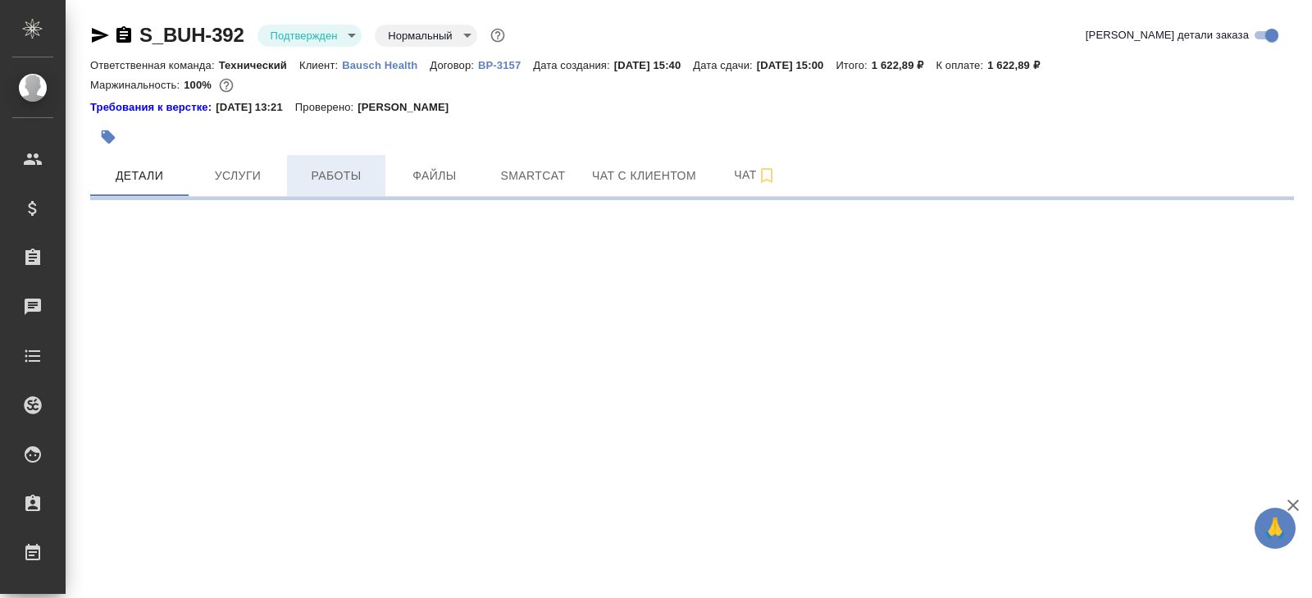
select select "RU"
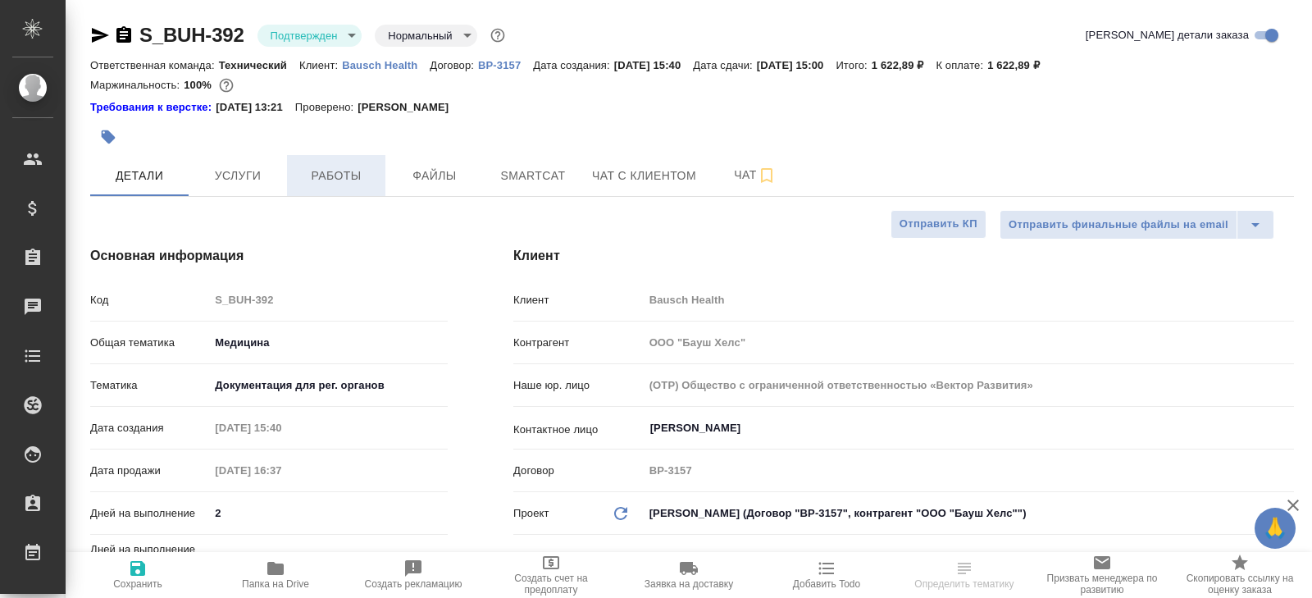
type textarea "x"
click at [333, 172] on span "Работы" at bounding box center [336, 176] width 79 height 20
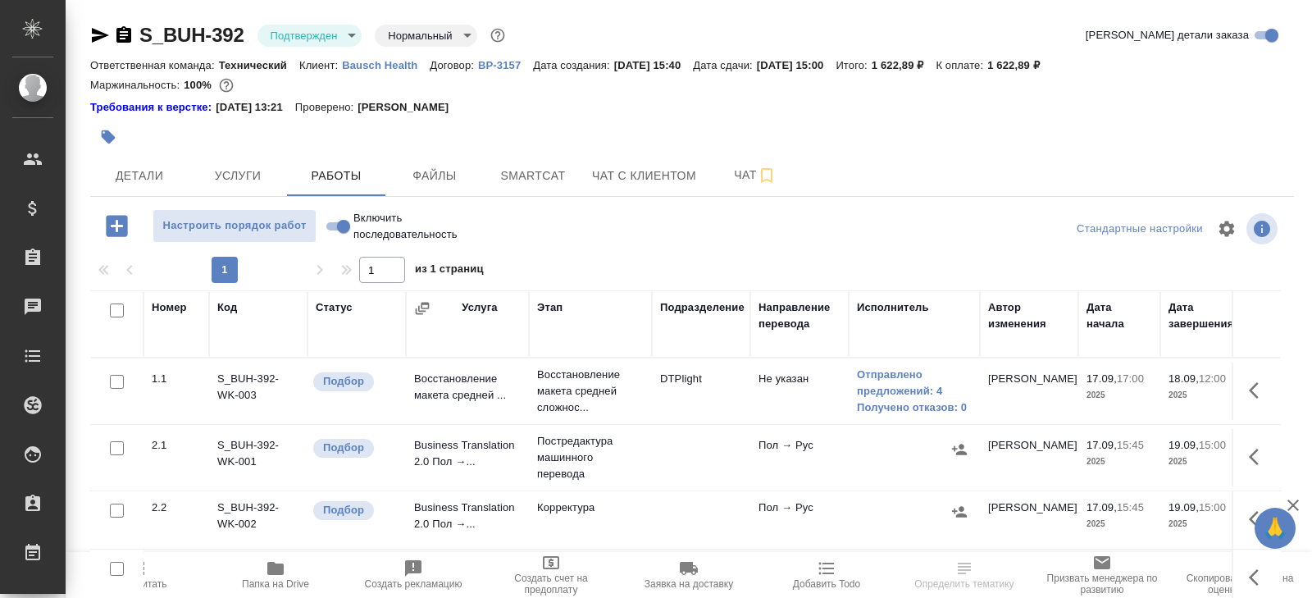
scroll to position [103, 0]
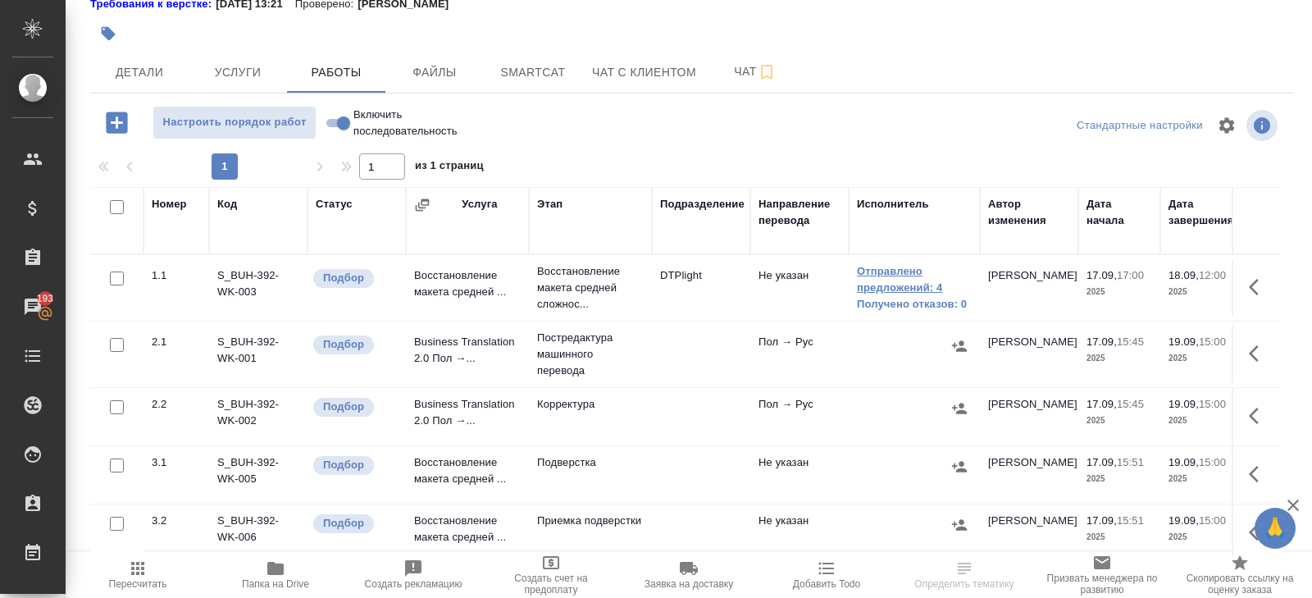
click at [877, 281] on link "Отправлено предложений: 4" at bounding box center [914, 279] width 115 height 33
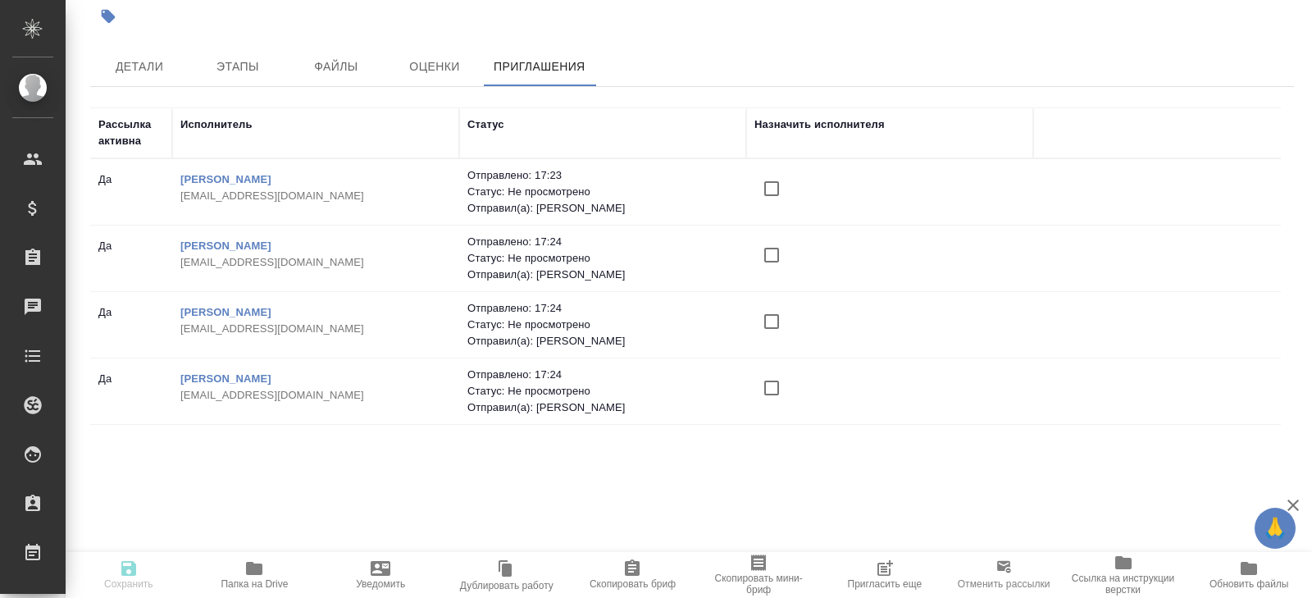
scroll to position [138, 0]
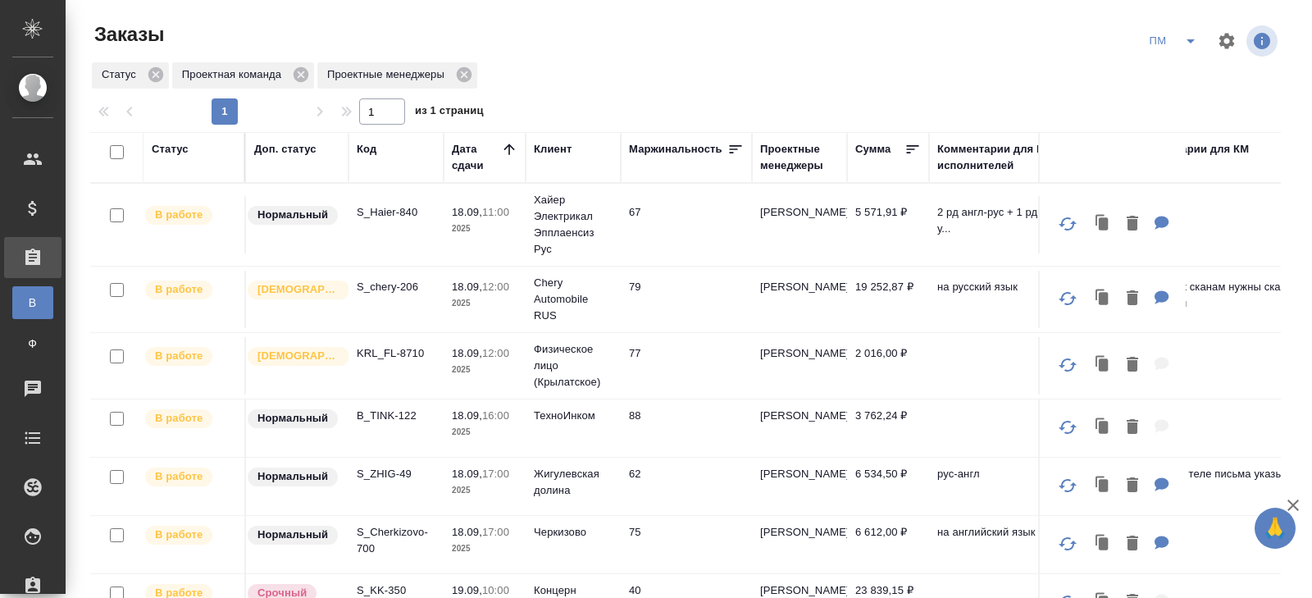
click at [1182, 47] on icon "split button" at bounding box center [1191, 41] width 20 height 20
click at [1182, 75] on li "В работу!" at bounding box center [1173, 74] width 83 height 26
